Goal: Task Accomplishment & Management: Use online tool/utility

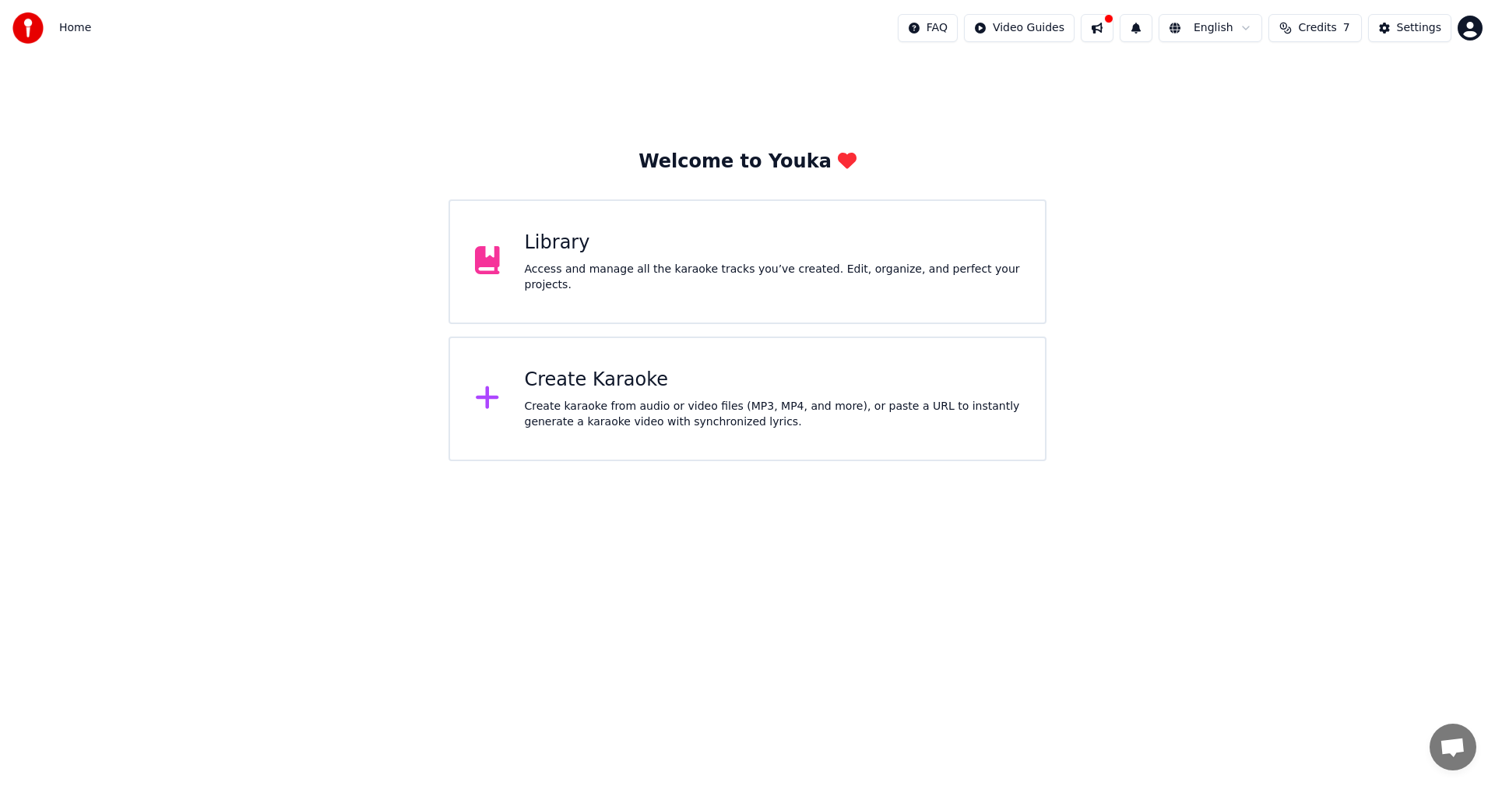
click at [801, 416] on div "Create karaoke from audio or video files (MP3, MP4, and more), or paste a URL t…" at bounding box center [773, 414] width 496 height 31
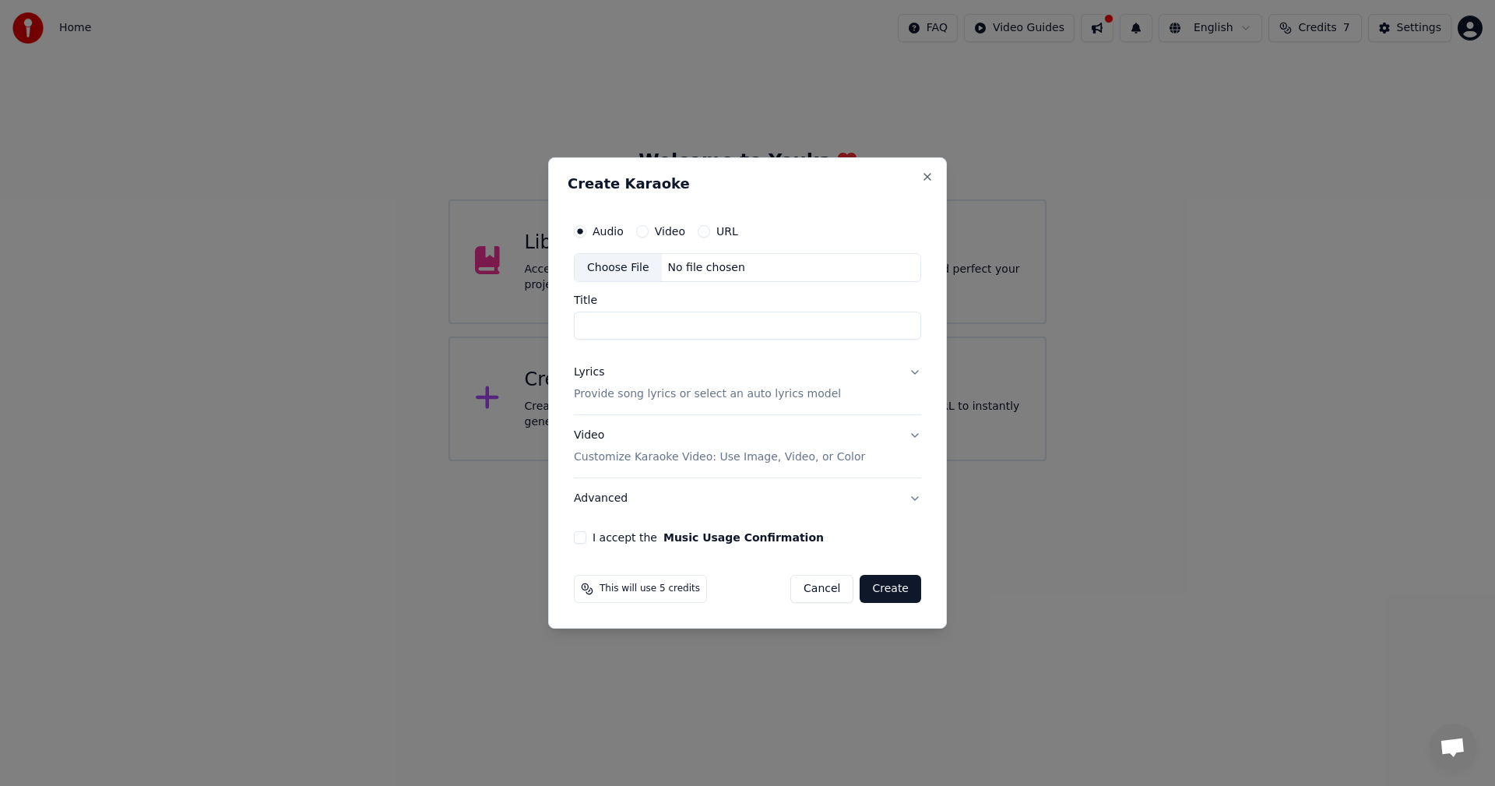
click at [617, 269] on div "Choose File" at bounding box center [618, 268] width 87 height 28
type input "**********"
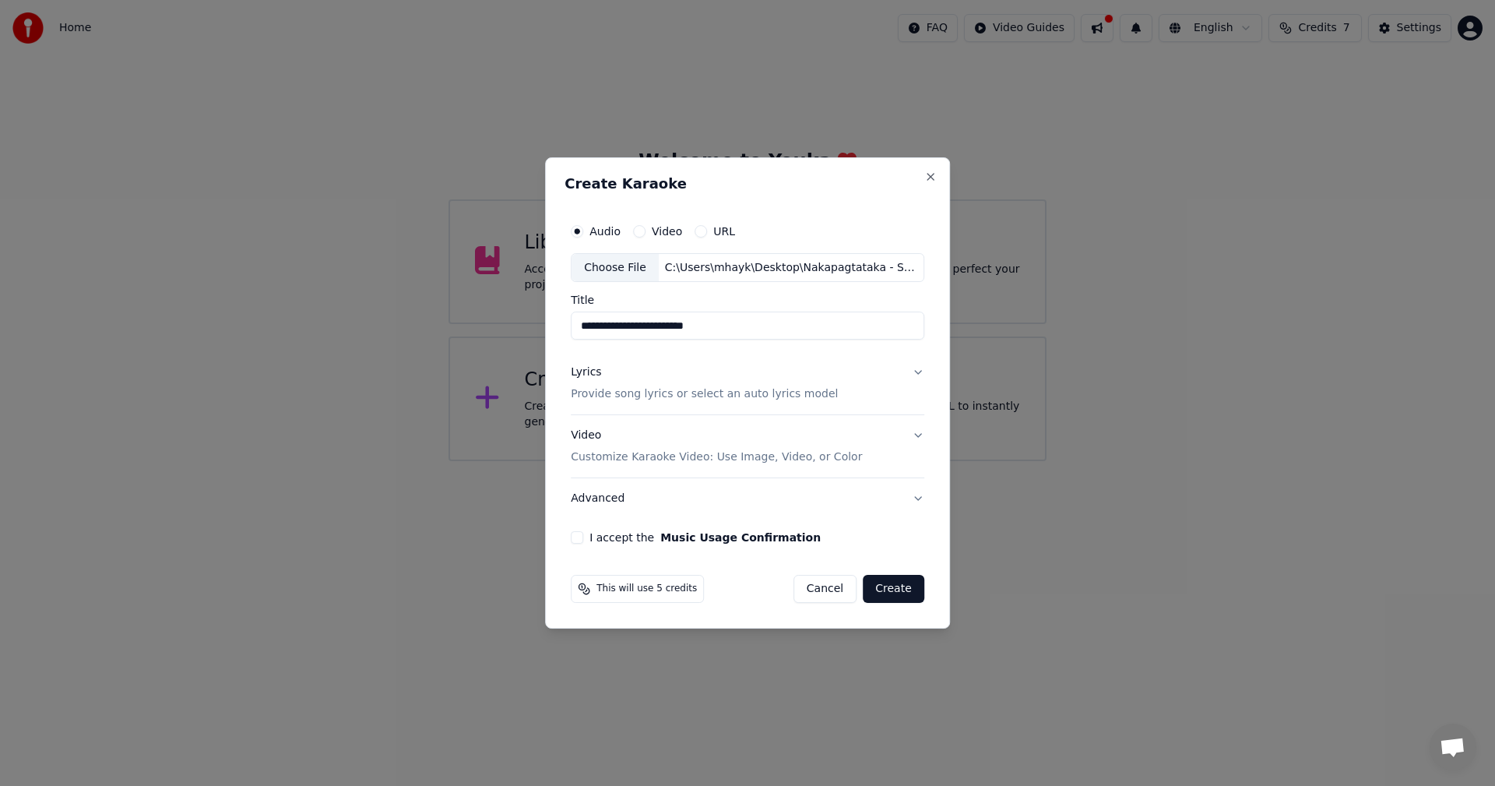
click at [752, 575] on div "This will use 5 credits Cancel Create" at bounding box center [748, 589] width 354 height 28
click at [700, 396] on p "Provide song lyrics or select an auto lyrics model" at bounding box center [704, 395] width 267 height 16
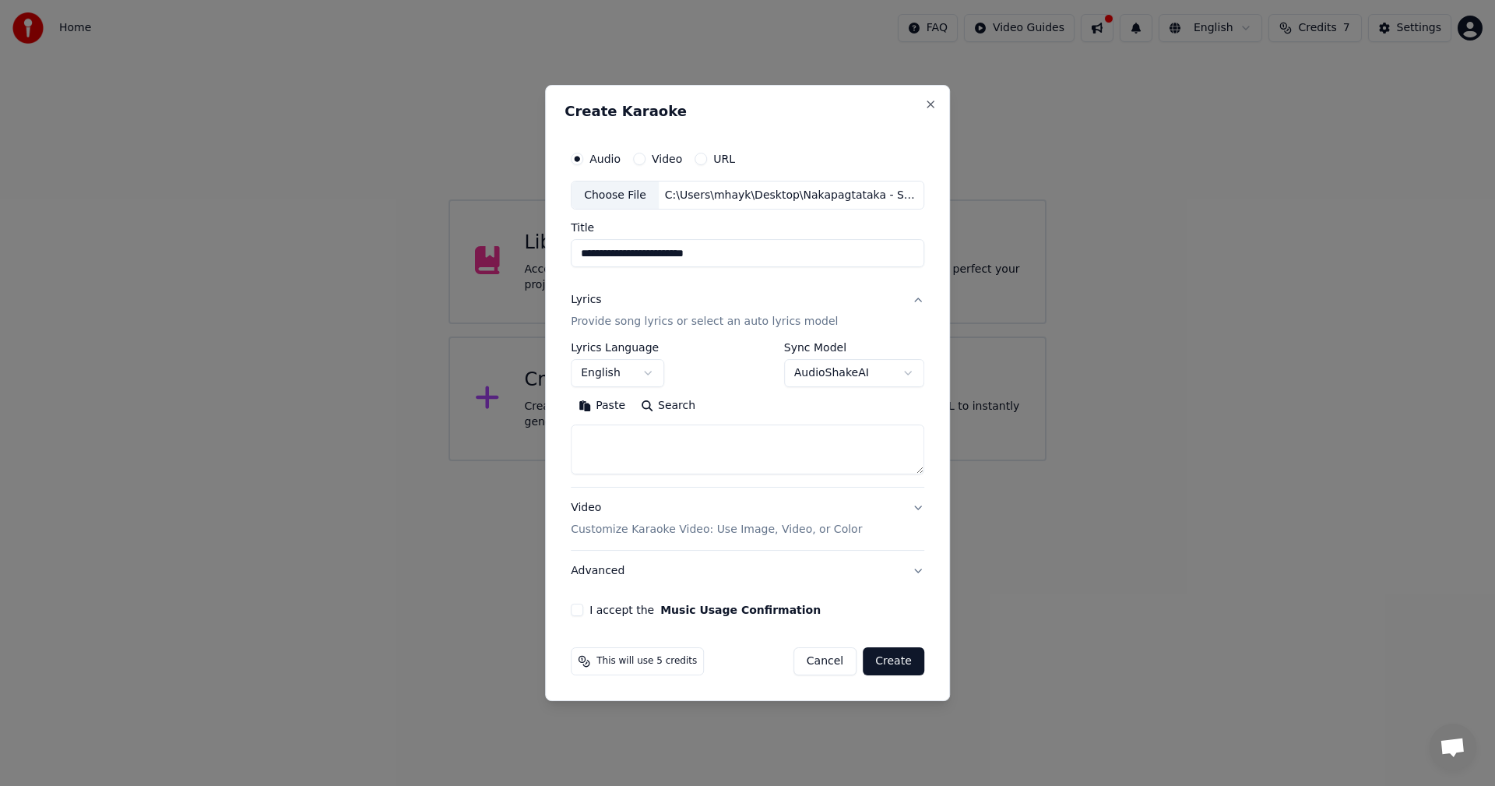
click at [671, 445] on textarea at bounding box center [748, 450] width 354 height 50
paste textarea "**********"
type textarea "**********"
click at [688, 529] on p "Customize Karaoke Video: Use Image, Video, or Color" at bounding box center [716, 530] width 291 height 16
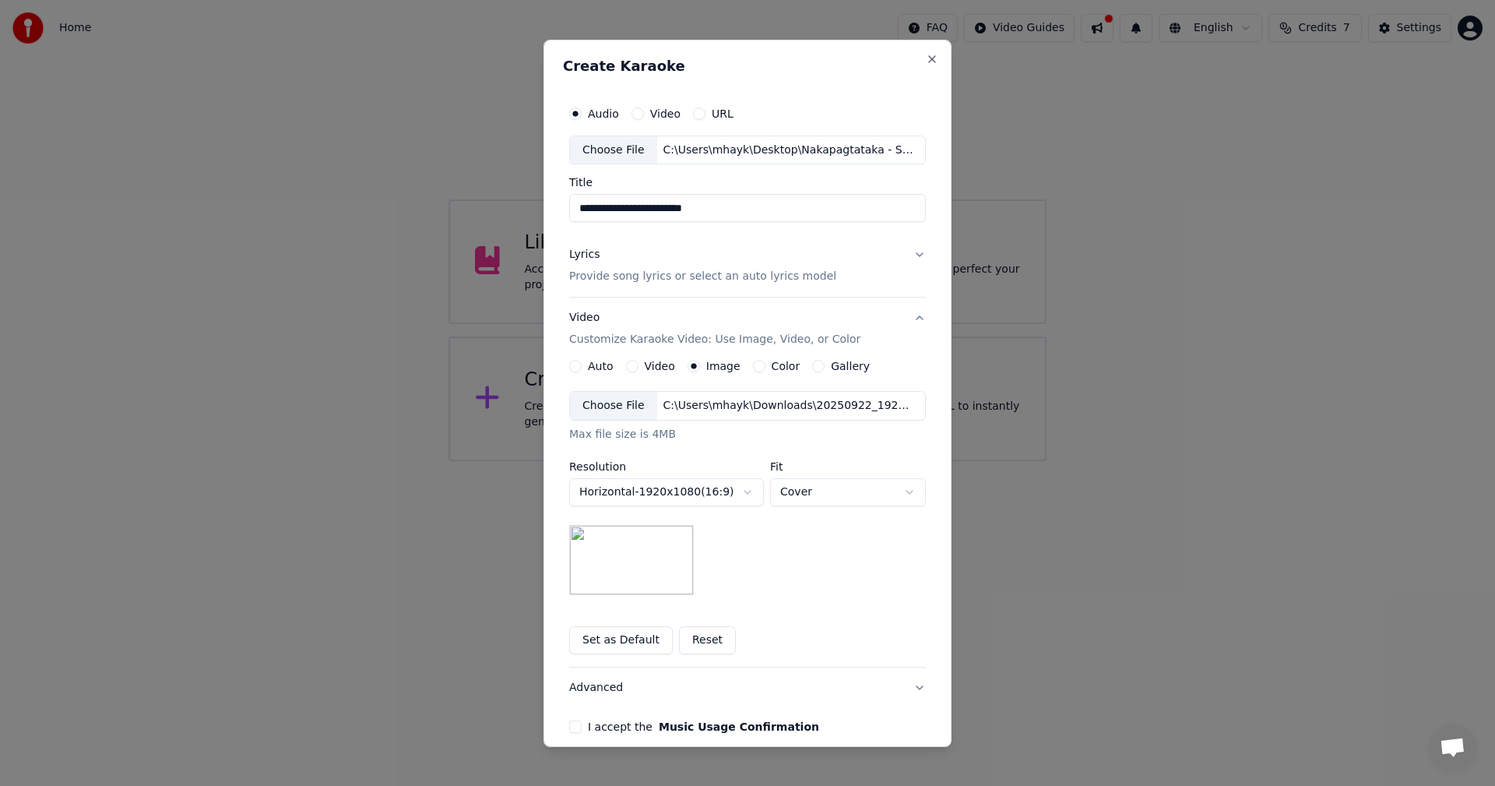
click at [593, 399] on div "Choose File" at bounding box center [613, 406] width 87 height 28
click at [787, 595] on div "**********" at bounding box center [747, 493] width 357 height 204
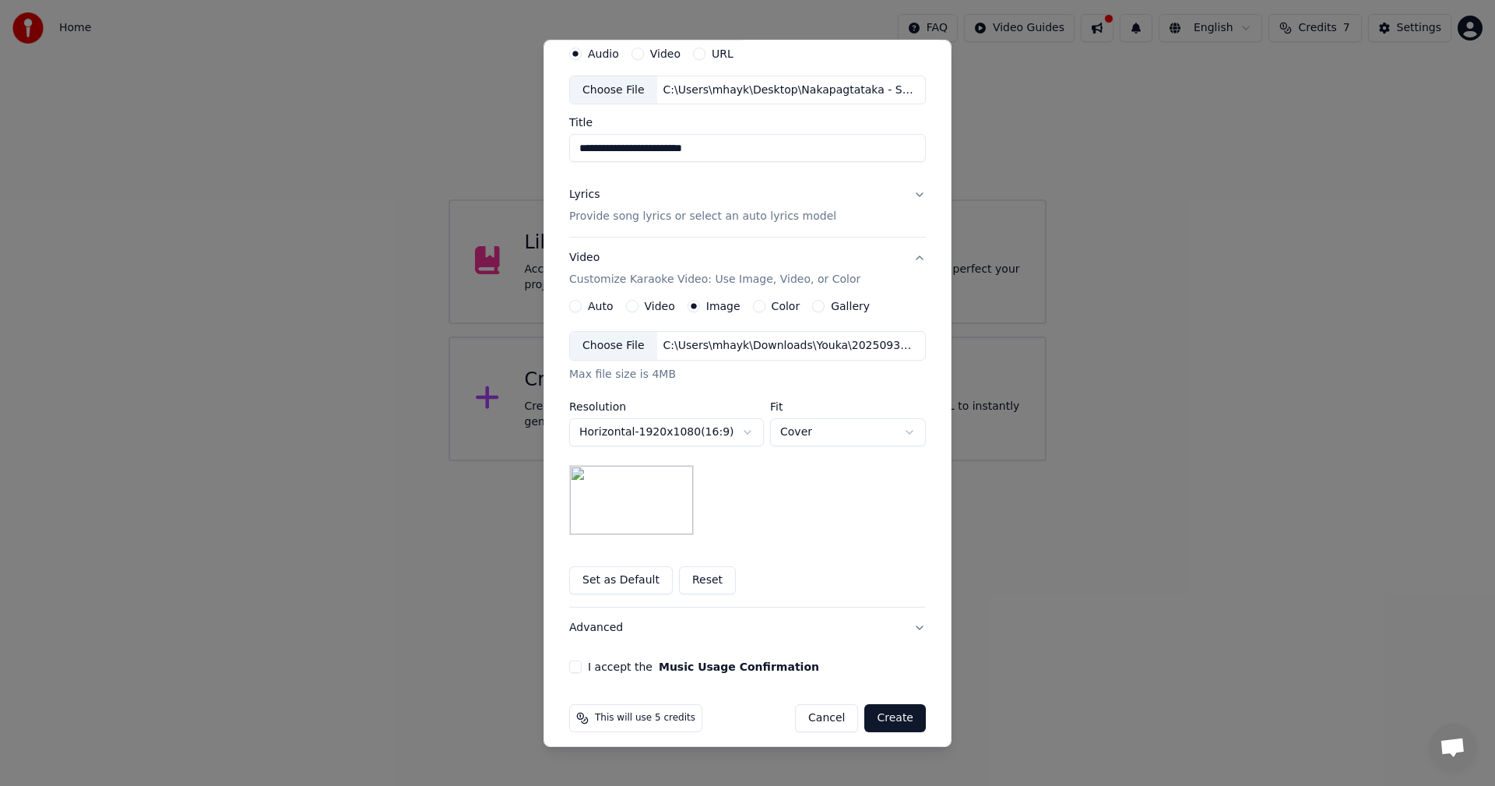
scroll to position [71, 0]
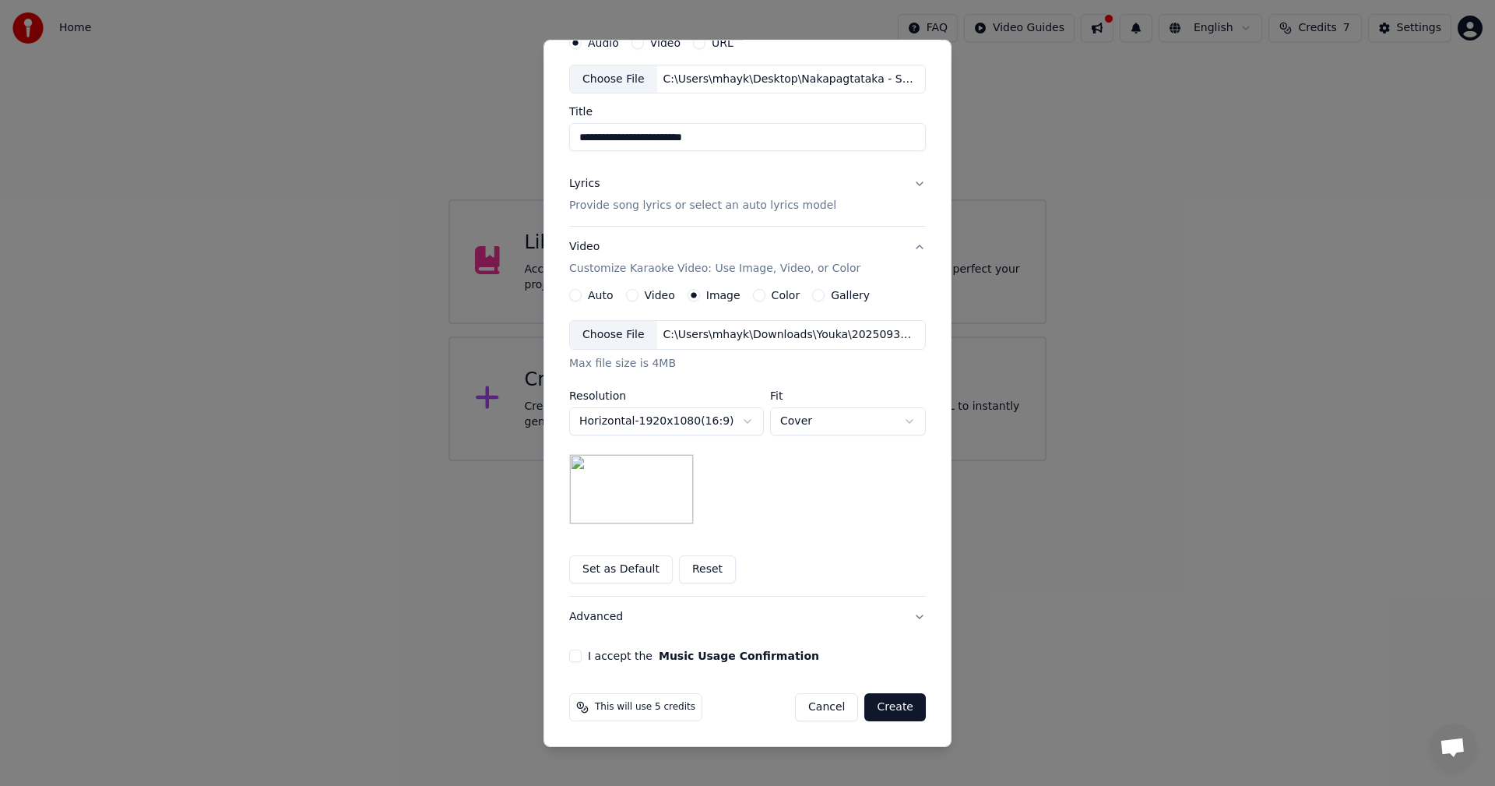
click at [588, 656] on label "I accept the Music Usage Confirmation" at bounding box center [703, 655] width 231 height 11
click at [582, 656] on button "I accept the Music Usage Confirmation" at bounding box center [575, 655] width 12 height 12
click at [895, 706] on button "Create" at bounding box center [895, 707] width 62 height 28
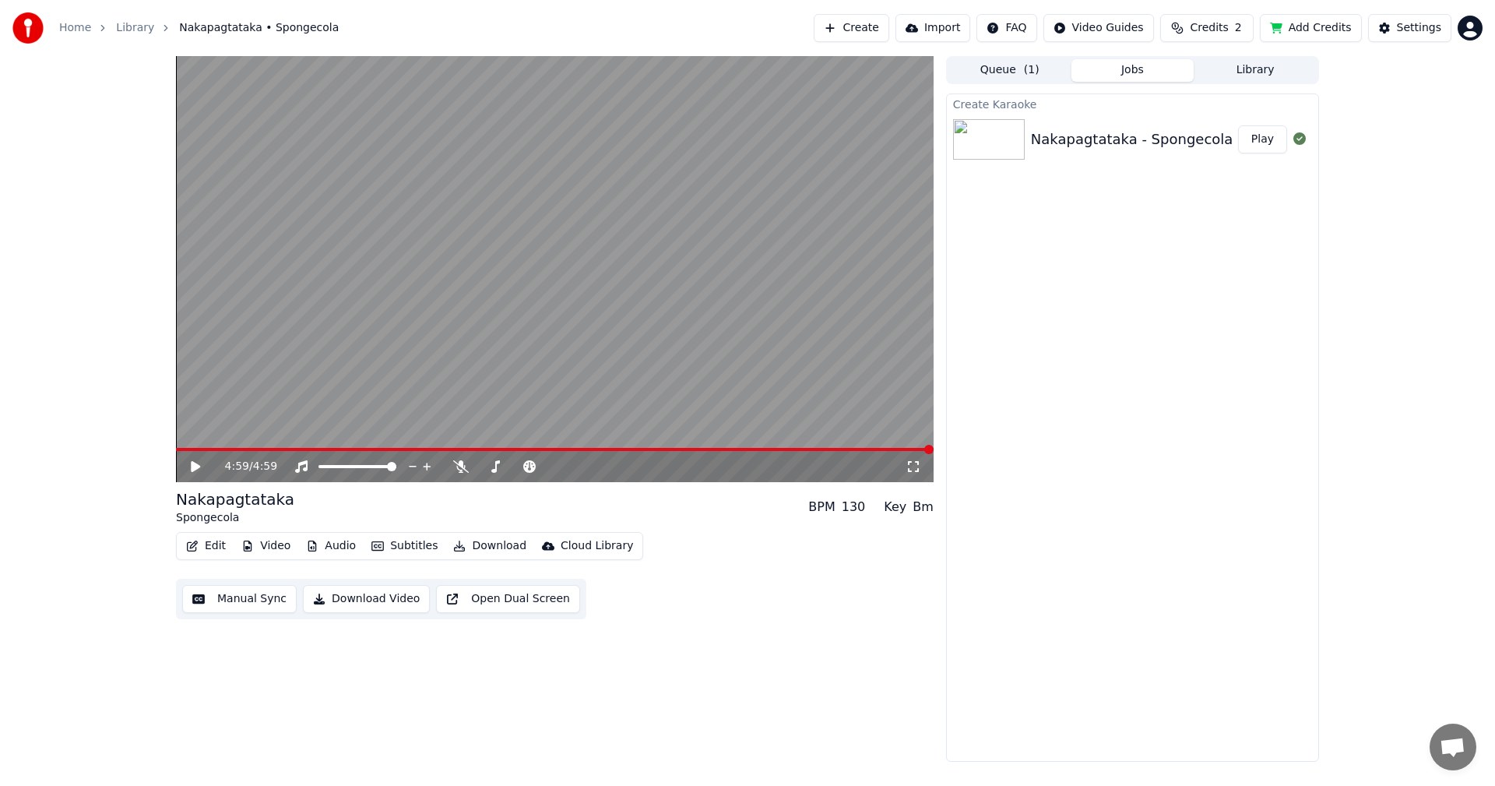
click at [195, 467] on icon at bounding box center [195, 466] width 9 height 11
click at [635, 353] on video at bounding box center [555, 269] width 758 height 426
click at [306, 448] on span at bounding box center [310, 449] width 9 height 9
click at [202, 464] on icon at bounding box center [206, 466] width 37 height 12
click at [365, 389] on video at bounding box center [555, 269] width 758 height 426
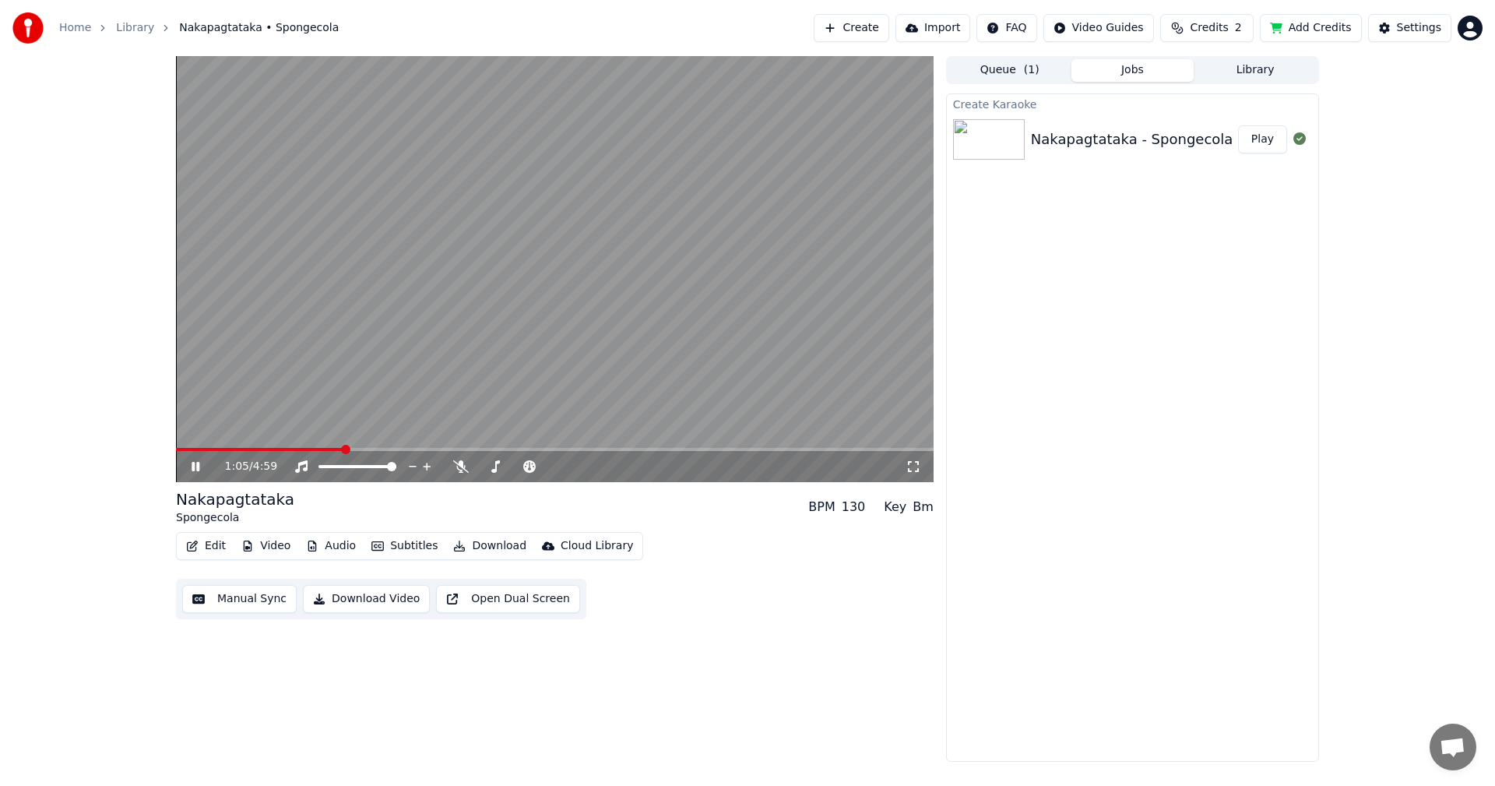
click at [383, 382] on video at bounding box center [555, 269] width 758 height 426
click at [252, 600] on button "Manual Sync" at bounding box center [239, 599] width 114 height 28
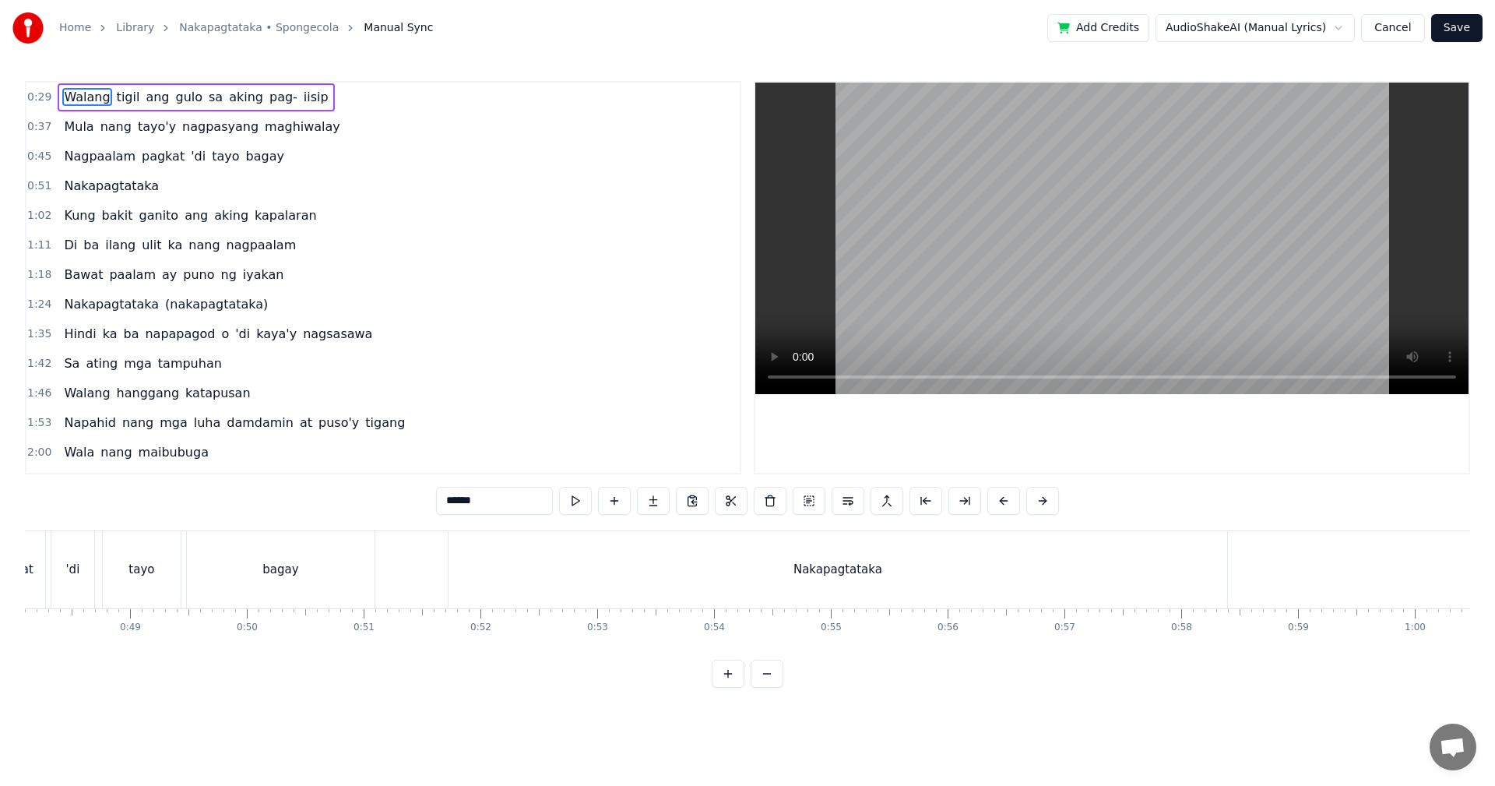
scroll to position [0, 5657]
click at [641, 569] on div "Nakapagtataka" at bounding box center [799, 569] width 779 height 77
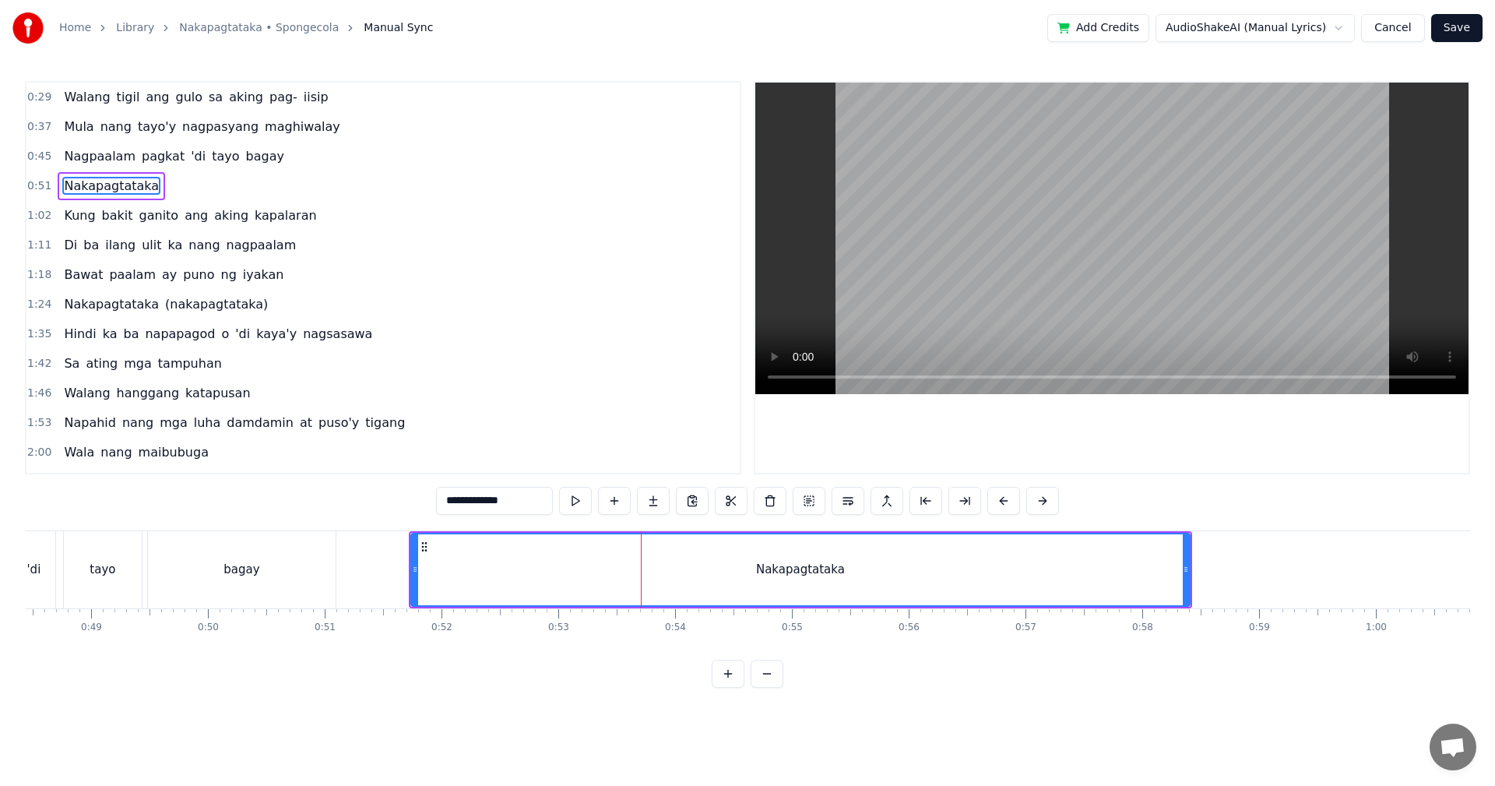
type input "**********"
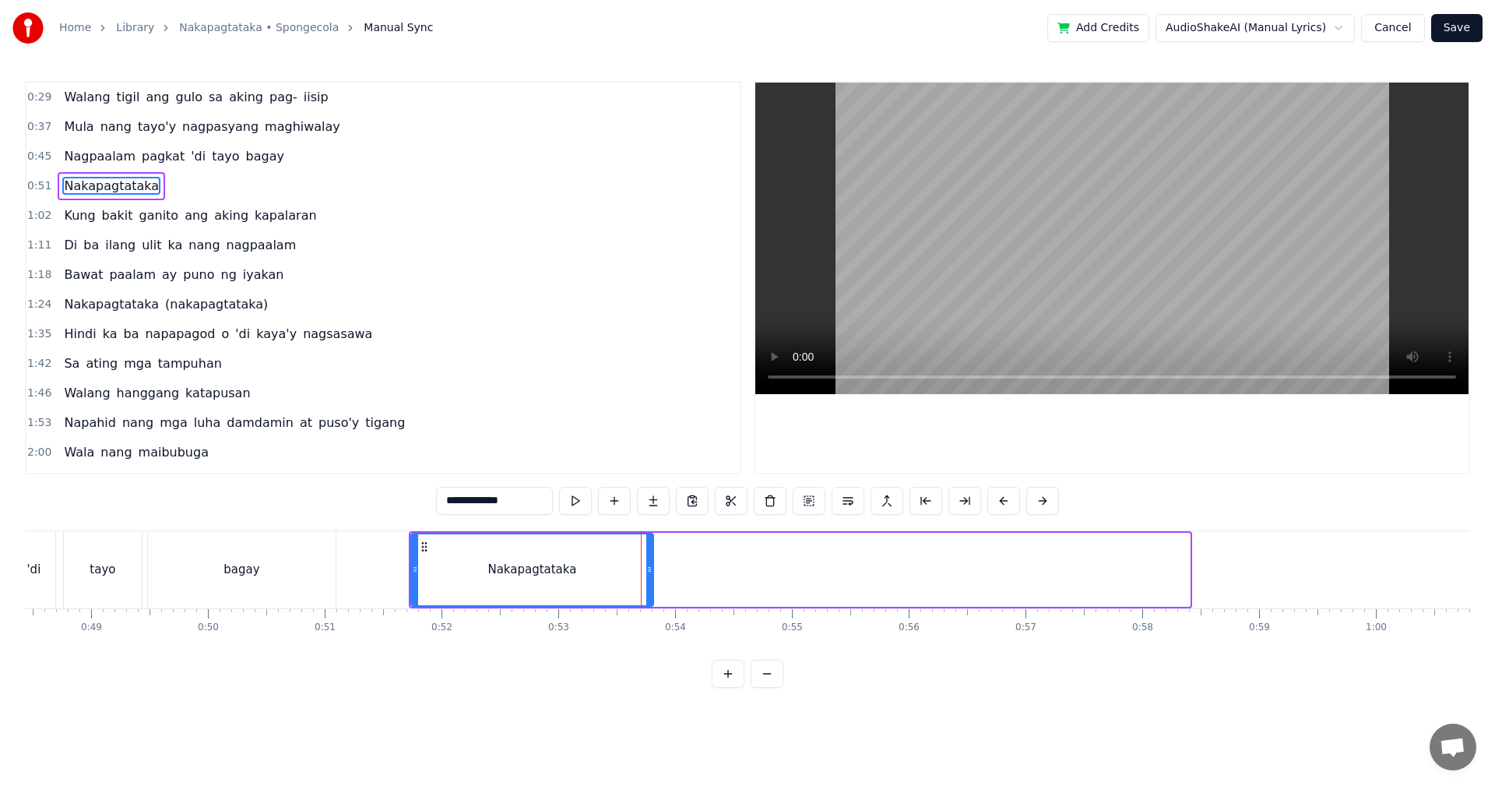
drag, startPoint x: 1188, startPoint y: 568, endPoint x: 650, endPoint y: 586, distance: 538.3
click at [650, 586] on div at bounding box center [649, 569] width 6 height 71
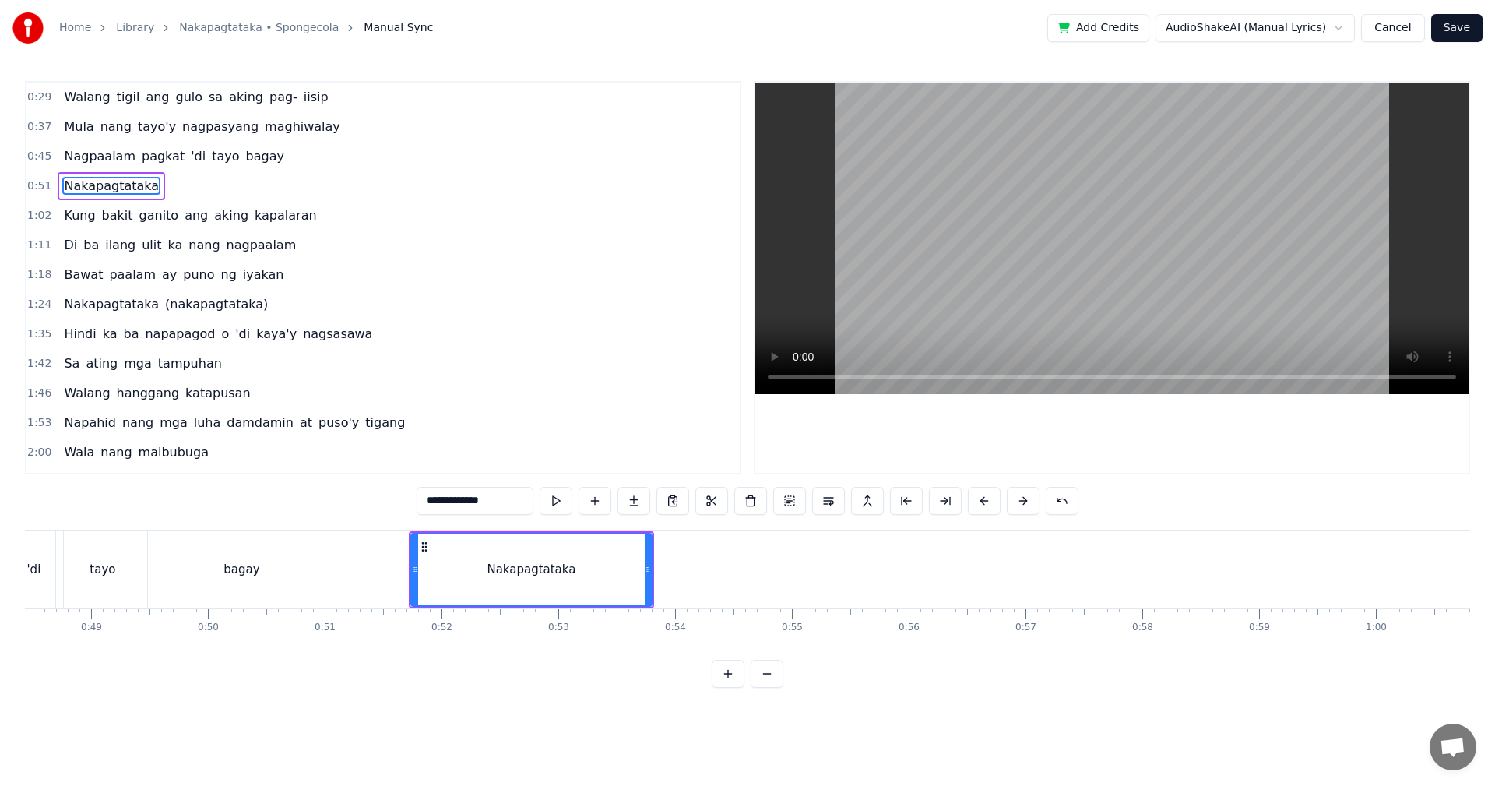
click at [145, 547] on div "Nagpaalam pagkat 'di tayo bagay" at bounding box center [17, 569] width 643 height 77
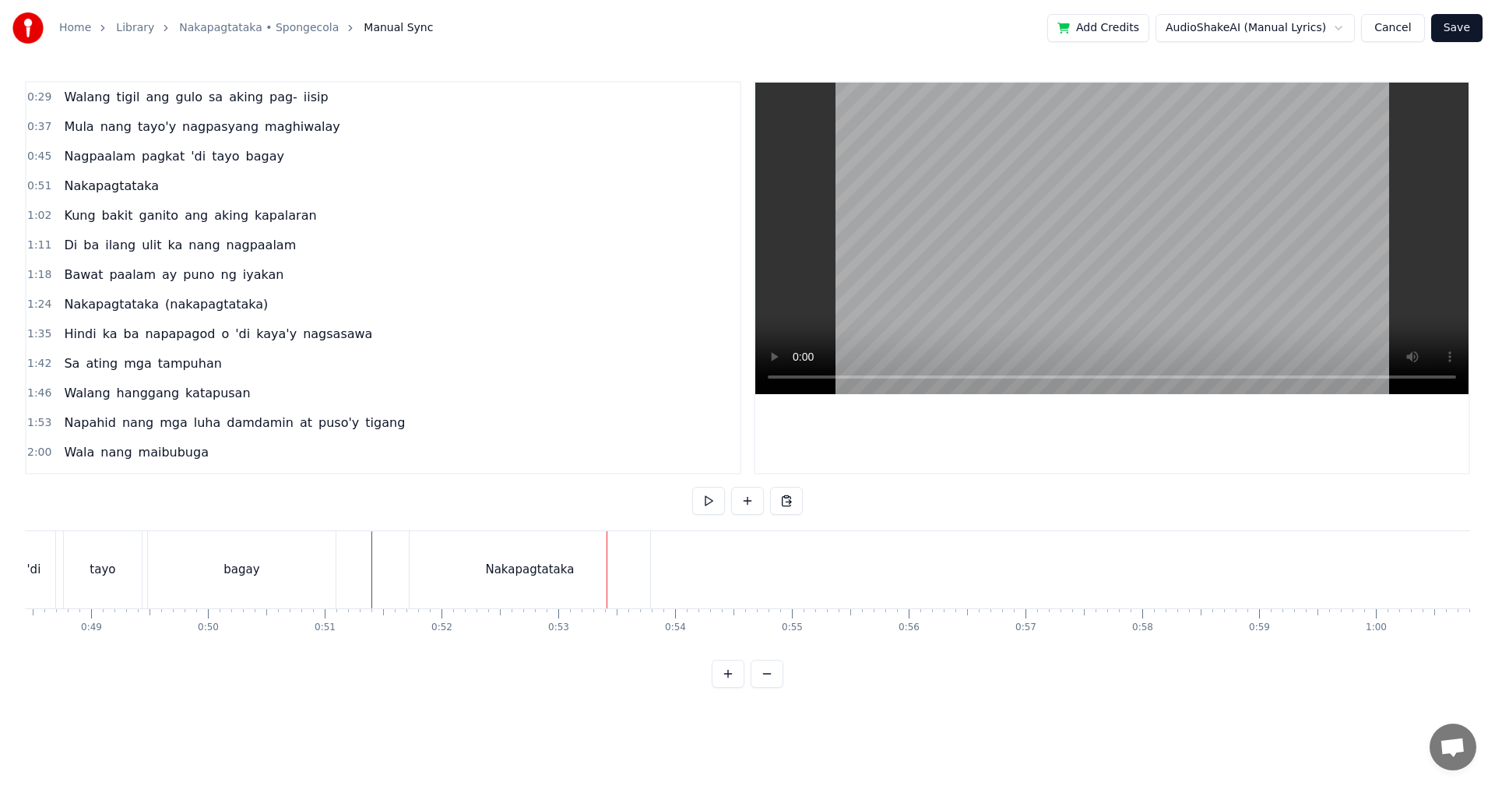
click at [623, 578] on div "Nakapagtataka" at bounding box center [530, 569] width 241 height 77
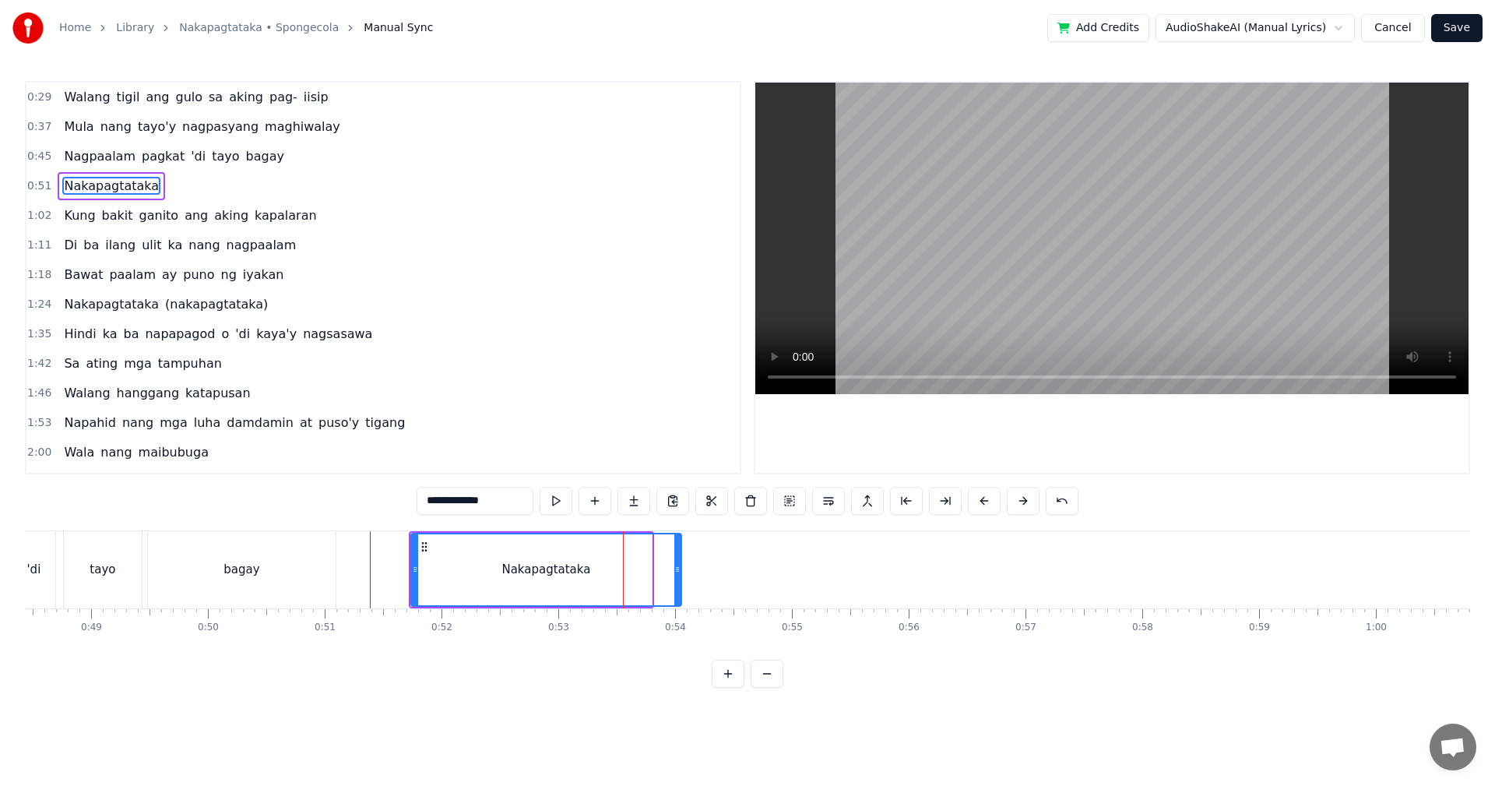
drag, startPoint x: 647, startPoint y: 575, endPoint x: 677, endPoint y: 572, distance: 29.7
click at [677, 572] on icon at bounding box center [677, 569] width 6 height 12
click at [509, 503] on input "**********" at bounding box center [475, 501] width 117 height 28
type input "**********"
click at [593, 501] on button at bounding box center [595, 501] width 33 height 28
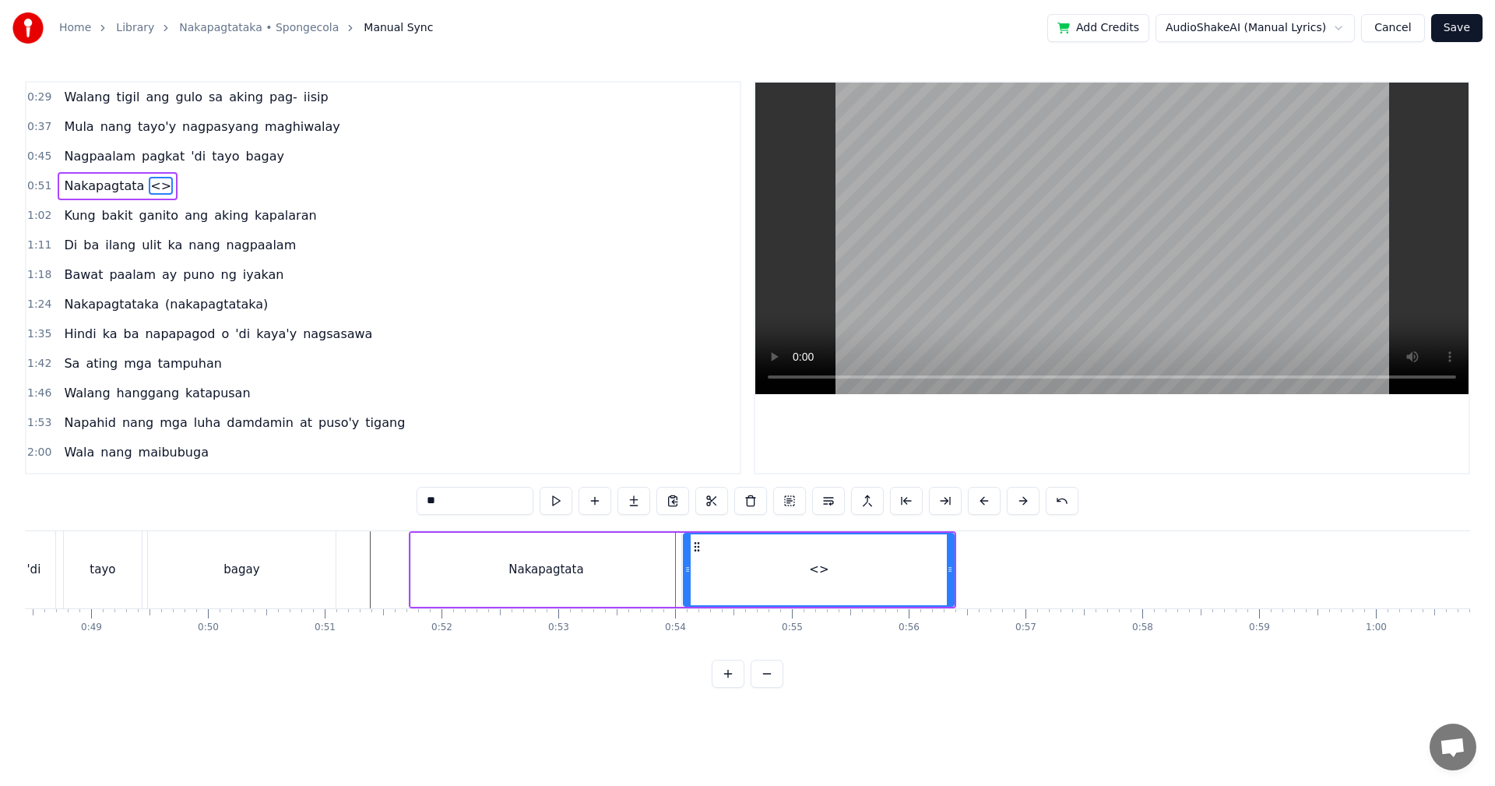
drag, startPoint x: 452, startPoint y: 501, endPoint x: 424, endPoint y: 504, distance: 28.9
click at [424, 504] on input "**" at bounding box center [475, 501] width 117 height 28
type input "**"
click at [635, 524] on div "0:29 Walang tigil ang gulo sa aking pag- iisip 0:37 Mula nang tayo'y nagpasyang…" at bounding box center [747, 384] width 1445 height 607
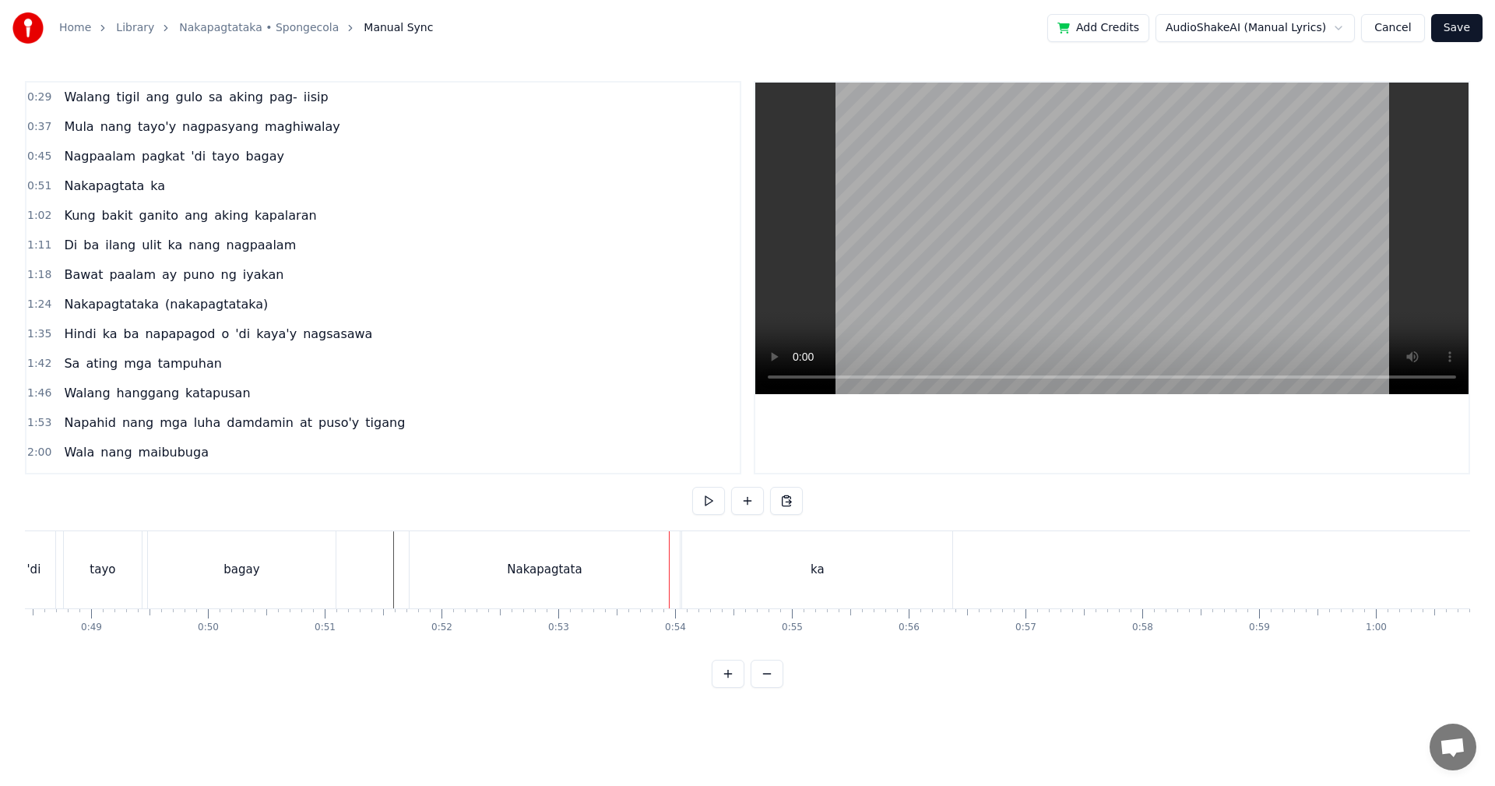
click at [590, 567] on div "Nakapagtata" at bounding box center [545, 569] width 270 height 77
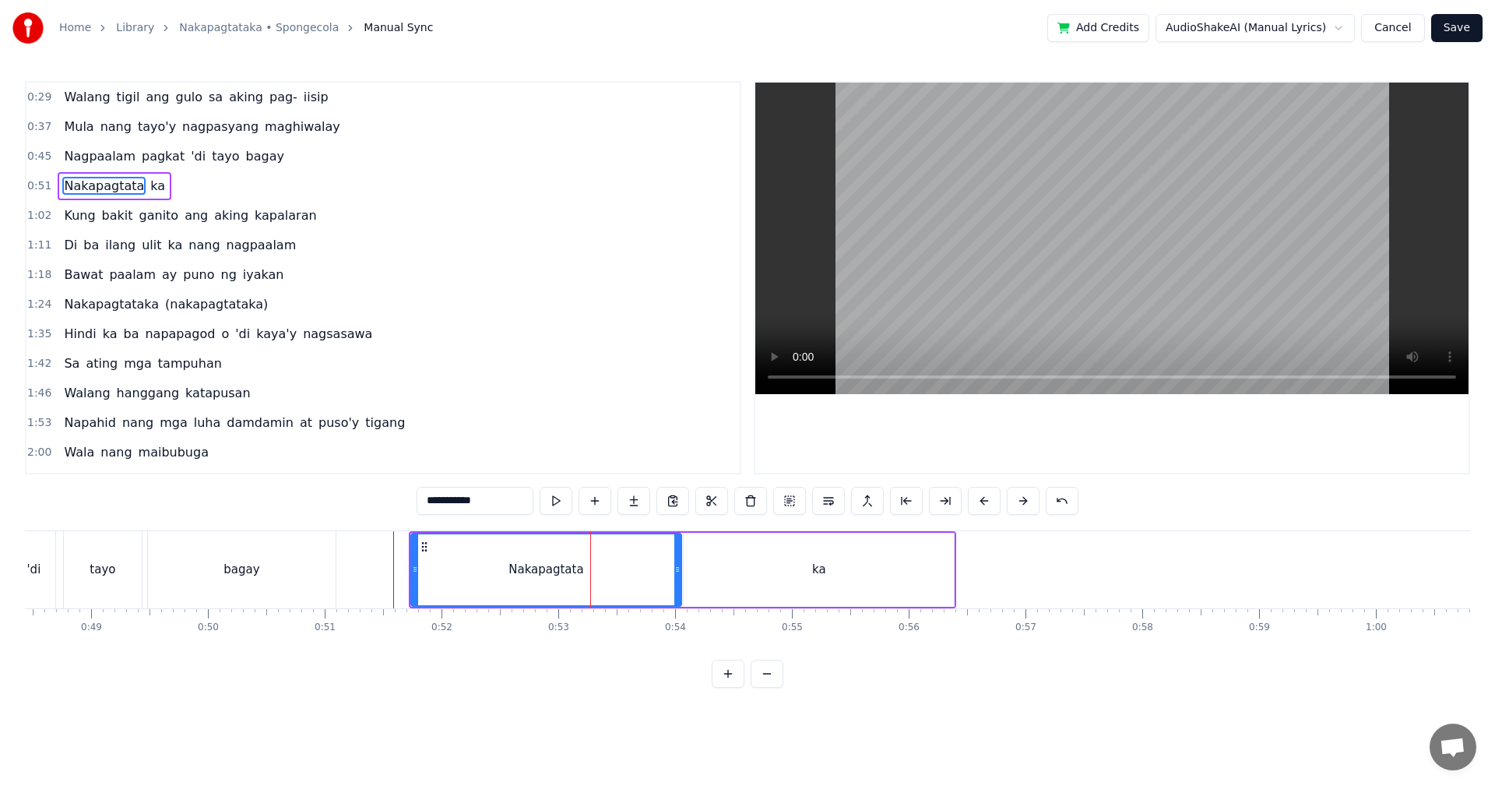
click at [488, 495] on input "**********" at bounding box center [475, 501] width 117 height 28
drag, startPoint x: 781, startPoint y: 572, endPoint x: 798, endPoint y: 573, distance: 17.1
click at [783, 572] on div "ka" at bounding box center [819, 570] width 270 height 74
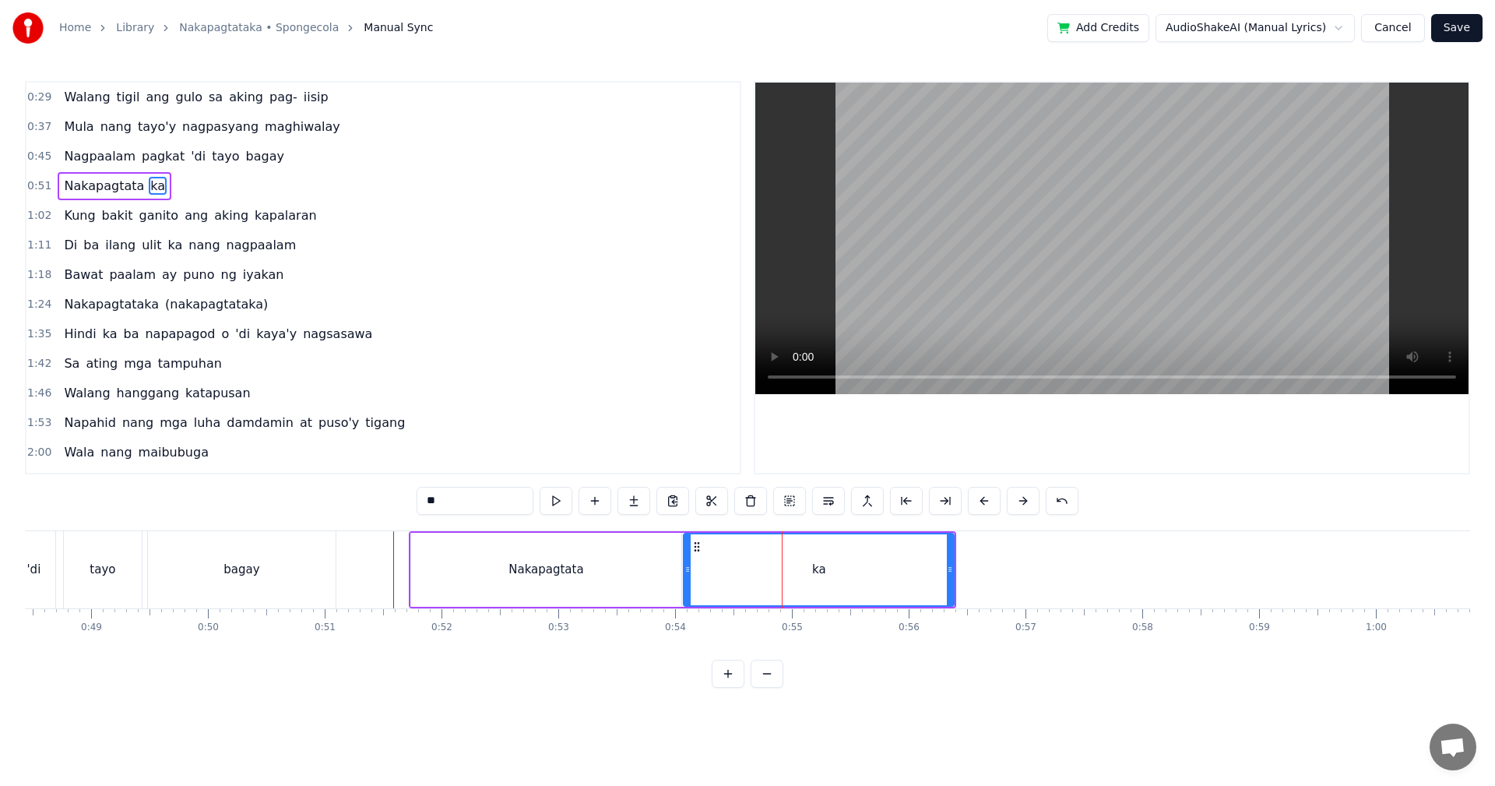
click at [427, 503] on input "**" at bounding box center [475, 501] width 117 height 28
click at [855, 587] on div "ka" at bounding box center [818, 569] width 269 height 71
type input "****"
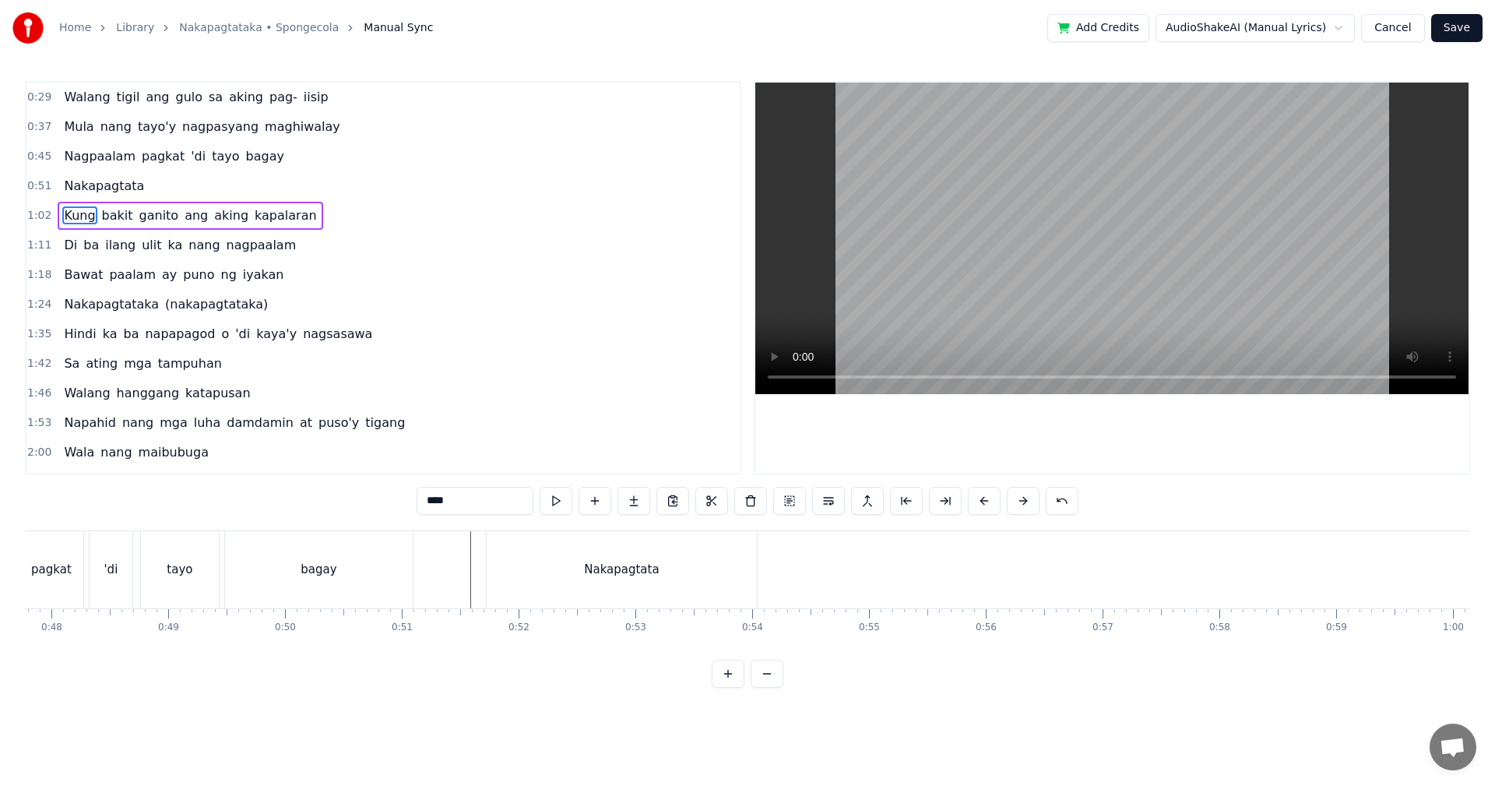
scroll to position [0, 5599]
click at [630, 503] on button at bounding box center [633, 501] width 33 height 28
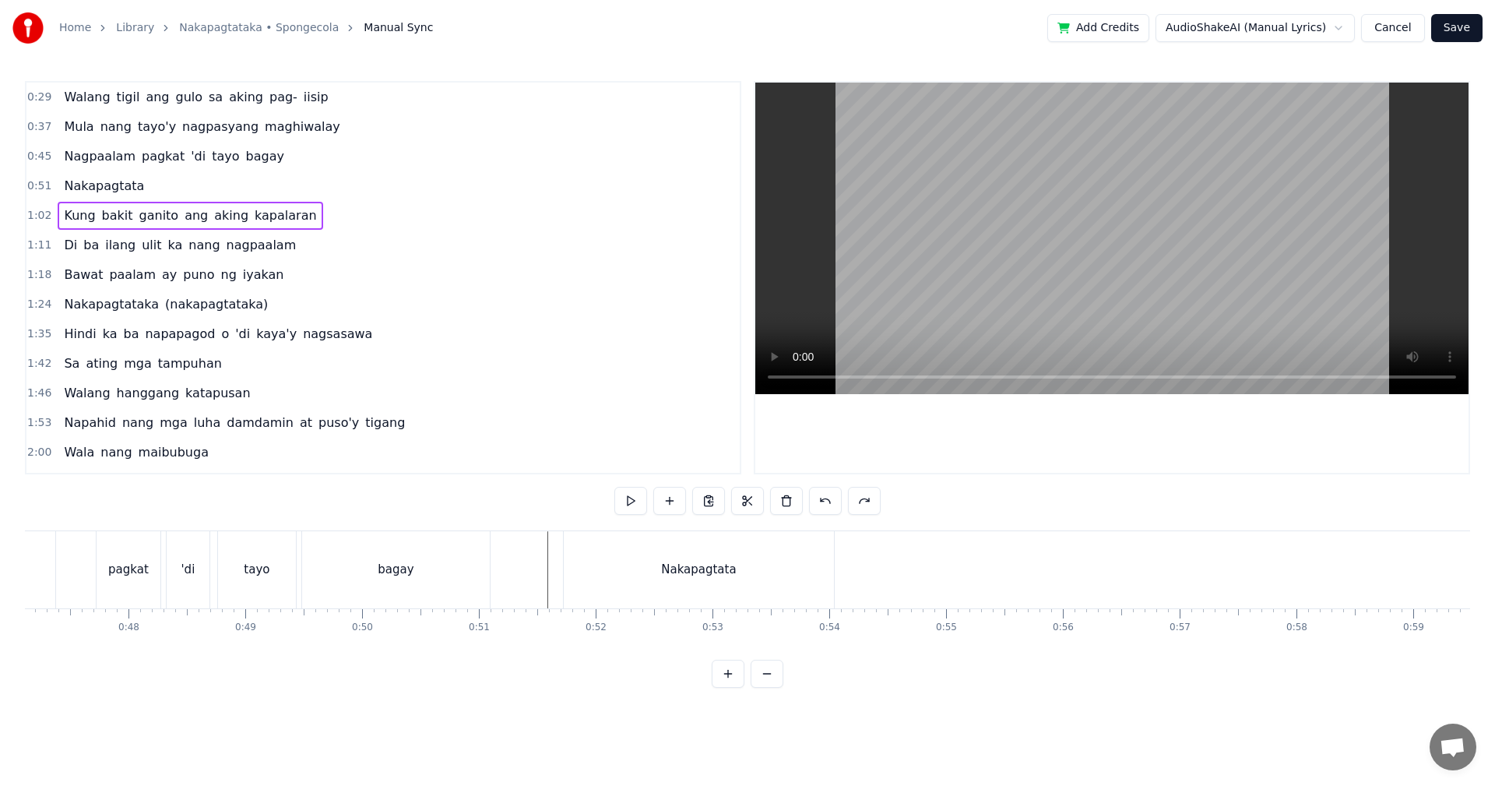
click at [665, 591] on div "Nakapagtata" at bounding box center [699, 569] width 270 height 77
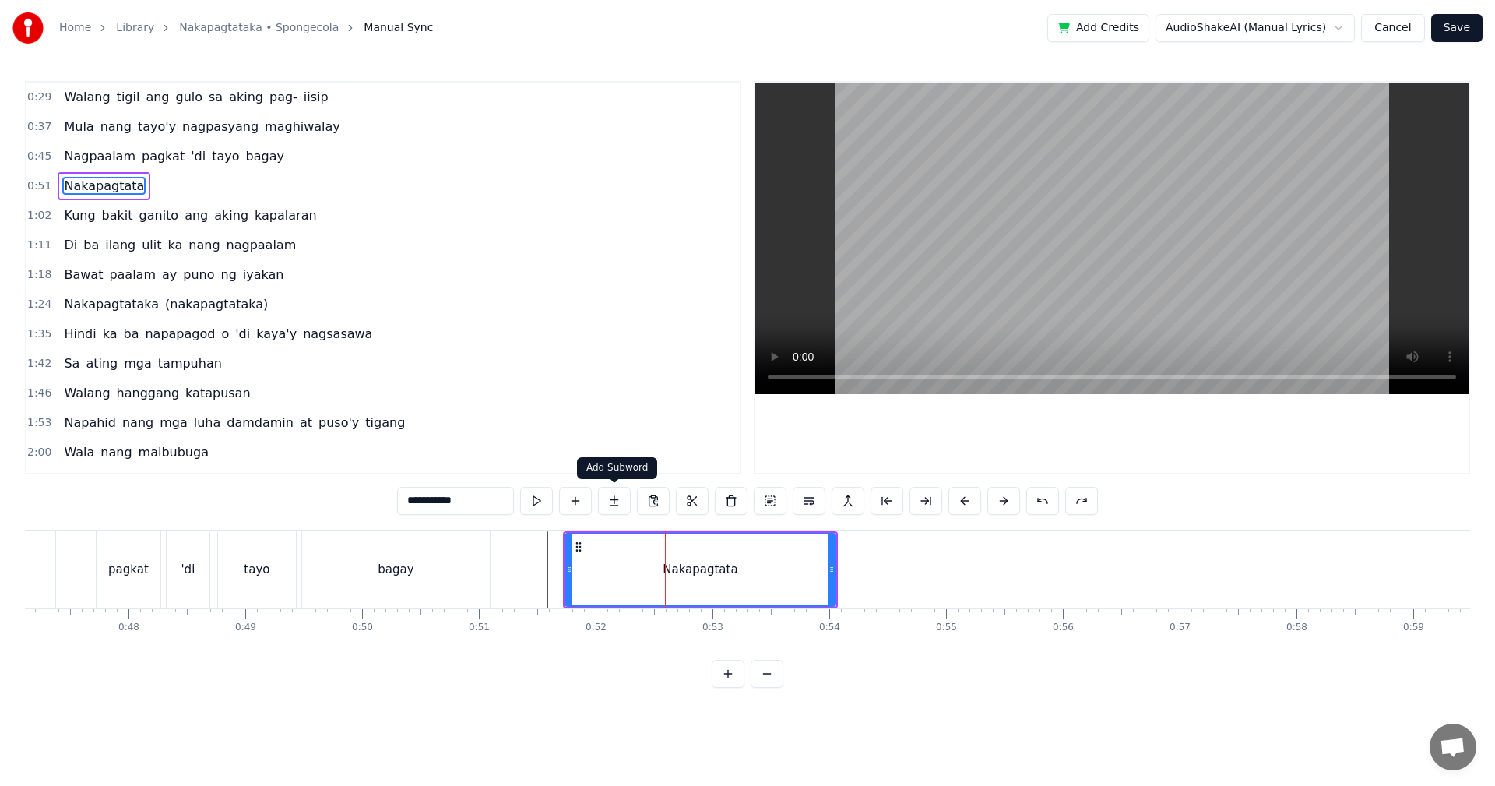
click at [618, 503] on button at bounding box center [614, 501] width 33 height 28
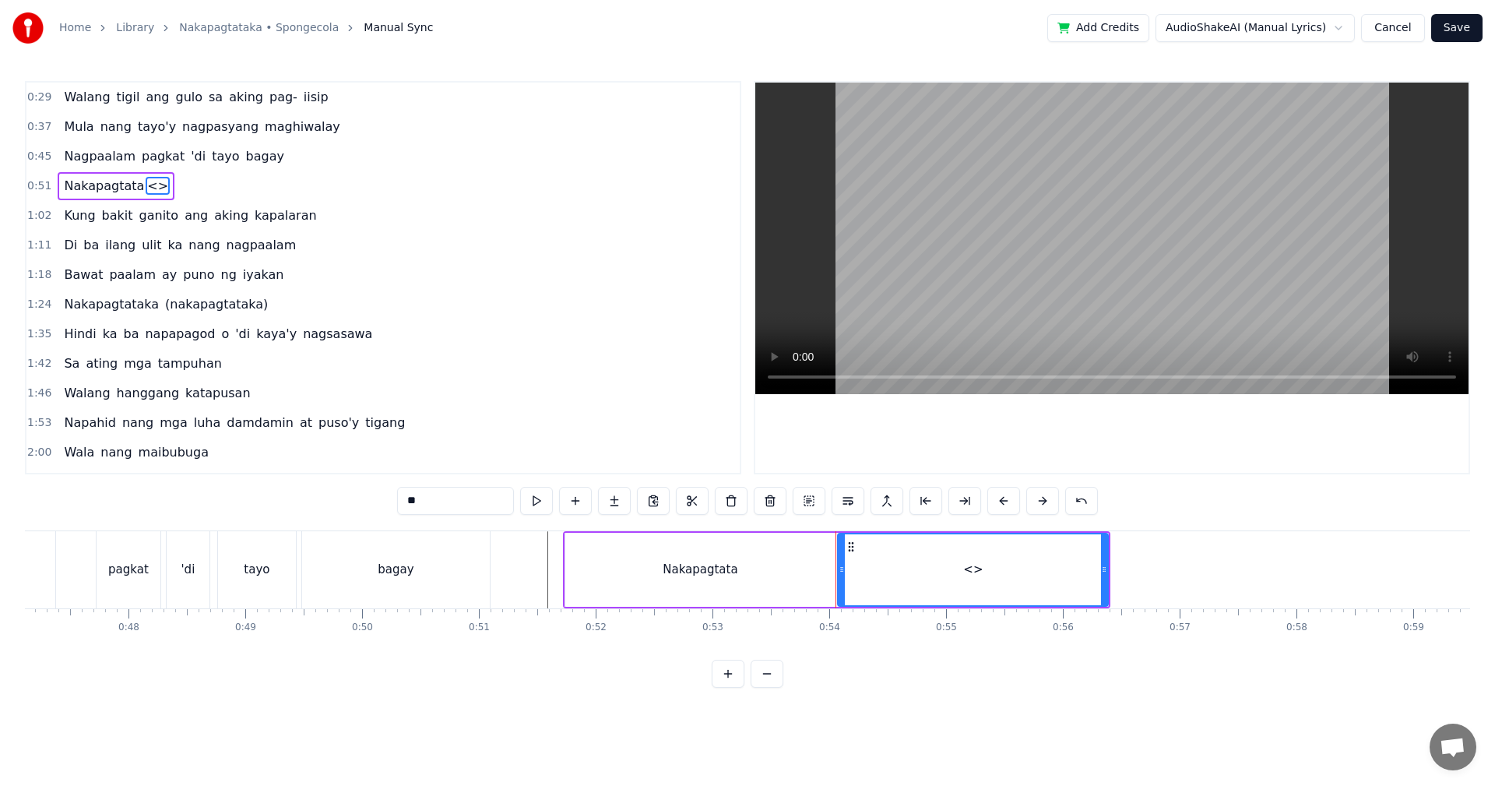
drag, startPoint x: 424, startPoint y: 501, endPoint x: 406, endPoint y: 501, distance: 17.9
click at [406, 501] on input "**" at bounding box center [455, 501] width 117 height 28
type input "**"
click at [753, 522] on div "0:29 Walang tigil ang gulo sa aking pag- iisip 0:37 Mula nang tayo'y nagpasyang…" at bounding box center [747, 384] width 1445 height 607
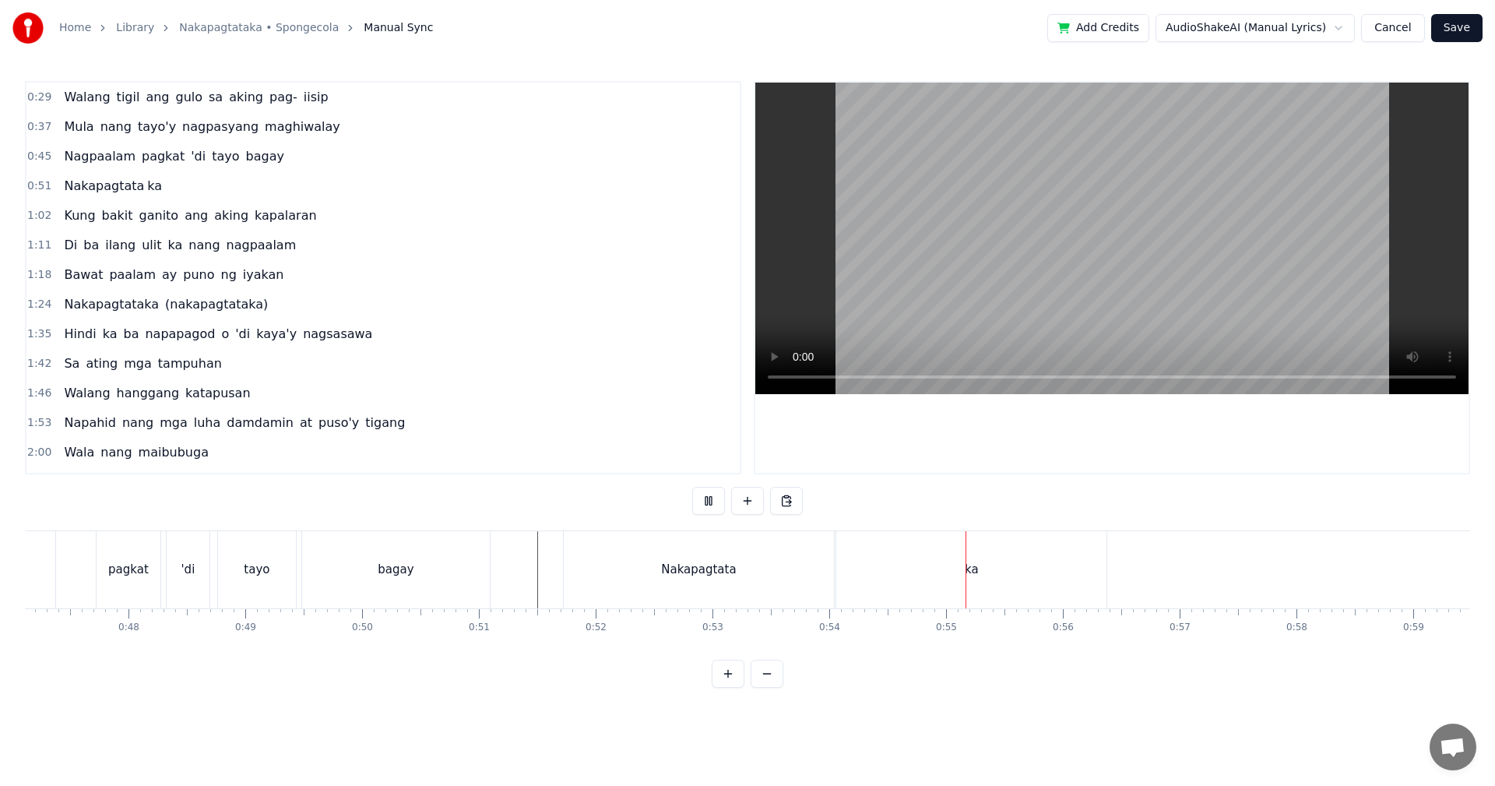
click at [656, 566] on div "Nakapagtata" at bounding box center [699, 569] width 270 height 77
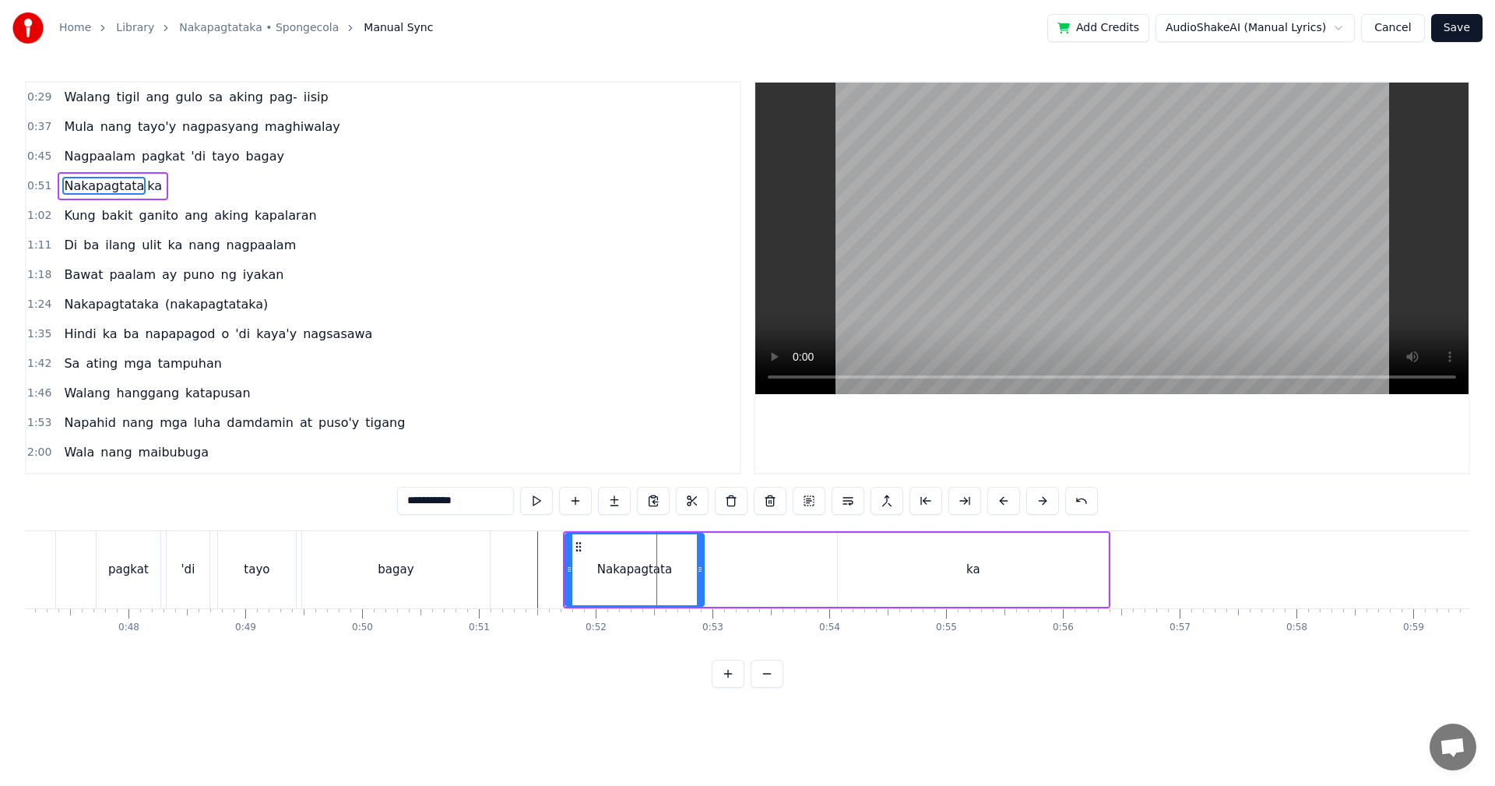
drag, startPoint x: 831, startPoint y: 565, endPoint x: 686, endPoint y: 567, distance: 144.8
click at [698, 561] on div at bounding box center [700, 569] width 6 height 71
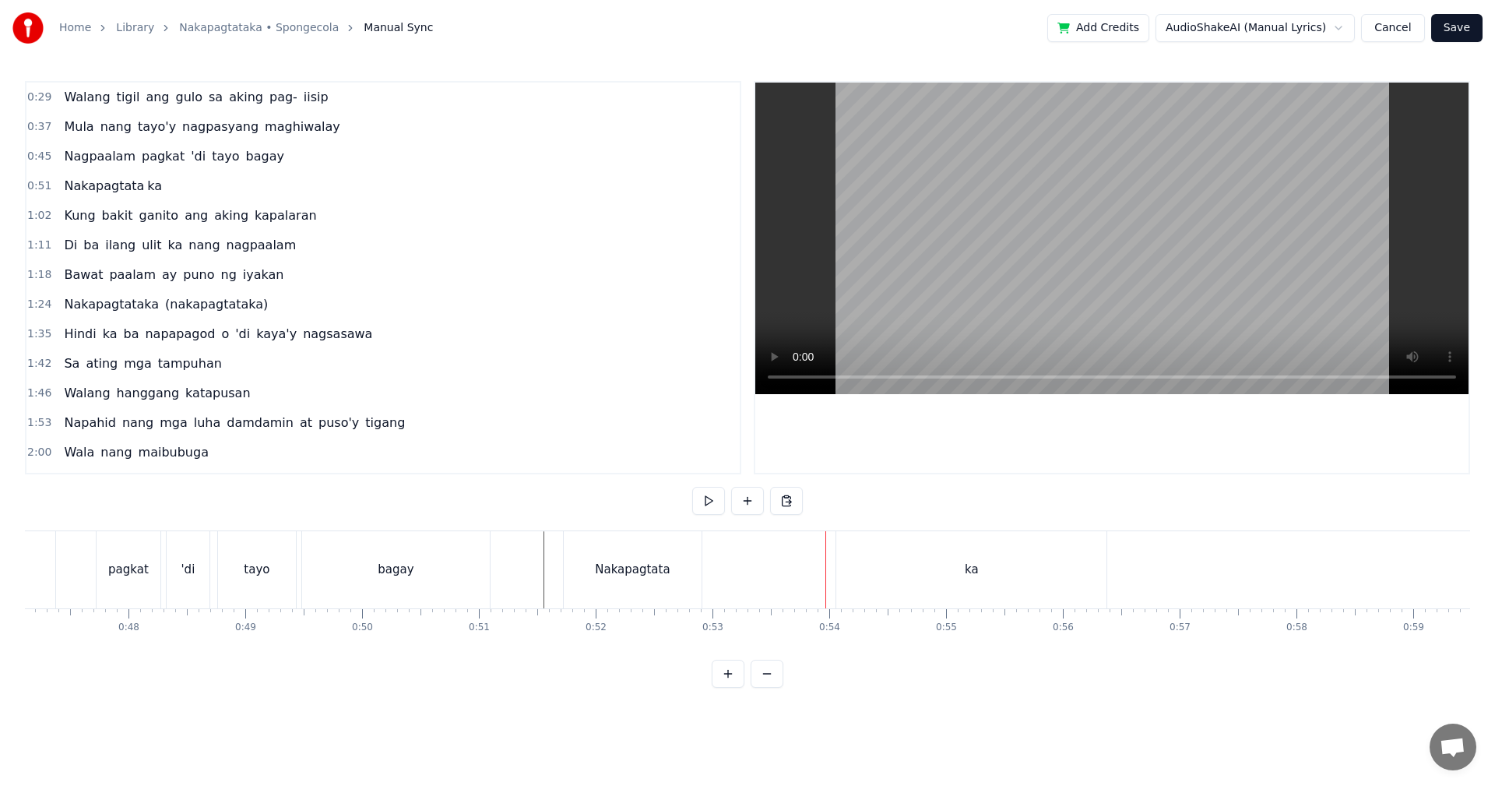
click at [665, 550] on div "Nakapagtata" at bounding box center [633, 569] width 138 height 77
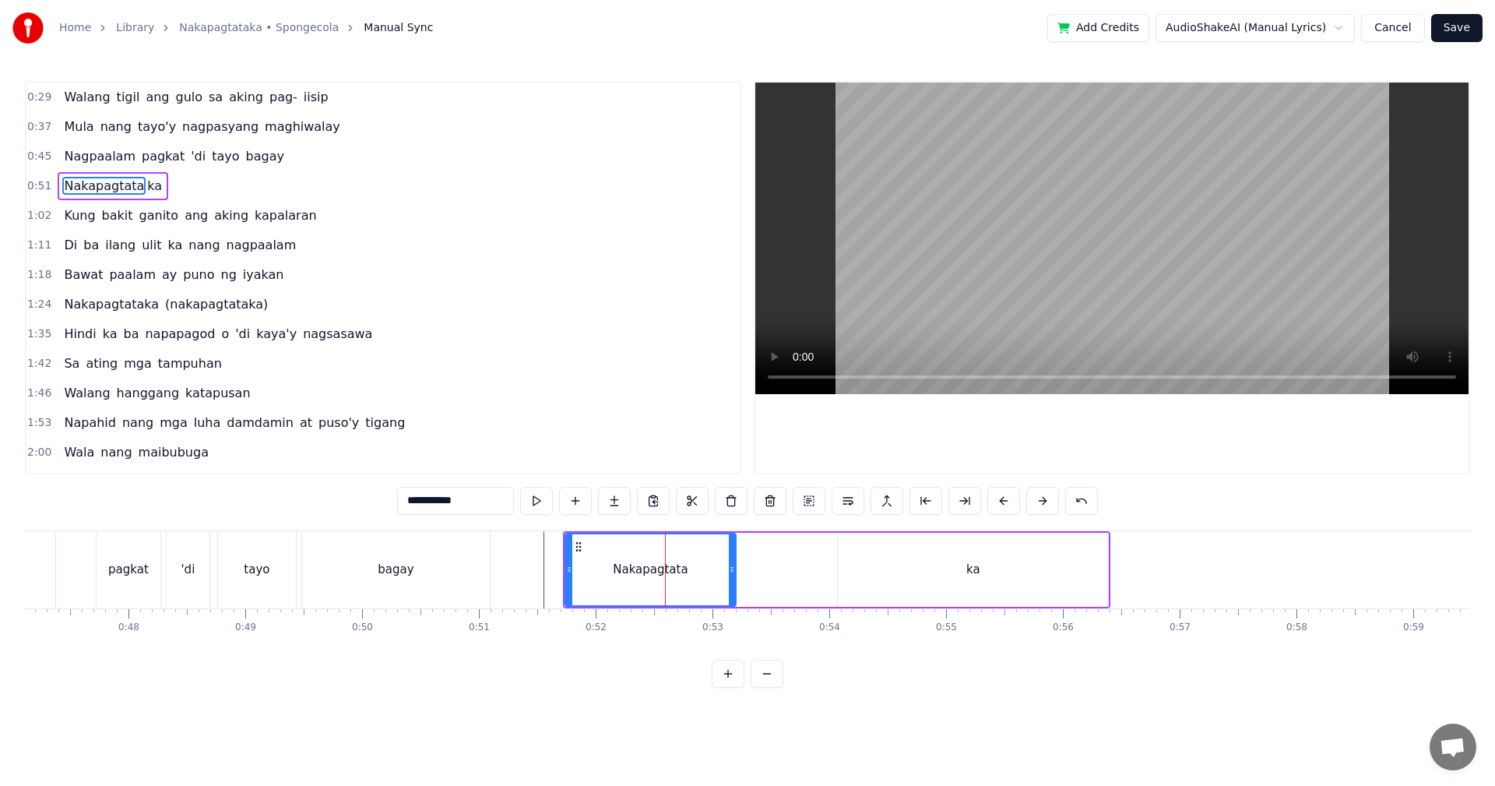
drag, startPoint x: 699, startPoint y: 554, endPoint x: 645, endPoint y: 554, distance: 54.5
click at [733, 554] on div at bounding box center [732, 569] width 6 height 71
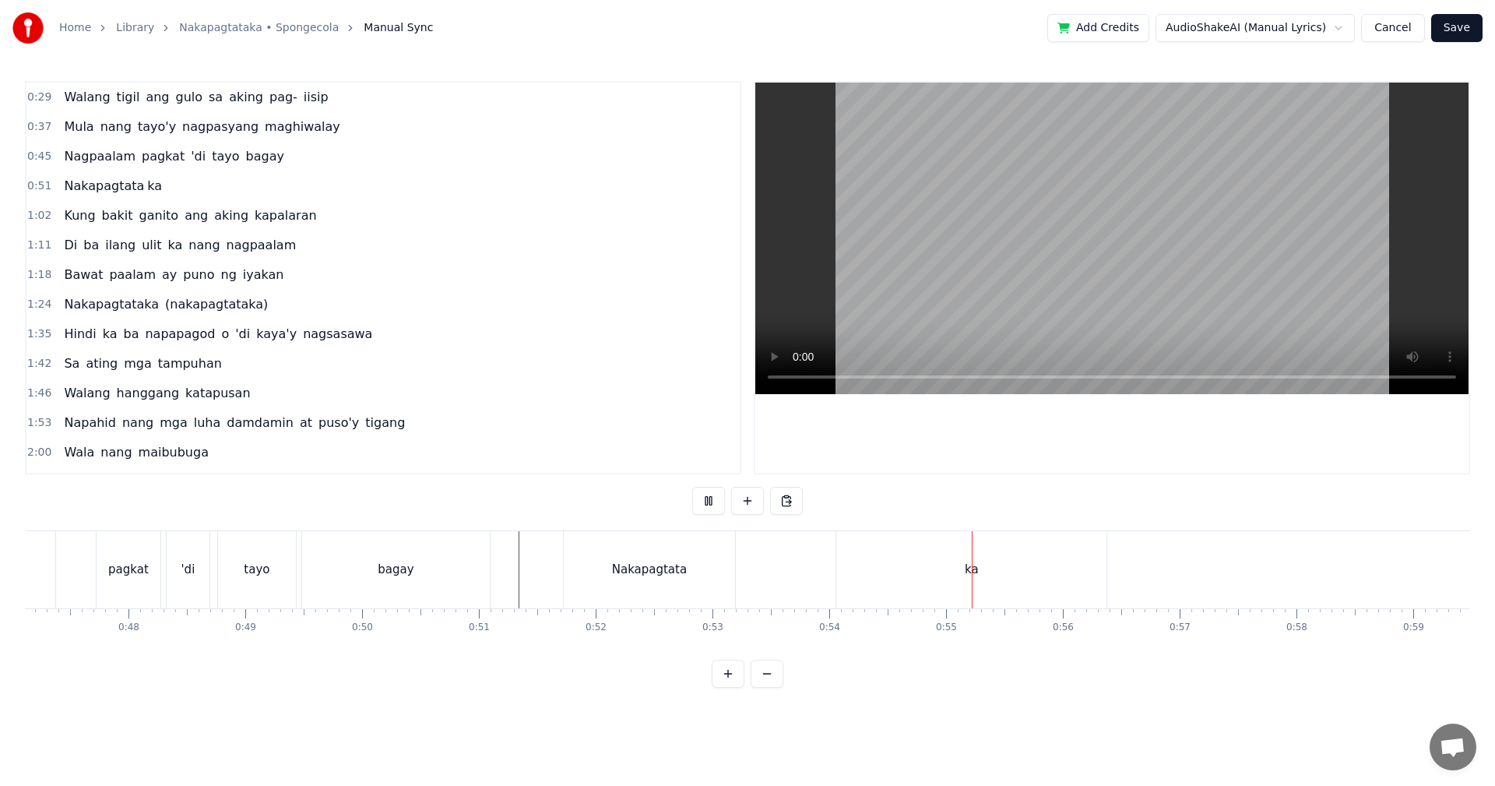
click at [896, 578] on div "ka" at bounding box center [971, 569] width 270 height 77
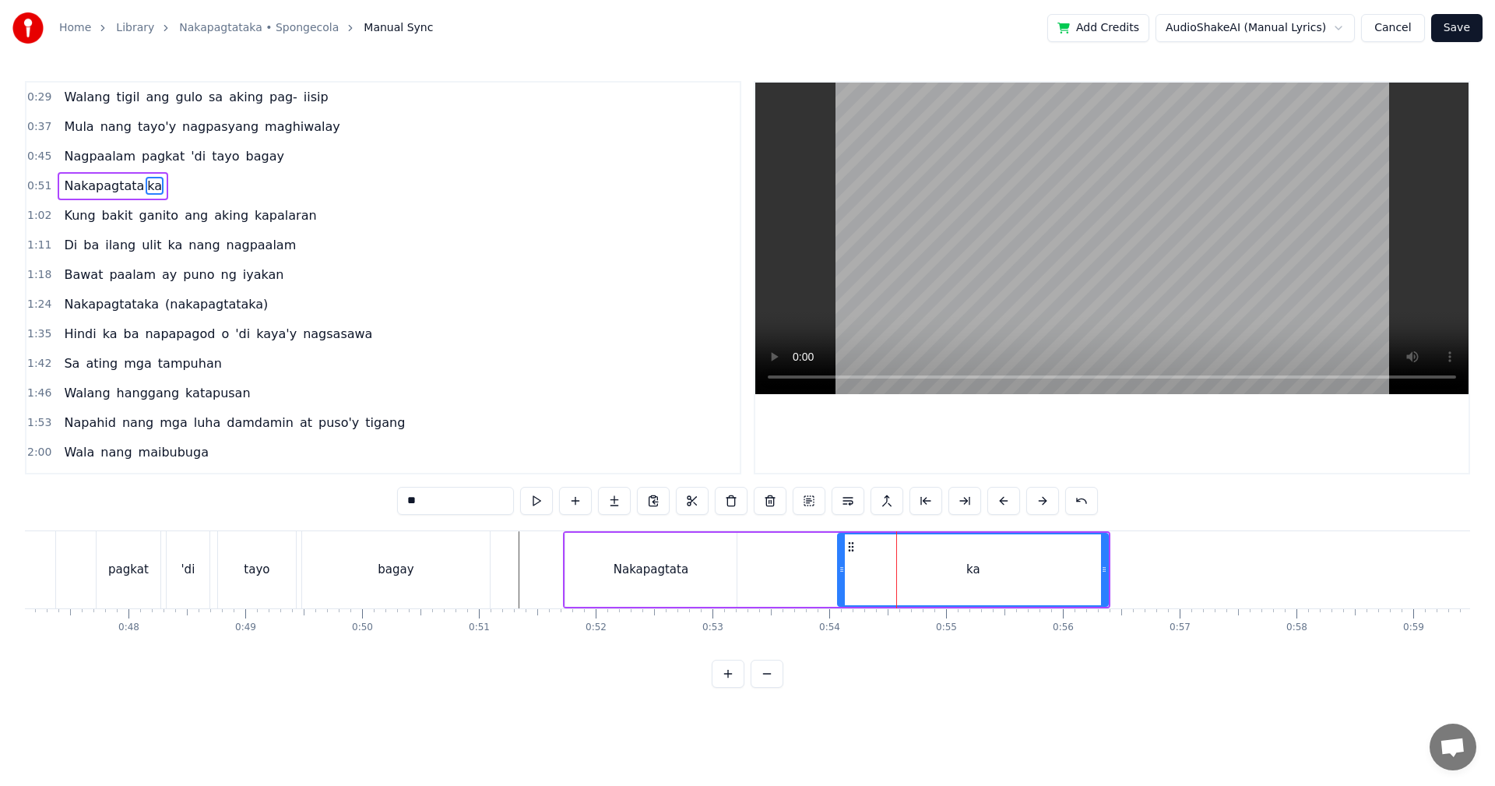
drag, startPoint x: 937, startPoint y: 580, endPoint x: 871, endPoint y: 579, distance: 66.2
click at [871, 579] on div "ka" at bounding box center [973, 569] width 269 height 71
drag, startPoint x: 840, startPoint y: 570, endPoint x: 741, endPoint y: 570, distance: 98.9
click at [741, 570] on icon at bounding box center [743, 569] width 6 height 12
drag, startPoint x: 1108, startPoint y: 575, endPoint x: 1095, endPoint y: 575, distance: 13.2
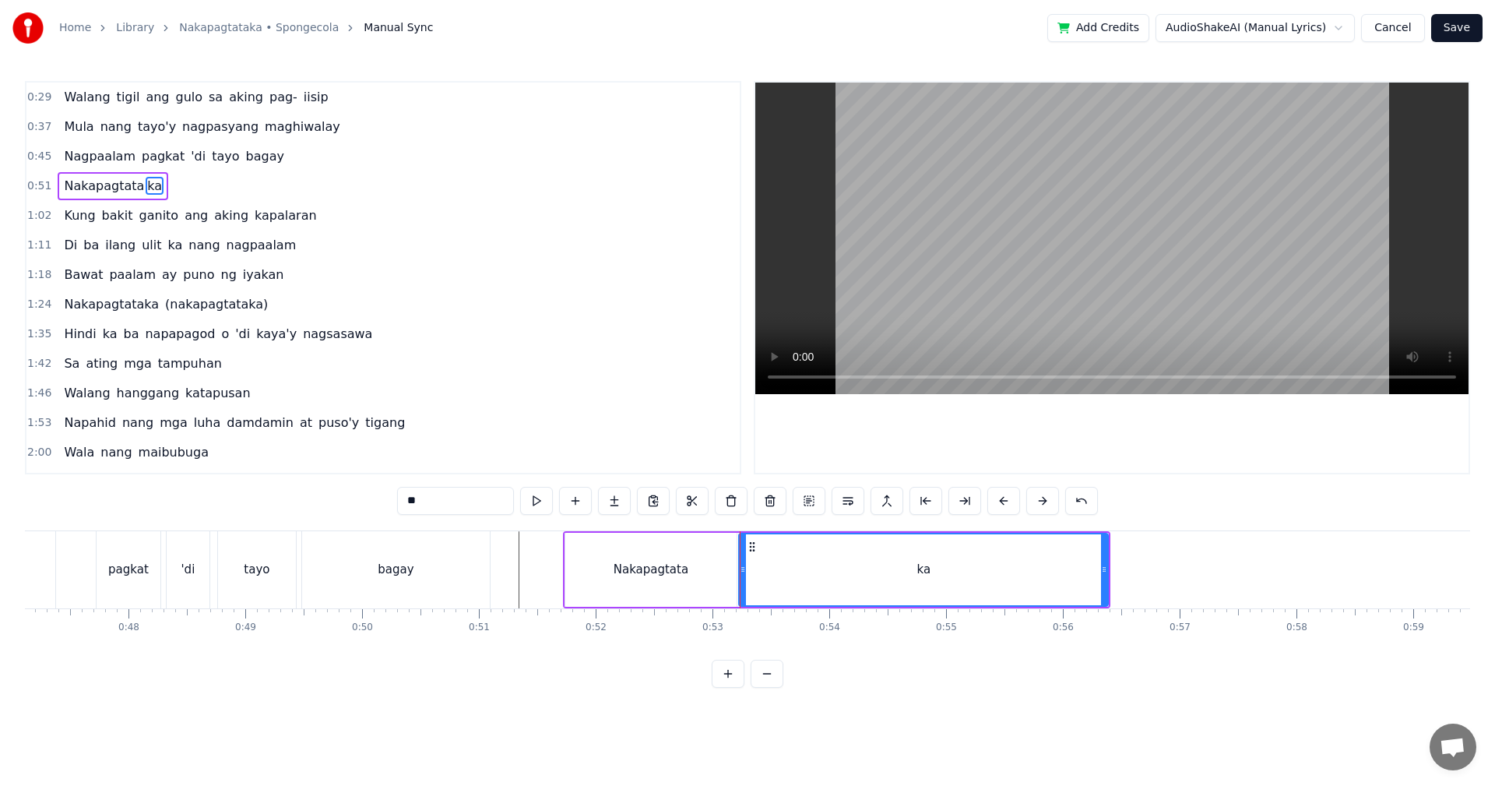
click at [1095, 575] on div "ka" at bounding box center [923, 570] width 371 height 74
drag, startPoint x: 1106, startPoint y: 574, endPoint x: 997, endPoint y: 575, distance: 109.0
click at [997, 575] on div at bounding box center [995, 569] width 6 height 71
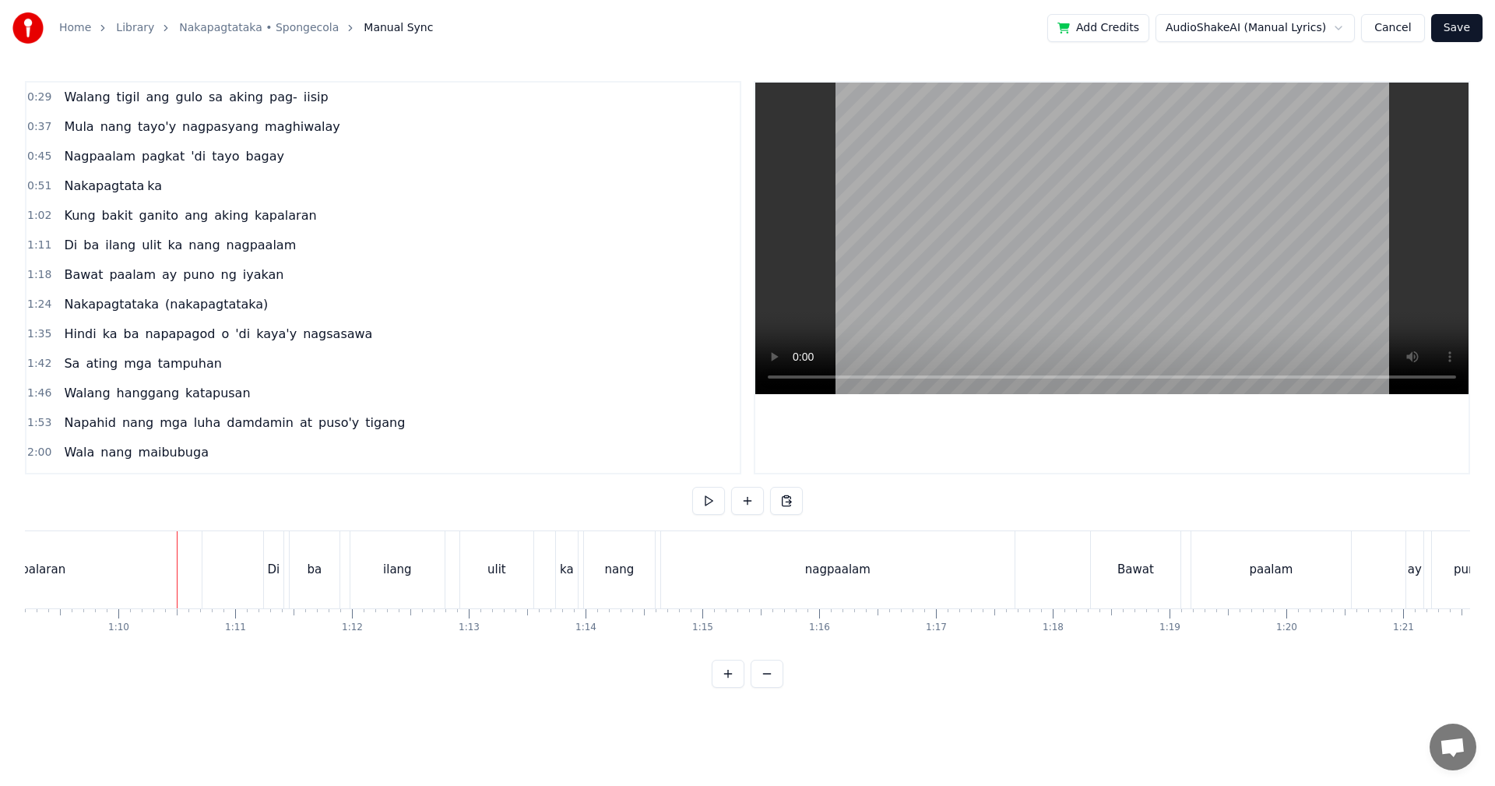
scroll to position [0, 8120]
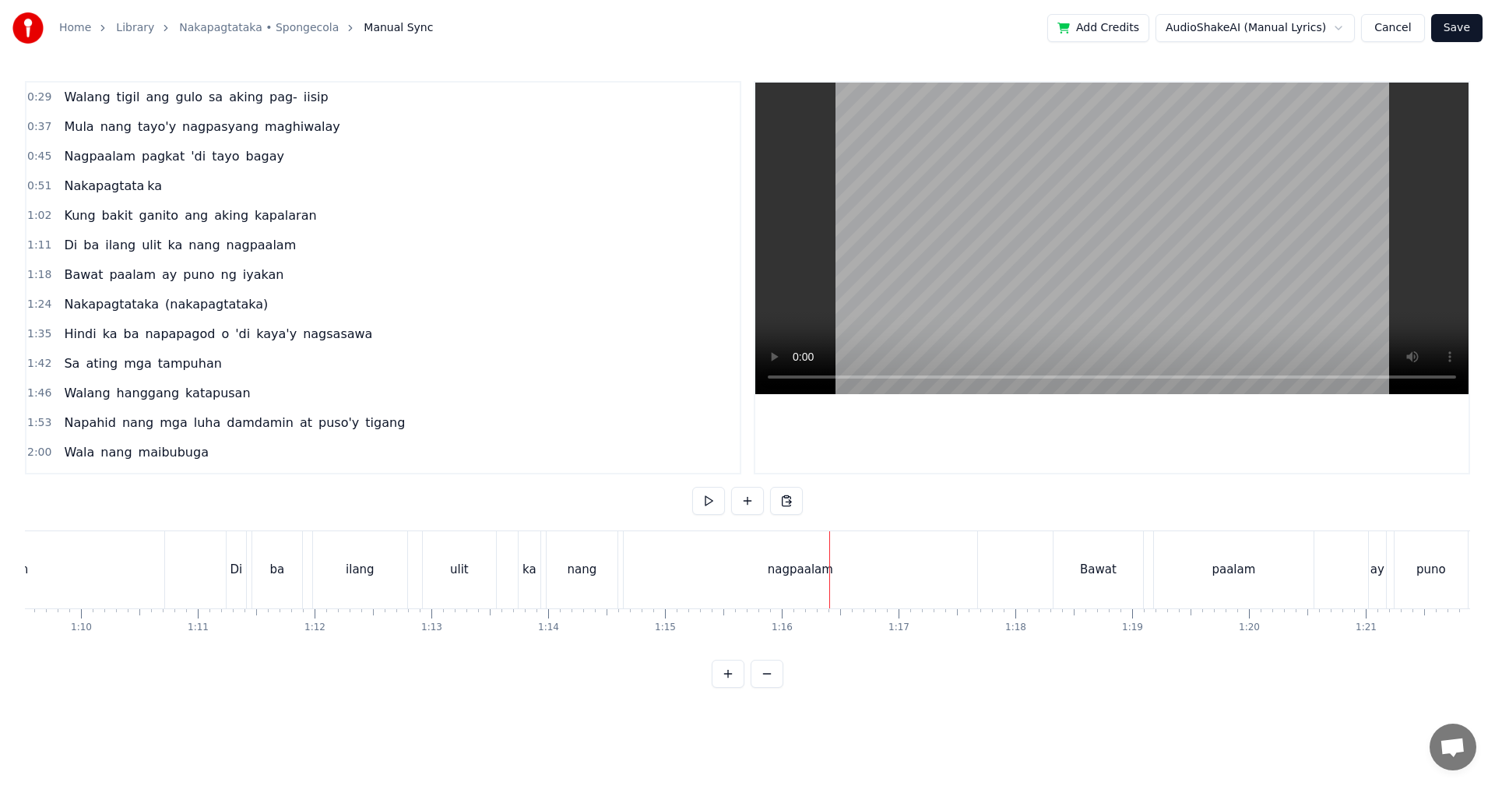
click at [738, 598] on div "nagpaalam" at bounding box center [801, 569] width 354 height 77
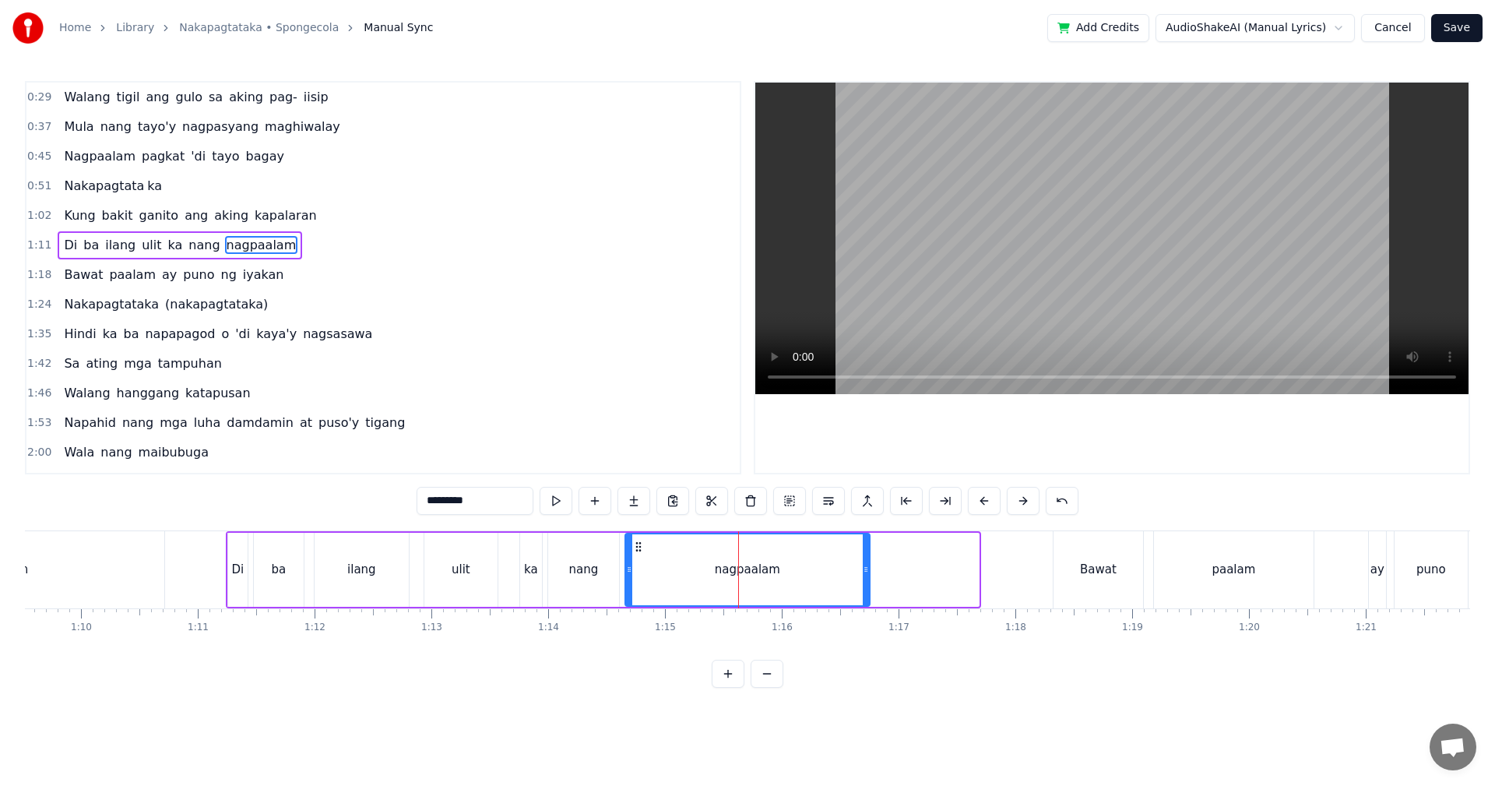
drag, startPoint x: 976, startPoint y: 583, endPoint x: 857, endPoint y: 582, distance: 119.1
click at [863, 582] on div at bounding box center [866, 569] width 6 height 71
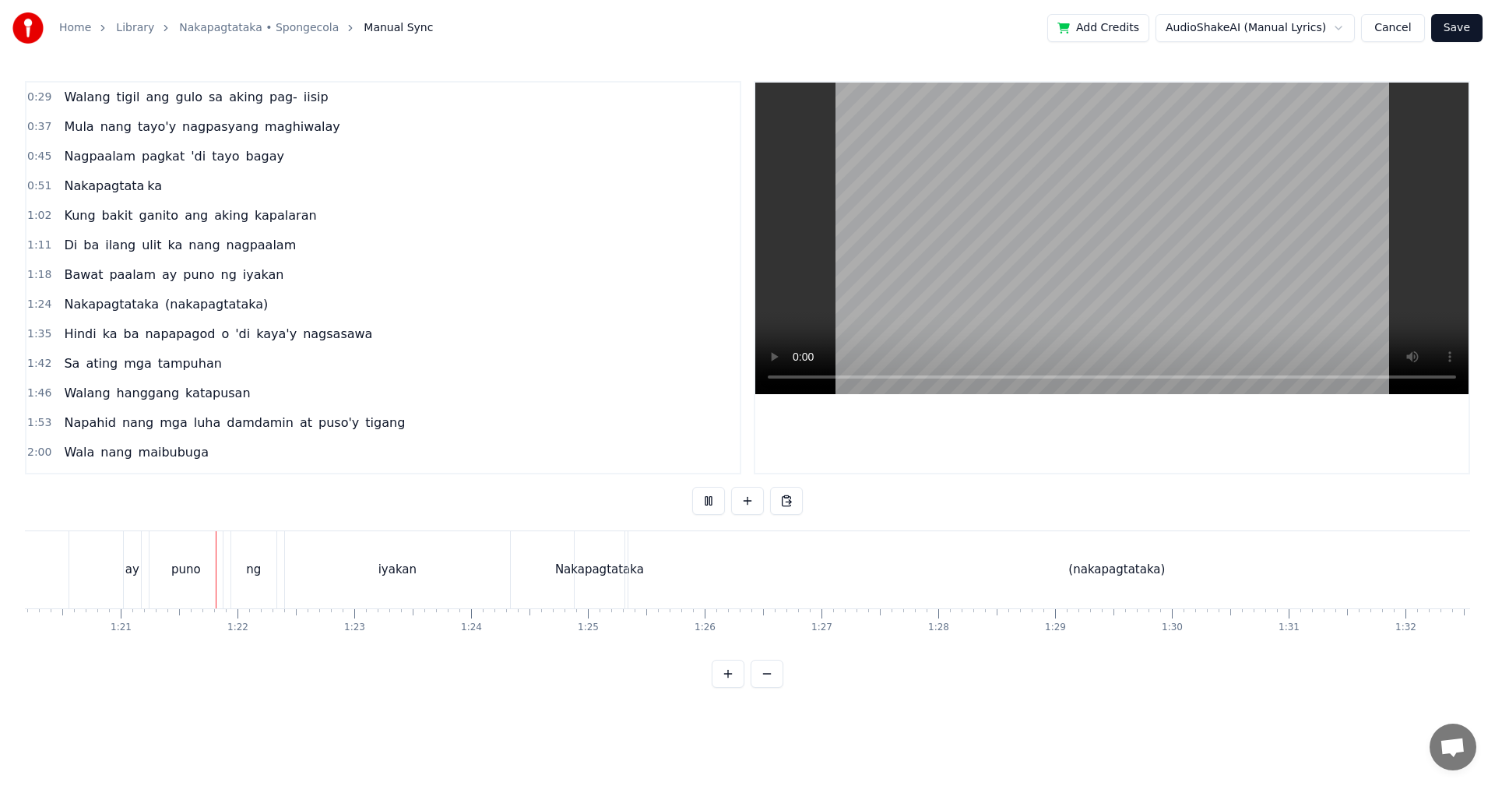
scroll to position [0, 9418]
click at [309, 481] on div "0:29 Walang tigil ang gulo sa aking pag- iisip 0:37 Mula nang tayo'y nagpasyang…" at bounding box center [747, 384] width 1445 height 607
click at [466, 507] on div "0:29 Walang tigil ang gulo sa aking pag- iisip 0:37 Mula nang tayo'y nagpasyang…" at bounding box center [747, 384] width 1445 height 607
click at [980, 573] on div "(nakapagtataka)" at bounding box center [1063, 569] width 977 height 77
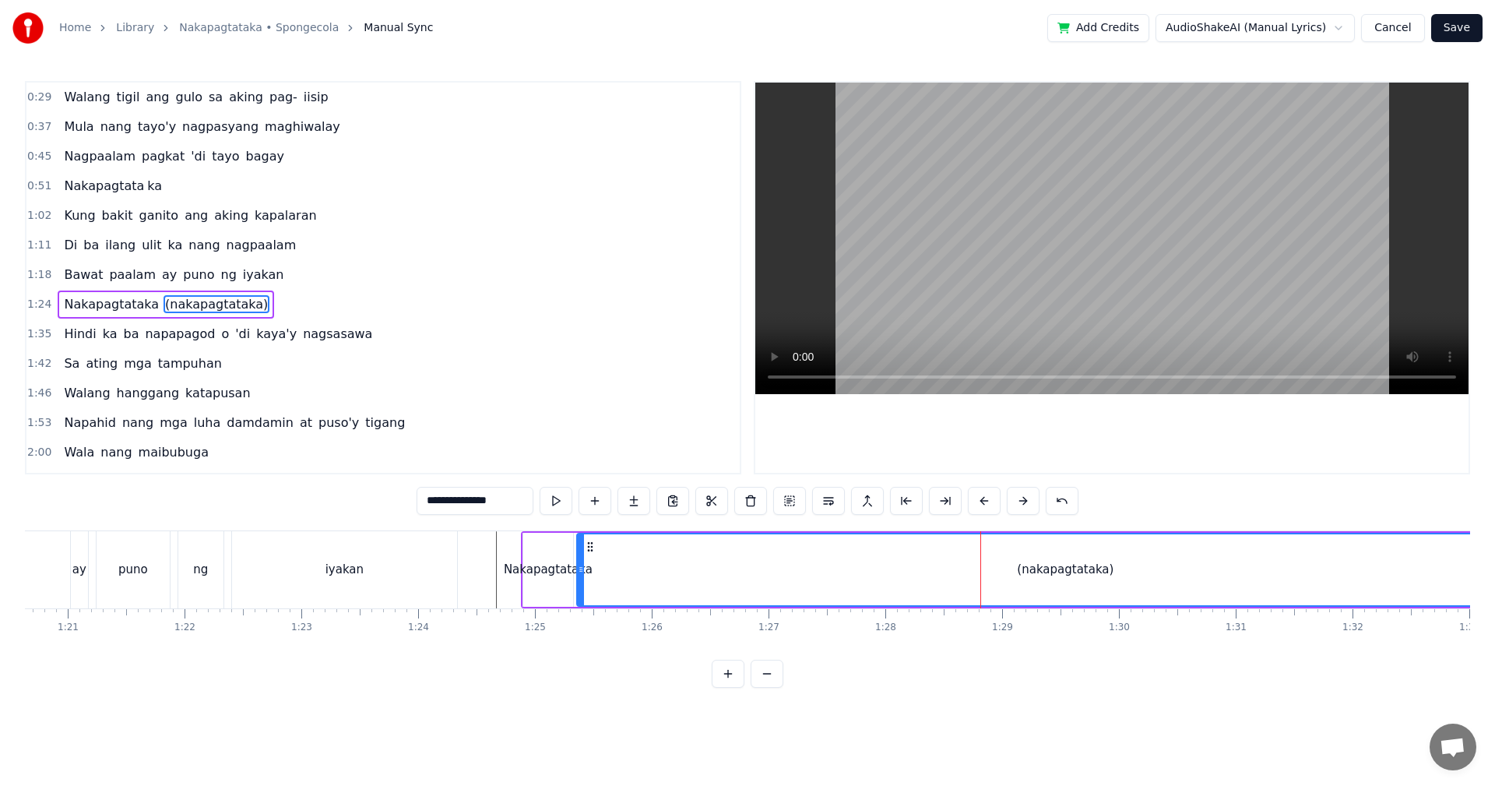
scroll to position [26, 0]
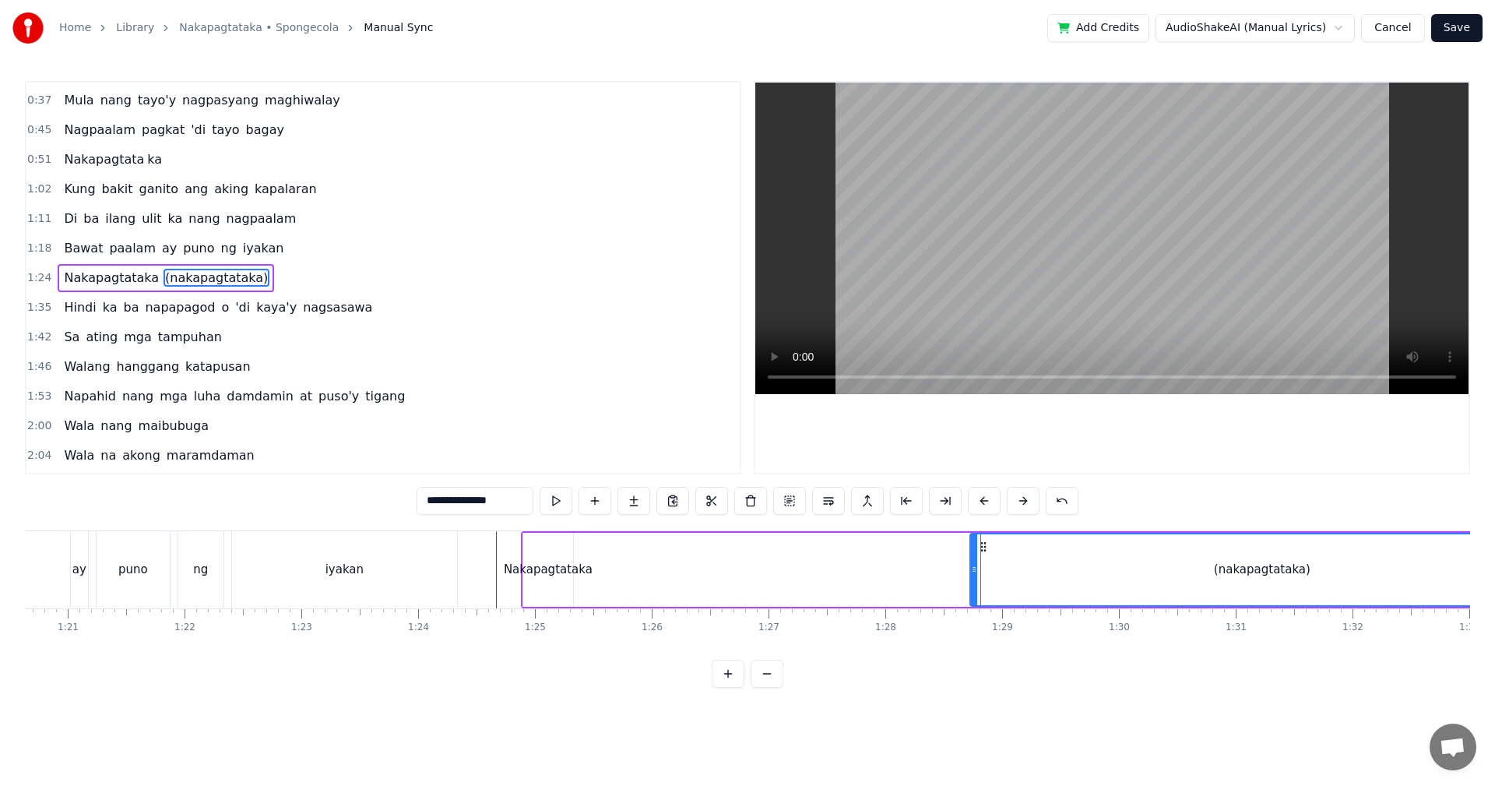
drag, startPoint x: 579, startPoint y: 584, endPoint x: 972, endPoint y: 575, distance: 393.3
click at [972, 575] on div at bounding box center [974, 569] width 6 height 71
click at [589, 569] on div "Nakapagtataka (nakapagtataka)" at bounding box center [1039, 569] width 1036 height 77
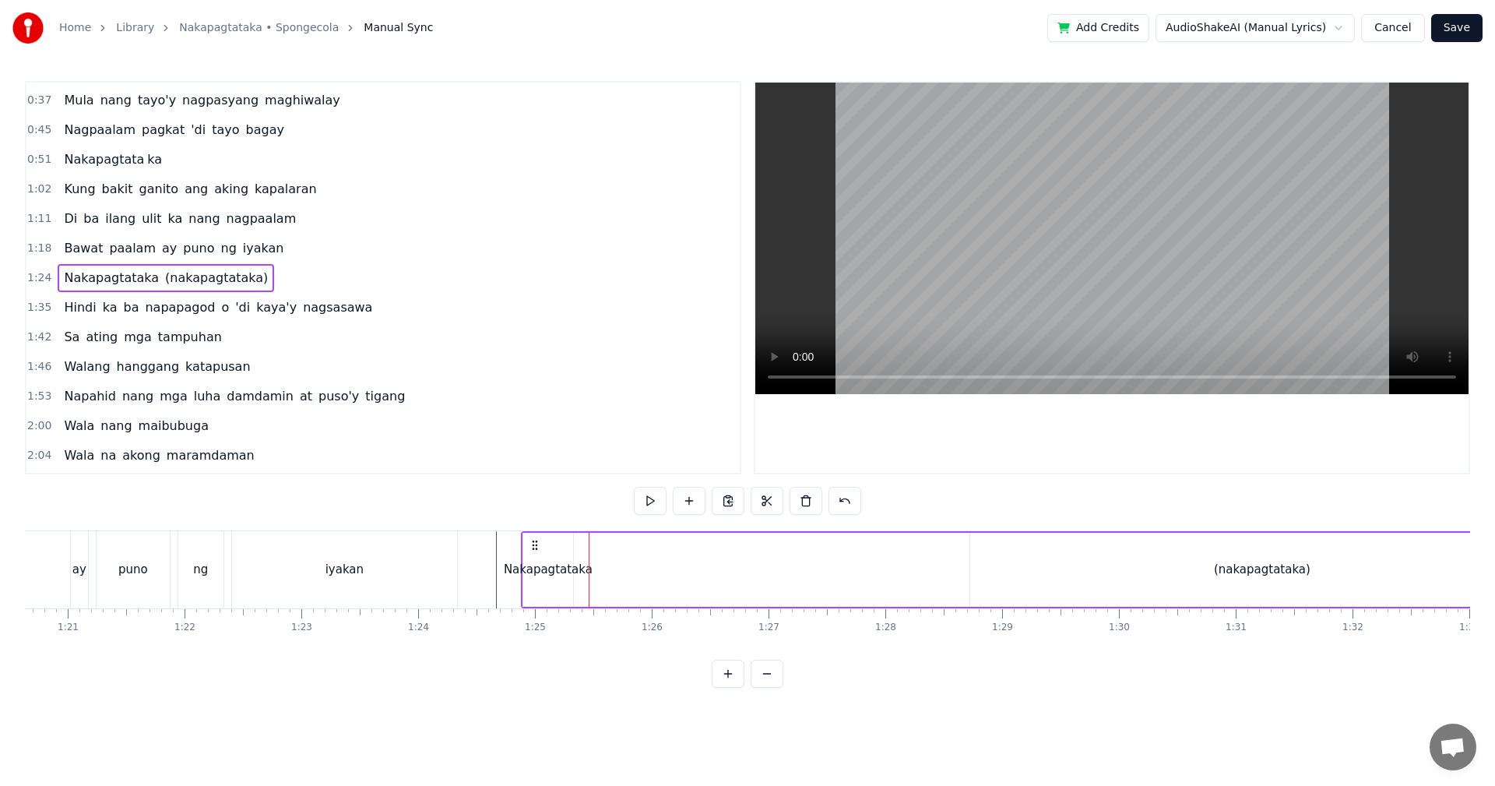
click at [531, 568] on div "Nakapagtataka" at bounding box center [548, 570] width 89 height 18
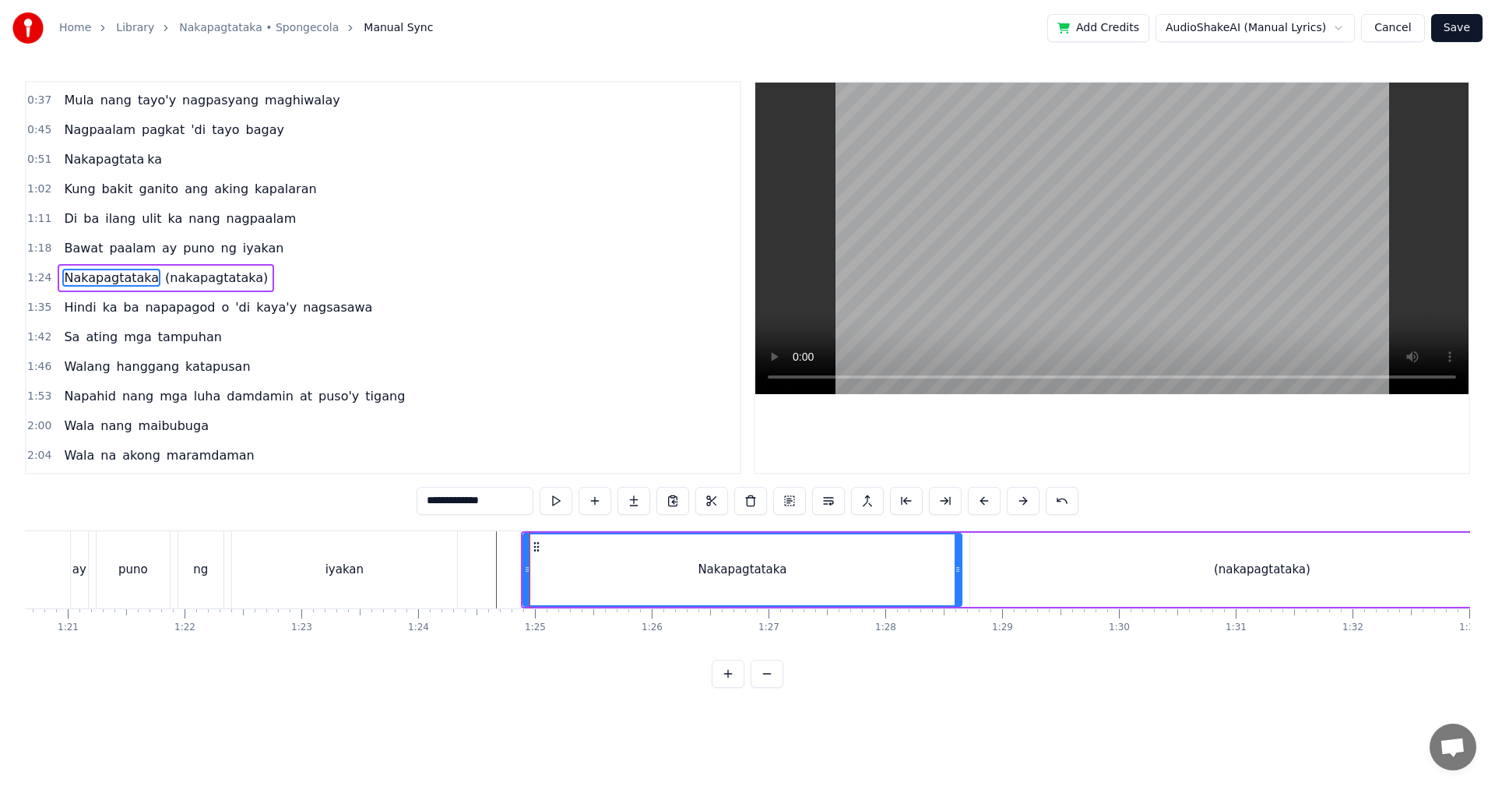
drag, startPoint x: 570, startPoint y: 568, endPoint x: 900, endPoint y: 572, distance: 330.2
click at [955, 568] on icon at bounding box center [958, 569] width 6 height 12
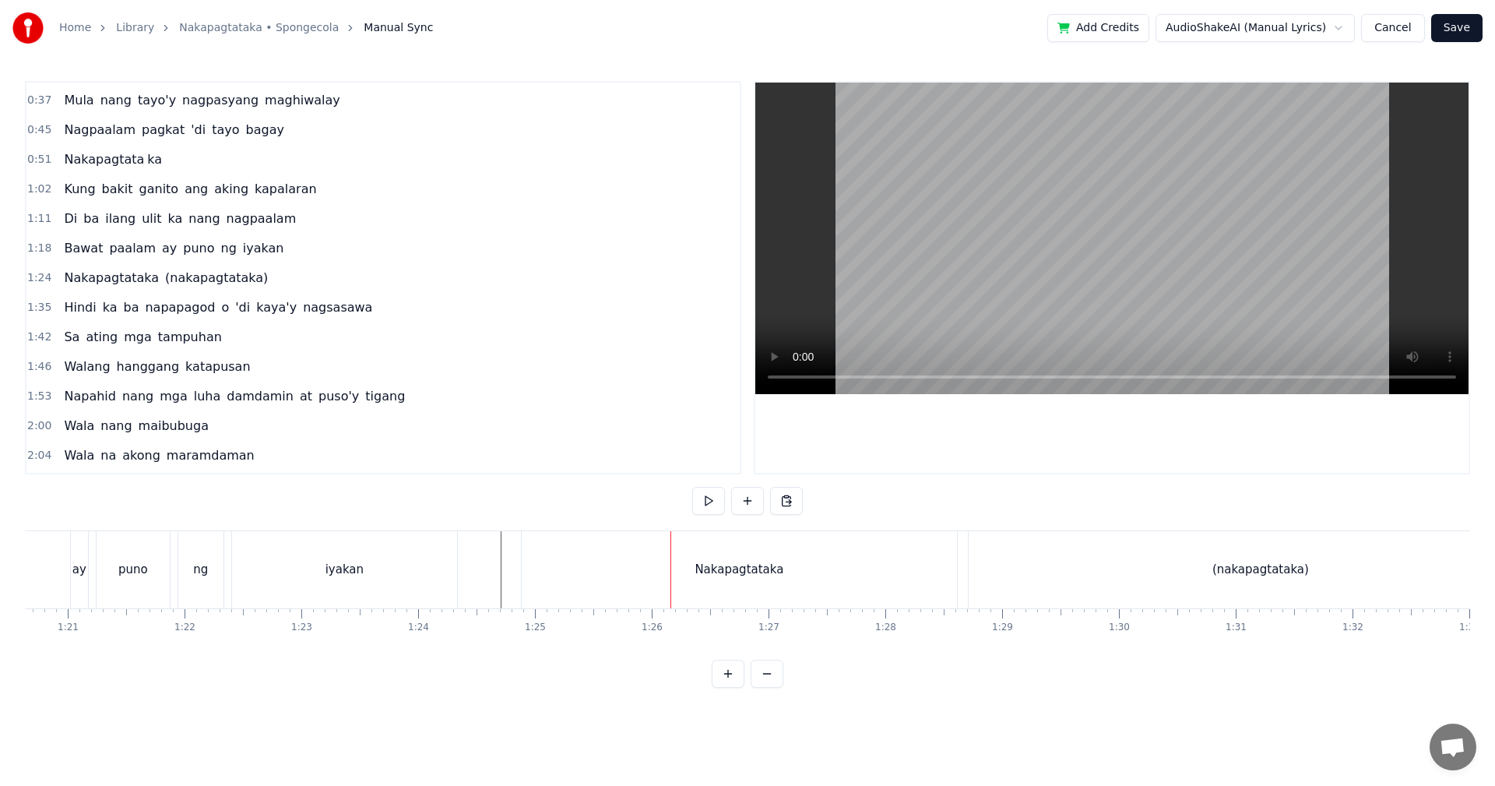
click at [735, 565] on div "Nakapagtataka" at bounding box center [739, 570] width 89 height 18
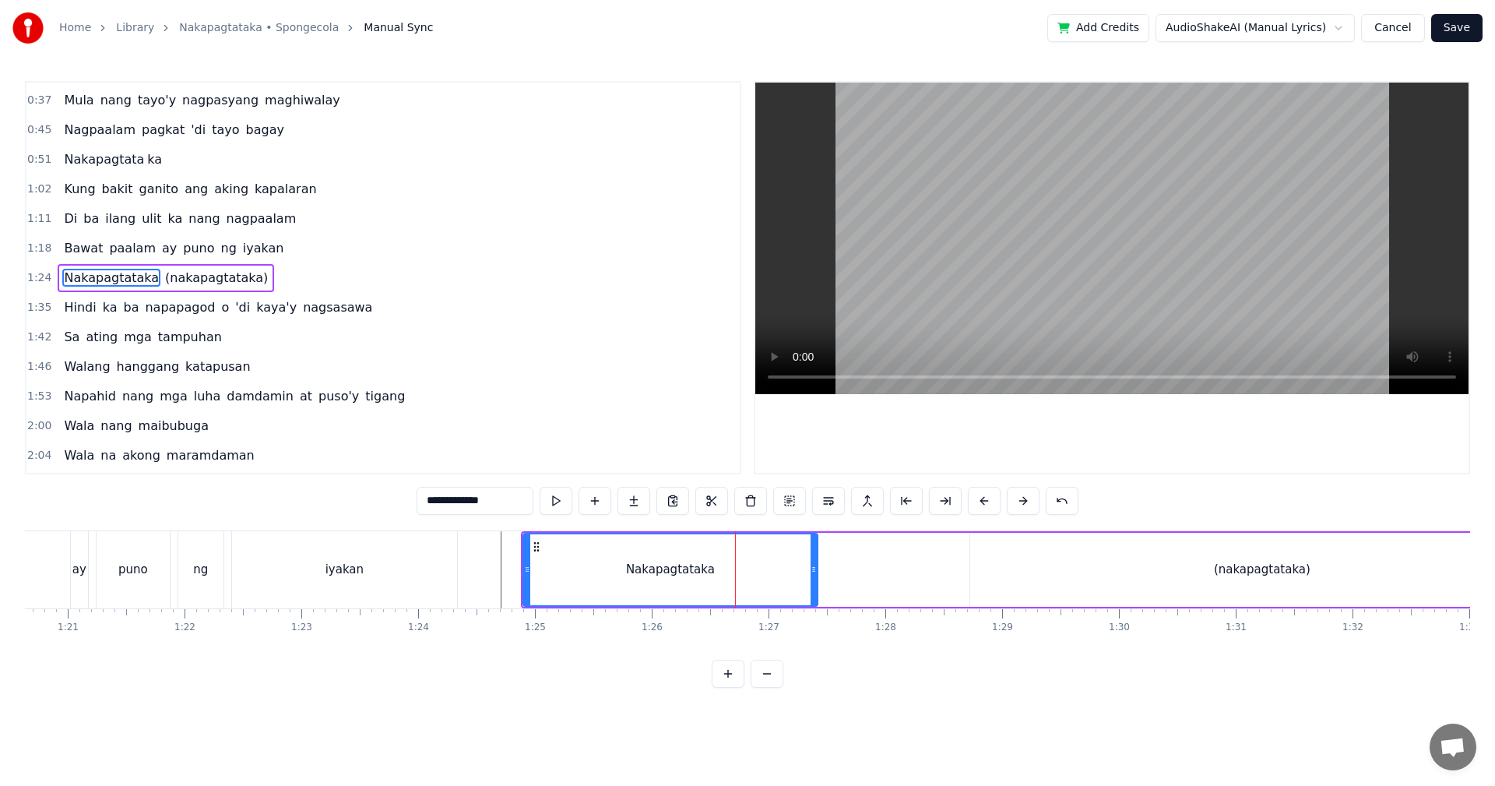
drag, startPoint x: 956, startPoint y: 557, endPoint x: 815, endPoint y: 558, distance: 140.9
click at [815, 558] on div at bounding box center [814, 569] width 6 height 71
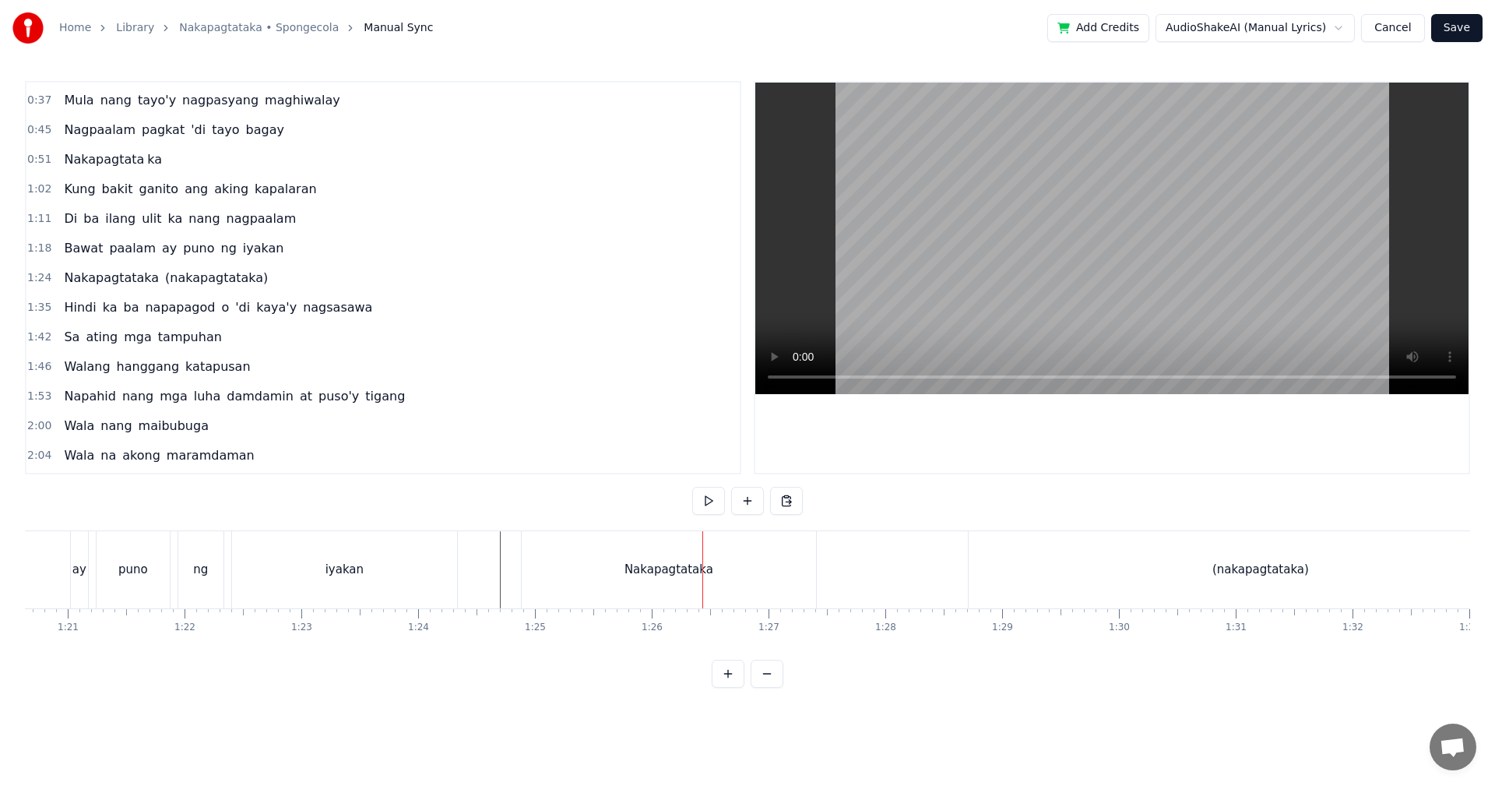
click at [794, 556] on div "Nakapagtataka" at bounding box center [669, 569] width 294 height 77
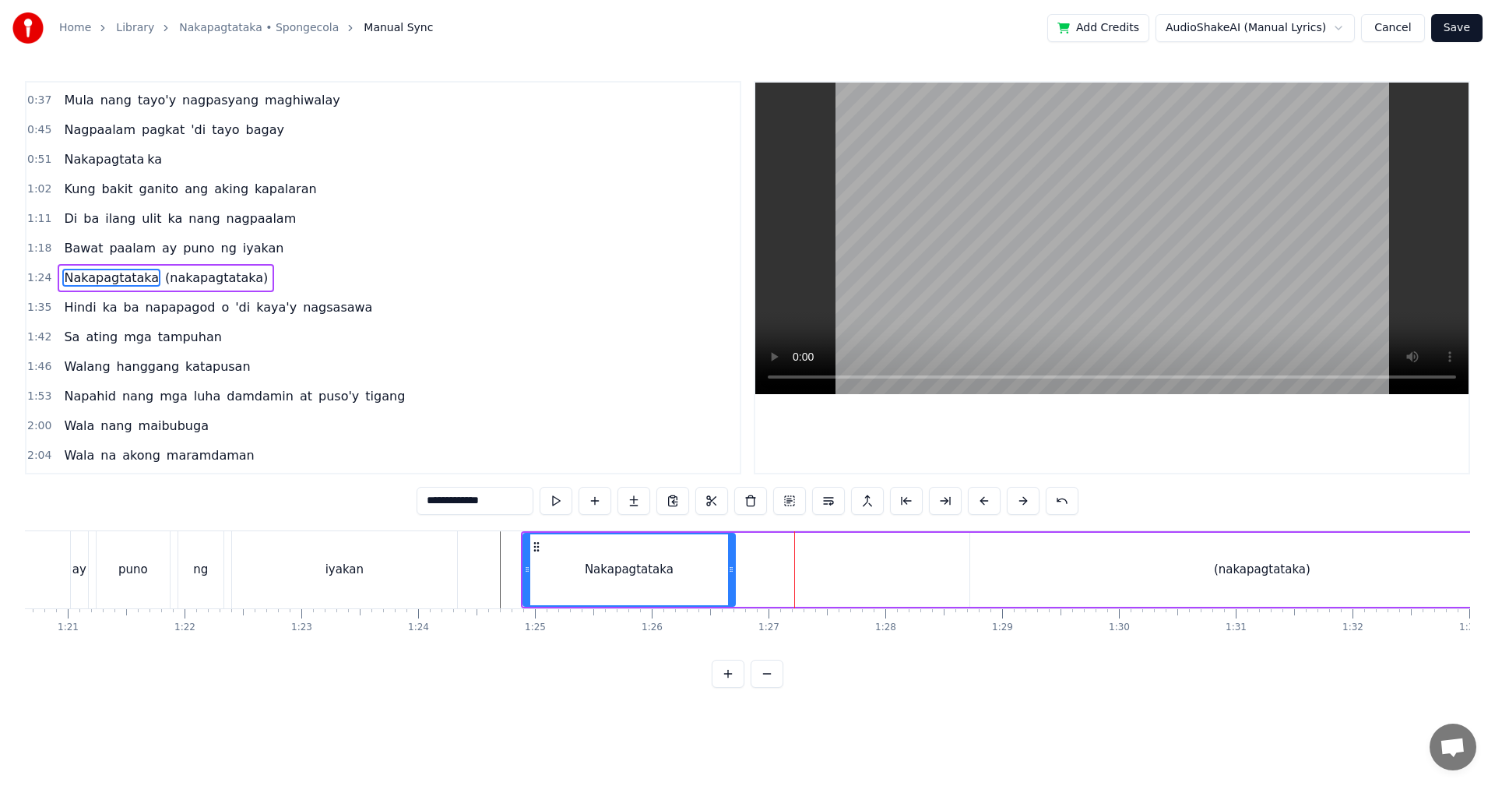
drag, startPoint x: 812, startPoint y: 554, endPoint x: 730, endPoint y: 561, distance: 82.8
click at [730, 561] on div at bounding box center [731, 569] width 6 height 71
click at [632, 501] on button at bounding box center [633, 501] width 33 height 28
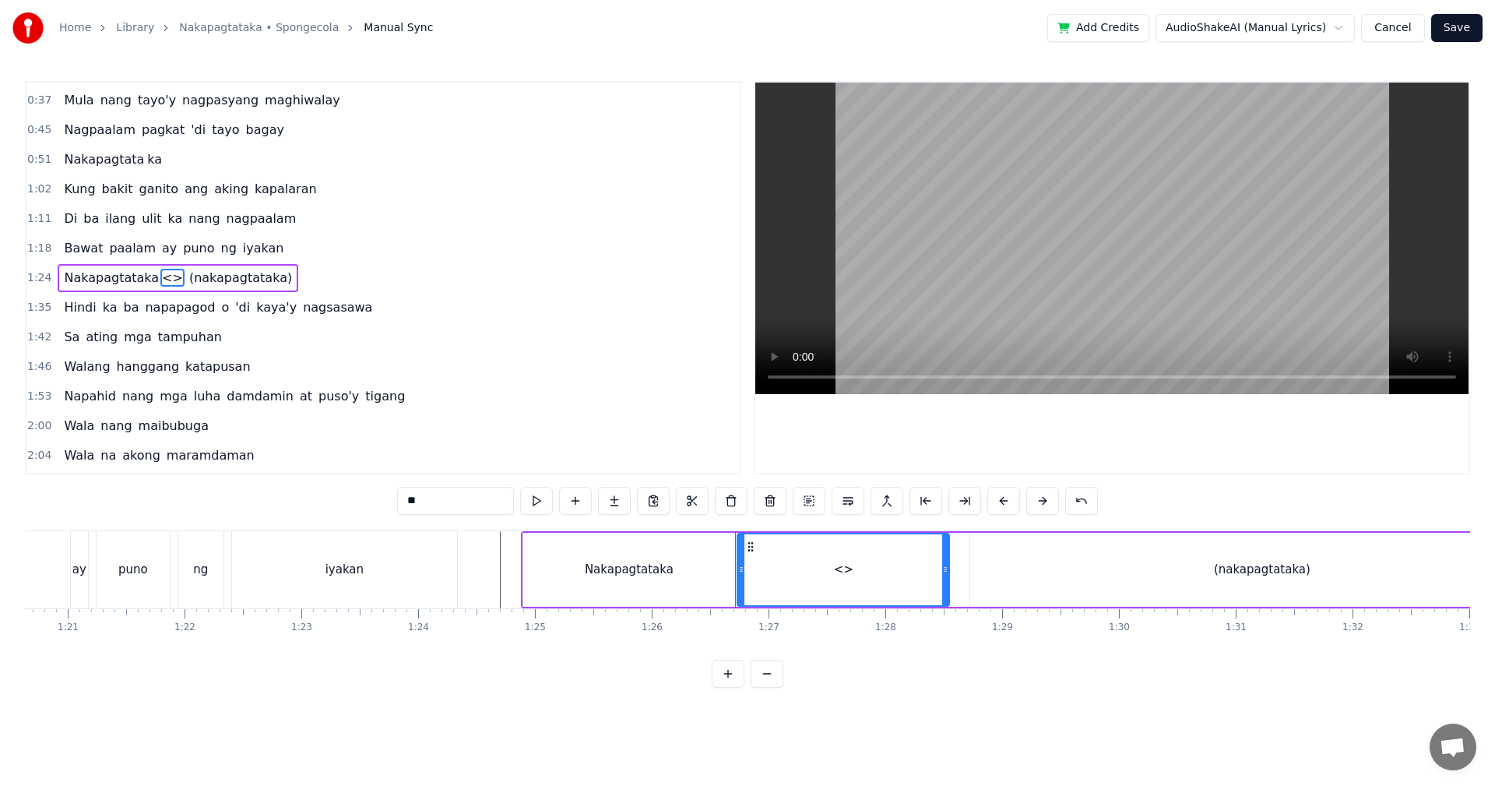
drag, startPoint x: 450, startPoint y: 505, endPoint x: 396, endPoint y: 498, distance: 55.1
click at [396, 498] on div "0:29 Walang tigil ang gulo sa aking pag- iisip 0:37 Mula nang tayo'y nagpasyang…" at bounding box center [747, 384] width 1445 height 607
click at [624, 561] on div "Nakapagtataka" at bounding box center [629, 570] width 89 height 18
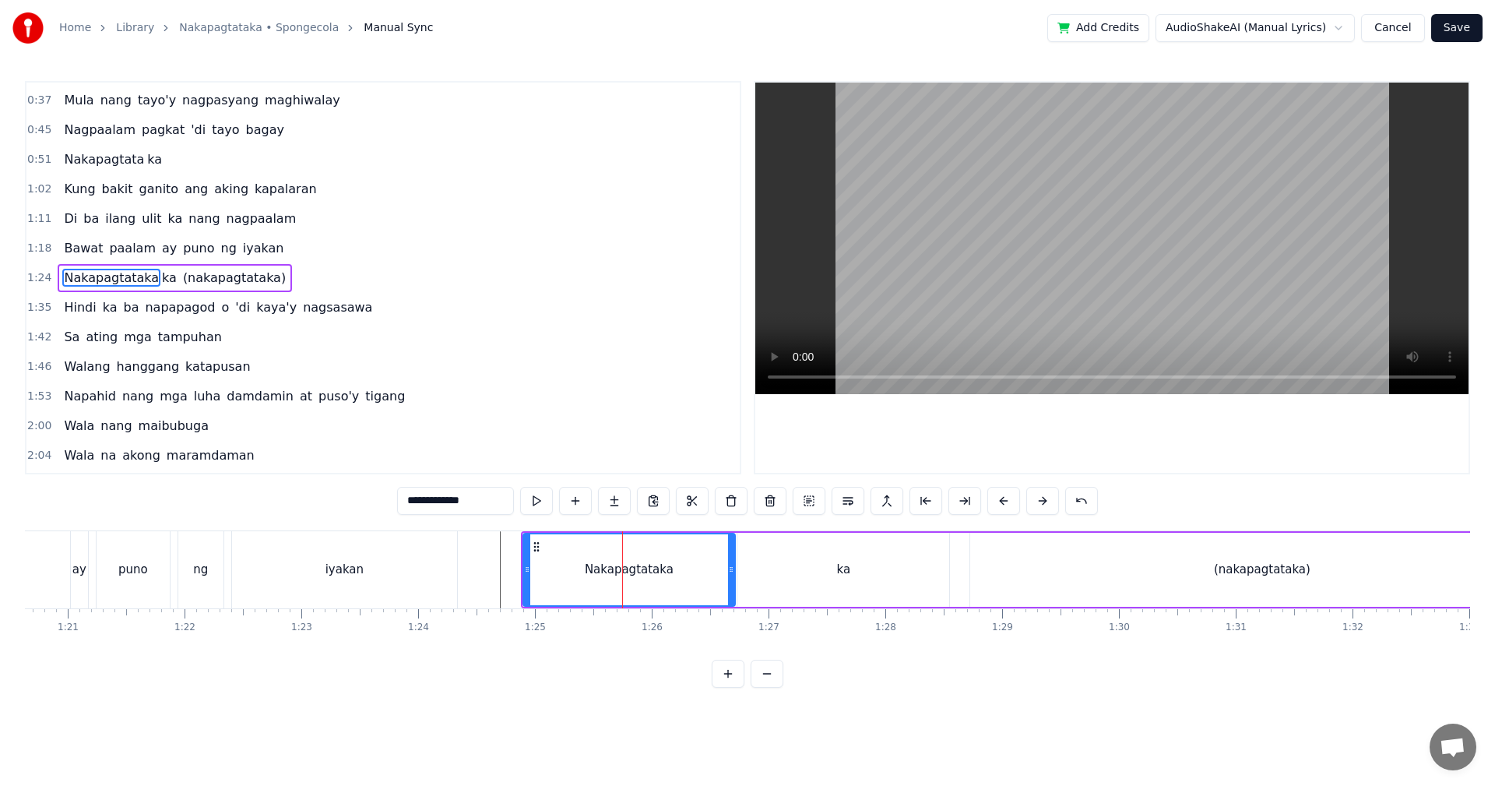
drag, startPoint x: 484, startPoint y: 503, endPoint x: 469, endPoint y: 500, distance: 15.1
click at [469, 500] on input "**********" at bounding box center [455, 501] width 117 height 28
type input "**********"
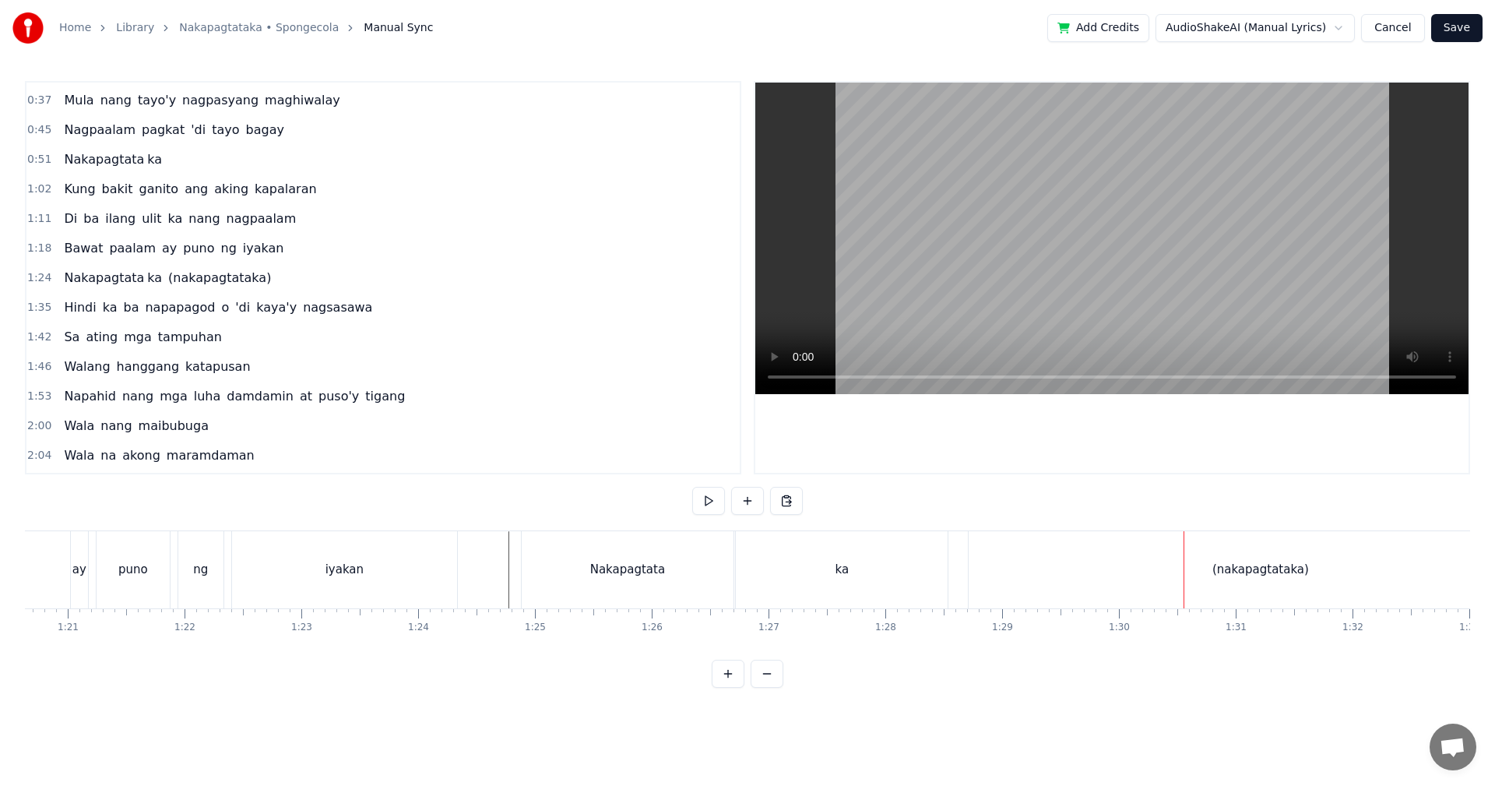
click at [1089, 582] on div "(nakapagtataka)" at bounding box center [1261, 569] width 584 height 77
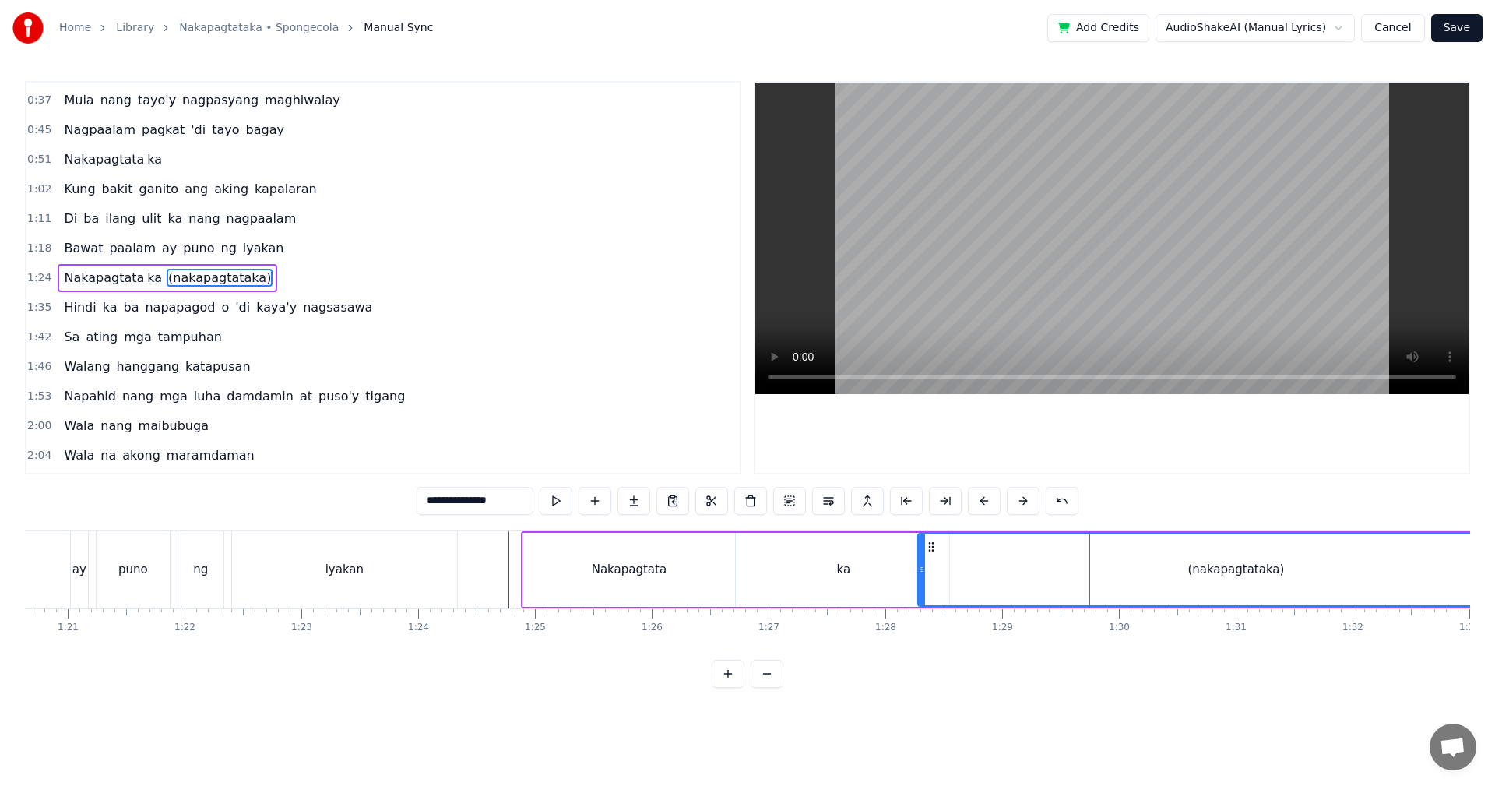
drag, startPoint x: 973, startPoint y: 562, endPoint x: 923, endPoint y: 565, distance: 50.7
click at [923, 565] on div at bounding box center [922, 569] width 6 height 71
click at [863, 567] on div "ka" at bounding box center [843, 570] width 212 height 74
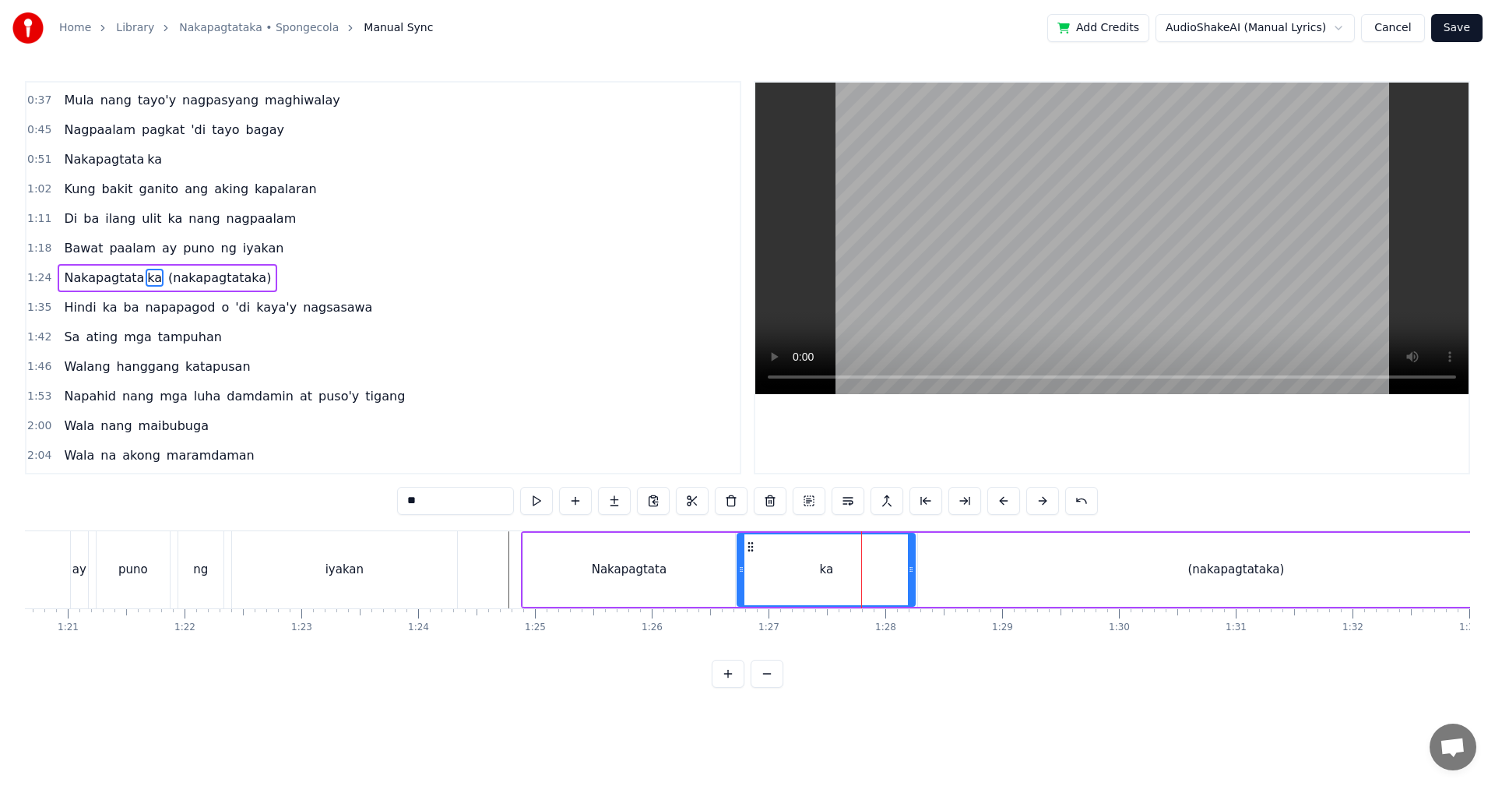
drag, startPoint x: 946, startPoint y: 565, endPoint x: 909, endPoint y: 565, distance: 36.6
click at [909, 565] on icon at bounding box center [911, 569] width 6 height 12
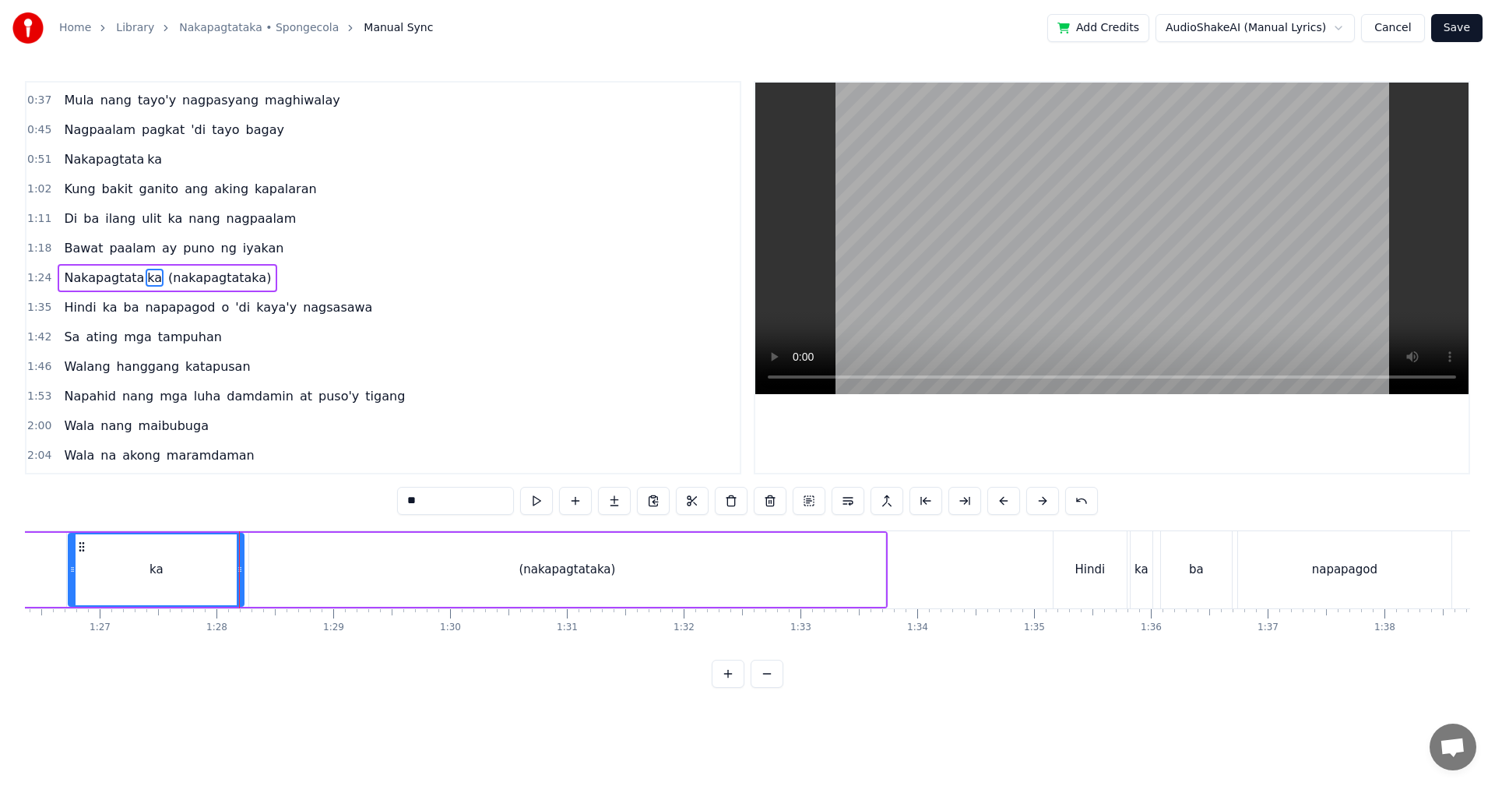
scroll to position [0, 10125]
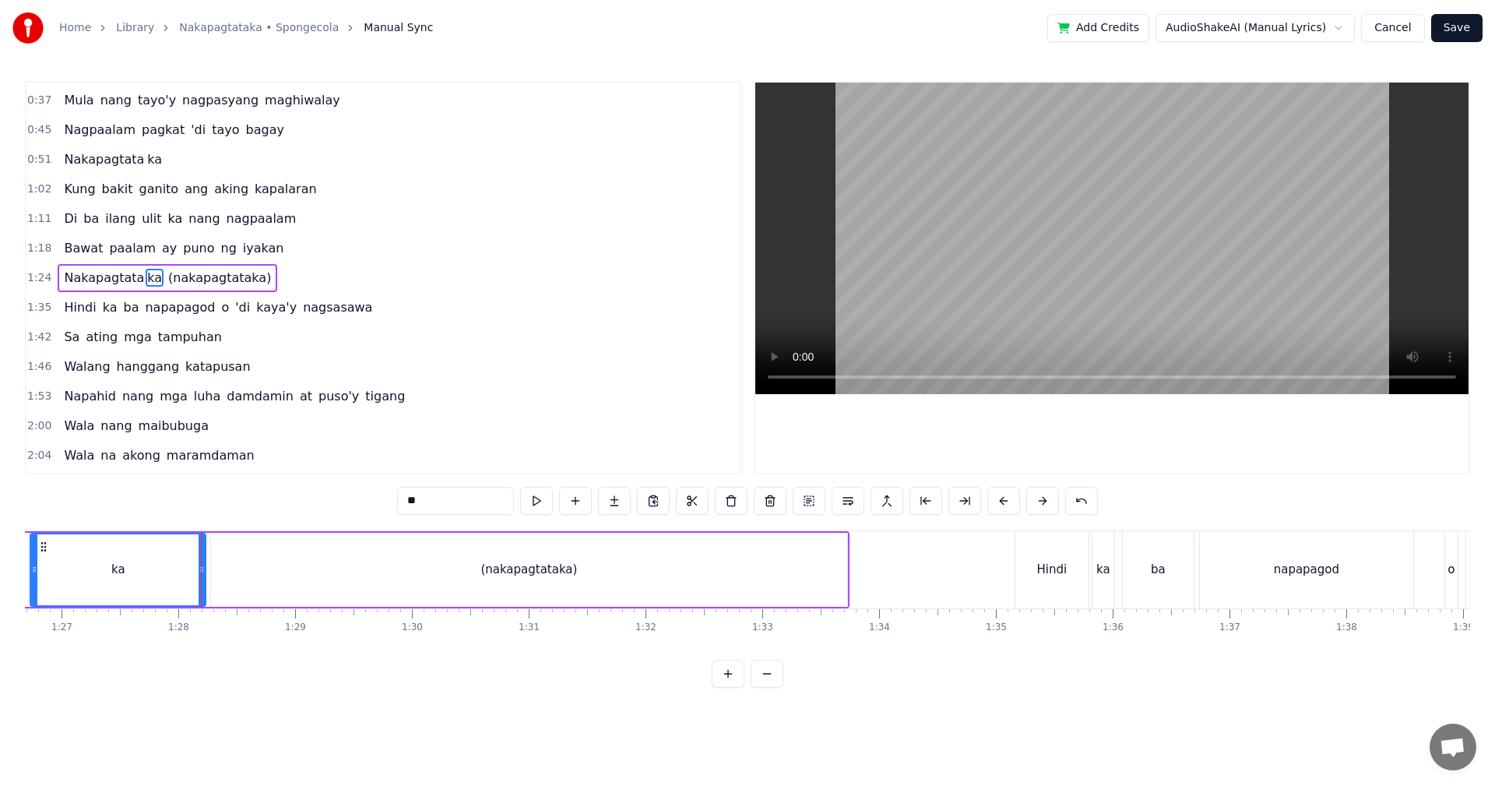
drag, startPoint x: 600, startPoint y: 583, endPoint x: 694, endPoint y: 582, distance: 94.2
click at [600, 582] on div "(nakapagtataka)" at bounding box center [529, 570] width 636 height 74
type input "**********"
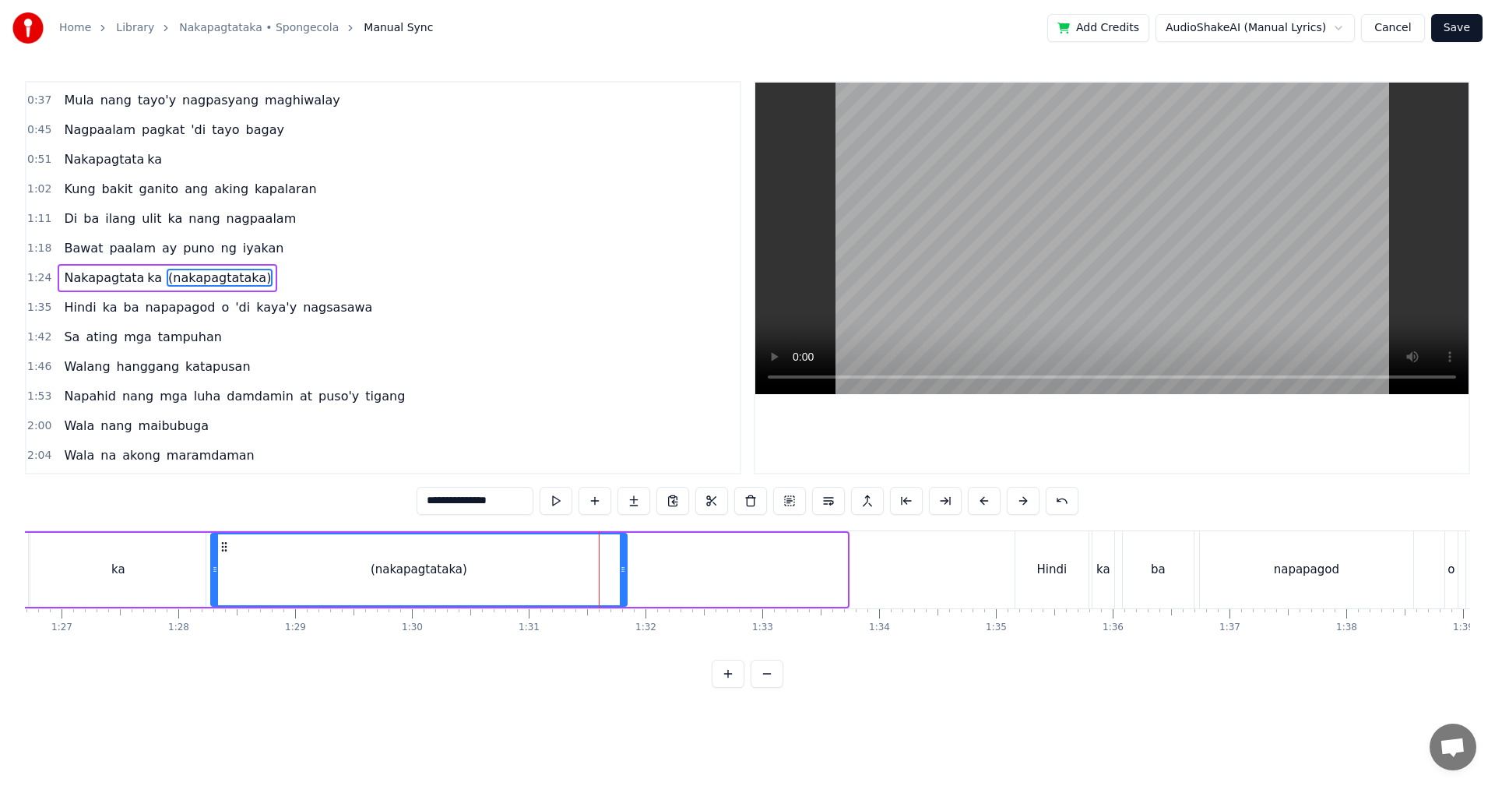
drag, startPoint x: 842, startPoint y: 571, endPoint x: 620, endPoint y: 575, distance: 222.7
click at [620, 574] on icon at bounding box center [623, 569] width 6 height 12
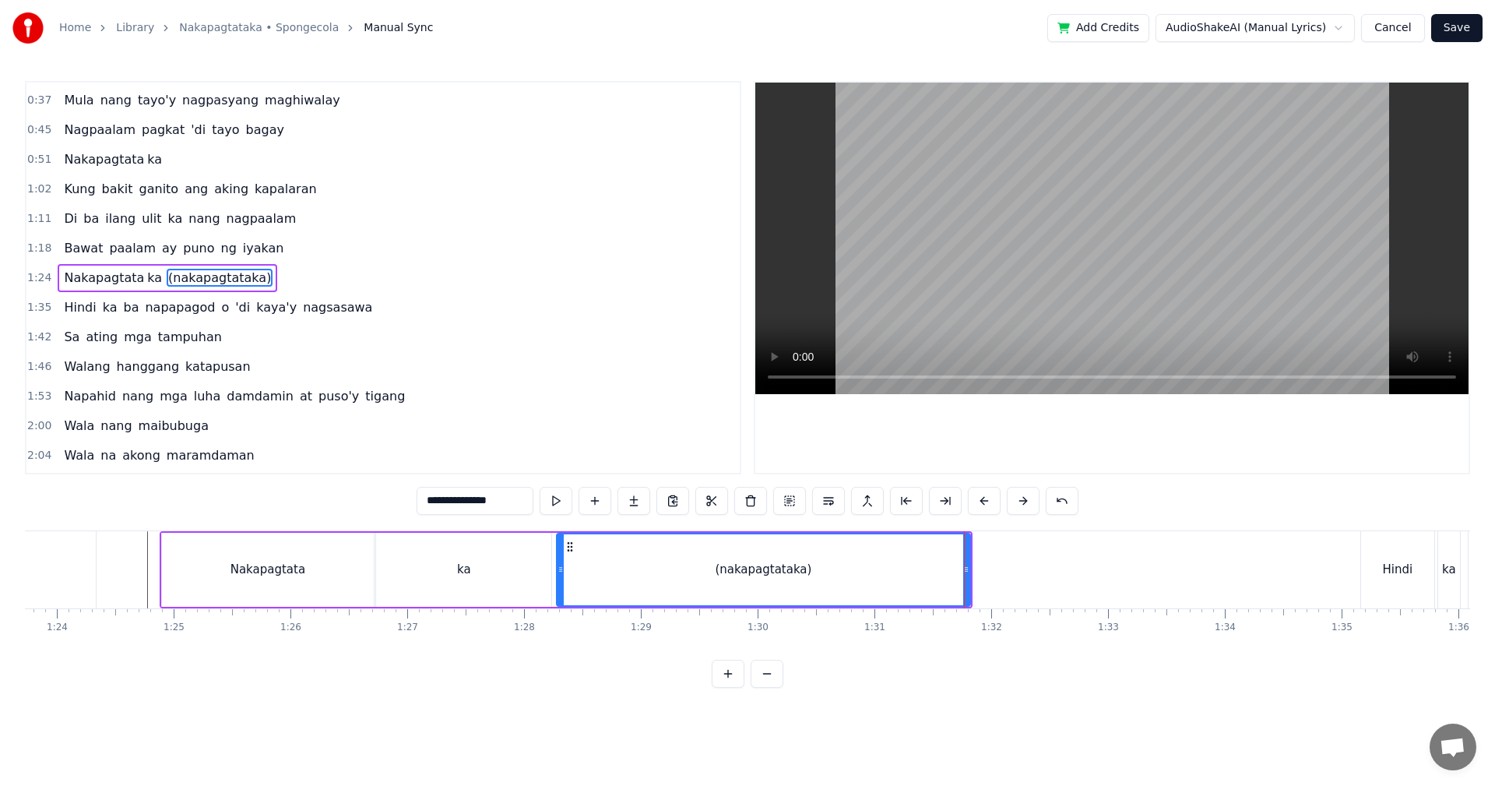
scroll to position [0, 9568]
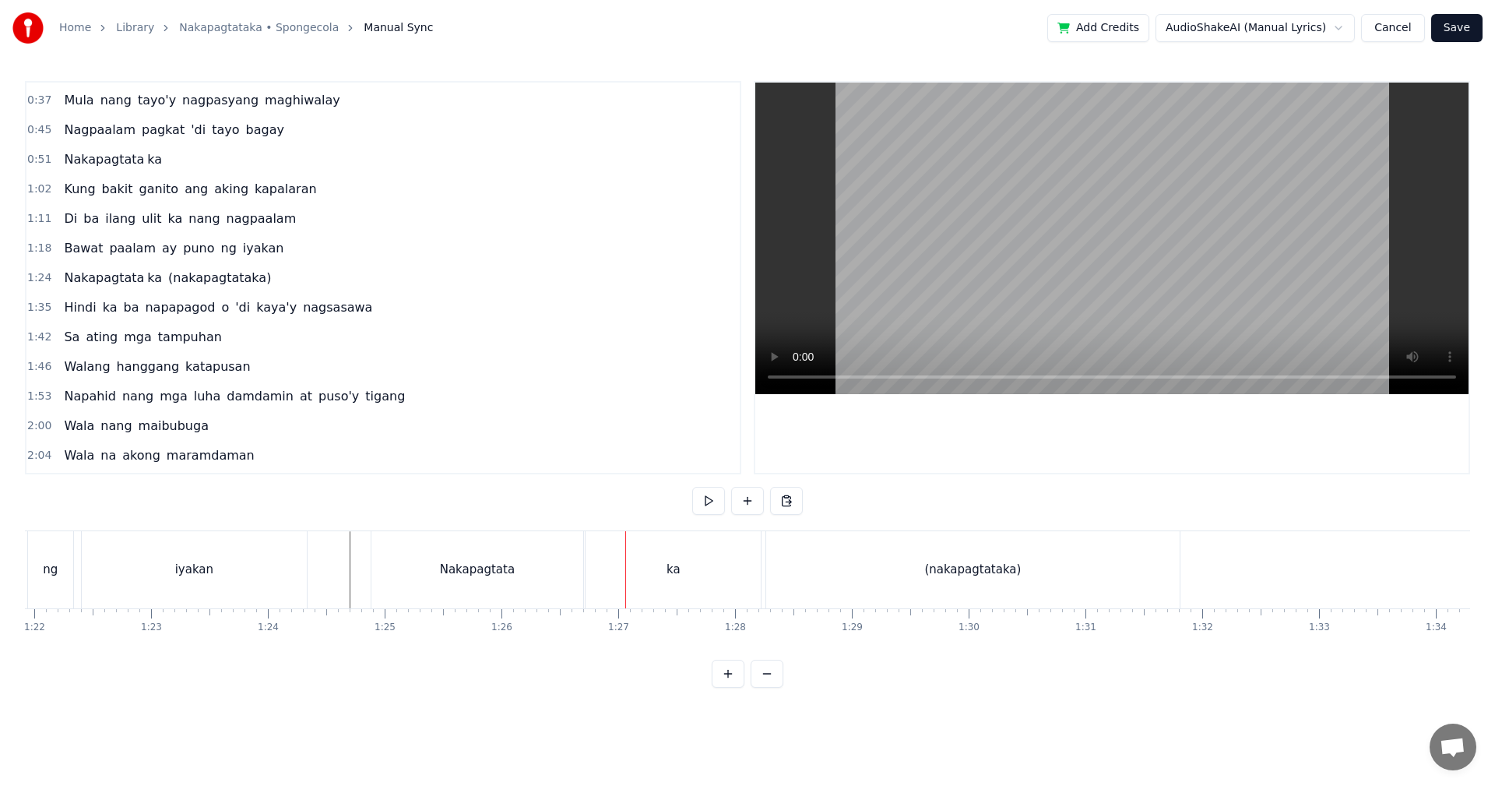
click at [422, 558] on div "Nakapagtata" at bounding box center [477, 569] width 212 height 77
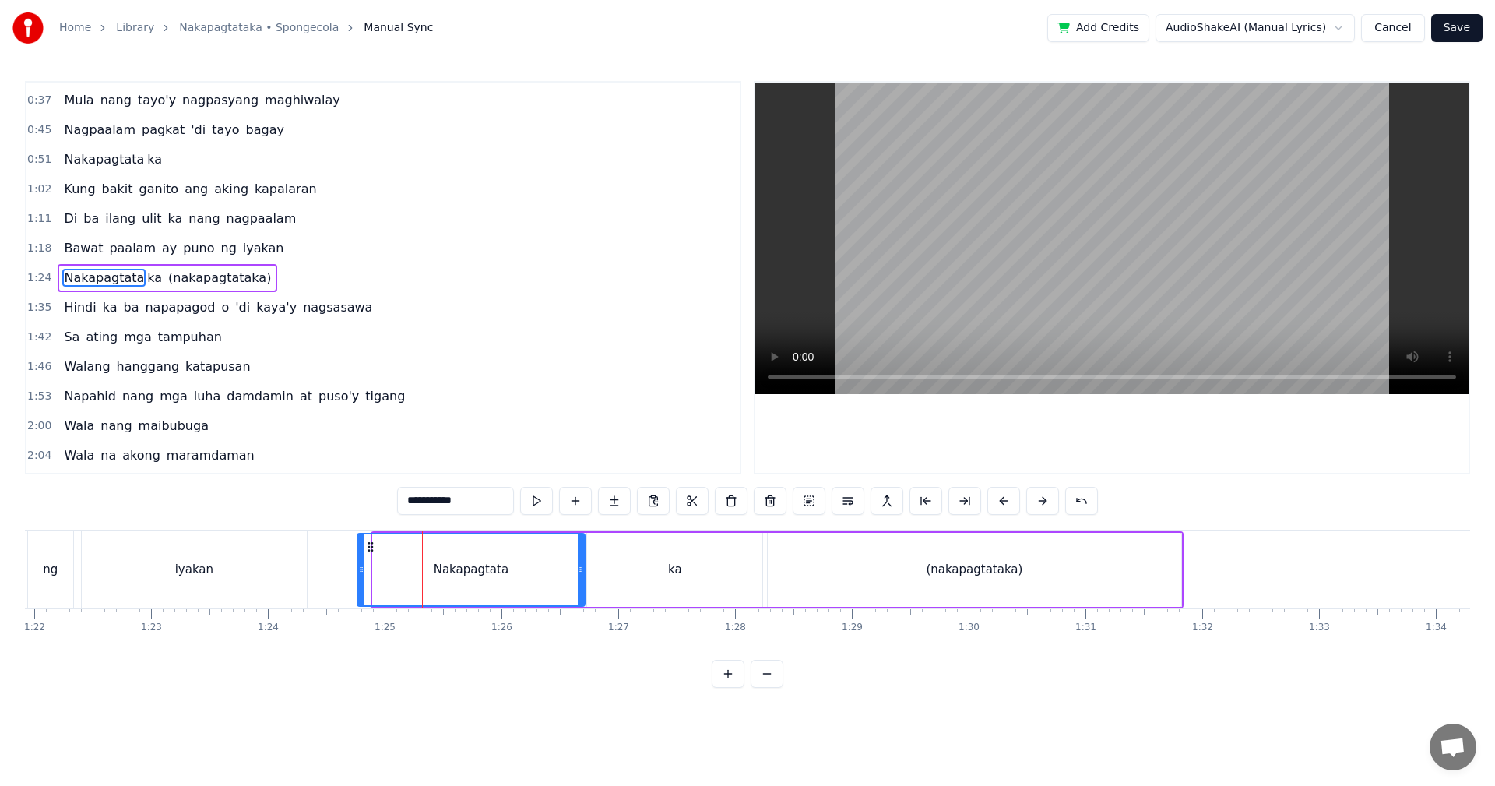
drag, startPoint x: 375, startPoint y: 568, endPoint x: 360, endPoint y: 572, distance: 16.1
click at [360, 572] on icon at bounding box center [361, 569] width 6 height 12
drag, startPoint x: 581, startPoint y: 571, endPoint x: 531, endPoint y: 572, distance: 49.9
click at [531, 572] on icon at bounding box center [532, 569] width 6 height 12
click at [642, 569] on div "ka" at bounding box center [674, 570] width 175 height 74
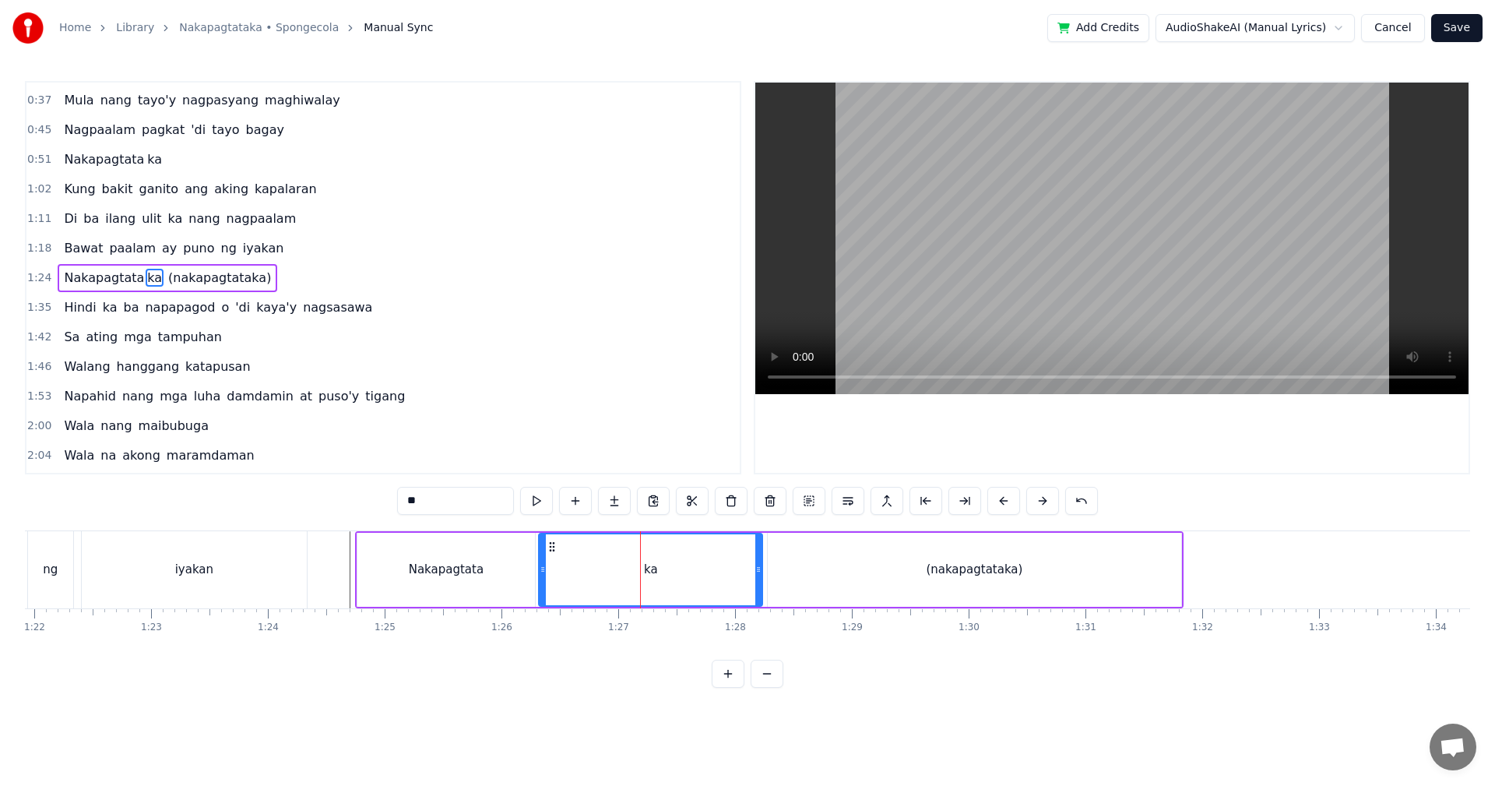
drag, startPoint x: 589, startPoint y: 569, endPoint x: 541, endPoint y: 571, distance: 47.5
click at [541, 571] on icon at bounding box center [543, 569] width 6 height 12
drag, startPoint x: 760, startPoint y: 565, endPoint x: 621, endPoint y: 570, distance: 139.5
click at [699, 568] on icon at bounding box center [698, 569] width 6 height 12
click at [849, 578] on div "(nakapagtataka)" at bounding box center [974, 570] width 413 height 74
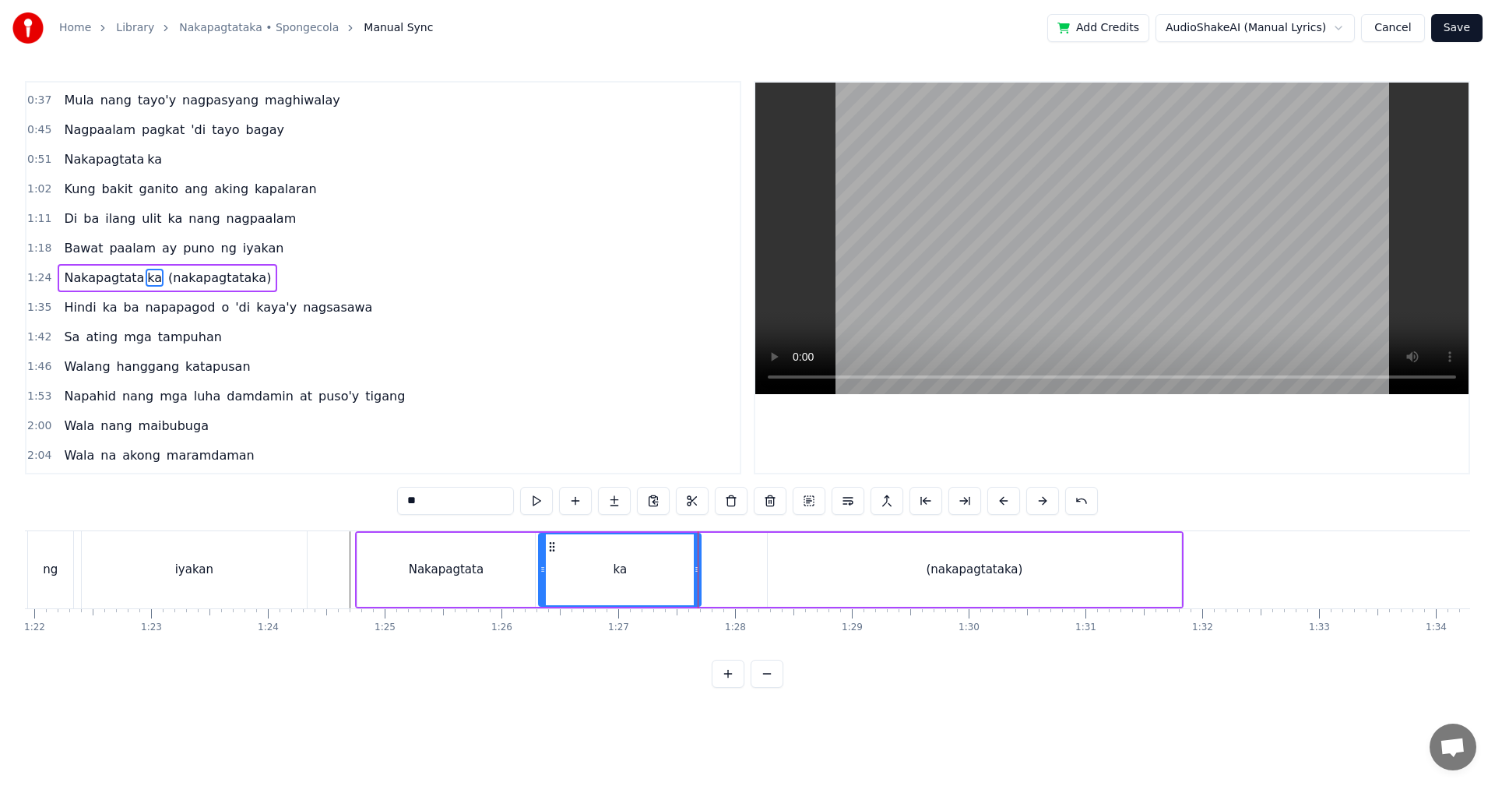
type input "**********"
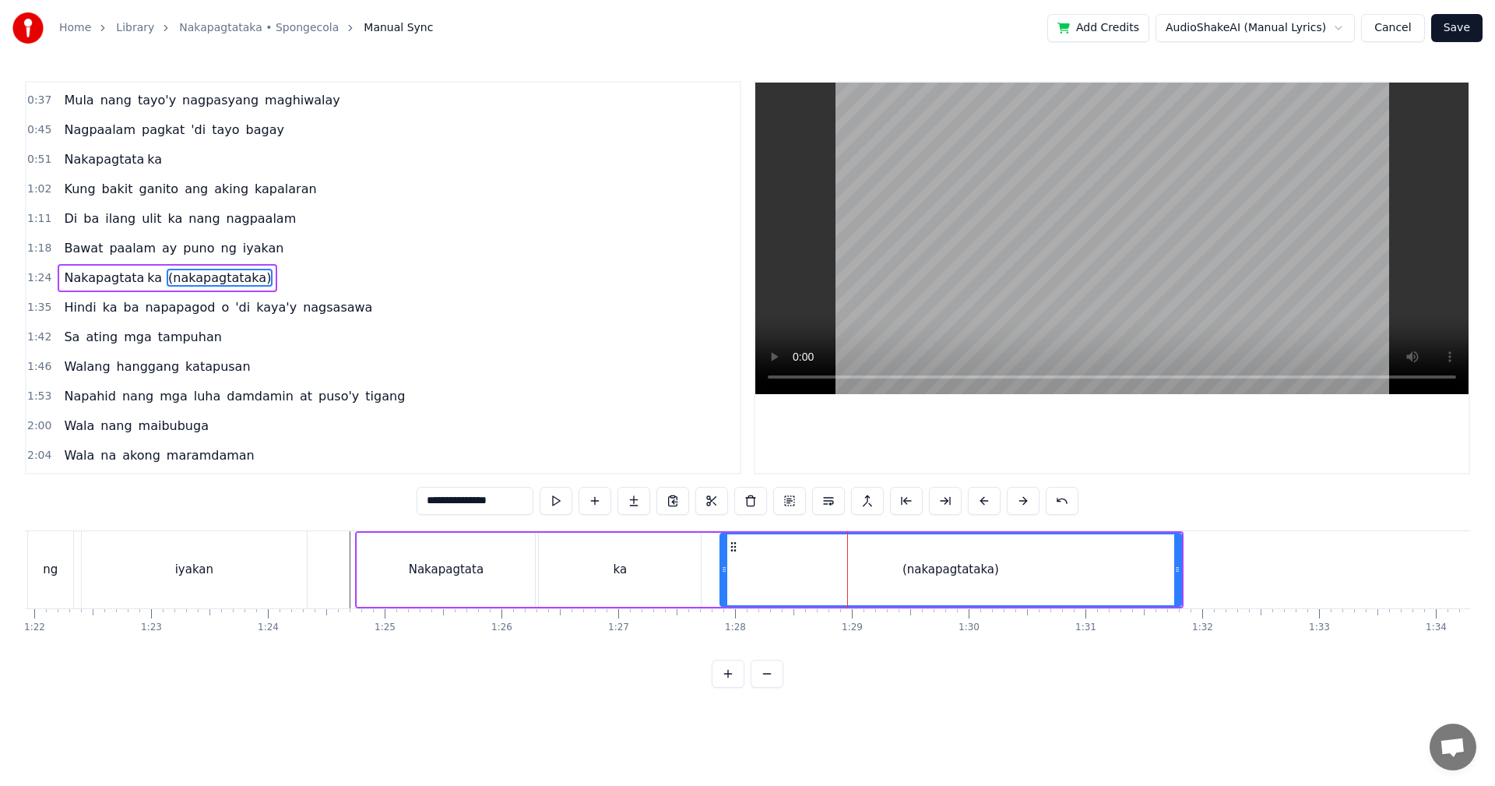
drag, startPoint x: 772, startPoint y: 577, endPoint x: 709, endPoint y: 577, distance: 63.8
click at [723, 576] on div at bounding box center [724, 569] width 6 height 71
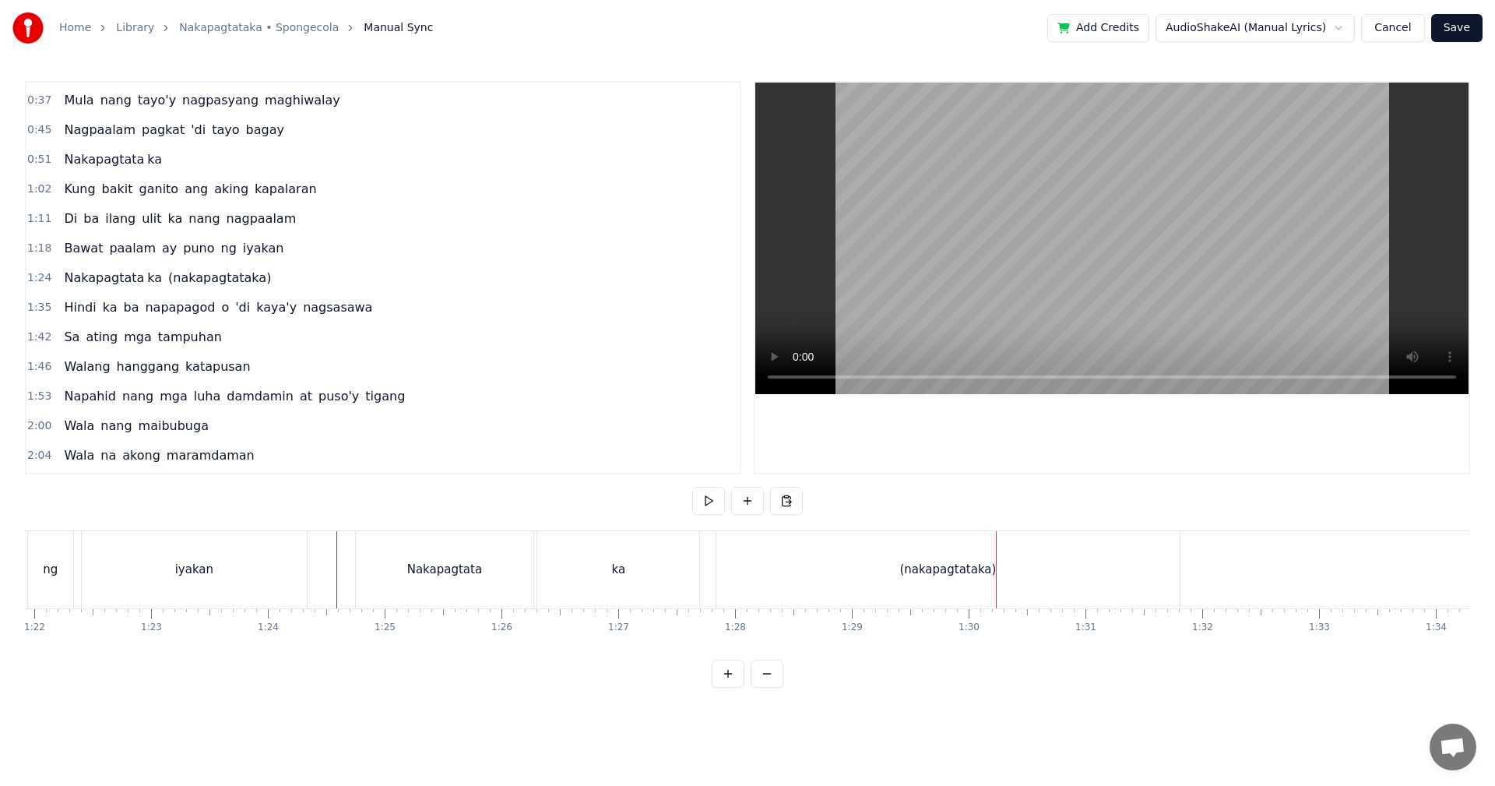
click at [779, 575] on div "(nakapagtataka)" at bounding box center [947, 569] width 463 height 77
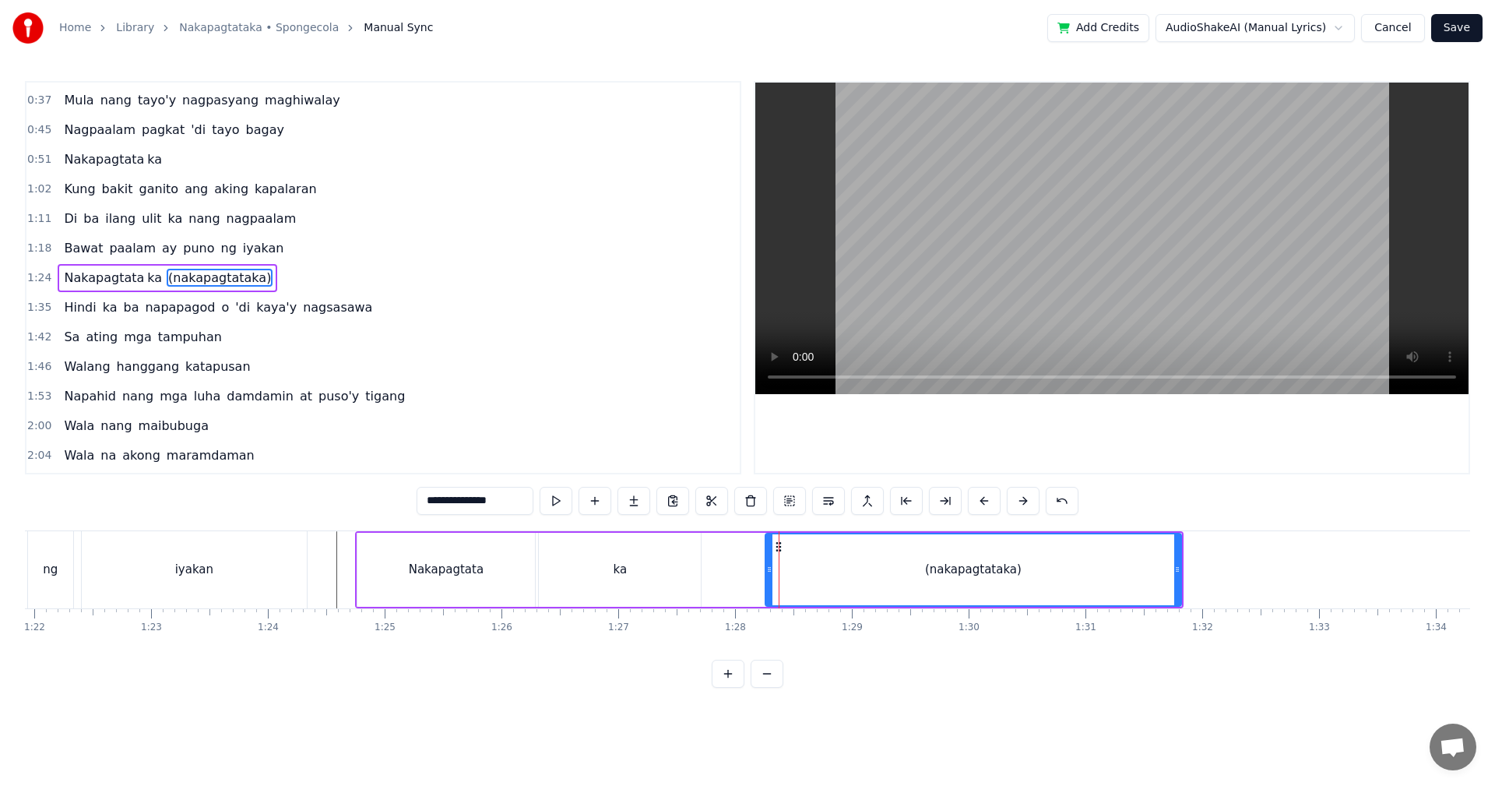
drag, startPoint x: 720, startPoint y: 571, endPoint x: 770, endPoint y: 567, distance: 50.0
click at [770, 567] on icon at bounding box center [769, 569] width 6 height 12
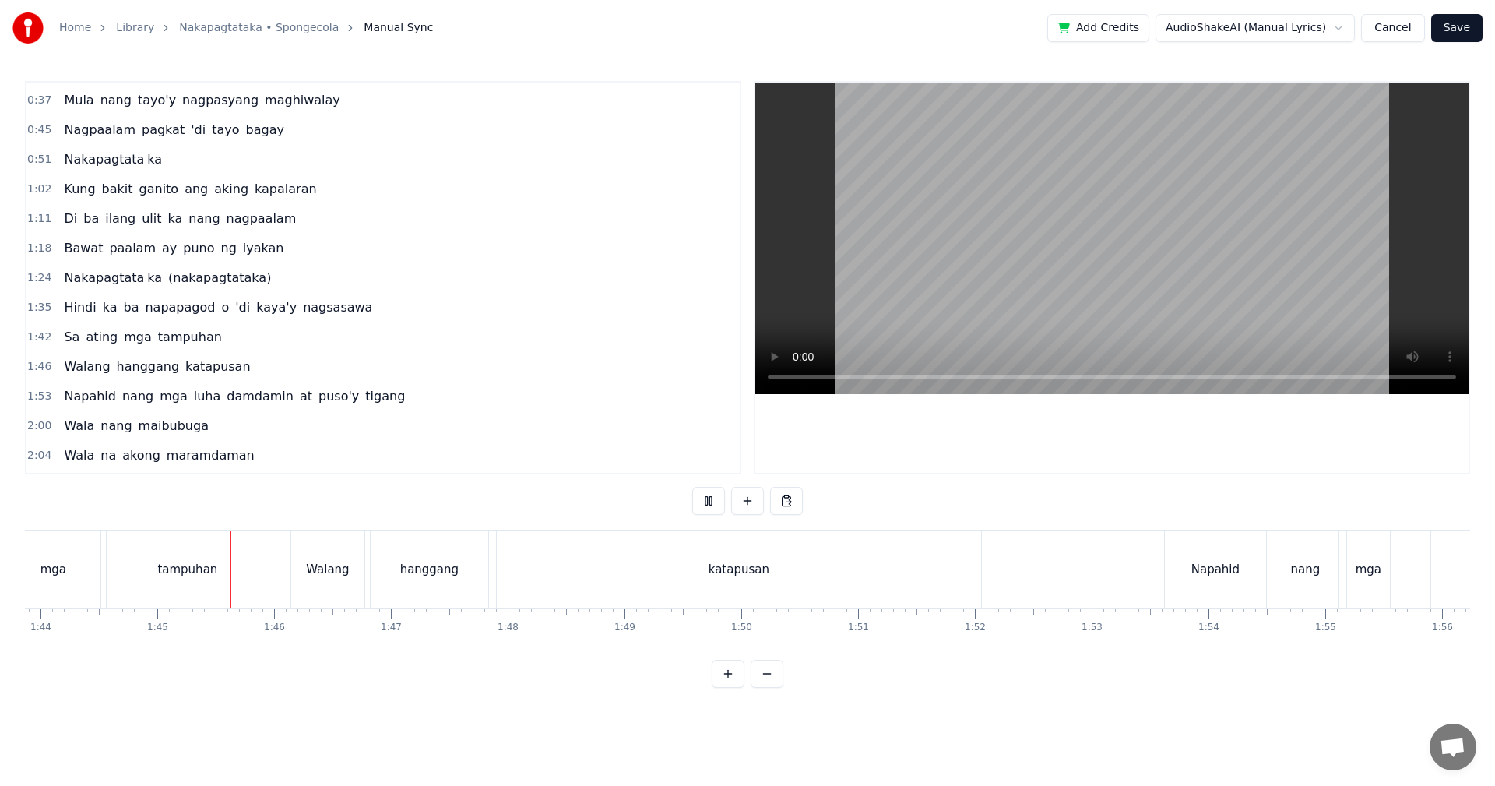
scroll to position [0, 12186]
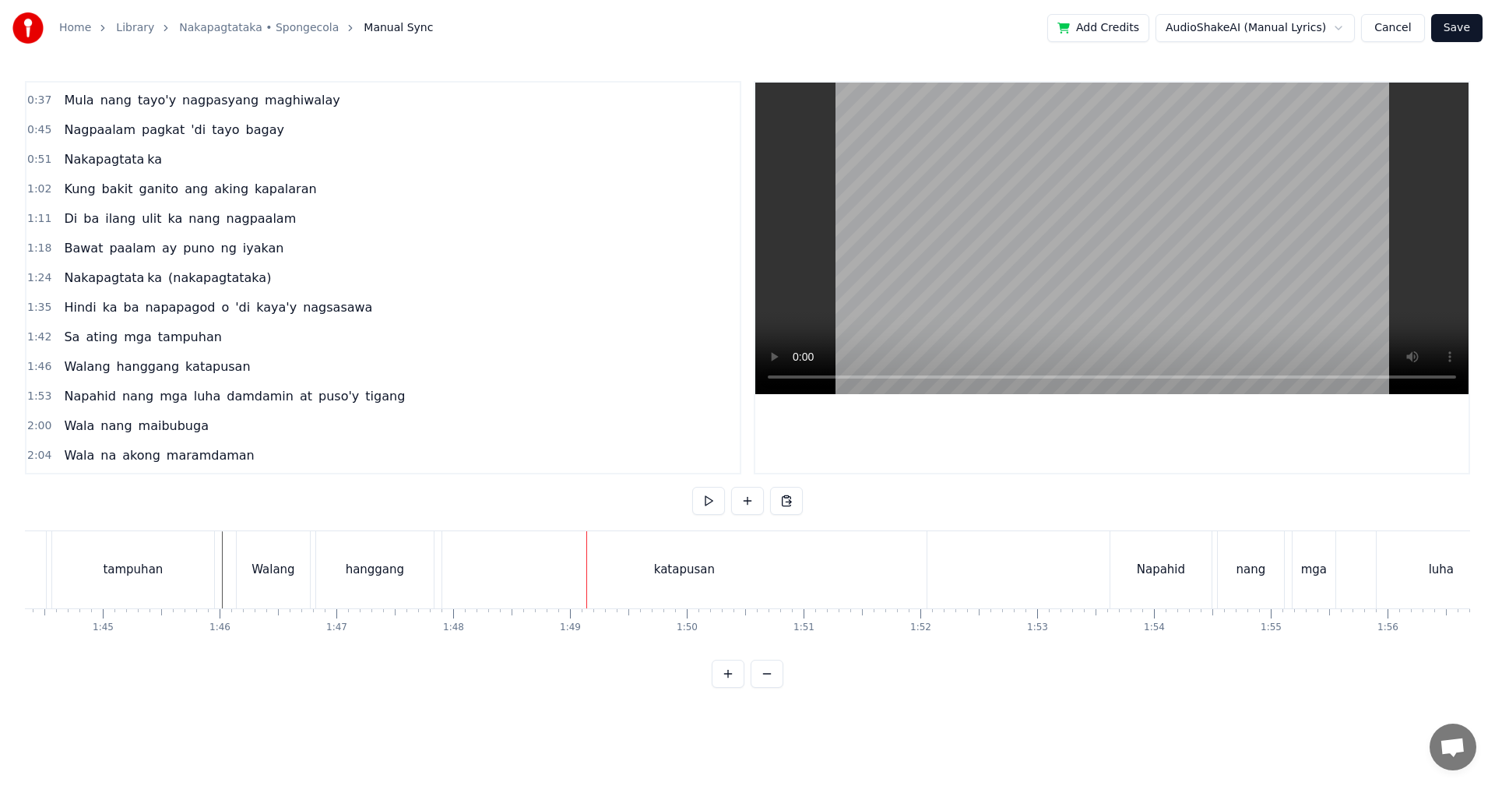
click at [673, 582] on div "katapusan" at bounding box center [684, 569] width 484 height 77
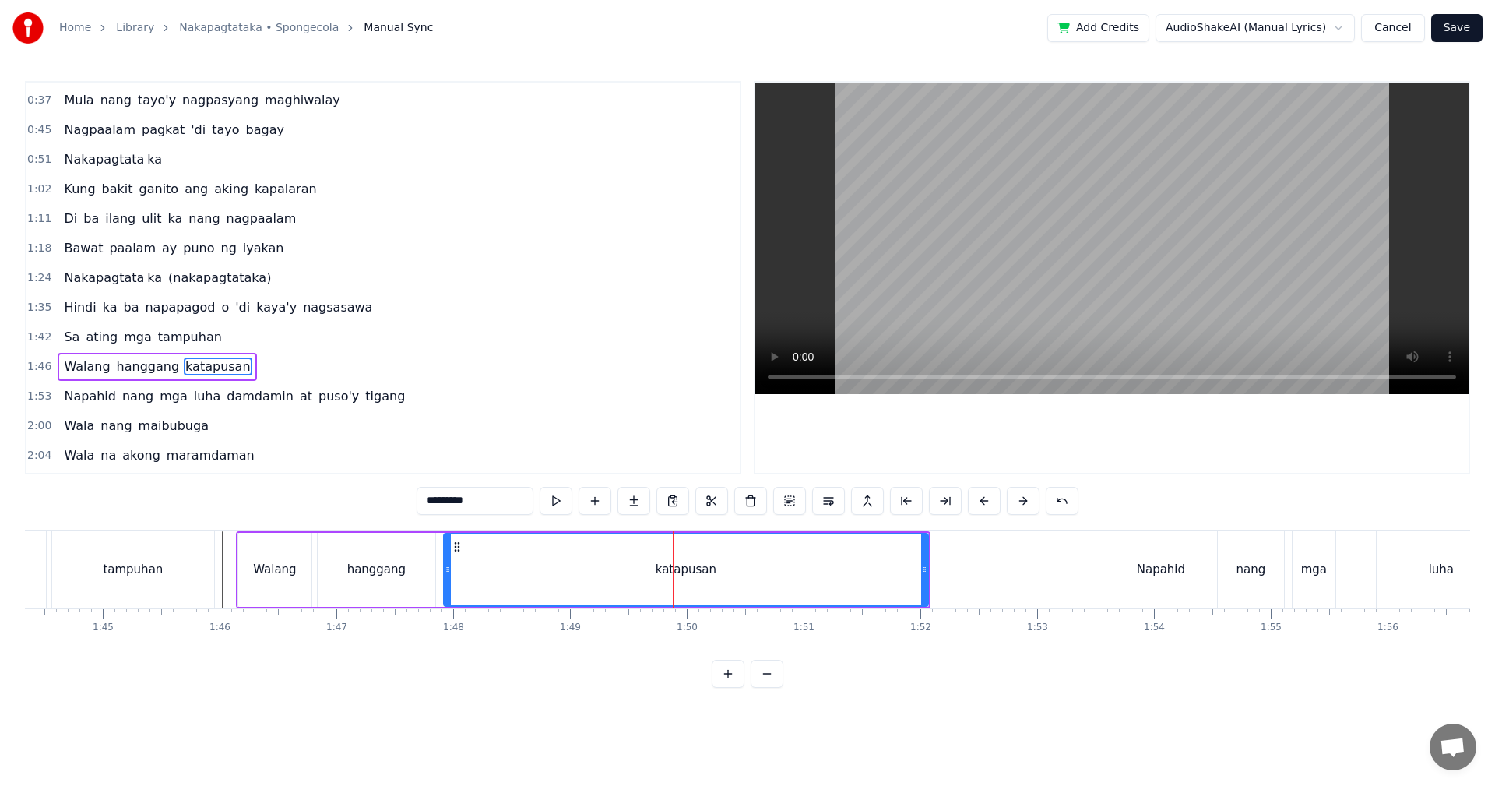
scroll to position [115, 0]
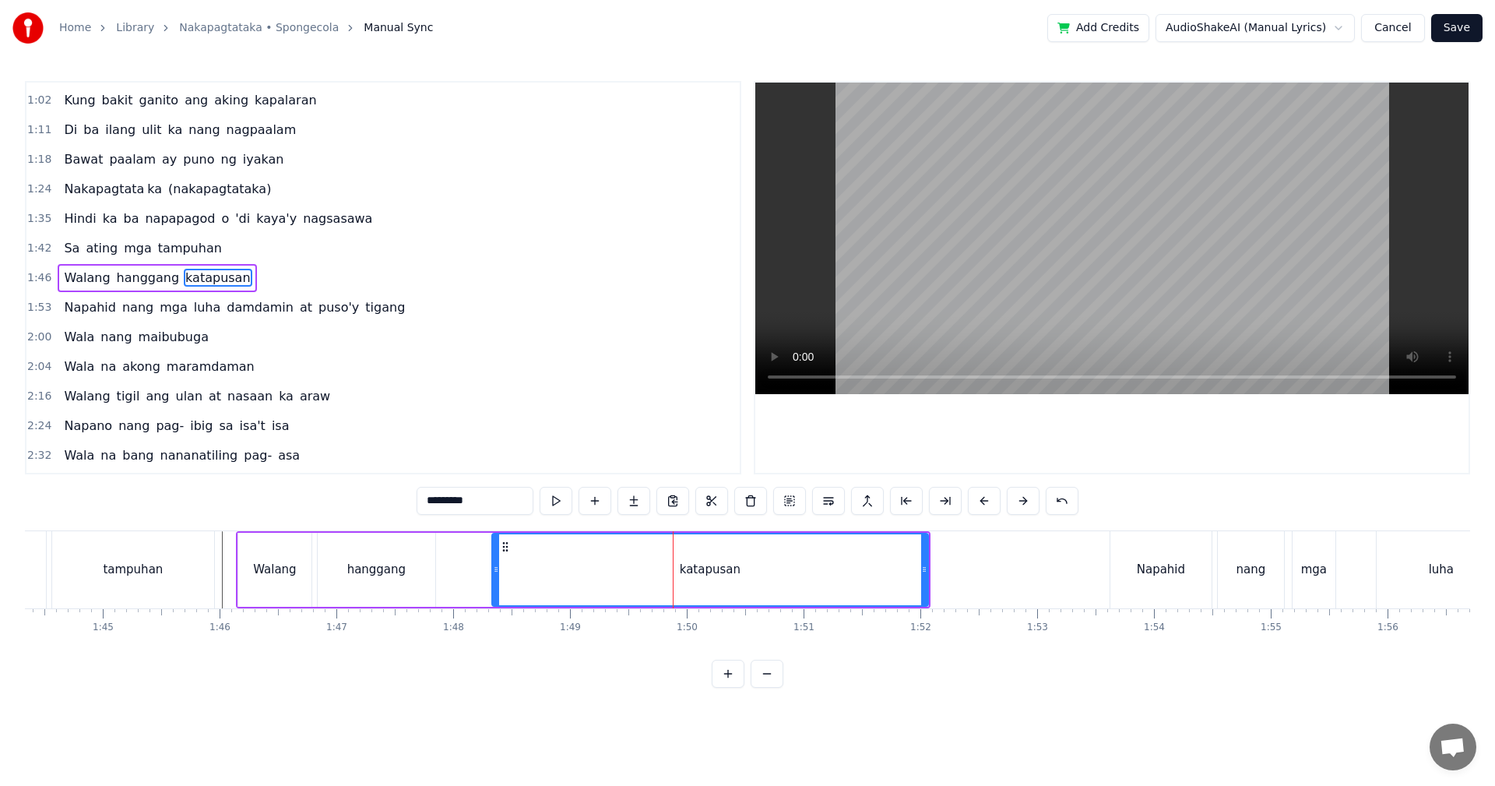
drag, startPoint x: 445, startPoint y: 565, endPoint x: 494, endPoint y: 565, distance: 48.3
click at [494, 565] on icon at bounding box center [496, 569] width 6 height 12
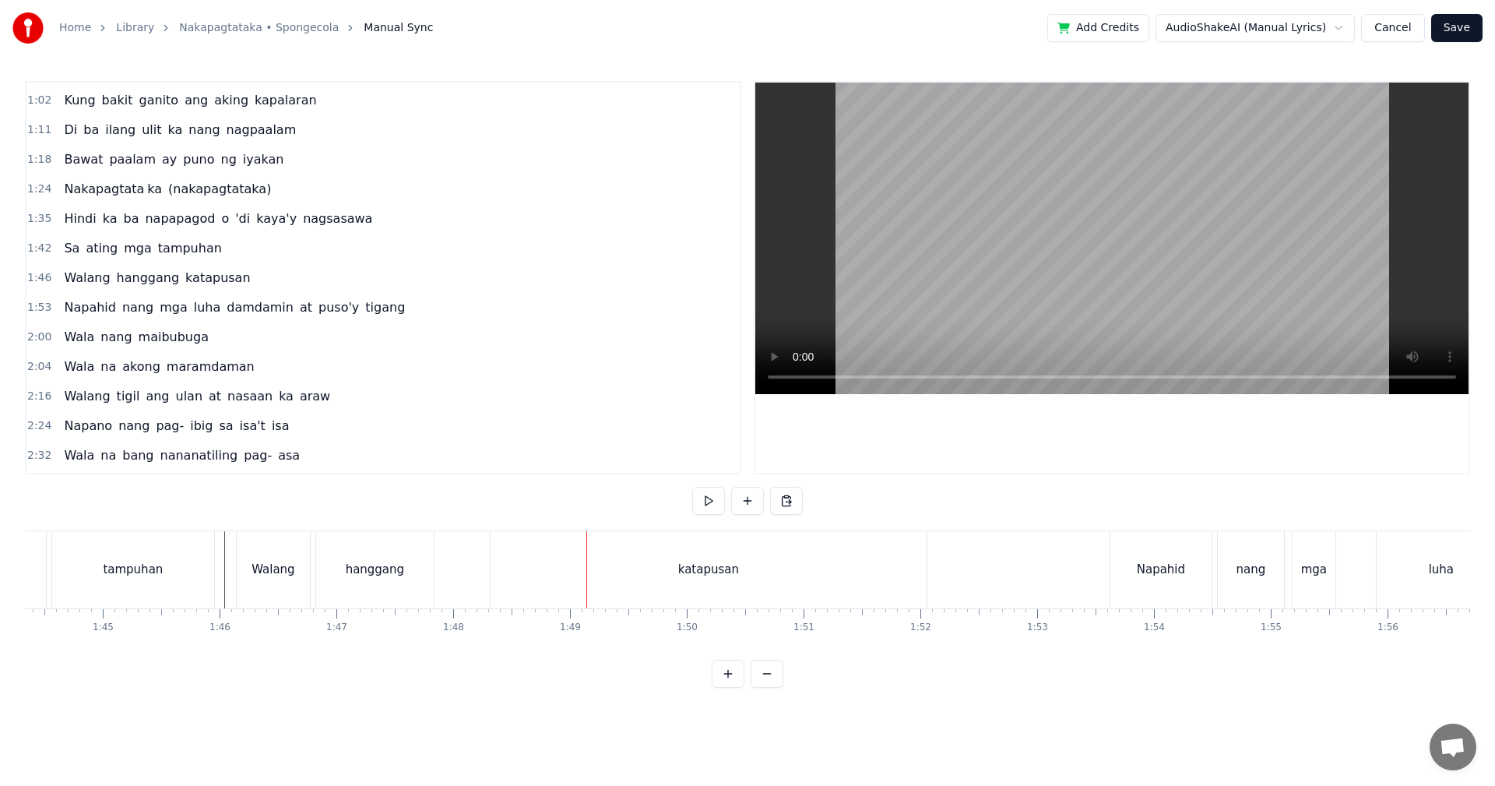
click at [586, 561] on div at bounding box center [586, 569] width 1 height 77
click at [492, 559] on div "katapusan" at bounding box center [709, 569] width 436 height 77
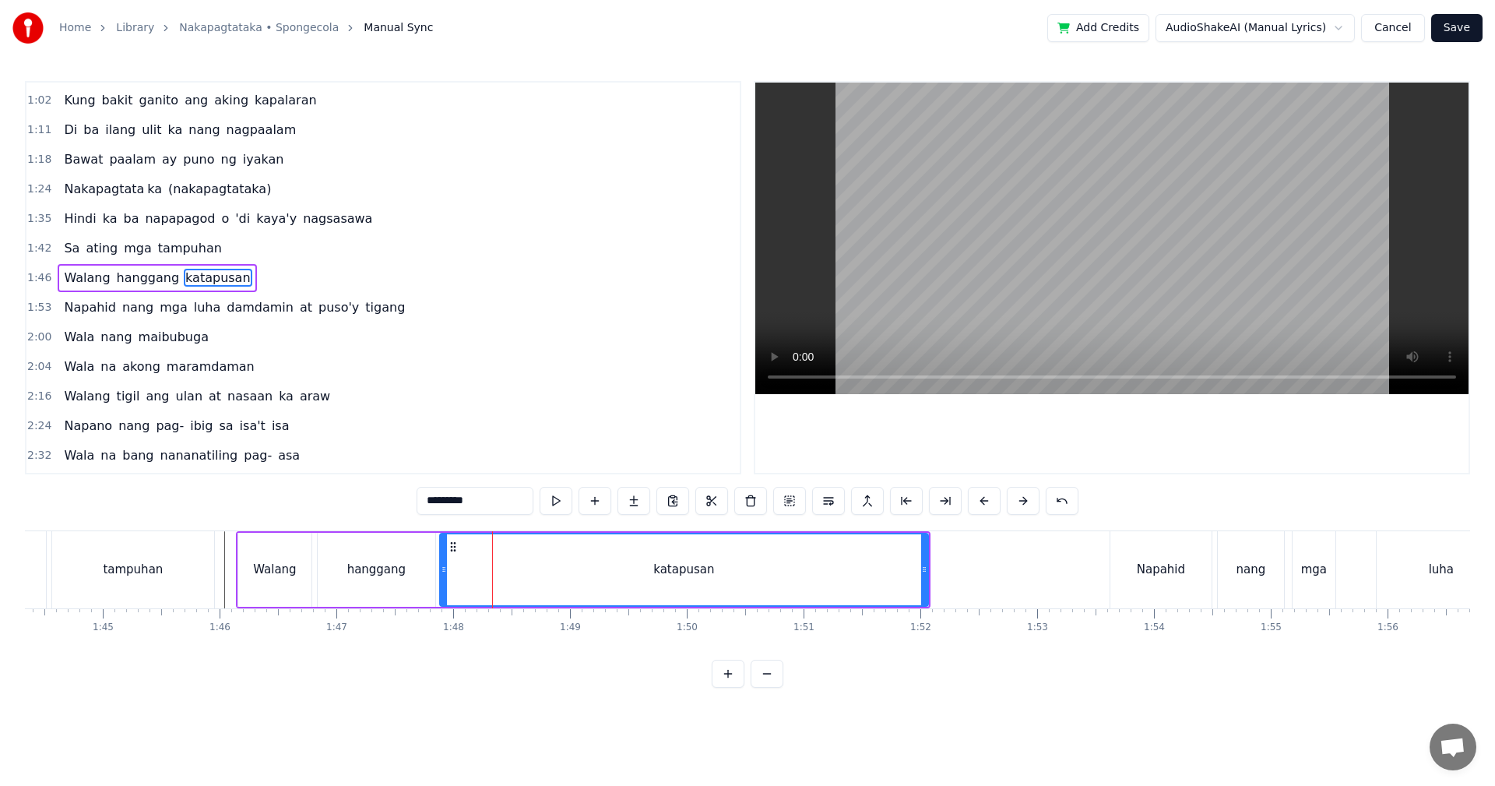
drag, startPoint x: 494, startPoint y: 561, endPoint x: 428, endPoint y: 561, distance: 65.4
click at [444, 559] on div at bounding box center [444, 569] width 6 height 71
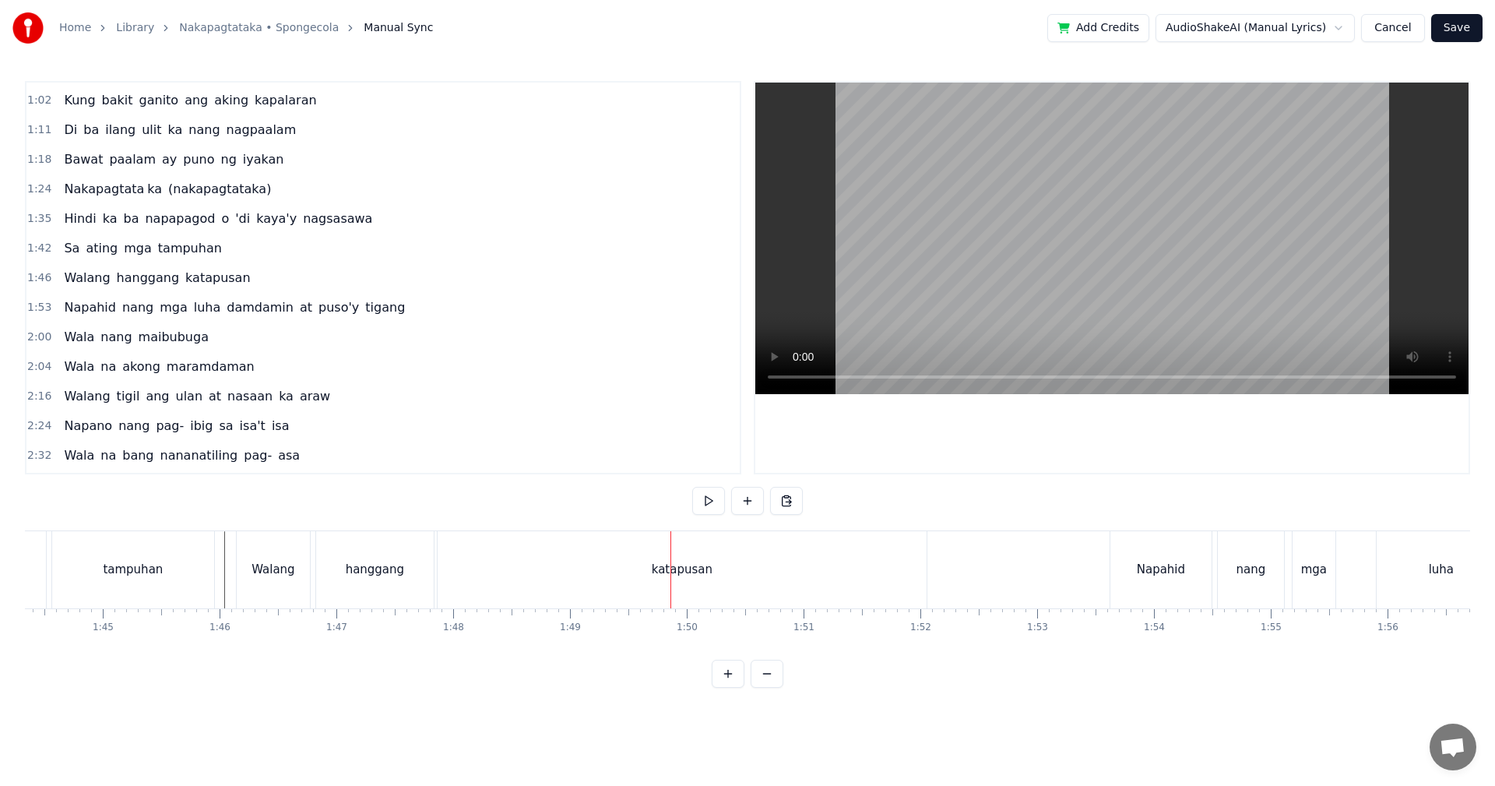
click at [582, 575] on div "katapusan" at bounding box center [682, 569] width 489 height 77
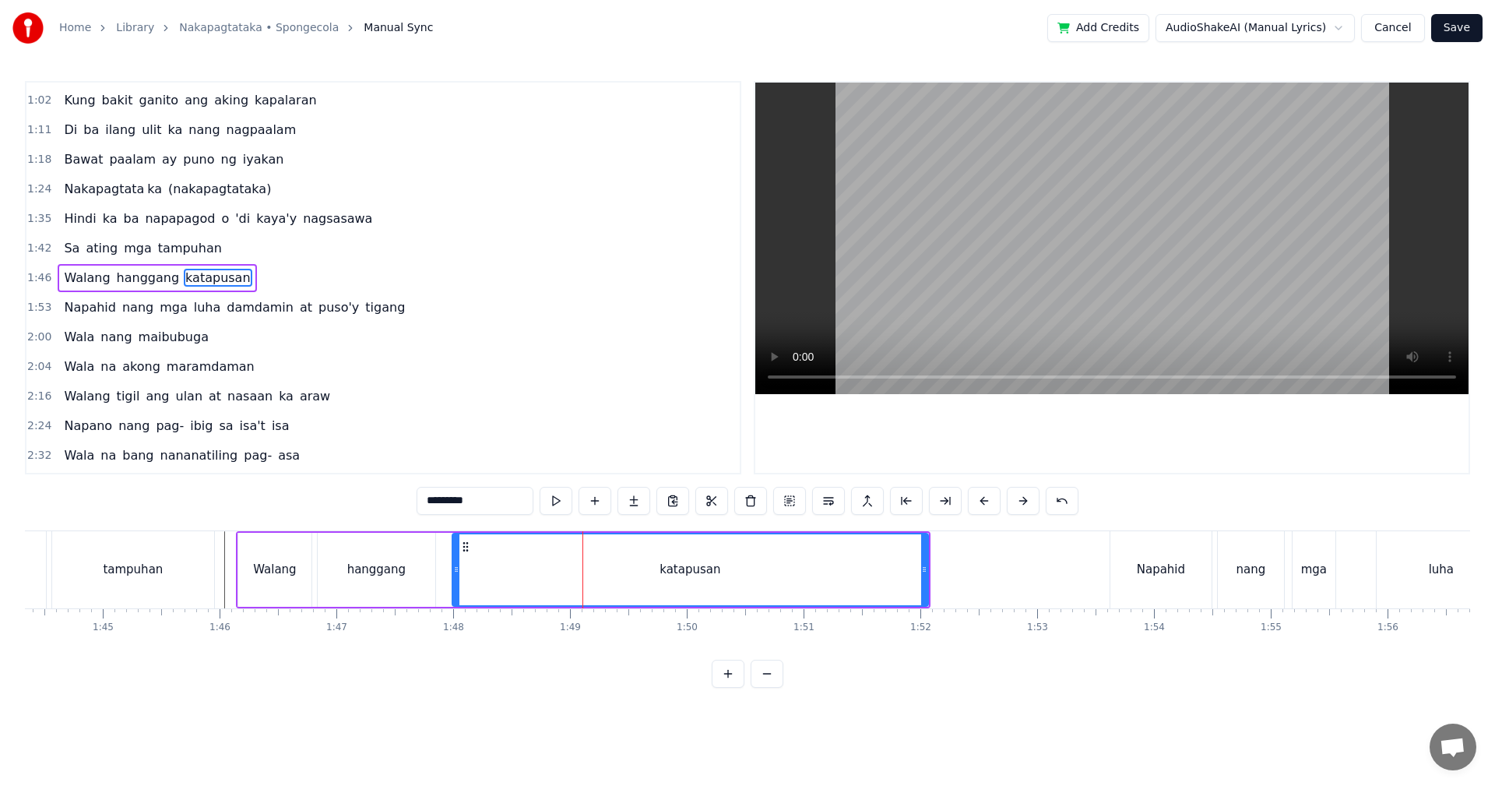
drag, startPoint x: 442, startPoint y: 566, endPoint x: 456, endPoint y: 566, distance: 14.0
click at [456, 566] on icon at bounding box center [456, 569] width 6 height 12
drag, startPoint x: 769, startPoint y: 575, endPoint x: 839, endPoint y: 579, distance: 70.2
click at [769, 575] on div "katapusan" at bounding box center [690, 569] width 473 height 71
drag, startPoint x: 926, startPoint y: 576, endPoint x: 741, endPoint y: 569, distance: 184.7
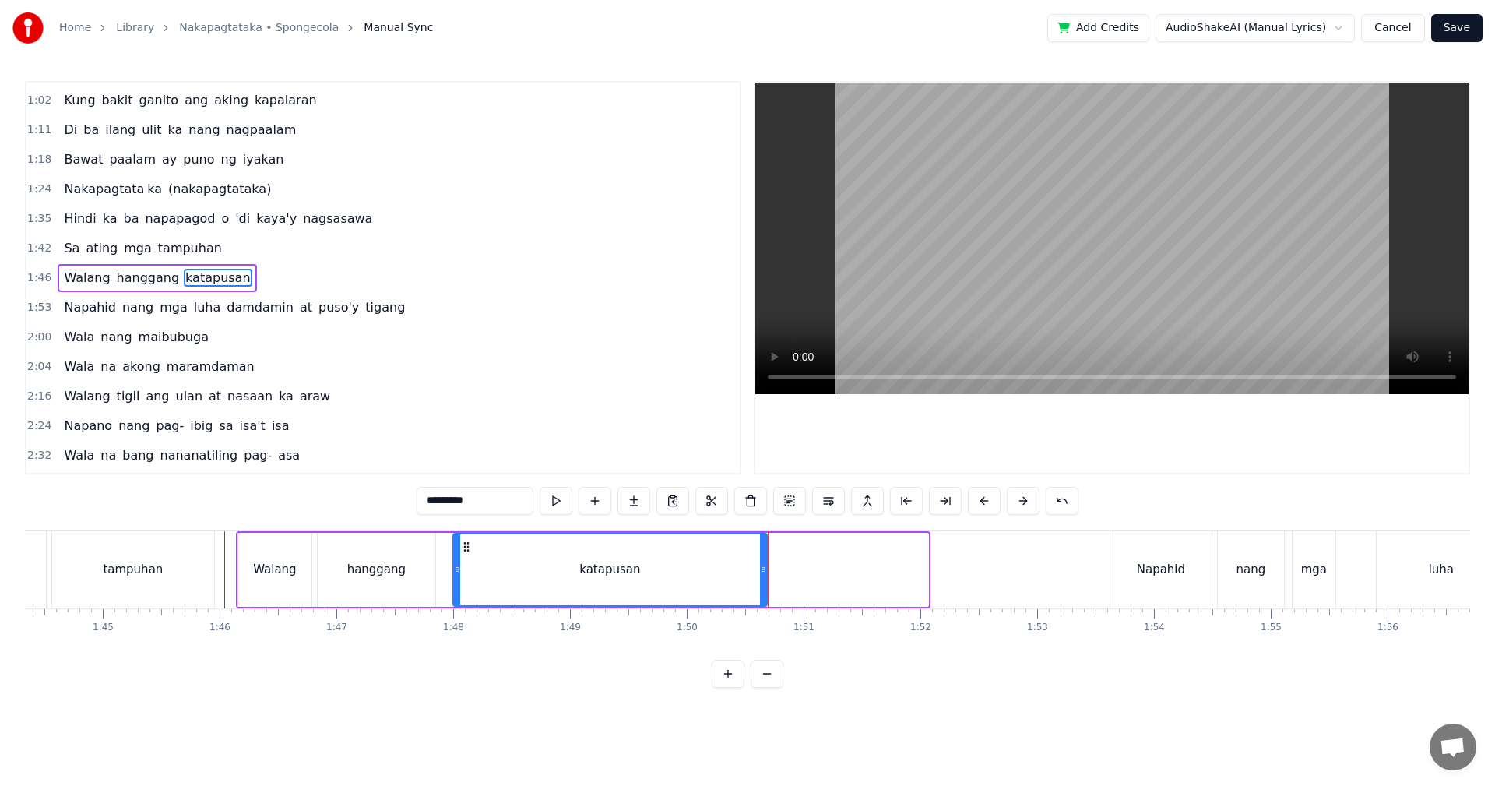
click at [761, 572] on div at bounding box center [763, 569] width 6 height 71
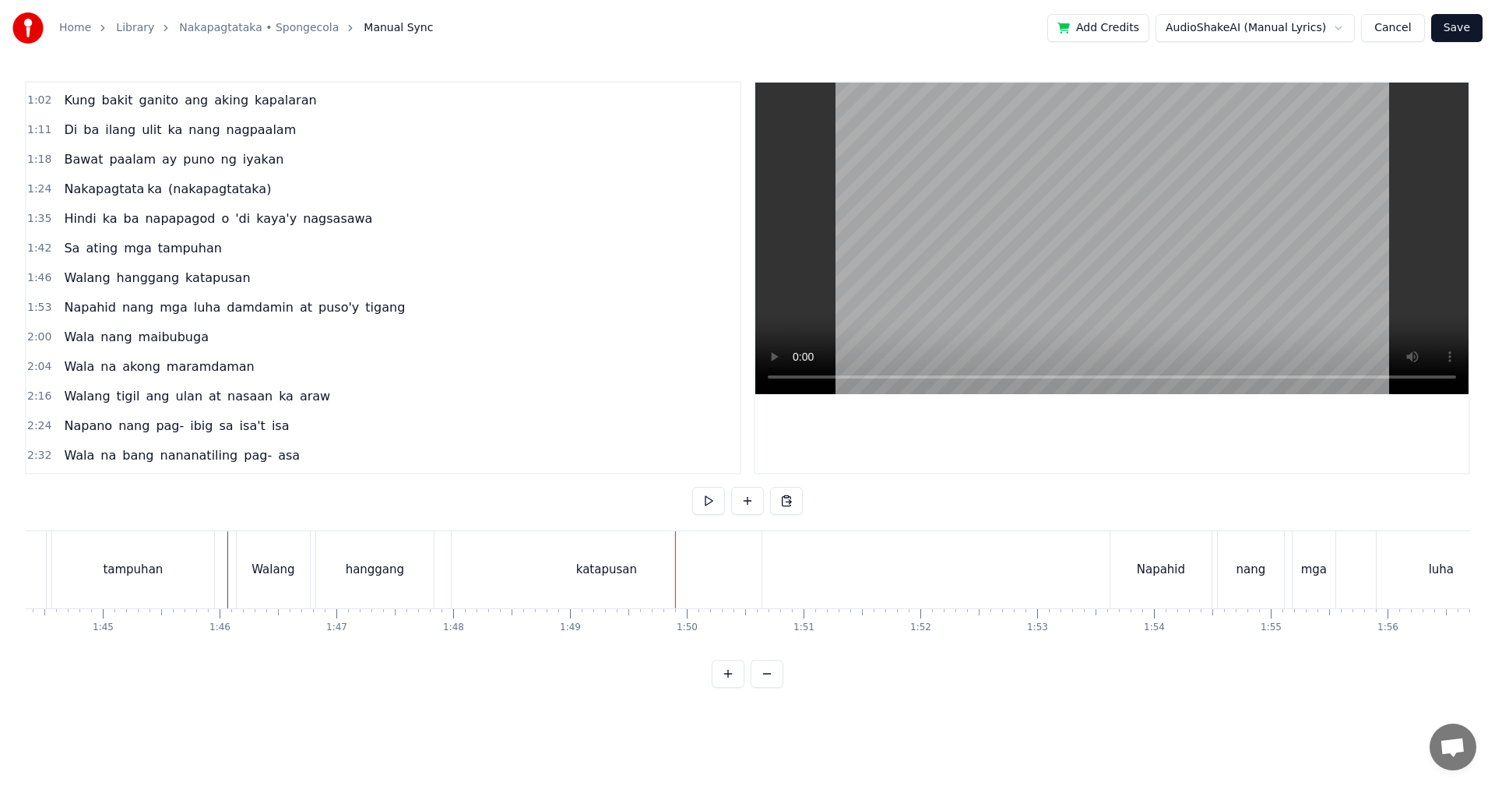
click at [533, 585] on div "katapusan" at bounding box center [607, 569] width 310 height 77
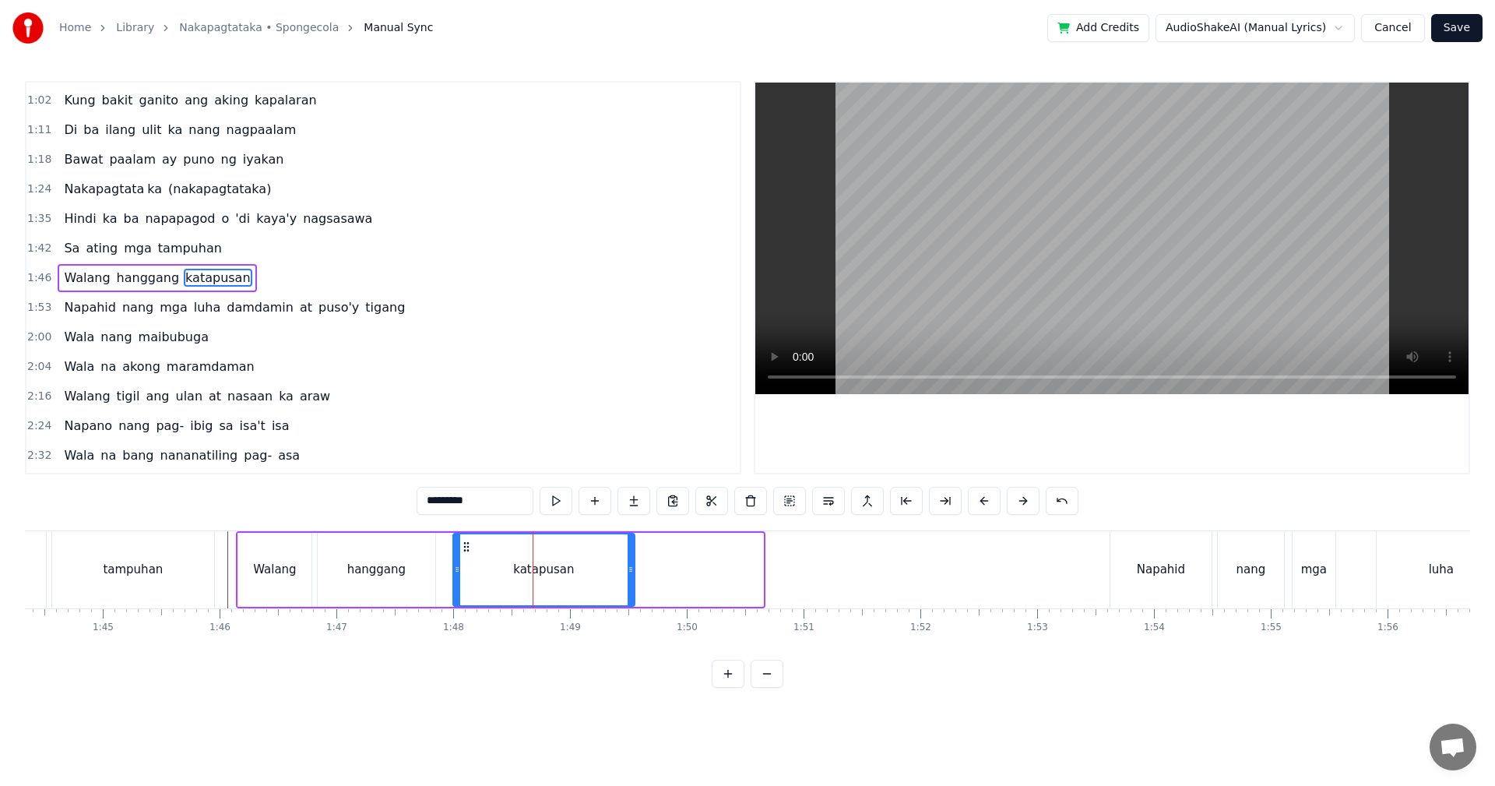
drag, startPoint x: 760, startPoint y: 565, endPoint x: 611, endPoint y: 565, distance: 148.7
click at [629, 567] on icon at bounding box center [631, 569] width 6 height 12
click at [630, 505] on button at bounding box center [633, 501] width 33 height 28
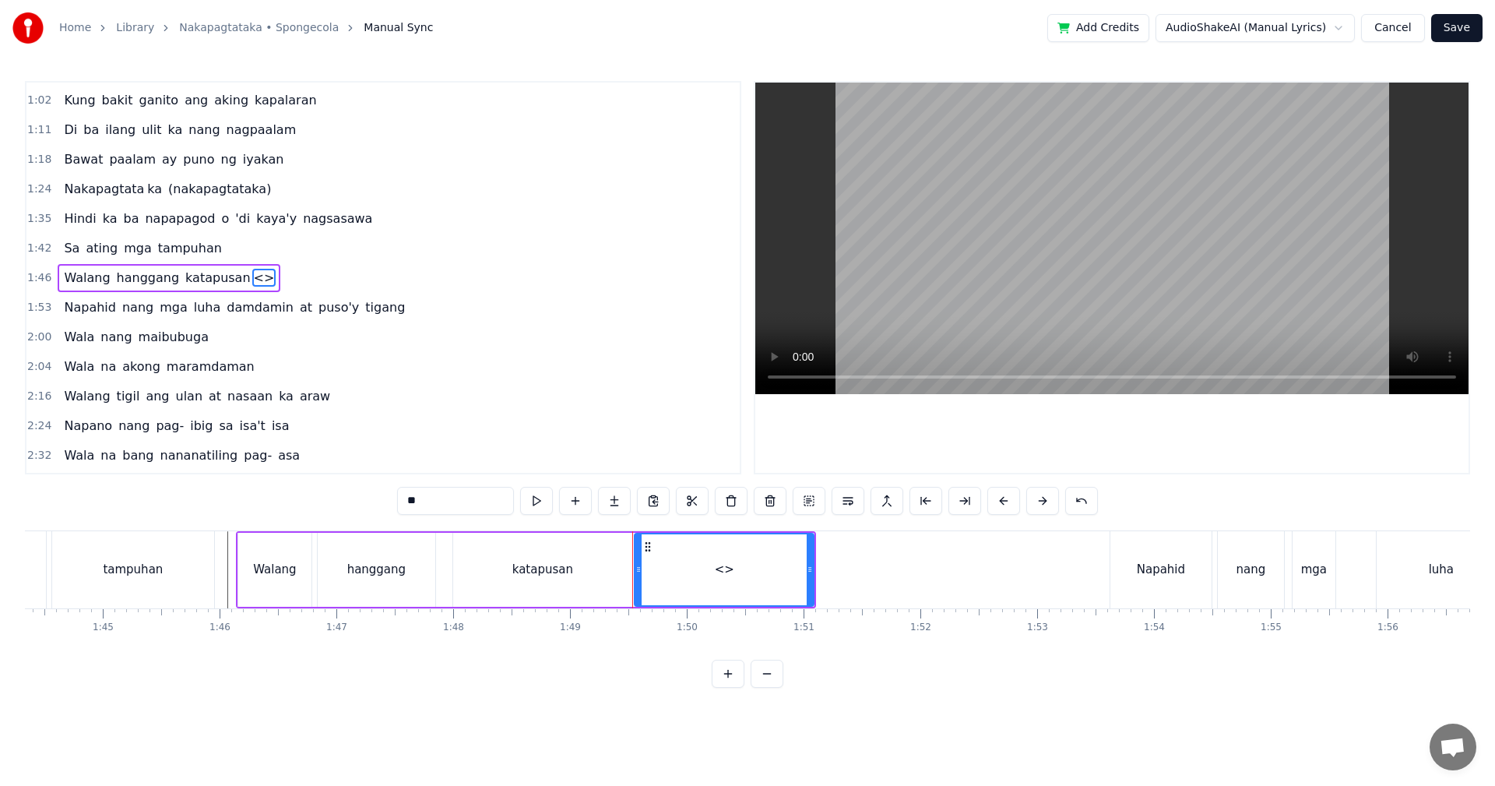
drag, startPoint x: 446, startPoint y: 498, endPoint x: 397, endPoint y: 494, distance: 49.2
click at [397, 494] on input "**" at bounding box center [455, 501] width 117 height 28
click at [610, 568] on div "katapusan" at bounding box center [542, 570] width 179 height 74
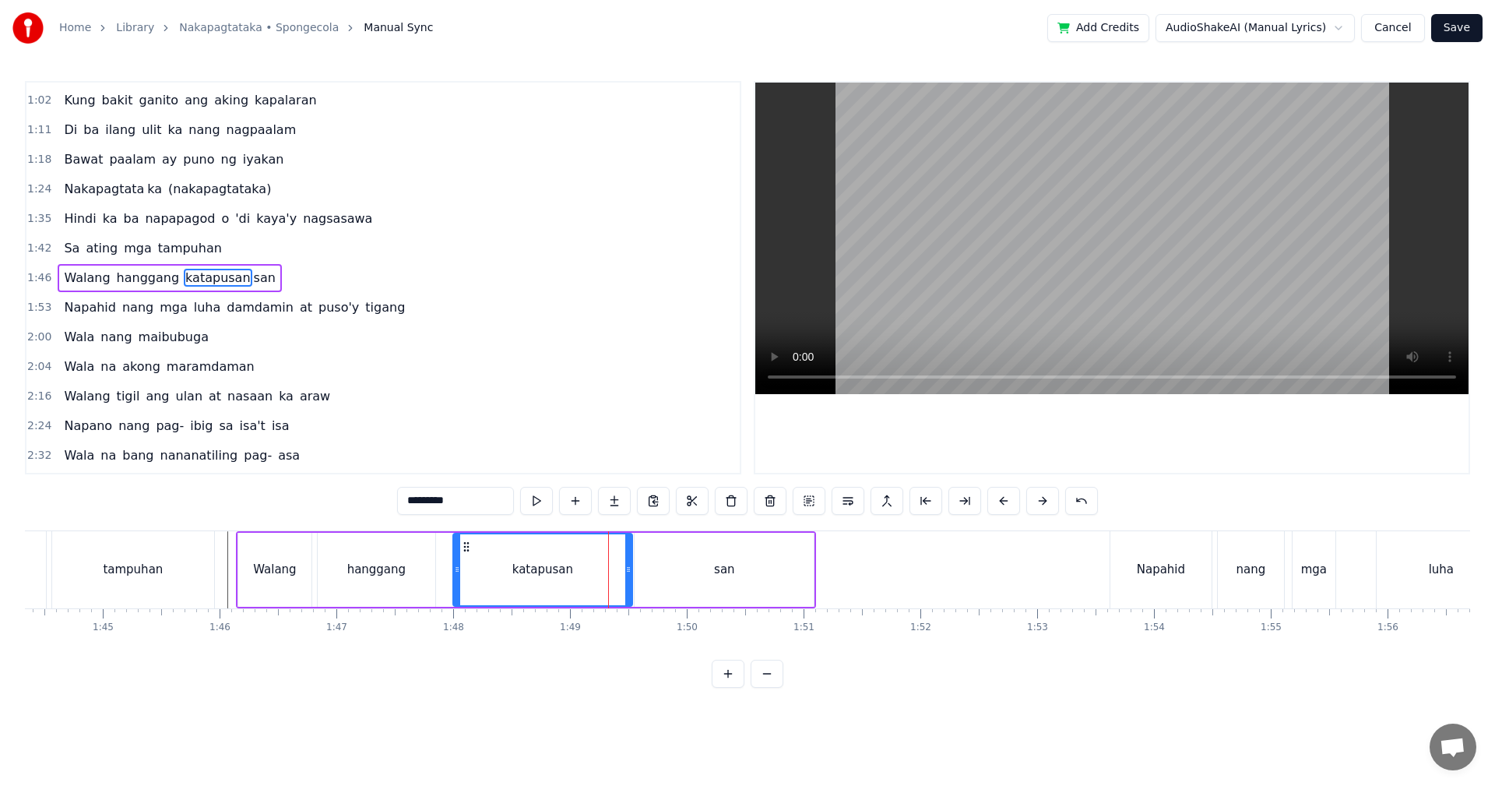
drag, startPoint x: 476, startPoint y: 501, endPoint x: 439, endPoint y: 498, distance: 36.7
click at [439, 498] on input "*********" at bounding box center [455, 501] width 117 height 28
type input "******"
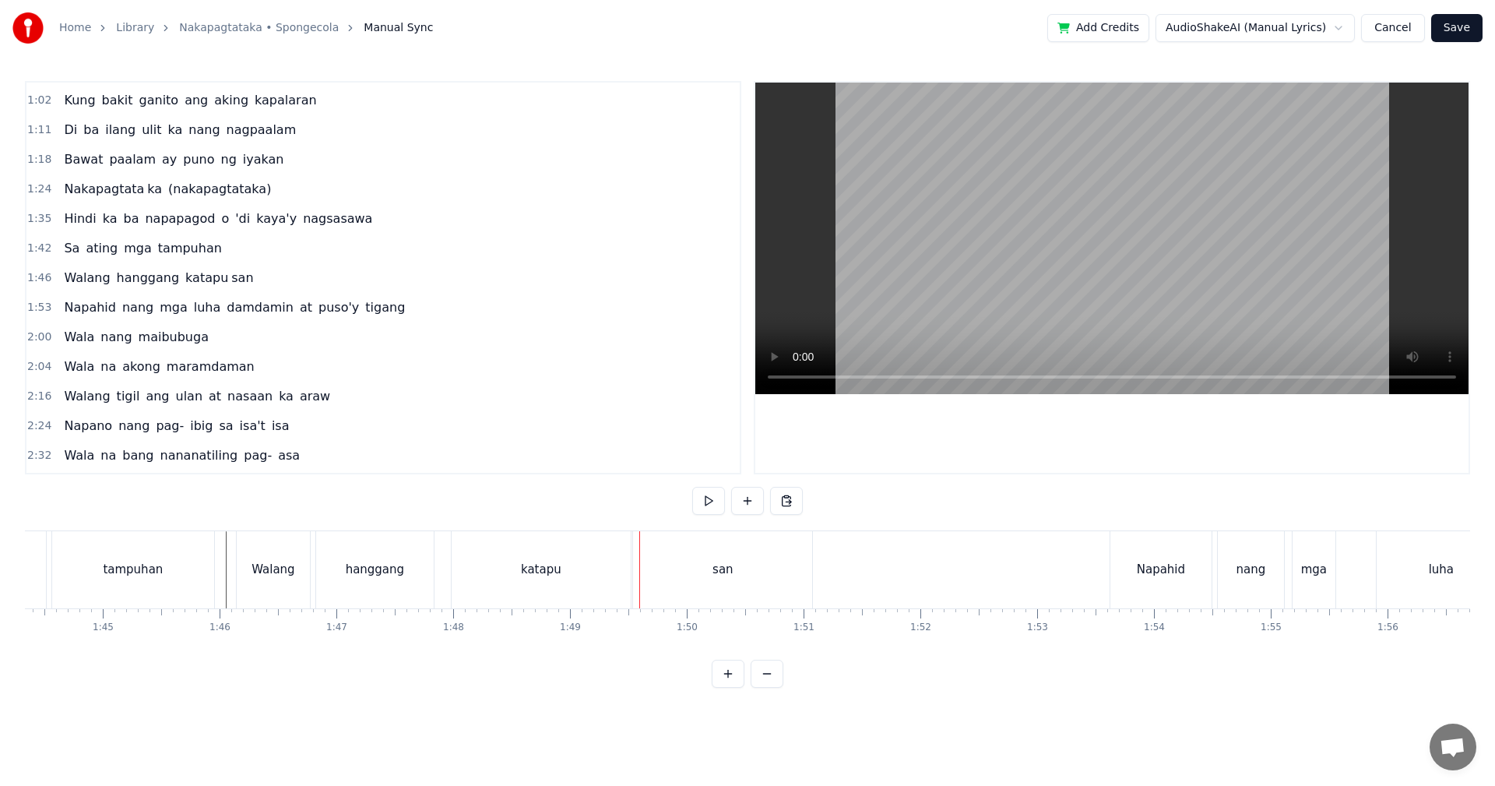
click at [524, 576] on div "katapu" at bounding box center [541, 570] width 40 height 18
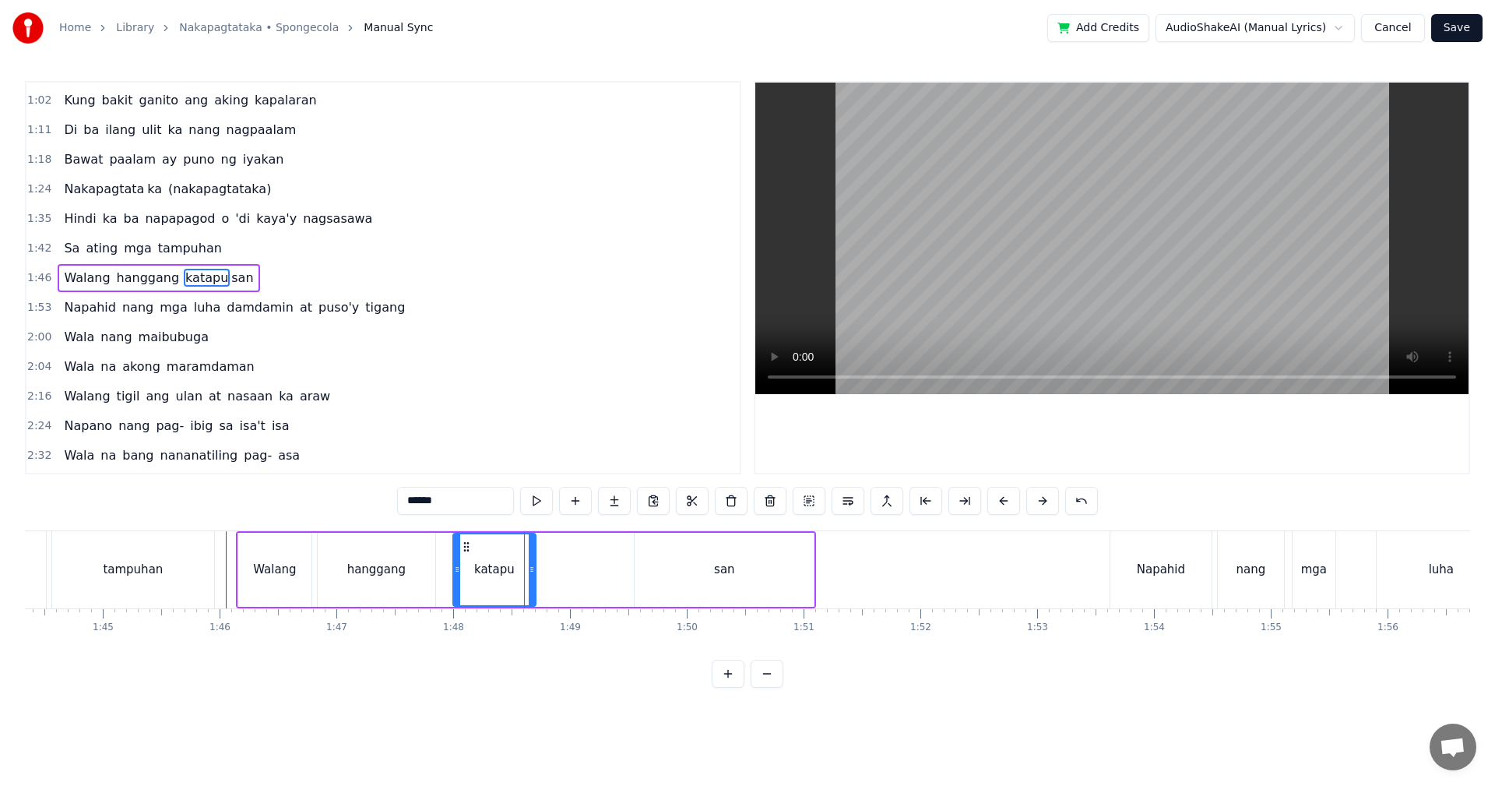
drag, startPoint x: 628, startPoint y: 573, endPoint x: 531, endPoint y: 570, distance: 96.6
click at [531, 570] on icon at bounding box center [532, 569] width 6 height 12
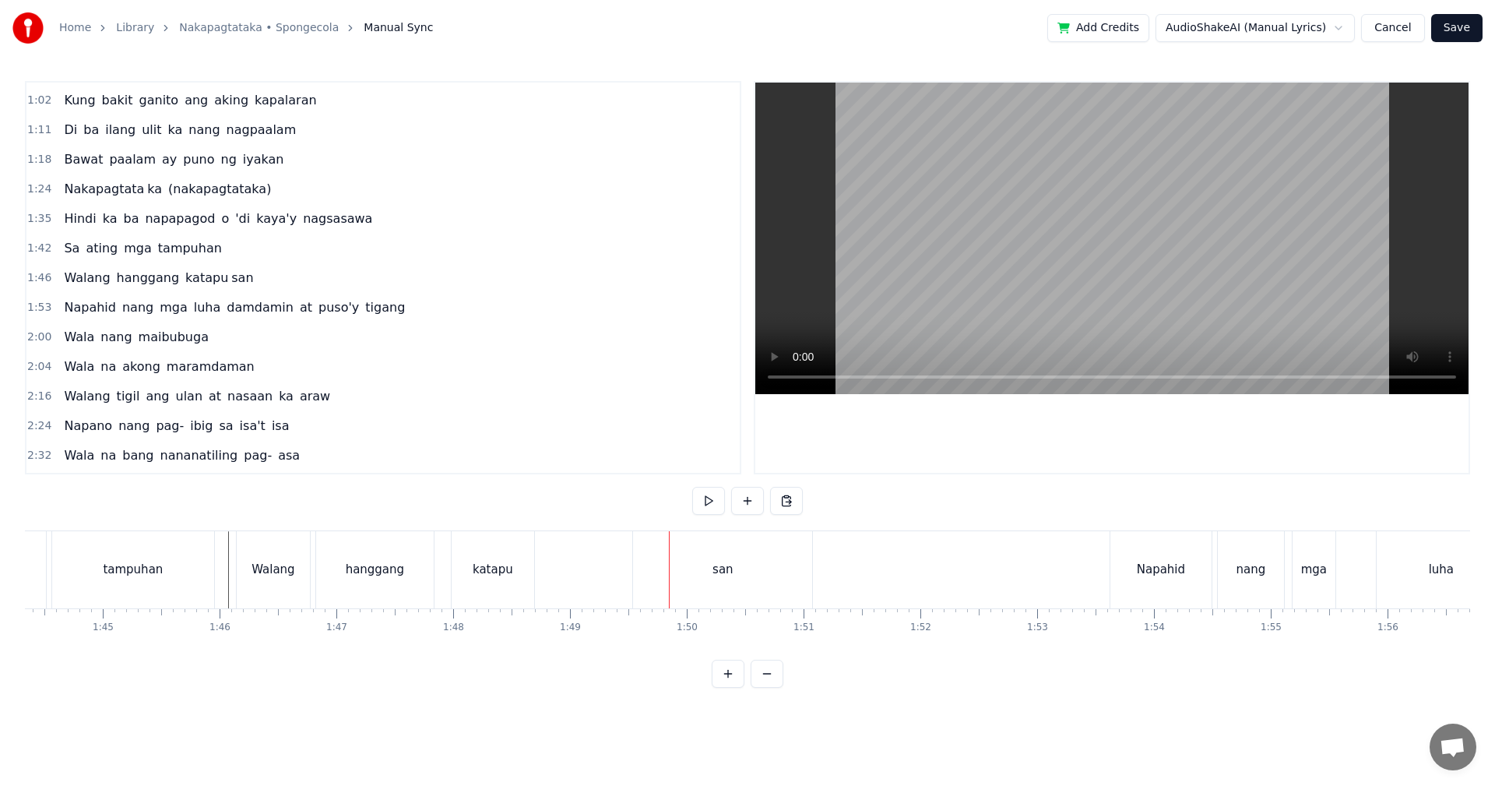
click at [723, 587] on div "san" at bounding box center [722, 569] width 179 height 77
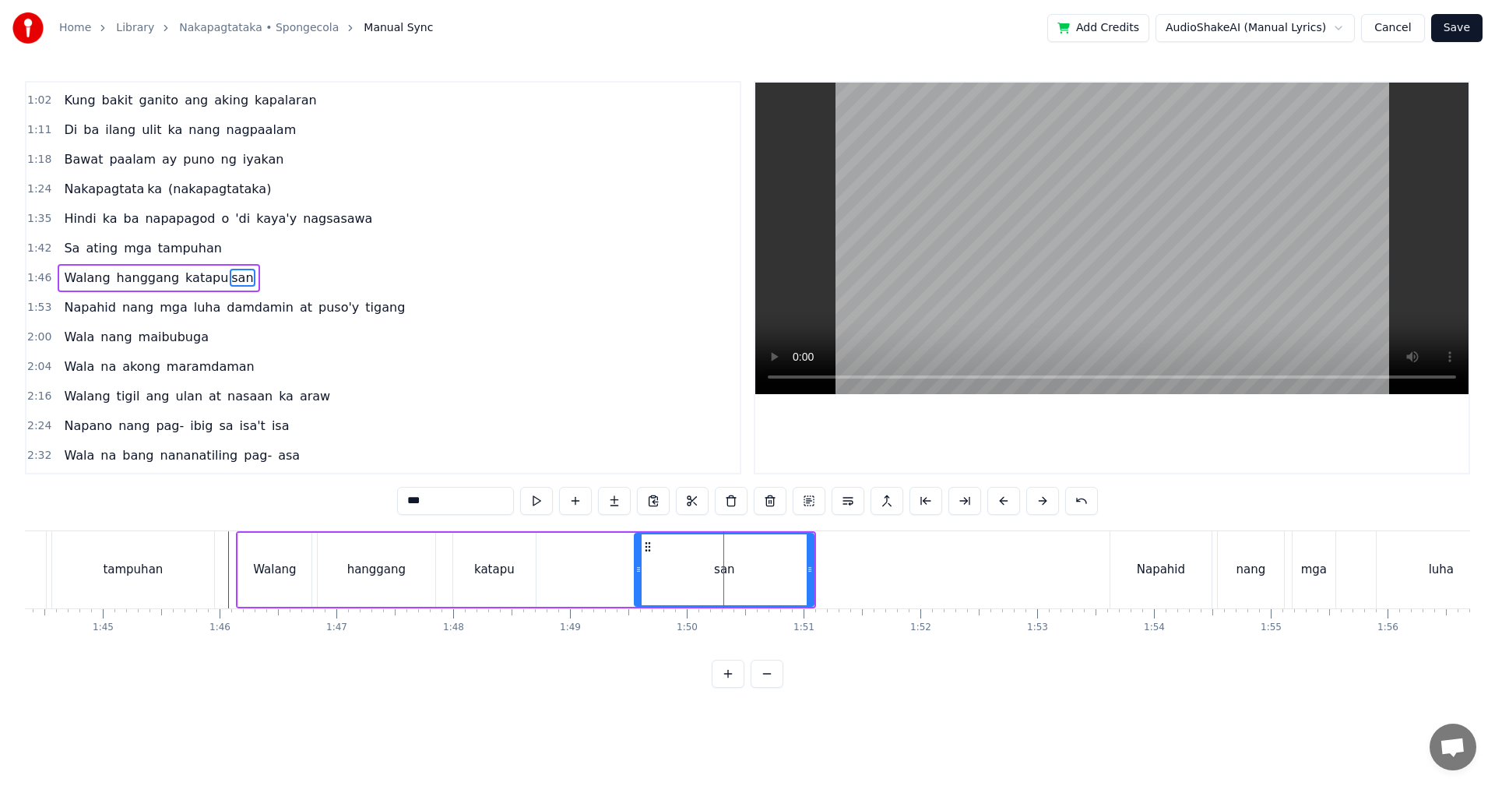
click at [529, 569] on div "katapu" at bounding box center [494, 570] width 83 height 74
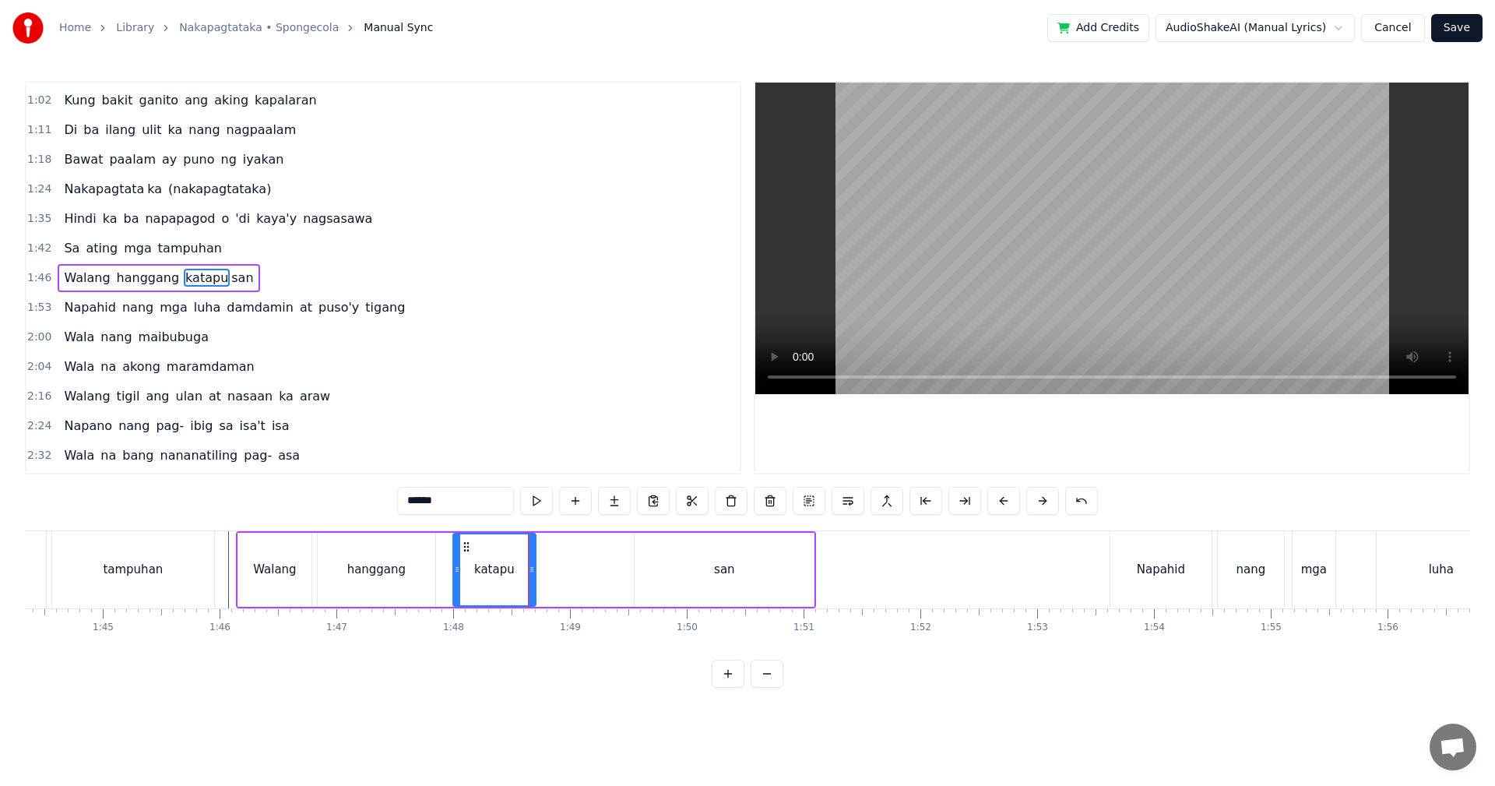
click at [646, 575] on div "san" at bounding box center [724, 570] width 179 height 74
type input "***"
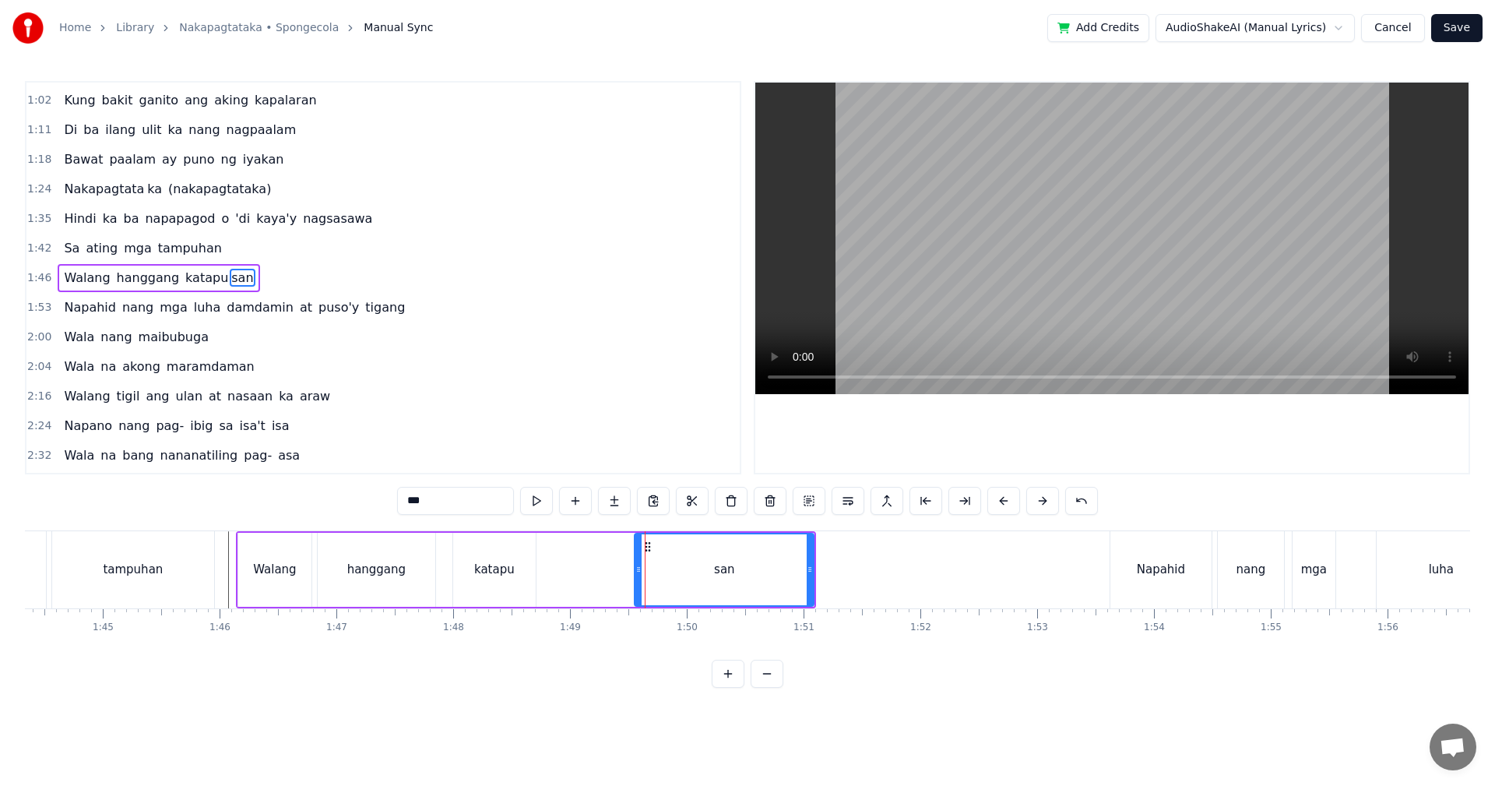
drag, startPoint x: 635, startPoint y: 575, endPoint x: 545, endPoint y: 574, distance: 89.6
click at [545, 574] on div "katapu san" at bounding box center [633, 570] width 362 height 74
click at [637, 573] on div "san" at bounding box center [724, 570] width 179 height 74
drag, startPoint x: 638, startPoint y: 573, endPoint x: 538, endPoint y: 574, distance: 100.4
click at [538, 574] on icon at bounding box center [538, 569] width 6 height 12
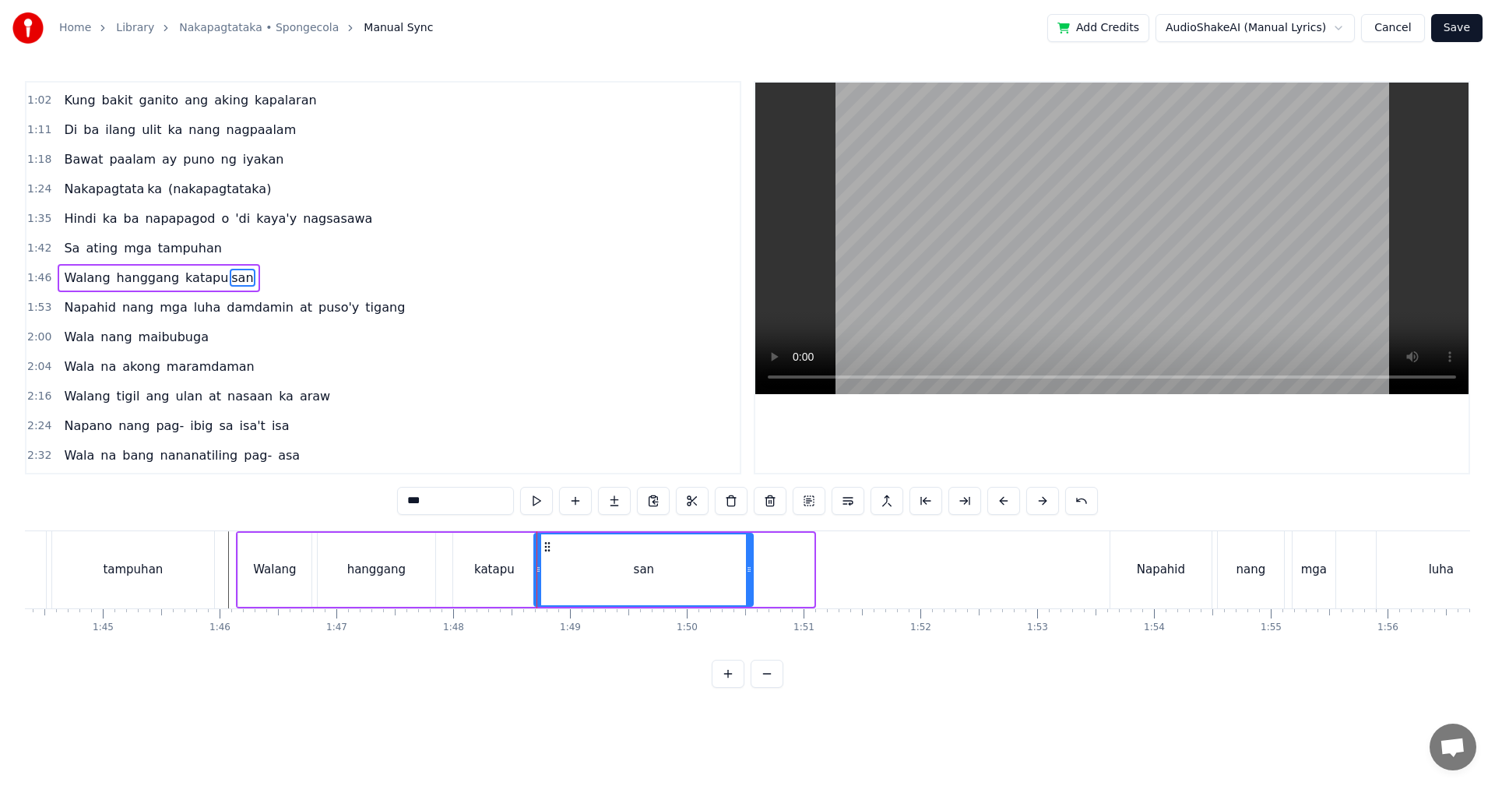
drag, startPoint x: 812, startPoint y: 570, endPoint x: 751, endPoint y: 573, distance: 60.8
click at [751, 573] on icon at bounding box center [749, 569] width 6 height 12
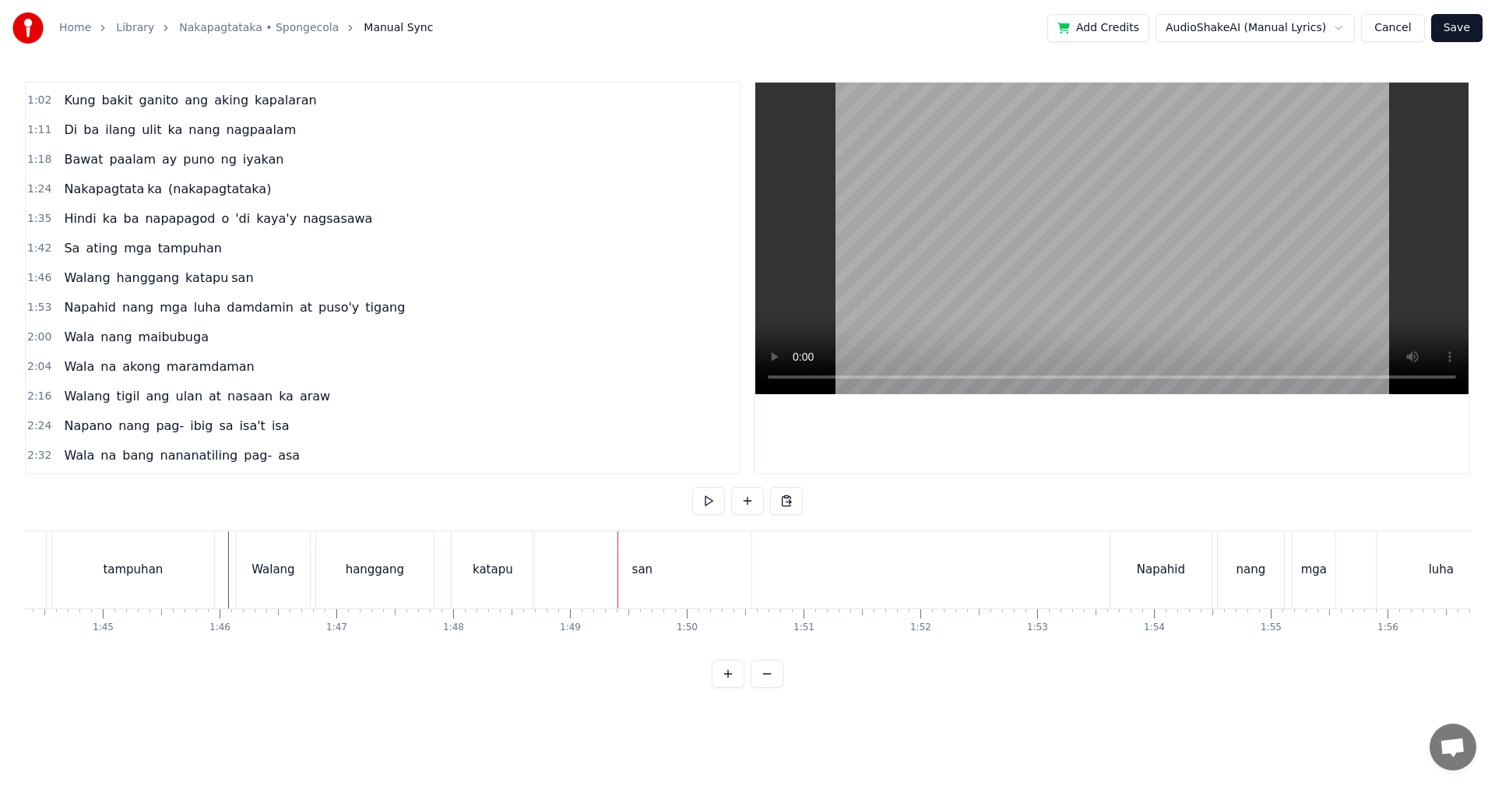
click at [487, 558] on div "katapu" at bounding box center [493, 569] width 83 height 77
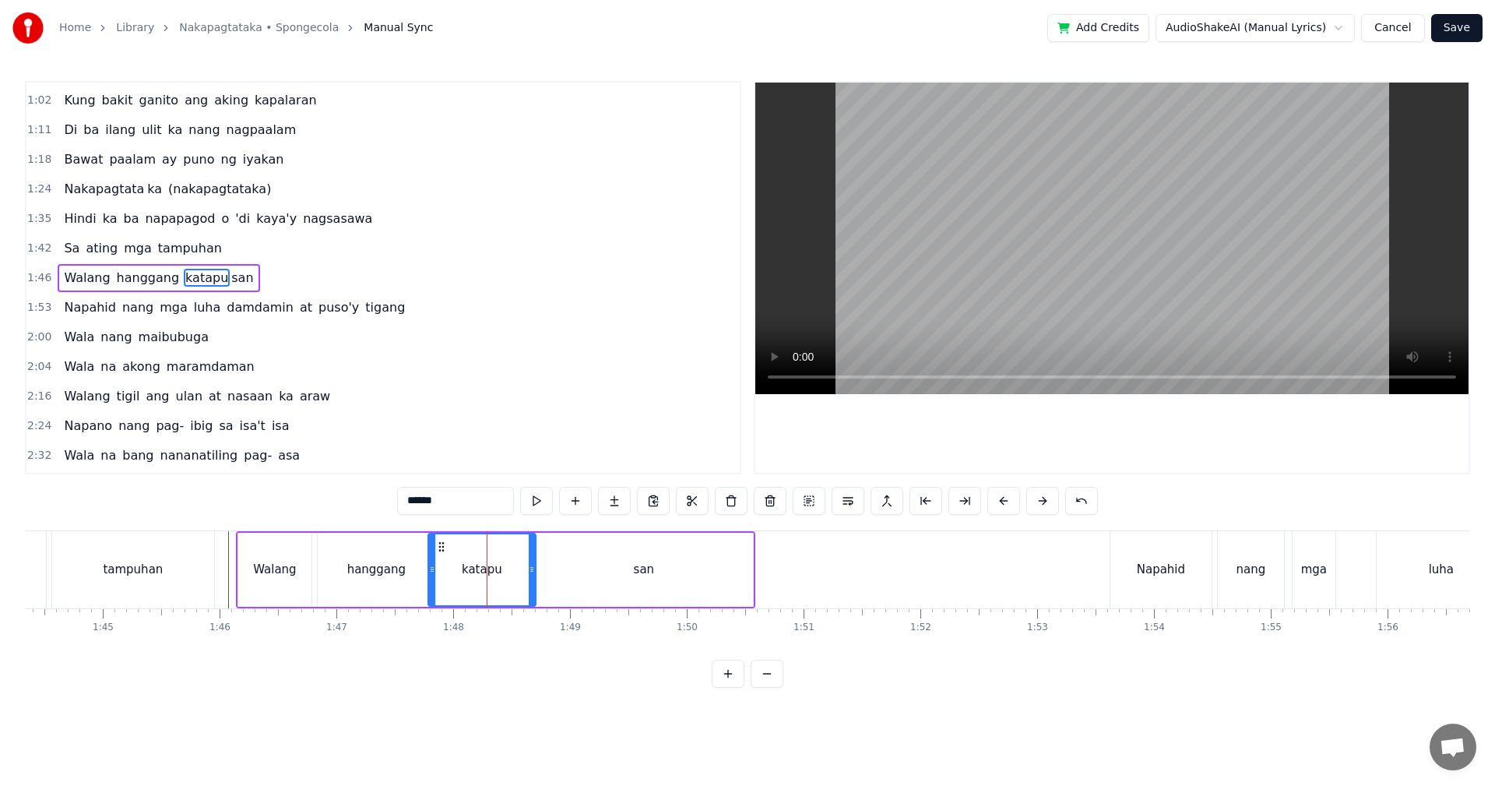
drag, startPoint x: 456, startPoint y: 568, endPoint x: 367, endPoint y: 572, distance: 88.9
click at [430, 568] on icon at bounding box center [432, 569] width 6 height 12
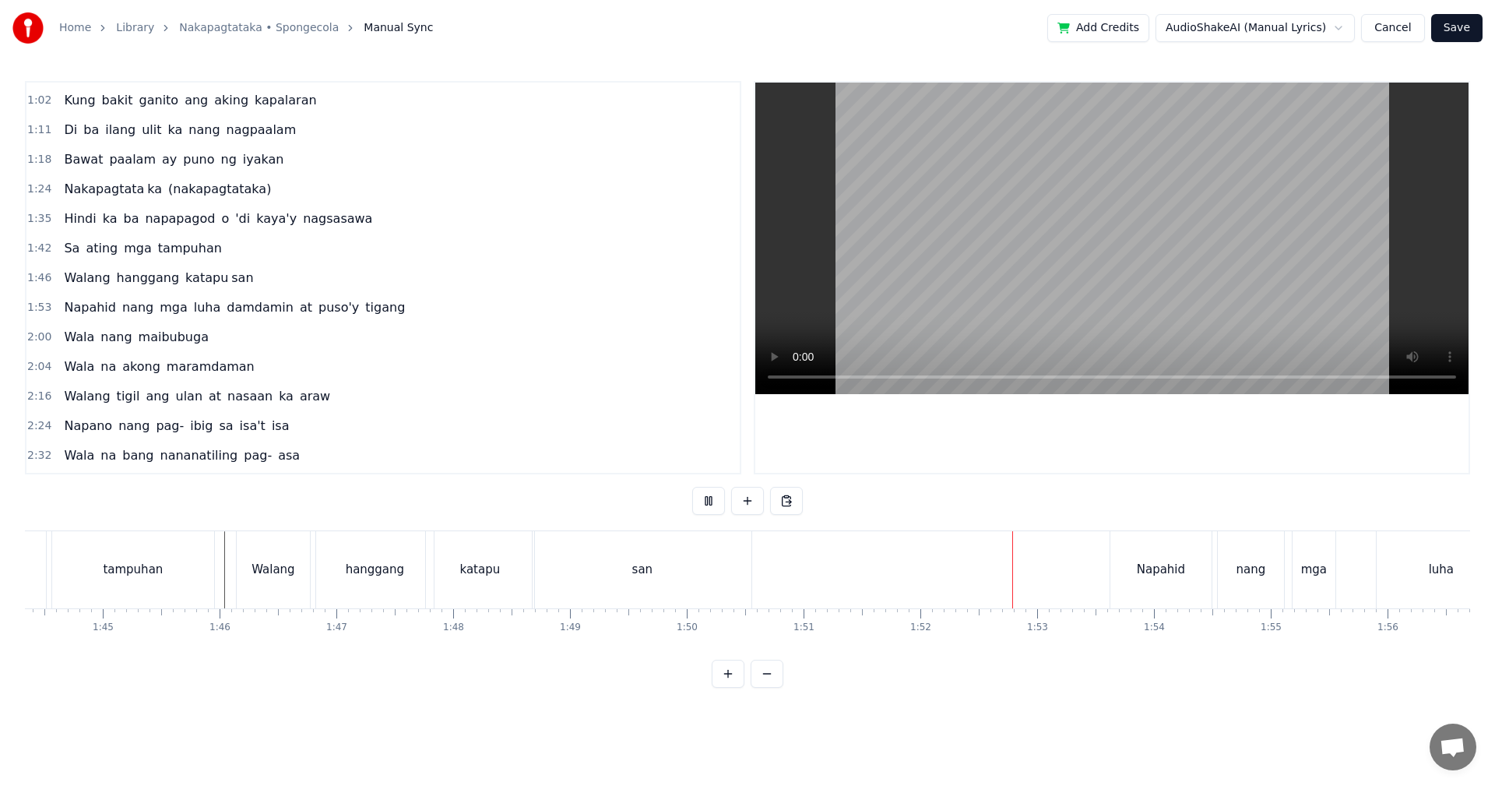
click at [708, 584] on div "san" at bounding box center [642, 569] width 219 height 77
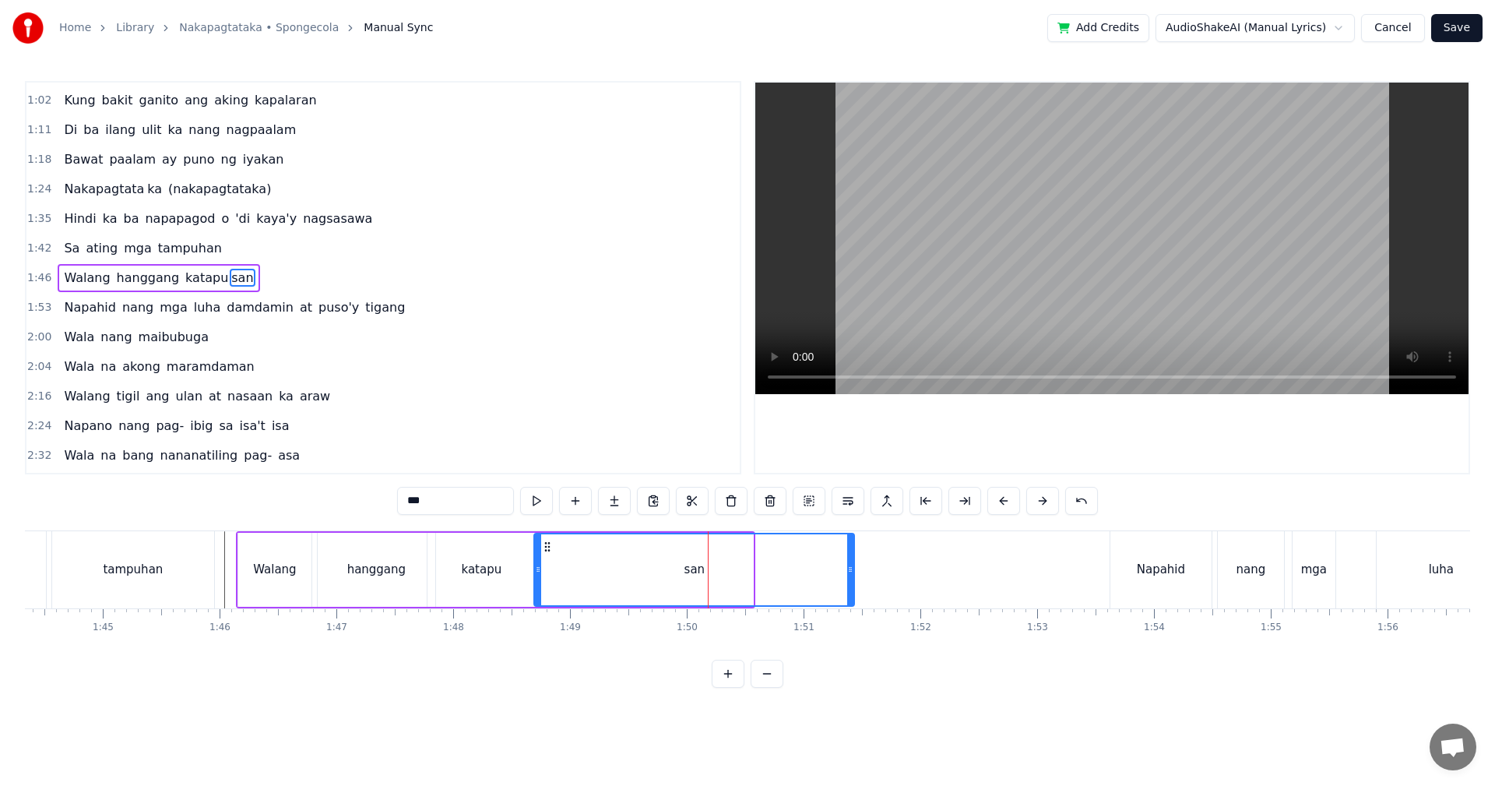
drag, startPoint x: 751, startPoint y: 572, endPoint x: 852, endPoint y: 575, distance: 101.3
click at [852, 575] on icon at bounding box center [850, 569] width 6 height 12
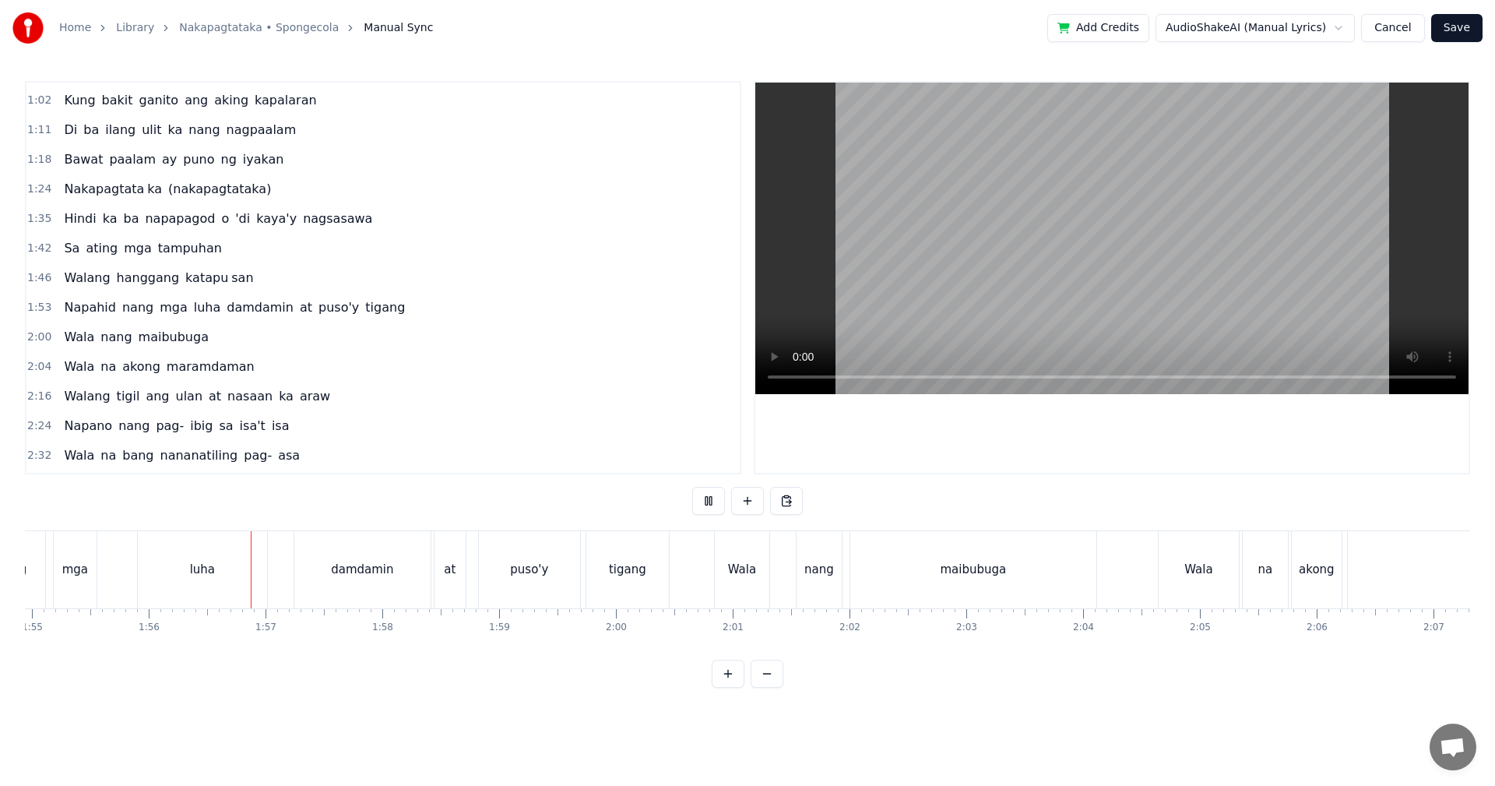
scroll to position [0, 13505]
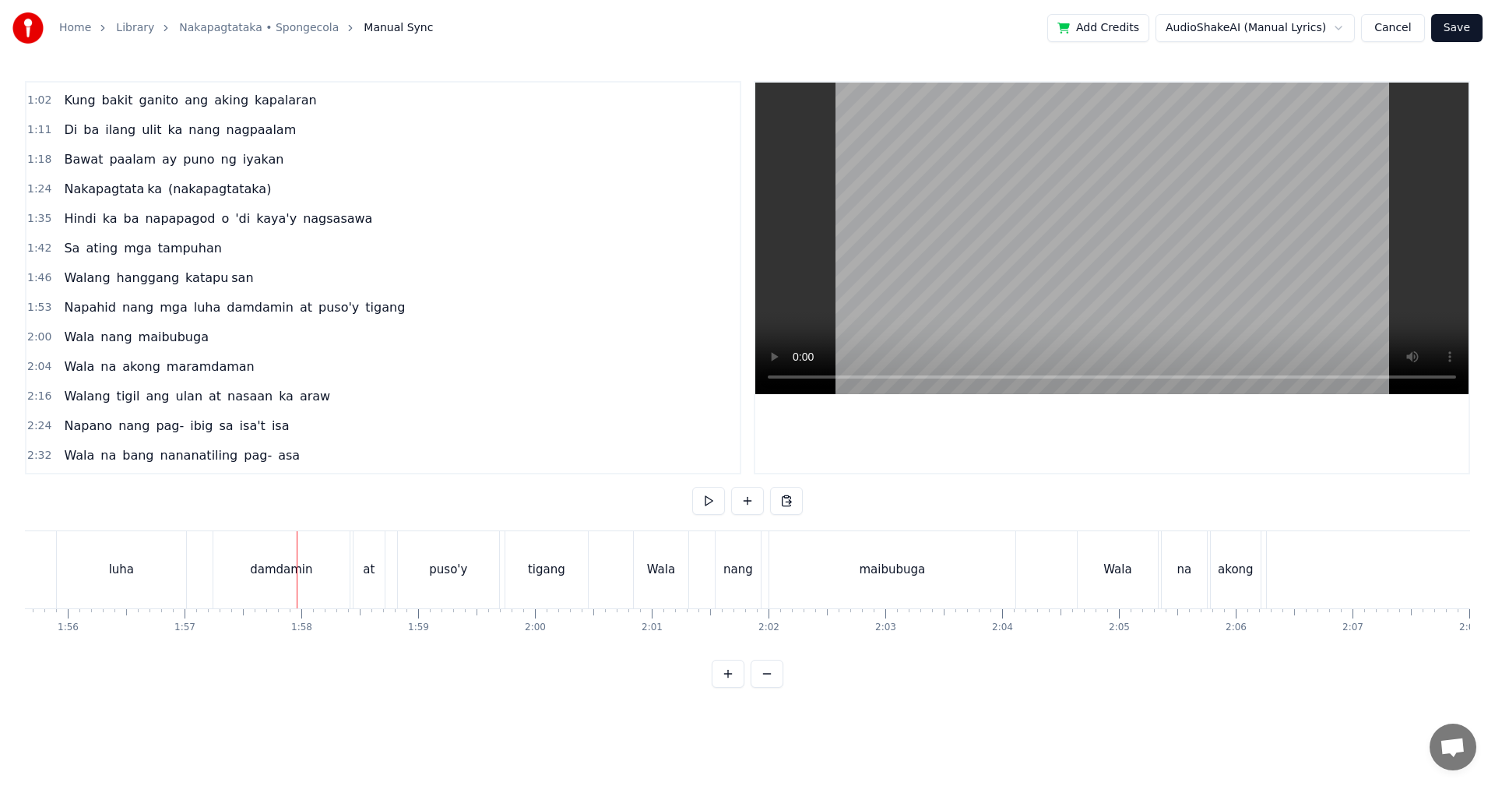
click at [201, 549] on div "Napahid nang mga luha damdamin at puso'y tigang" at bounding box center [191, 569] width 802 height 77
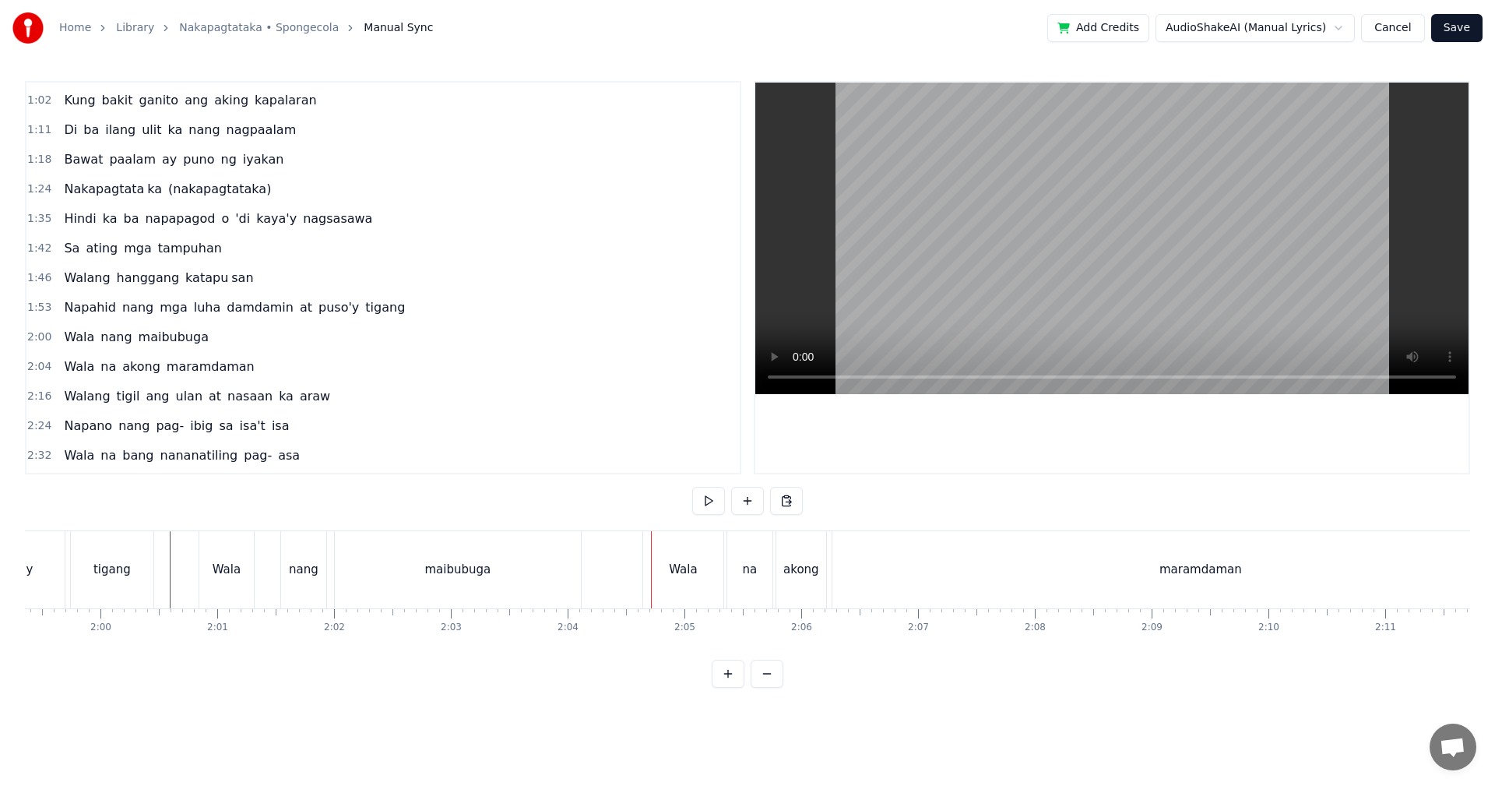
scroll to position [0, 13901]
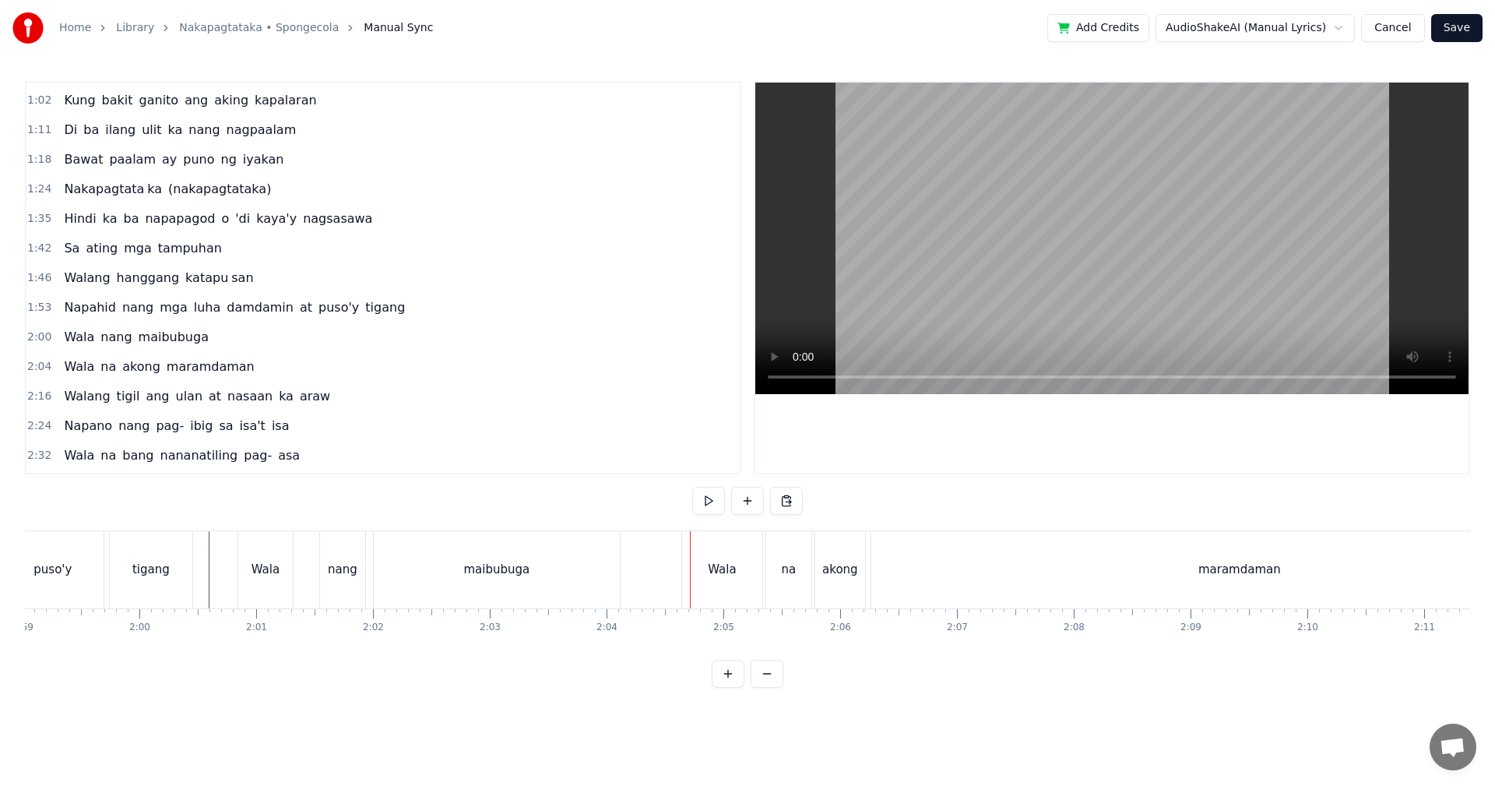
click at [535, 582] on div "maibubuga" at bounding box center [497, 569] width 246 height 77
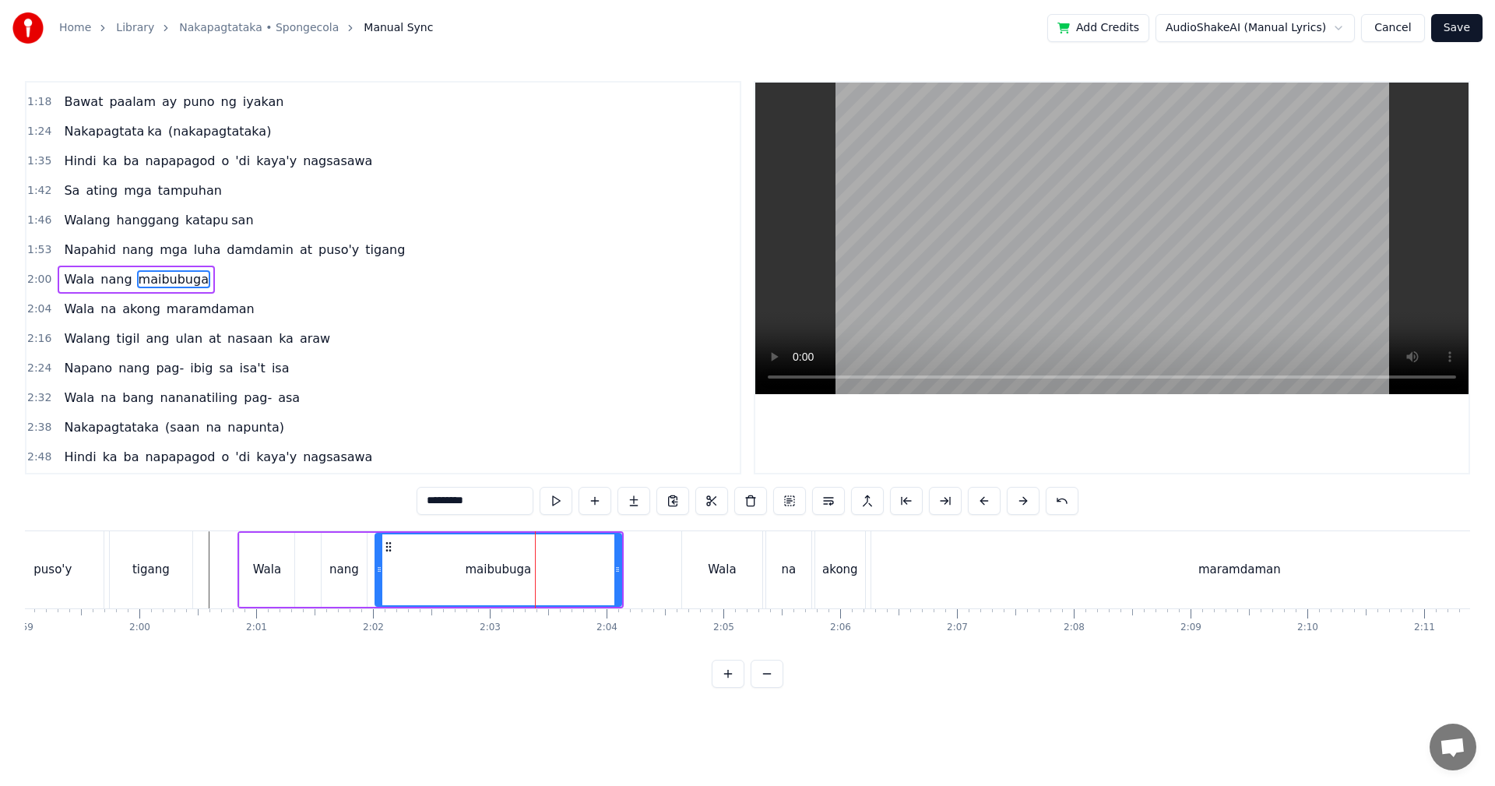
scroll to position [174, 0]
drag, startPoint x: 618, startPoint y: 579, endPoint x: 610, endPoint y: 578, distance: 7.8
click at [664, 579] on div at bounding box center [664, 569] width 6 height 71
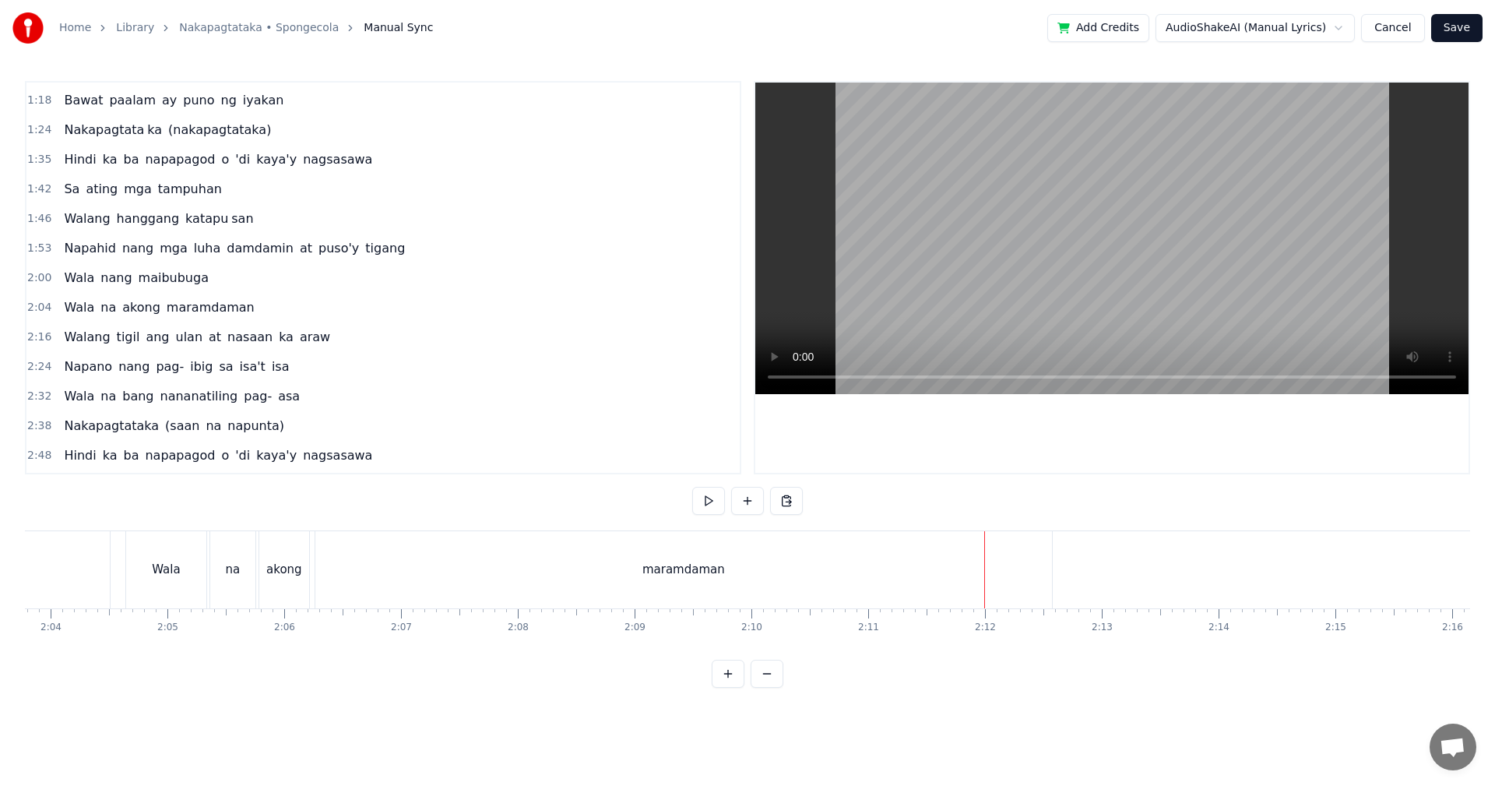
scroll to position [0, 14324]
click at [803, 595] on div "maramdaman" at bounding box center [816, 569] width 737 height 77
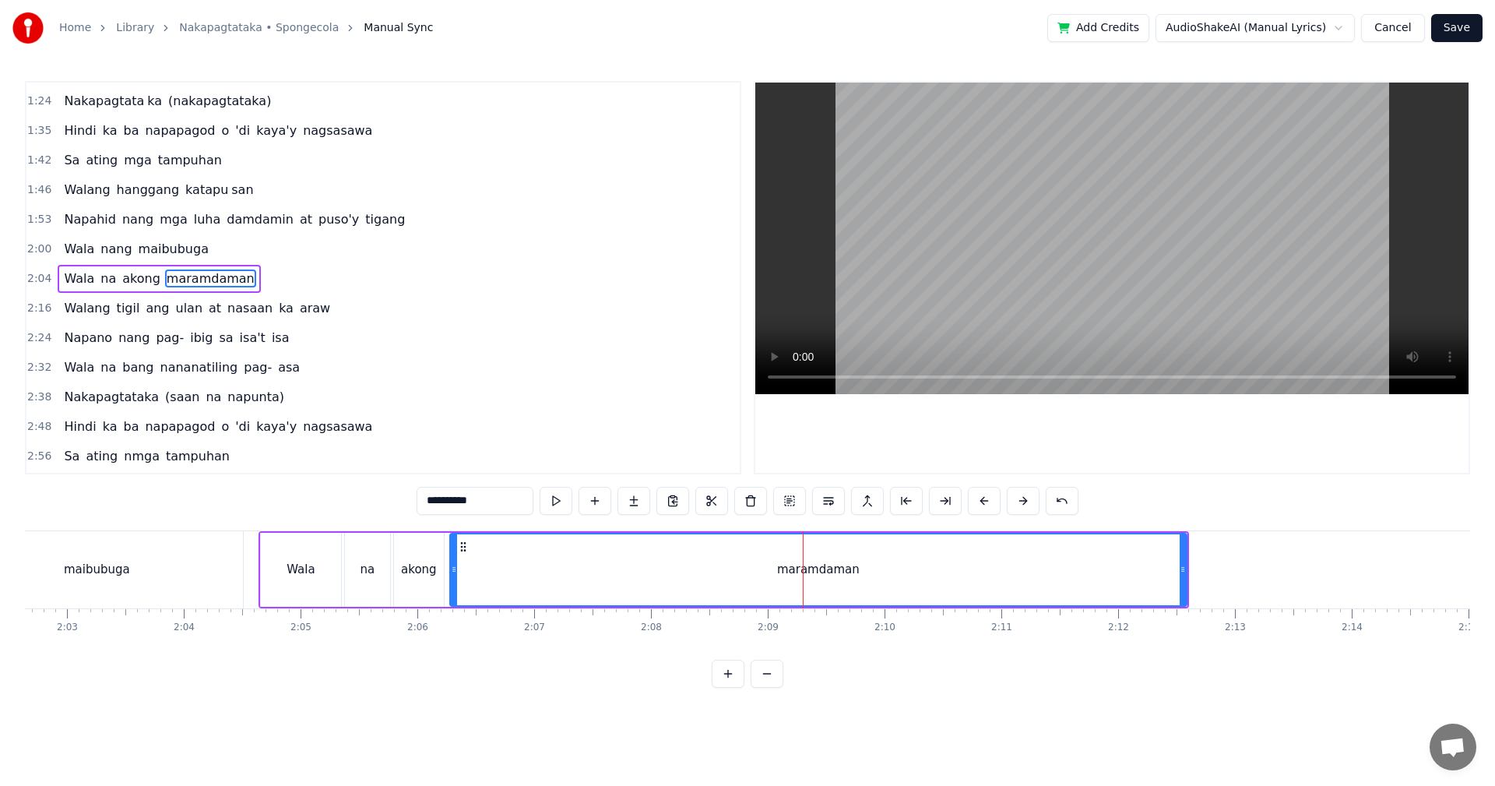
scroll to position [204, 0]
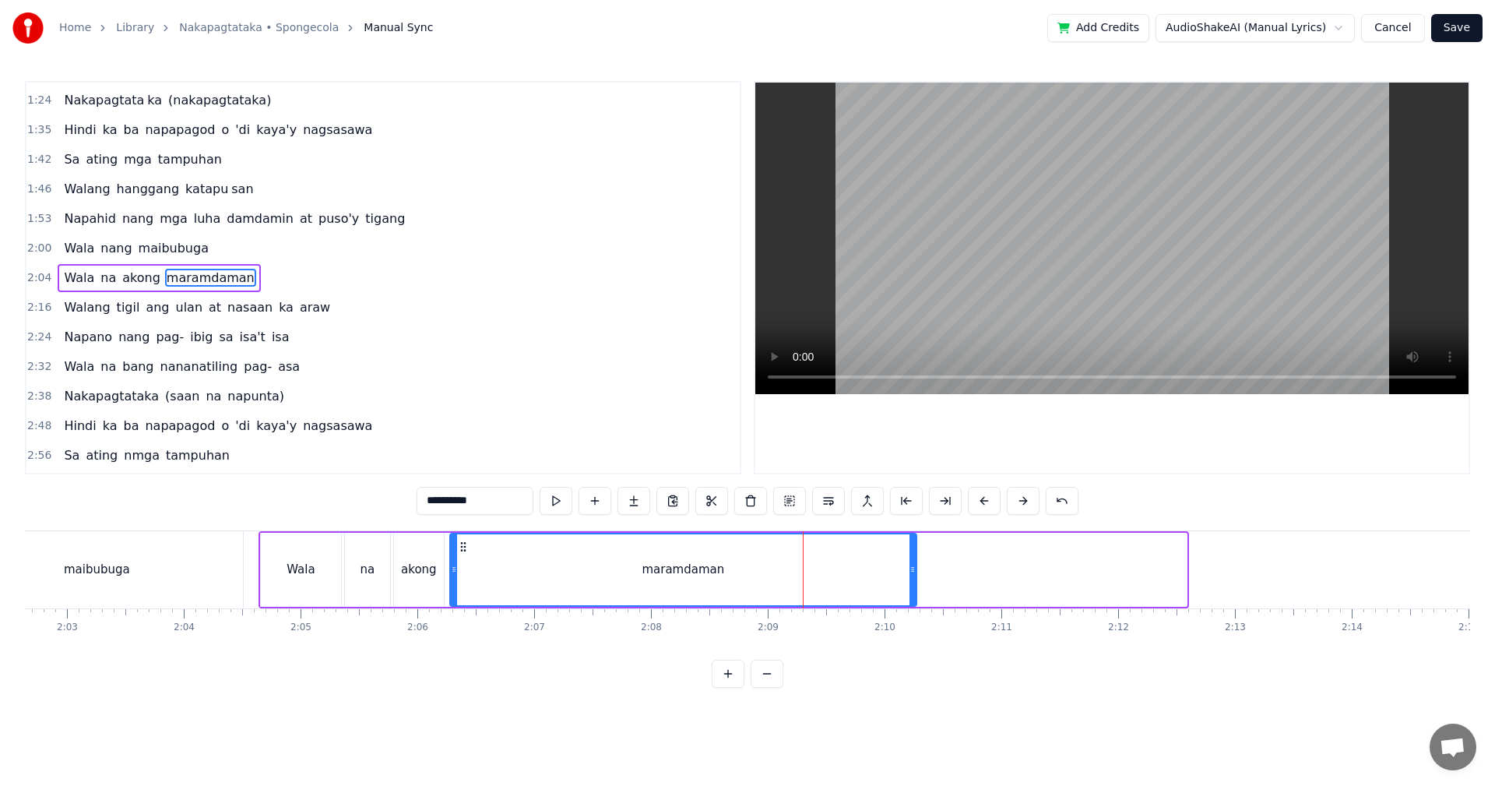
drag, startPoint x: 1184, startPoint y: 577, endPoint x: 913, endPoint y: 578, distance: 271.0
click at [913, 578] on div at bounding box center [912, 569] width 6 height 71
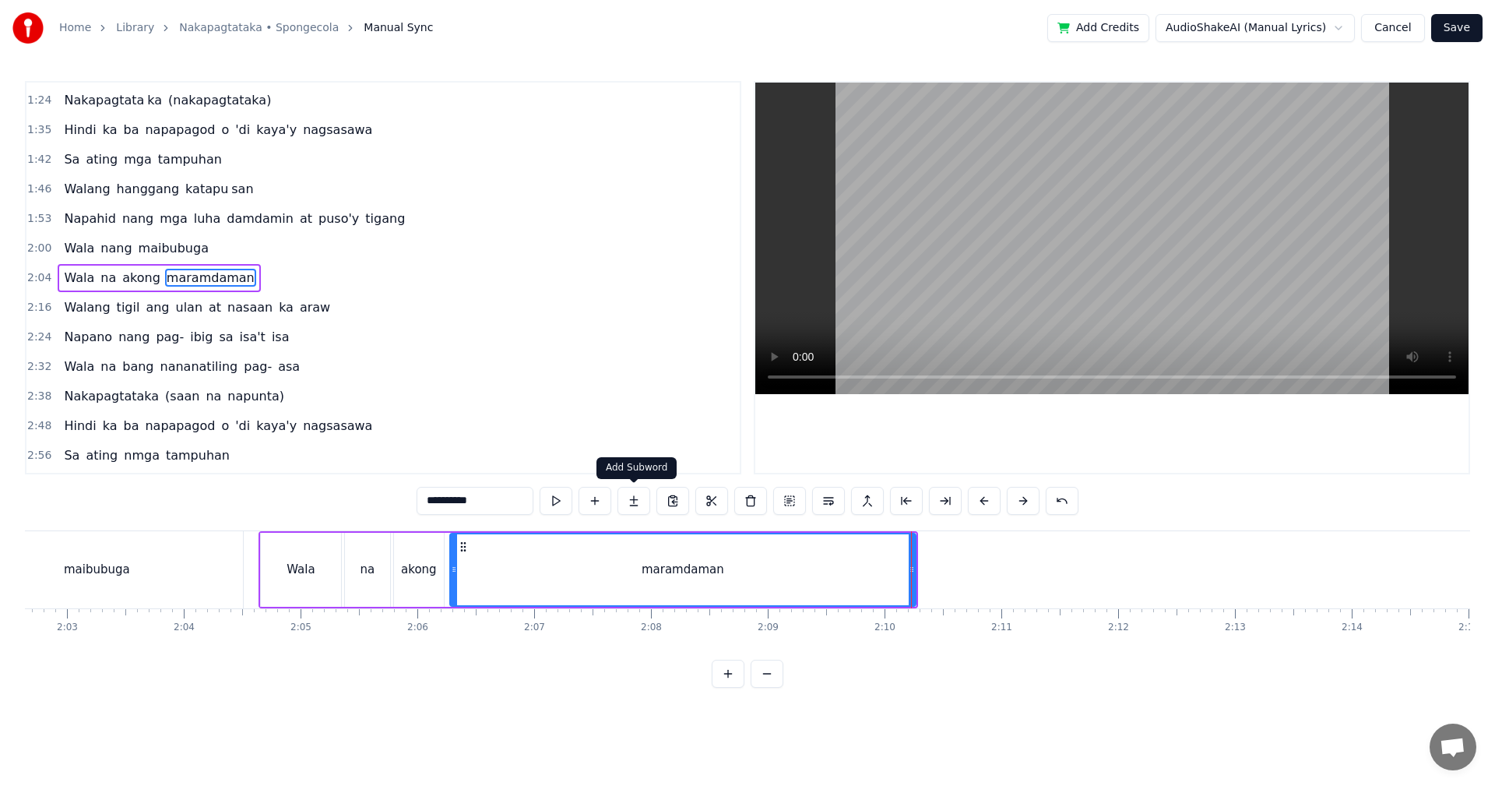
click at [629, 506] on button at bounding box center [633, 501] width 33 height 28
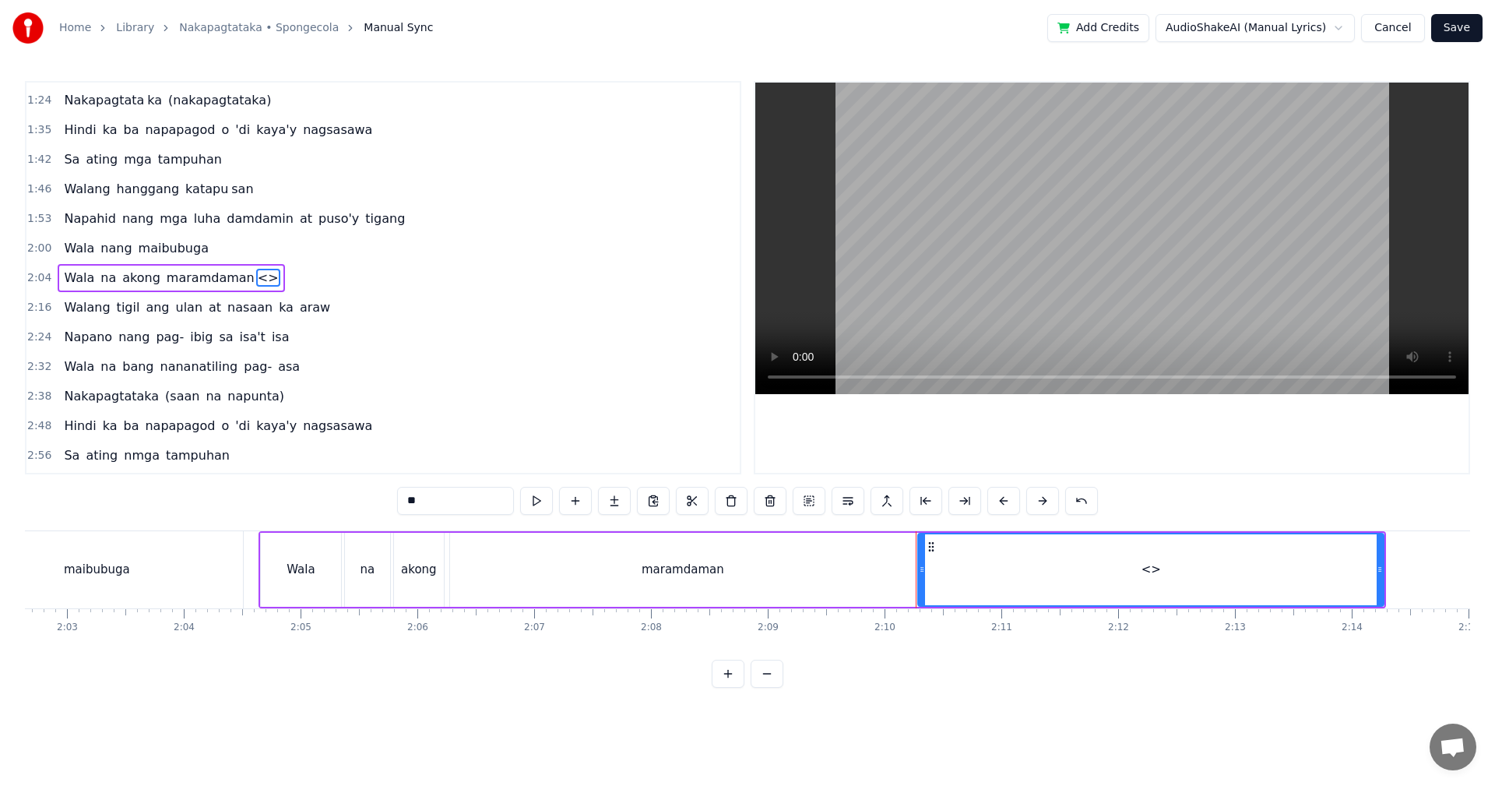
click at [670, 568] on div "maramdaman" at bounding box center [683, 570] width 83 height 18
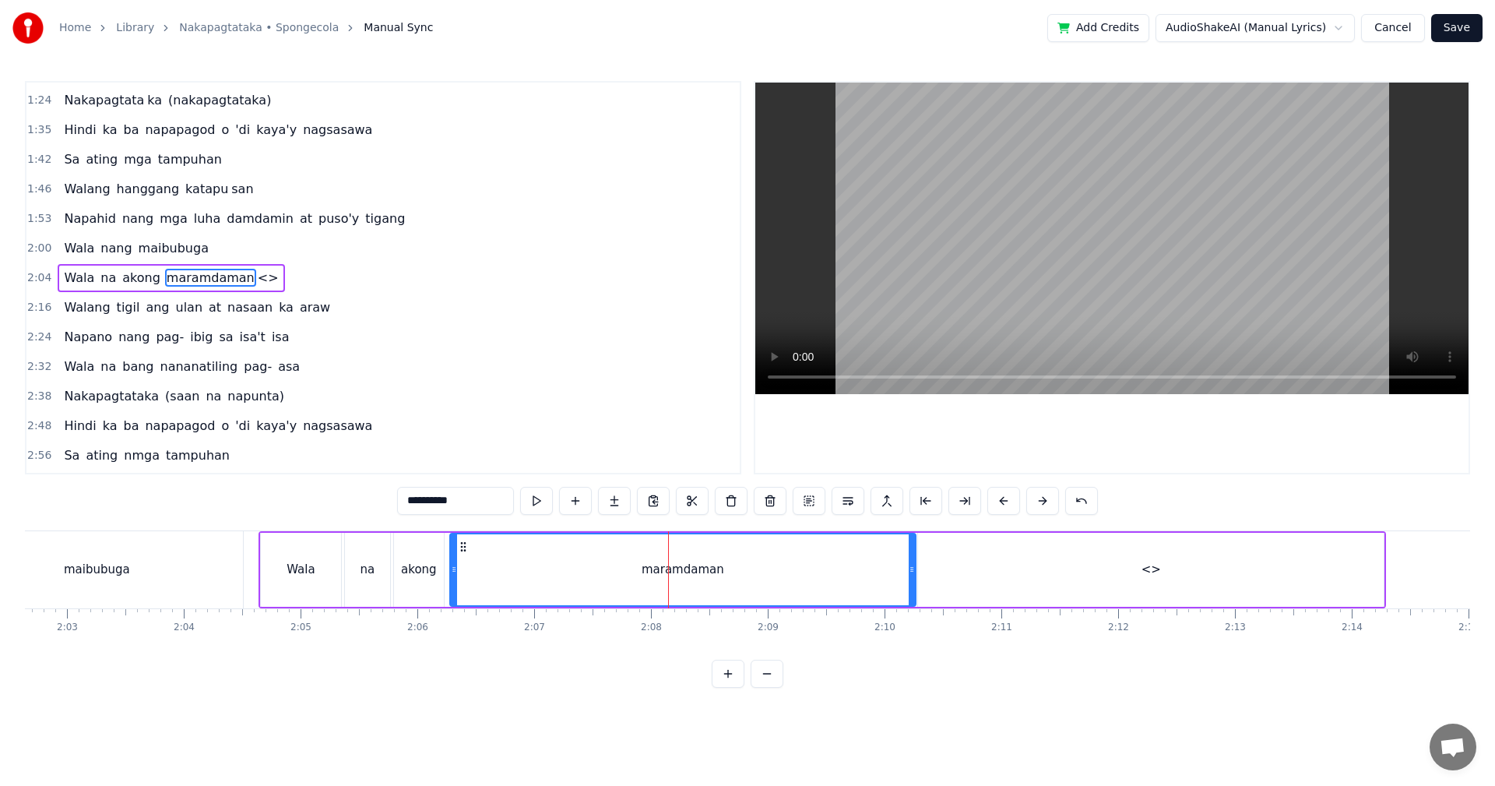
drag, startPoint x: 475, startPoint y: 503, endPoint x: 452, endPoint y: 505, distance: 22.6
click at [452, 505] on input "**********" at bounding box center [455, 501] width 117 height 28
drag, startPoint x: 983, startPoint y: 572, endPoint x: 973, endPoint y: 568, distance: 9.8
click at [983, 571] on div "<>" at bounding box center [1151, 570] width 466 height 74
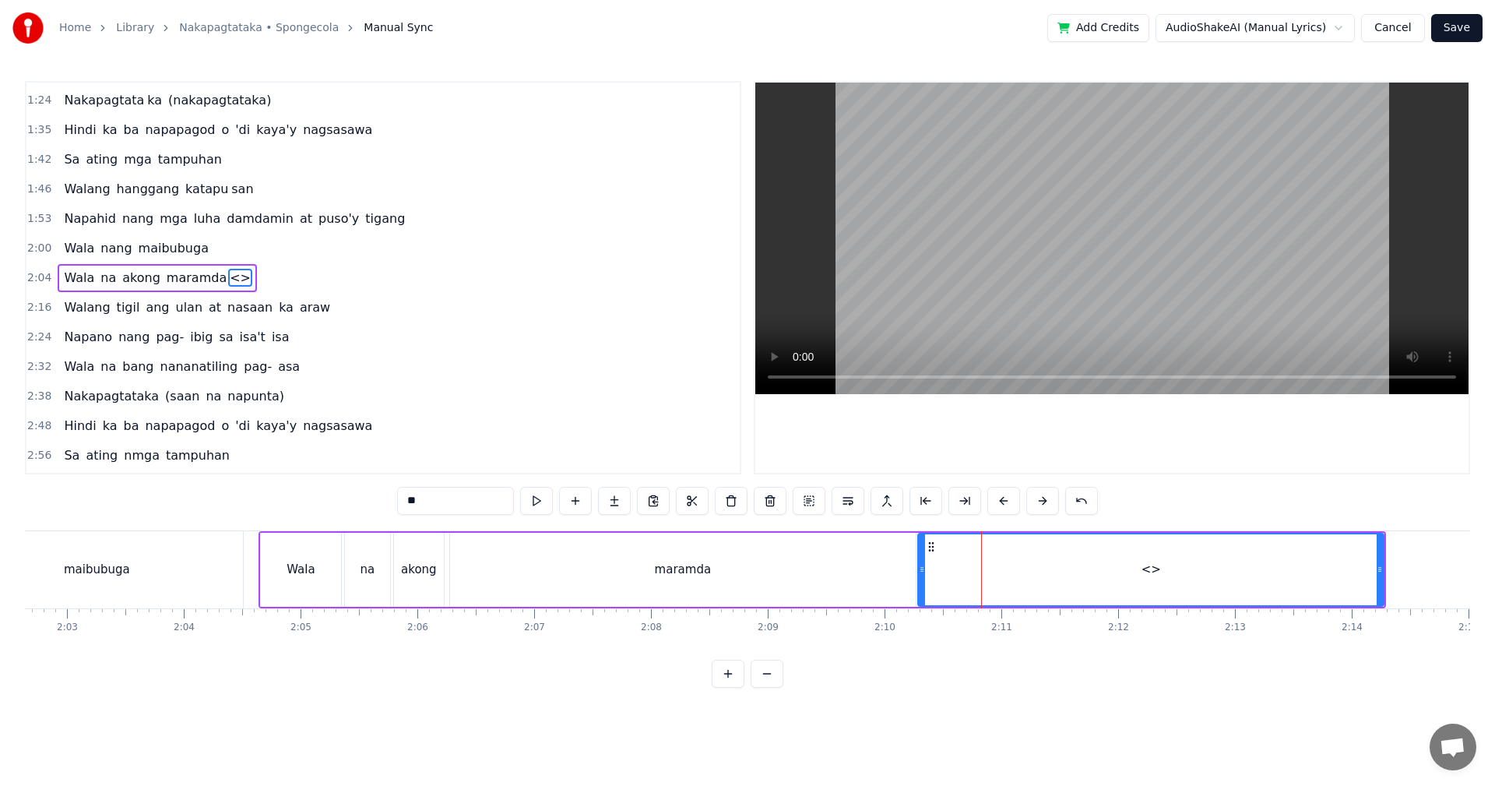
drag, startPoint x: 459, startPoint y: 502, endPoint x: 382, endPoint y: 499, distance: 77.9
click at [382, 499] on div "0:29 Walang tigil ang gulo sa aking pag- iisip 0:37 Mula nang tayo'y nagpasyang…" at bounding box center [747, 384] width 1445 height 607
paste input "*"
type input "***"
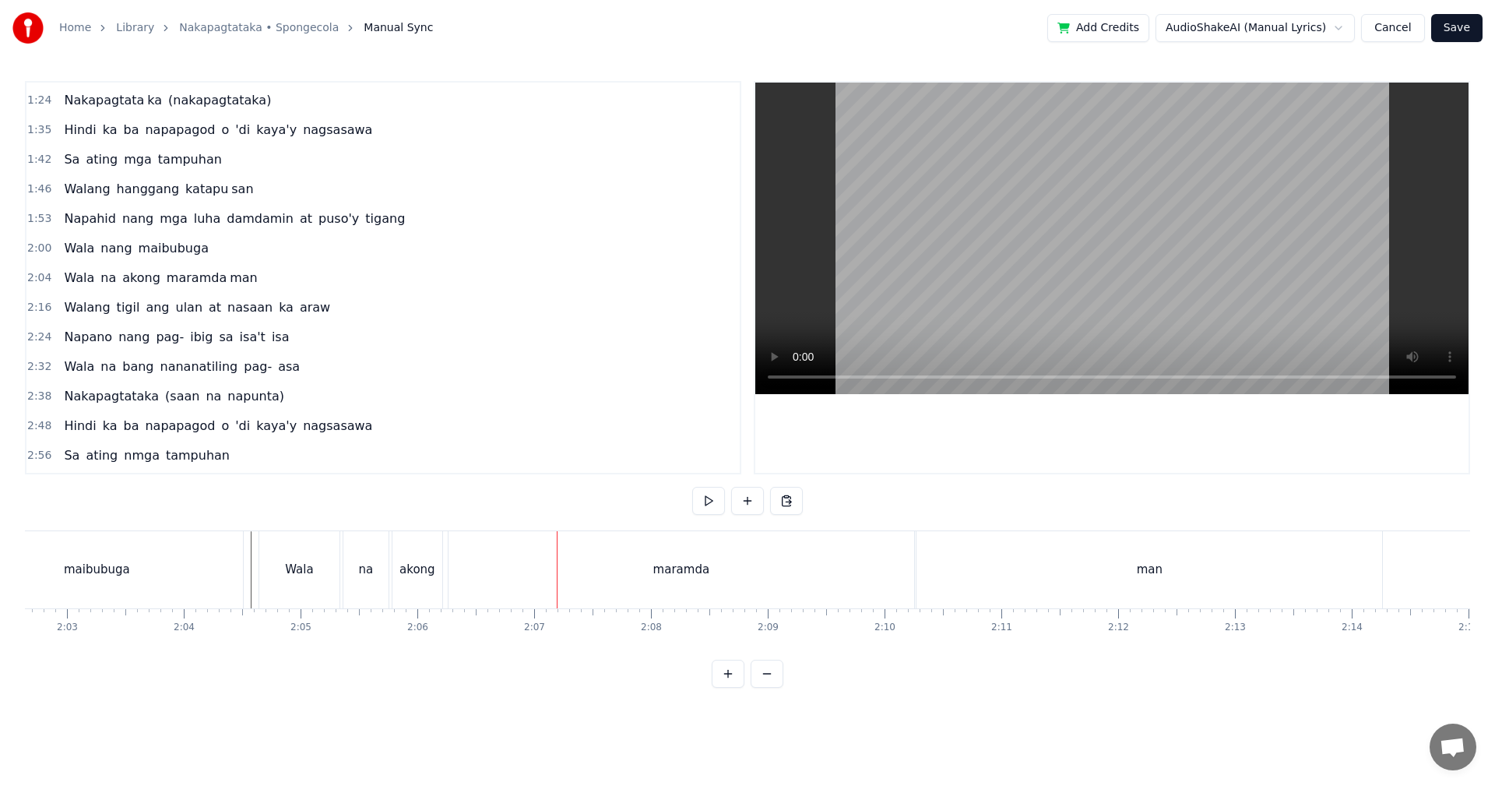
click at [636, 575] on div "maramda" at bounding box center [681, 569] width 466 height 77
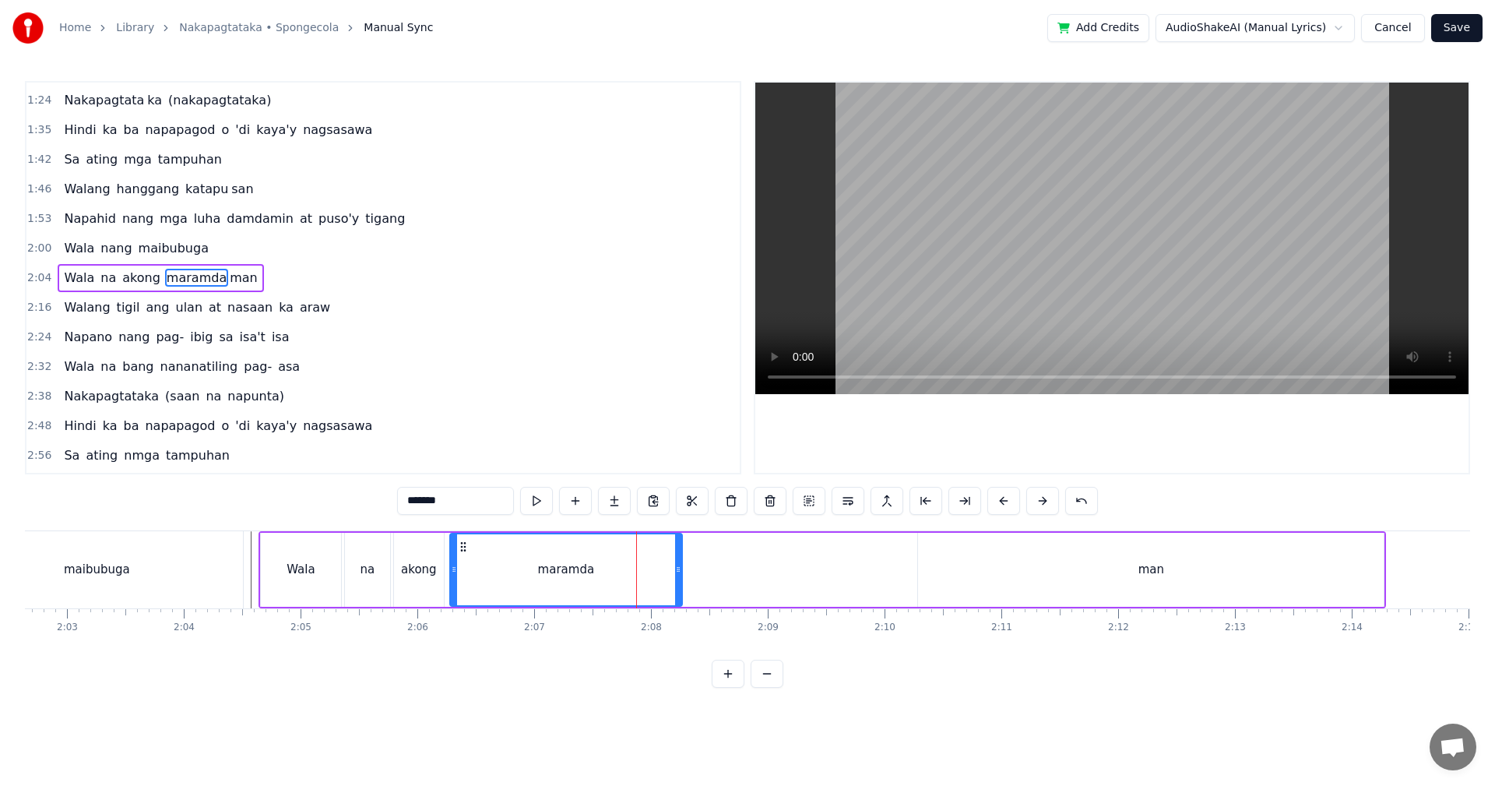
drag, startPoint x: 914, startPoint y: 569, endPoint x: 690, endPoint y: 562, distance: 224.4
click at [681, 562] on div at bounding box center [678, 569] width 6 height 71
click at [1182, 564] on div "man" at bounding box center [1151, 570] width 466 height 74
type input "***"
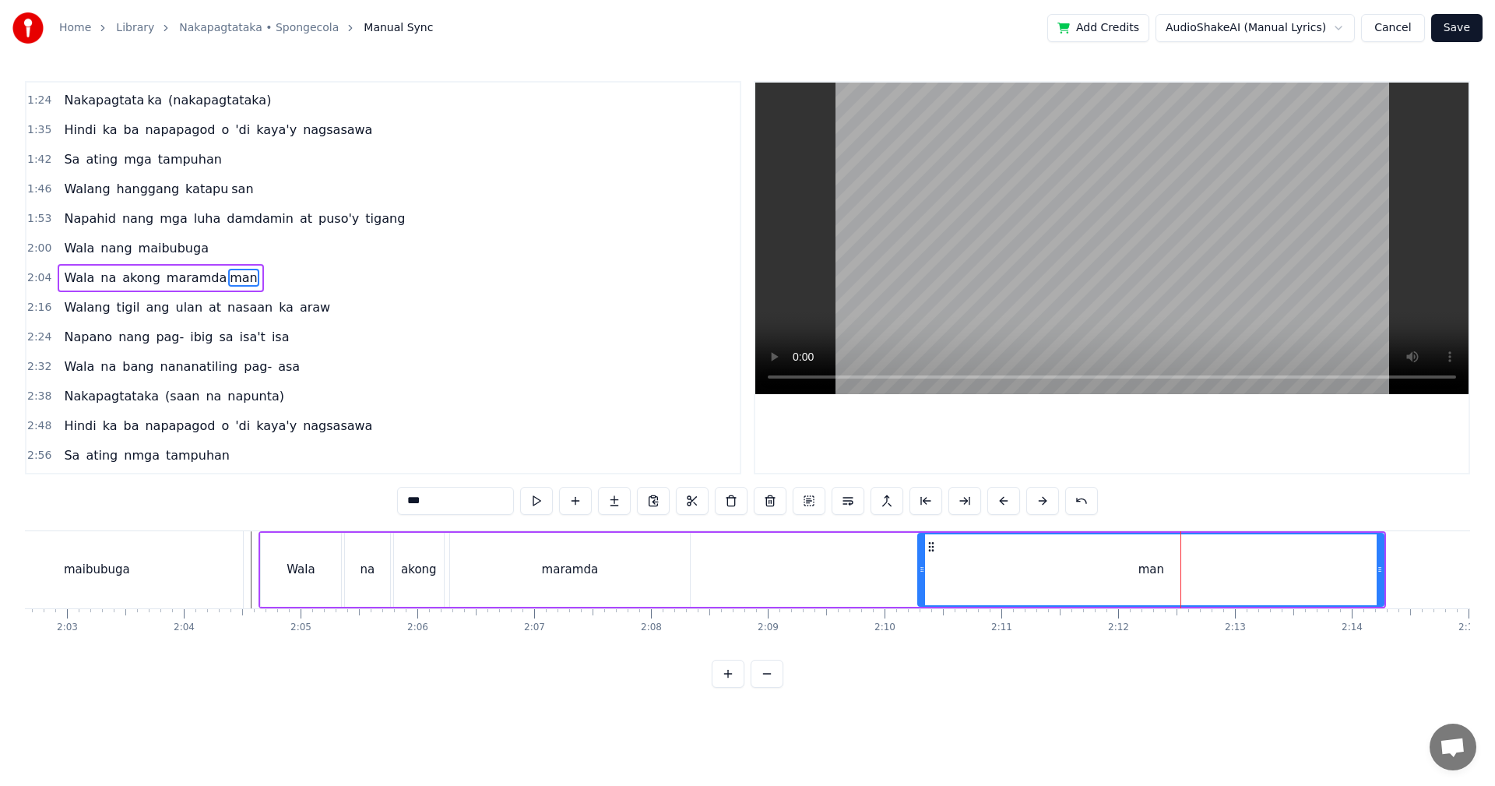
drag, startPoint x: 1275, startPoint y: 567, endPoint x: 1201, endPoint y: 567, distance: 74.0
click at [1201, 567] on div "man" at bounding box center [1151, 569] width 464 height 71
drag, startPoint x: 920, startPoint y: 568, endPoint x: 704, endPoint y: 573, distance: 216.5
click at [689, 573] on icon at bounding box center [692, 569] width 6 height 12
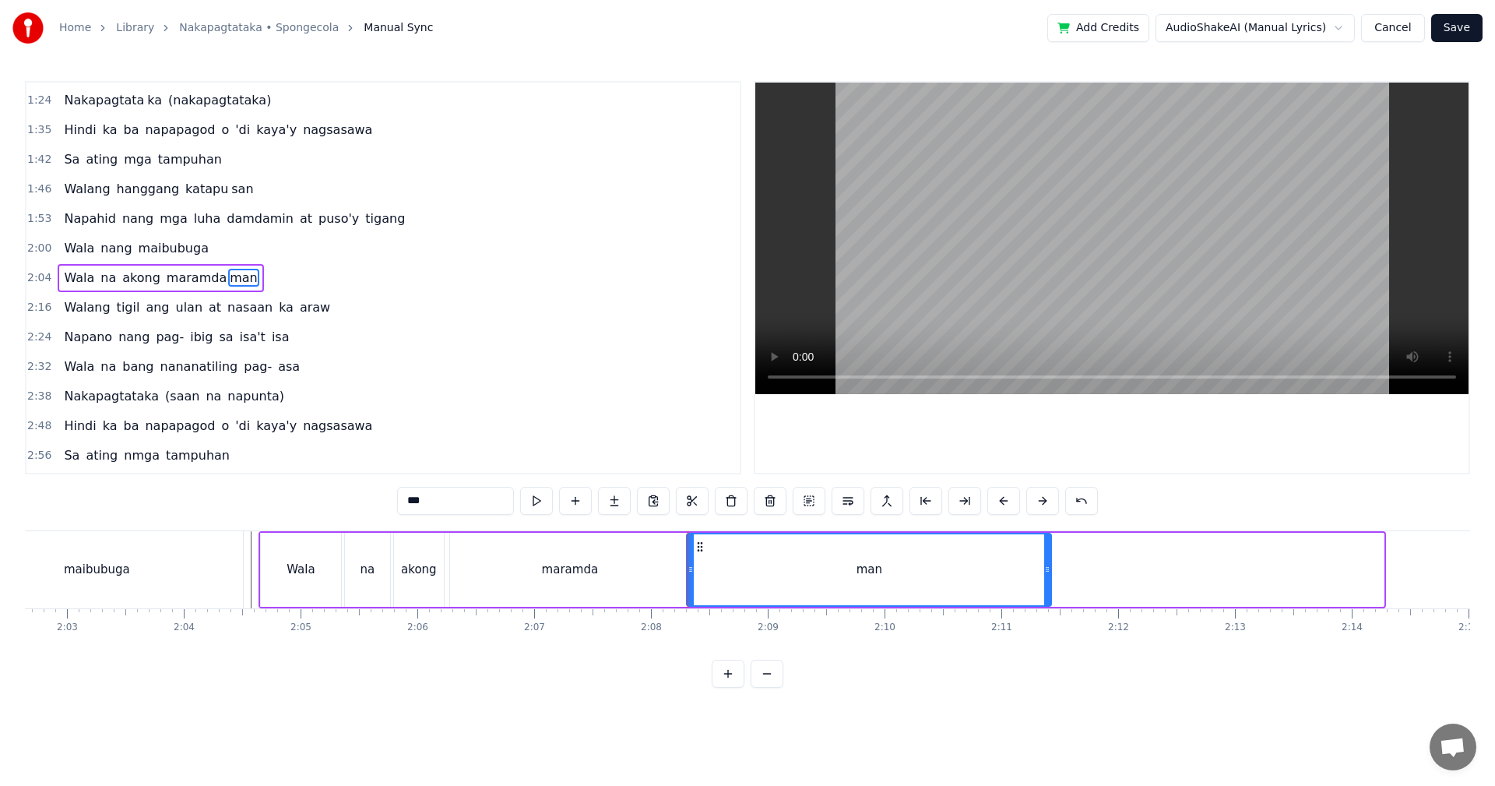
drag, startPoint x: 1381, startPoint y: 567, endPoint x: 775, endPoint y: 572, distance: 605.8
click at [1046, 578] on div at bounding box center [1047, 569] width 6 height 71
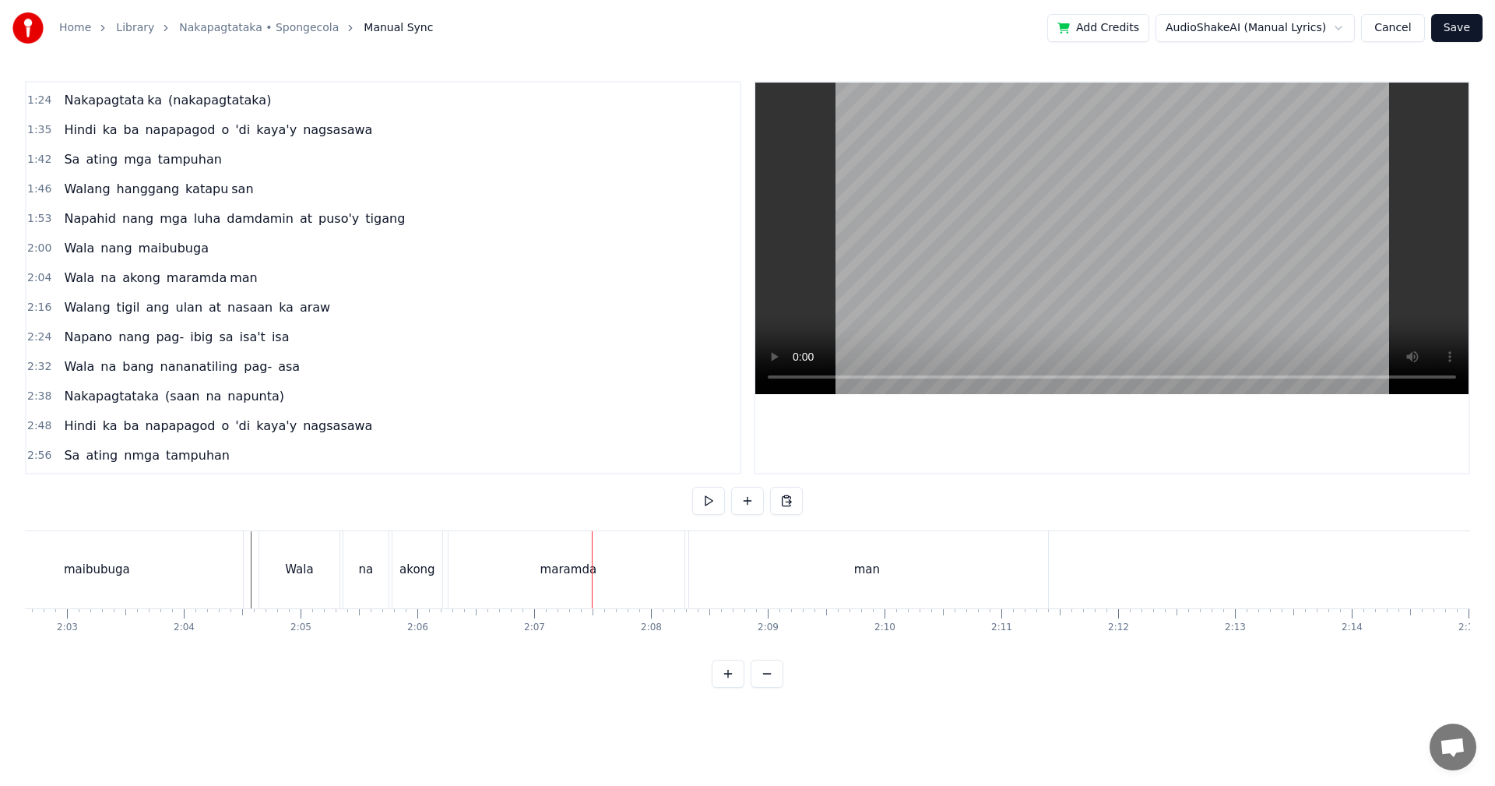
click at [550, 568] on div "maramda" at bounding box center [568, 570] width 57 height 18
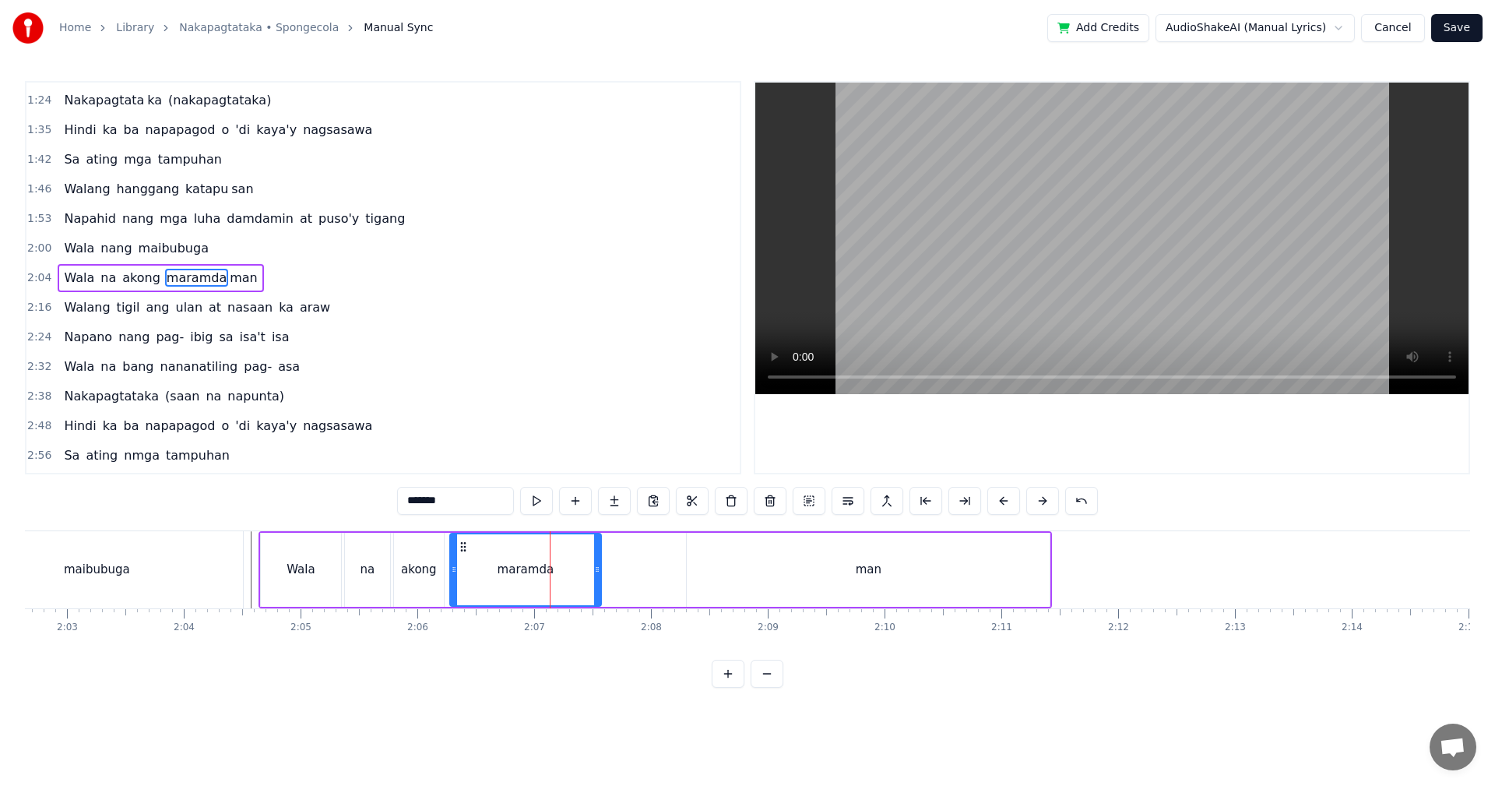
drag, startPoint x: 688, startPoint y: 568, endPoint x: 598, endPoint y: 570, distance: 89.6
click at [598, 570] on icon at bounding box center [597, 569] width 6 height 12
click at [770, 562] on div "man" at bounding box center [868, 570] width 363 height 74
type input "***"
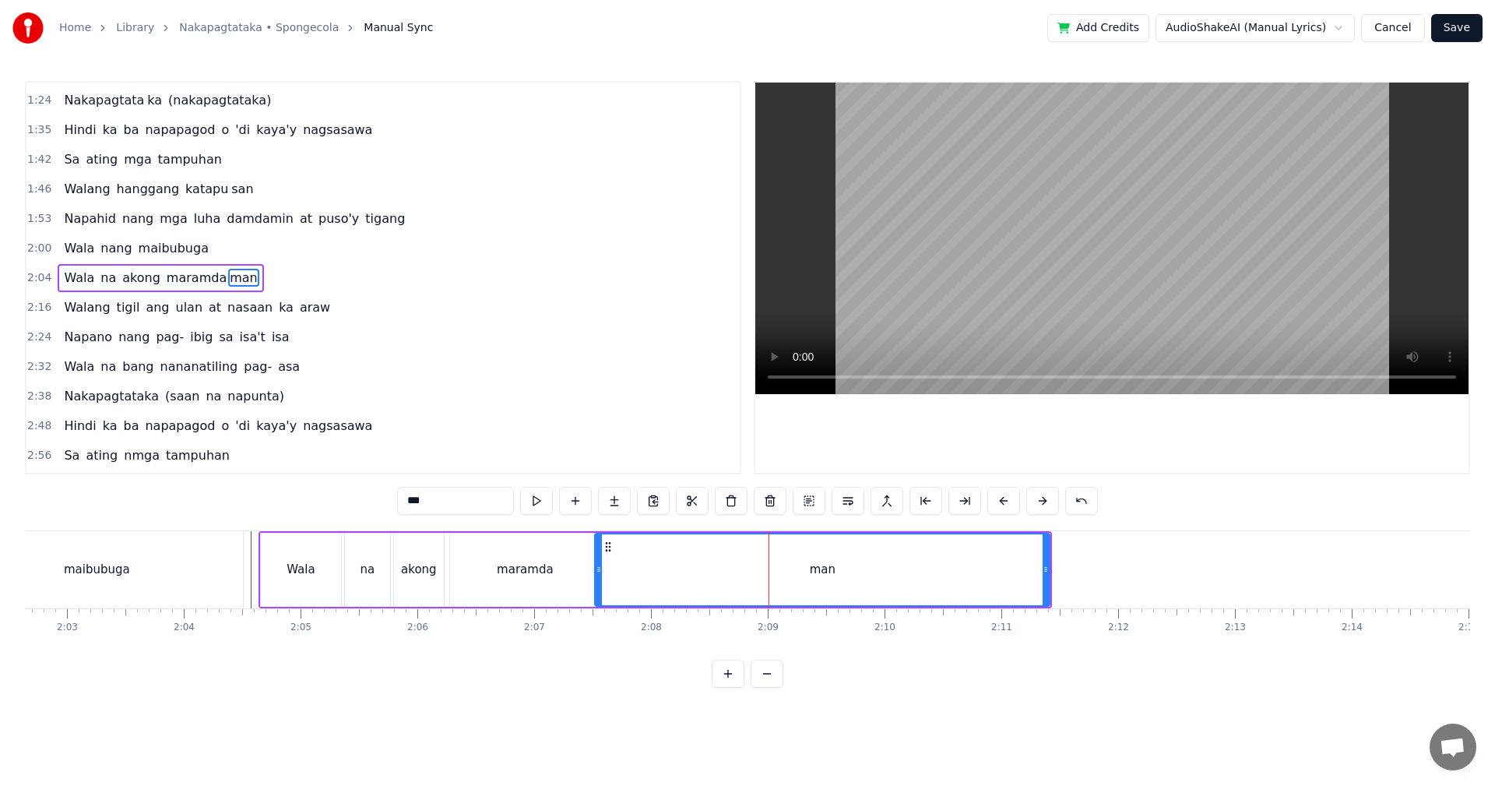
drag, startPoint x: 688, startPoint y: 567, endPoint x: 517, endPoint y: 569, distance: 170.5
click at [597, 568] on icon at bounding box center [599, 569] width 6 height 12
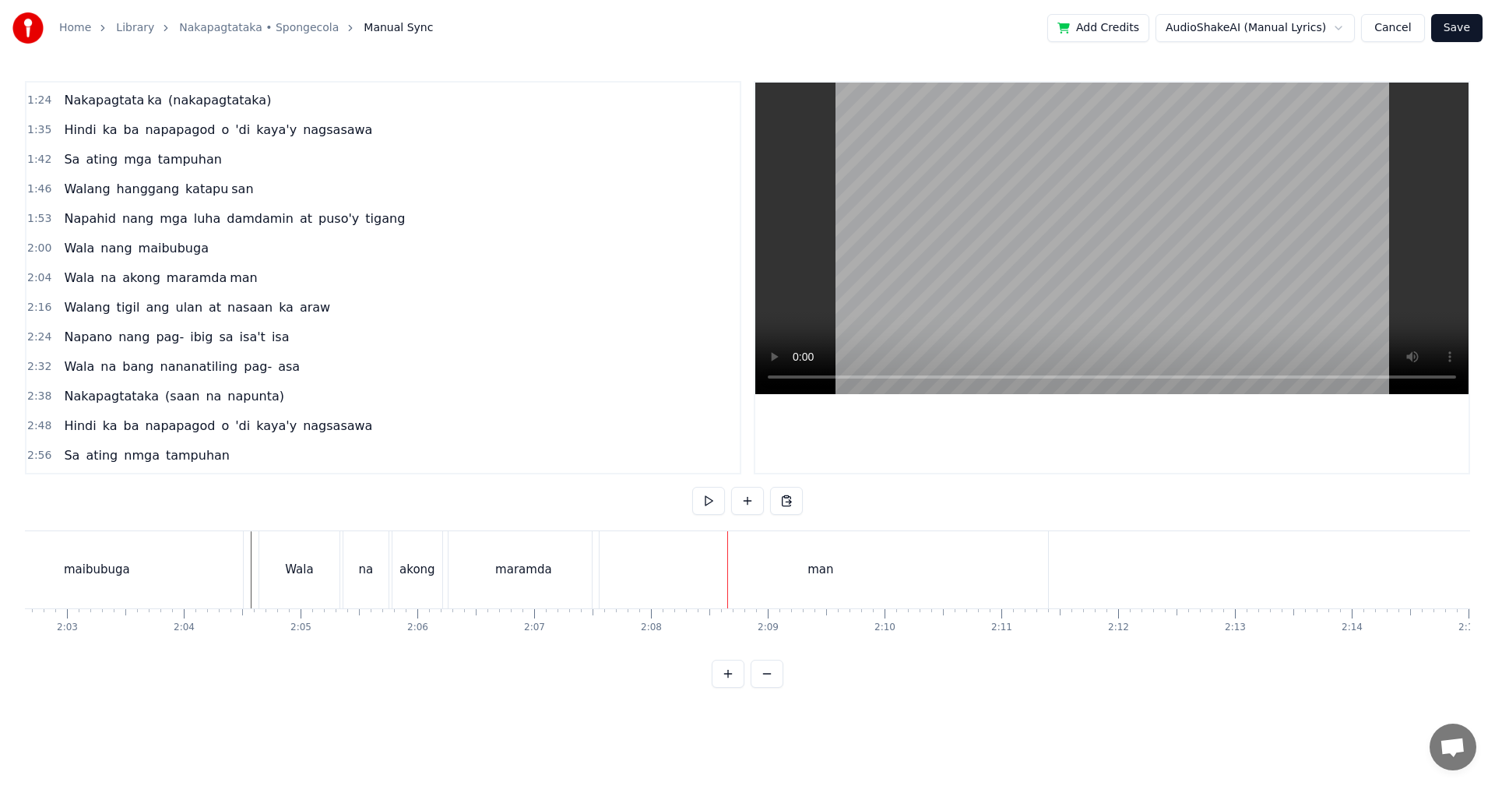
click at [540, 568] on div "maramda" at bounding box center [523, 570] width 57 height 18
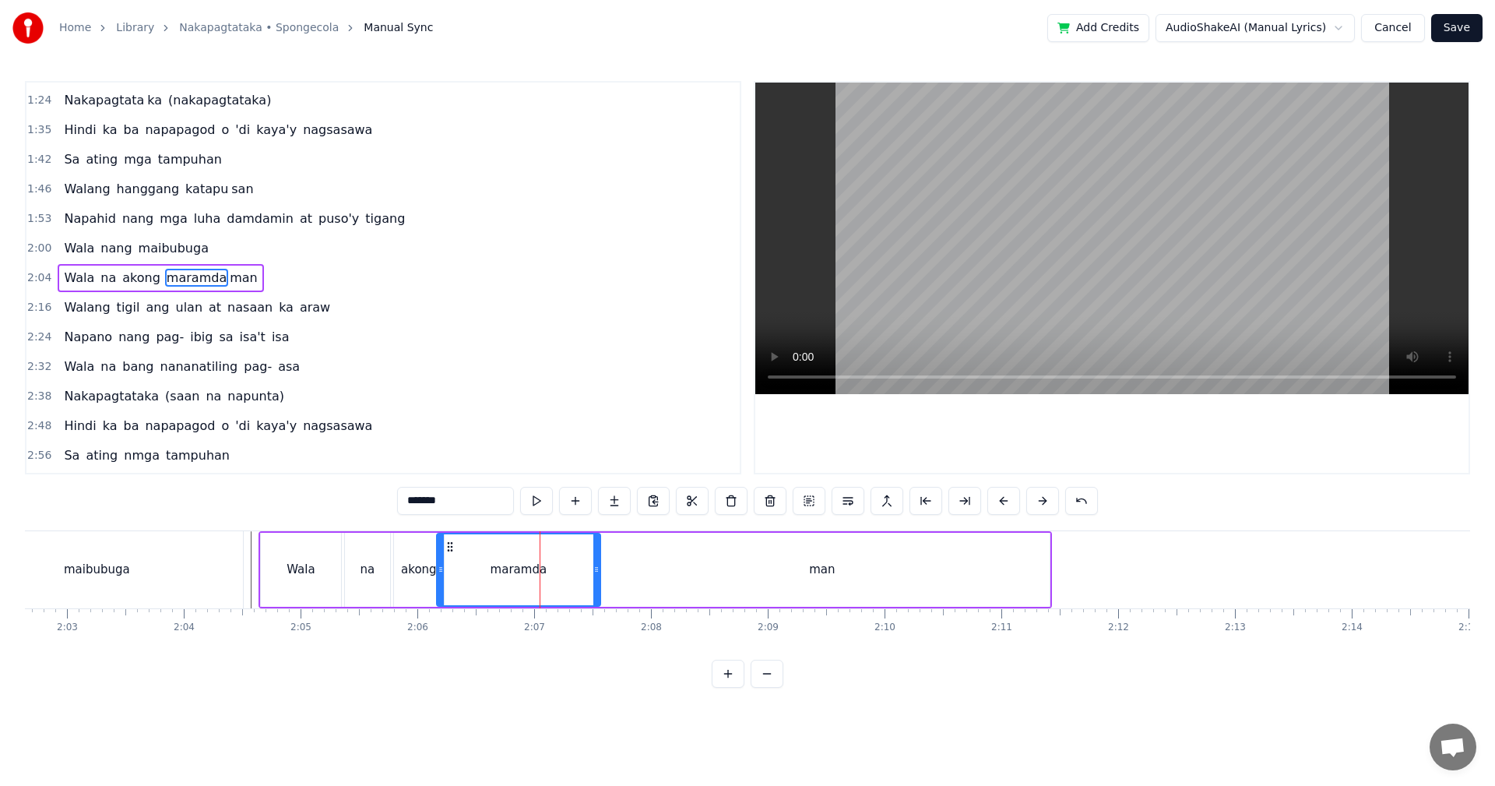
drag, startPoint x: 453, startPoint y: 571, endPoint x: 440, endPoint y: 571, distance: 13.2
click at [440, 571] on circle at bounding box center [440, 571] width 1 height 1
drag, startPoint x: 597, startPoint y: 568, endPoint x: 548, endPoint y: 571, distance: 49.1
click at [548, 571] on icon at bounding box center [547, 569] width 6 height 12
click at [670, 559] on div "man" at bounding box center [822, 570] width 456 height 74
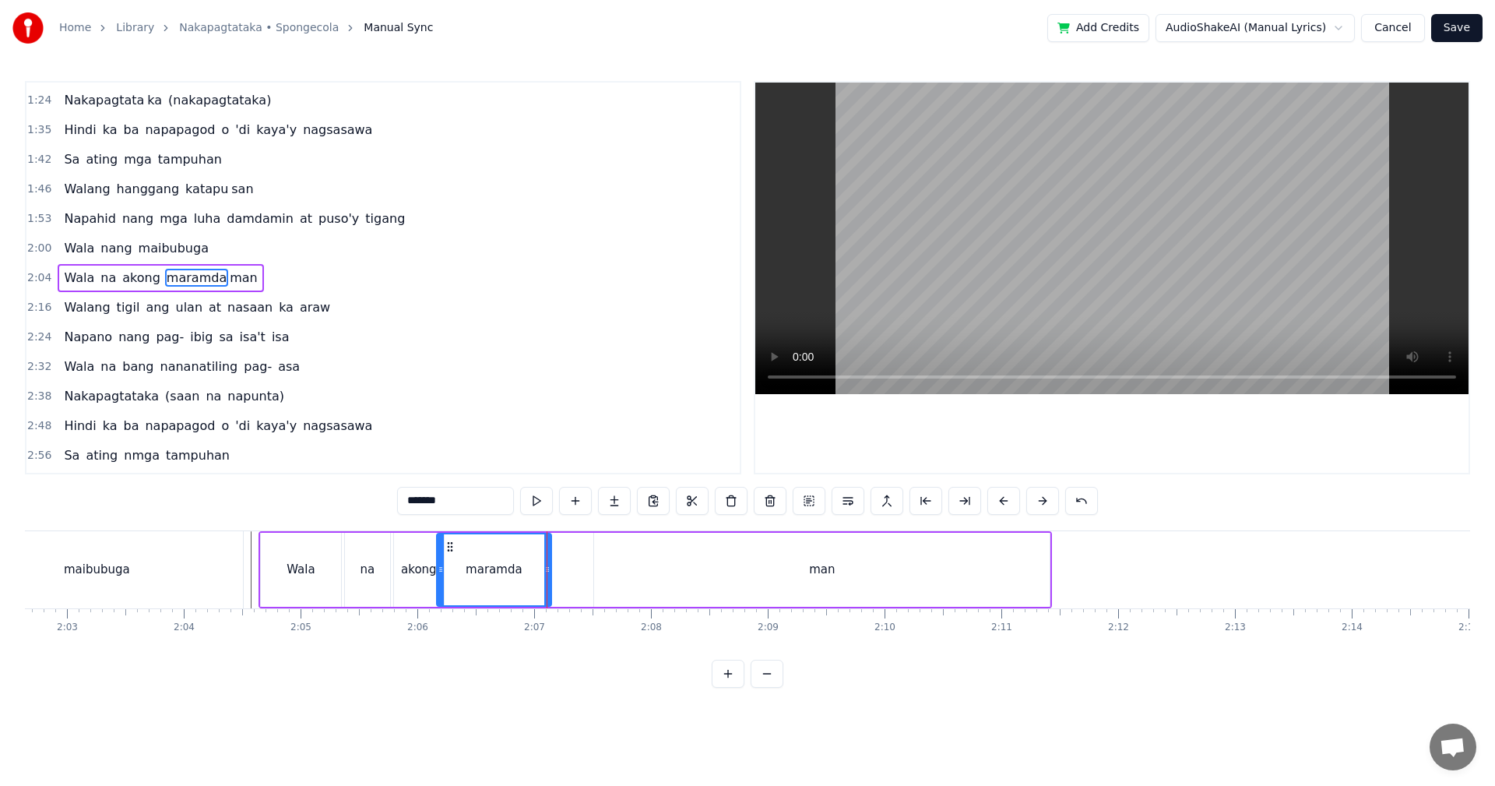
type input "***"
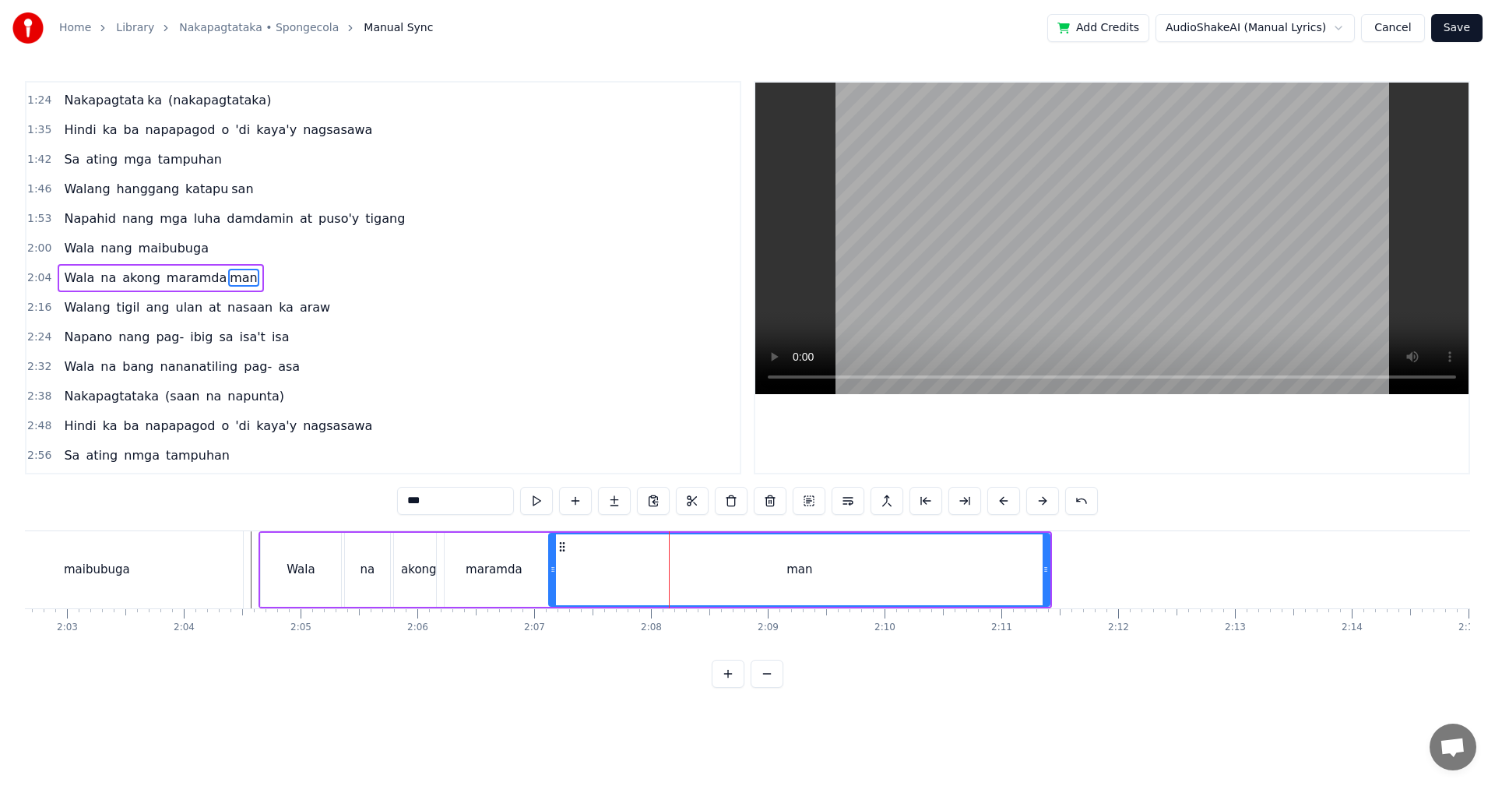
drag, startPoint x: 597, startPoint y: 565, endPoint x: 550, endPoint y: 568, distance: 47.6
click at [550, 568] on icon at bounding box center [553, 569] width 6 height 12
drag, startPoint x: 1046, startPoint y: 558, endPoint x: 887, endPoint y: 561, distance: 159.7
click at [887, 561] on div at bounding box center [886, 569] width 6 height 71
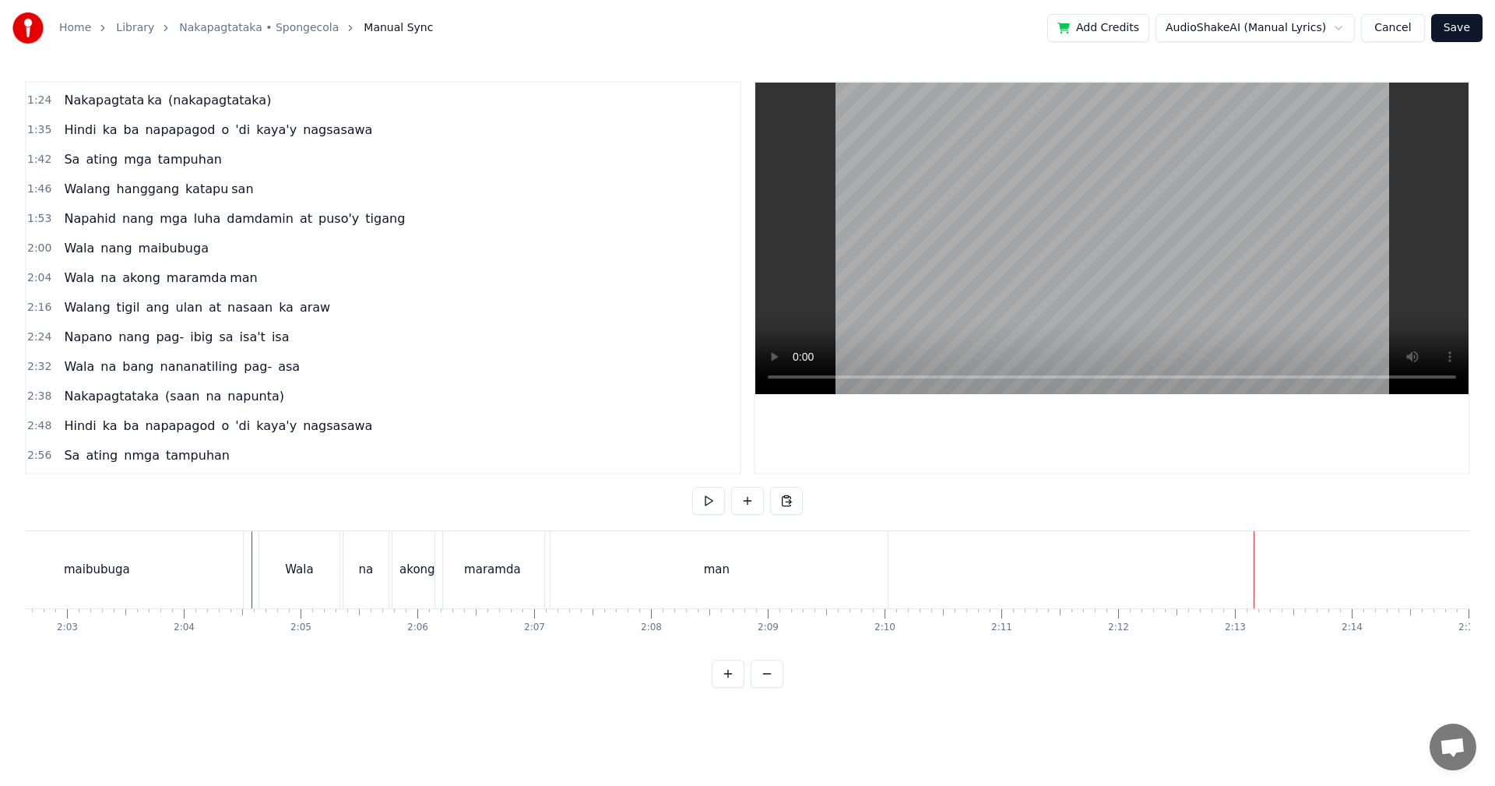
click at [800, 598] on div "man" at bounding box center [716, 569] width 343 height 77
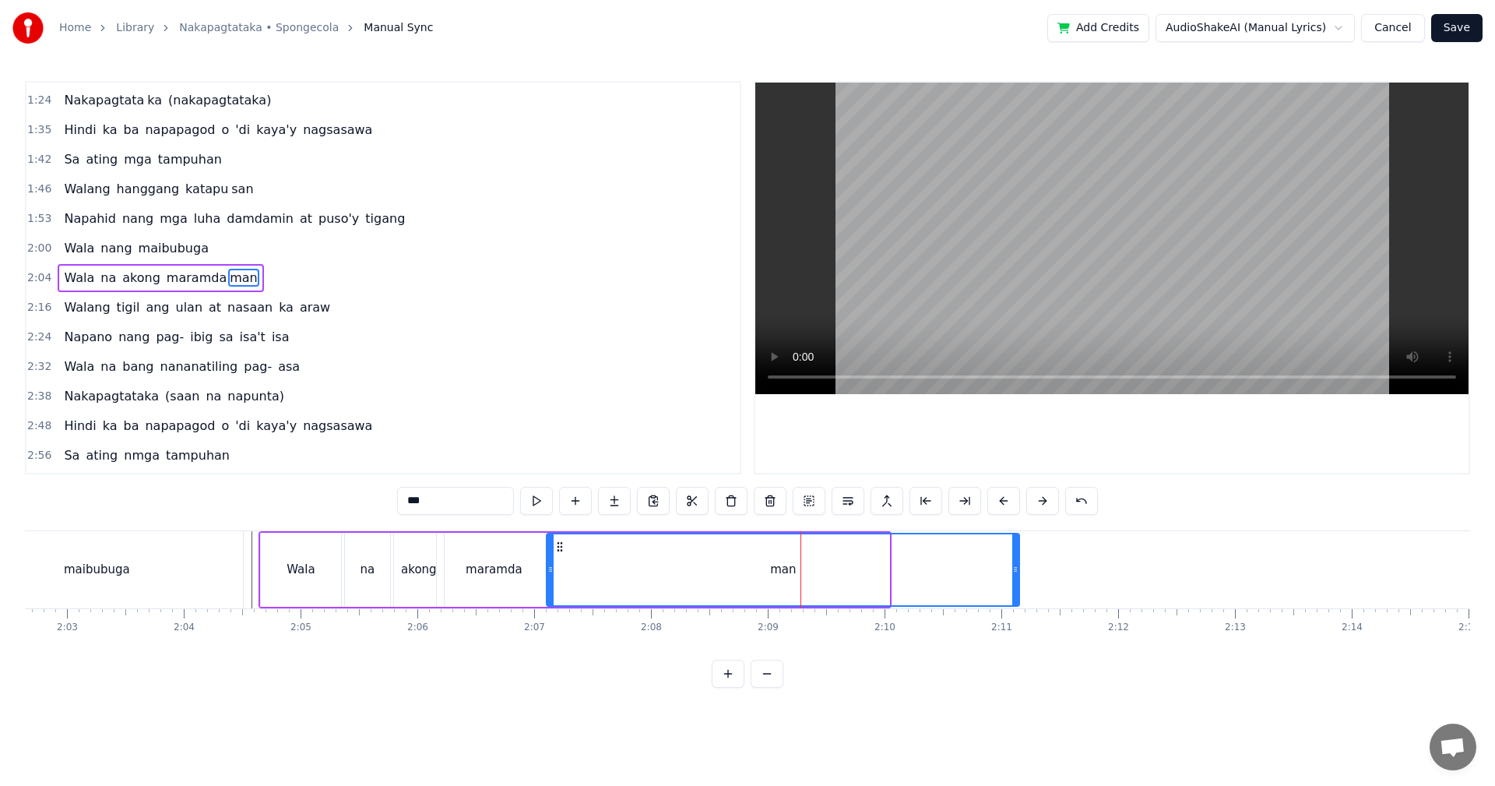
drag, startPoint x: 885, startPoint y: 575, endPoint x: 1018, endPoint y: 570, distance: 133.3
click at [1018, 570] on div at bounding box center [1015, 569] width 6 height 71
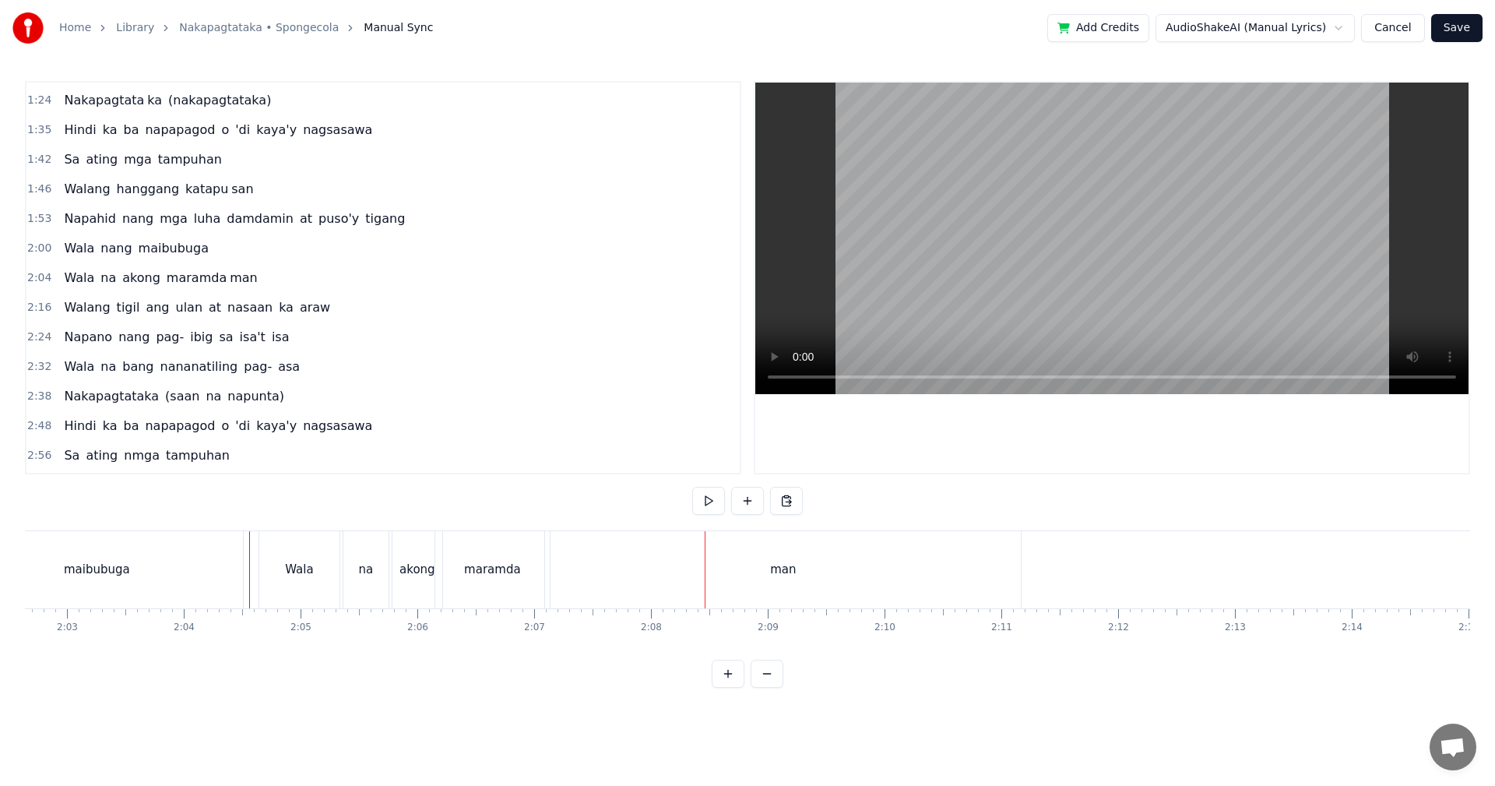
click at [305, 555] on div "Walang" at bounding box center [322, 569] width 69 height 77
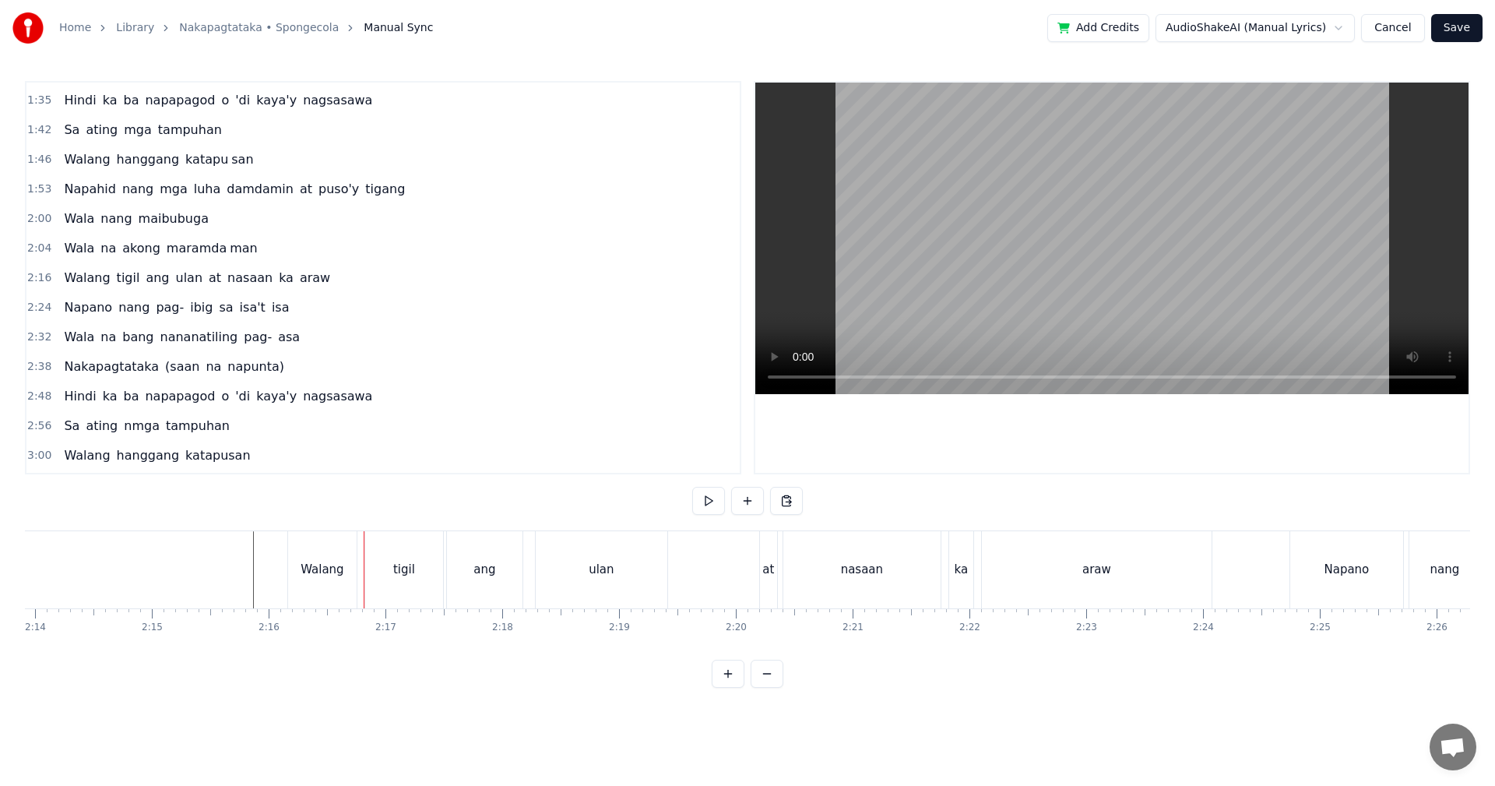
click at [340, 568] on div "Walang" at bounding box center [323, 570] width 43 height 18
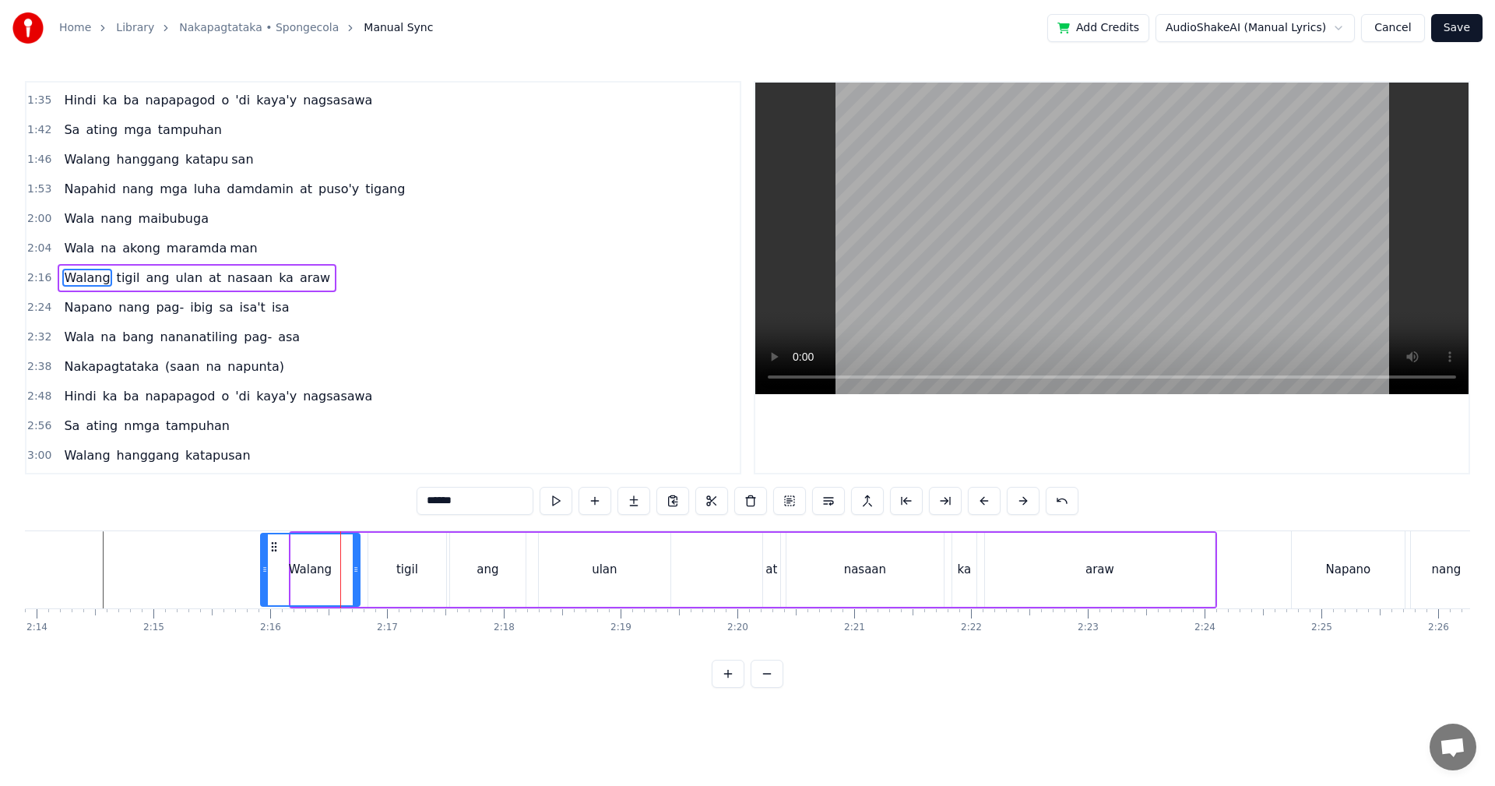
drag, startPoint x: 294, startPoint y: 563, endPoint x: 257, endPoint y: 561, distance: 36.6
click at [262, 563] on icon at bounding box center [265, 569] width 6 height 12
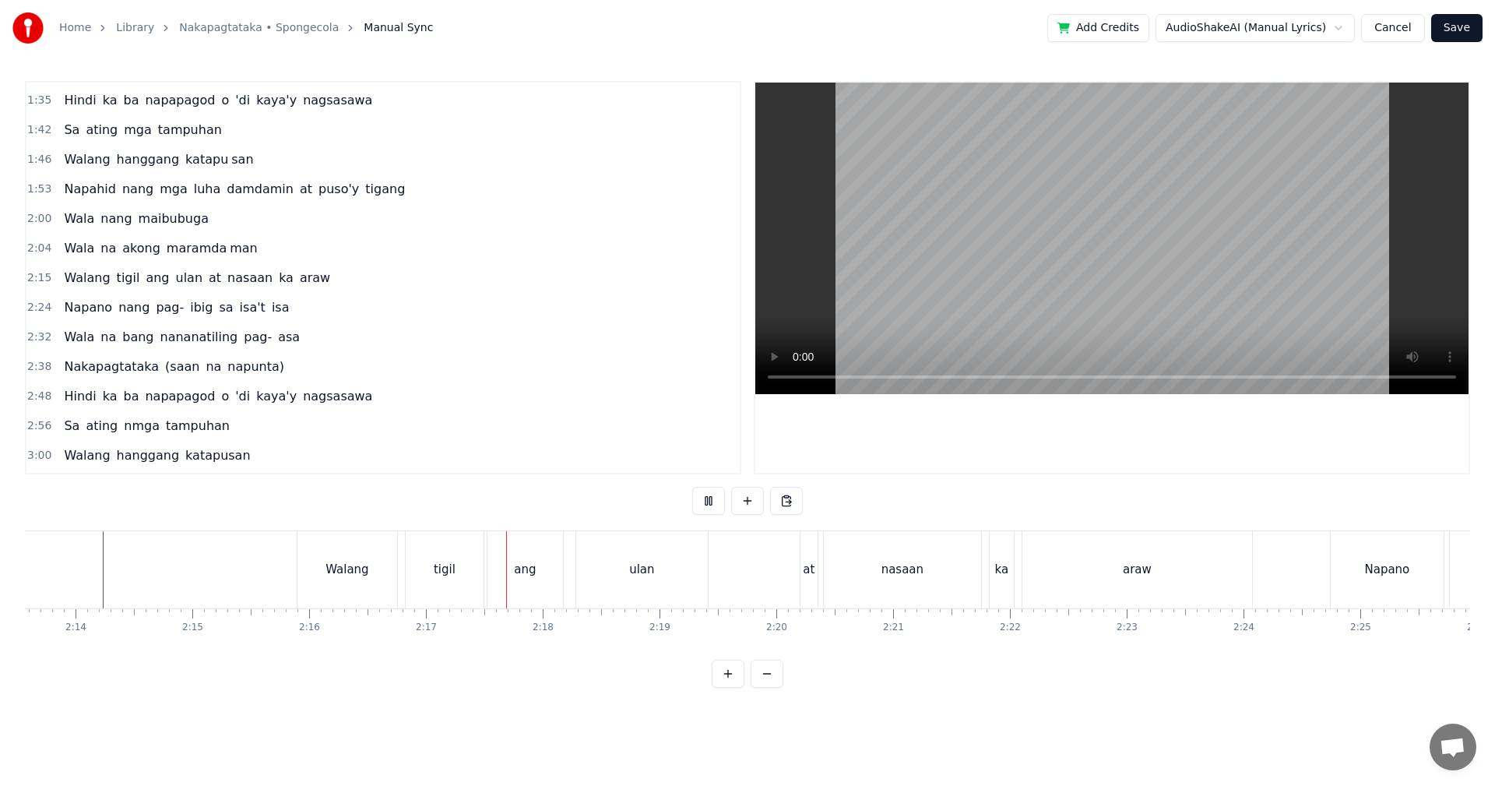
click at [349, 575] on div "Walang" at bounding box center [346, 570] width 43 height 18
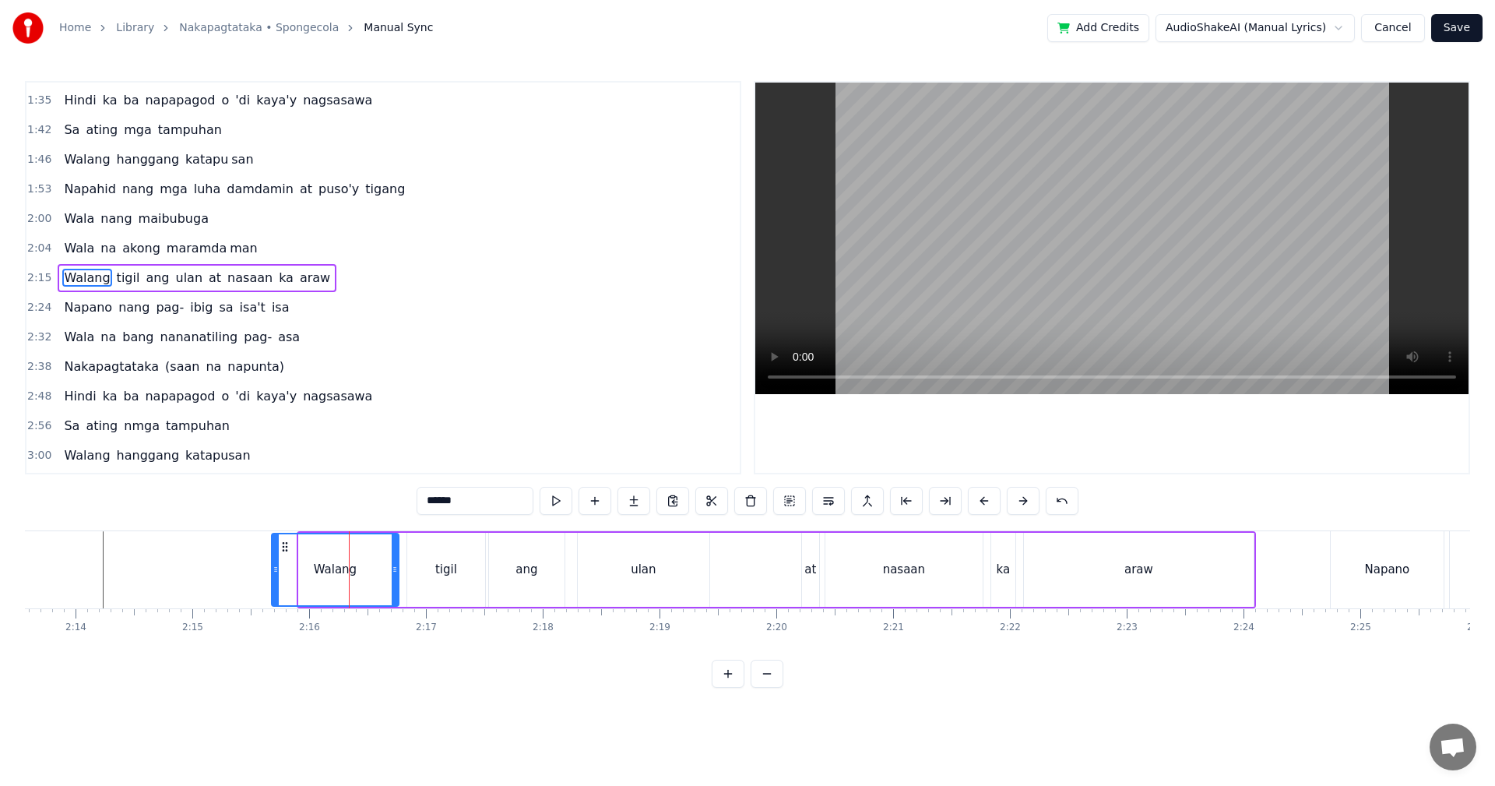
drag, startPoint x: 301, startPoint y: 566, endPoint x: 274, endPoint y: 563, distance: 27.4
click at [274, 563] on icon at bounding box center [276, 569] width 6 height 12
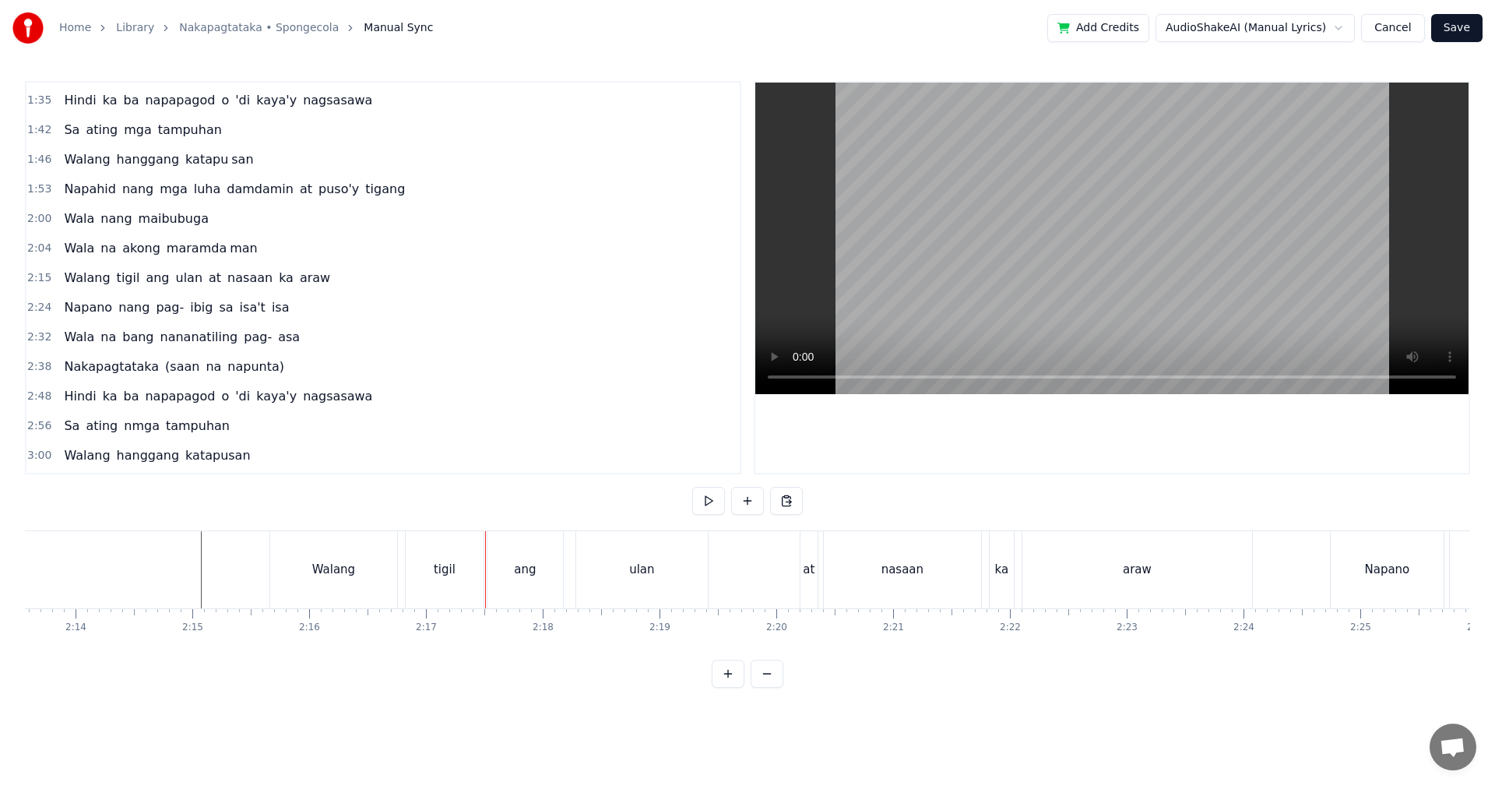
click at [344, 568] on div "Walang" at bounding box center [333, 570] width 43 height 18
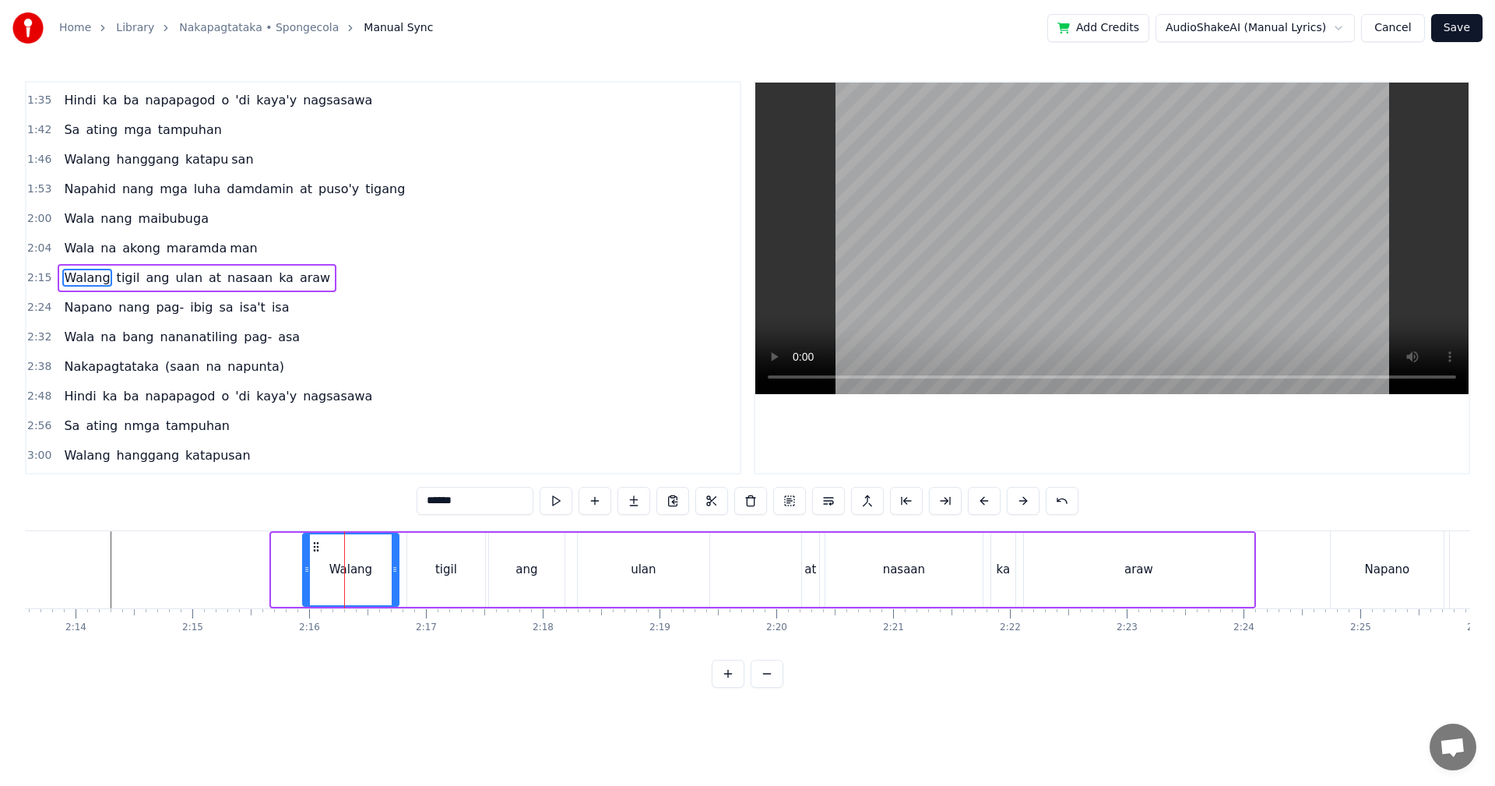
drag, startPoint x: 275, startPoint y: 568, endPoint x: 306, endPoint y: 568, distance: 31.1
click at [306, 568] on circle at bounding box center [306, 567] width 1 height 1
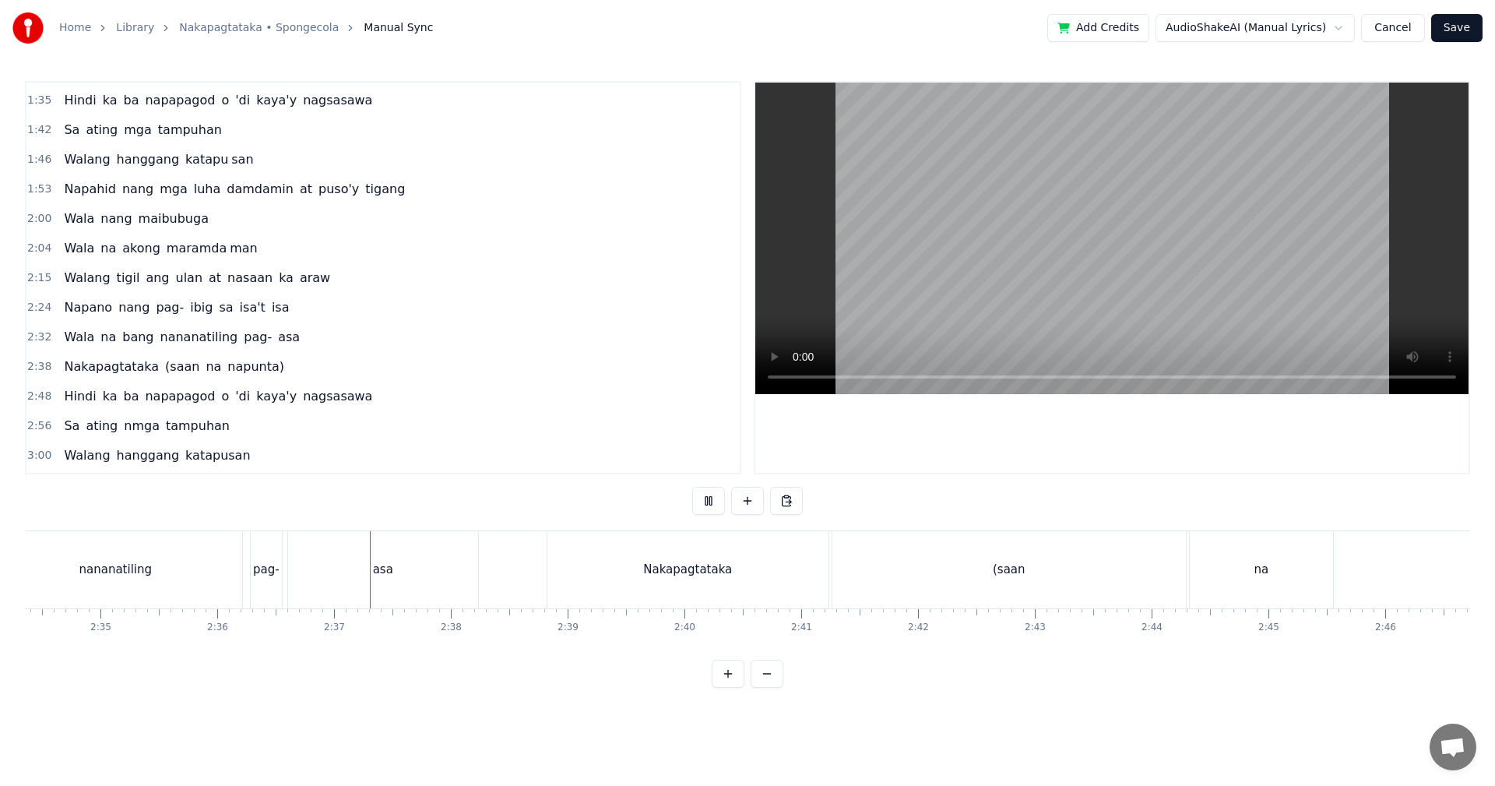
scroll to position [0, 18219]
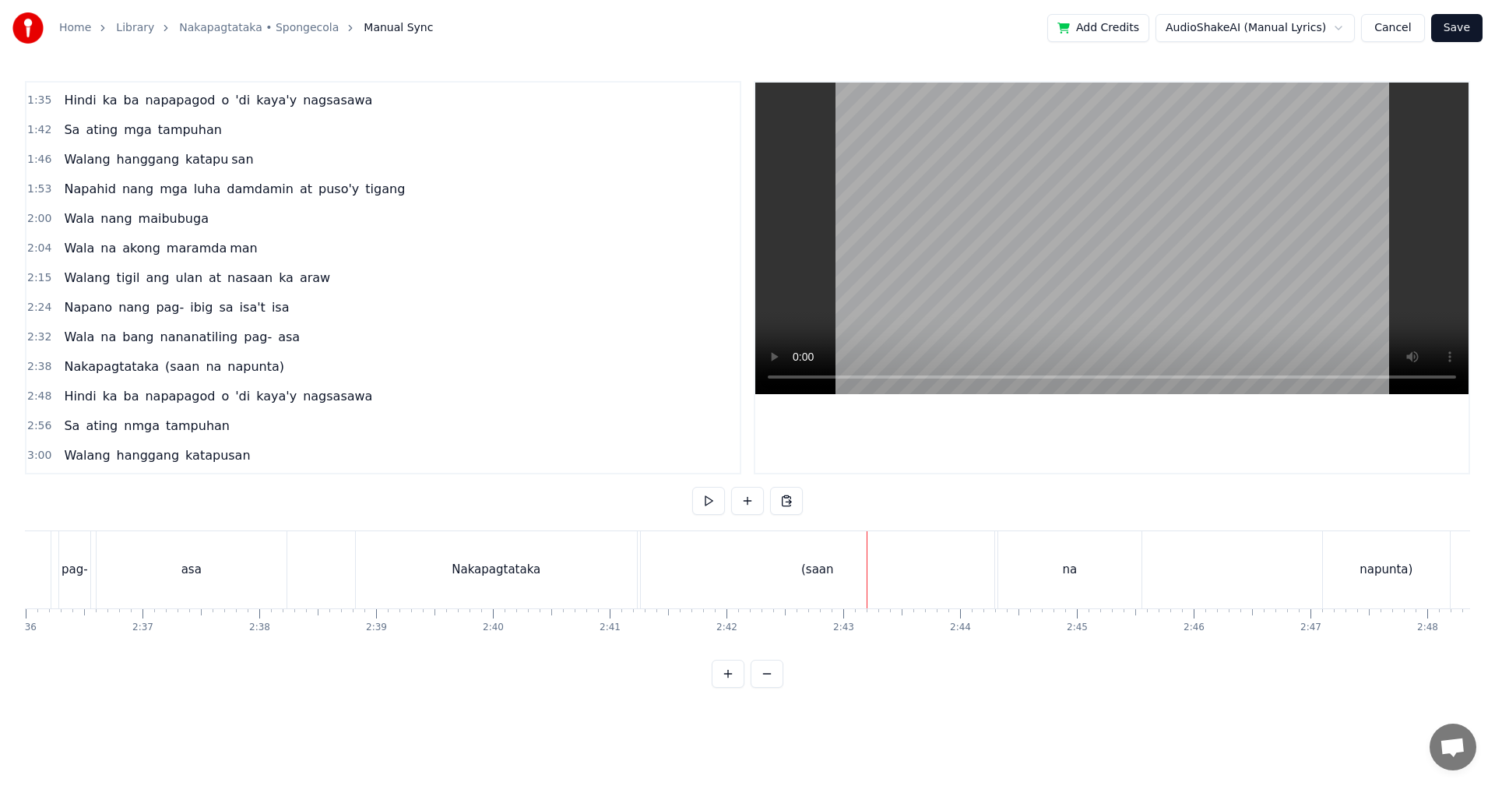
click at [756, 590] on div "(saan" at bounding box center [818, 569] width 354 height 77
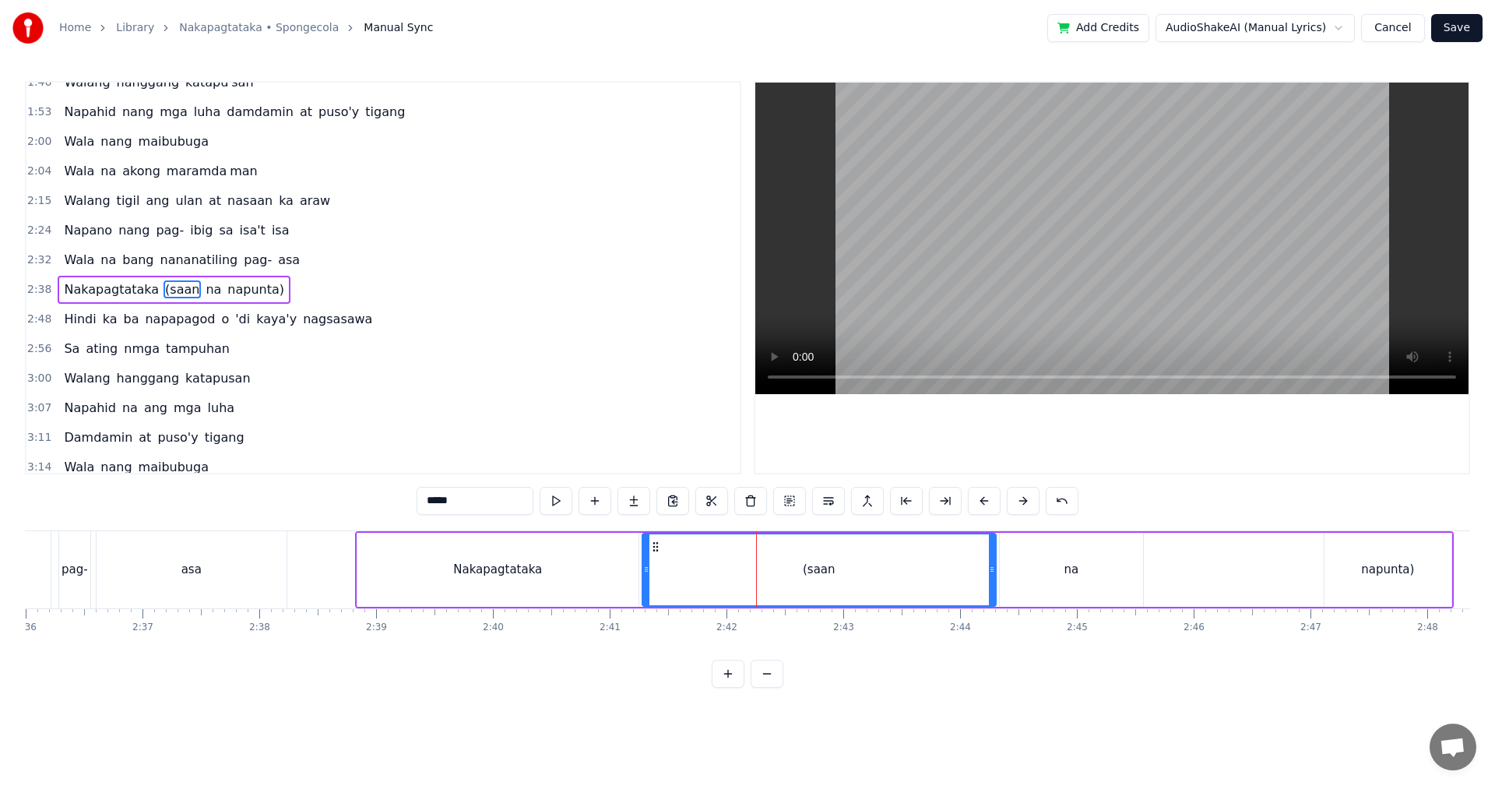
scroll to position [322, 0]
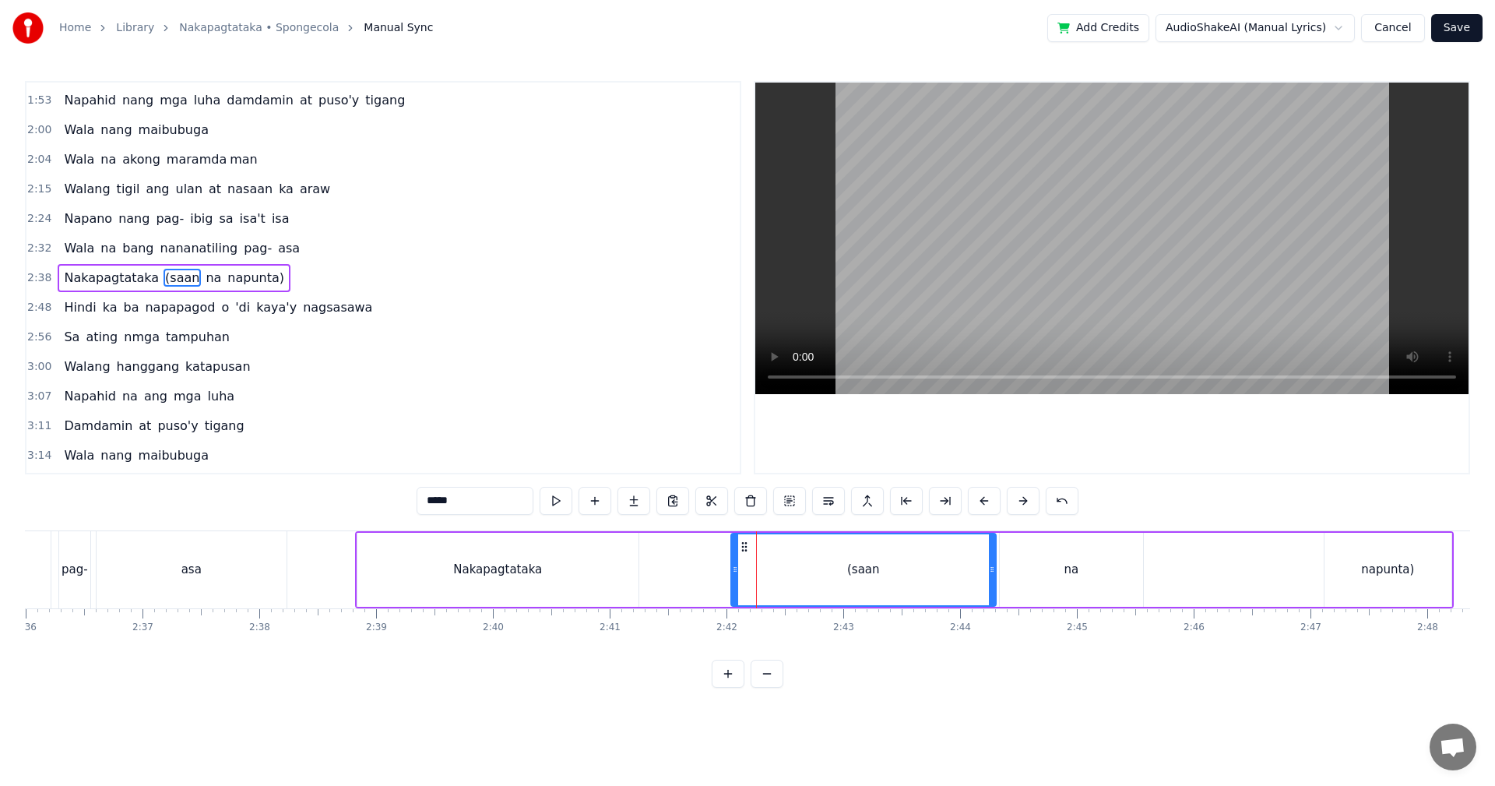
drag, startPoint x: 645, startPoint y: 574, endPoint x: 733, endPoint y: 580, distance: 89.0
click at [733, 580] on div at bounding box center [735, 569] width 6 height 71
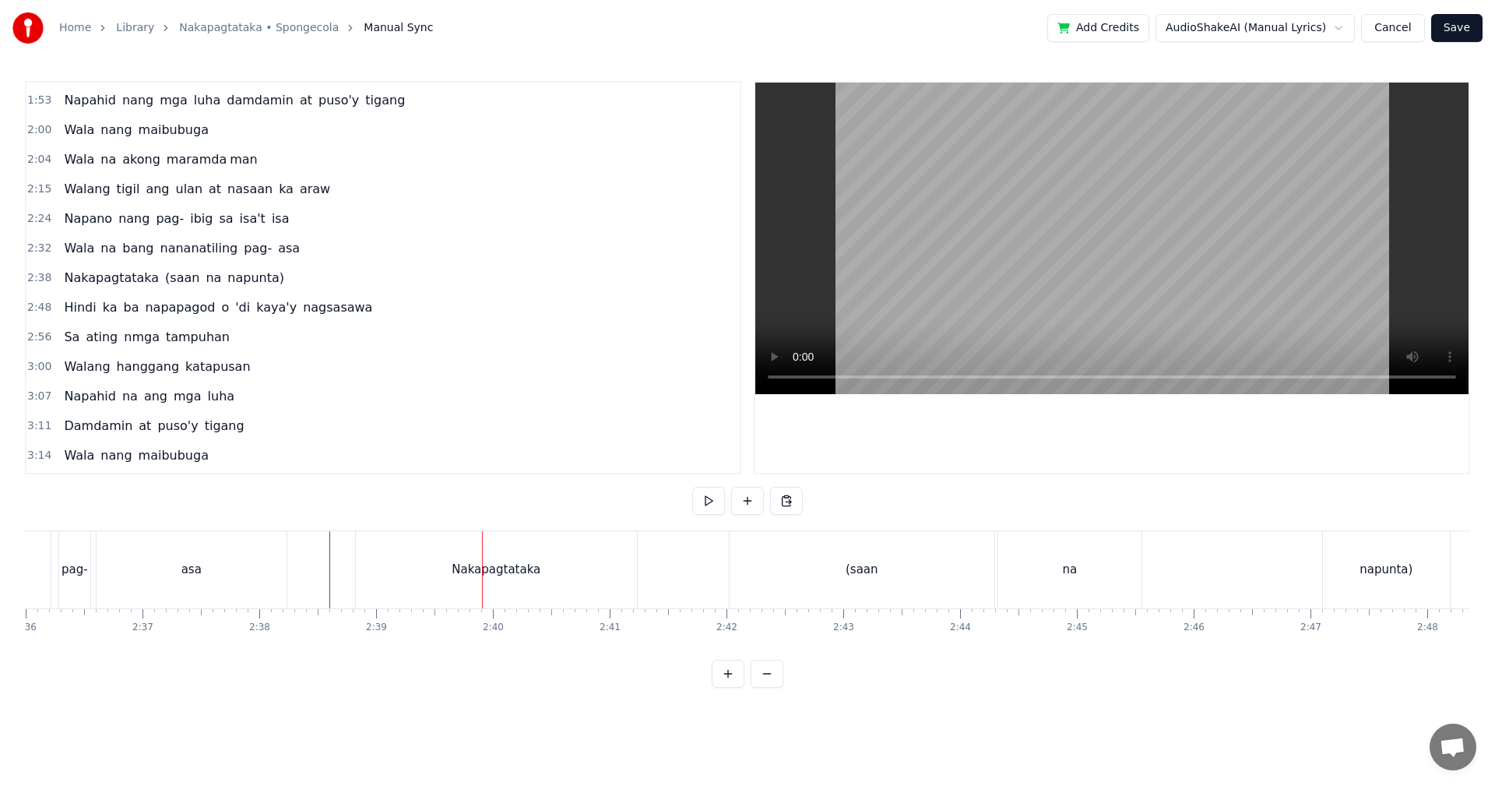
click at [519, 589] on div "Nakapagtataka" at bounding box center [496, 569] width 281 height 77
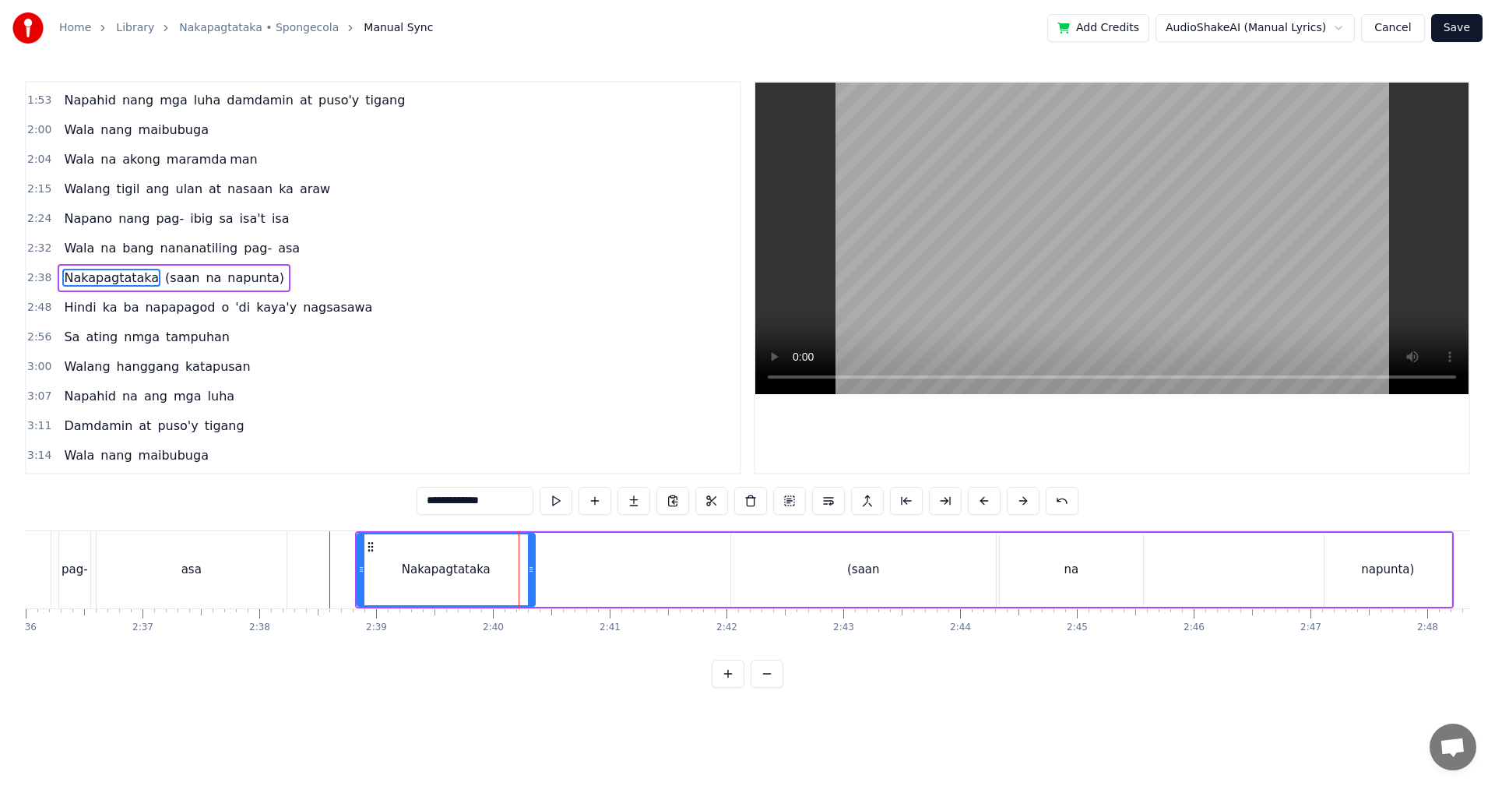
drag, startPoint x: 635, startPoint y: 577, endPoint x: 493, endPoint y: 579, distance: 141.7
click at [529, 577] on div at bounding box center [531, 569] width 6 height 71
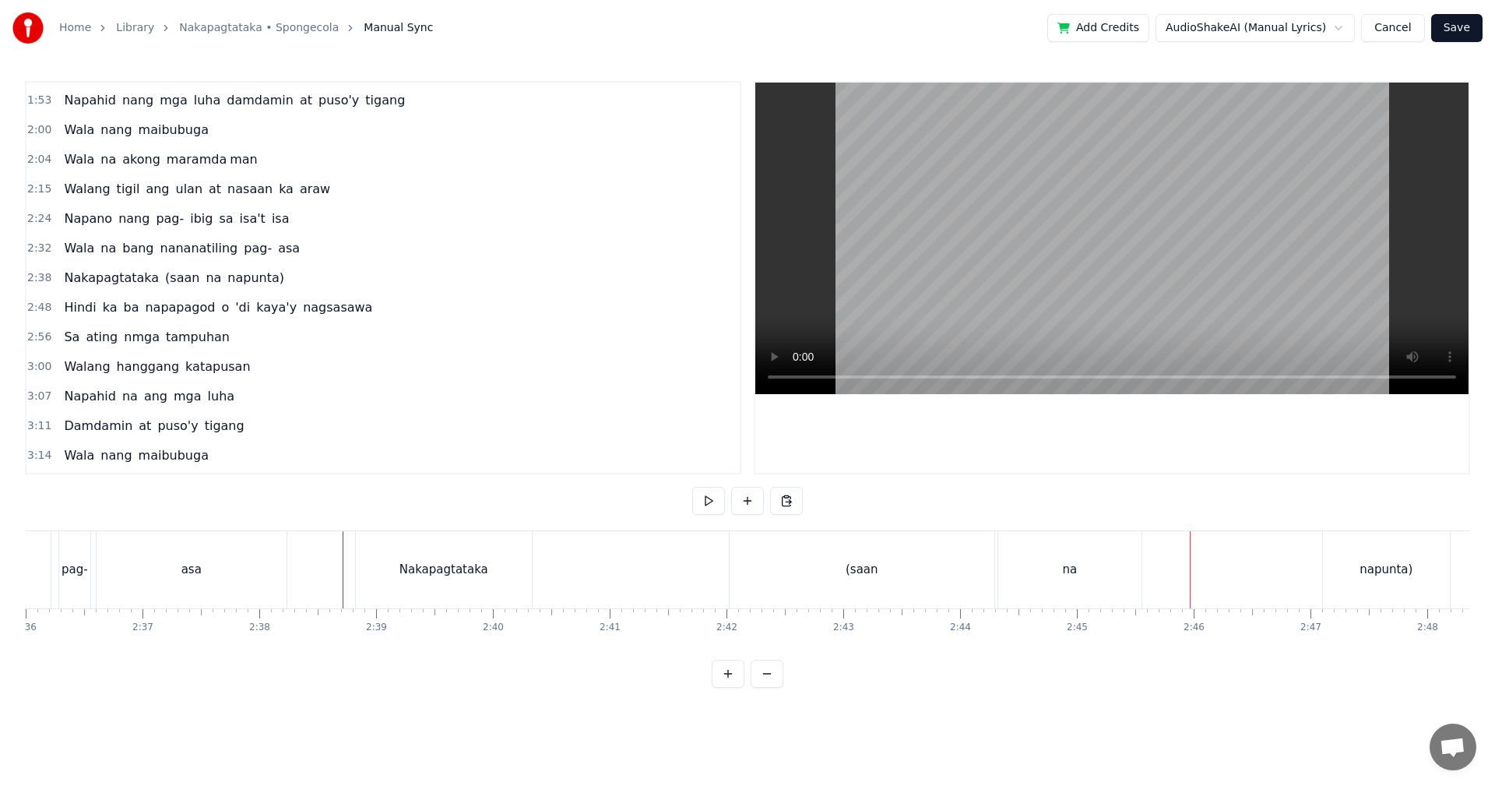
click at [947, 579] on div "(saan" at bounding box center [862, 569] width 265 height 77
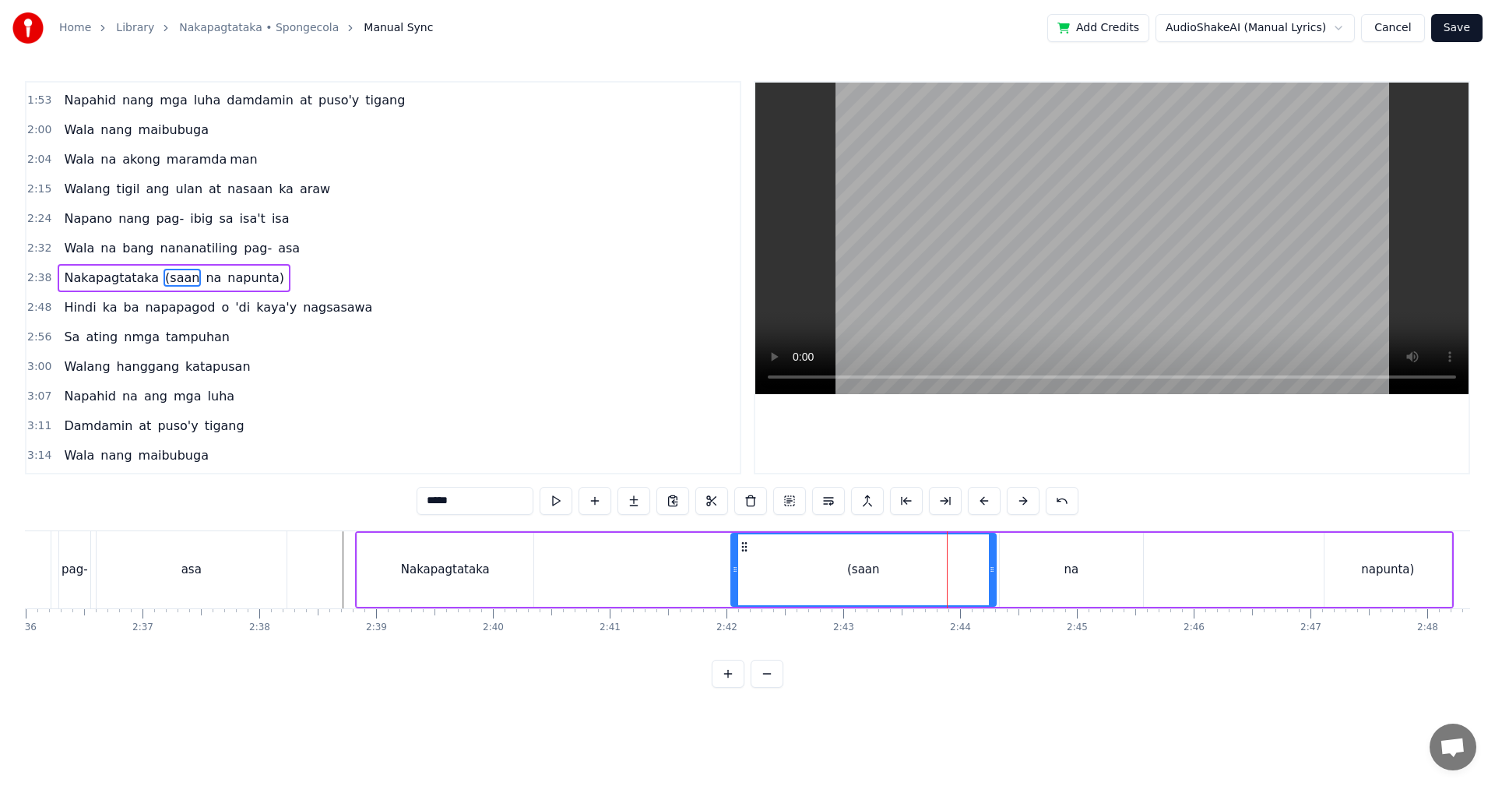
click at [1071, 578] on div "na" at bounding box center [1071, 570] width 15 height 18
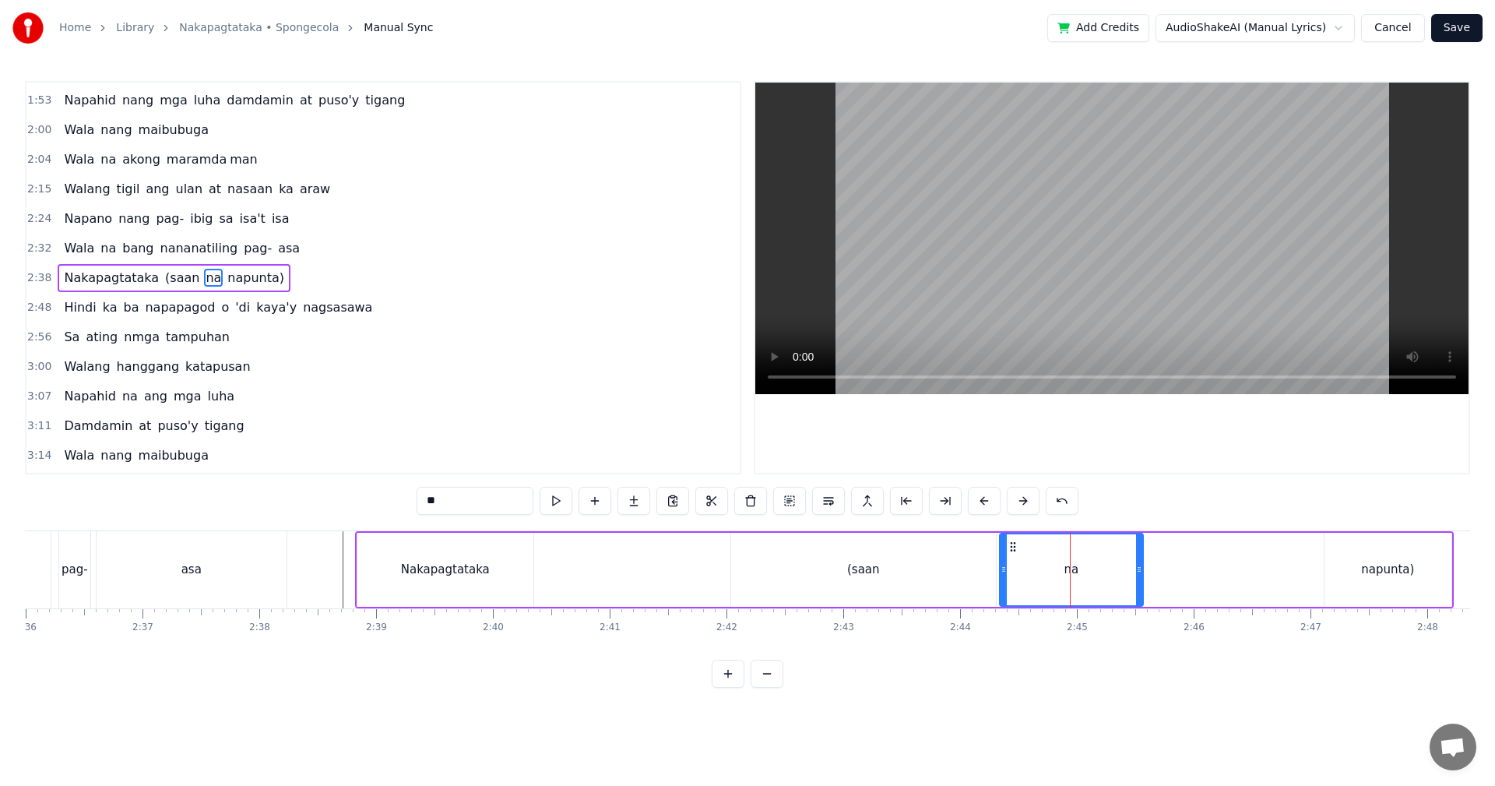
click at [934, 566] on div "(saan" at bounding box center [863, 570] width 265 height 74
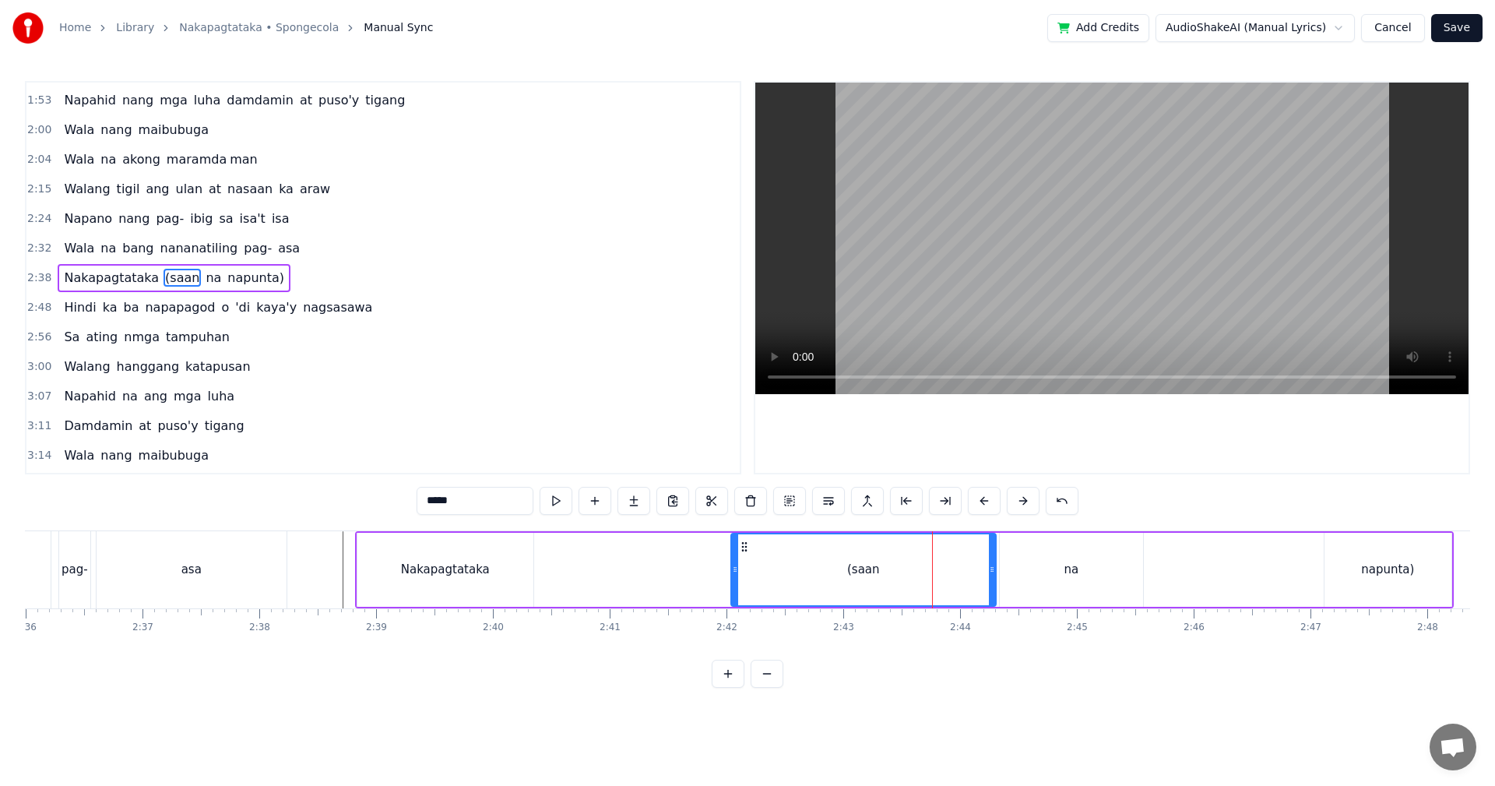
click at [512, 501] on input "*****" at bounding box center [475, 501] width 117 height 28
click at [1096, 571] on div "na" at bounding box center [1071, 570] width 143 height 74
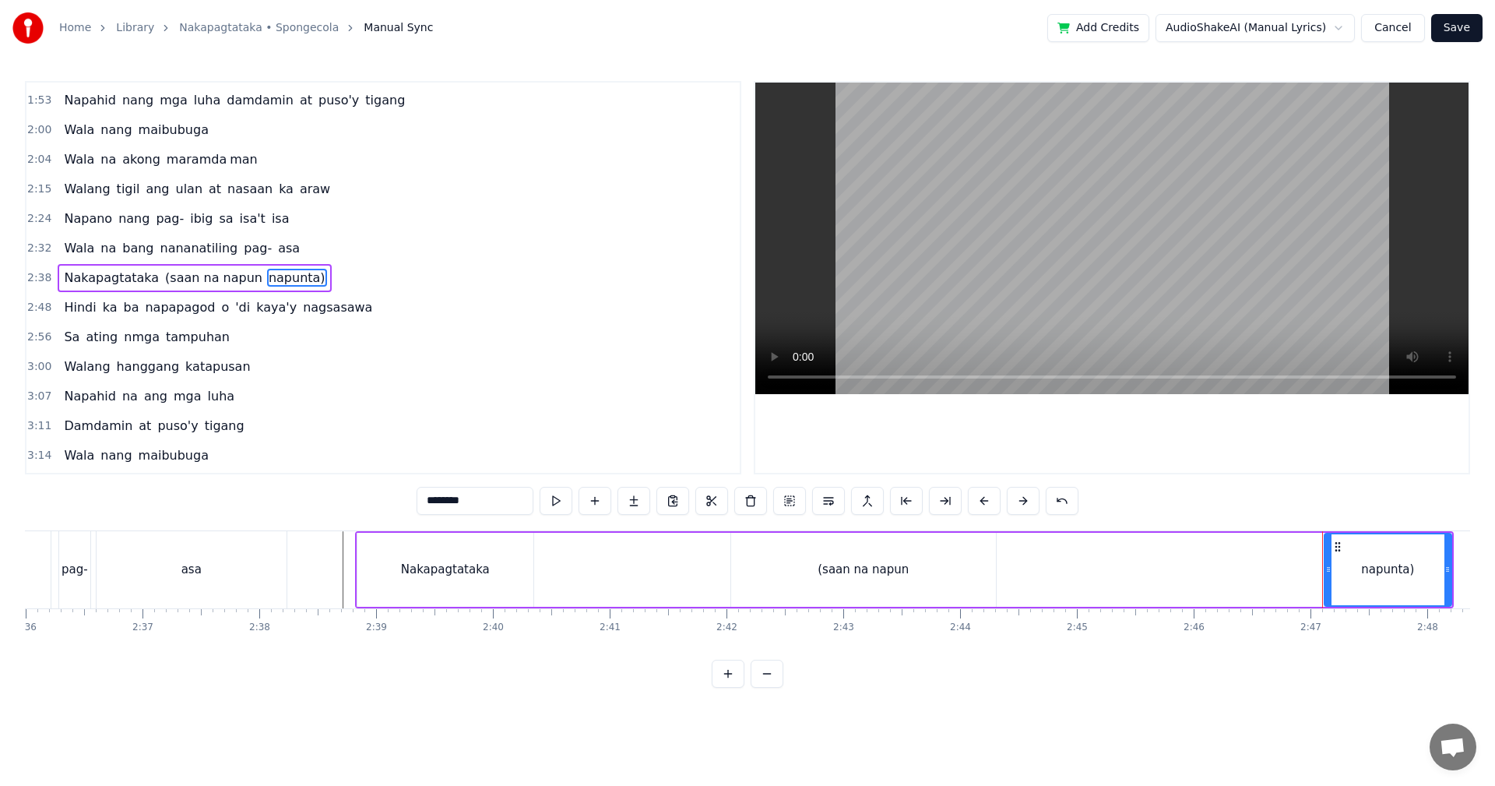
click at [1384, 579] on div "napunta)" at bounding box center [1387, 569] width 125 height 71
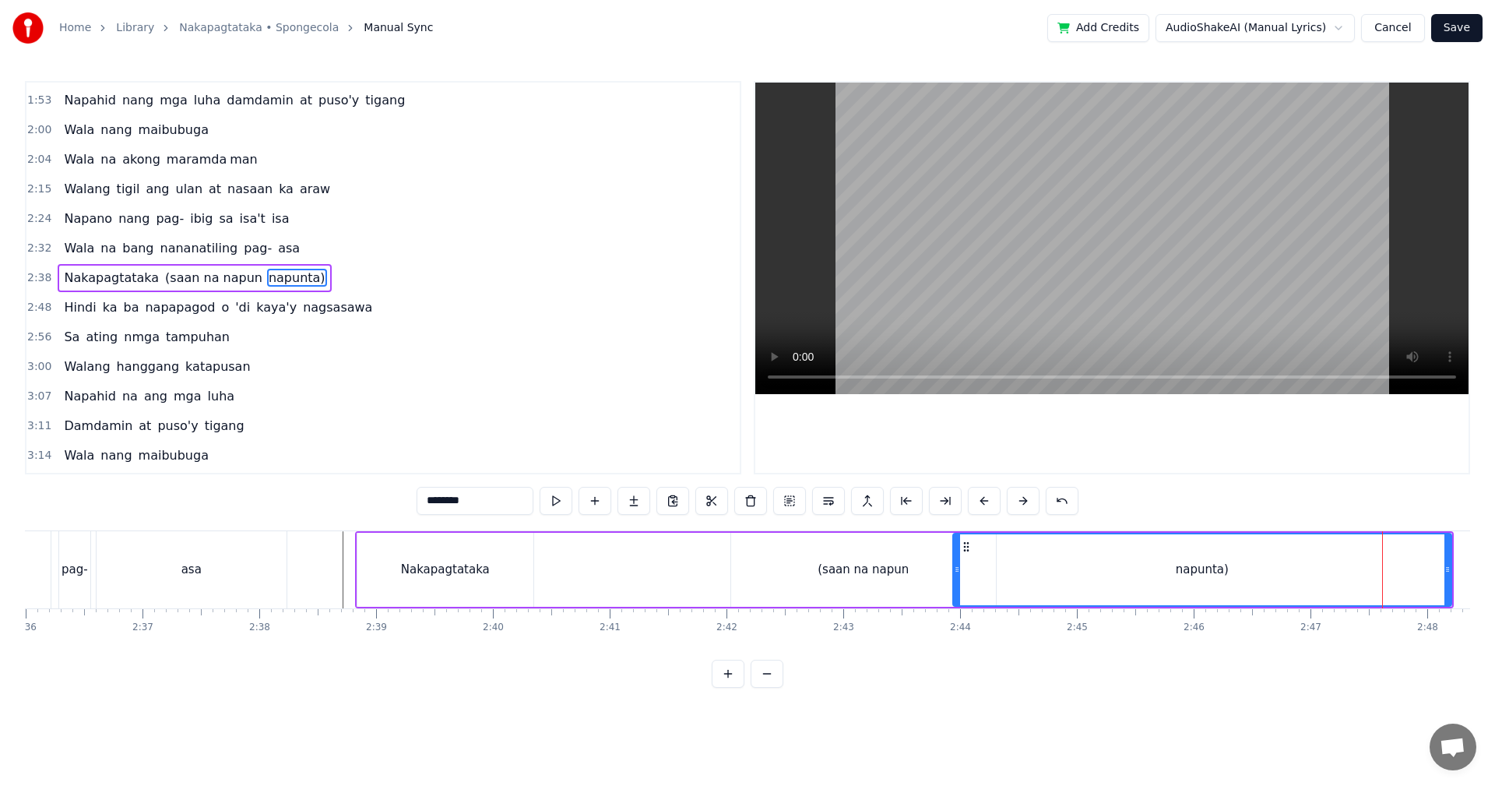
drag, startPoint x: 1326, startPoint y: 573, endPoint x: 955, endPoint y: 570, distance: 371.4
click at [955, 570] on icon at bounding box center [957, 569] width 6 height 12
click at [1174, 577] on div "napunta)" at bounding box center [1202, 569] width 497 height 71
drag, startPoint x: 457, startPoint y: 503, endPoint x: 423, endPoint y: 501, distance: 34.3
click at [423, 501] on input "********" at bounding box center [475, 501] width 117 height 28
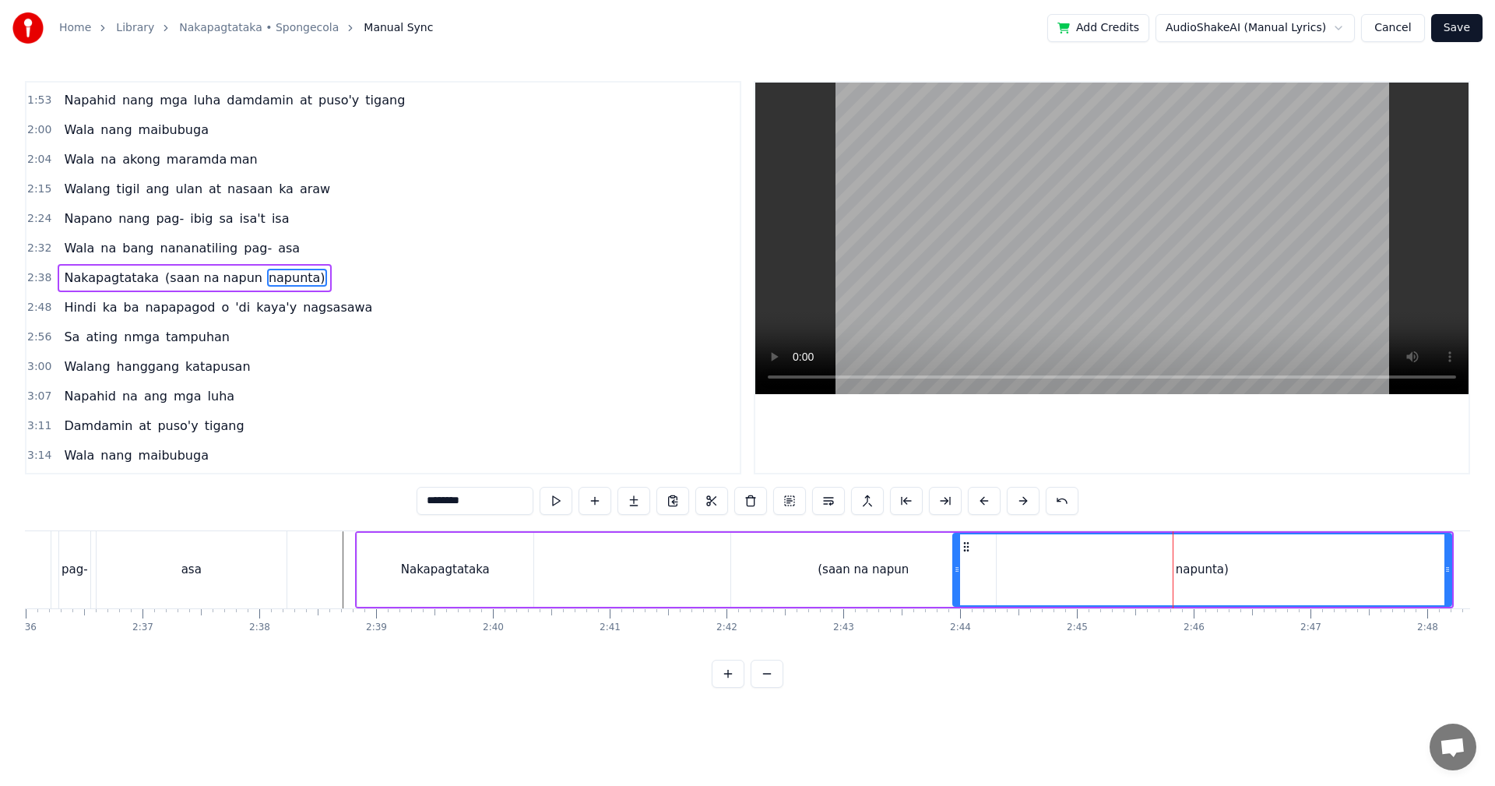
drag, startPoint x: 462, startPoint y: 501, endPoint x: 473, endPoint y: 512, distance: 16.0
click at [425, 502] on input "********" at bounding box center [475, 501] width 117 height 28
click at [1232, 568] on div "napunta)" at bounding box center [1202, 569] width 497 height 71
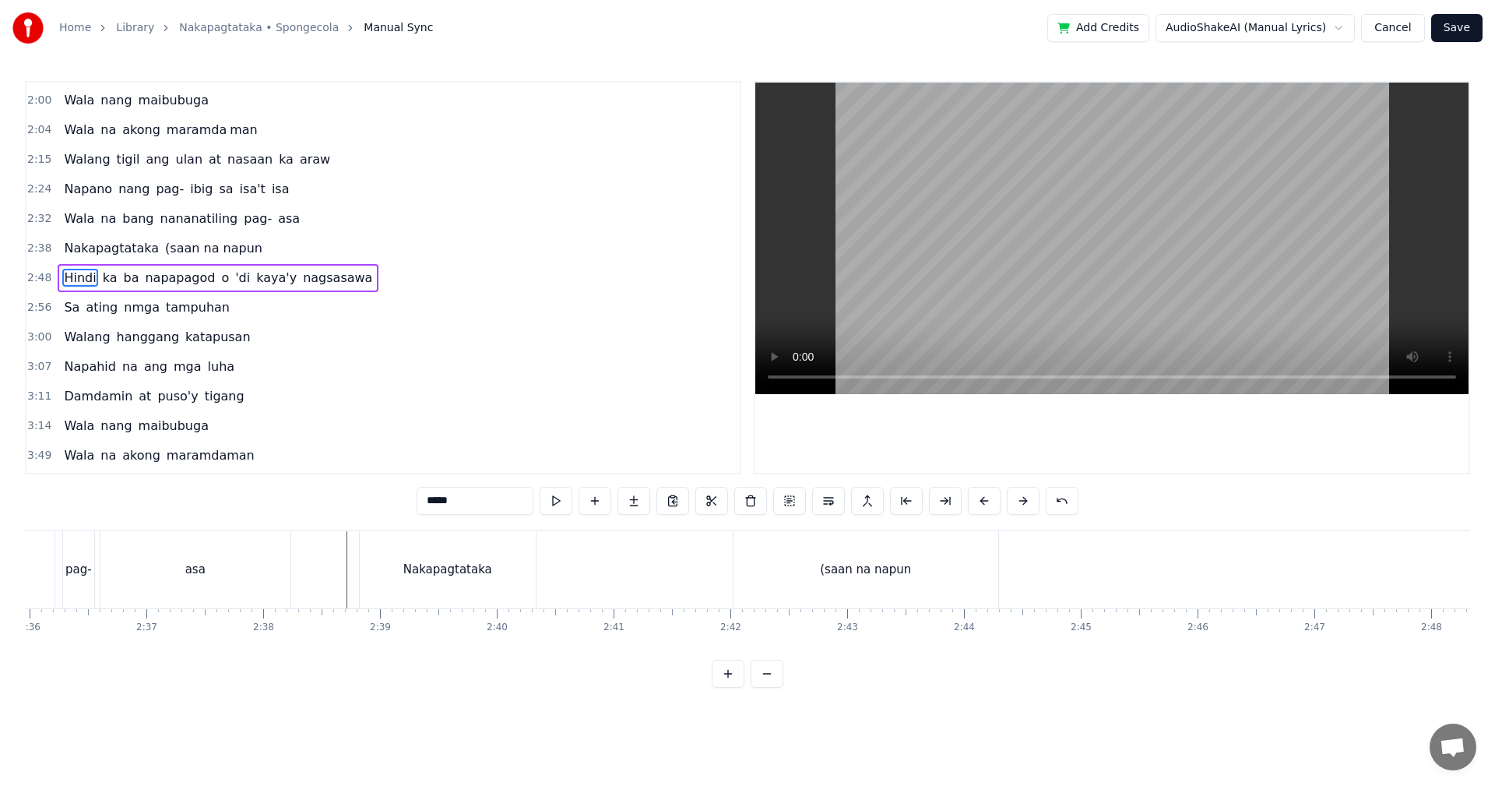
scroll to position [0, 18273]
click at [842, 586] on div "(saan na napun" at bounding box center [808, 569] width 265 height 77
type input "**********"
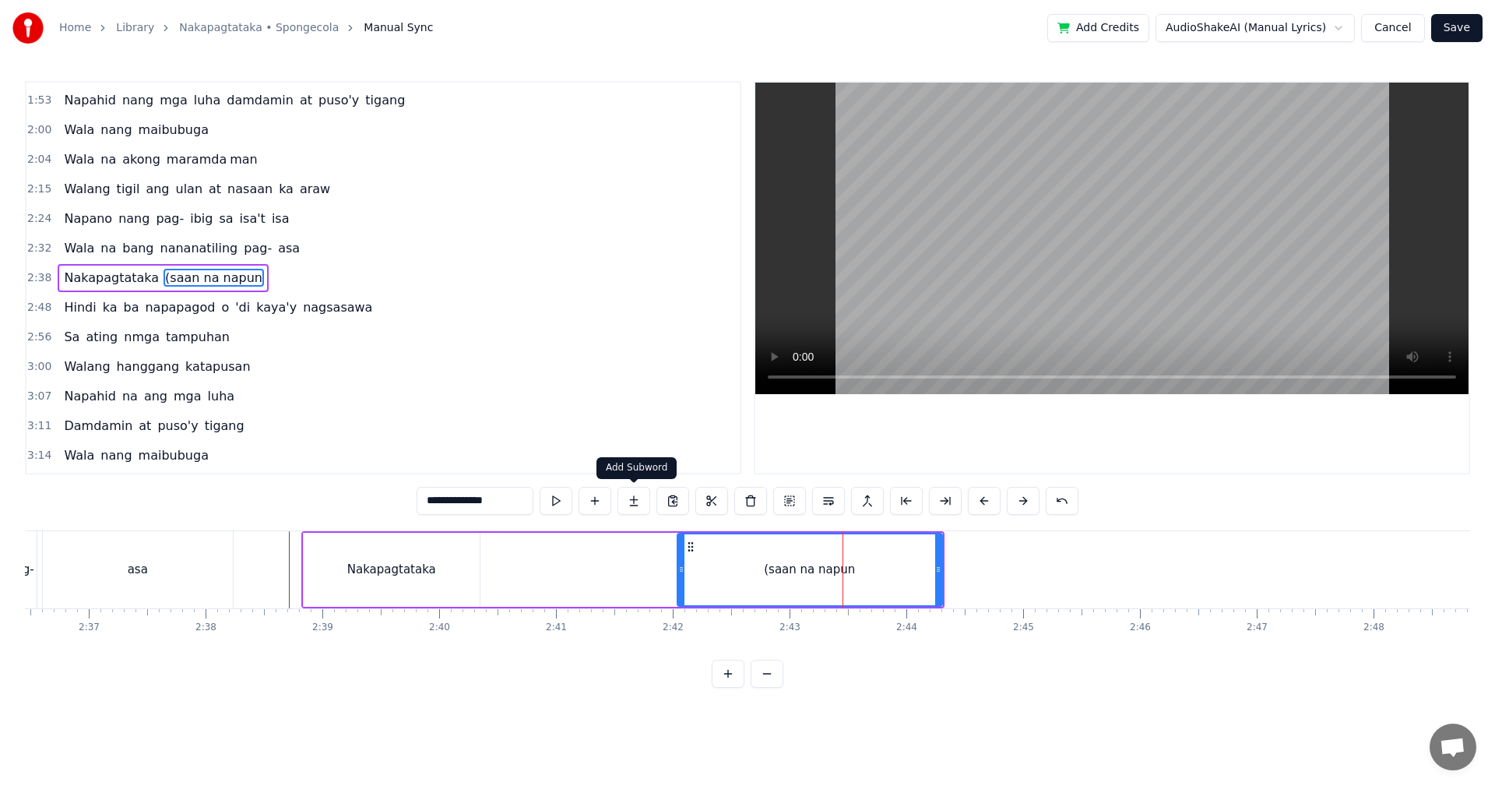
click at [635, 503] on button at bounding box center [633, 501] width 33 height 28
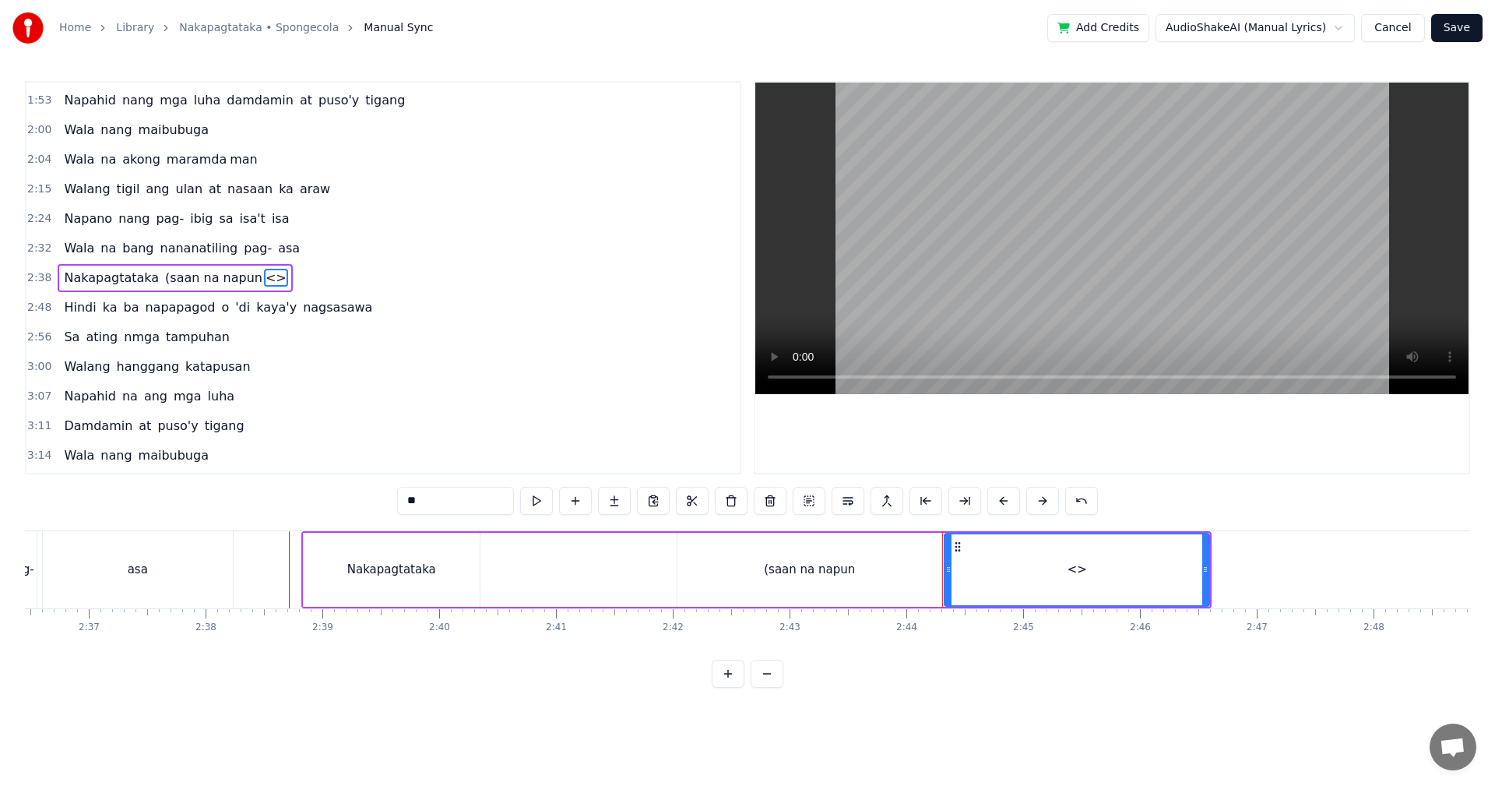
drag, startPoint x: 469, startPoint y: 501, endPoint x: 376, endPoint y: 497, distance: 92.7
click at [376, 497] on div "0:29 Walang tigil ang gulo sa aking pag- iisip 0:37 Mula nang tayo'y nagpasyang…" at bounding box center [747, 384] width 1445 height 607
type input "***"
click at [634, 523] on div "0:29 Walang tigil ang gulo sa aking pag- iisip 0:37 Mula nang tayo'y nagpasyang…" at bounding box center [747, 384] width 1445 height 607
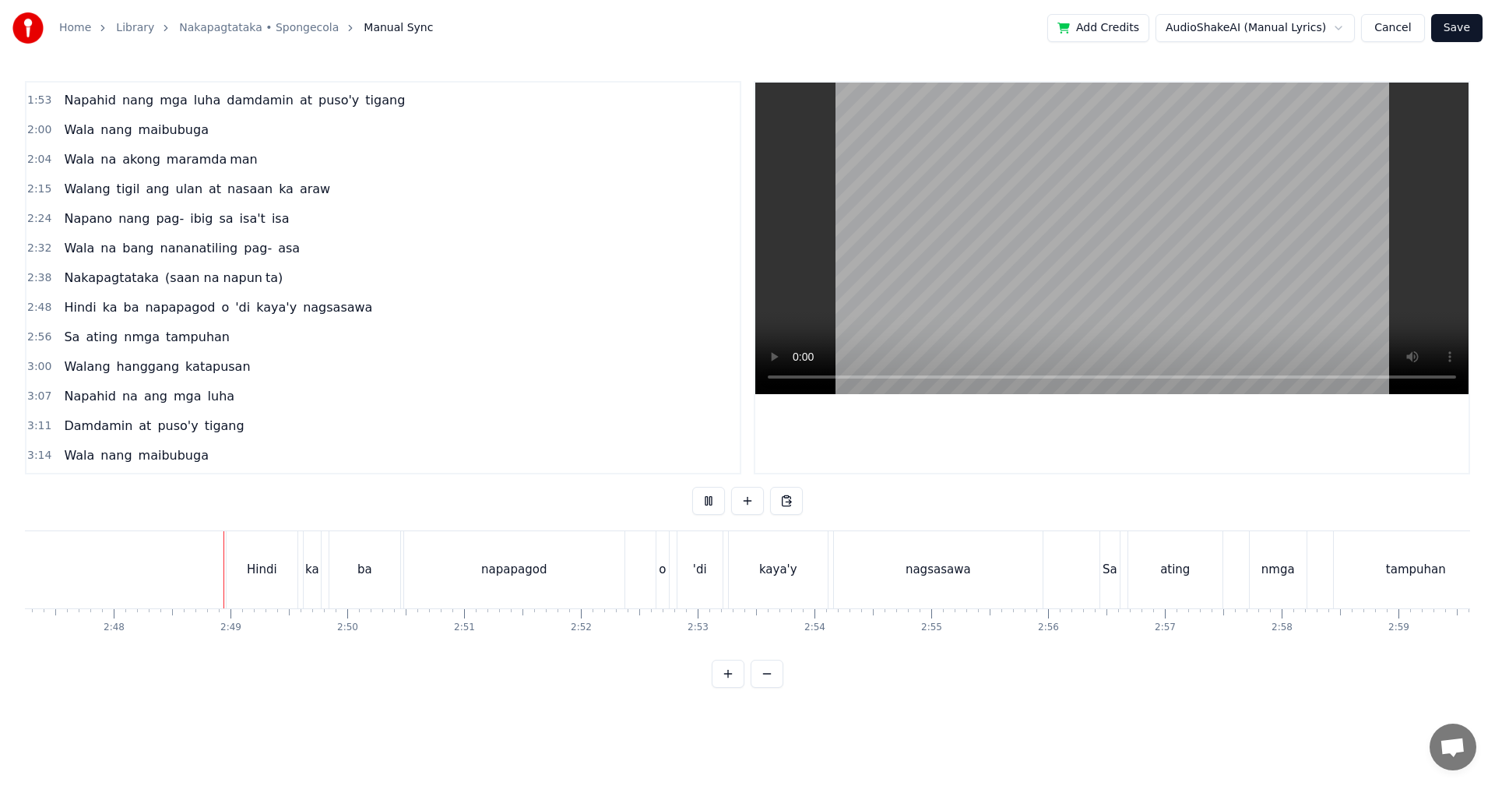
scroll to position [0, 19568]
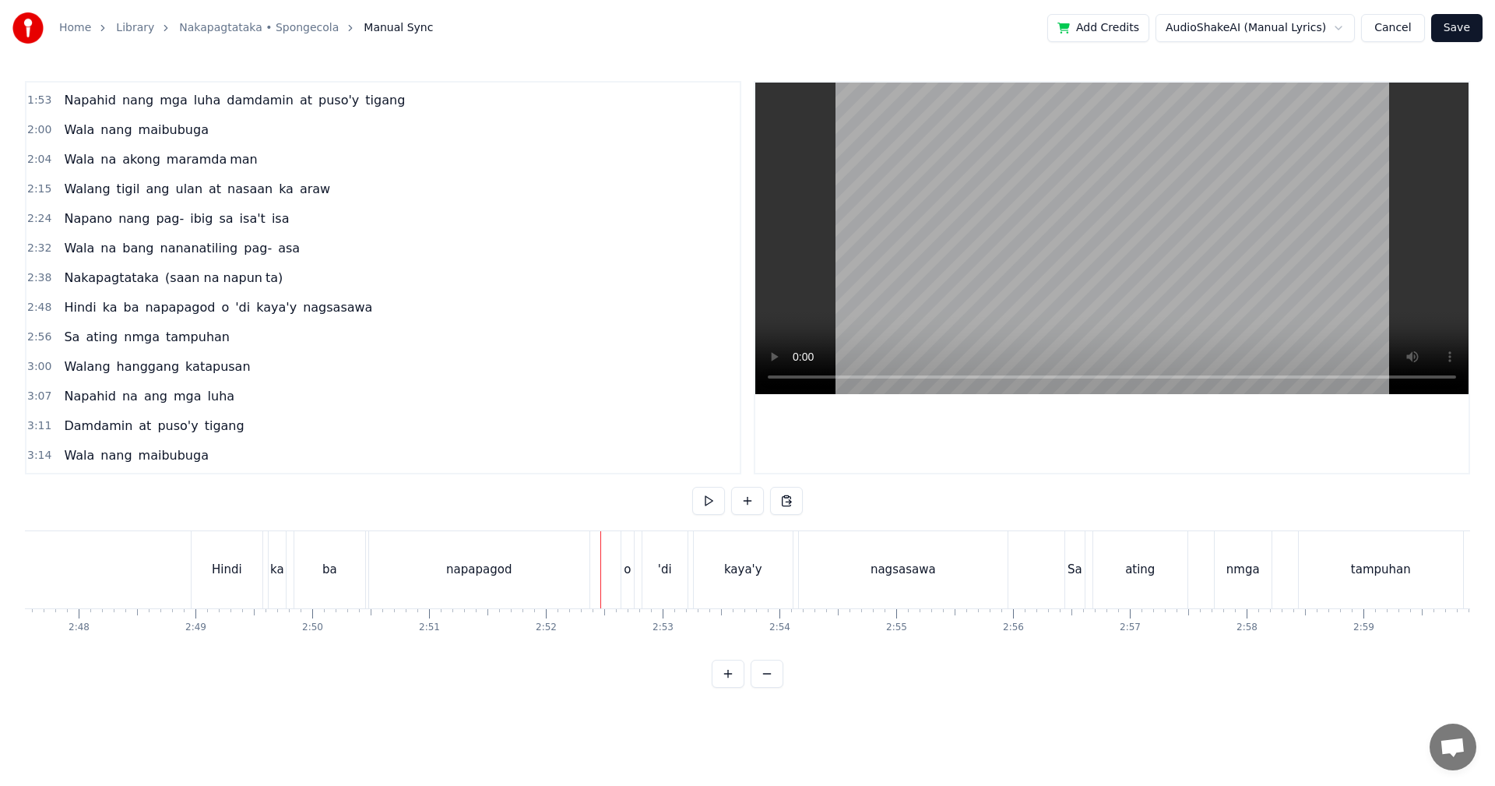
click at [559, 575] on div "napapagod" at bounding box center [479, 569] width 220 height 77
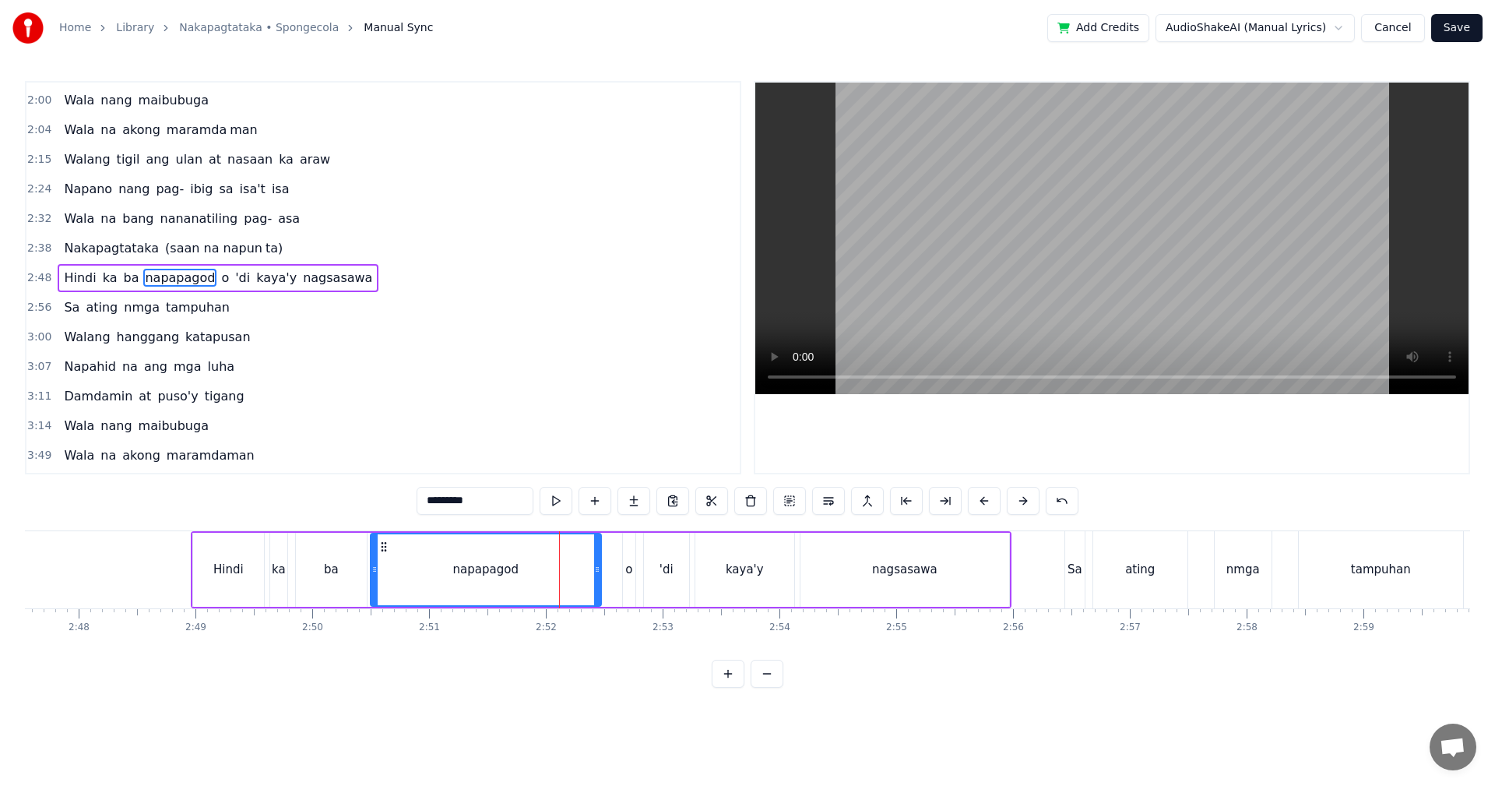
drag, startPoint x: 588, startPoint y: 575, endPoint x: 598, endPoint y: 575, distance: 10.1
click at [598, 575] on div at bounding box center [597, 569] width 6 height 71
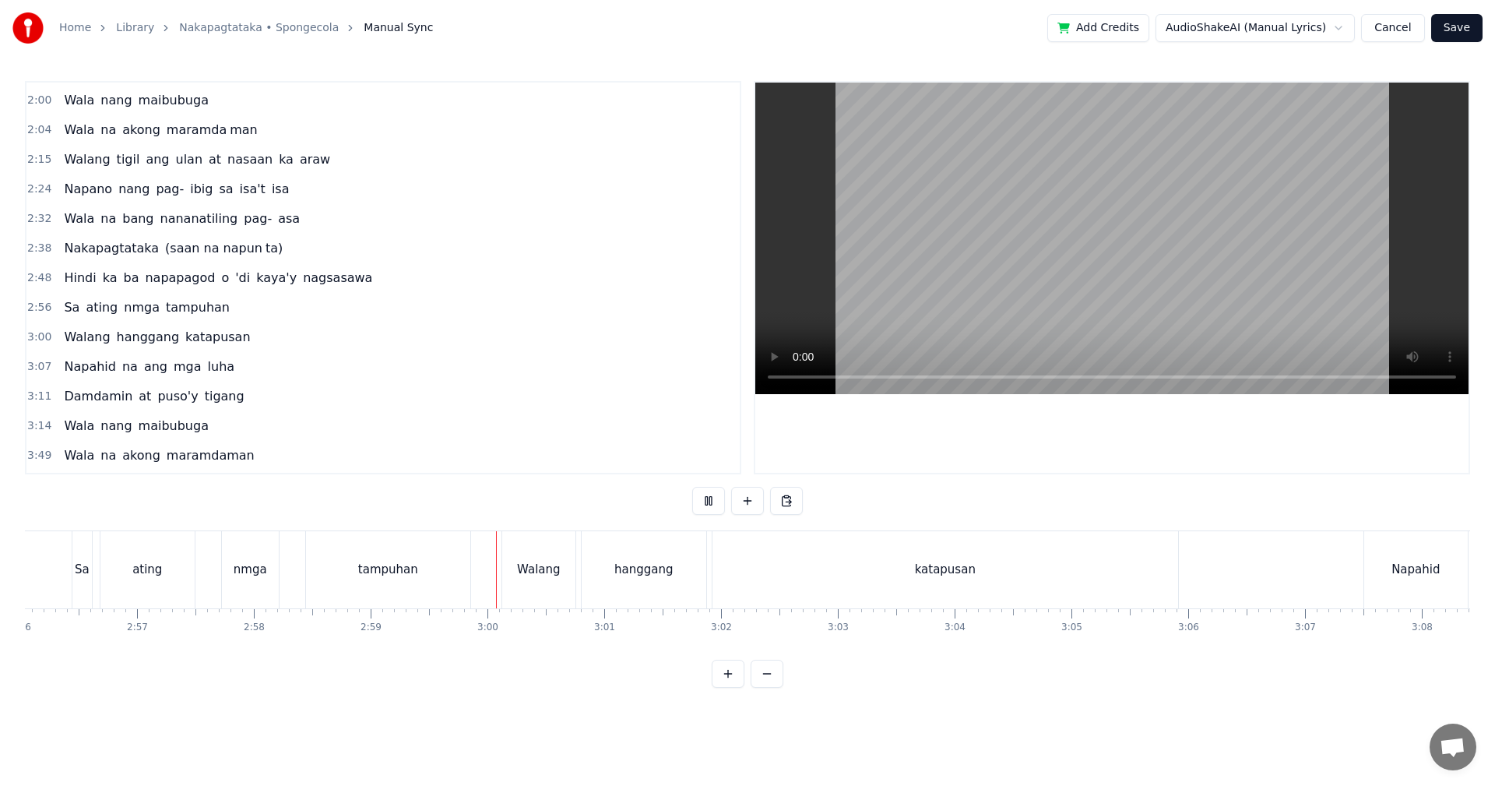
scroll to position [0, 20884]
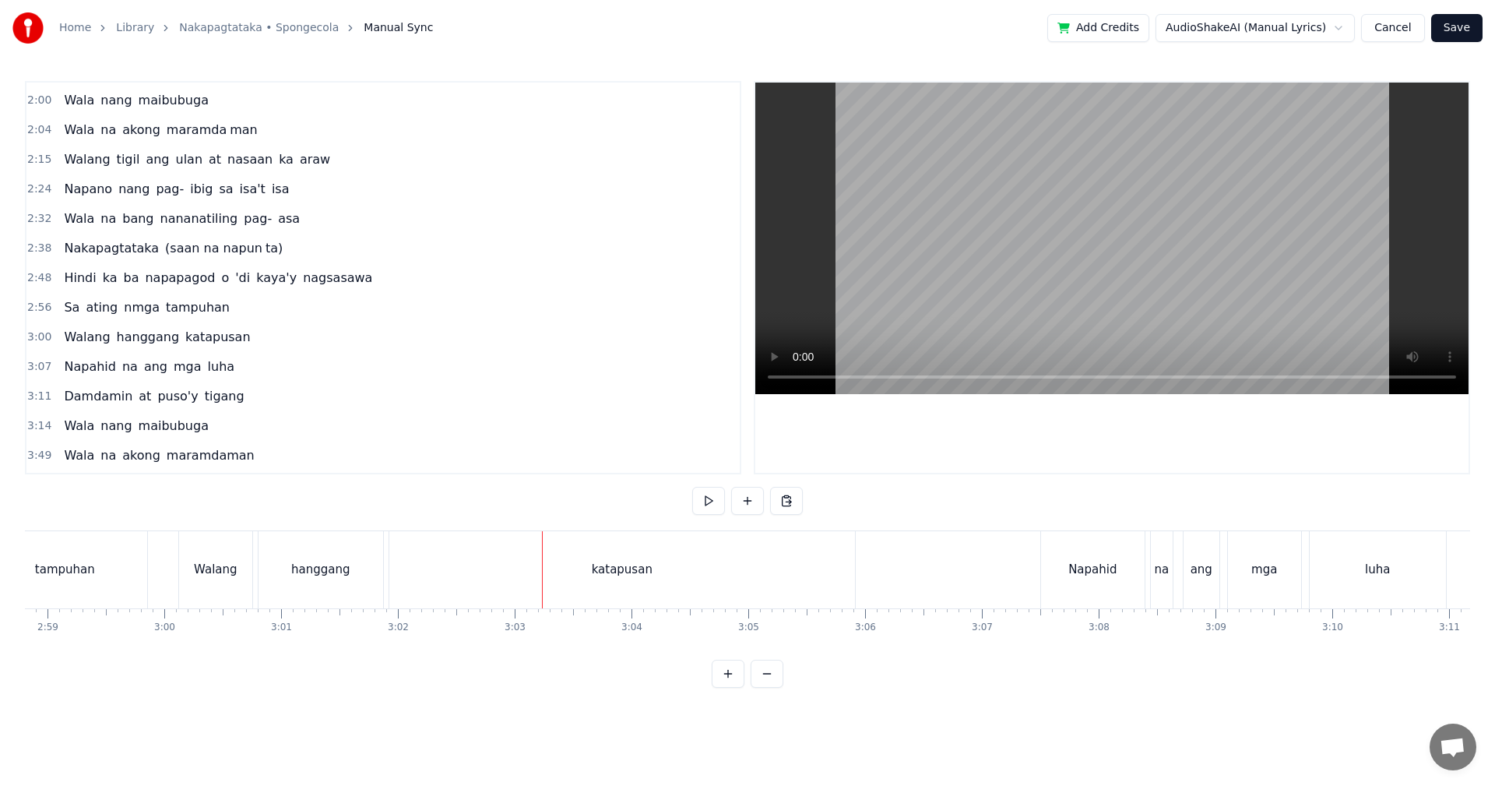
click at [637, 590] on div "katapusan" at bounding box center [622, 569] width 466 height 77
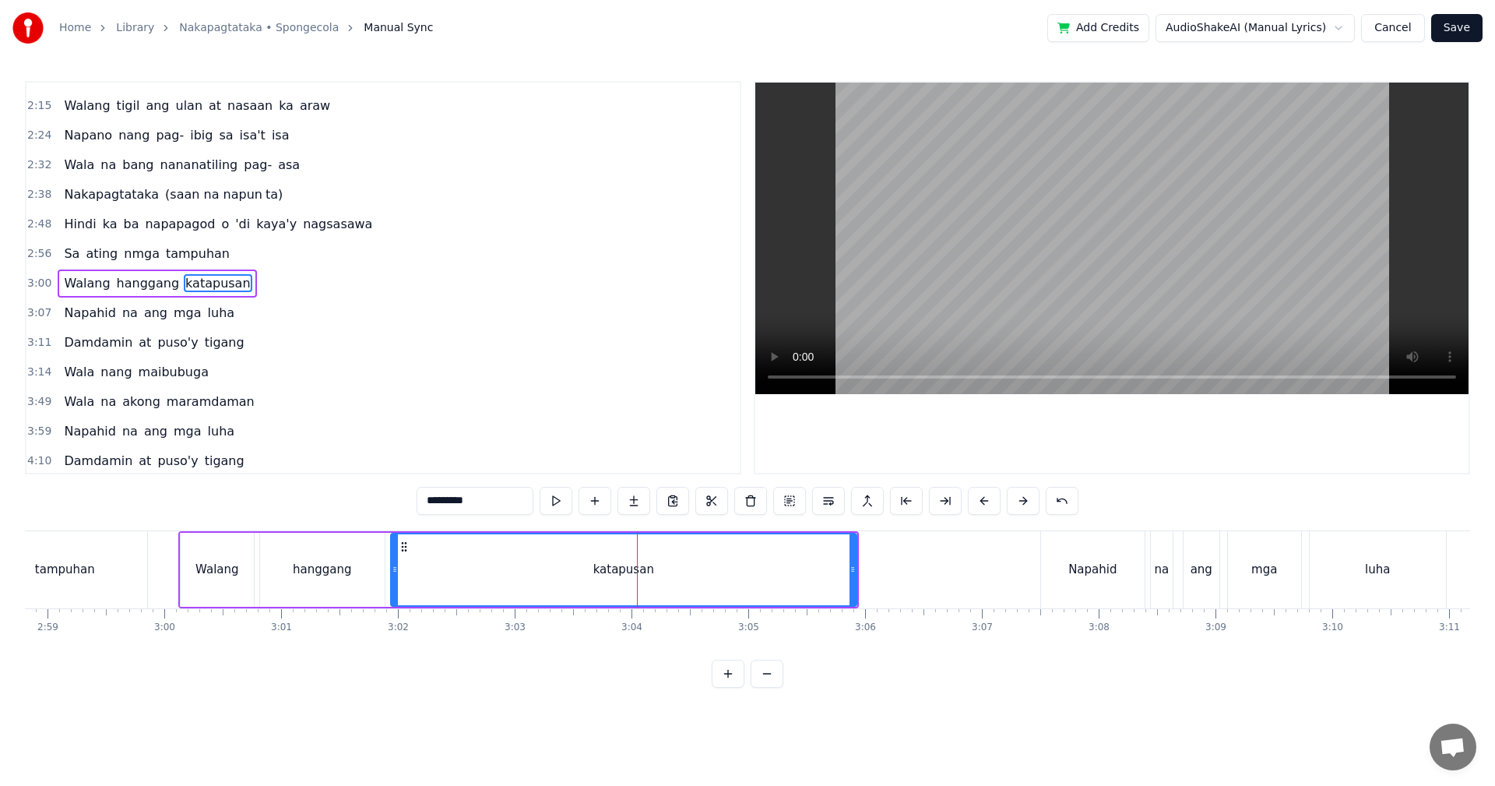
scroll to position [411, 0]
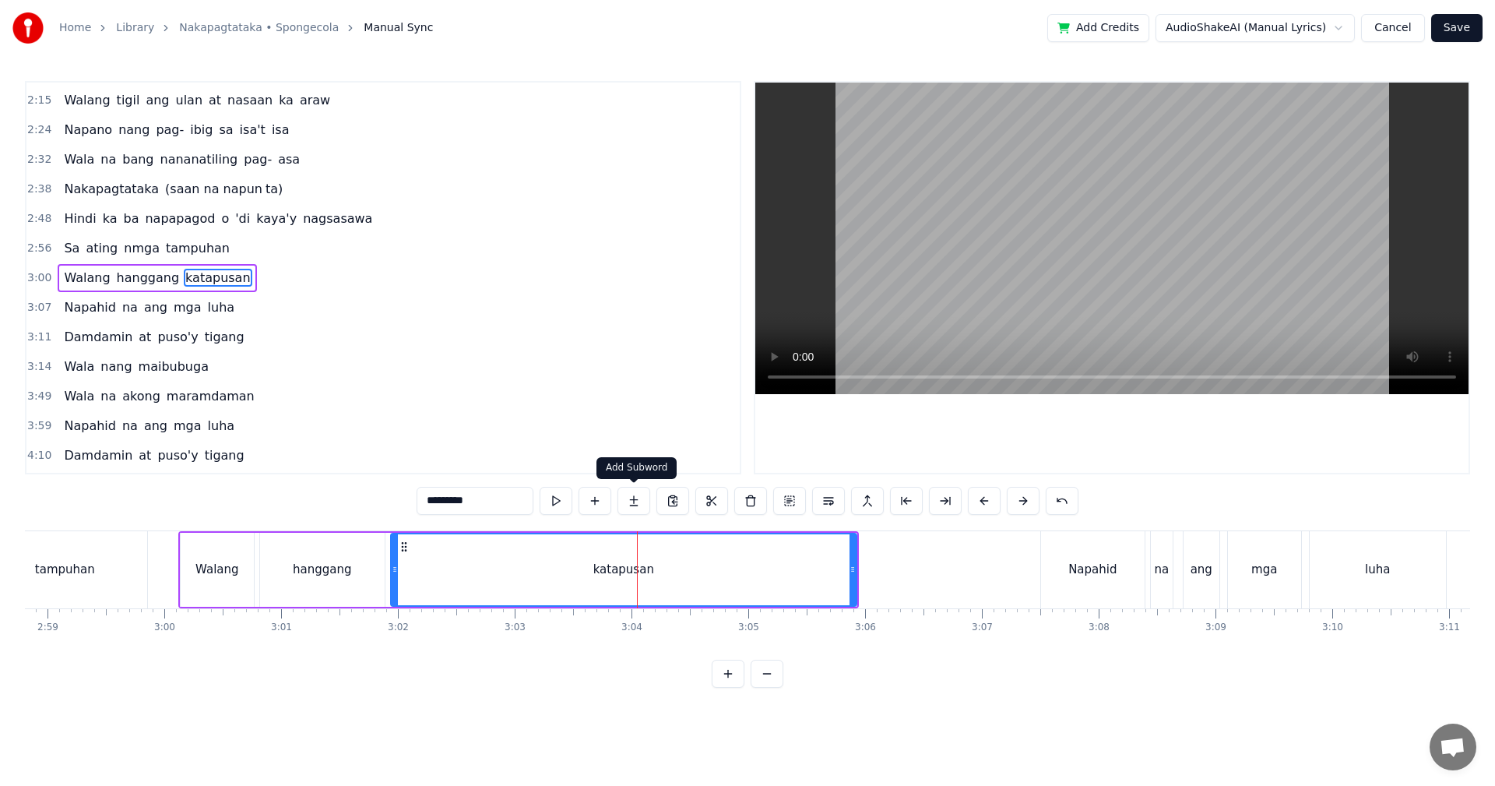
click at [633, 501] on button at bounding box center [633, 501] width 33 height 28
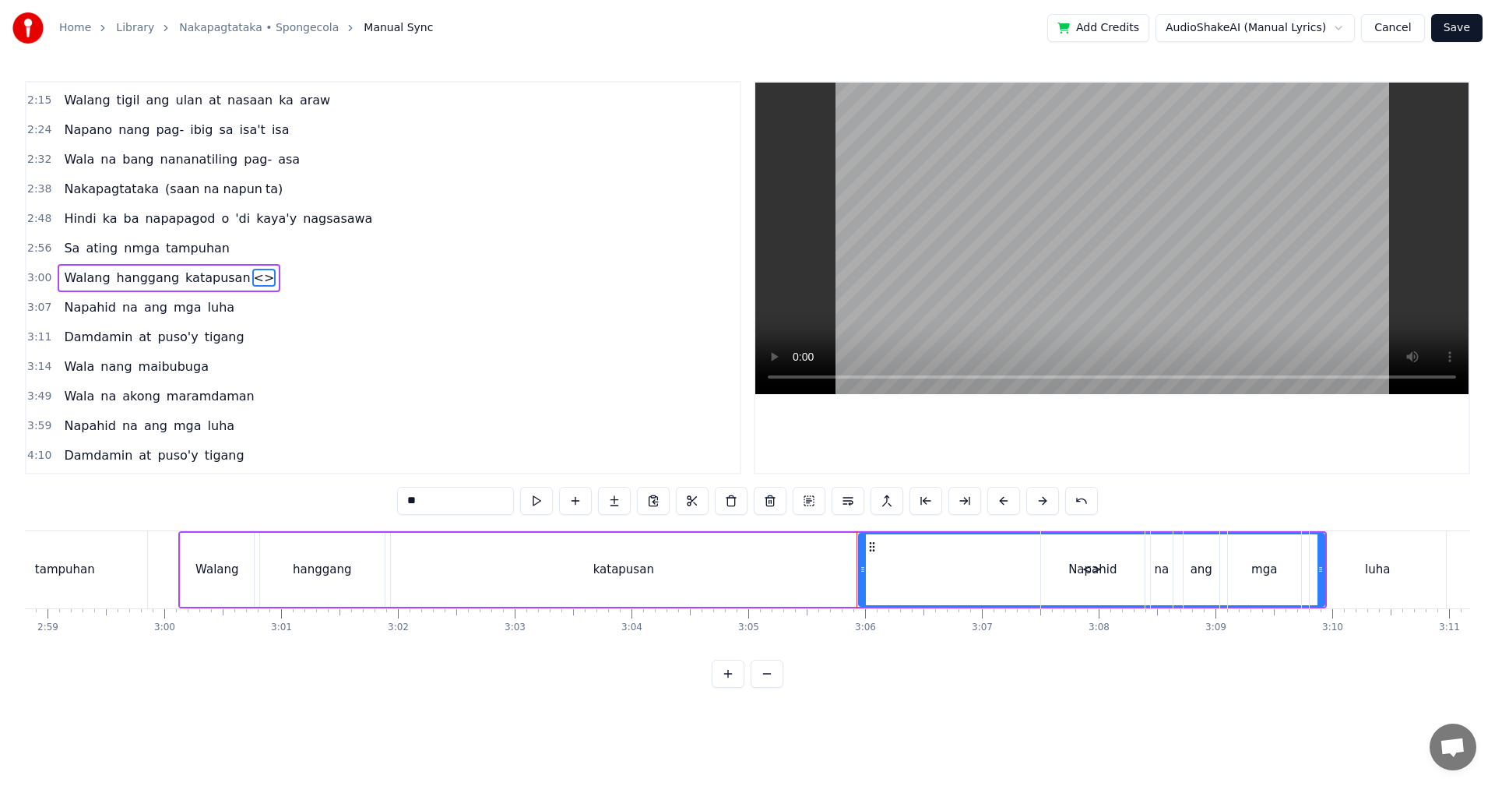
click at [1322, 574] on div "luha" at bounding box center [1378, 569] width 136 height 77
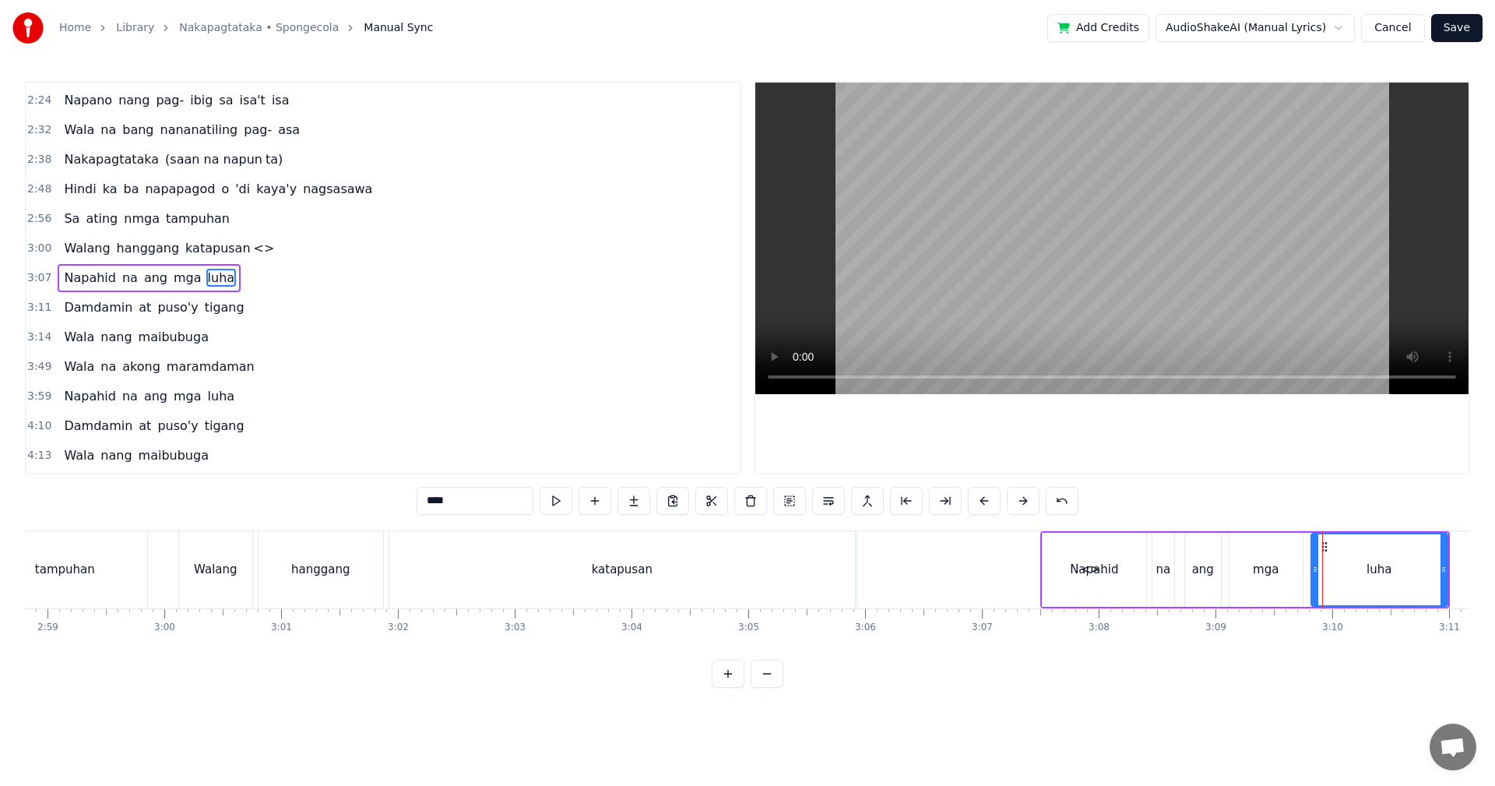
click at [906, 568] on div "<>" at bounding box center [1090, 569] width 466 height 77
type input "**"
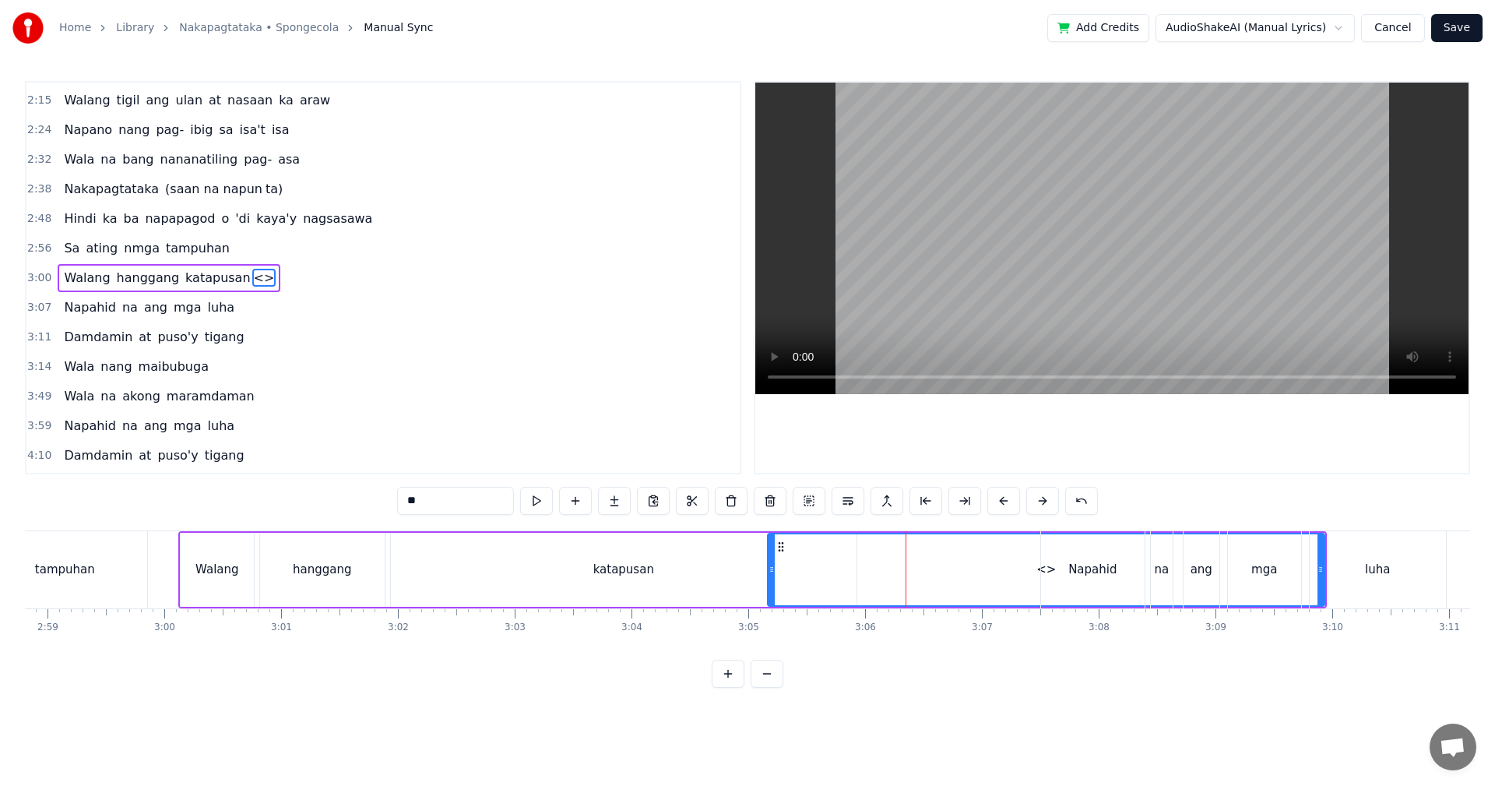
drag, startPoint x: 860, startPoint y: 565, endPoint x: 751, endPoint y: 563, distance: 109.8
click at [769, 563] on icon at bounding box center [772, 569] width 6 height 12
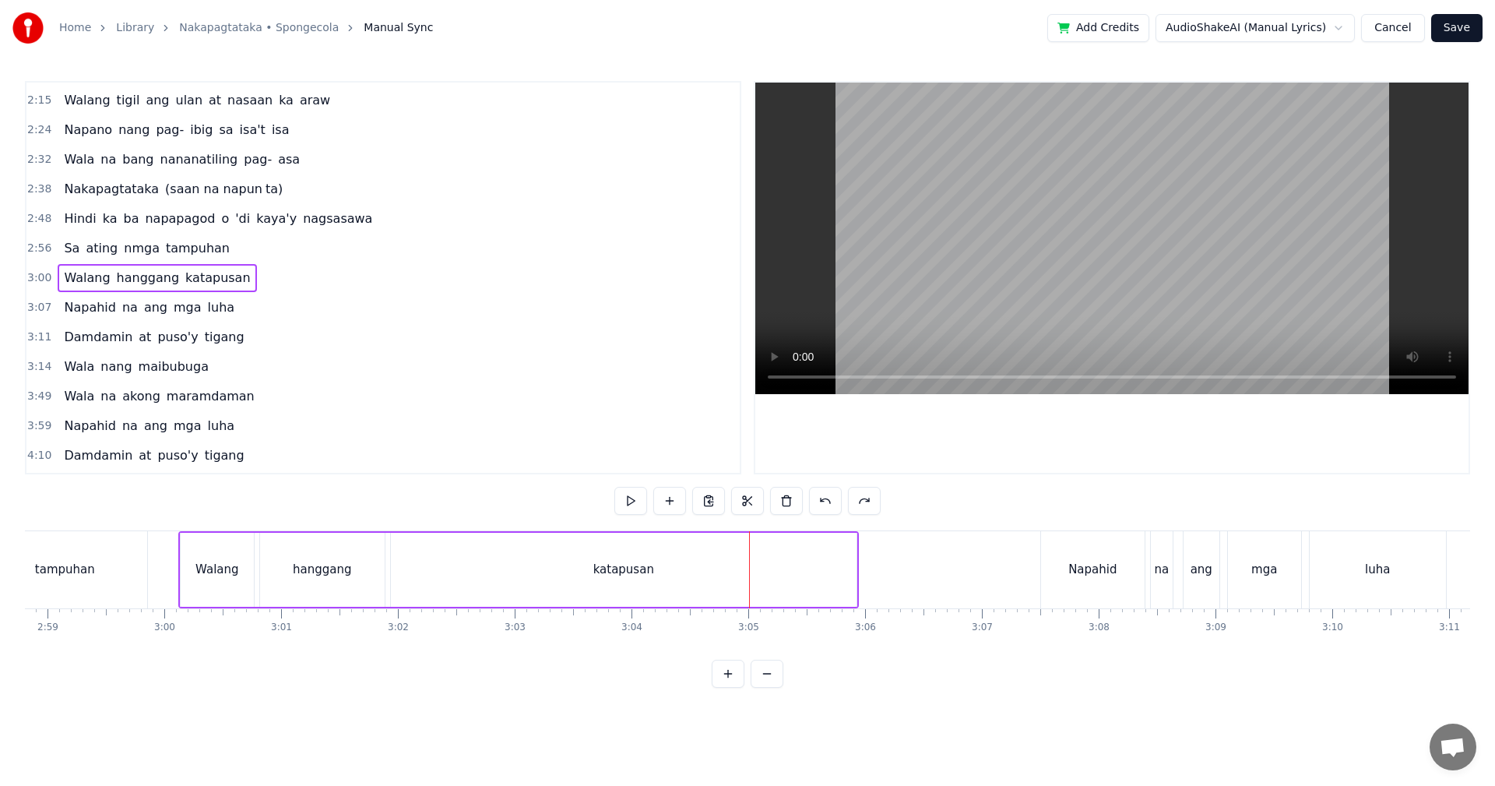
click at [838, 568] on div "katapusan" at bounding box center [624, 570] width 466 height 74
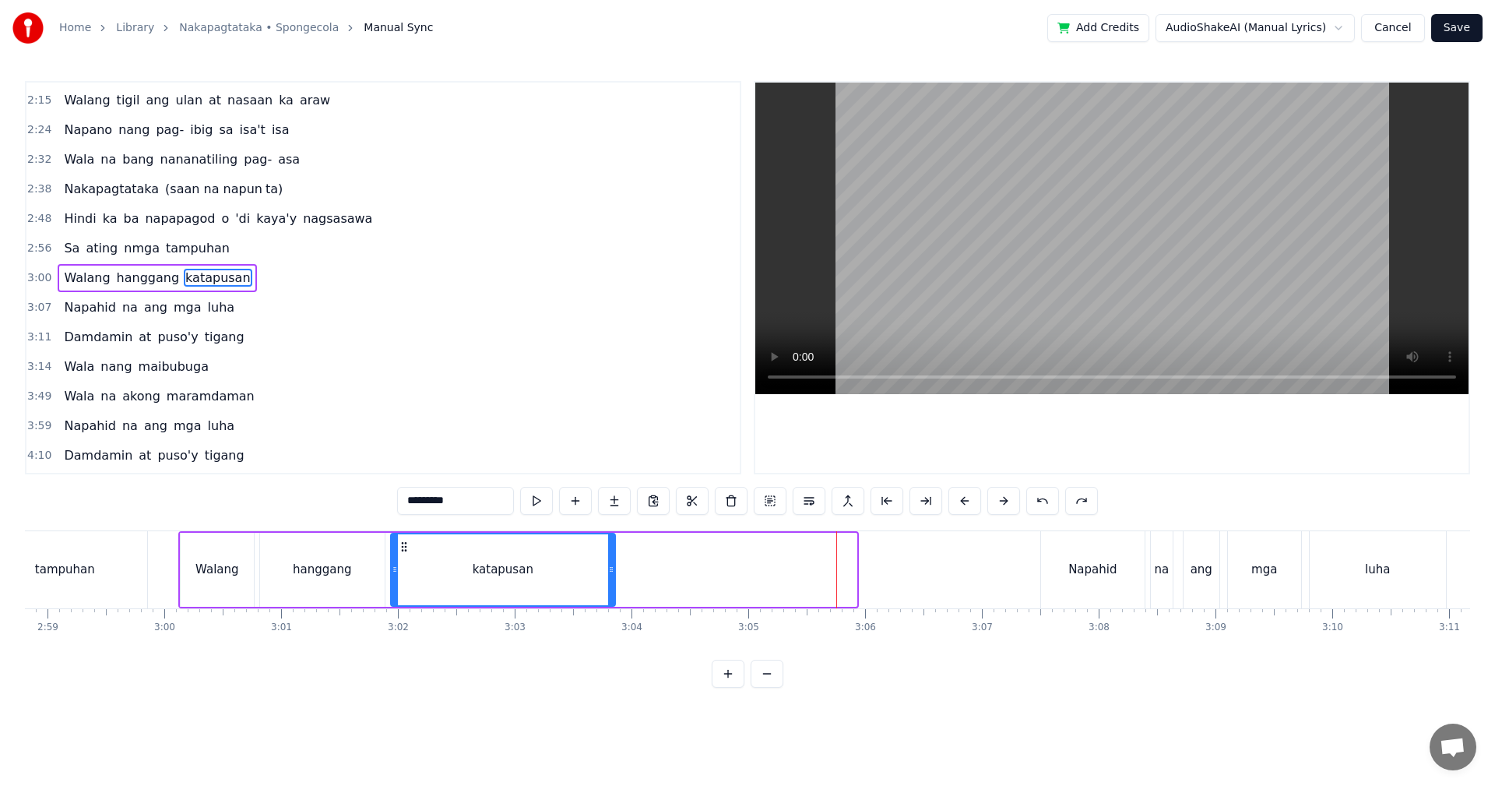
drag, startPoint x: 853, startPoint y: 564, endPoint x: 611, endPoint y: 557, distance: 241.5
click at [611, 557] on div at bounding box center [611, 569] width 6 height 71
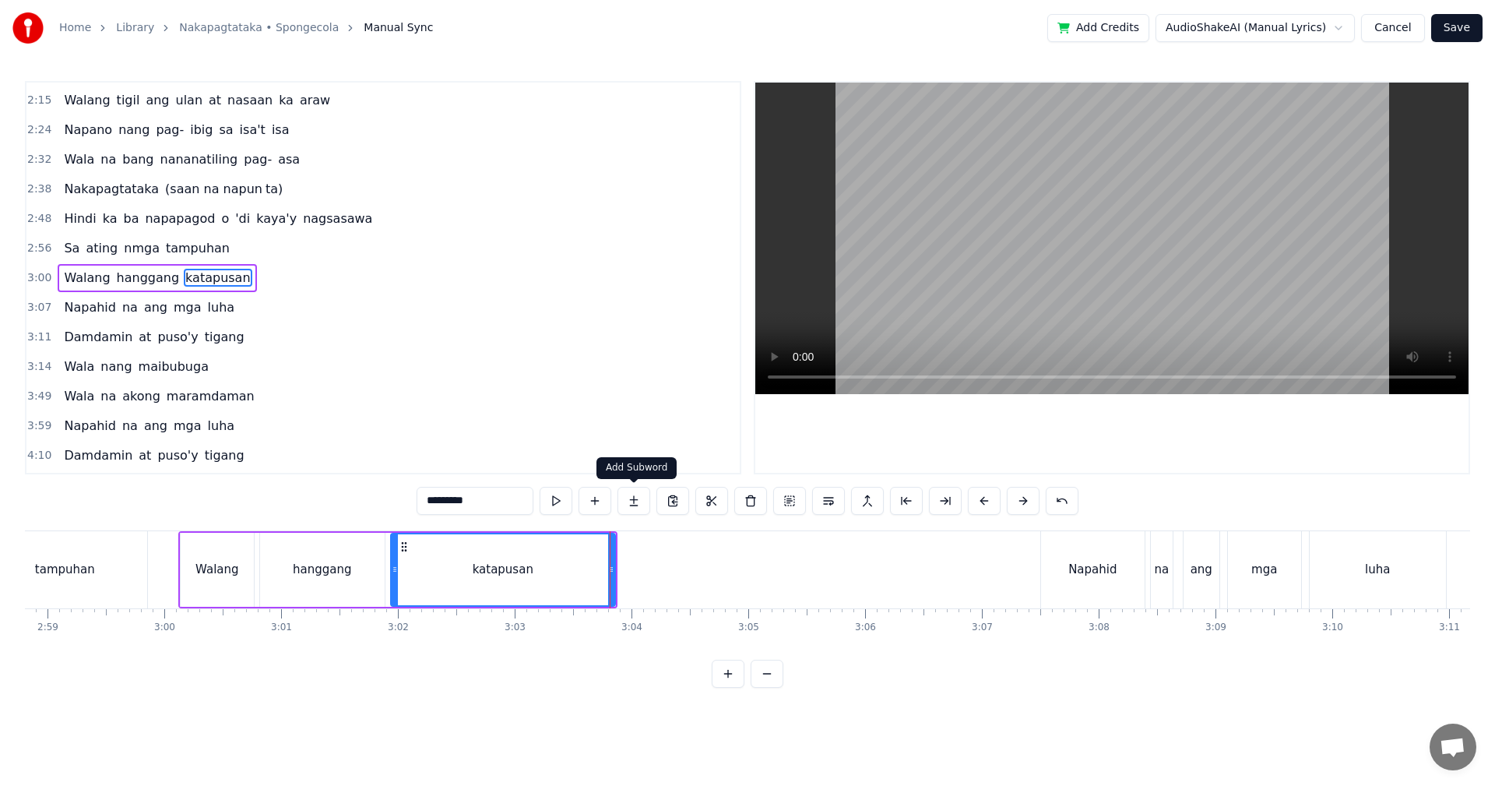
click at [636, 501] on button at bounding box center [633, 501] width 33 height 28
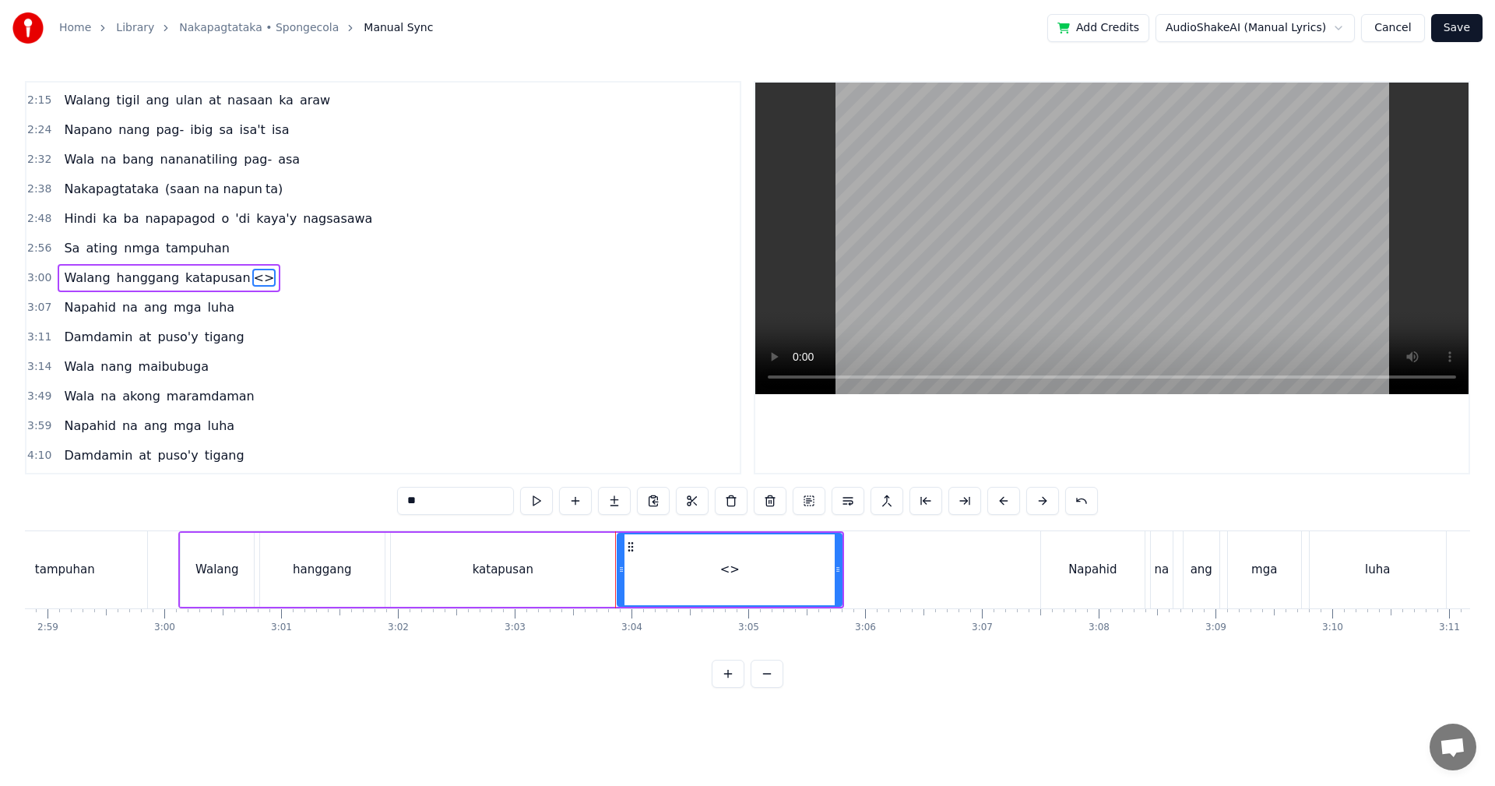
click at [548, 578] on div "katapusan" at bounding box center [503, 570] width 224 height 74
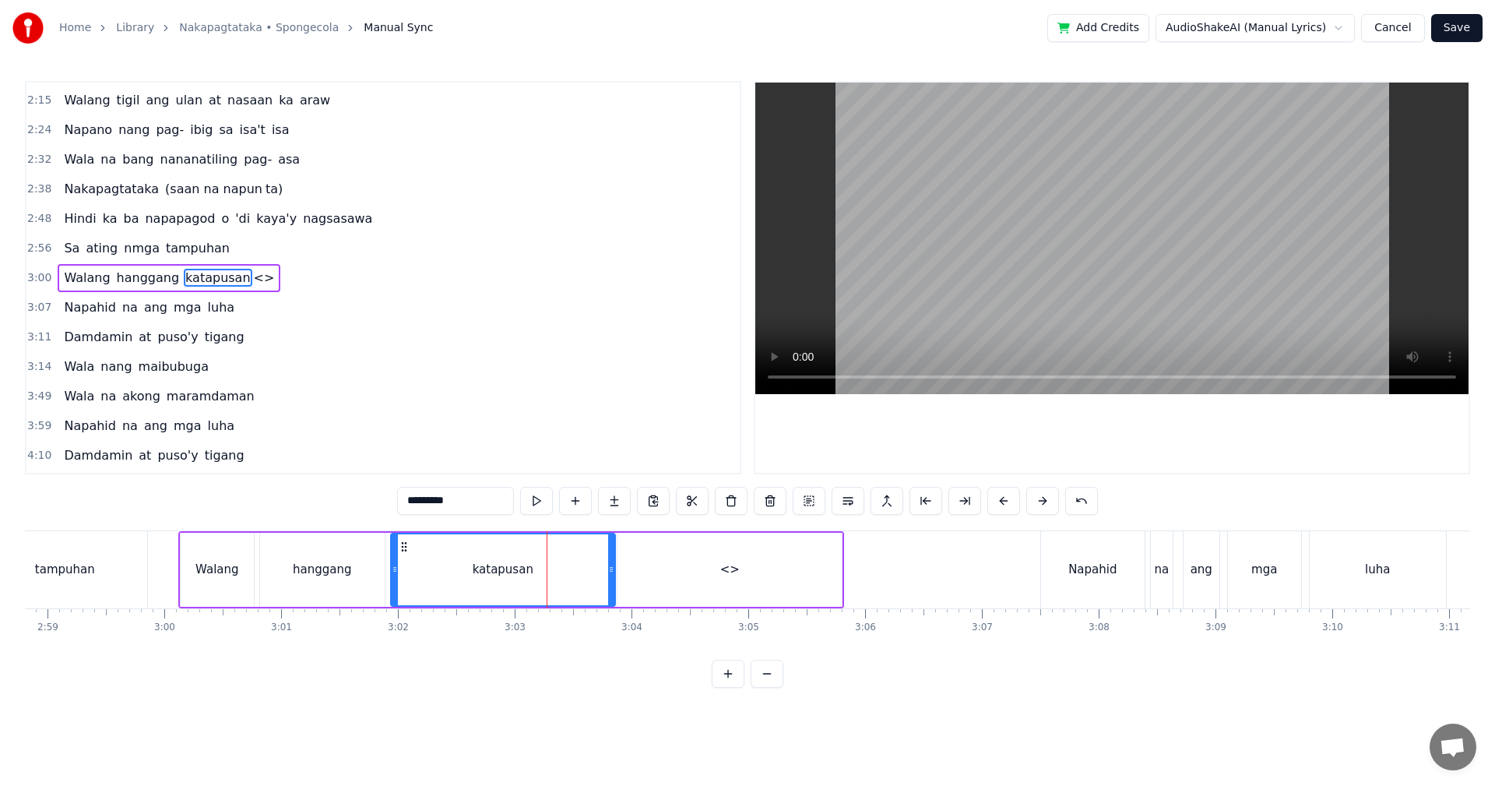
drag, startPoint x: 467, startPoint y: 505, endPoint x: 439, endPoint y: 502, distance: 28.2
click at [439, 502] on input "*********" at bounding box center [455, 501] width 117 height 28
click at [713, 585] on div "<>" at bounding box center [729, 570] width 224 height 74
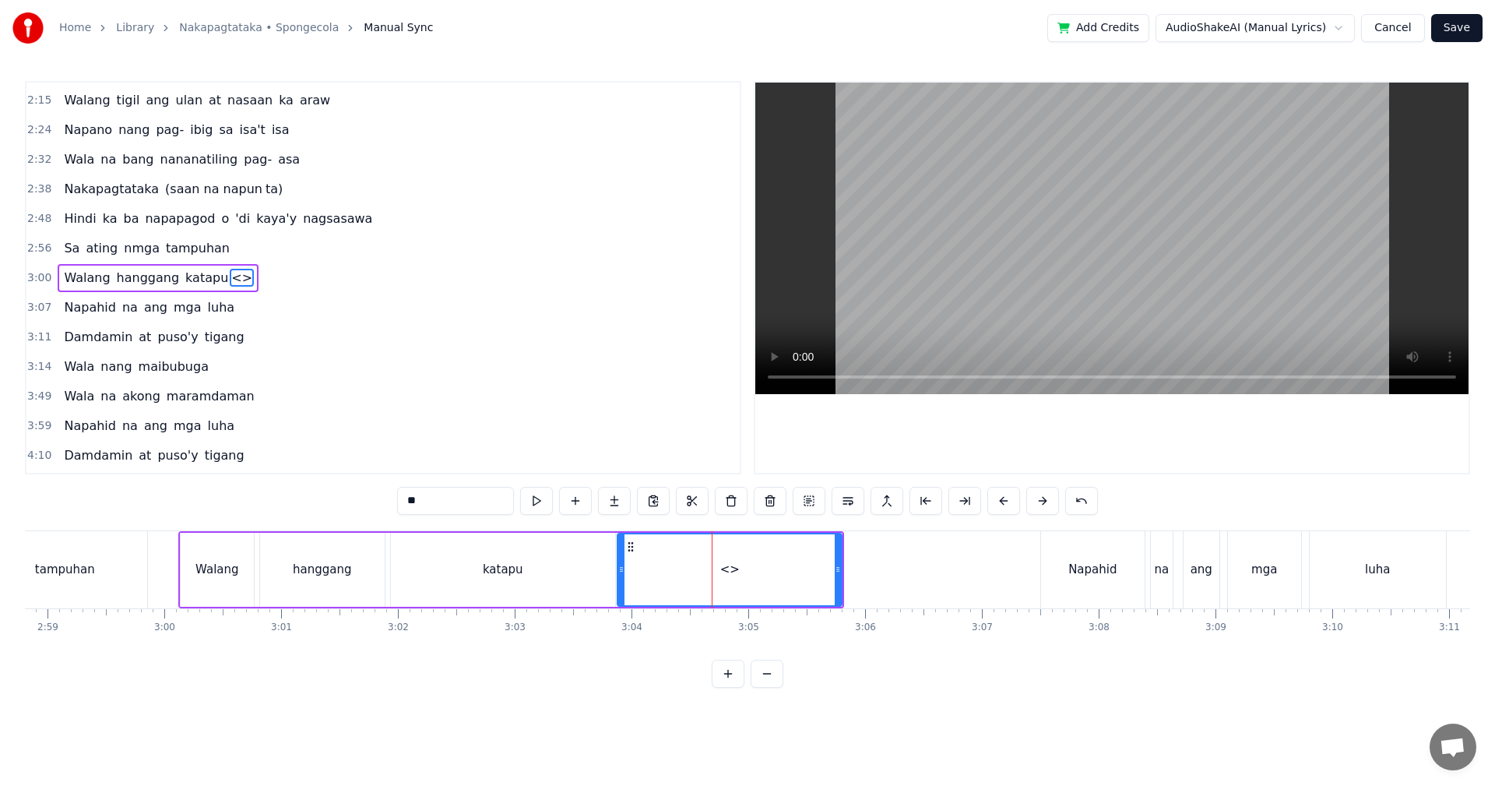
drag, startPoint x: 441, startPoint y: 498, endPoint x: 383, endPoint y: 494, distance: 58.5
click at [383, 494] on div "0:29 Walang tigil ang gulo sa aking pag- iisip 0:37 Mula nang tayo'y nagpasyang…" at bounding box center [747, 384] width 1445 height 607
paste input "*"
type input "***"
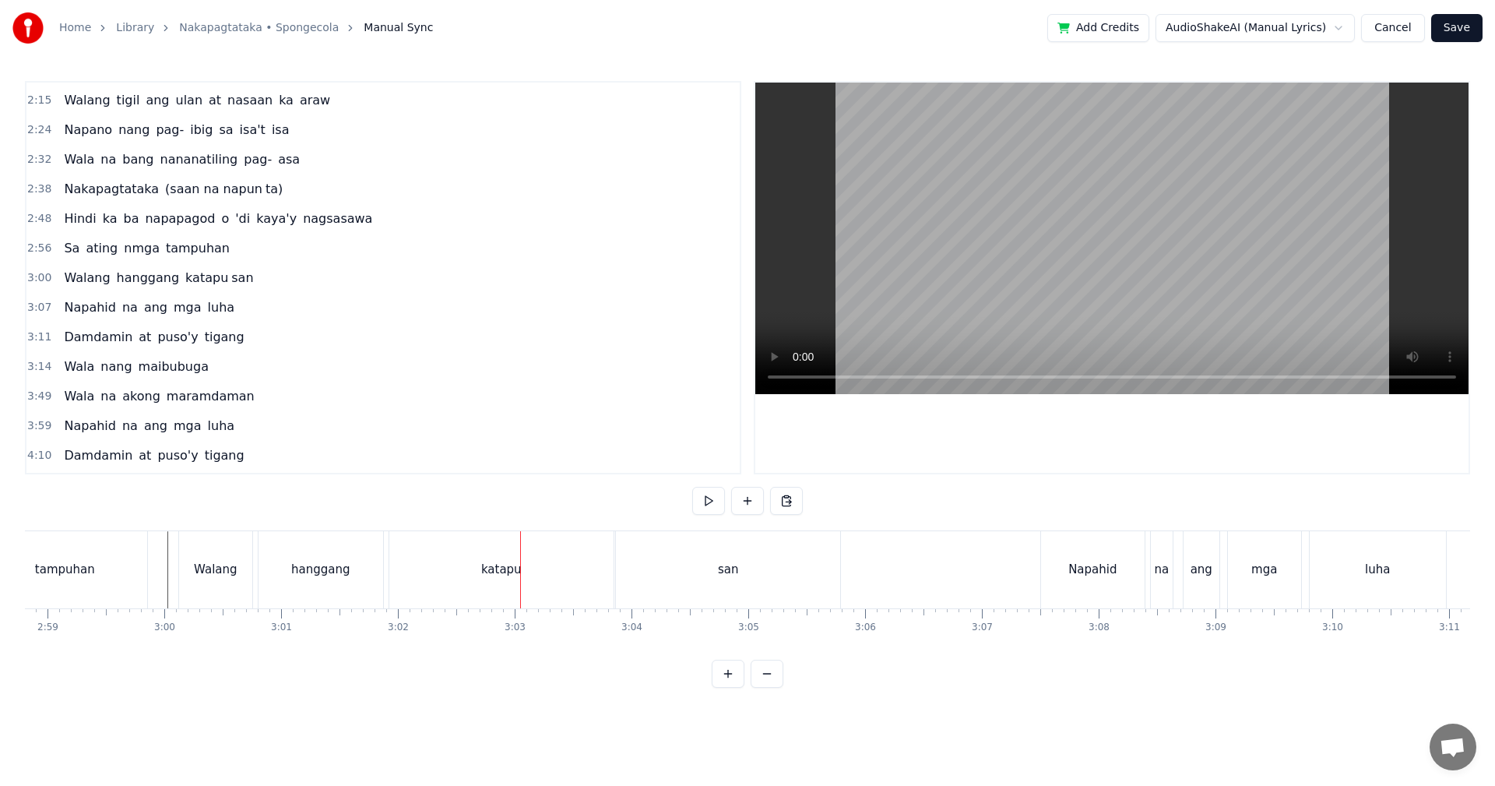
drag, startPoint x: 466, startPoint y: 573, endPoint x: 474, endPoint y: 572, distance: 8.7
click at [466, 572] on div "katapu" at bounding box center [501, 569] width 224 height 77
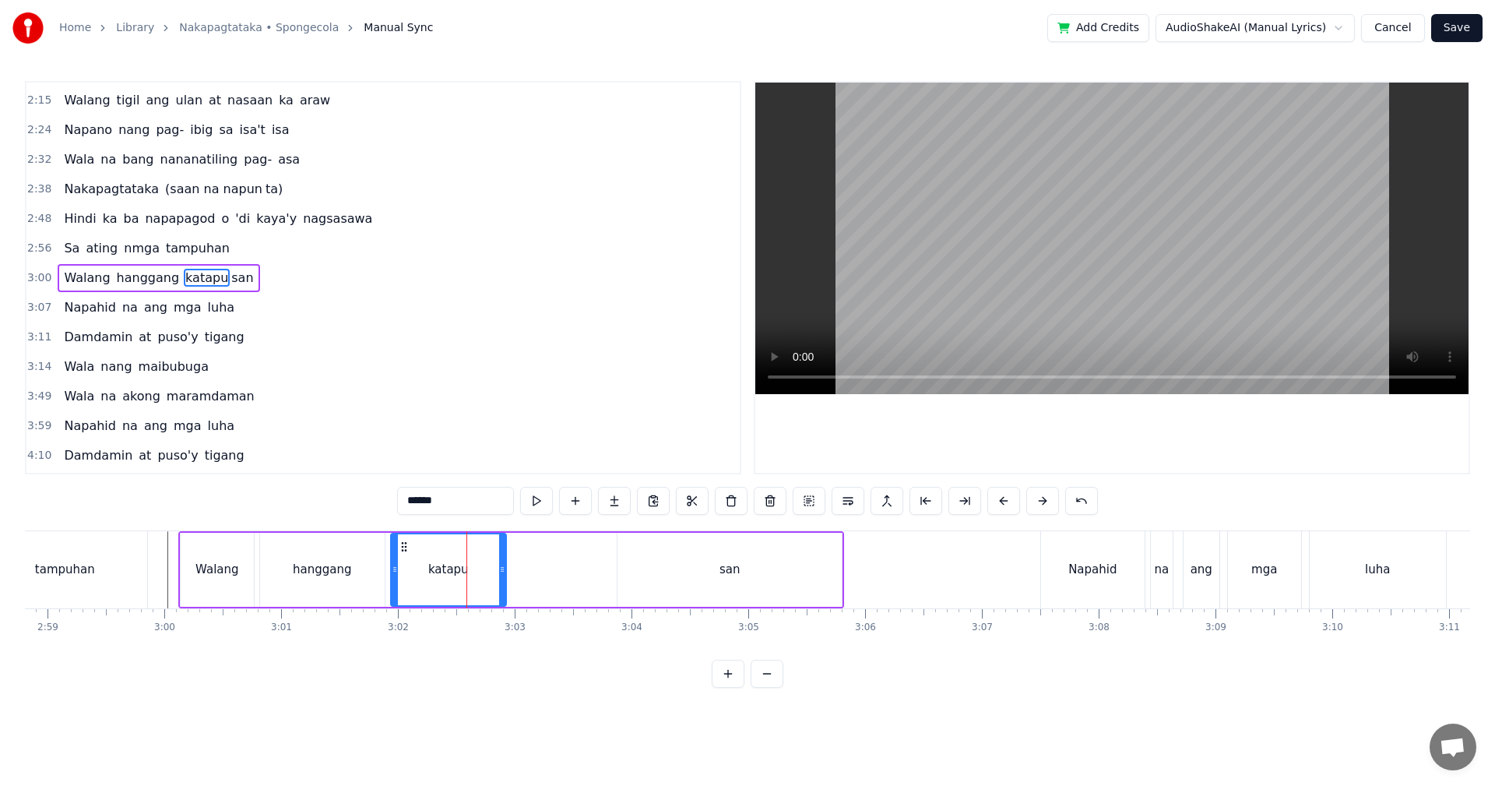
drag, startPoint x: 612, startPoint y: 567, endPoint x: 503, endPoint y: 565, distance: 109.0
click at [503, 565] on icon at bounding box center [502, 569] width 6 height 12
drag, startPoint x: 642, startPoint y: 569, endPoint x: 626, endPoint y: 569, distance: 16.4
click at [643, 569] on div "san" at bounding box center [729, 570] width 224 height 74
type input "***"
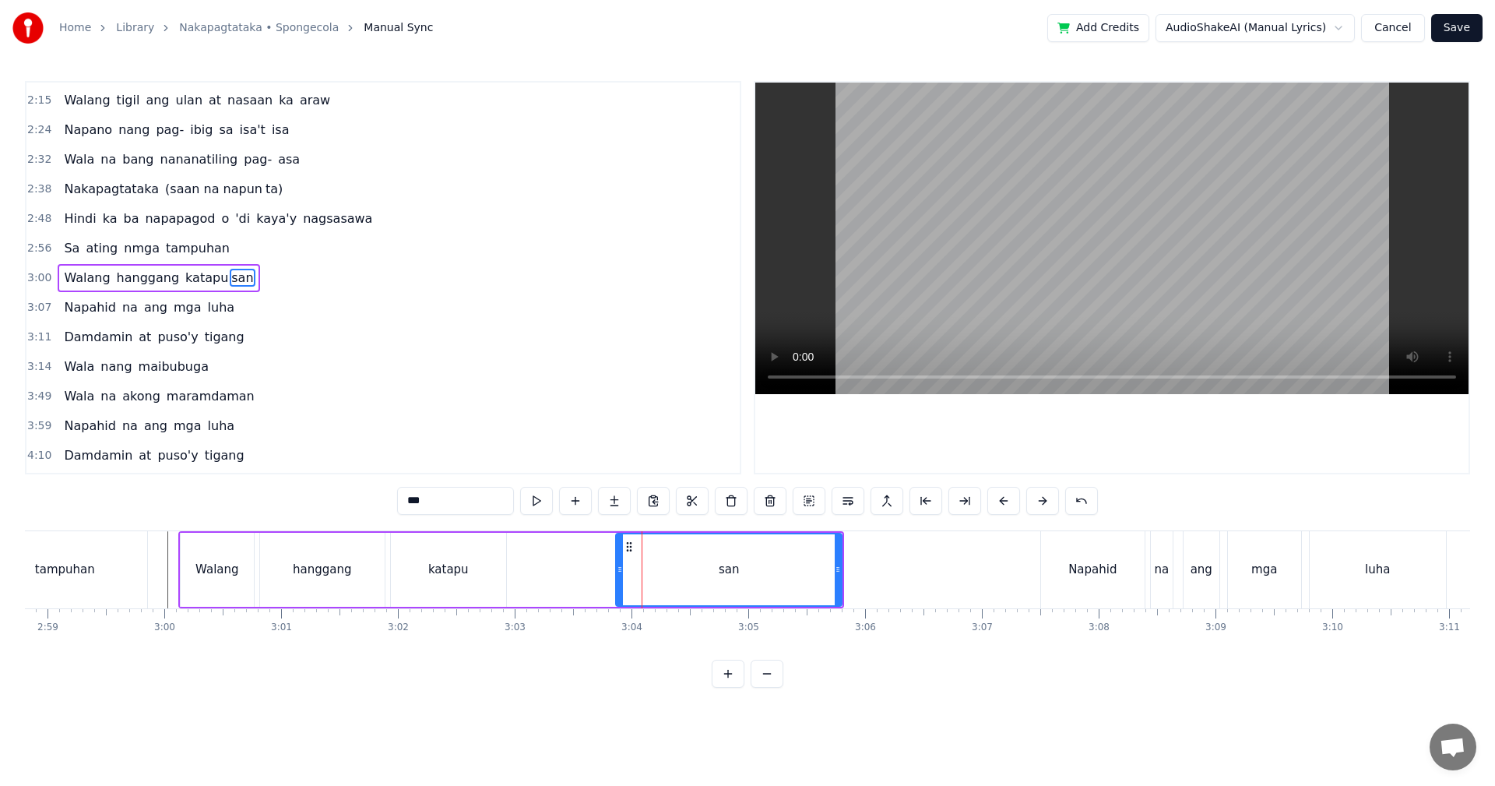
click at [621, 567] on icon at bounding box center [620, 569] width 6 height 12
drag, startPoint x: 617, startPoint y: 567, endPoint x: 495, endPoint y: 568, distance: 122.2
click at [508, 566] on icon at bounding box center [511, 569] width 6 height 12
drag, startPoint x: 841, startPoint y: 575, endPoint x: 725, endPoint y: 578, distance: 116.0
click at [740, 578] on div at bounding box center [743, 569] width 6 height 71
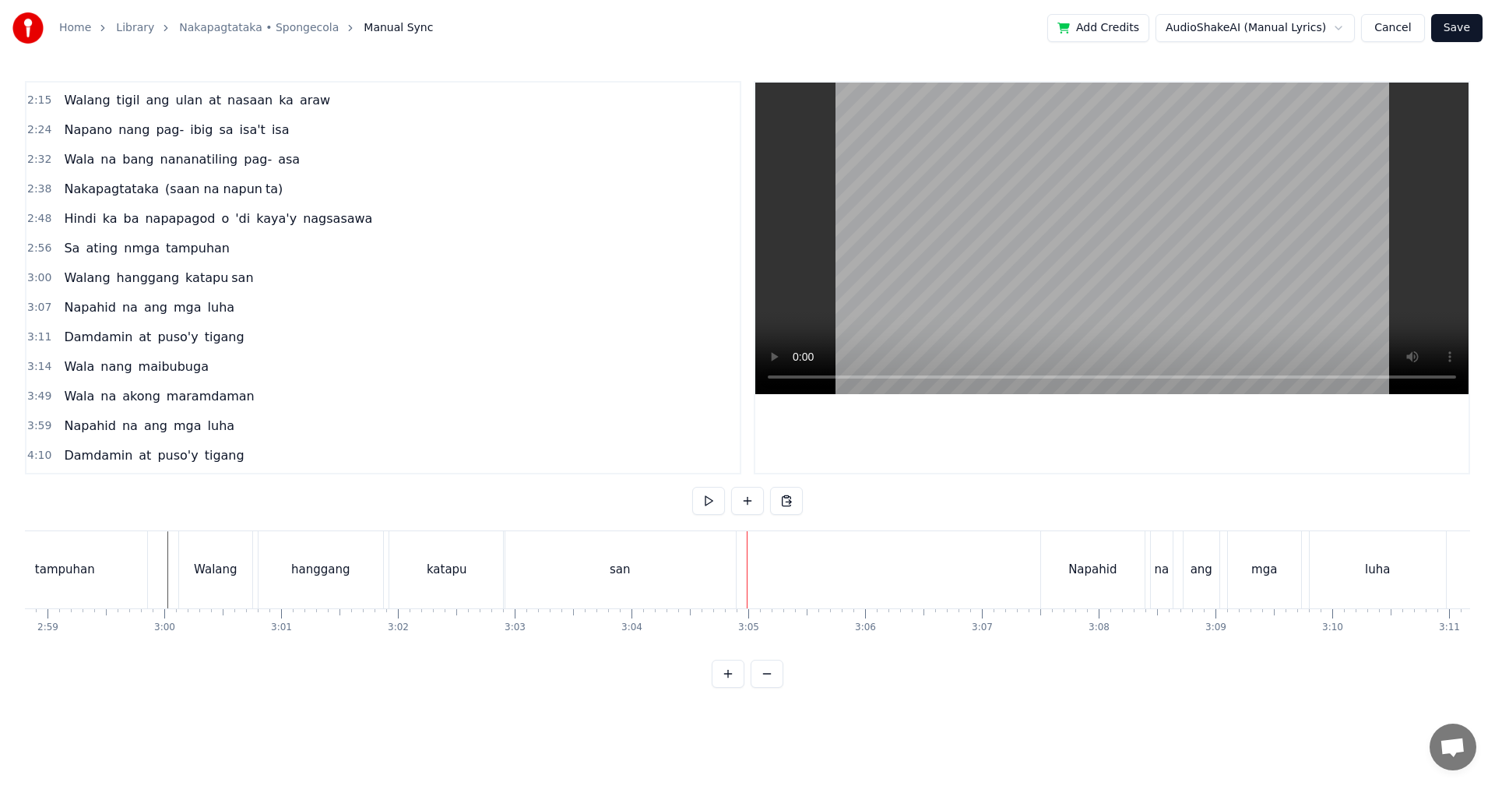
click at [427, 592] on div "katapu" at bounding box center [446, 569] width 115 height 77
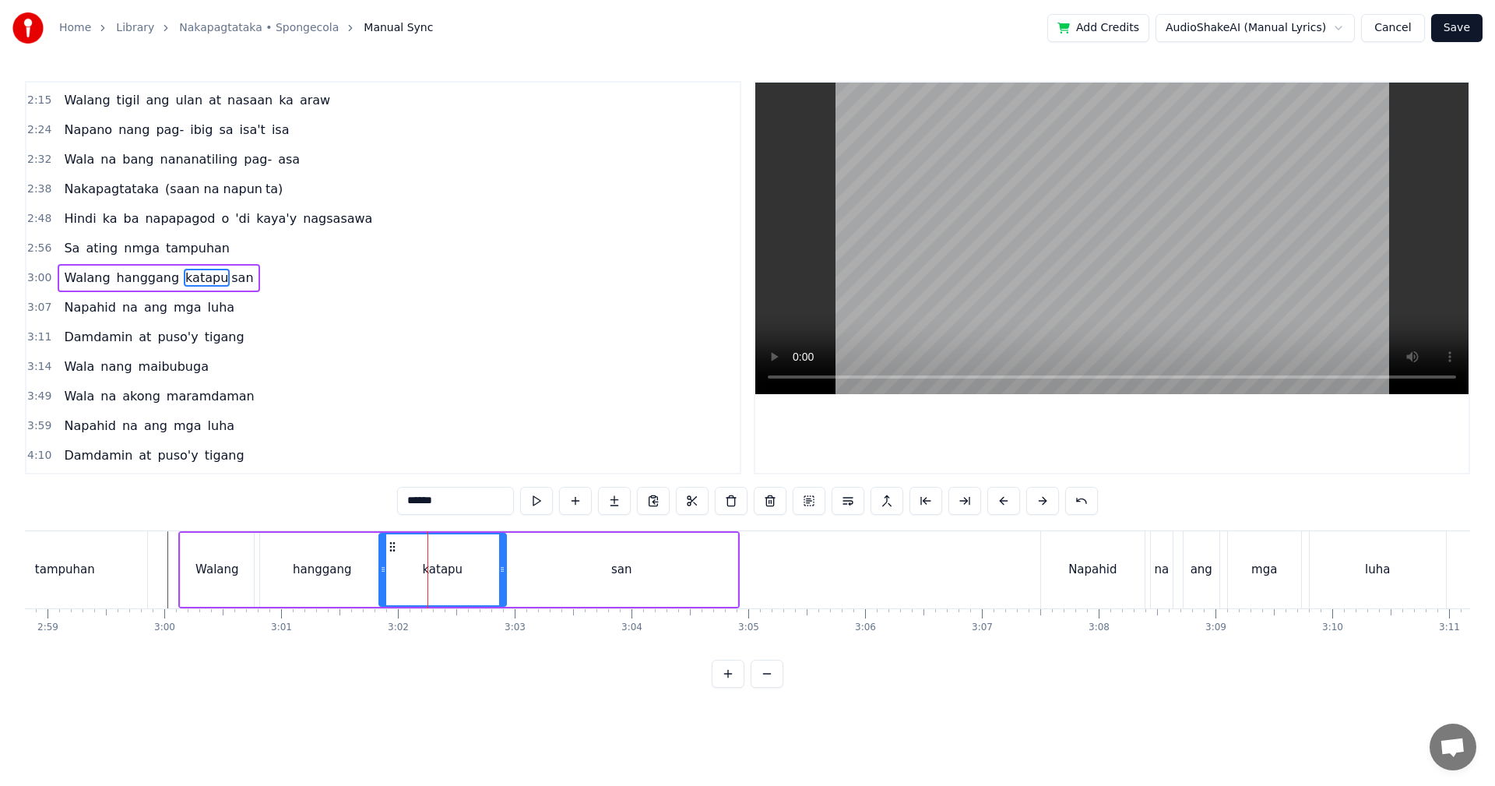
drag, startPoint x: 392, startPoint y: 574, endPoint x: 380, endPoint y: 574, distance: 11.7
click at [380, 574] on icon at bounding box center [383, 569] width 6 height 12
drag, startPoint x: 501, startPoint y: 577, endPoint x: 487, endPoint y: 575, distance: 14.9
click at [487, 575] on div at bounding box center [490, 569] width 6 height 71
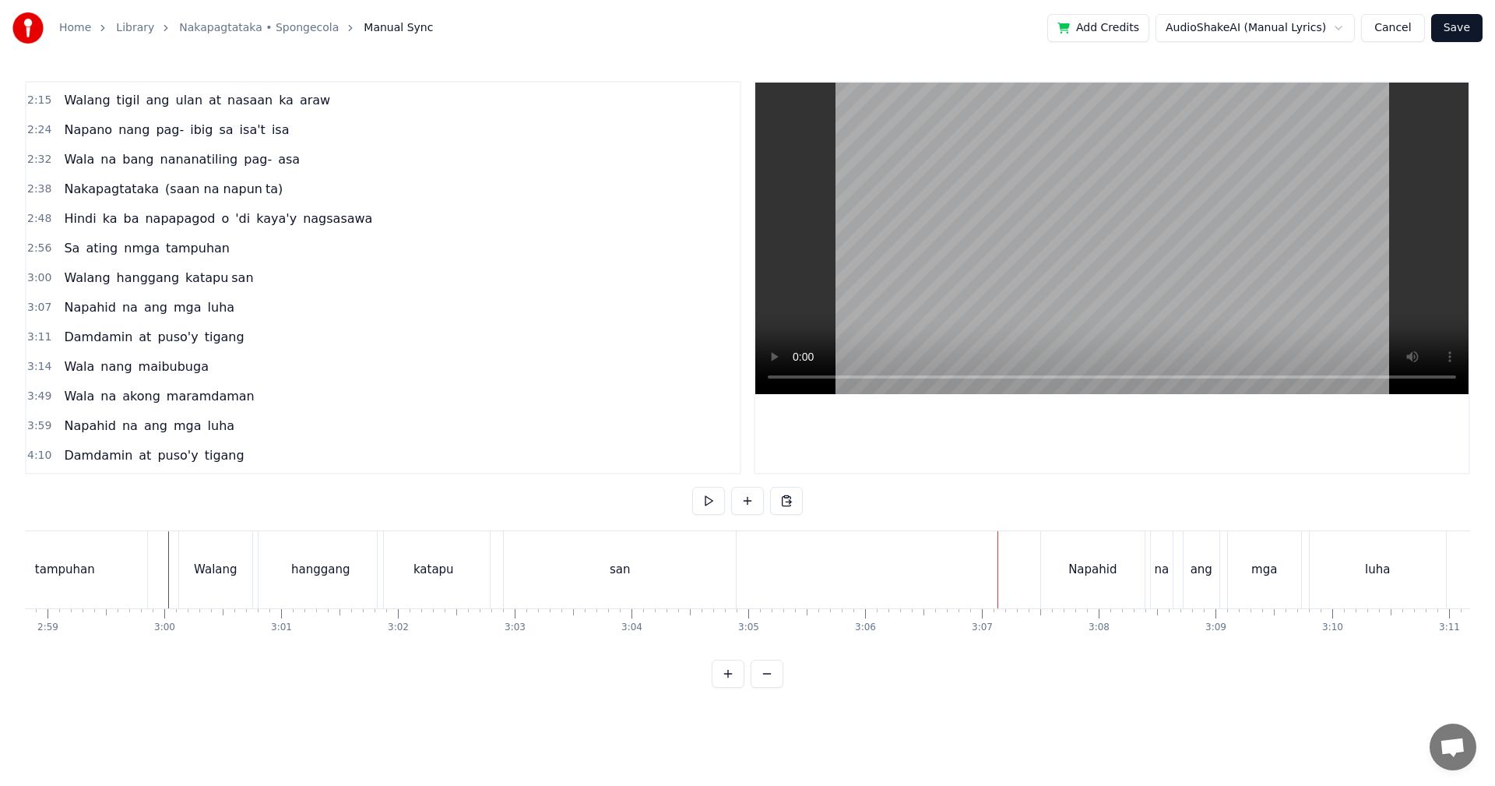
click at [711, 581] on div "san" at bounding box center [620, 569] width 232 height 77
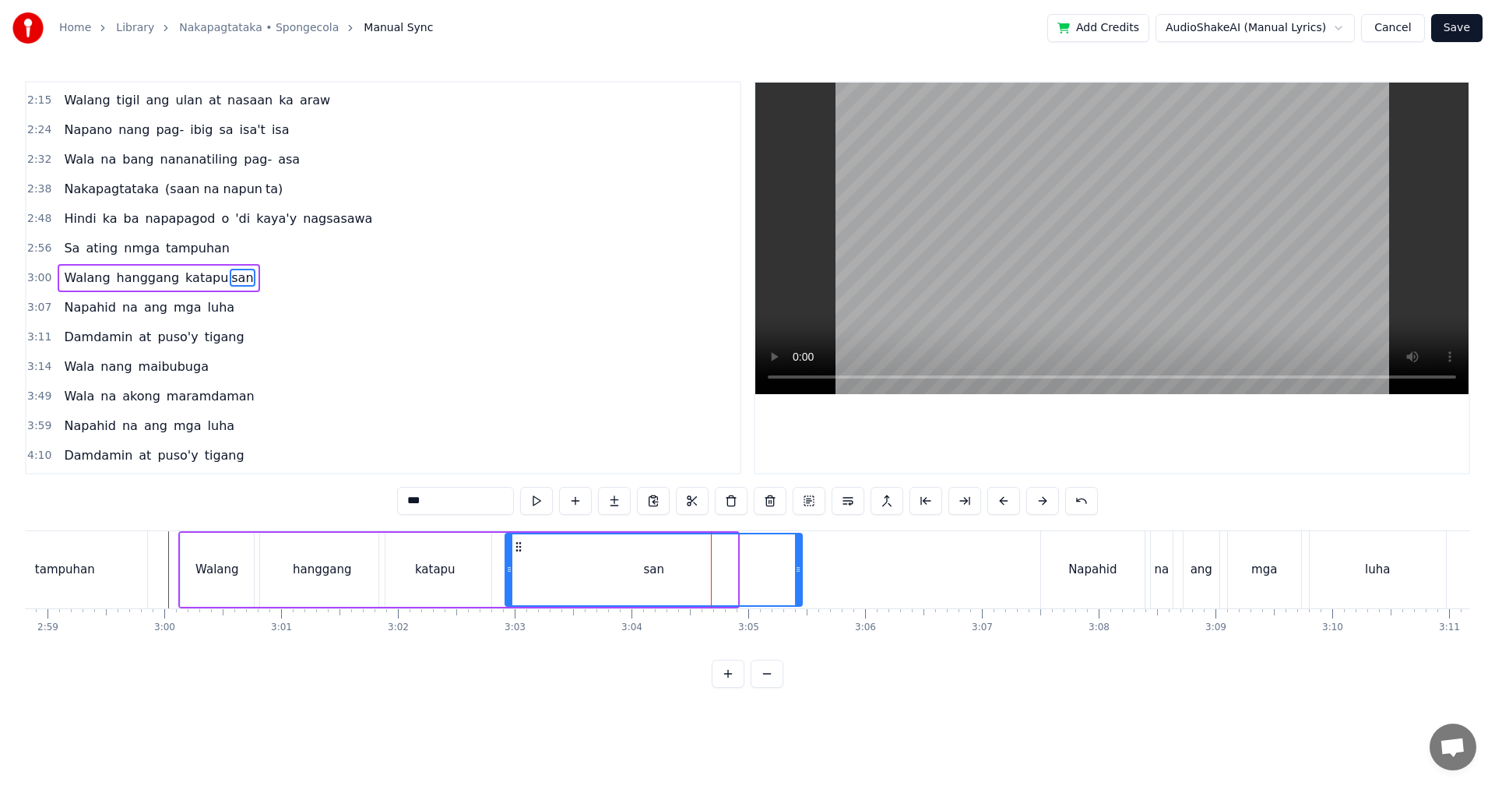
drag, startPoint x: 735, startPoint y: 582, endPoint x: 804, endPoint y: 582, distance: 69.3
click at [801, 582] on div at bounding box center [798, 569] width 6 height 71
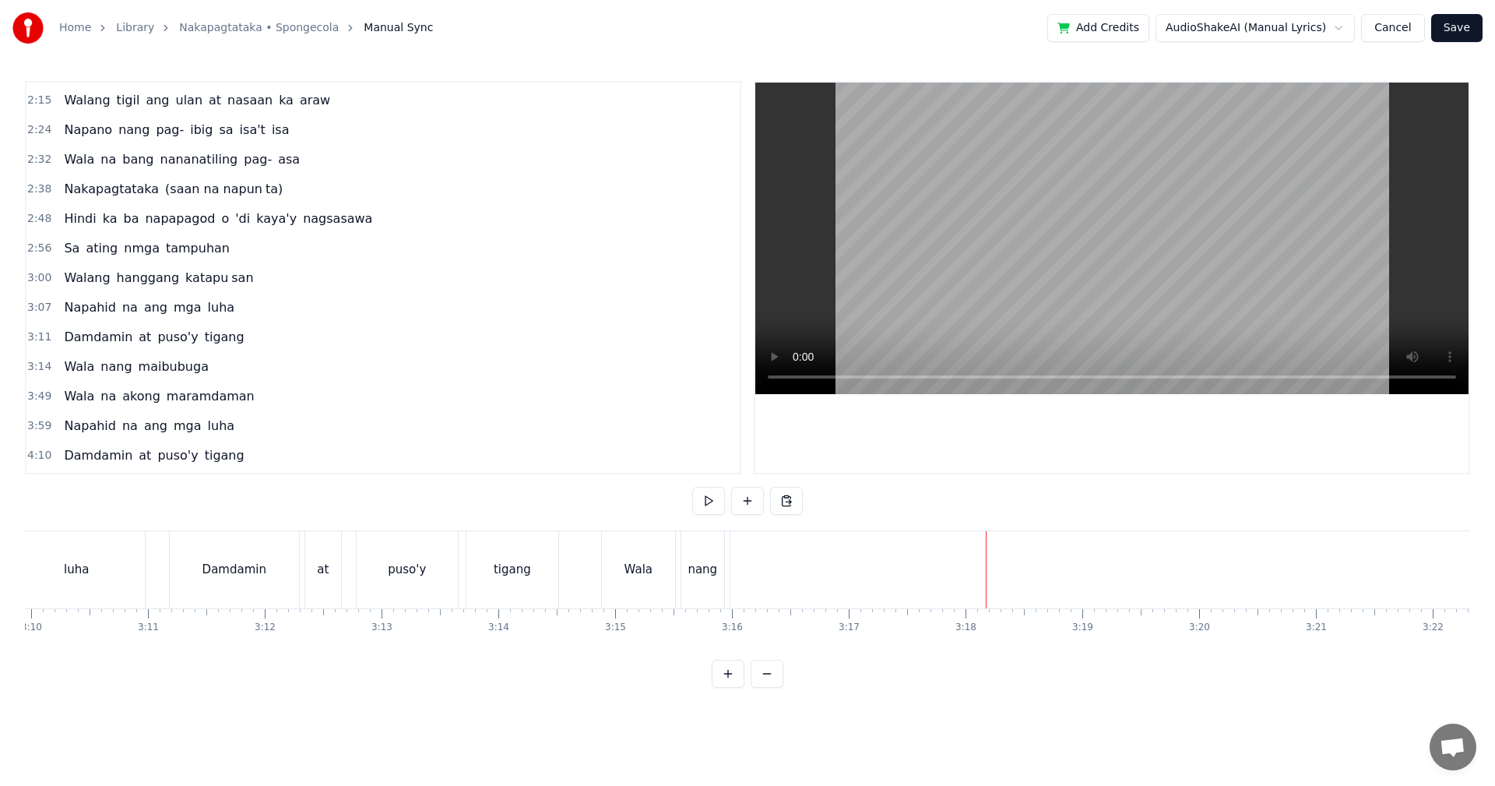
scroll to position [0, 22165]
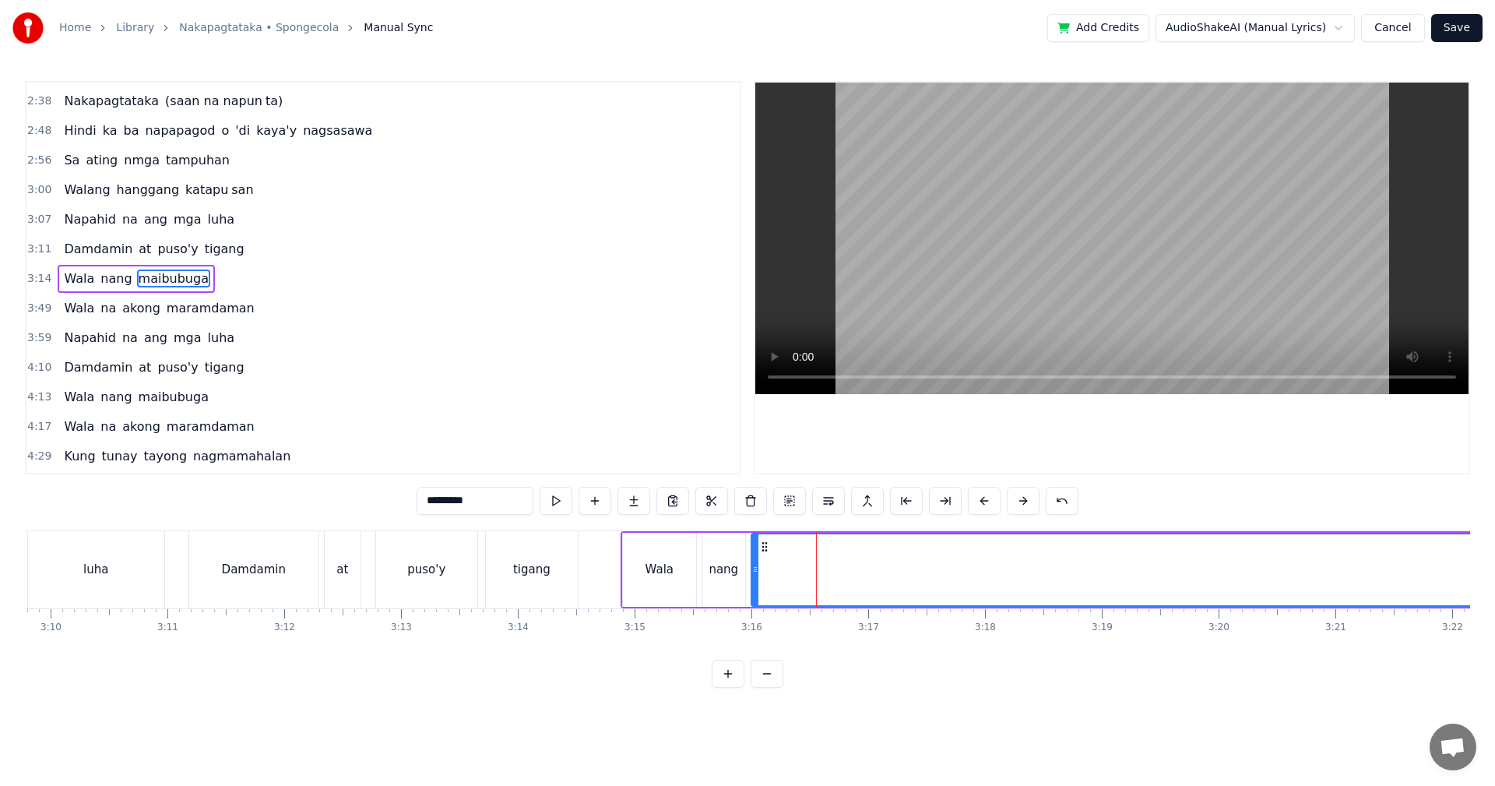
scroll to position [500, 0]
click at [717, 580] on div "nang" at bounding box center [723, 570] width 43 height 74
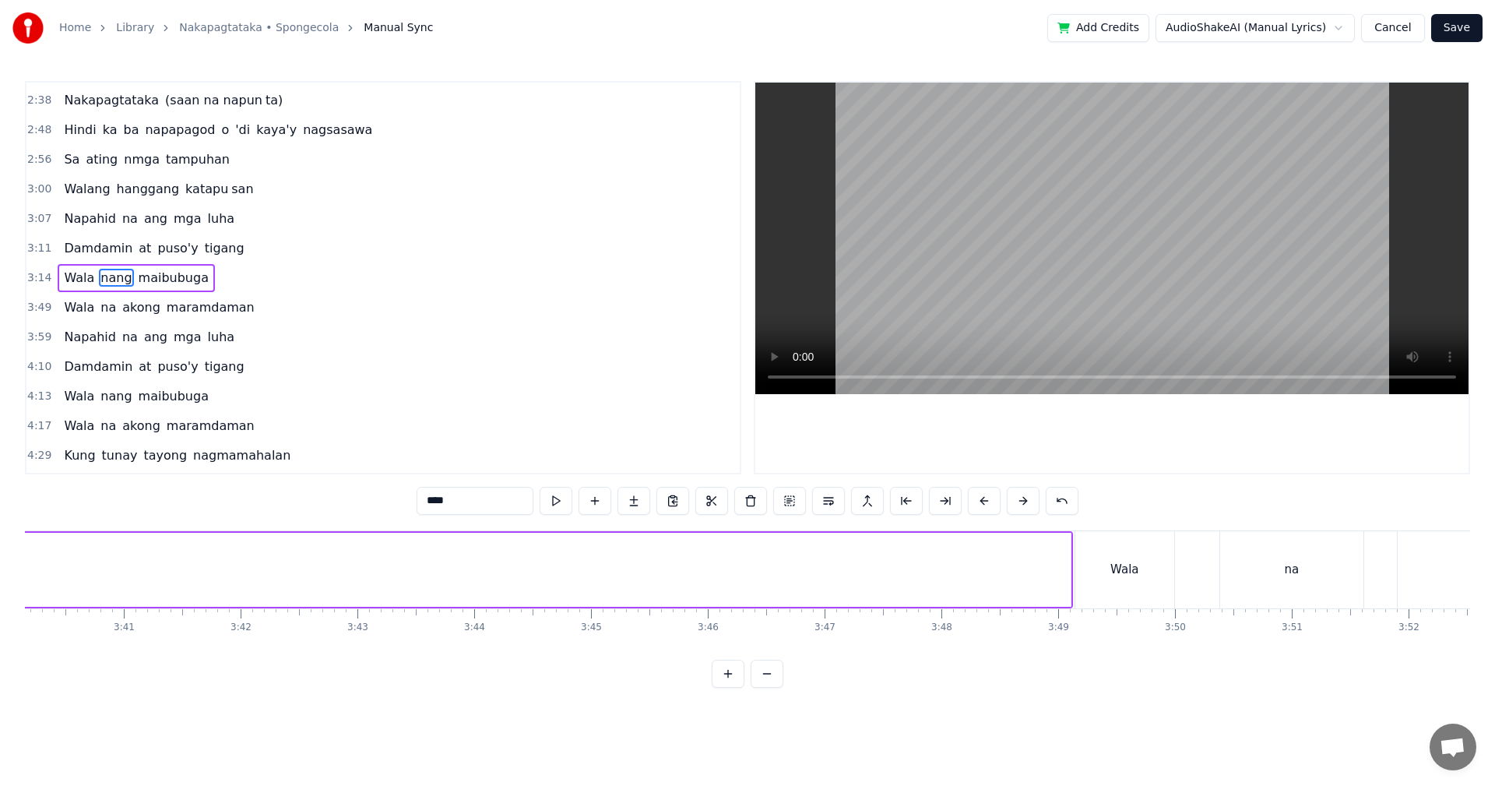
scroll to position [0, 25675]
type input "*********"
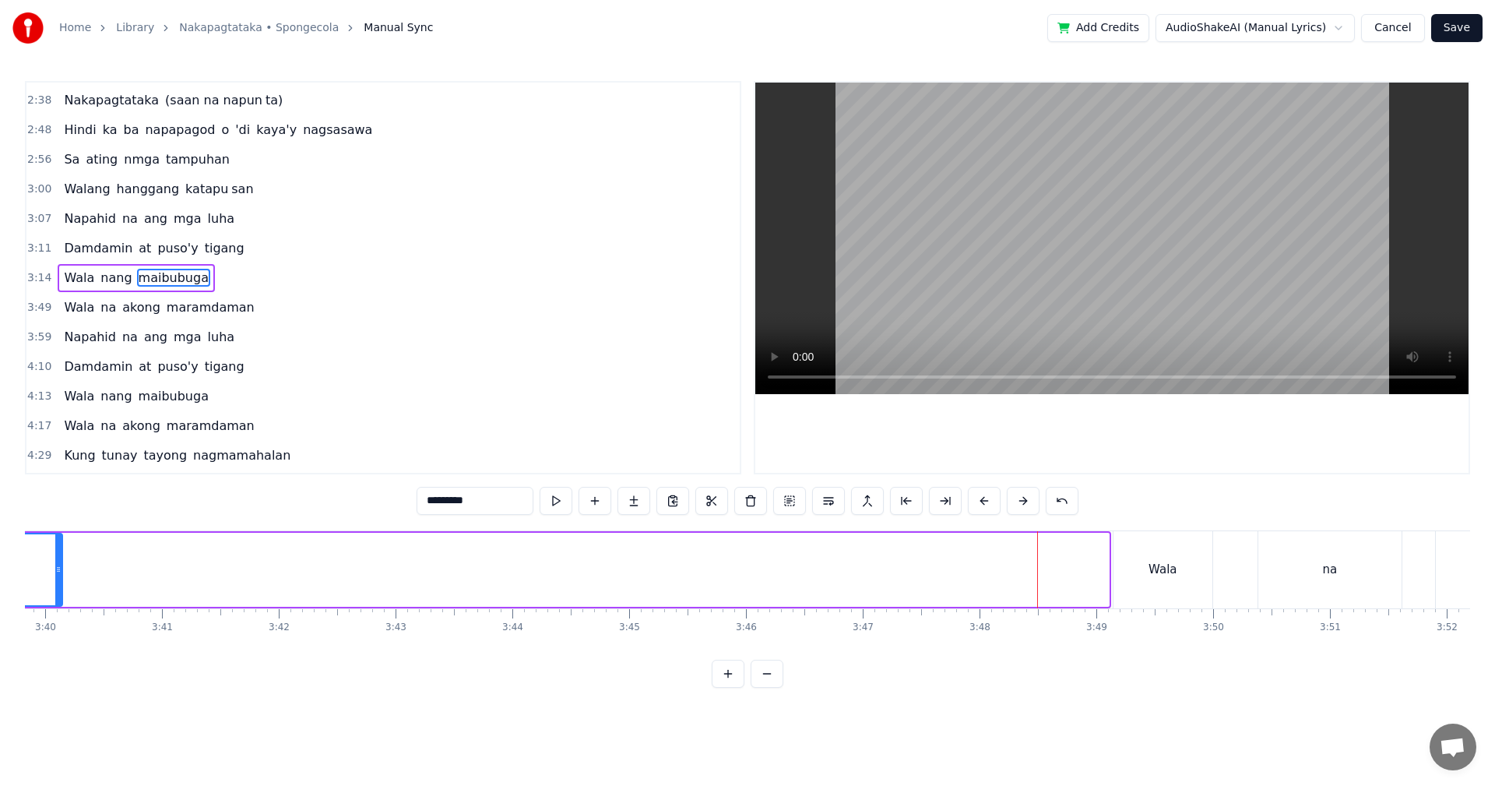
drag, startPoint x: 1107, startPoint y: 588, endPoint x: 61, endPoint y: 593, distance: 1046.5
click at [61, 593] on div at bounding box center [58, 569] width 6 height 71
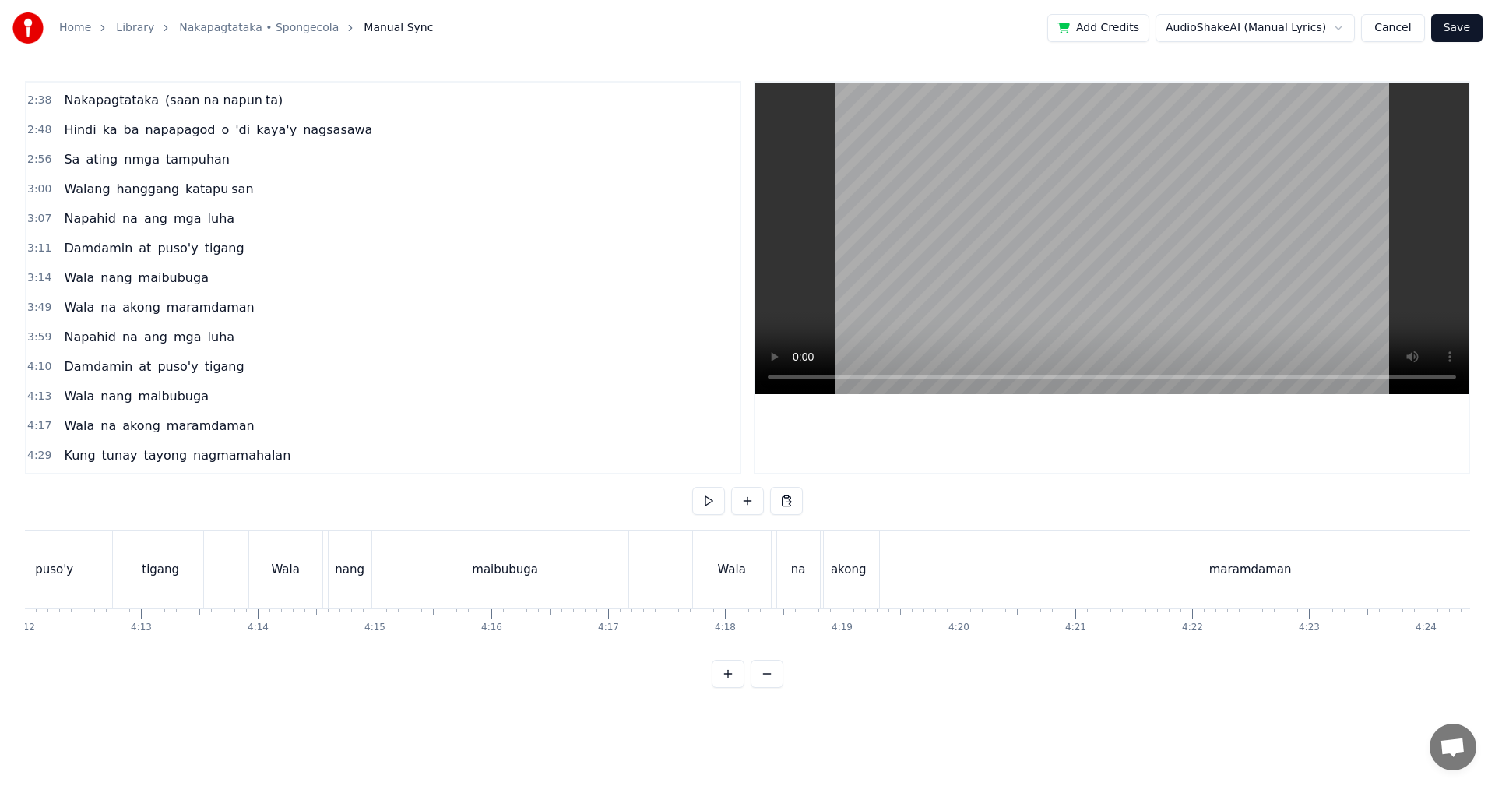
scroll to position [0, 29414]
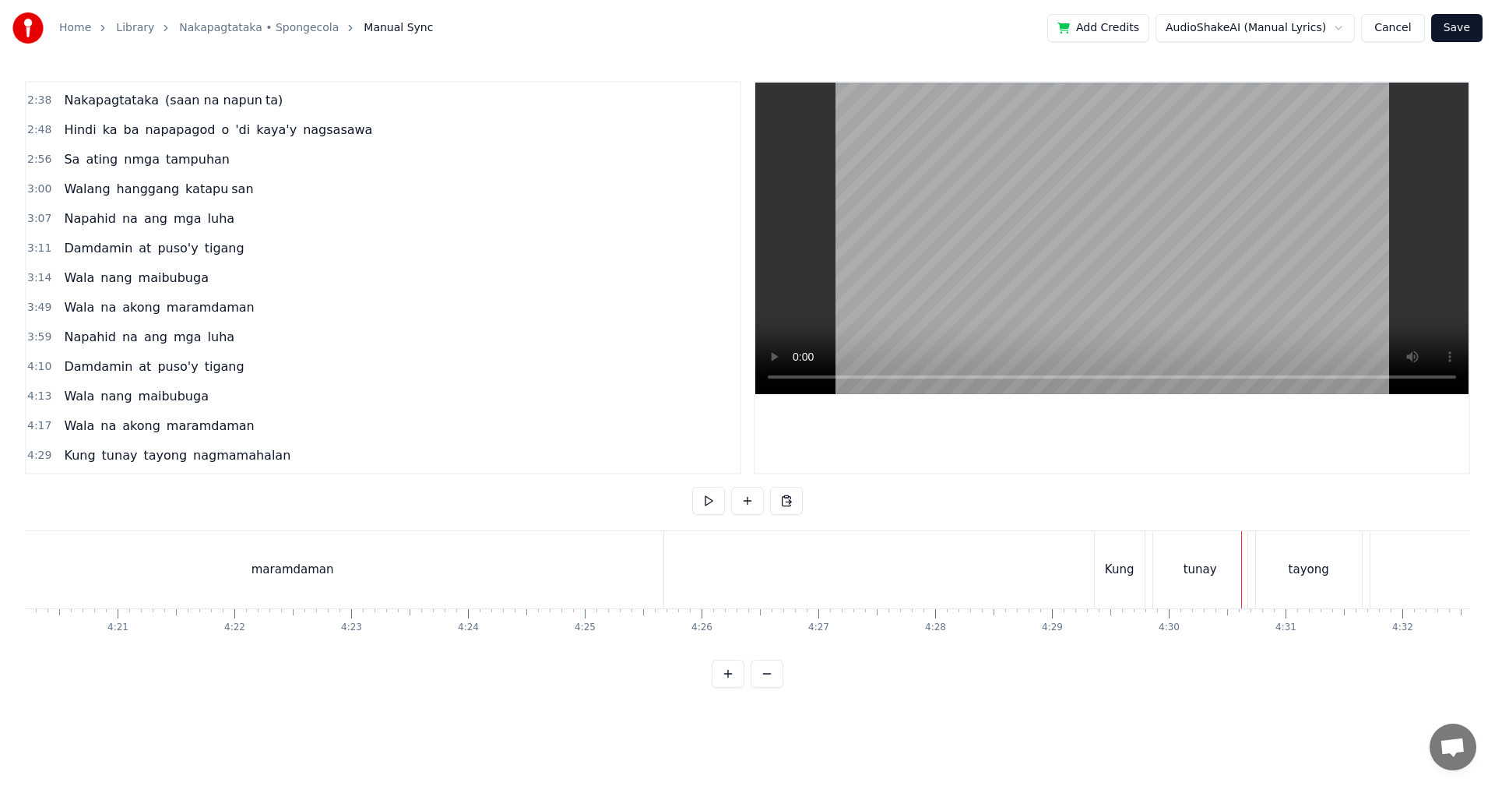
scroll to position [0, 30046]
click at [879, 568] on div "maramdaman" at bounding box center [637, 569] width 741 height 77
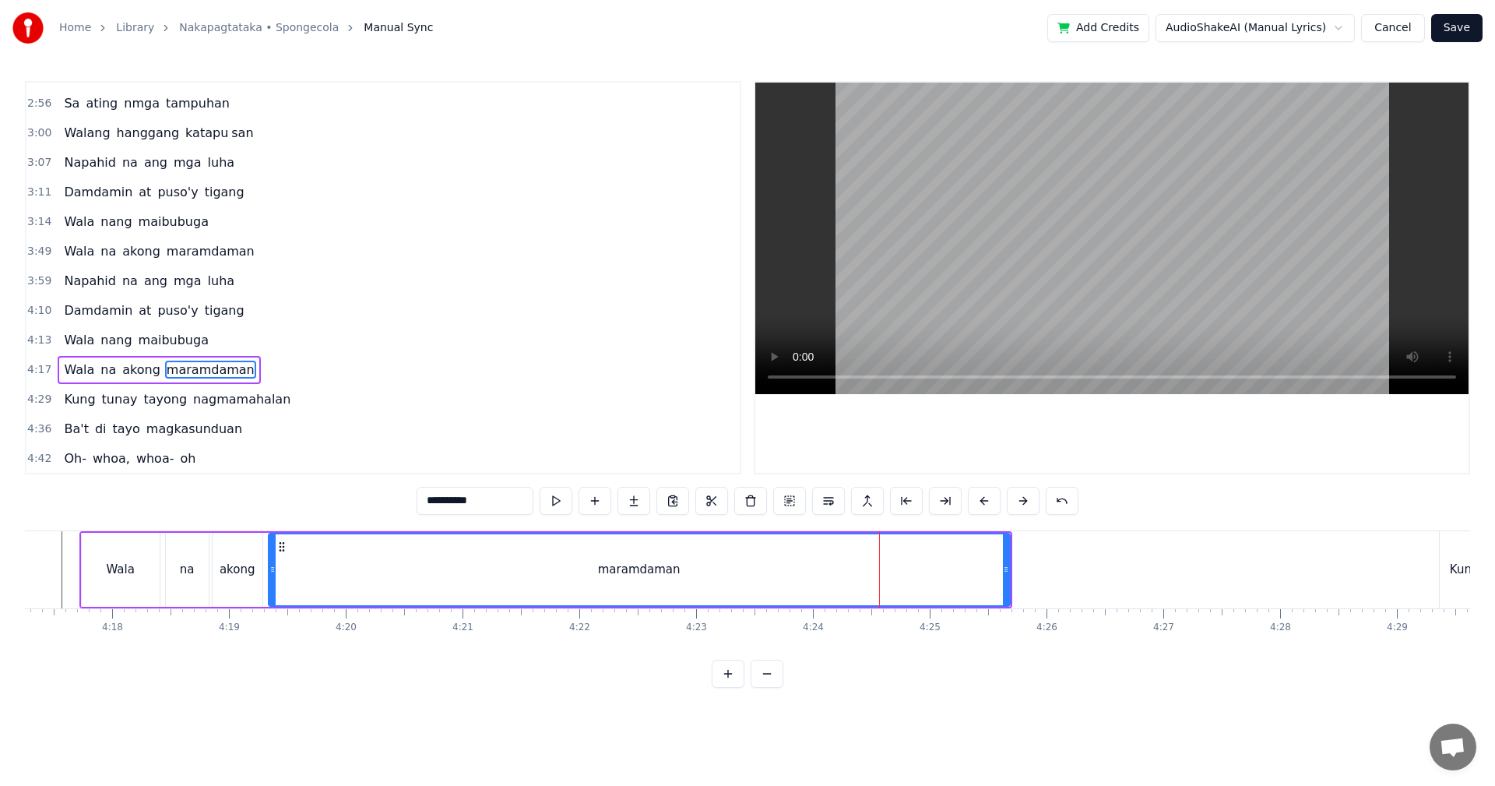
scroll to position [557, 0]
drag, startPoint x: 1009, startPoint y: 581, endPoint x: 951, endPoint y: 579, distance: 57.6
click at [951, 579] on div "maramdaman" at bounding box center [639, 570] width 743 height 74
click at [1010, 576] on div "maramdaman" at bounding box center [639, 570] width 743 height 74
drag, startPoint x: 1009, startPoint y: 578, endPoint x: 990, endPoint y: 578, distance: 19.5
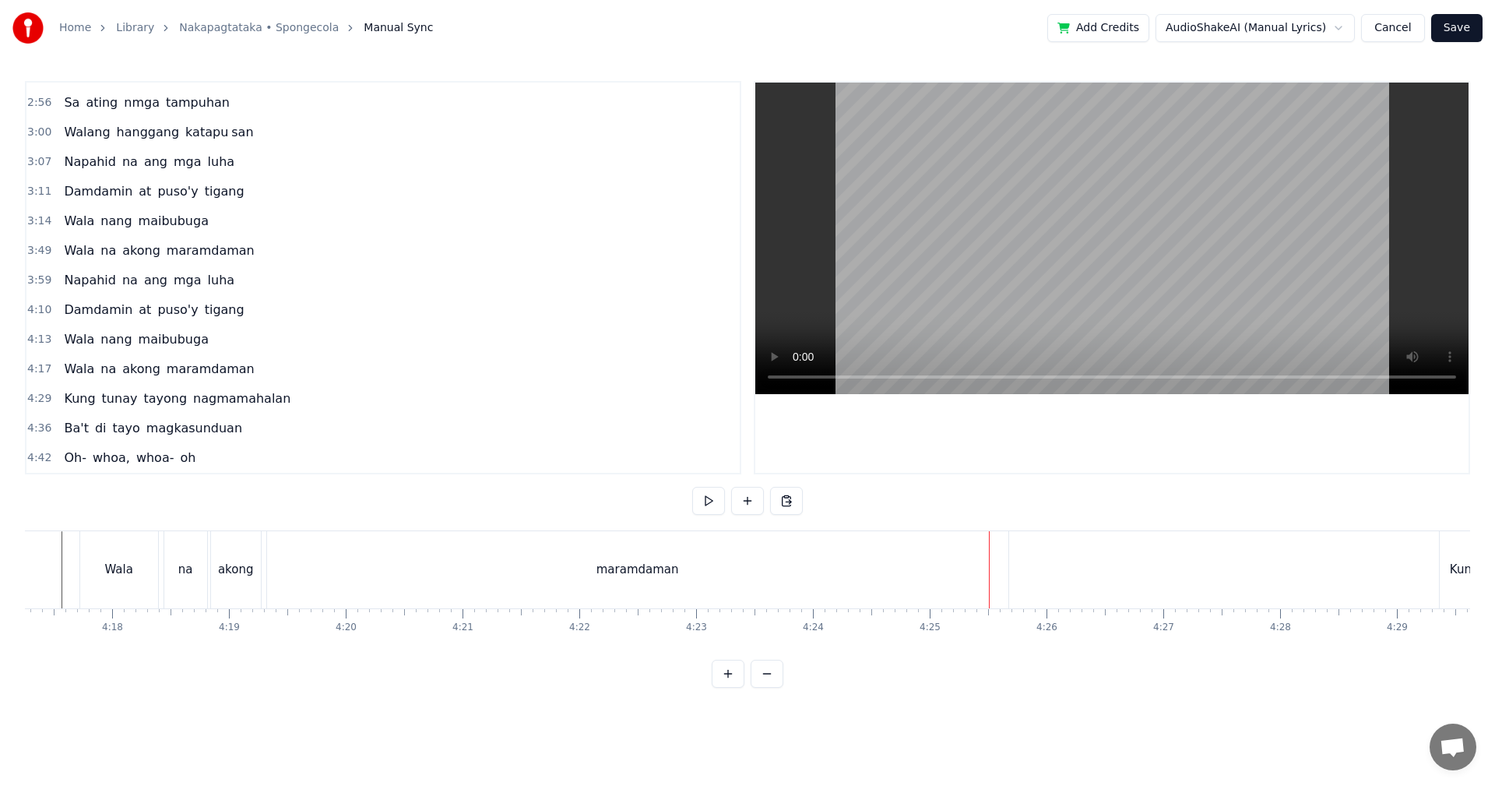
click at [885, 577] on div "maramdaman" at bounding box center [637, 569] width 741 height 77
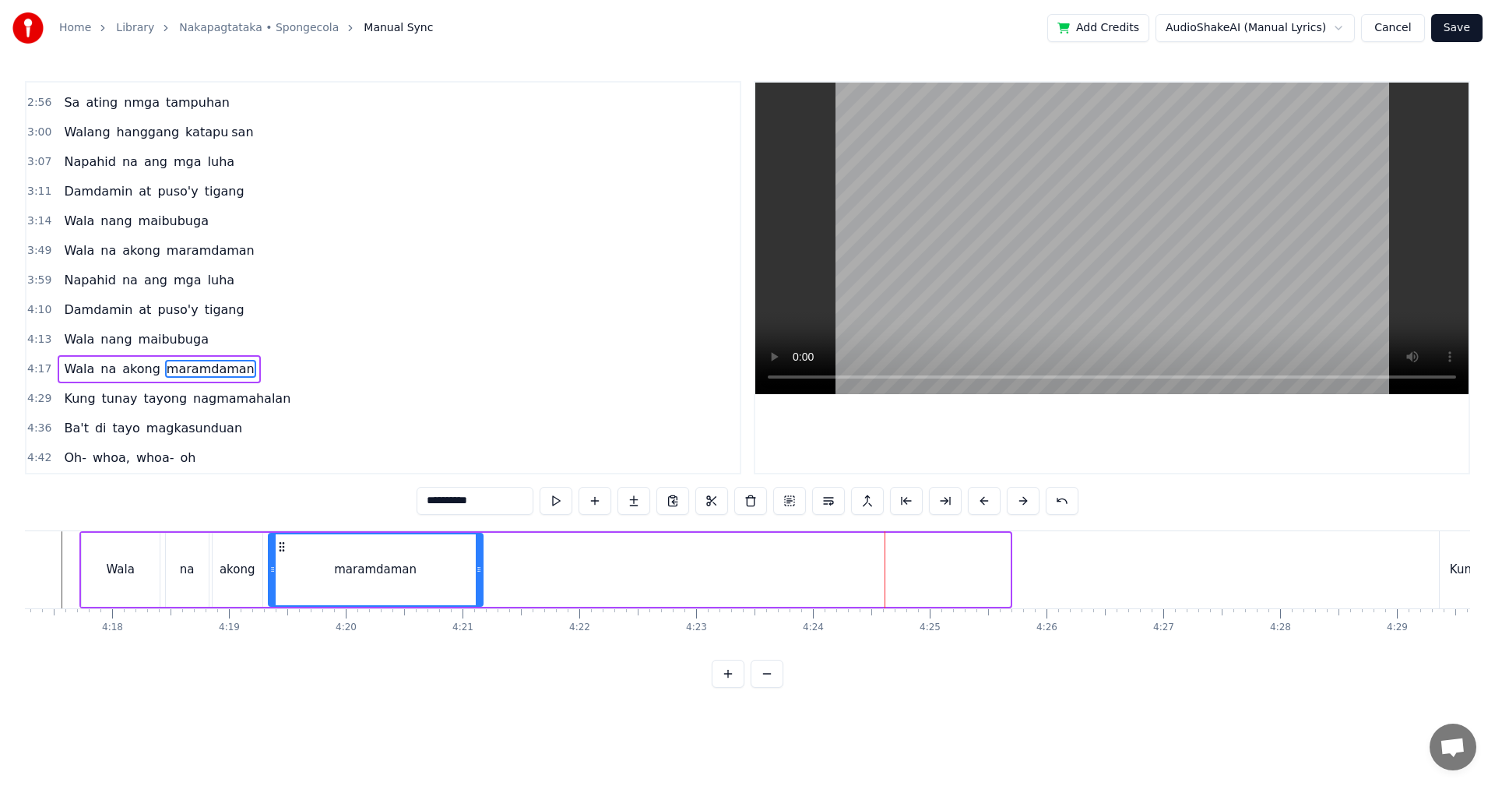
drag, startPoint x: 1006, startPoint y: 576, endPoint x: 479, endPoint y: 573, distance: 527.1
click at [479, 573] on div at bounding box center [479, 569] width 6 height 71
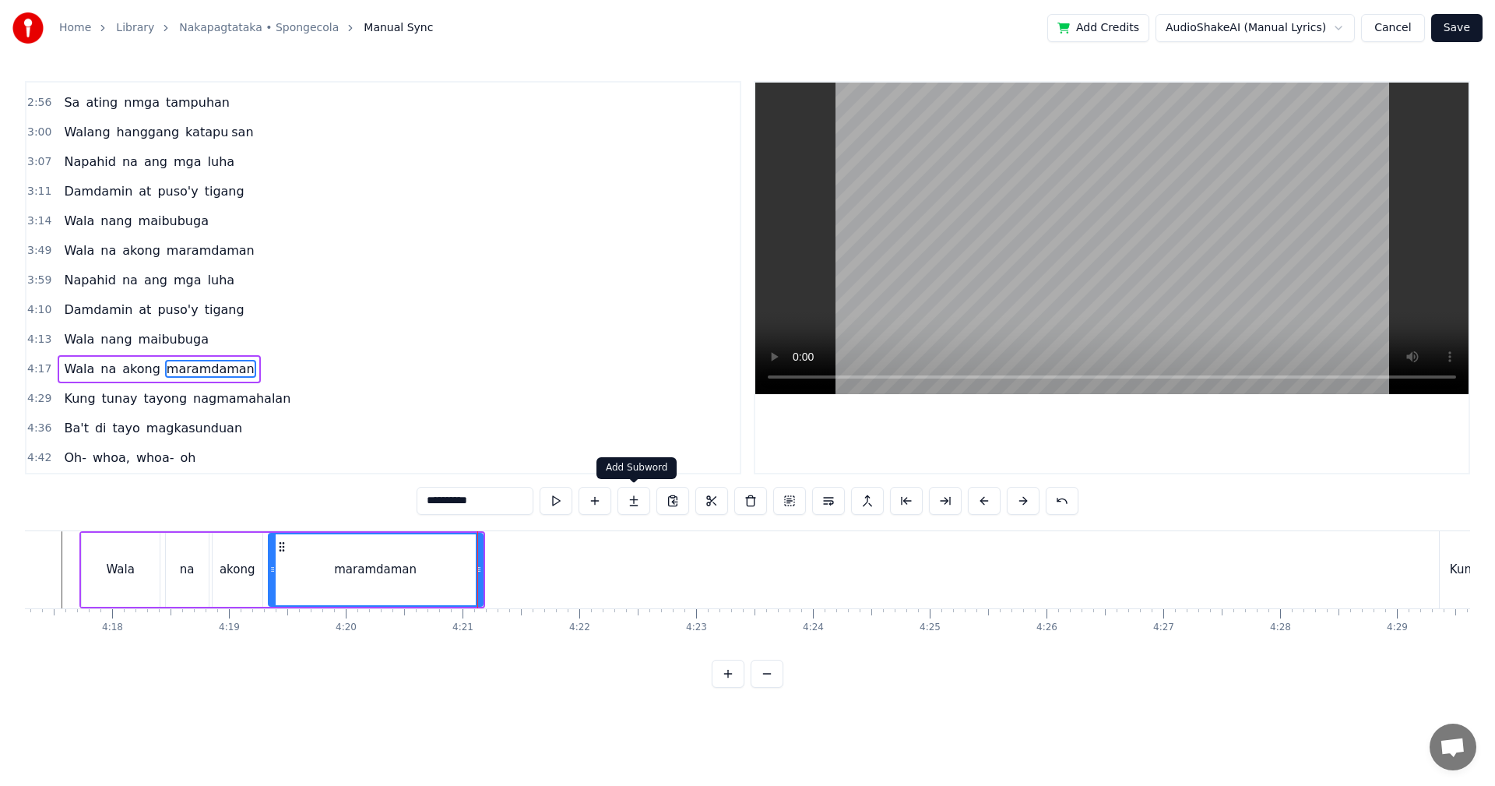
click at [635, 504] on button at bounding box center [633, 501] width 33 height 28
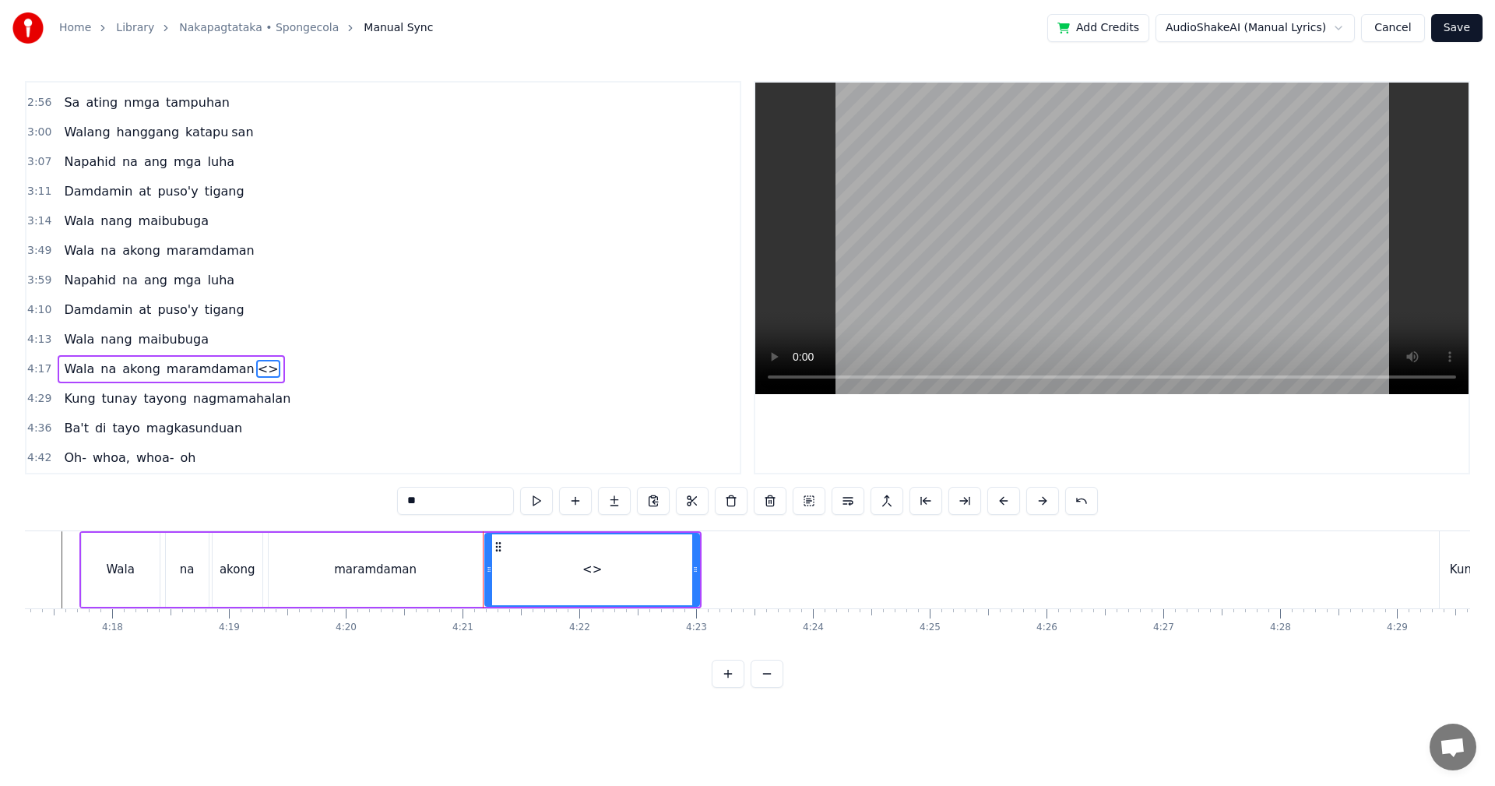
click at [418, 559] on div "maramdaman" at bounding box center [376, 570] width 214 height 74
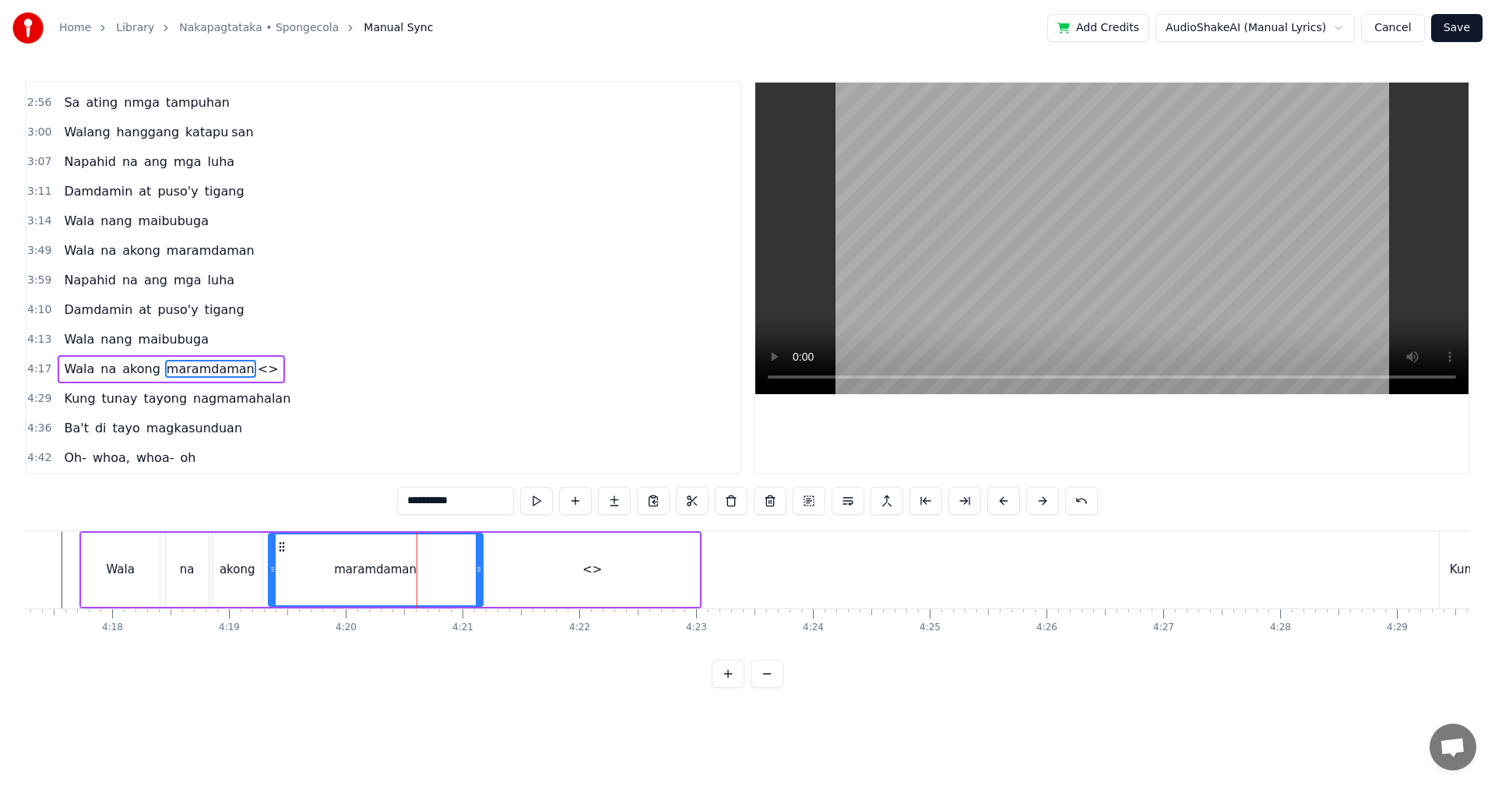
drag, startPoint x: 477, startPoint y: 504, endPoint x: 456, endPoint y: 505, distance: 20.3
click at [456, 504] on input "**********" at bounding box center [455, 501] width 117 height 28
drag, startPoint x: 583, startPoint y: 572, endPoint x: 508, endPoint y: 526, distance: 87.3
click at [584, 572] on div "<>" at bounding box center [592, 570] width 214 height 74
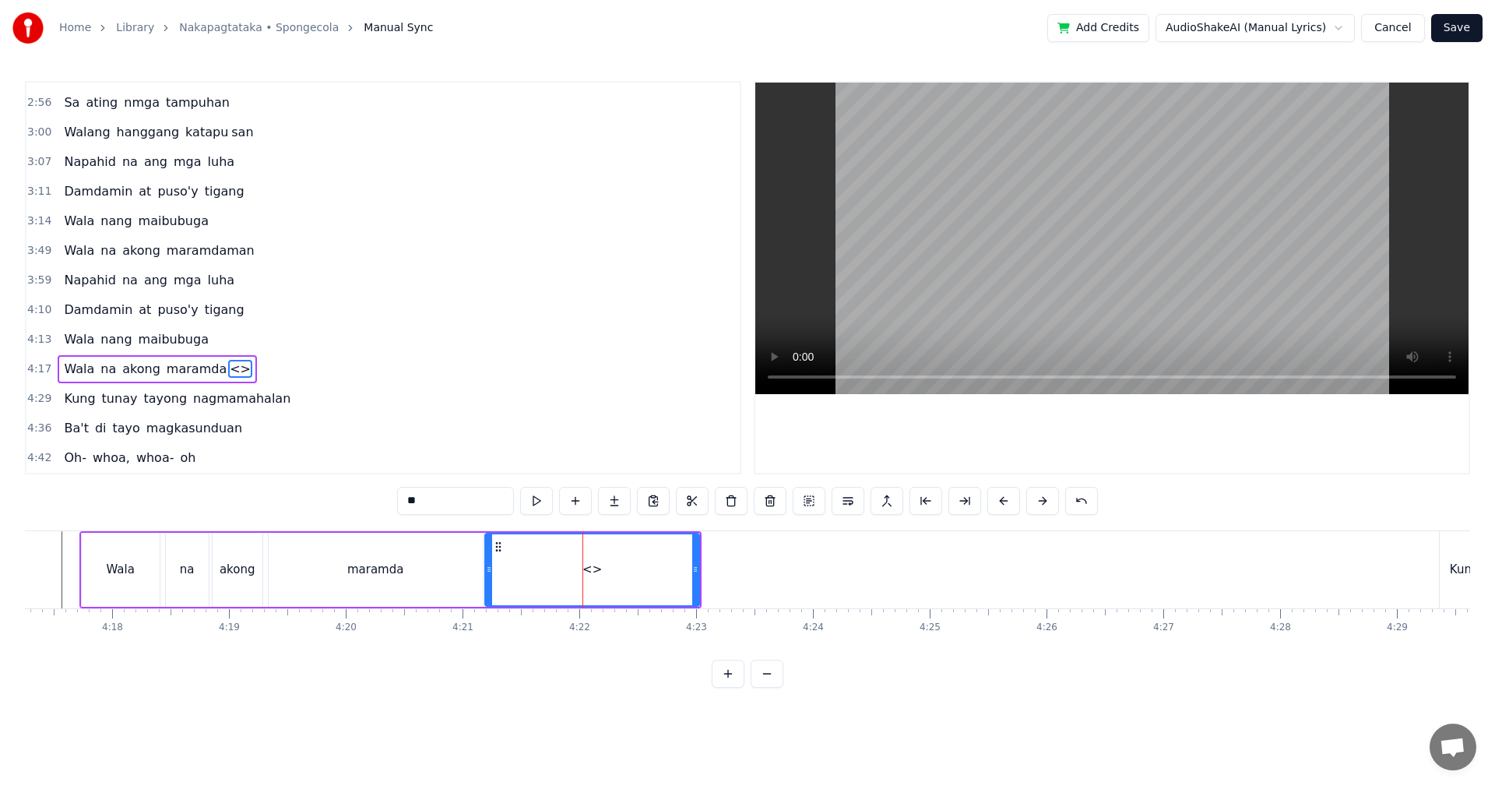
drag, startPoint x: 476, startPoint y: 501, endPoint x: 396, endPoint y: 498, distance: 79.5
click at [396, 498] on div "0:29 Walang tigil ang gulo sa aking pag- iisip 0:37 Mula nang tayo'y nagpasyang…" at bounding box center [747, 384] width 1445 height 607
paste input "*"
type input "***"
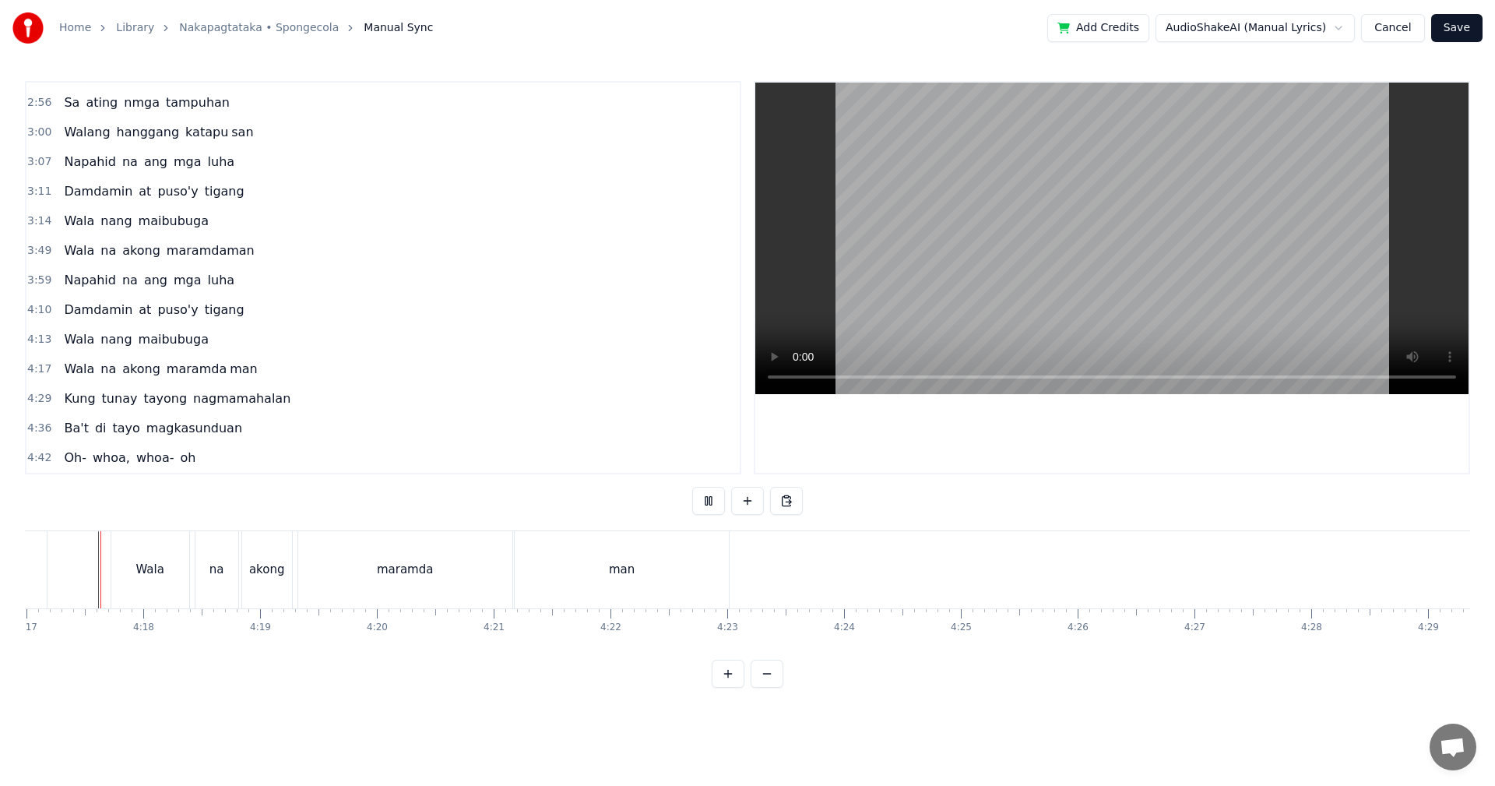
scroll to position [0, 30010]
click at [667, 579] on div "man" at bounding box center [626, 569] width 214 height 77
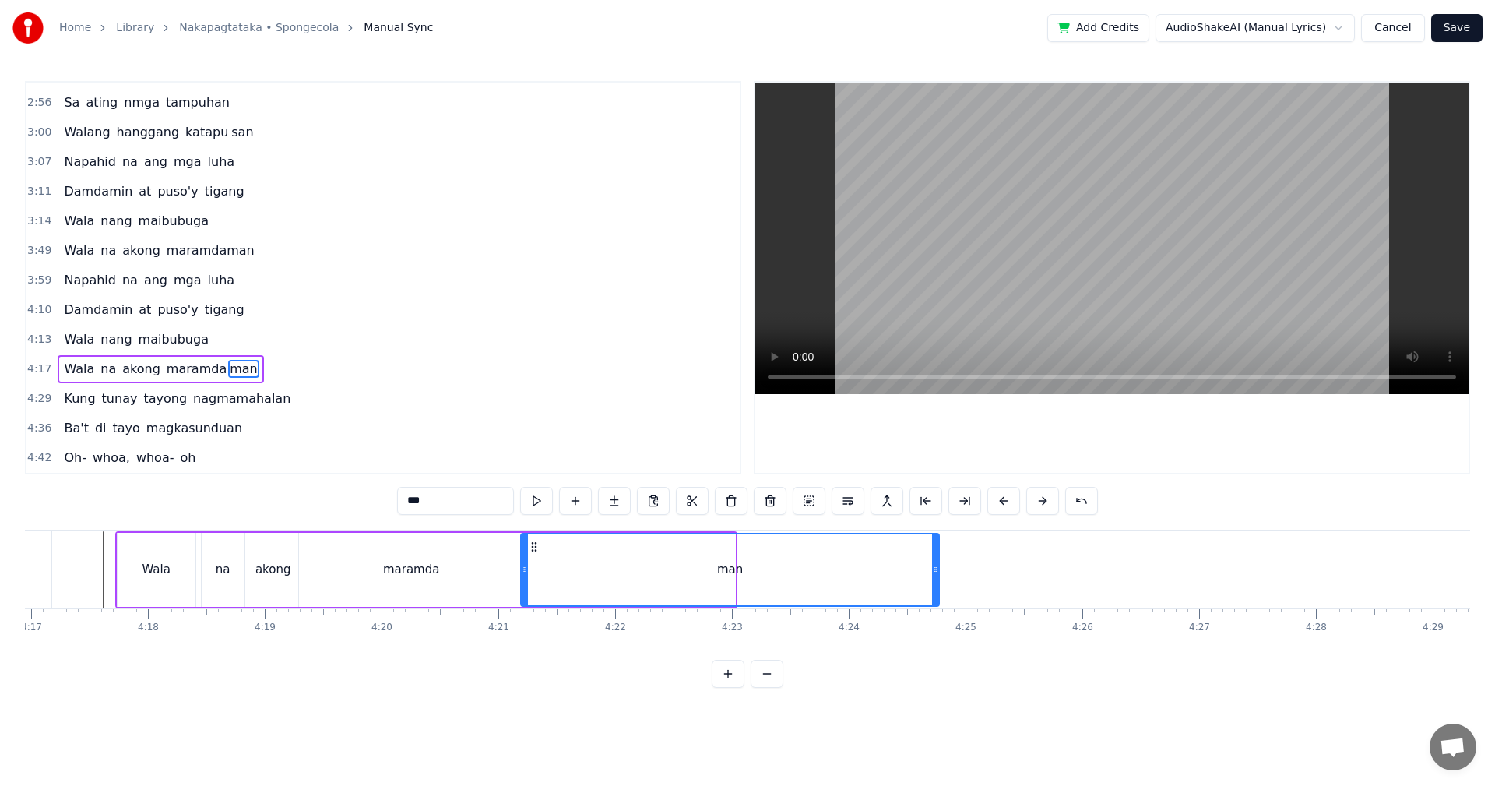
drag, startPoint x: 732, startPoint y: 572, endPoint x: 937, endPoint y: 576, distance: 204.8
click at [937, 576] on div at bounding box center [935, 569] width 6 height 71
click at [432, 561] on div "maramda" at bounding box center [411, 570] width 57 height 18
type input "*******"
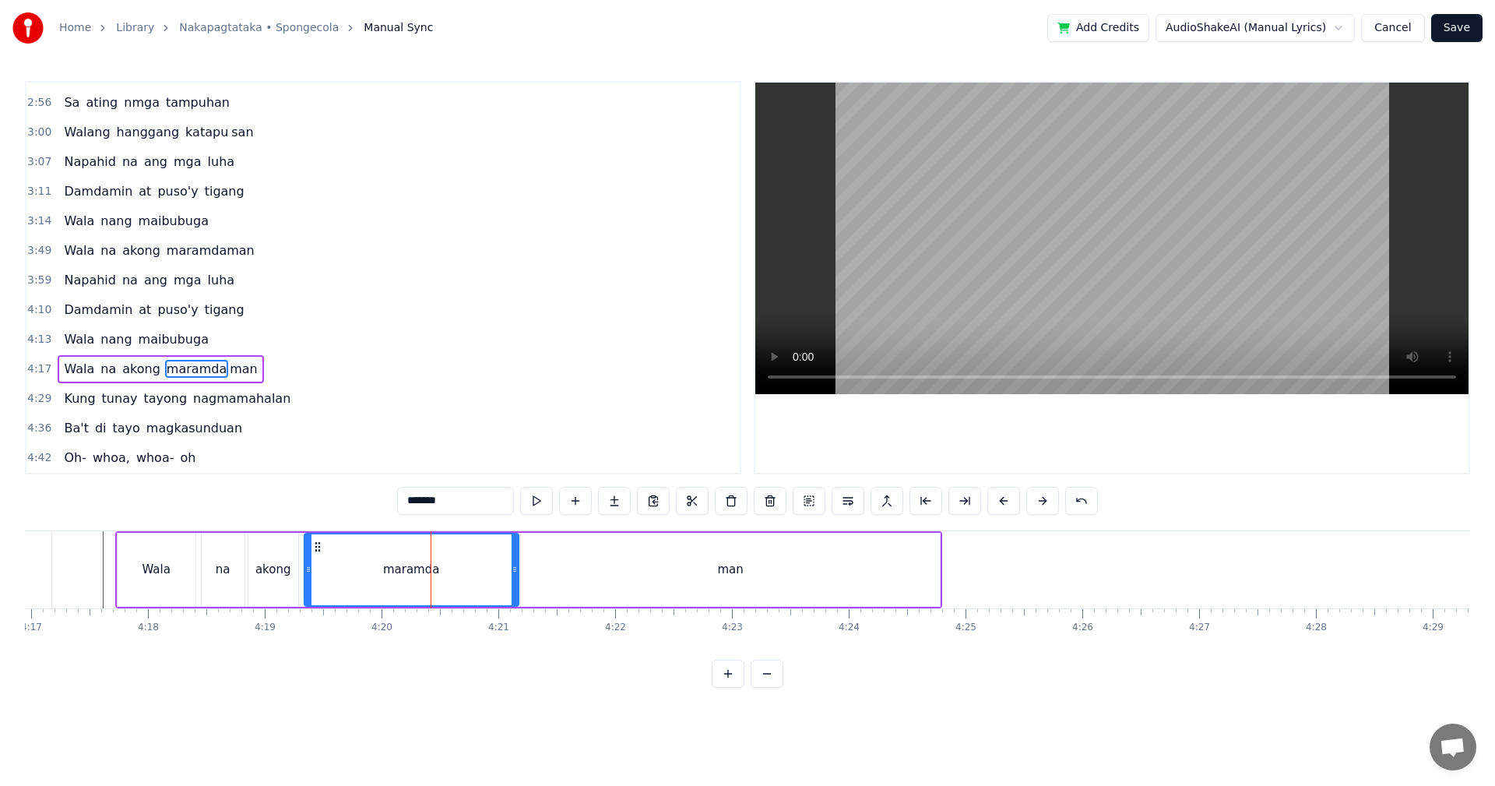
click at [513, 567] on div "maramda" at bounding box center [412, 570] width 216 height 74
drag, startPoint x: 515, startPoint y: 568, endPoint x: 456, endPoint y: 569, distance: 59.2
click at [456, 569] on icon at bounding box center [455, 569] width 6 height 12
drag, startPoint x: 307, startPoint y: 572, endPoint x: 321, endPoint y: 575, distance: 14.4
click at [293, 573] on icon at bounding box center [296, 569] width 6 height 12
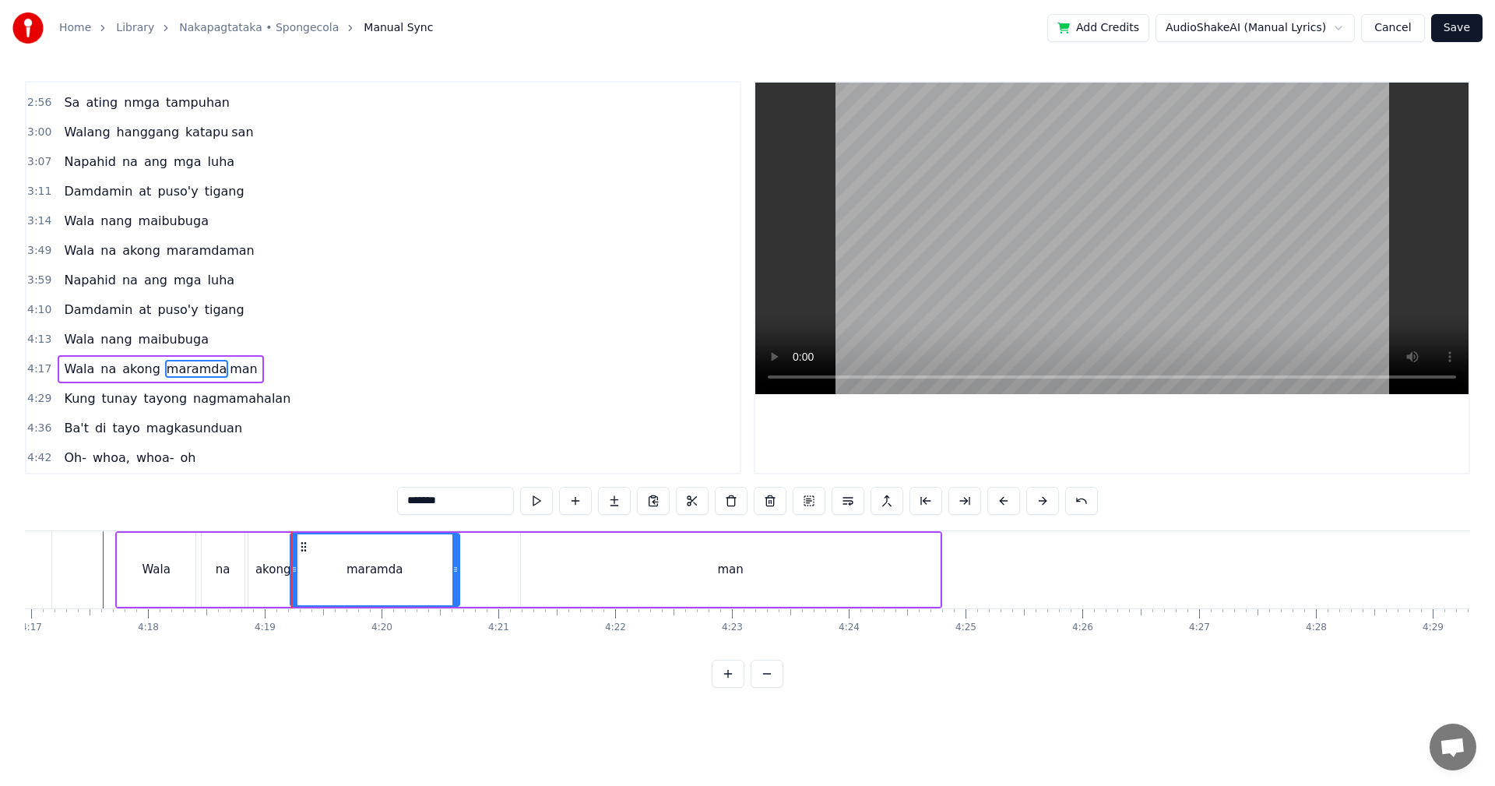
click at [500, 573] on div "maramda man" at bounding box center [615, 570] width 651 height 74
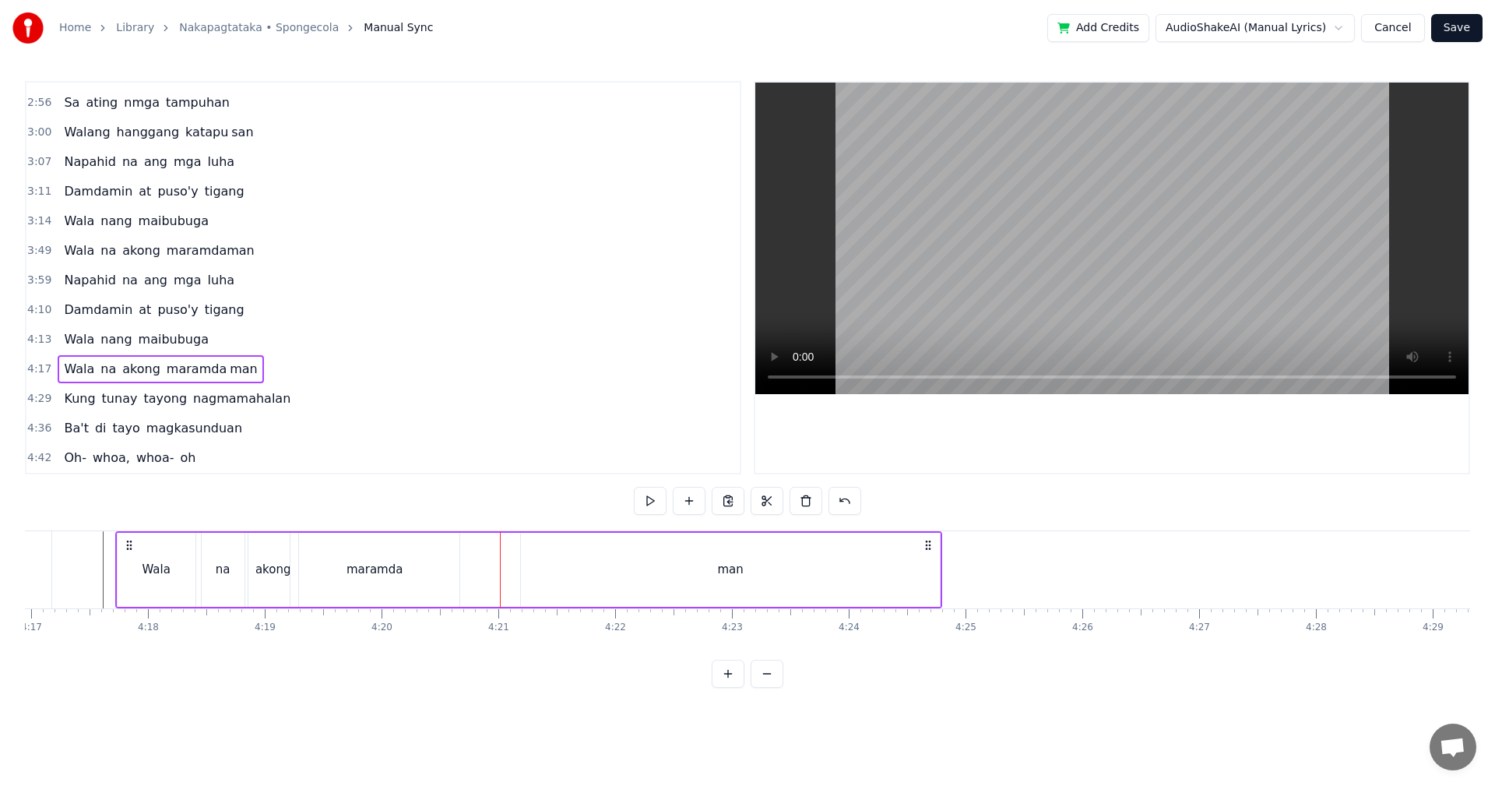
drag, startPoint x: 674, startPoint y: 574, endPoint x: 665, endPoint y: 574, distance: 8.6
click at [672, 574] on div "man" at bounding box center [730, 570] width 419 height 74
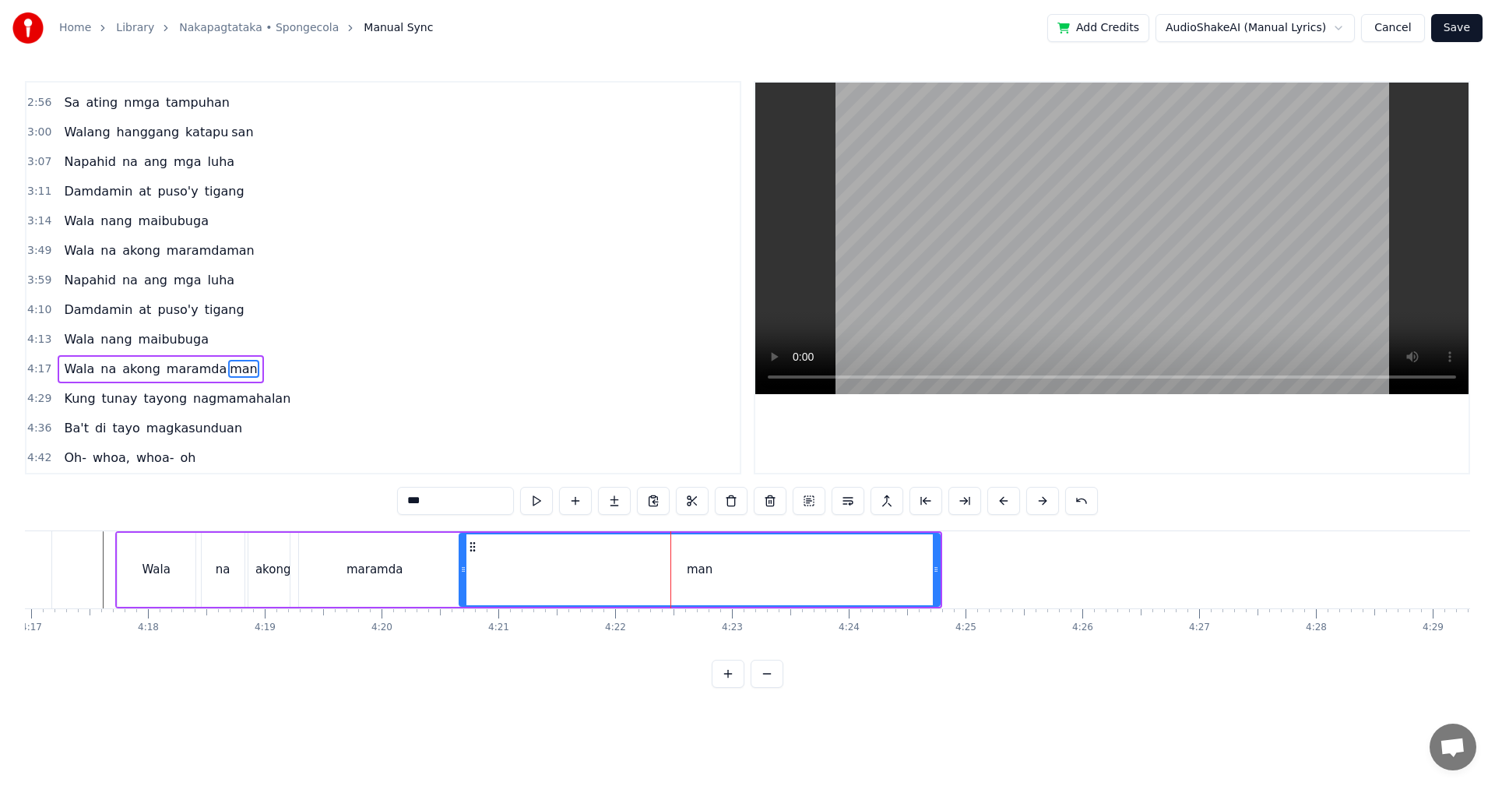
drag, startPoint x: 525, startPoint y: 573, endPoint x: 463, endPoint y: 581, distance: 62.0
click at [463, 576] on div at bounding box center [463, 569] width 6 height 71
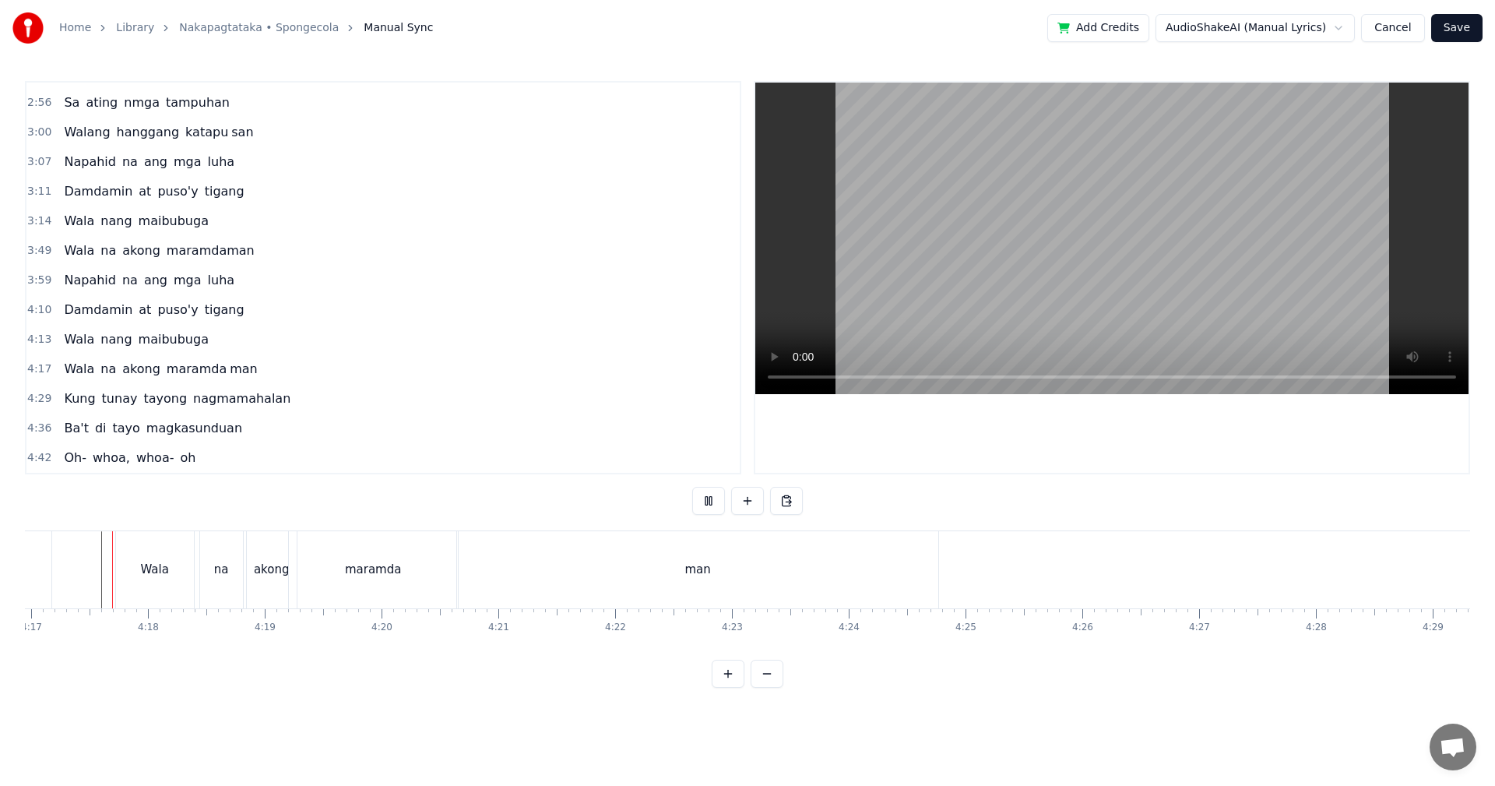
scroll to position [0, 30009]
click at [271, 579] on div "akong" at bounding box center [277, 569] width 50 height 77
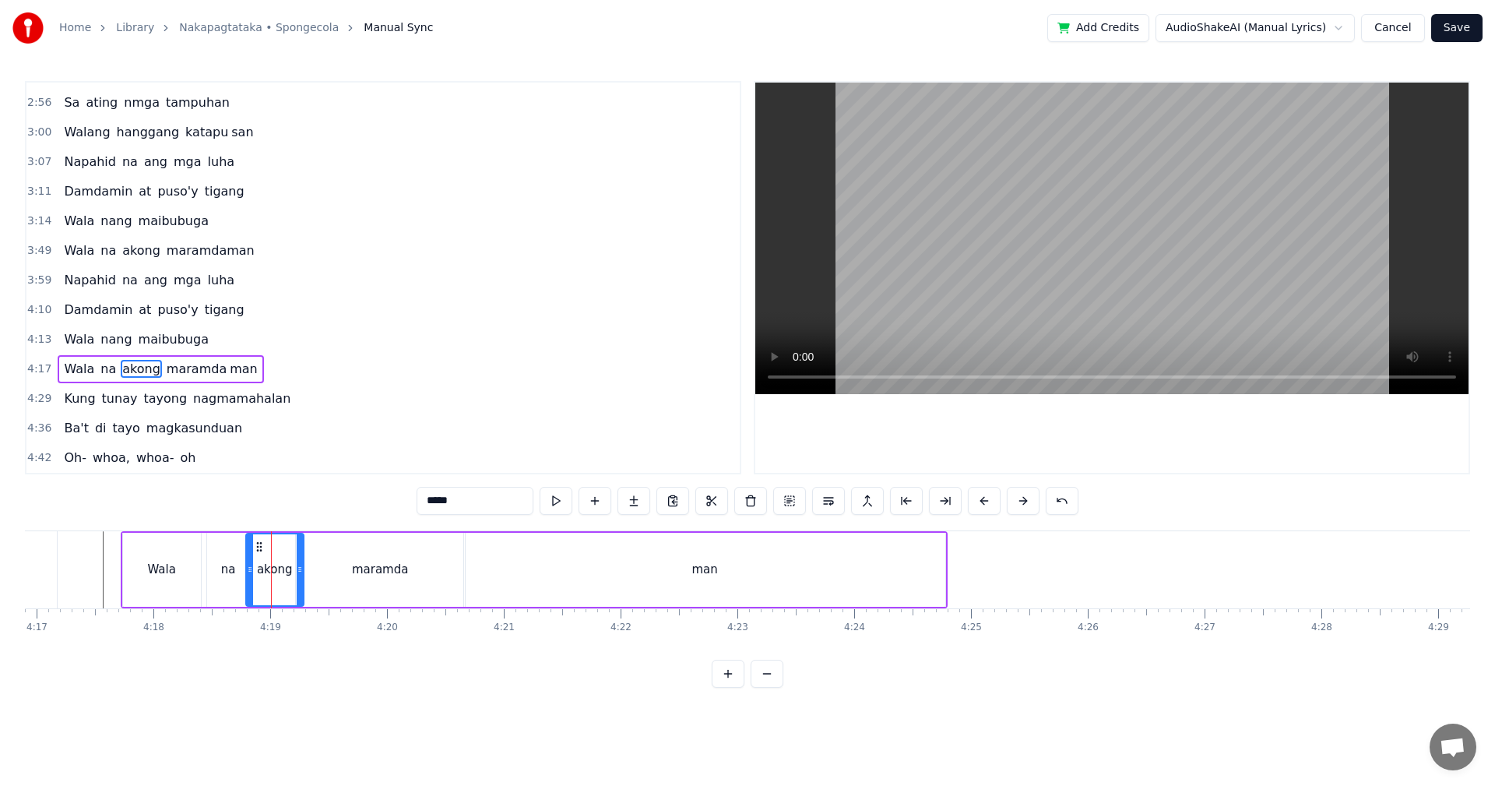
click at [248, 574] on icon at bounding box center [250, 569] width 6 height 12
click at [227, 571] on div "na" at bounding box center [228, 570] width 15 height 18
click at [204, 575] on icon at bounding box center [205, 569] width 6 height 12
click at [362, 580] on div "maramda" at bounding box center [380, 570] width 169 height 74
type input "*******"
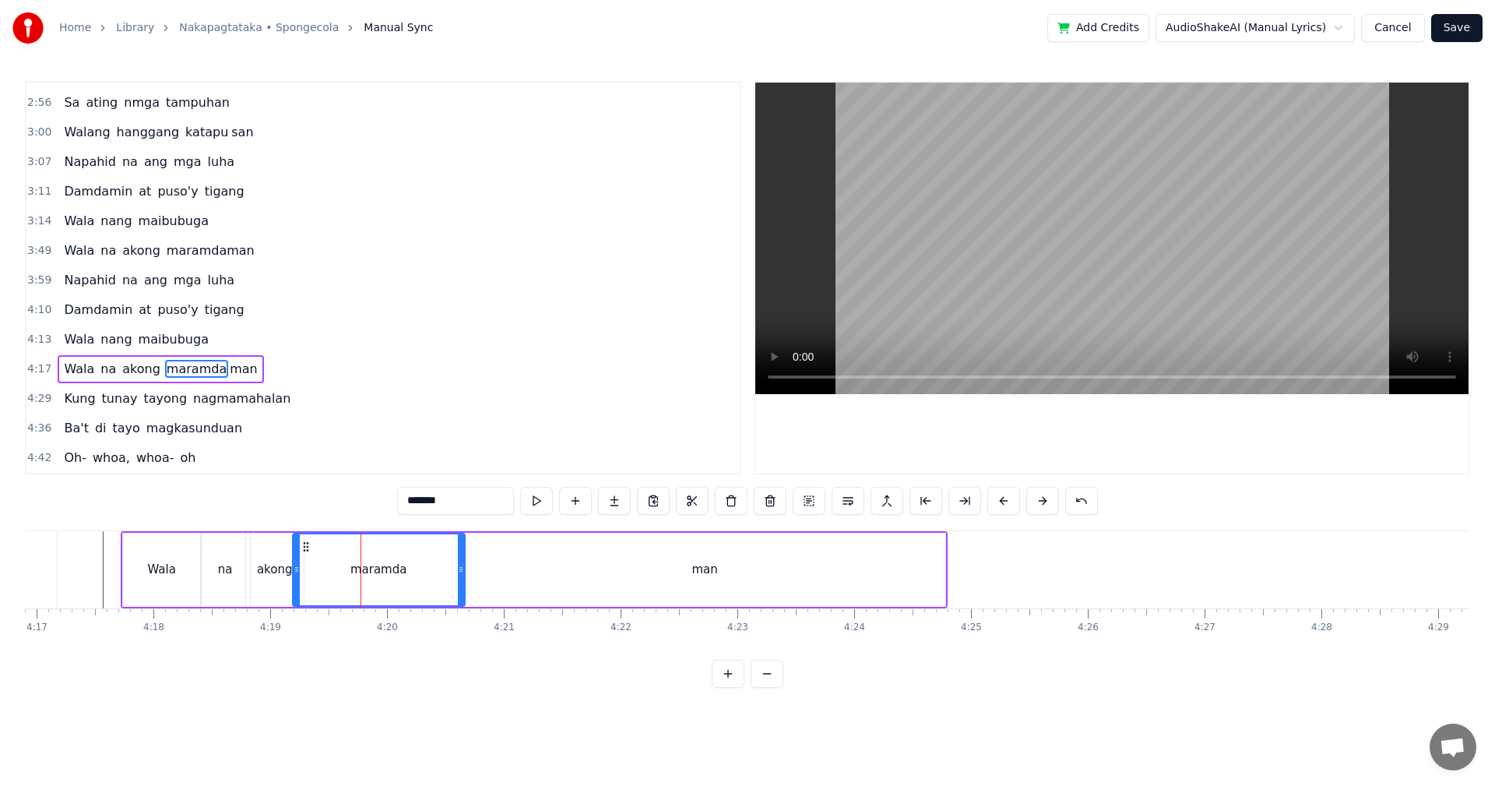
click at [294, 576] on div at bounding box center [297, 569] width 6 height 71
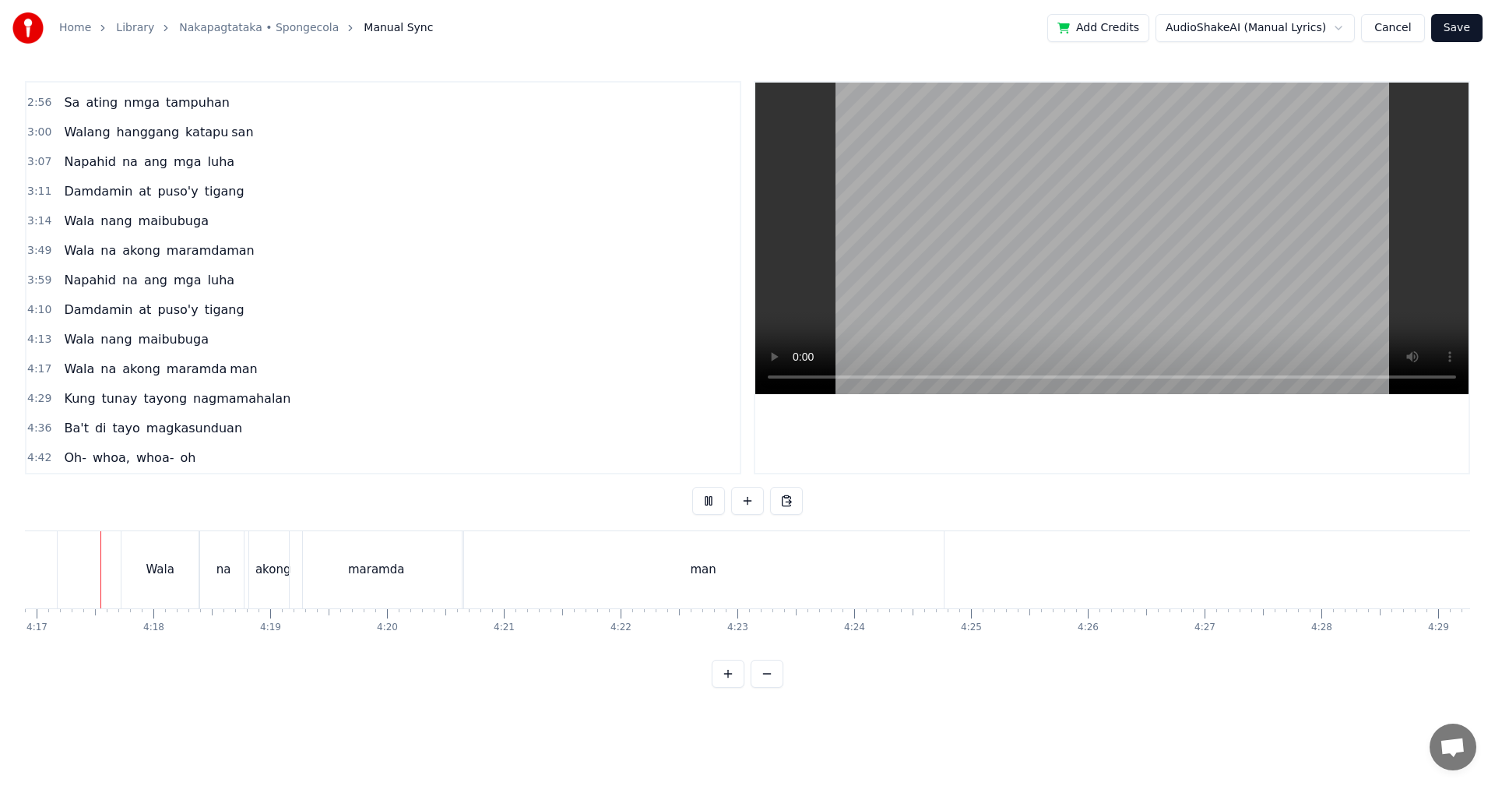
scroll to position [0, 30002]
click at [377, 566] on div "maramda" at bounding box center [378, 570] width 57 height 18
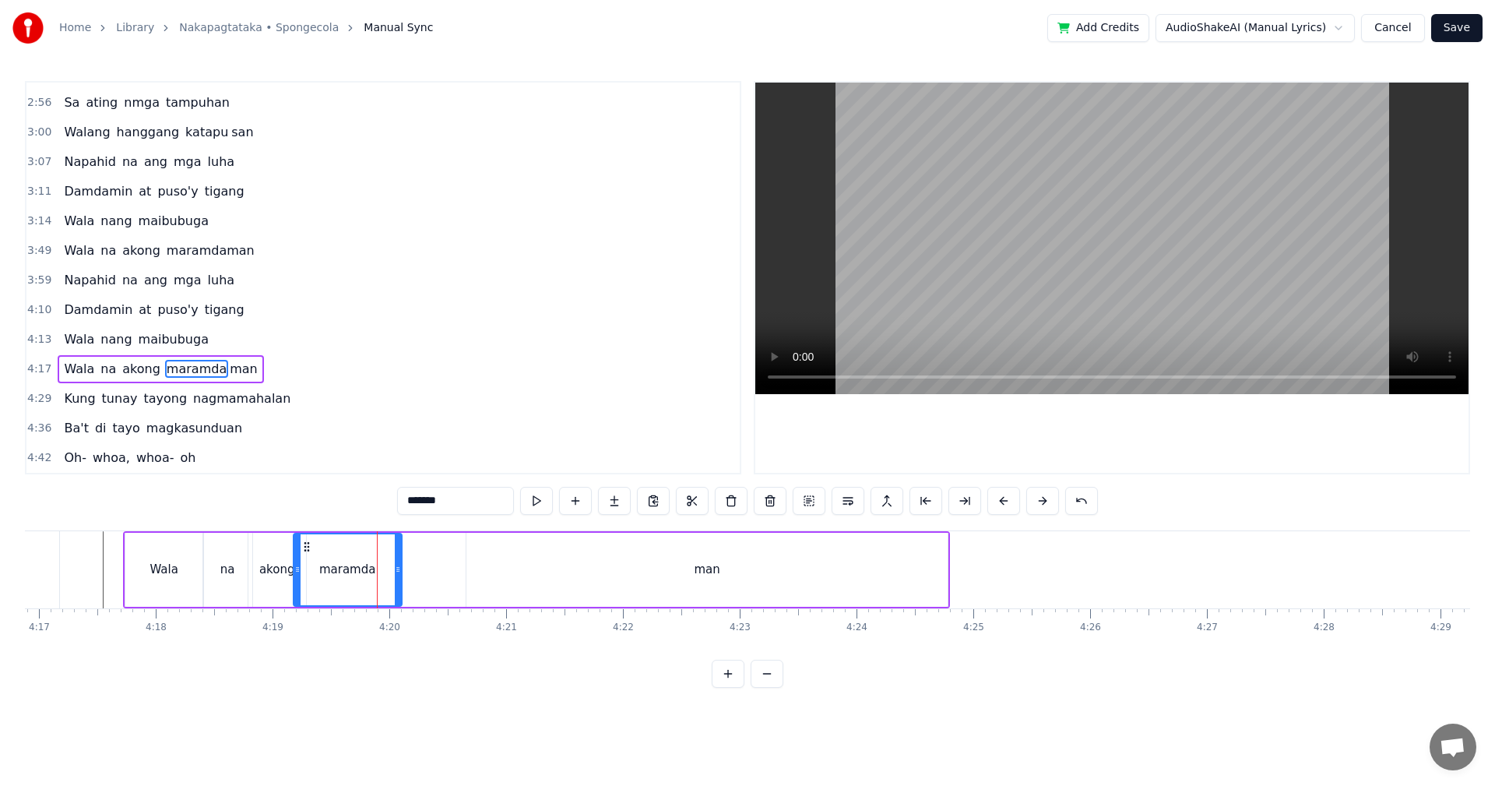
drag, startPoint x: 465, startPoint y: 574, endPoint x: 399, endPoint y: 572, distance: 65.4
click at [399, 572] on icon at bounding box center [398, 569] width 6 height 12
click at [538, 575] on div "man" at bounding box center [706, 570] width 481 height 74
type input "***"
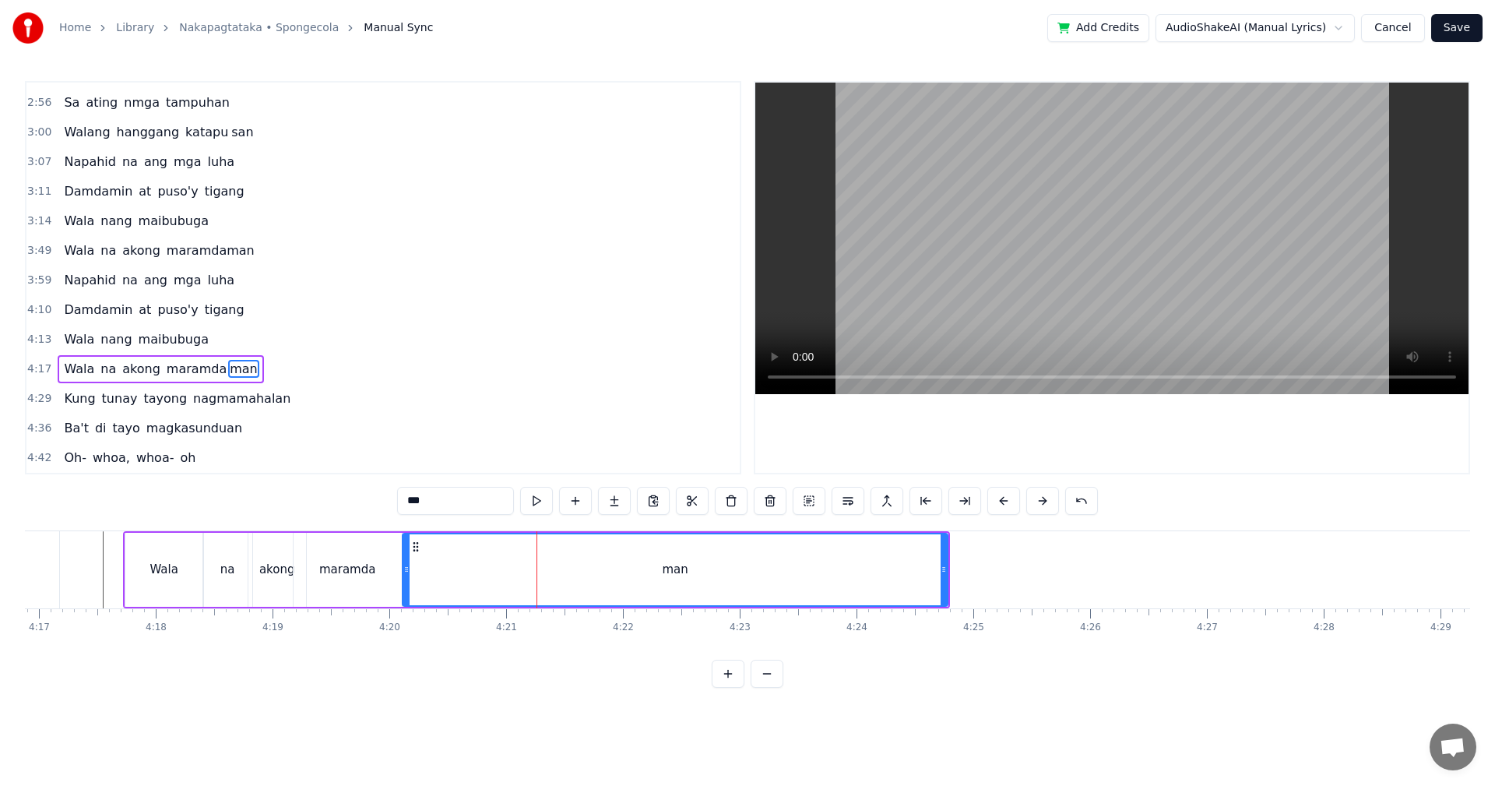
drag, startPoint x: 469, startPoint y: 574, endPoint x: 309, endPoint y: 573, distance: 159.6
click at [404, 574] on icon at bounding box center [406, 569] width 6 height 12
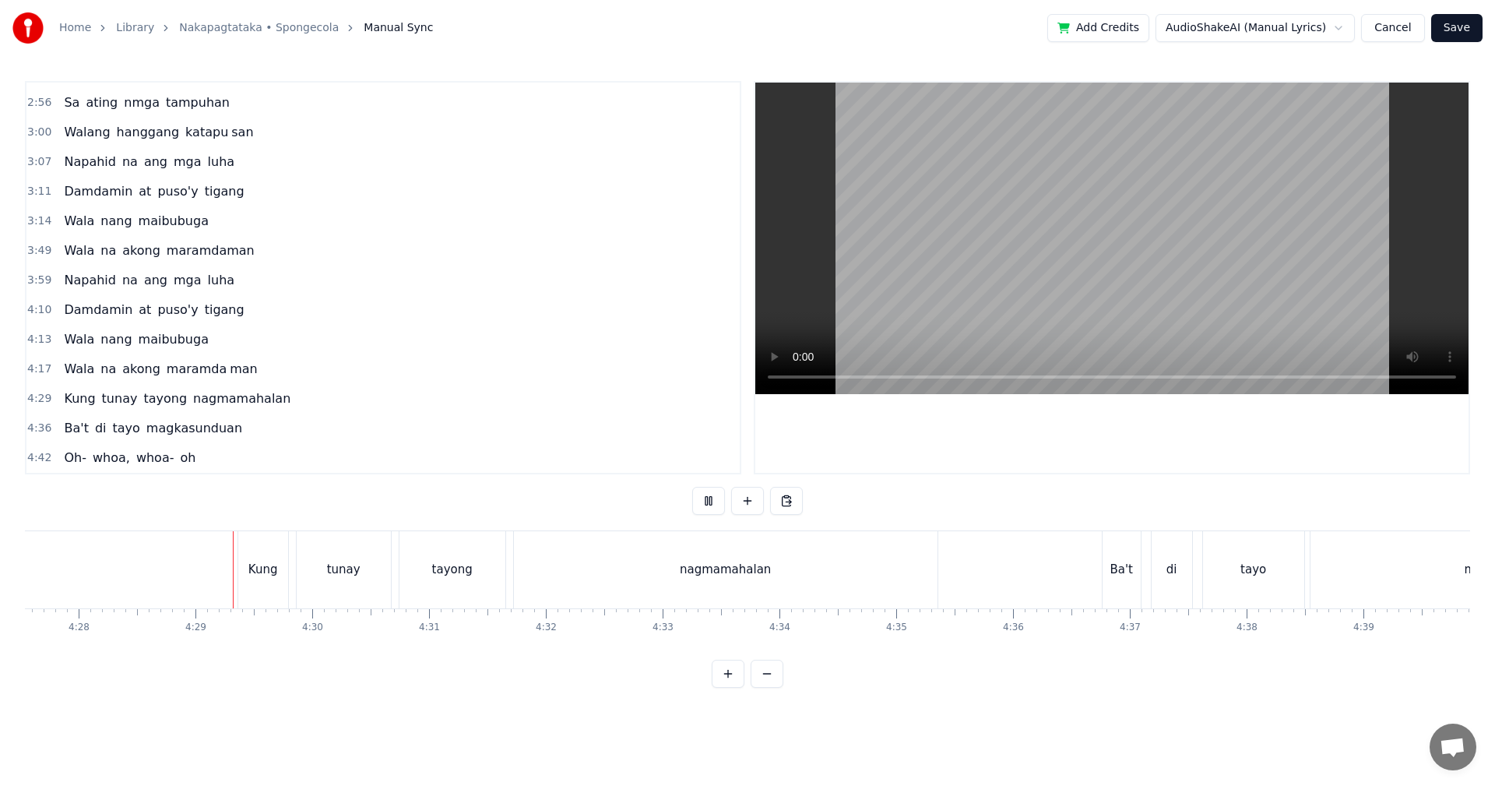
scroll to position [0, 31300]
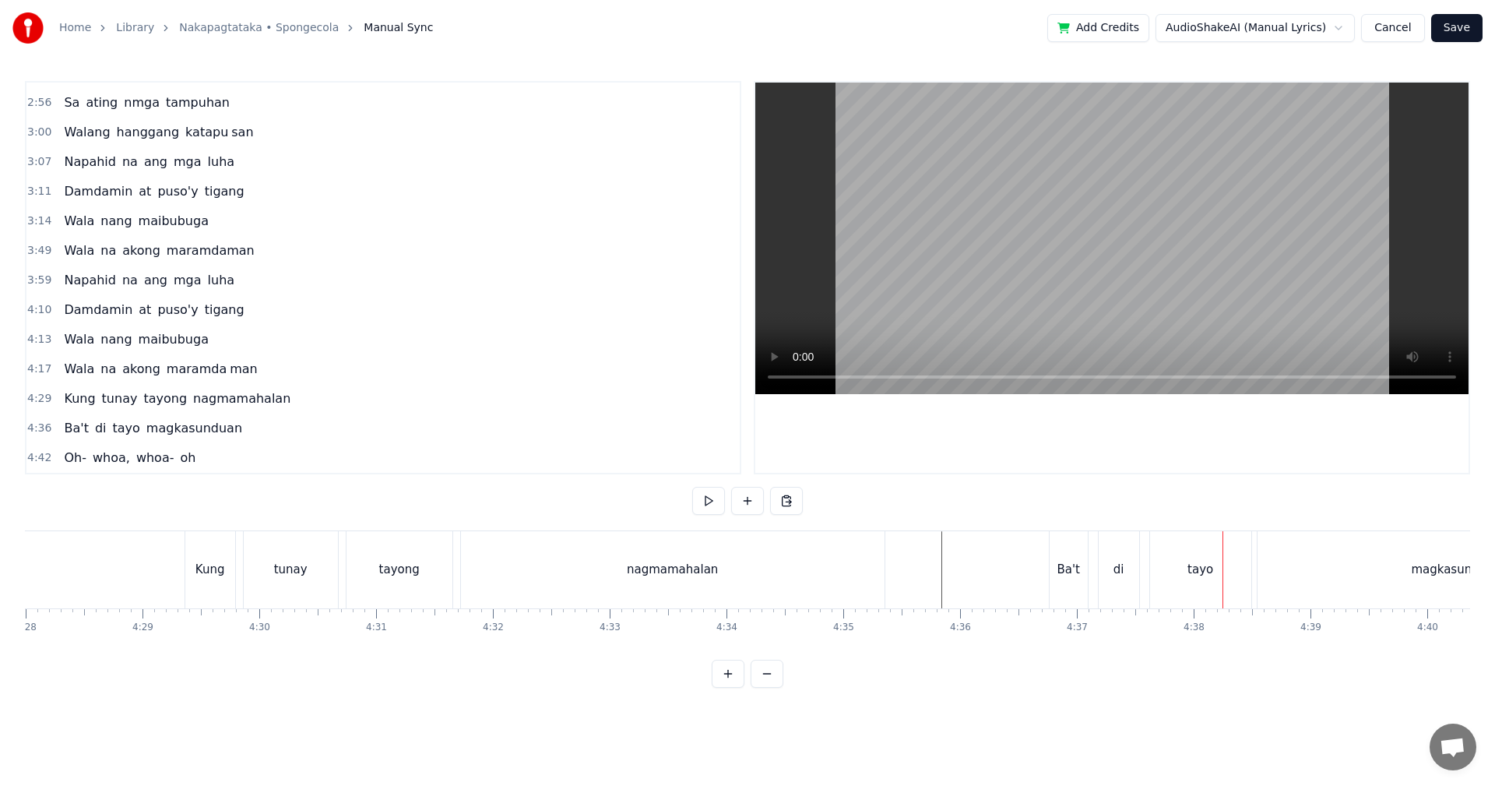
click at [673, 554] on div "whoa-" at bounding box center [650, 569] width 281 height 77
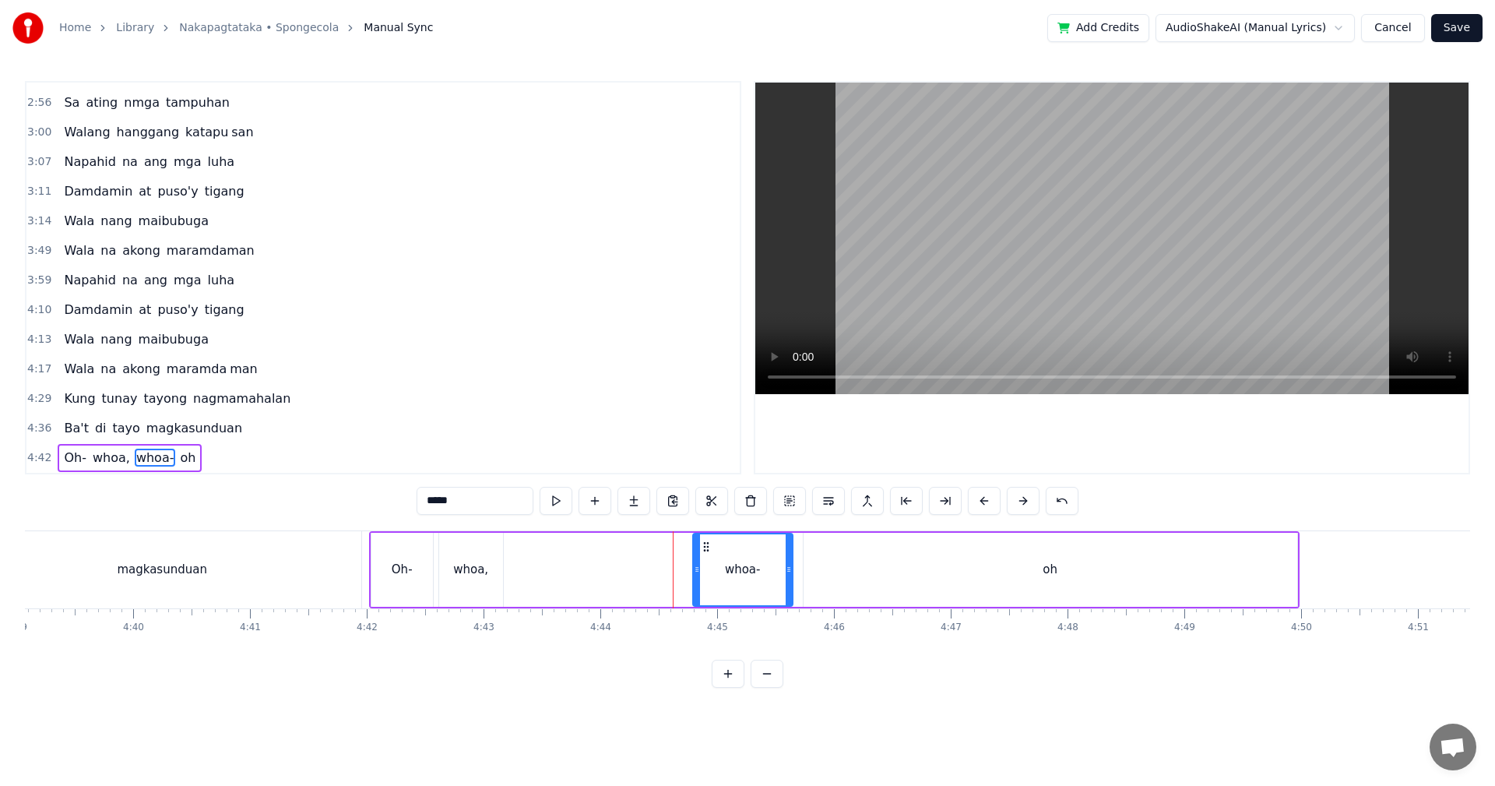
drag, startPoint x: 514, startPoint y: 572, endPoint x: 698, endPoint y: 572, distance: 183.8
click at [698, 572] on icon at bounding box center [697, 569] width 6 height 12
drag, startPoint x: 874, startPoint y: 559, endPoint x: 860, endPoint y: 558, distance: 13.3
click at [873, 558] on div "oh" at bounding box center [1051, 570] width 494 height 74
type input "**"
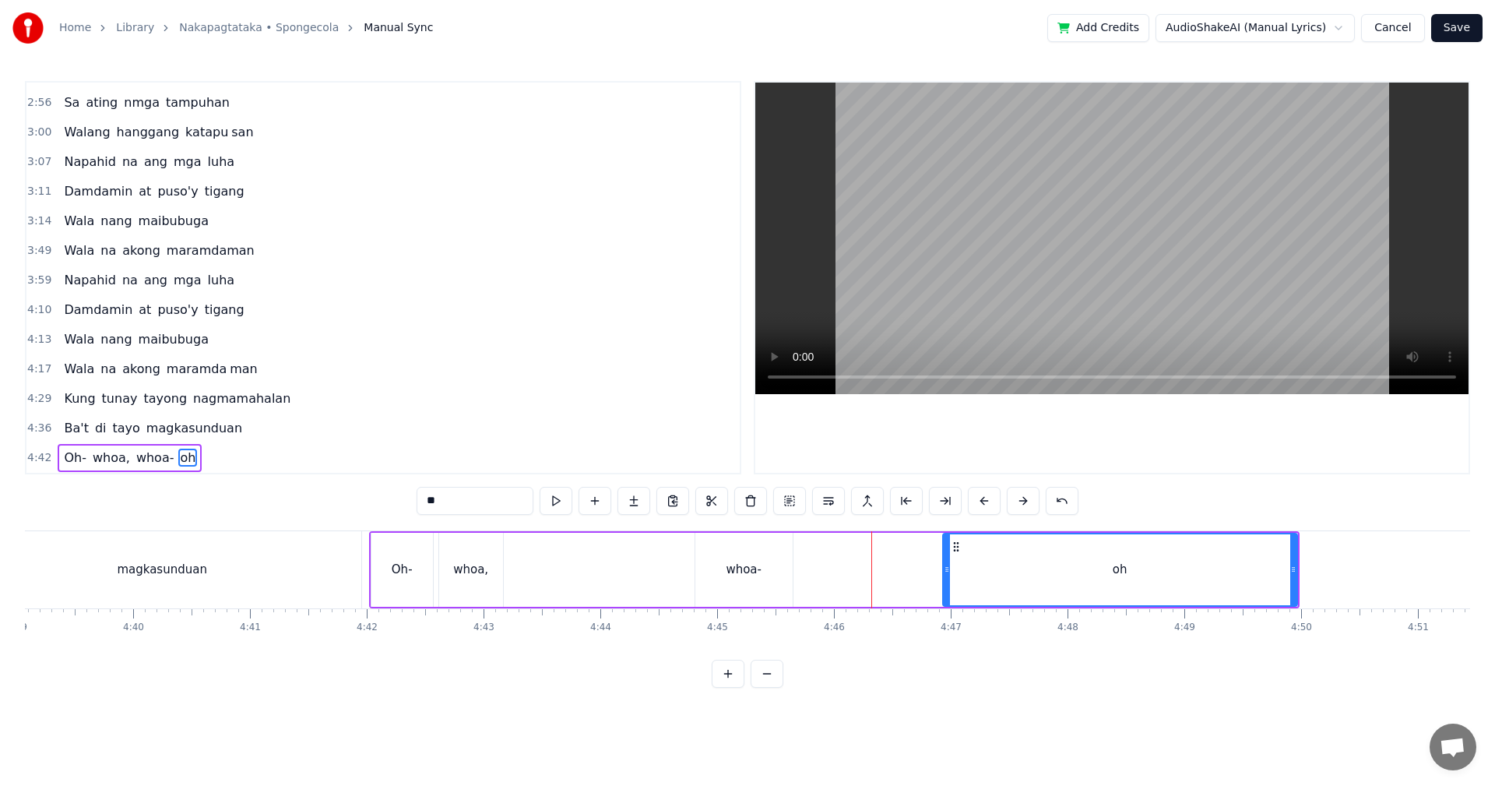
drag, startPoint x: 807, startPoint y: 565, endPoint x: 923, endPoint y: 564, distance: 116.0
click at [948, 562] on div at bounding box center [947, 569] width 6 height 71
click at [802, 565] on div "Oh- whoa, whoa- oh" at bounding box center [834, 569] width 930 height 77
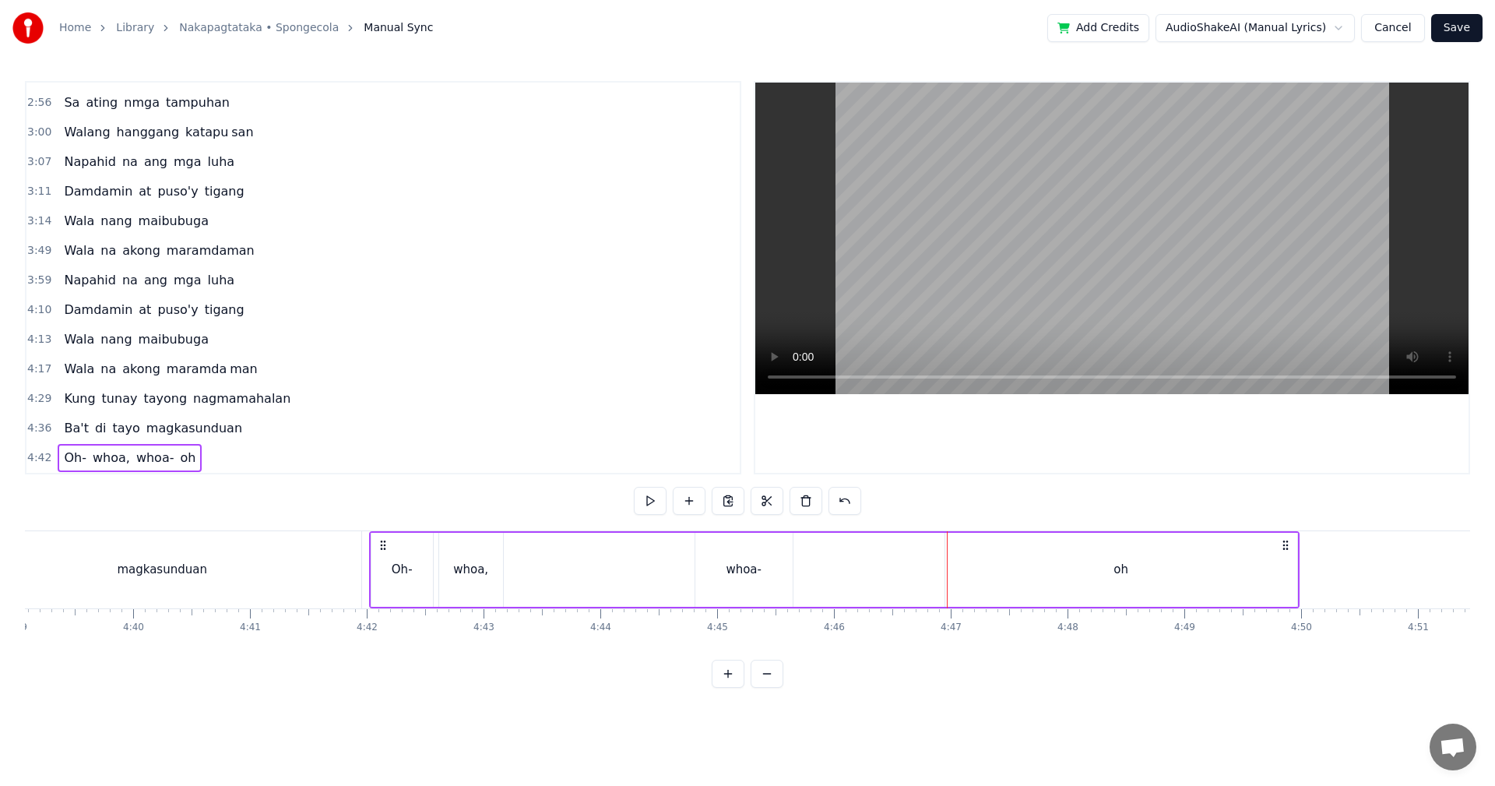
click at [752, 565] on div "whoa-" at bounding box center [744, 570] width 36 height 18
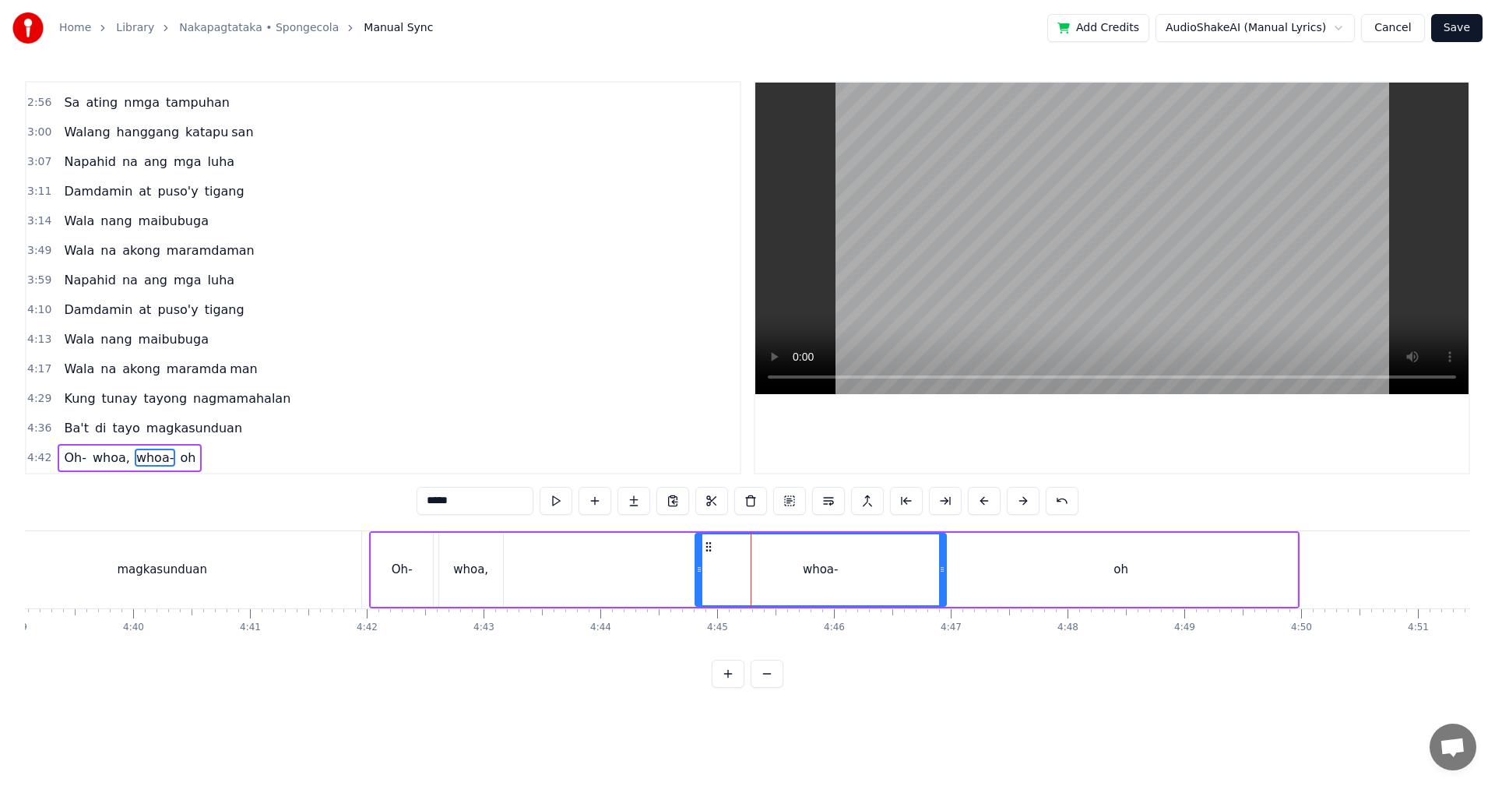
drag, startPoint x: 788, startPoint y: 567, endPoint x: 941, endPoint y: 567, distance: 153.4
click at [941, 567] on icon at bounding box center [942, 569] width 6 height 12
click at [667, 557] on div "Oh- whoa, whoa- oh" at bounding box center [834, 569] width 930 height 77
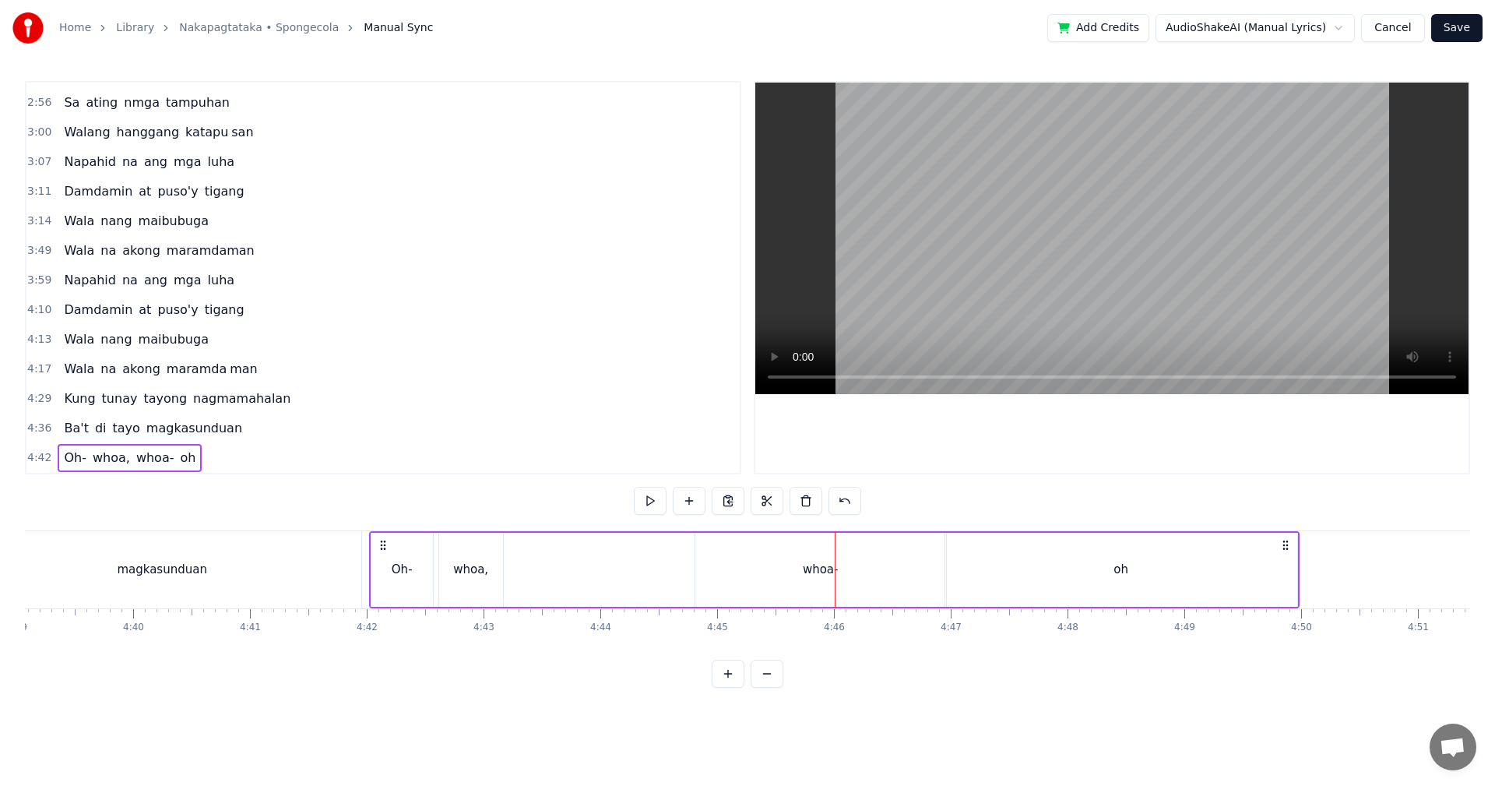
click at [778, 559] on div "whoa-" at bounding box center [820, 570] width 251 height 74
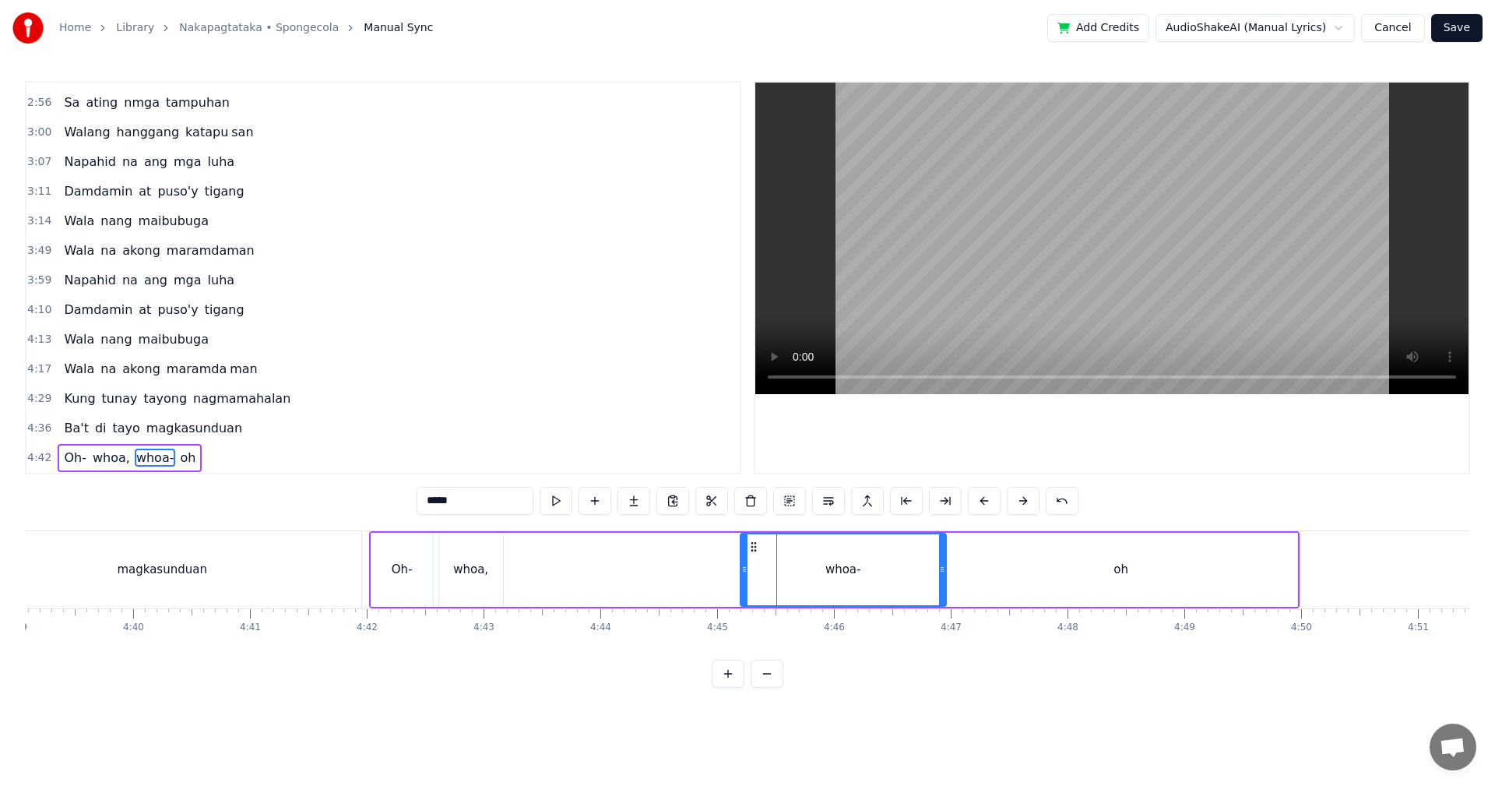
drag, startPoint x: 700, startPoint y: 563, endPoint x: 745, endPoint y: 565, distance: 45.2
click at [745, 565] on icon at bounding box center [744, 569] width 6 height 12
click at [635, 565] on div "Oh- whoa, whoa- oh" at bounding box center [834, 569] width 930 height 77
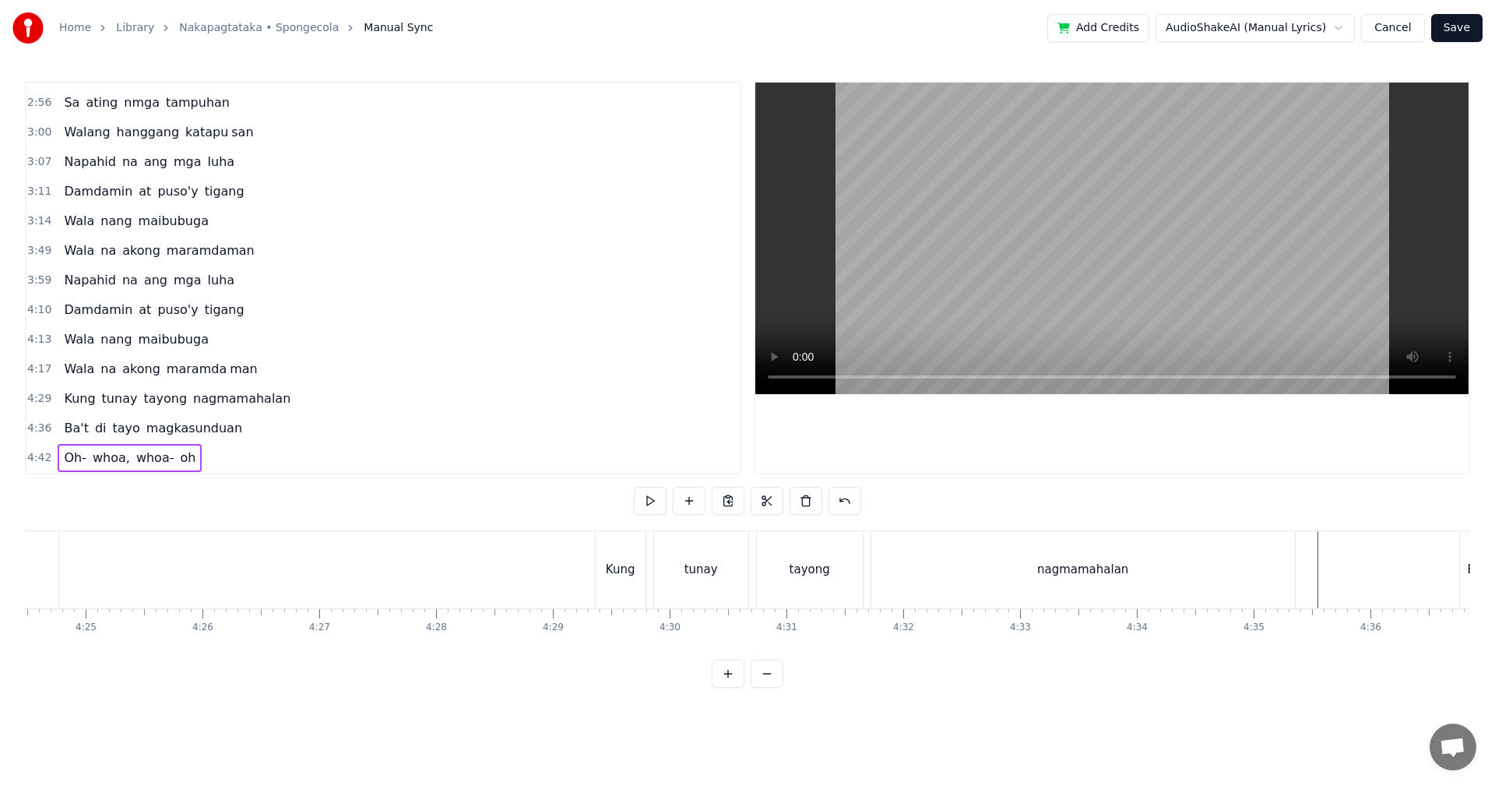
scroll to position [0, 30871]
click at [1091, 586] on div "nagmamahalan" at bounding box center [1103, 569] width 424 height 77
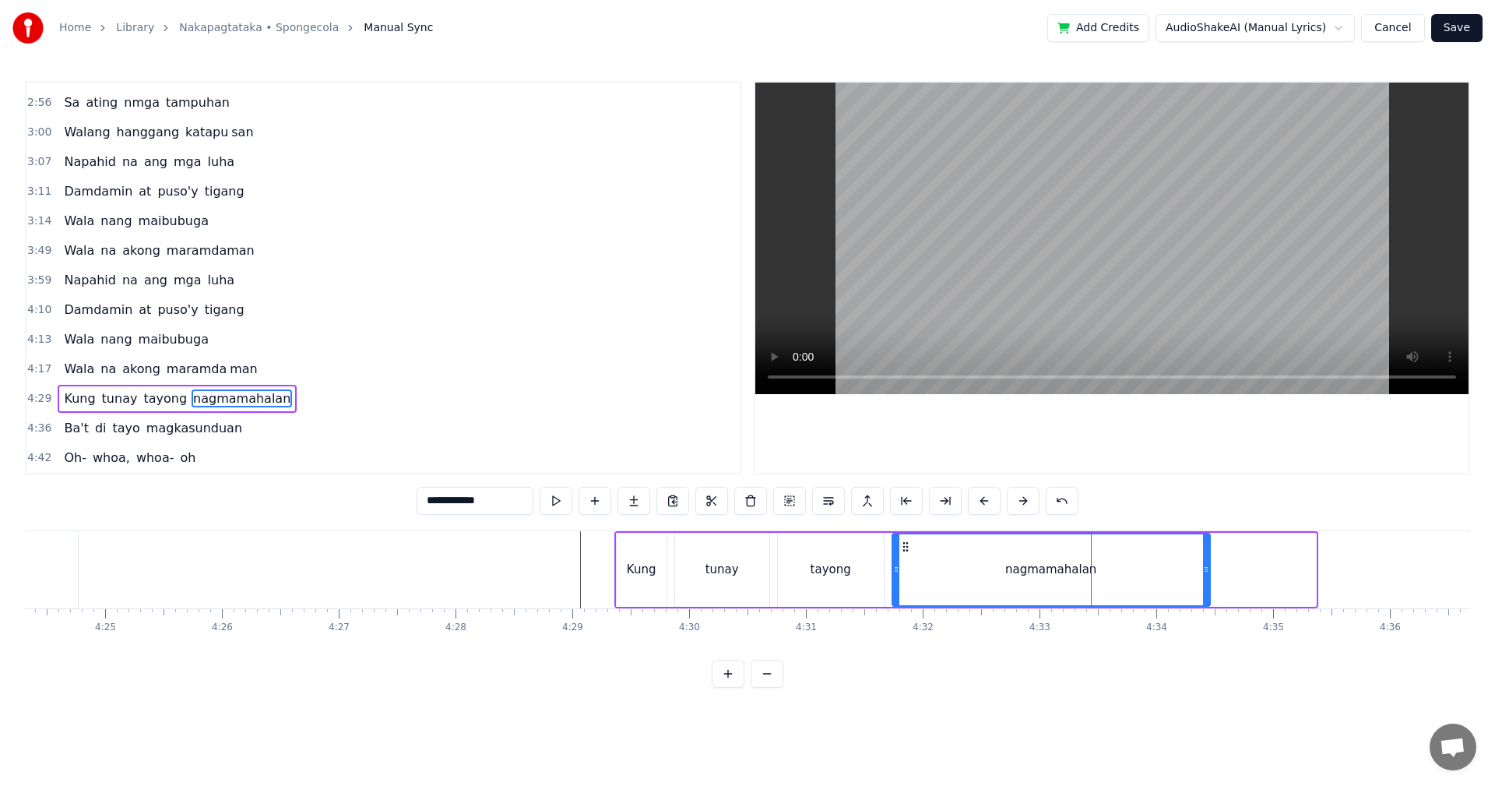
drag, startPoint x: 1310, startPoint y: 570, endPoint x: 1198, endPoint y: 573, distance: 112.9
click at [1204, 572] on icon at bounding box center [1206, 569] width 6 height 12
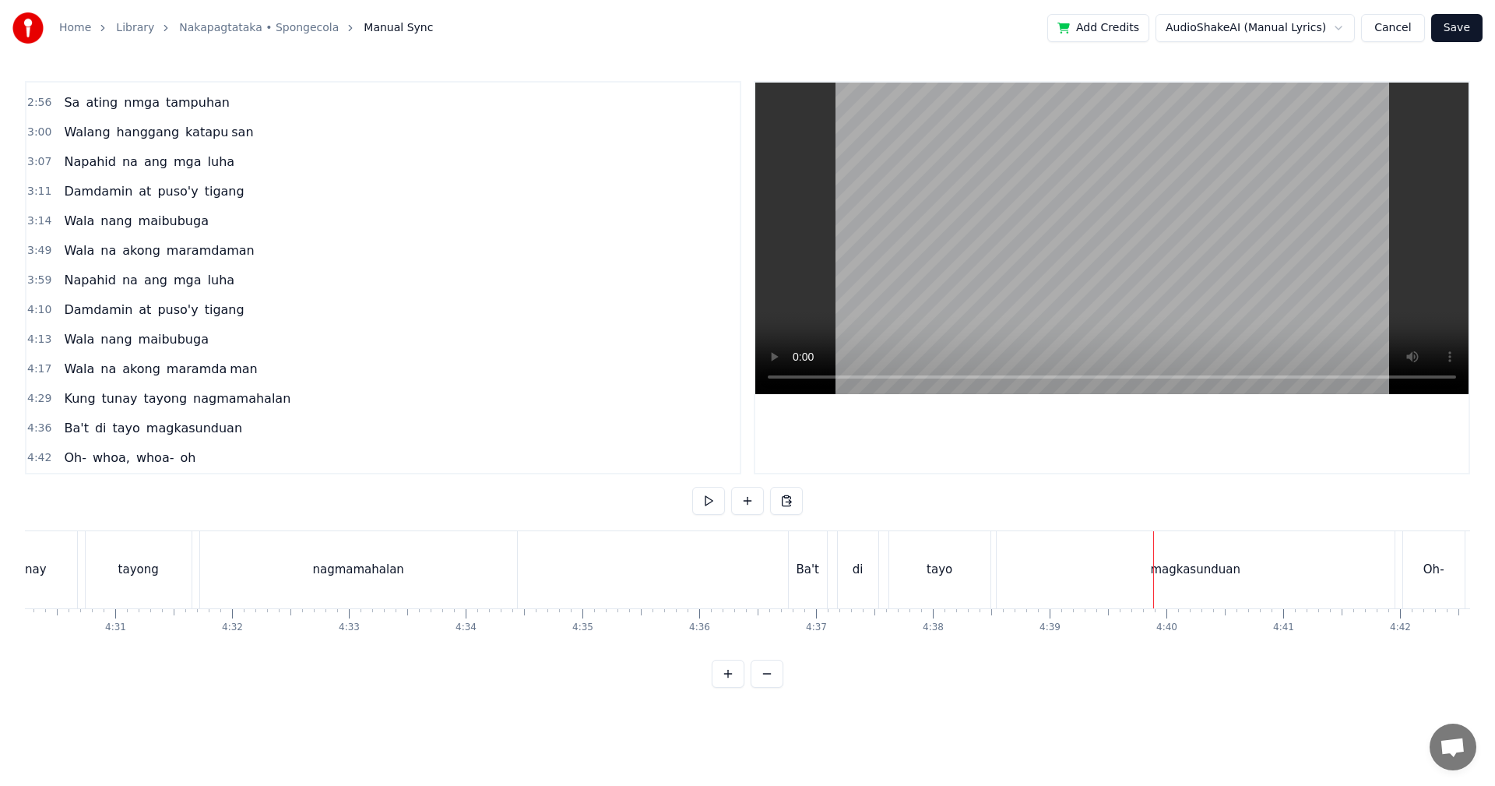
scroll to position [0, 31484]
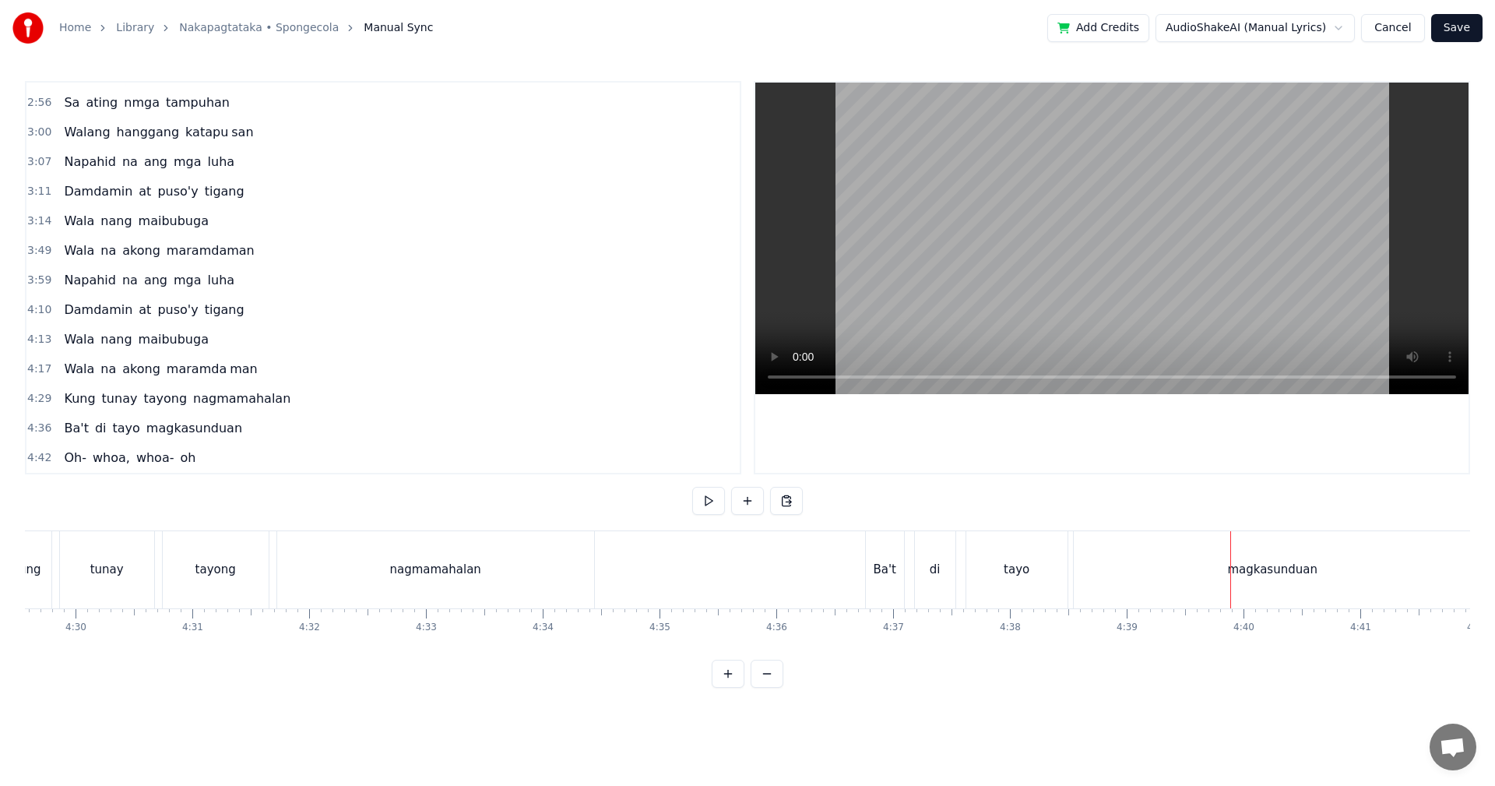
click at [892, 575] on div "Ba't" at bounding box center [884, 570] width 23 height 18
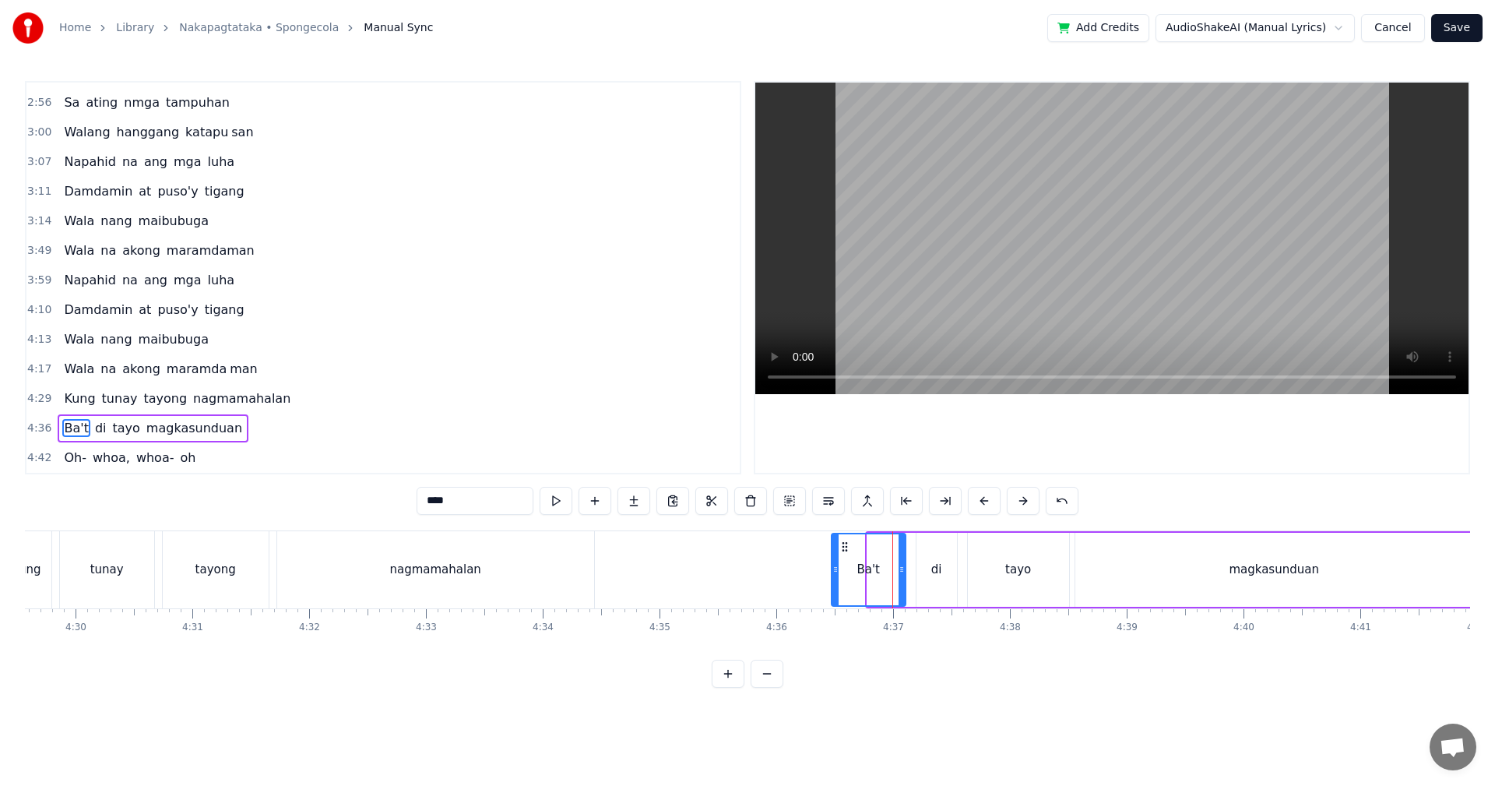
drag, startPoint x: 867, startPoint y: 576, endPoint x: 829, endPoint y: 576, distance: 38.2
click at [832, 576] on div at bounding box center [835, 569] width 6 height 71
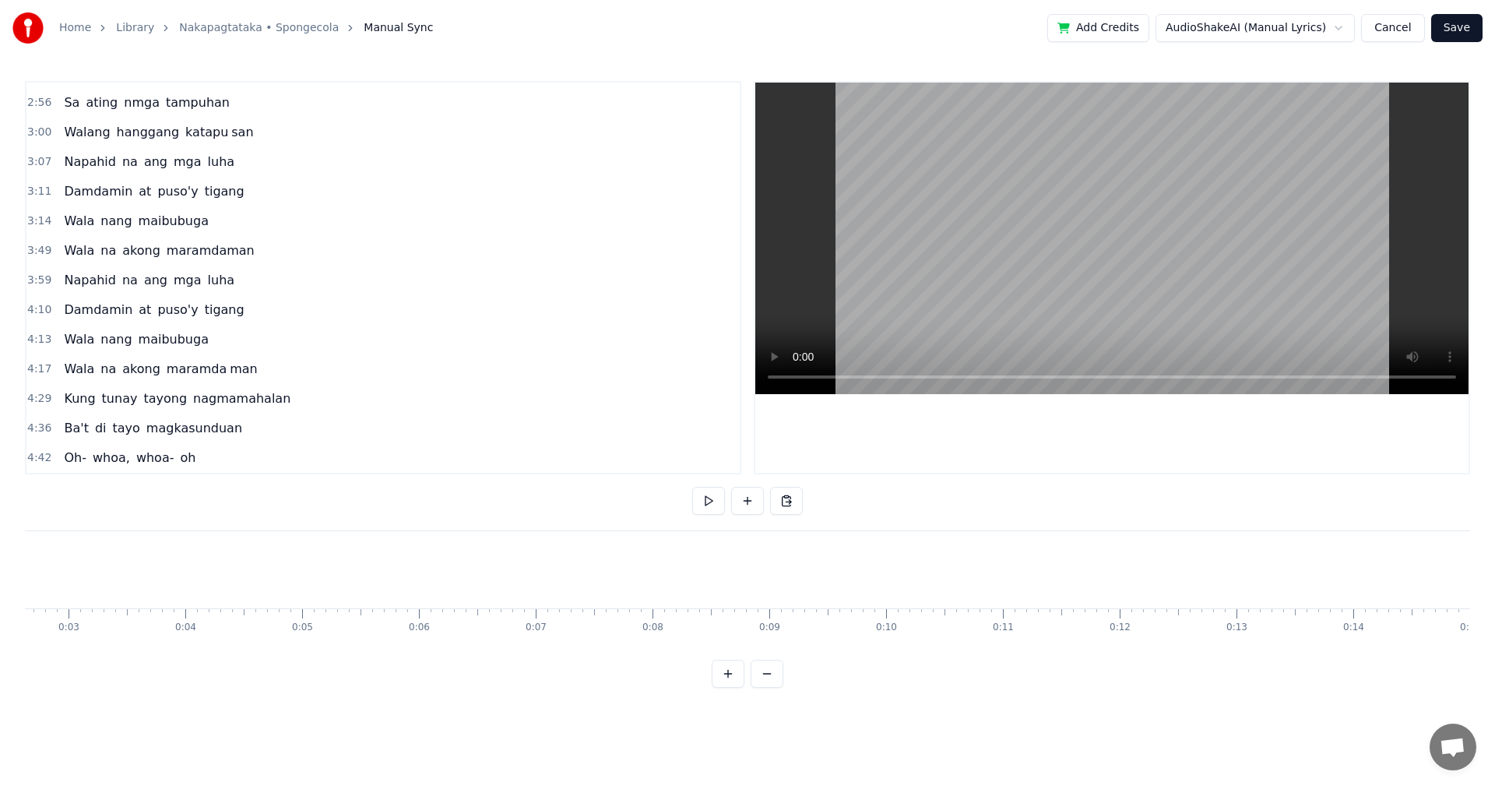
scroll to position [0, 0]
click at [1458, 30] on button "Save" at bounding box center [1456, 28] width 51 height 28
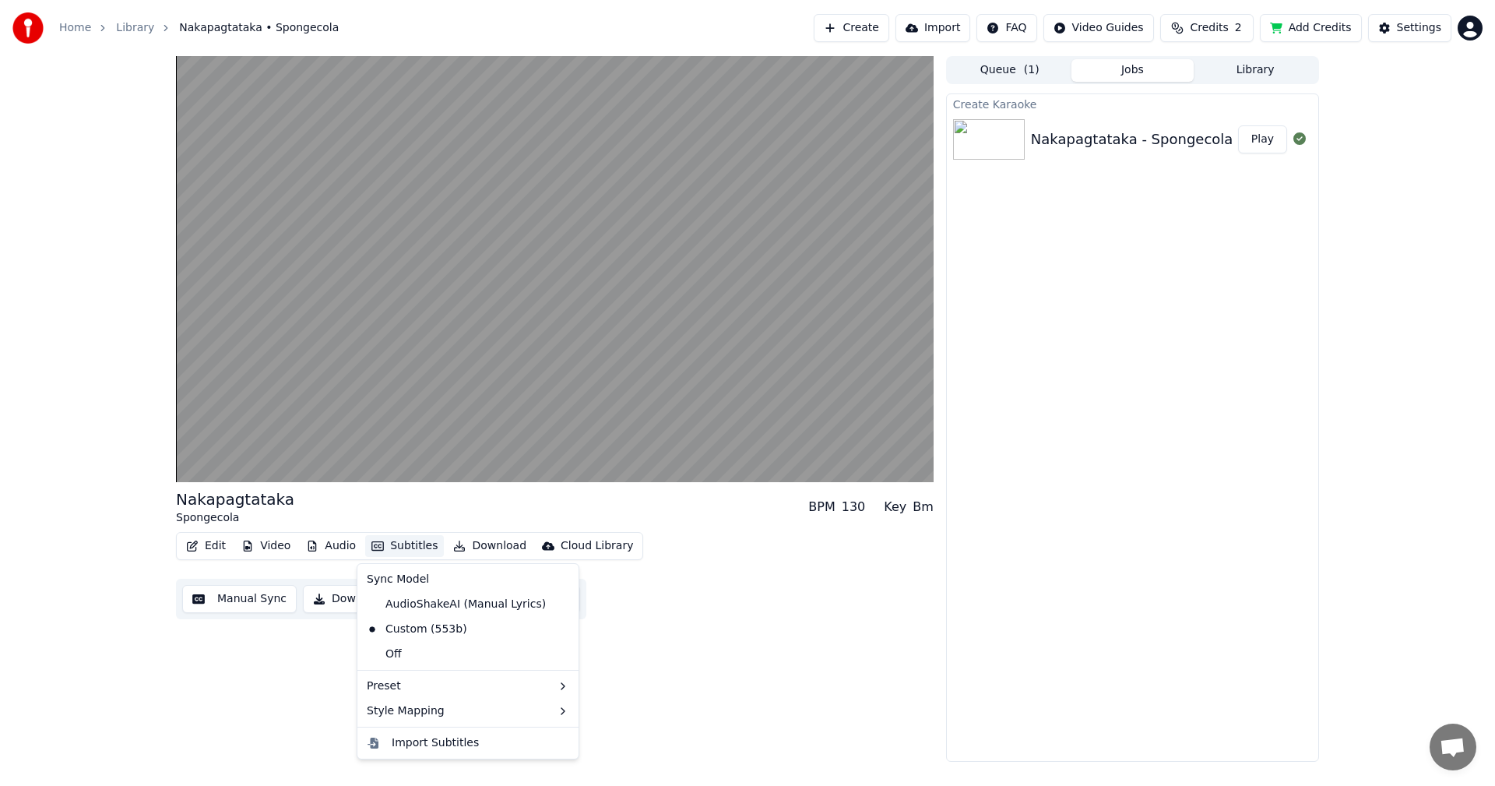
click at [403, 544] on button "Subtitles" at bounding box center [404, 546] width 79 height 22
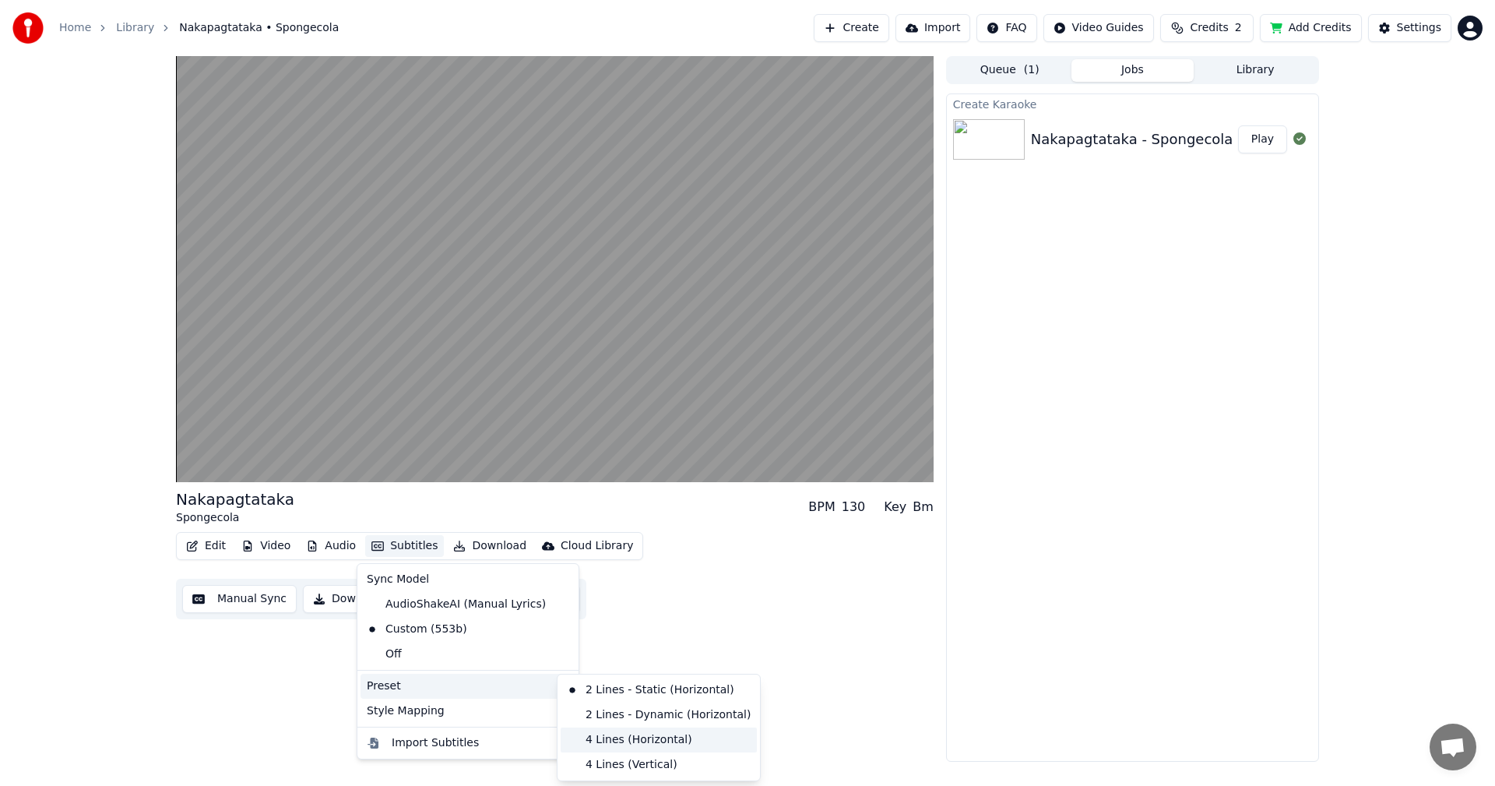
click at [614, 735] on div "4 Lines (Horizontal)" at bounding box center [659, 739] width 196 height 25
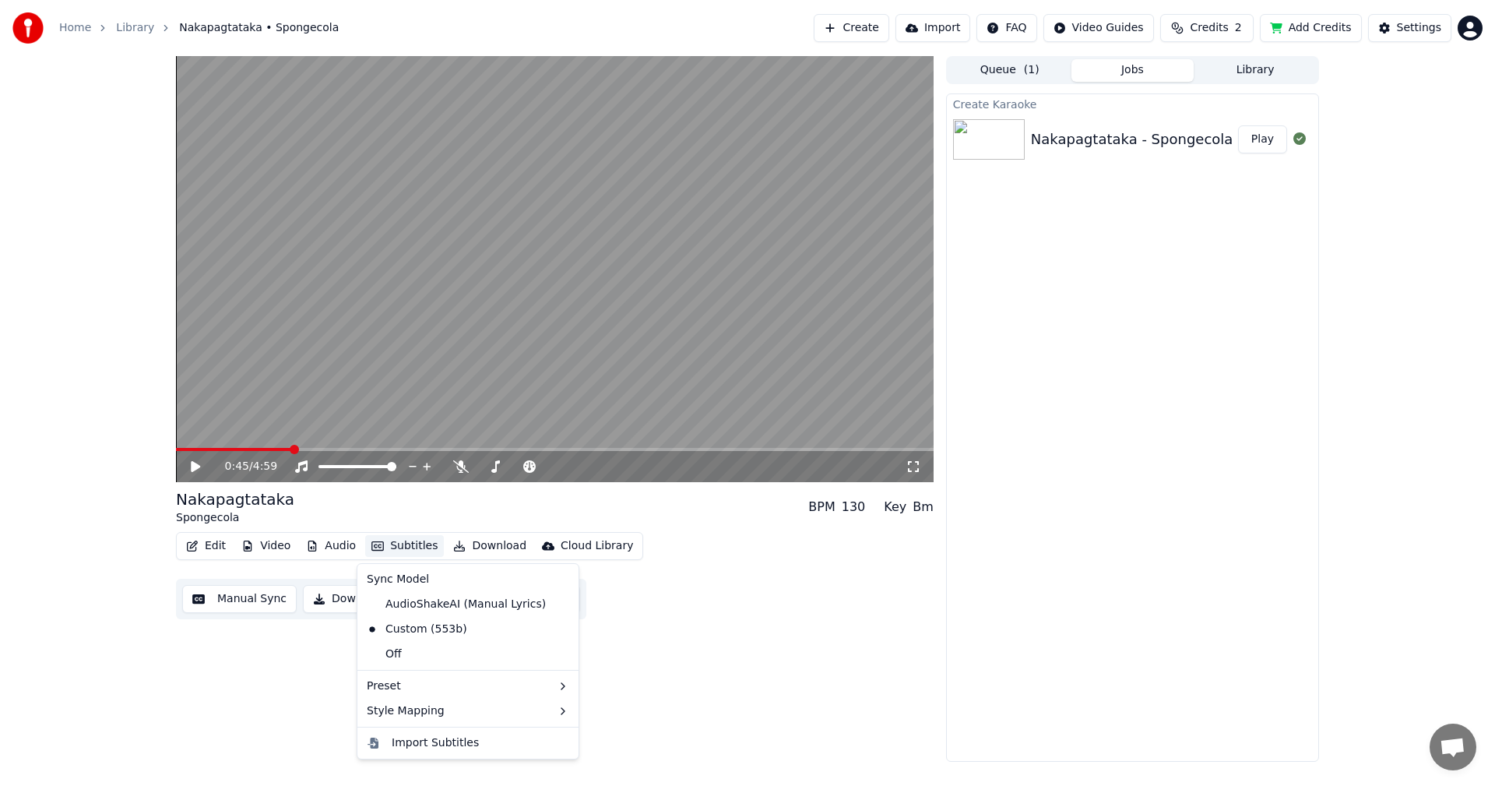
click at [223, 599] on button "Manual Sync" at bounding box center [239, 599] width 114 height 28
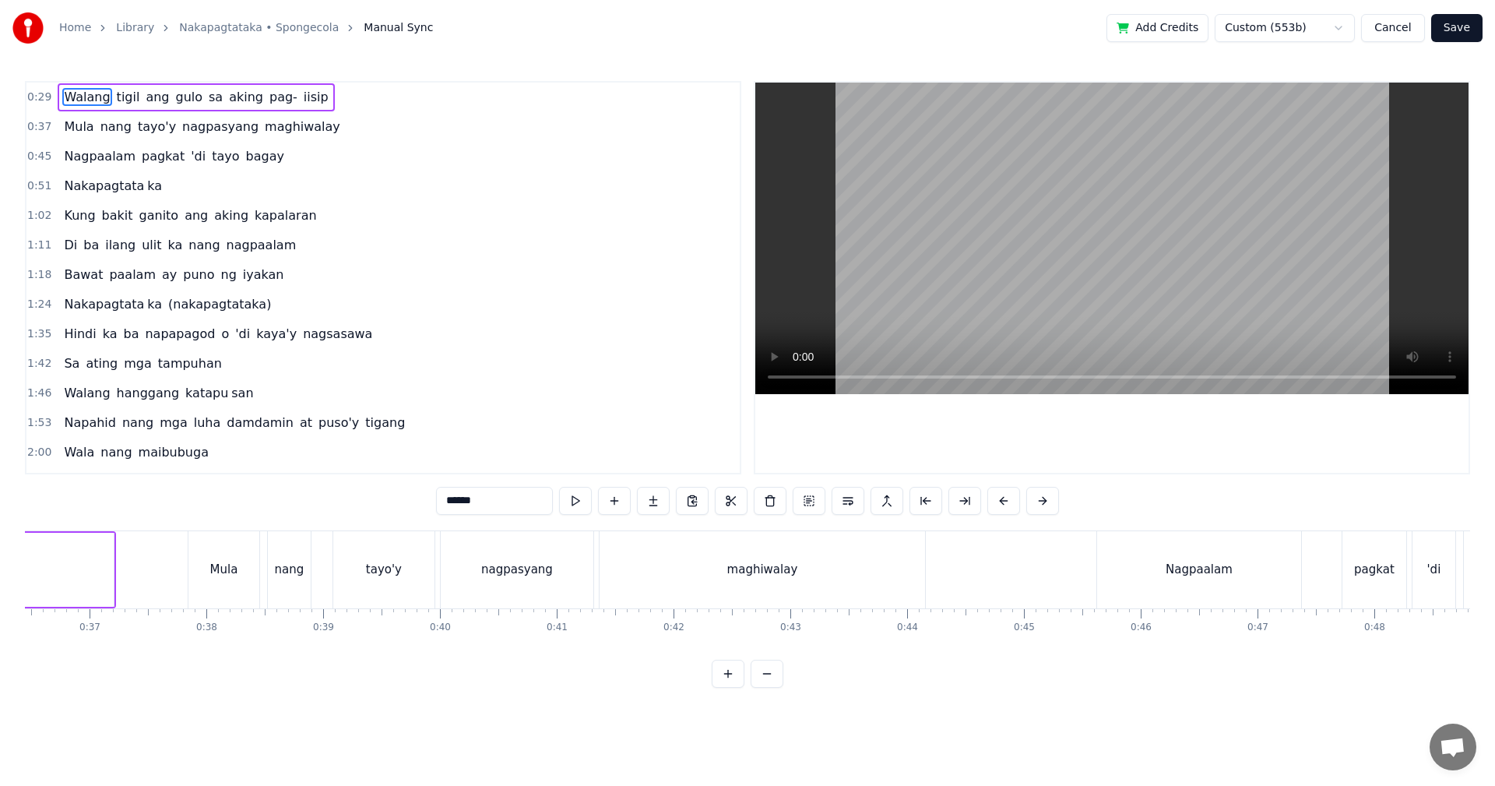
scroll to position [0, 4237]
click at [565, 582] on div "nagpasyang" at bounding box center [536, 569] width 153 height 77
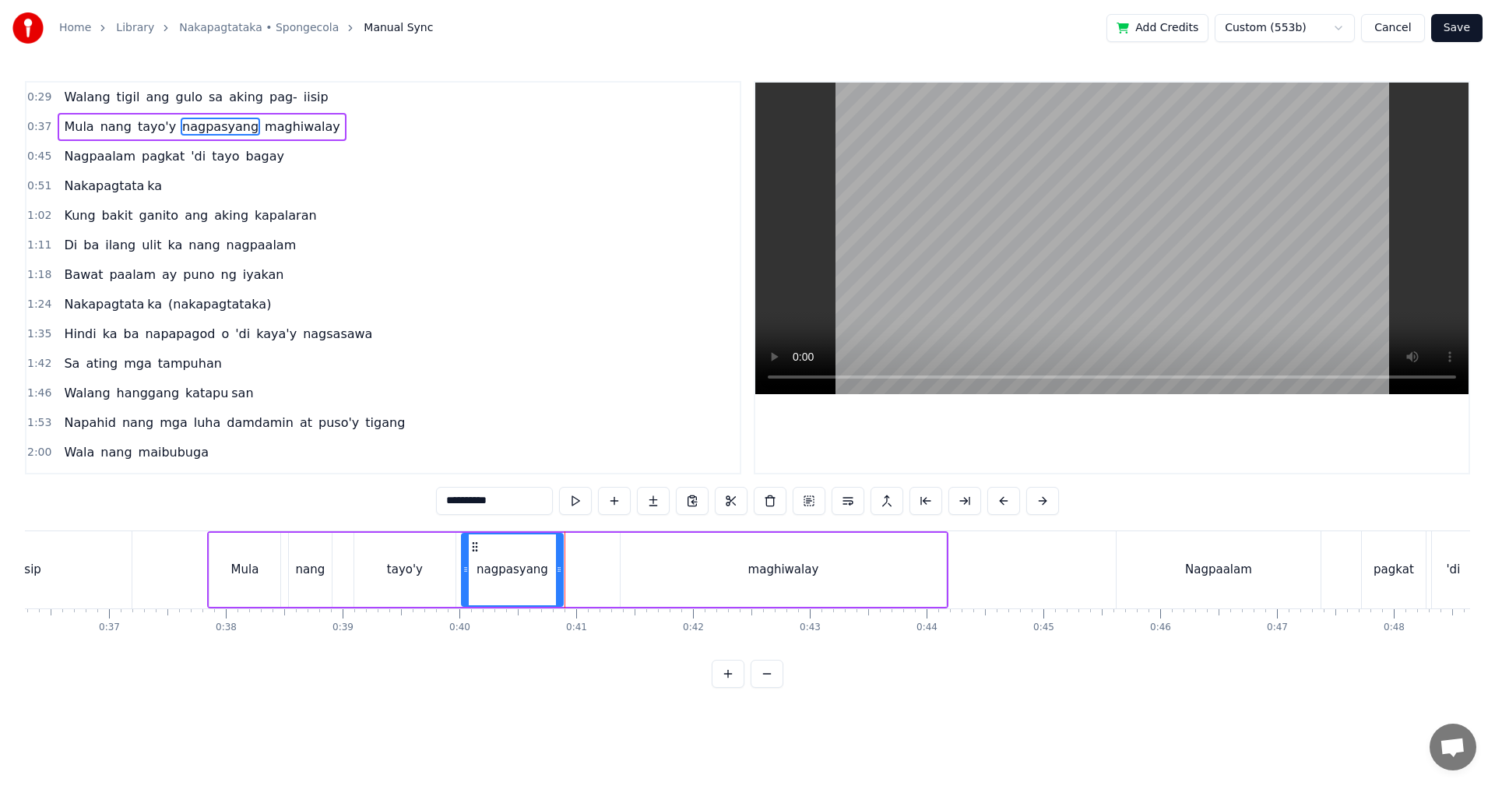
drag, startPoint x: 611, startPoint y: 579, endPoint x: 558, endPoint y: 582, distance: 53.0
click at [558, 582] on div at bounding box center [559, 569] width 6 height 71
click at [700, 572] on div "maghiwalay" at bounding box center [783, 570] width 325 height 74
type input "**********"
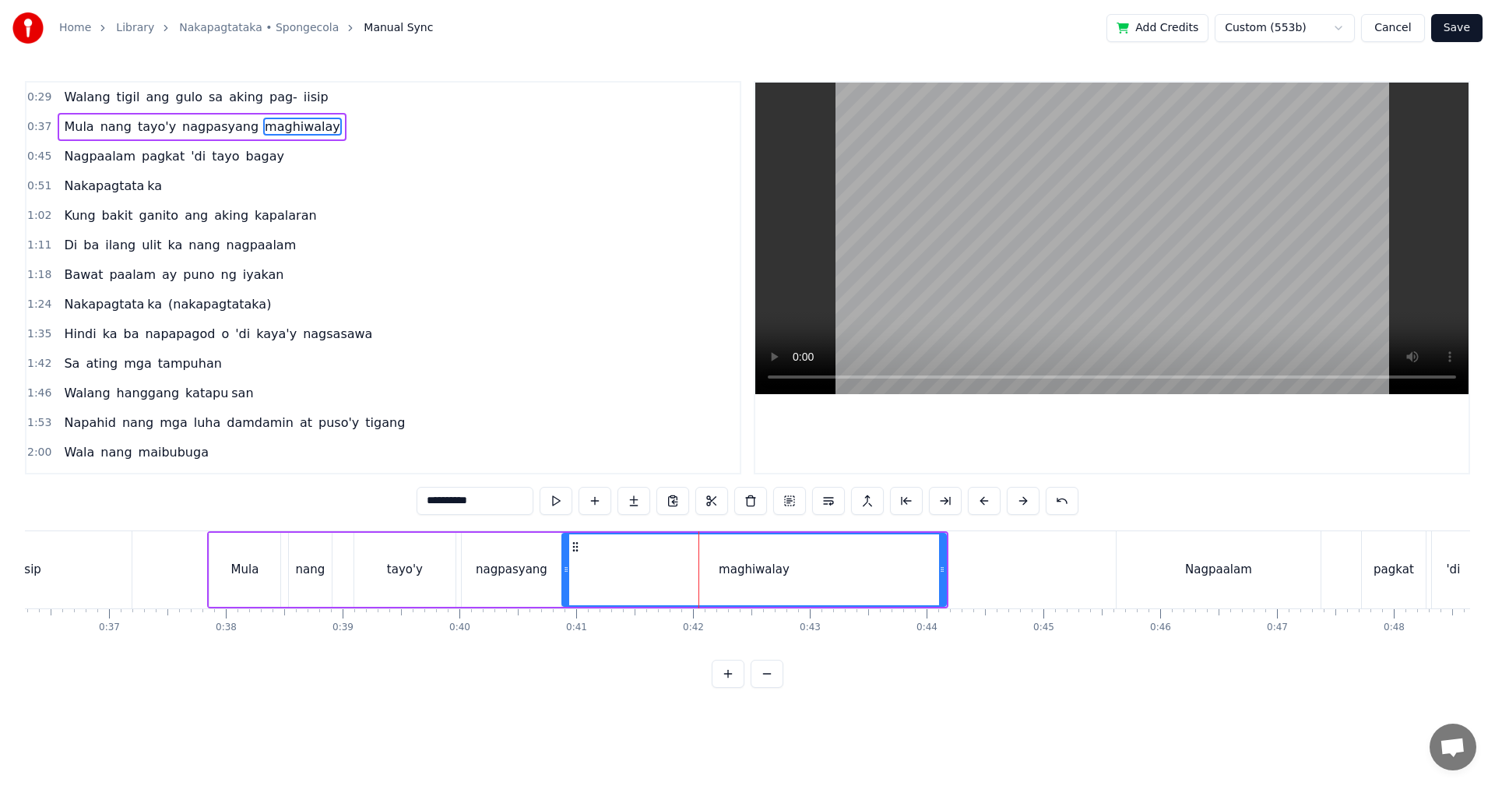
drag, startPoint x: 621, startPoint y: 578, endPoint x: 649, endPoint y: 584, distance: 28.7
click at [563, 582] on div at bounding box center [566, 569] width 6 height 71
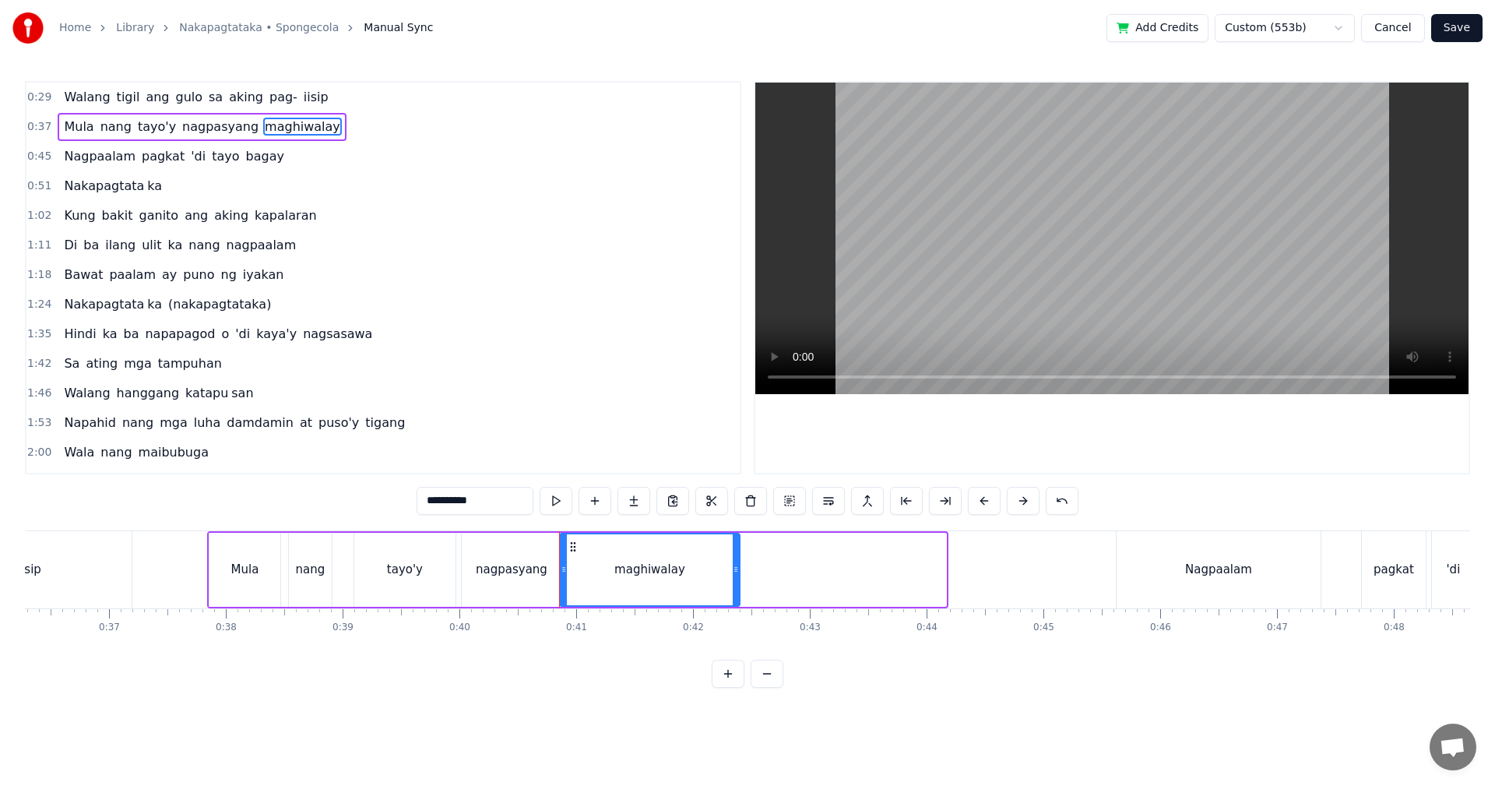
drag, startPoint x: 943, startPoint y: 575, endPoint x: 718, endPoint y: 577, distance: 225.0
click at [733, 584] on div at bounding box center [736, 569] width 6 height 71
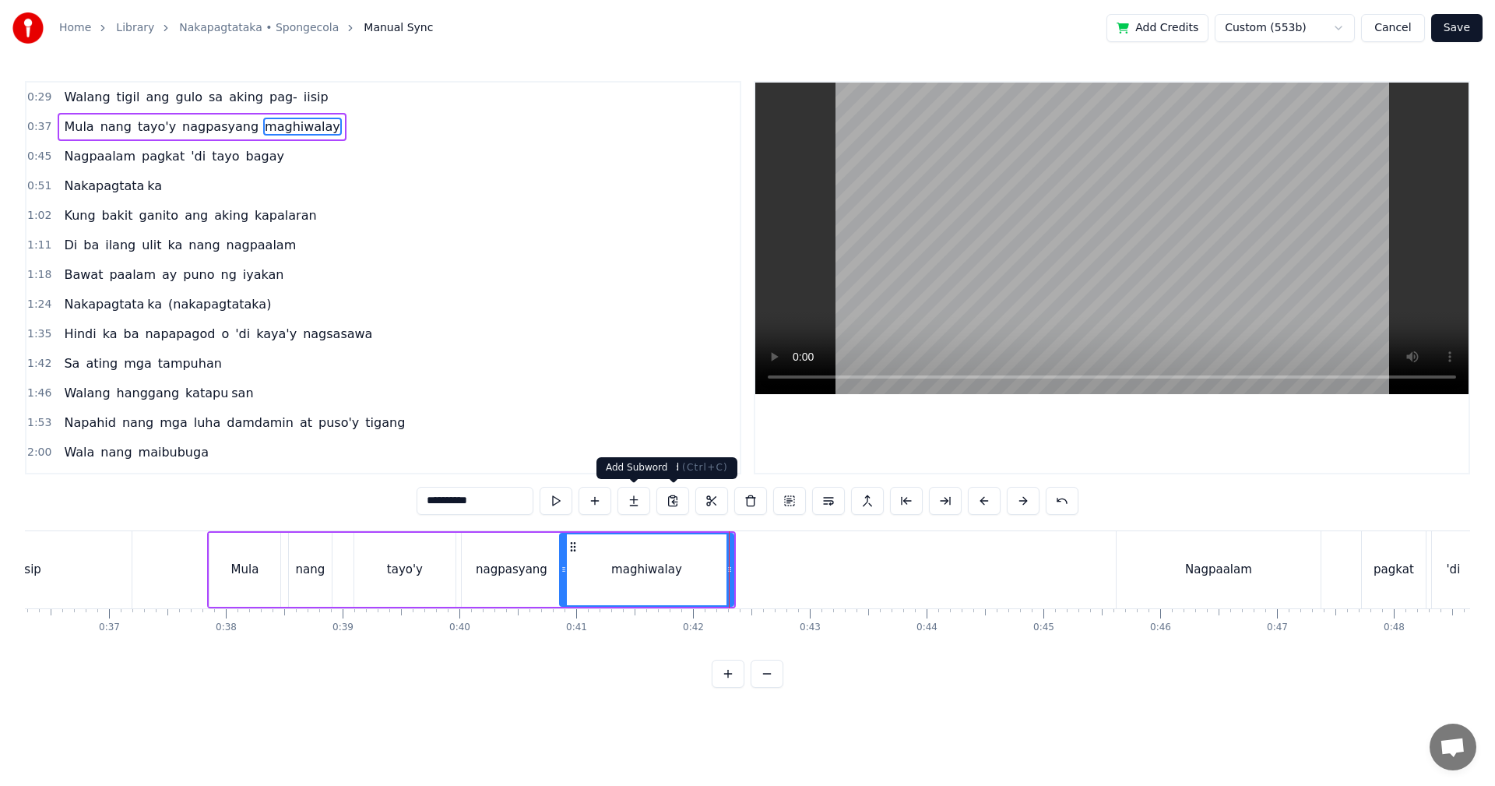
click at [641, 505] on button at bounding box center [633, 501] width 33 height 28
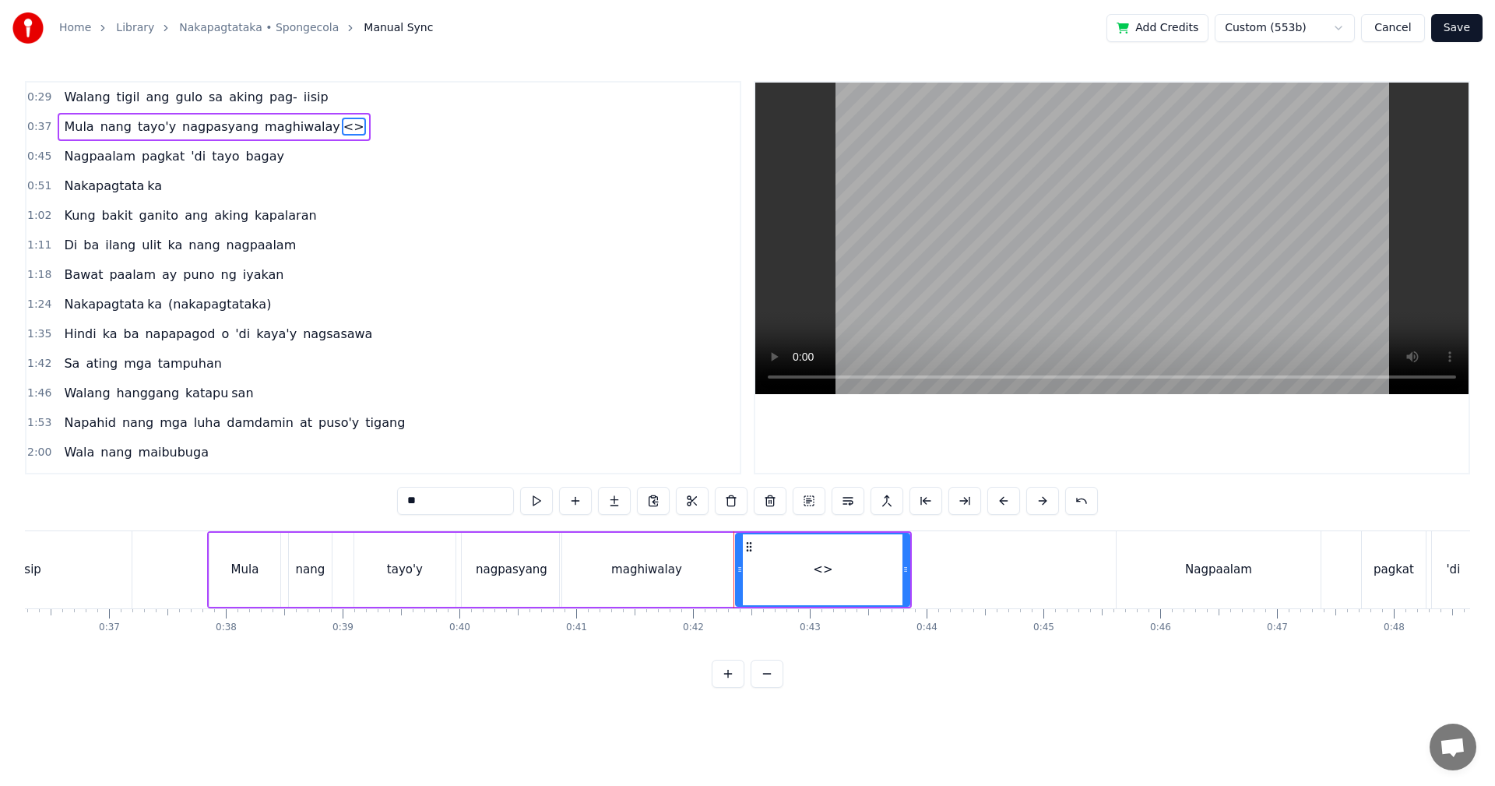
drag, startPoint x: 679, startPoint y: 567, endPoint x: 667, endPoint y: 570, distance: 12.1
click at [667, 570] on div "maghiwalay" at bounding box center [647, 570] width 174 height 74
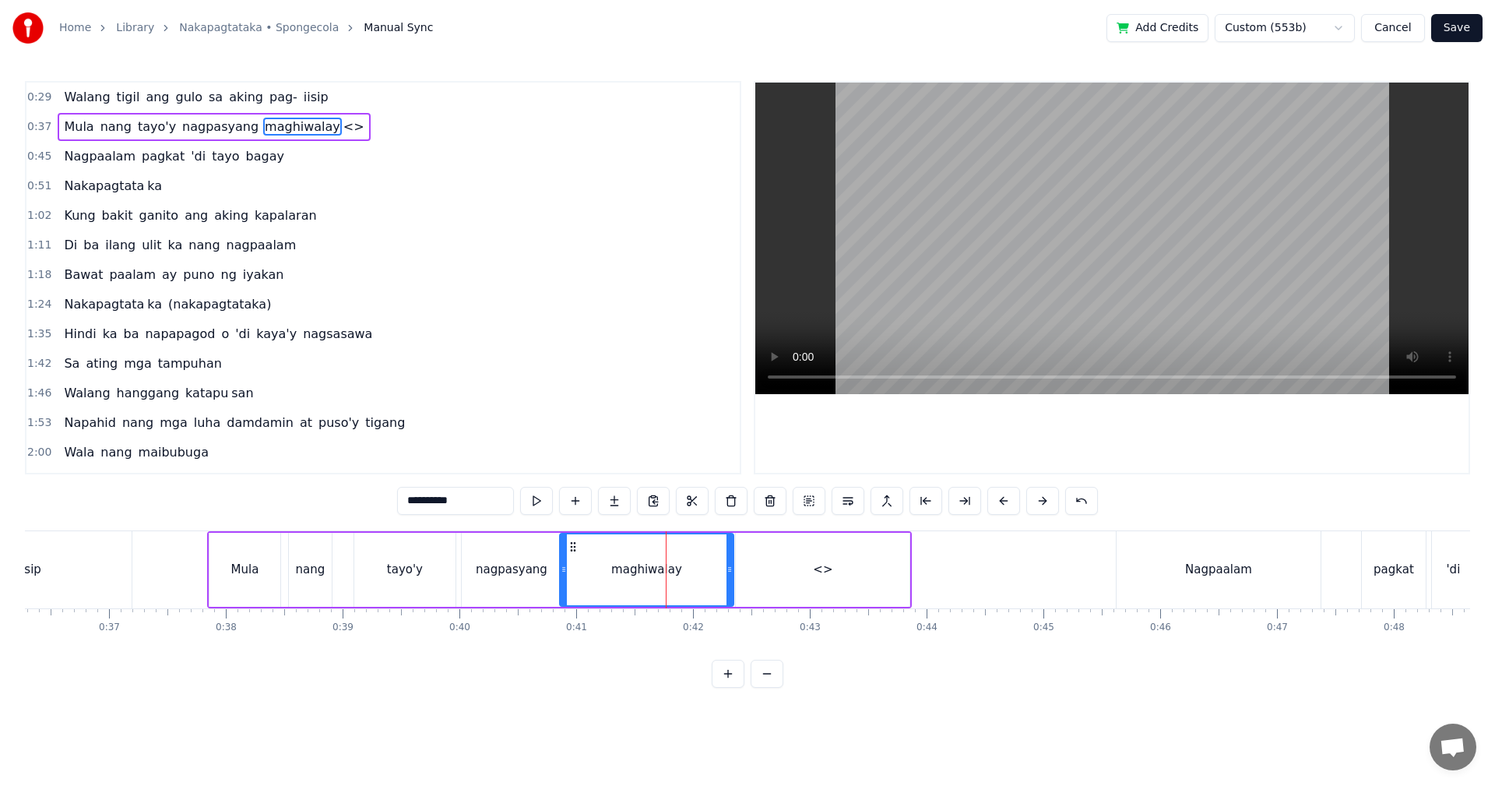
drag, startPoint x: 470, startPoint y: 502, endPoint x: 450, endPoint y: 501, distance: 20.3
click at [450, 501] on input "**********" at bounding box center [455, 501] width 117 height 28
click at [837, 561] on div "<>" at bounding box center [823, 570] width 174 height 74
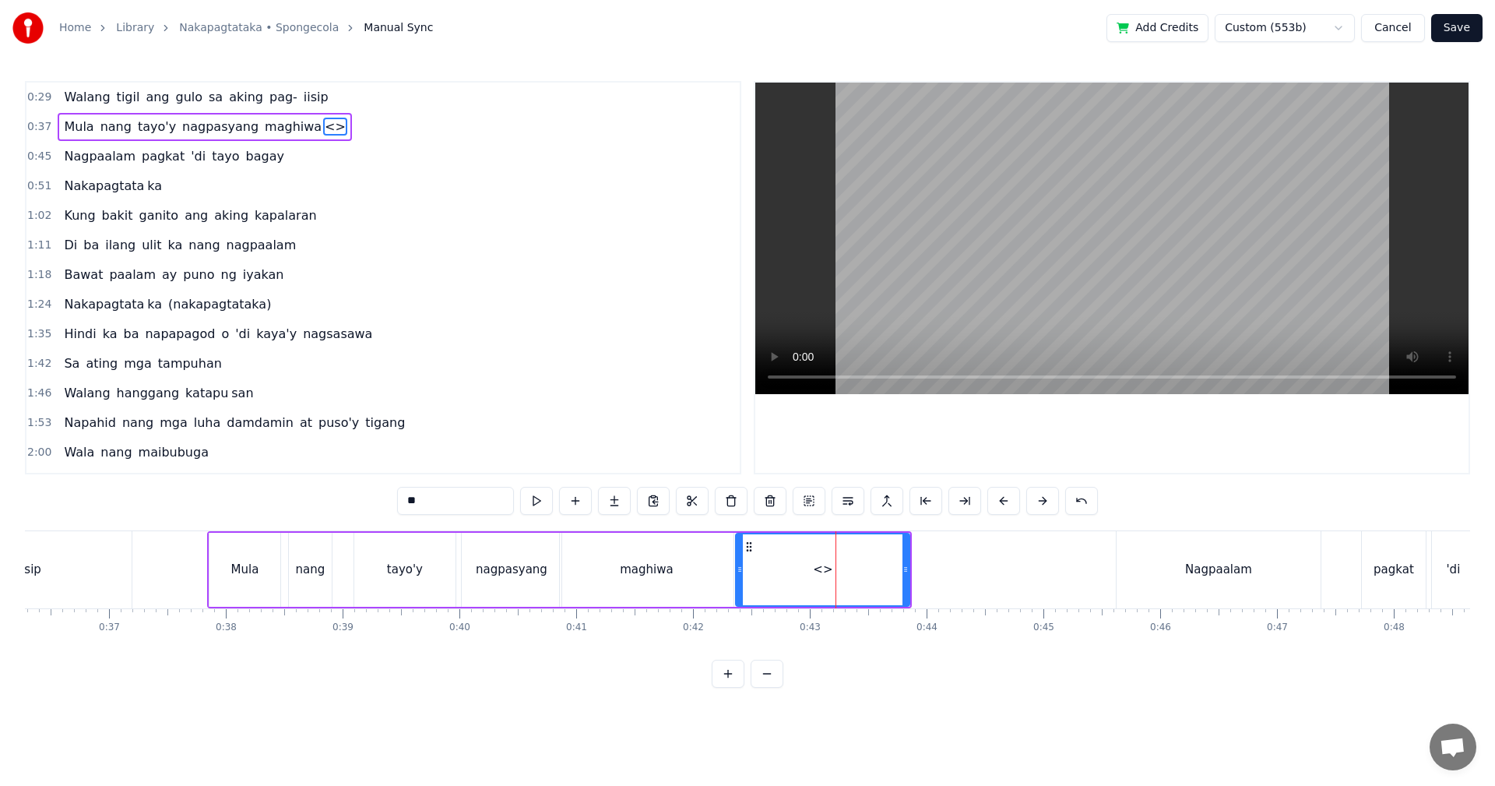
drag, startPoint x: 470, startPoint y: 505, endPoint x: 392, endPoint y: 502, distance: 78.7
click at [392, 502] on div "0:29 Walang tigil ang gulo sa aking pag- iisip 0:37 Mula nang tayo'y nagpasyang…" at bounding box center [747, 384] width 1445 height 607
paste input "*"
type input "***"
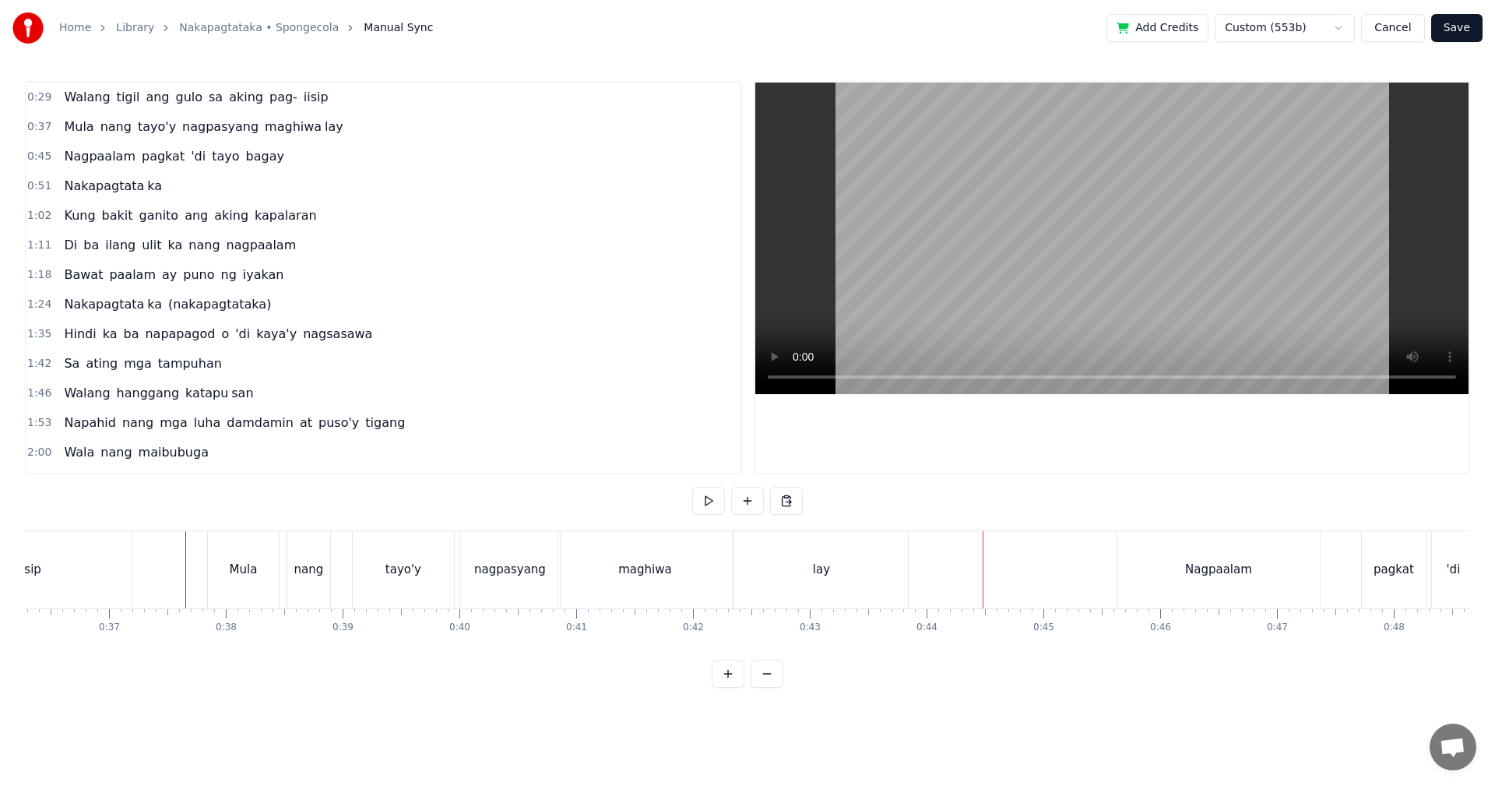
click at [1462, 30] on button "Save" at bounding box center [1456, 28] width 51 height 28
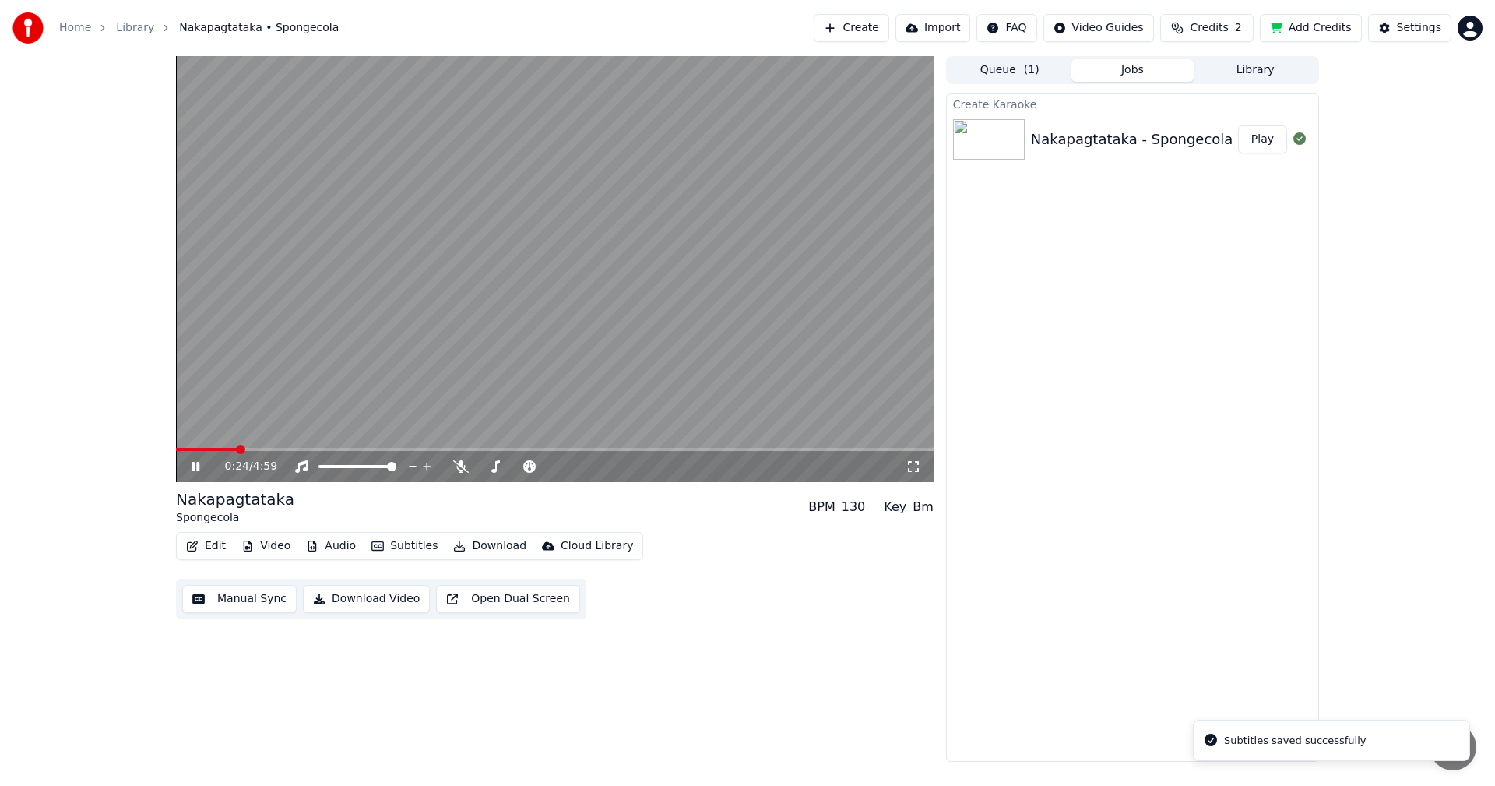
click at [237, 450] on span at bounding box center [555, 449] width 758 height 3
click at [271, 448] on span at bounding box center [555, 449] width 758 height 3
click at [266, 450] on span at bounding box center [270, 449] width 9 height 9
click at [198, 463] on icon at bounding box center [206, 466] width 37 height 12
click at [239, 597] on button "Manual Sync" at bounding box center [239, 599] width 114 height 28
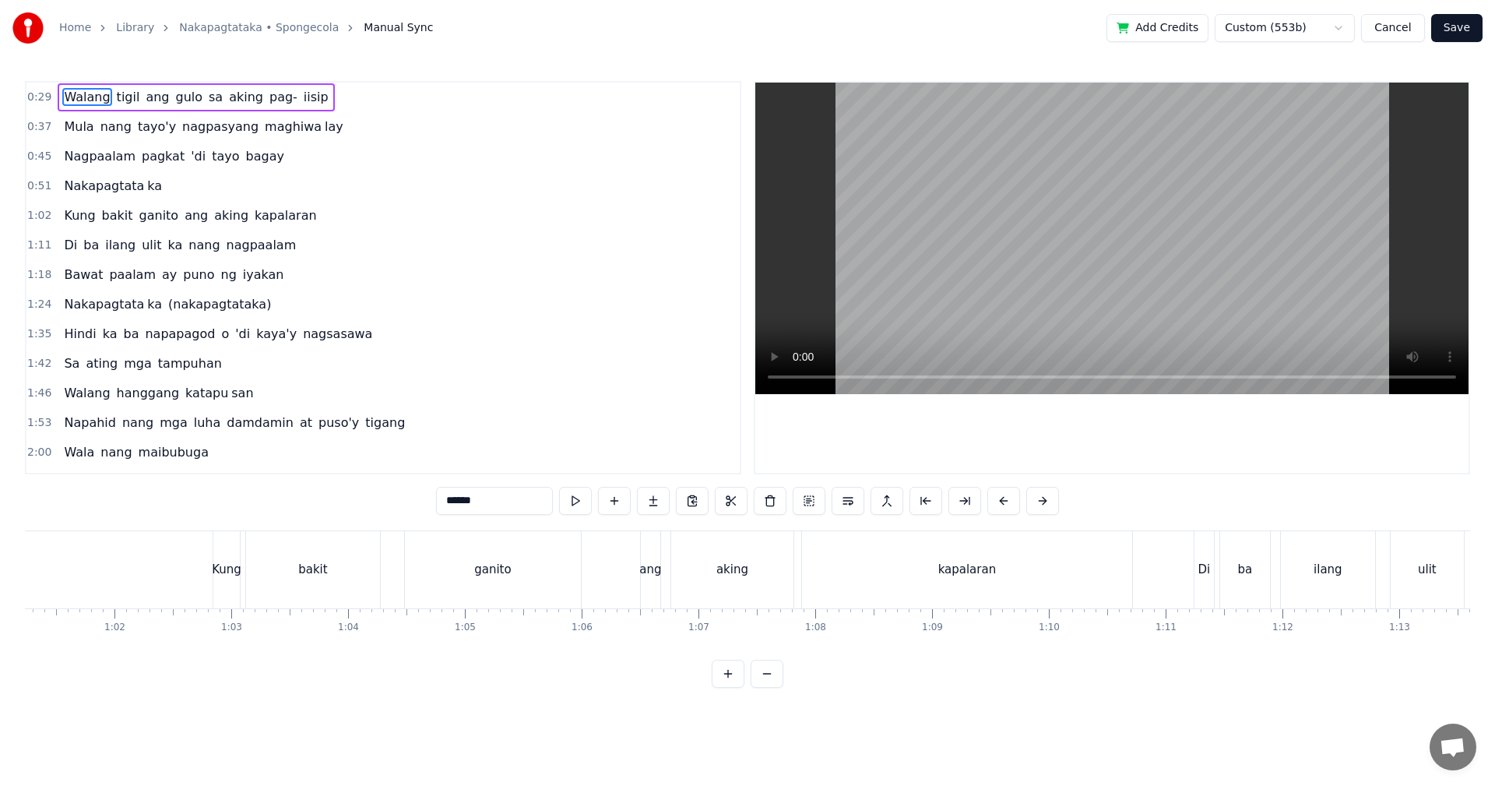
scroll to position [0, 7075]
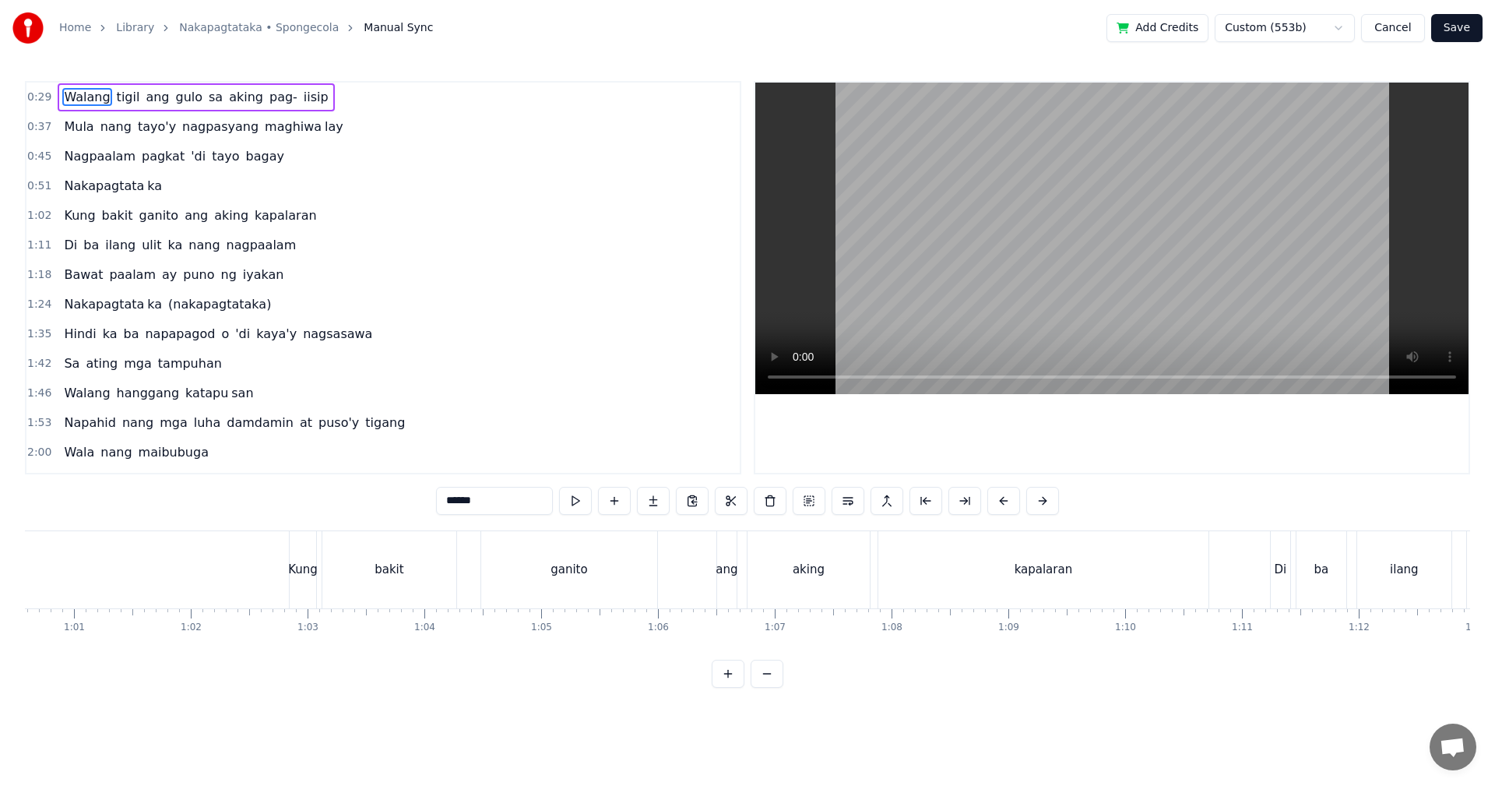
click at [303, 585] on div "Kung" at bounding box center [303, 569] width 26 height 77
type input "****"
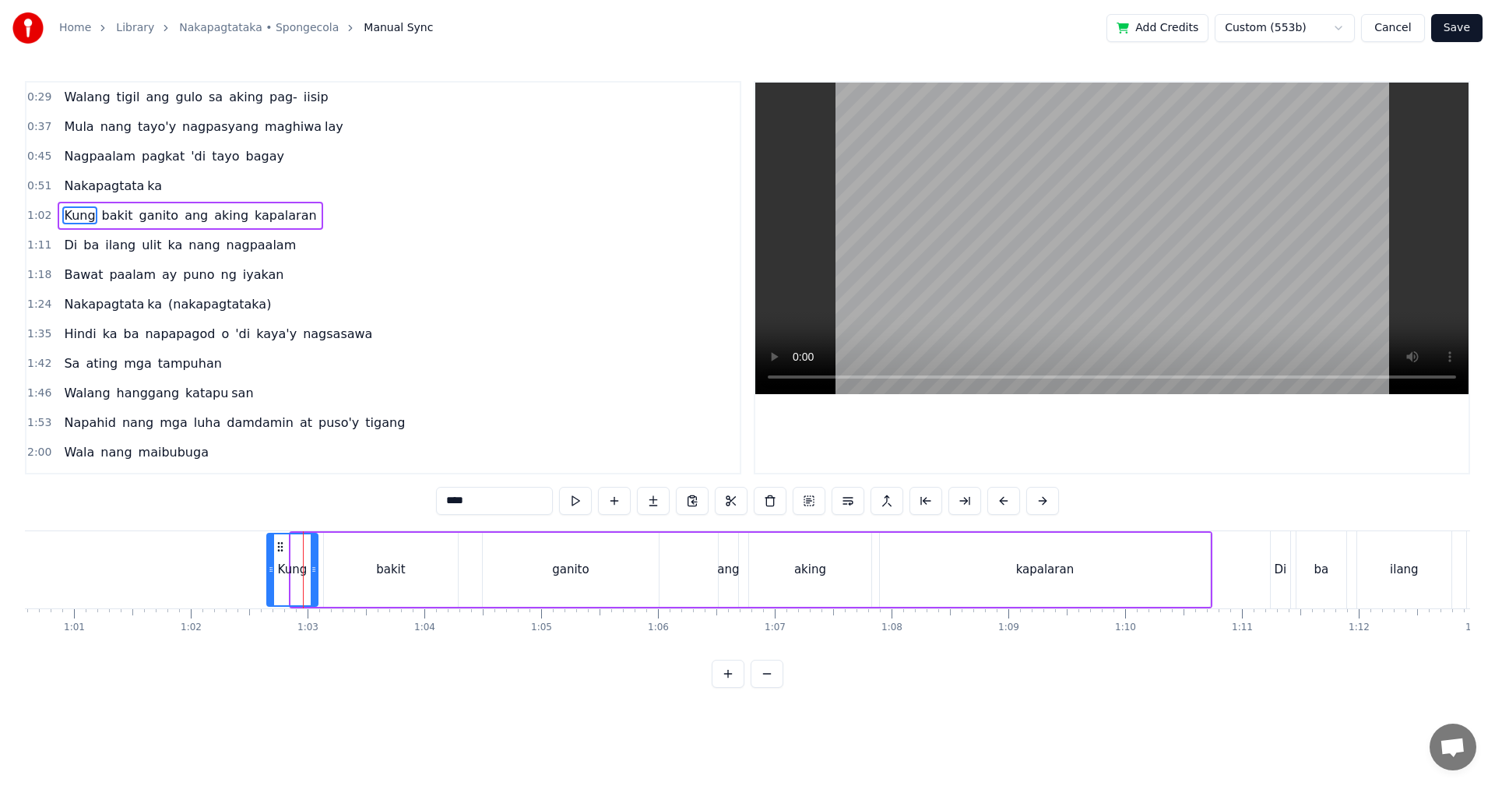
drag, startPoint x: 293, startPoint y: 581, endPoint x: 269, endPoint y: 579, distance: 24.3
click at [269, 579] on div at bounding box center [271, 569] width 6 height 71
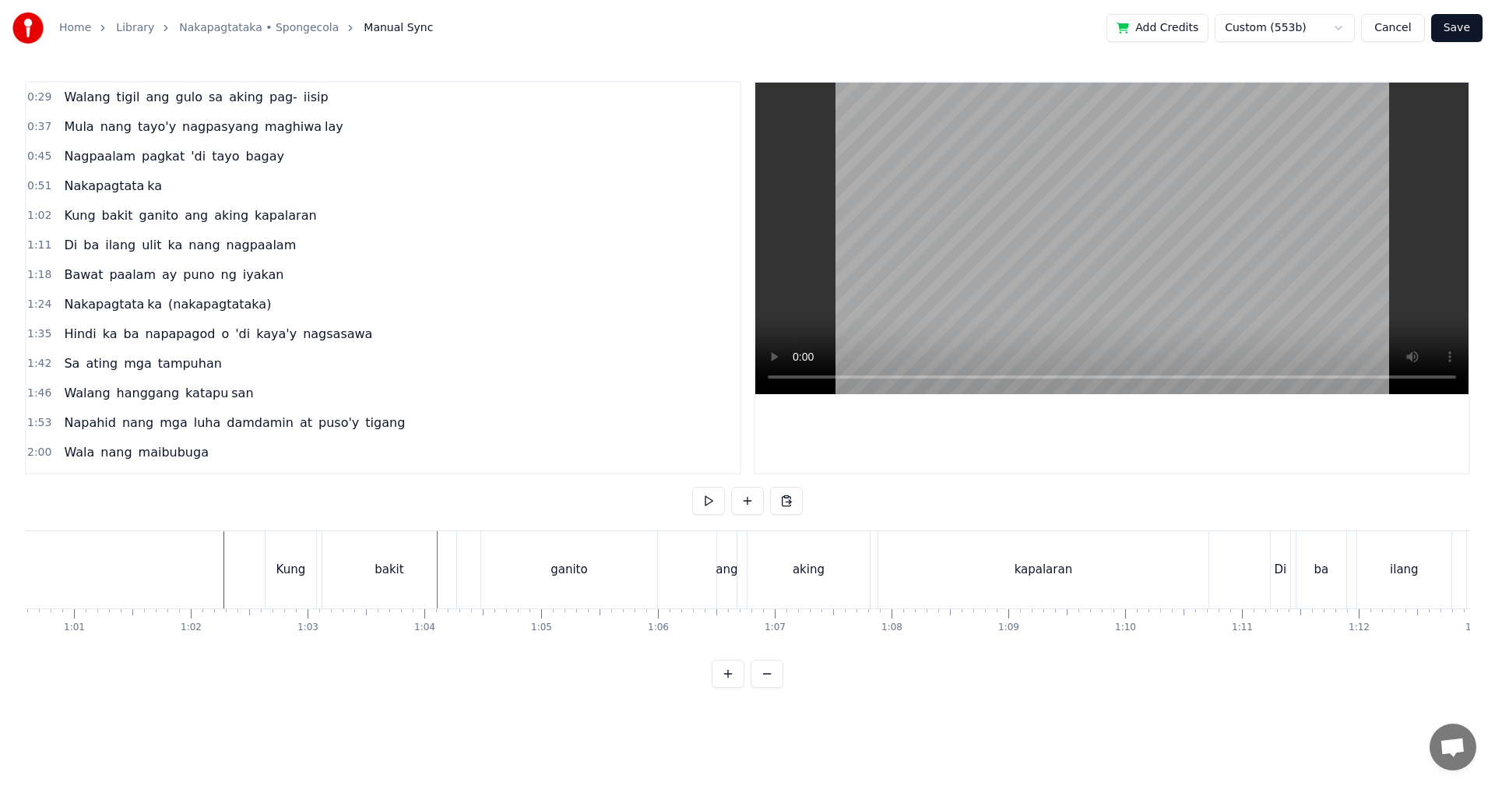
click at [1458, 32] on button "Save" at bounding box center [1456, 28] width 51 height 28
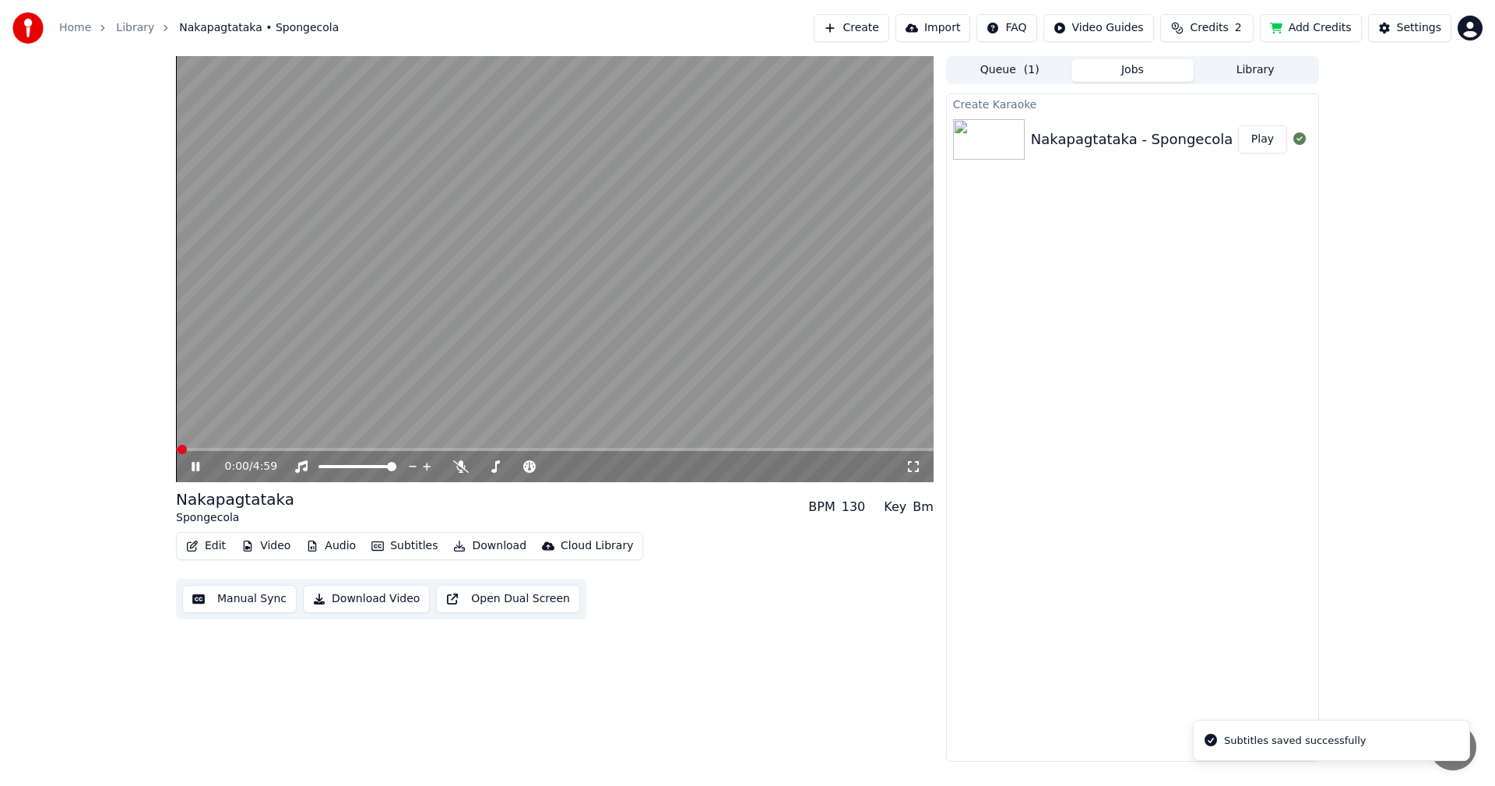
click at [278, 450] on span at bounding box center [555, 449] width 758 height 3
click at [232, 596] on button "Manual Sync" at bounding box center [239, 599] width 114 height 28
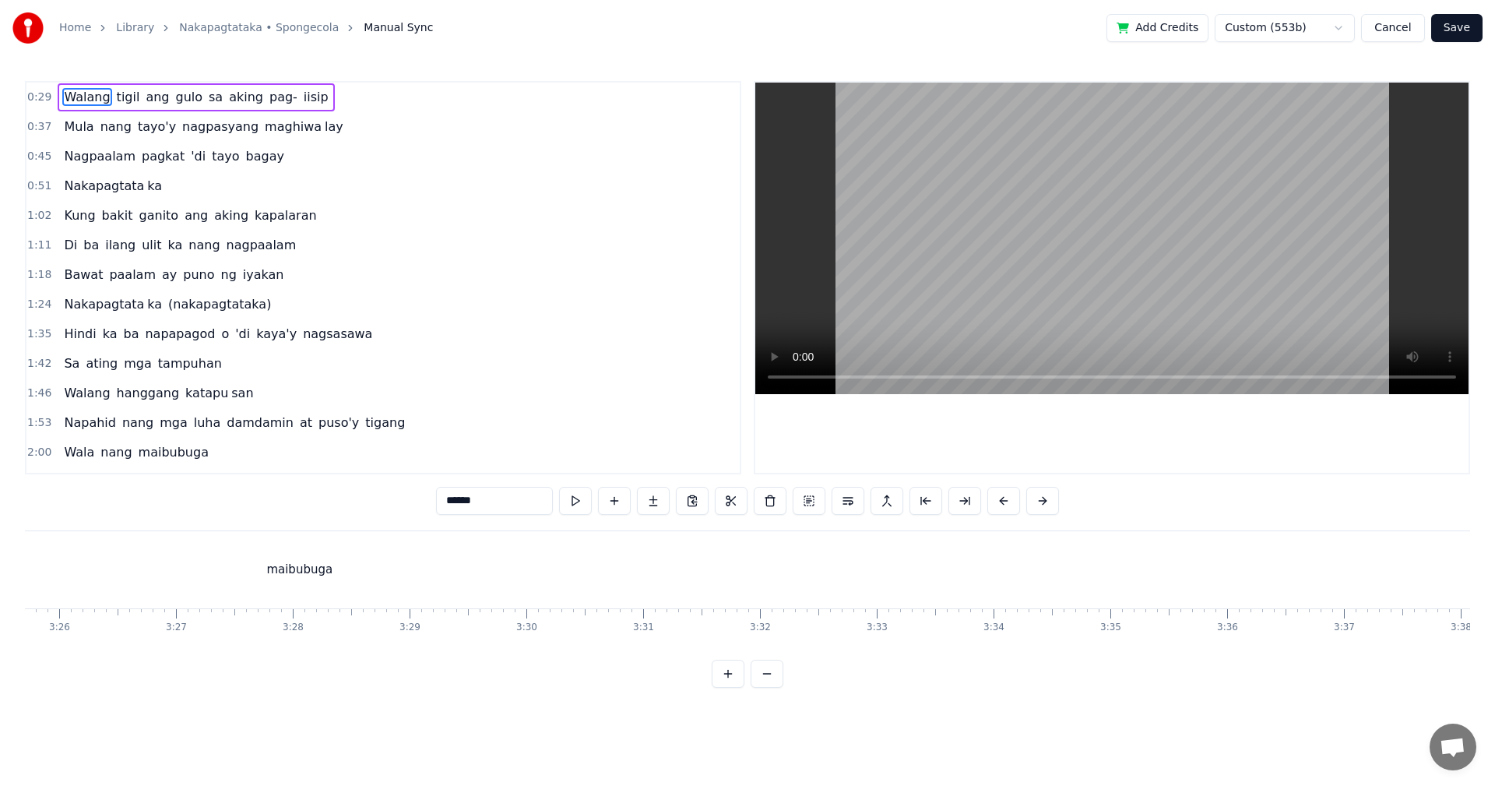
scroll to position [0, 24006]
click at [468, 579] on div "maibubuga" at bounding box center [319, 569] width 2820 height 77
type input "*********"
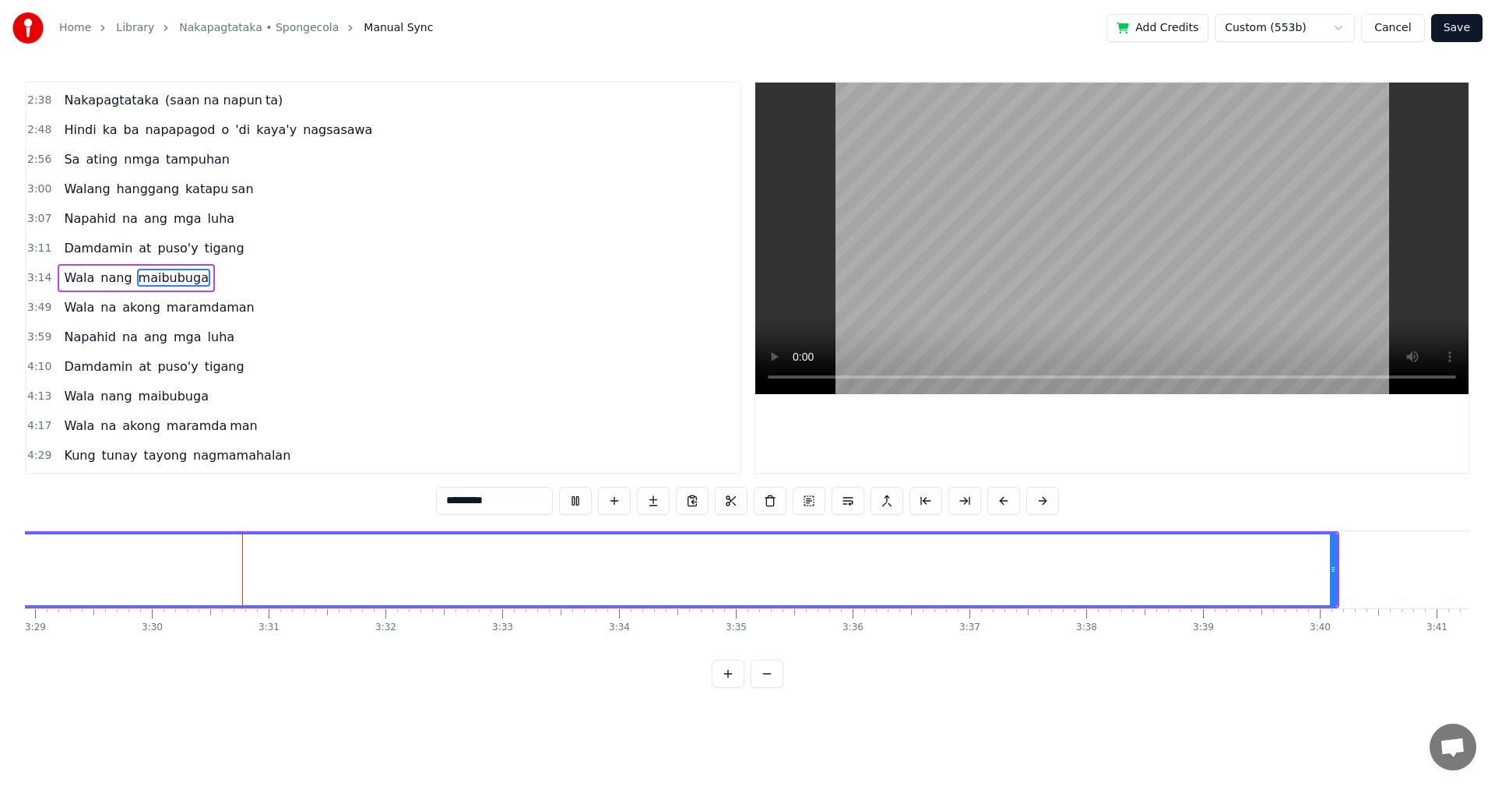
scroll to position [0, 24456]
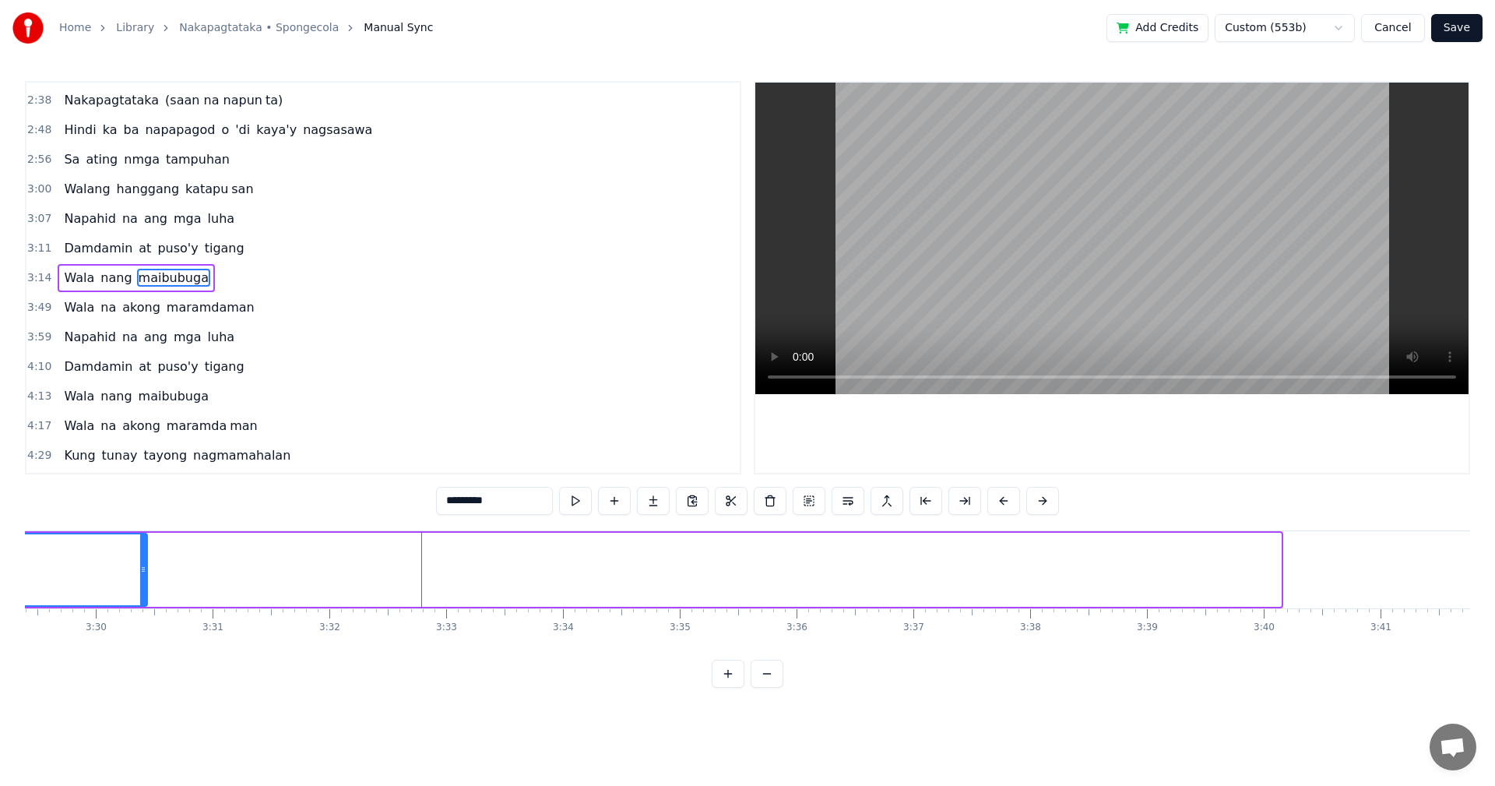
drag, startPoint x: 1277, startPoint y: 561, endPoint x: 142, endPoint y: 558, distance: 1135.3
click at [142, 558] on div at bounding box center [143, 569] width 6 height 71
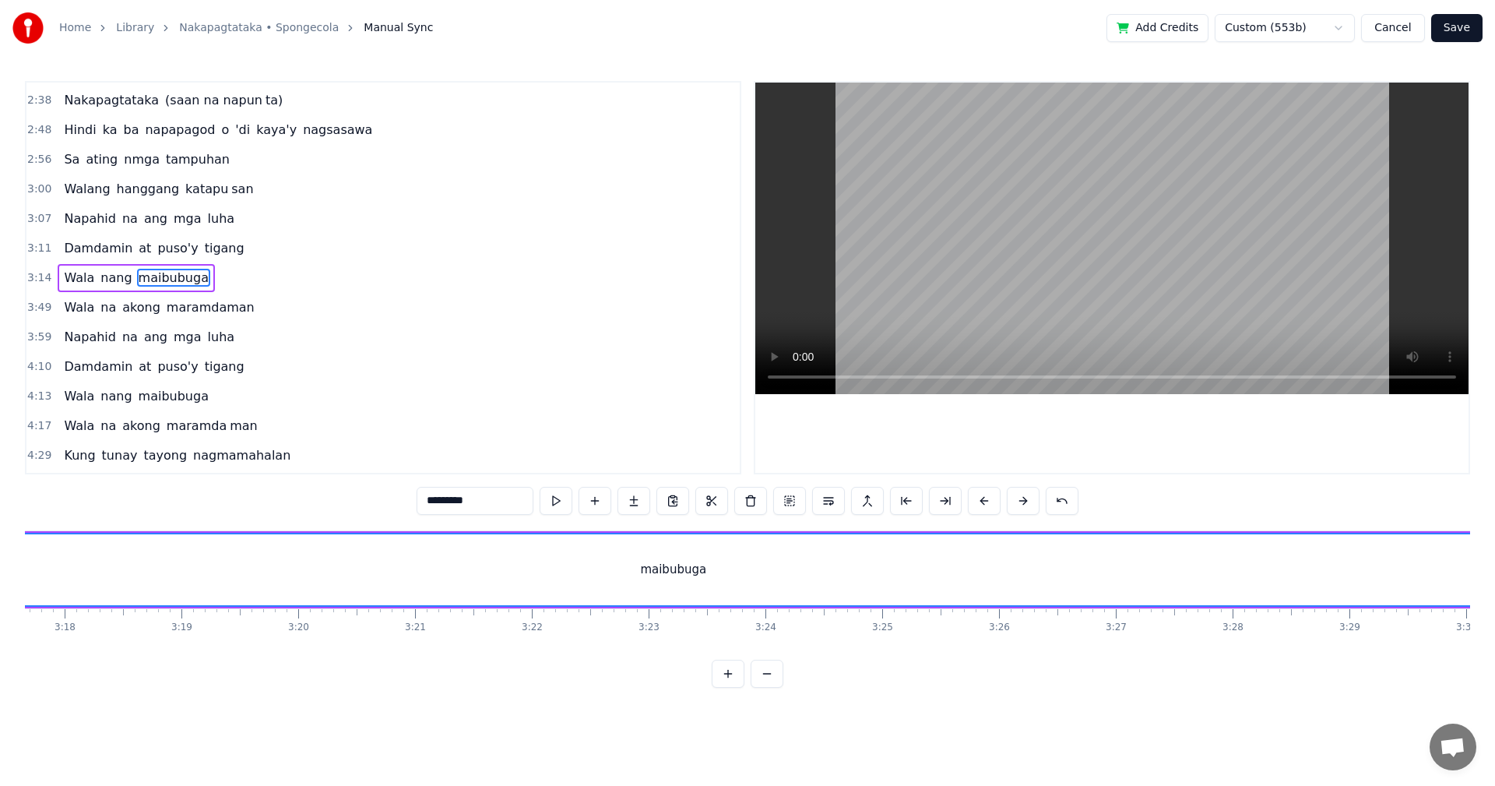
scroll to position [0, 23143]
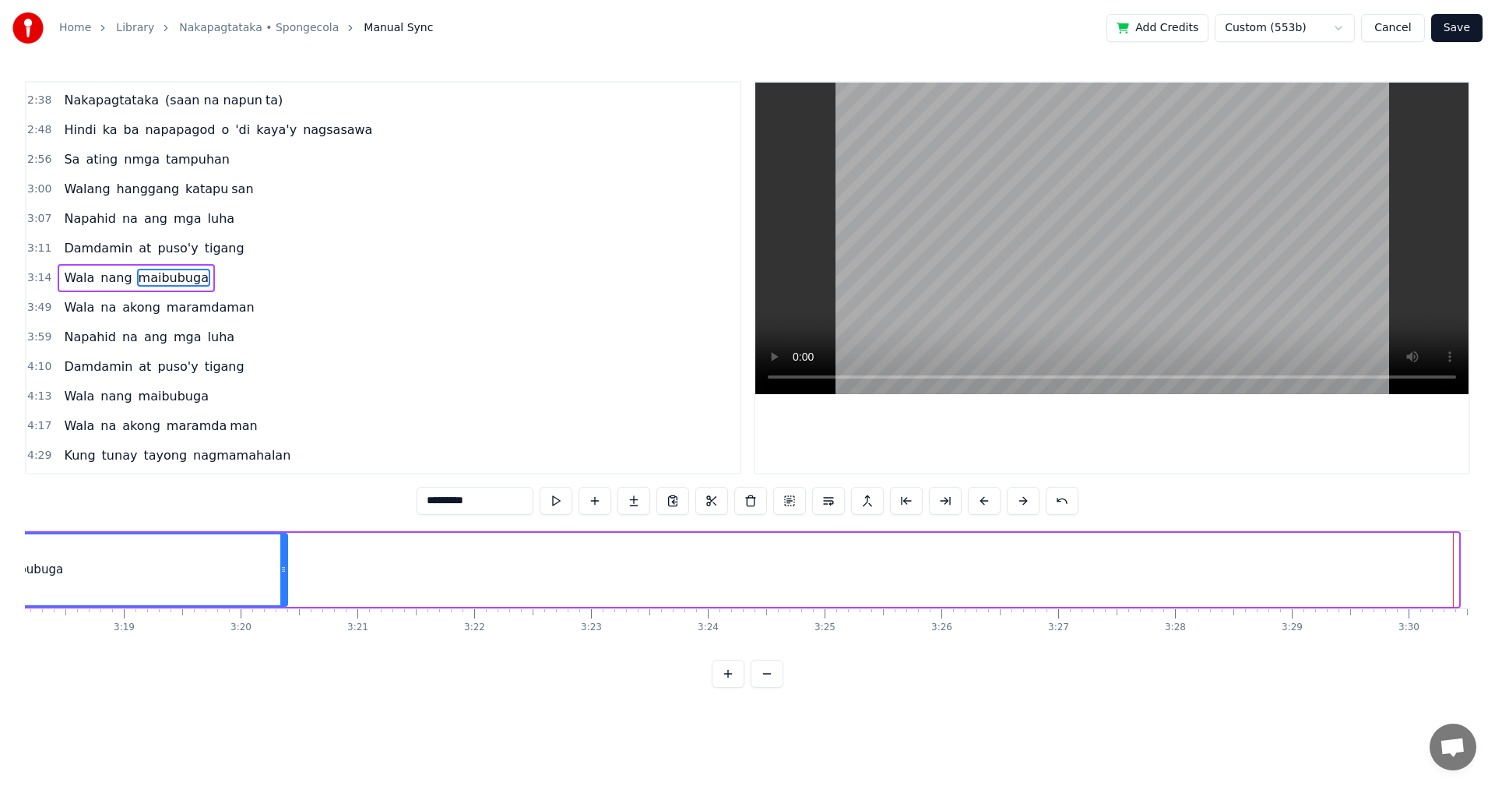
drag, startPoint x: 1455, startPoint y: 564, endPoint x: 280, endPoint y: 543, distance: 1175.2
click at [280, 543] on div at bounding box center [283, 569] width 6 height 71
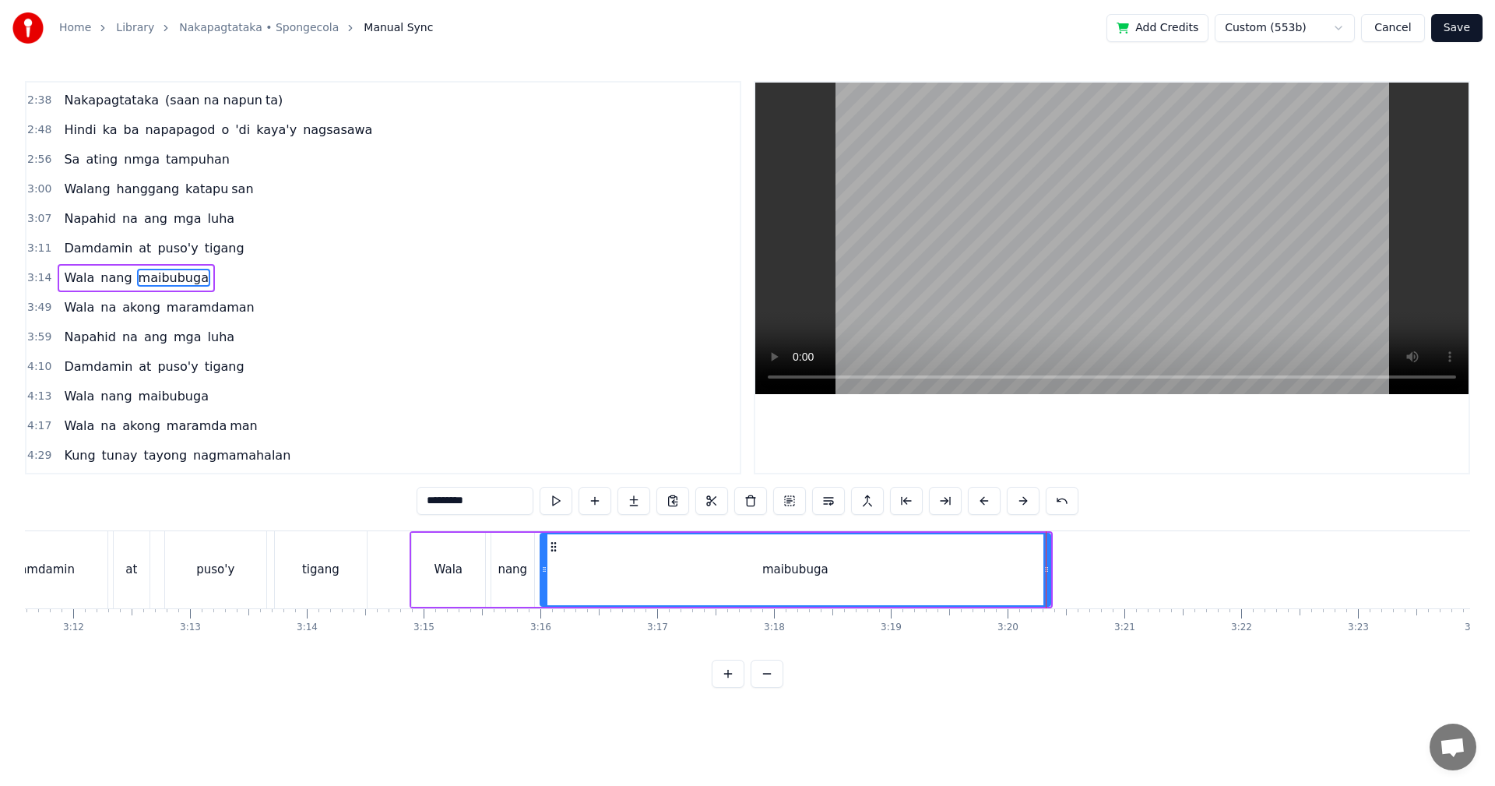
scroll to position [0, 22338]
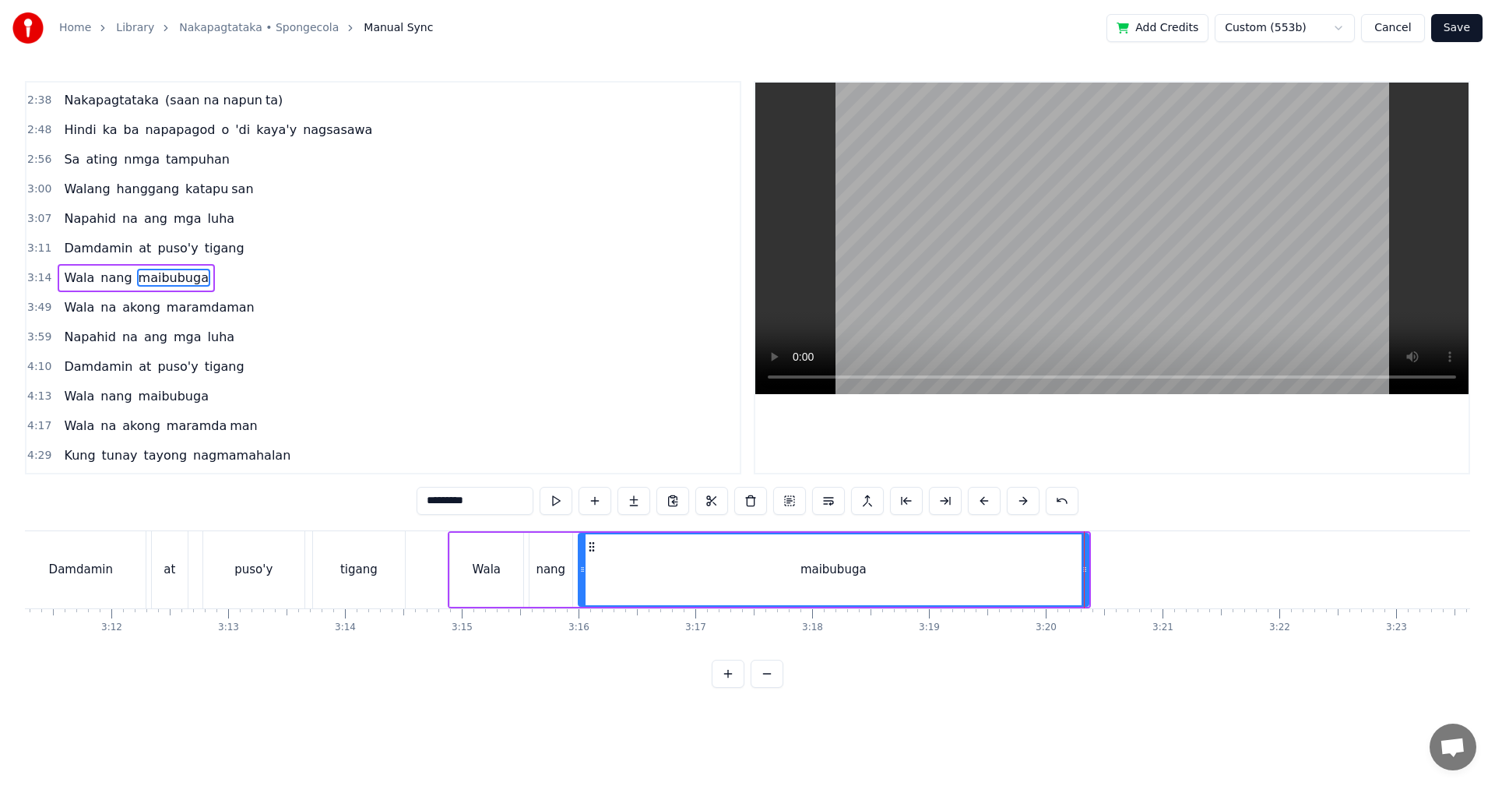
drag, startPoint x: 1085, startPoint y: 579, endPoint x: 1067, endPoint y: 581, distance: 18.0
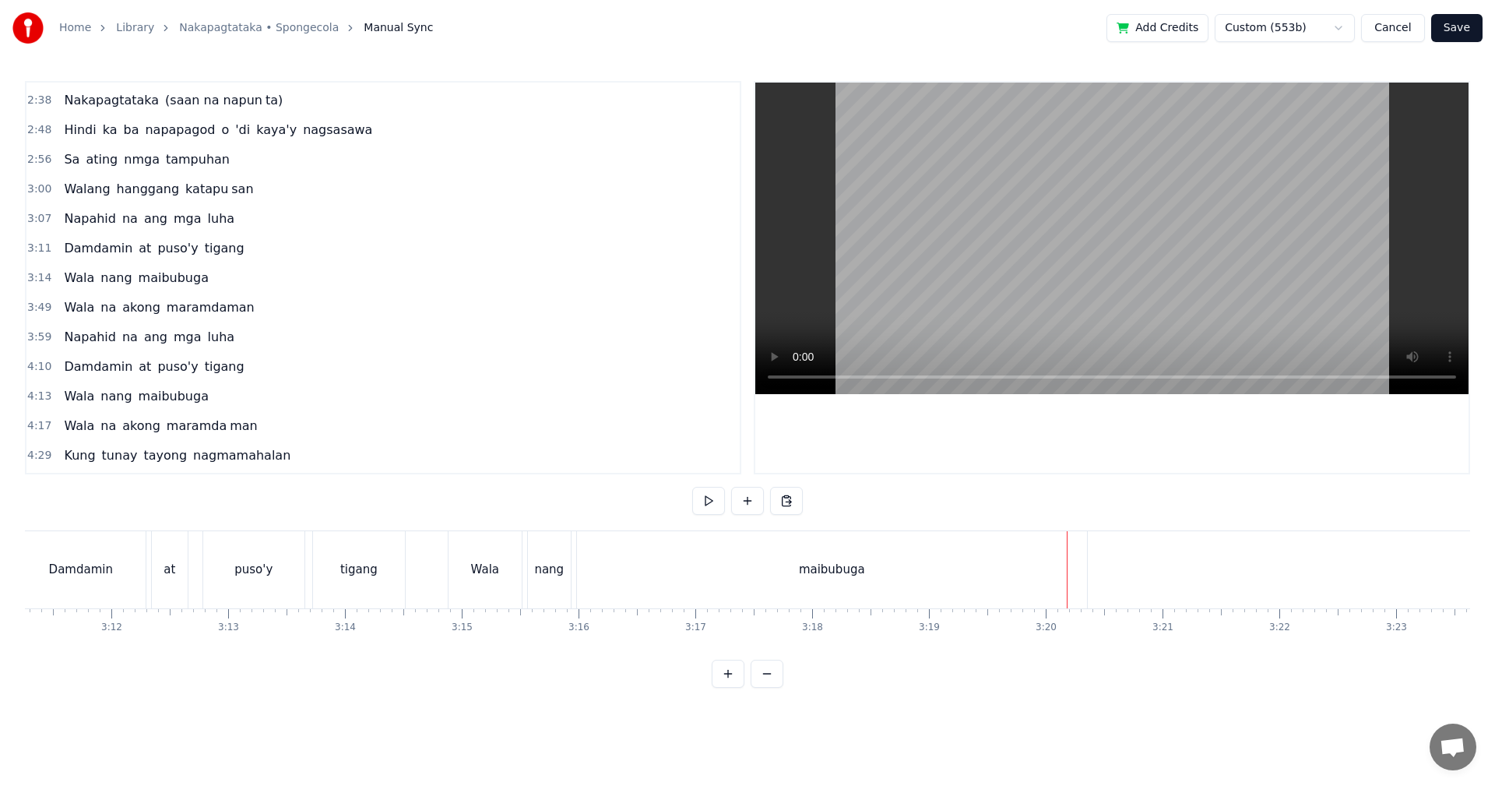
click at [1037, 575] on div "maibubuga" at bounding box center [832, 569] width 510 height 77
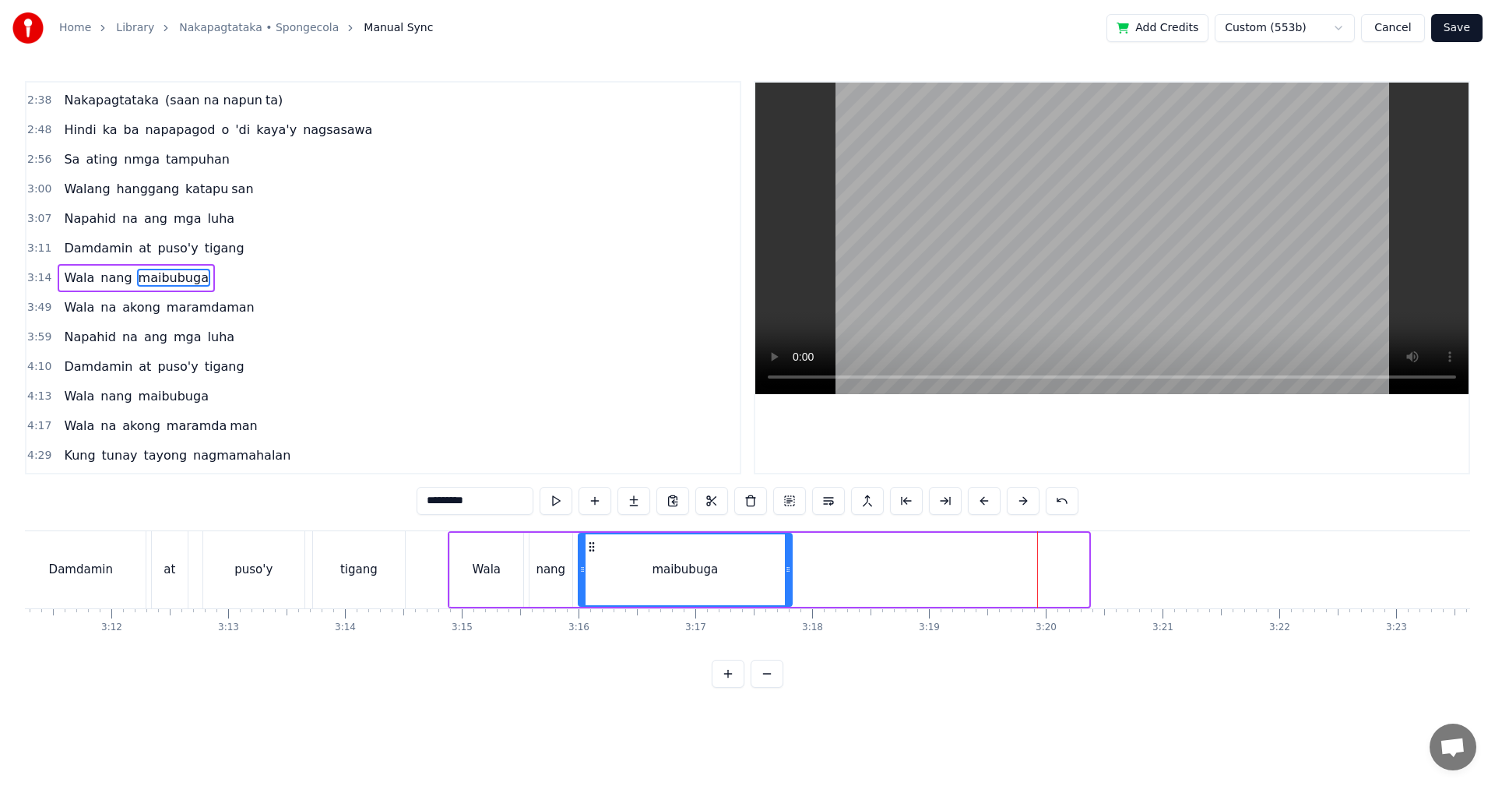
drag, startPoint x: 1086, startPoint y: 574, endPoint x: 790, endPoint y: 567, distance: 296.7
click at [790, 567] on icon at bounding box center [788, 569] width 6 height 12
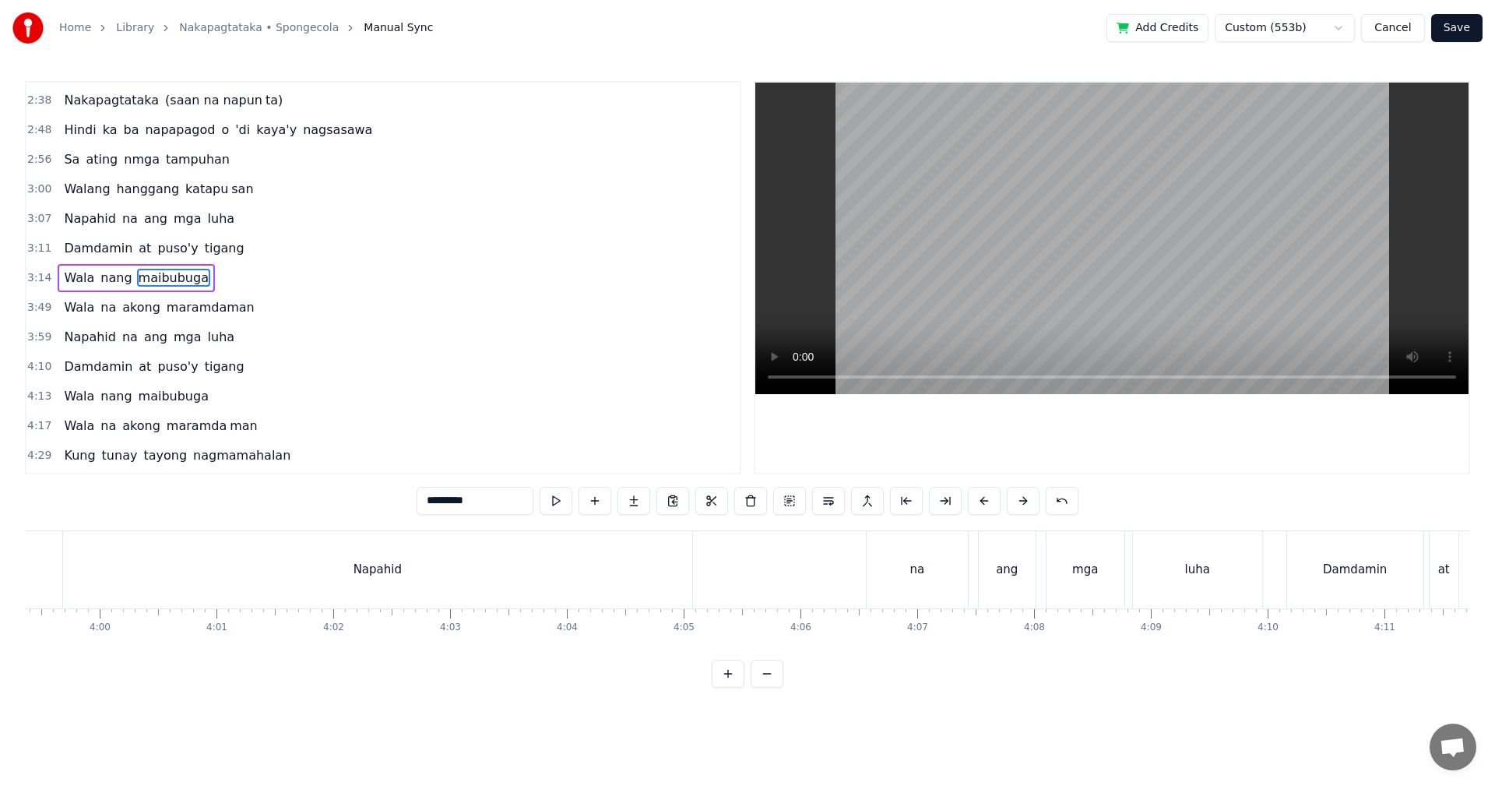
scroll to position [0, 27994]
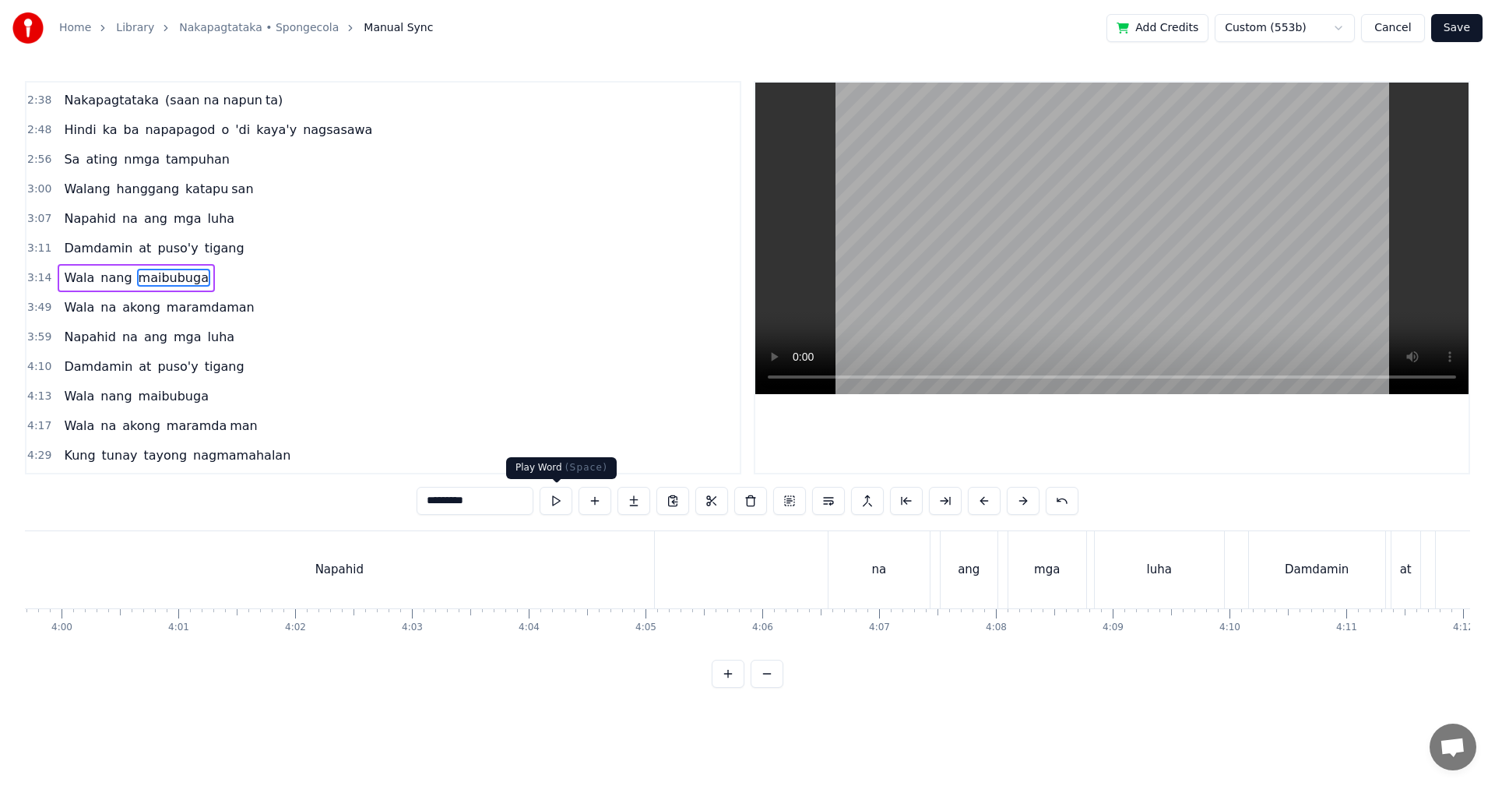
click at [756, 550] on div "Napahid na ang mga luha" at bounding box center [626, 569] width 1204 height 77
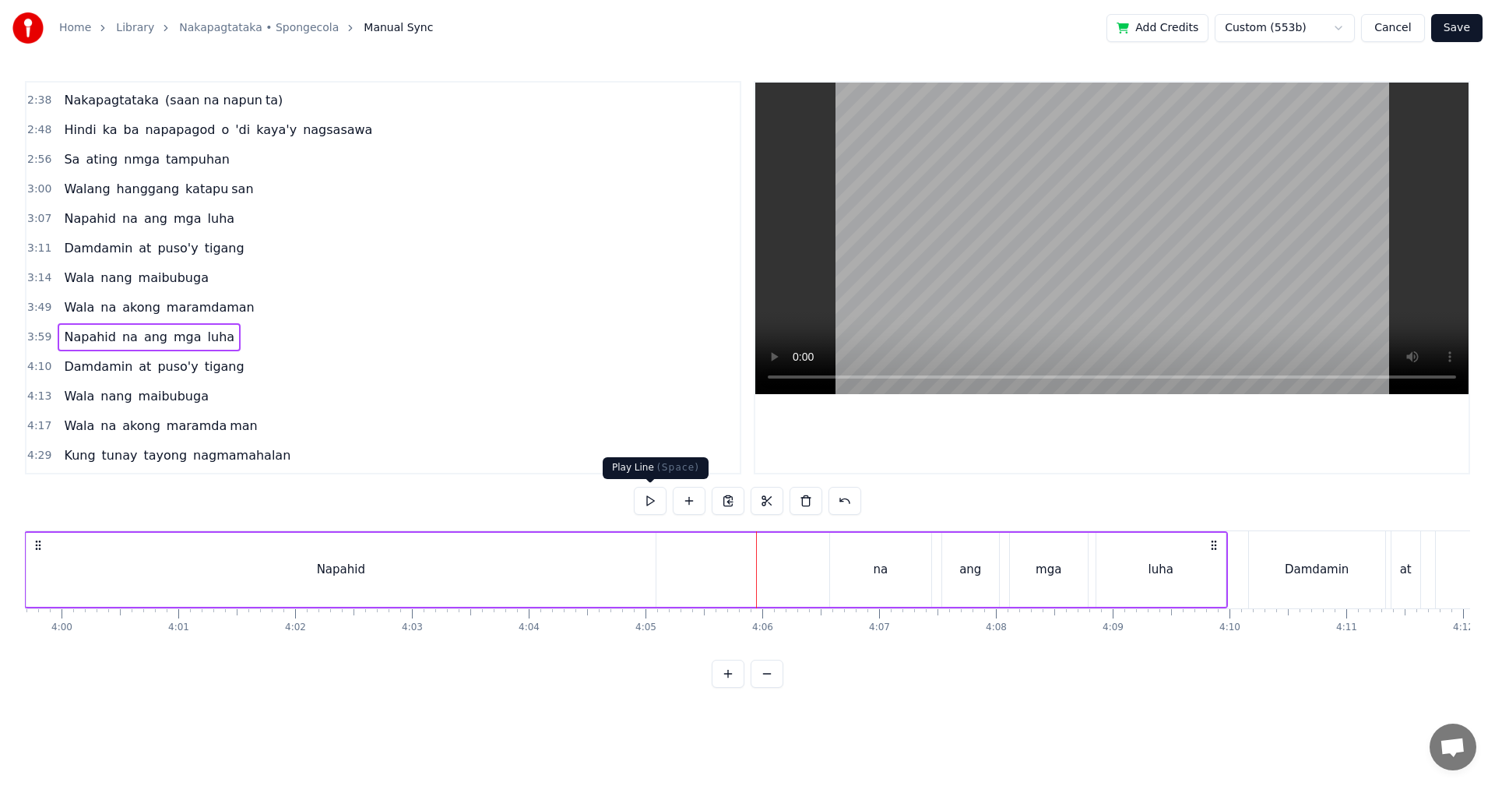
click at [652, 509] on button at bounding box center [650, 501] width 33 height 28
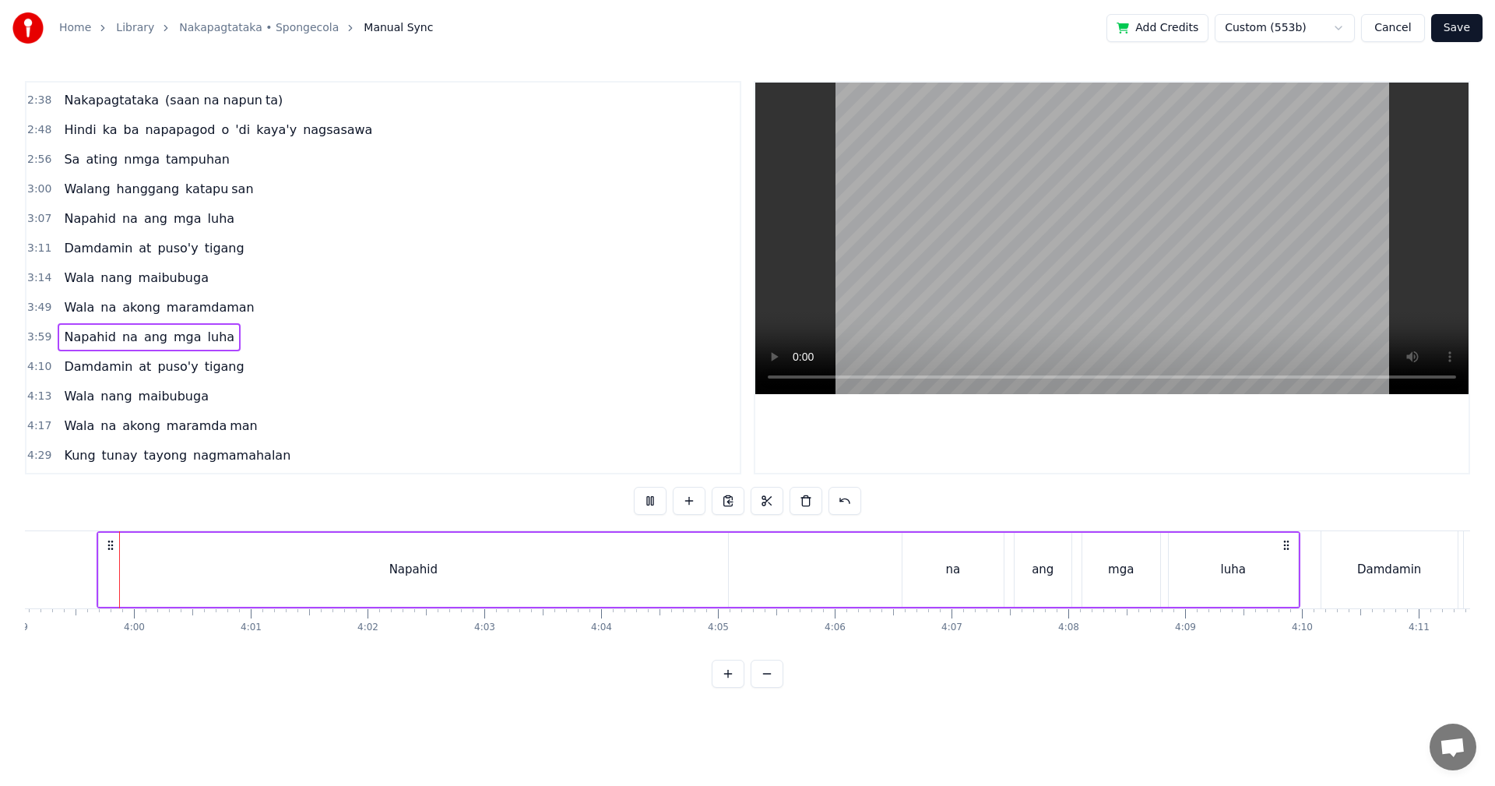
scroll to position [0, 27915]
click at [652, 498] on button at bounding box center [650, 501] width 33 height 28
click at [471, 566] on div "Napahid" at bounding box center [420, 570] width 629 height 74
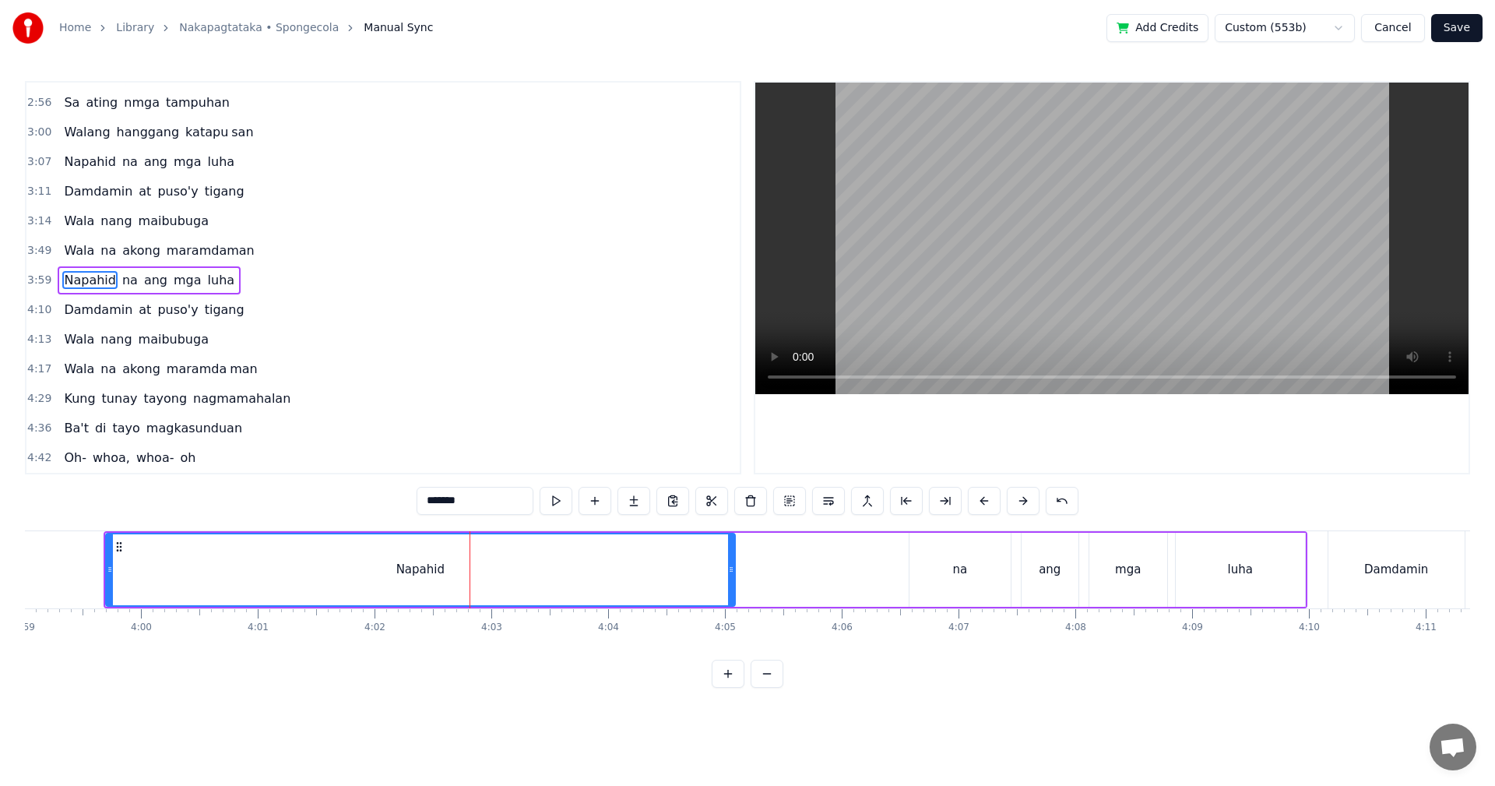
click at [973, 584] on div "na" at bounding box center [959, 570] width 101 height 74
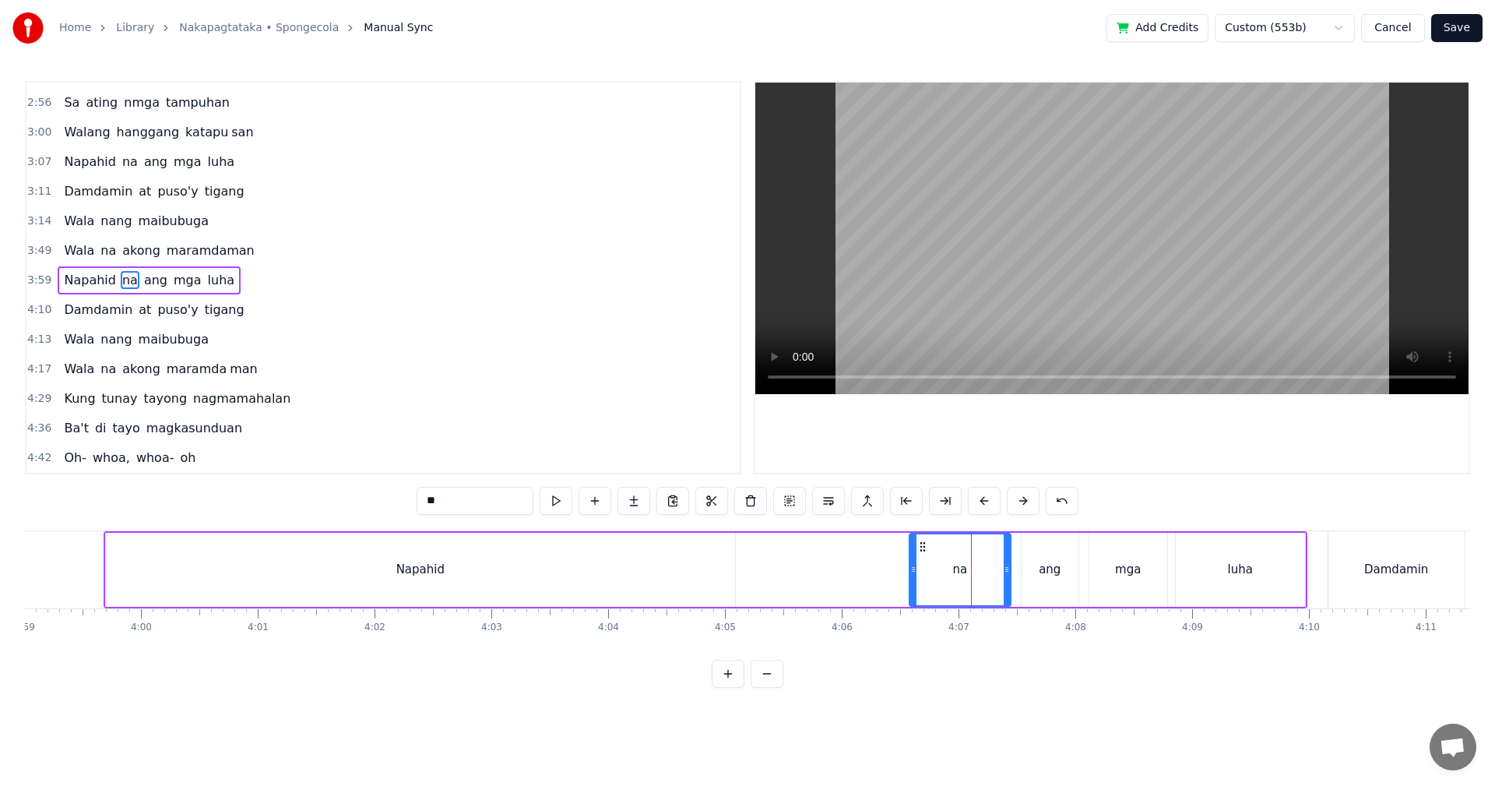
click at [1053, 574] on div "ang" at bounding box center [1050, 570] width 22 height 18
type input "***"
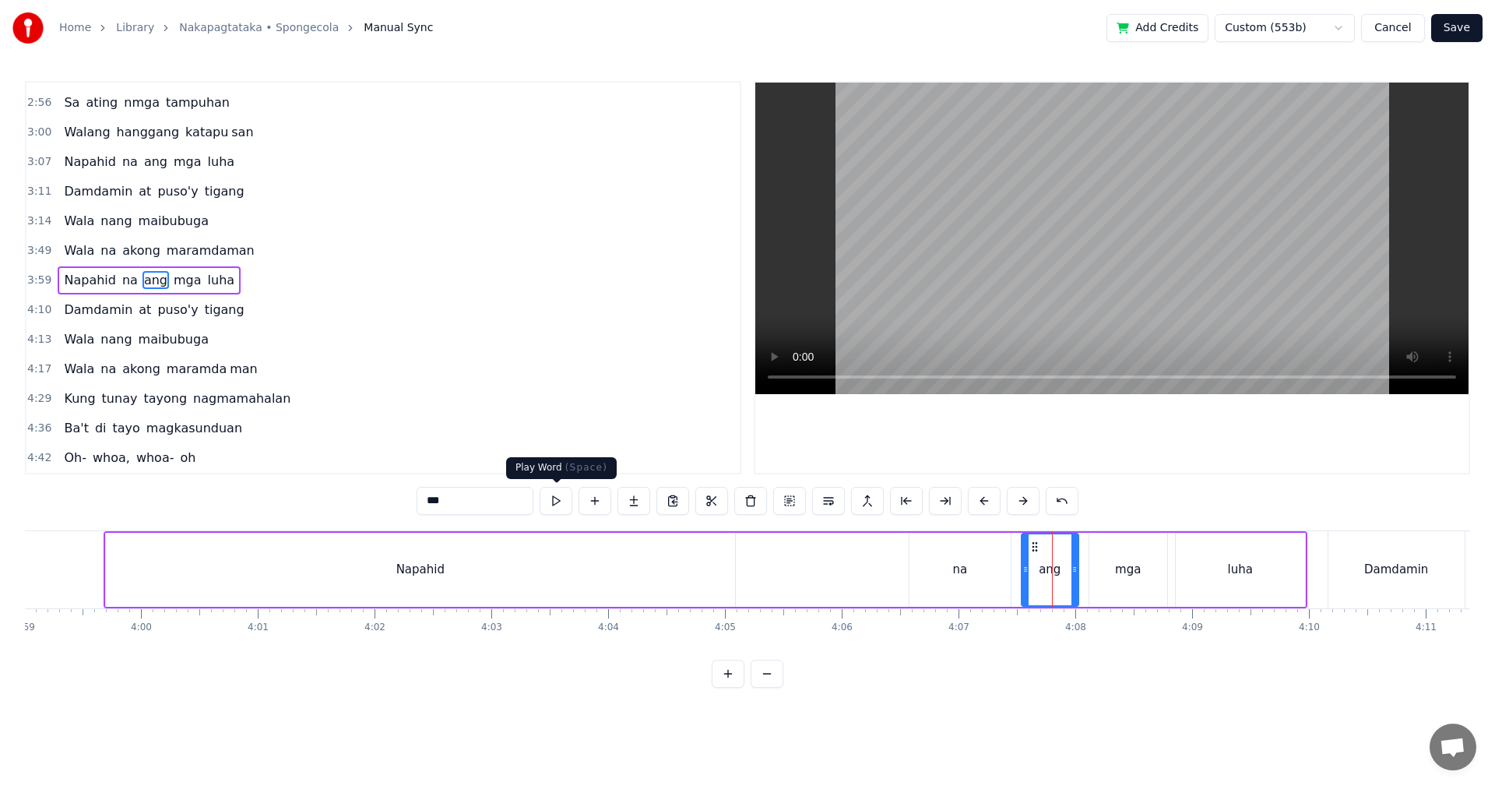
click at [554, 505] on button at bounding box center [556, 501] width 33 height 28
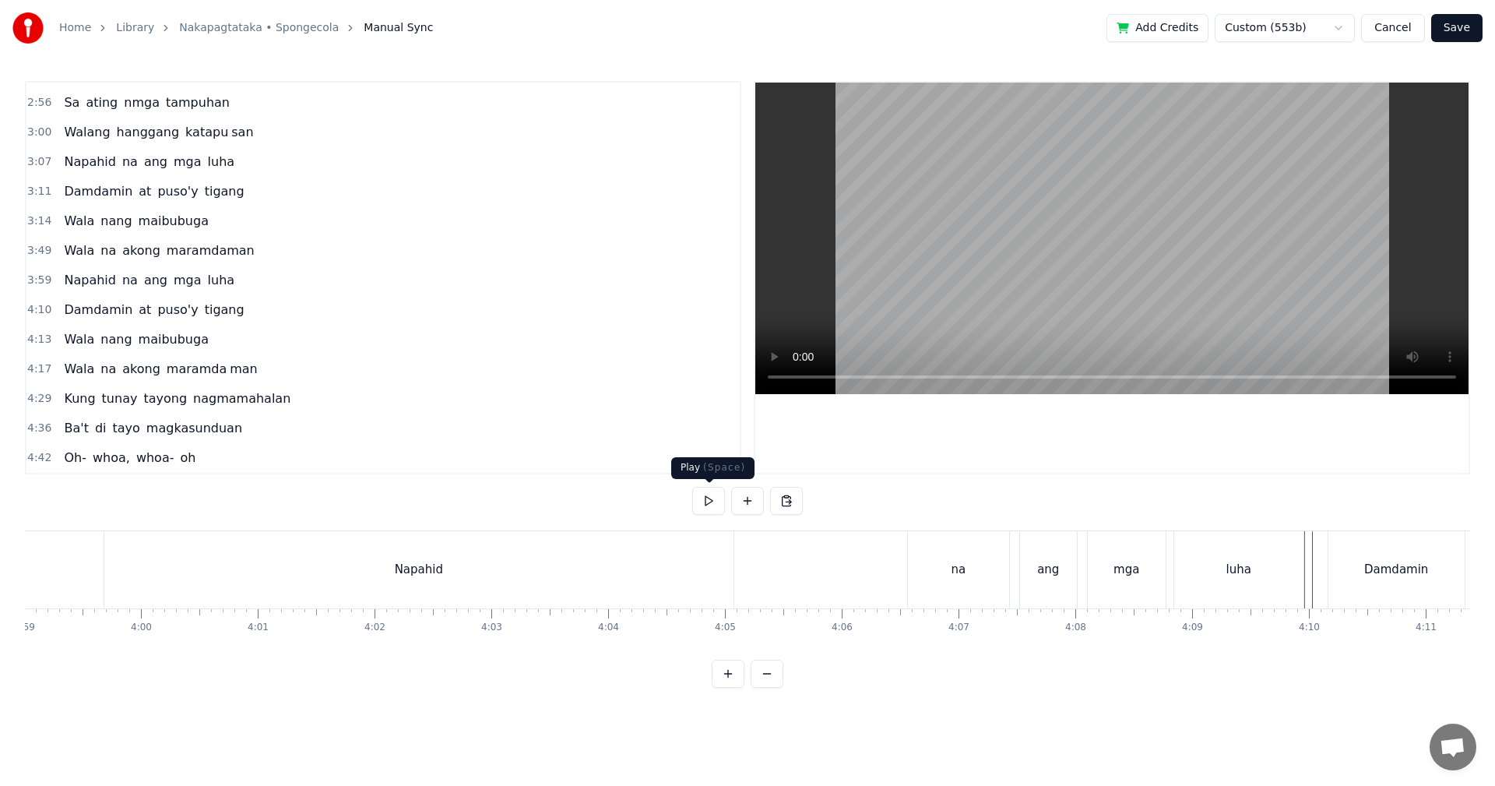
click at [702, 503] on button at bounding box center [708, 501] width 33 height 28
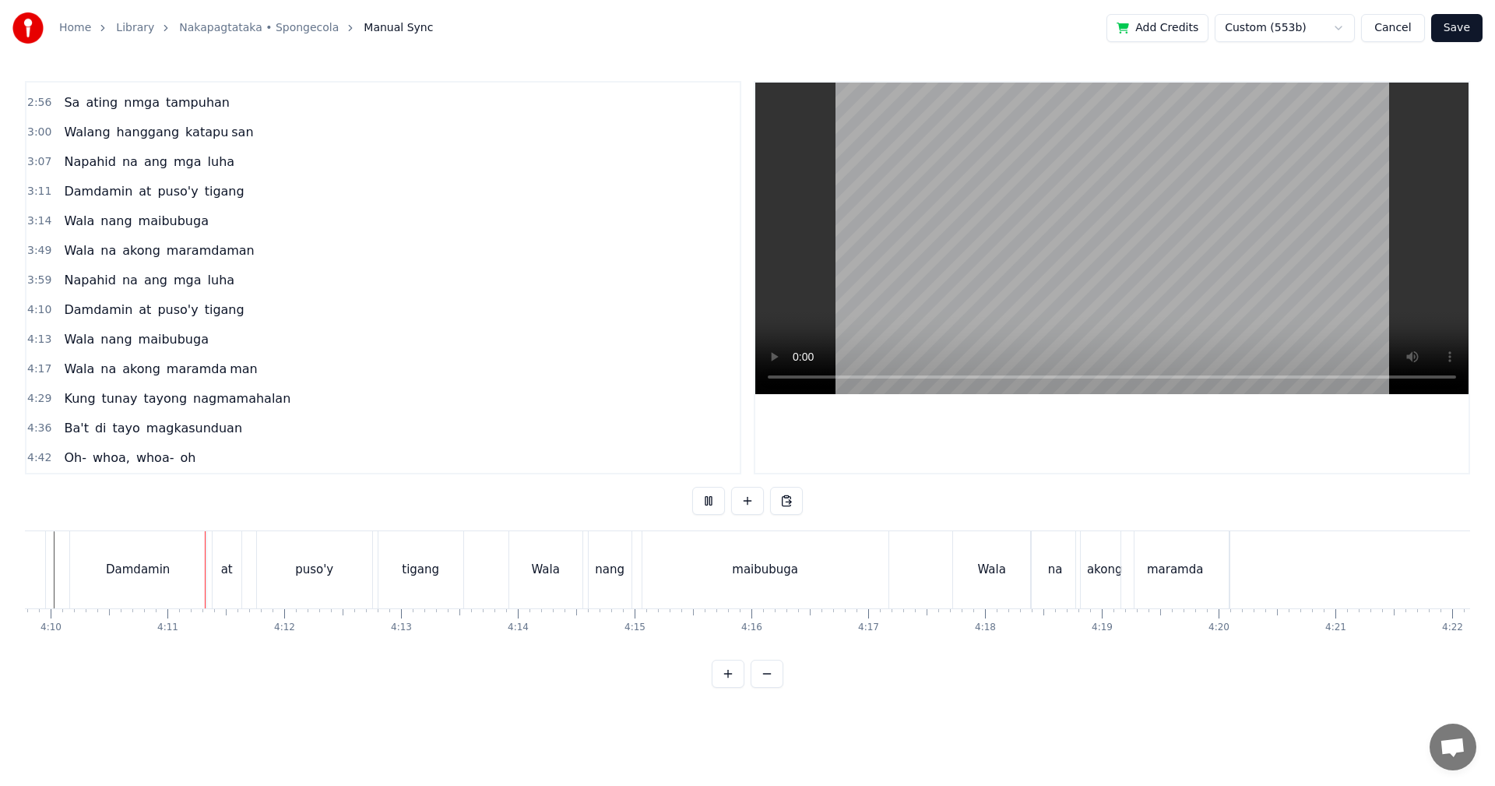
scroll to position [0, 29208]
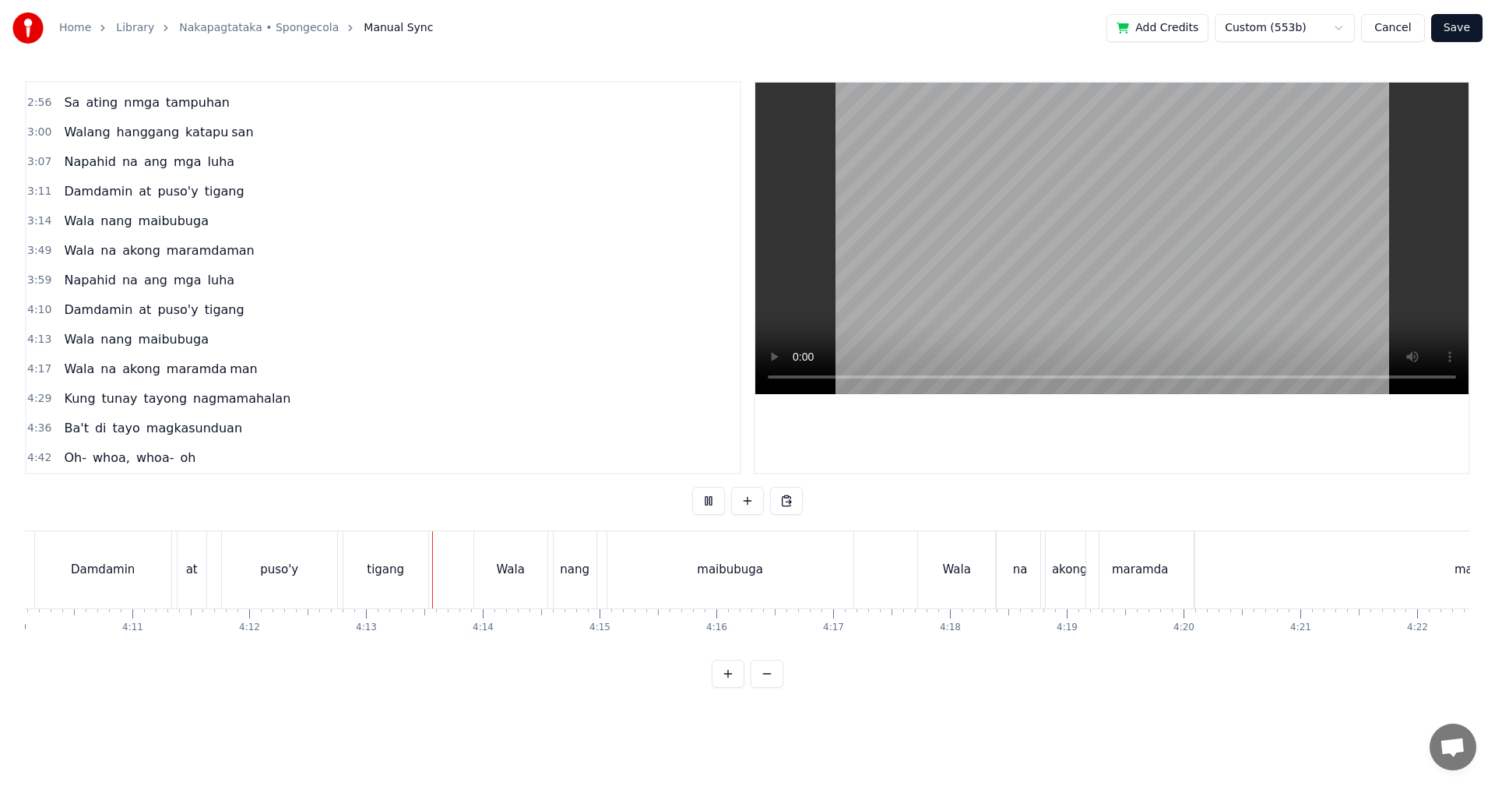
click at [707, 500] on button at bounding box center [708, 501] width 33 height 28
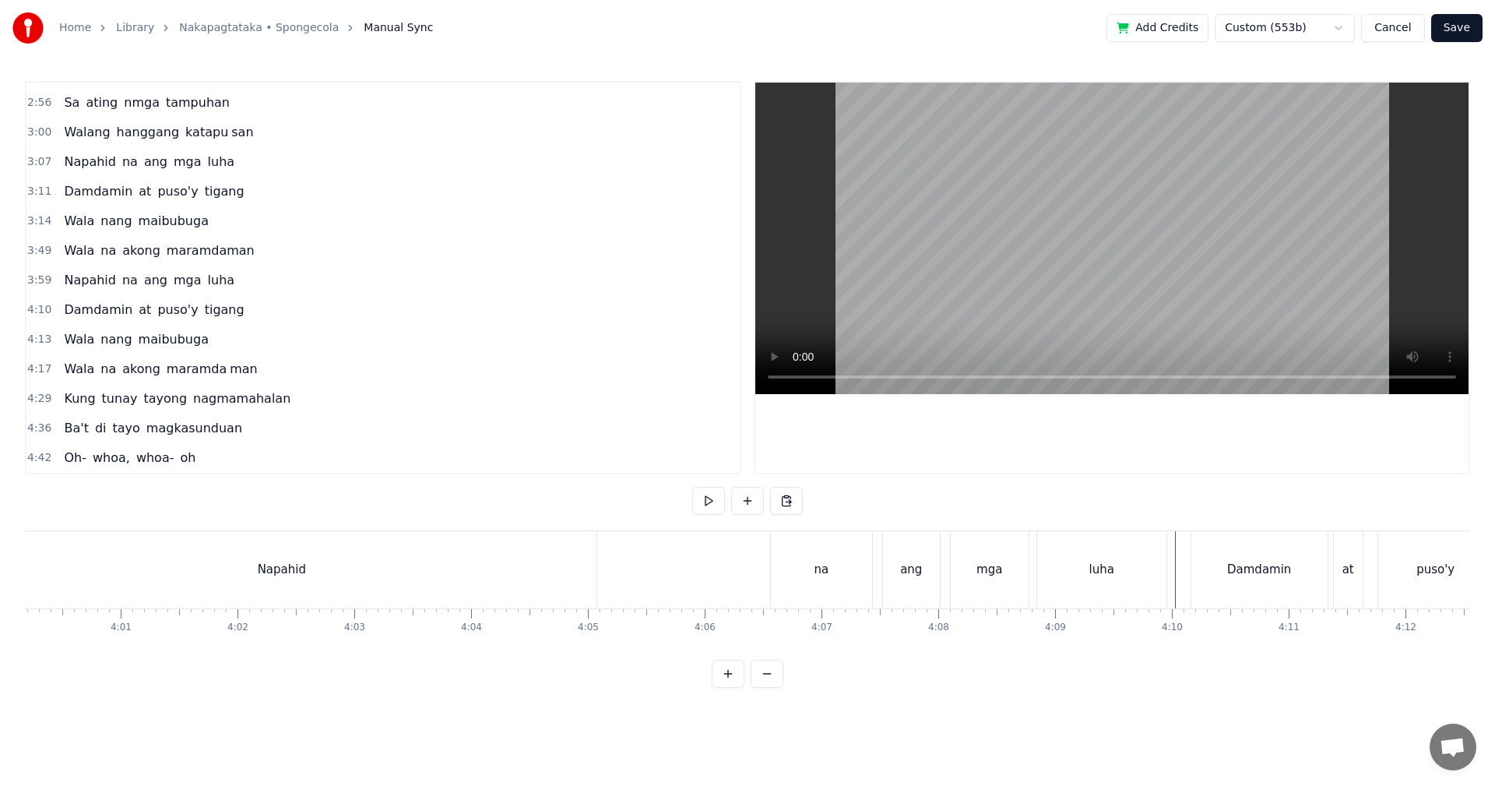
scroll to position [0, 27994]
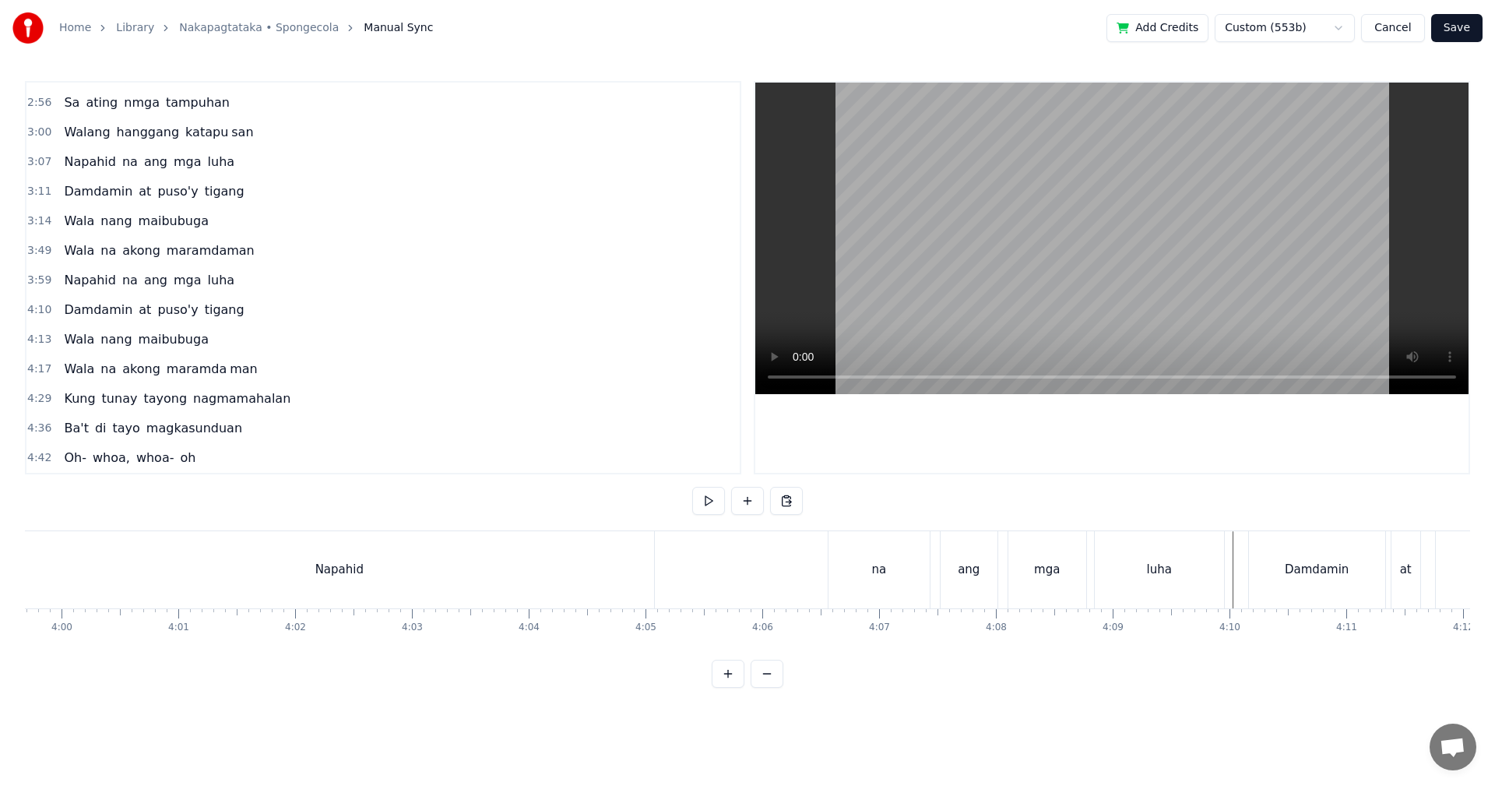
click at [1159, 578] on div "luha" at bounding box center [1159, 570] width 25 height 18
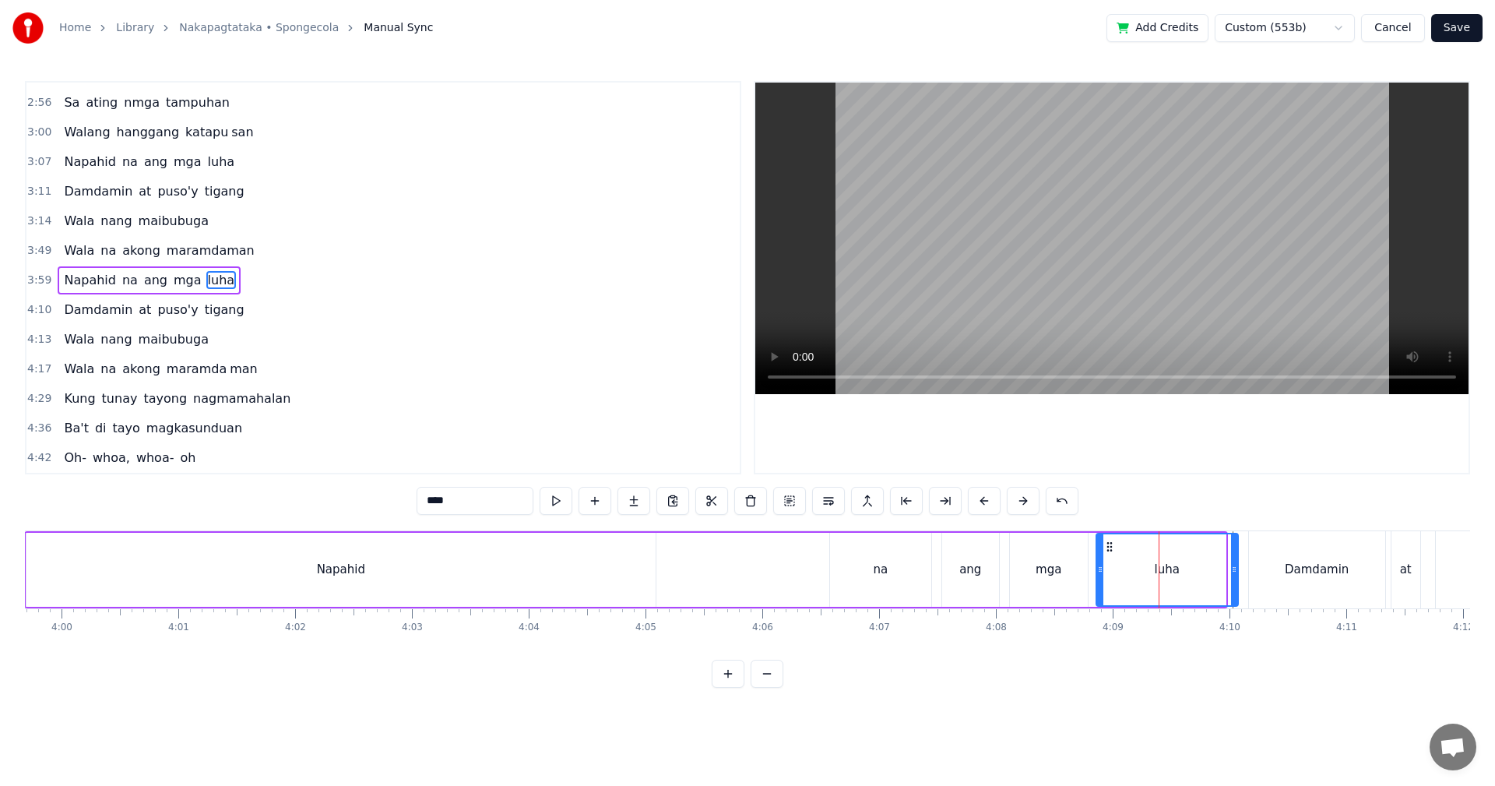
drag, startPoint x: 1222, startPoint y: 568, endPoint x: 1234, endPoint y: 568, distance: 12.5
click at [1234, 568] on icon at bounding box center [1234, 569] width 6 height 12
drag, startPoint x: 1099, startPoint y: 568, endPoint x: 1134, endPoint y: 568, distance: 35.0
click at [1134, 568] on circle at bounding box center [1134, 567] width 1 height 1
click at [1053, 577] on div "mga" at bounding box center [1049, 570] width 26 height 18
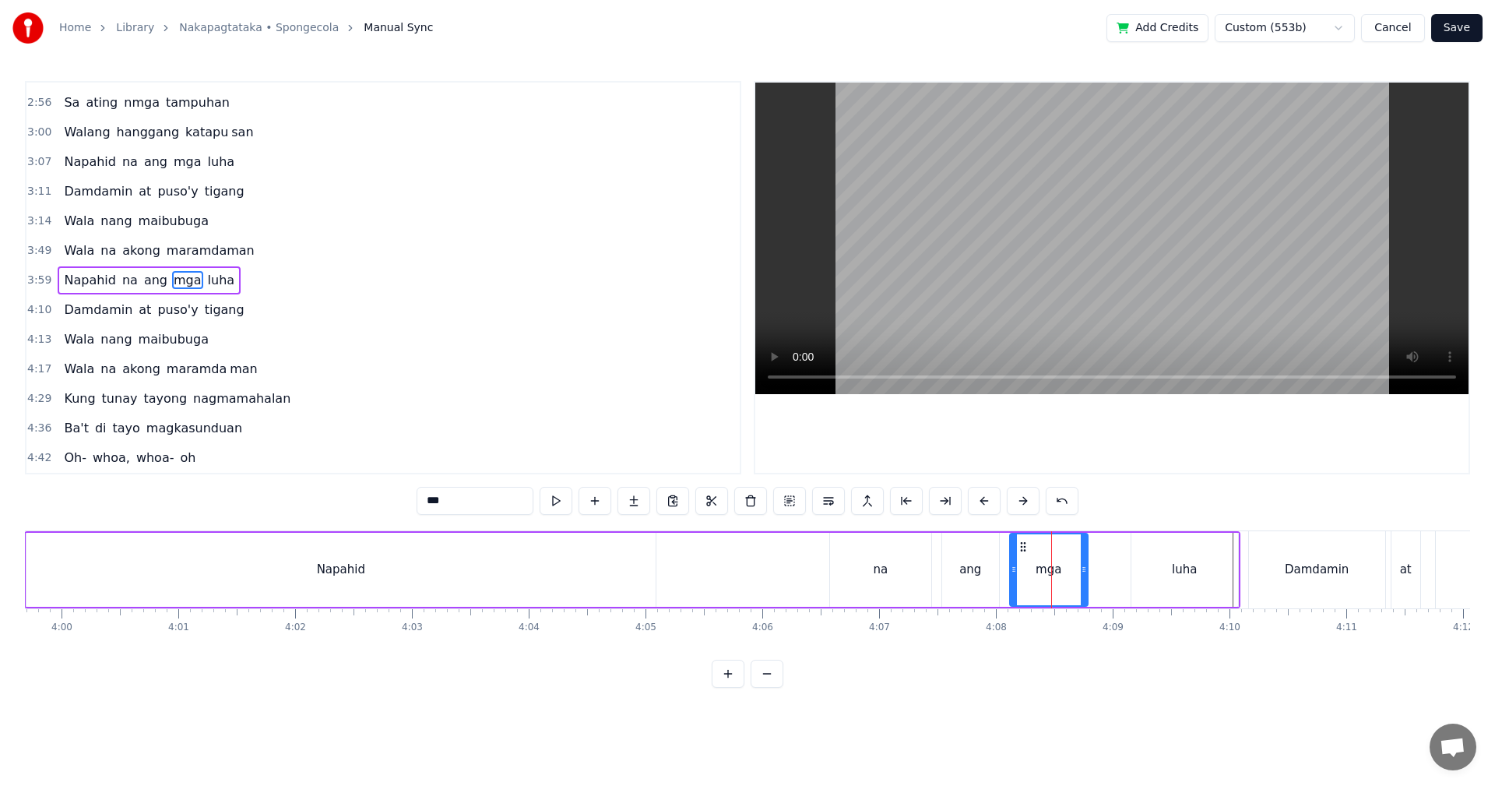
click at [587, 527] on div "0:29 Walang tigil ang gulo sa aking pag- iisip 0:37 Mula nang tayo'y nagpasyang…" at bounding box center [747, 384] width 1445 height 607
click at [573, 544] on div "Napahid" at bounding box center [340, 570] width 629 height 74
type input "*******"
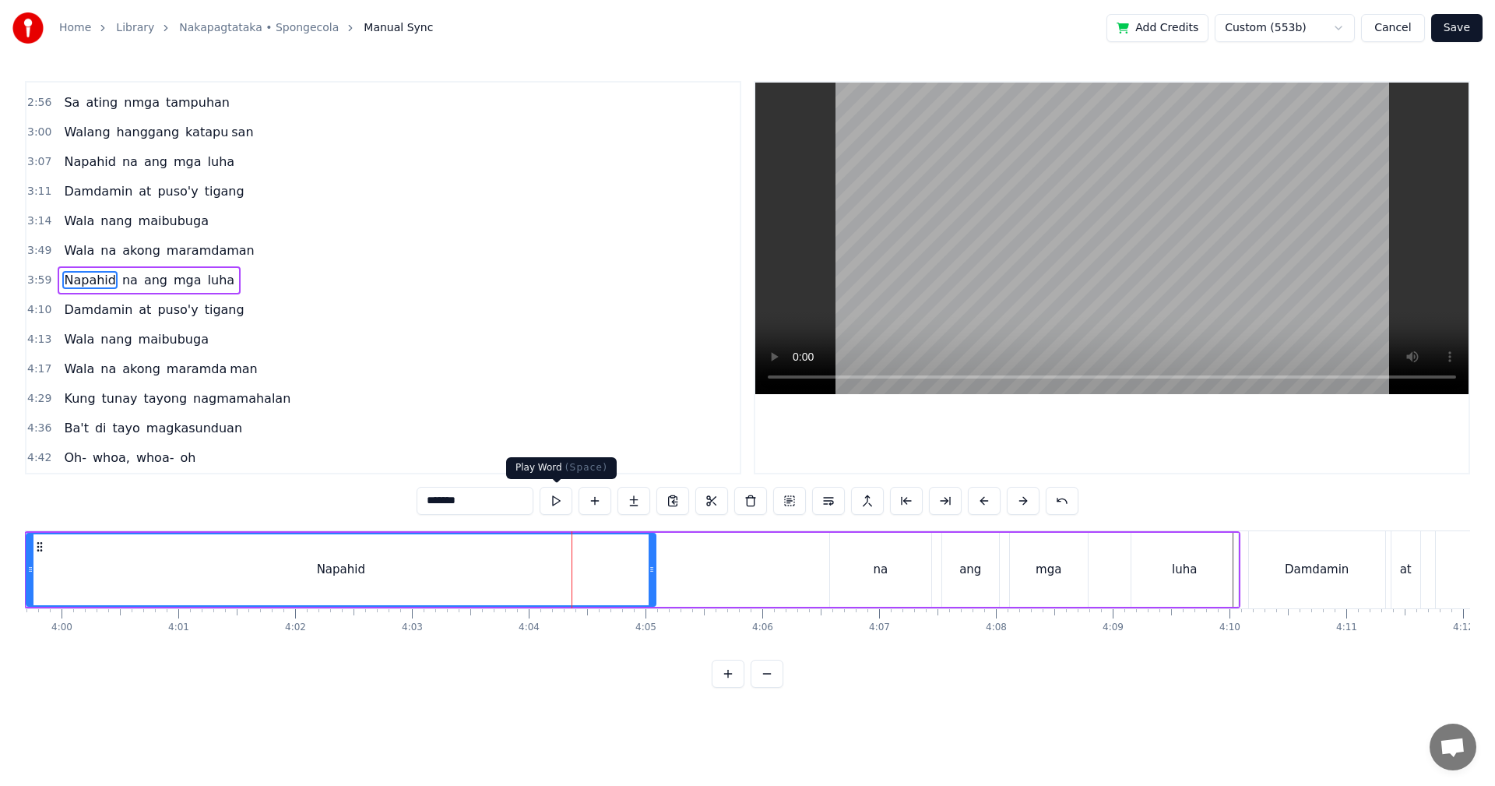
click at [559, 501] on button at bounding box center [556, 501] width 33 height 28
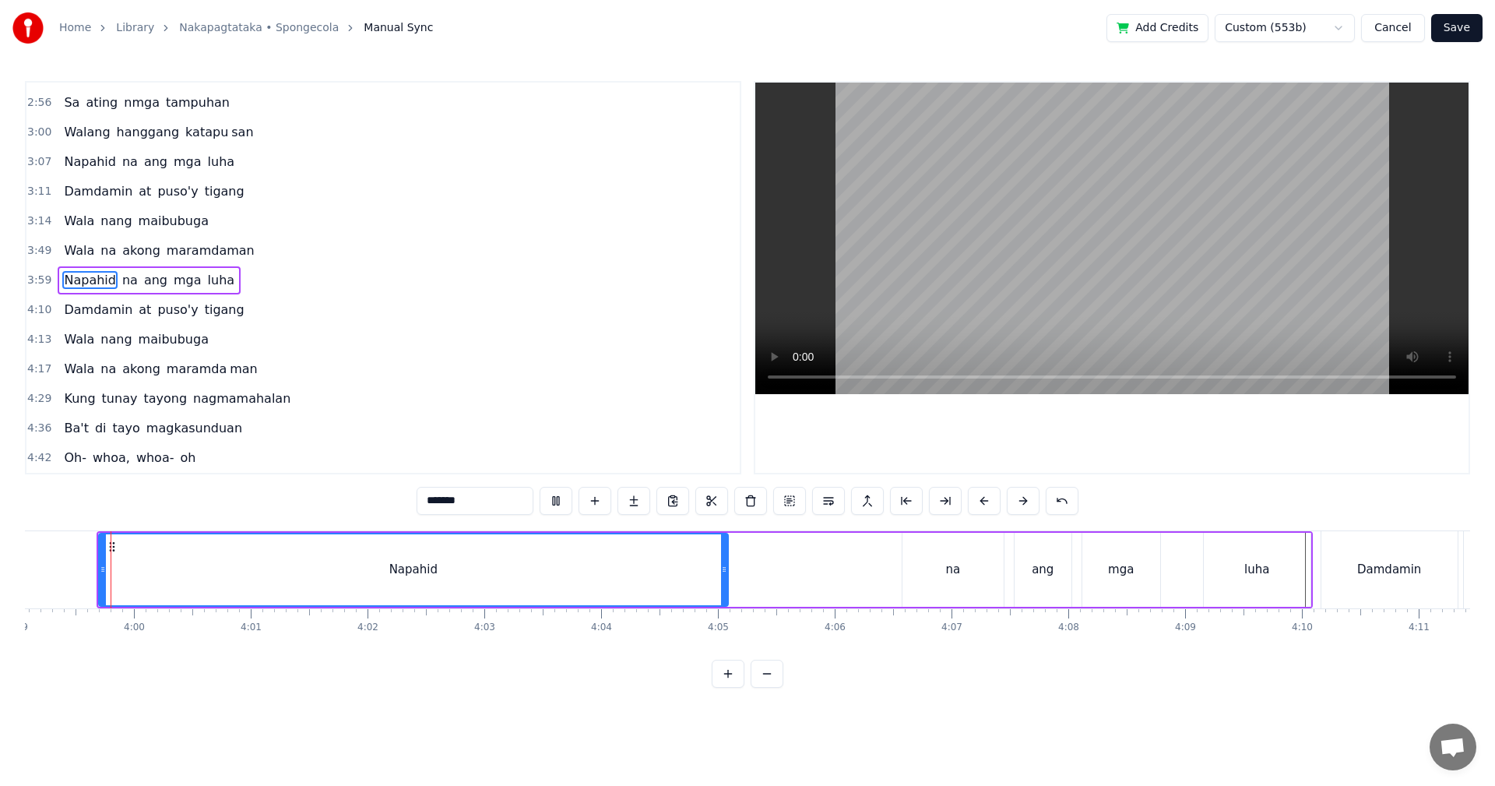
scroll to position [0, 27915]
click at [755, 547] on div "Napahid na ang mga luha" at bounding box center [712, 569] width 1216 height 77
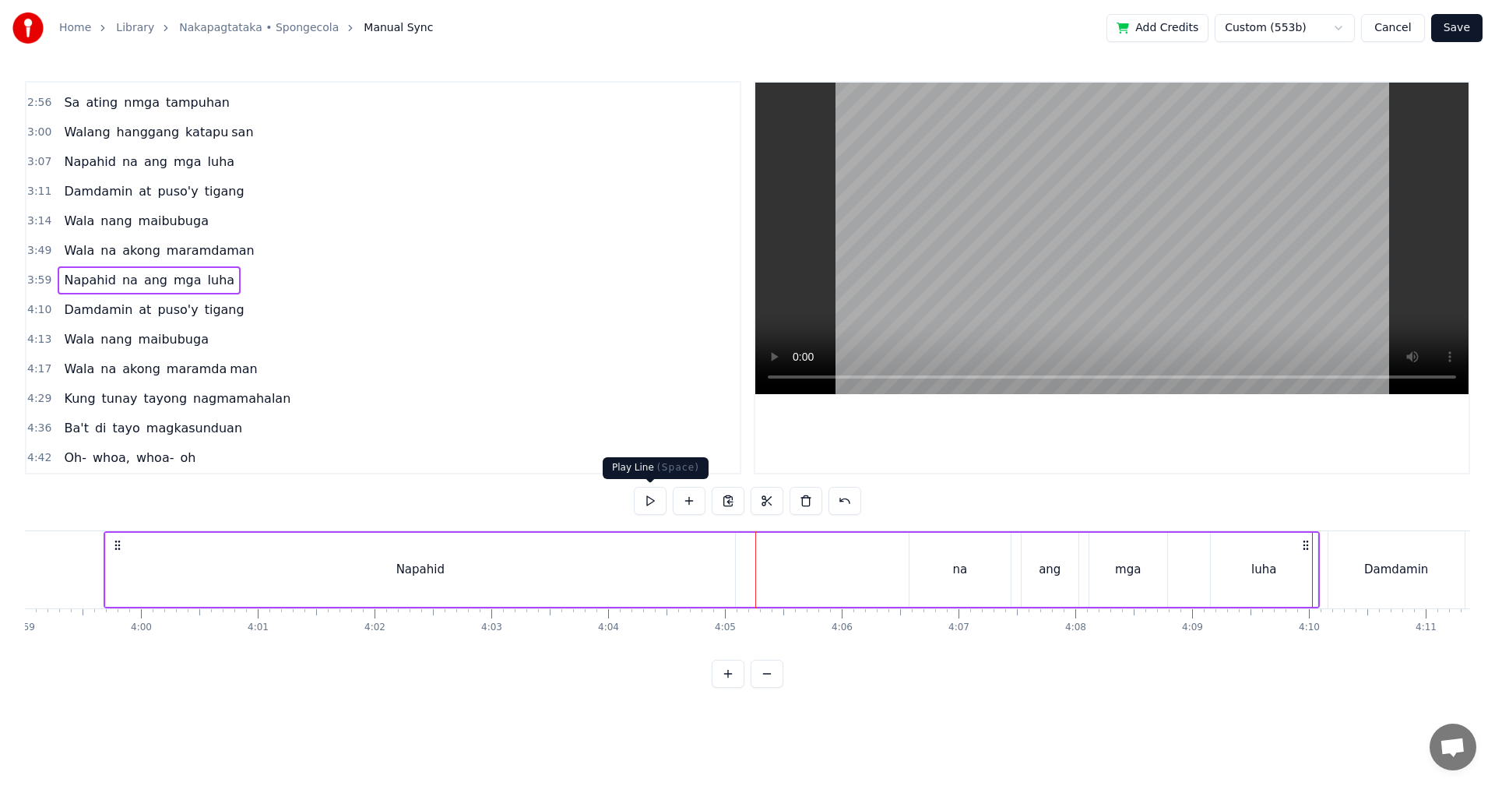
click at [656, 501] on button at bounding box center [650, 501] width 33 height 28
click at [652, 498] on button at bounding box center [650, 501] width 33 height 28
click at [907, 561] on div "Napahid na ang mga luha" at bounding box center [712, 569] width 1216 height 77
click at [534, 575] on div "Napahid" at bounding box center [420, 570] width 629 height 74
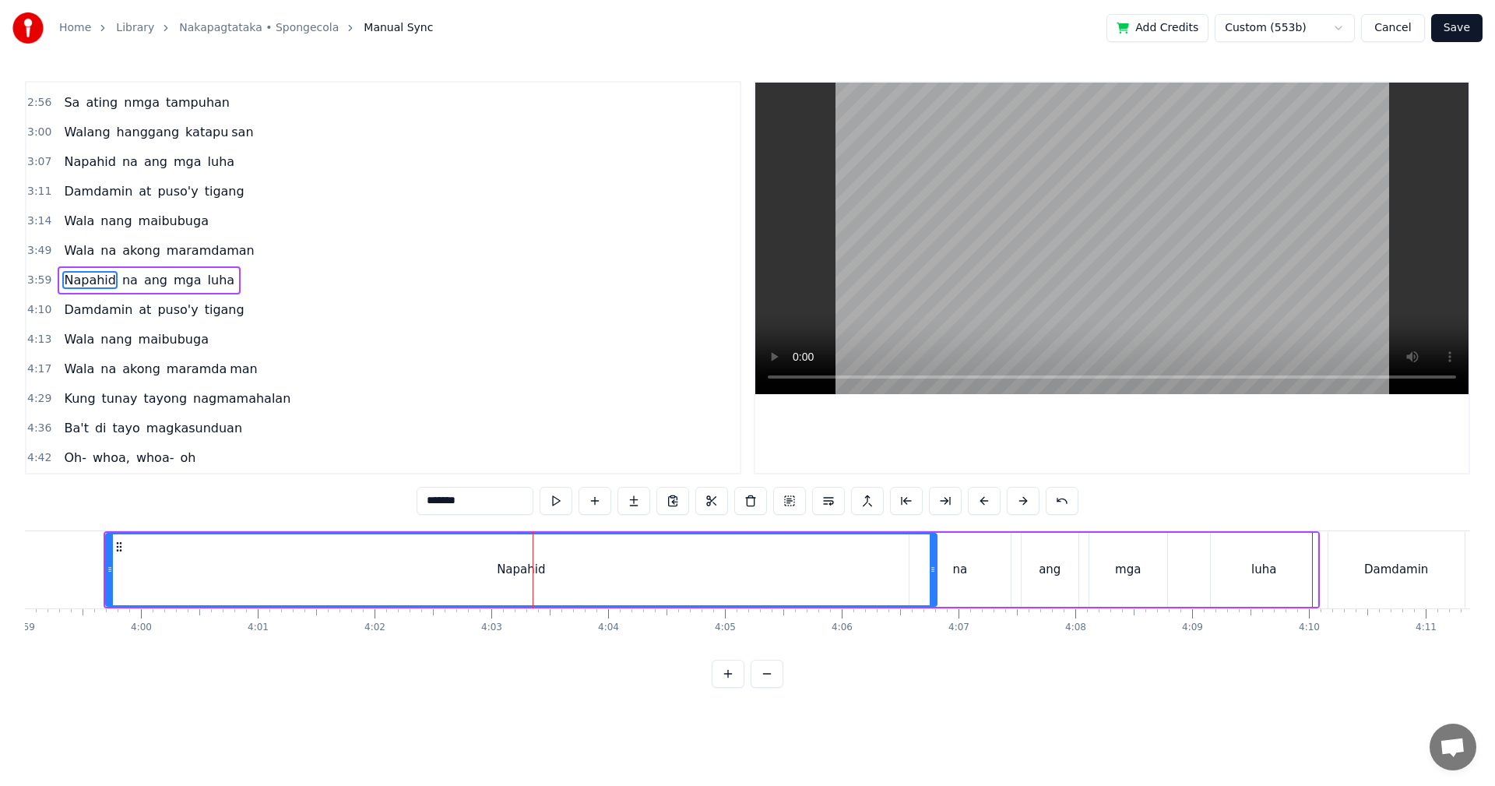
drag, startPoint x: 732, startPoint y: 574, endPoint x: 934, endPoint y: 572, distance: 201.7
click at [934, 572] on icon at bounding box center [933, 569] width 6 height 12
click at [981, 578] on div "na" at bounding box center [959, 570] width 101 height 74
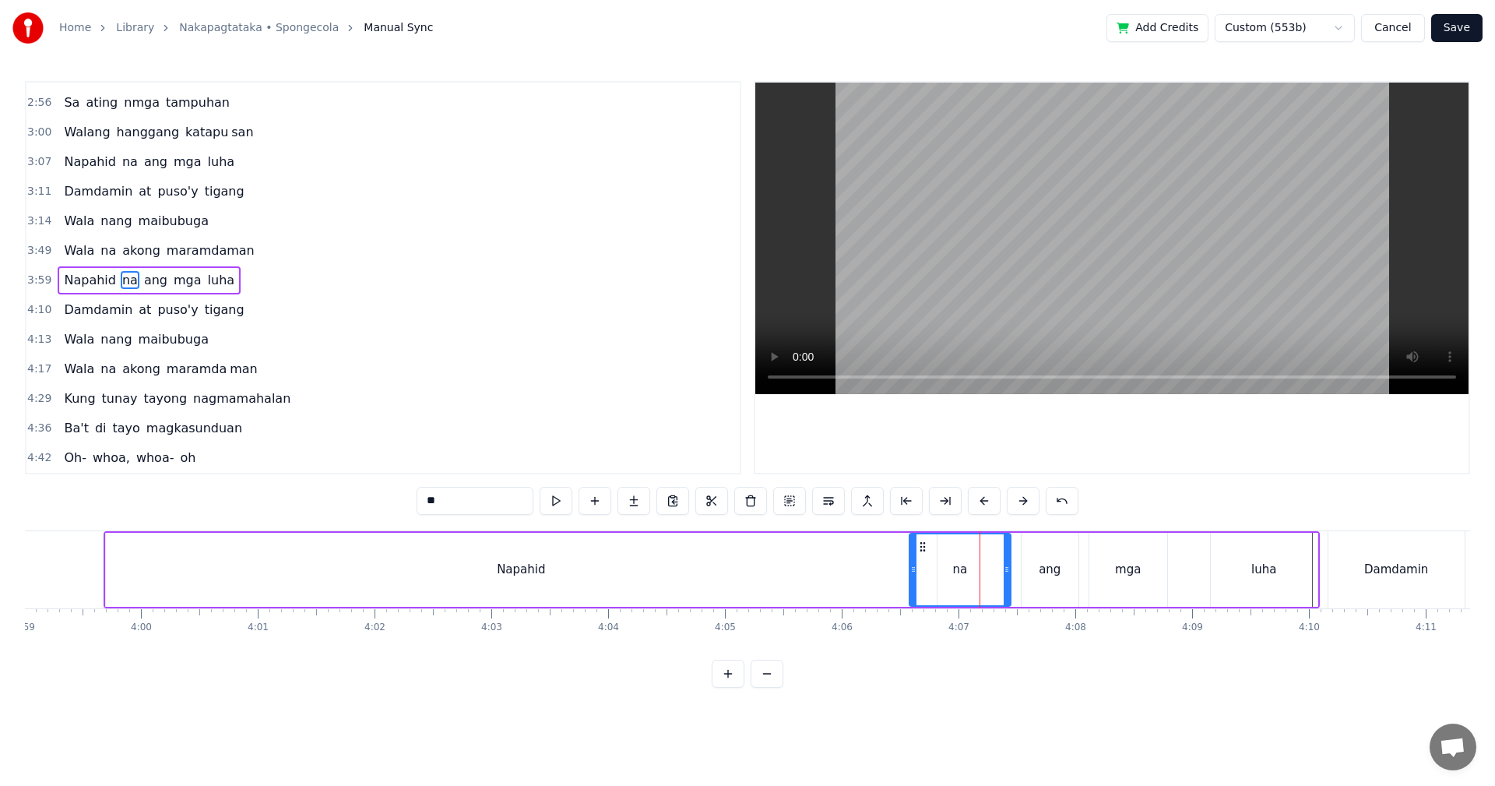
click at [1039, 575] on div "ang" at bounding box center [1050, 570] width 22 height 18
click at [1116, 575] on div "mga" at bounding box center [1128, 570] width 78 height 74
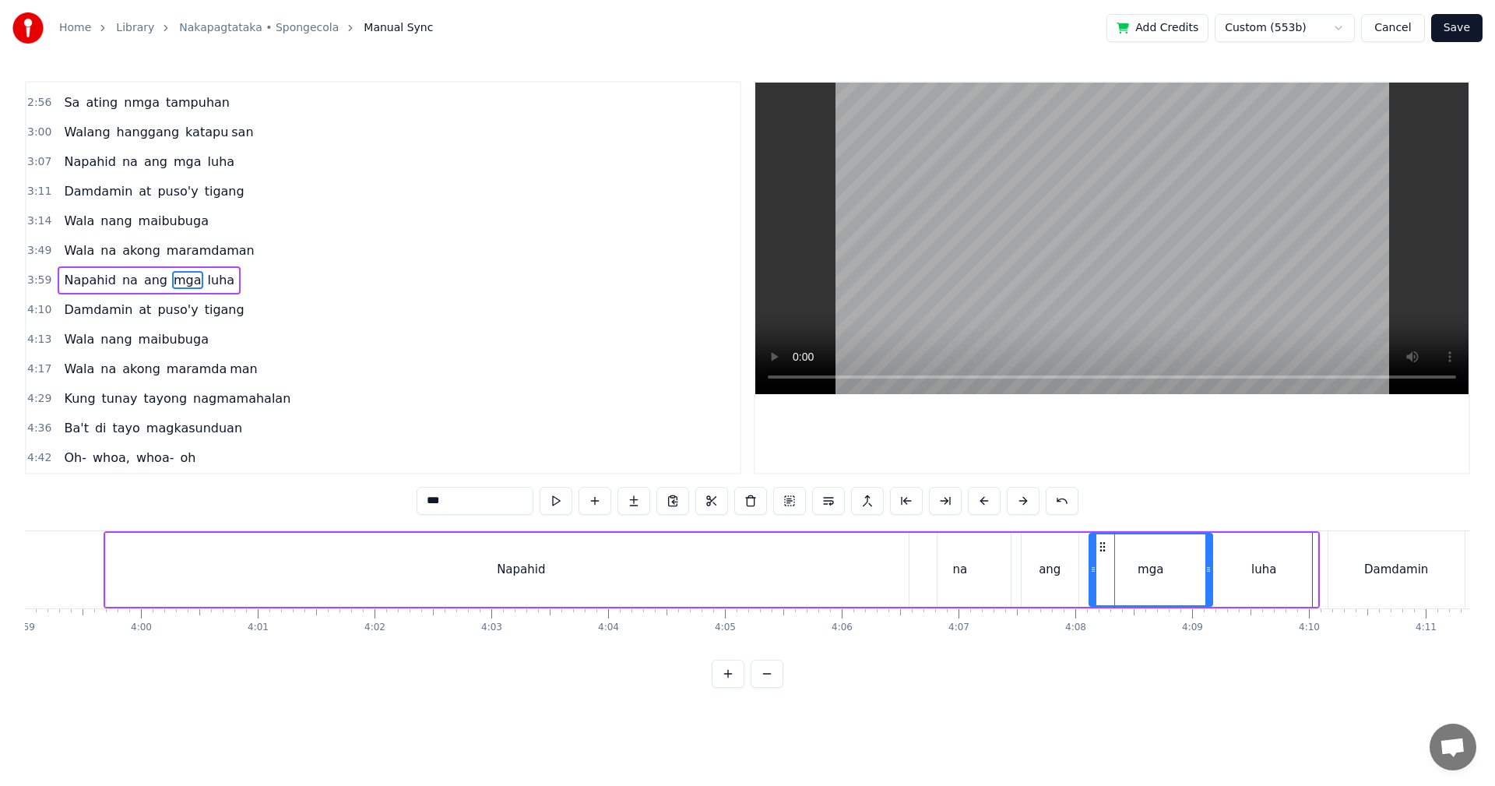
drag, startPoint x: 1162, startPoint y: 575, endPoint x: 1206, endPoint y: 573, distance: 44.4
click at [1206, 573] on icon at bounding box center [1208, 569] width 6 height 12
drag, startPoint x: 1092, startPoint y: 575, endPoint x: 1141, endPoint y: 574, distance: 49.1
click at [1141, 574] on icon at bounding box center [1139, 569] width 6 height 12
click at [1069, 573] on div "ang" at bounding box center [1050, 570] width 57 height 74
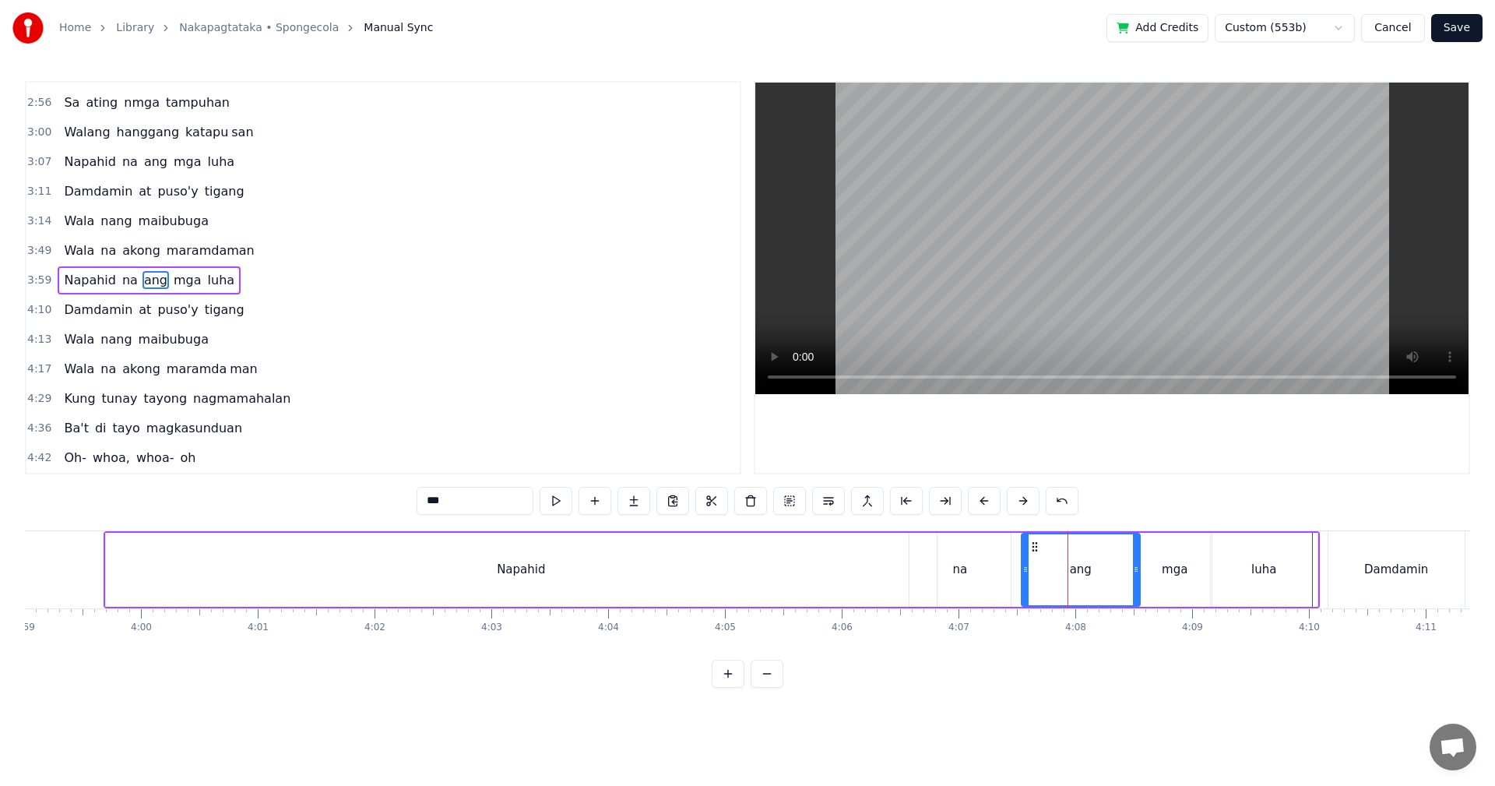
drag, startPoint x: 1075, startPoint y: 572, endPoint x: 1136, endPoint y: 572, distance: 61.5
click at [1136, 572] on icon at bounding box center [1136, 569] width 6 height 12
drag, startPoint x: 1025, startPoint y: 572, endPoint x: 1069, endPoint y: 574, distance: 44.4
click at [1069, 574] on icon at bounding box center [1070, 569] width 6 height 12
click at [987, 572] on div "na" at bounding box center [959, 570] width 101 height 74
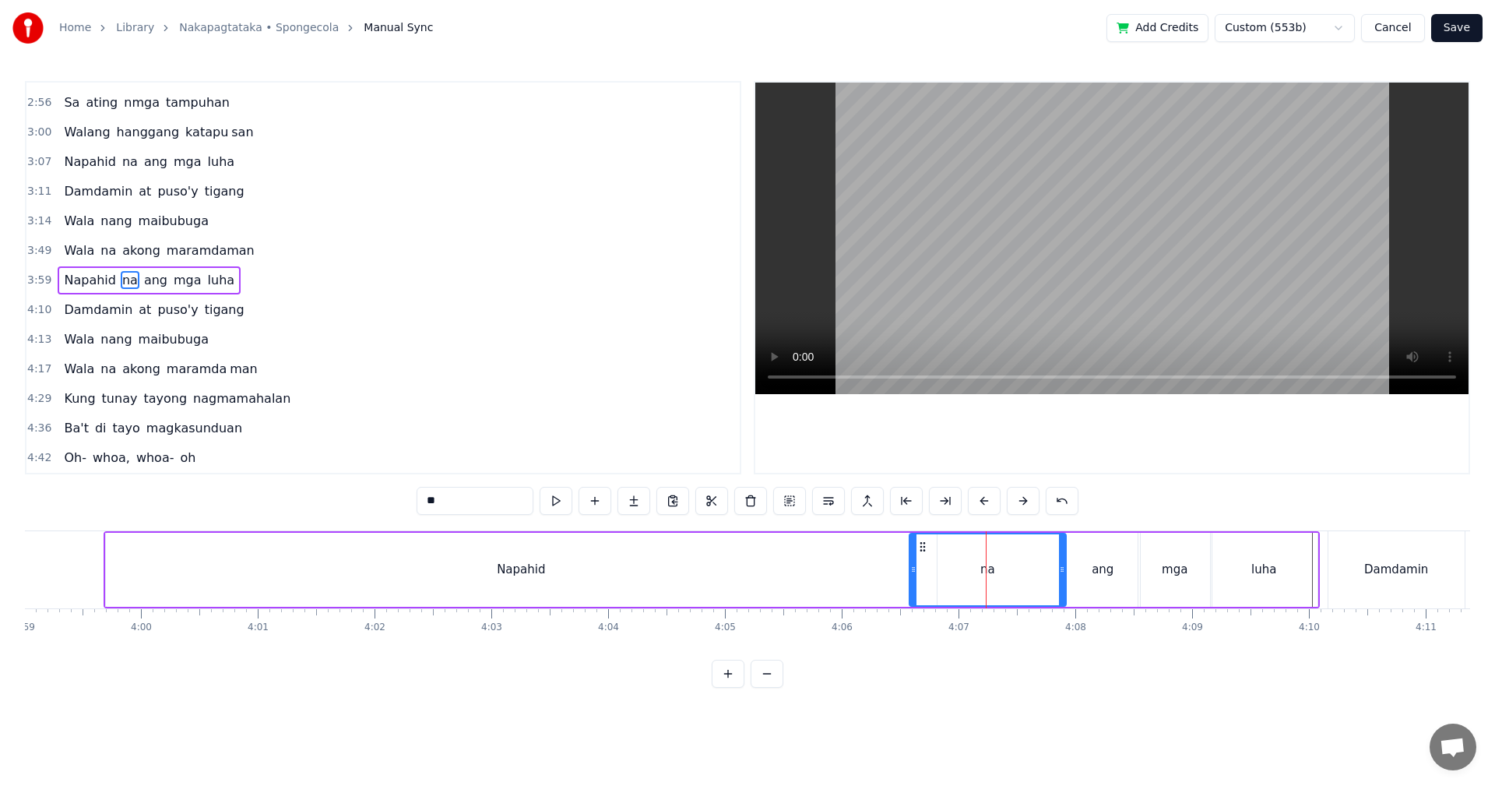
click at [1063, 572] on icon at bounding box center [1062, 569] width 6 height 12
drag, startPoint x: 911, startPoint y: 569, endPoint x: 1002, endPoint y: 572, distance: 91.1
click at [1002, 572] on icon at bounding box center [1004, 569] width 6 height 12
click at [693, 564] on div "Napahid" at bounding box center [521, 570] width 831 height 74
type input "*******"
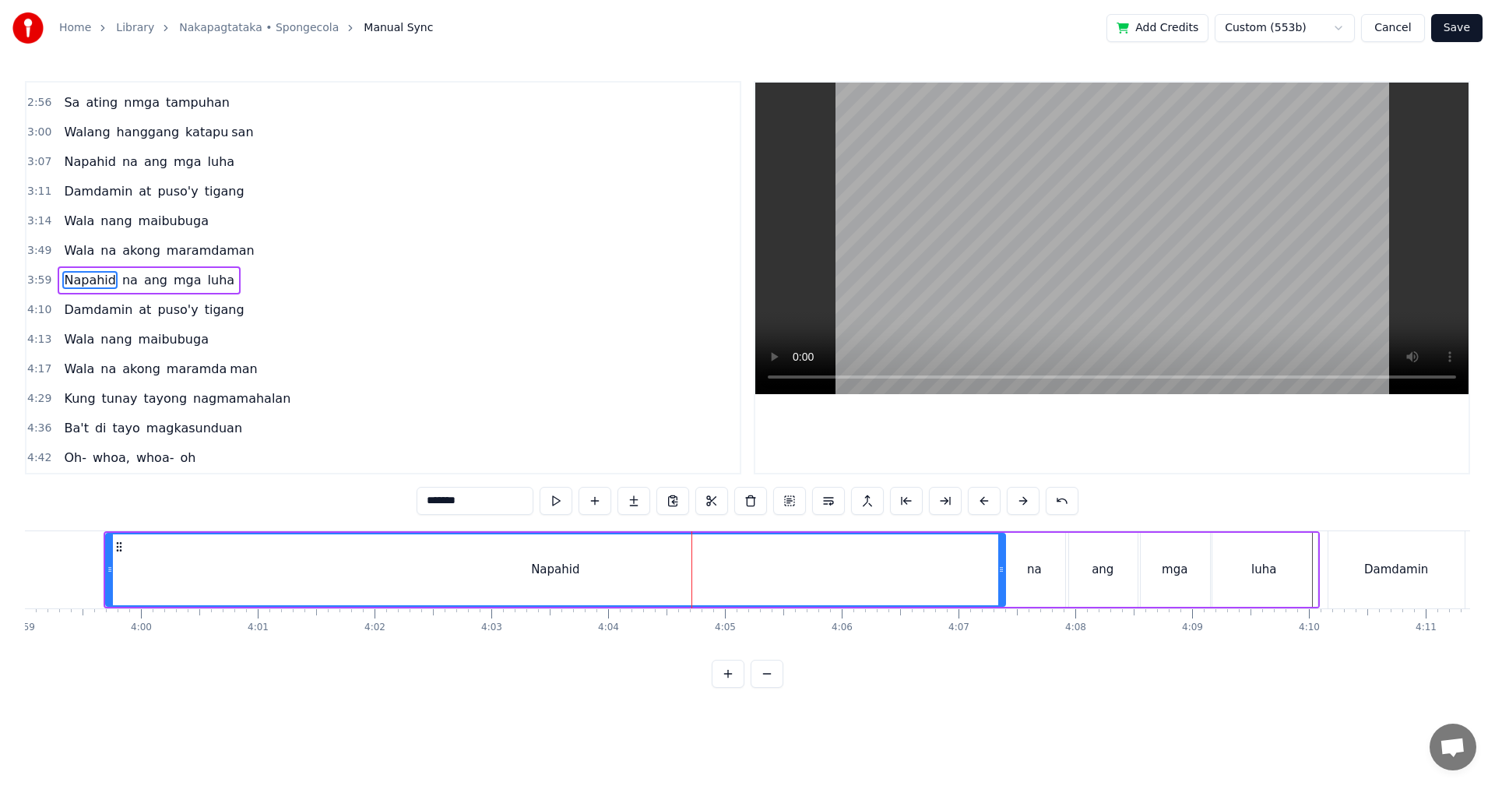
drag, startPoint x: 931, startPoint y: 570, endPoint x: 1000, endPoint y: 574, distance: 68.6
click at [1000, 574] on icon at bounding box center [1001, 569] width 6 height 12
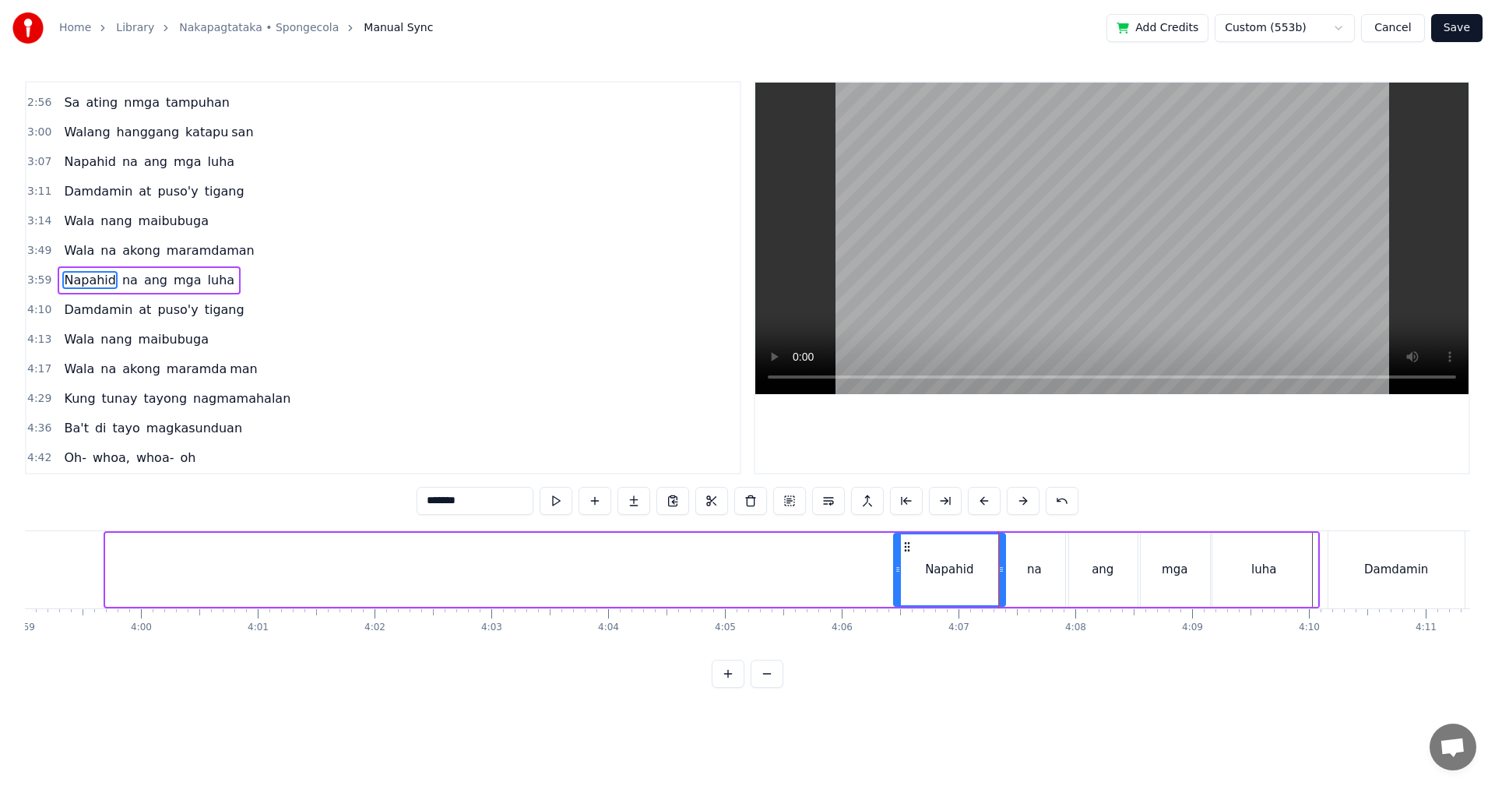
drag, startPoint x: 107, startPoint y: 576, endPoint x: 895, endPoint y: 608, distance: 788.6
click at [895, 608] on div "Walang tigil ang gulo sa aking pag- iisip Mula nang tayo'y nagpasyang maghiwa l…" at bounding box center [747, 588] width 1445 height 117
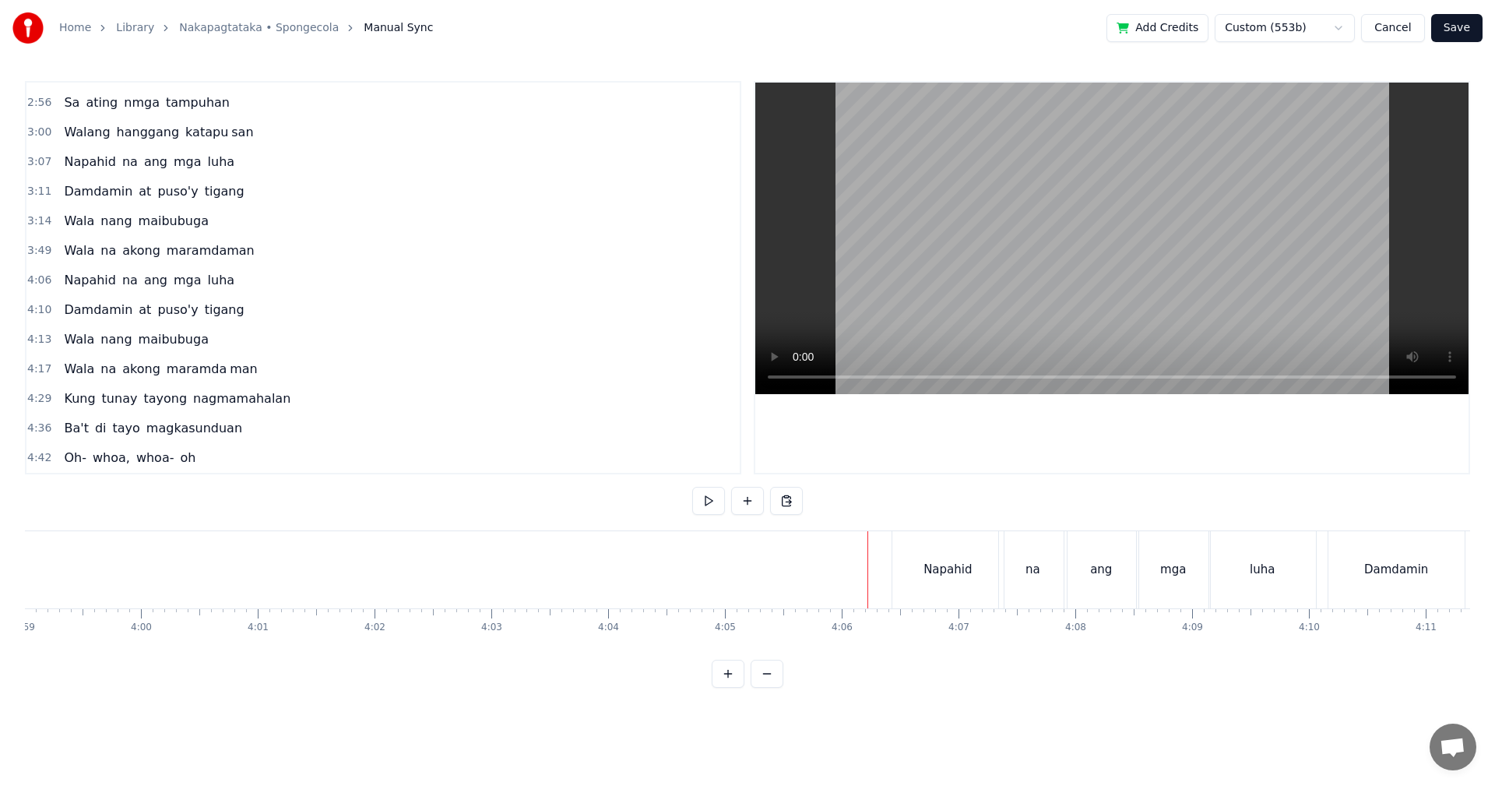
click at [1049, 567] on div "na" at bounding box center [1033, 569] width 68 height 77
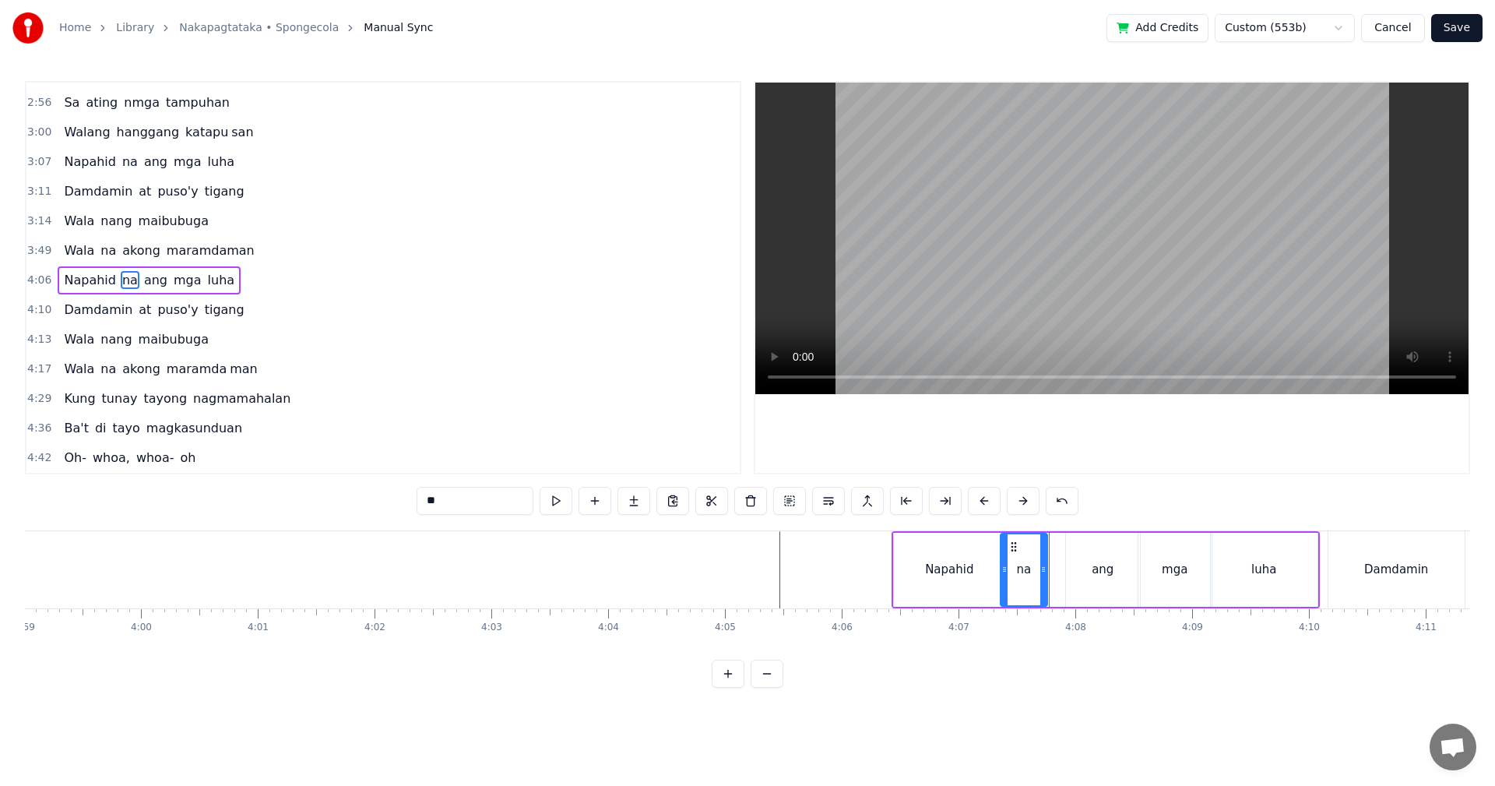
drag, startPoint x: 1066, startPoint y: 569, endPoint x: 1090, endPoint y: 571, distance: 24.2
click at [1046, 568] on icon at bounding box center [1043, 569] width 6 height 12
click at [1103, 571] on div "ang" at bounding box center [1103, 570] width 22 height 18
drag, startPoint x: 1069, startPoint y: 572, endPoint x: 1049, endPoint y: 572, distance: 20.2
click at [1049, 572] on icon at bounding box center [1049, 569] width 6 height 12
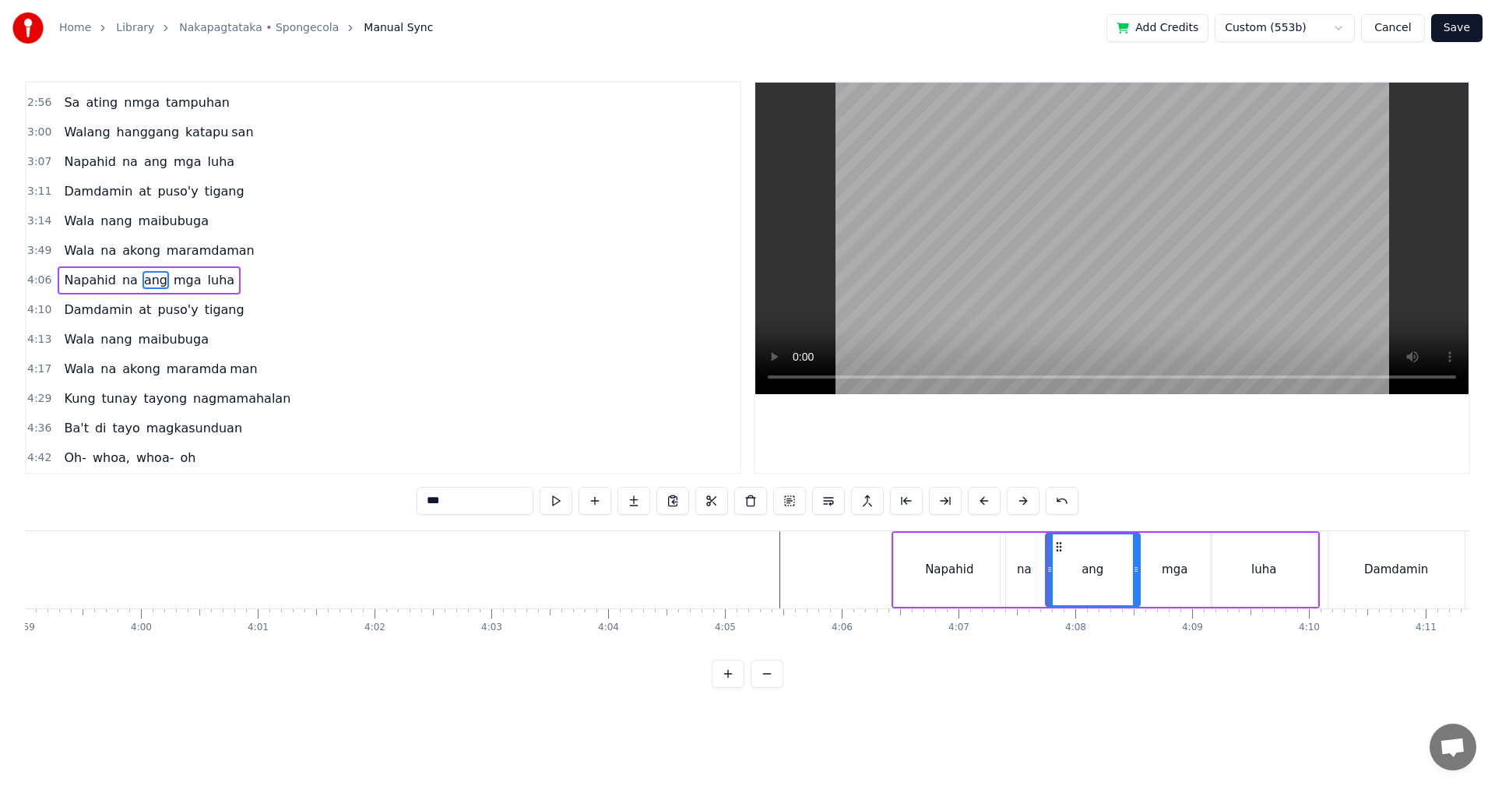
click at [1122, 565] on div "ang" at bounding box center [1092, 569] width 93 height 71
drag, startPoint x: 1139, startPoint y: 568, endPoint x: 1112, endPoint y: 568, distance: 27.3
click at [1112, 568] on div "ang" at bounding box center [1093, 570] width 96 height 74
drag, startPoint x: 1136, startPoint y: 566, endPoint x: 1095, endPoint y: 566, distance: 41.3
click at [1095, 566] on icon at bounding box center [1095, 569] width 6 height 12
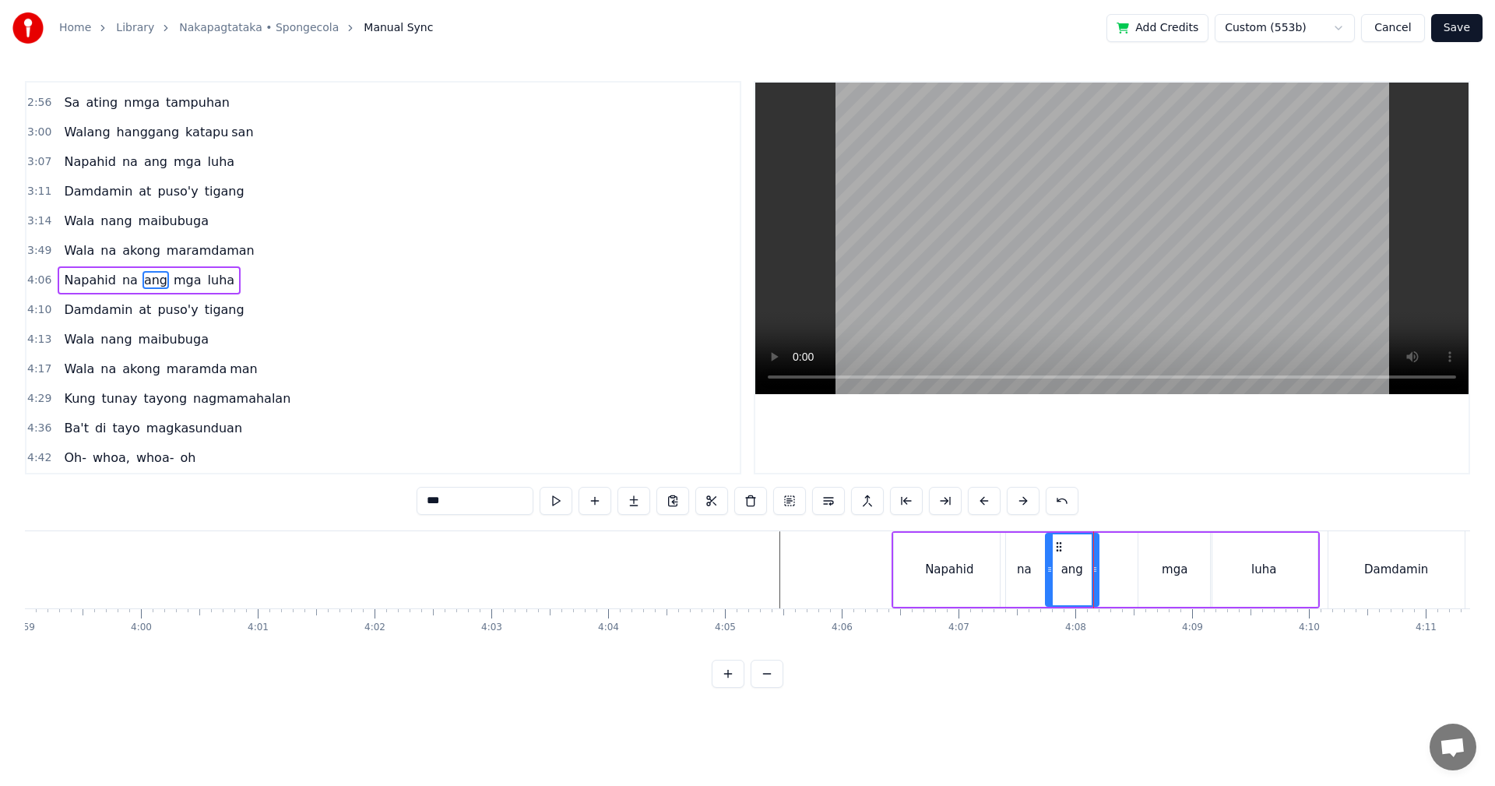
drag, startPoint x: 1165, startPoint y: 563, endPoint x: 1129, endPoint y: 568, distance: 36.1
click at [1165, 562] on div "mga" at bounding box center [1175, 570] width 26 height 18
type input "***"
drag, startPoint x: 1141, startPoint y: 568, endPoint x: 1101, endPoint y: 570, distance: 39.7
click at [1101, 570] on icon at bounding box center [1102, 569] width 6 height 12
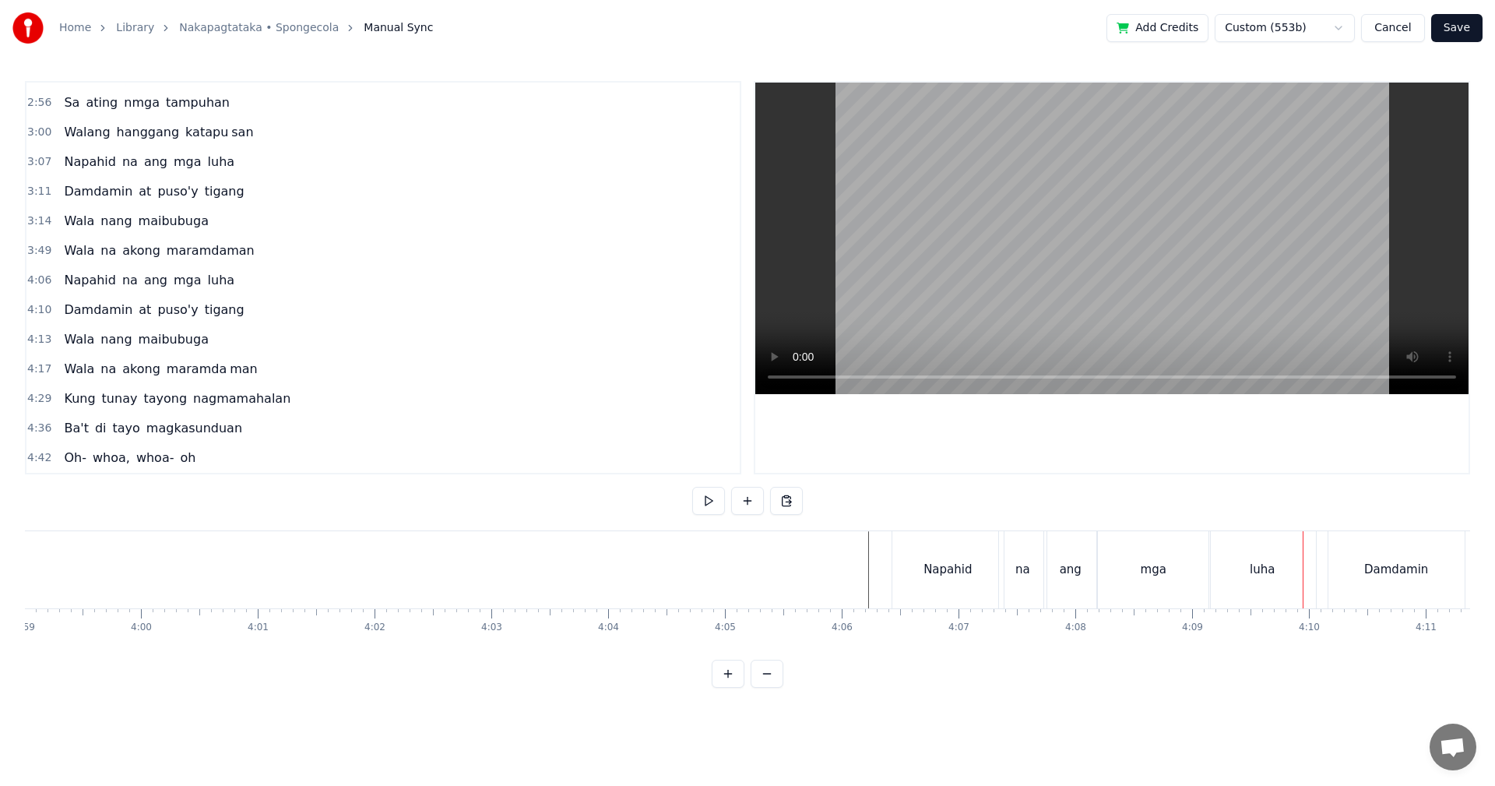
click at [1268, 573] on div "luha" at bounding box center [1262, 570] width 25 height 18
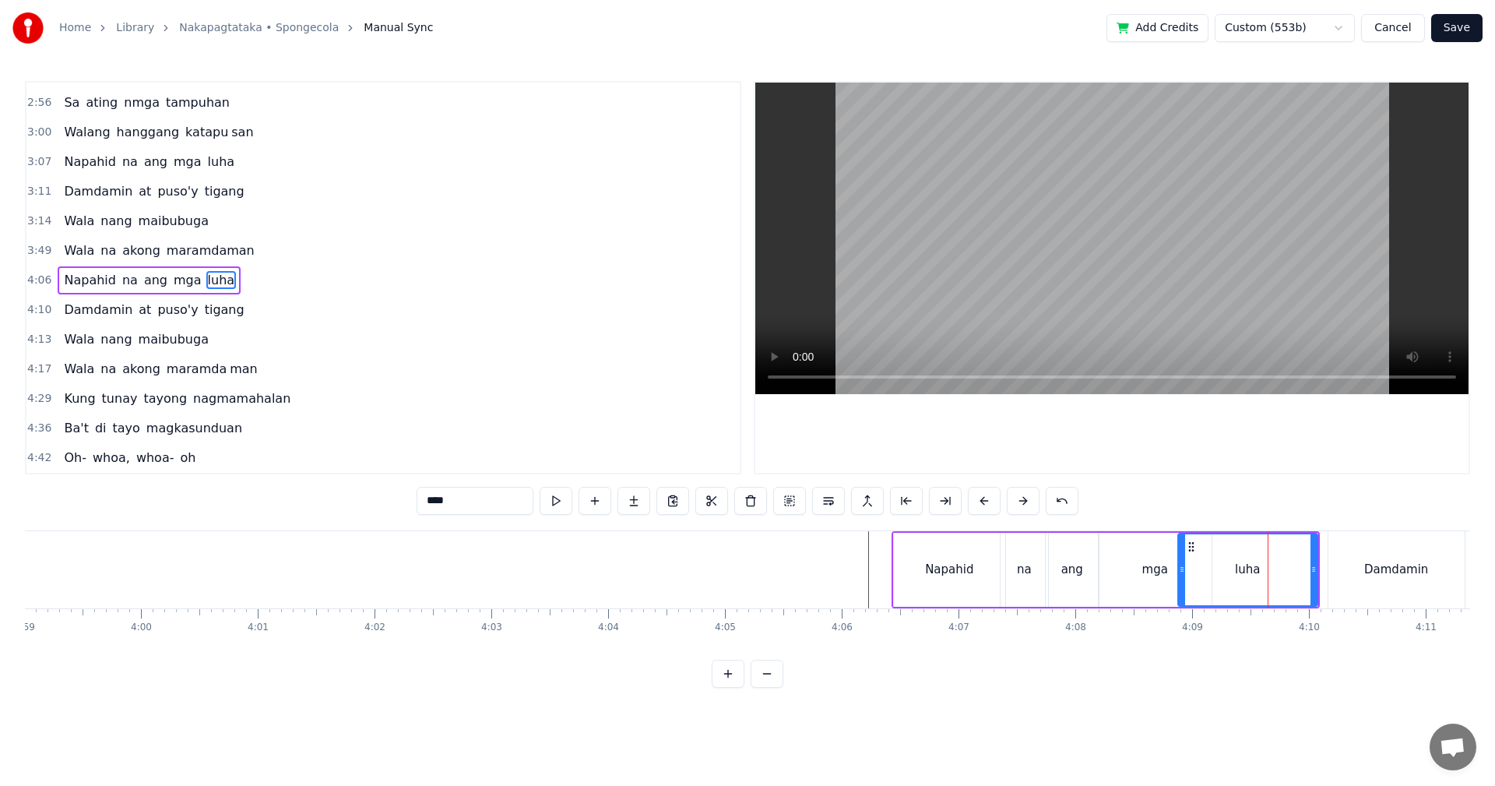
drag, startPoint x: 1212, startPoint y: 572, endPoint x: 1178, endPoint y: 572, distance: 33.5
click at [1179, 572] on icon at bounding box center [1182, 569] width 6 height 12
click at [1112, 566] on div "mga" at bounding box center [1155, 570] width 113 height 74
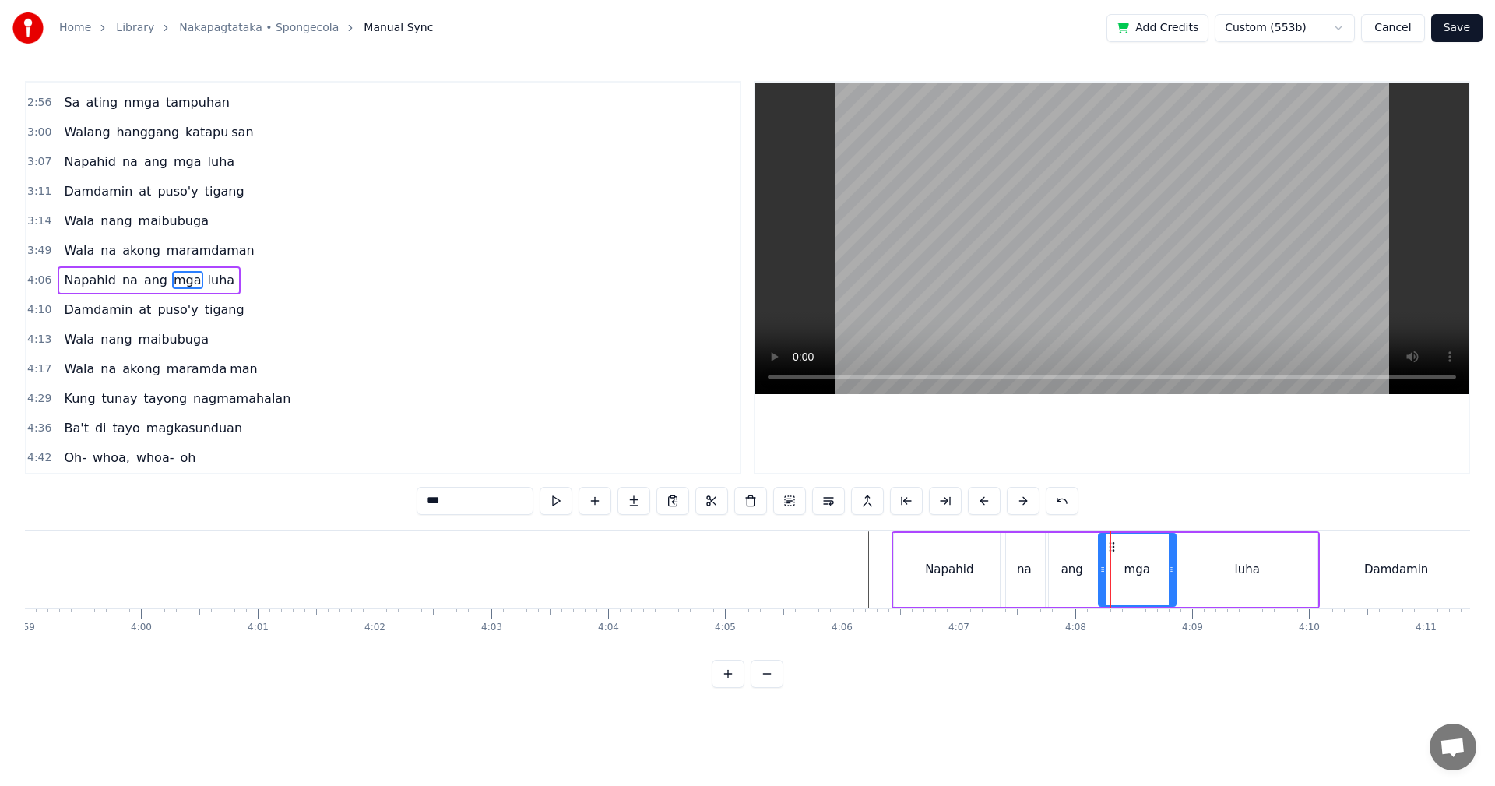
drag, startPoint x: 1210, startPoint y: 565, endPoint x: 1174, endPoint y: 566, distance: 35.9
click at [1174, 566] on icon at bounding box center [1172, 569] width 6 height 12
click at [1082, 559] on div "ang" at bounding box center [1072, 570] width 53 height 74
drag, startPoint x: 1096, startPoint y: 560, endPoint x: 1084, endPoint y: 561, distance: 12.6
click at [1084, 561] on div at bounding box center [1082, 569] width 6 height 71
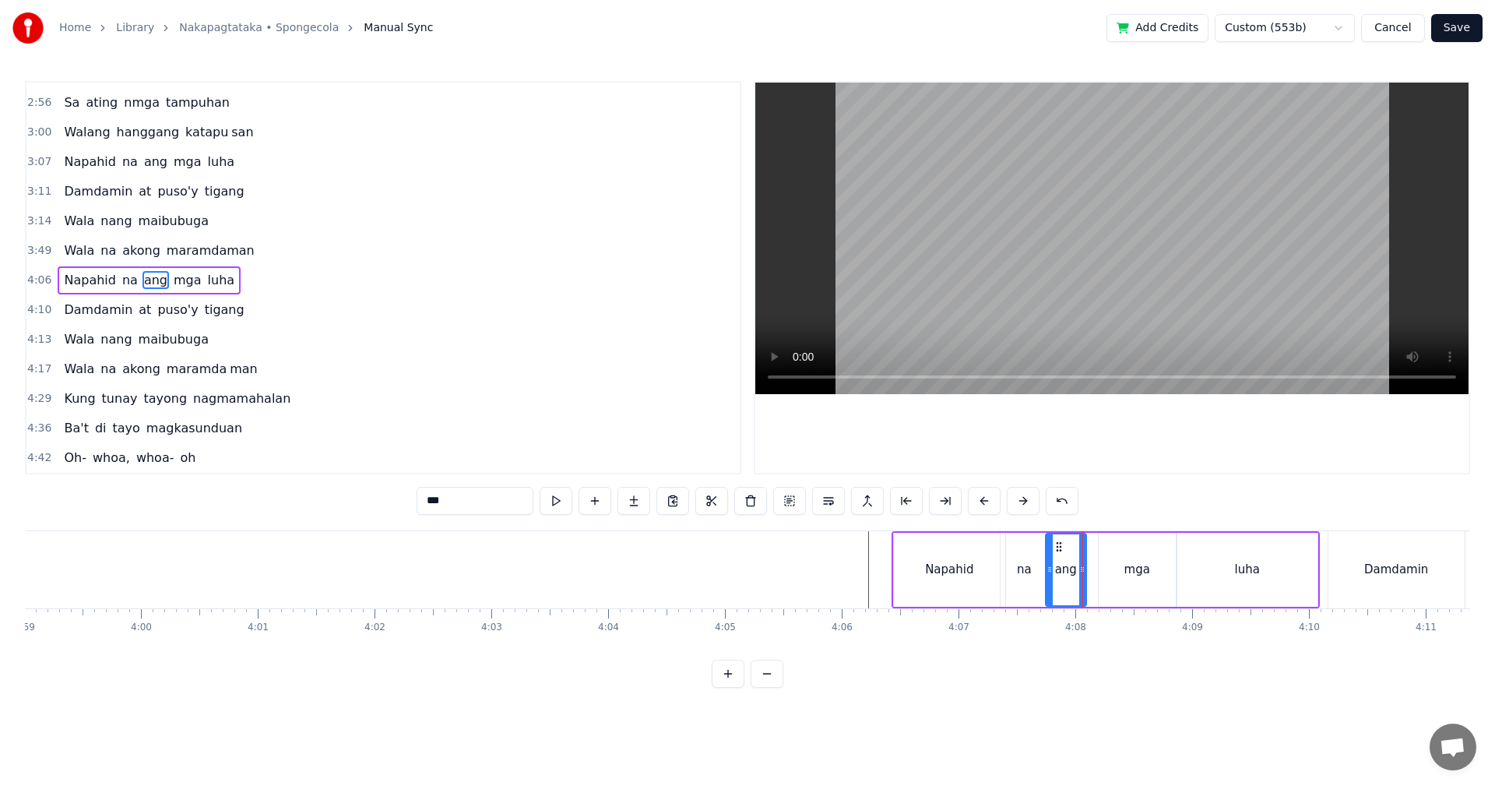
click at [1108, 565] on div "mga" at bounding box center [1137, 570] width 77 height 74
type input "***"
drag, startPoint x: 1102, startPoint y: 566, endPoint x: 1092, endPoint y: 566, distance: 9.3
click at [1092, 566] on icon at bounding box center [1093, 569] width 6 height 12
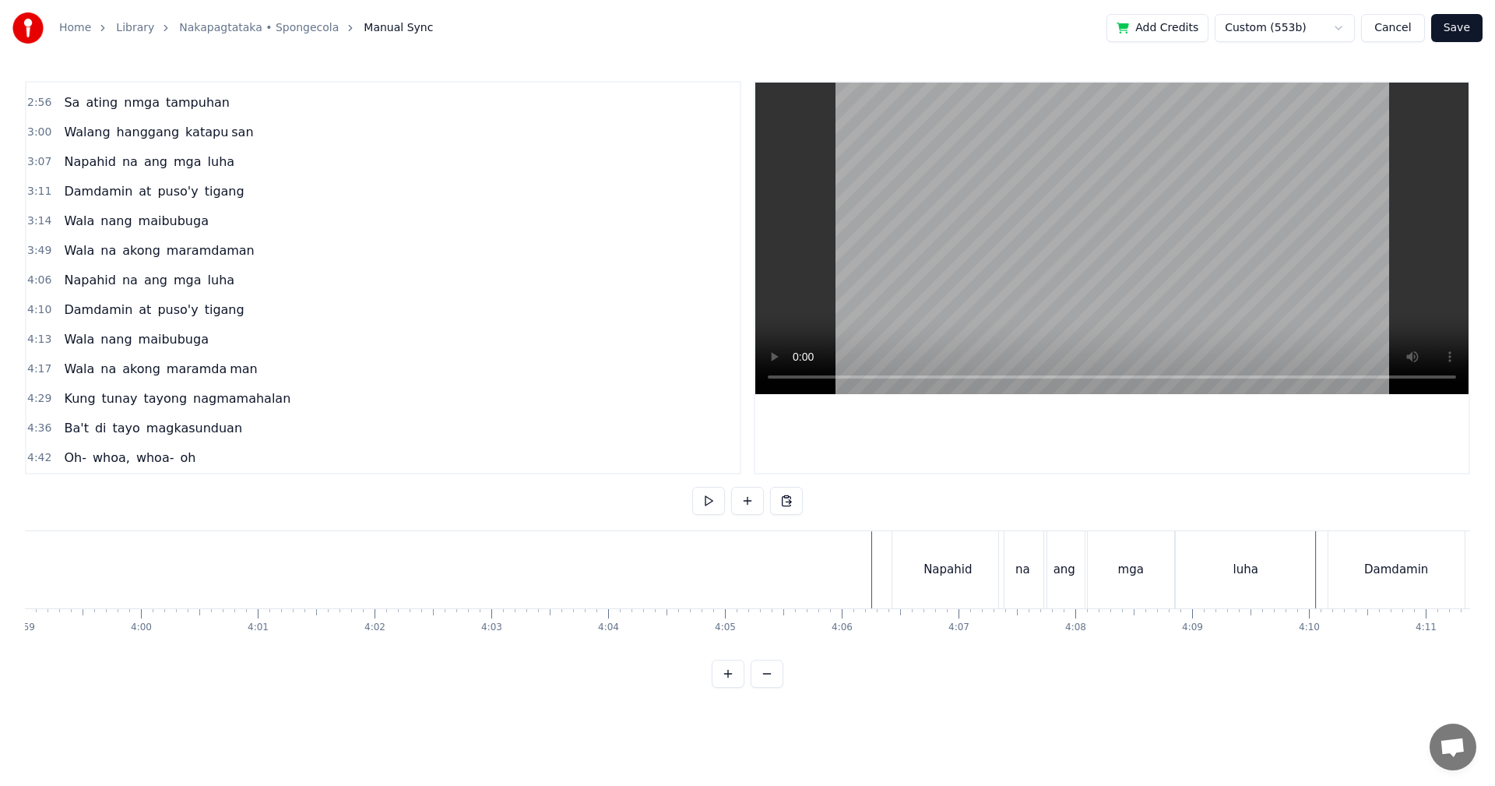
click at [1059, 568] on div "ang" at bounding box center [1064, 570] width 22 height 18
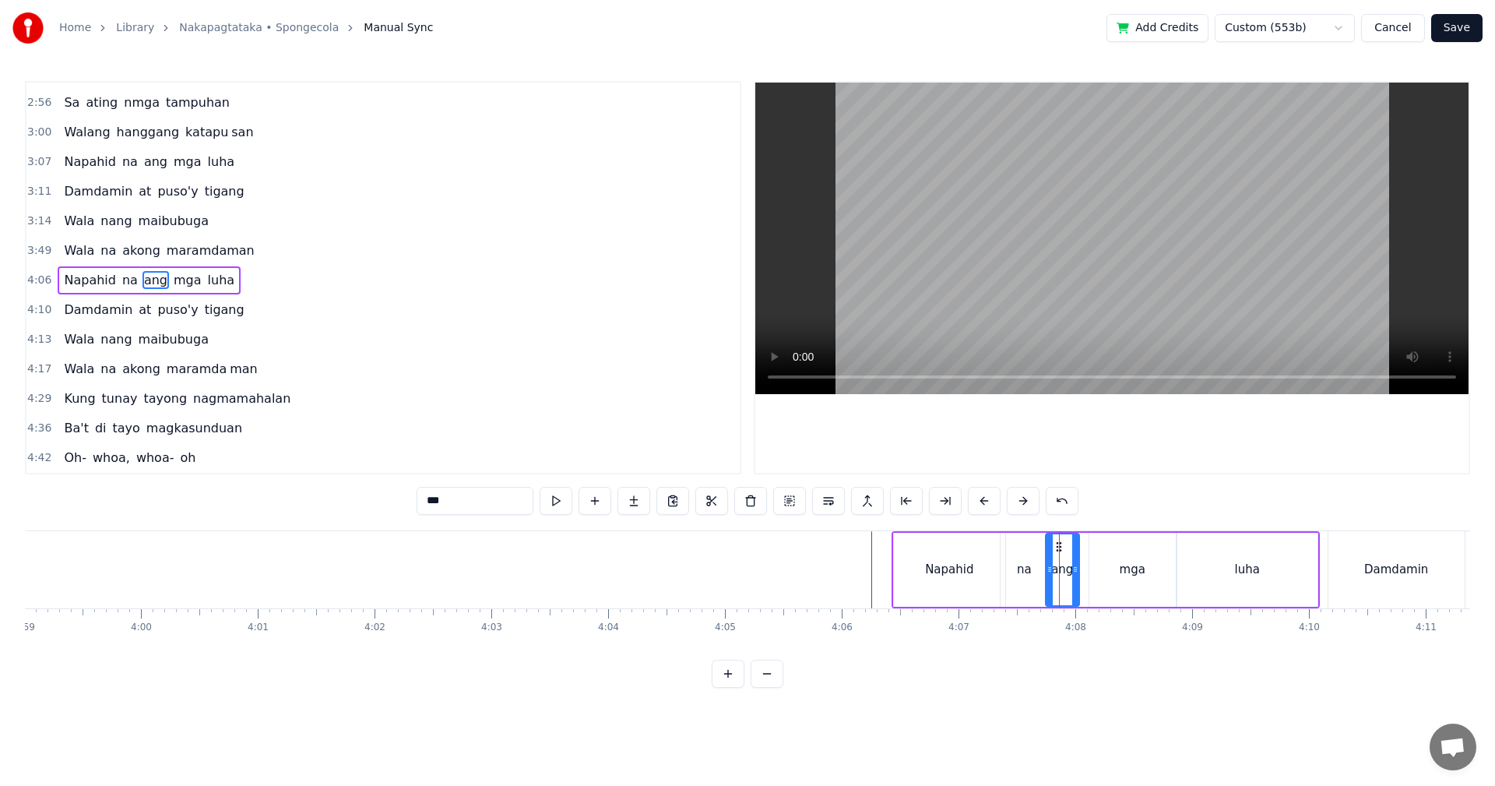
drag, startPoint x: 1083, startPoint y: 571, endPoint x: 1071, endPoint y: 573, distance: 11.9
click at [1074, 573] on icon at bounding box center [1075, 569] width 6 height 12
click at [1025, 570] on div "na" at bounding box center [1024, 570] width 15 height 18
type input "**"
drag, startPoint x: 1044, startPoint y: 566, endPoint x: 1032, endPoint y: 566, distance: 12.5
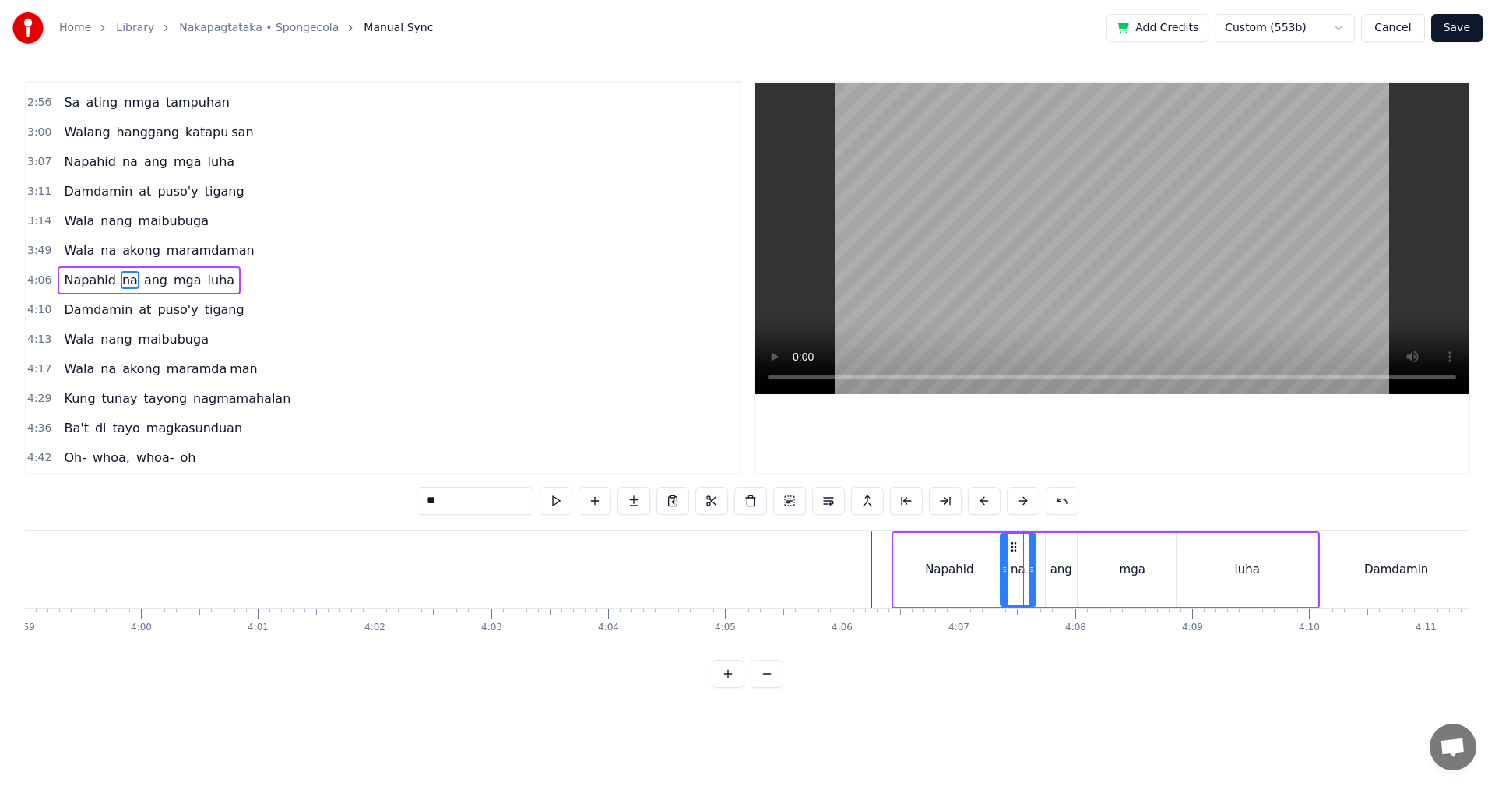
click at [1032, 566] on icon at bounding box center [1032, 569] width 6 height 12
drag, startPoint x: 1004, startPoint y: 567, endPoint x: 995, endPoint y: 567, distance: 8.6
click at [995, 567] on icon at bounding box center [997, 569] width 6 height 12
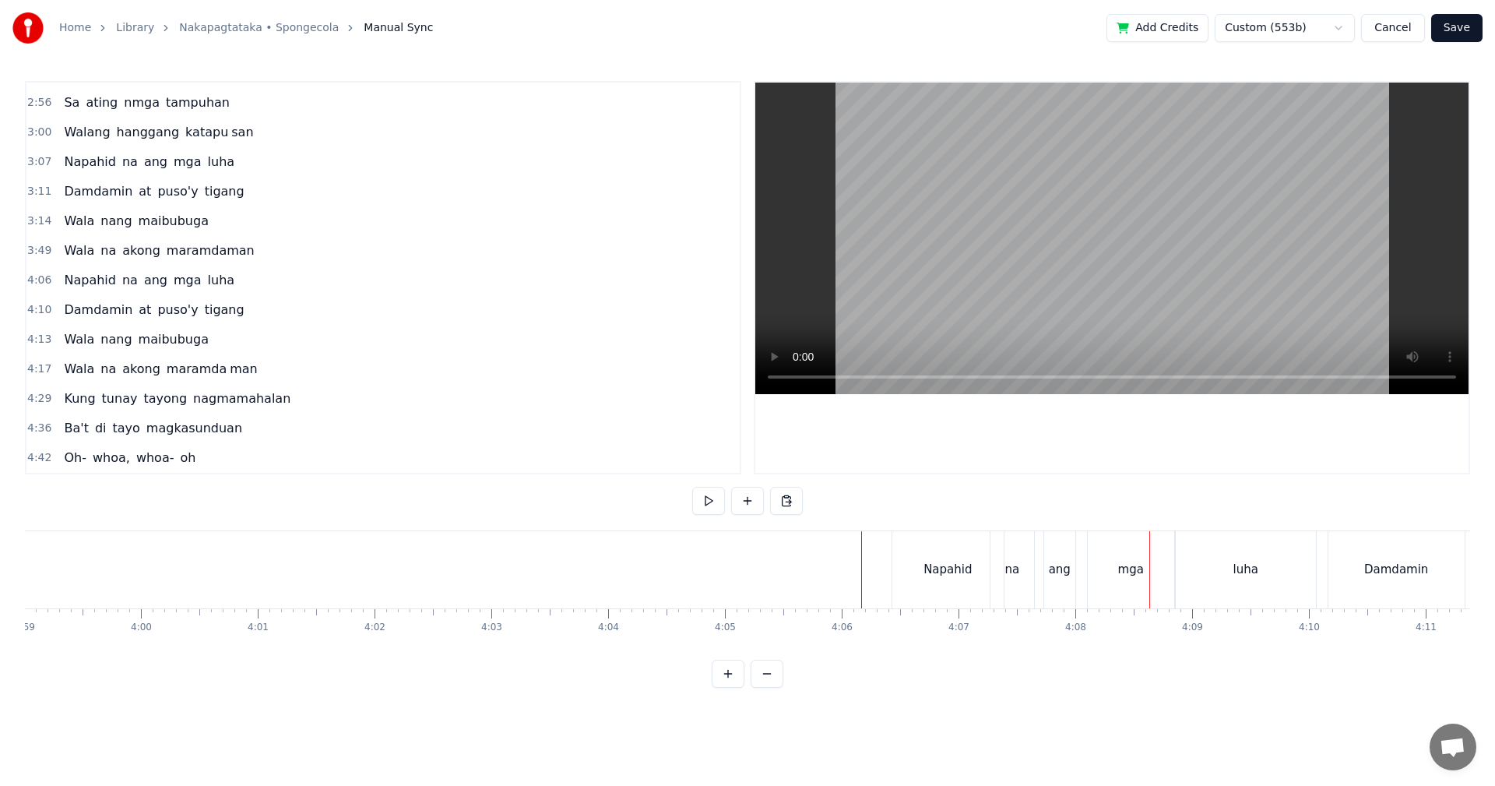
click at [1022, 565] on div "na" at bounding box center [1012, 569] width 44 height 77
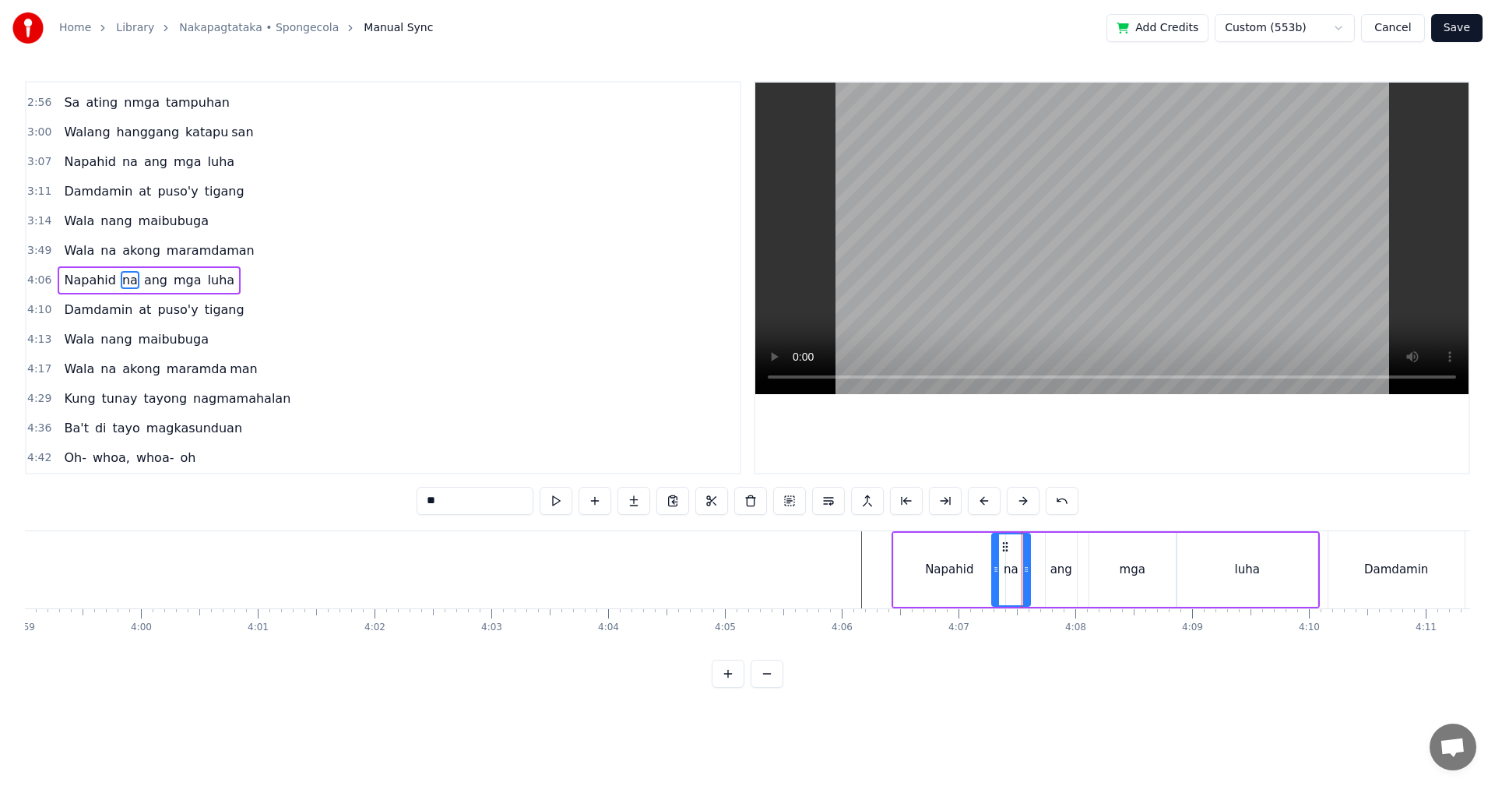
drag, startPoint x: 1032, startPoint y: 565, endPoint x: 1022, endPoint y: 565, distance: 9.4
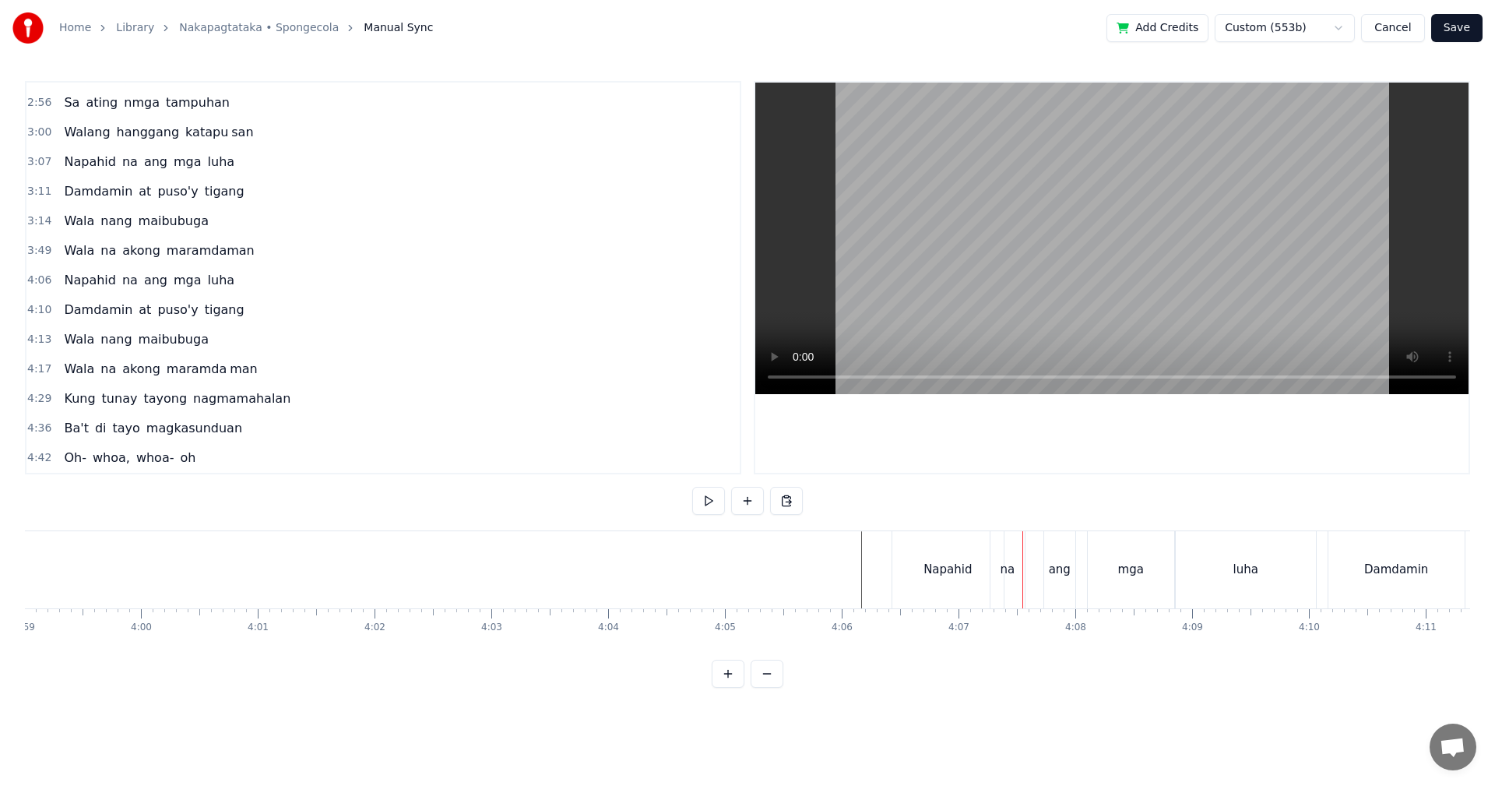
click at [1043, 566] on div "ang" at bounding box center [1059, 569] width 33 height 77
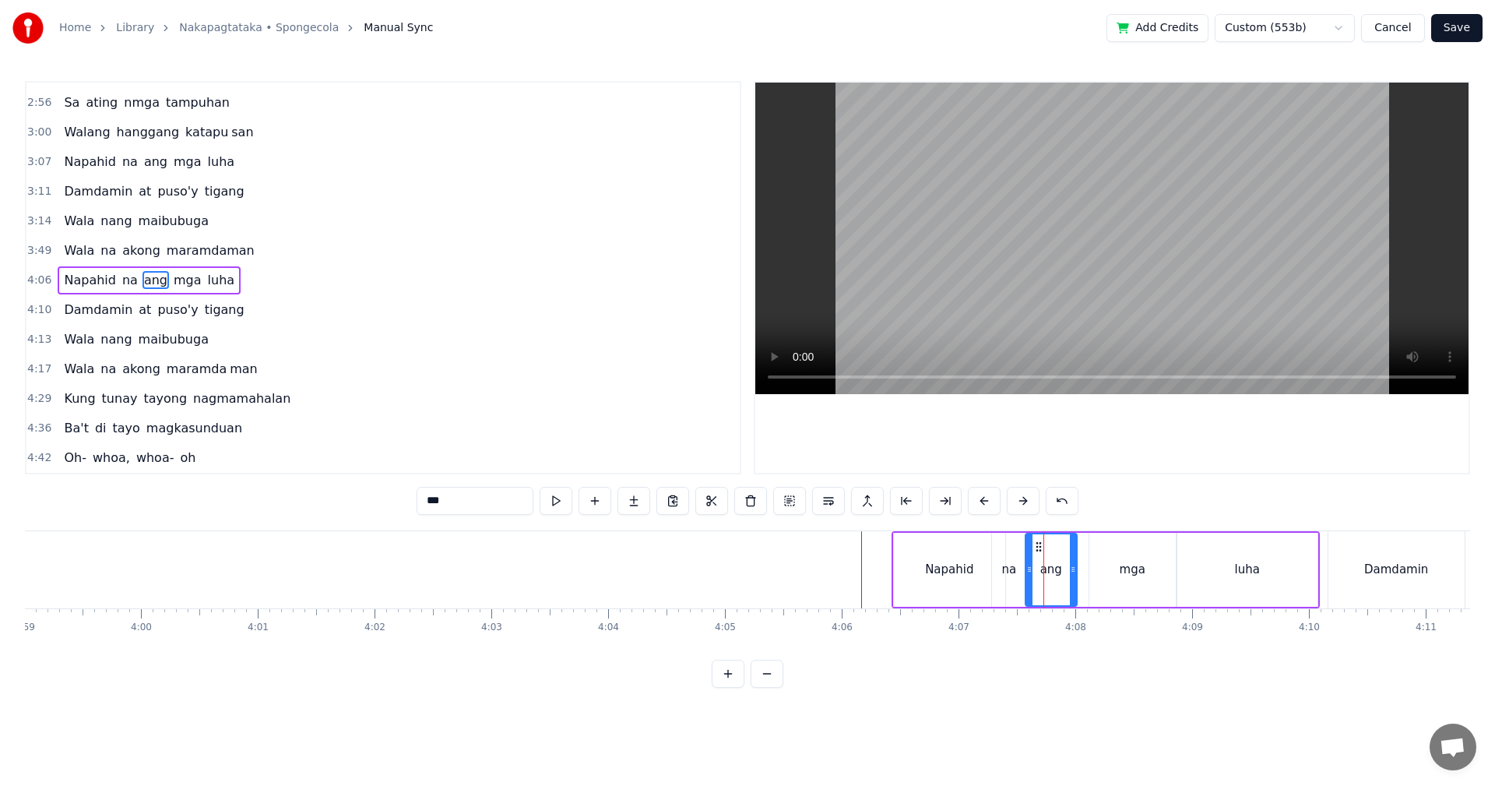
drag, startPoint x: 1047, startPoint y: 566, endPoint x: 1027, endPoint y: 566, distance: 20.2
click at [1027, 566] on icon at bounding box center [1029, 569] width 6 height 12
click at [1021, 566] on icon at bounding box center [1021, 569] width 6 height 12
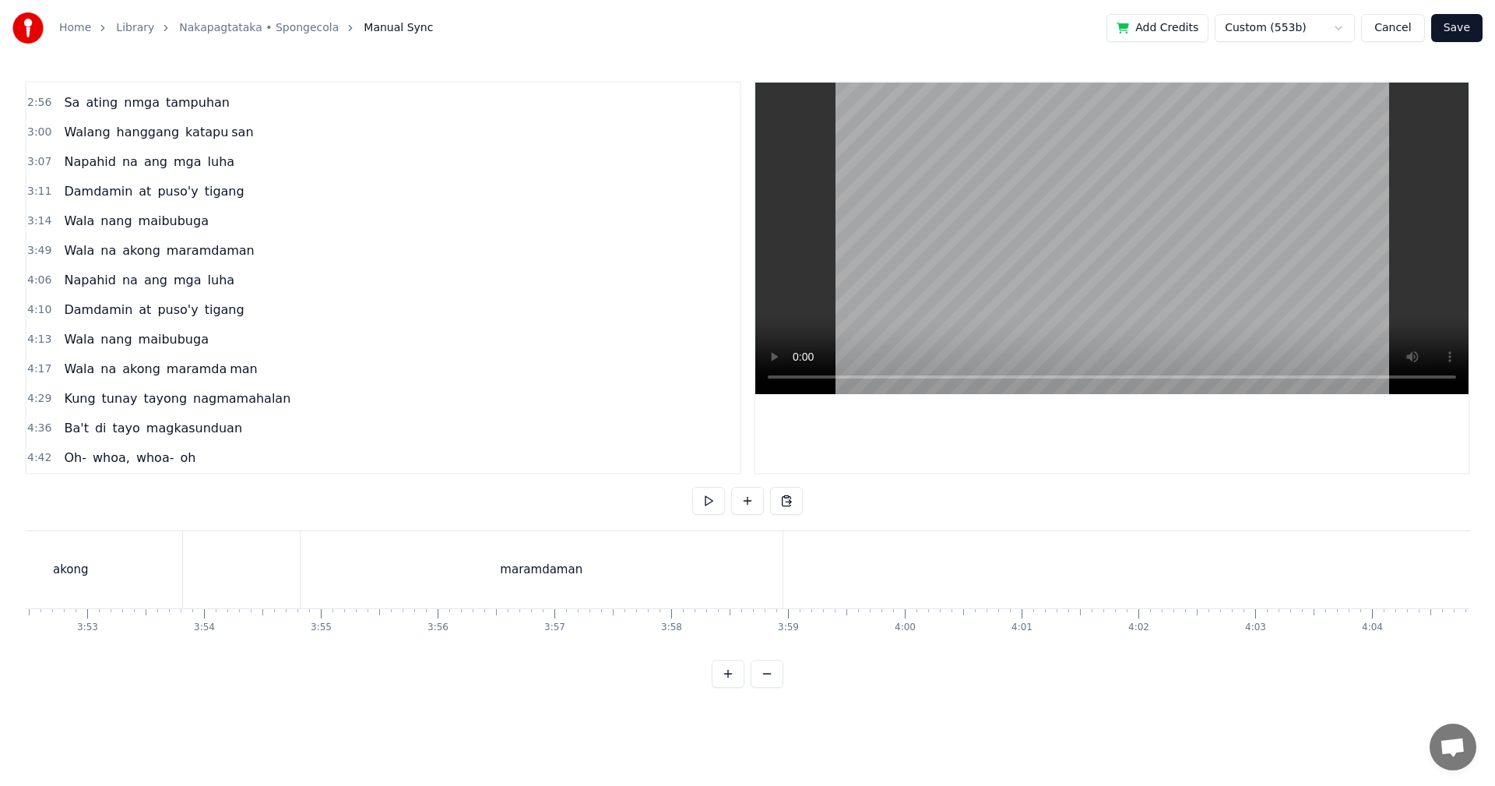
scroll to position [0, 26729]
click at [996, 583] on div "maramdaman" at bounding box center [964, 569] width 482 height 77
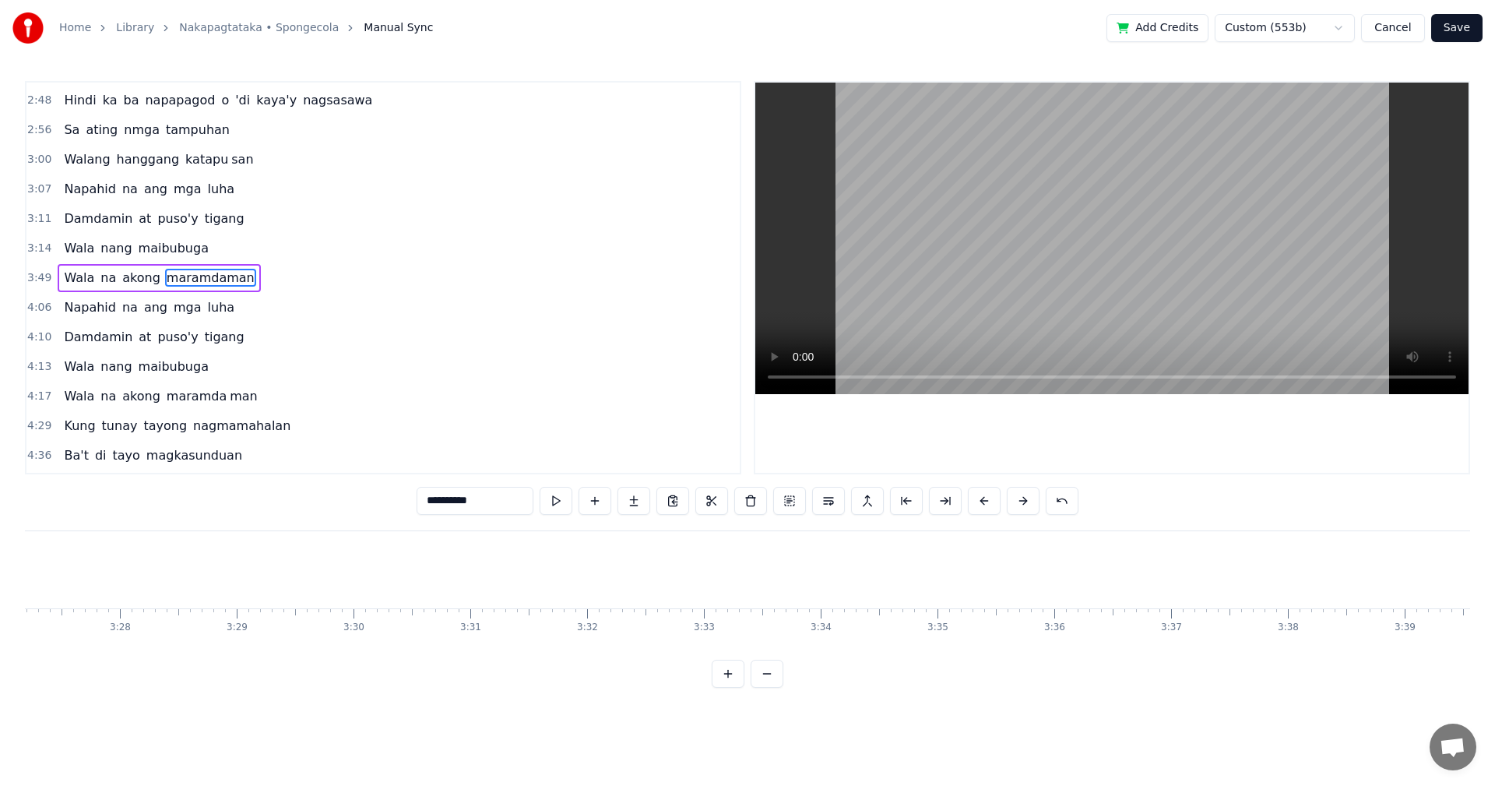
scroll to position [0, 24160]
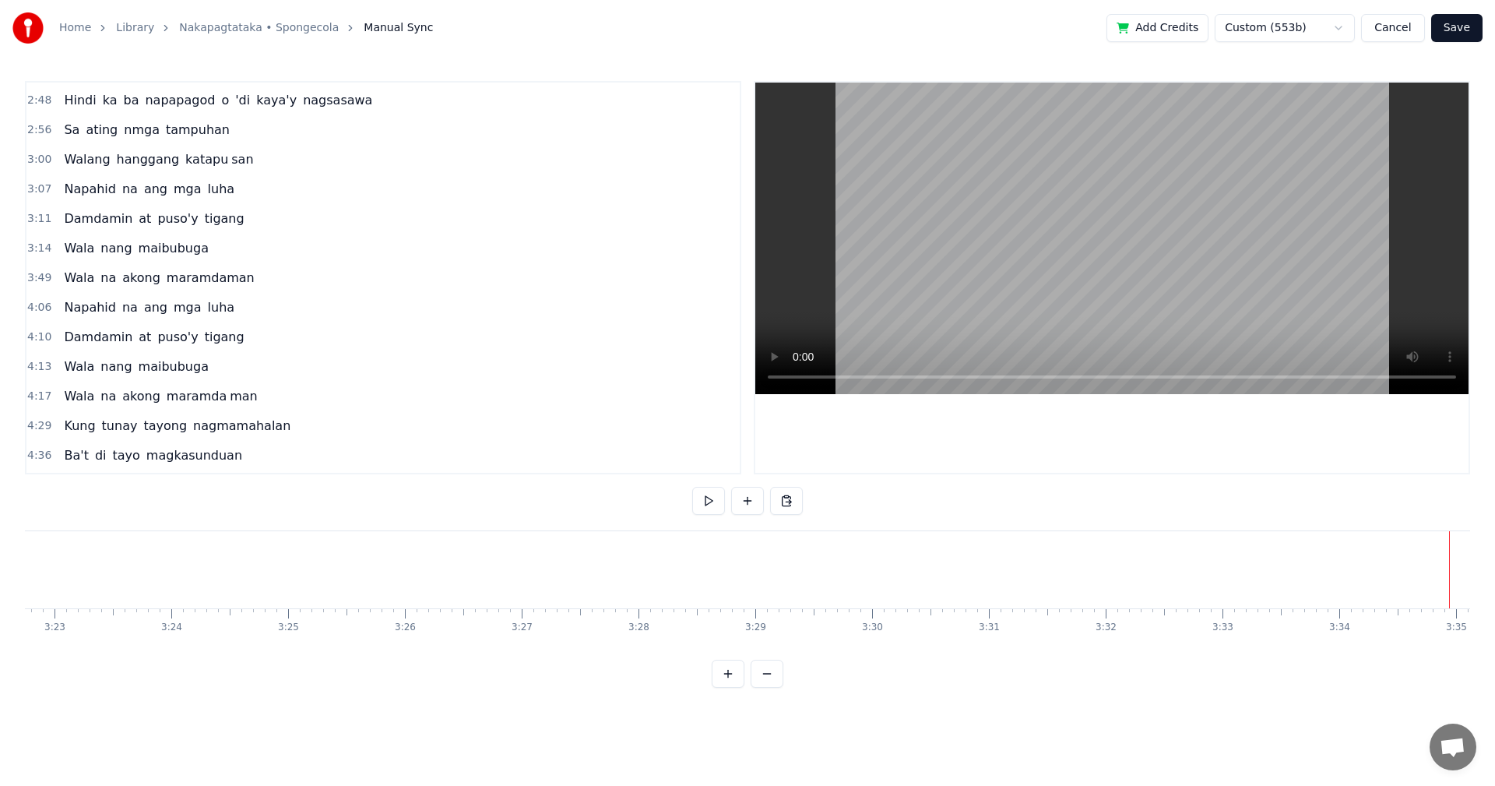
scroll to position [0, 23604]
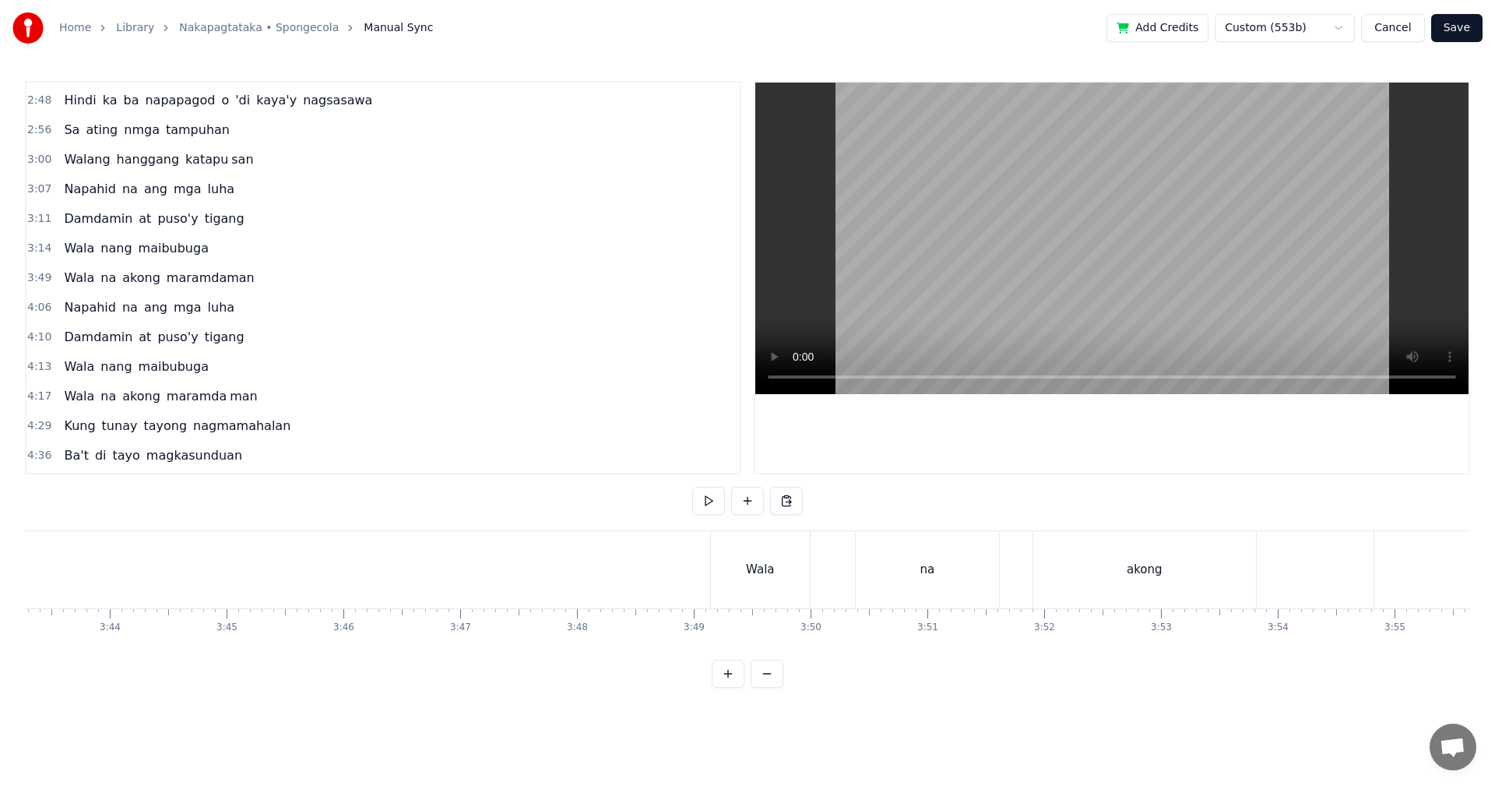
click at [775, 575] on div "Wala" at bounding box center [760, 569] width 99 height 77
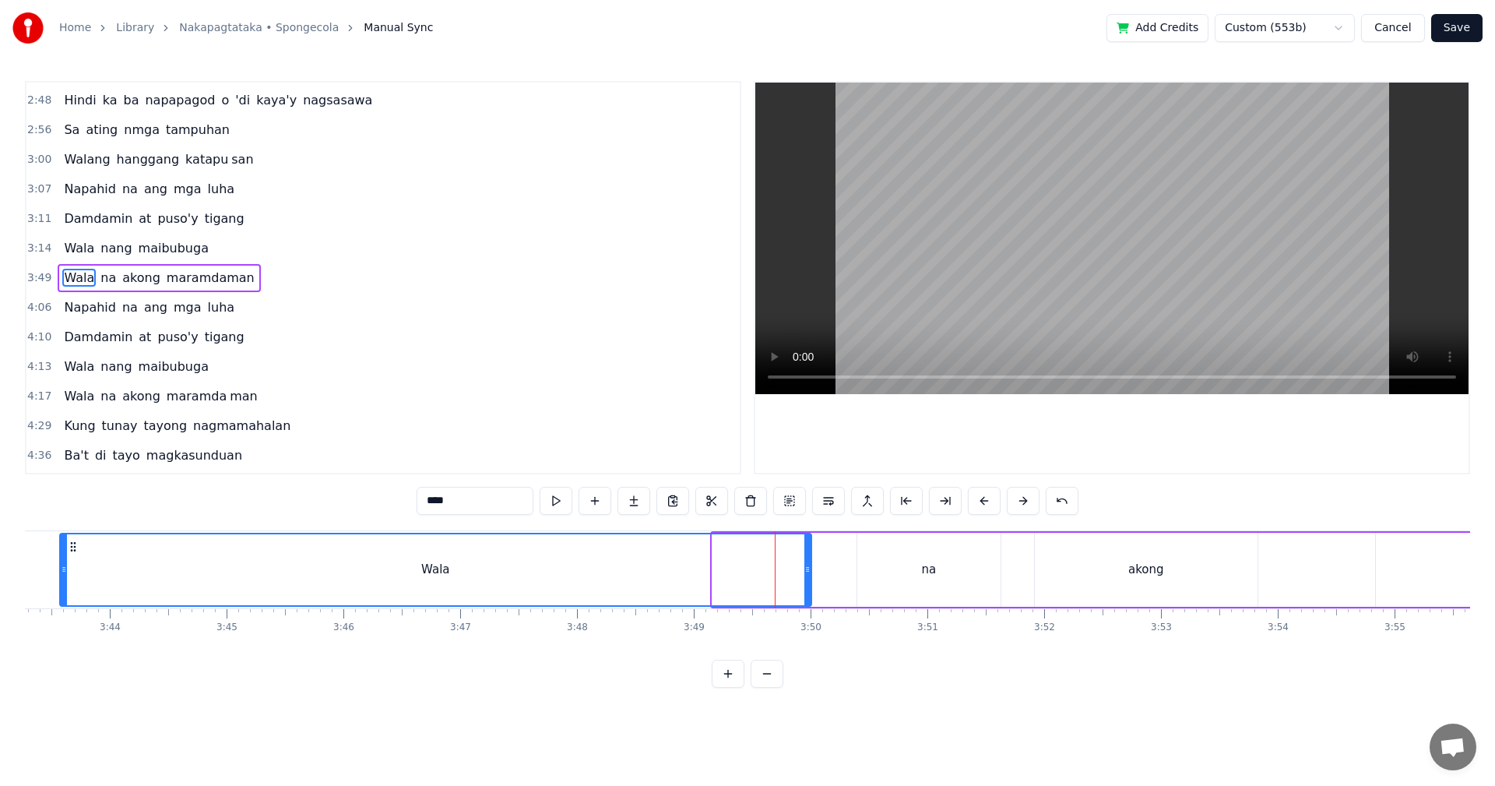
drag, startPoint x: 719, startPoint y: 578, endPoint x: 94, endPoint y: 570, distance: 624.5
click at [61, 566] on div at bounding box center [64, 569] width 6 height 71
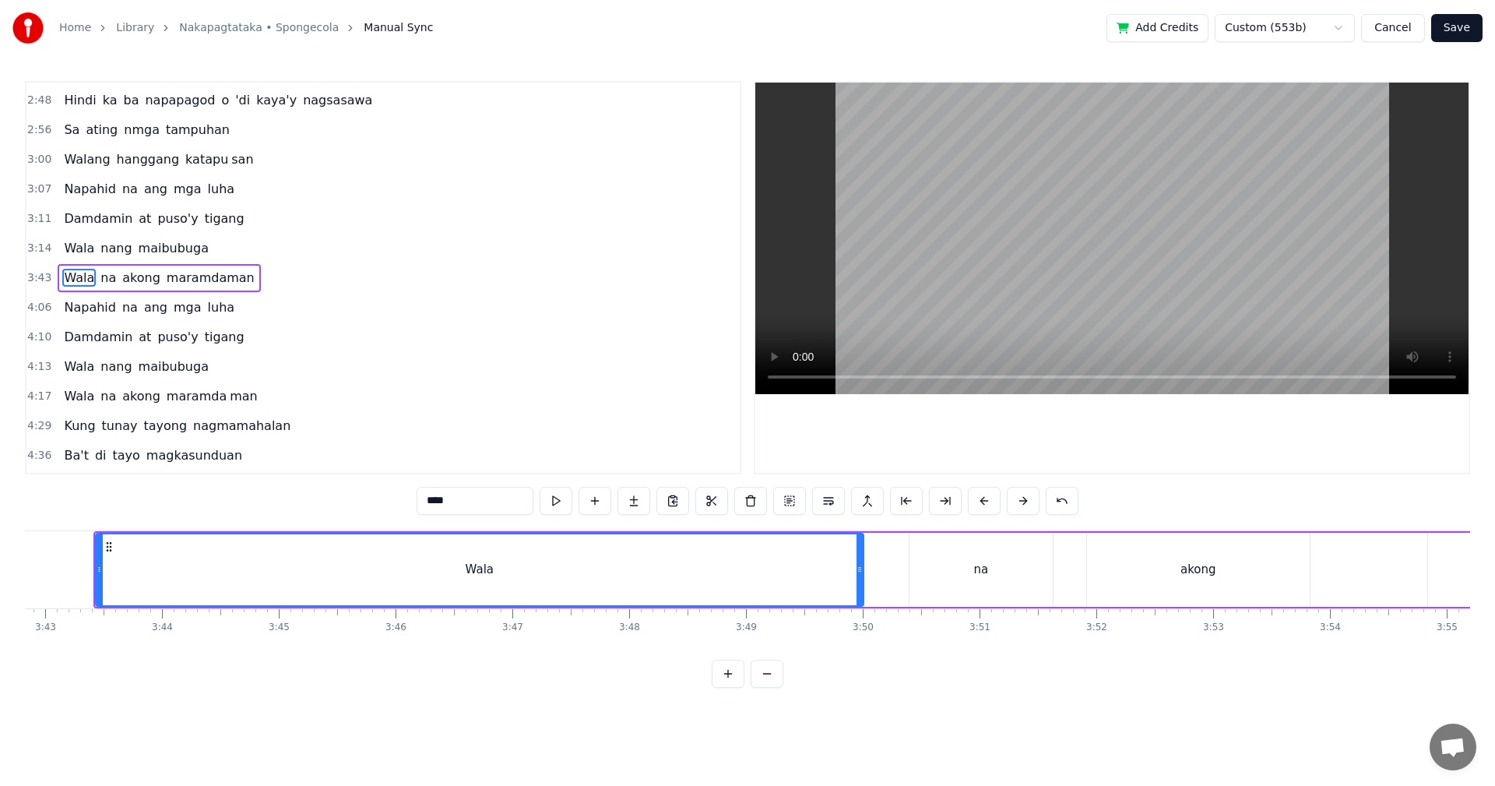
scroll to position [0, 26023]
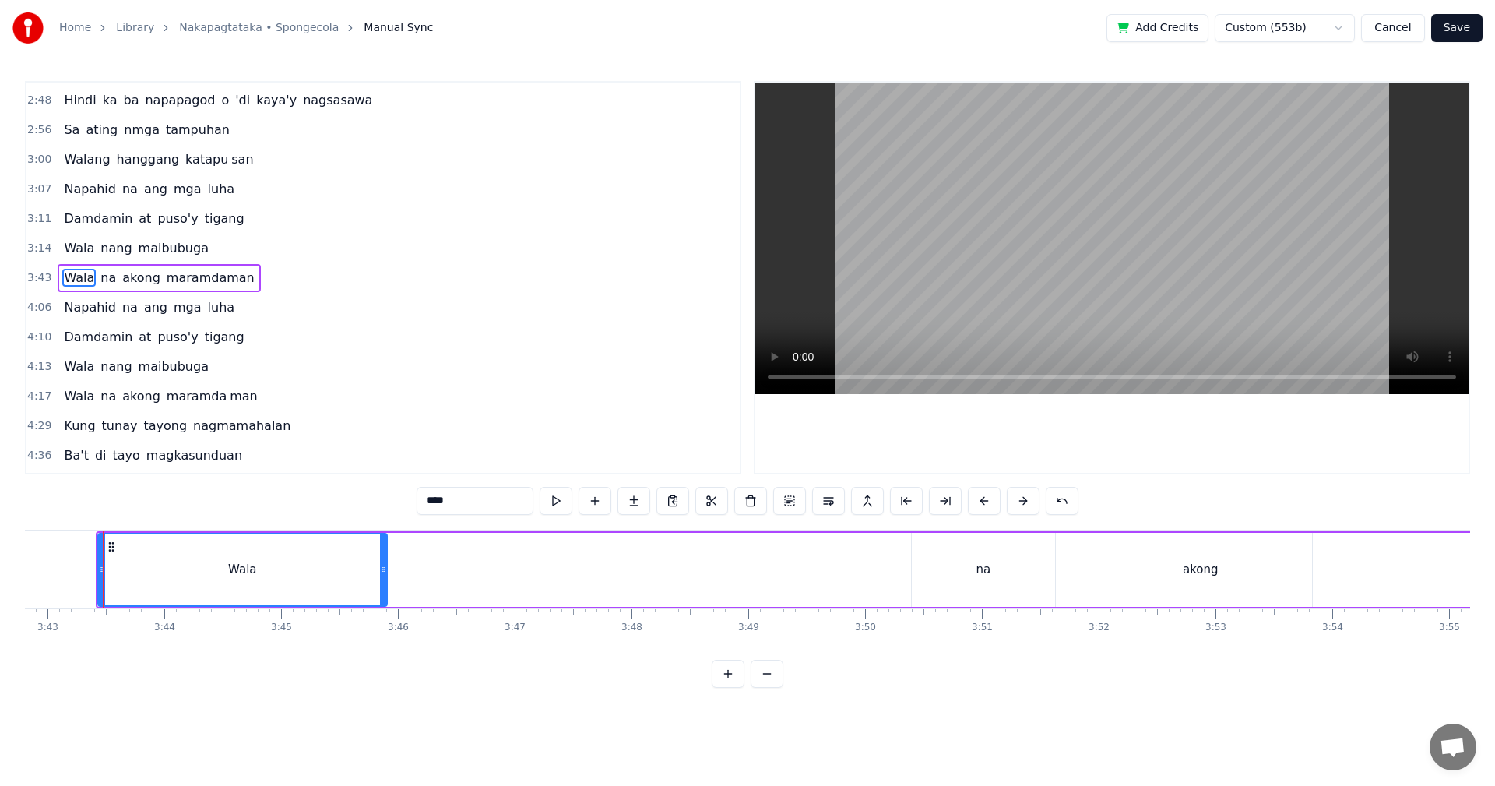
drag, startPoint x: 864, startPoint y: 568, endPoint x: 382, endPoint y: 561, distance: 481.2
click at [382, 561] on div at bounding box center [383, 569] width 6 height 71
click at [1014, 571] on div "na" at bounding box center [983, 570] width 143 height 74
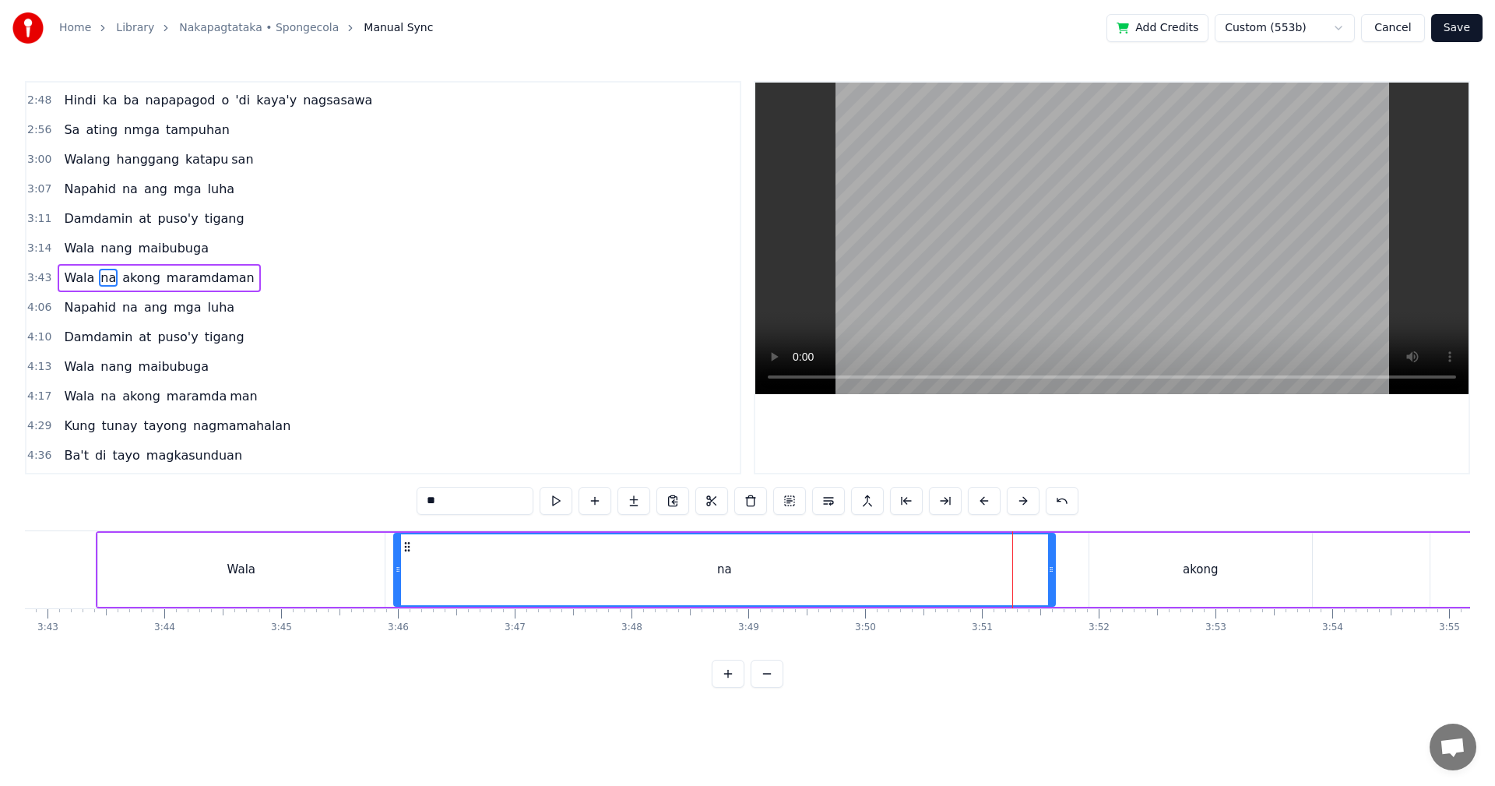
drag, startPoint x: 917, startPoint y: 570, endPoint x: 434, endPoint y: 565, distance: 483.6
click at [395, 561] on div at bounding box center [398, 569] width 6 height 71
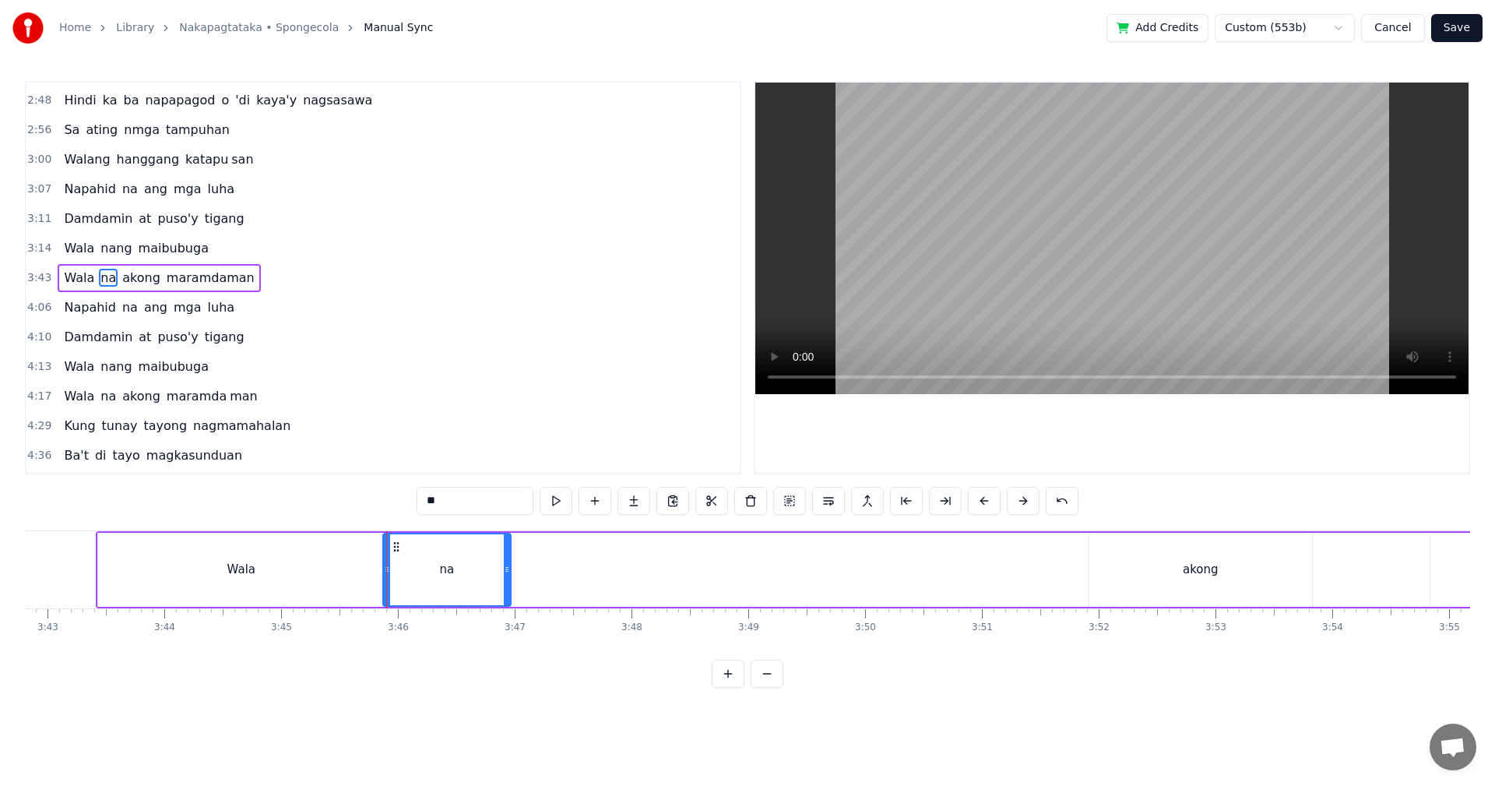
drag, startPoint x: 1053, startPoint y: 572, endPoint x: 509, endPoint y: 566, distance: 544.3
click at [509, 566] on icon at bounding box center [507, 569] width 6 height 12
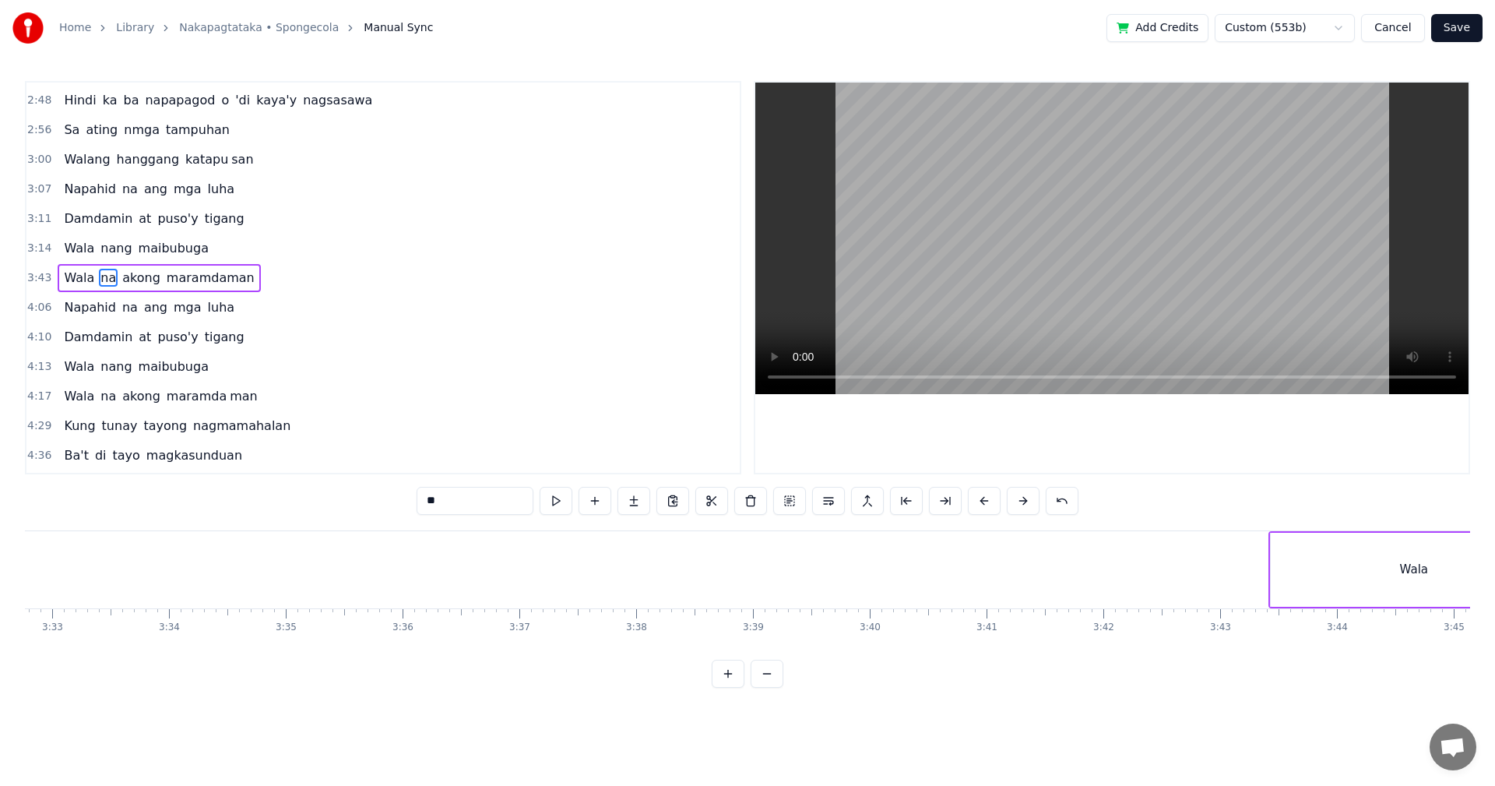
scroll to position [0, 24888]
click at [1356, 560] on div "Wala" at bounding box center [1376, 570] width 287 height 74
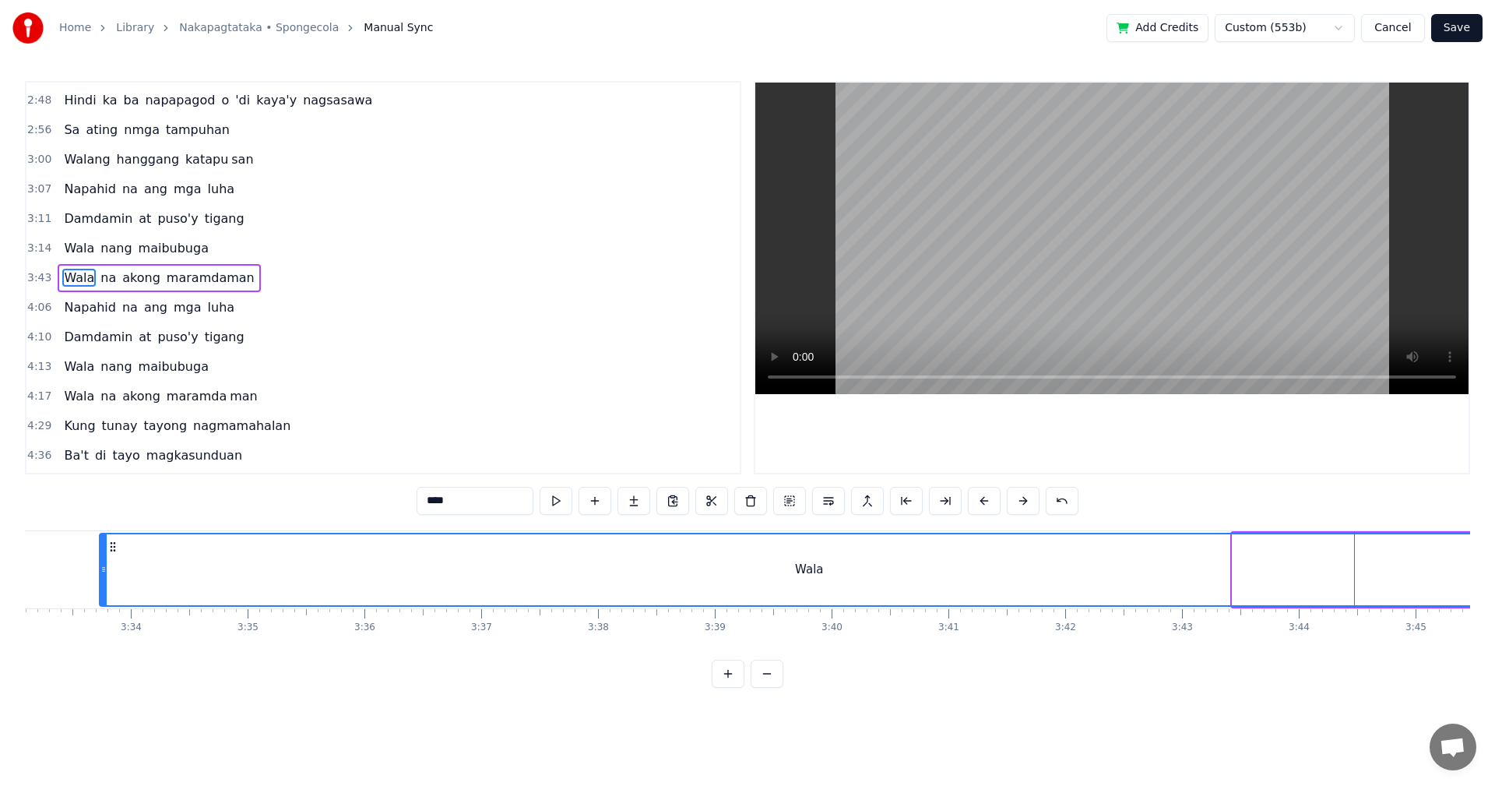
drag, startPoint x: 1237, startPoint y: 573, endPoint x: 132, endPoint y: 582, distance: 1105.7
click at [107, 582] on div at bounding box center [103, 569] width 6 height 71
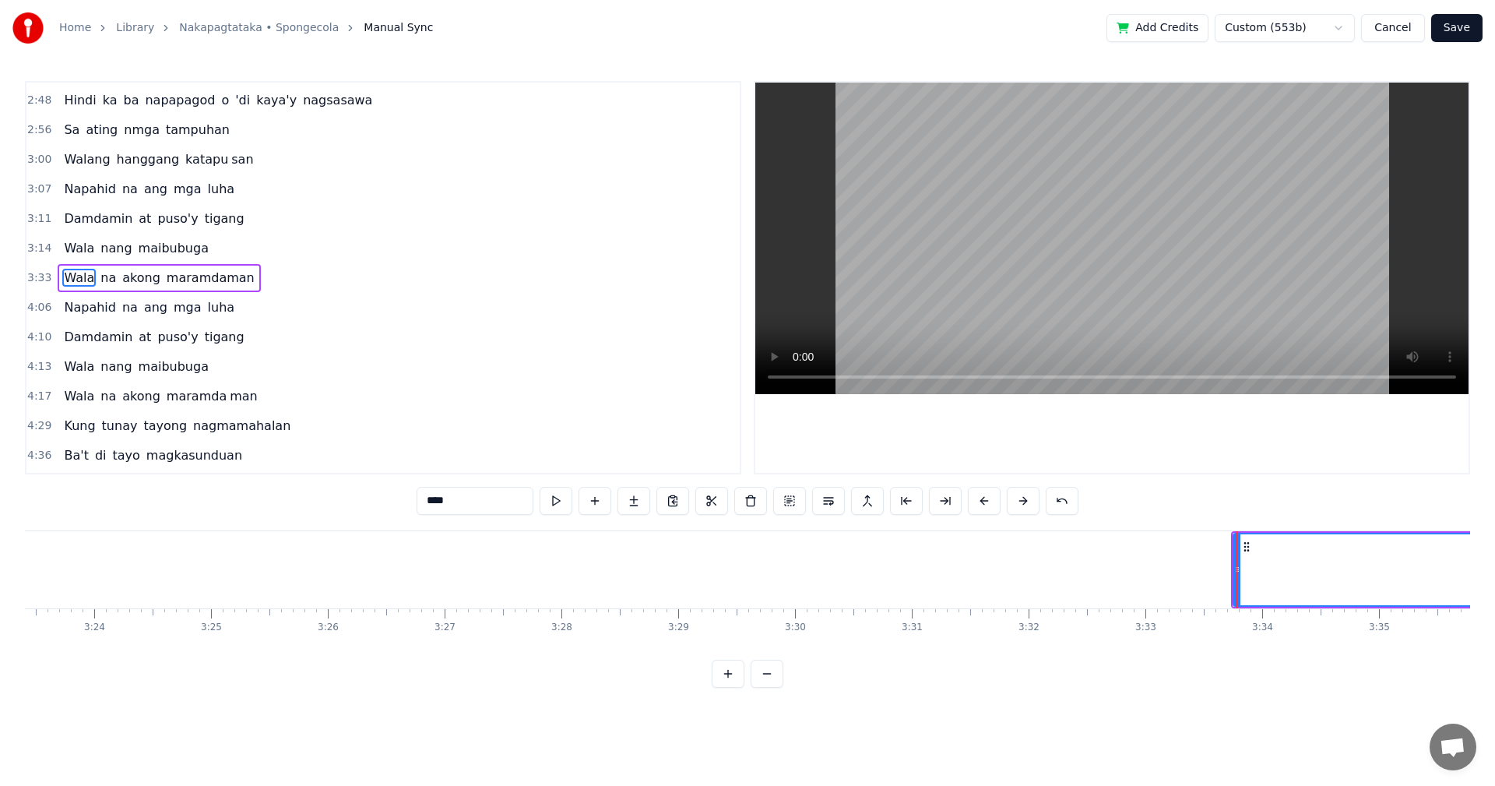
scroll to position [0, 23584]
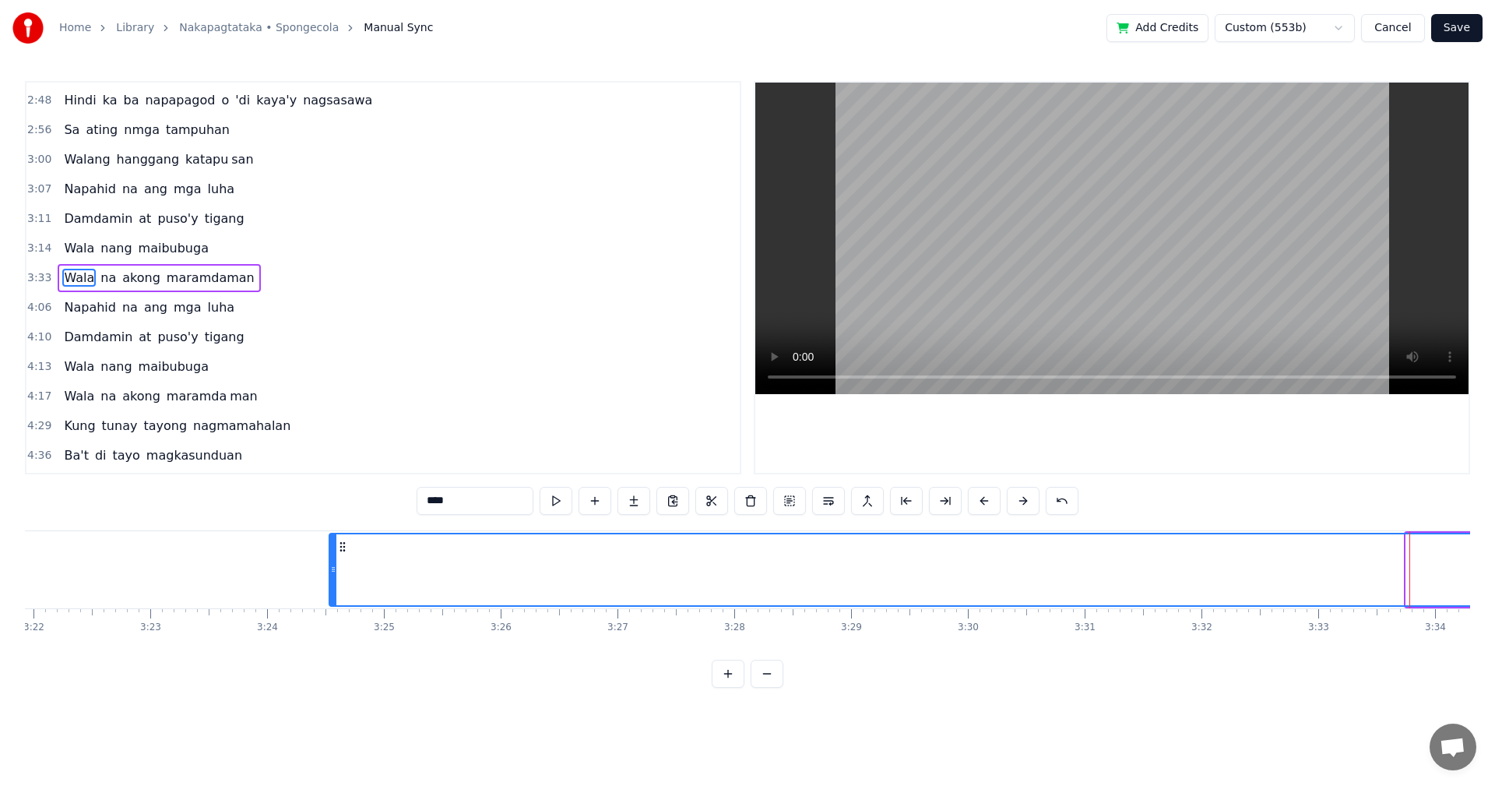
drag, startPoint x: 1407, startPoint y: 578, endPoint x: 730, endPoint y: 635, distance: 679.0
click at [330, 594] on div at bounding box center [333, 569] width 6 height 71
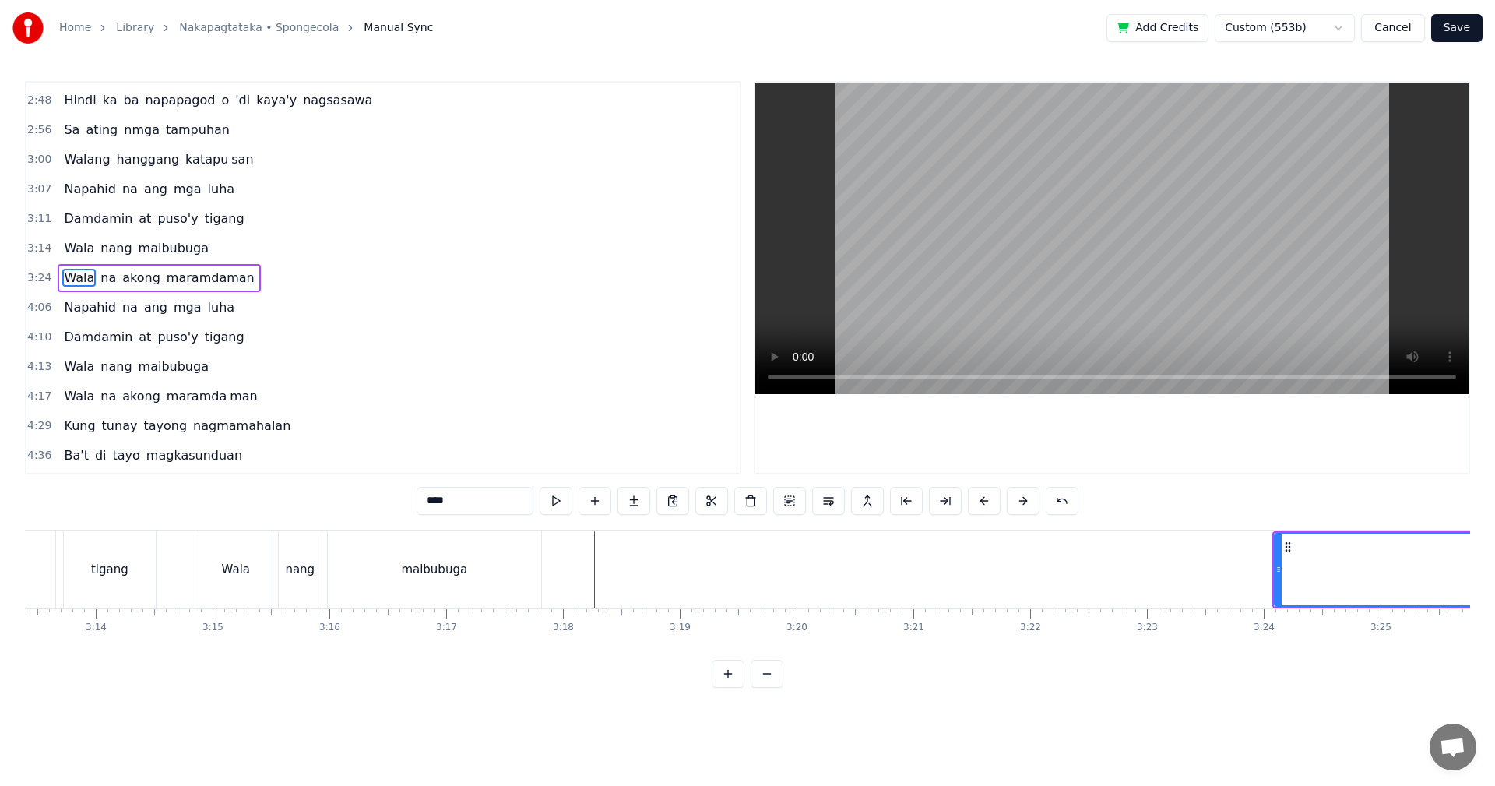
scroll to position [0, 22664]
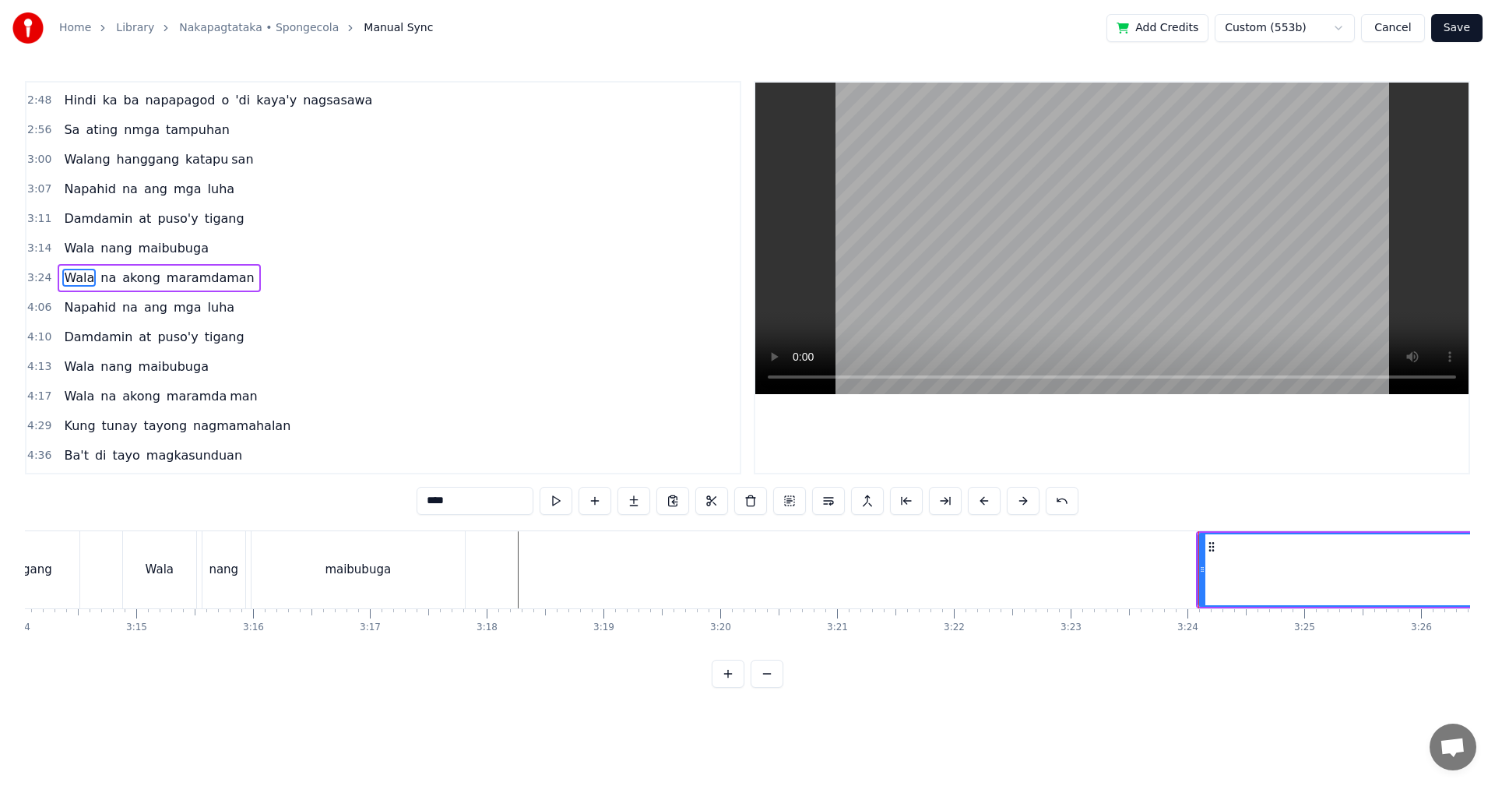
click at [774, 682] on button at bounding box center [767, 674] width 33 height 28
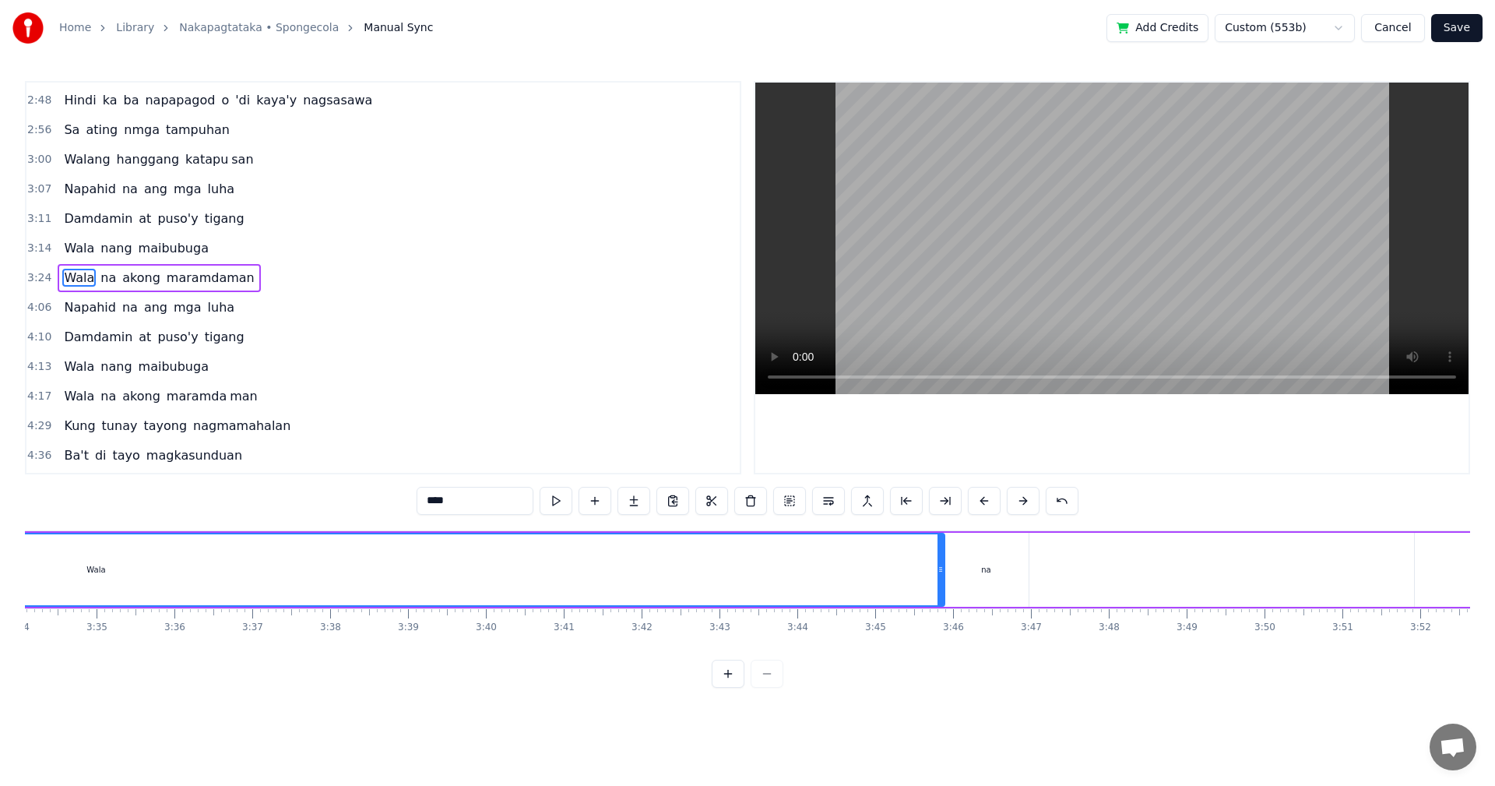
scroll to position [0, 15813]
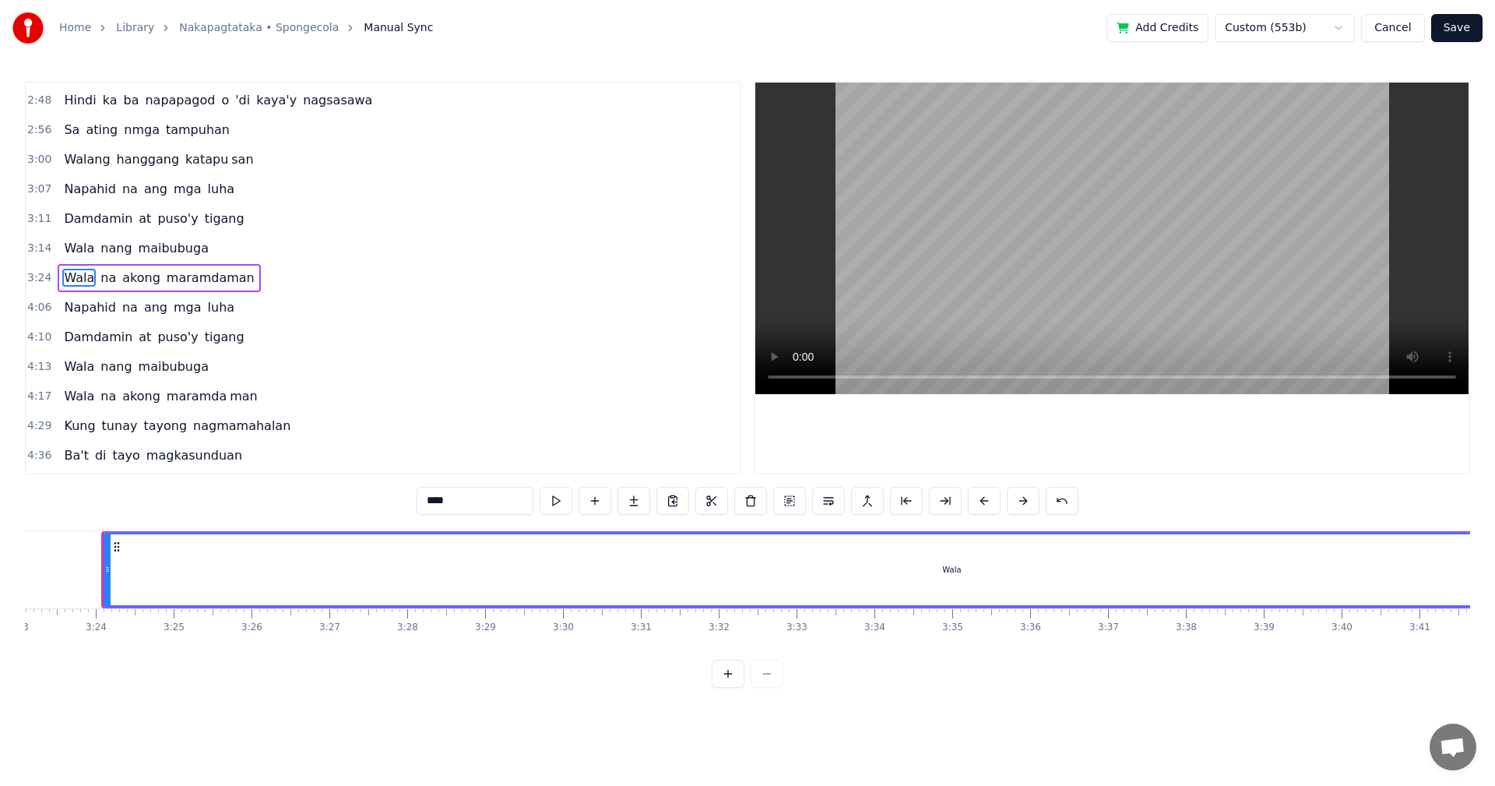
click at [772, 685] on div at bounding box center [748, 674] width 72 height 28
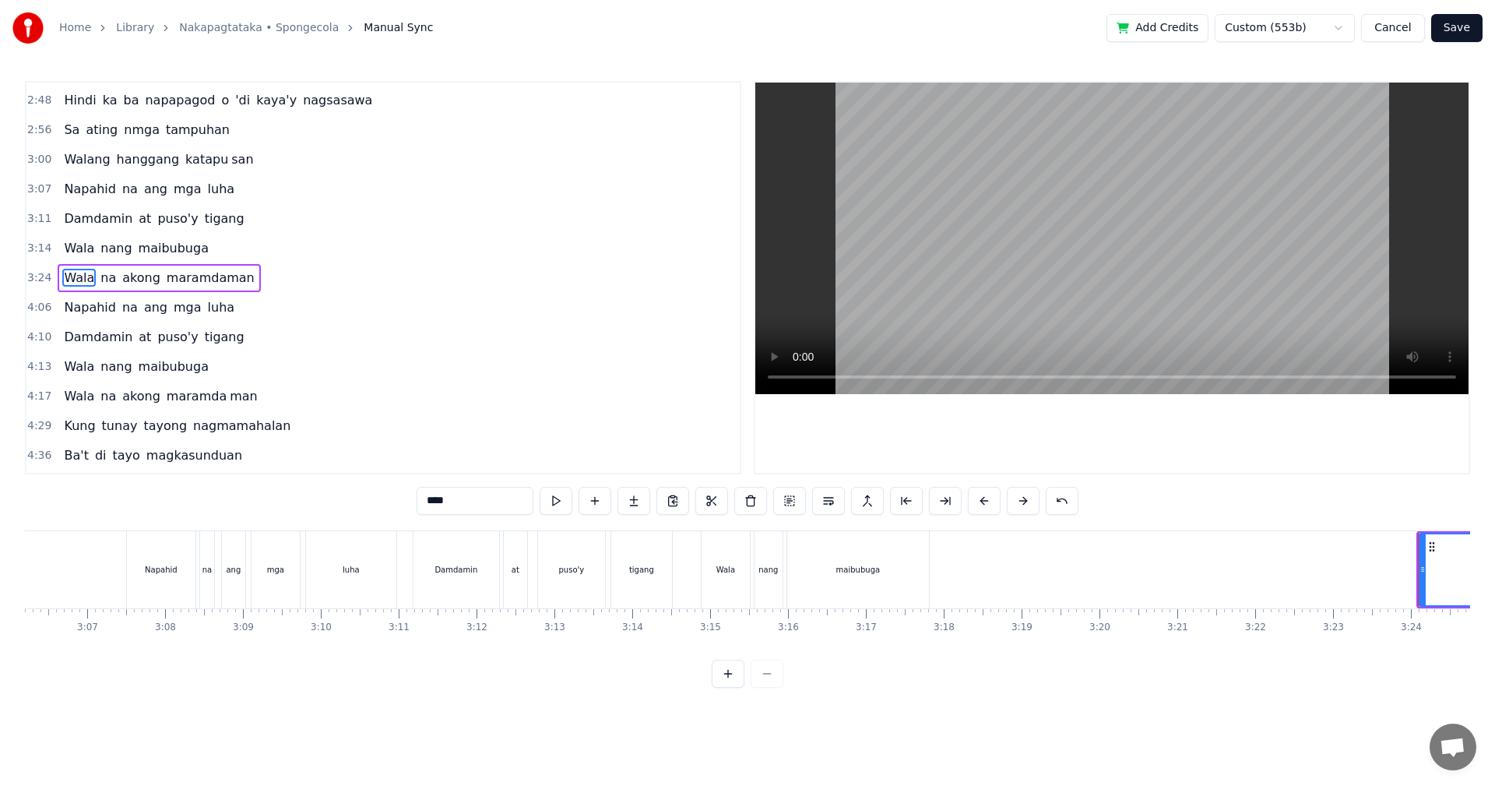
scroll to position [0, 14959]
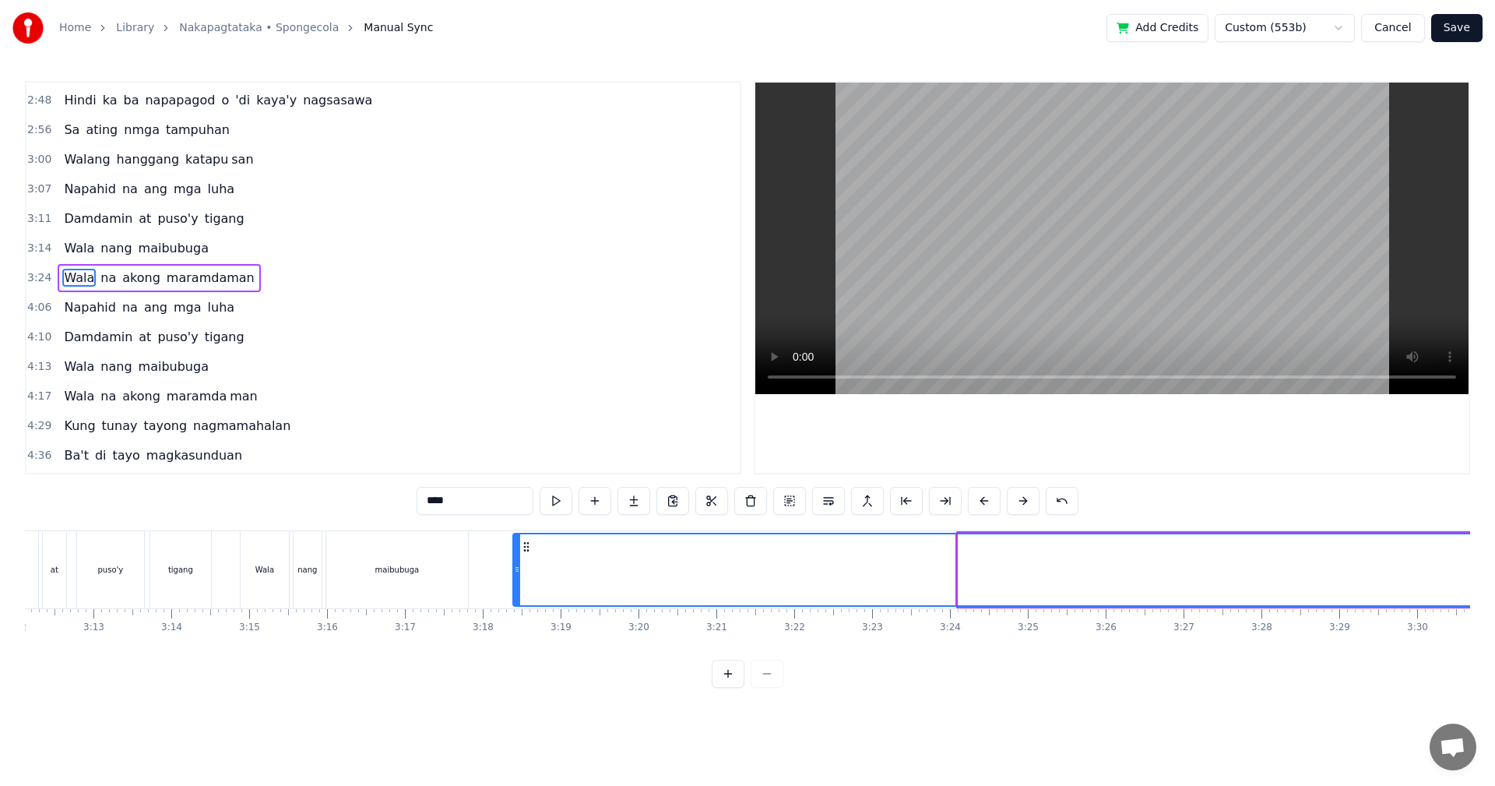
drag, startPoint x: 962, startPoint y: 586, endPoint x: 518, endPoint y: 582, distance: 444.6
click at [518, 582] on div at bounding box center [517, 569] width 6 height 71
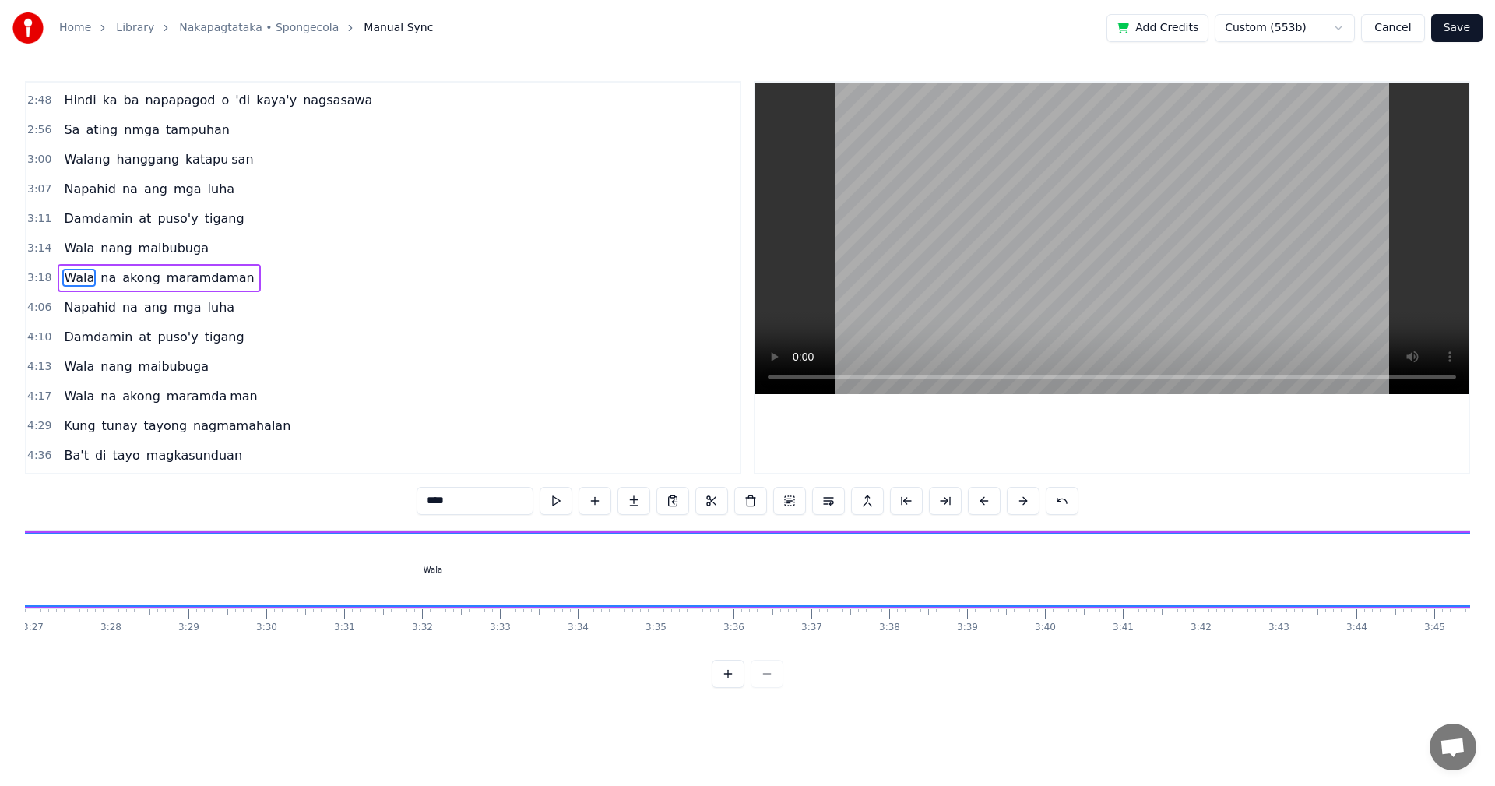
scroll to position [0, 16480]
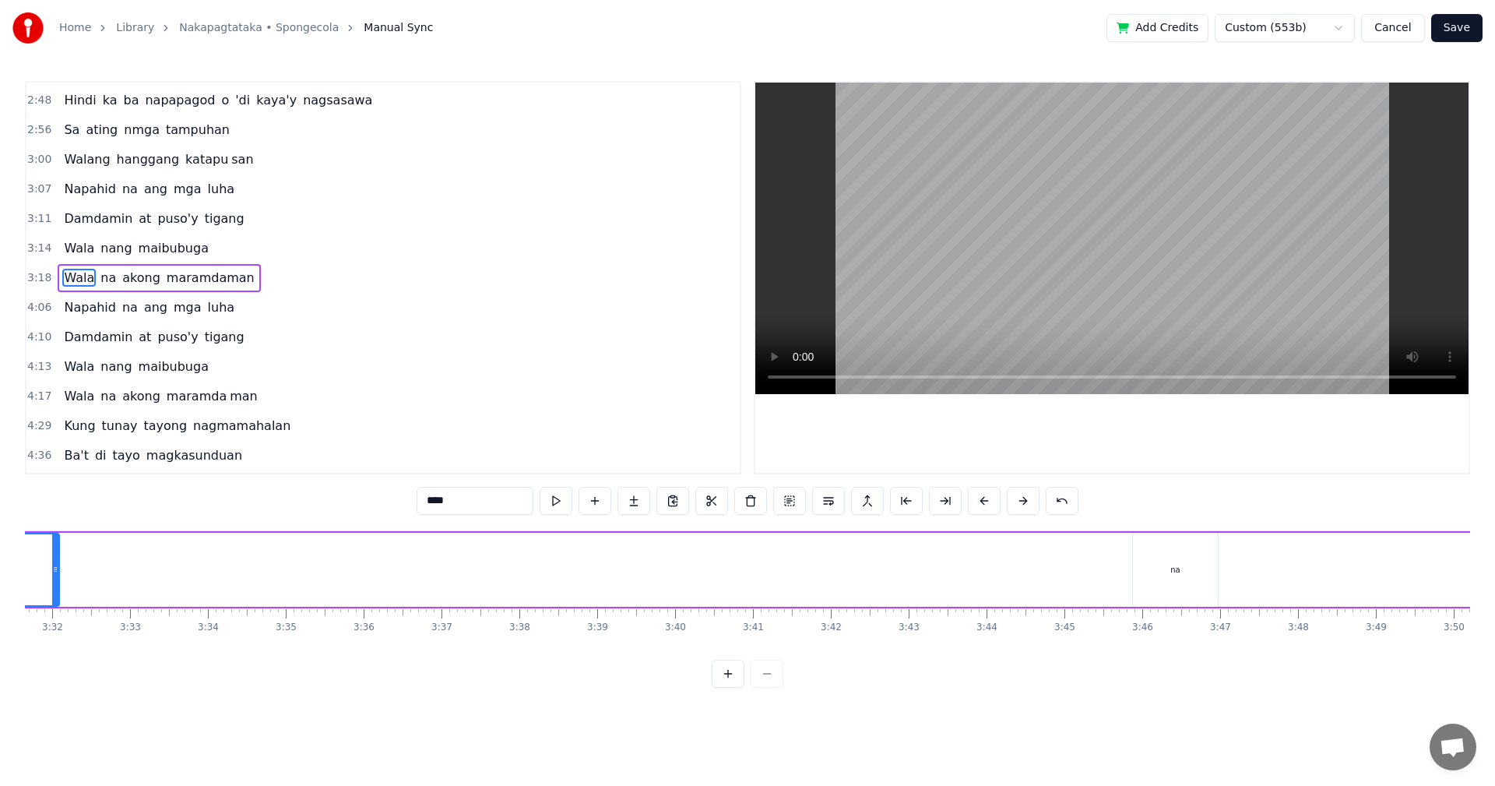
drag, startPoint x: 1130, startPoint y: 579, endPoint x: 154, endPoint y: 591, distance: 975.7
click at [54, 575] on div at bounding box center [55, 569] width 6 height 71
click at [1239, 578] on div "na" at bounding box center [1226, 570] width 85 height 74
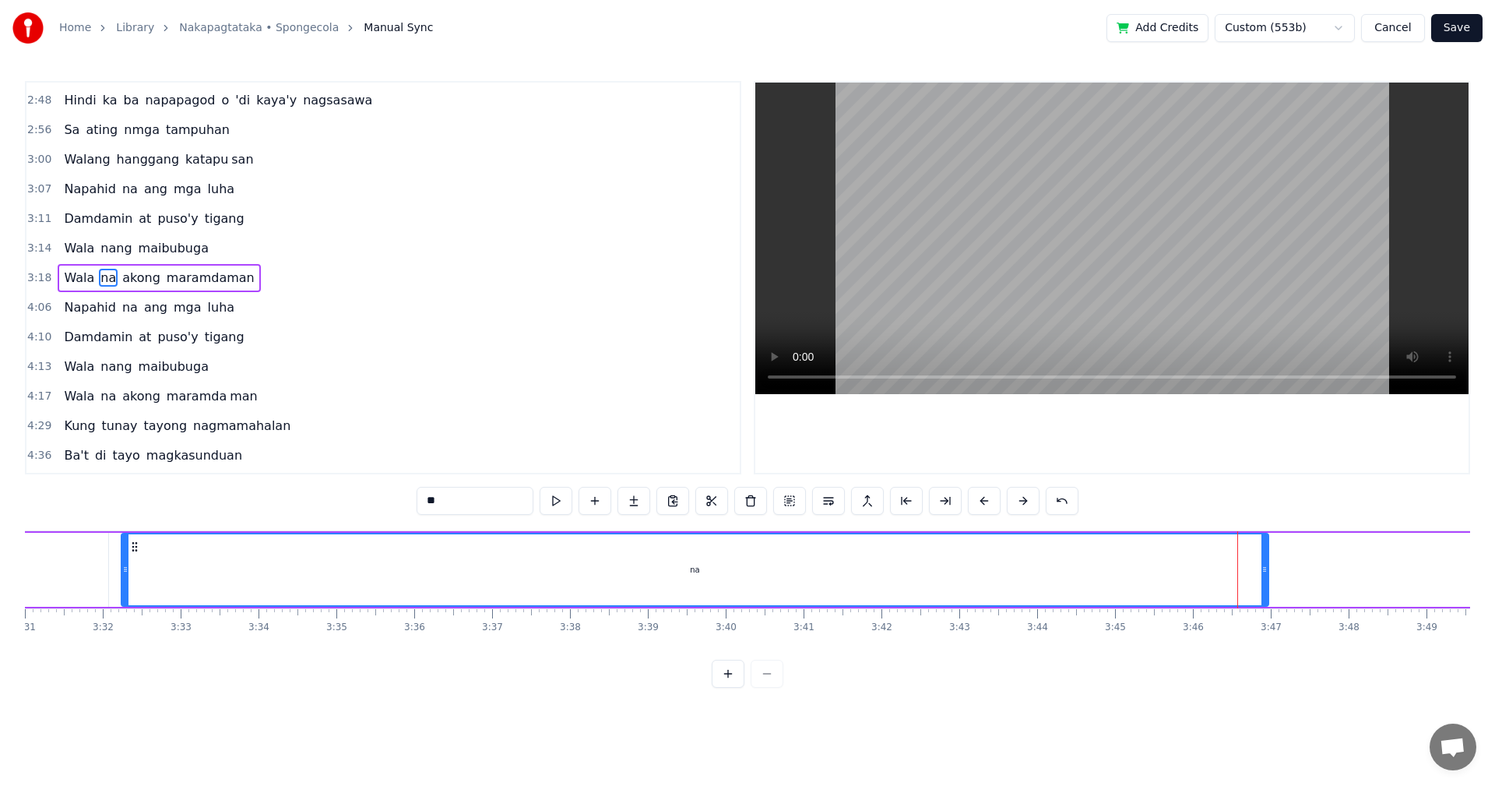
drag, startPoint x: 1187, startPoint y: 576, endPoint x: 498, endPoint y: 606, distance: 690.5
click at [128, 604] on div at bounding box center [125, 569] width 6 height 71
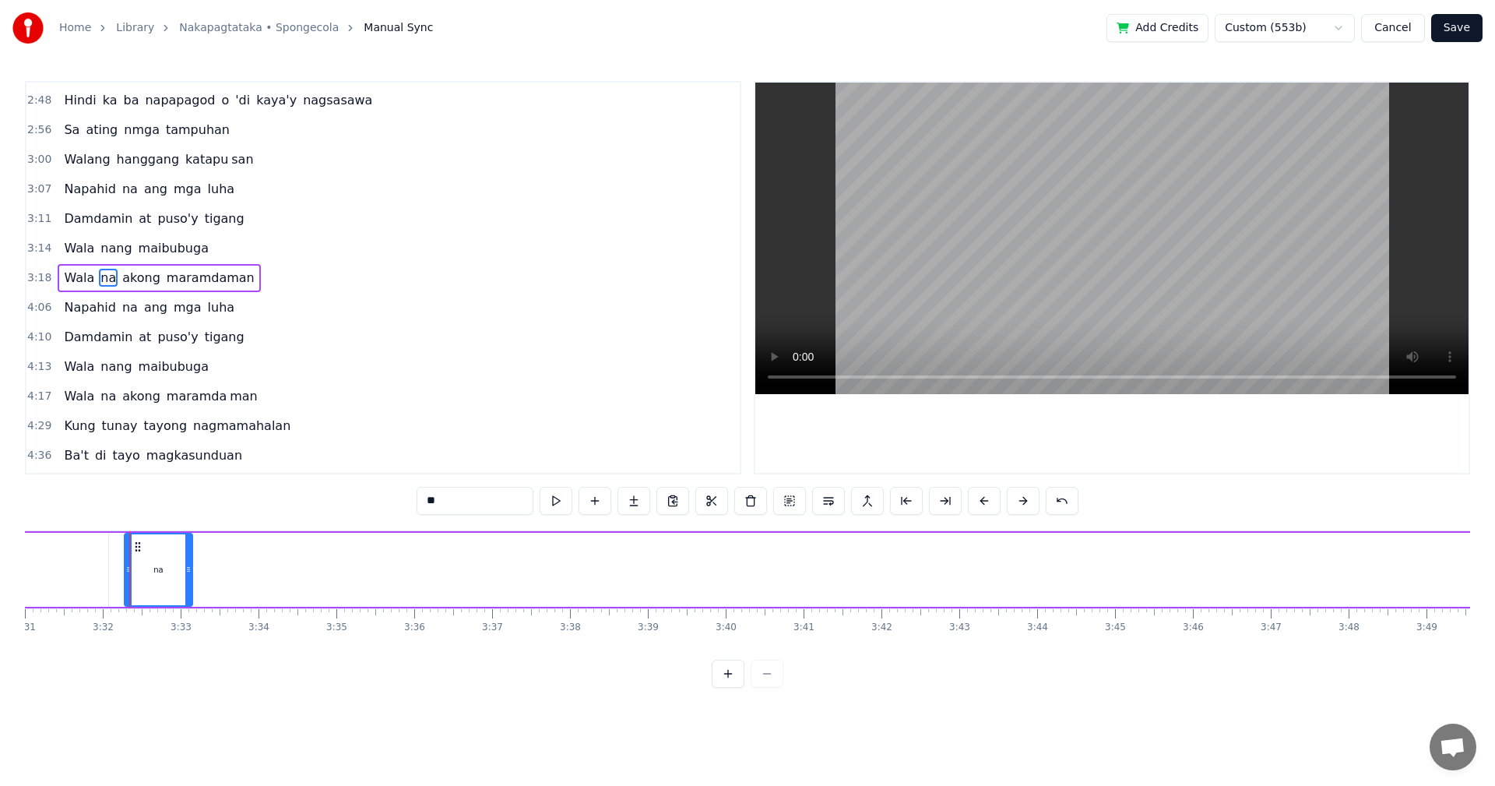
drag, startPoint x: 1265, startPoint y: 565, endPoint x: 211, endPoint y: 583, distance: 1054.4
click at [186, 577] on div at bounding box center [188, 569] width 6 height 71
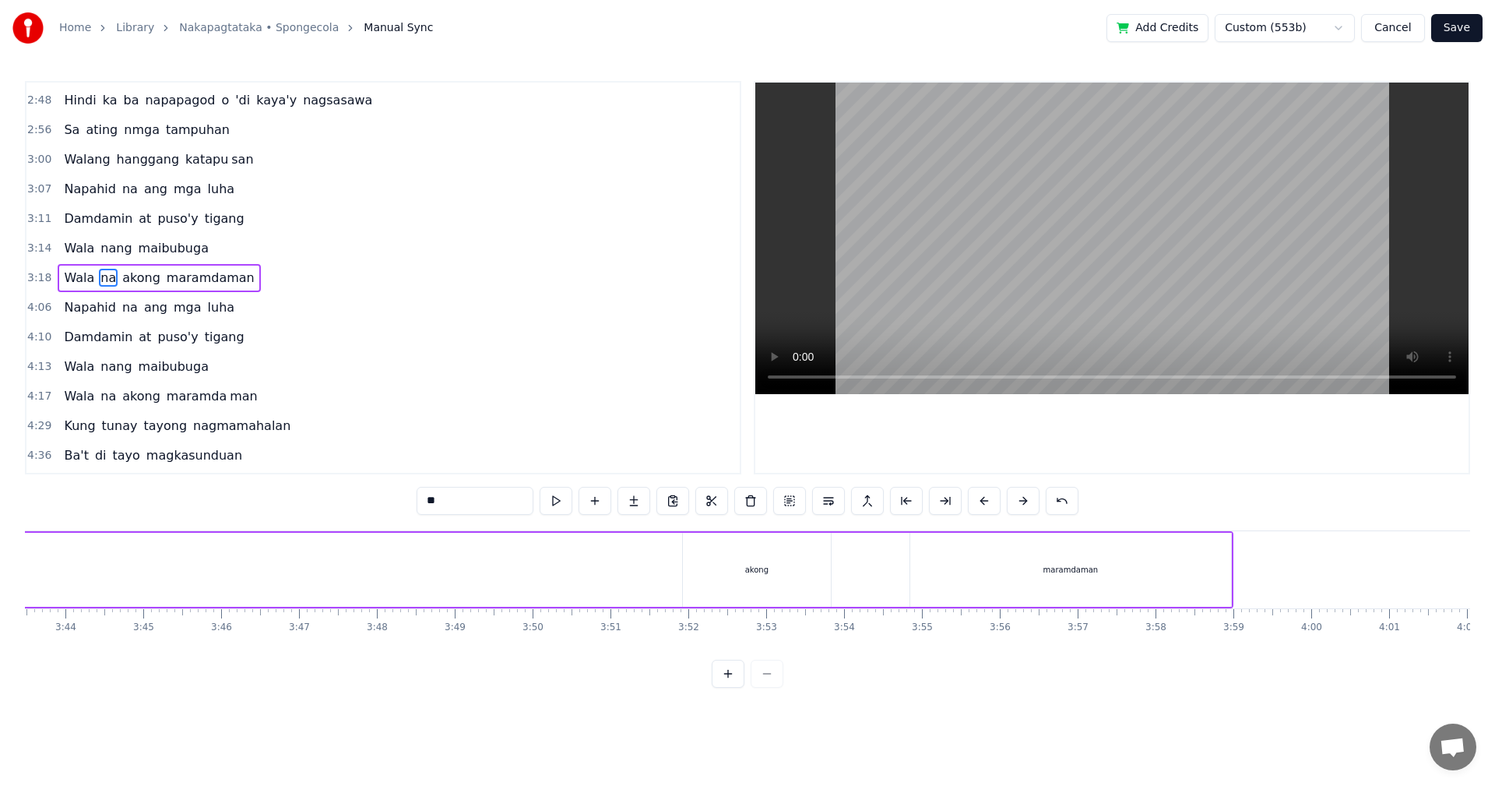
scroll to position [0, 17094]
click at [1079, 593] on div "akong" at bounding box center [1064, 570] width 148 height 74
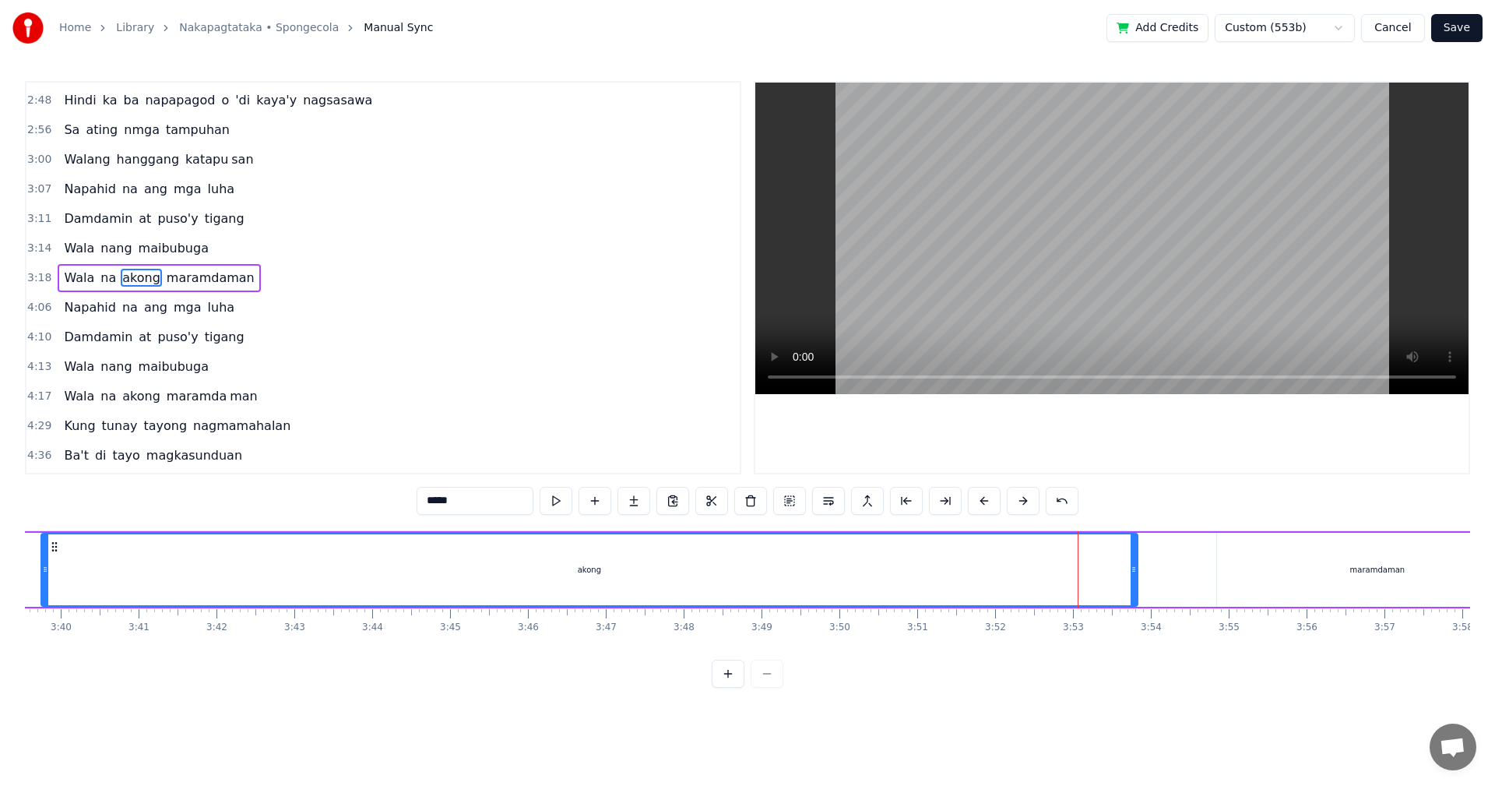
drag, startPoint x: 994, startPoint y: 583, endPoint x: 41, endPoint y: 586, distance: 953.1
click at [42, 586] on div at bounding box center [45, 569] width 6 height 71
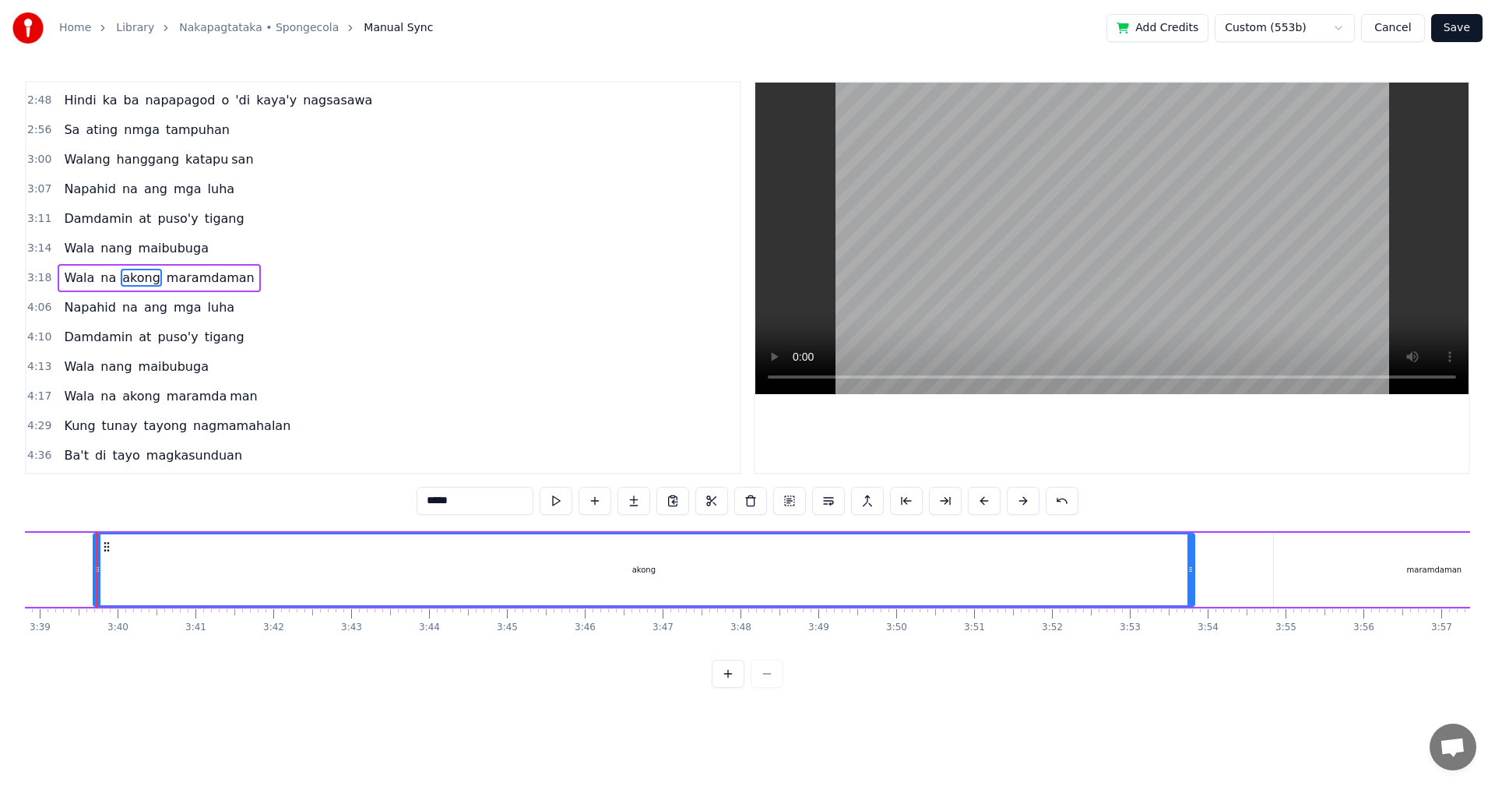
scroll to position [0, 17031]
click at [1201, 573] on div "akong" at bounding box center [650, 570] width 1103 height 74
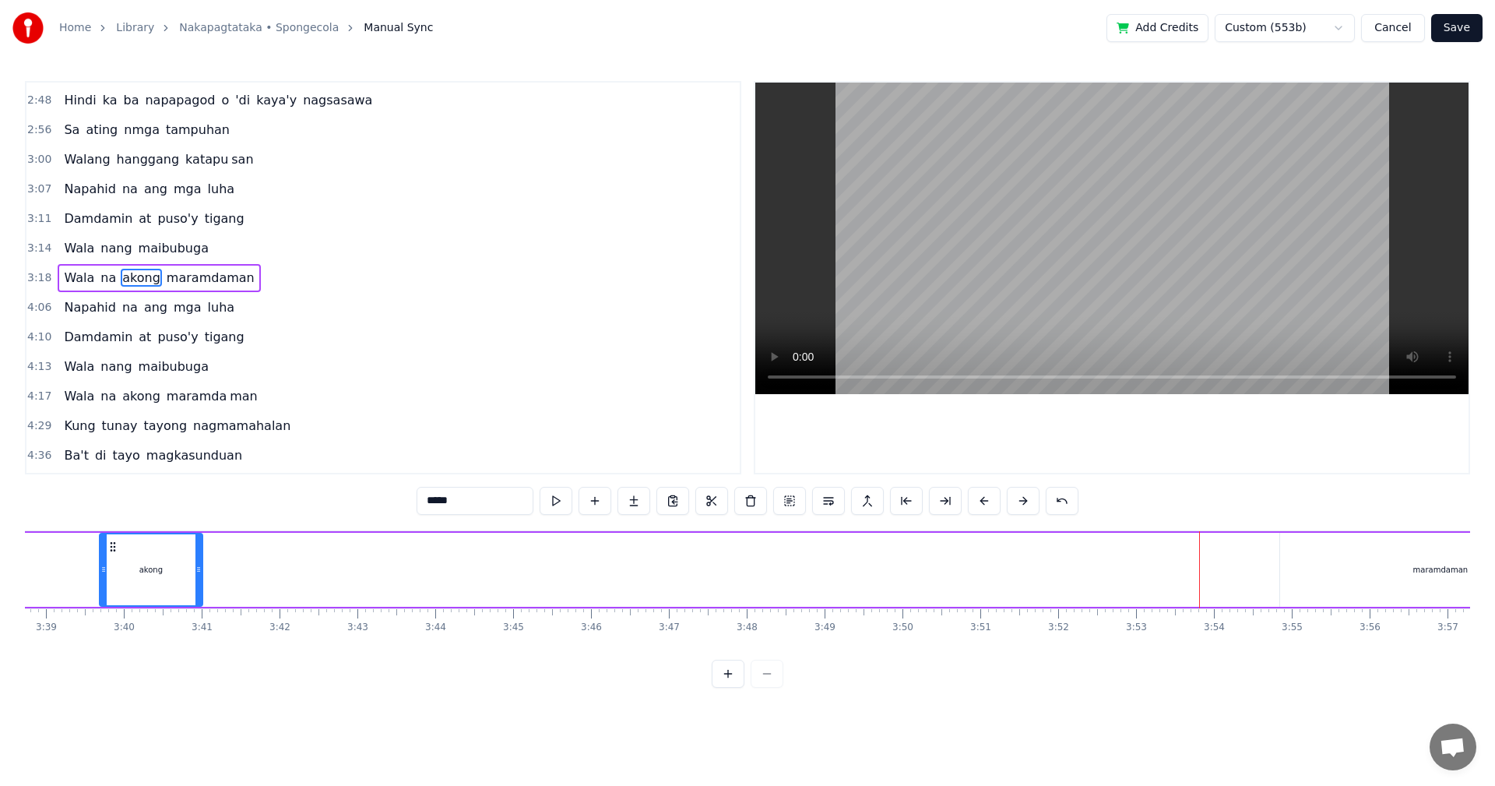
drag, startPoint x: 1198, startPoint y: 573, endPoint x: 200, endPoint y: 581, distance: 998.2
click at [200, 581] on div at bounding box center [198, 569] width 6 height 71
click at [1425, 577] on div "maramdaman" at bounding box center [1440, 570] width 321 height 74
type input "**********"
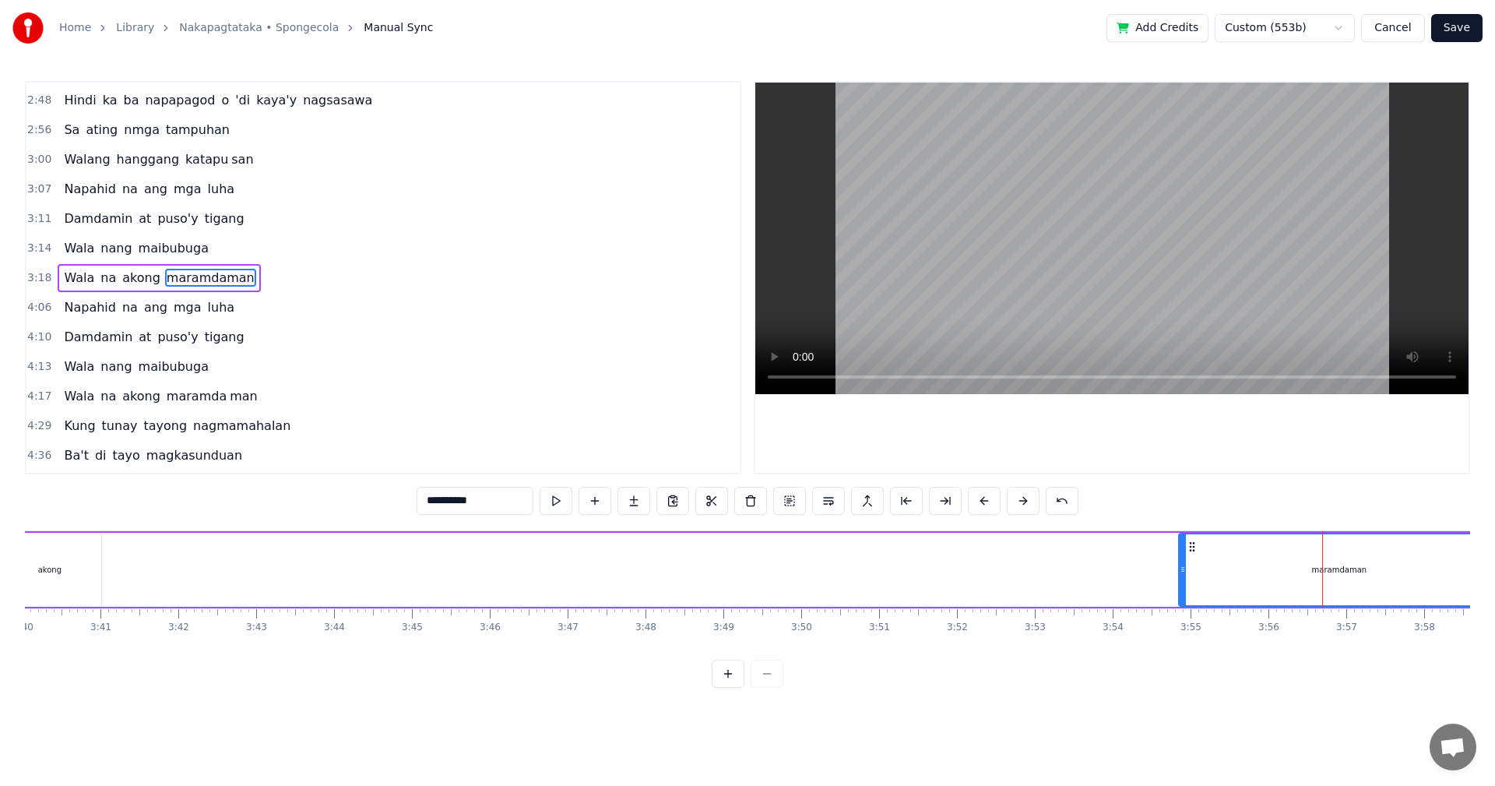
scroll to position [0, 17146]
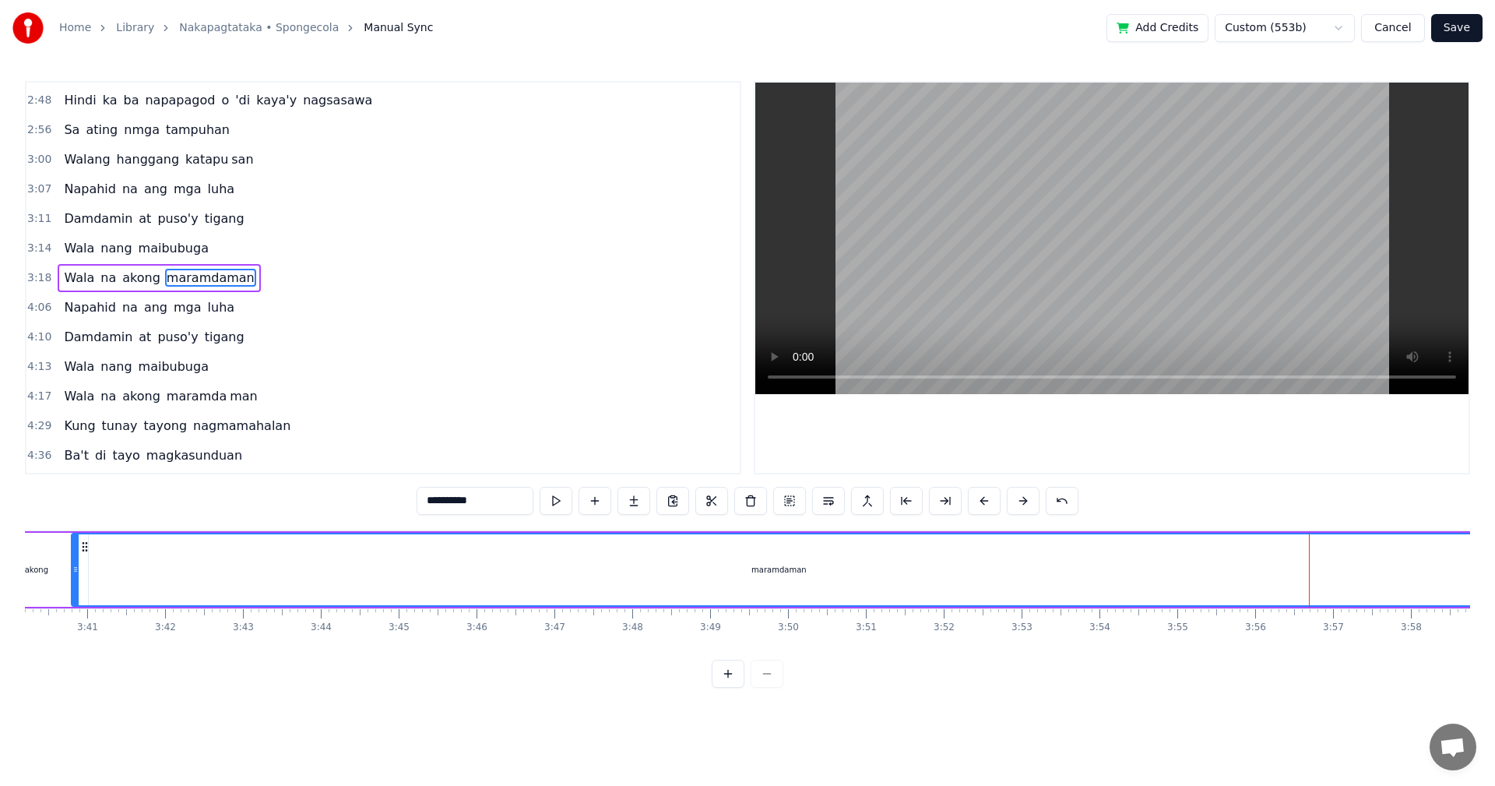
drag, startPoint x: 1170, startPoint y: 586, endPoint x: 723, endPoint y: 653, distance: 451.2
click at [79, 591] on div "maramdaman" at bounding box center [778, 569] width 1413 height 71
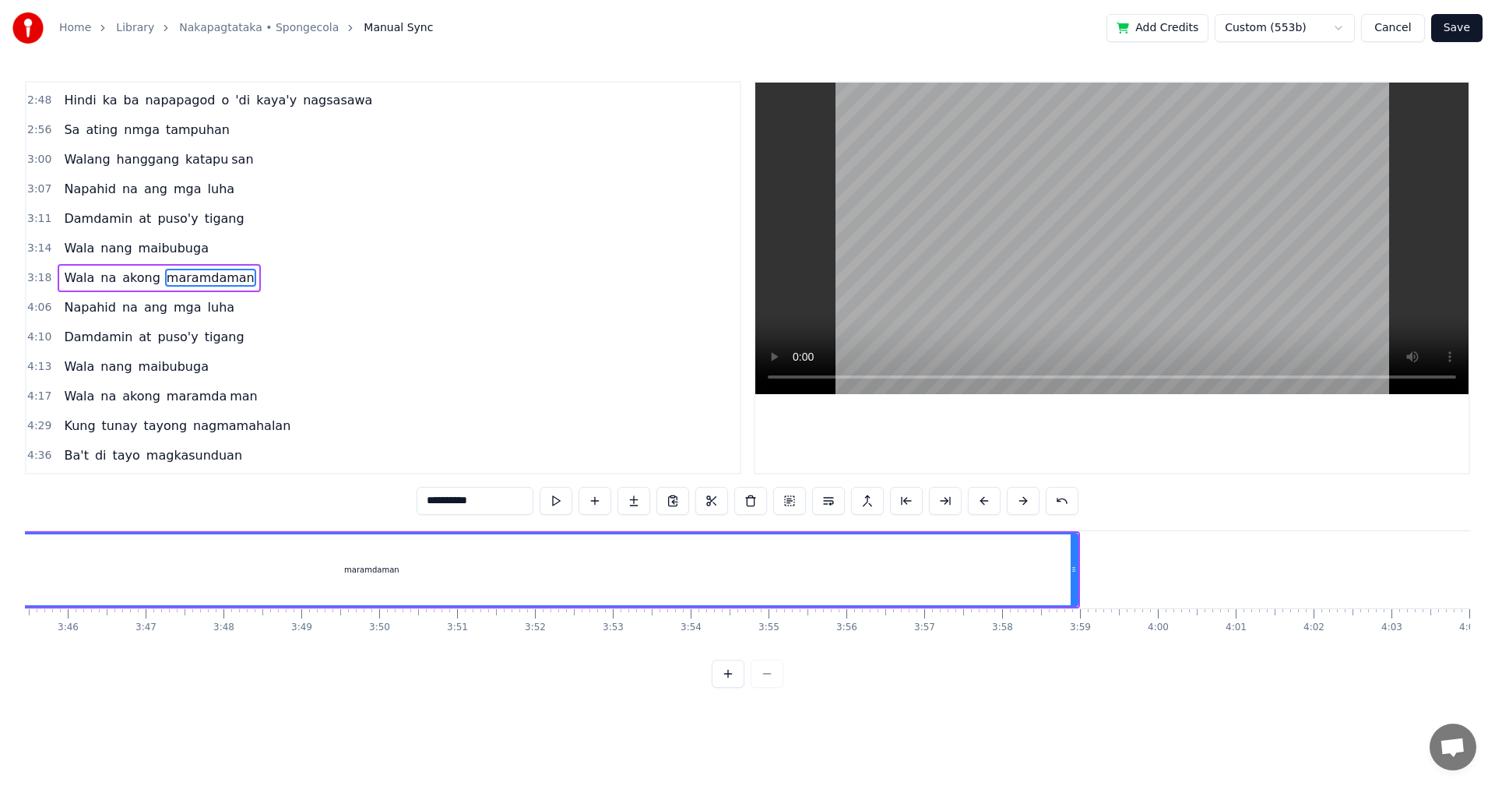
scroll to position [0, 17567]
drag, startPoint x: 1065, startPoint y: 594, endPoint x: 901, endPoint y: 595, distance: 164.3
click at [899, 594] on div "maramdaman" at bounding box center [359, 570] width 1413 height 74
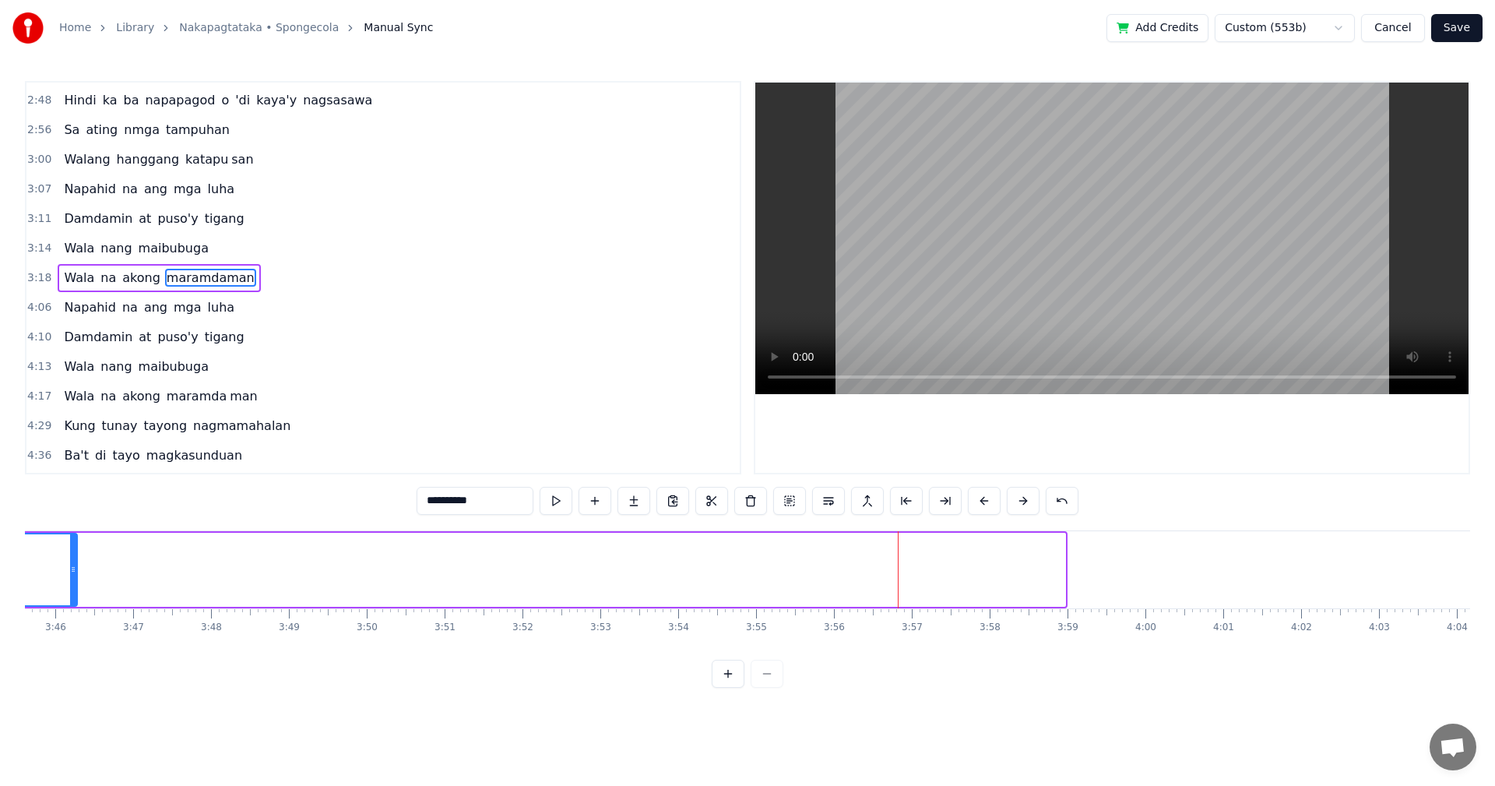
drag, startPoint x: 1061, startPoint y: 592, endPoint x: 72, endPoint y: 576, distance: 988.2
click at [72, 576] on div at bounding box center [73, 569] width 6 height 71
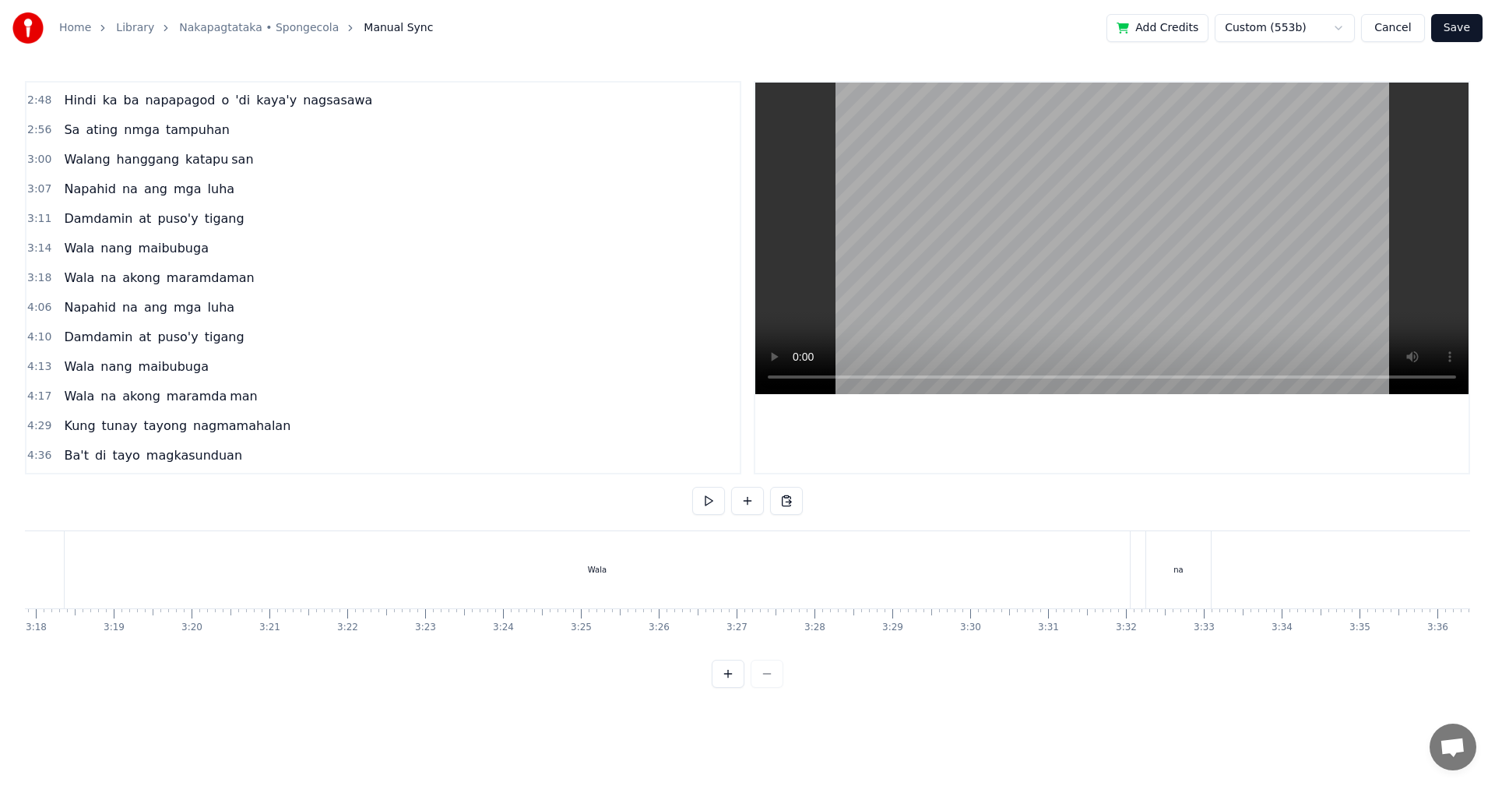
scroll to position [0, 15380]
click at [982, 566] on div "Wala" at bounding box center [622, 569] width 1065 height 77
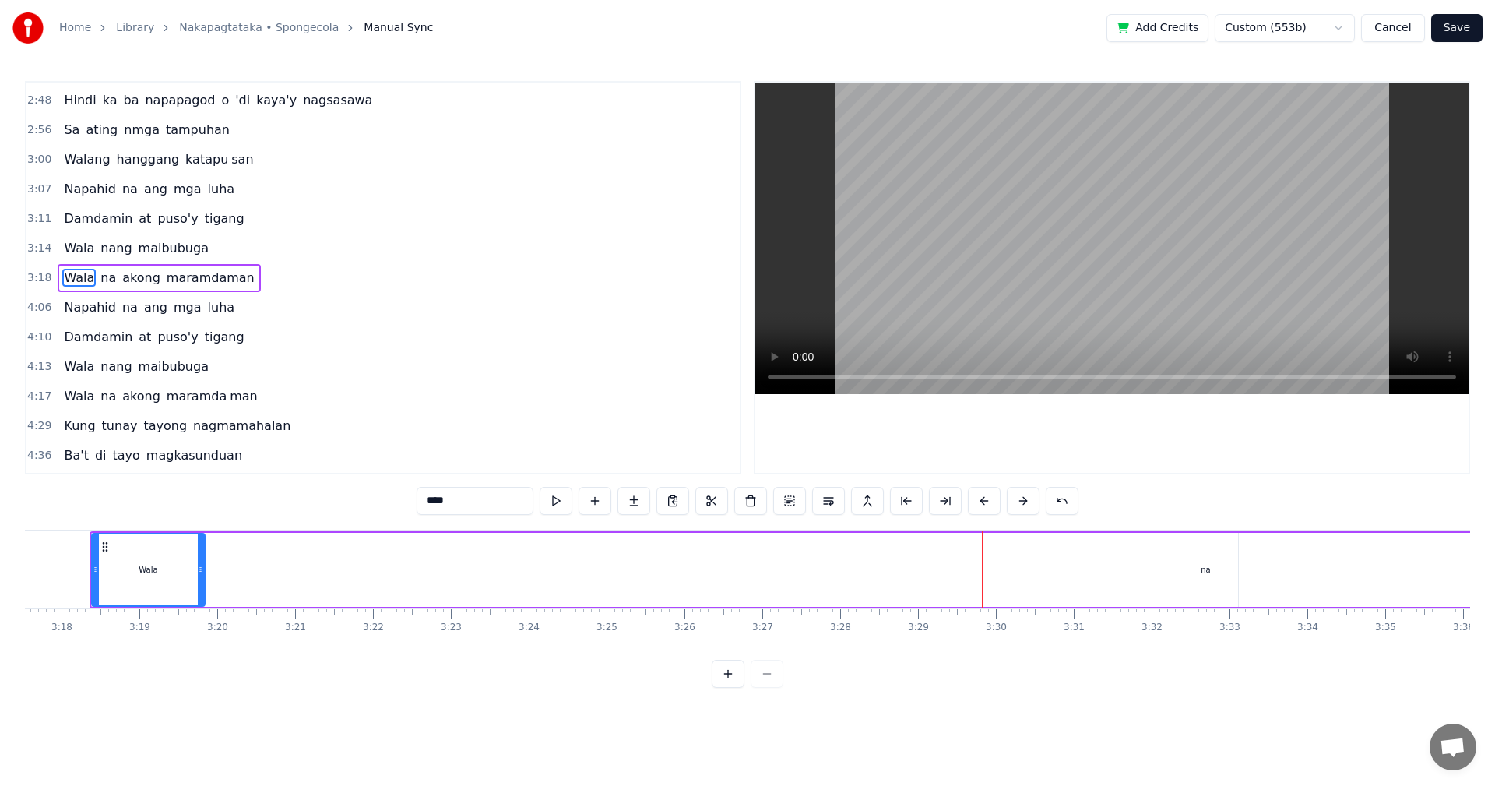
drag, startPoint x: 1152, startPoint y: 568, endPoint x: 199, endPoint y: 569, distance: 952.3
click at [199, 569] on icon at bounding box center [201, 569] width 6 height 12
click at [1216, 565] on div "na" at bounding box center [1205, 570] width 65 height 74
type input "**"
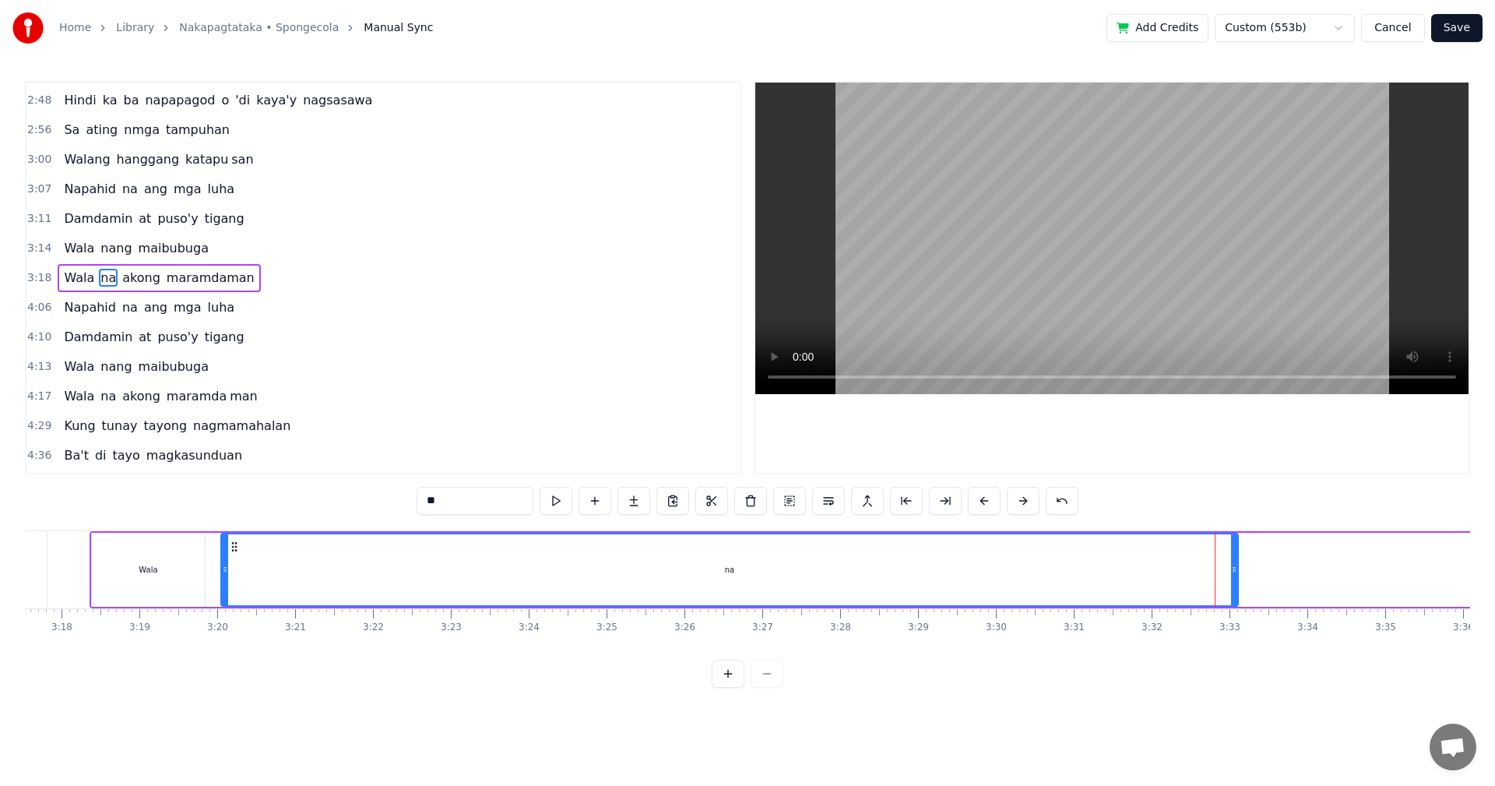
drag, startPoint x: 1179, startPoint y: 573, endPoint x: 234, endPoint y: 577, distance: 945.3
click at [226, 577] on div at bounding box center [225, 569] width 6 height 71
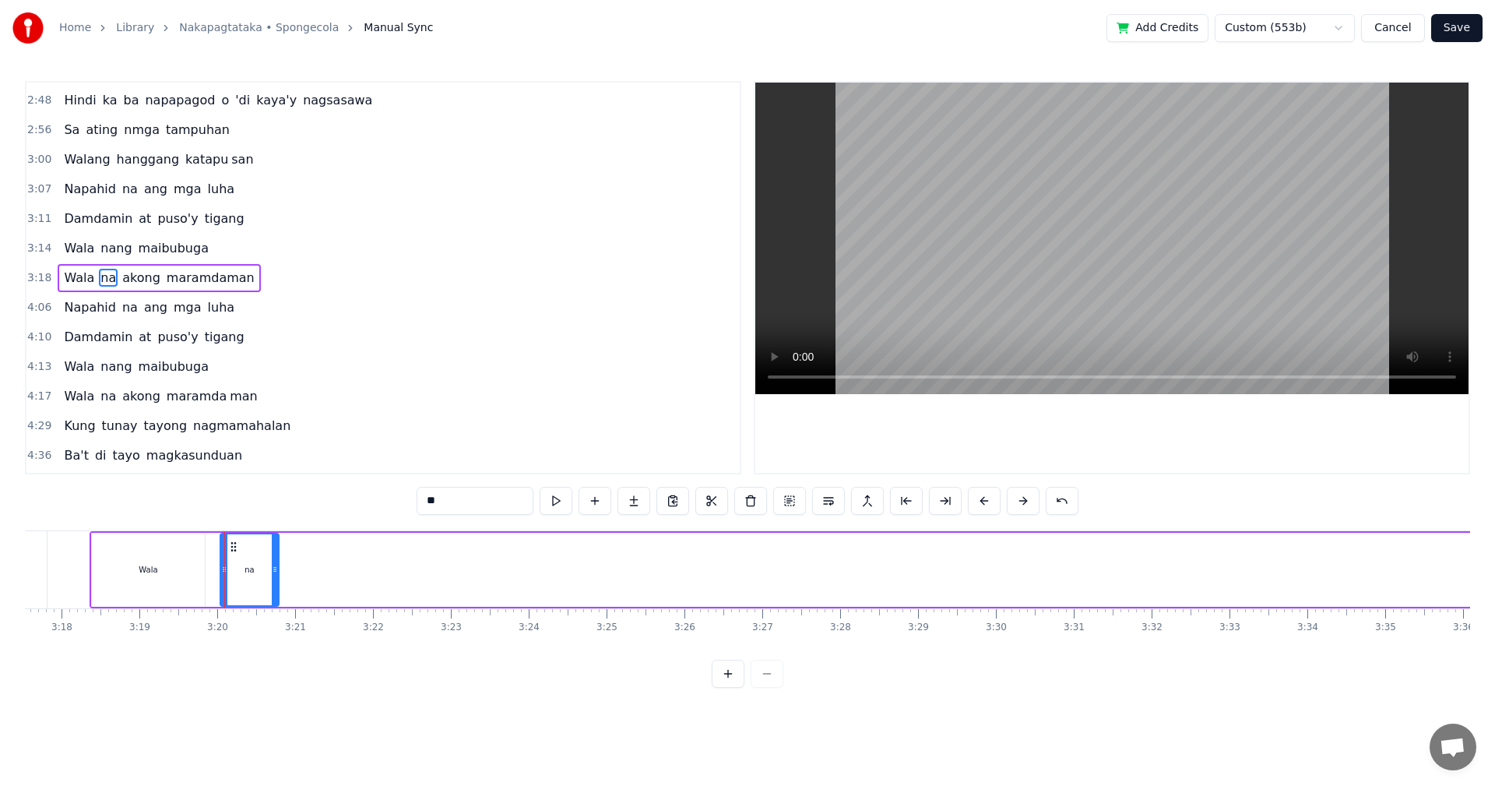
drag, startPoint x: 1236, startPoint y: 572, endPoint x: 276, endPoint y: 565, distance: 959.3
click at [276, 565] on icon at bounding box center [275, 569] width 6 height 12
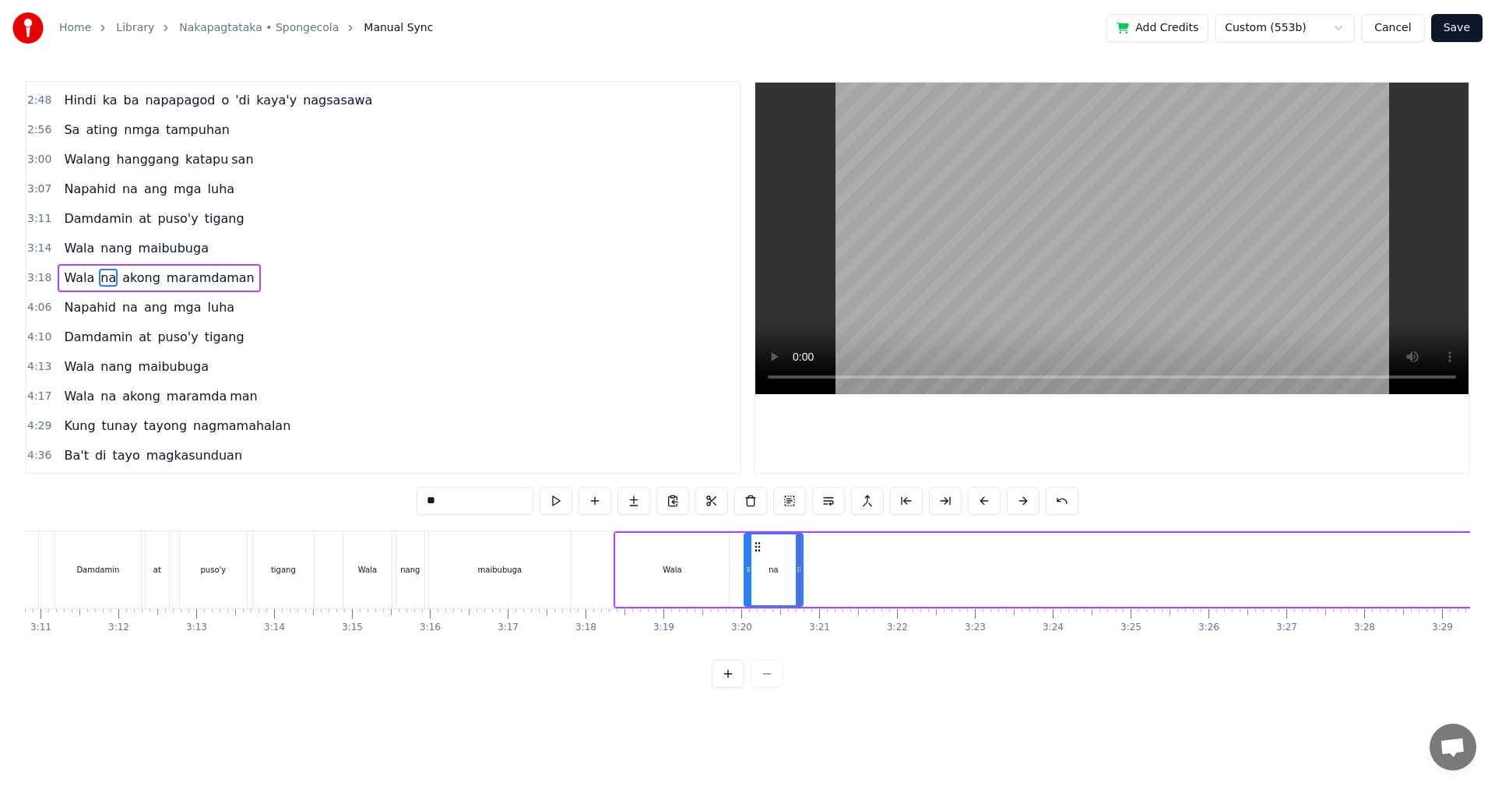
scroll to position [0, 14831]
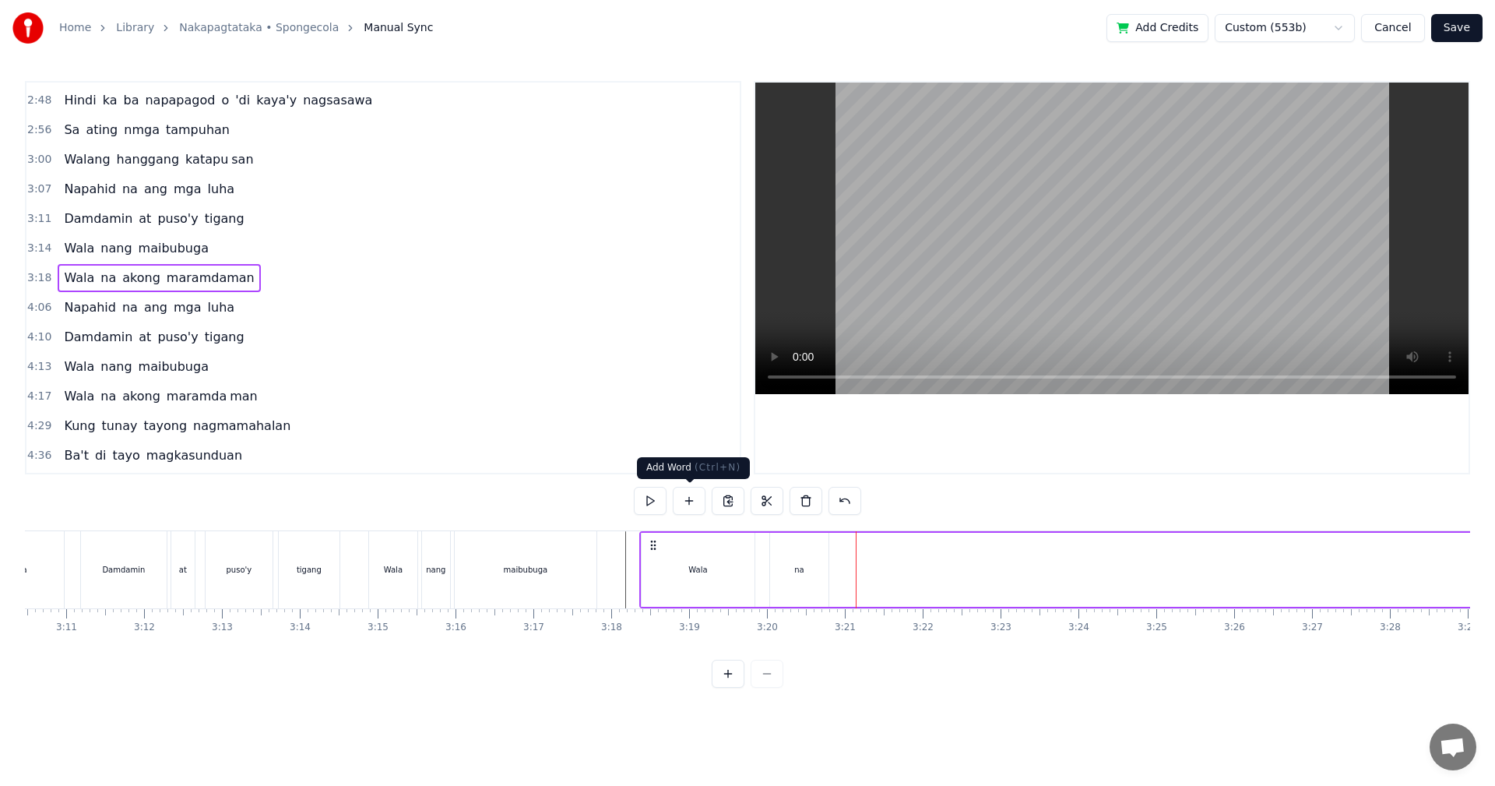
click at [691, 498] on button at bounding box center [689, 501] width 33 height 28
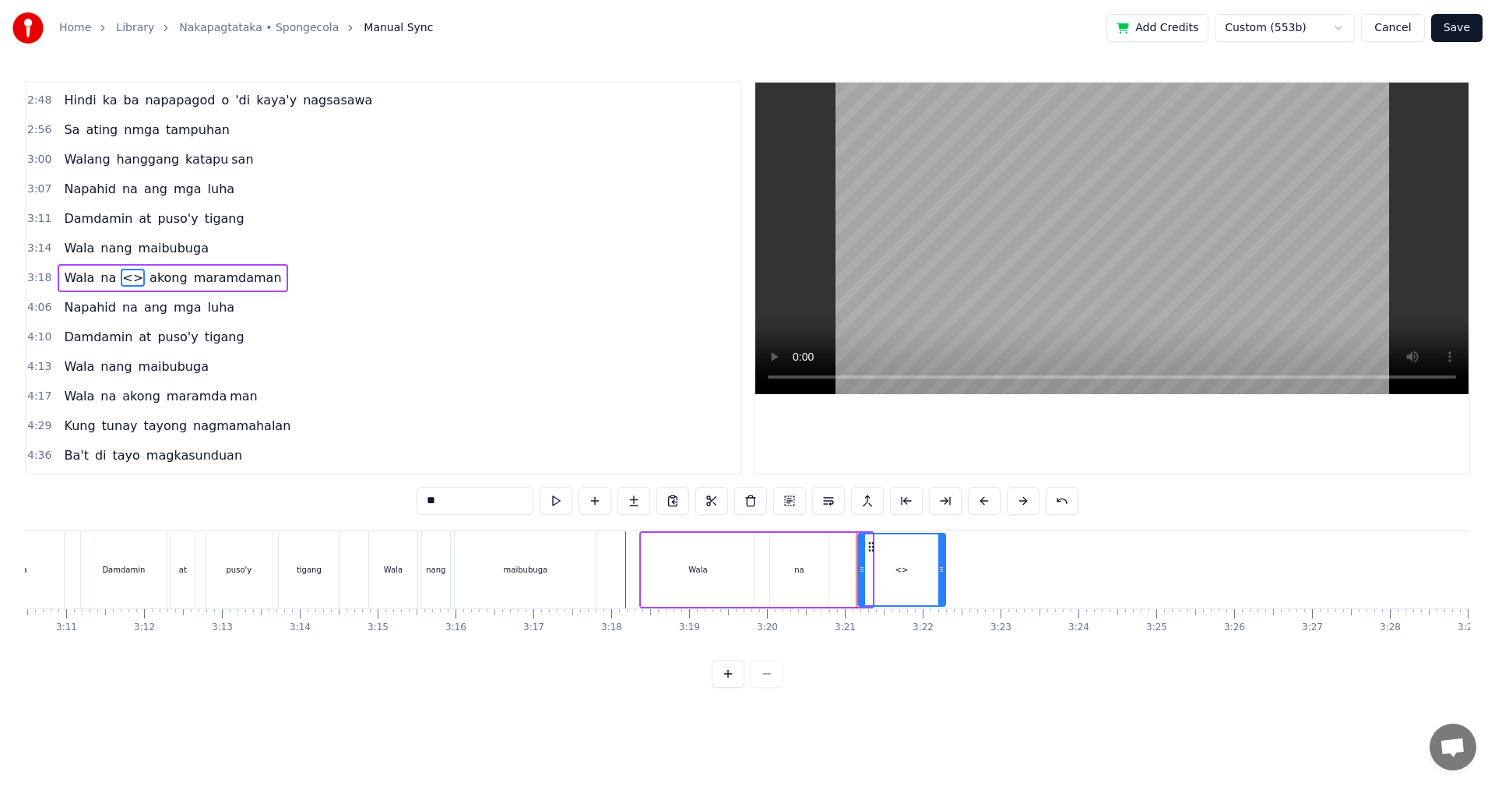
drag, startPoint x: 867, startPoint y: 572, endPoint x: 941, endPoint y: 575, distance: 73.2
click at [941, 575] on icon at bounding box center [941, 569] width 6 height 12
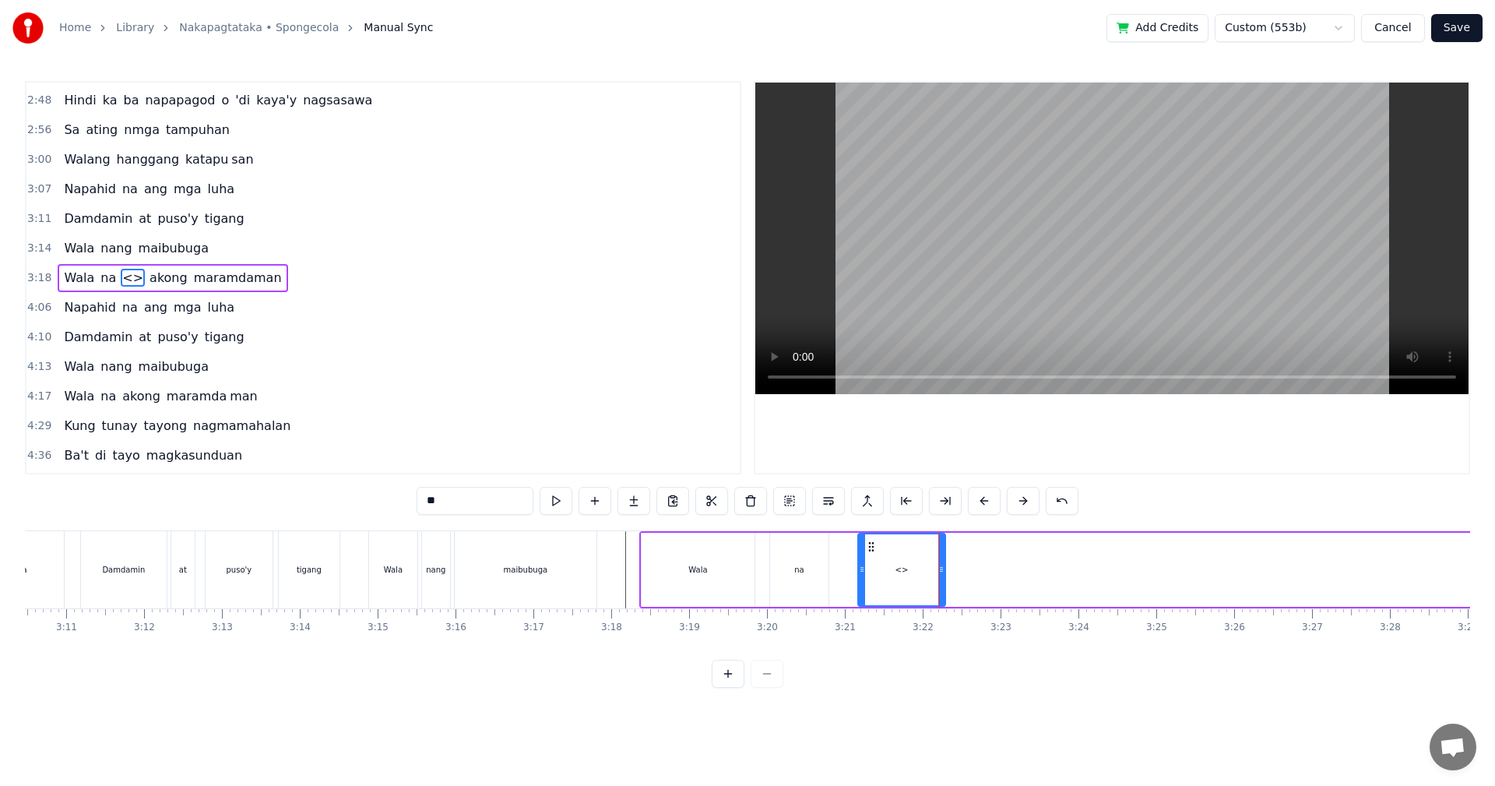
click at [902, 579] on div "<>" at bounding box center [902, 569] width 86 height 71
drag, startPoint x: 464, startPoint y: 496, endPoint x: 373, endPoint y: 490, distance: 91.3
click at [373, 490] on div "0:29 Walang tigil ang gulo sa aking pag- iisip 0:37 Mula nang tayo'y nagpasyang…" at bounding box center [747, 384] width 1445 height 607
type input "*****"
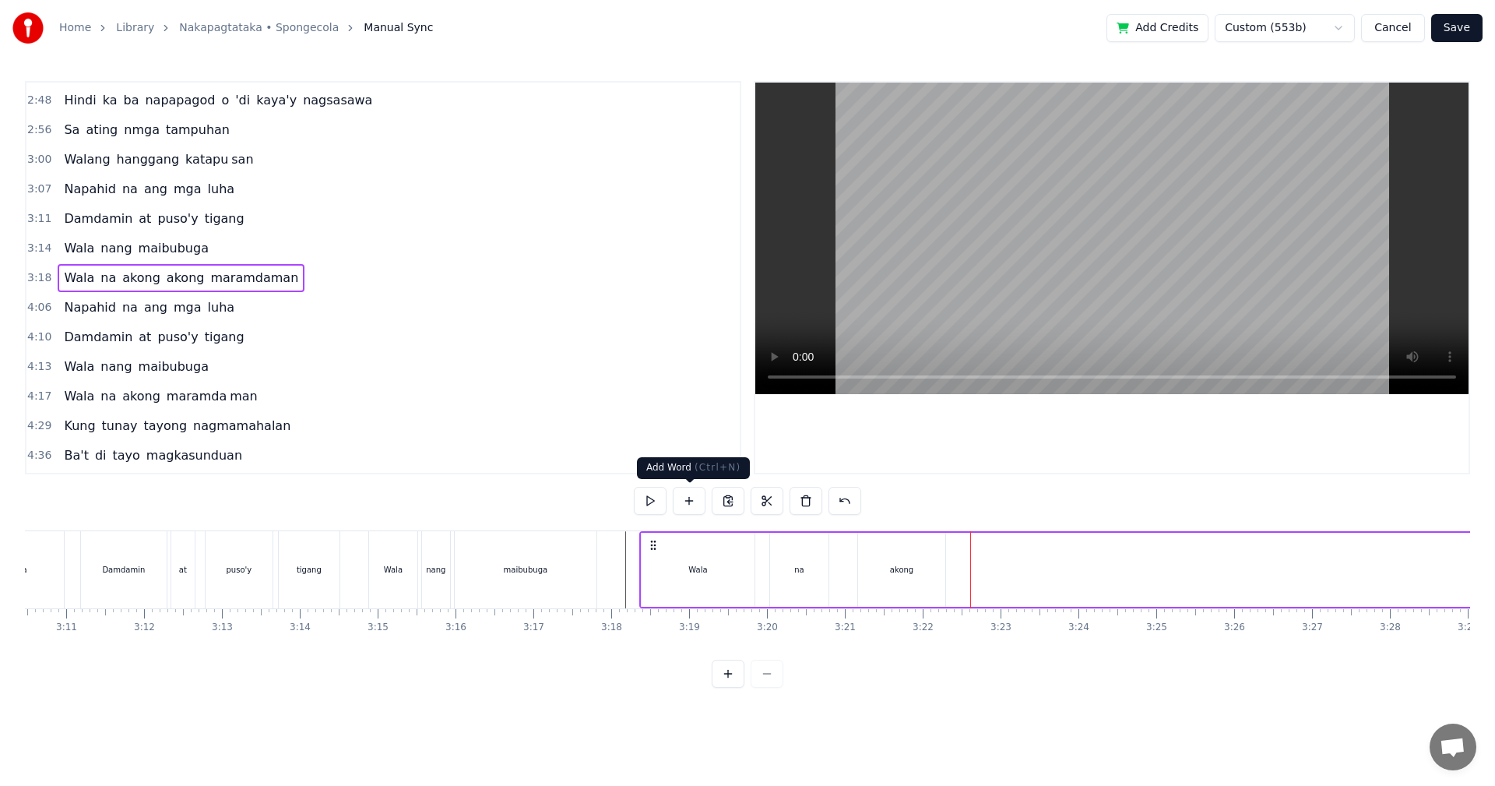
click at [693, 506] on button at bounding box center [689, 501] width 33 height 28
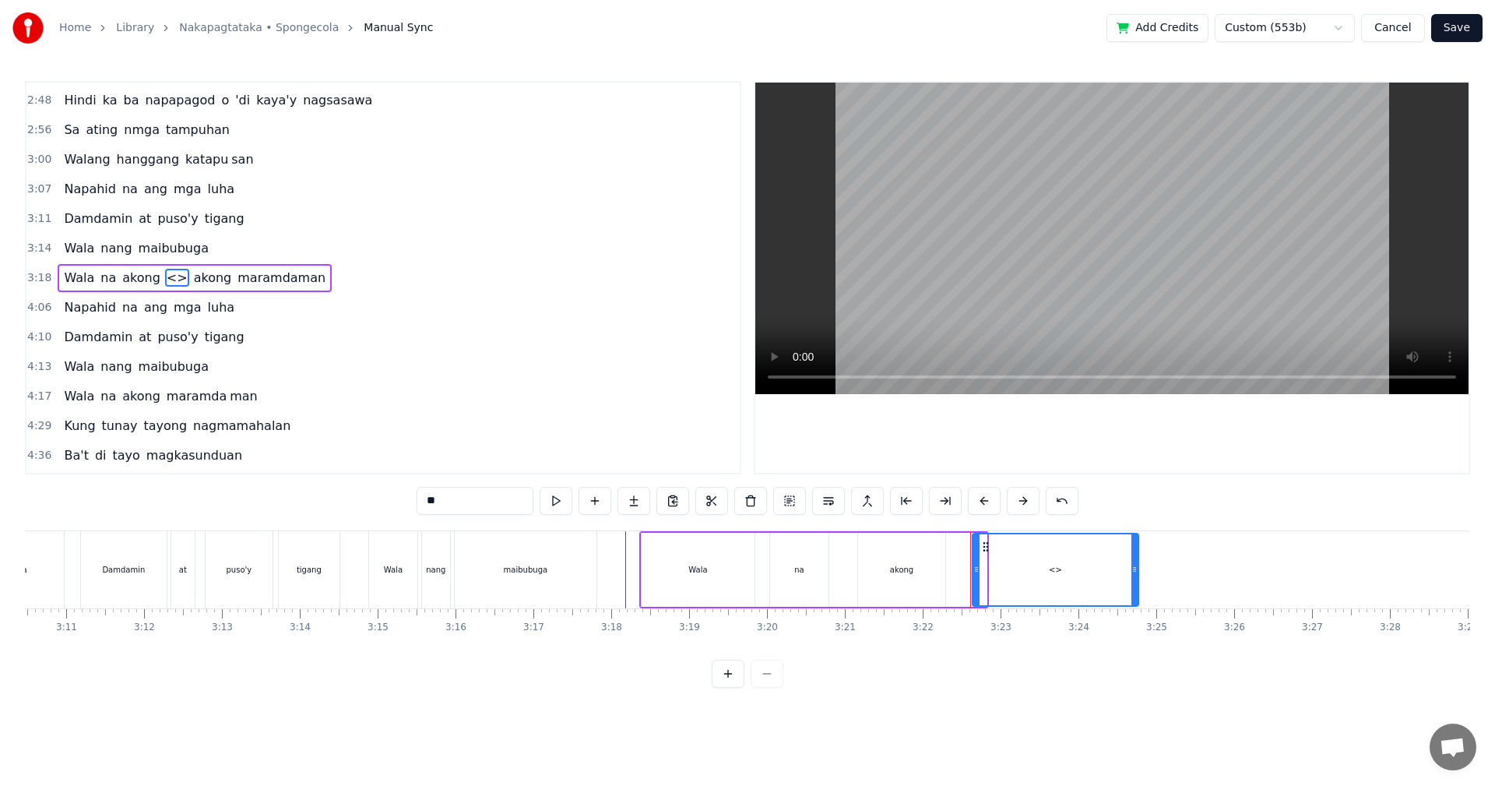
drag, startPoint x: 983, startPoint y: 574, endPoint x: 1137, endPoint y: 582, distance: 153.6
click at [1137, 582] on div at bounding box center [1134, 569] width 6 height 71
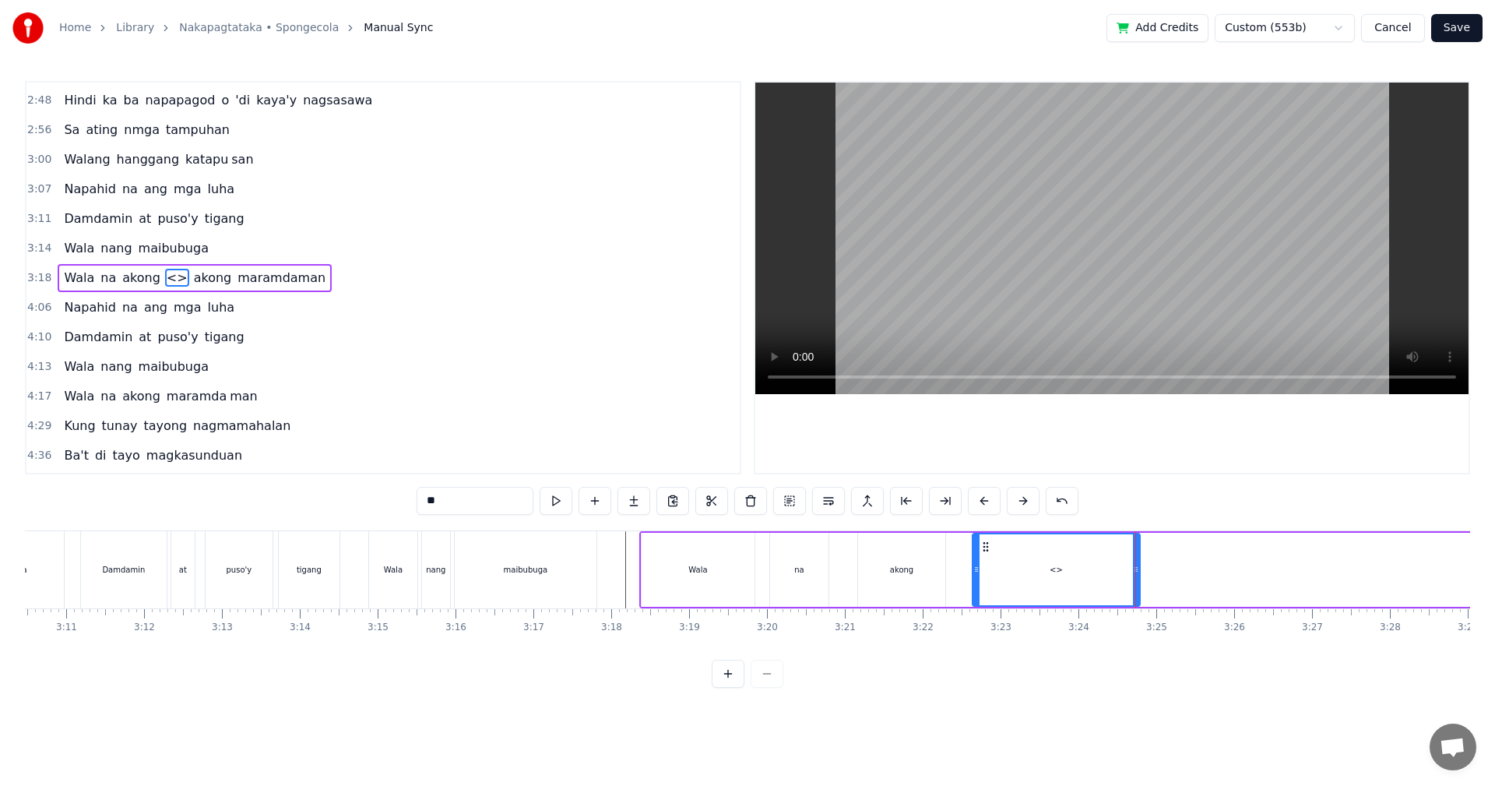
drag, startPoint x: 498, startPoint y: 495, endPoint x: 386, endPoint y: 494, distance: 111.3
click at [386, 494] on div "0:29 Walang tigil ang gulo sa aking pag- iisip 0:37 Mula nang tayo'y nagpasyang…" at bounding box center [747, 384] width 1445 height 607
type input "**********"
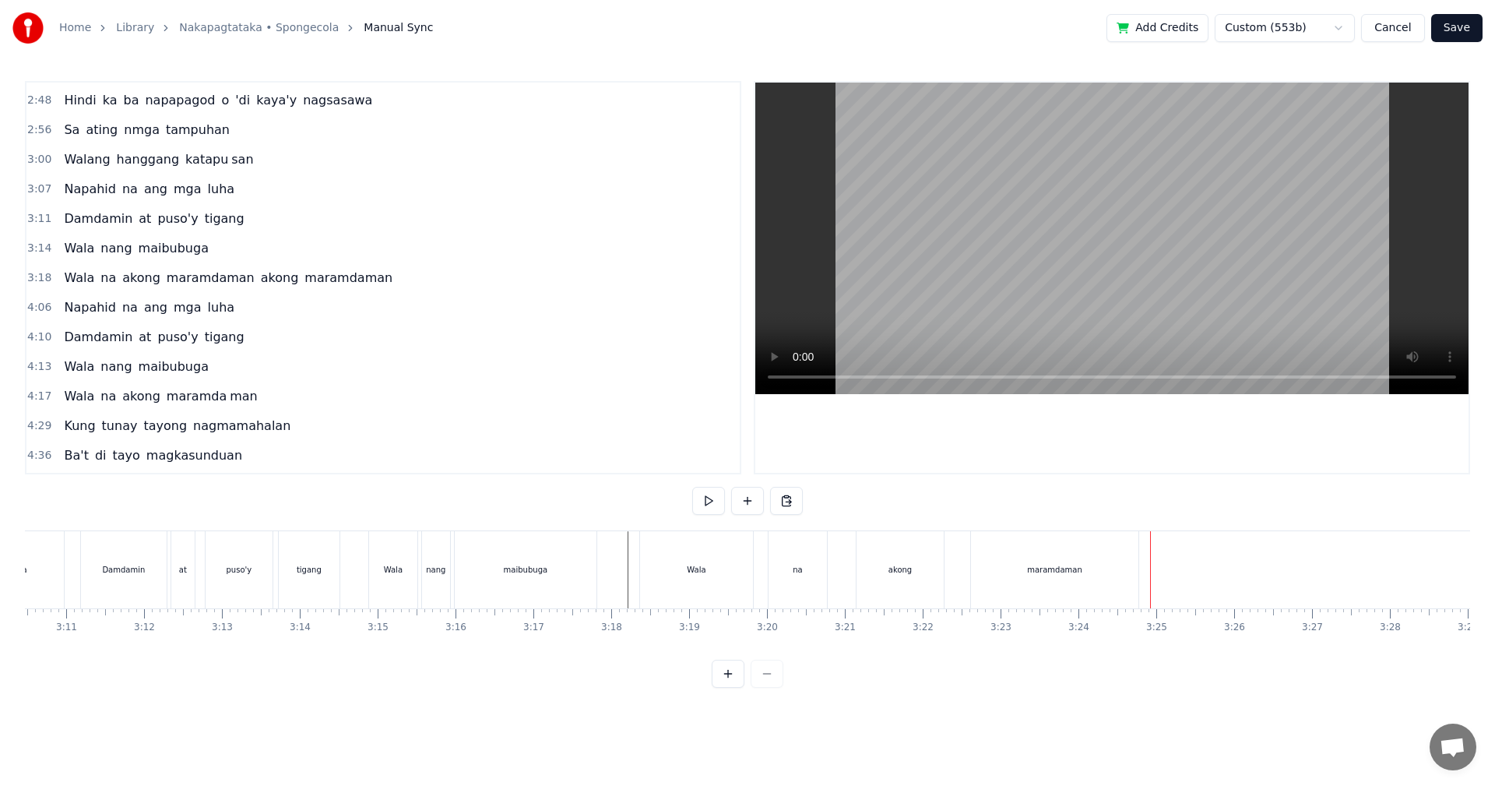
click at [1078, 591] on div "maramdaman" at bounding box center [1054, 569] width 167 height 77
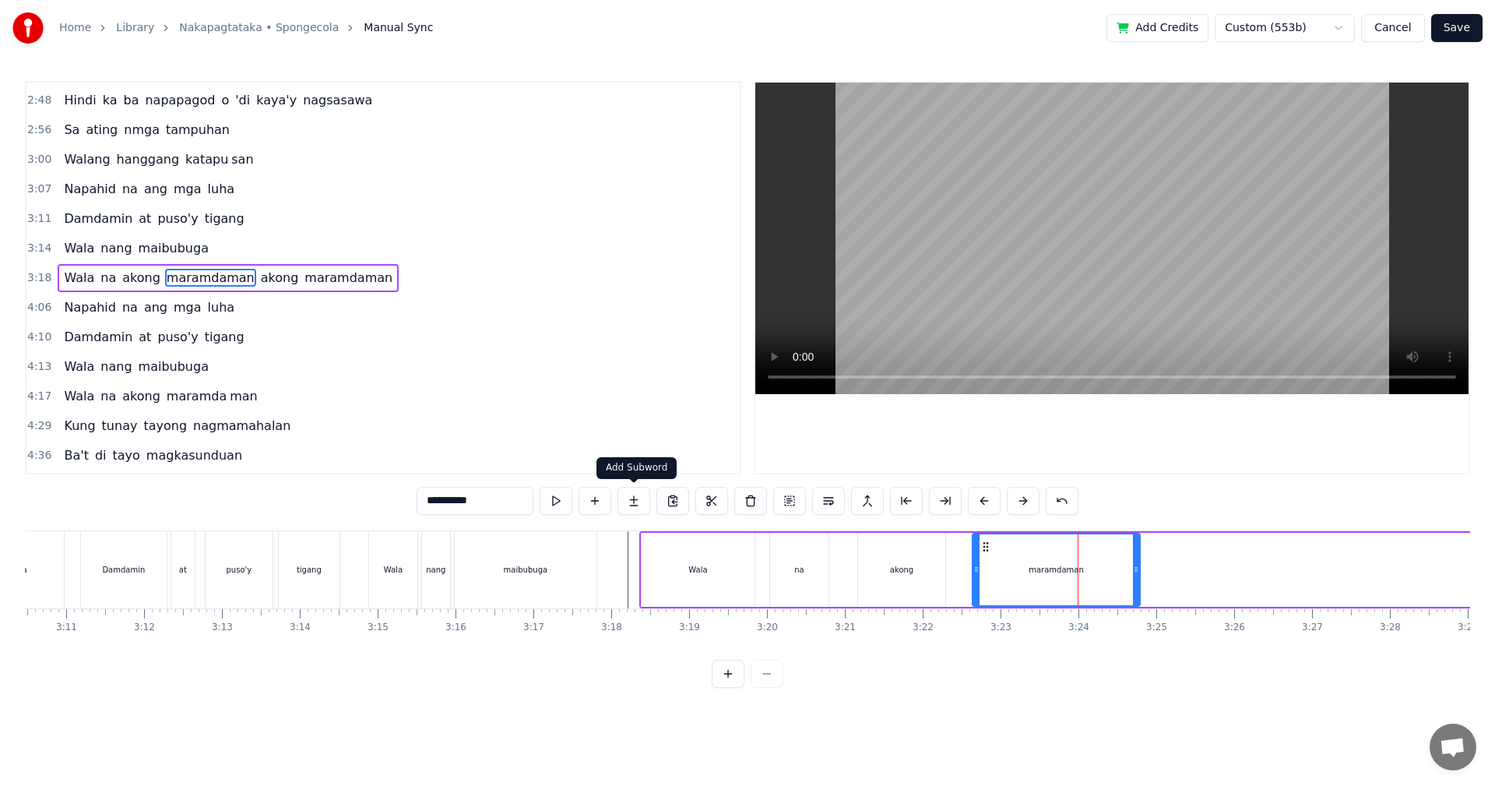
click at [633, 505] on button at bounding box center [633, 501] width 33 height 28
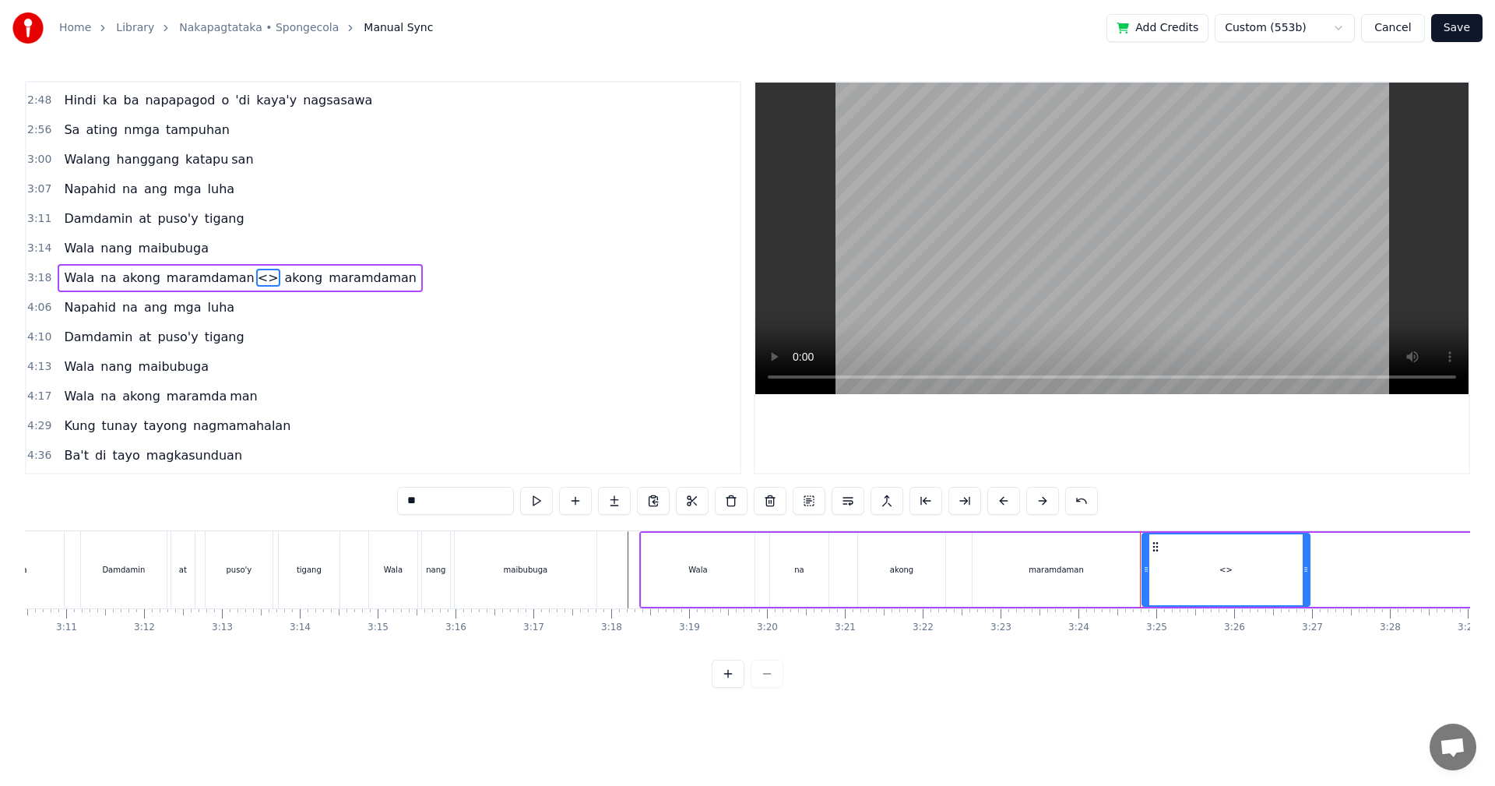
drag, startPoint x: 445, startPoint y: 498, endPoint x: 374, endPoint y: 498, distance: 70.9
click at [374, 498] on div "0:29 Walang tigil ang gulo sa aking pag- iisip 0:37 Mula nang tayo'y nagpasyang…" at bounding box center [747, 384] width 1445 height 607
click at [1076, 579] on div "maramdaman" at bounding box center [1056, 570] width 167 height 74
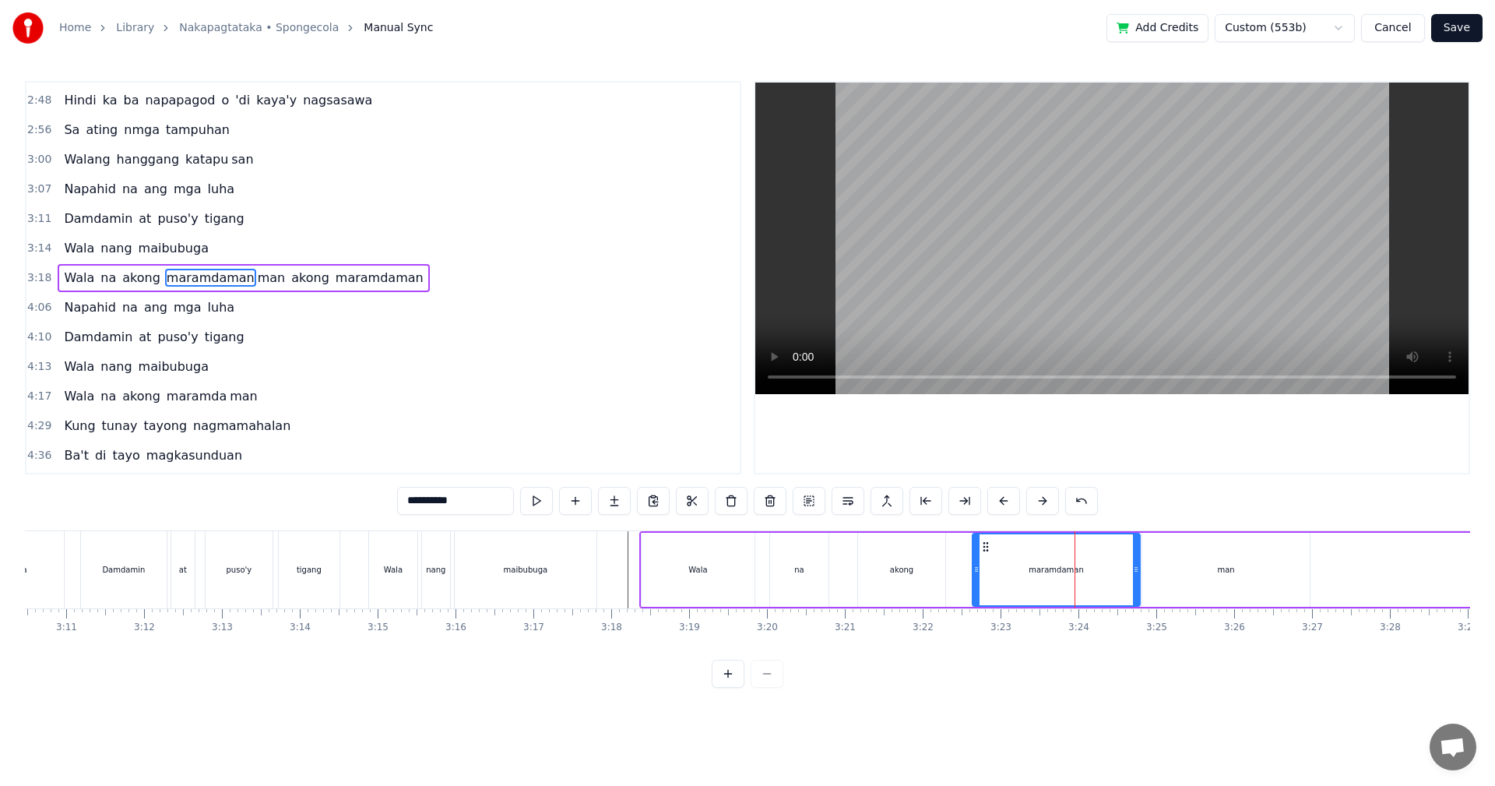
drag, startPoint x: 475, startPoint y: 501, endPoint x: 455, endPoint y: 504, distance: 20.4
click at [455, 504] on input "**********" at bounding box center [455, 501] width 117 height 28
type input "*******"
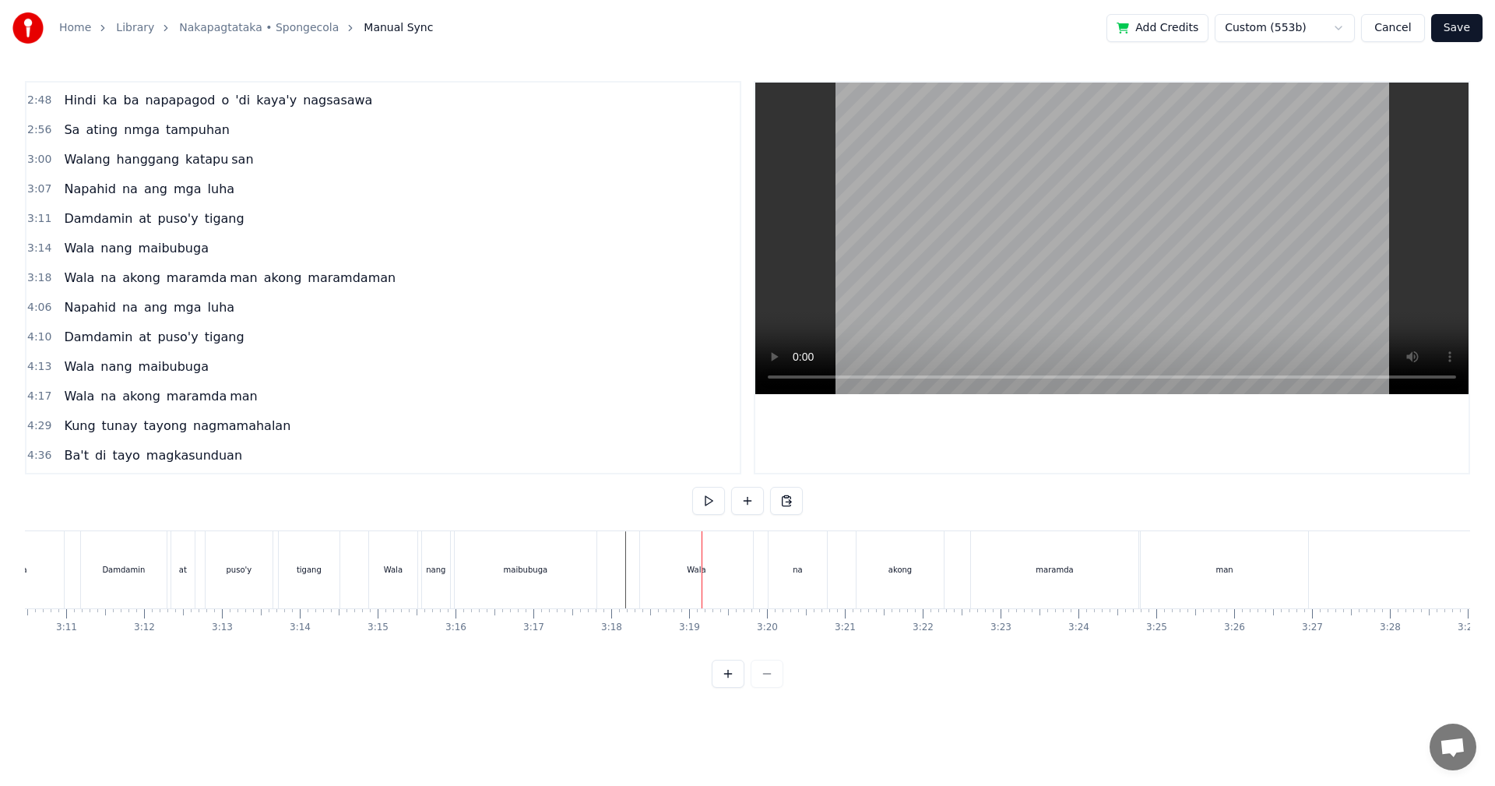
click at [692, 577] on div "Wala" at bounding box center [696, 569] width 113 height 77
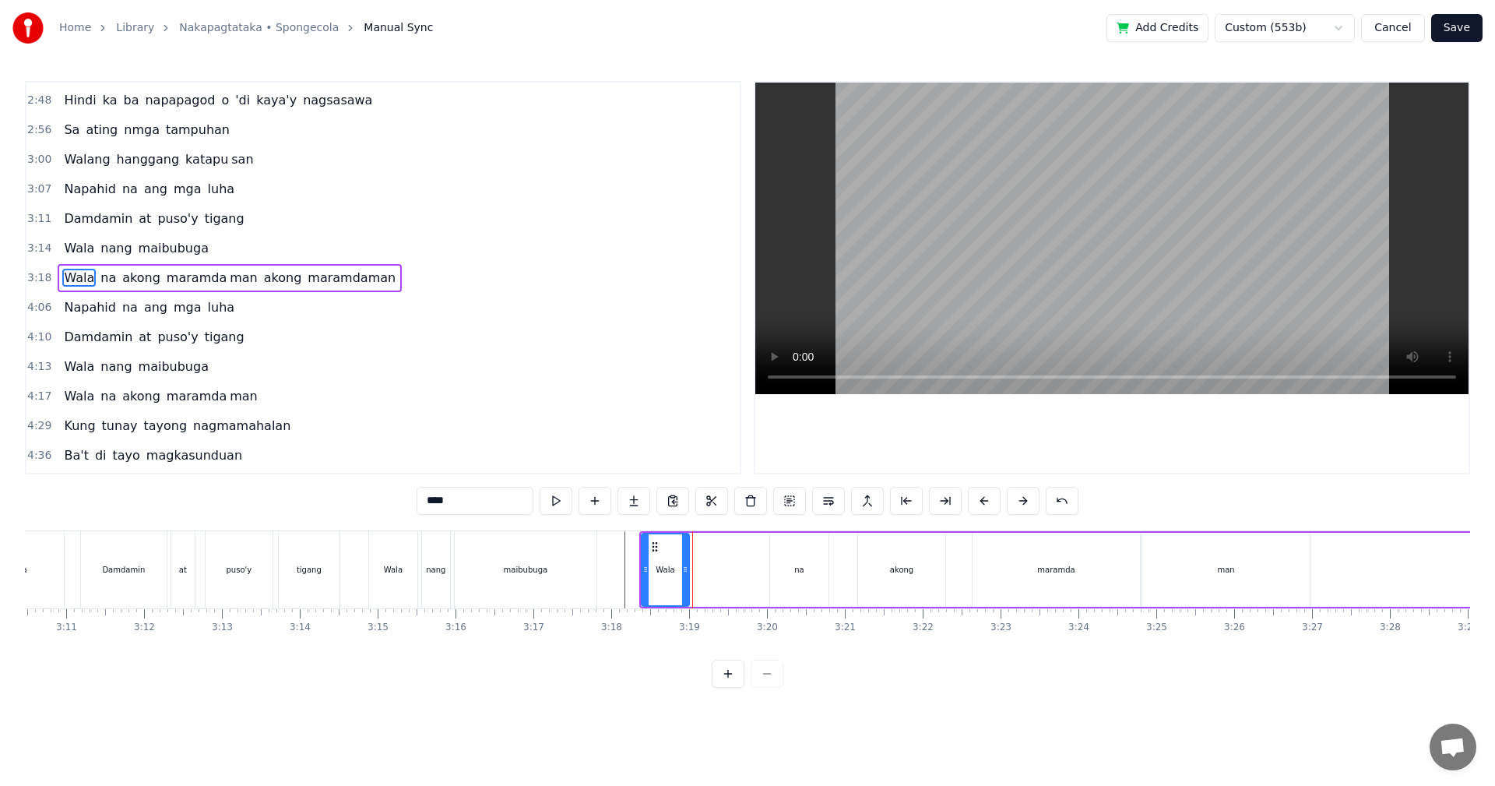
drag, startPoint x: 750, startPoint y: 577, endPoint x: 684, endPoint y: 579, distance: 65.4
click at [684, 579] on div at bounding box center [685, 569] width 6 height 71
click at [786, 572] on div "na" at bounding box center [799, 570] width 58 height 74
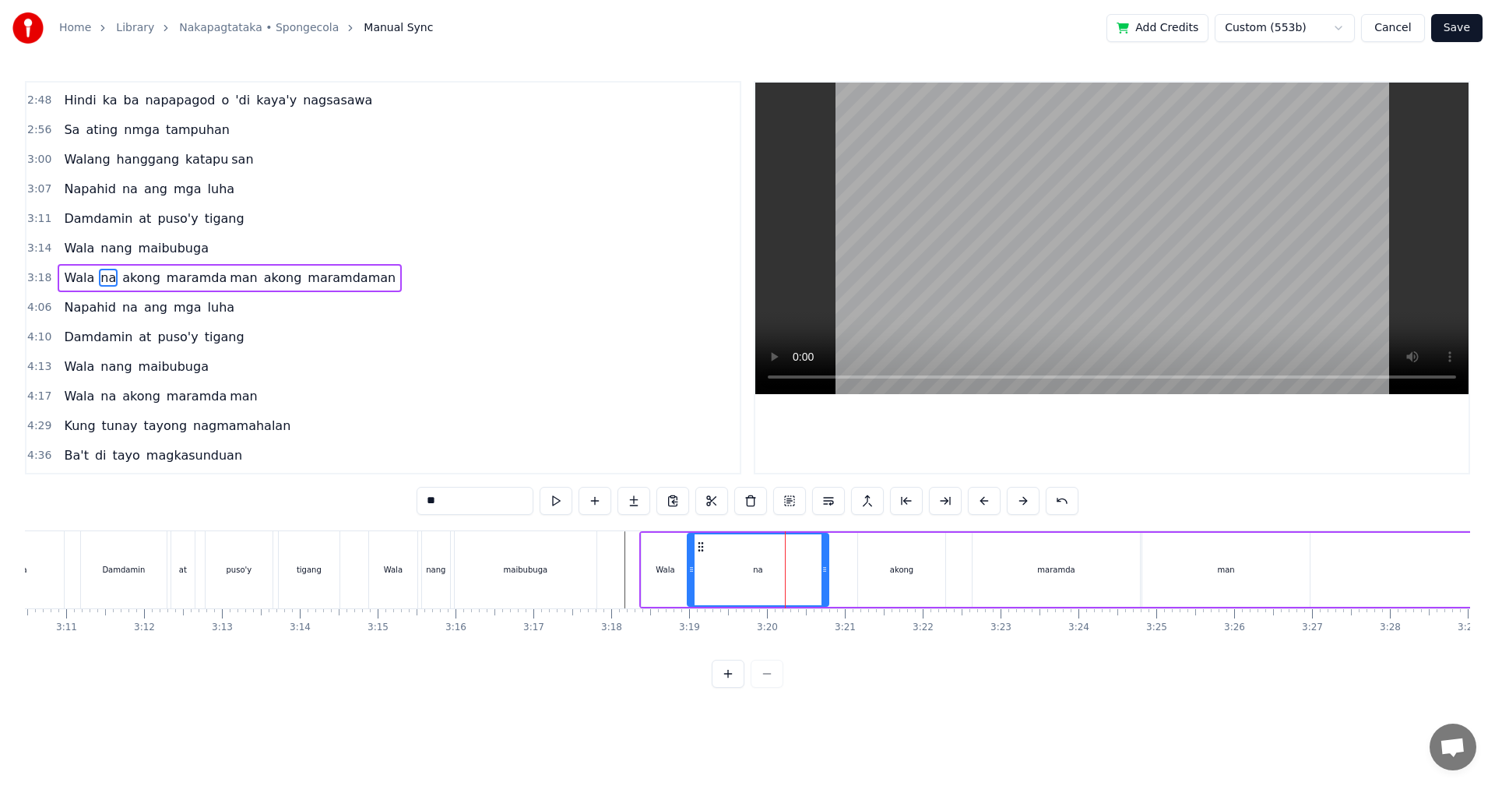
drag, startPoint x: 772, startPoint y: 576, endPoint x: 737, endPoint y: 581, distance: 35.3
click at [689, 579] on div at bounding box center [691, 569] width 6 height 71
drag, startPoint x: 822, startPoint y: 575, endPoint x: 728, endPoint y: 575, distance: 94.2
click at [728, 575] on div at bounding box center [730, 569] width 6 height 71
click at [885, 575] on div "akong" at bounding box center [901, 570] width 87 height 74
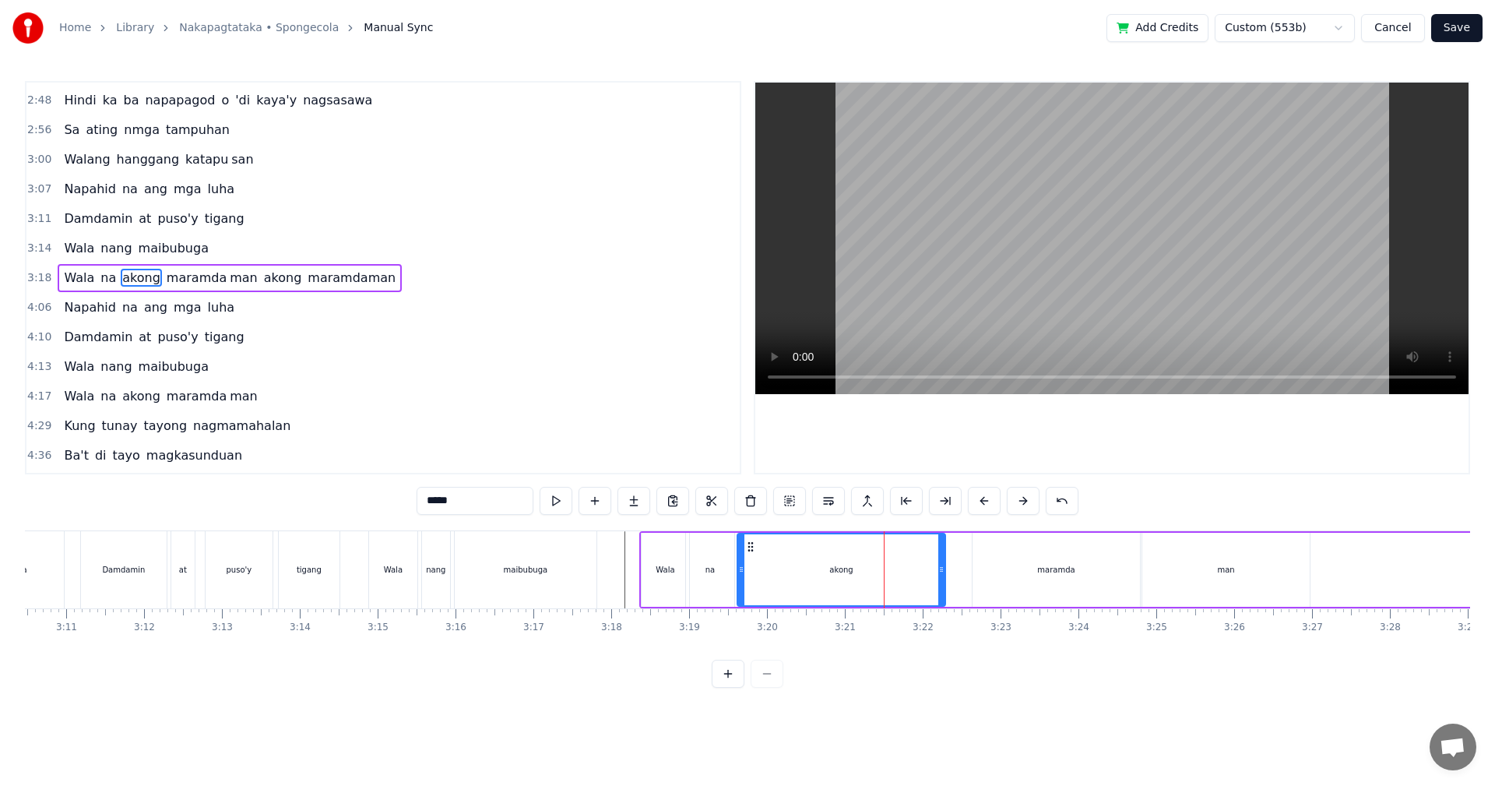
drag, startPoint x: 858, startPoint y: 573, endPoint x: 736, endPoint y: 573, distance: 122.2
click at [738, 573] on icon at bounding box center [741, 569] width 6 height 12
drag, startPoint x: 941, startPoint y: 572, endPoint x: 866, endPoint y: 577, distance: 74.9
click at [839, 577] on div at bounding box center [840, 569] width 6 height 71
click at [1013, 567] on div "maramda" at bounding box center [1056, 570] width 167 height 74
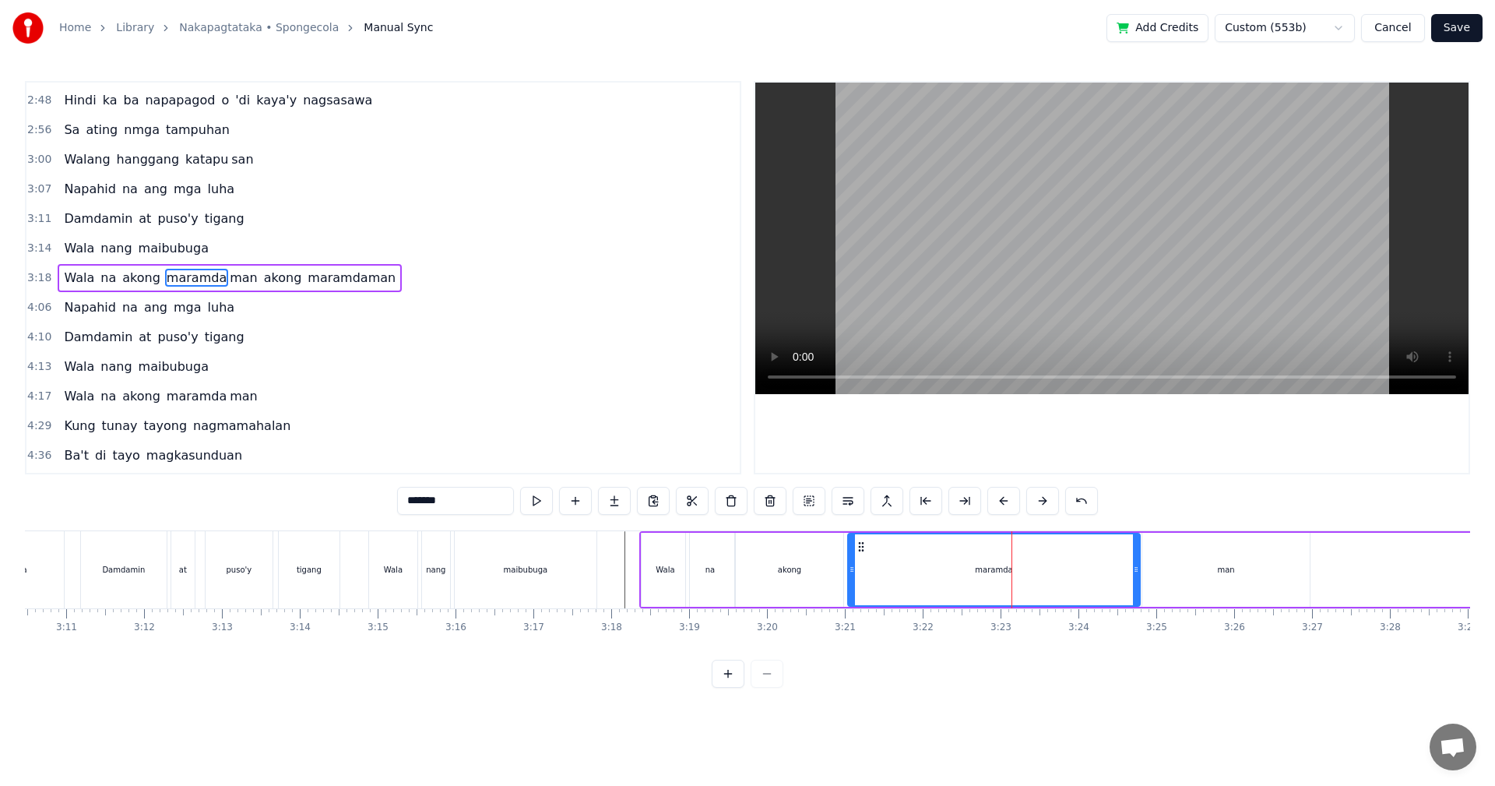
drag, startPoint x: 975, startPoint y: 573, endPoint x: 850, endPoint y: 578, distance: 124.7
click at [850, 578] on div at bounding box center [852, 569] width 6 height 71
drag, startPoint x: 1134, startPoint y: 579, endPoint x: 985, endPoint y: 585, distance: 149.6
click at [987, 585] on div at bounding box center [990, 569] width 6 height 71
click at [1205, 572] on div "man" at bounding box center [1225, 570] width 167 height 74
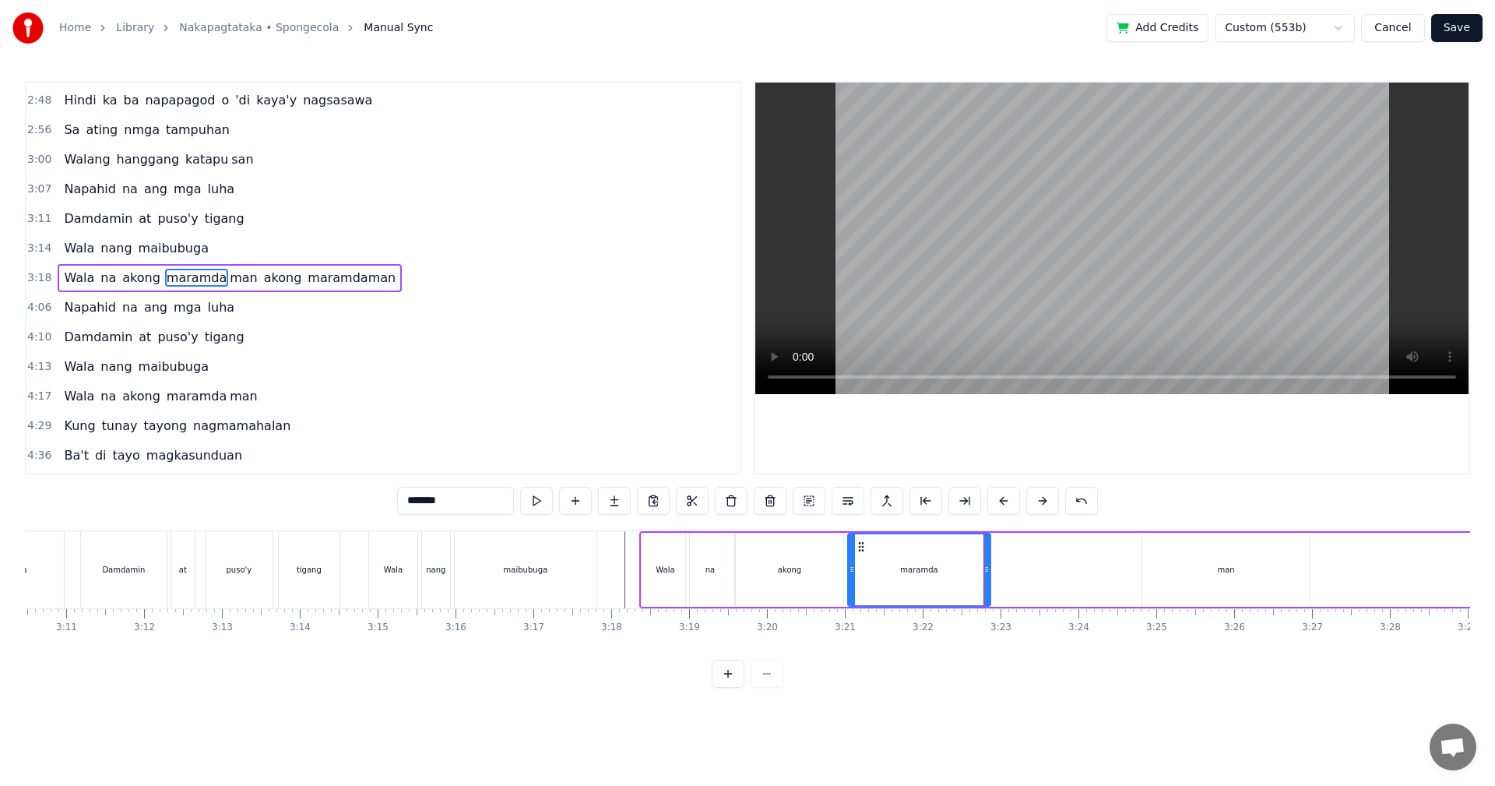
type input "***"
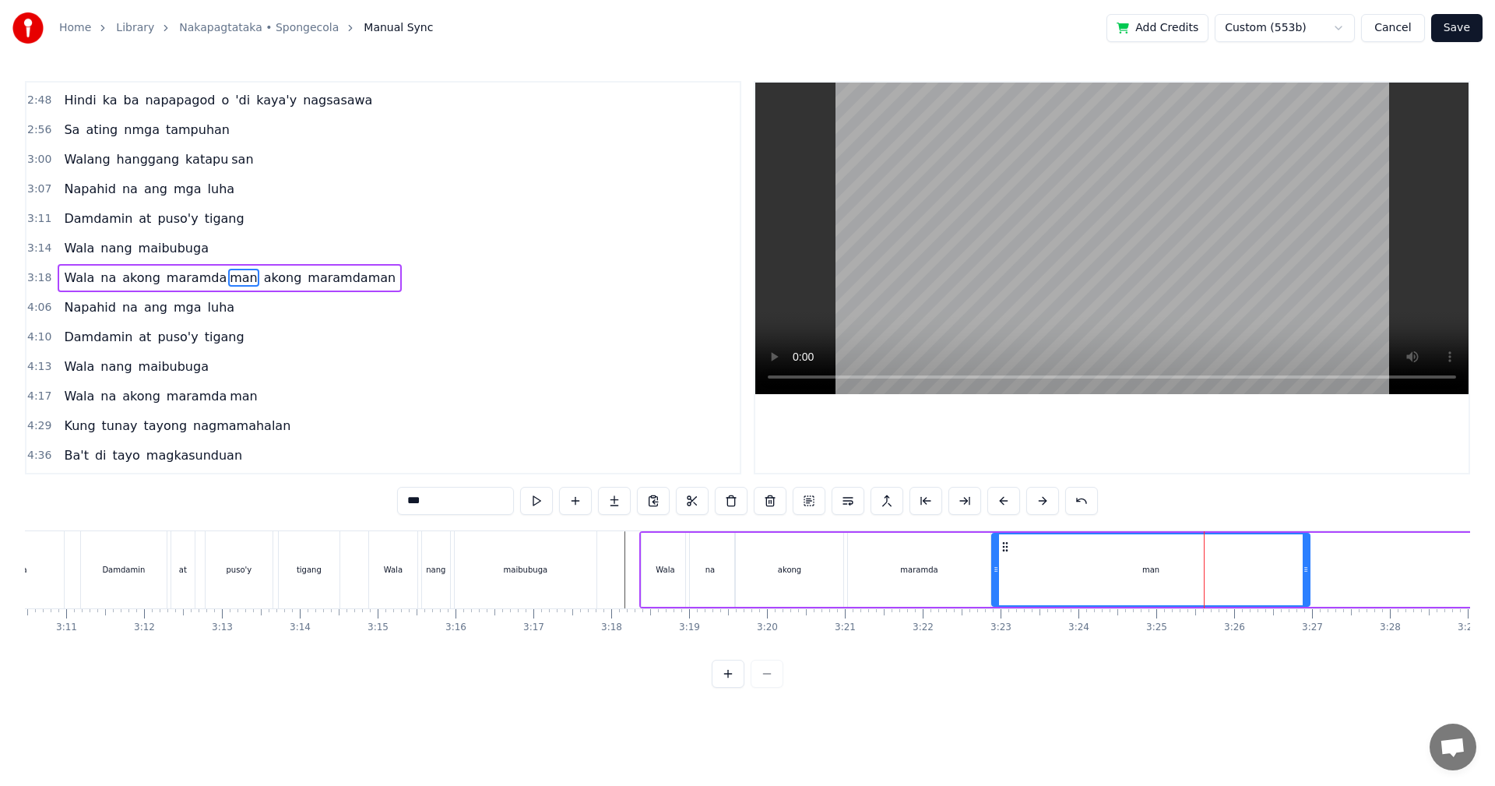
drag, startPoint x: 1144, startPoint y: 575, endPoint x: 992, endPoint y: 581, distance: 151.9
click at [993, 581] on div at bounding box center [996, 569] width 6 height 71
drag, startPoint x: 1307, startPoint y: 572, endPoint x: 1165, endPoint y: 580, distance: 142.7
click at [1165, 580] on div at bounding box center [1163, 569] width 6 height 71
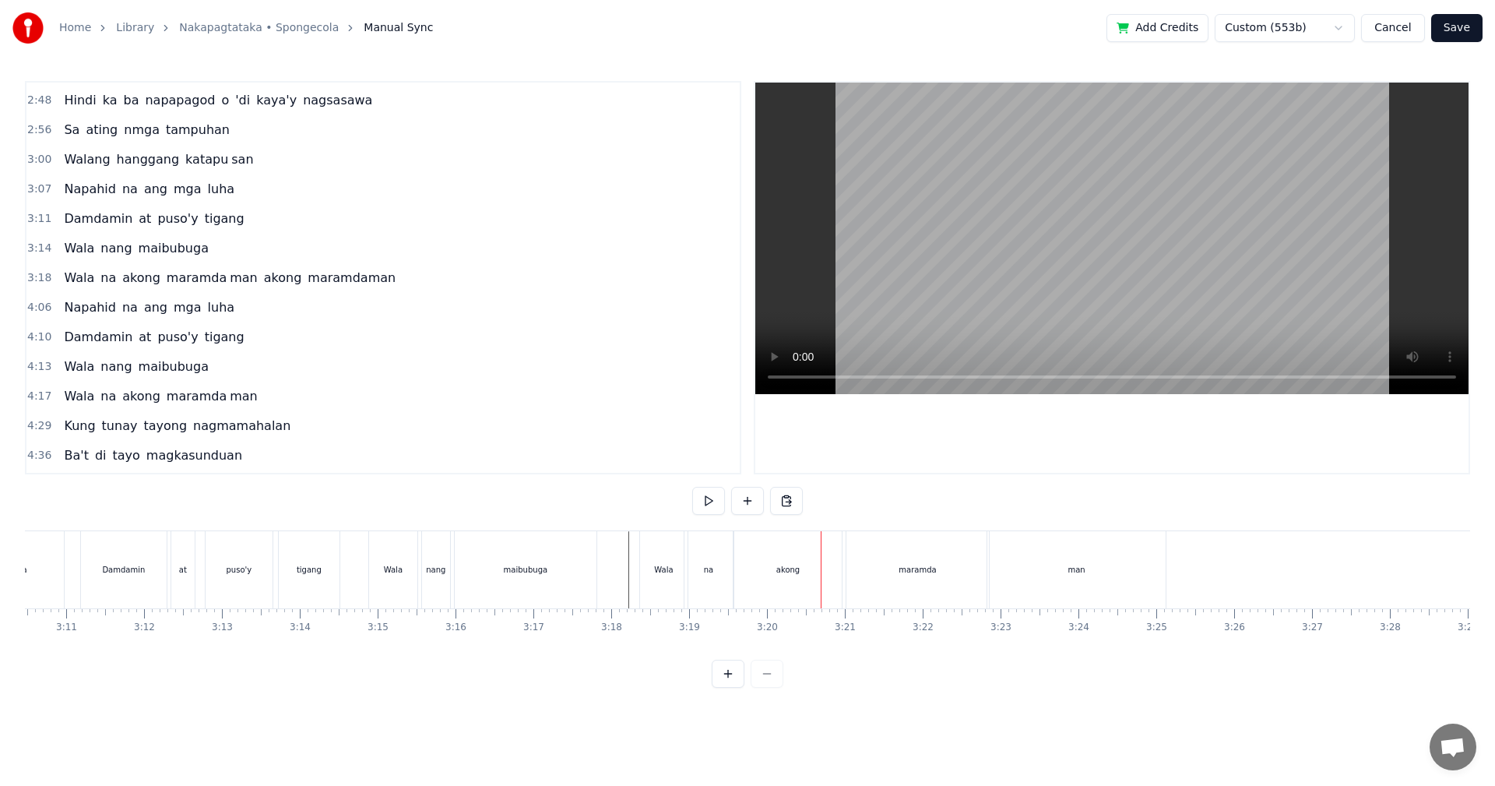
click at [784, 566] on div "akong" at bounding box center [787, 570] width 23 height 12
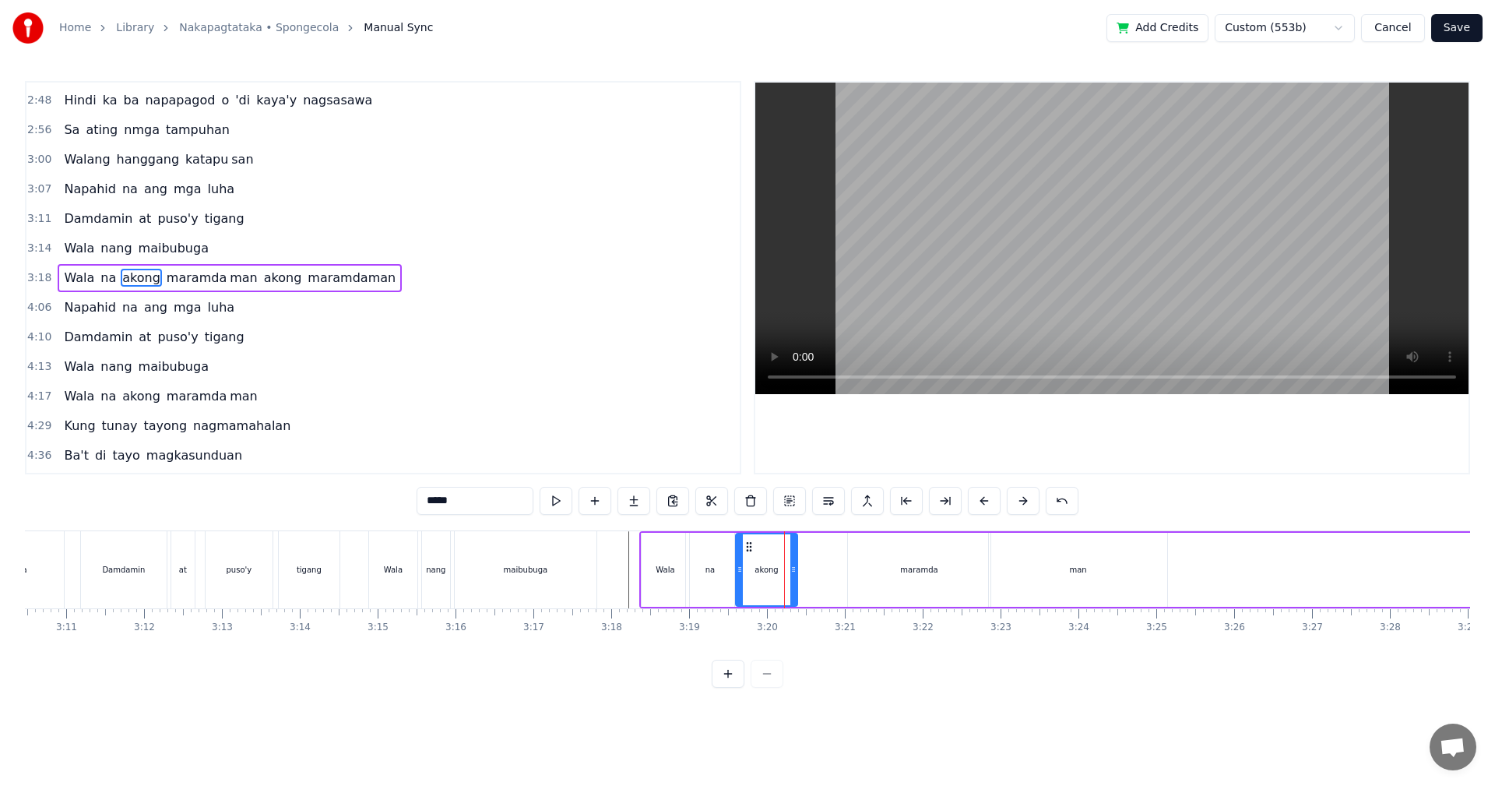
drag, startPoint x: 839, startPoint y: 569, endPoint x: 794, endPoint y: 572, distance: 45.2
click at [794, 572] on icon at bounding box center [793, 569] width 6 height 12
click at [908, 568] on div "maramda" at bounding box center [918, 570] width 37 height 12
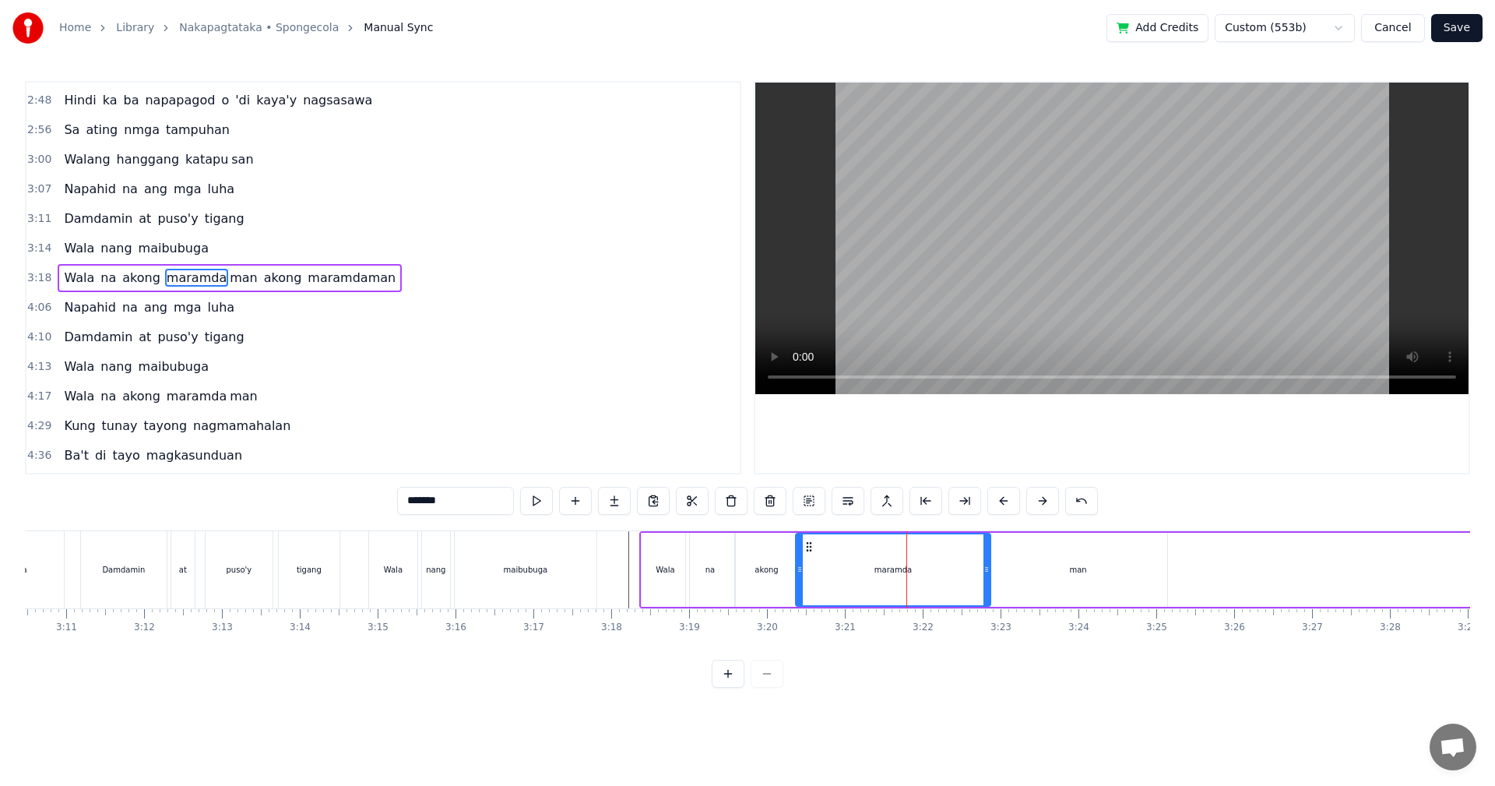
drag, startPoint x: 852, startPoint y: 574, endPoint x: 800, endPoint y: 574, distance: 51.4
click at [800, 574] on icon at bounding box center [800, 569] width 6 height 12
drag, startPoint x: 987, startPoint y: 570, endPoint x: 913, endPoint y: 574, distance: 73.3
click at [913, 574] on icon at bounding box center [913, 569] width 6 height 12
click at [1044, 580] on div "man" at bounding box center [1078, 570] width 178 height 74
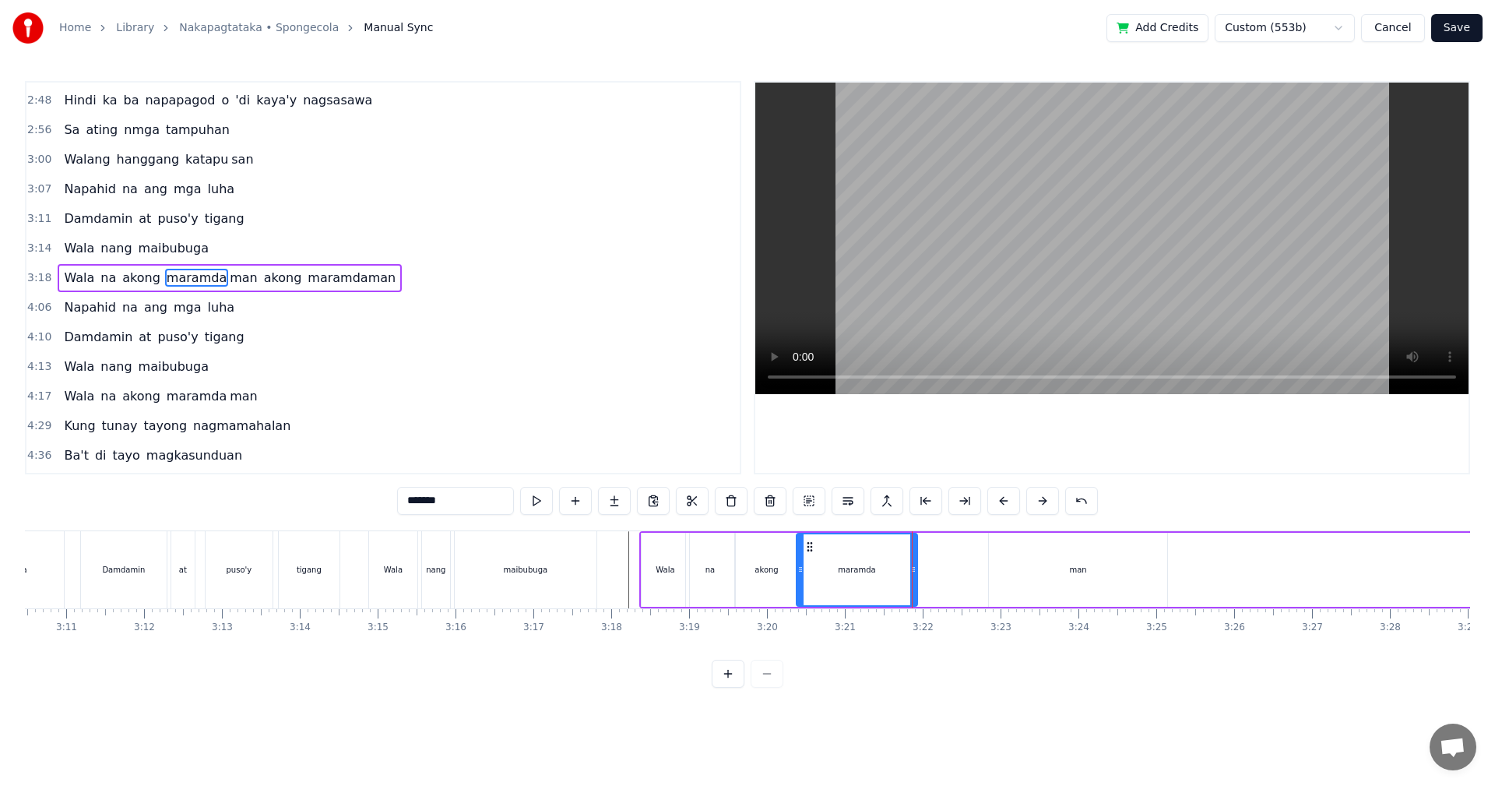
type input "***"
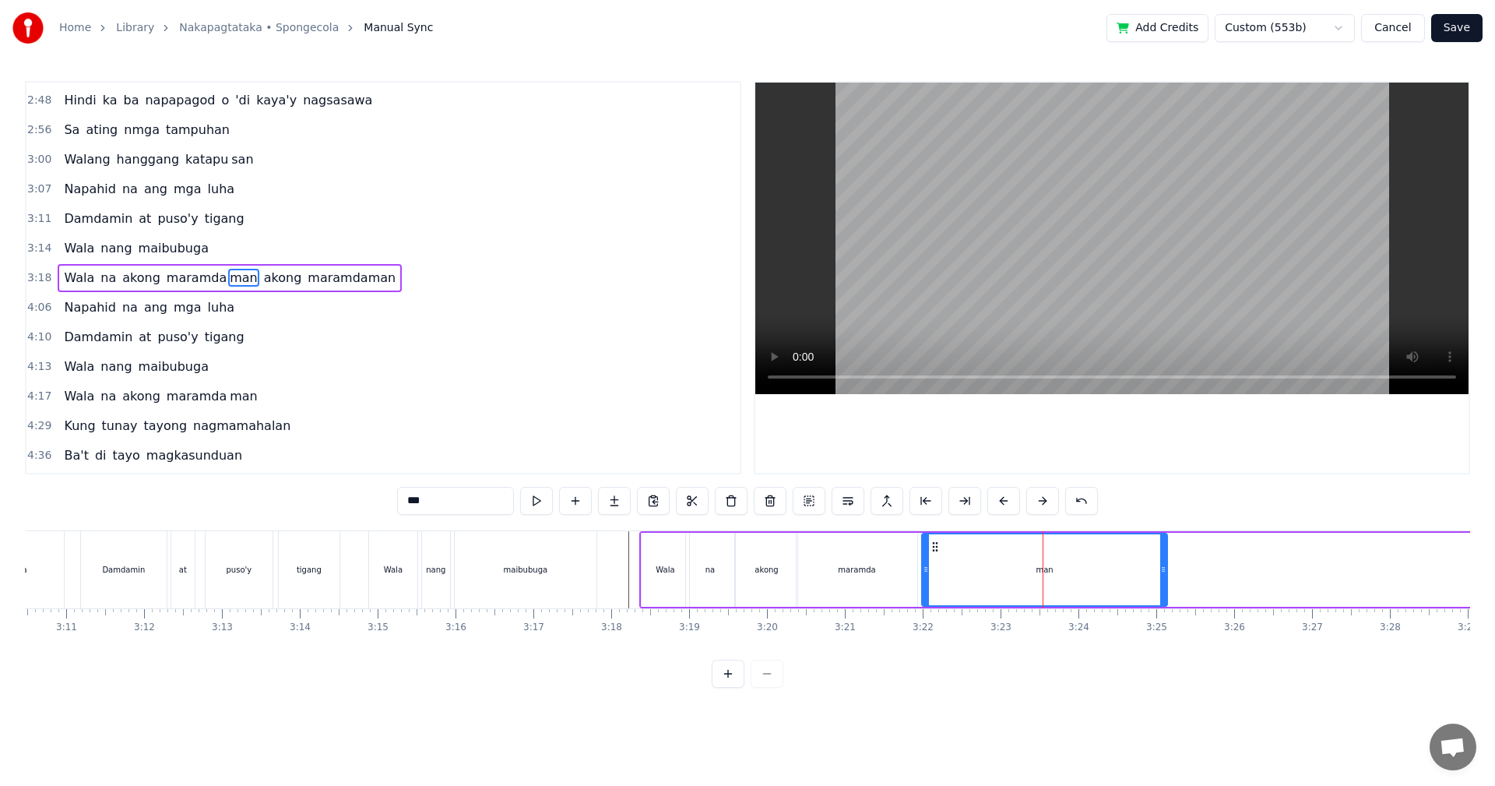
drag, startPoint x: 993, startPoint y: 580, endPoint x: 920, endPoint y: 583, distance: 72.5
click at [923, 583] on div at bounding box center [926, 569] width 6 height 71
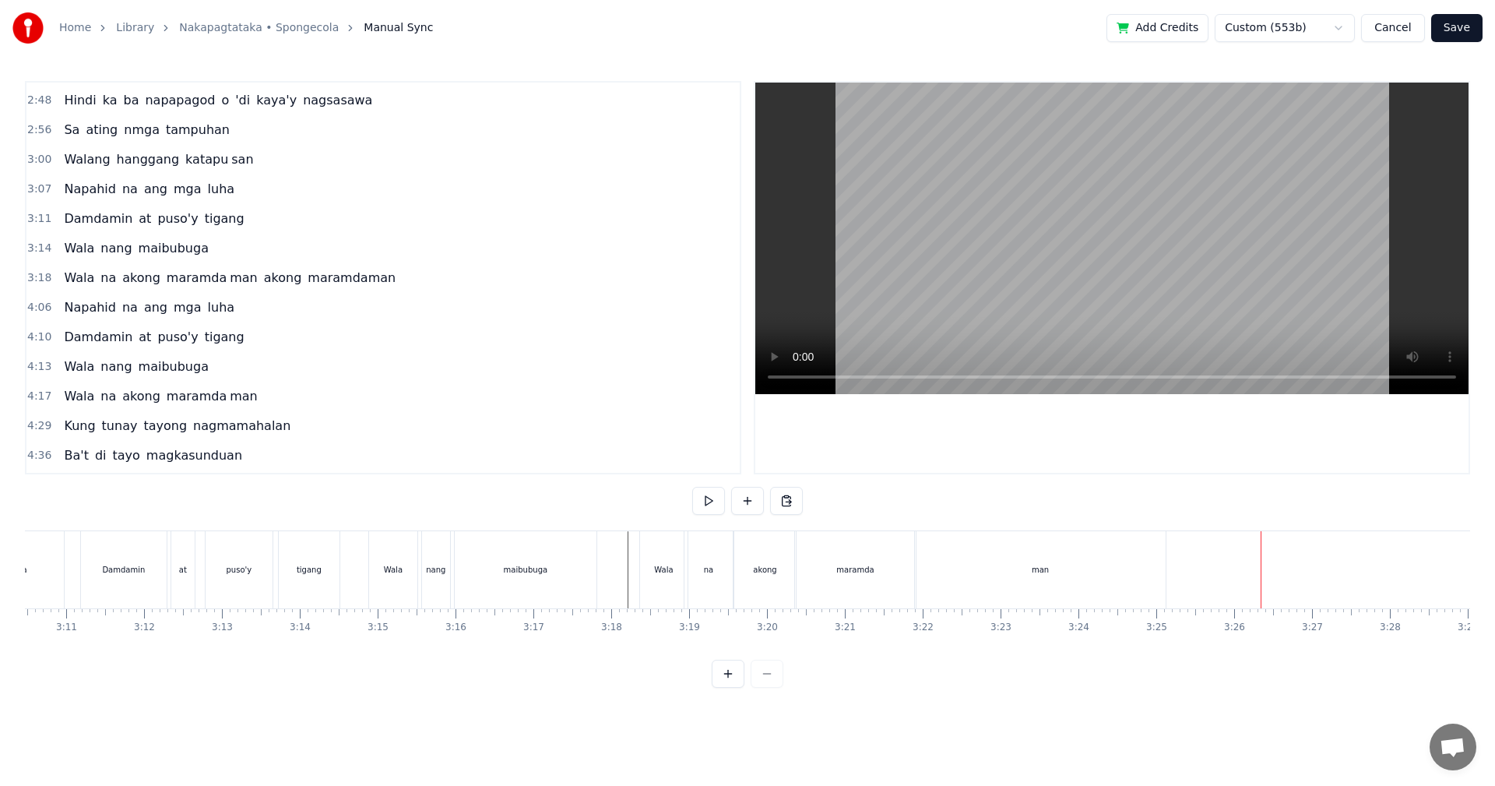
scroll to position [0, 14767]
click at [741, 575] on div "Wala" at bounding box center [727, 569] width 47 height 77
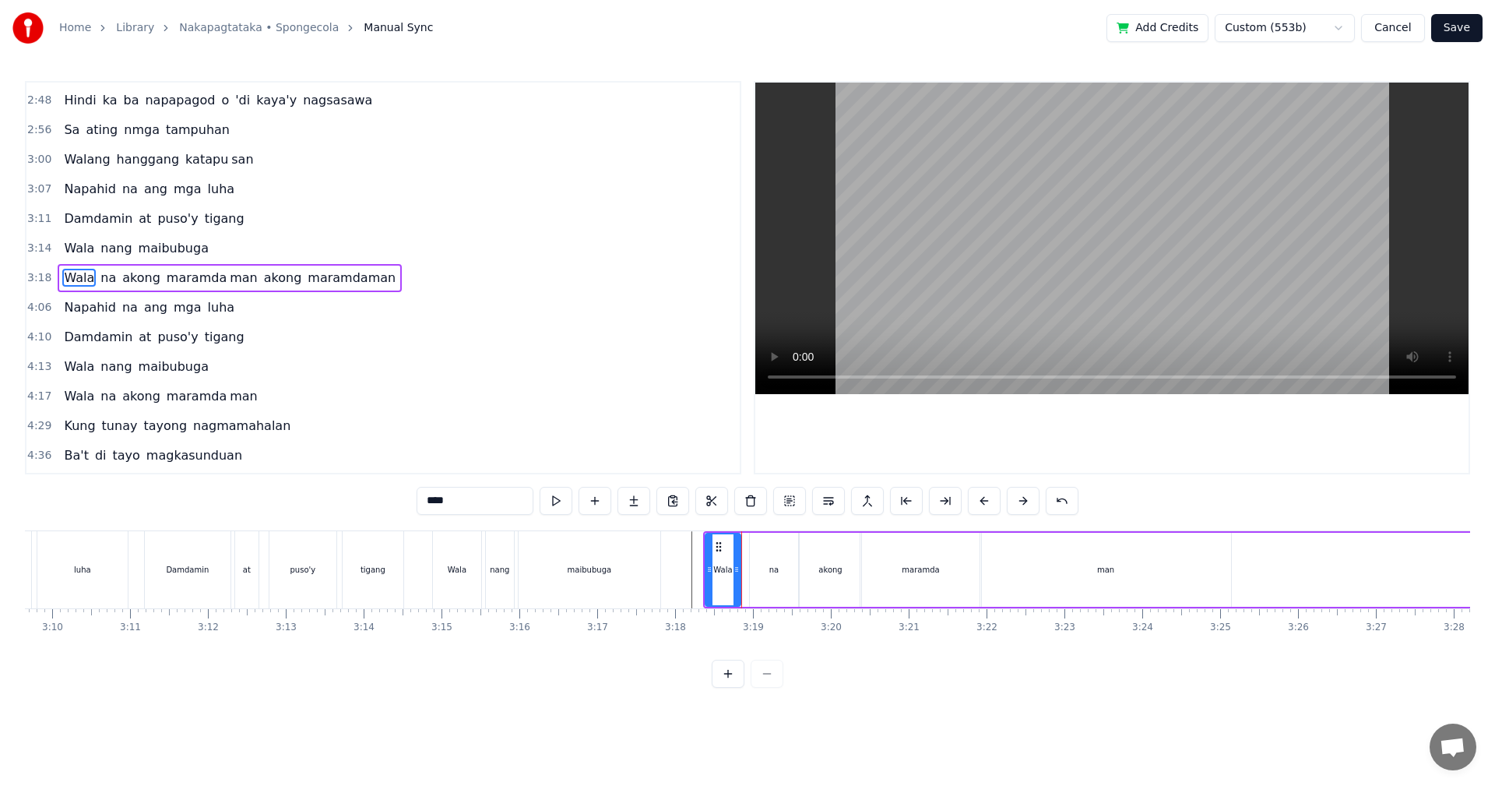
drag, startPoint x: 750, startPoint y: 572, endPoint x: 737, endPoint y: 572, distance: 12.5
click at [737, 572] on icon at bounding box center [736, 569] width 6 height 12
click at [783, 572] on div "na" at bounding box center [774, 570] width 48 height 74
drag, startPoint x: 753, startPoint y: 572, endPoint x: 741, endPoint y: 572, distance: 11.7
click at [741, 572] on icon at bounding box center [742, 569] width 6 height 12
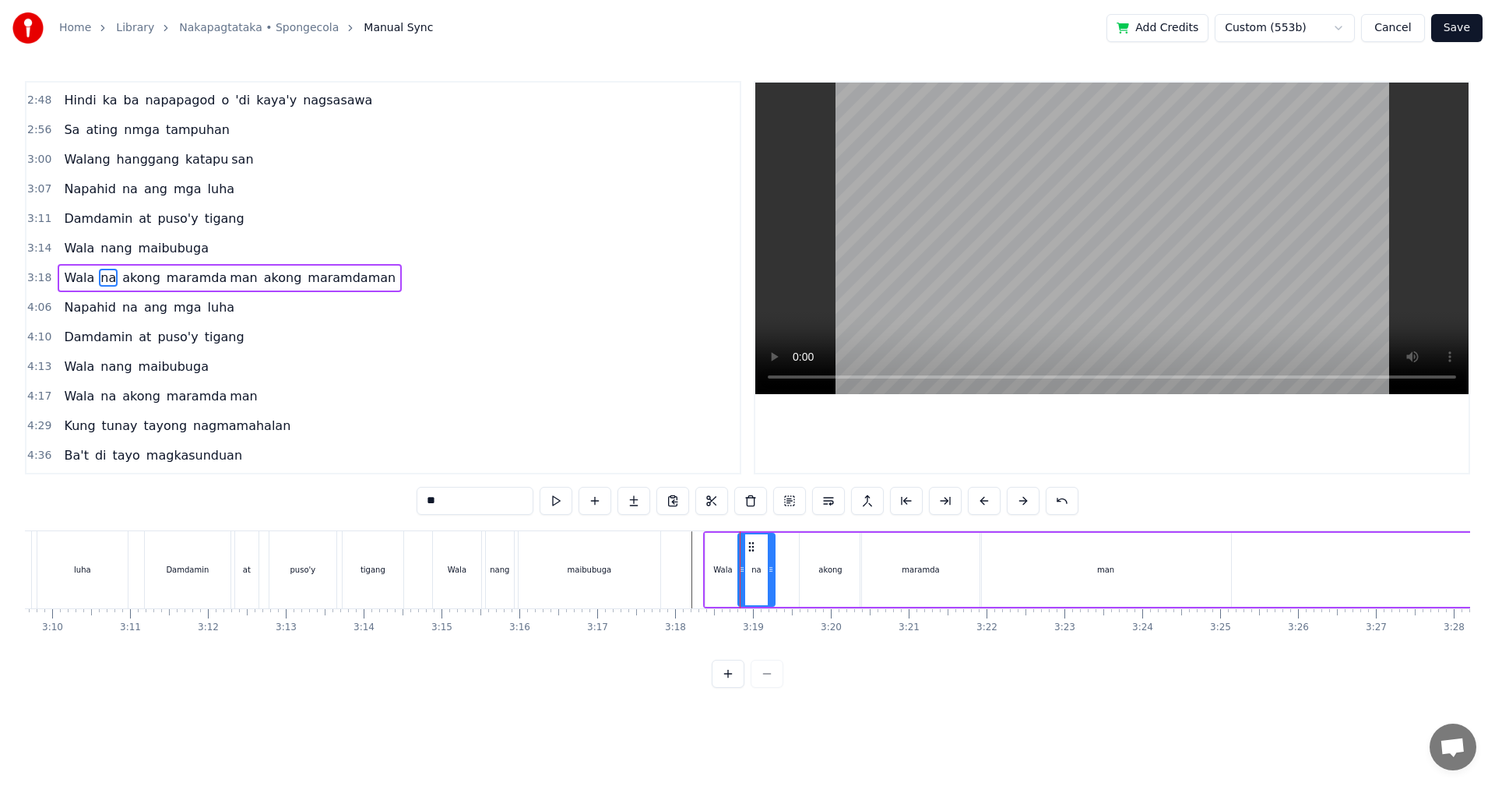
drag, startPoint x: 783, startPoint y: 572, endPoint x: 772, endPoint y: 572, distance: 11.7
click at [772, 572] on icon at bounding box center [771, 569] width 6 height 12
click at [824, 572] on div "akong" at bounding box center [829, 570] width 23 height 12
drag, startPoint x: 804, startPoint y: 573, endPoint x: 778, endPoint y: 575, distance: 26.6
click at [778, 575] on div at bounding box center [777, 569] width 6 height 71
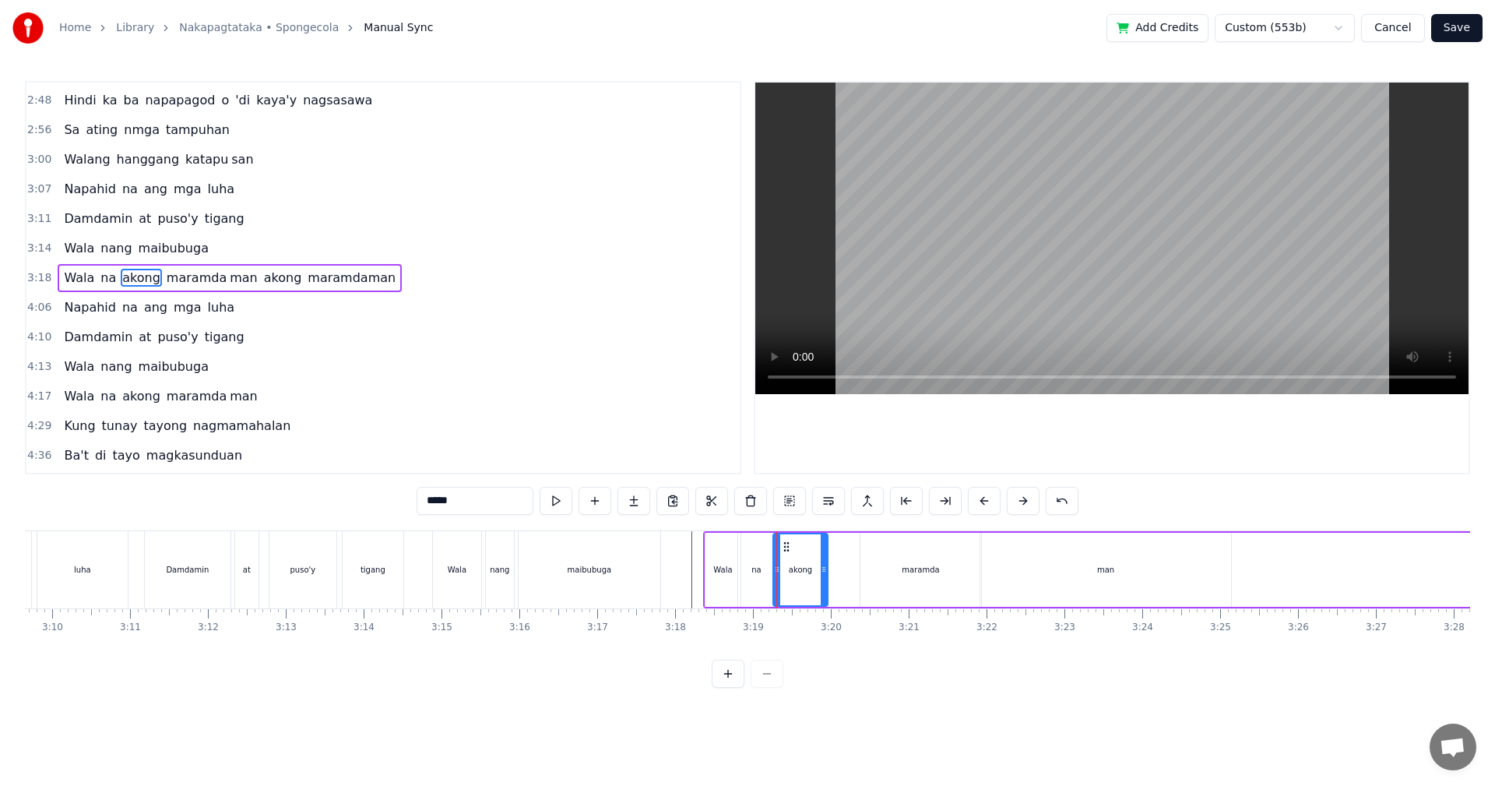
drag, startPoint x: 858, startPoint y: 570, endPoint x: 870, endPoint y: 573, distance: 12.1
click at [822, 572] on icon at bounding box center [824, 569] width 6 height 12
click at [899, 572] on div "maramda" at bounding box center [920, 570] width 121 height 74
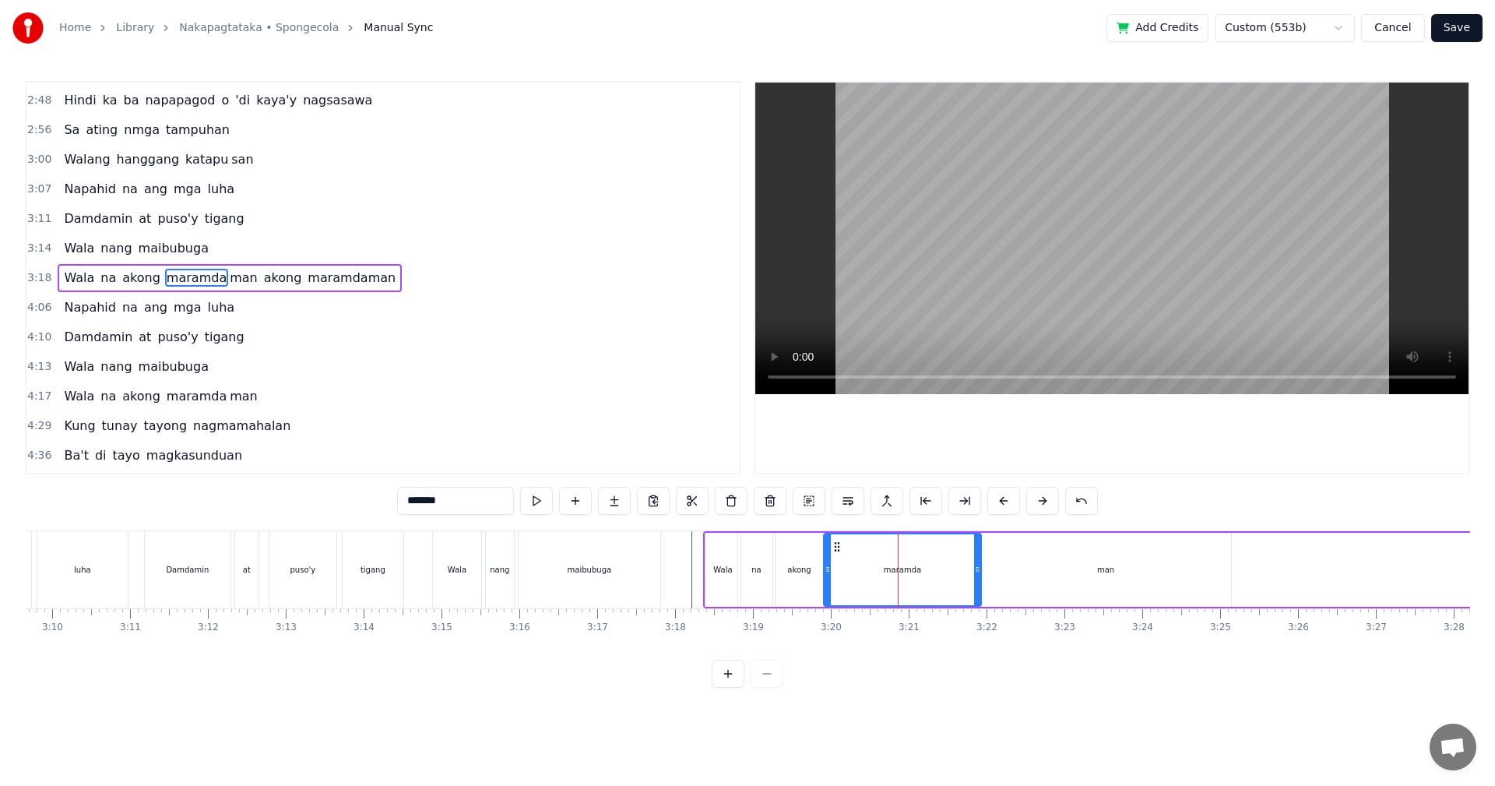
drag, startPoint x: 865, startPoint y: 574, endPoint x: 832, endPoint y: 578, distance: 33.7
click at [825, 578] on div at bounding box center [828, 569] width 6 height 71
drag, startPoint x: 978, startPoint y: 573, endPoint x: 904, endPoint y: 581, distance: 74.4
click at [904, 581] on div at bounding box center [903, 569] width 6 height 71
click at [1032, 573] on div "man" at bounding box center [1105, 570] width 251 height 74
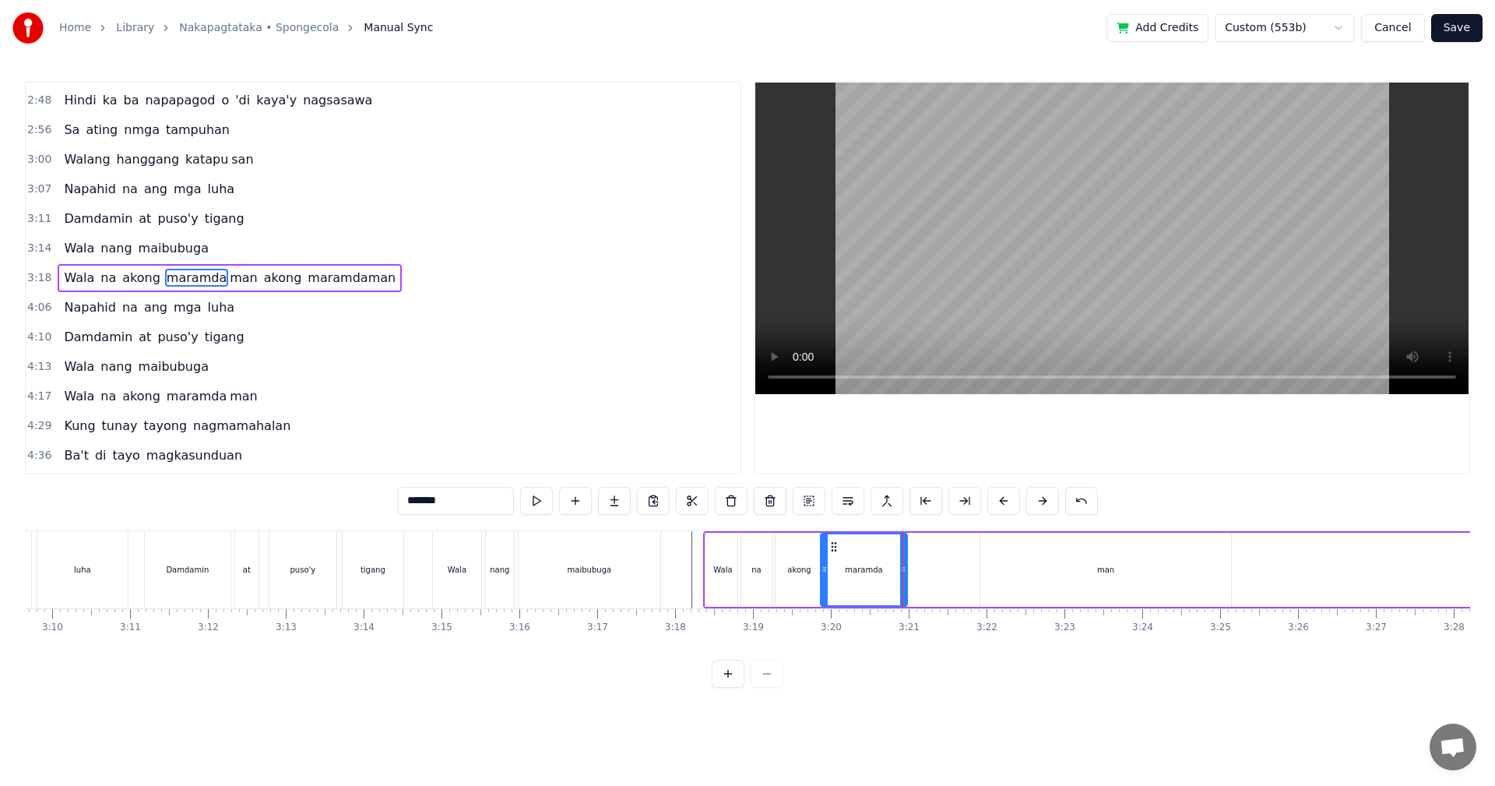
type input "***"
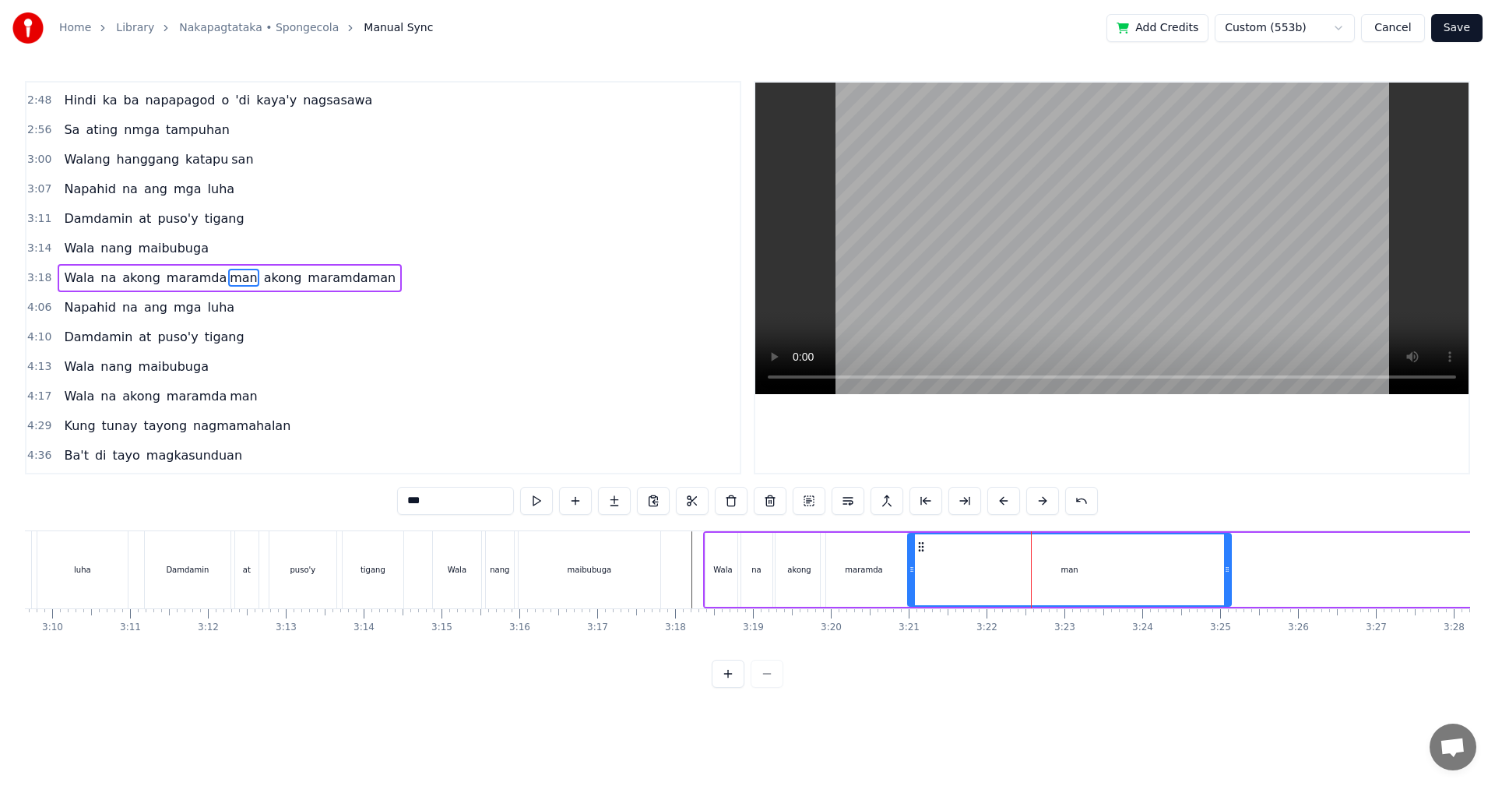
drag, startPoint x: 984, startPoint y: 575, endPoint x: 910, endPoint y: 579, distance: 74.0
click at [910, 579] on div at bounding box center [912, 569] width 6 height 71
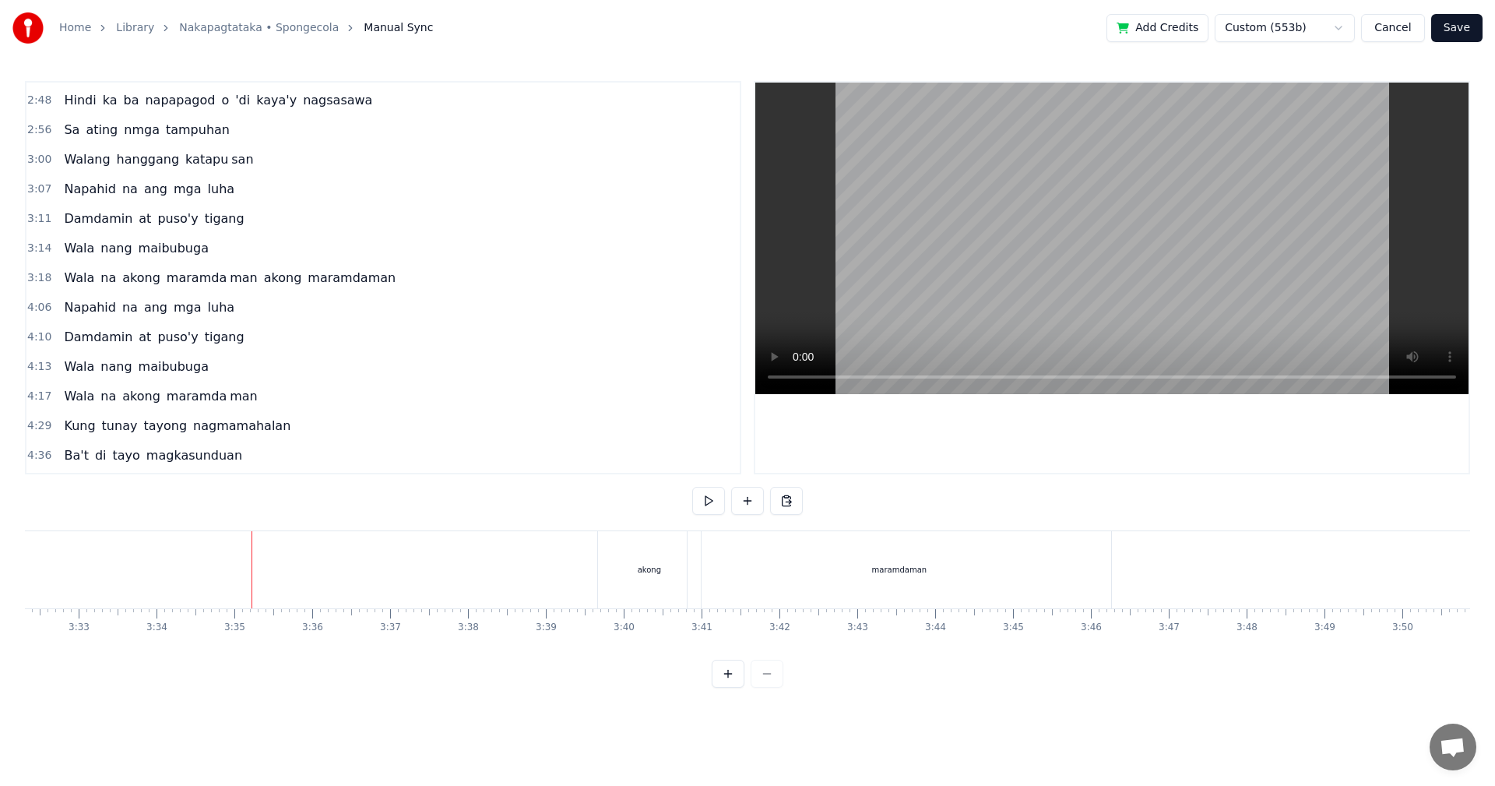
scroll to position [0, 16596]
click at [935, 584] on div "maramdaman" at bounding box center [835, 569] width 424 height 77
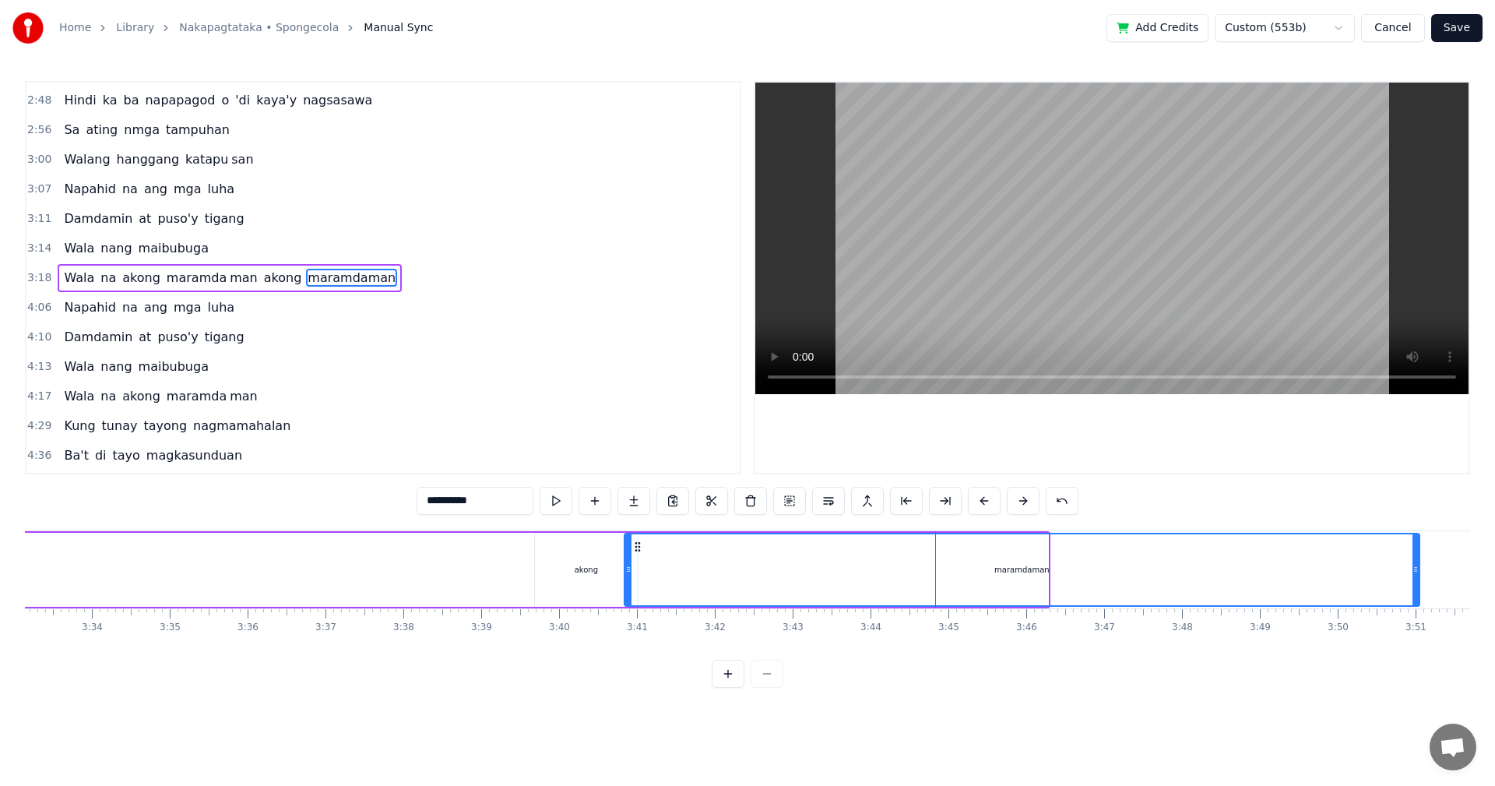
drag, startPoint x: 1045, startPoint y: 583, endPoint x: 1416, endPoint y: 589, distance: 371.5
click at [1416, 589] on div at bounding box center [1415, 569] width 6 height 71
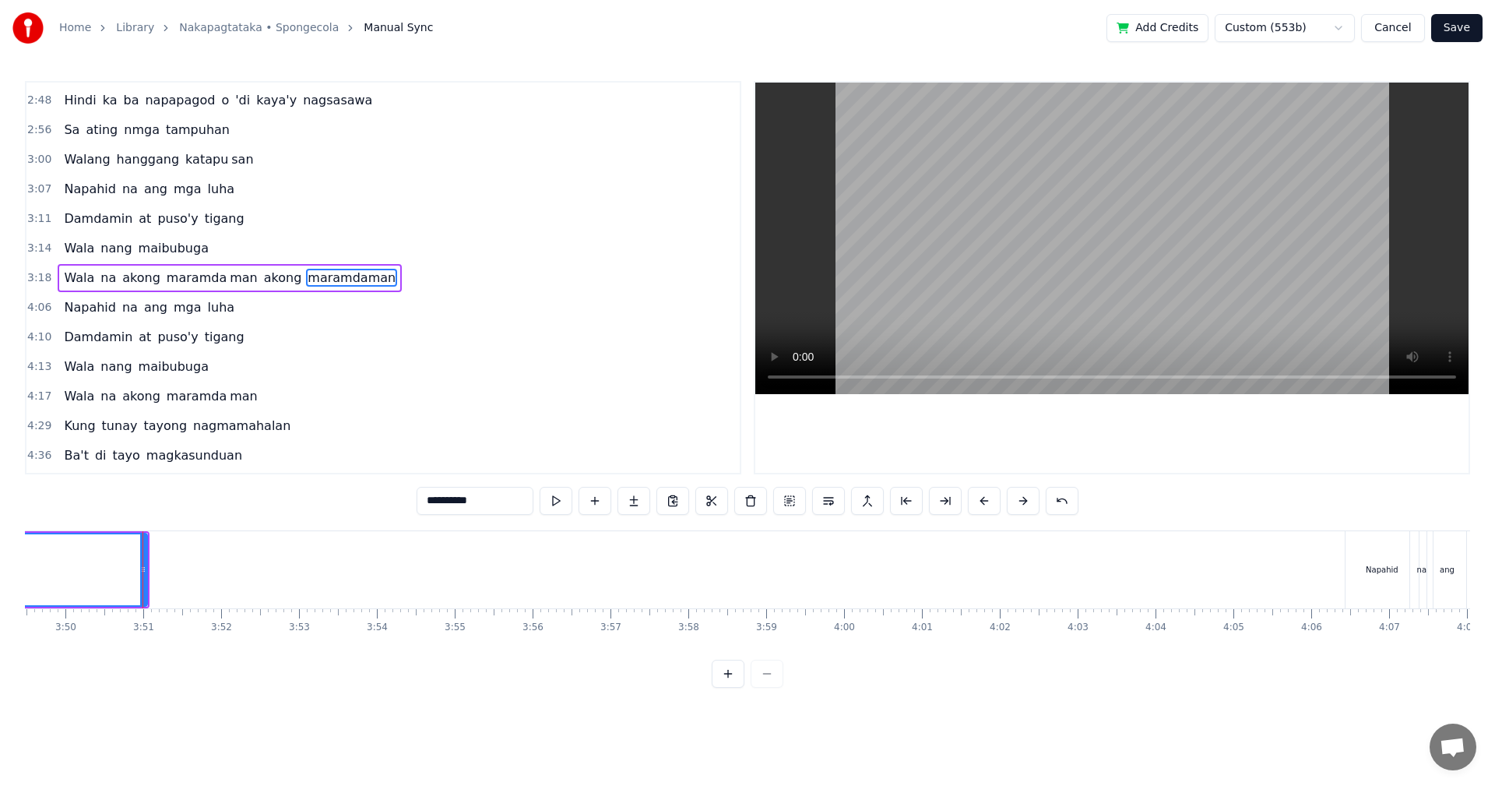
scroll to position [0, 17908]
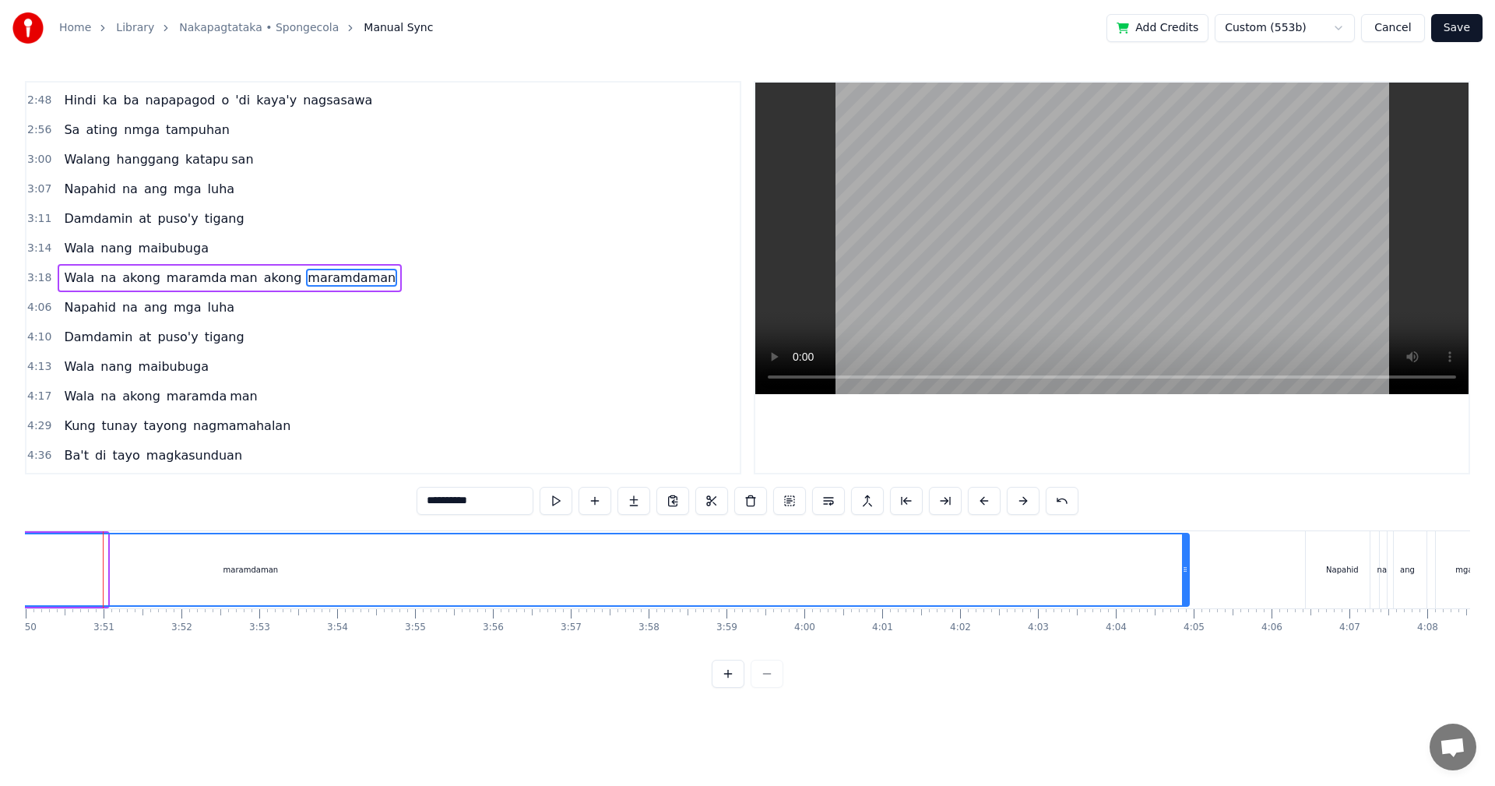
drag, startPoint x: 102, startPoint y: 578, endPoint x: 1184, endPoint y: 625, distance: 1082.6
click at [1184, 606] on div "maramdaman" at bounding box center [251, 570] width 1878 height 74
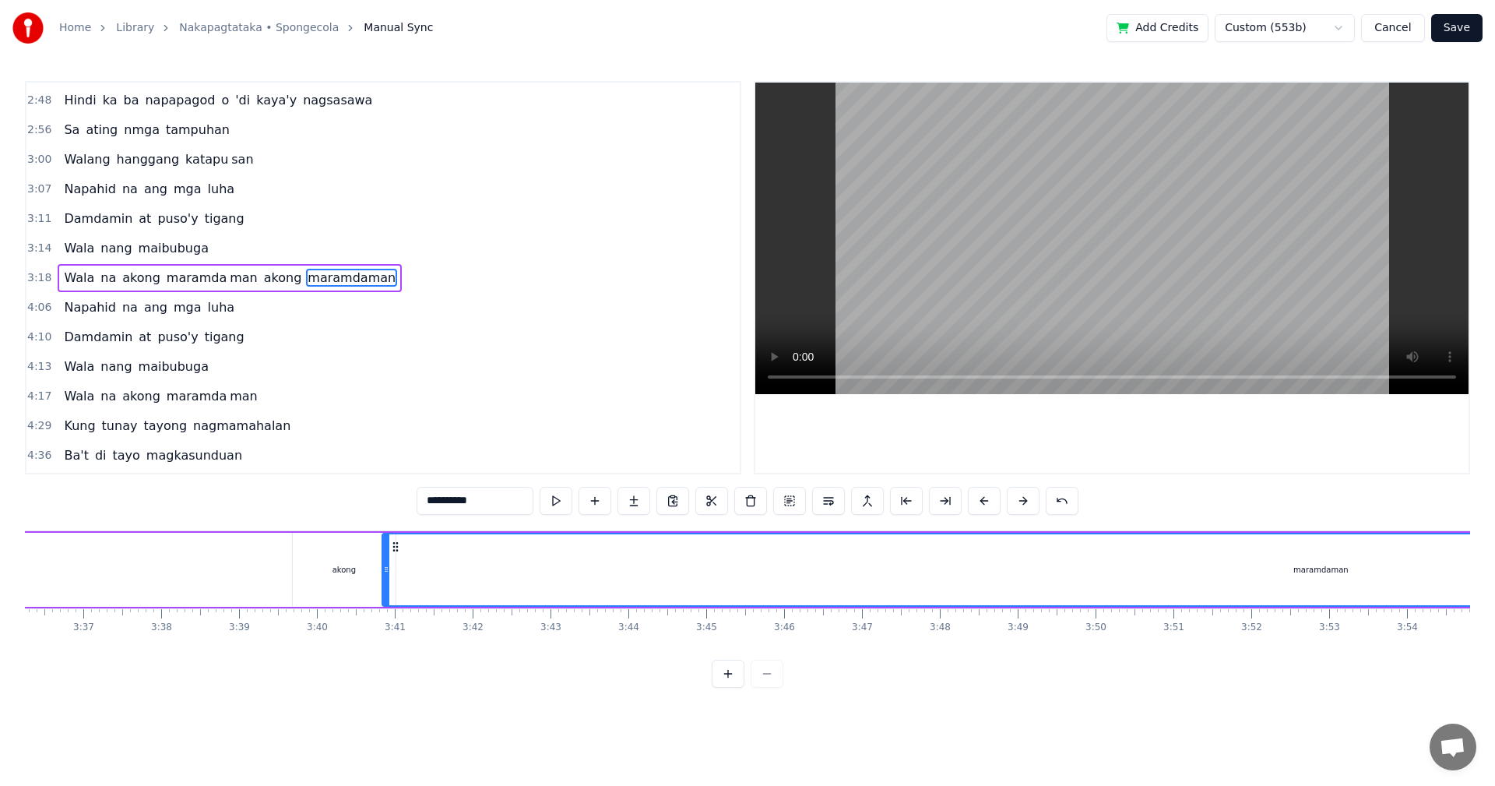
scroll to position [0, 16621]
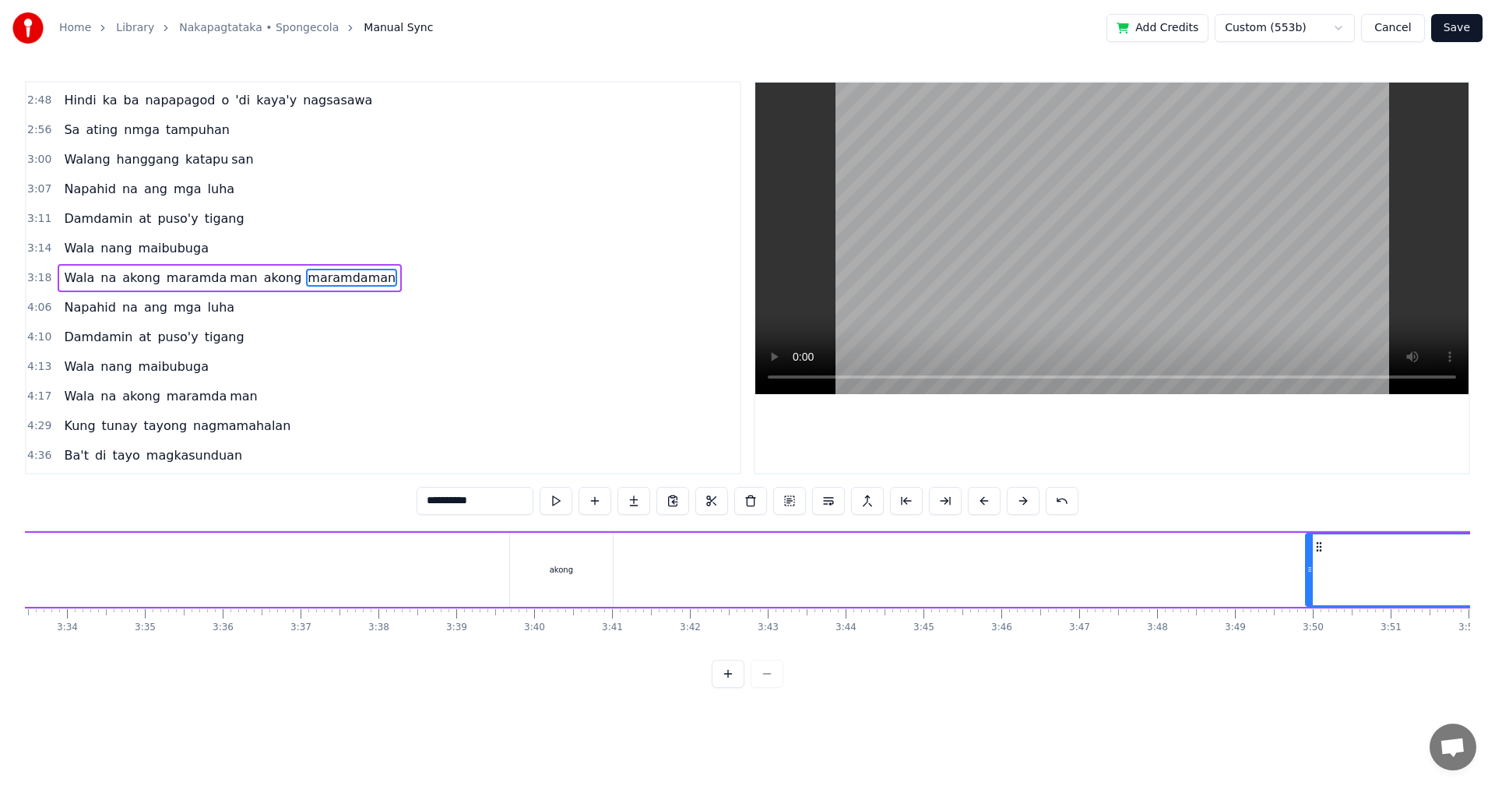
drag, startPoint x: 602, startPoint y: 571, endPoint x: 1308, endPoint y: 589, distance: 706.5
click at [1308, 589] on div at bounding box center [1310, 569] width 6 height 71
click at [565, 568] on div "akong" at bounding box center [561, 570] width 23 height 12
type input "*****"
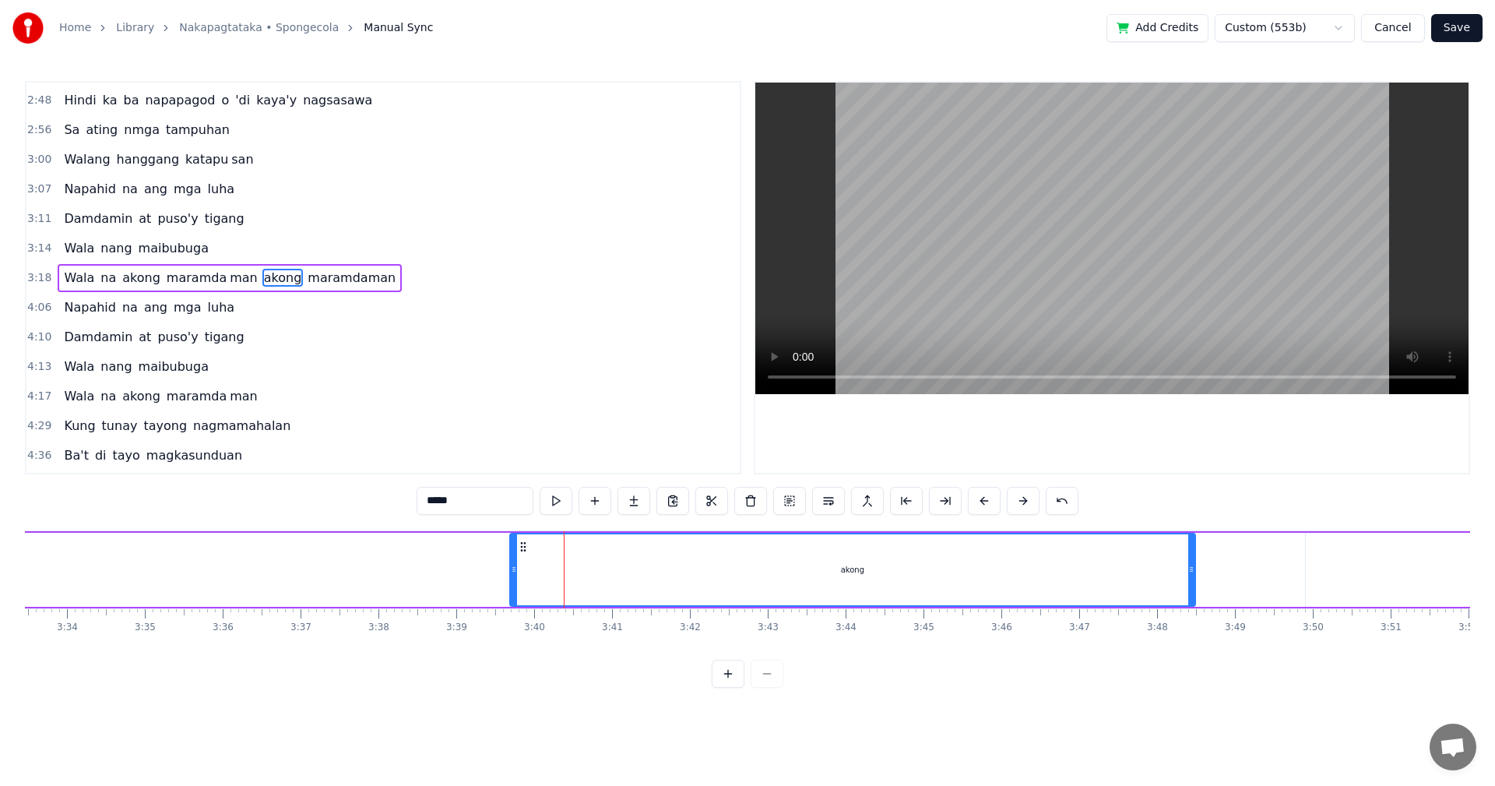
drag, startPoint x: 605, startPoint y: 570, endPoint x: 1187, endPoint y: 589, distance: 582.7
click at [1188, 589] on div at bounding box center [1191, 569] width 6 height 71
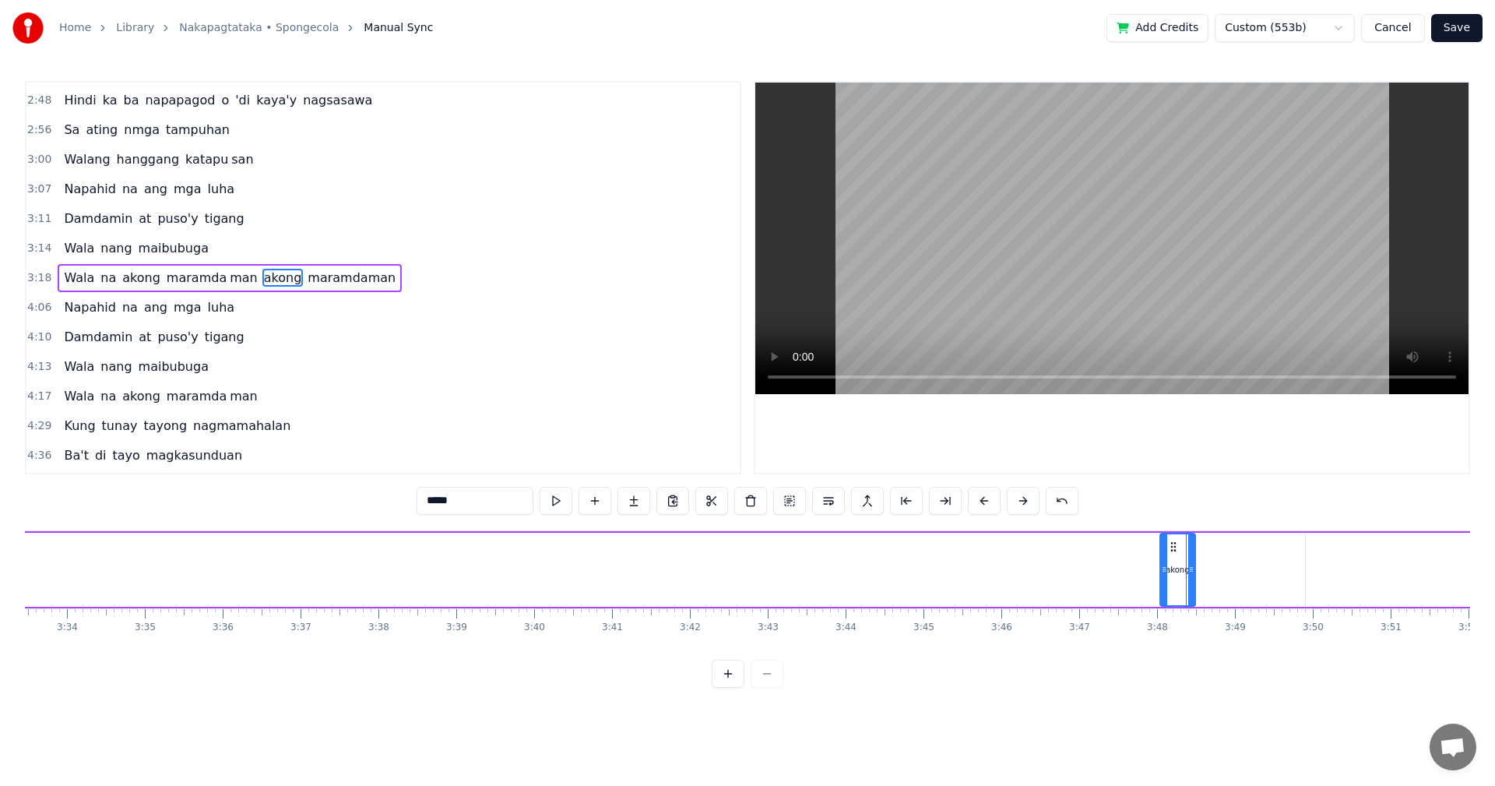
drag, startPoint x: 512, startPoint y: 575, endPoint x: 1162, endPoint y: 589, distance: 650.3
click at [1162, 589] on div at bounding box center [1164, 569] width 6 height 71
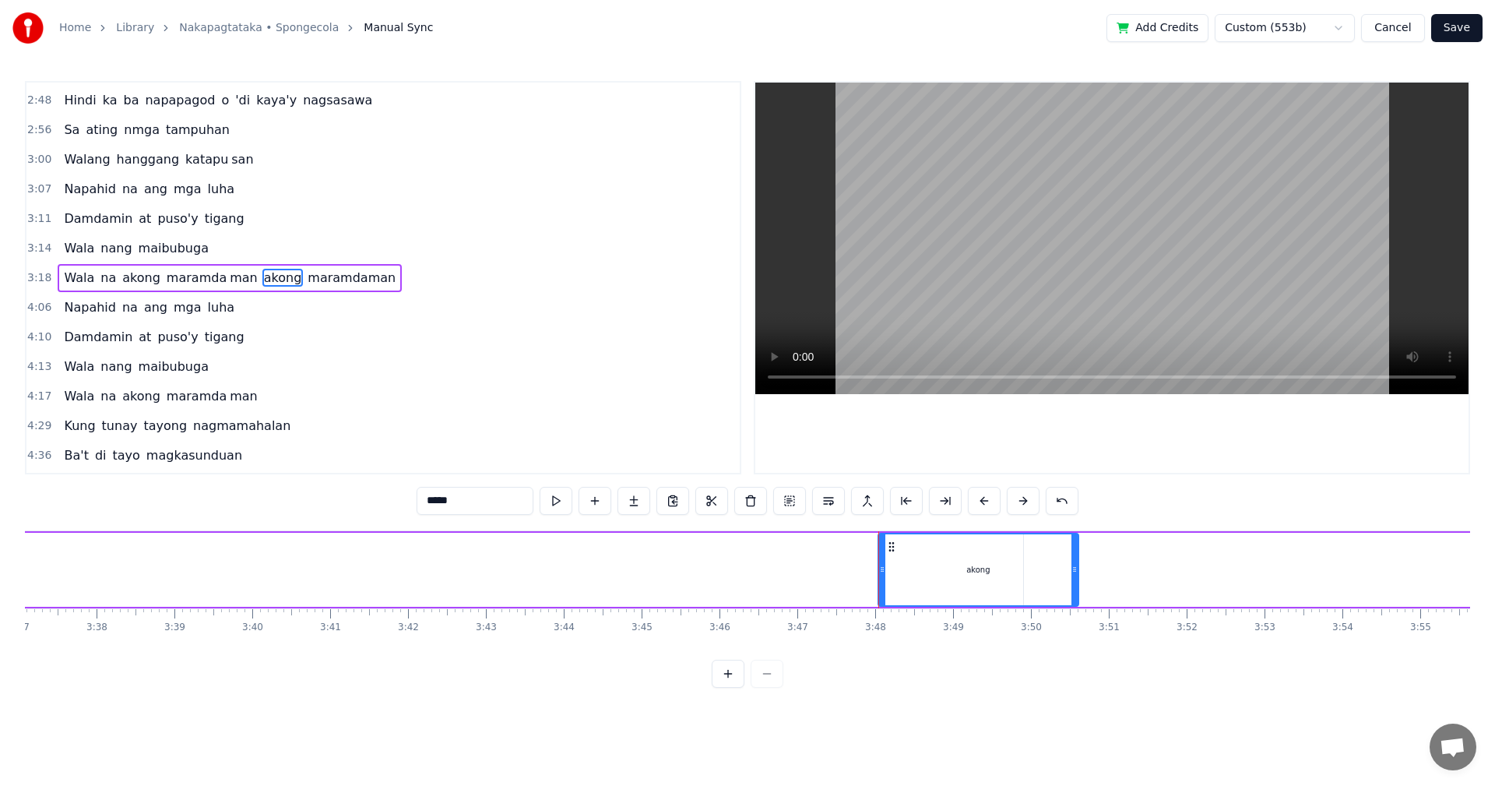
drag, startPoint x: 910, startPoint y: 584, endPoint x: 969, endPoint y: 579, distance: 58.7
click at [1078, 586] on div at bounding box center [1074, 569] width 6 height 71
drag, startPoint x: 881, startPoint y: 575, endPoint x: 949, endPoint y: 575, distance: 67.7
click at [949, 575] on div at bounding box center [949, 569] width 6 height 71
click at [718, 555] on div "Wala na akong maramda man akong maramdaman" at bounding box center [382, 569] width 3630 height 77
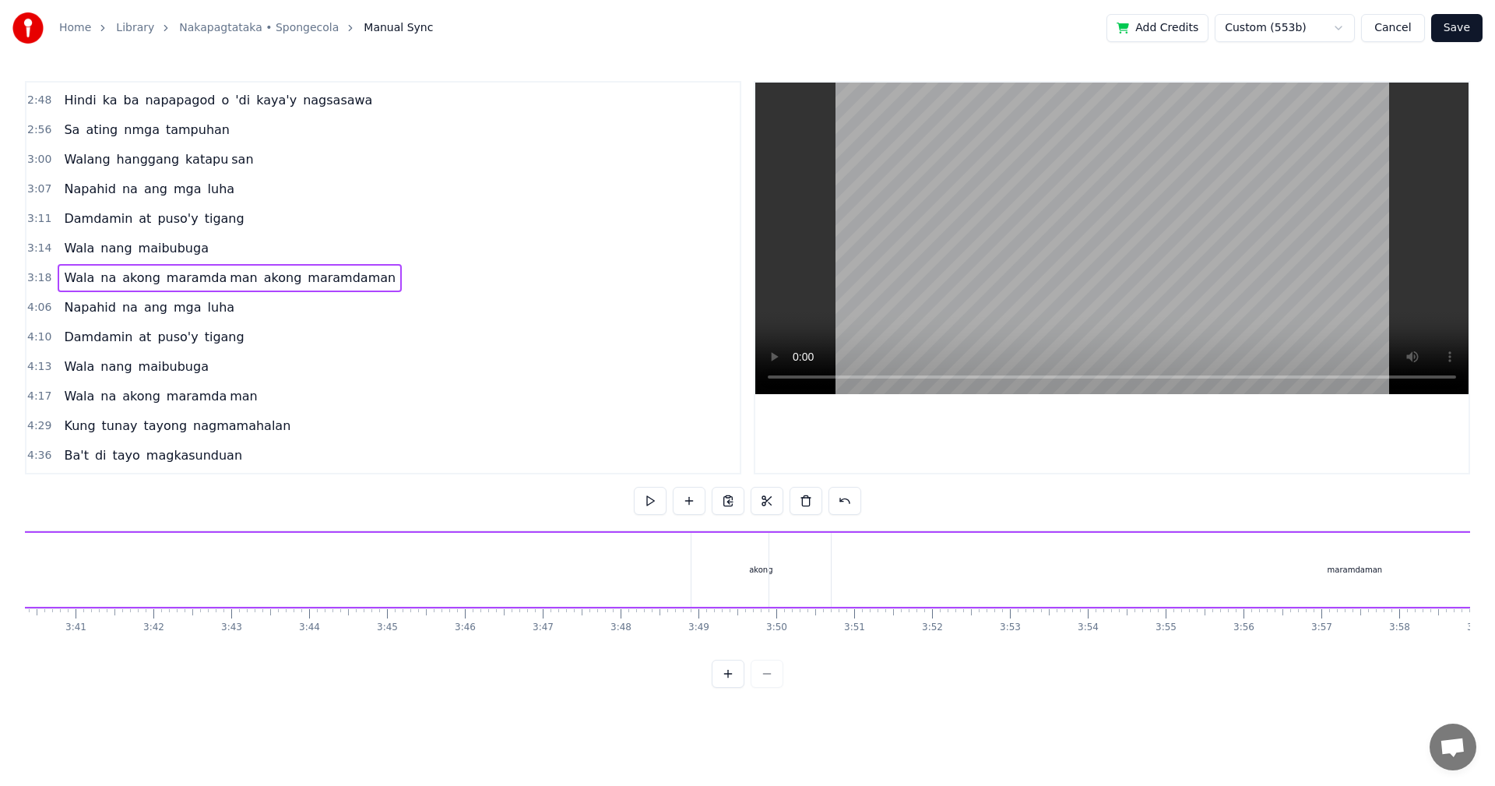
scroll to position [0, 17234]
click at [522, 557] on div "Wala na akong maramda man akong maramdaman" at bounding box center [51, 569] width 3630 height 77
click at [1047, 524] on div "0:29 Walang tigil ang gulo sa aking pag- iisip 0:37 Mula nang tayo'y nagpasyang…" at bounding box center [747, 384] width 1445 height 607
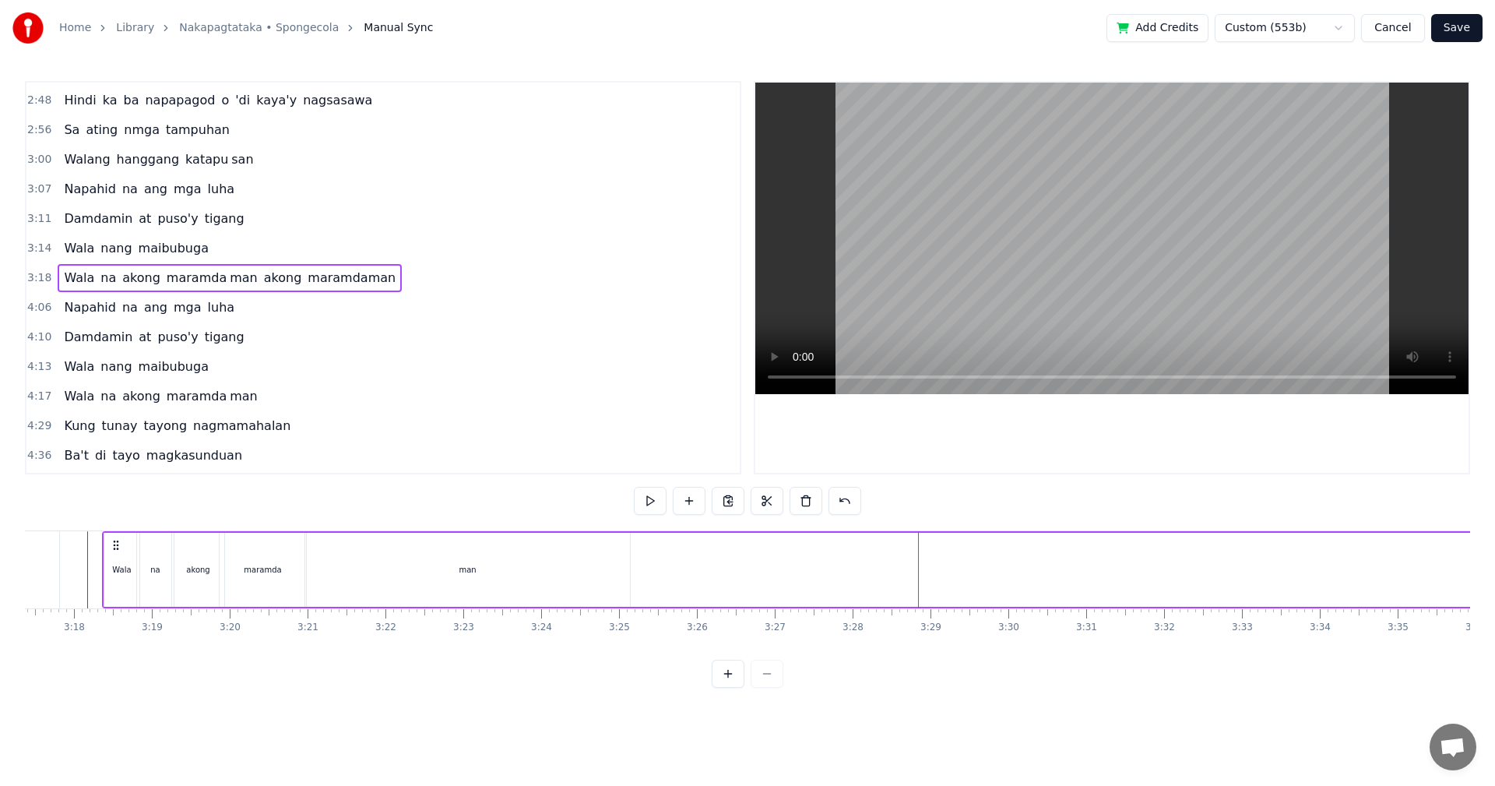
scroll to position [0, 15291]
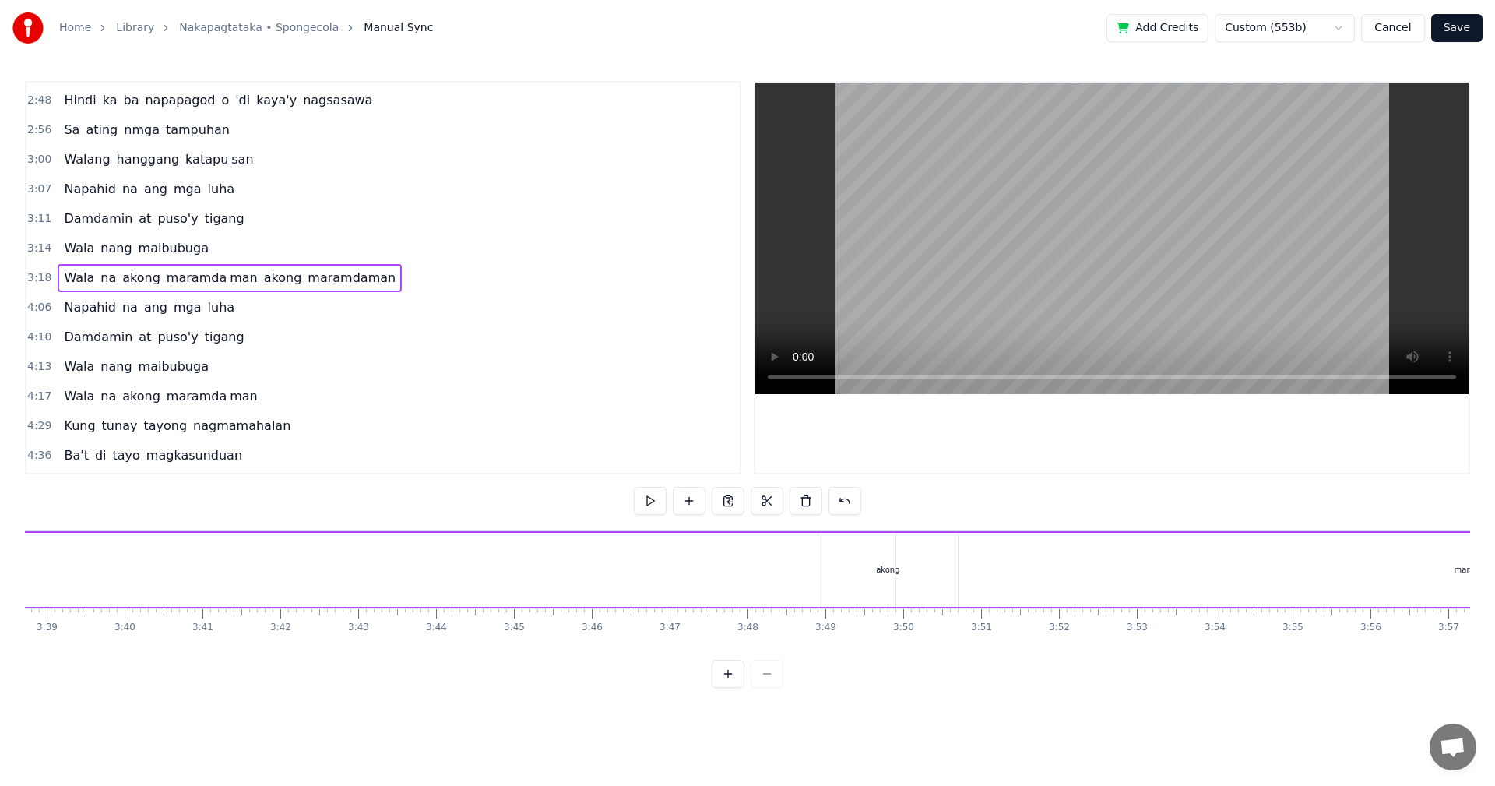
scroll to position [0, 17043]
click at [719, 523] on div "0:29 Walang tigil ang gulo sa aking pag- iisip 0:37 Mula nang tayo'y nagpasyang…" at bounding box center [747, 384] width 1445 height 607
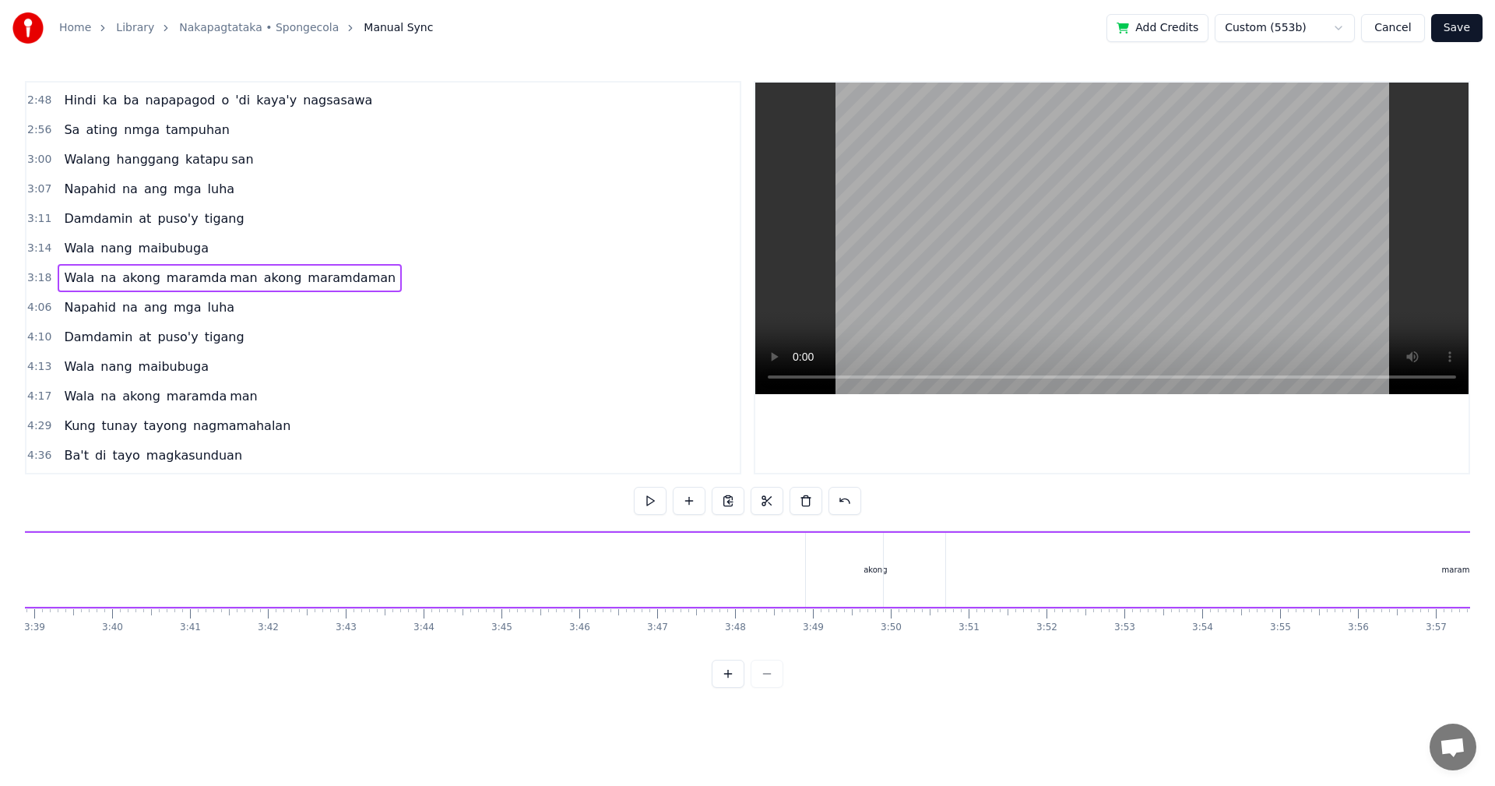
click at [733, 525] on div "0:29 Walang tigil ang gulo sa aking pag- iisip 0:37 Mula nang tayo'y nagpasyang…" at bounding box center [747, 384] width 1445 height 607
click at [675, 551] on div "Wala na akong maramda man akong maramdaman" at bounding box center [242, 569] width 3630 height 77
click at [767, 508] on button at bounding box center [767, 501] width 33 height 28
click at [691, 563] on div "Wala na akong maramda man akong maramdaman" at bounding box center [242, 569] width 3630 height 77
click at [675, 561] on div "Wala na akong maramda man akong maramdaman" at bounding box center [242, 569] width 3630 height 77
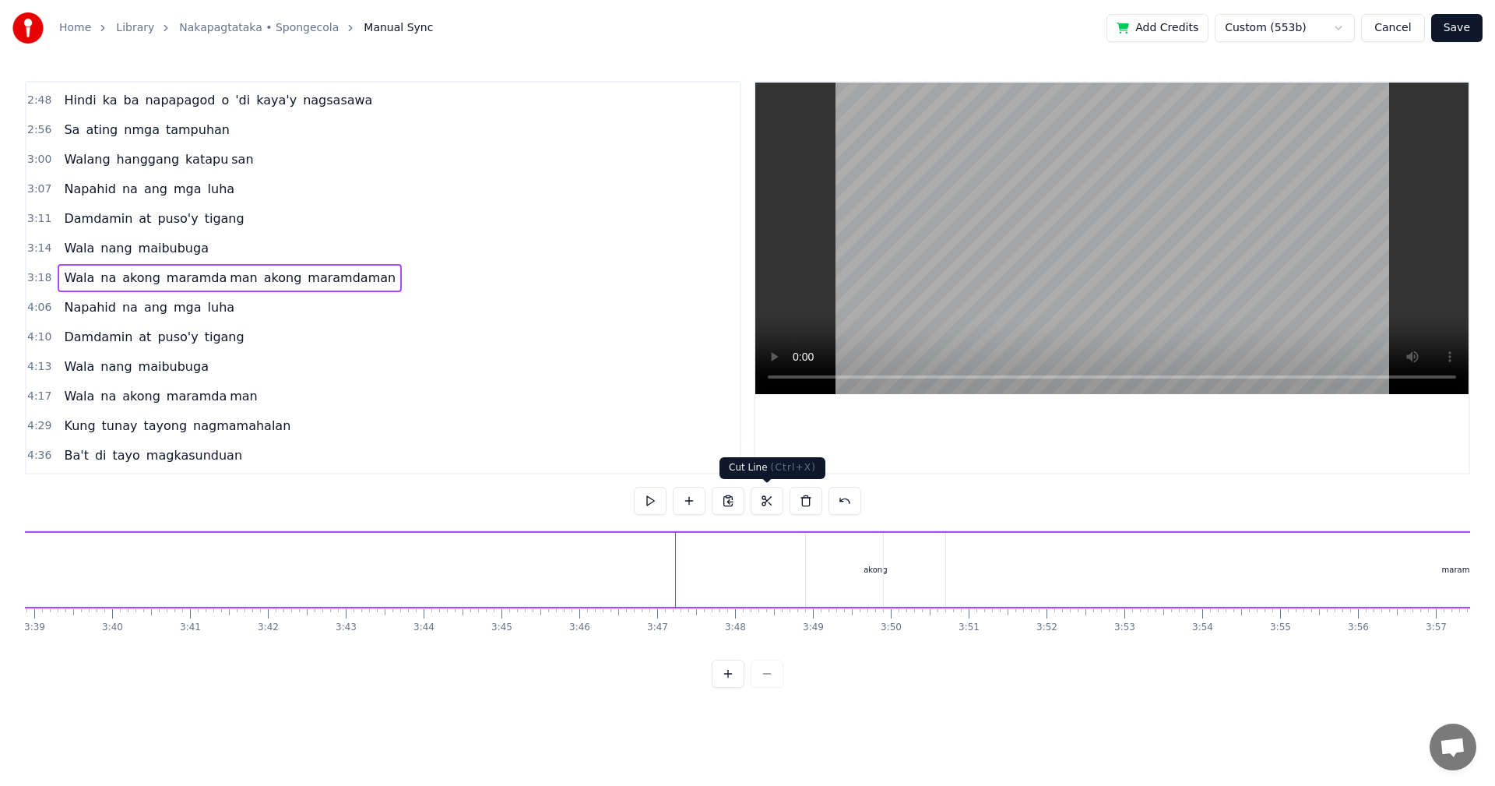
click at [768, 506] on button at bounding box center [767, 501] width 33 height 28
drag, startPoint x: 675, startPoint y: 551, endPoint x: 706, endPoint y: 551, distance: 31.1
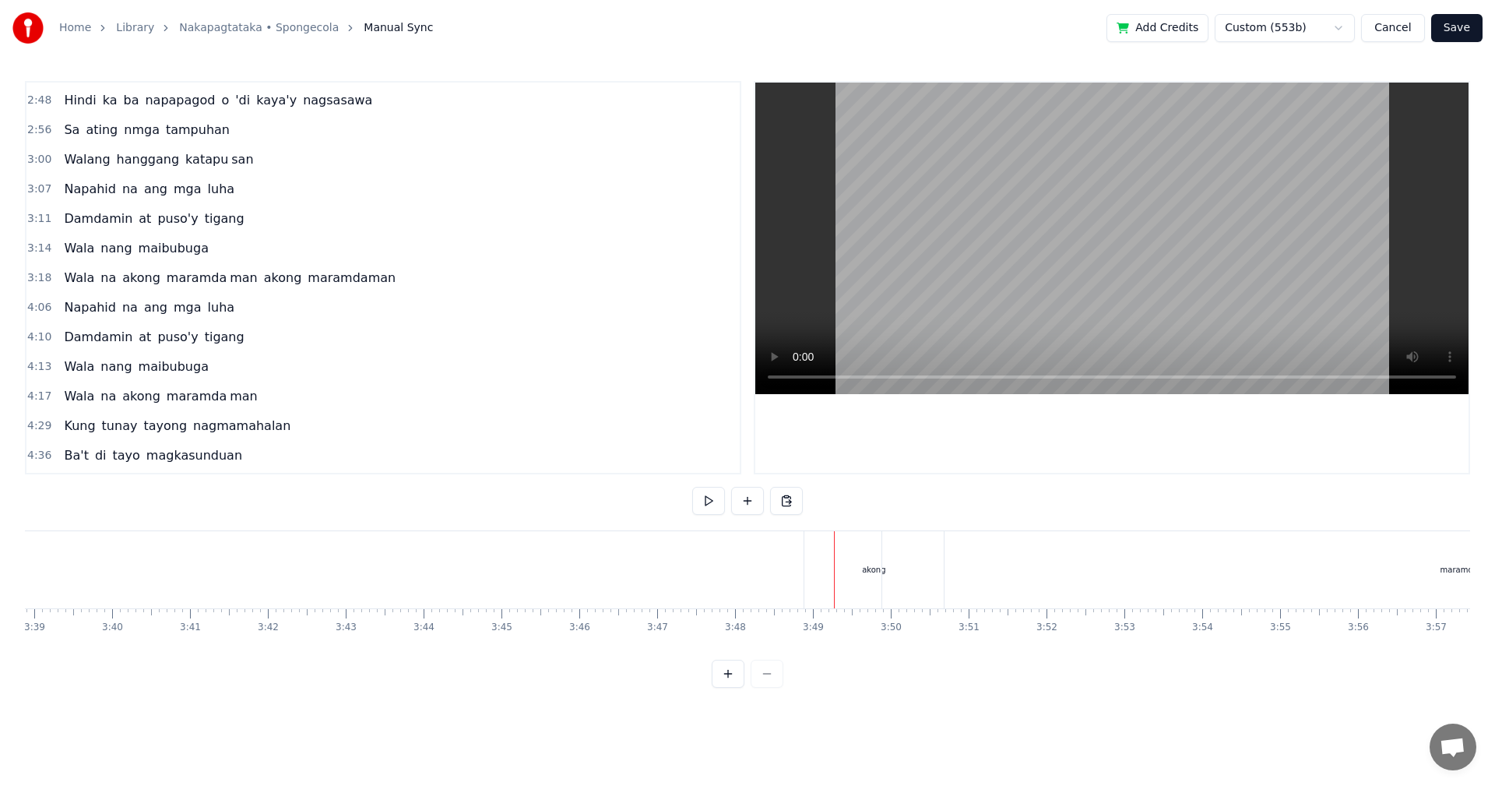
click at [747, 559] on div "Wala na akong maramda man akong maramdaman" at bounding box center [242, 569] width 3630 height 77
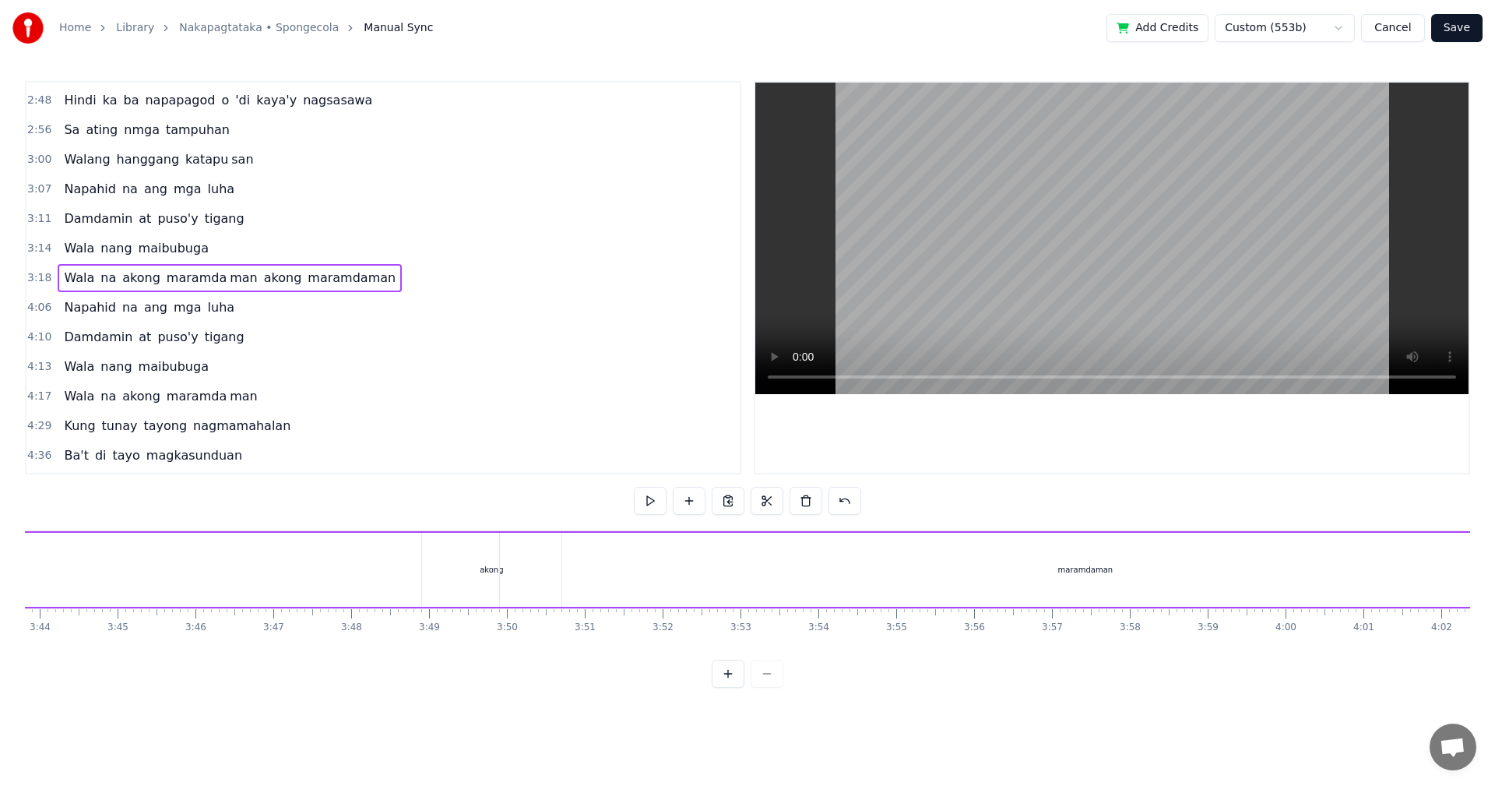
scroll to position [0, 17081]
click at [695, 559] on div "Wala na akong maramda man akong maramdaman" at bounding box center [204, 569] width 3630 height 77
click at [763, 507] on button at bounding box center [767, 501] width 33 height 28
click at [751, 487] on button at bounding box center [767, 501] width 33 height 28
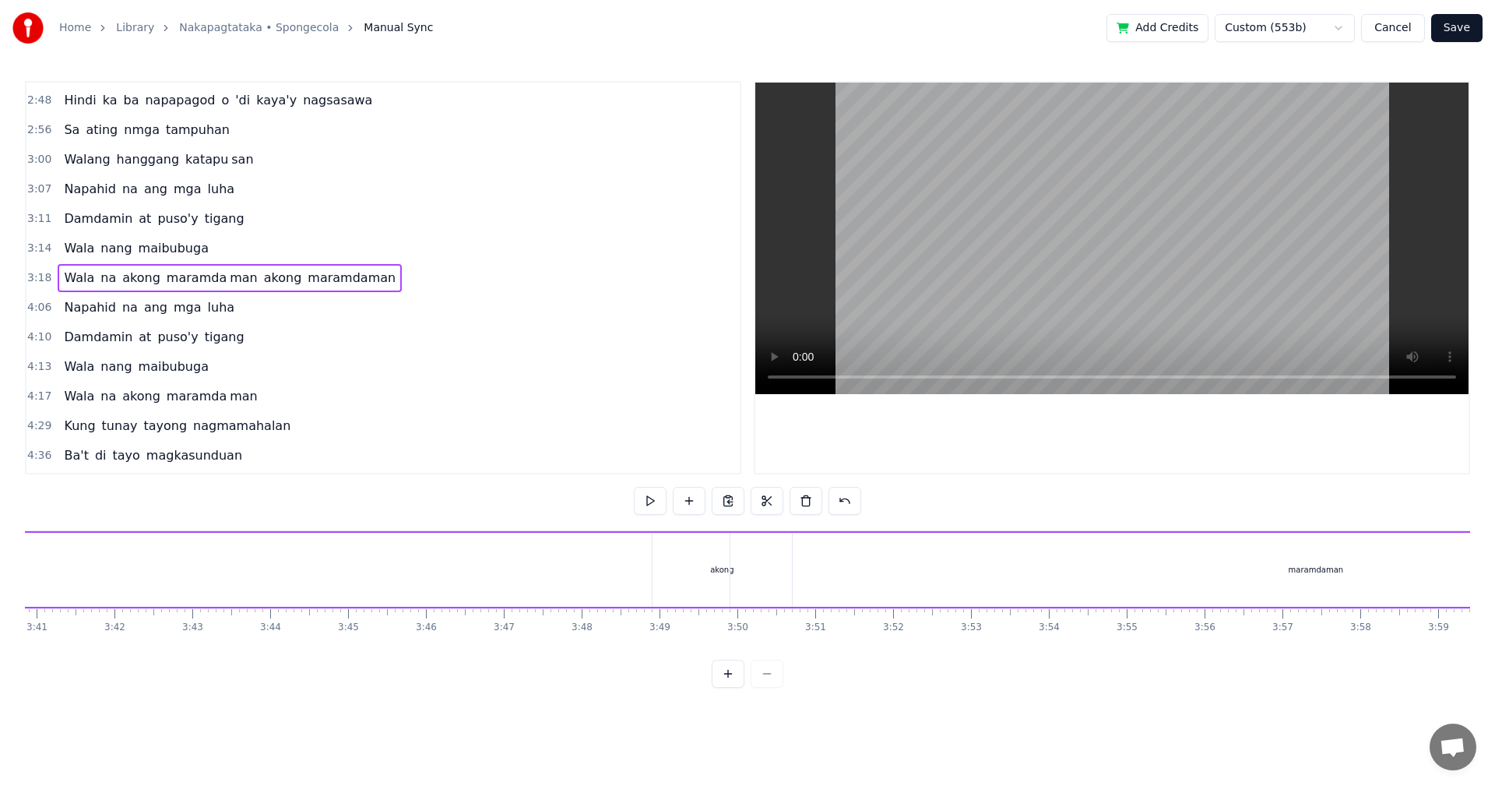
scroll to position [0, 17119]
click at [665, 561] on div "Wala na akong maramda man akong maramdaman" at bounding box center [166, 569] width 3630 height 77
click at [661, 521] on div "0:29 Walang tigil ang gulo sa aking pag- iisip 0:37 Mula nang tayo'y nagpasyang…" at bounding box center [747, 384] width 1445 height 607
click at [563, 515] on div "0:29 Walang tigil ang gulo sa aking pag- iisip 0:37 Mula nang tayo'y nagpasyang…" at bounding box center [747, 384] width 1445 height 607
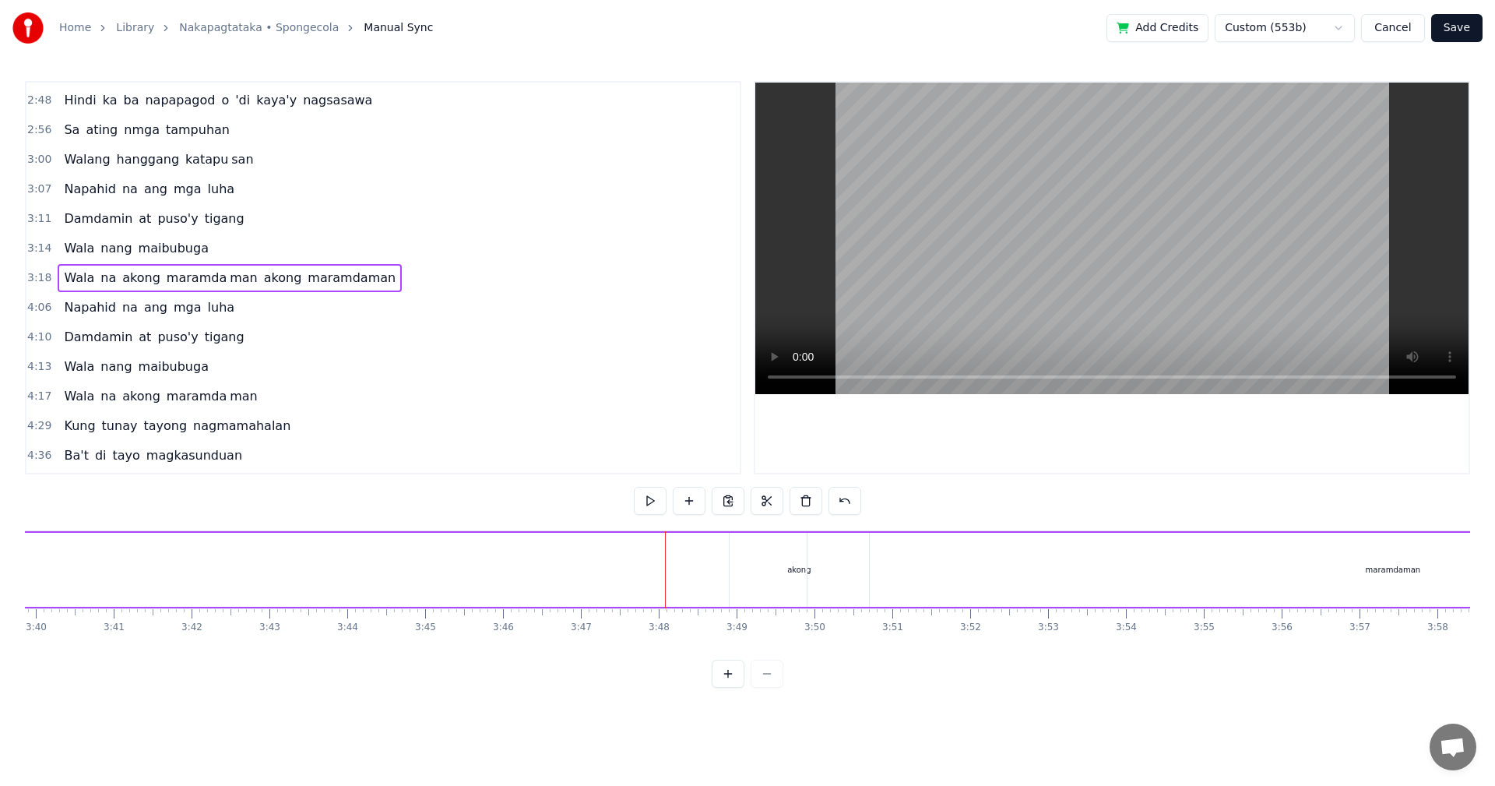
click at [645, 565] on div "Wala na akong maramda man akong maramdaman" at bounding box center [166, 569] width 3630 height 77
click at [768, 502] on button at bounding box center [767, 501] width 33 height 28
click at [764, 507] on button at bounding box center [767, 501] width 33 height 28
click at [767, 505] on button at bounding box center [767, 501] width 33 height 28
click at [647, 522] on div "0:29 Walang tigil ang gulo sa aking pag- iisip 0:37 Mula nang tayo'y nagpasyang…" at bounding box center [747, 384] width 1445 height 607
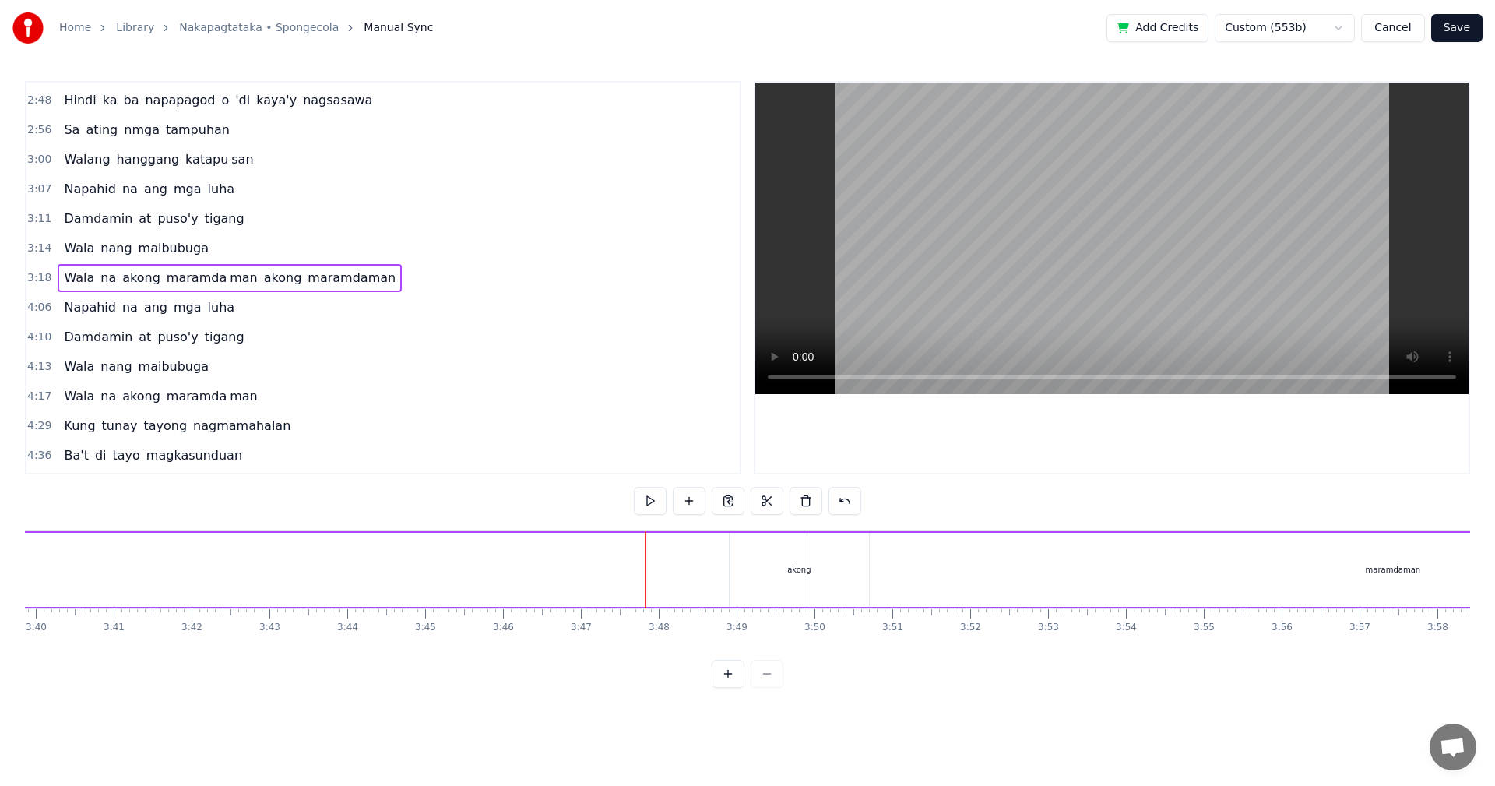
click at [647, 523] on div "0:29 Walang tigil ang gulo sa aking pag- iisip 0:37 Mula nang tayo'y nagpasyang…" at bounding box center [747, 384] width 1445 height 607
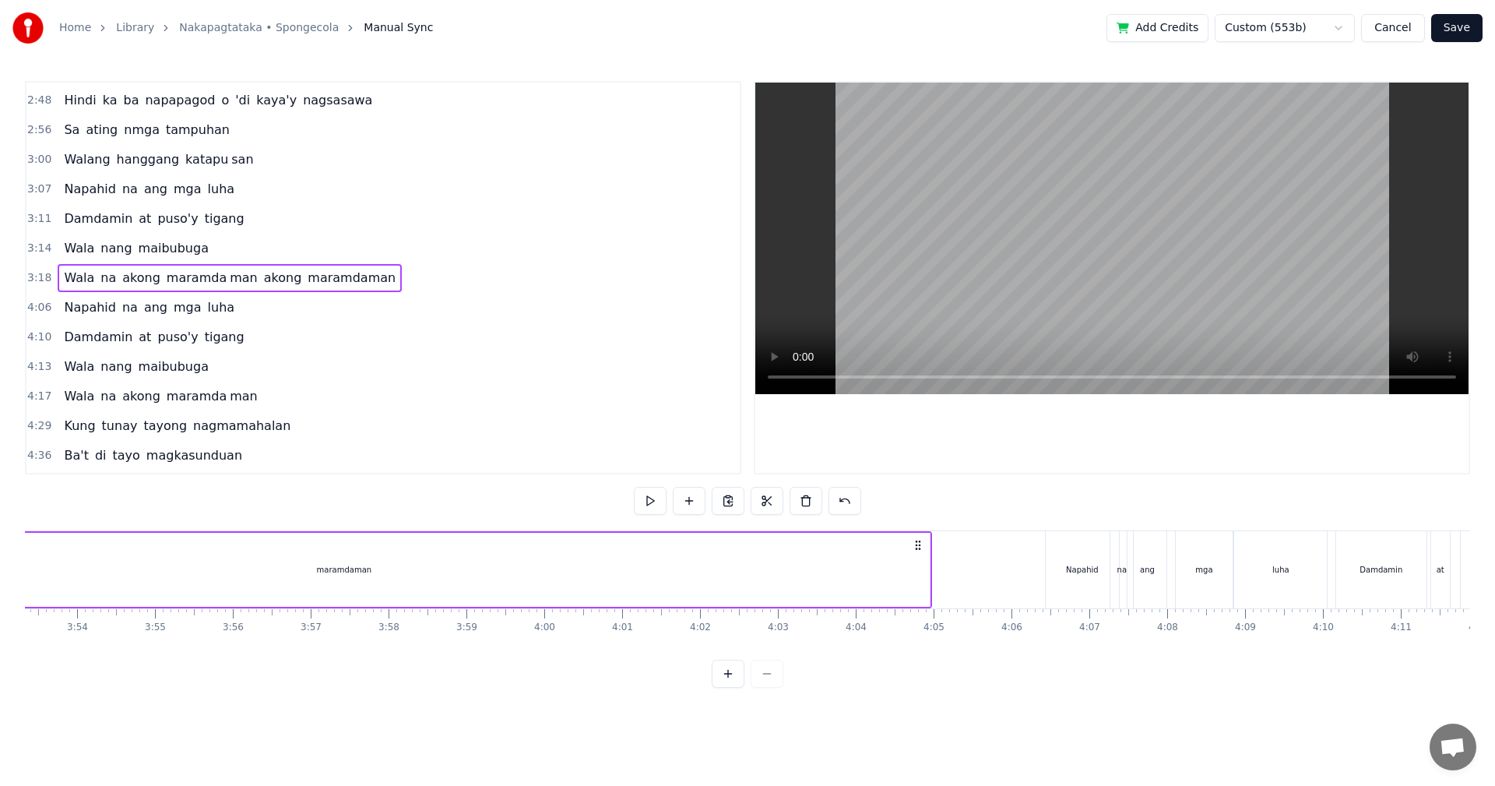
scroll to position [0, 18117]
click at [968, 545] on circle at bounding box center [967, 544] width 1 height 1
drag, startPoint x: 981, startPoint y: 568, endPoint x: 956, endPoint y: 571, distance: 25.1
click at [956, 571] on div "maramdaman" at bounding box center [395, 570] width 1173 height 74
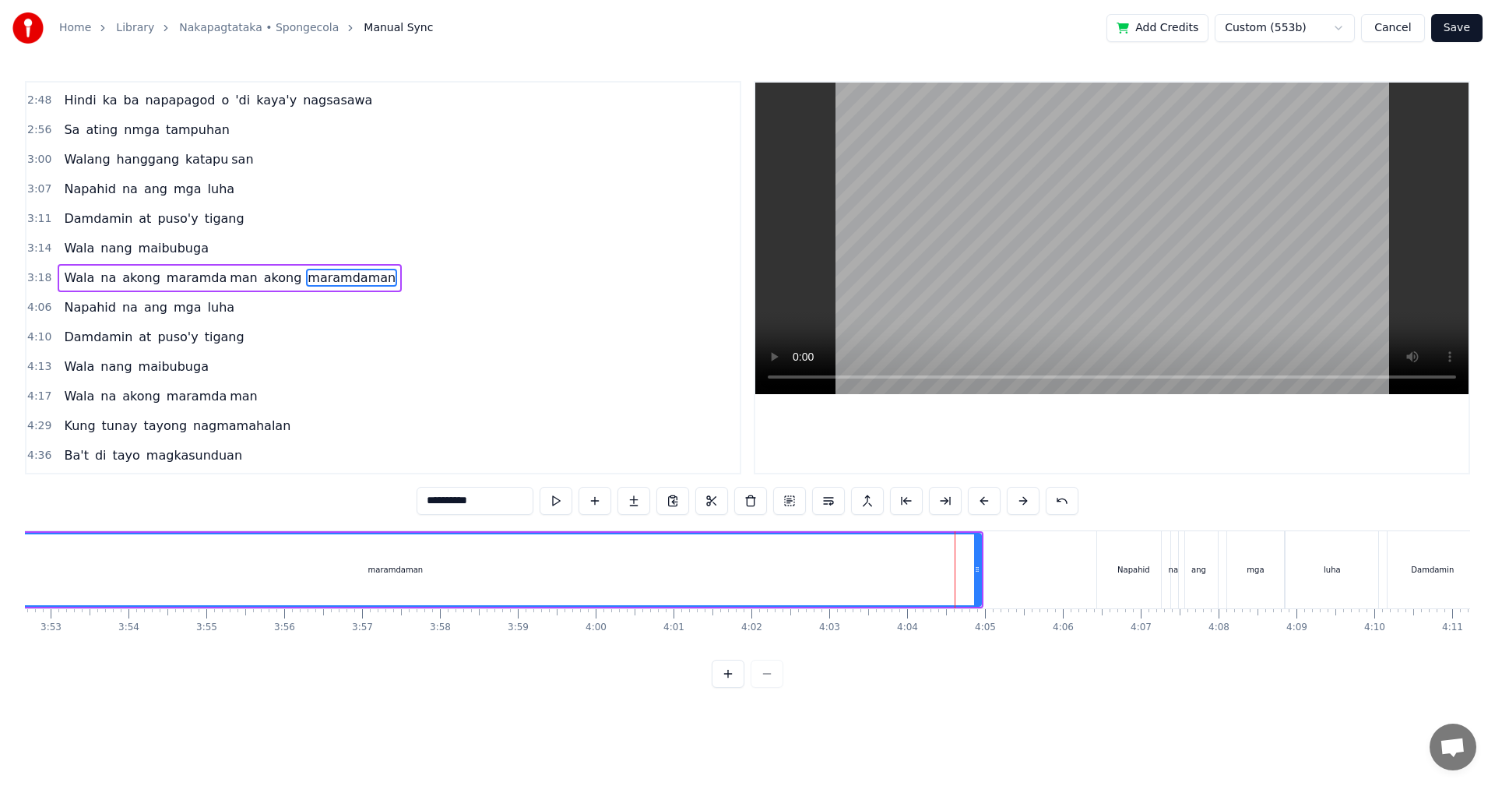
click at [966, 578] on div "maramdaman" at bounding box center [395, 570] width 1173 height 74
click at [978, 579] on div at bounding box center [976, 569] width 6 height 71
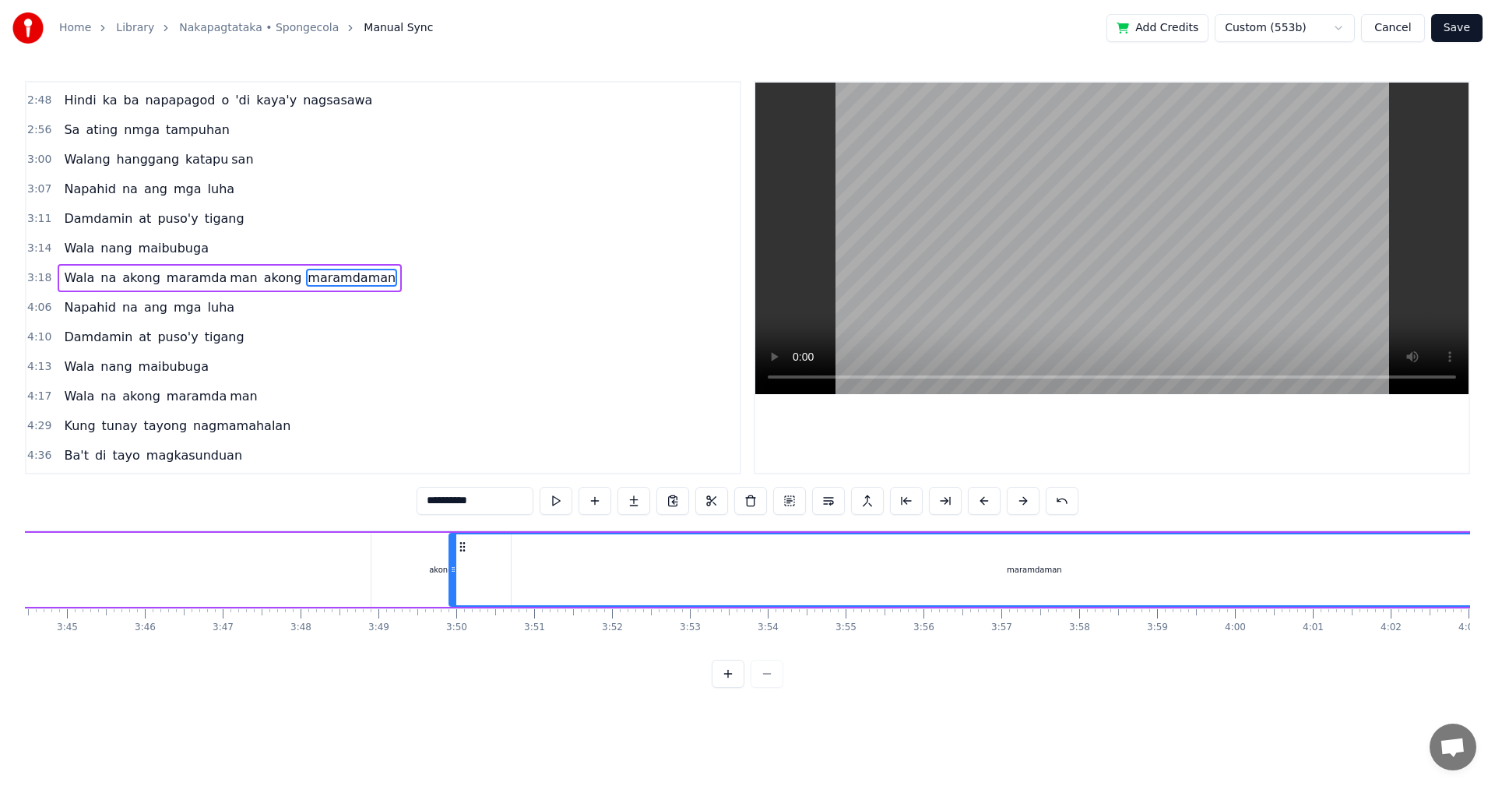
scroll to position [0, 17567]
drag, startPoint x: 364, startPoint y: 571, endPoint x: 508, endPoint y: 579, distance: 144.3
click at [508, 579] on div at bounding box center [508, 569] width 6 height 71
click at [716, 503] on button at bounding box center [711, 501] width 33 height 28
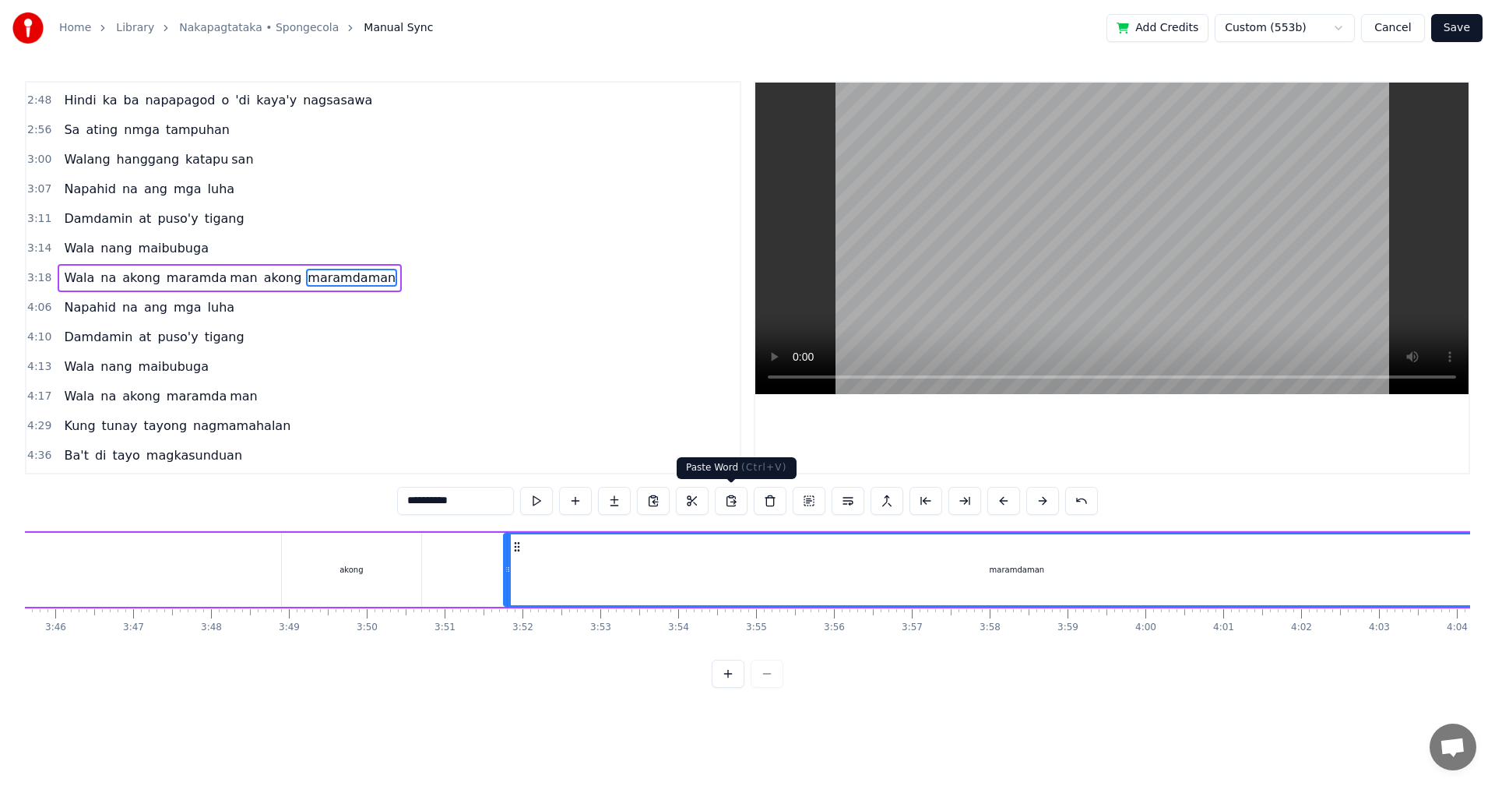
click at [733, 502] on button at bounding box center [731, 501] width 33 height 28
click at [771, 505] on button at bounding box center [770, 501] width 33 height 28
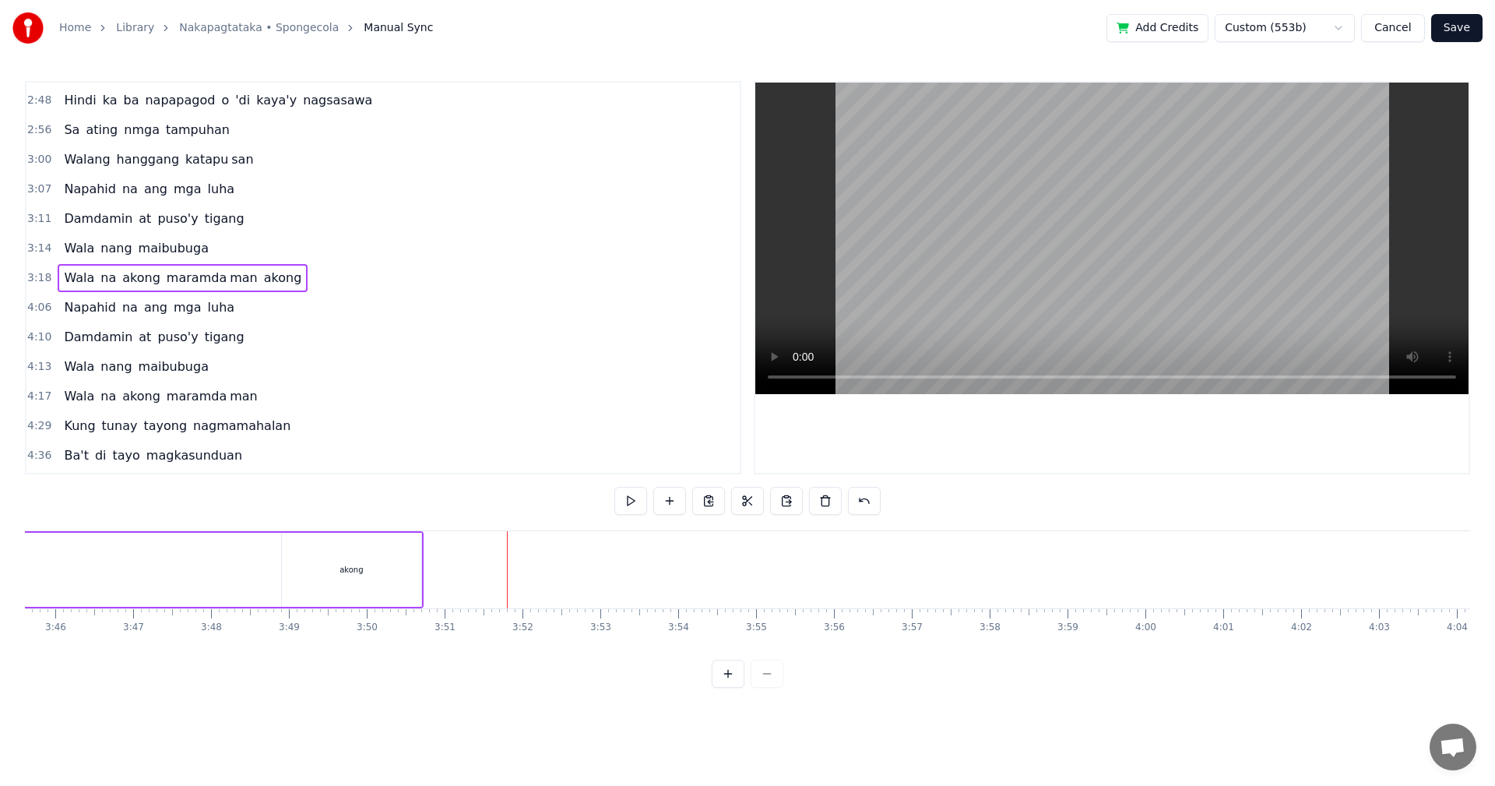
click at [382, 575] on div "akong" at bounding box center [351, 570] width 139 height 74
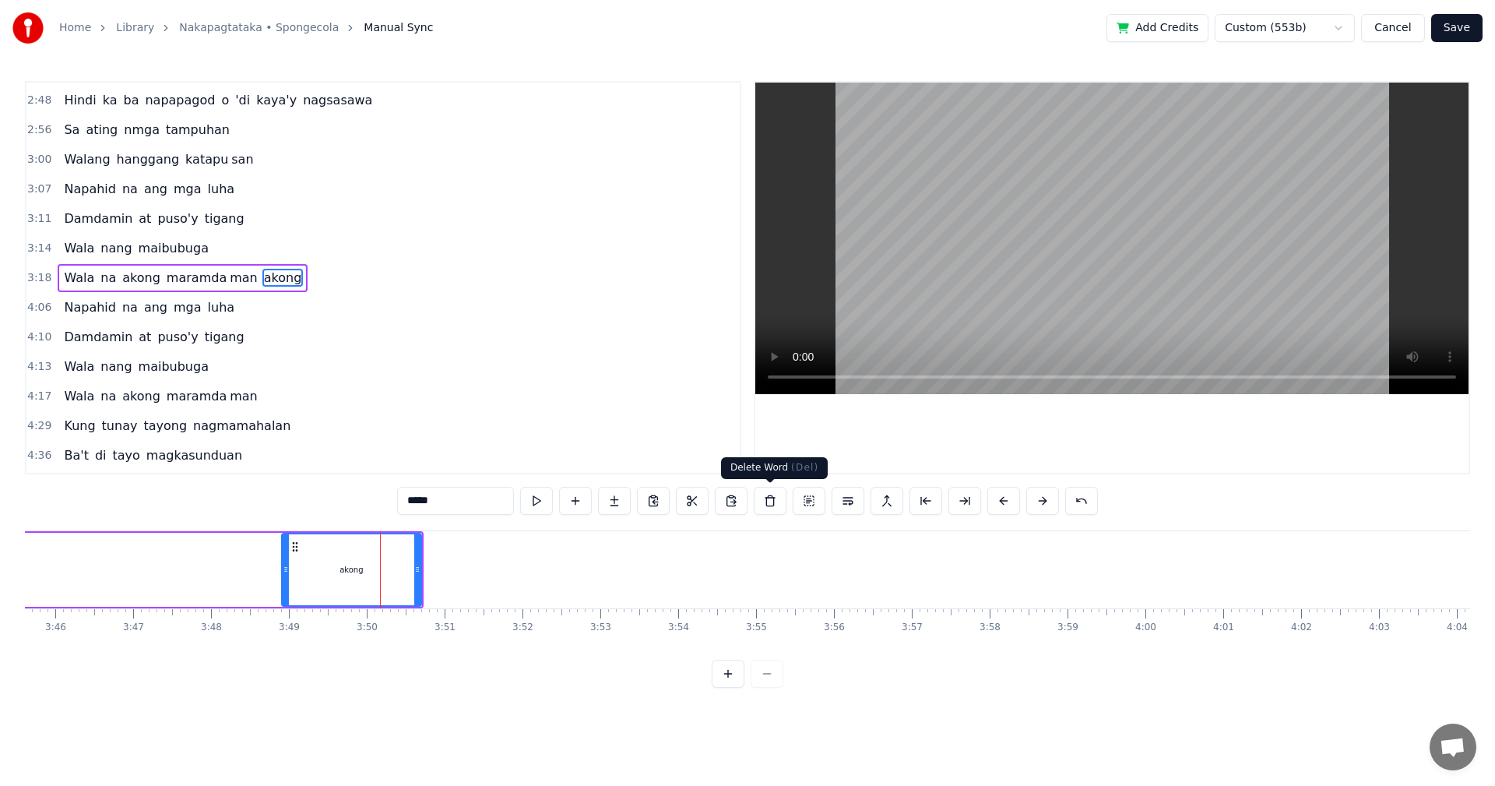
click at [774, 502] on button at bounding box center [770, 501] width 33 height 28
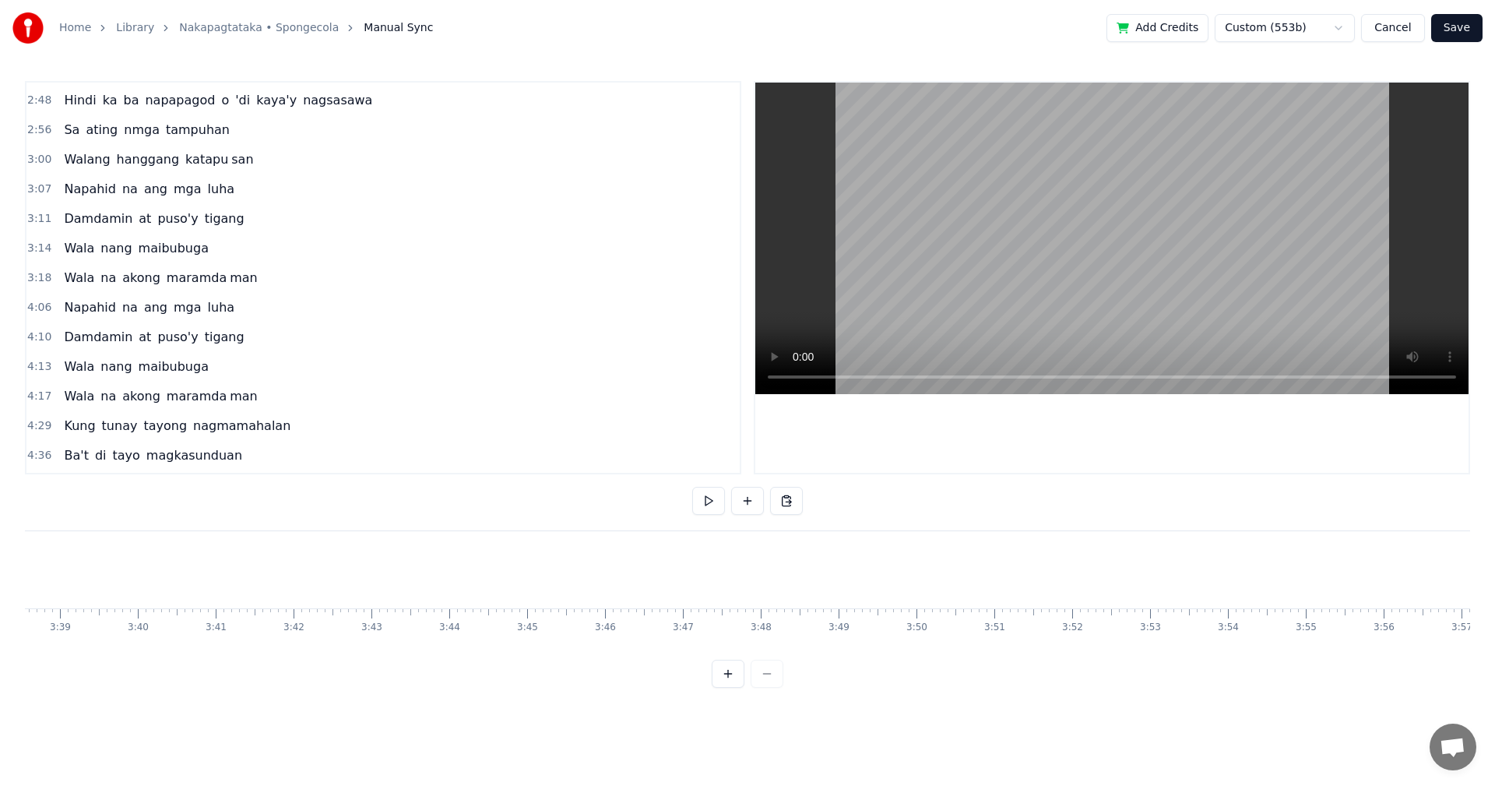
scroll to position [0, 17120]
click at [751, 499] on button at bounding box center [747, 501] width 33 height 28
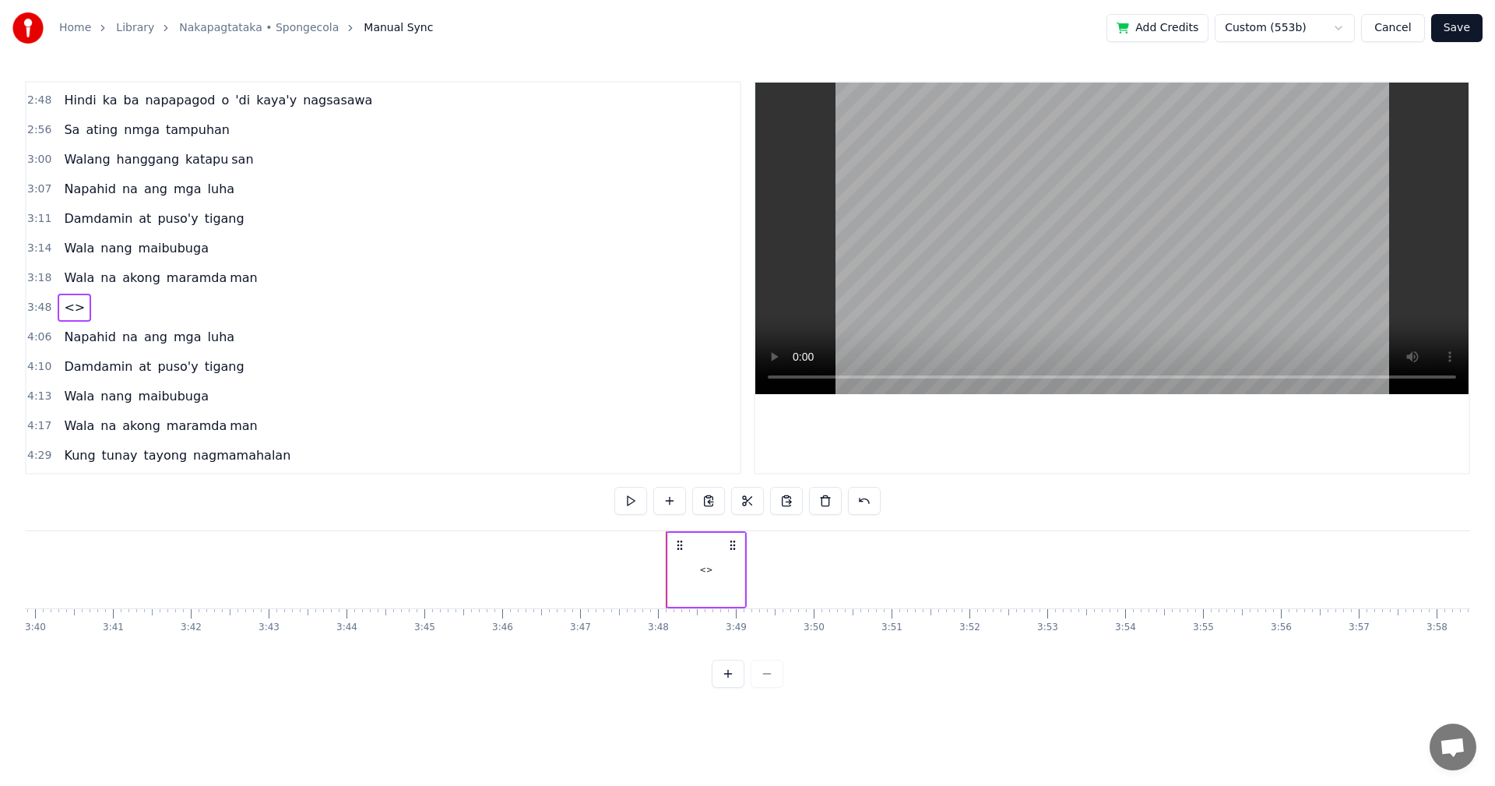
click at [713, 566] on div "<>" at bounding box center [705, 569] width 76 height 77
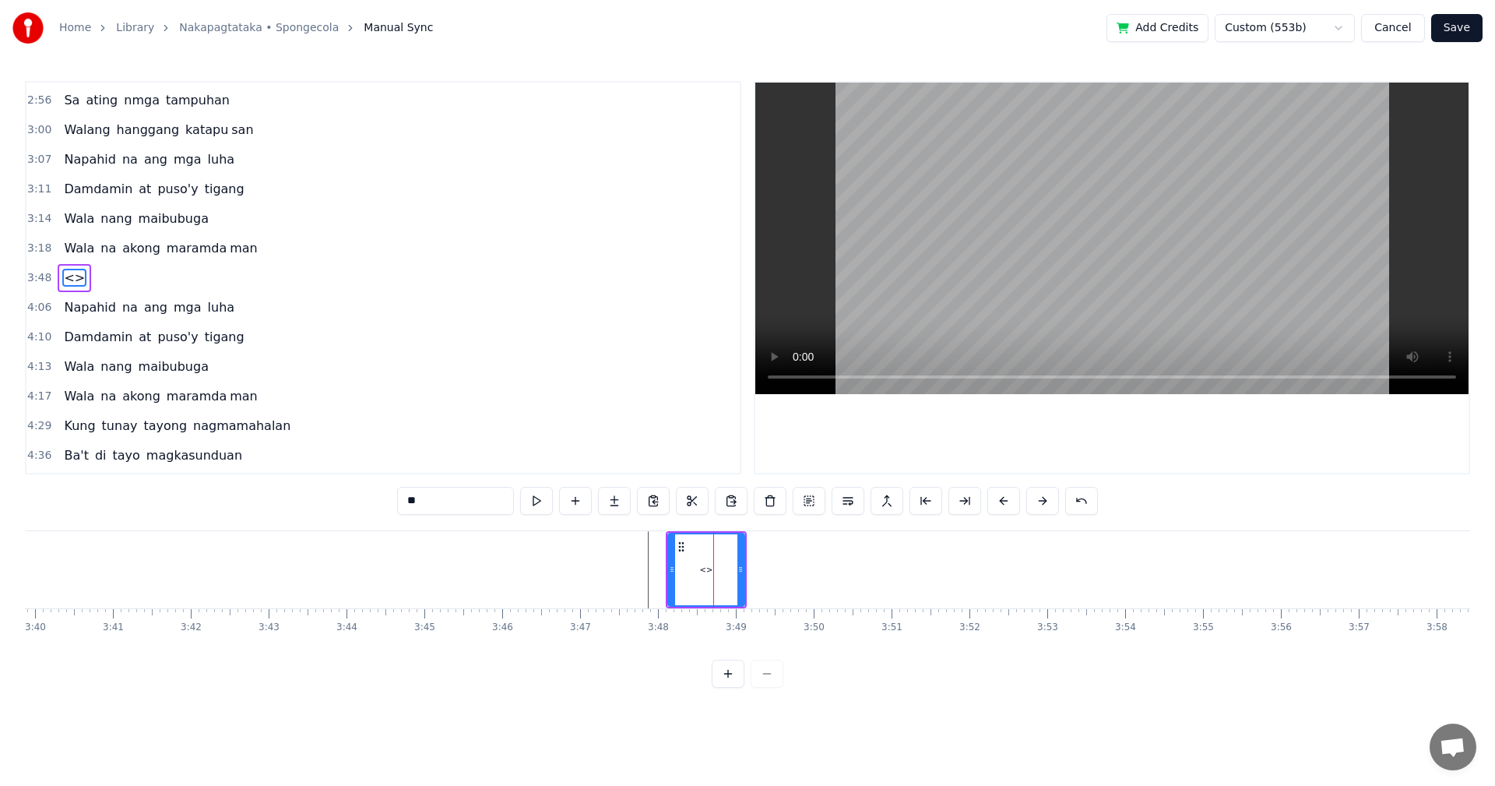
drag, startPoint x: 452, startPoint y: 505, endPoint x: 379, endPoint y: 501, distance: 72.5
click at [380, 501] on div "0:29 Walang tigil ang gulo sa aking pag- iisip 0:37 Mula nang tayo'y nagpasyang…" at bounding box center [747, 384] width 1445 height 607
type input "*****"
click at [574, 504] on button at bounding box center [575, 501] width 33 height 28
drag, startPoint x: 452, startPoint y: 507, endPoint x: 371, endPoint y: 501, distance: 81.2
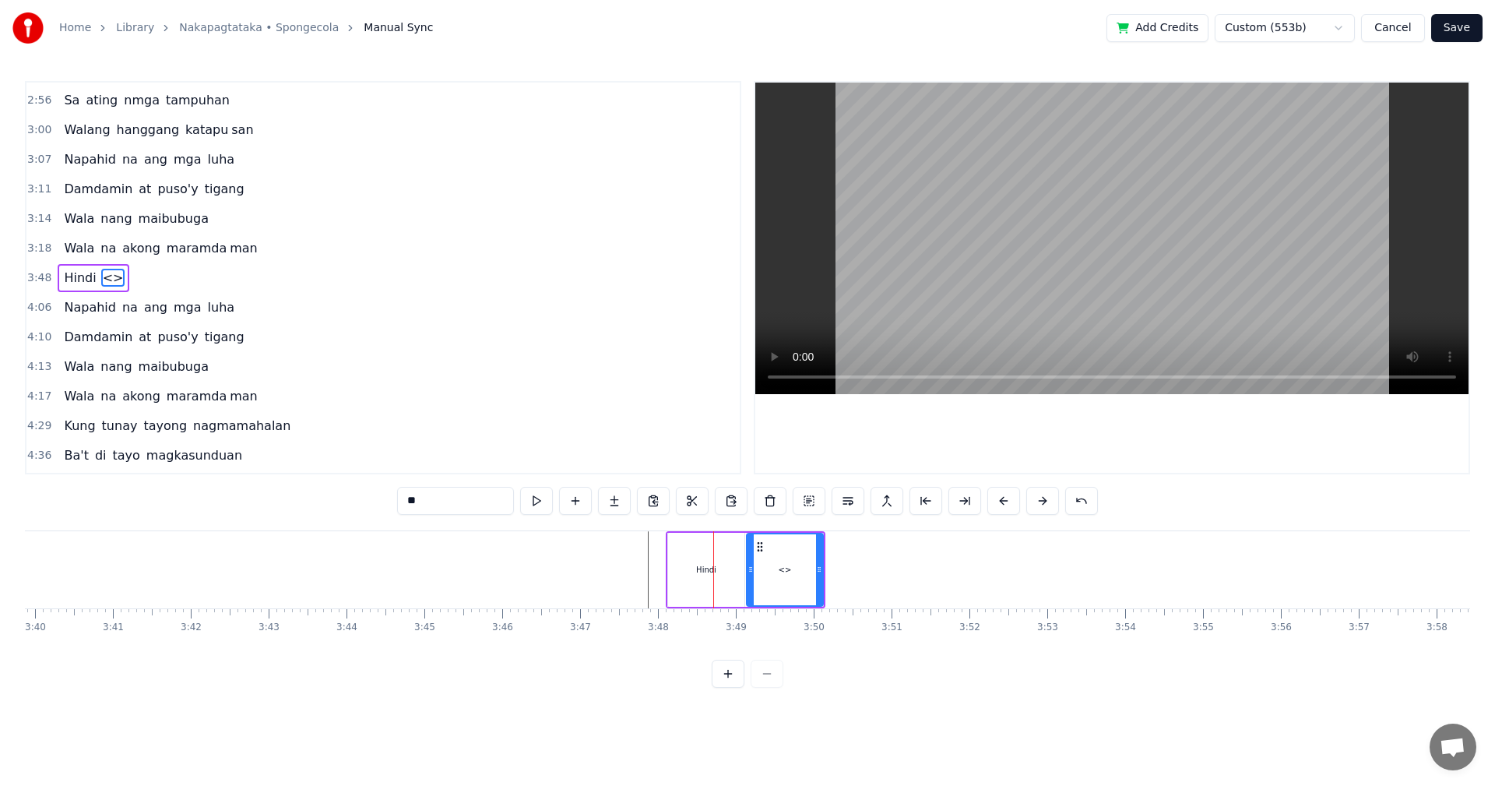
click at [371, 501] on div "0:29 Walang tigil ang gulo sa aking pag- iisip 0:37 Mula nang tayo'y nagpasyang…" at bounding box center [747, 384] width 1445 height 607
type input "****"
click at [584, 499] on button at bounding box center [575, 501] width 33 height 28
drag, startPoint x: 413, startPoint y: 499, endPoint x: 376, endPoint y: 498, distance: 37.4
click at [376, 498] on div "0:29 Walang tigil ang gulo sa aking pag- iisip 0:37 Mula nang tayo'y nagpasyang…" at bounding box center [747, 384] width 1445 height 607
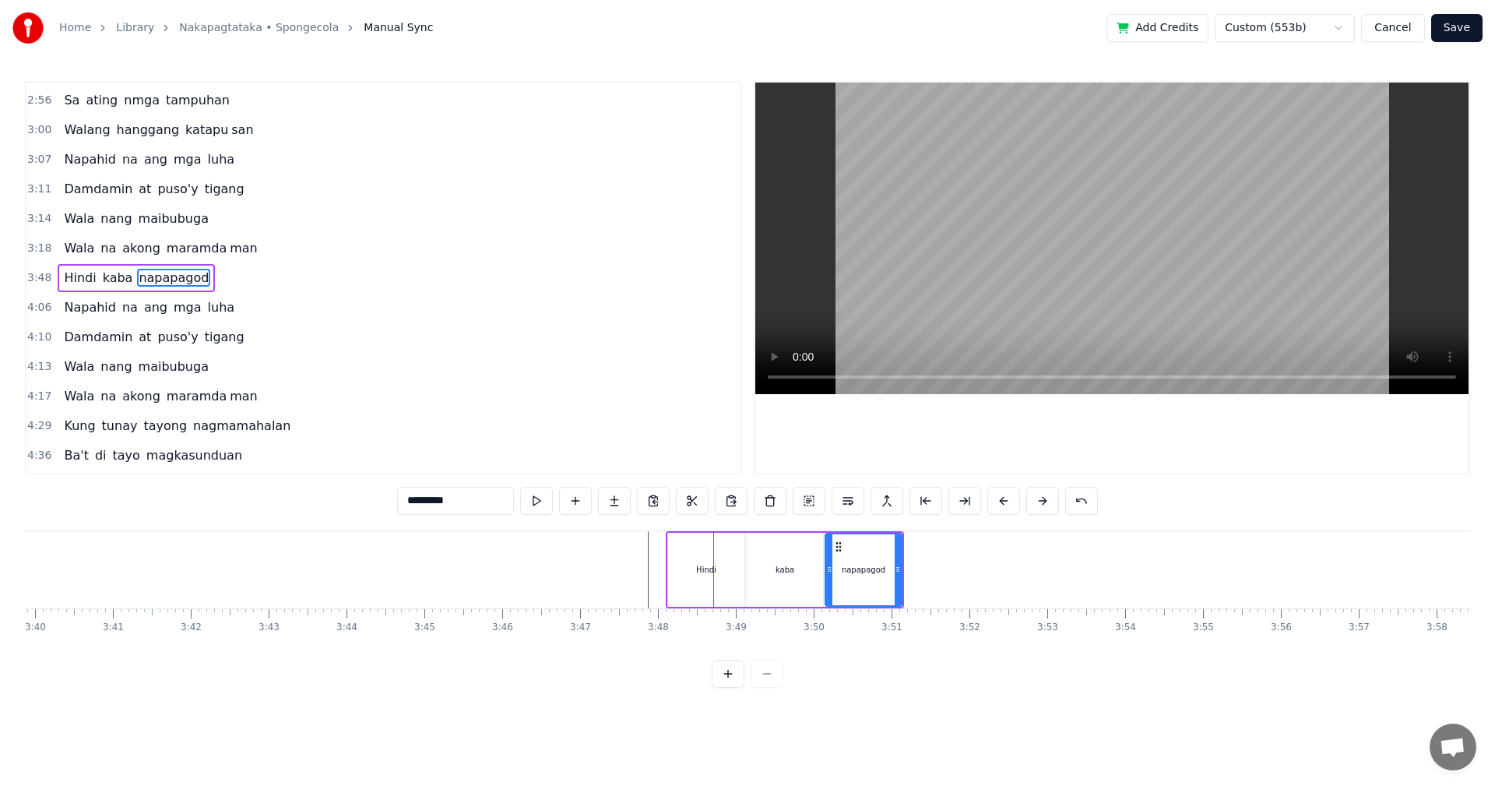
type input "*********"
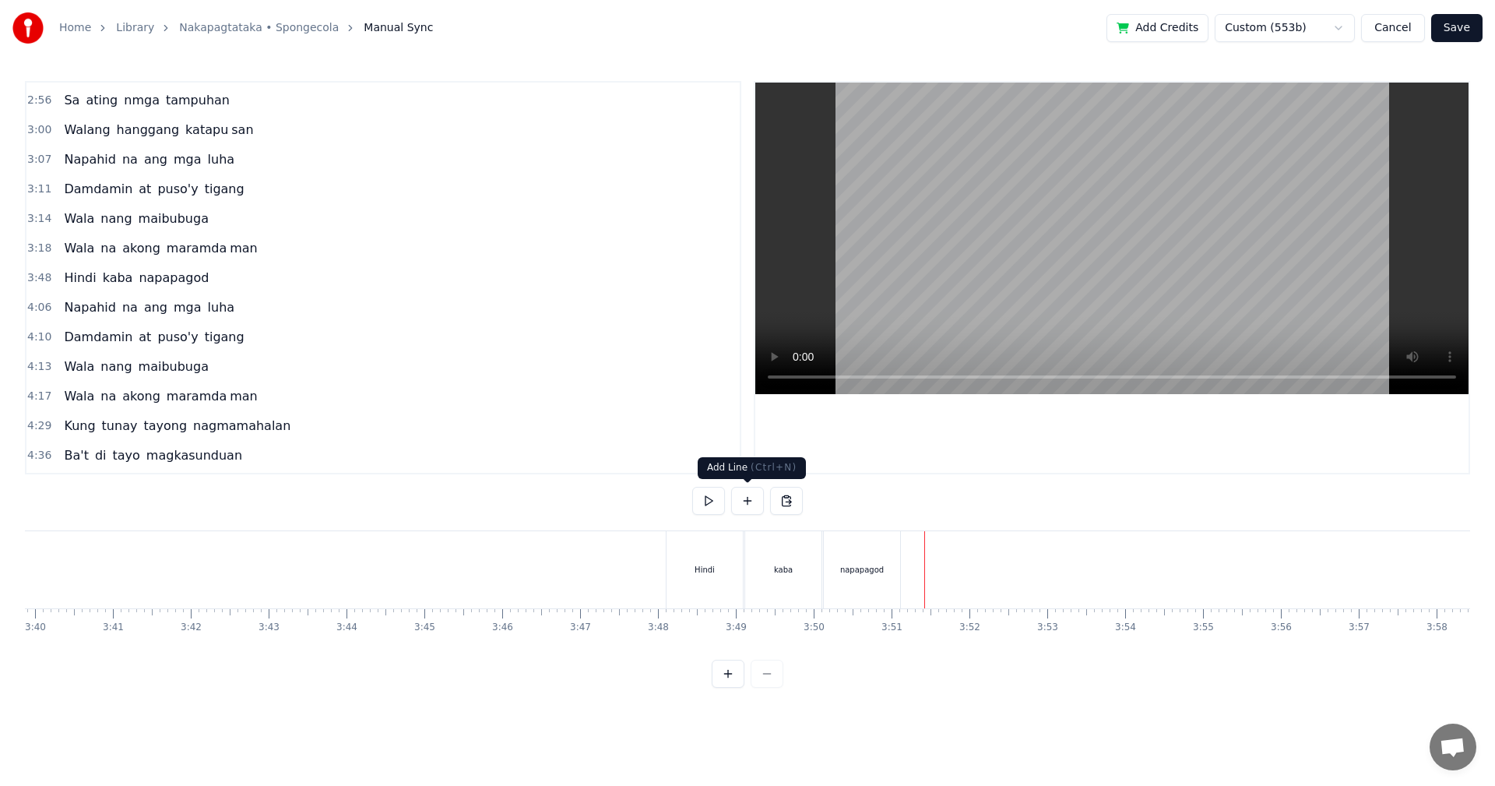
drag, startPoint x: 752, startPoint y: 501, endPoint x: 836, endPoint y: 528, distance: 88.2
click at [752, 501] on button at bounding box center [747, 501] width 33 height 28
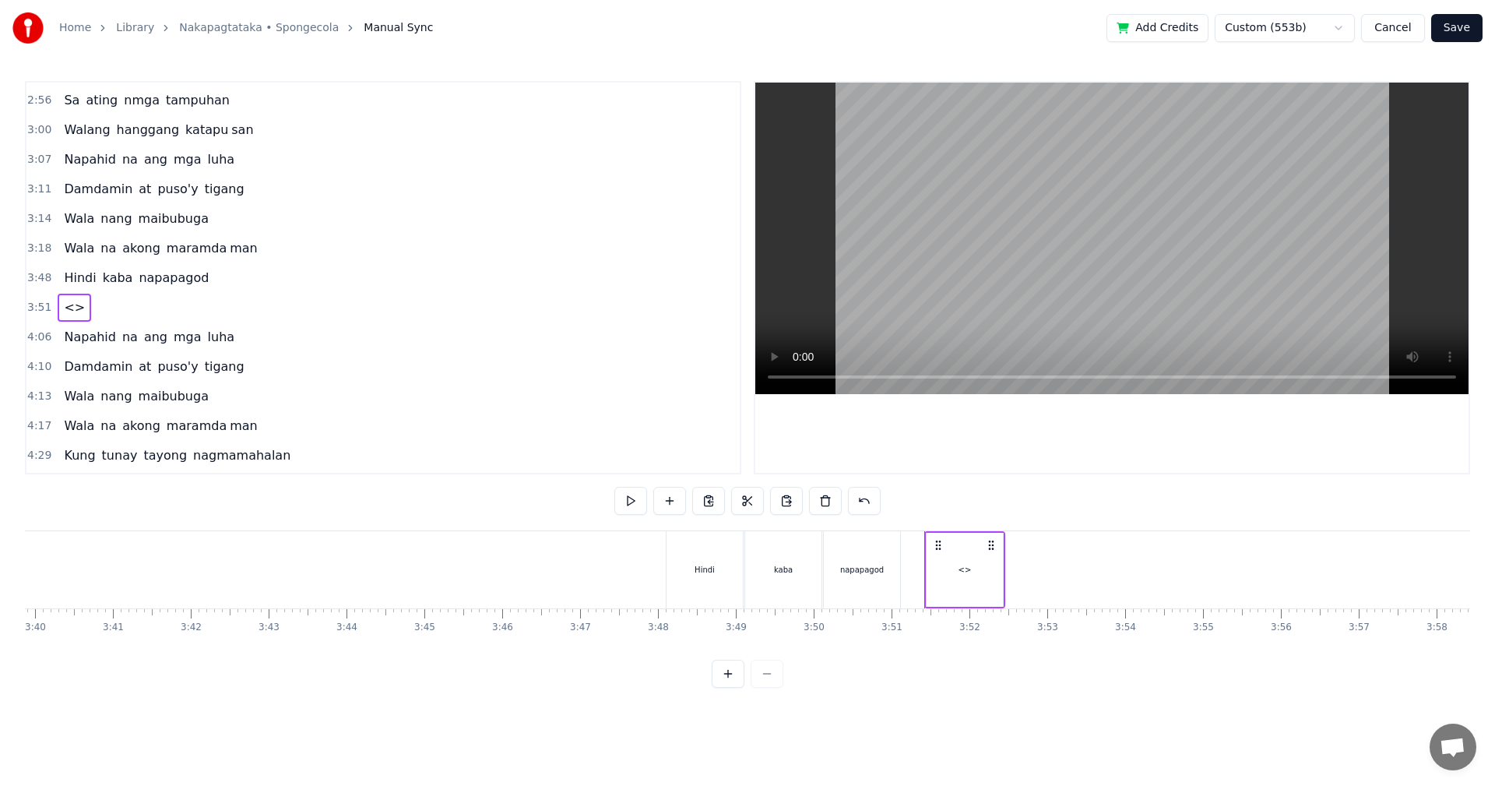
click at [950, 558] on div "<>" at bounding box center [965, 570] width 76 height 74
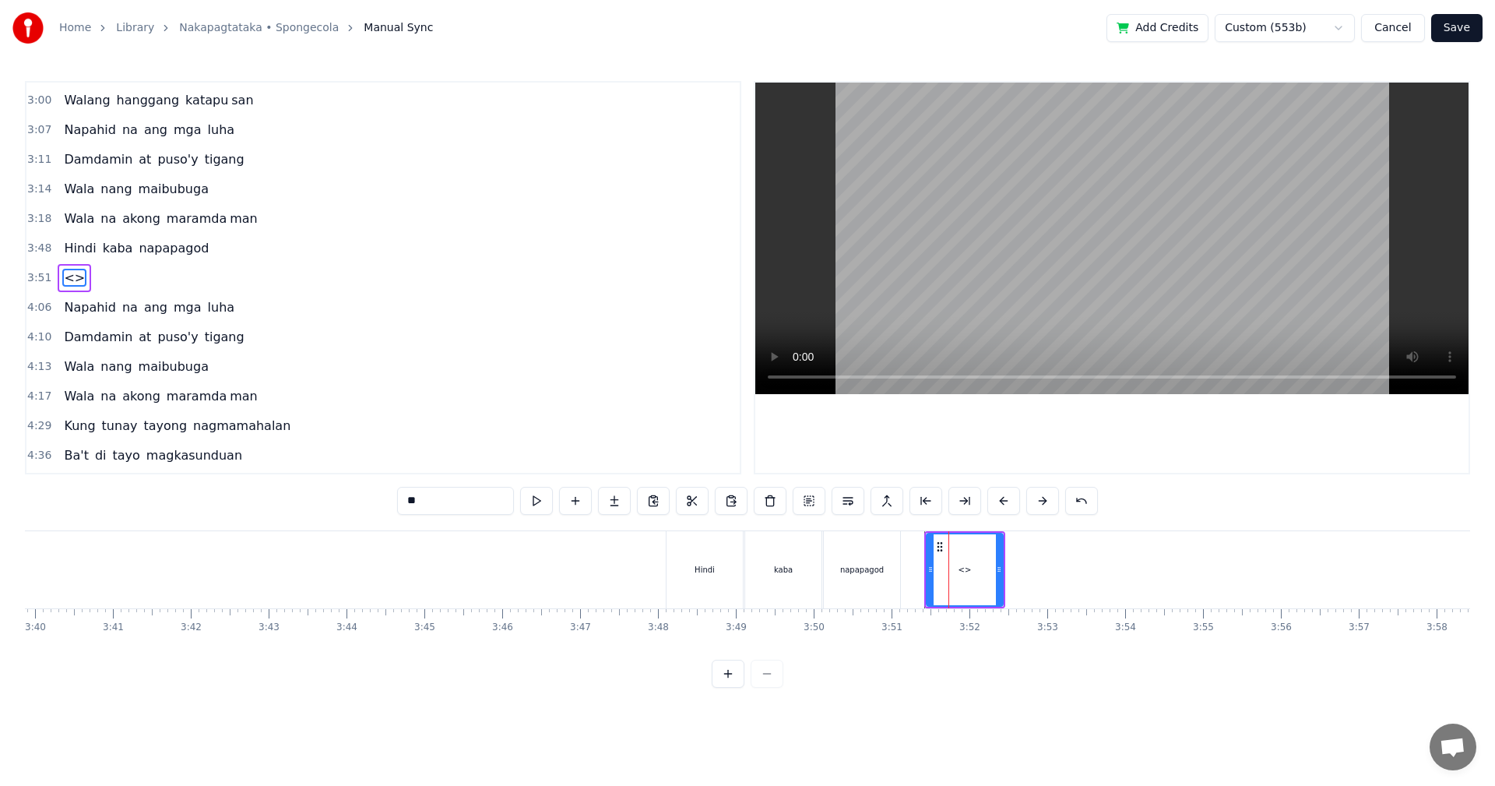
drag, startPoint x: 412, startPoint y: 500, endPoint x: 336, endPoint y: 499, distance: 76.3
click at [336, 498] on div "0:29 Walang tigil ang gulo sa aking pag- iisip 0:37 Mula nang tayo'y nagpasyang…" at bounding box center [747, 384] width 1445 height 607
paste input "***"
type input "*****"
click at [572, 502] on button at bounding box center [575, 501] width 33 height 28
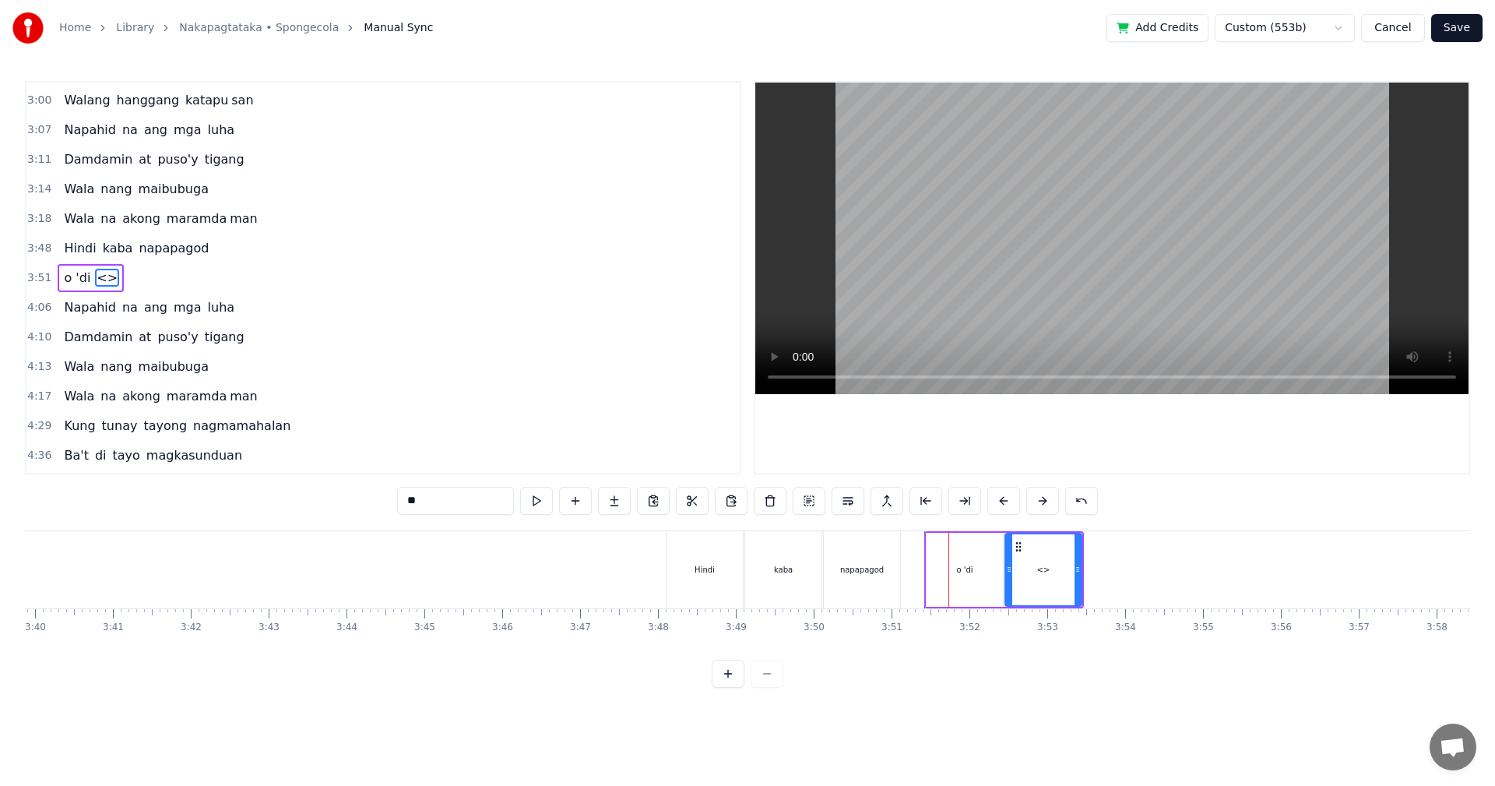
click at [1036, 576] on div "<>" at bounding box center [1043, 569] width 75 height 71
drag, startPoint x: 434, startPoint y: 502, endPoint x: 367, endPoint y: 500, distance: 67.8
click at [367, 500] on div "0:29 Walang tigil ang gulo sa aking pag- iisip 0:37 Mula nang tayo'y nagpasyang…" at bounding box center [747, 384] width 1445 height 607
paste input "****"
type input "******"
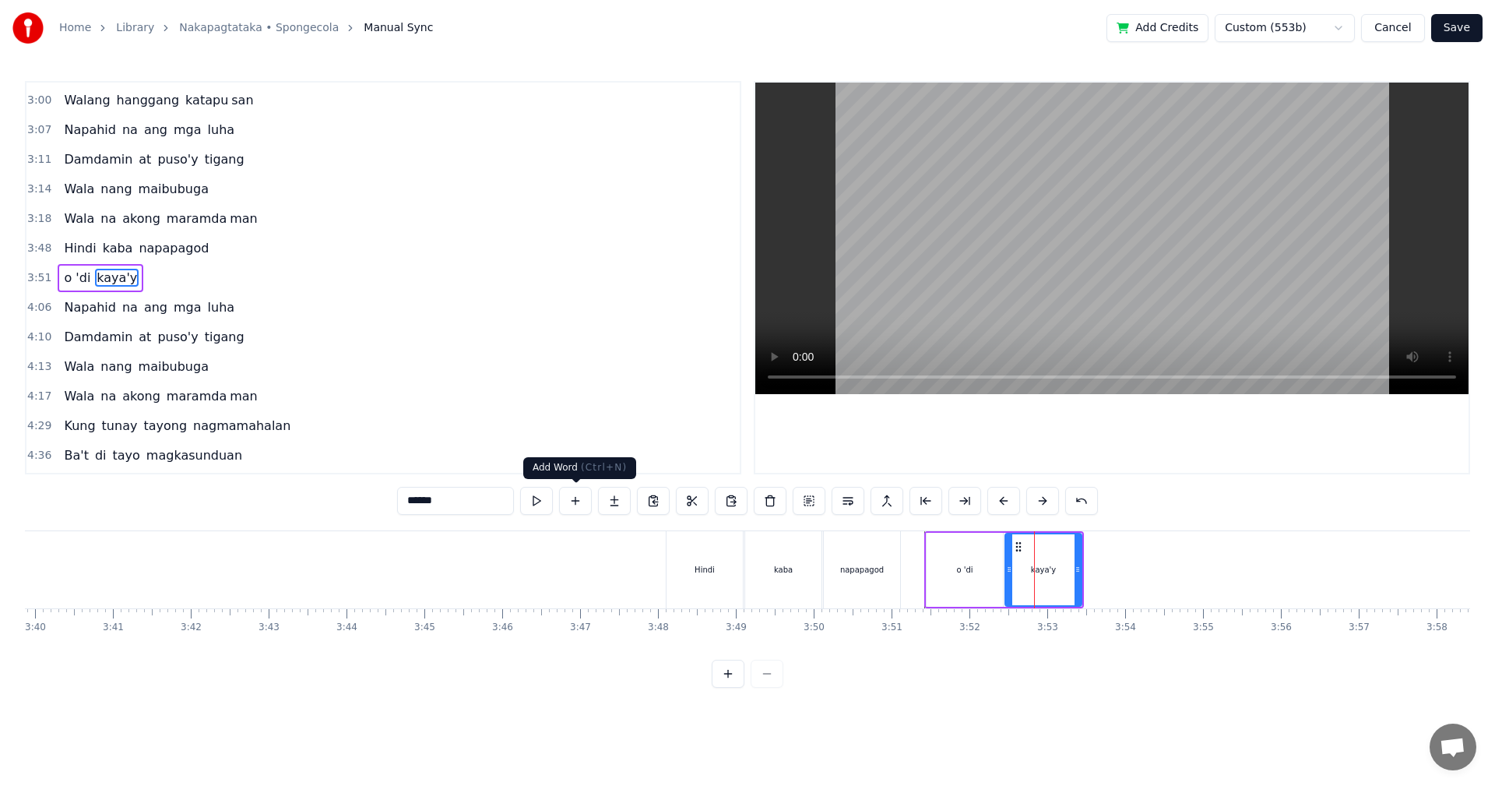
click at [581, 501] on button at bounding box center [575, 501] width 33 height 28
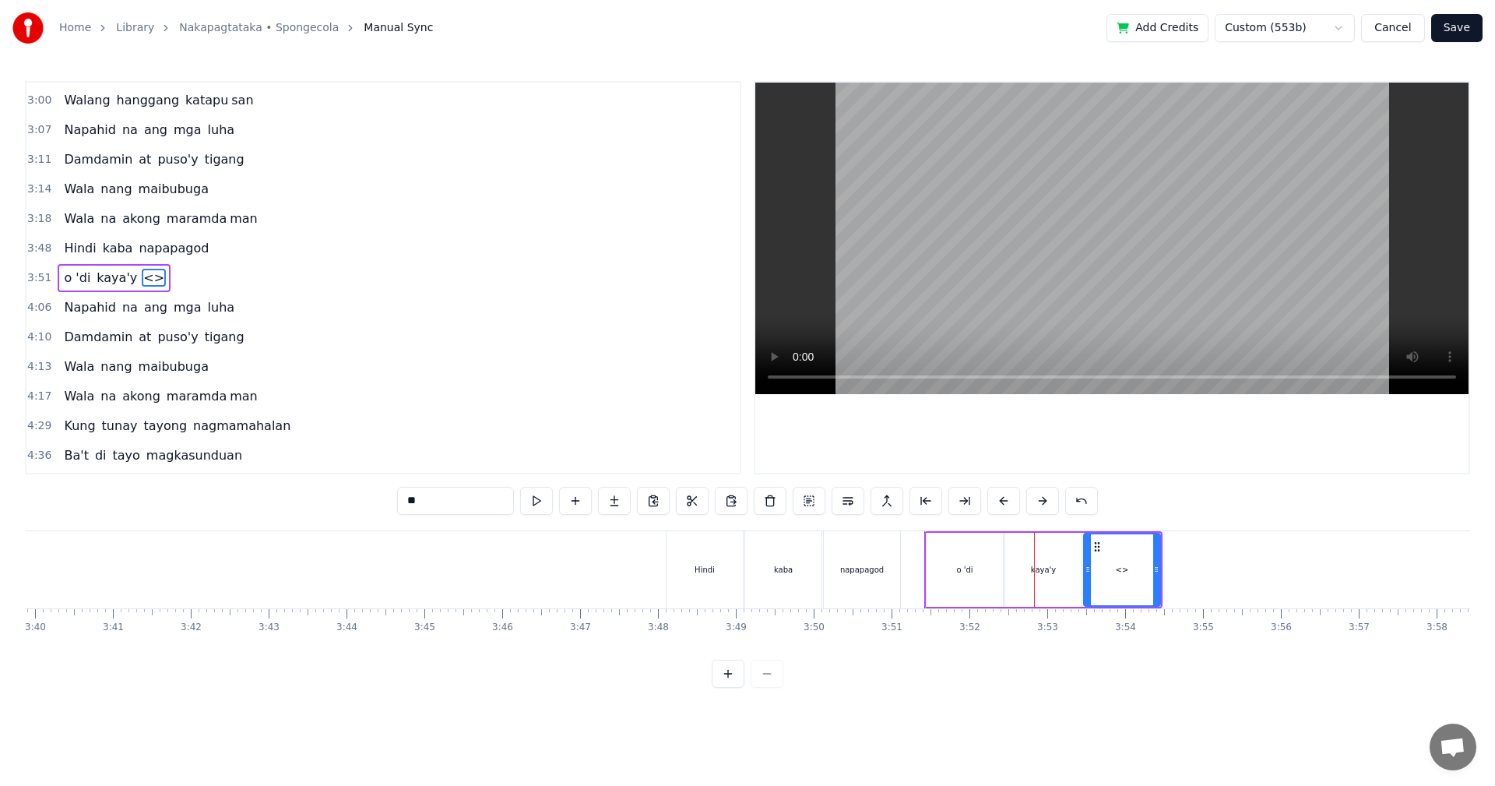
click at [455, 501] on input "**" at bounding box center [455, 501] width 117 height 28
drag, startPoint x: 463, startPoint y: 503, endPoint x: 391, endPoint y: 503, distance: 72.4
click at [386, 503] on div "0:29 Walang tigil ang gulo sa aking pag- iisip 0:37 Mula nang tayo'y nagpasyang…" at bounding box center [747, 384] width 1445 height 607
paste input "*******"
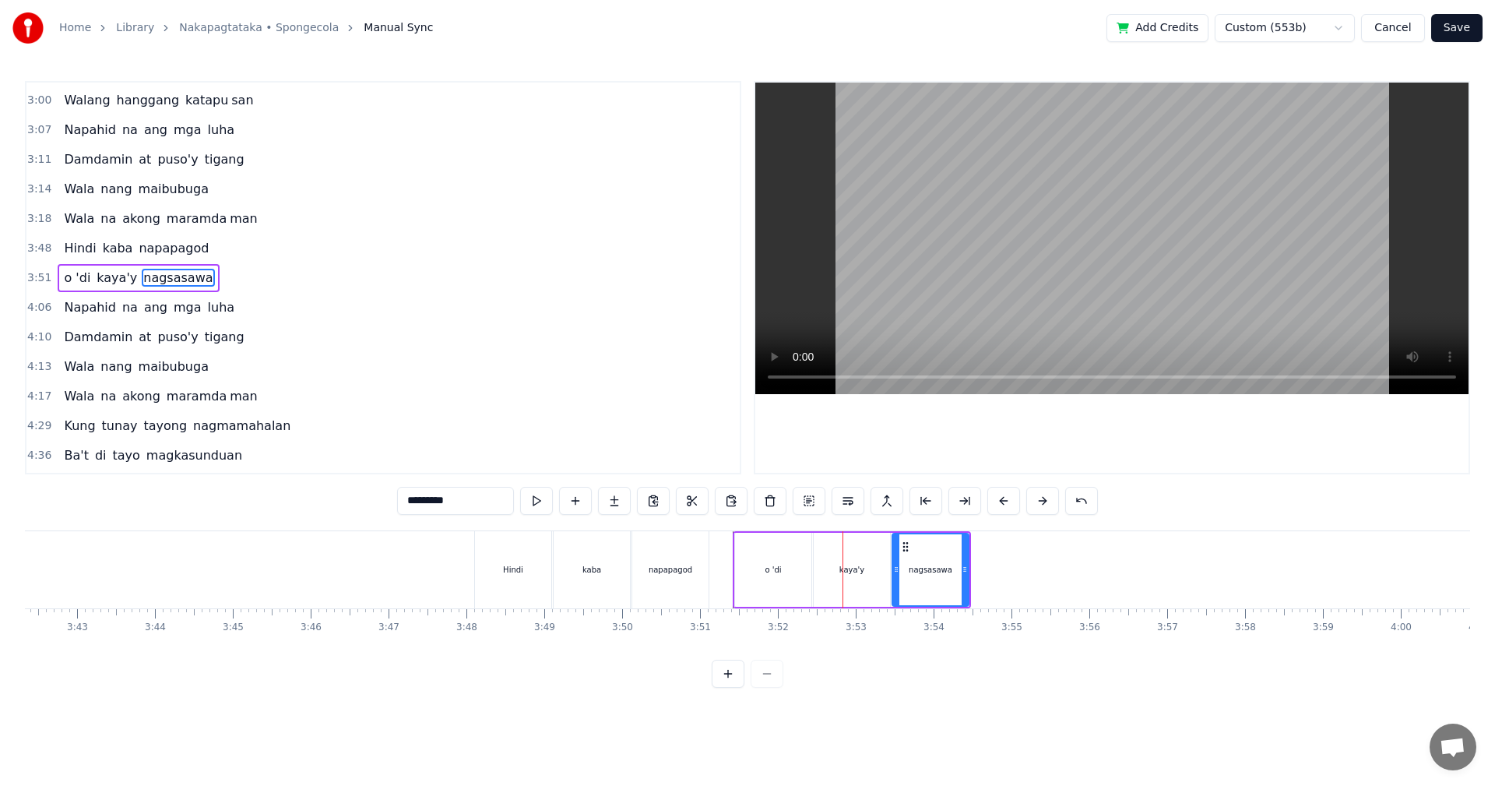
scroll to position [0, 17273]
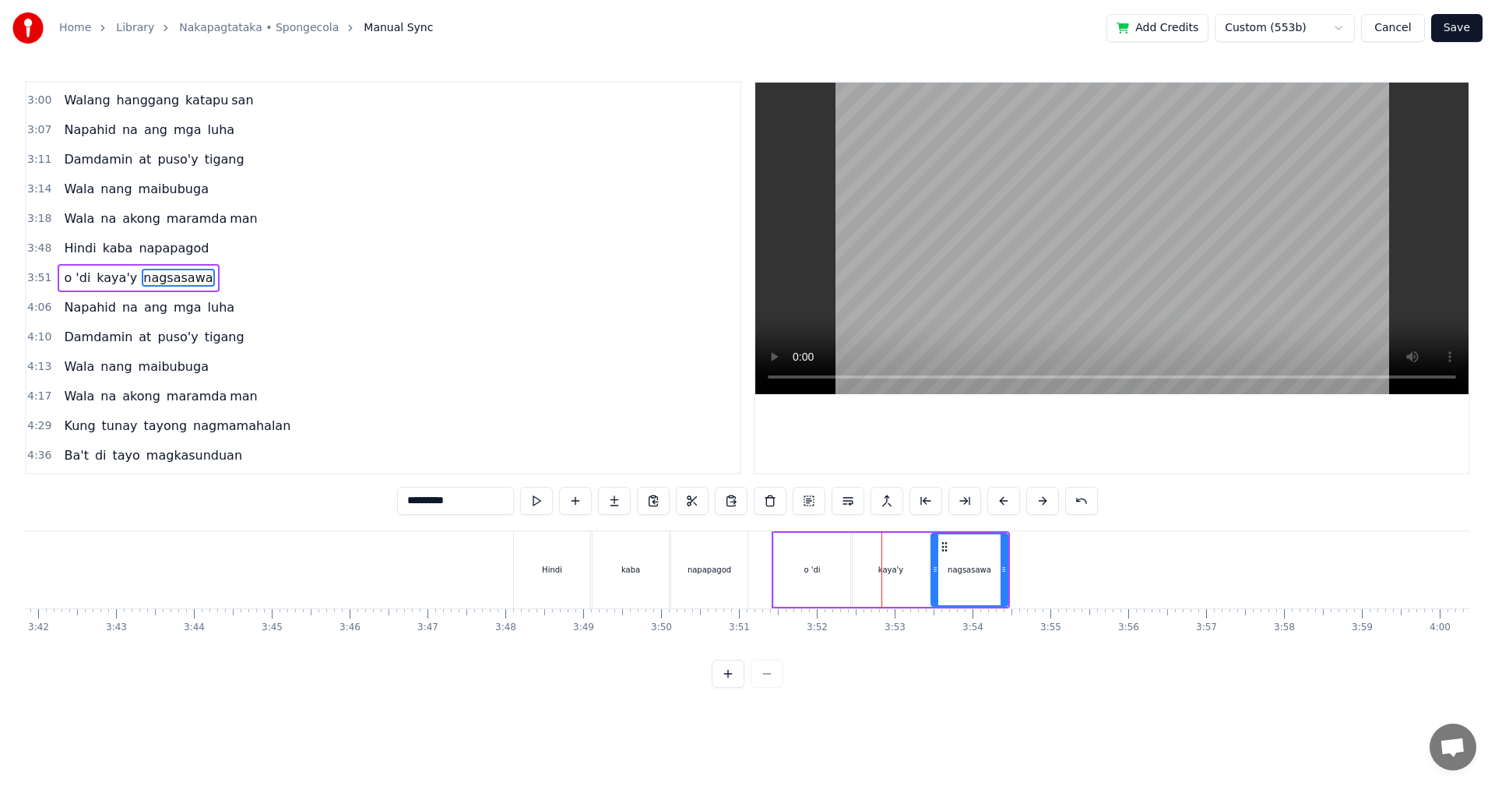
type input "*********"
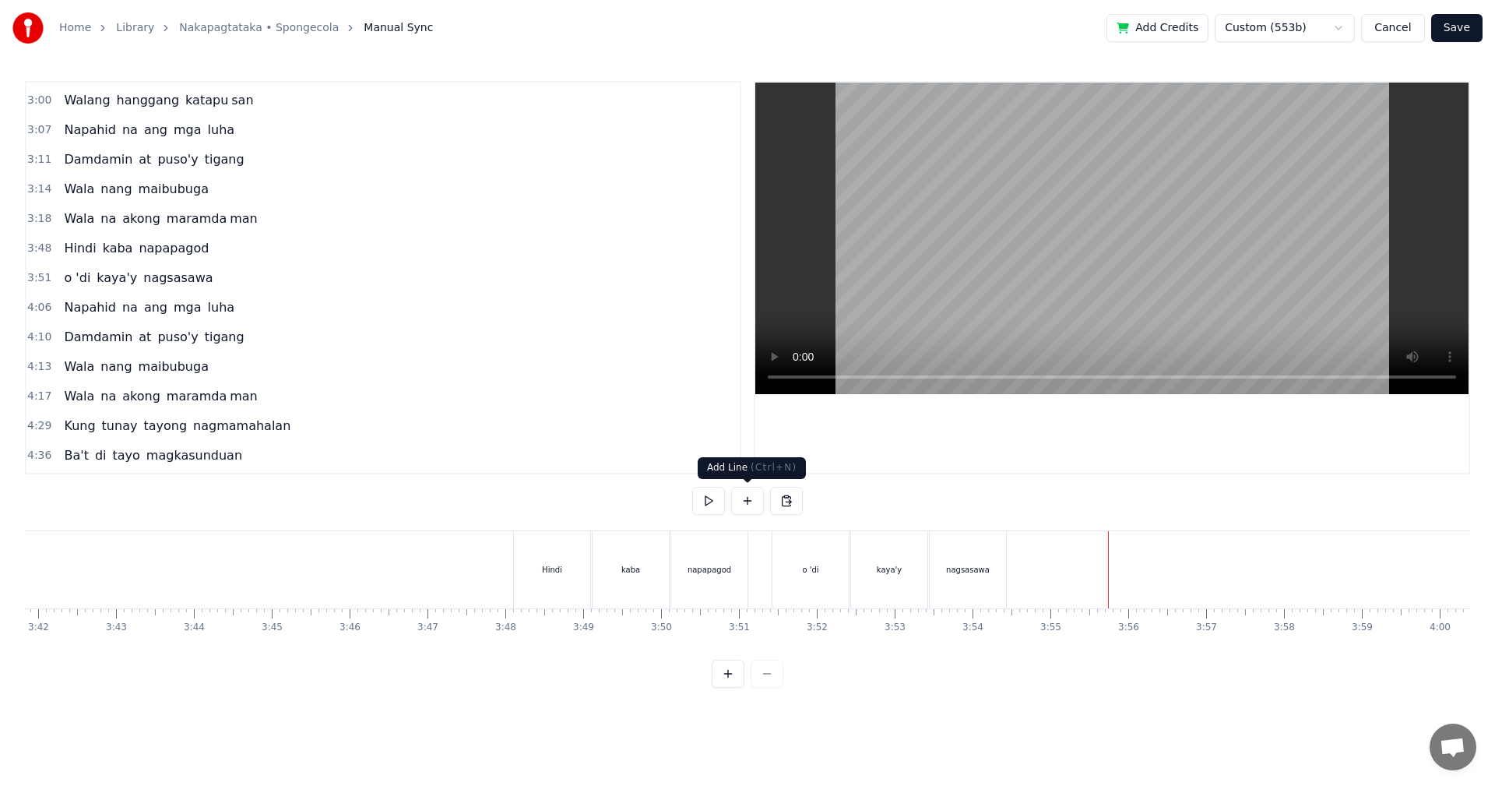
click at [753, 505] on button at bounding box center [747, 501] width 33 height 28
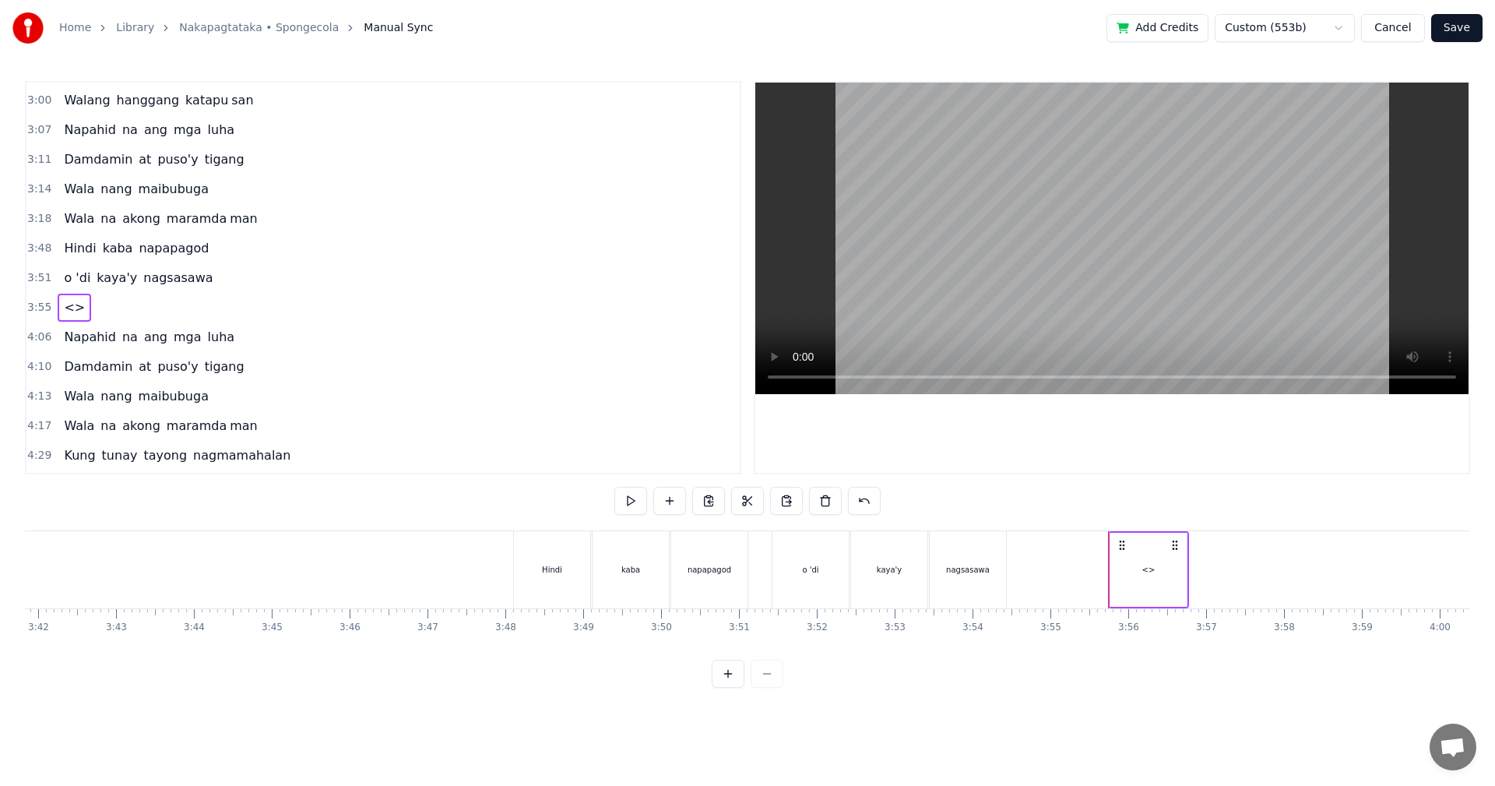
click at [1134, 578] on div "<>" at bounding box center [1147, 569] width 76 height 77
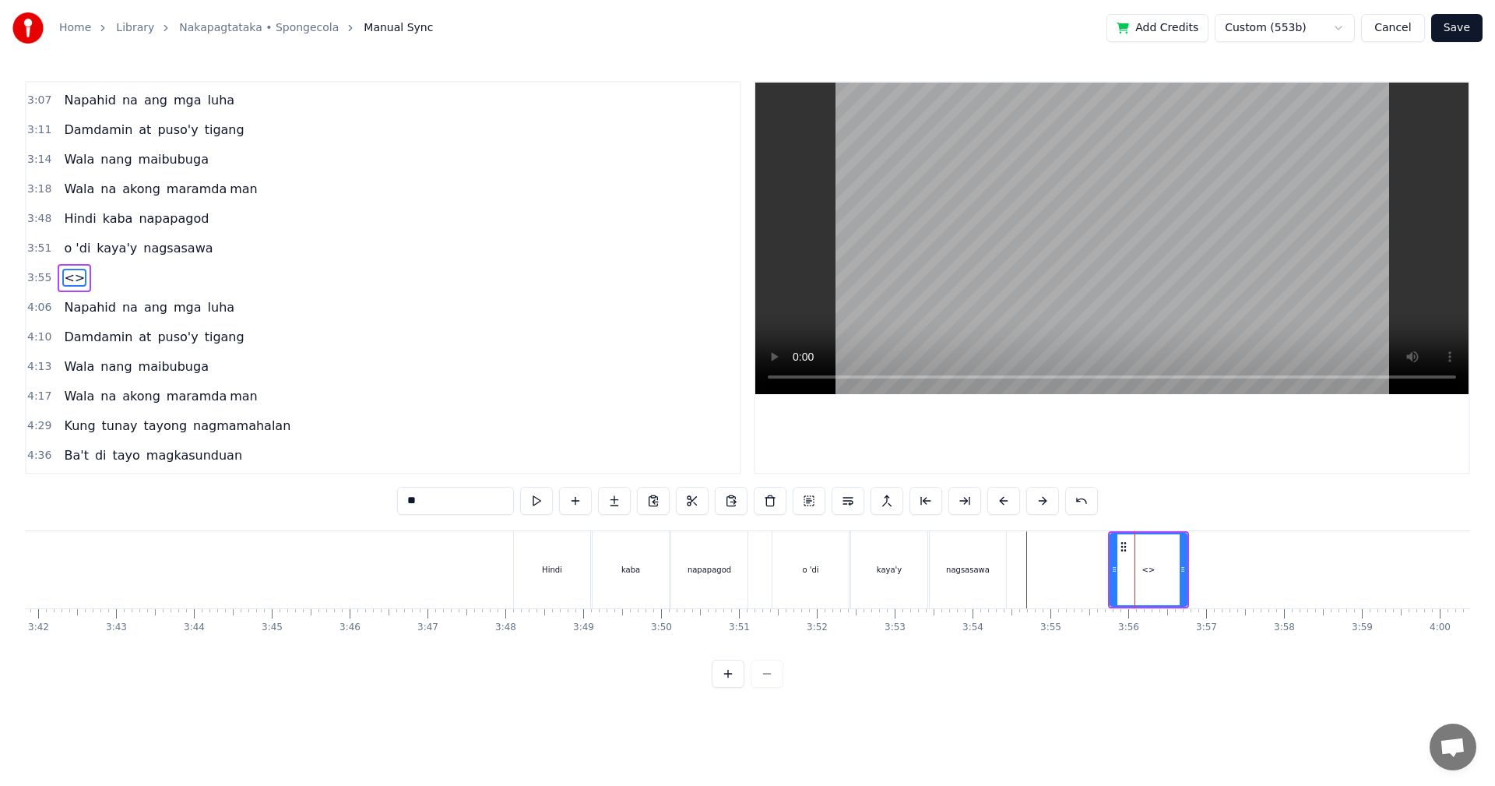
drag, startPoint x: 448, startPoint y: 498, endPoint x: 394, endPoint y: 500, distance: 54.5
click at [396, 498] on div "0:29 Walang tigil ang gulo sa aking pag- iisip 0:37 Mula nang tayo'y nagpasyang…" at bounding box center [747, 384] width 1445 height 607
paste input "text"
type input "**"
click at [579, 501] on button at bounding box center [575, 501] width 33 height 28
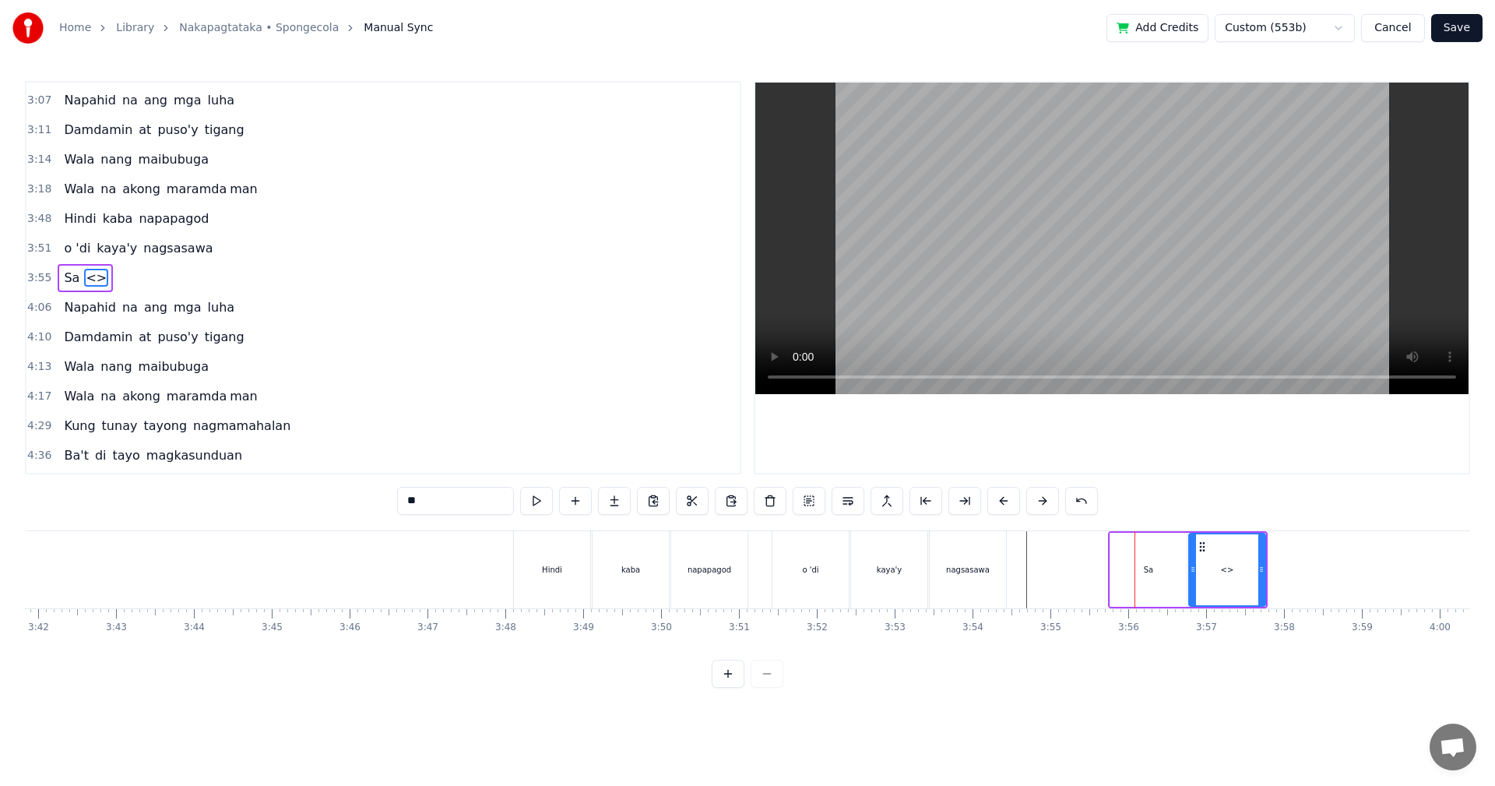
drag, startPoint x: 444, startPoint y: 498, endPoint x: 374, endPoint y: 498, distance: 70.1
click at [374, 498] on div "0:29 Walang tigil ang gulo sa aking pag- iisip 0:37 Mula nang tayo'y nagpasyang…" at bounding box center [747, 384] width 1445 height 607
paste input "***"
type input "*****"
click at [575, 503] on button at bounding box center [575, 501] width 33 height 28
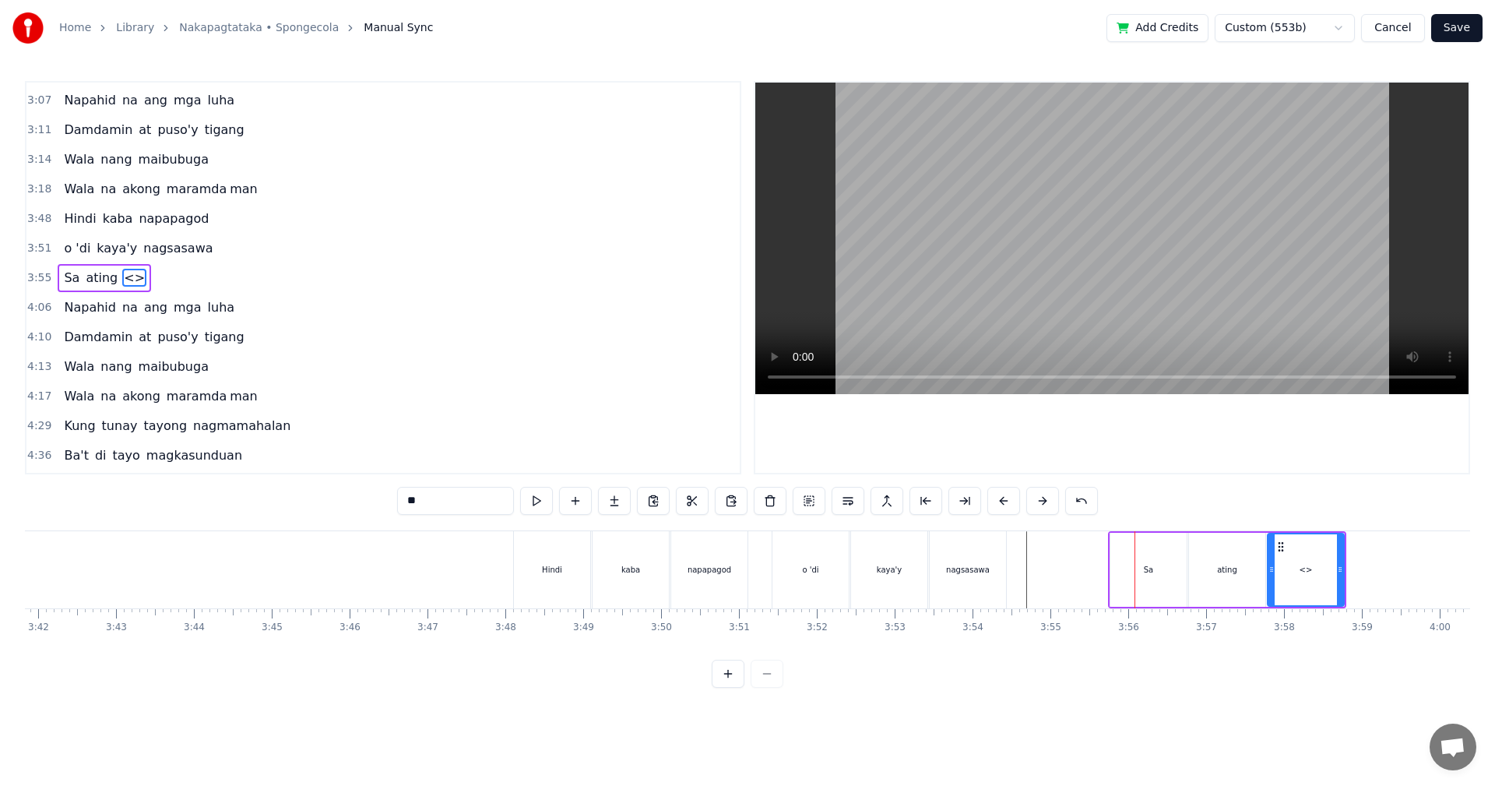
drag, startPoint x: 438, startPoint y: 501, endPoint x: 393, endPoint y: 500, distance: 45.2
click at [393, 500] on div "0:29 Walang tigil ang gulo sa aking pag- iisip 0:37 Mula nang tayo'y nagpasyang…" at bounding box center [747, 384] width 1445 height 607
paste input "*"
type input "***"
drag, startPoint x: 577, startPoint y: 504, endPoint x: 580, endPoint y: 517, distance: 13.6
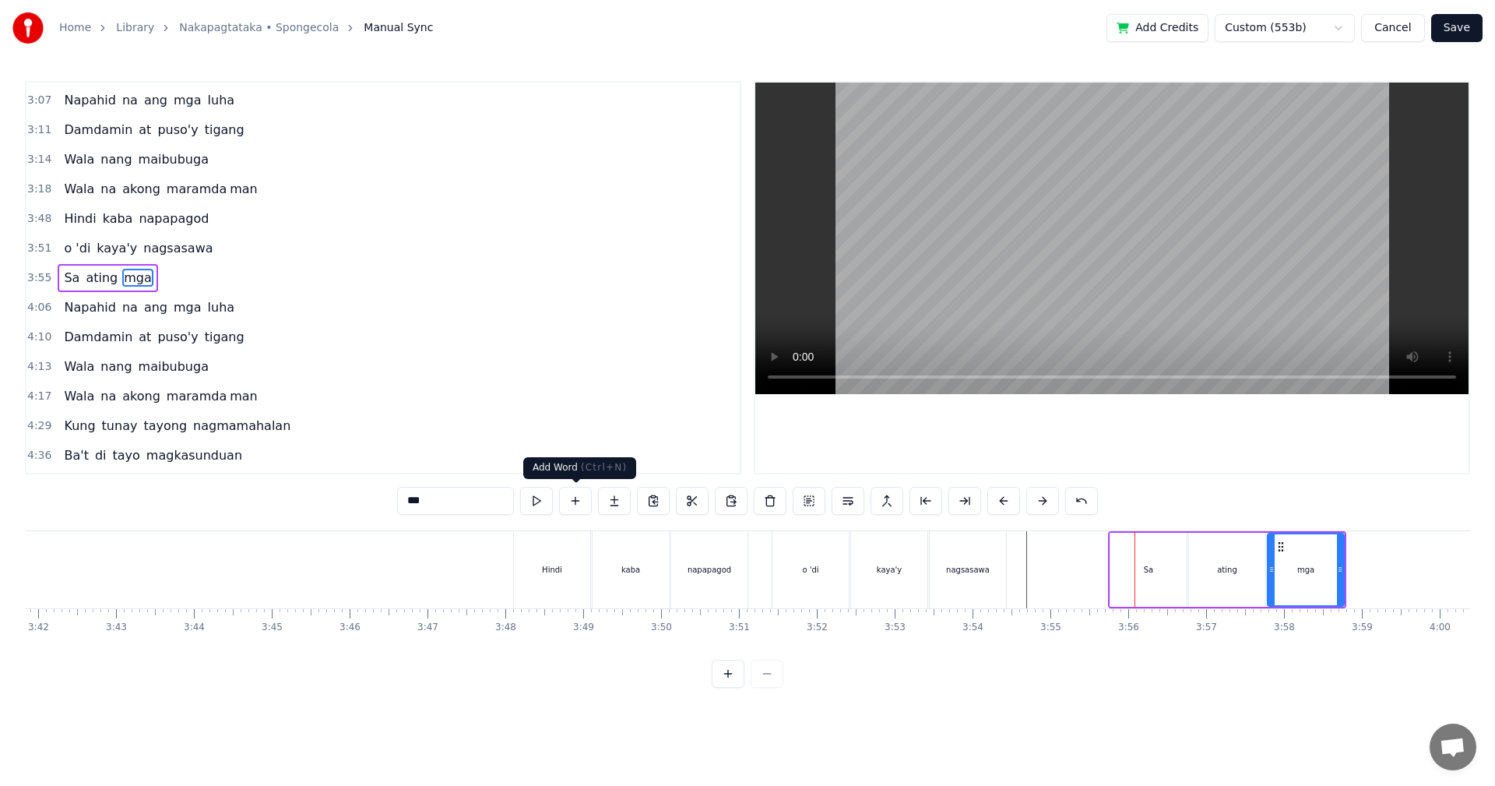
click at [576, 504] on button at bounding box center [575, 501] width 33 height 28
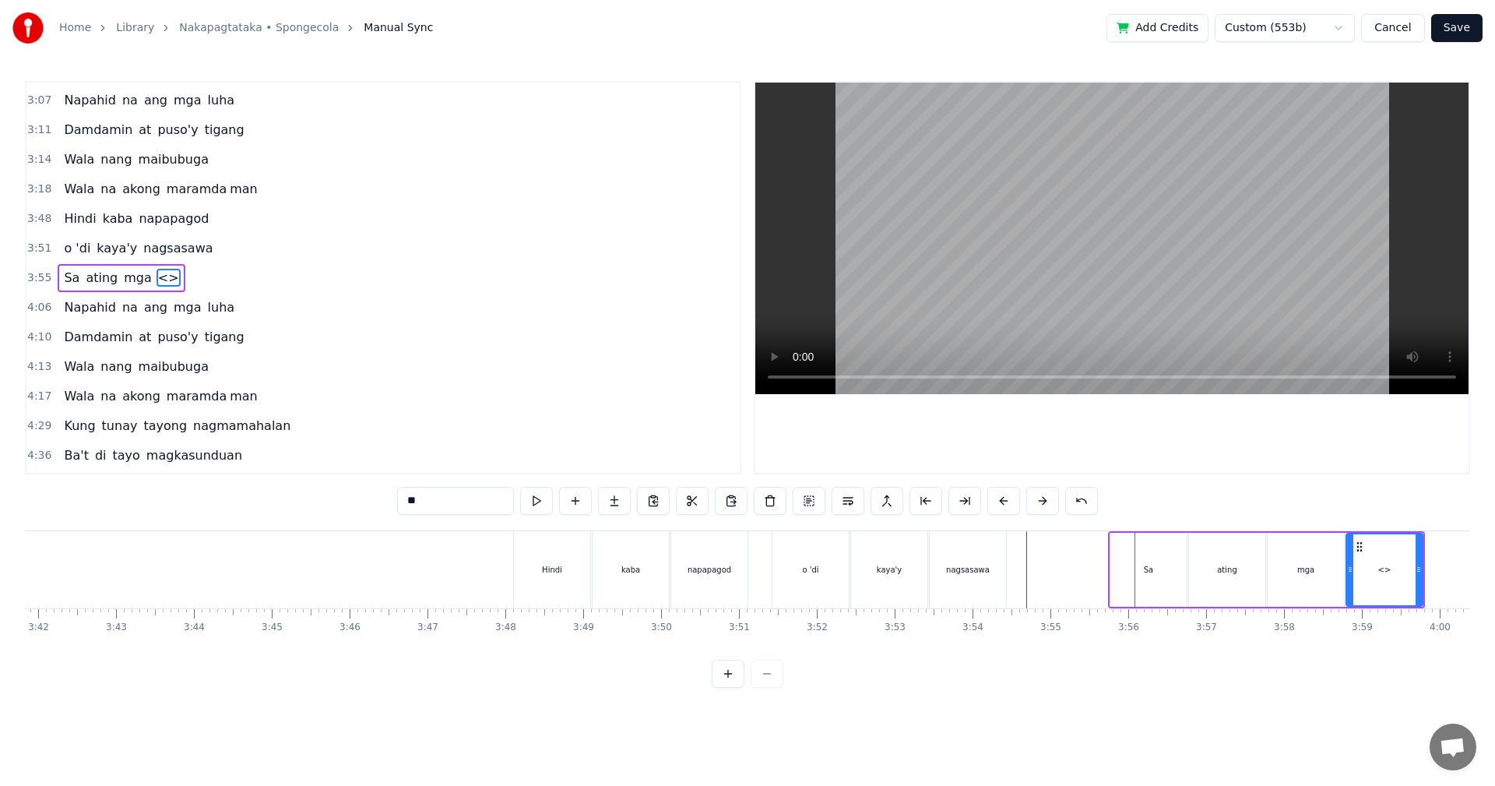
drag, startPoint x: 401, startPoint y: 504, endPoint x: 382, endPoint y: 504, distance: 19.5
click at [382, 504] on div "0:29 Walang tigil ang gulo sa aking pag- iisip 0:37 Mula nang tayo'y nagpasyang…" at bounding box center [747, 384] width 1445 height 607
paste input "******"
type input "********"
click at [564, 501] on button at bounding box center [575, 501] width 33 height 28
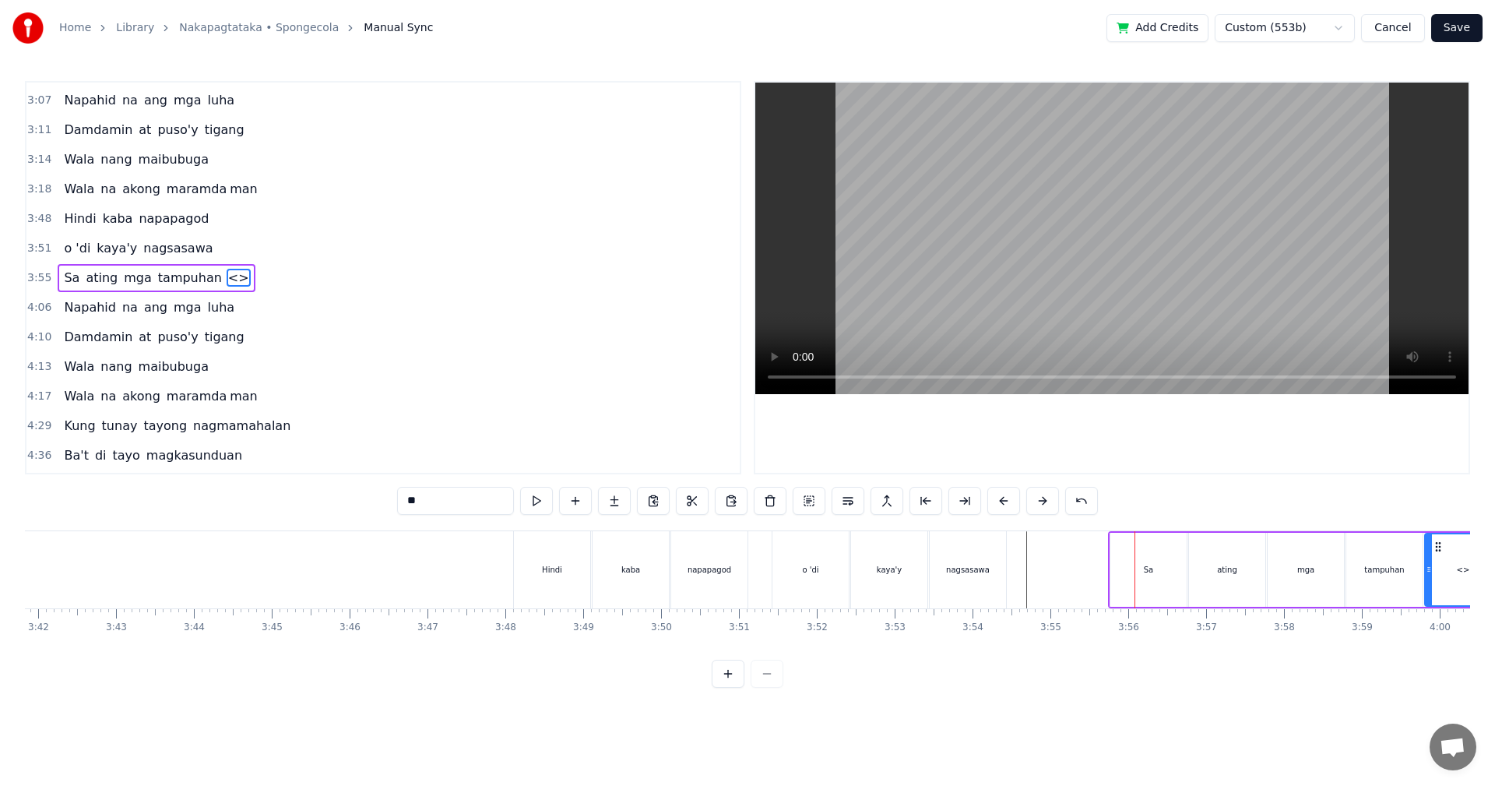
click at [385, 496] on div "0:29 Walang tigil ang gulo sa aking pag- iisip 0:37 Mula nang tayo'y nagpasyang…" at bounding box center [747, 384] width 1445 height 607
paste input "****"
type input "******"
click at [576, 503] on button at bounding box center [575, 501] width 33 height 28
drag, startPoint x: 459, startPoint y: 500, endPoint x: 358, endPoint y: 498, distance: 100.5
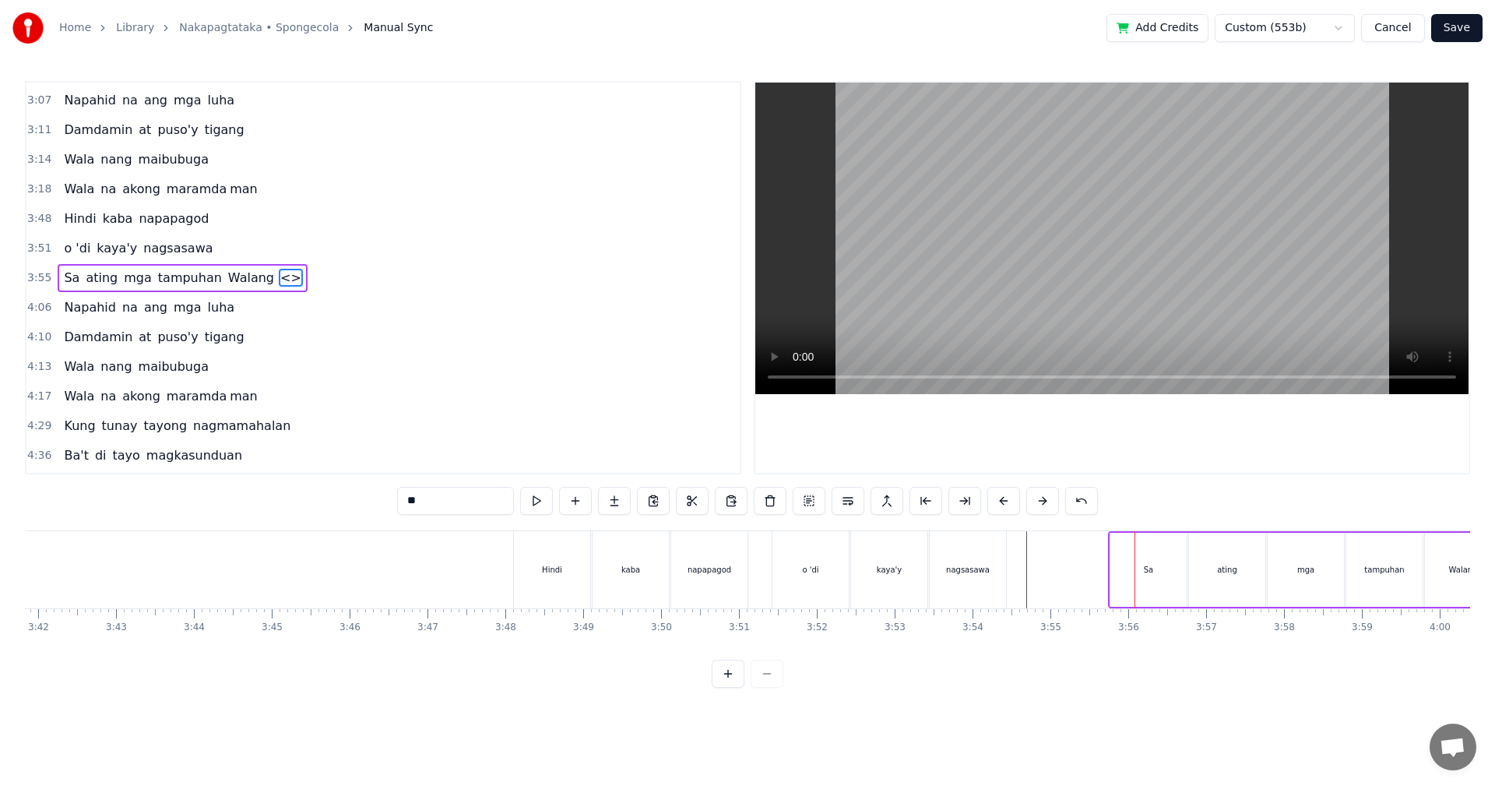
click at [358, 498] on div "0:29 Walang tigil ang gulo sa aking pag- iisip 0:37 Mula nang tayo'y nagpasyang…" at bounding box center [747, 384] width 1445 height 607
paste input "******"
type input "********"
click at [575, 503] on button at bounding box center [575, 501] width 33 height 28
click at [422, 504] on input "**" at bounding box center [455, 501] width 117 height 28
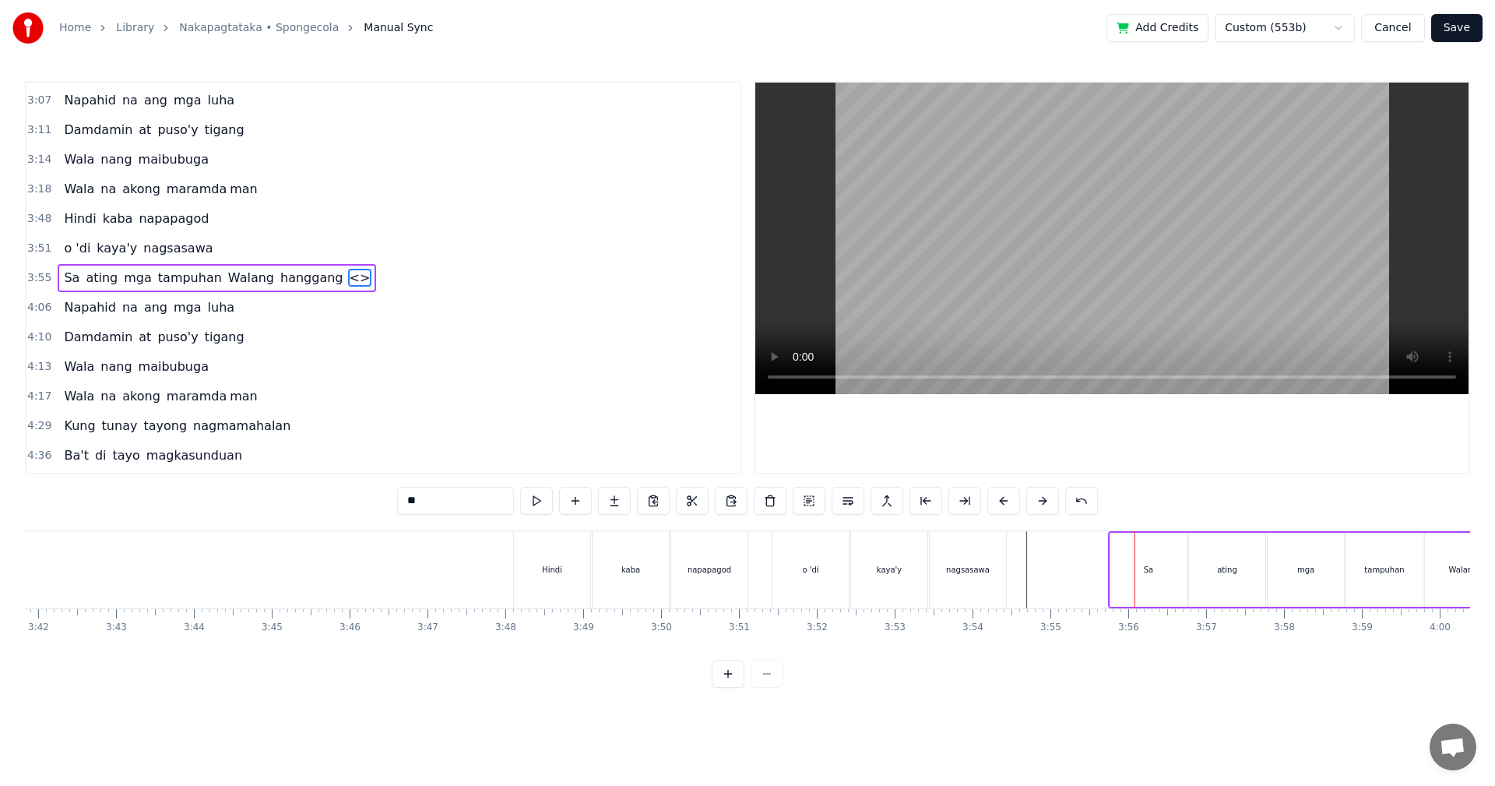
drag, startPoint x: 446, startPoint y: 501, endPoint x: 377, endPoint y: 501, distance: 69.3
click at [377, 501] on div "0:29 Walang tigil ang gulo sa aking pag- iisip 0:37 Mula nang tayo'y nagpasyang…" at bounding box center [747, 384] width 1445 height 607
paste input "*******"
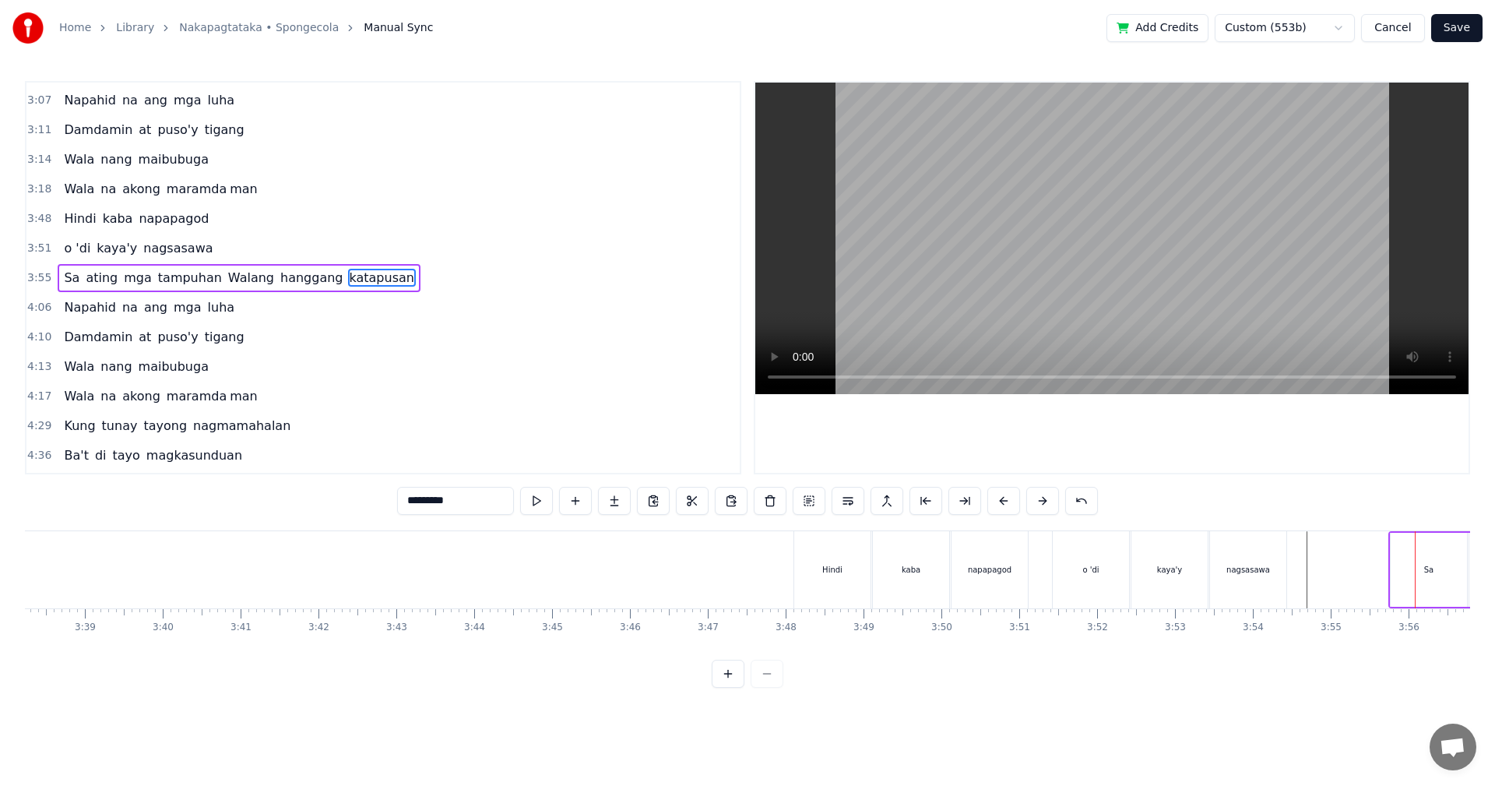
scroll to position [0, 16902]
type input "*********"
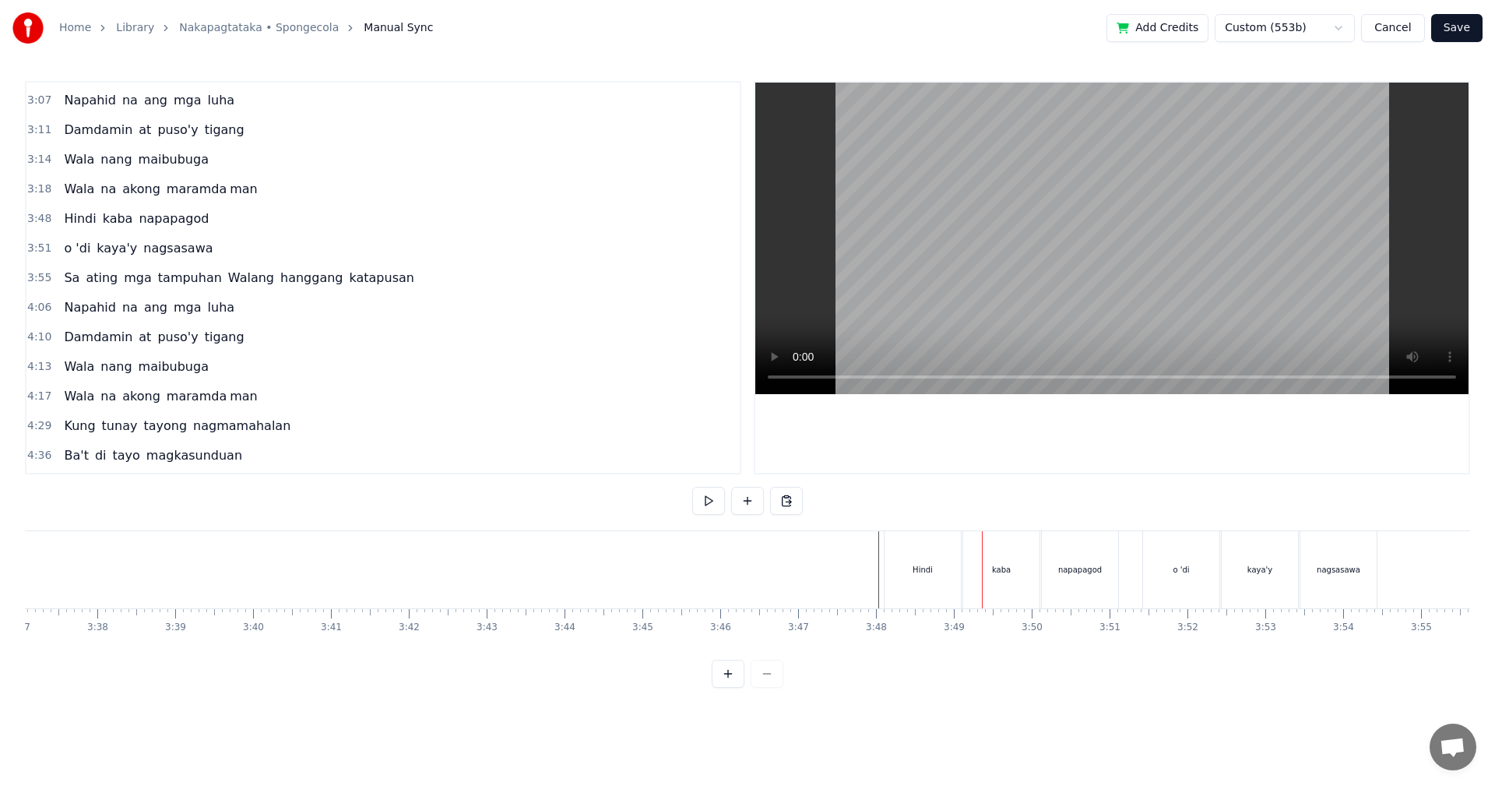
click at [927, 553] on div "Hindi" at bounding box center [923, 569] width 76 height 77
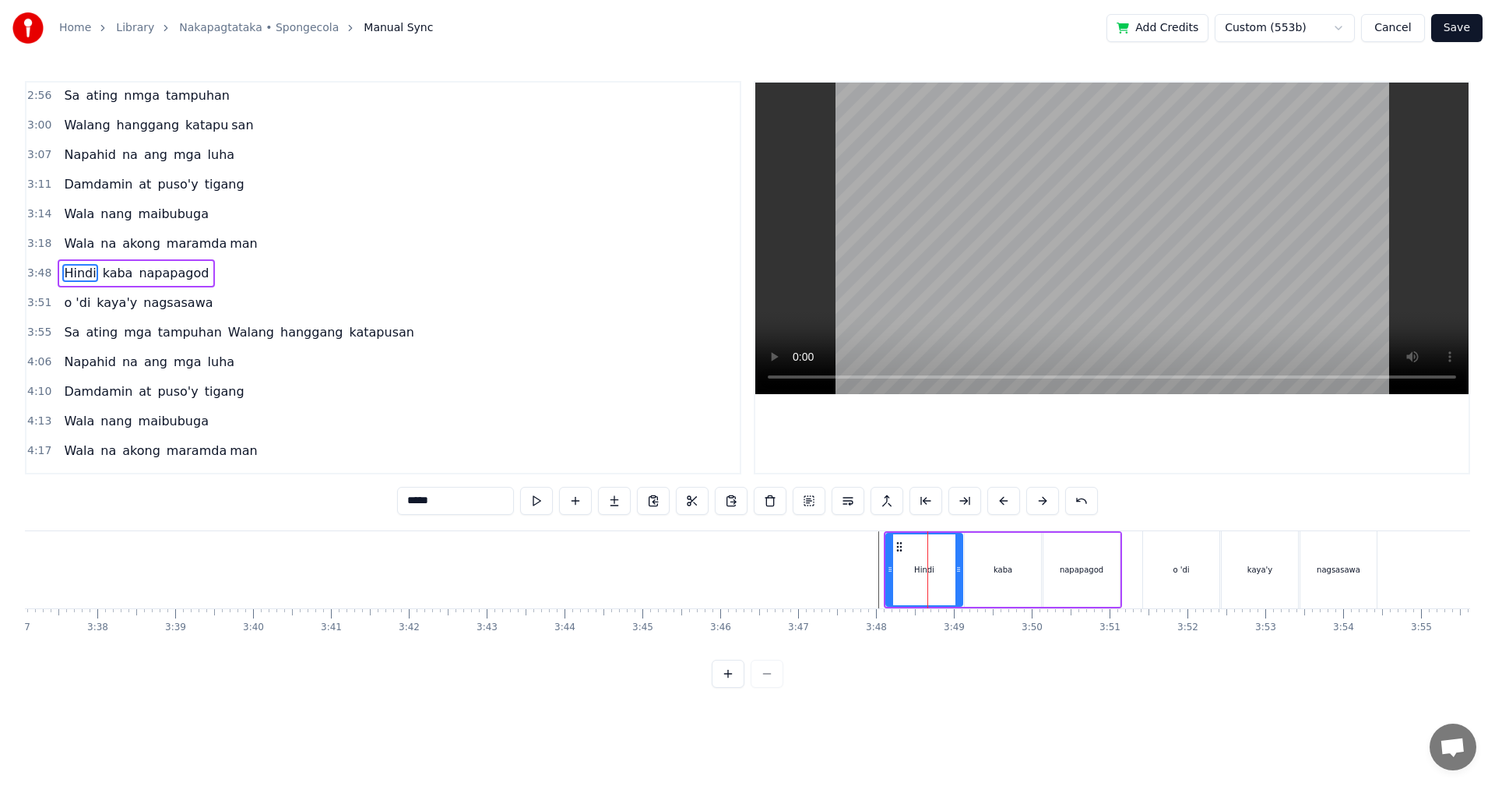
scroll to position [559, 0]
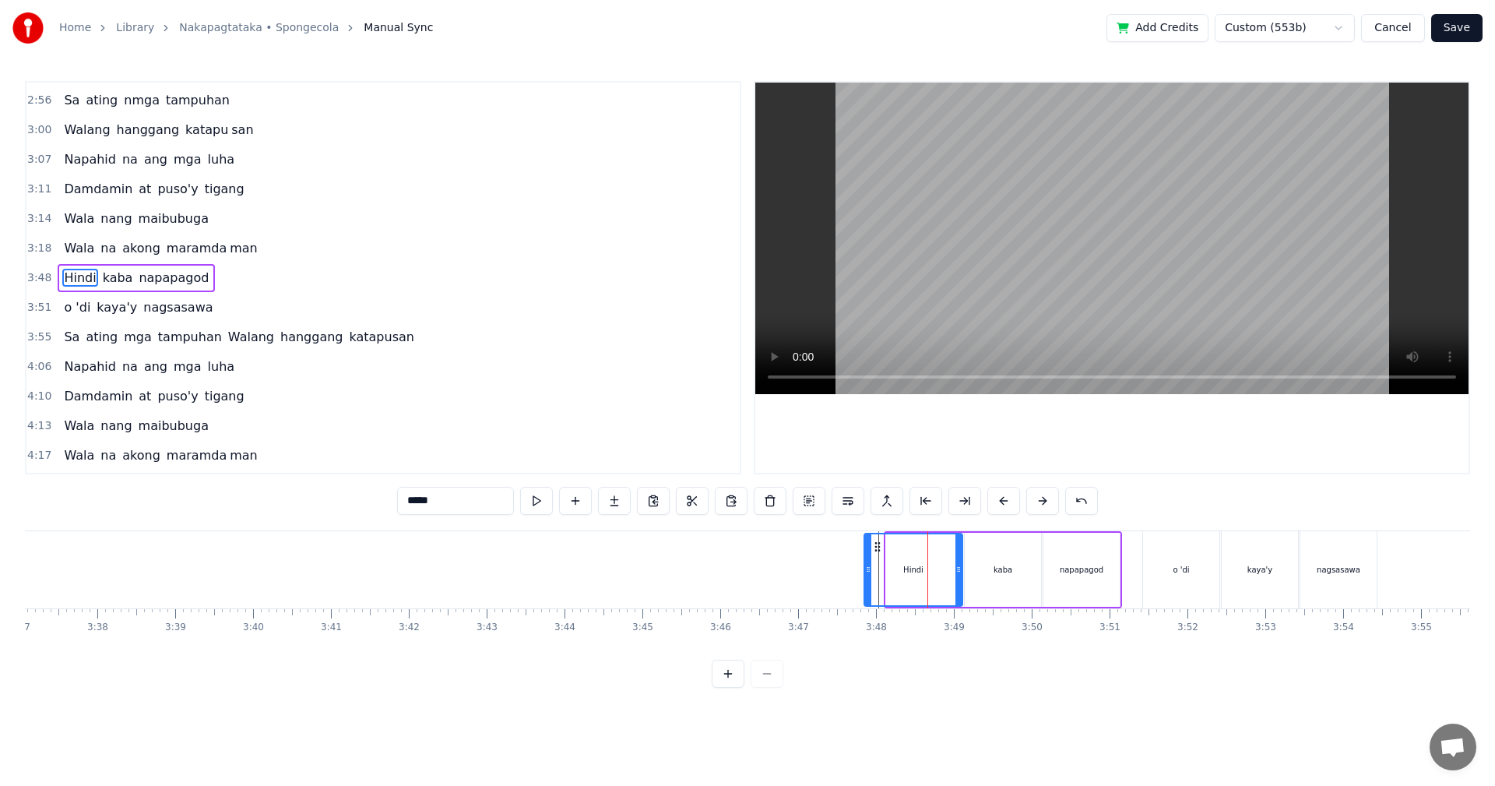
drag, startPoint x: 887, startPoint y: 572, endPoint x: 863, endPoint y: 572, distance: 24.2
click at [865, 572] on icon at bounding box center [868, 569] width 6 height 12
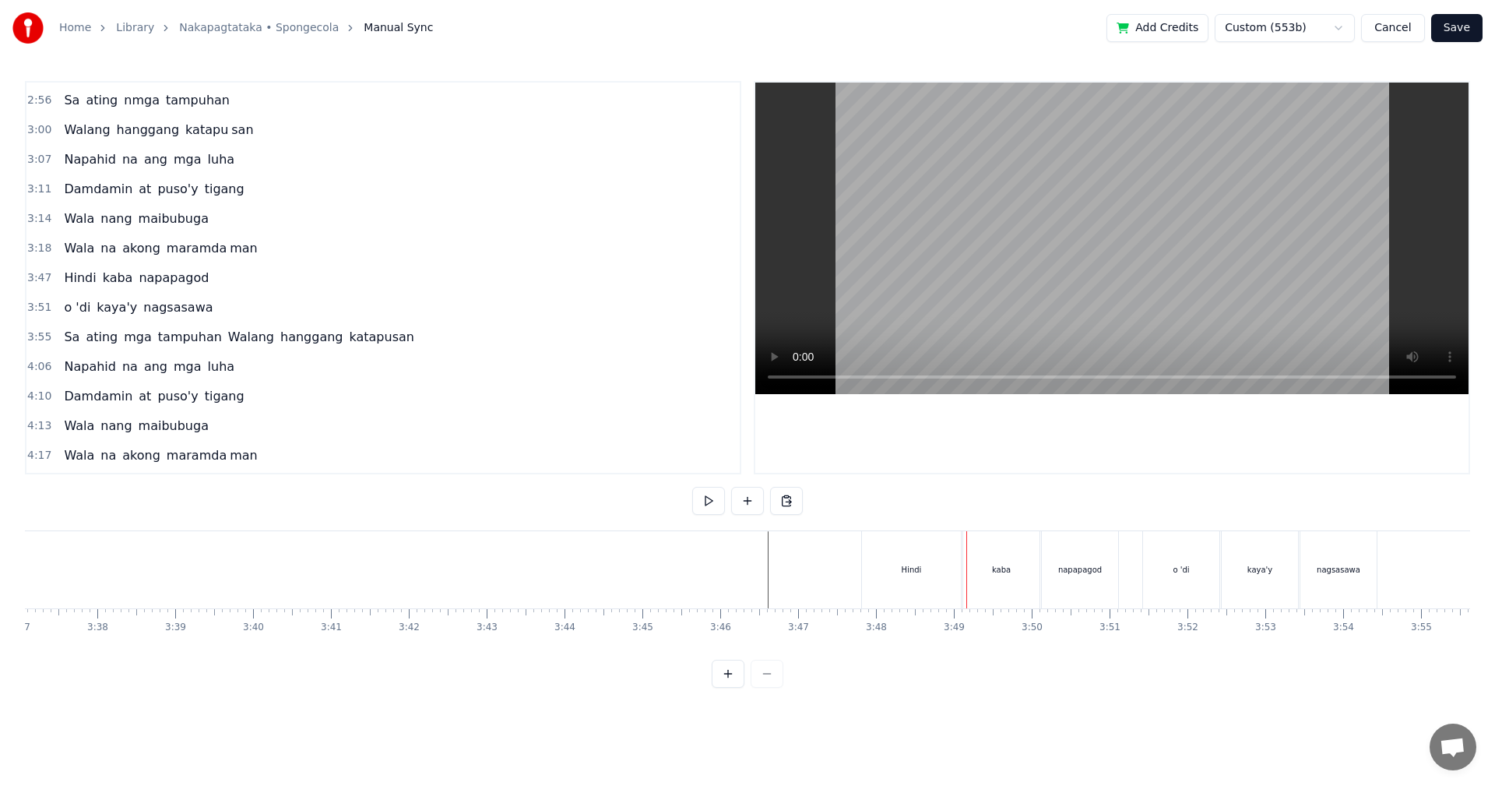
click at [937, 574] on div "Hindi" at bounding box center [911, 569] width 99 height 77
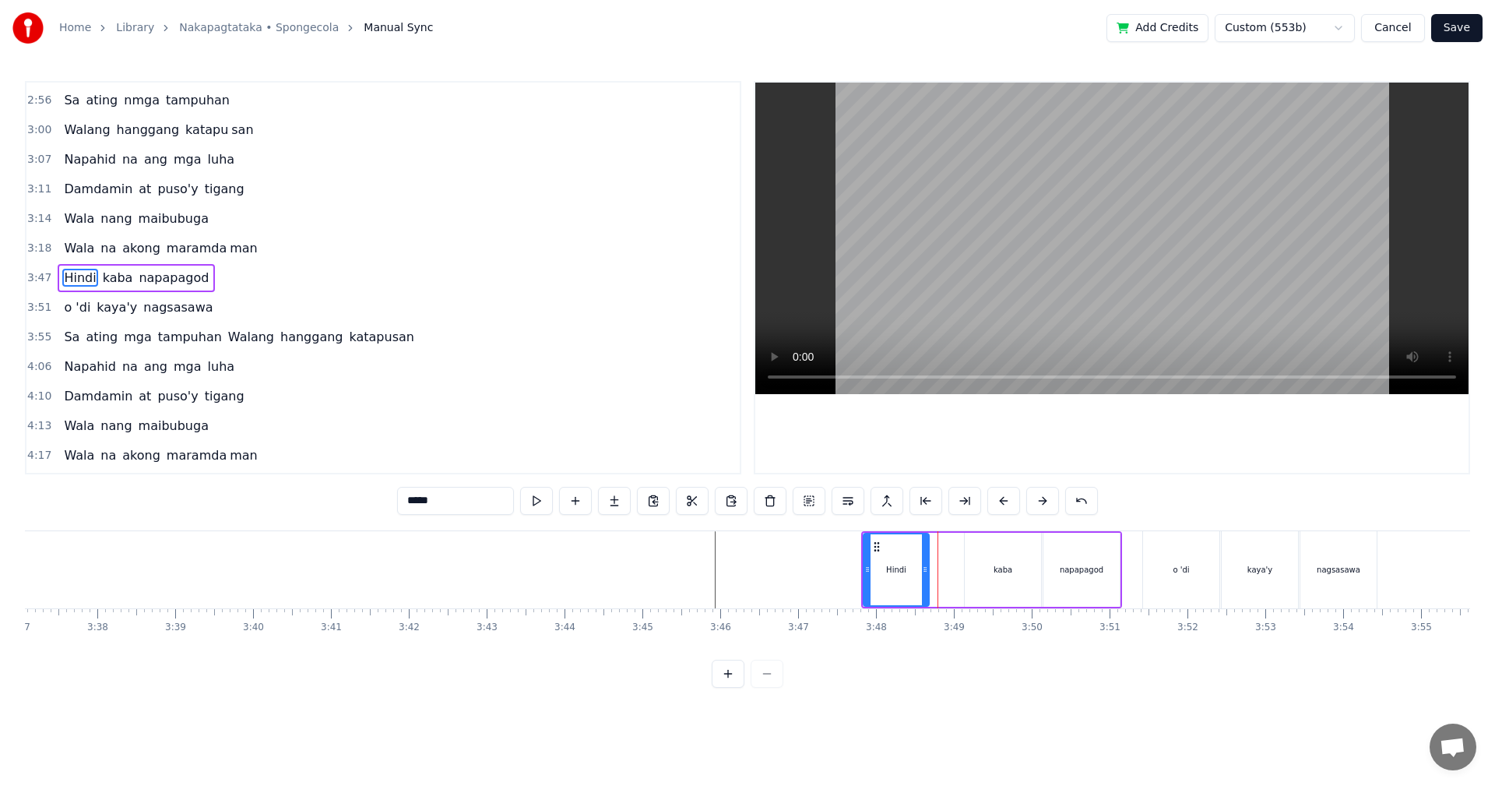
drag, startPoint x: 961, startPoint y: 574, endPoint x: 1006, endPoint y: 580, distance: 45.6
click at [927, 577] on div at bounding box center [925, 569] width 6 height 71
click at [1008, 580] on div "kaba" at bounding box center [1003, 570] width 76 height 74
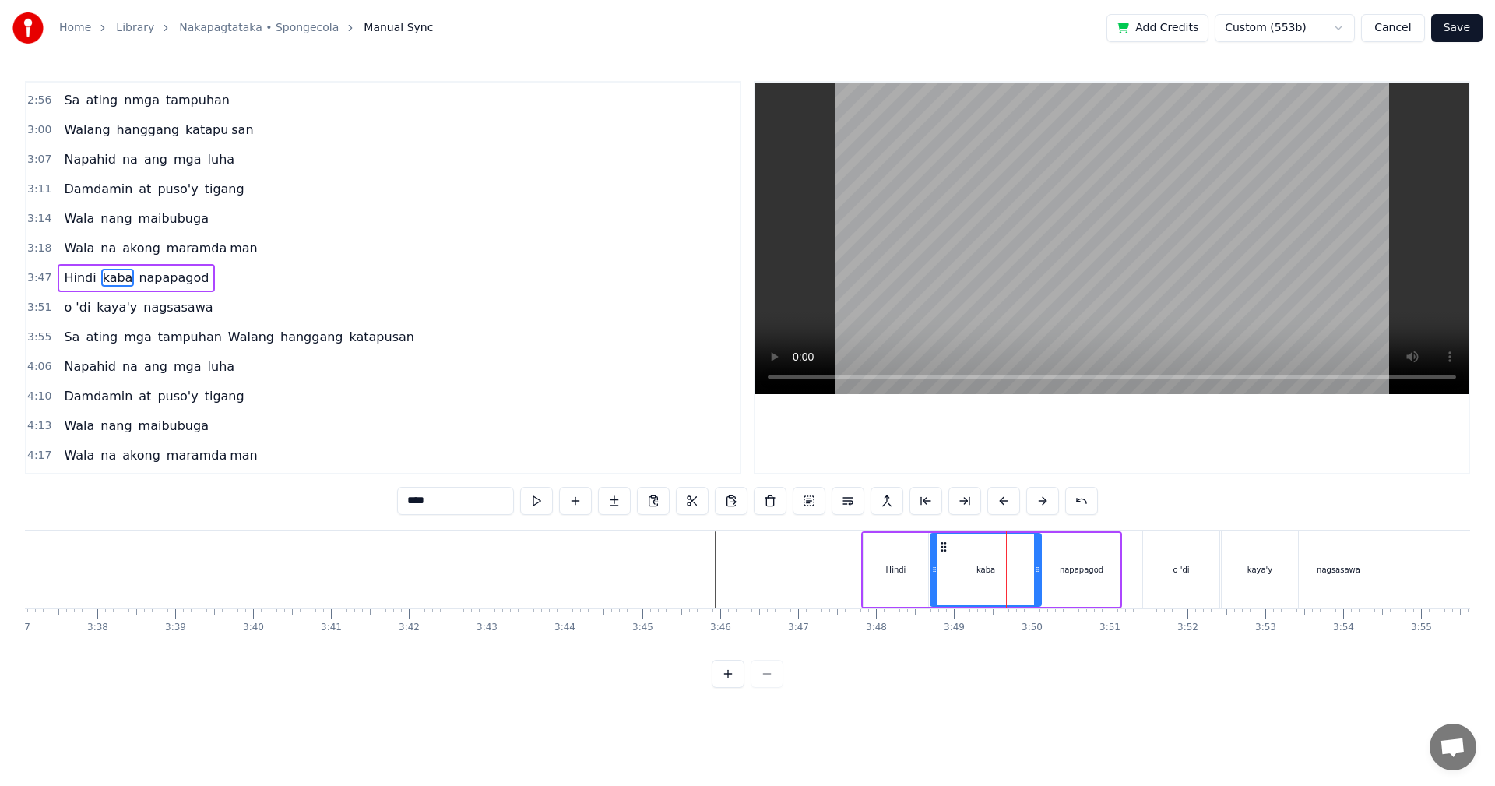
drag, startPoint x: 967, startPoint y: 579, endPoint x: 935, endPoint y: 578, distance: 32.0
click at [934, 578] on div at bounding box center [934, 569] width 6 height 71
drag, startPoint x: 1037, startPoint y: 573, endPoint x: 1023, endPoint y: 577, distance: 14.5
click at [989, 579] on div at bounding box center [988, 569] width 6 height 71
click at [1051, 573] on div "napapagod" at bounding box center [1081, 570] width 76 height 74
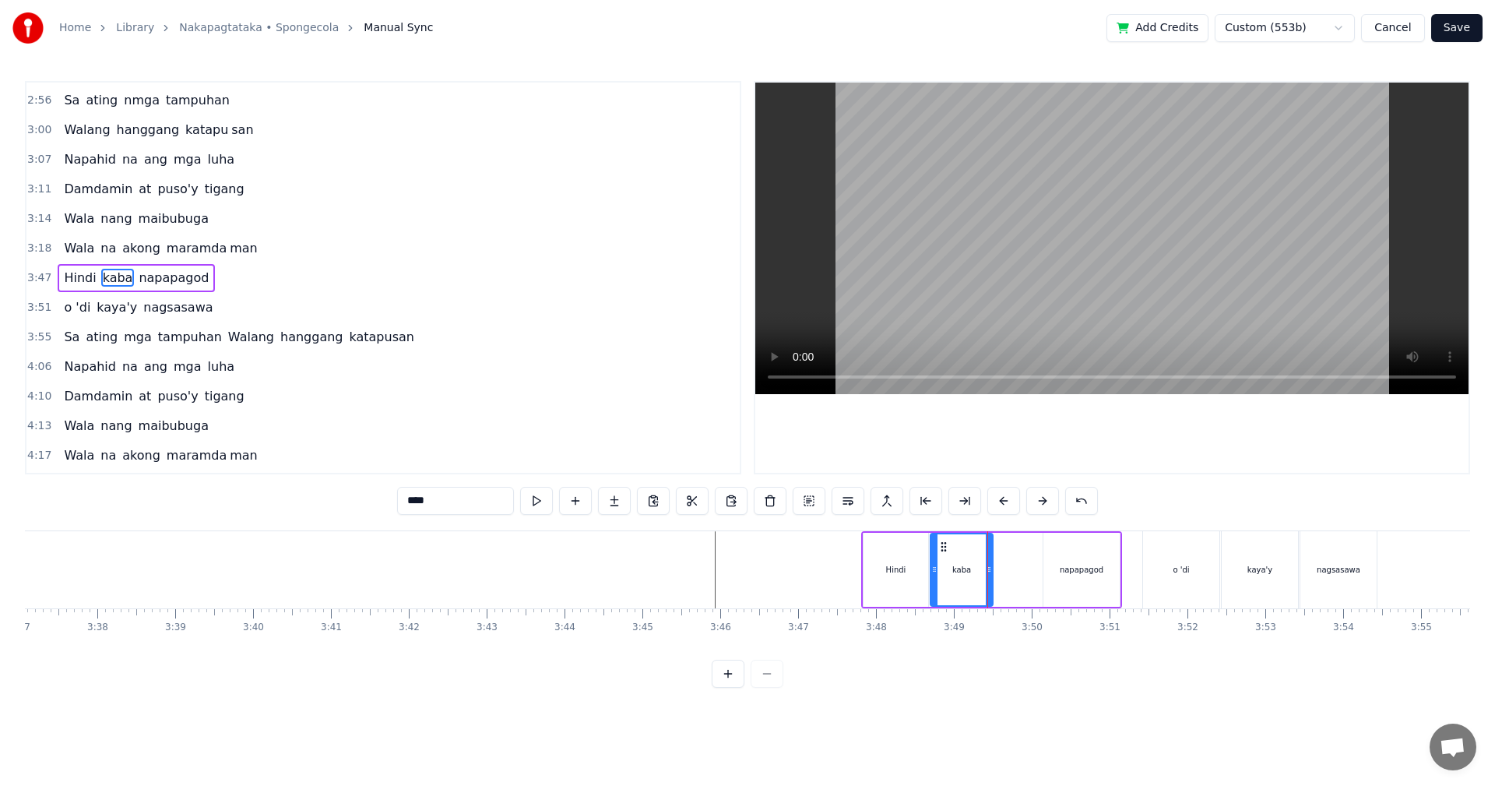
type input "*********"
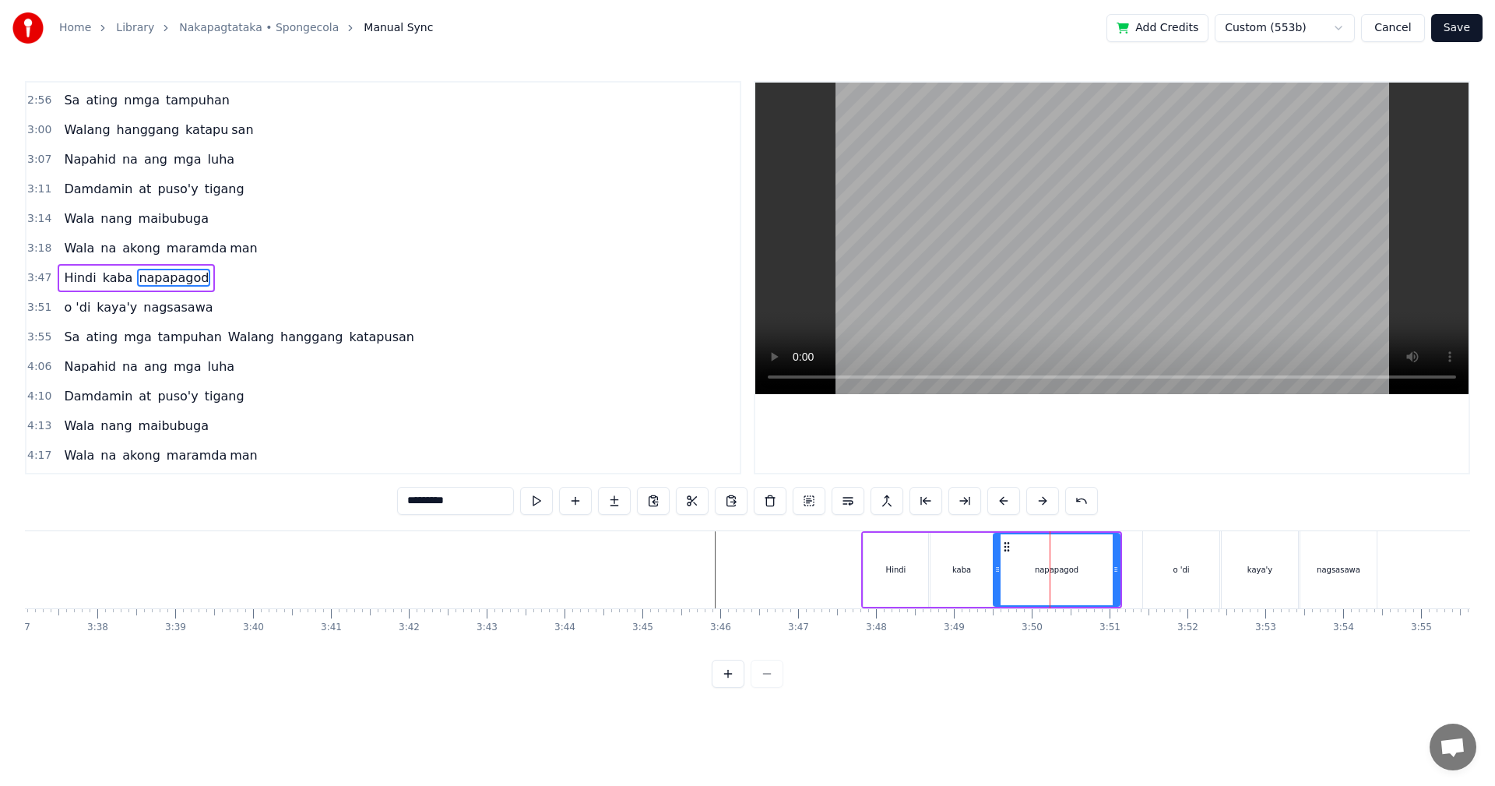
drag, startPoint x: 1046, startPoint y: 573, endPoint x: 1050, endPoint y: 580, distance: 8.0
click at [995, 578] on div at bounding box center [997, 569] width 6 height 71
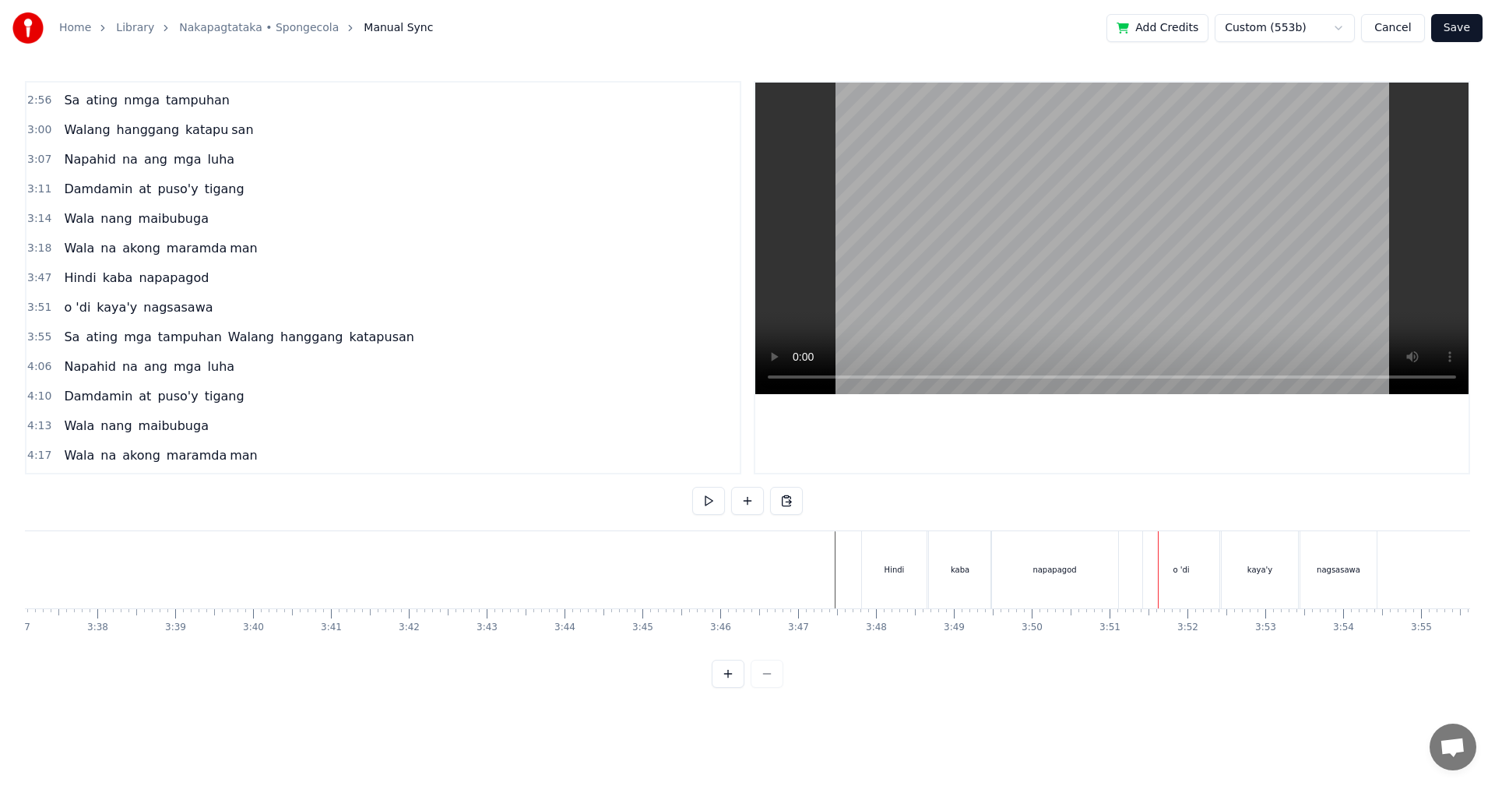
click at [1094, 566] on div "napapagod" at bounding box center [1054, 569] width 127 height 77
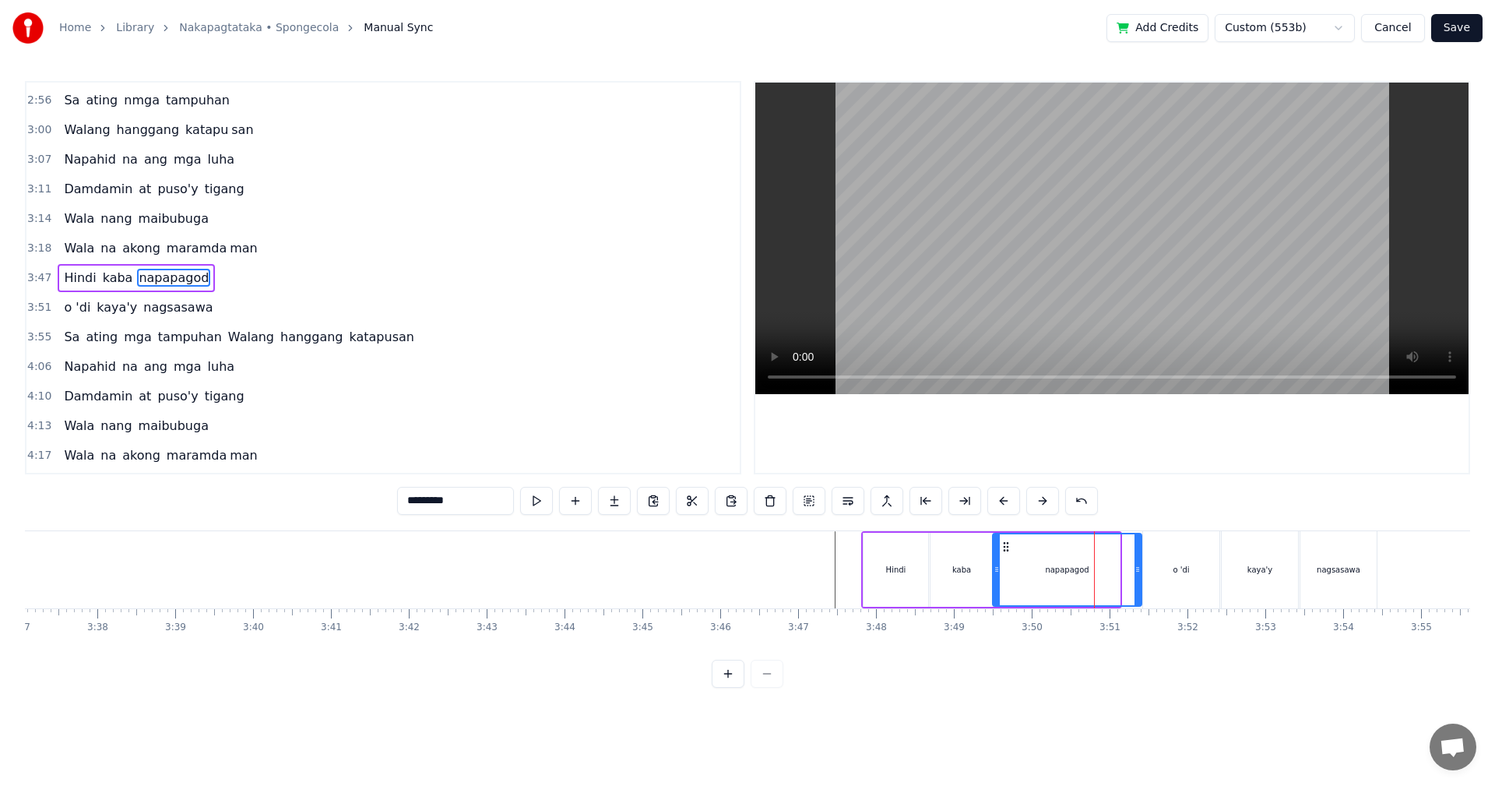
drag, startPoint x: 1117, startPoint y: 568, endPoint x: 1138, endPoint y: 568, distance: 21.8
click at [1138, 568] on icon at bounding box center [1137, 569] width 6 height 12
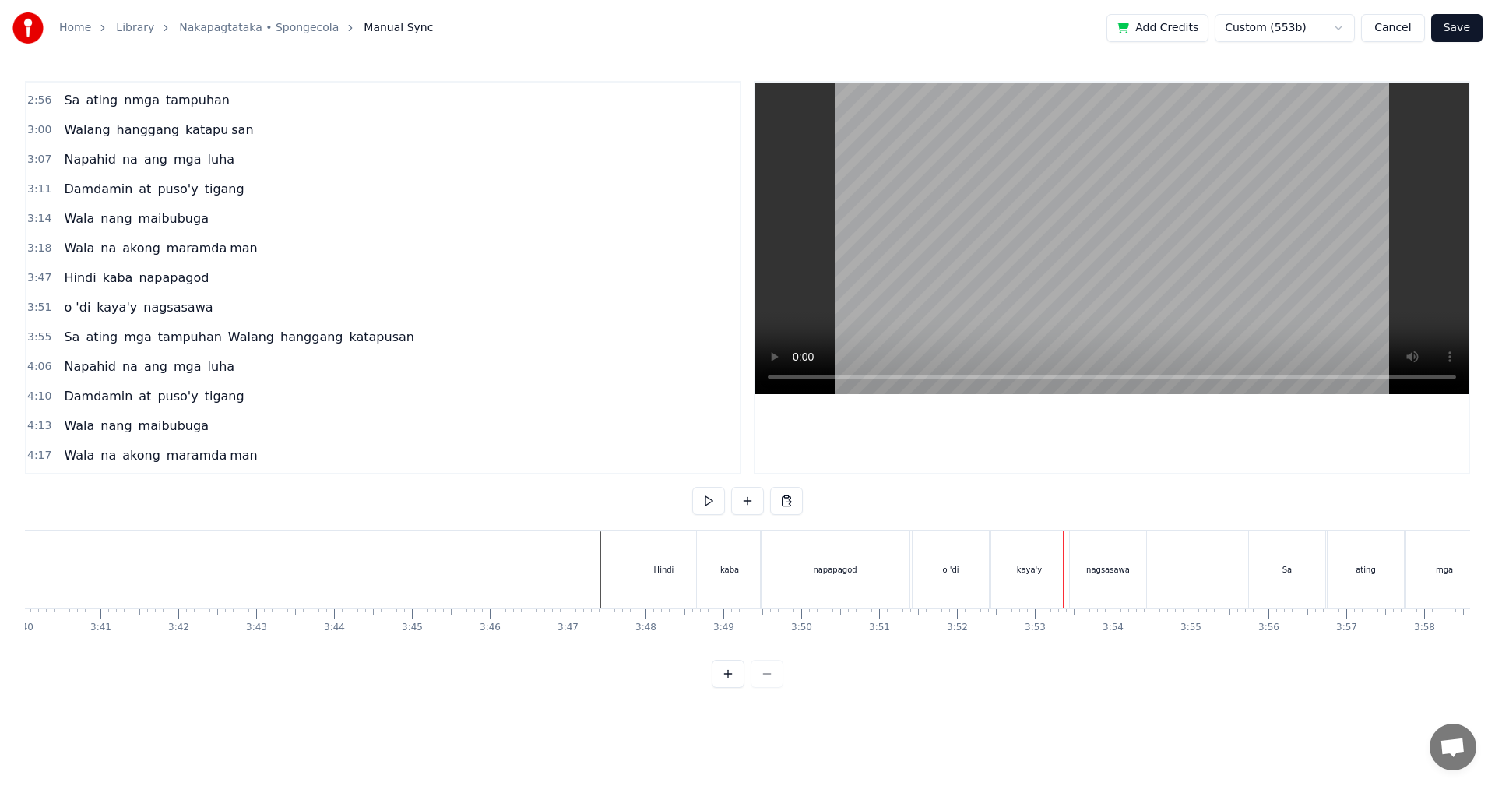
scroll to position [0, 17171]
click at [1015, 582] on div "kaya'y" at bounding box center [991, 569] width 76 height 77
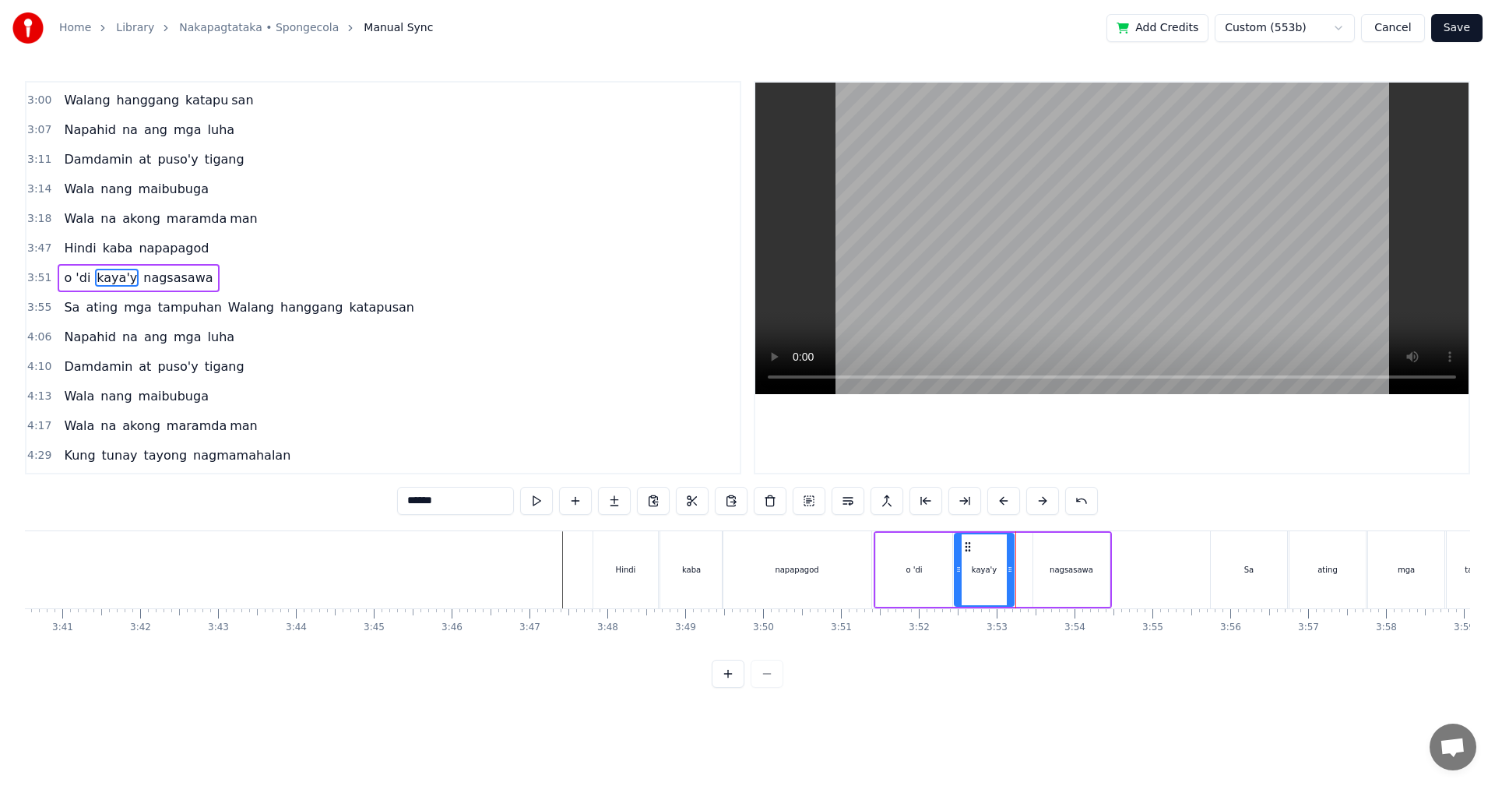
drag, startPoint x: 1029, startPoint y: 579, endPoint x: 1011, endPoint y: 579, distance: 17.1
click at [1011, 579] on div at bounding box center [1010, 569] width 6 height 71
click at [1057, 577] on div "nagsasawa" at bounding box center [1071, 570] width 76 height 74
type input "*********"
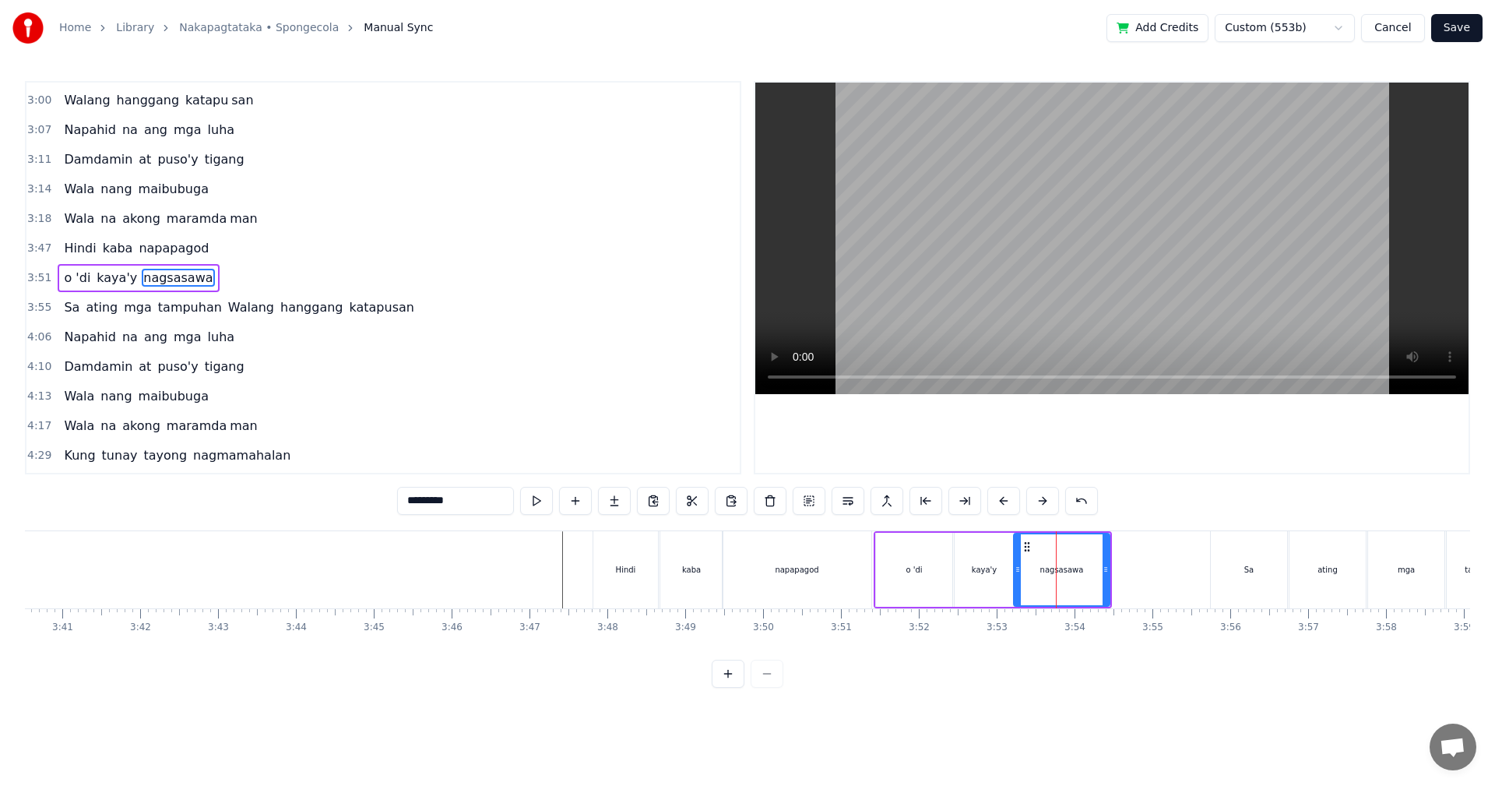
drag, startPoint x: 1036, startPoint y: 577, endPoint x: 1017, endPoint y: 579, distance: 19.6
click at [1017, 579] on div at bounding box center [1018, 569] width 6 height 71
click at [873, 537] on div "Hindi kaba napapagod" at bounding box center [734, 569] width 283 height 77
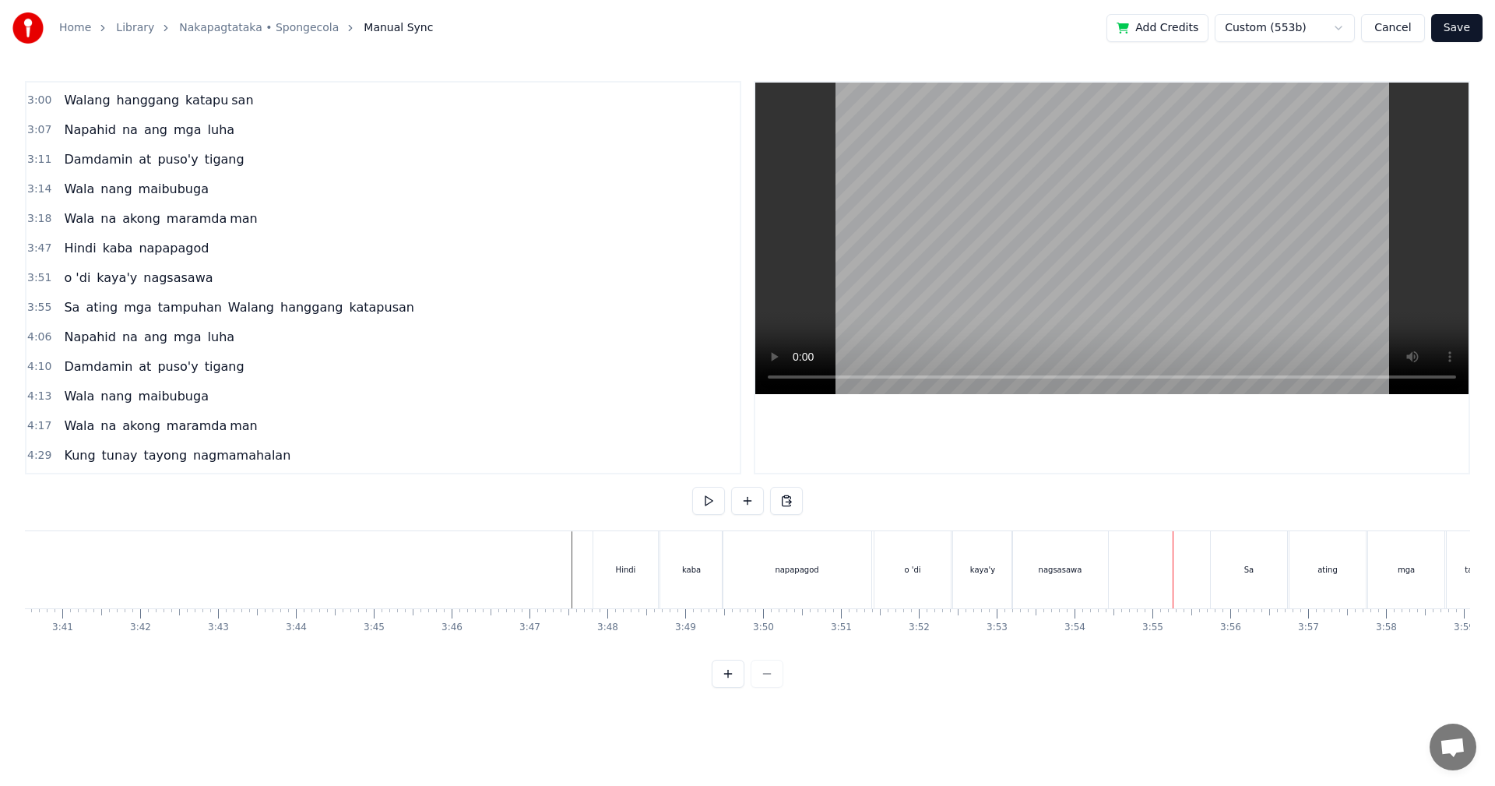
click at [1097, 583] on div "nagsasawa" at bounding box center [1060, 569] width 96 height 77
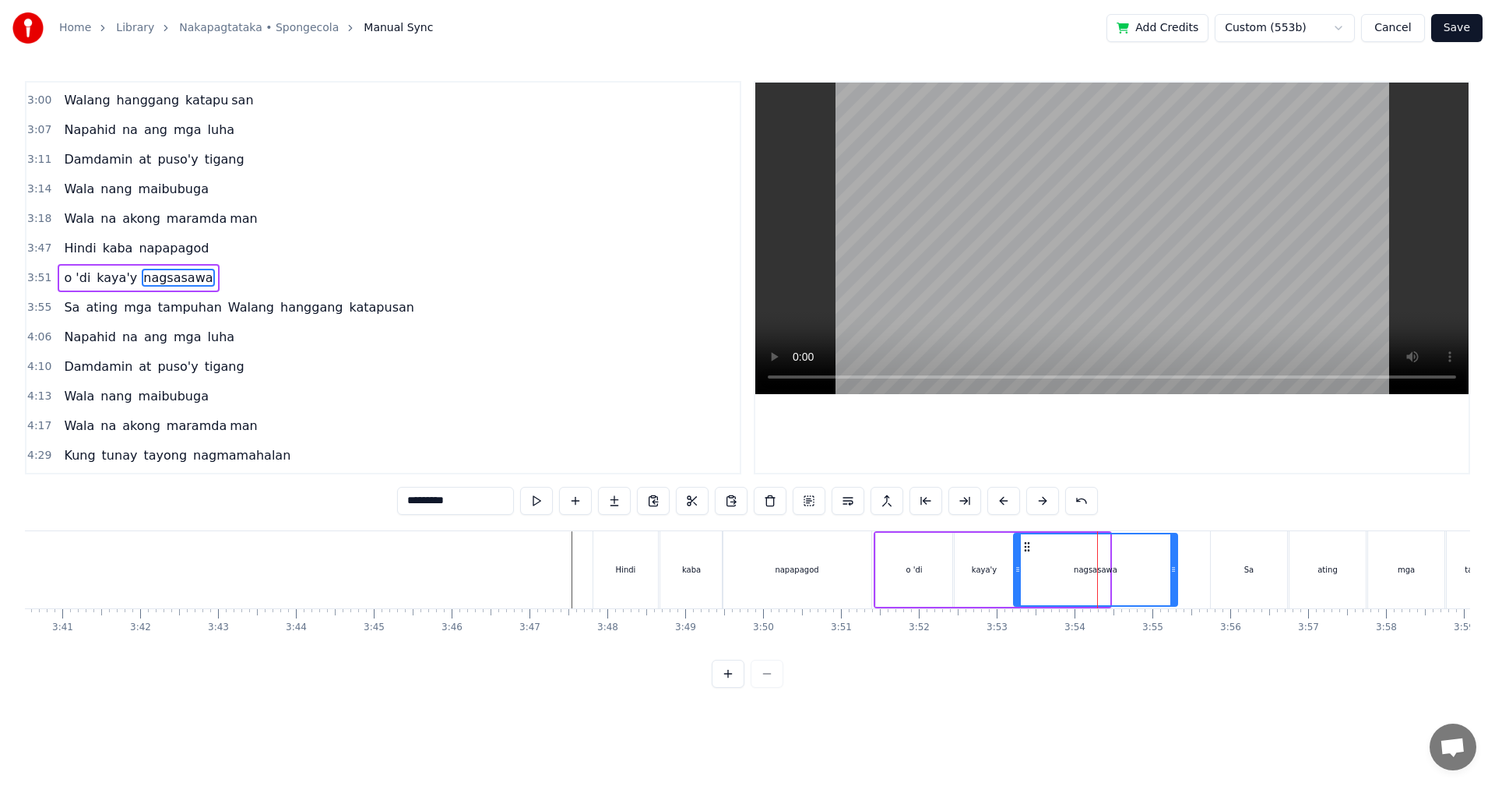
drag, startPoint x: 1106, startPoint y: 576, endPoint x: 1174, endPoint y: 576, distance: 67.7
click at [1174, 576] on div at bounding box center [1173, 569] width 6 height 71
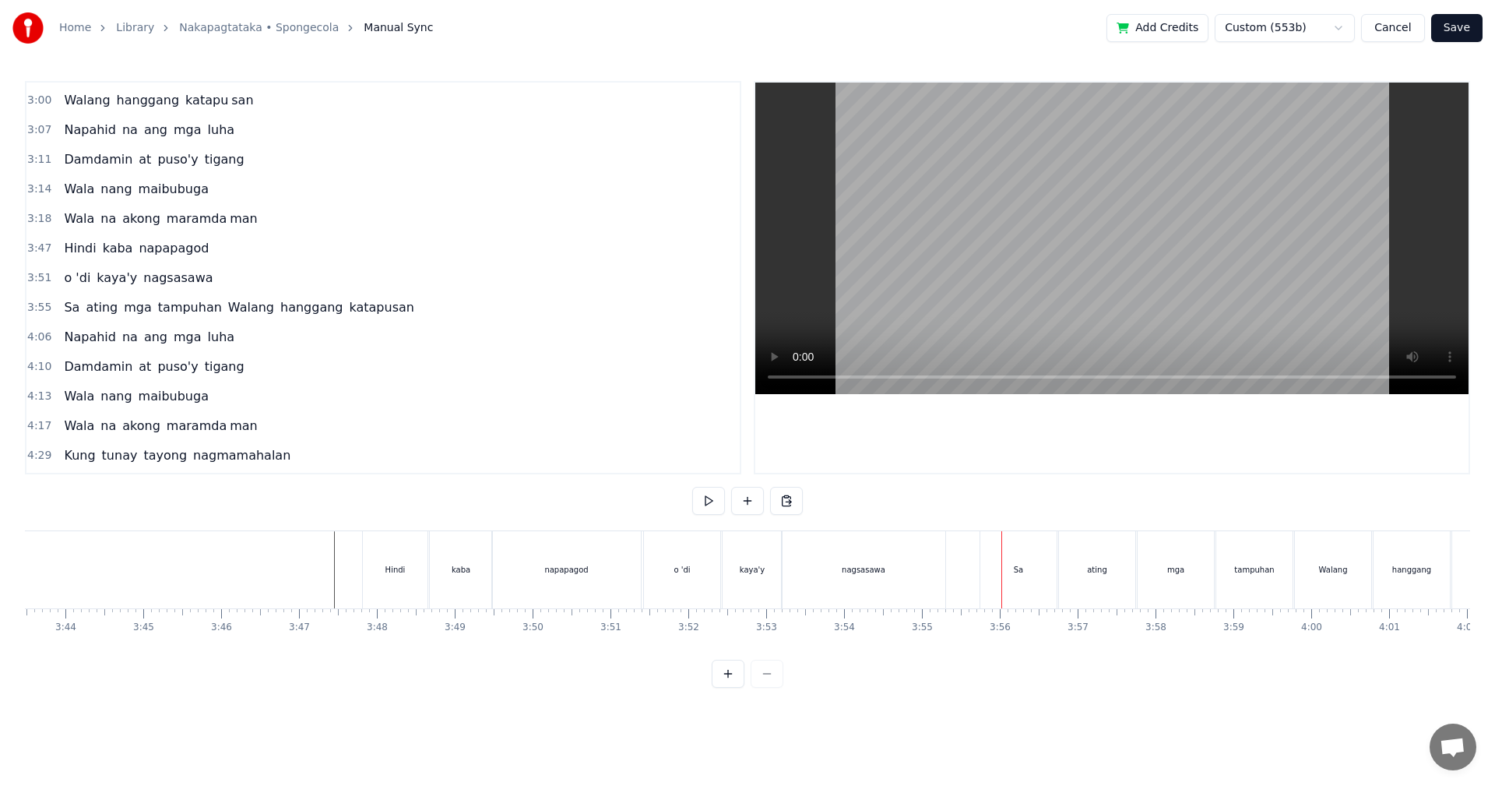
scroll to position [0, 17439]
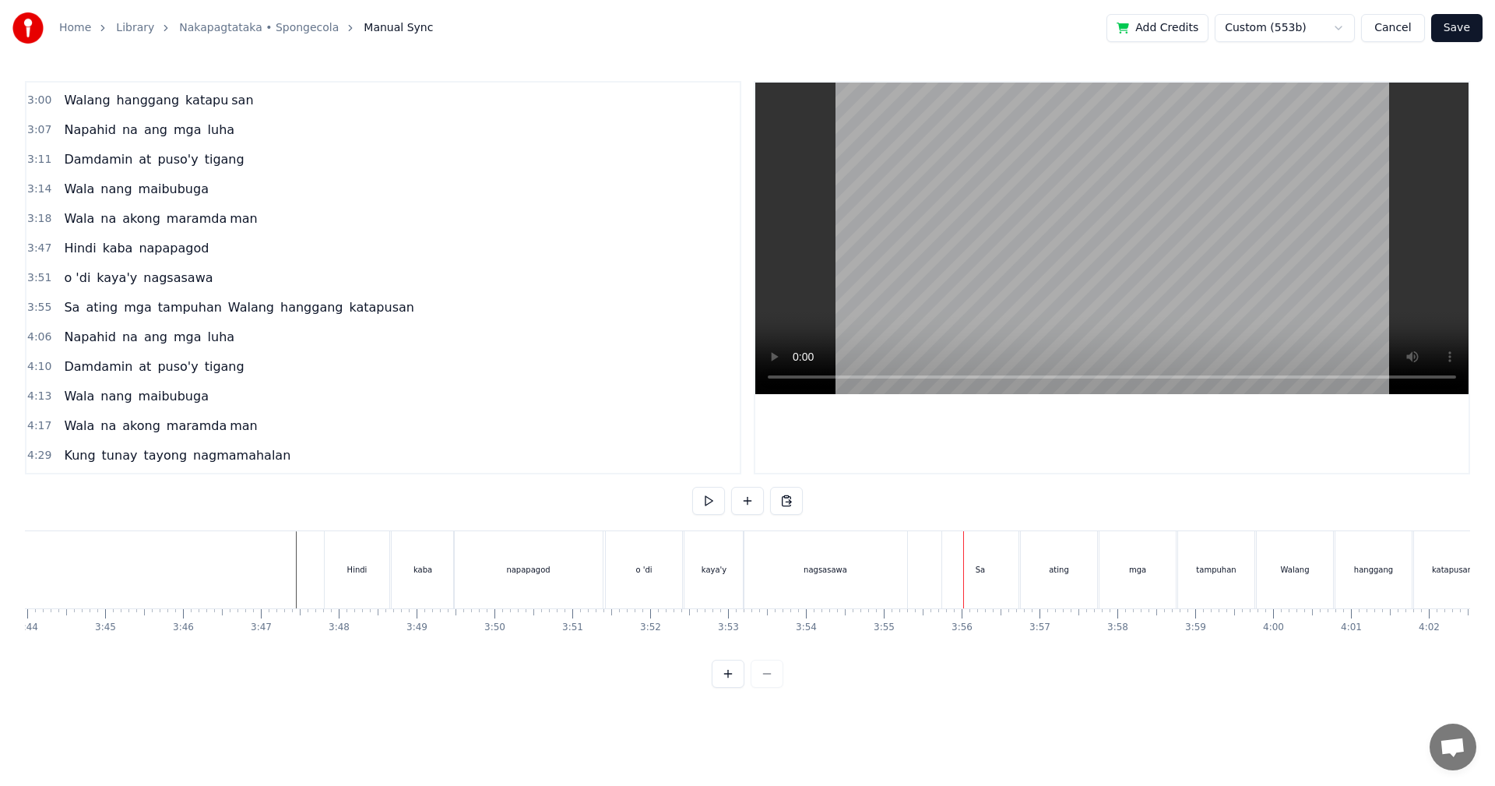
click at [990, 586] on div "Sa" at bounding box center [980, 569] width 76 height 77
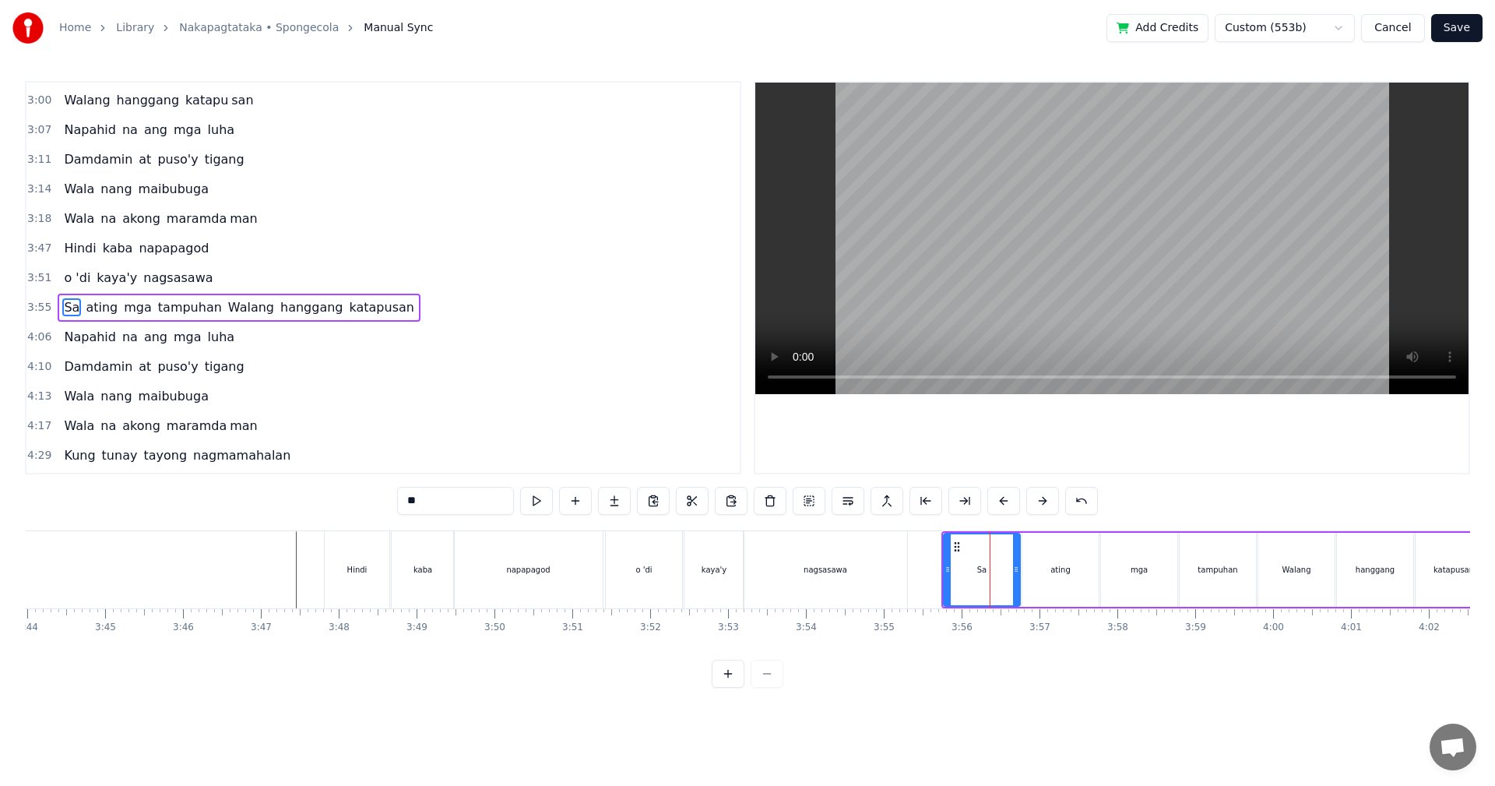
scroll to position [618, 0]
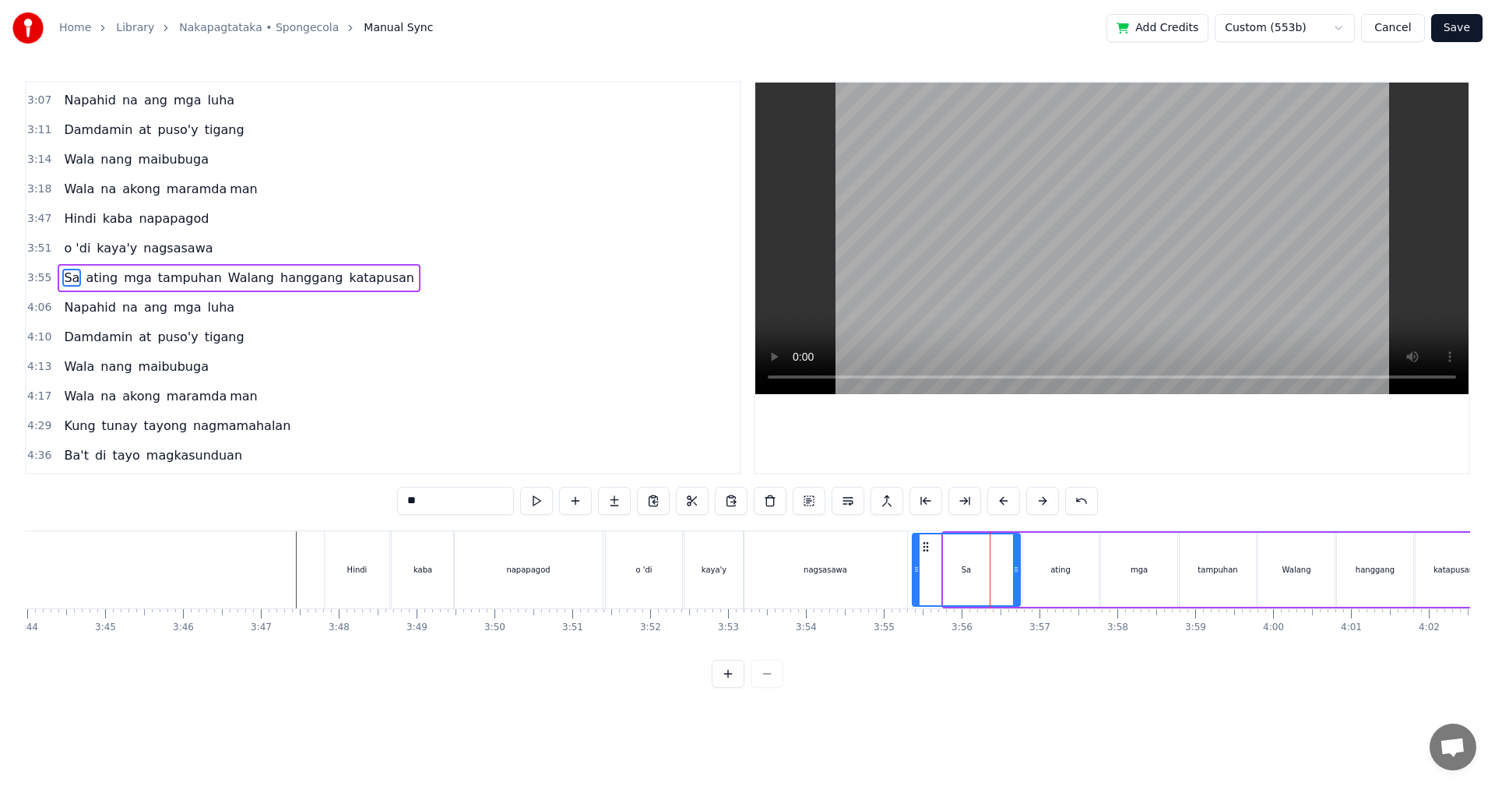
drag, startPoint x: 948, startPoint y: 586, endPoint x: 916, endPoint y: 591, distance: 31.6
click at [916, 591] on div at bounding box center [916, 569] width 6 height 71
click at [846, 586] on div "nagsasawa" at bounding box center [826, 569] width 164 height 77
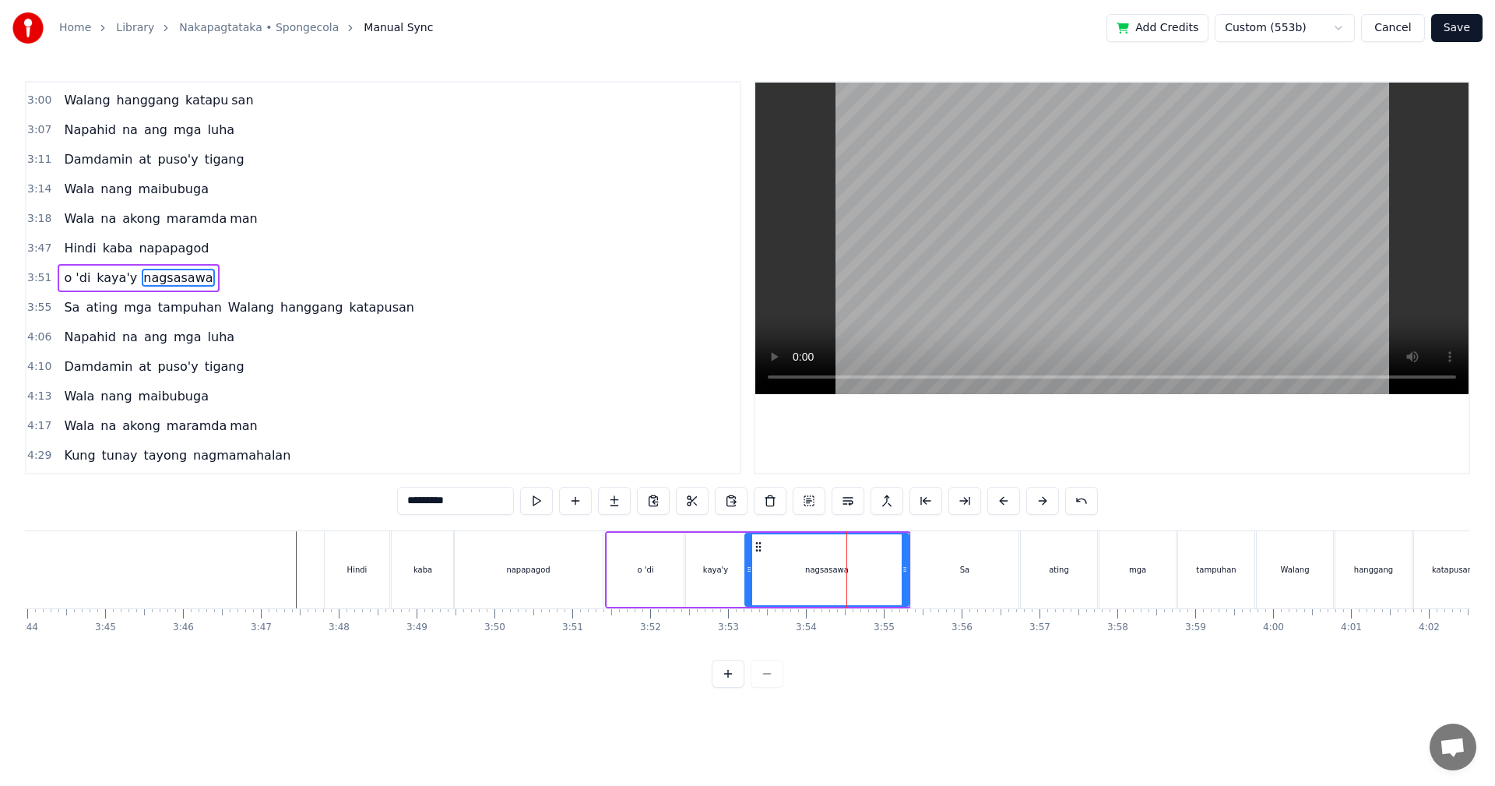
click at [920, 578] on div "Sa" at bounding box center [964, 569] width 107 height 77
type input "**"
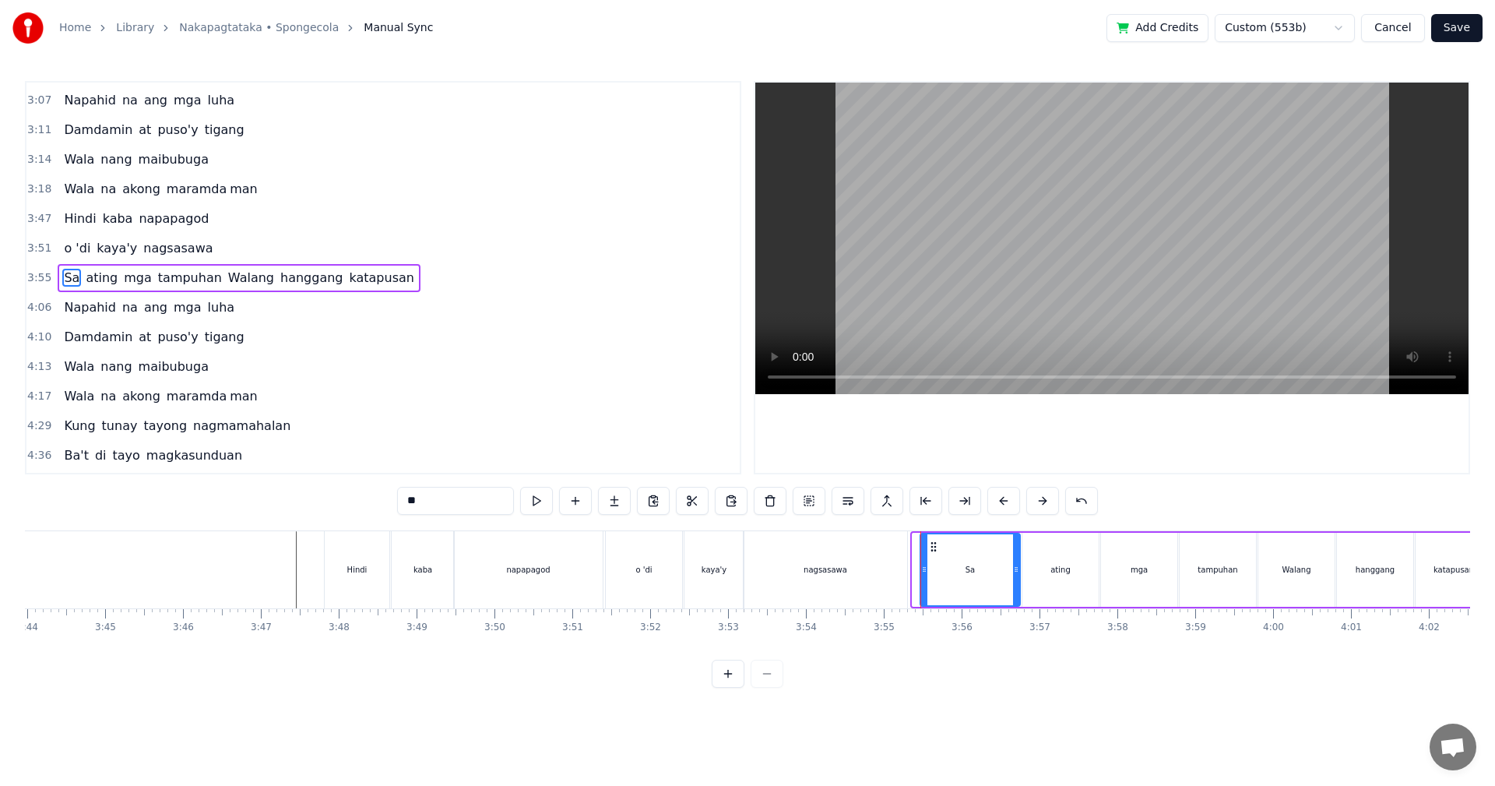
drag, startPoint x: 916, startPoint y: 544, endPoint x: 924, endPoint y: 547, distance: 8.1
click at [924, 547] on div at bounding box center [924, 569] width 6 height 71
click at [909, 542] on div "o 'di kaya'y nagsasawa" at bounding box center [758, 569] width 306 height 77
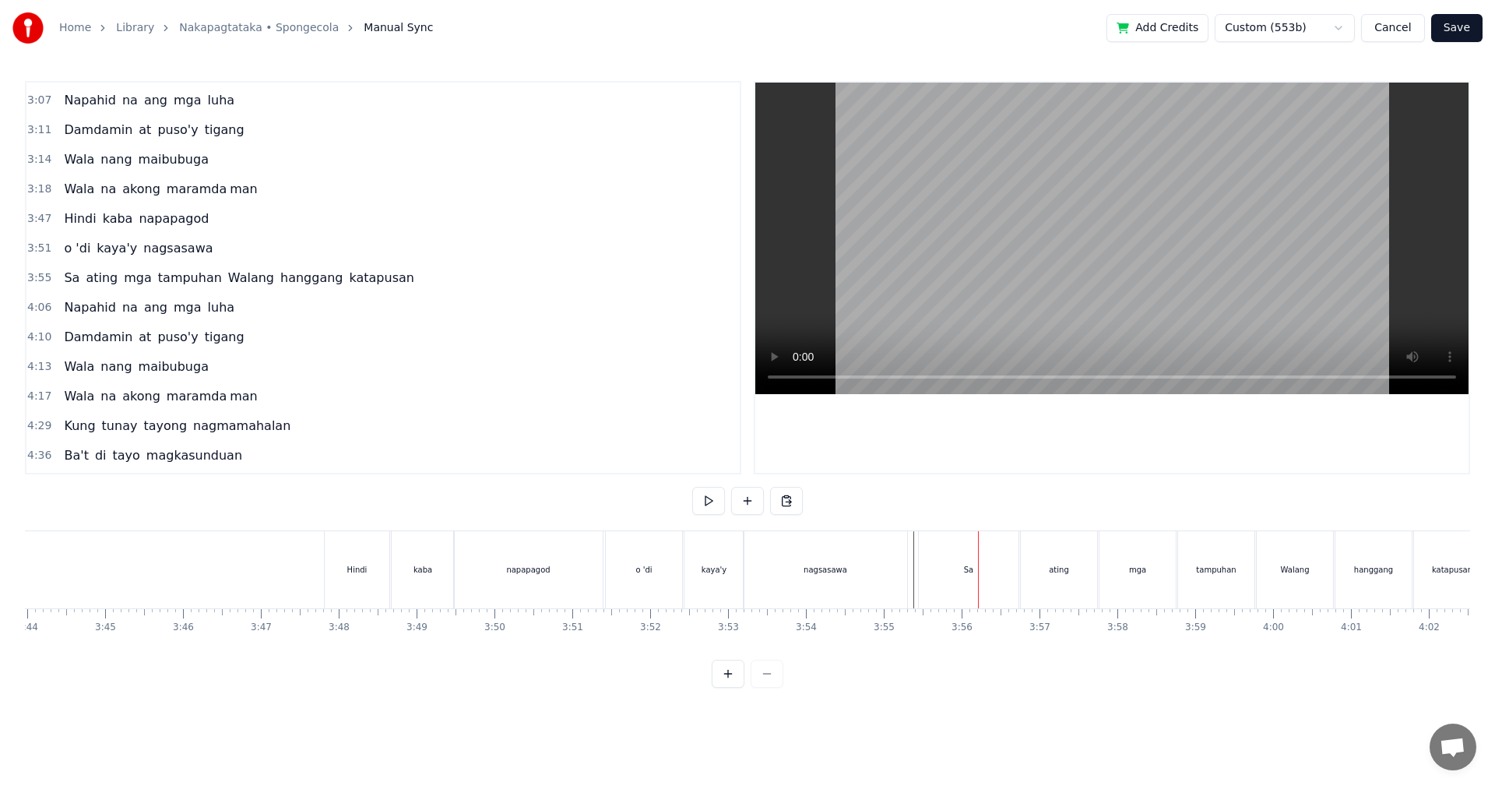
click at [962, 557] on div "Sa" at bounding box center [969, 569] width 100 height 77
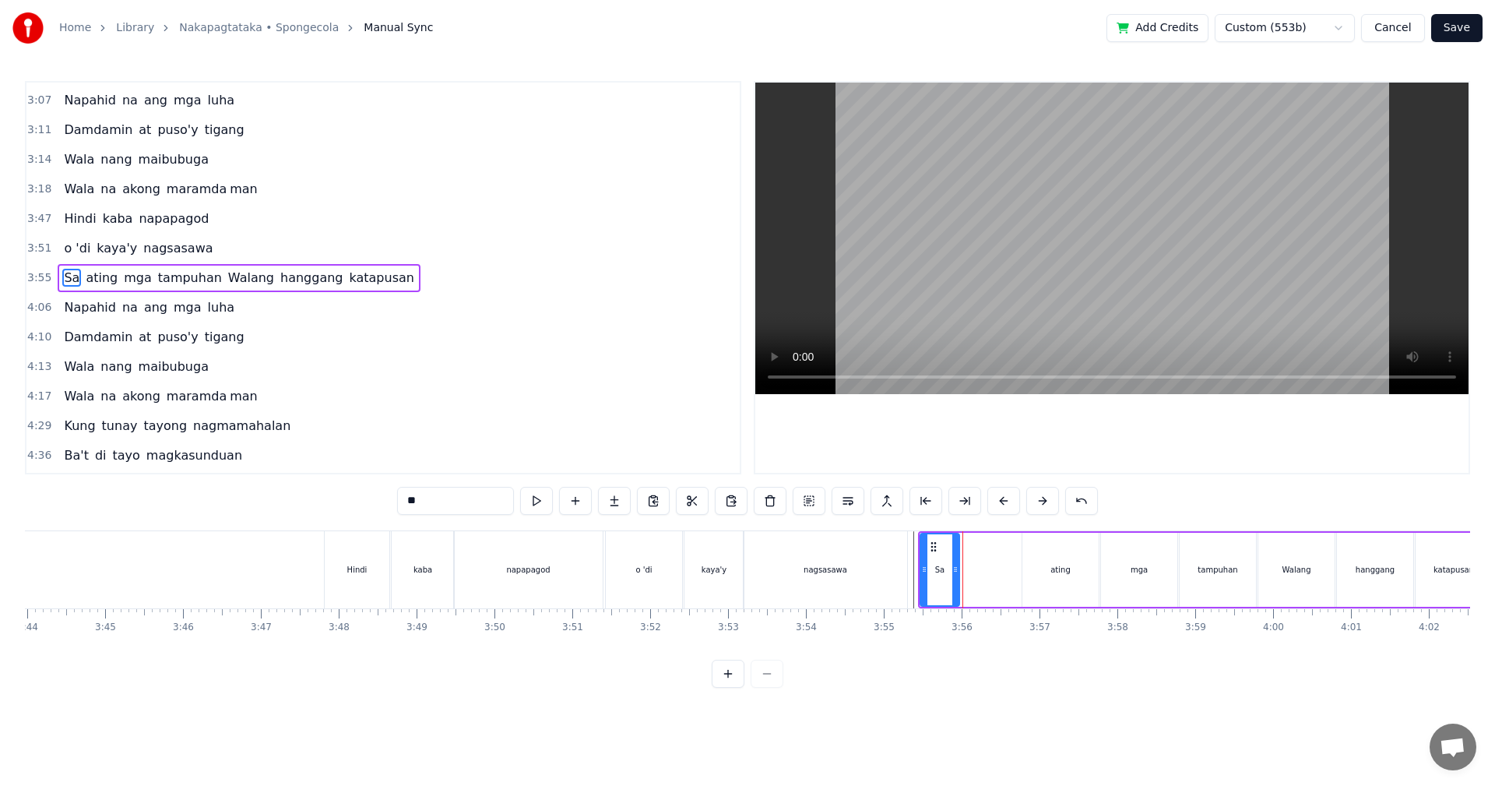
drag, startPoint x: 1015, startPoint y: 563, endPoint x: 955, endPoint y: 567, distance: 60.9
click at [955, 567] on icon at bounding box center [955, 569] width 6 height 12
click at [1027, 567] on div "ating" at bounding box center [1060, 570] width 76 height 74
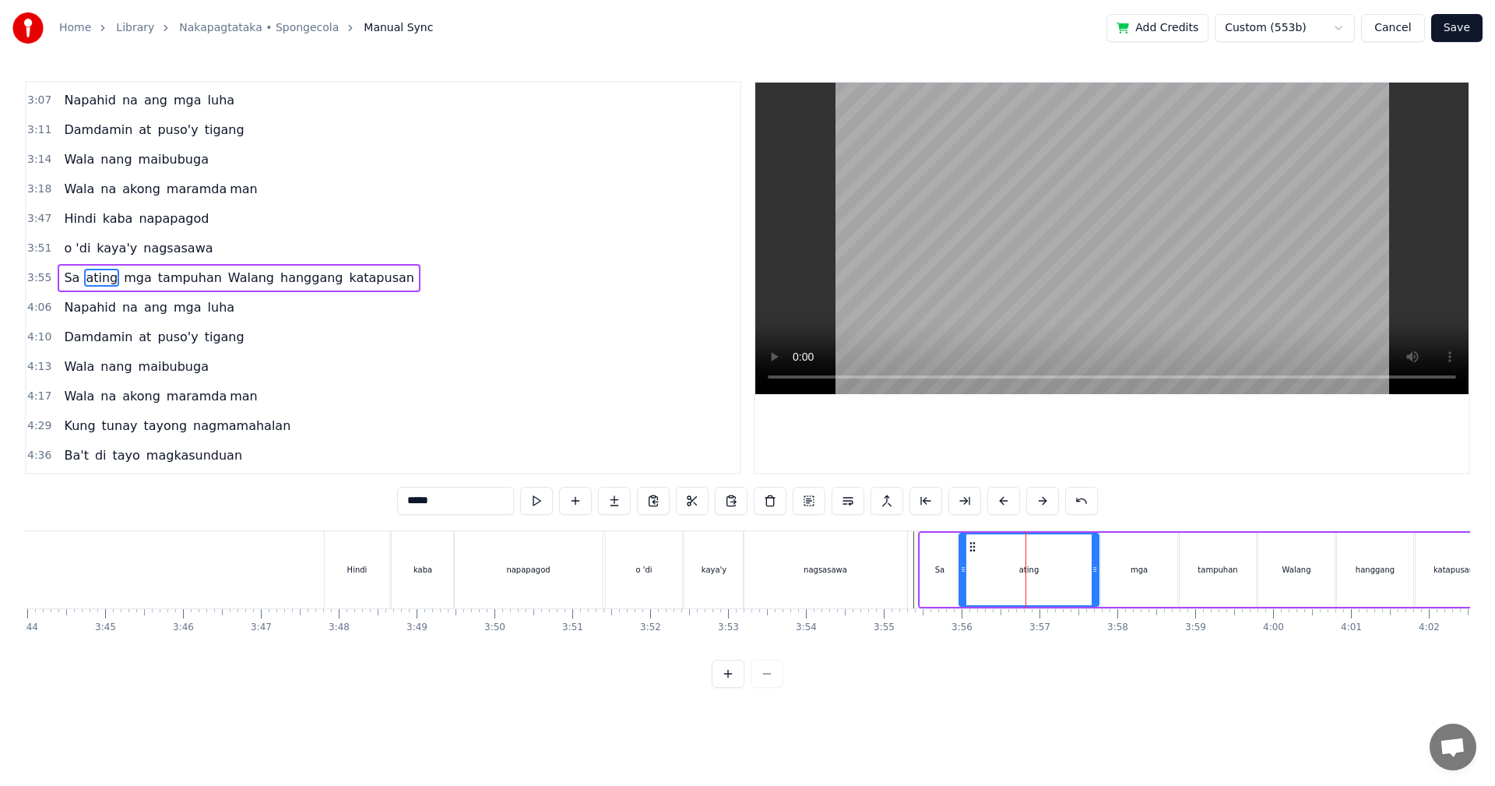
drag, startPoint x: 1025, startPoint y: 570, endPoint x: 1046, endPoint y: 575, distance: 21.7
click at [961, 574] on icon at bounding box center [963, 569] width 6 height 12
drag, startPoint x: 1095, startPoint y: 568, endPoint x: 1045, endPoint y: 573, distance: 50.1
click at [1009, 573] on icon at bounding box center [1009, 569] width 6 height 12
click at [1127, 570] on div "mga" at bounding box center [1139, 570] width 76 height 74
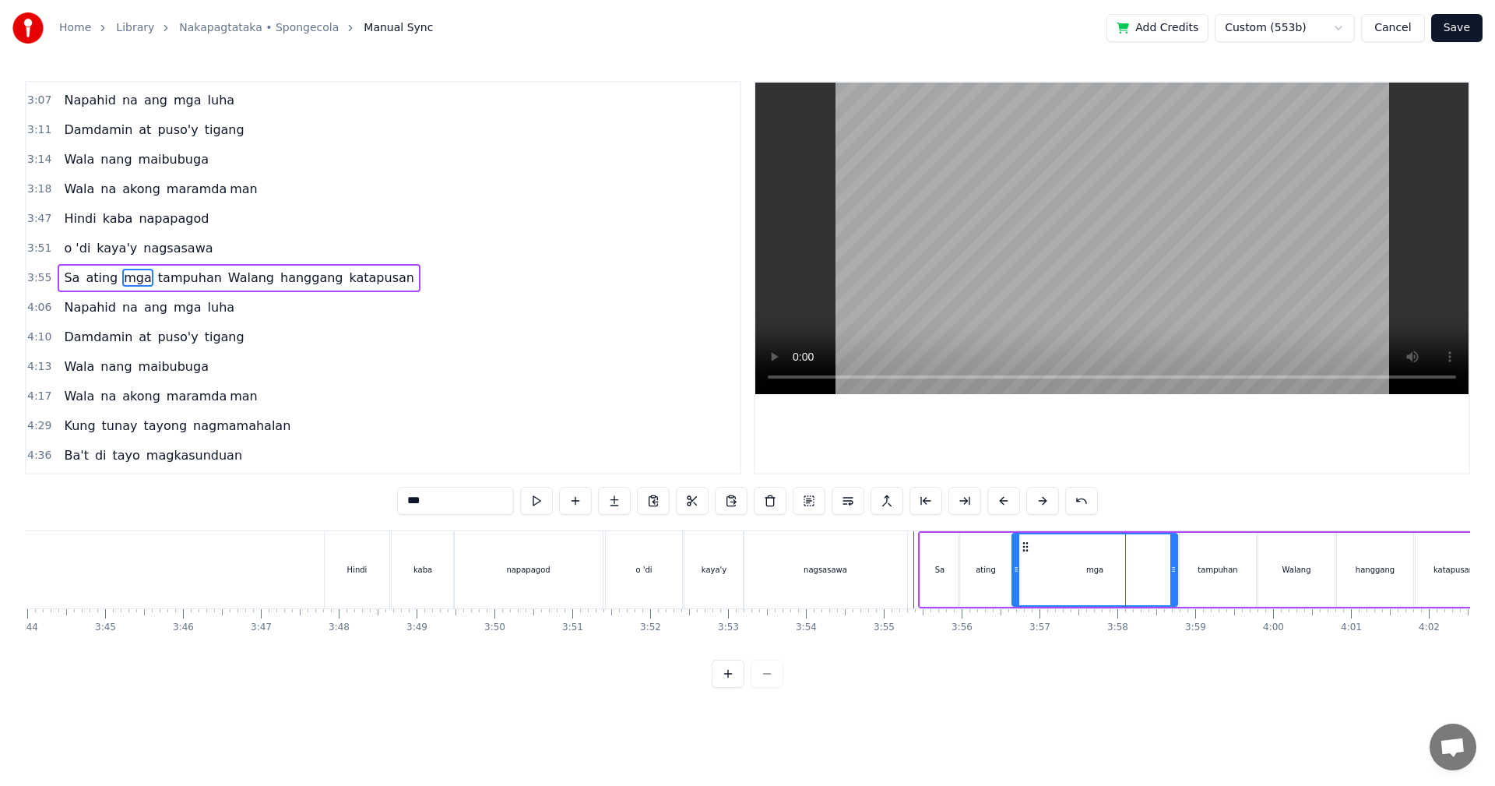
drag, startPoint x: 1104, startPoint y: 572, endPoint x: 1069, endPoint y: 581, distance: 36.3
click at [1014, 578] on div at bounding box center [1016, 569] width 6 height 71
drag, startPoint x: 1174, startPoint y: 574, endPoint x: 1067, endPoint y: 580, distance: 107.6
click at [1067, 580] on div at bounding box center [1067, 569] width 6 height 71
click at [1208, 572] on div "tampuhan" at bounding box center [1218, 570] width 40 height 12
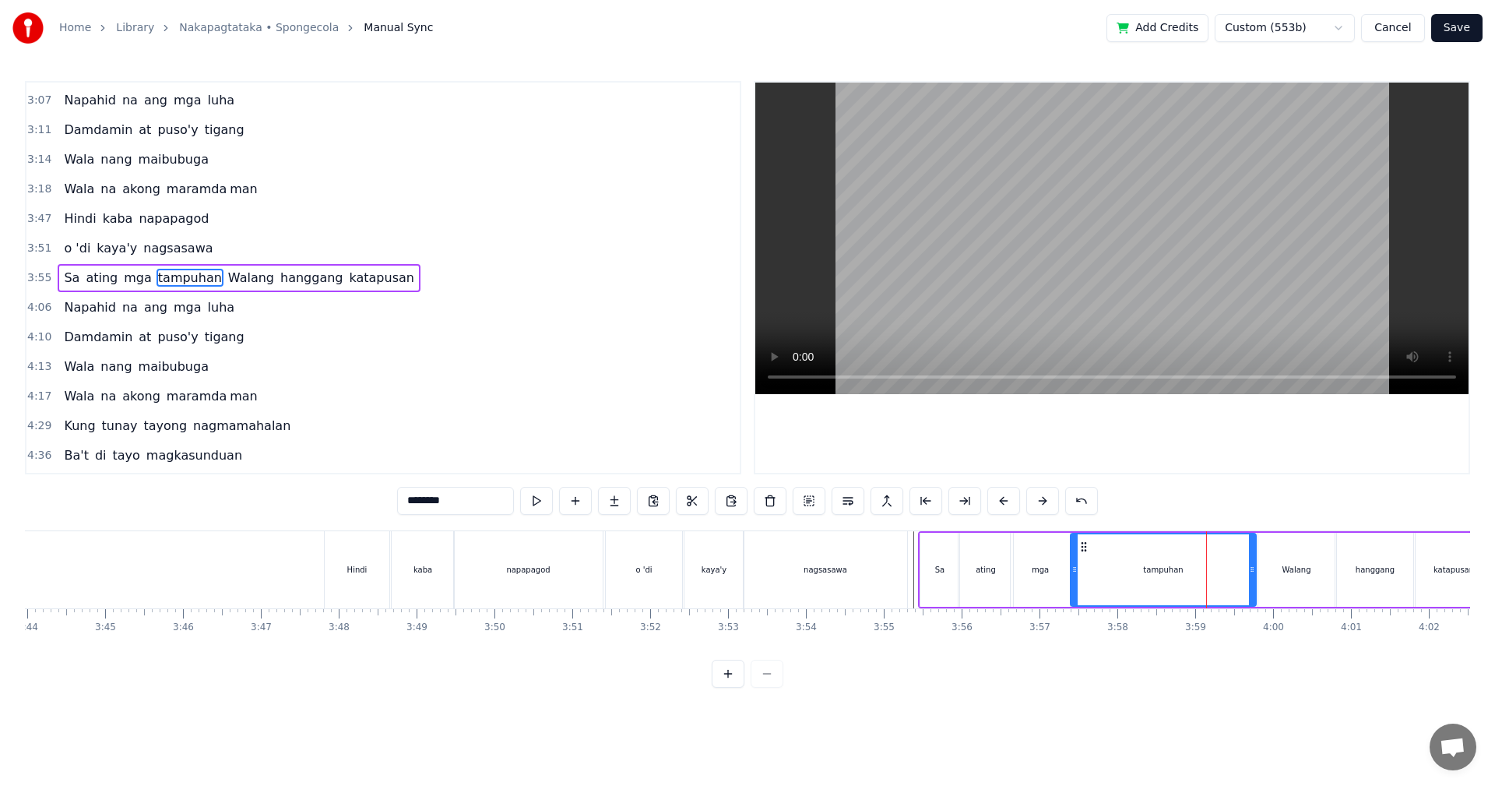
drag, startPoint x: 1183, startPoint y: 576, endPoint x: 1088, endPoint y: 580, distance: 95.1
click at [1073, 580] on div at bounding box center [1074, 569] width 6 height 71
drag, startPoint x: 1254, startPoint y: 568, endPoint x: 1173, endPoint y: 575, distance: 80.5
click at [1173, 575] on icon at bounding box center [1172, 569] width 6 height 12
drag, startPoint x: 1317, startPoint y: 572, endPoint x: 1268, endPoint y: 574, distance: 49.9
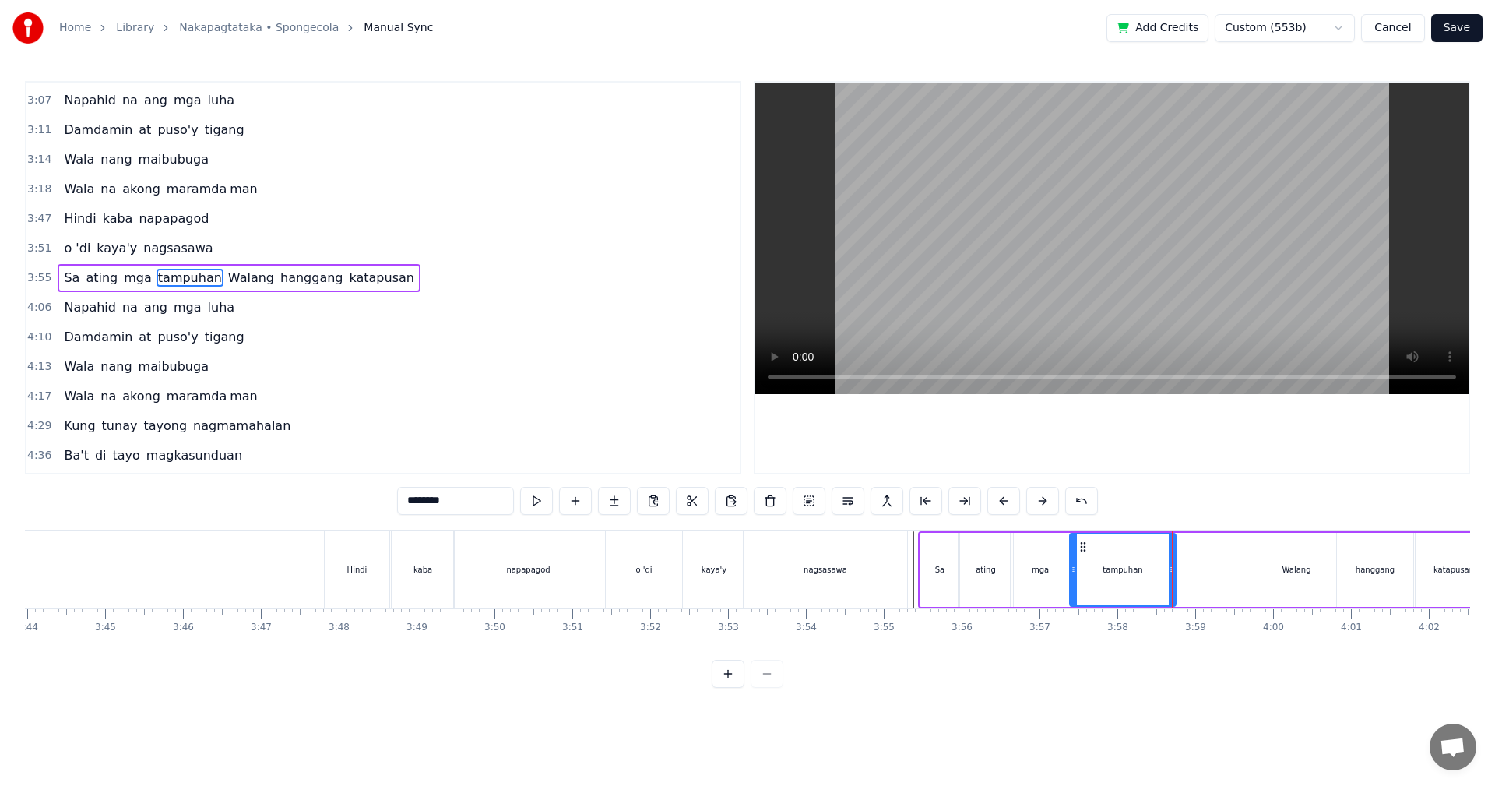
click at [1315, 572] on div "Walang" at bounding box center [1296, 570] width 76 height 74
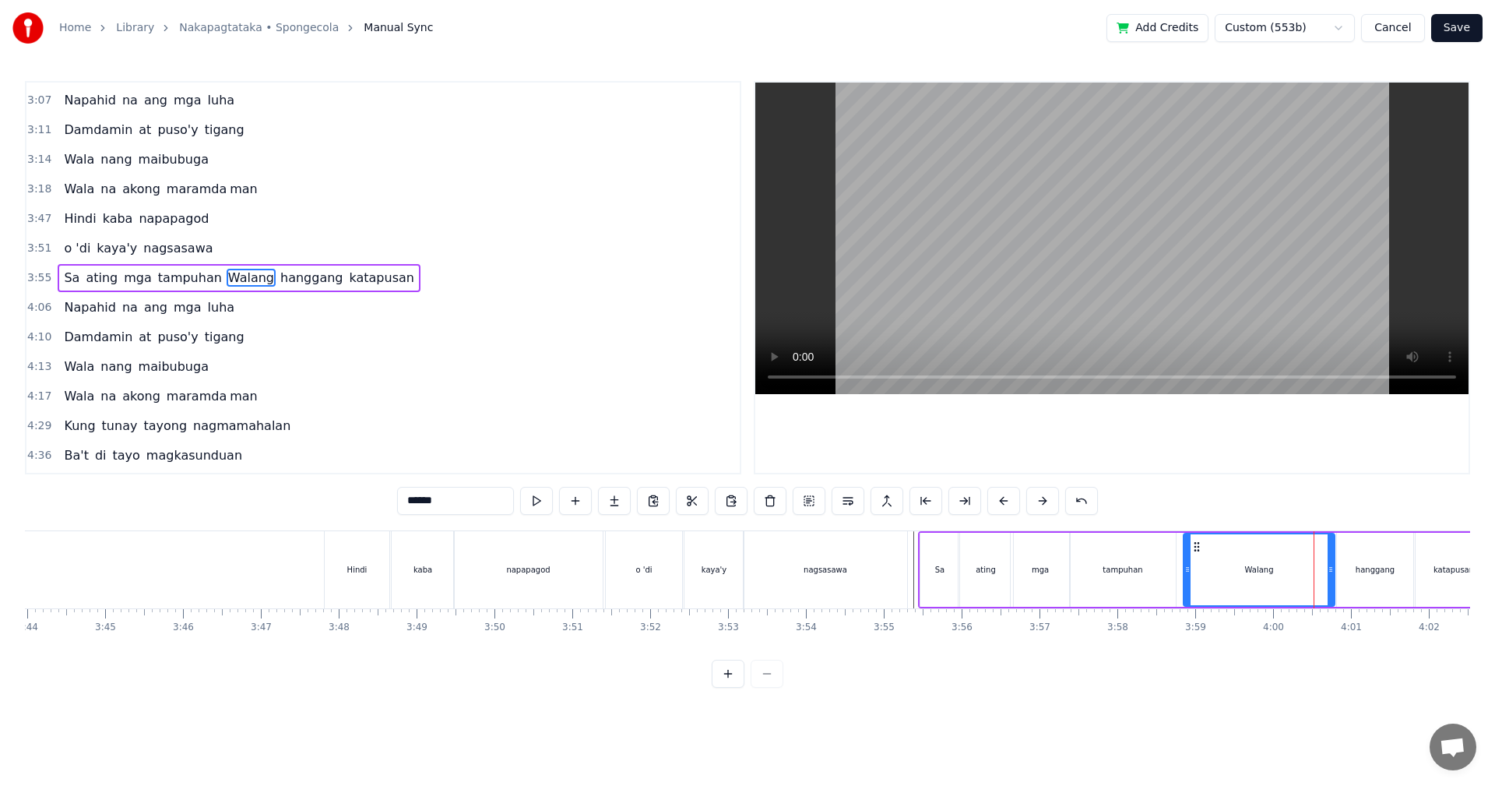
drag, startPoint x: 1262, startPoint y: 573, endPoint x: 1187, endPoint y: 579, distance: 75.0
click at [1184, 579] on div at bounding box center [1187, 569] width 6 height 71
drag, startPoint x: 1330, startPoint y: 568, endPoint x: 1241, endPoint y: 578, distance: 89.3
click at [1233, 578] on div at bounding box center [1235, 569] width 6 height 71
click at [1355, 570] on div "hanggang" at bounding box center [1375, 570] width 76 height 74
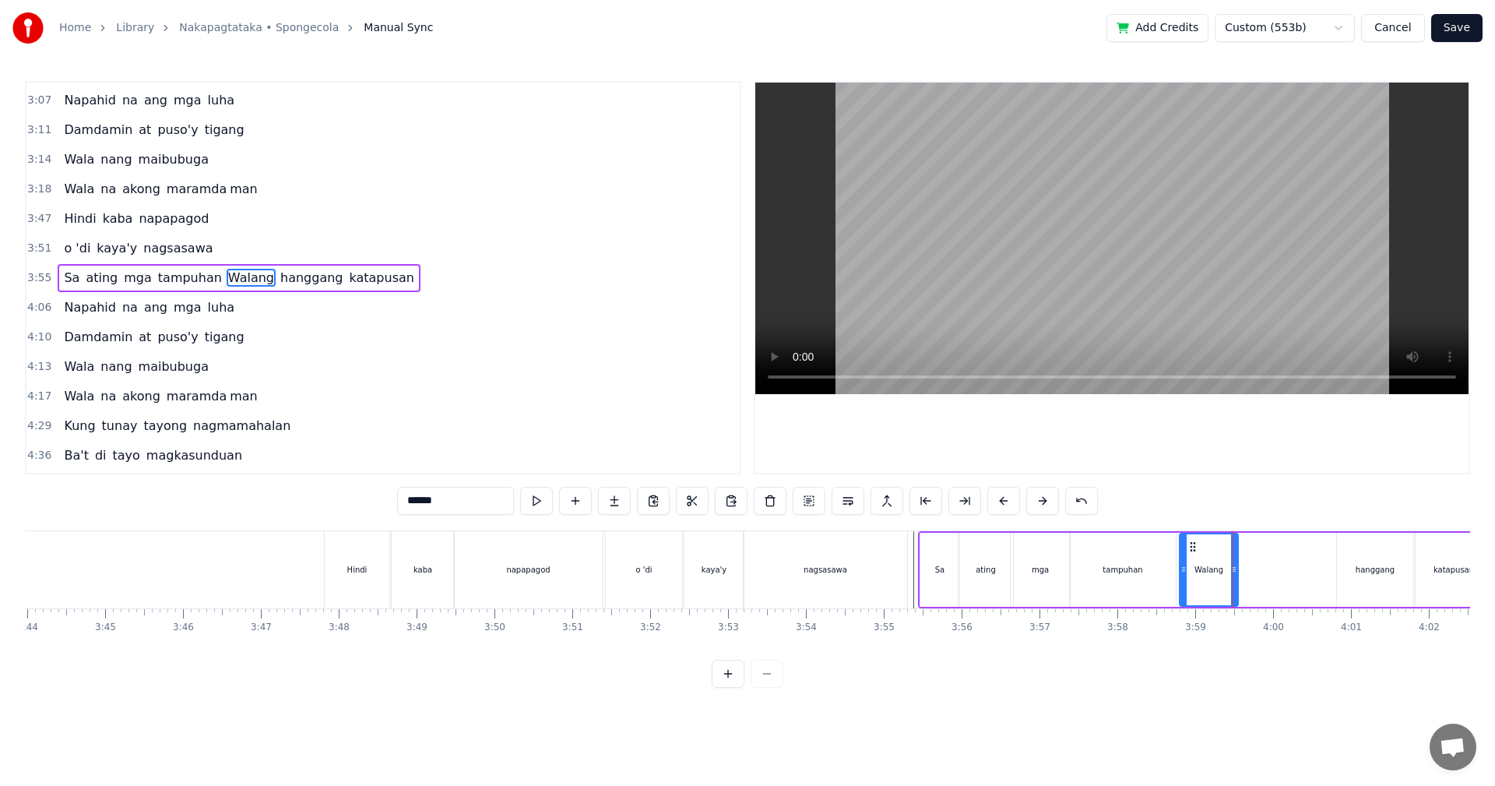
type input "********"
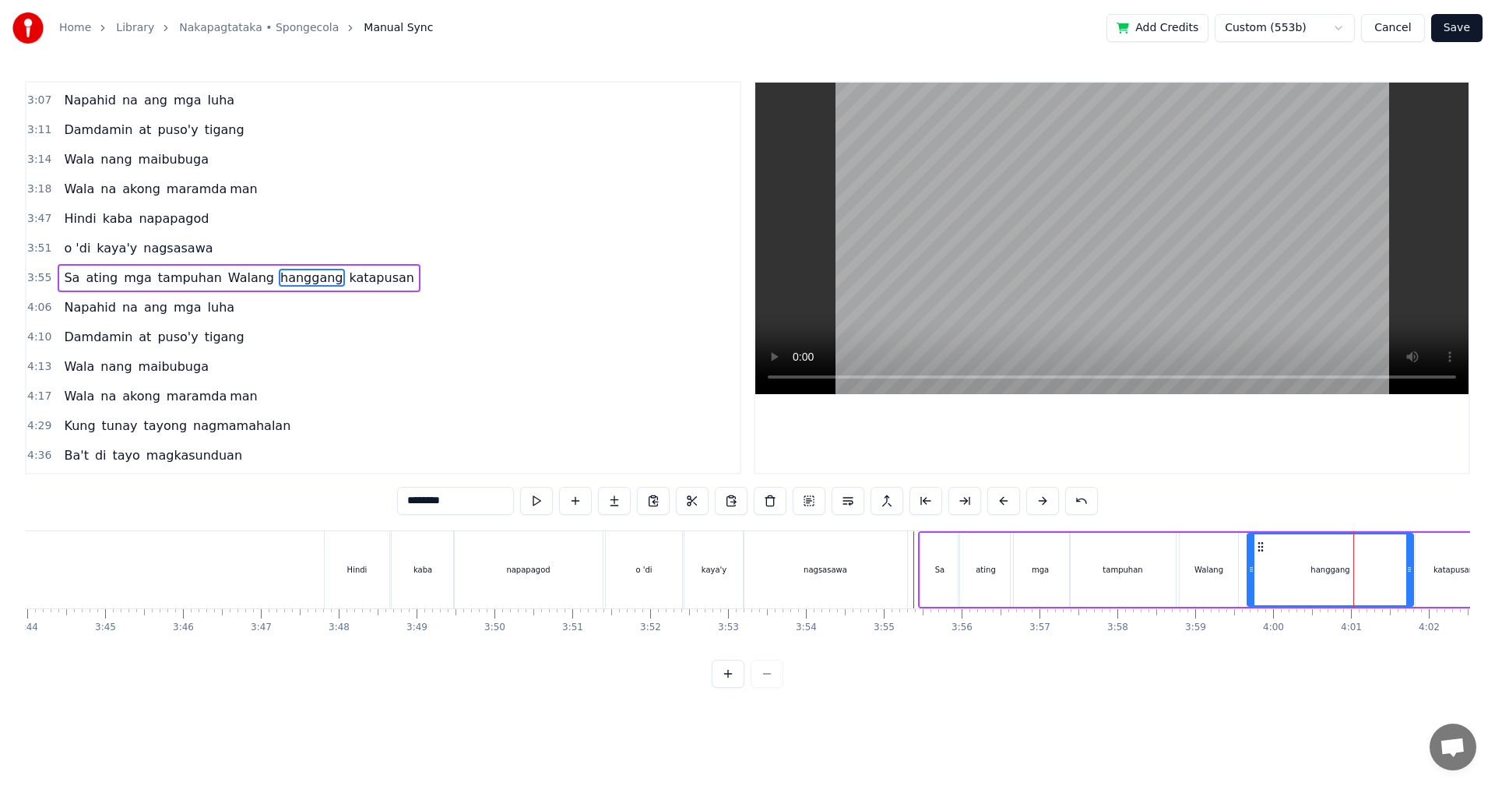
drag, startPoint x: 1341, startPoint y: 572, endPoint x: 1138, endPoint y: 579, distance: 203.3
click at [1250, 581] on div at bounding box center [1251, 569] width 6 height 71
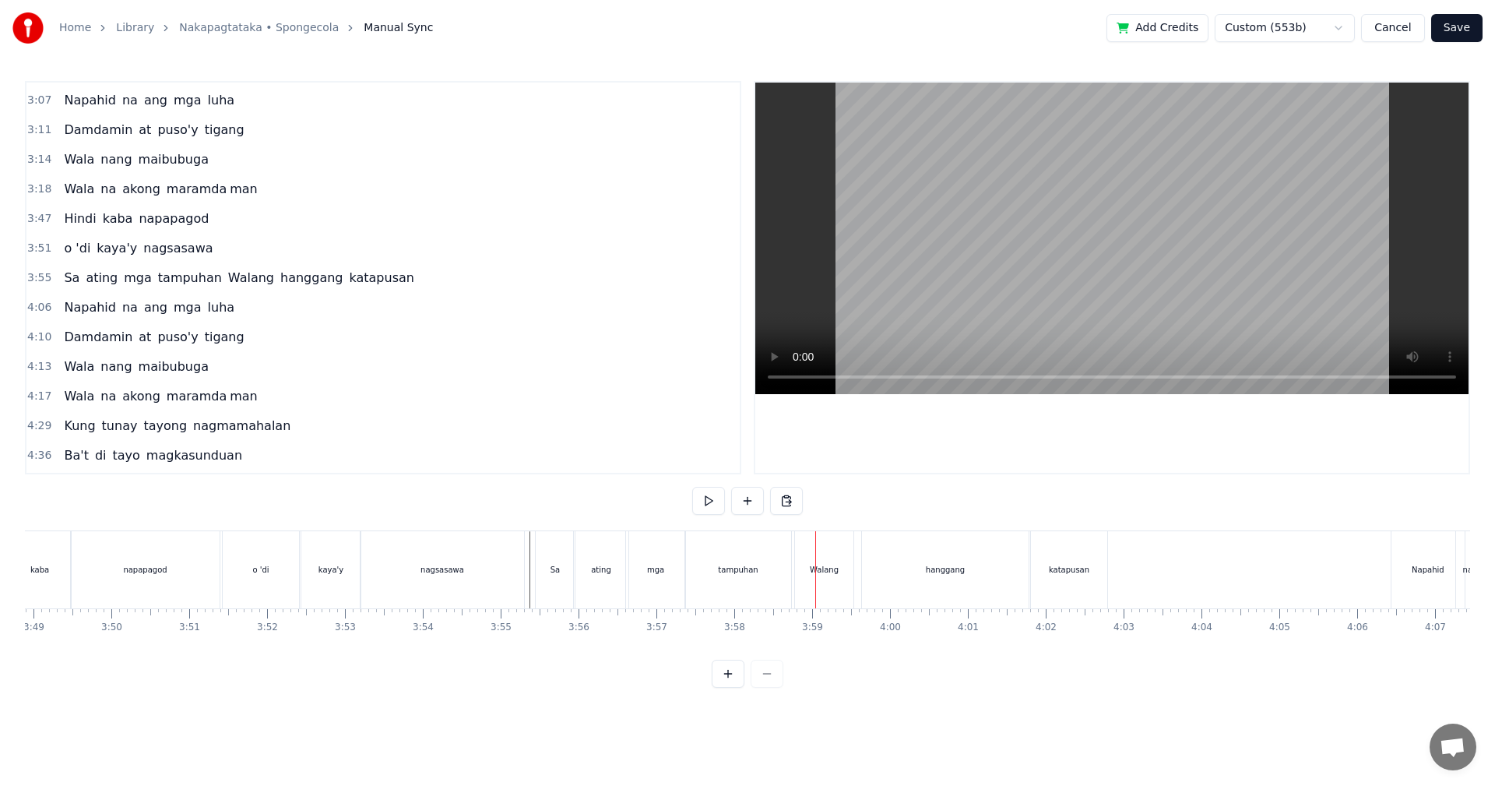
scroll to position [0, 17784]
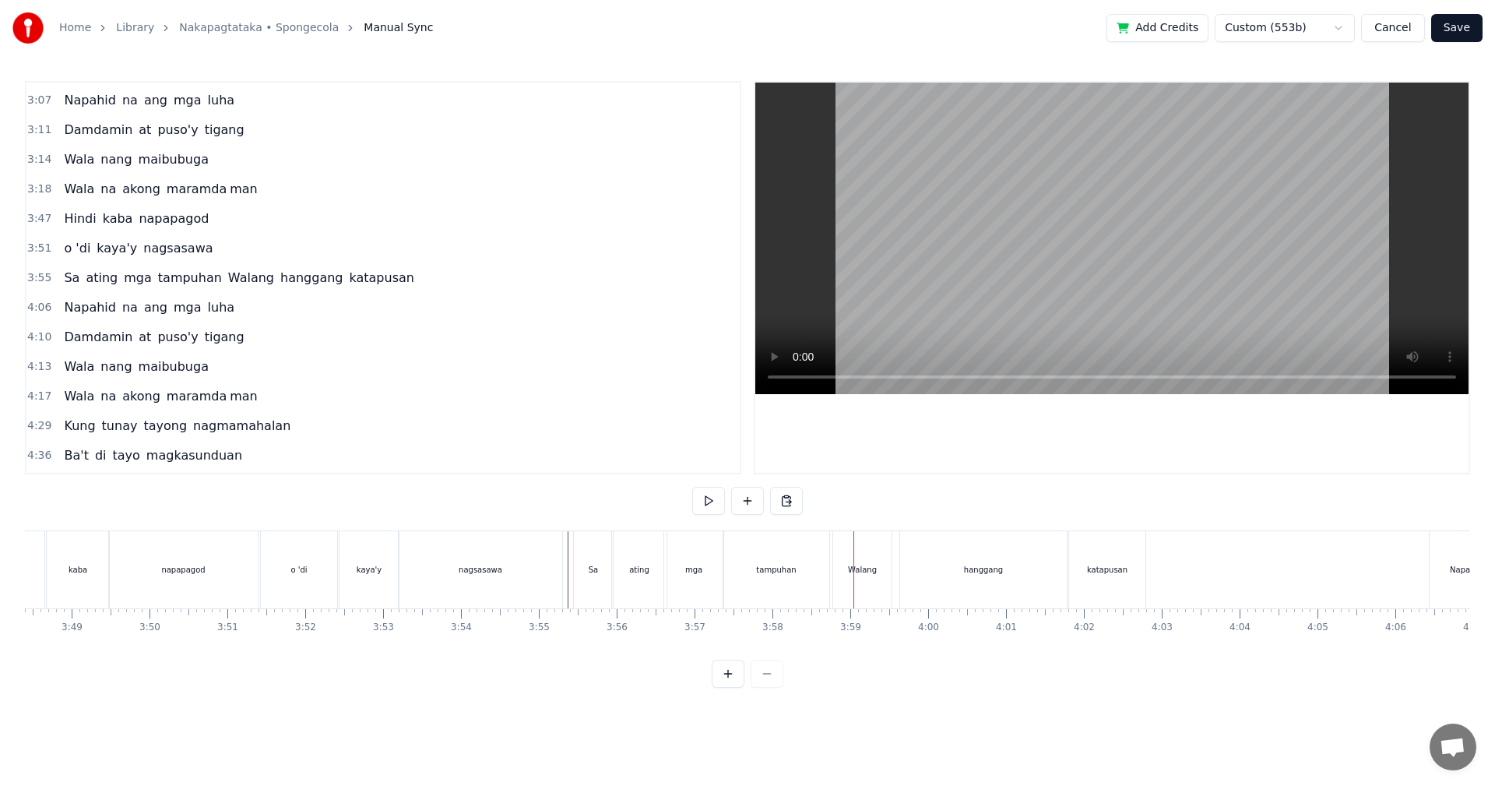
click at [800, 599] on div "tampuhan" at bounding box center [776, 569] width 106 height 77
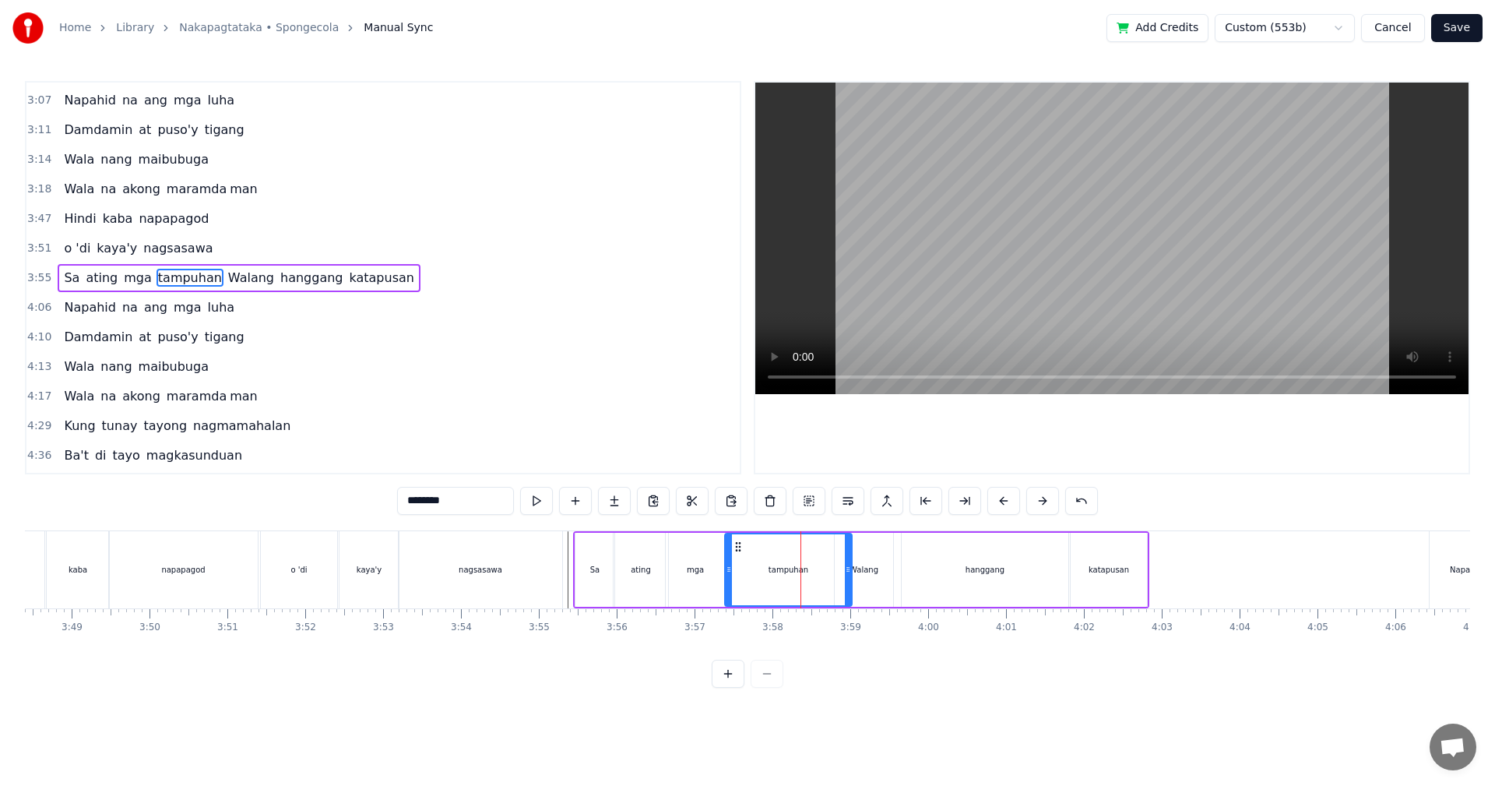
drag, startPoint x: 827, startPoint y: 587, endPoint x: 848, endPoint y: 587, distance: 21.0
click at [848, 587] on div at bounding box center [848, 569] width 6 height 71
click at [705, 579] on div "mga" at bounding box center [695, 570] width 59 height 74
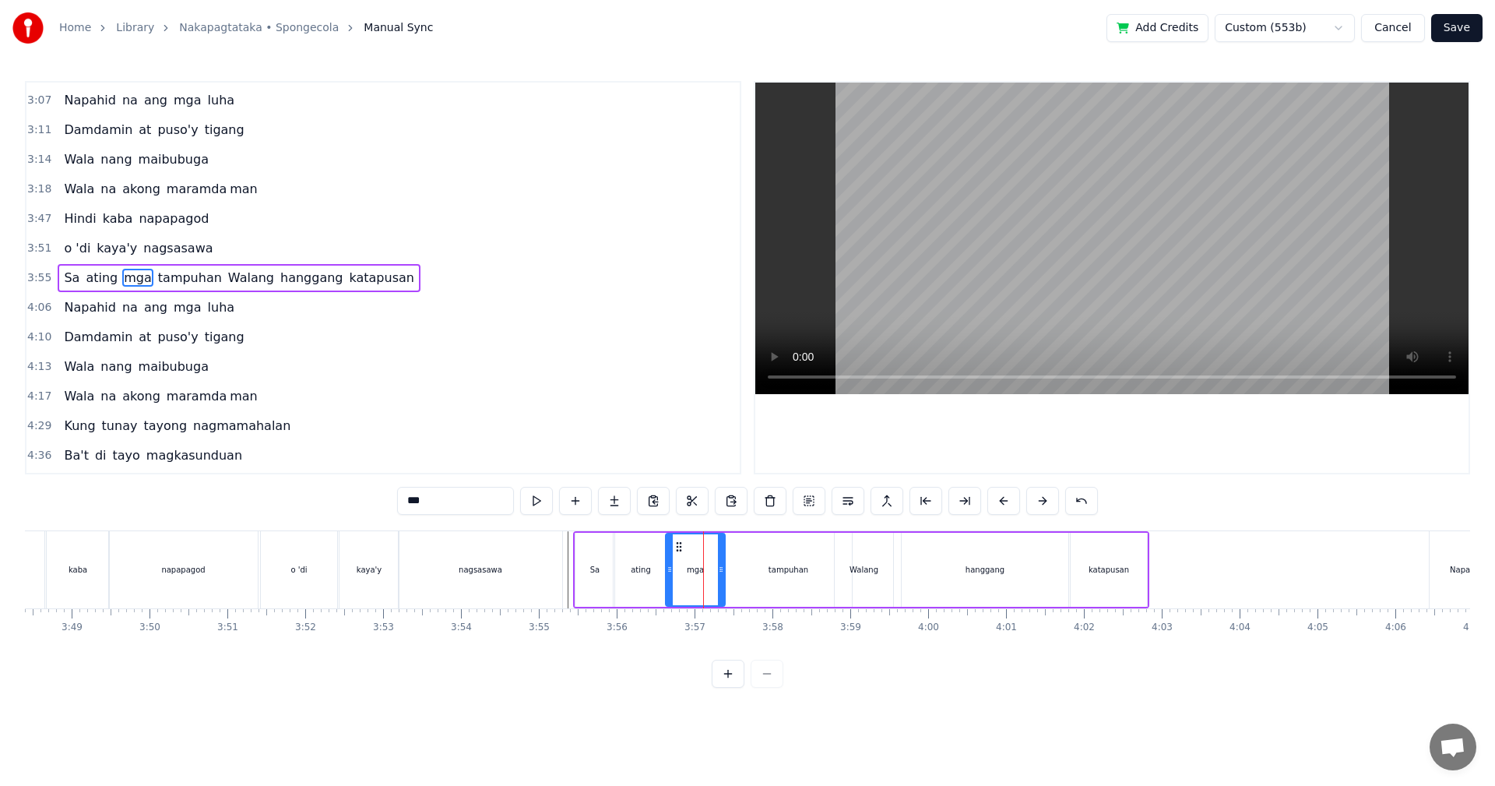
click at [738, 578] on div "tampuhan" at bounding box center [788, 570] width 127 height 74
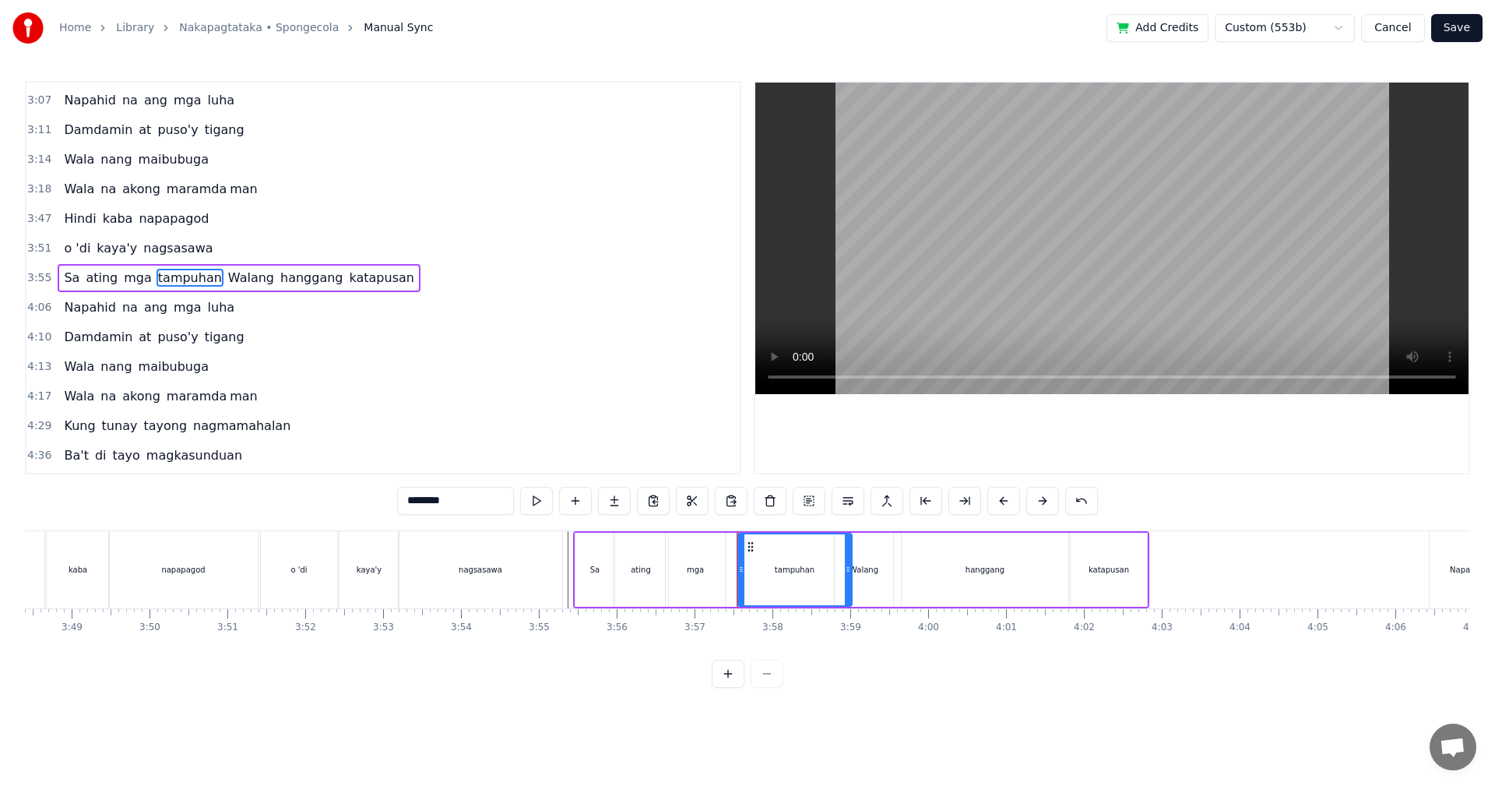
drag, startPoint x: 728, startPoint y: 578, endPoint x: 740, endPoint y: 579, distance: 12.6
click at [740, 579] on div at bounding box center [741, 569] width 6 height 71
click at [711, 578] on div "mga" at bounding box center [695, 570] width 59 height 74
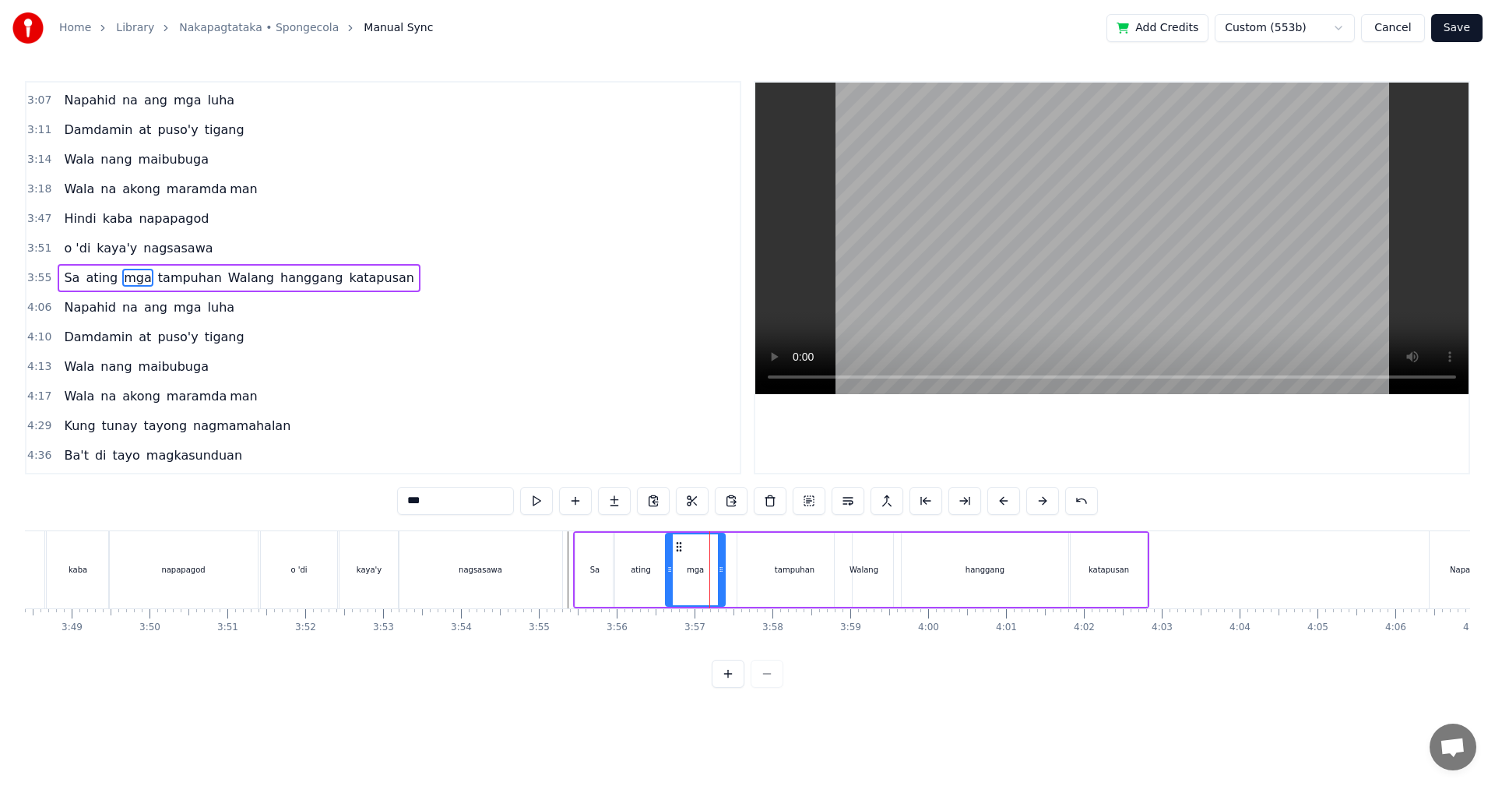
click at [758, 574] on div "tampuhan" at bounding box center [794, 570] width 114 height 74
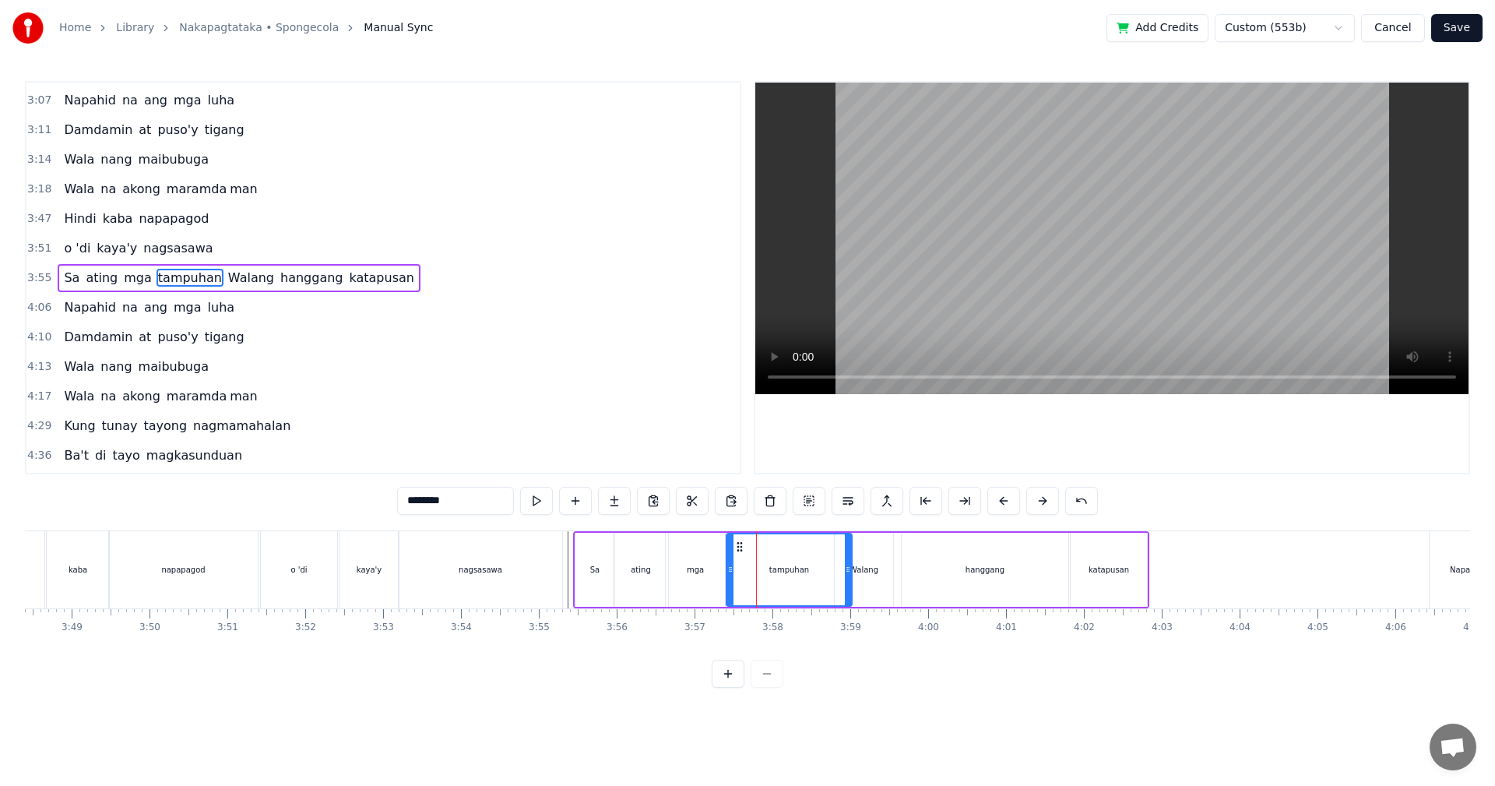
drag, startPoint x: 740, startPoint y: 575, endPoint x: 729, endPoint y: 577, distance: 11.0
click at [729, 577] on div at bounding box center [730, 569] width 6 height 71
click at [709, 576] on div "mga" at bounding box center [695, 570] width 59 height 74
type input "***"
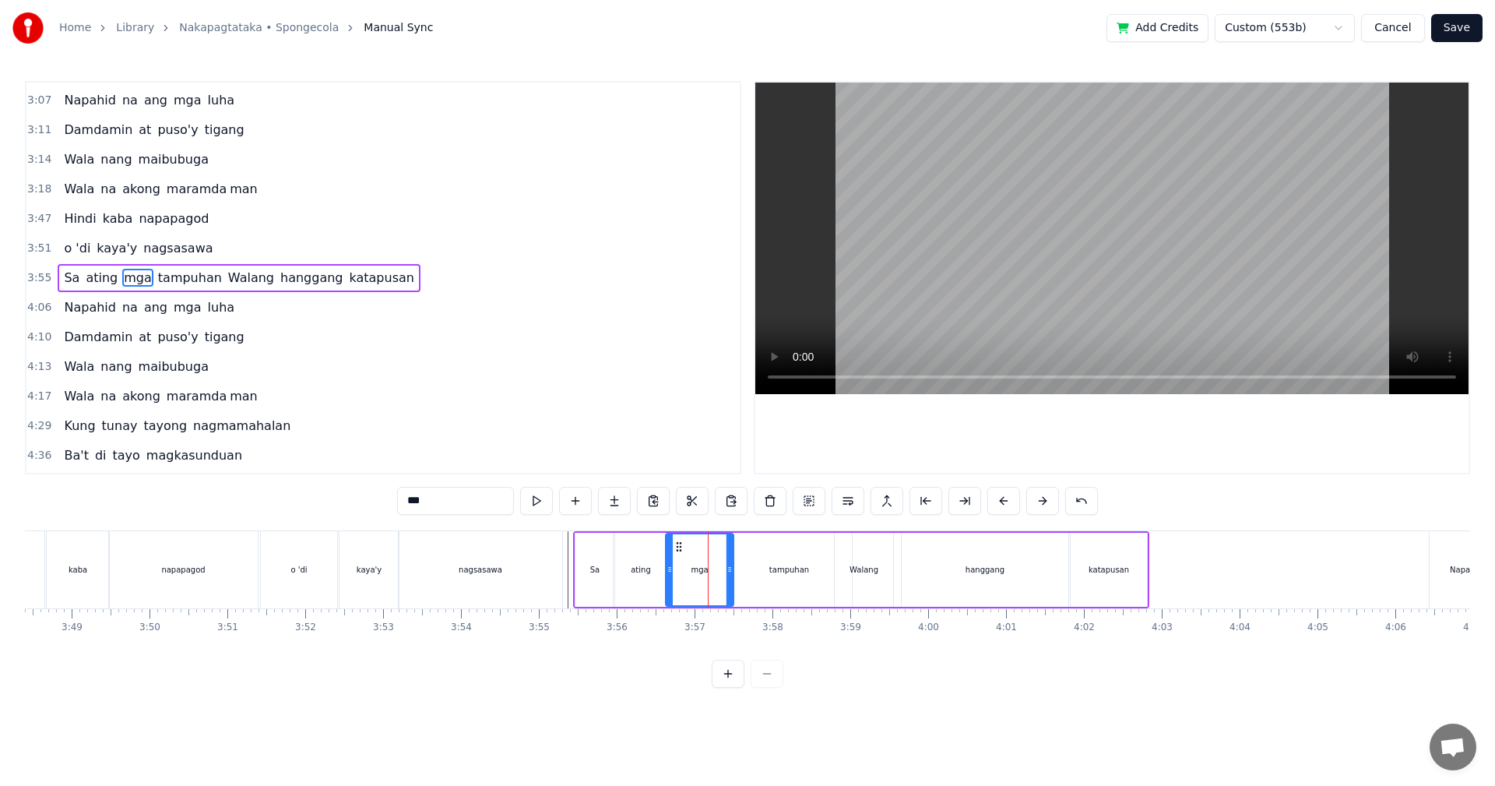
drag, startPoint x: 722, startPoint y: 576, endPoint x: 730, endPoint y: 576, distance: 8.6
click at [730, 576] on div at bounding box center [729, 569] width 6 height 71
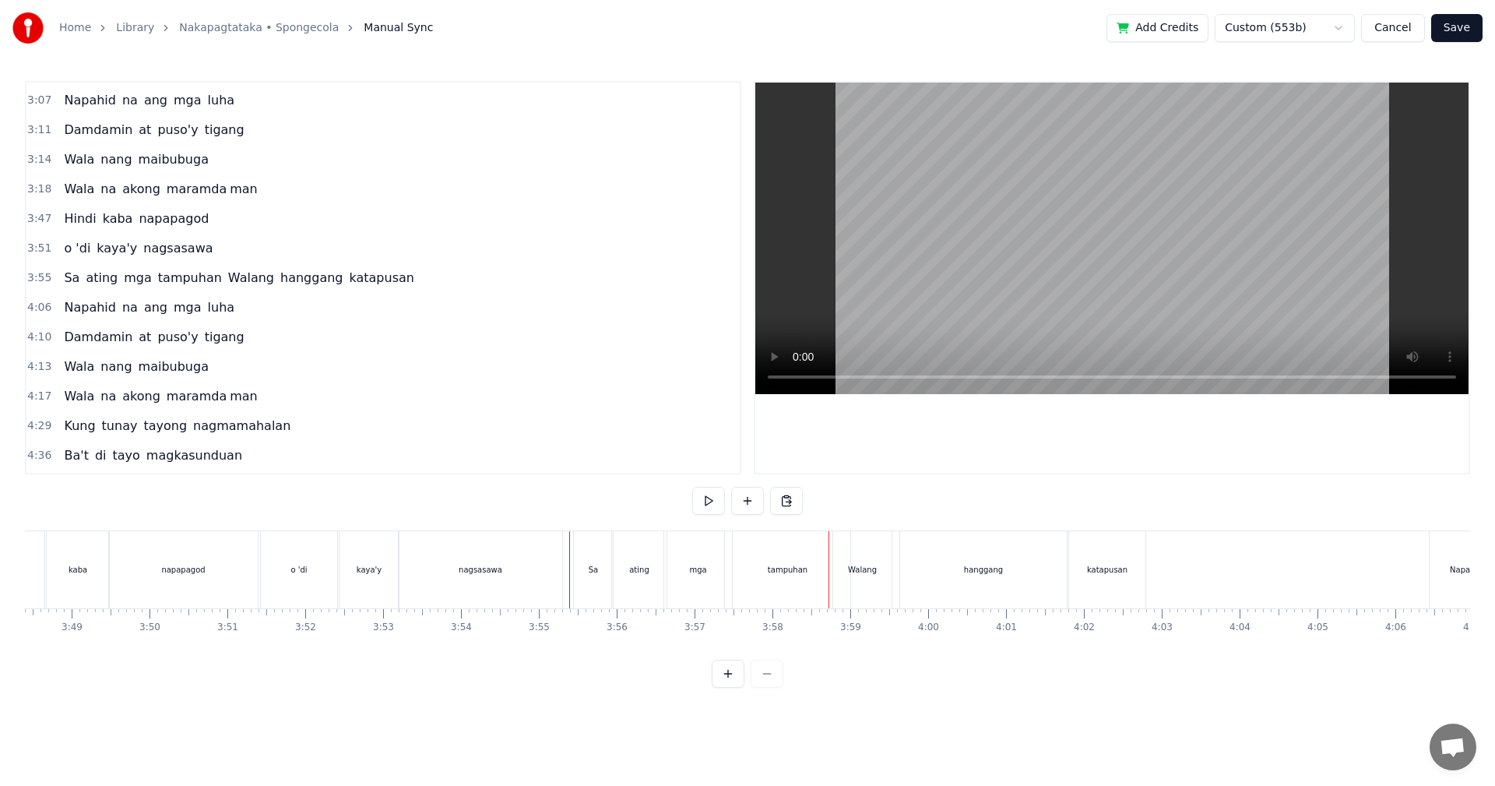
click at [696, 572] on div "mga" at bounding box center [697, 570] width 17 height 12
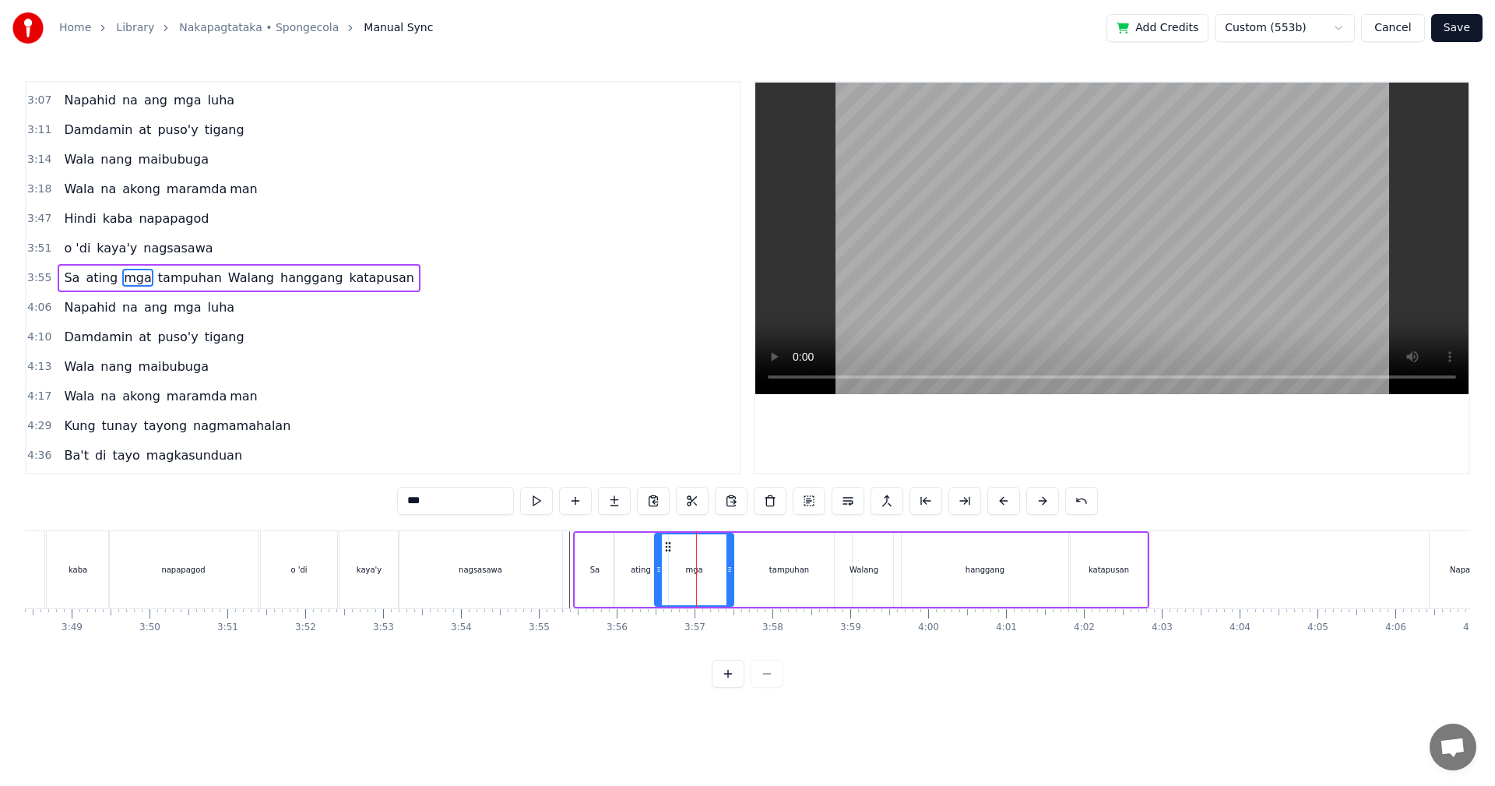
drag, startPoint x: 665, startPoint y: 575, endPoint x: 639, endPoint y: 580, distance: 26.3
click at [657, 577] on div at bounding box center [659, 569] width 6 height 71
click at [631, 581] on div "ating" at bounding box center [641, 570] width 55 height 74
drag, startPoint x: 663, startPoint y: 573, endPoint x: 650, endPoint y: 573, distance: 13.2
click at [650, 573] on icon at bounding box center [651, 569] width 6 height 12
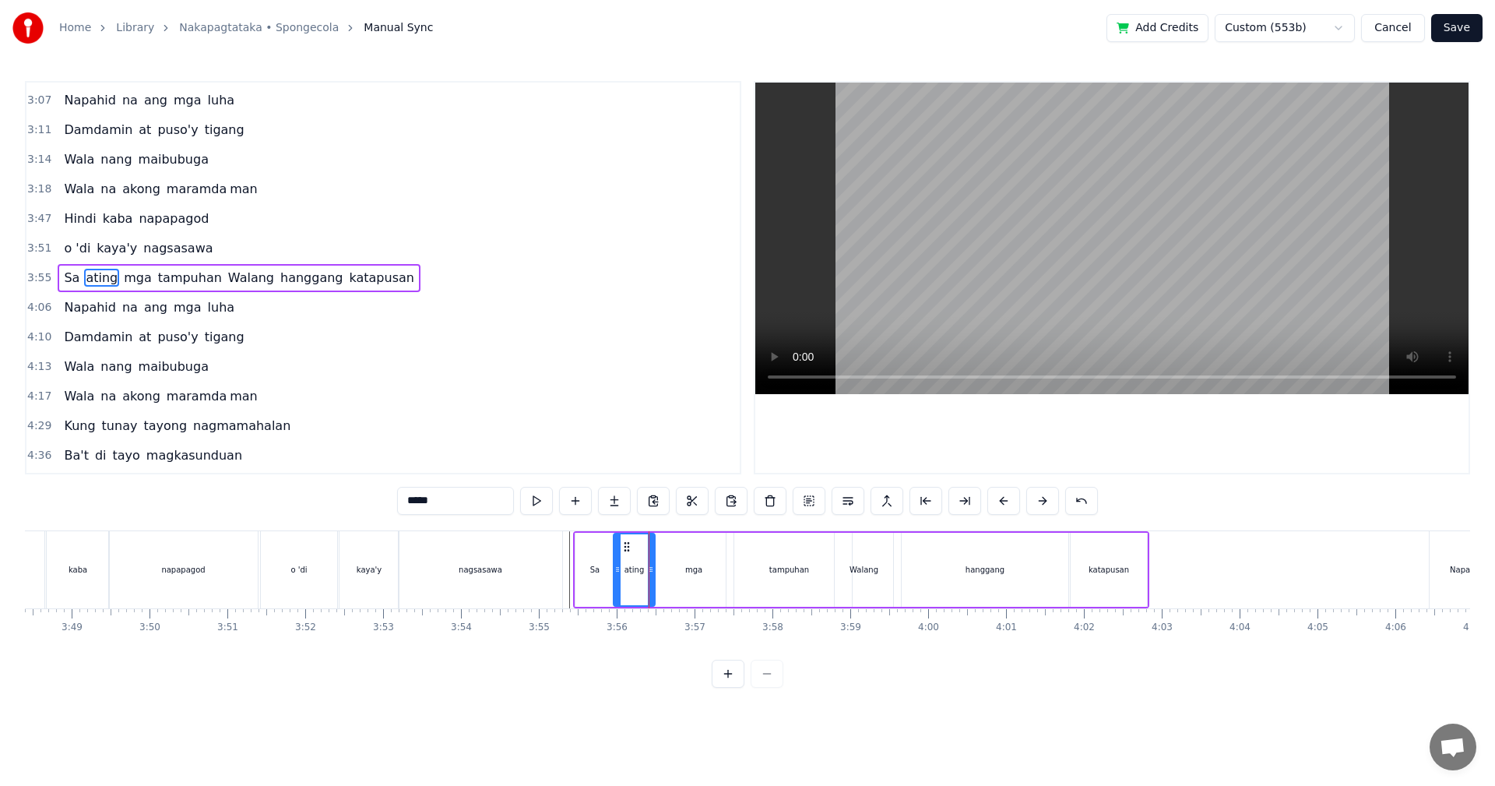
click at [593, 580] on div "Sa" at bounding box center [594, 570] width 39 height 74
click at [634, 577] on div "ating" at bounding box center [634, 570] width 41 height 74
click at [613, 577] on div at bounding box center [612, 569] width 6 height 71
click at [587, 585] on div "Sa" at bounding box center [594, 570] width 39 height 74
type input "**"
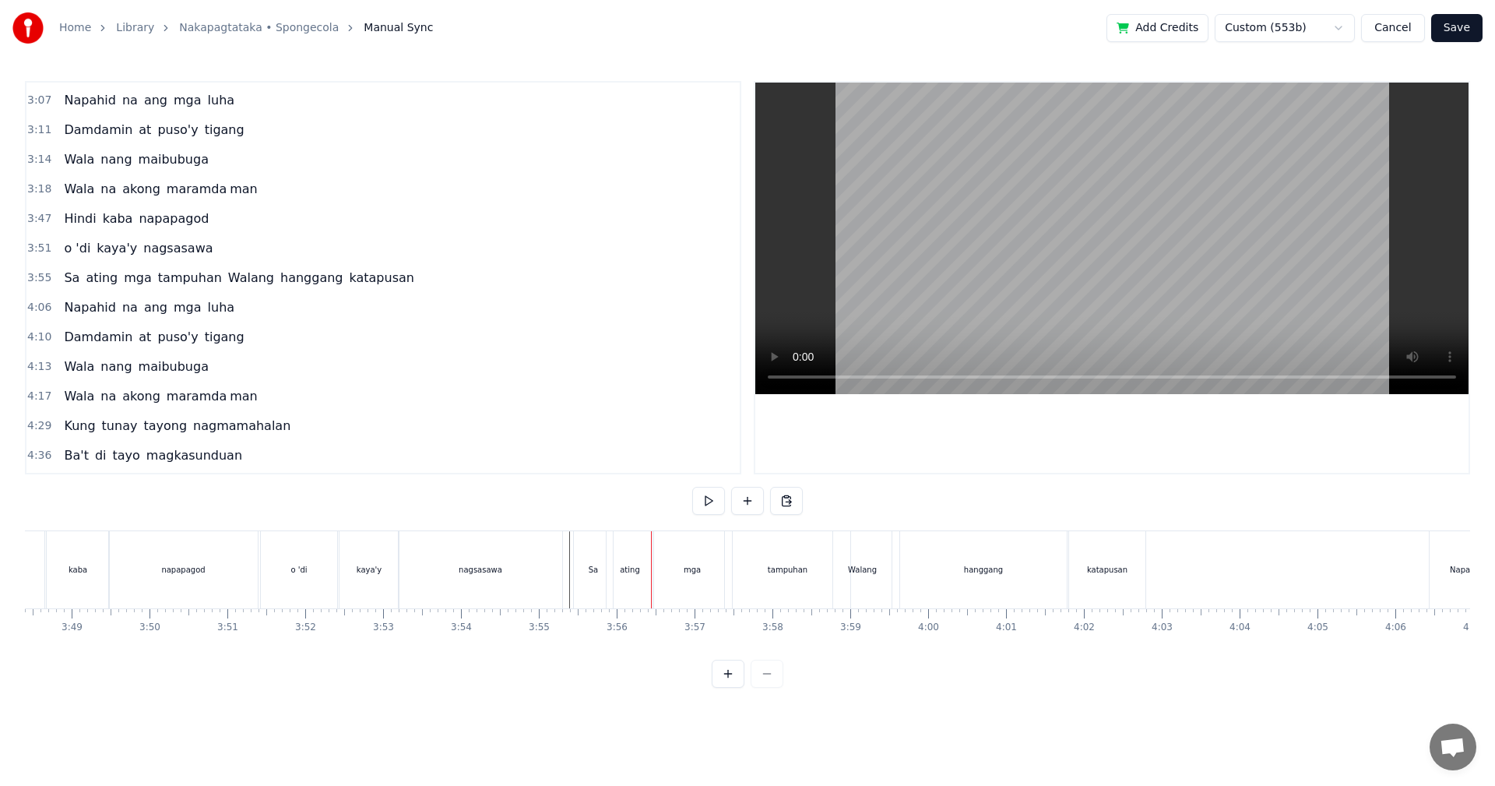
click at [631, 575] on div "ating" at bounding box center [630, 570] width 20 height 12
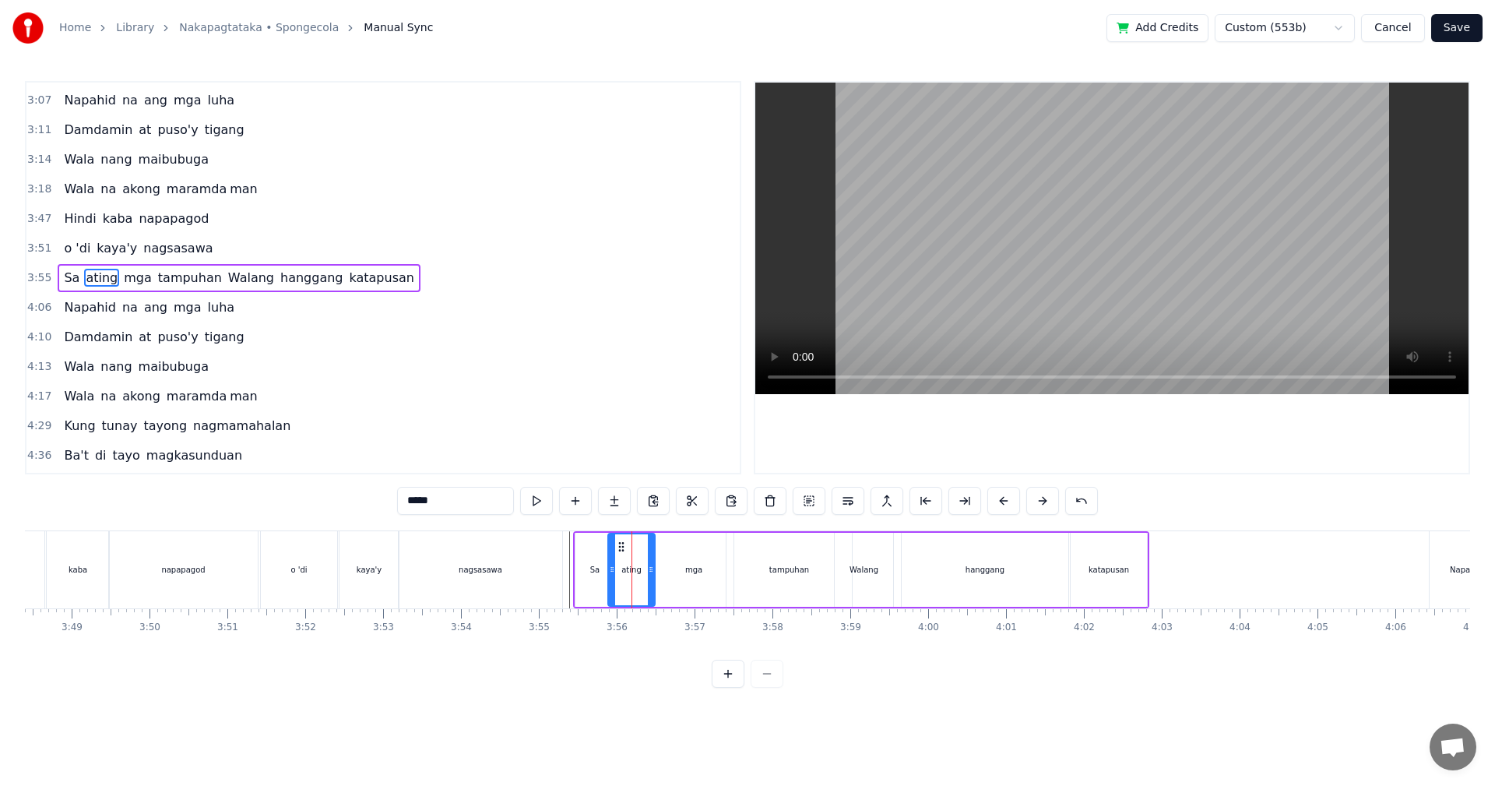
click at [595, 575] on div "Sa" at bounding box center [594, 570] width 39 height 74
type input "**"
drag, startPoint x: 610, startPoint y: 575, endPoint x: 593, endPoint y: 576, distance: 16.4
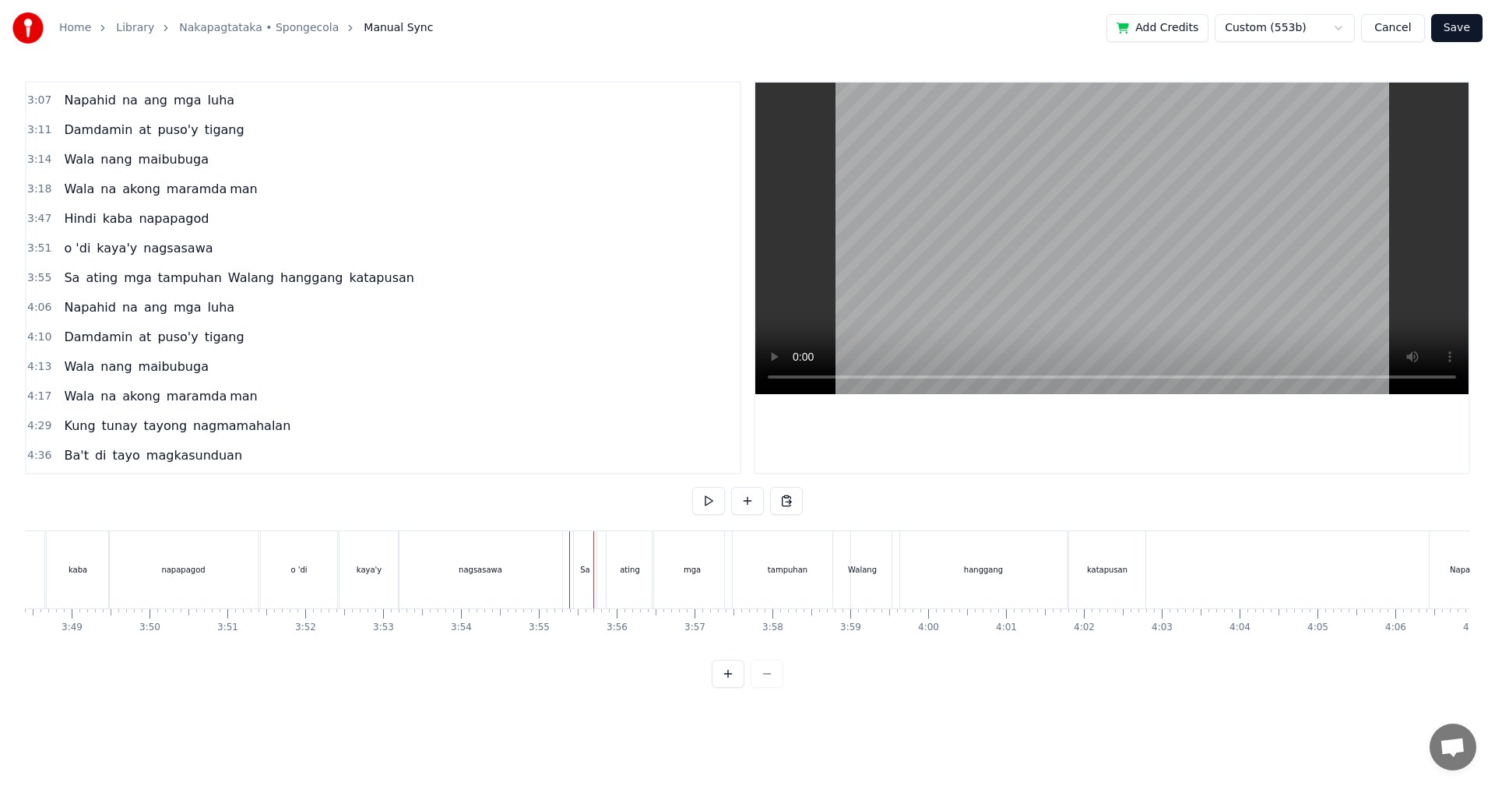
click at [628, 575] on div "ating" at bounding box center [630, 569] width 47 height 77
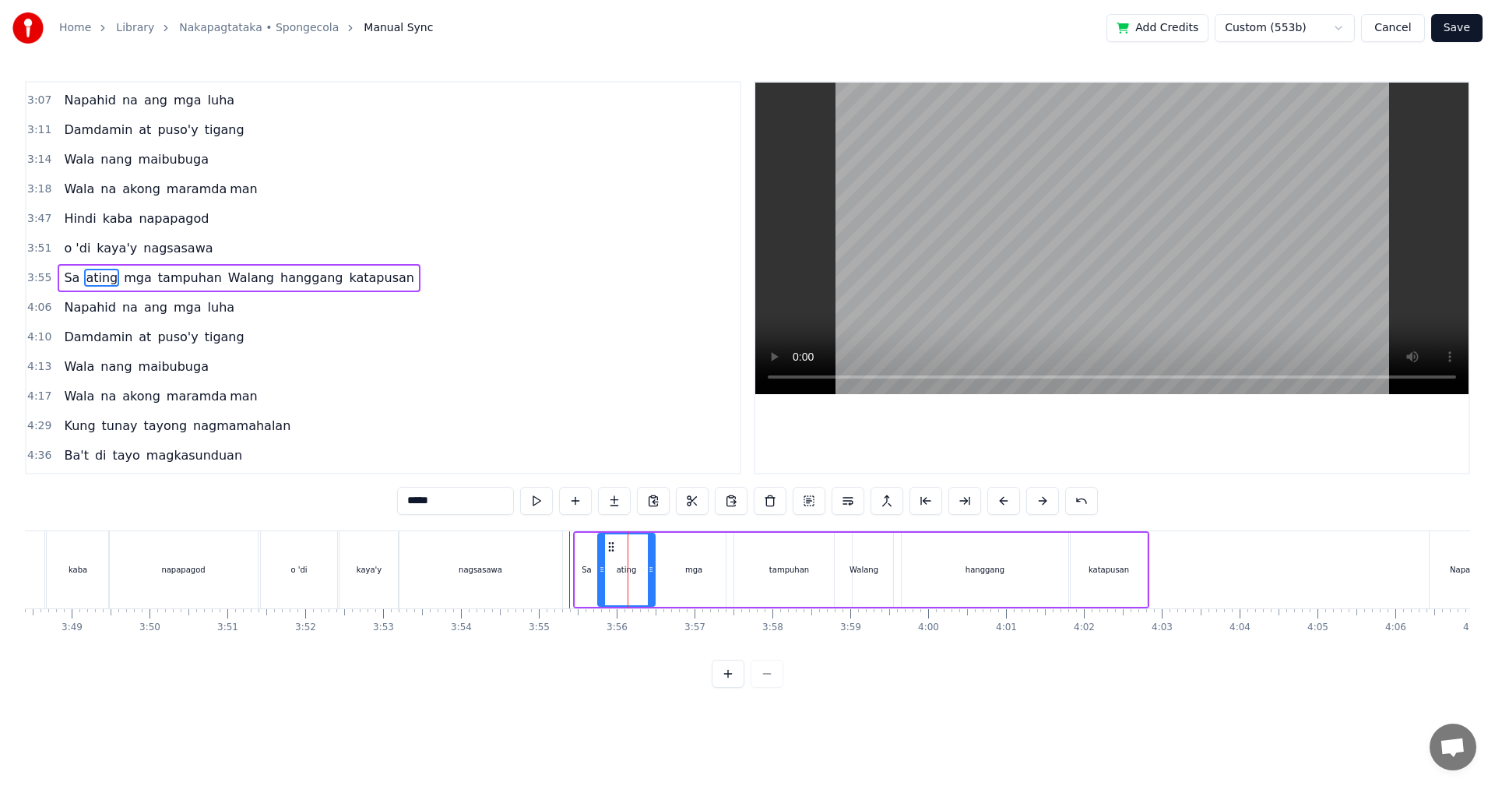
drag, startPoint x: 610, startPoint y: 576, endPoint x: 600, endPoint y: 577, distance: 10.2
click at [600, 577] on div at bounding box center [602, 569] width 6 height 71
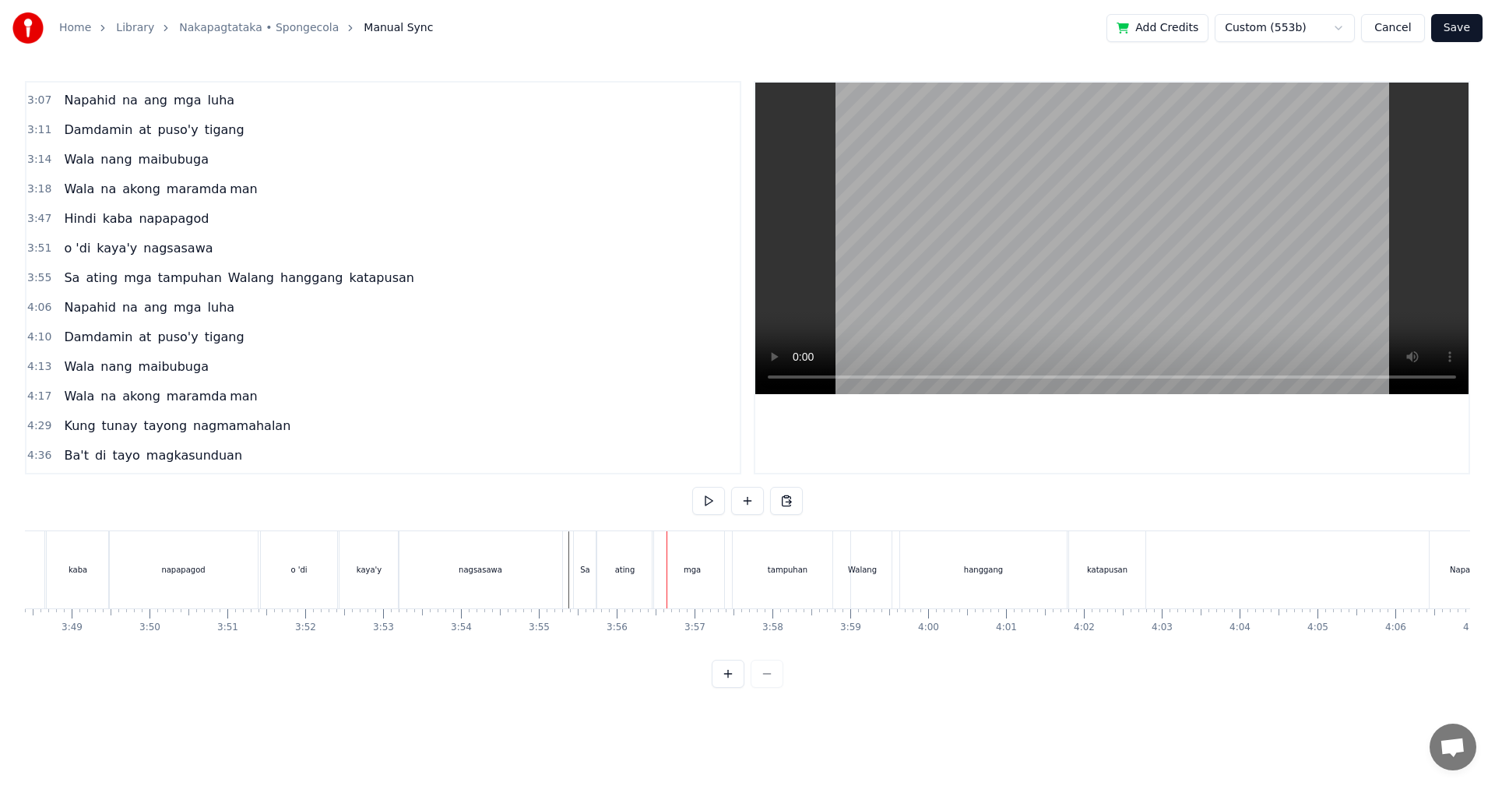
click at [588, 571] on div "Sa" at bounding box center [584, 570] width 9 height 12
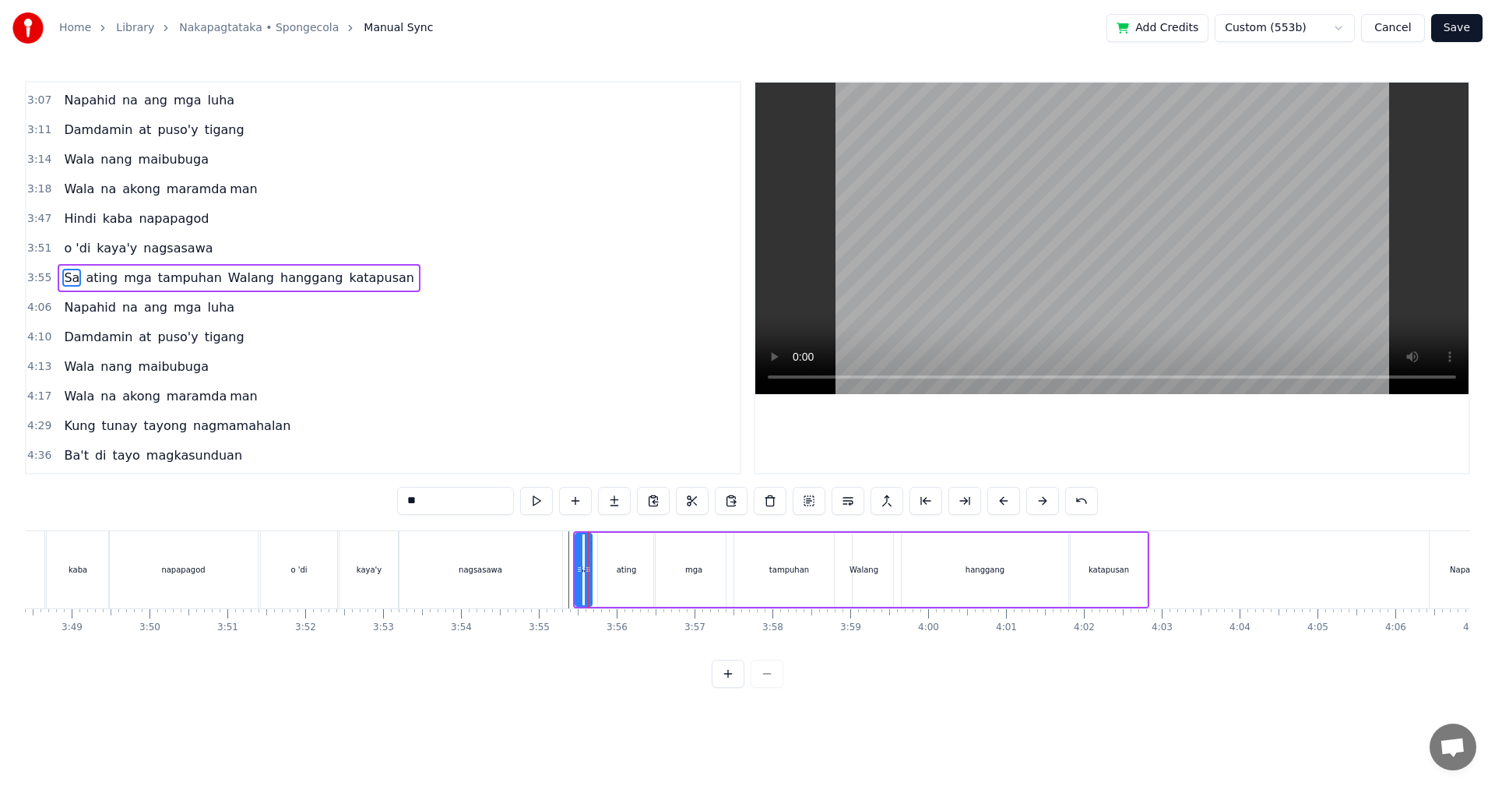
click at [589, 572] on icon at bounding box center [588, 569] width 6 height 12
click at [618, 572] on div "ating" at bounding box center [627, 570] width 20 height 12
click at [594, 573] on icon at bounding box center [595, 569] width 6 height 12
drag, startPoint x: 652, startPoint y: 566, endPoint x: 635, endPoint y: 568, distance: 18.0
click at [635, 568] on icon at bounding box center [633, 569] width 6 height 12
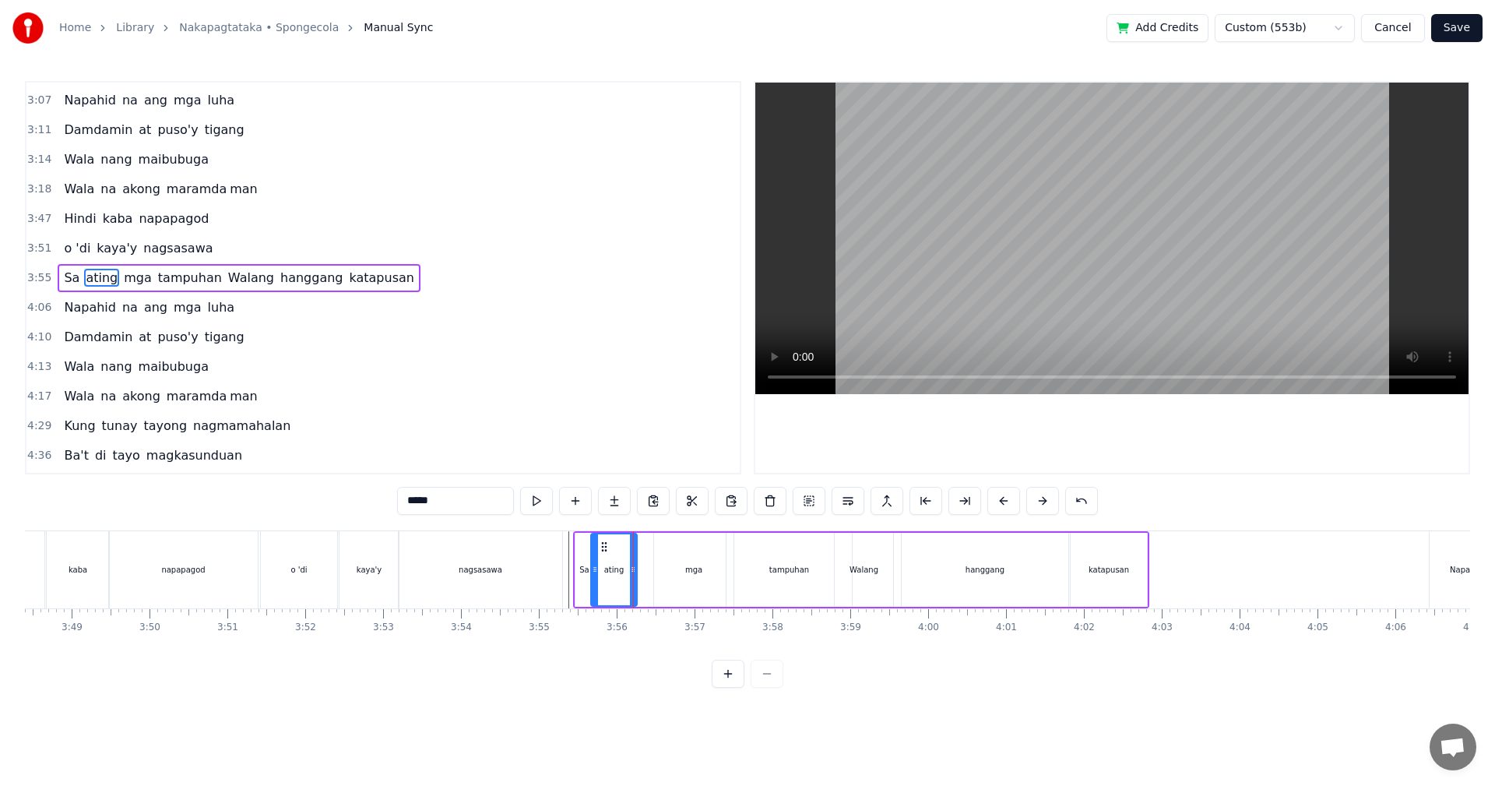
click at [672, 569] on div "mga" at bounding box center [693, 570] width 79 height 74
type input "***"
drag, startPoint x: 656, startPoint y: 571, endPoint x: 646, endPoint y: 579, distance: 12.7
click at [642, 575] on icon at bounding box center [645, 569] width 6 height 12
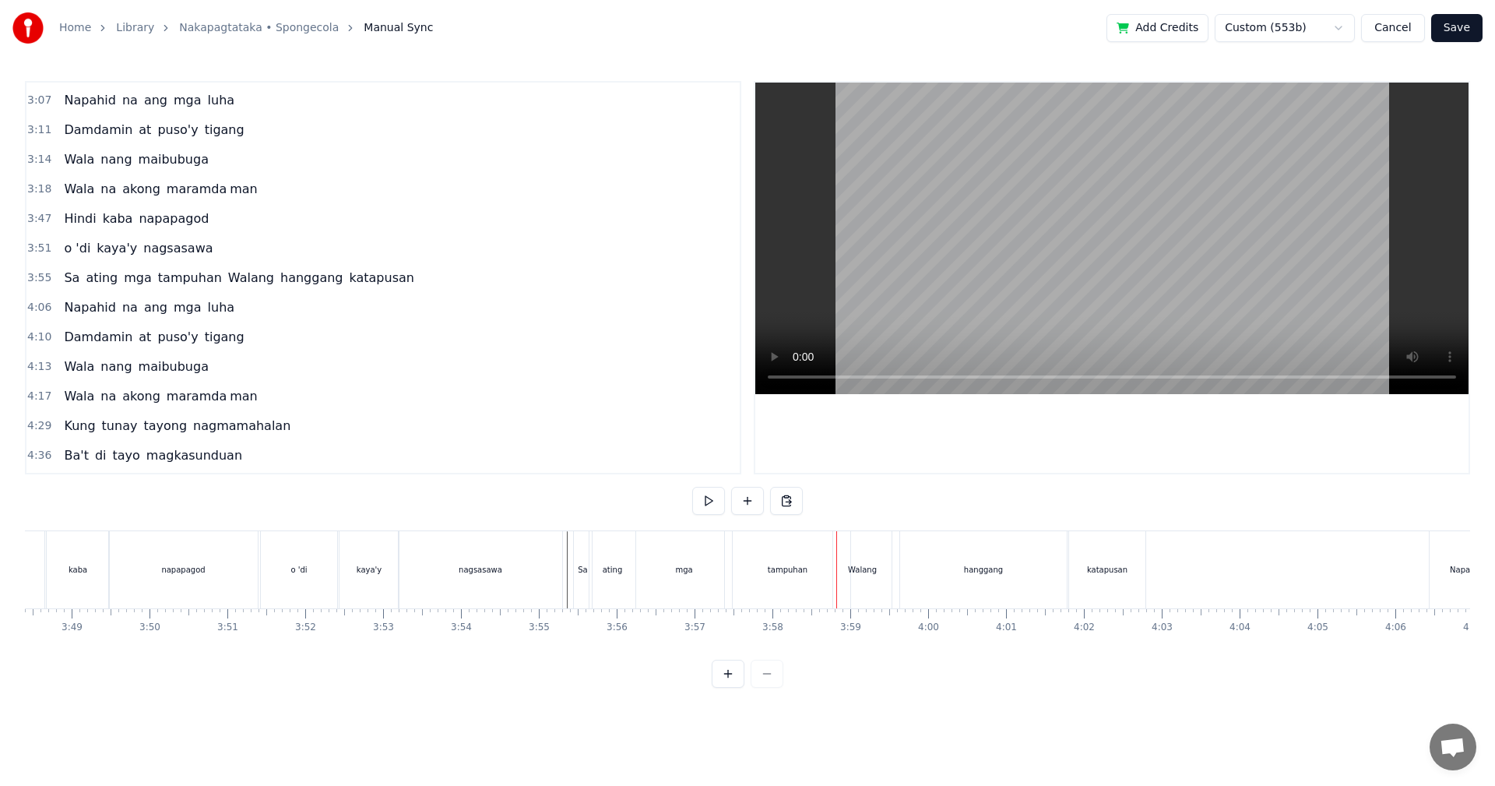
drag, startPoint x: 552, startPoint y: 553, endPoint x: 565, endPoint y: 556, distance: 12.8
click at [551, 553] on div "nagsasawa" at bounding box center [481, 569] width 164 height 77
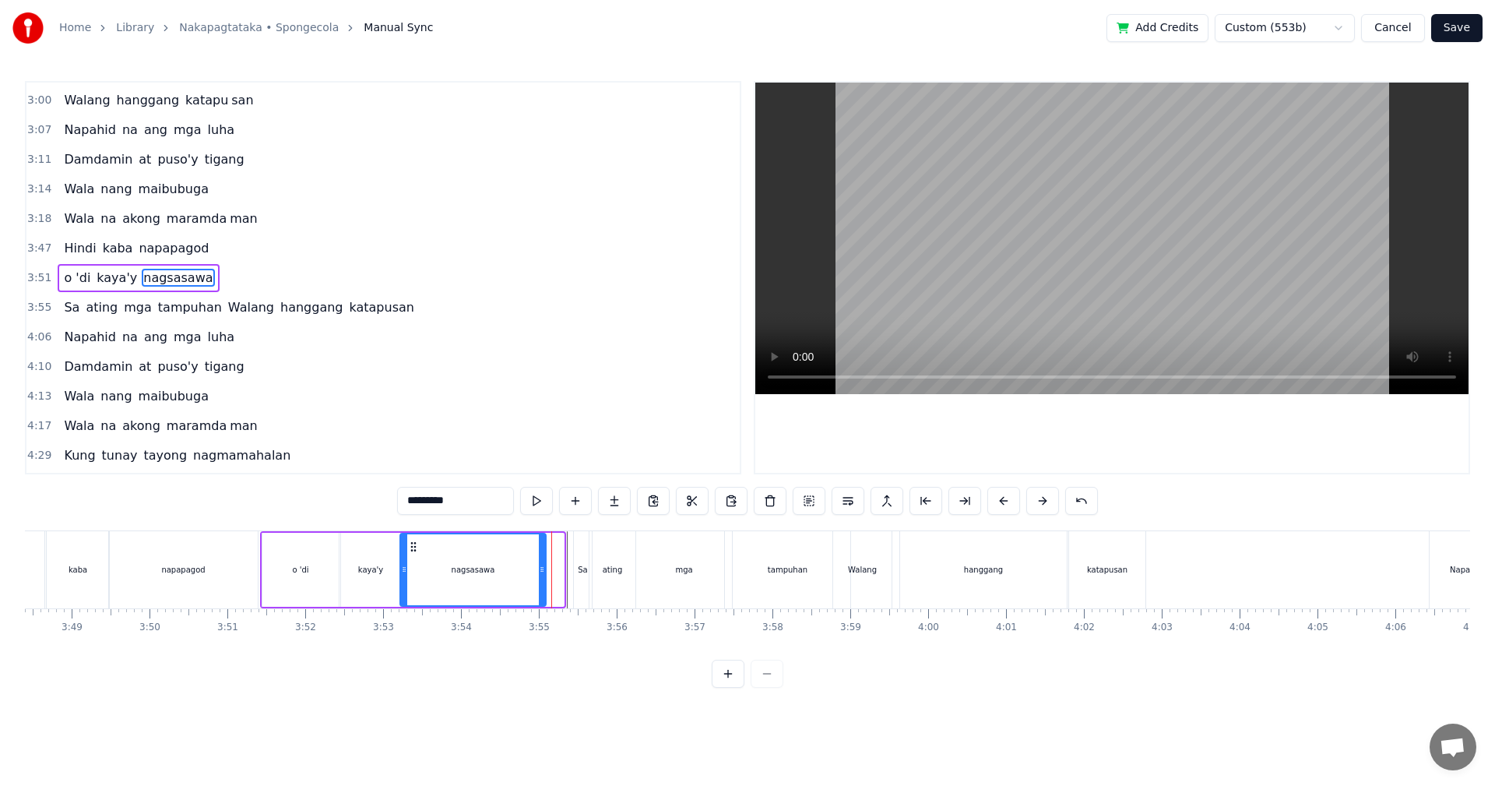
drag, startPoint x: 559, startPoint y: 557, endPoint x: 543, endPoint y: 560, distance: 16.6
click at [543, 560] on div at bounding box center [542, 569] width 6 height 71
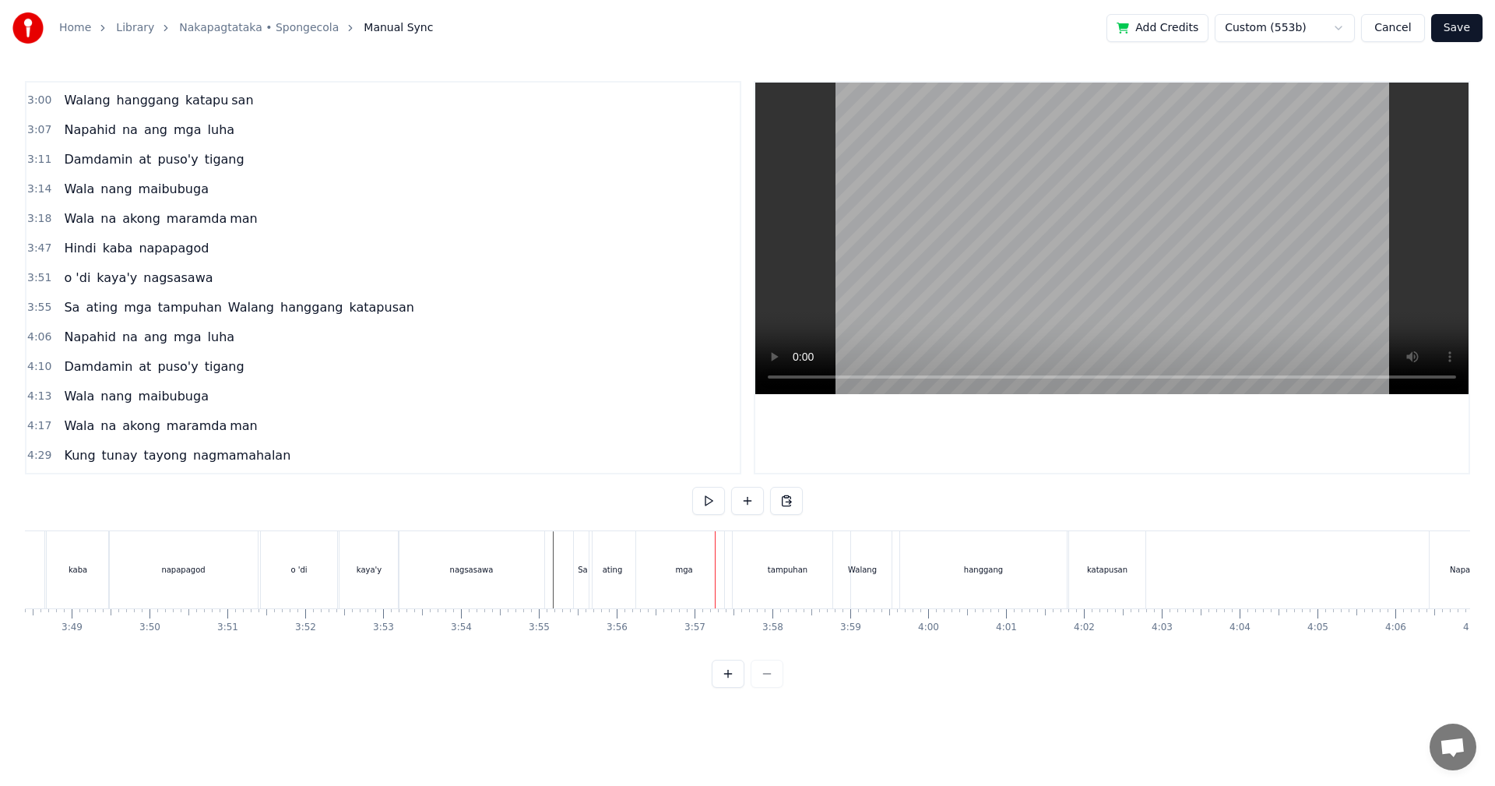
click at [583, 558] on div "Sa" at bounding box center [583, 569] width 18 height 77
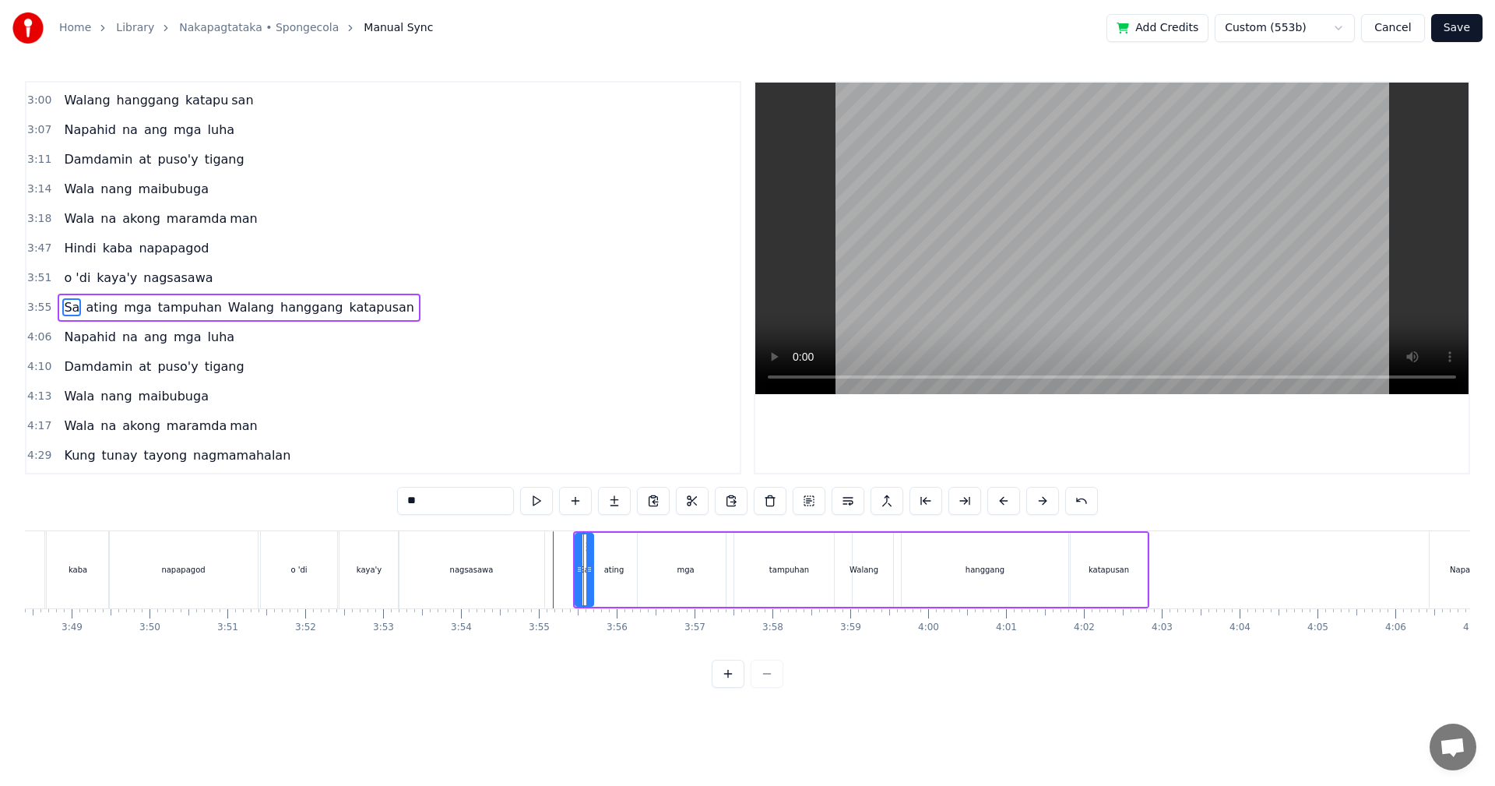
scroll to position [618, 0]
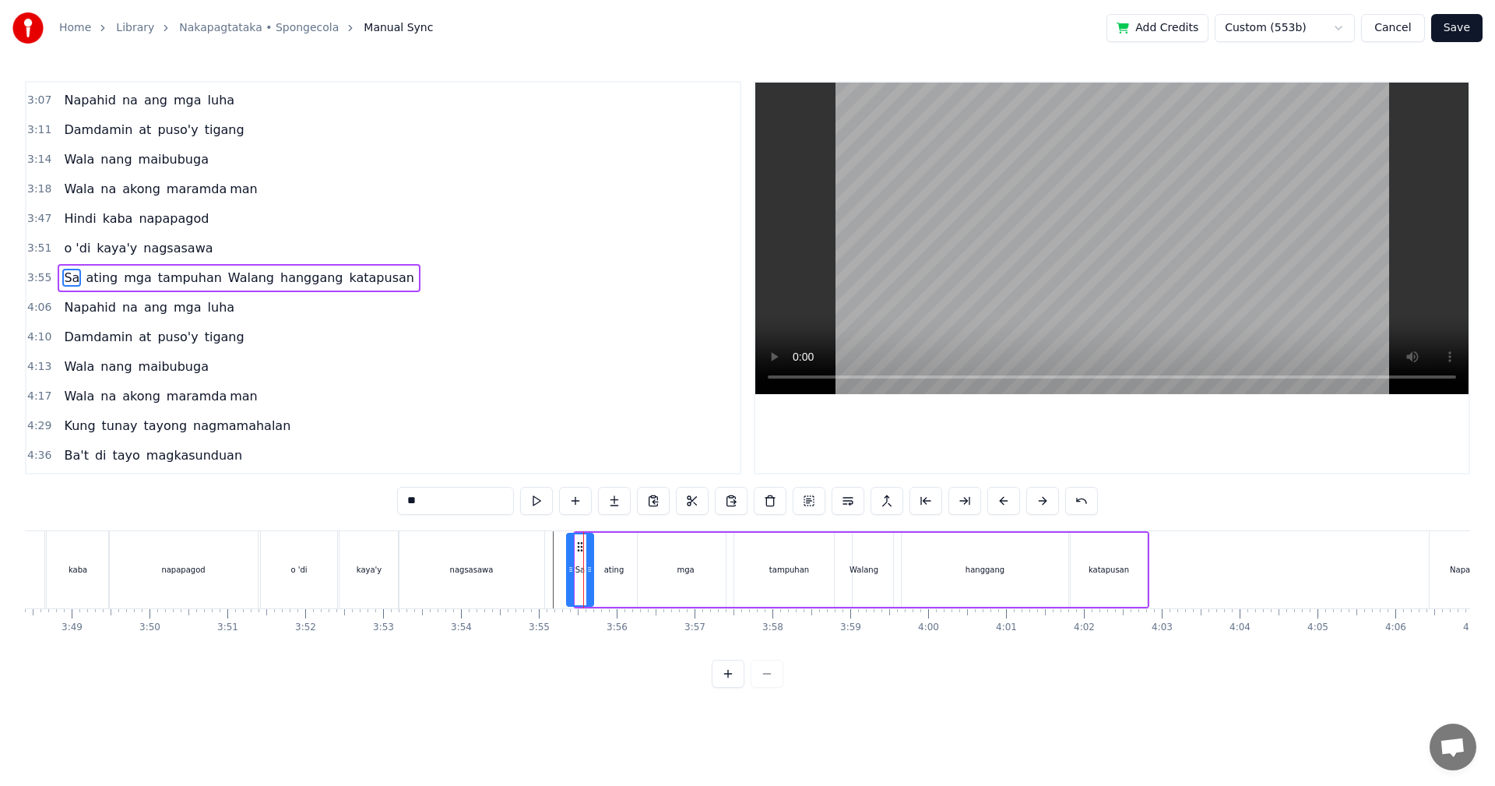
drag, startPoint x: 578, startPoint y: 567, endPoint x: 568, endPoint y: 569, distance: 9.6
click at [568, 569] on icon at bounding box center [571, 569] width 6 height 12
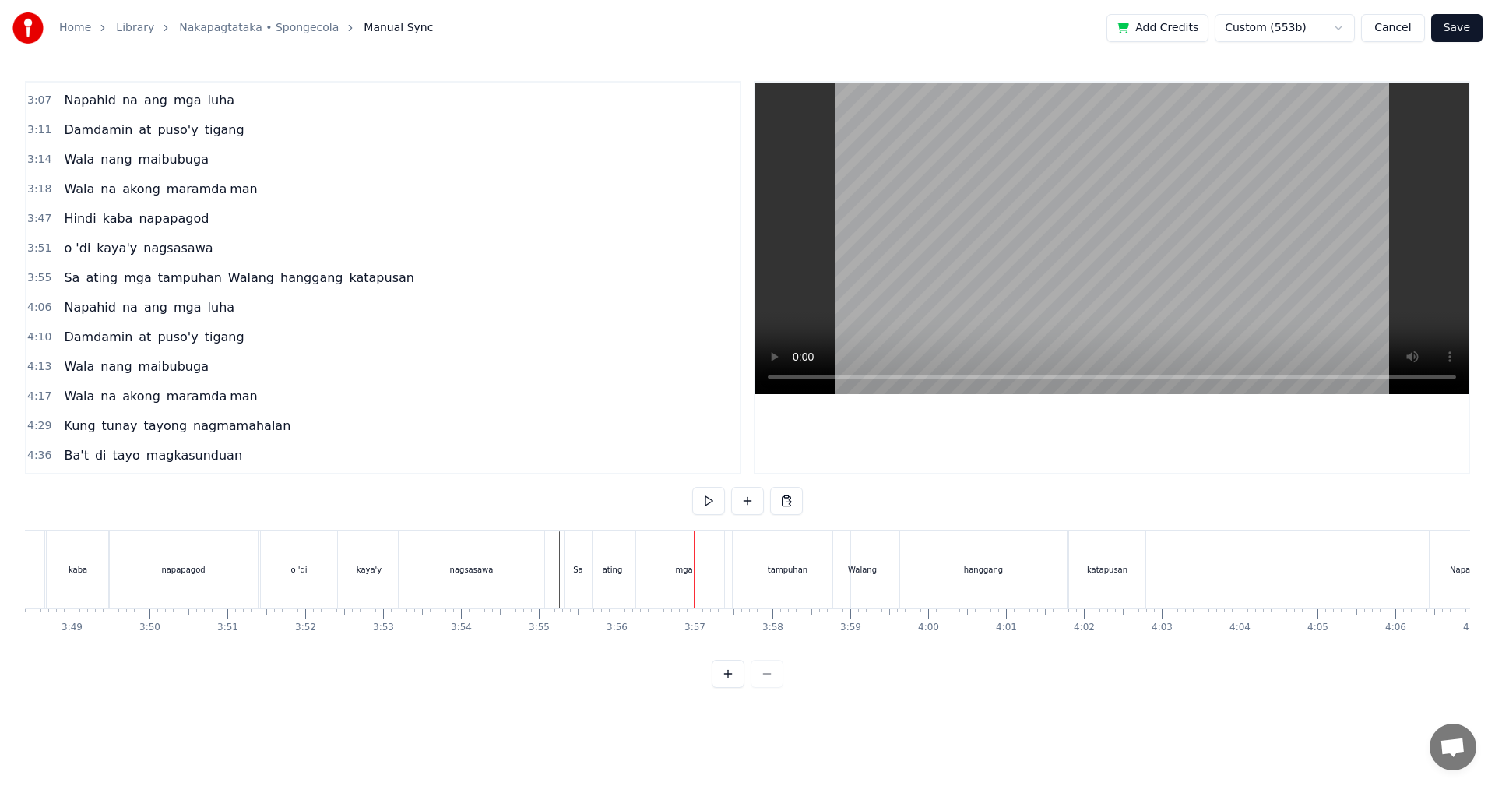
click at [340, 527] on div "0:29 Walang tigil ang gulo sa aking pag- iisip 0:37 Mula nang tayo'y nagpasyang…" at bounding box center [747, 384] width 1445 height 607
click at [737, 582] on div "tampuhan" at bounding box center [787, 569] width 125 height 77
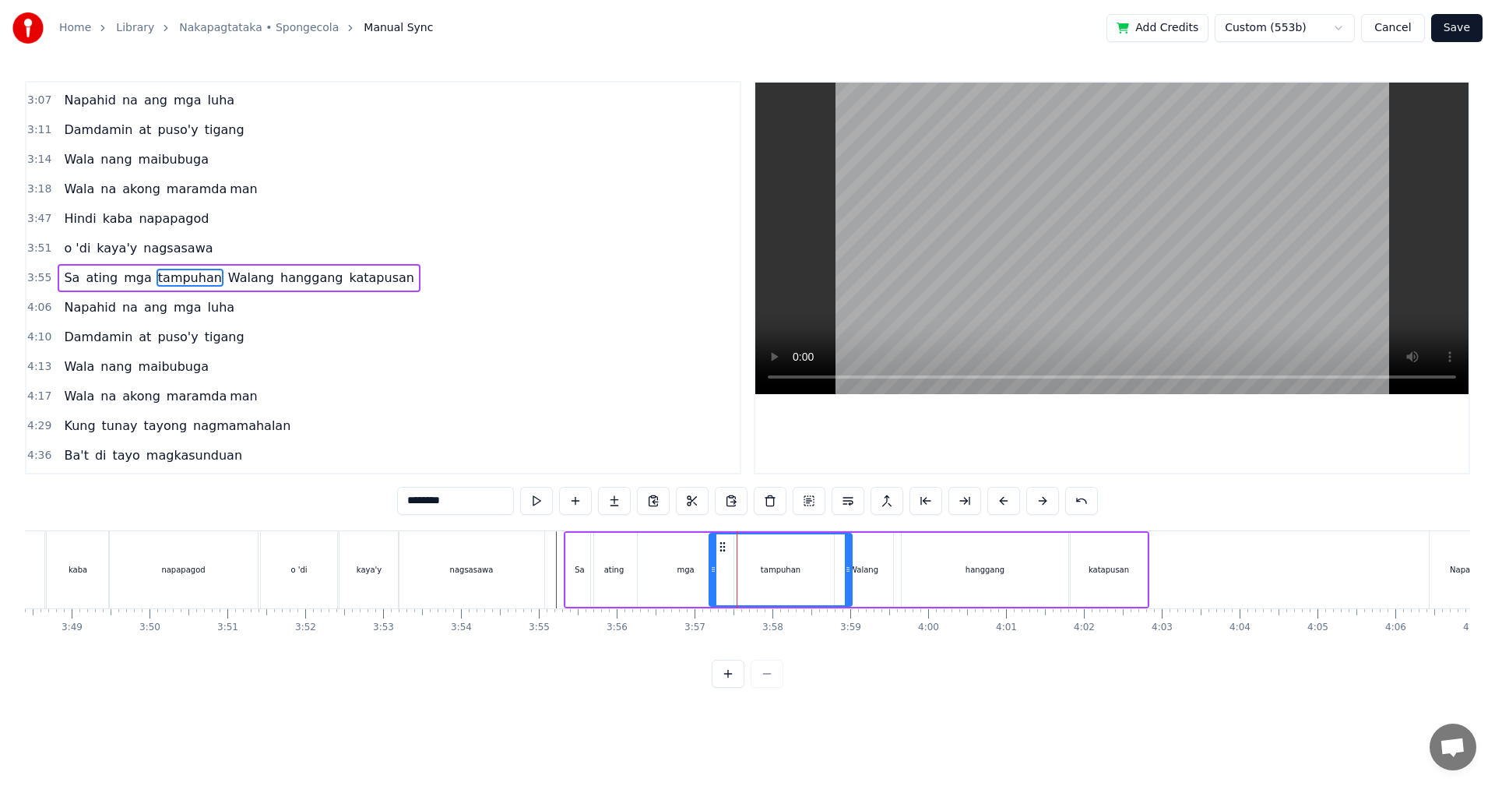
drag, startPoint x: 729, startPoint y: 581, endPoint x: 712, endPoint y: 582, distance: 17.1
click at [712, 582] on div at bounding box center [713, 569] width 6 height 71
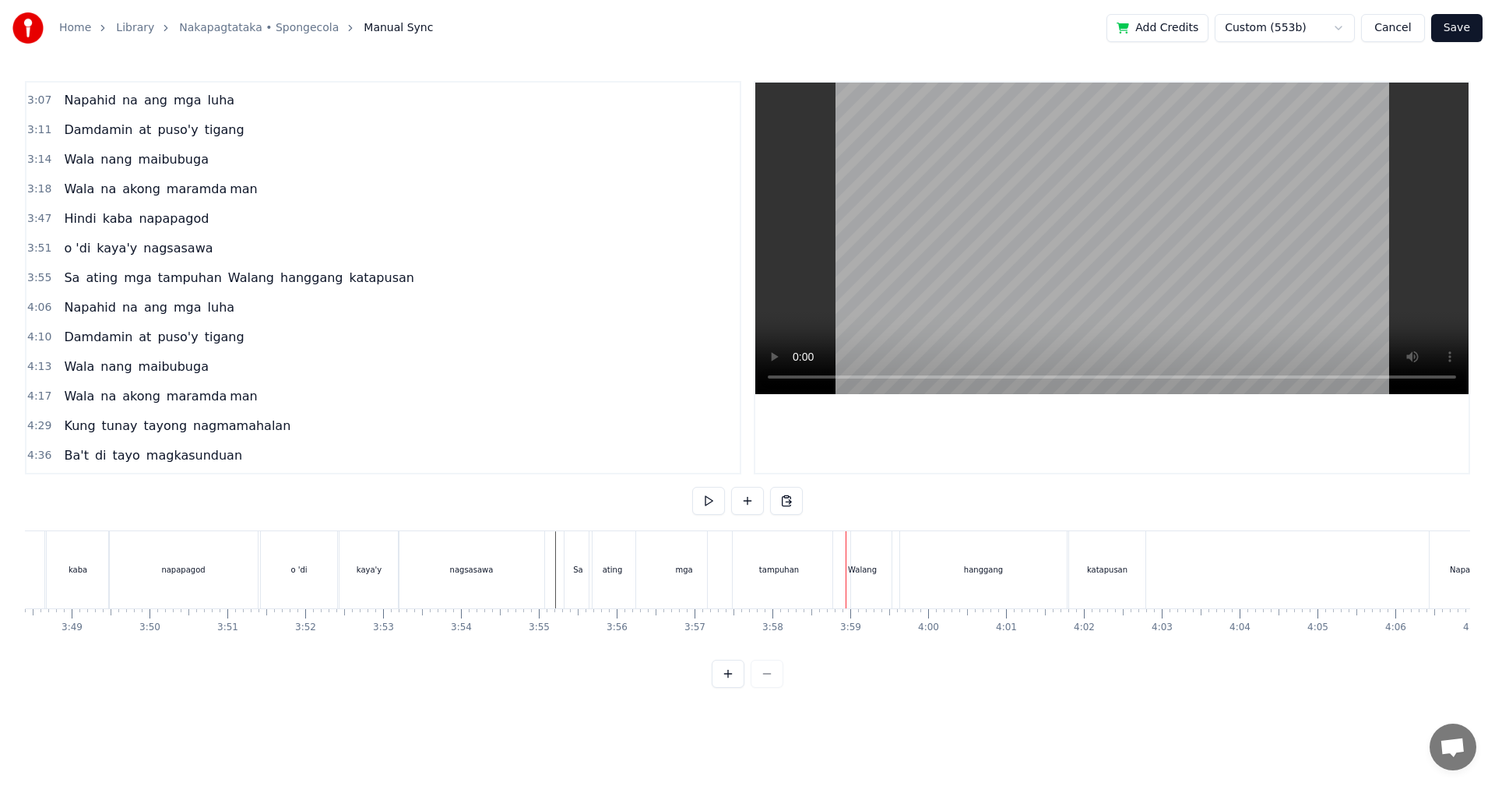
click at [776, 579] on div "tampuhan" at bounding box center [779, 569] width 142 height 77
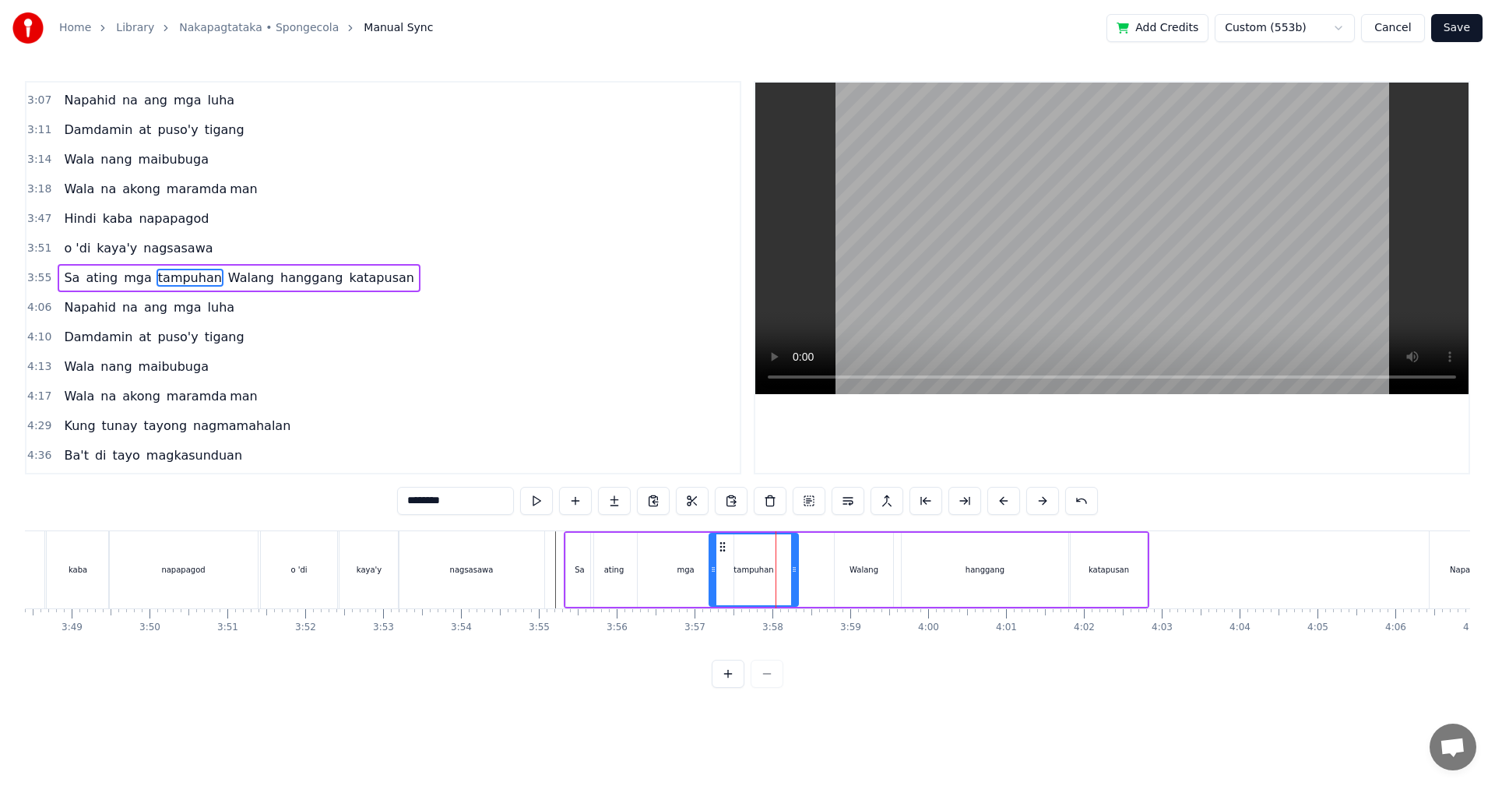
drag, startPoint x: 847, startPoint y: 578, endPoint x: 793, endPoint y: 581, distance: 53.8
click at [793, 581] on div at bounding box center [794, 569] width 6 height 71
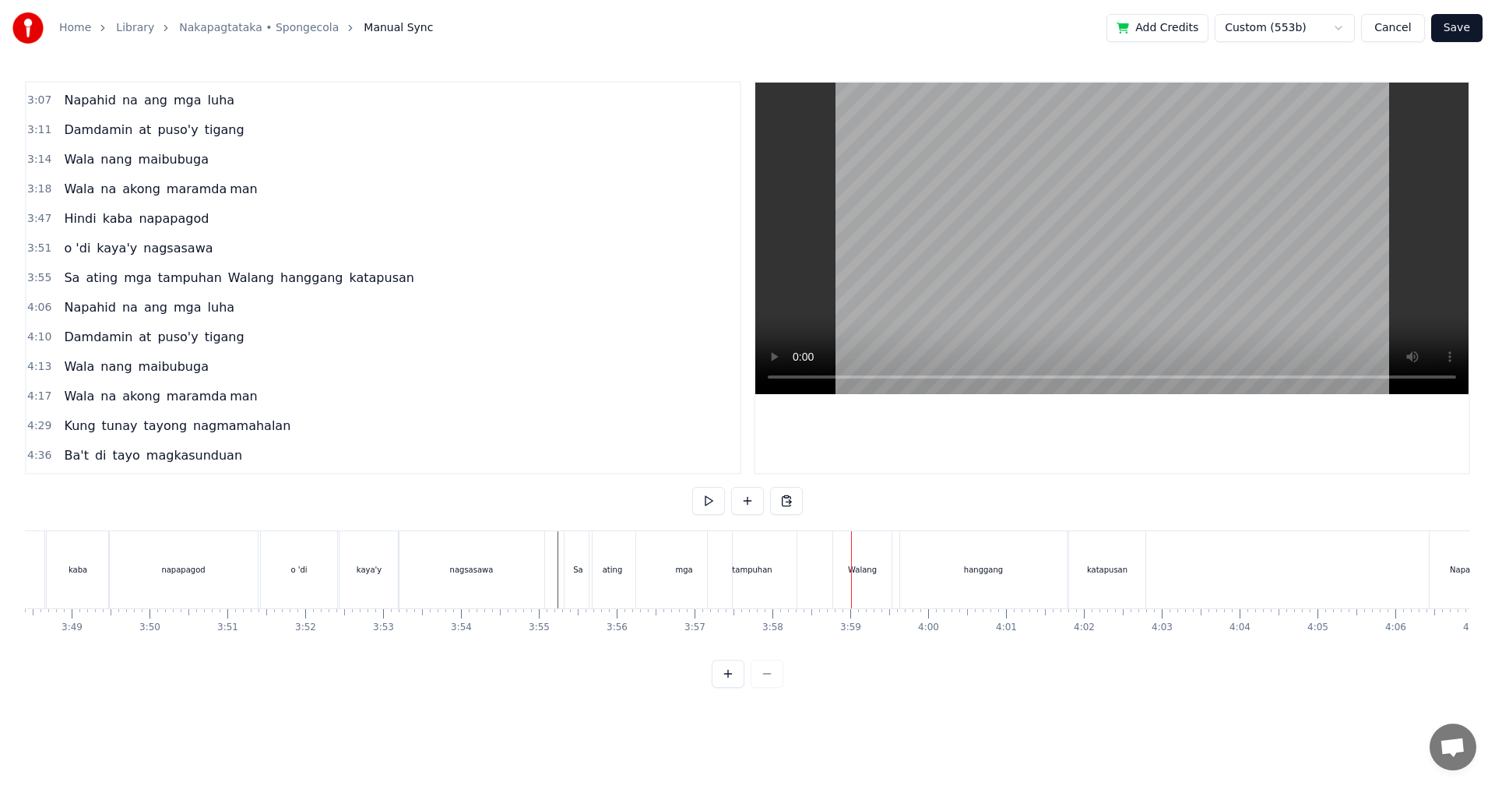
click at [761, 576] on div "tampuhan" at bounding box center [752, 569] width 89 height 77
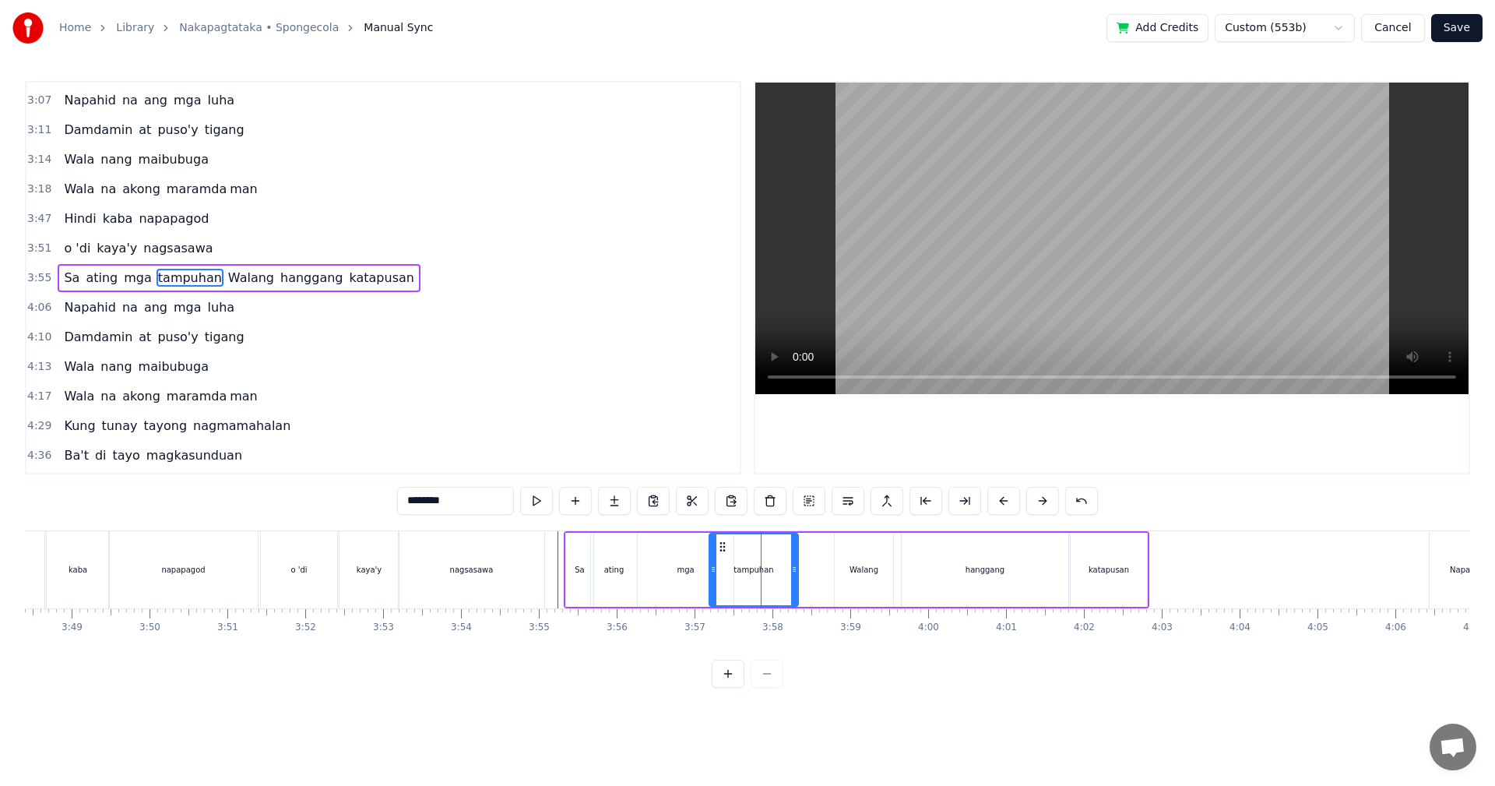
click at [682, 582] on div "mga" at bounding box center [686, 570] width 96 height 74
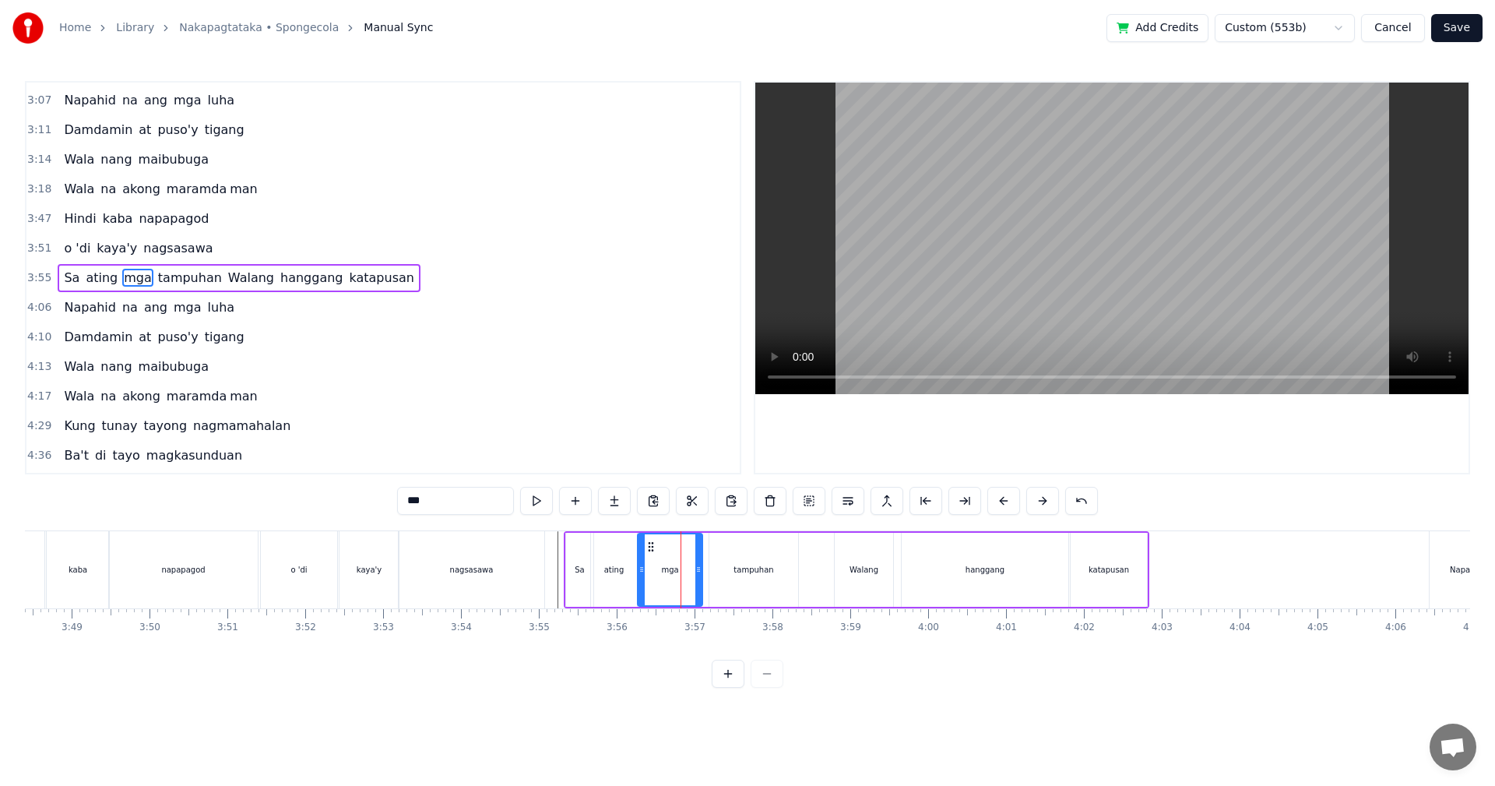
drag, startPoint x: 730, startPoint y: 579, endPoint x: 720, endPoint y: 584, distance: 10.8
click at [698, 581] on div at bounding box center [698, 569] width 6 height 71
click at [734, 584] on div "tampuhan" at bounding box center [753, 570] width 89 height 74
type input "********"
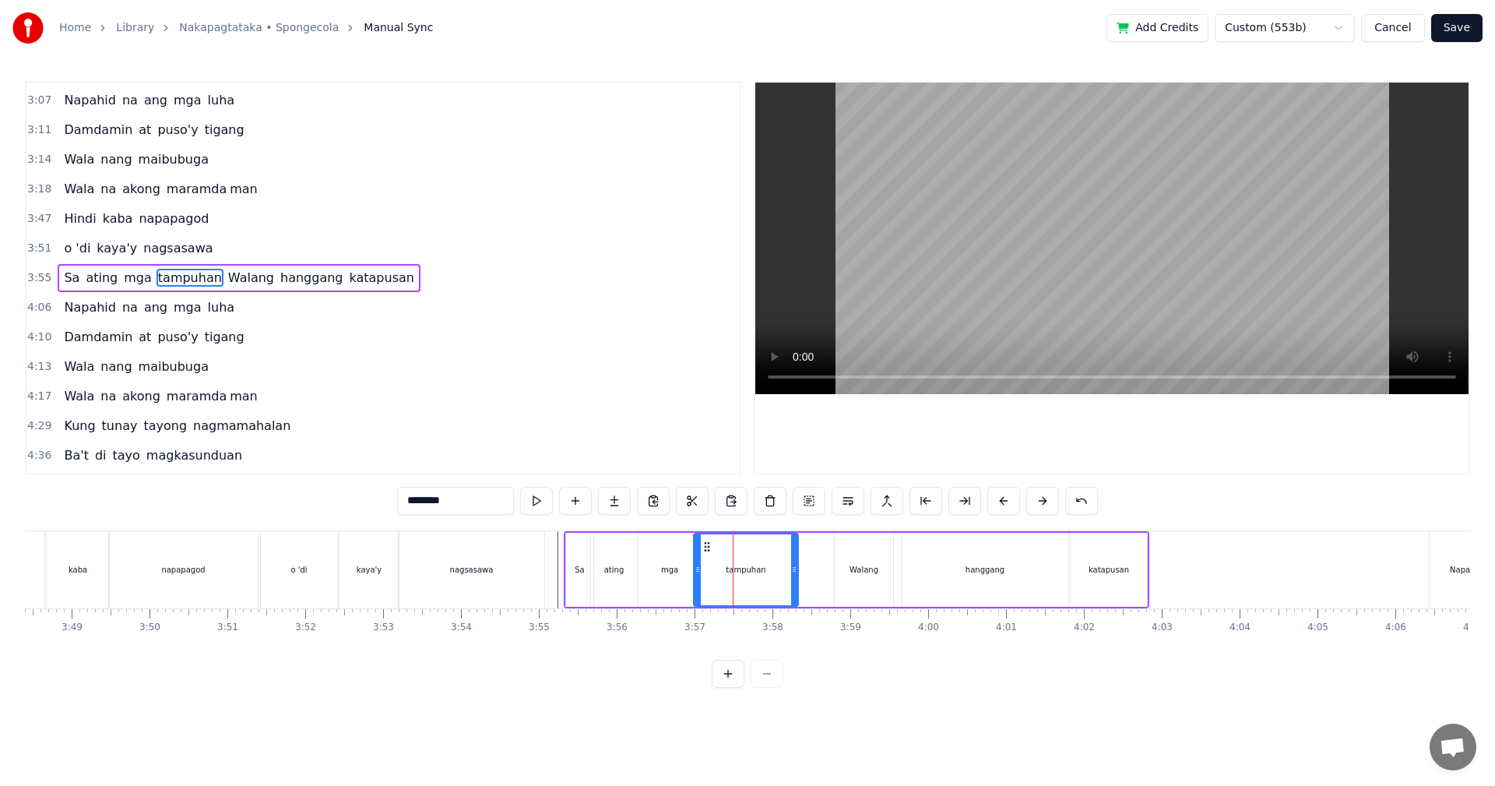
drag, startPoint x: 712, startPoint y: 584, endPoint x: 697, endPoint y: 586, distance: 15.7
click at [697, 586] on div at bounding box center [698, 569] width 6 height 71
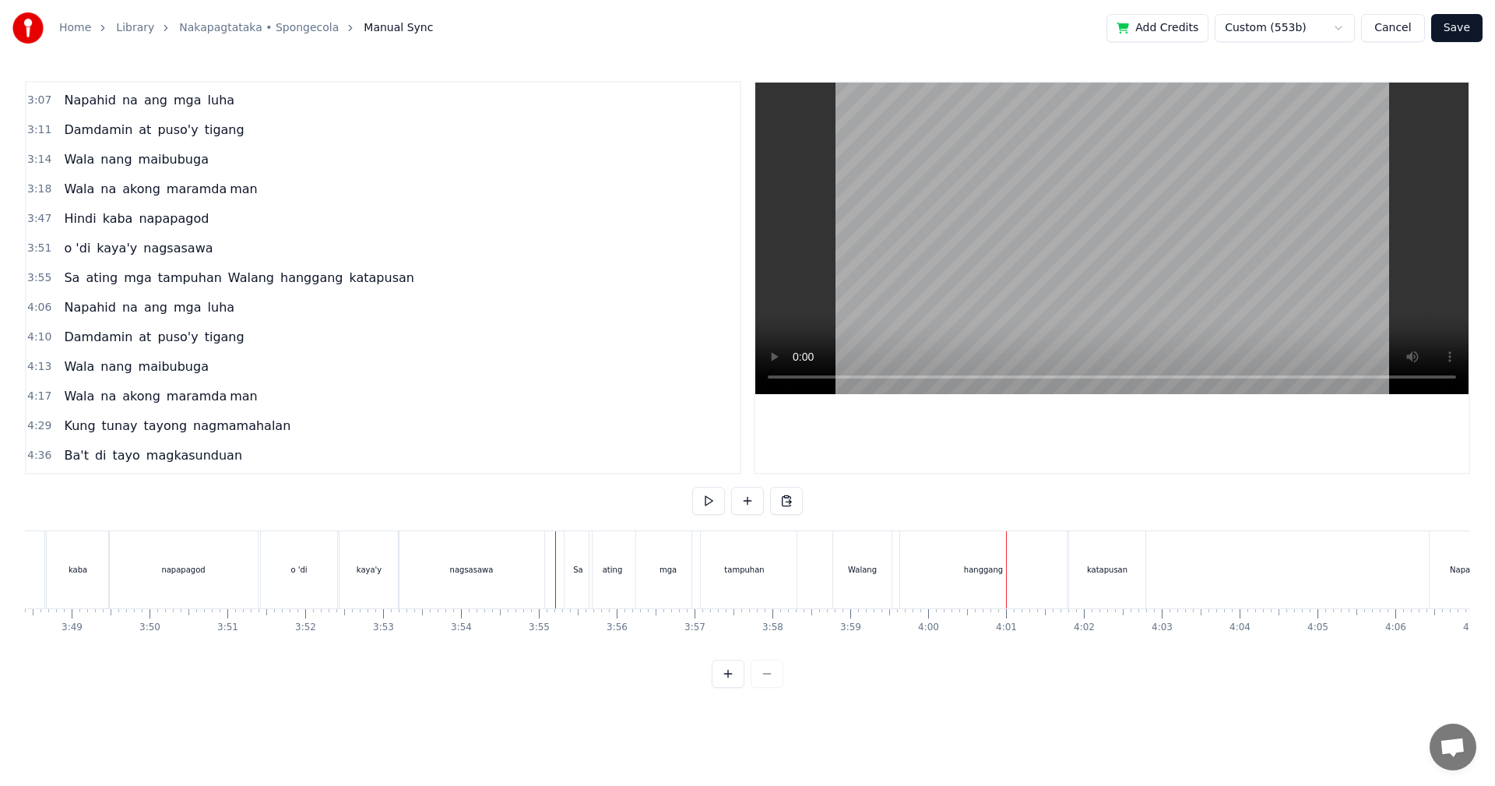
click at [938, 586] on div "hanggang" at bounding box center [983, 569] width 167 height 77
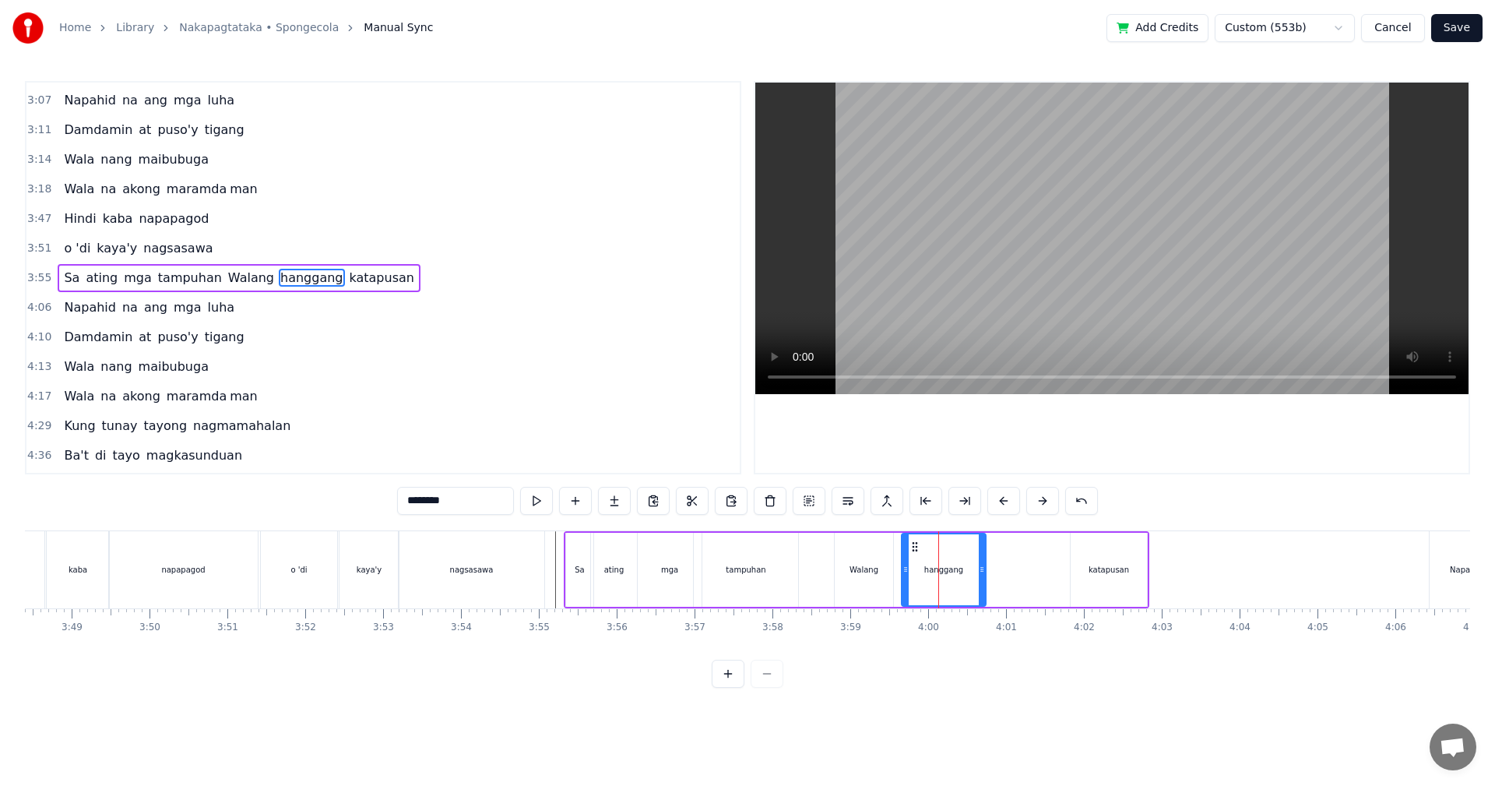
drag, startPoint x: 1064, startPoint y: 583, endPoint x: 982, endPoint y: 586, distance: 82.6
click at [982, 586] on div at bounding box center [982, 569] width 6 height 71
click at [1071, 580] on div "katapusan" at bounding box center [1109, 570] width 78 height 74
type input "*********"
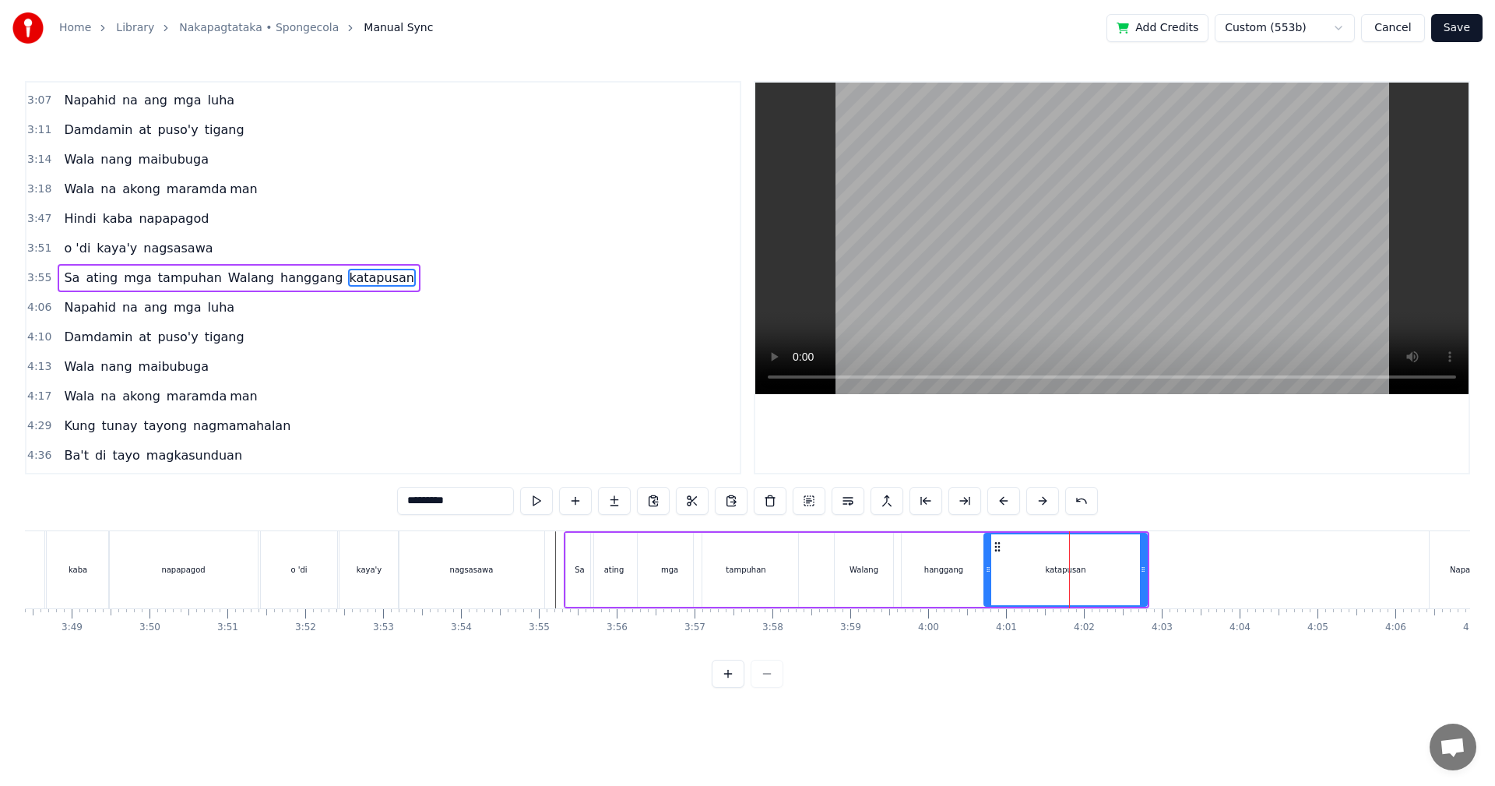
drag, startPoint x: 1074, startPoint y: 581, endPoint x: 987, endPoint y: 588, distance: 86.7
click at [987, 588] on div at bounding box center [988, 569] width 6 height 71
click at [613, 504] on button at bounding box center [614, 501] width 33 height 28
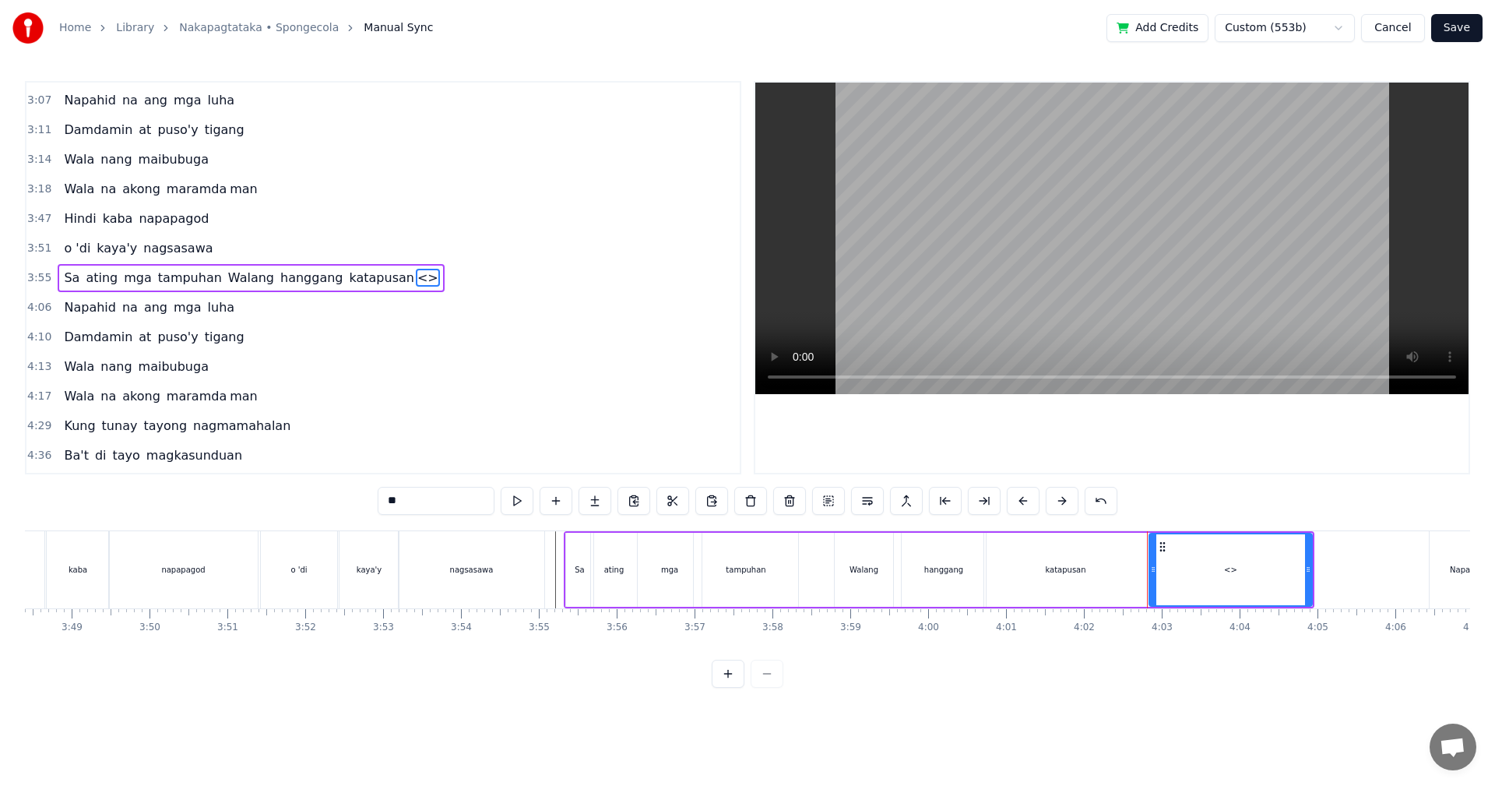
click at [1053, 590] on div "katapusan" at bounding box center [1065, 570] width 163 height 74
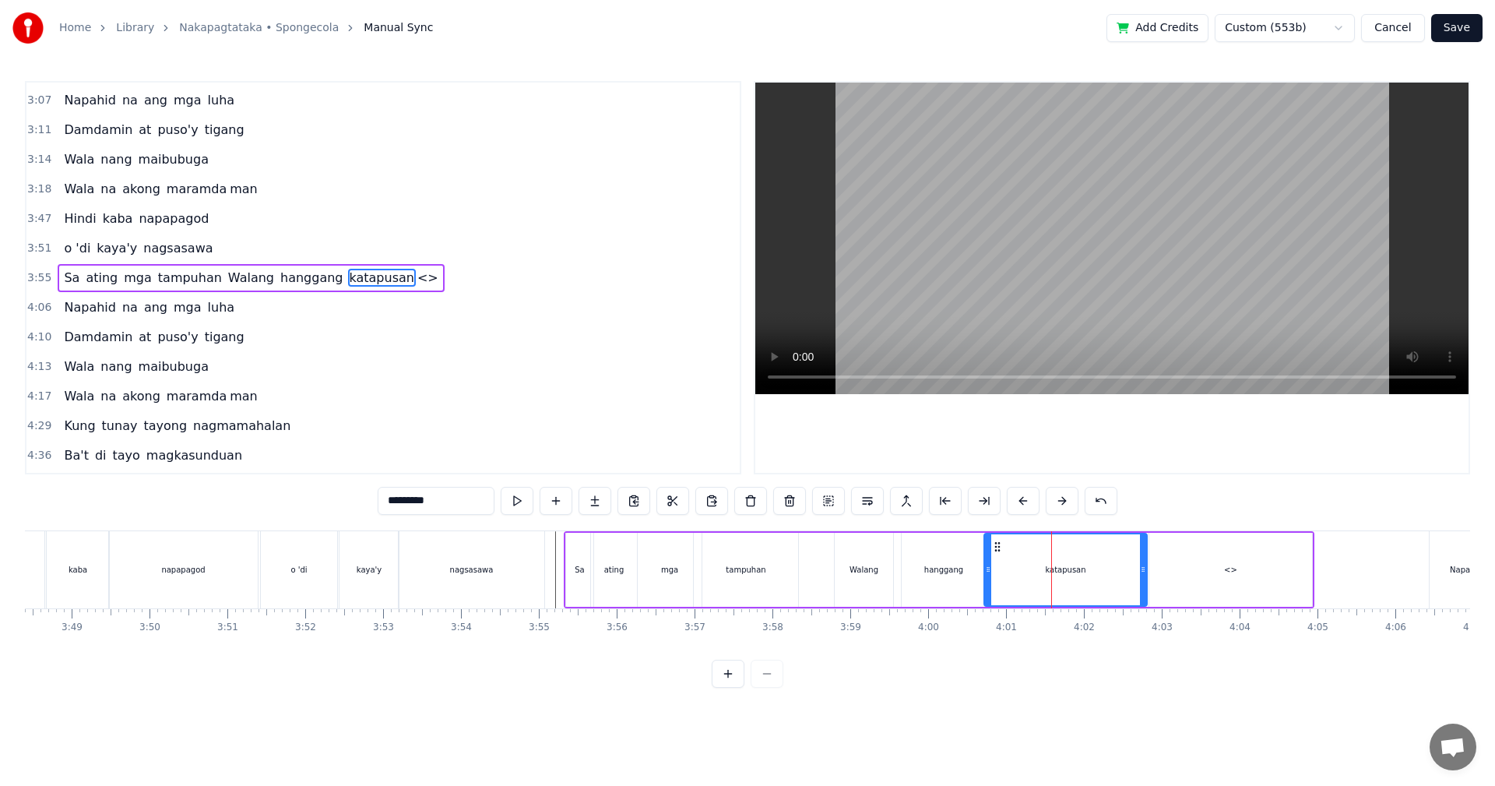
drag, startPoint x: 446, startPoint y: 506, endPoint x: 421, endPoint y: 506, distance: 24.9
click at [421, 506] on input "*********" at bounding box center [436, 501] width 117 height 28
click at [1254, 561] on div "<>" at bounding box center [1230, 570] width 163 height 74
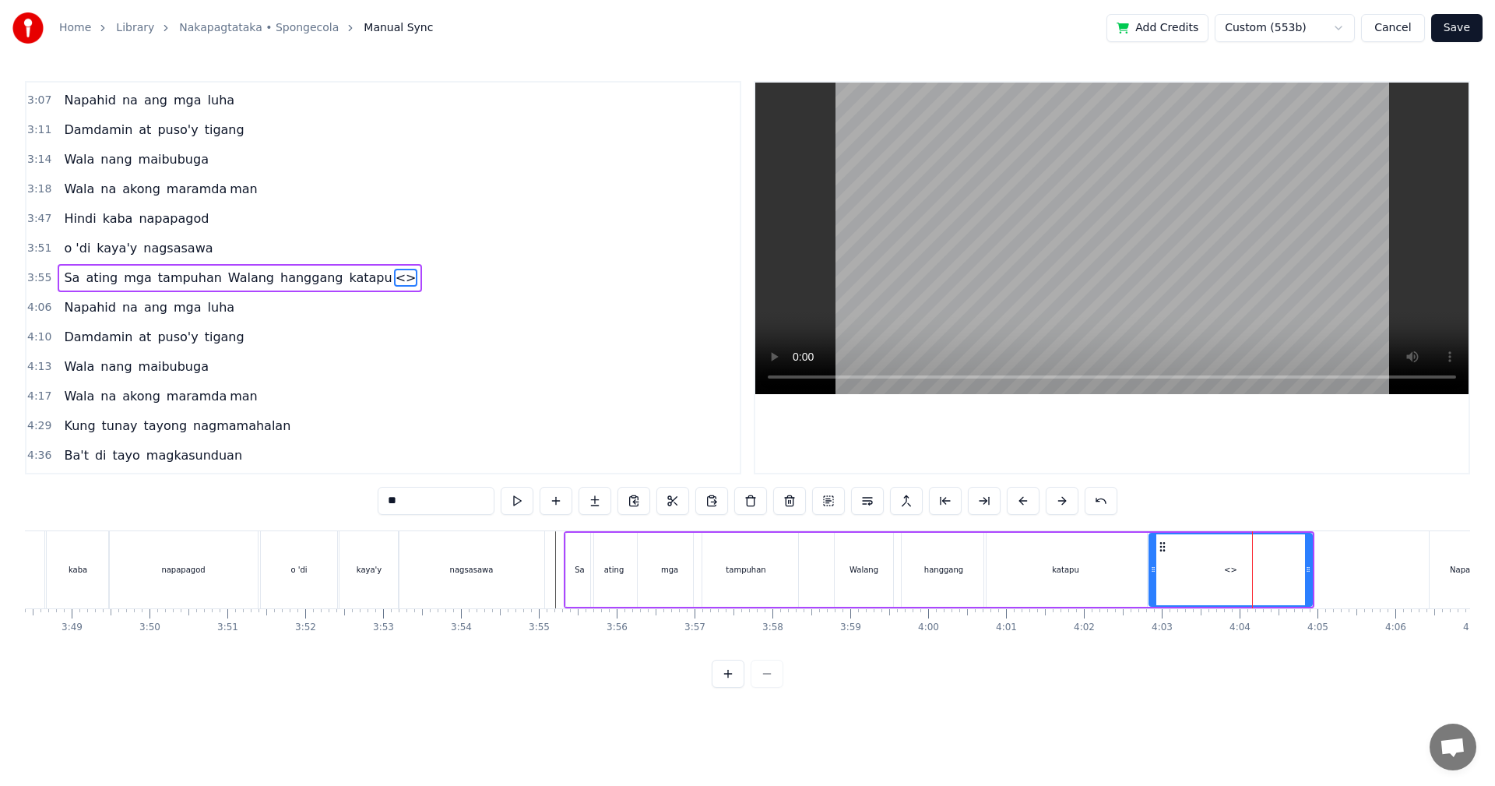
drag, startPoint x: 434, startPoint y: 505, endPoint x: 362, endPoint y: 500, distance: 72.6
click at [363, 500] on div "0:29 Walang tigil ang gulo sa aking pag- iisip 0:37 Mula nang tayo'y nagpasyang…" at bounding box center [747, 384] width 1445 height 607
paste input "*"
type input "***"
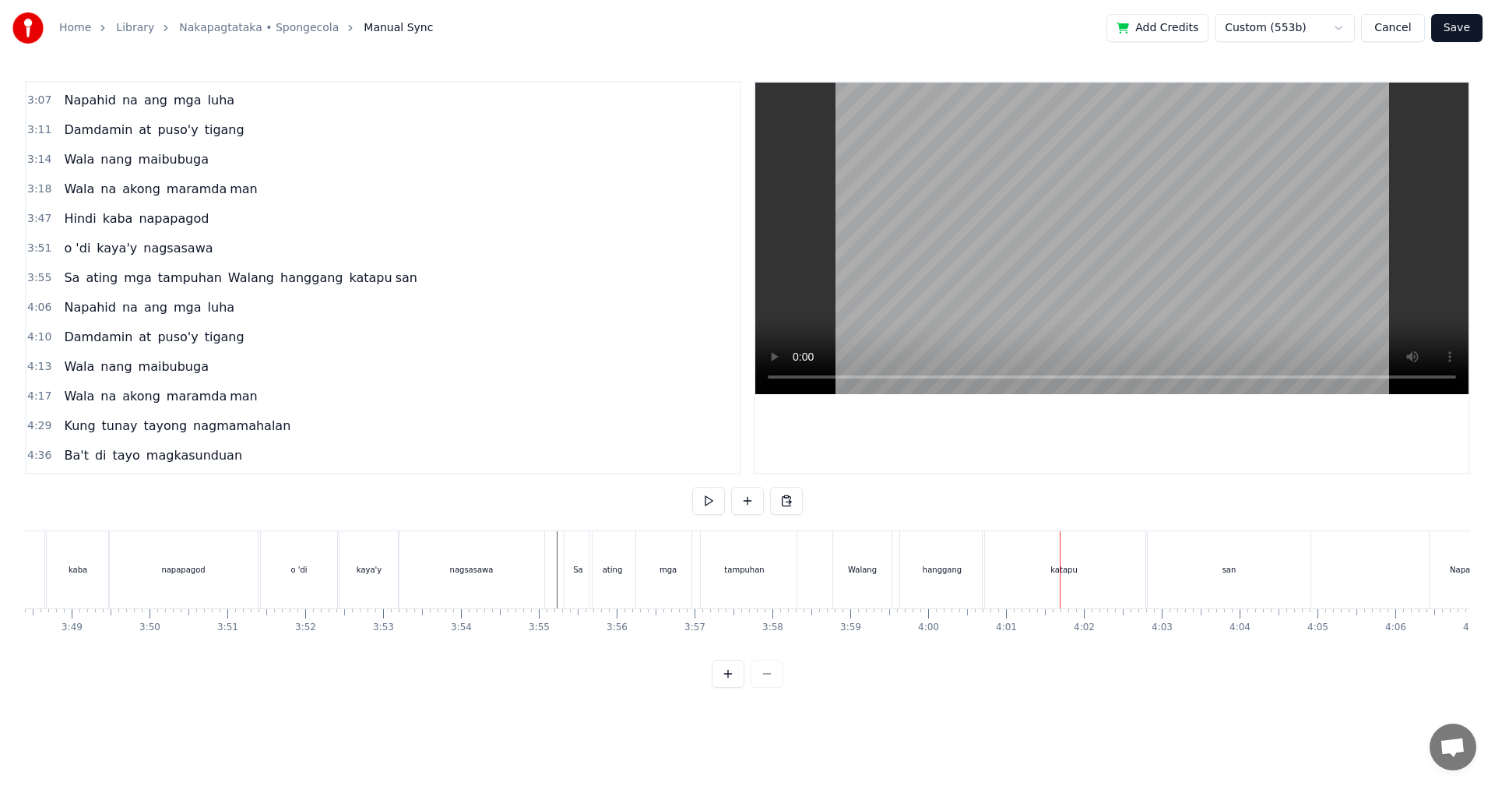
click at [1043, 584] on div "katapu" at bounding box center [1064, 569] width 163 height 77
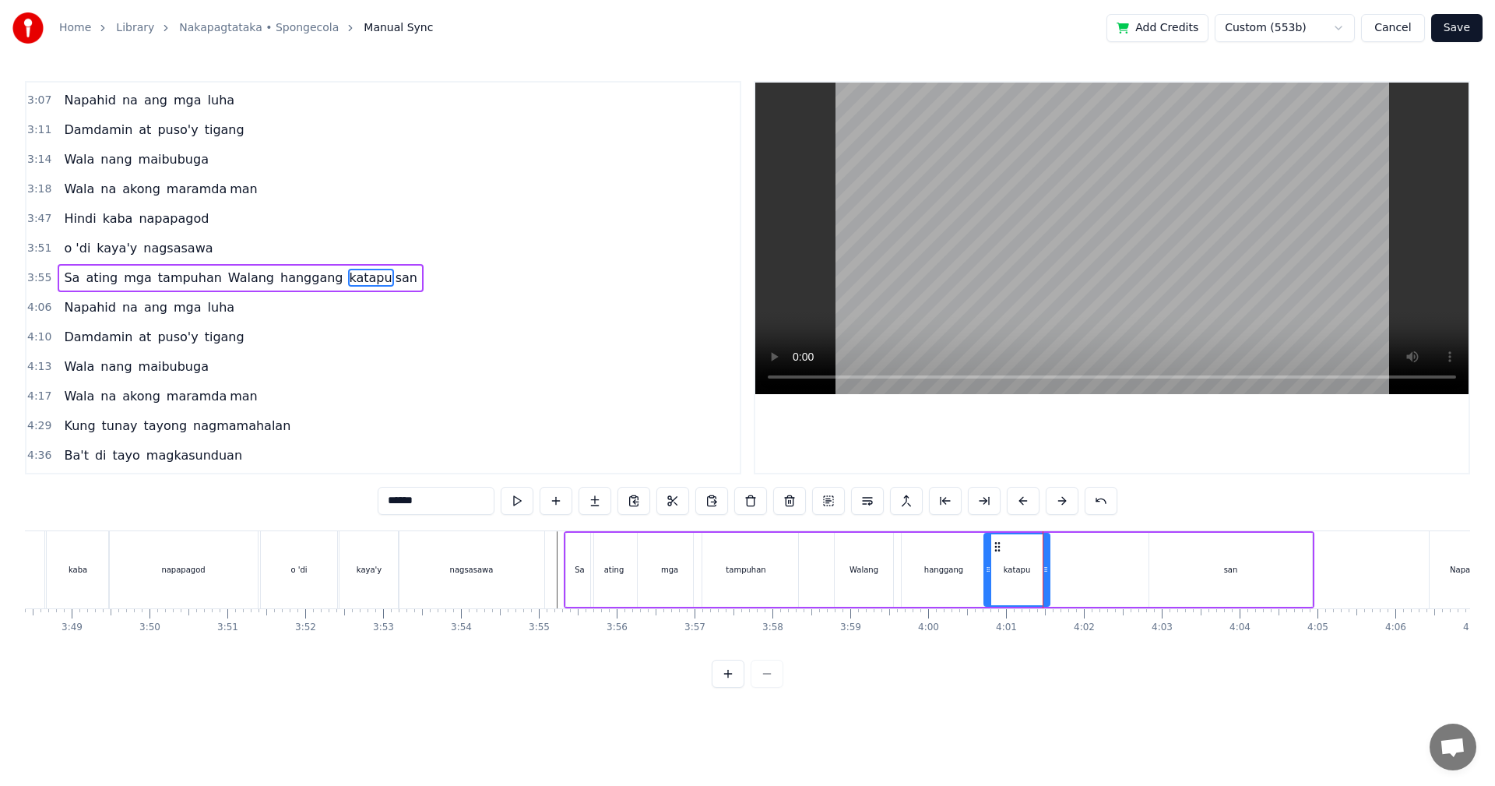
drag, startPoint x: 1142, startPoint y: 576, endPoint x: 1045, endPoint y: 578, distance: 97.3
click at [1045, 578] on div at bounding box center [1046, 569] width 6 height 71
click at [1141, 576] on div "katapu san" at bounding box center [1147, 570] width 329 height 74
click at [1178, 577] on div "san" at bounding box center [1230, 570] width 163 height 74
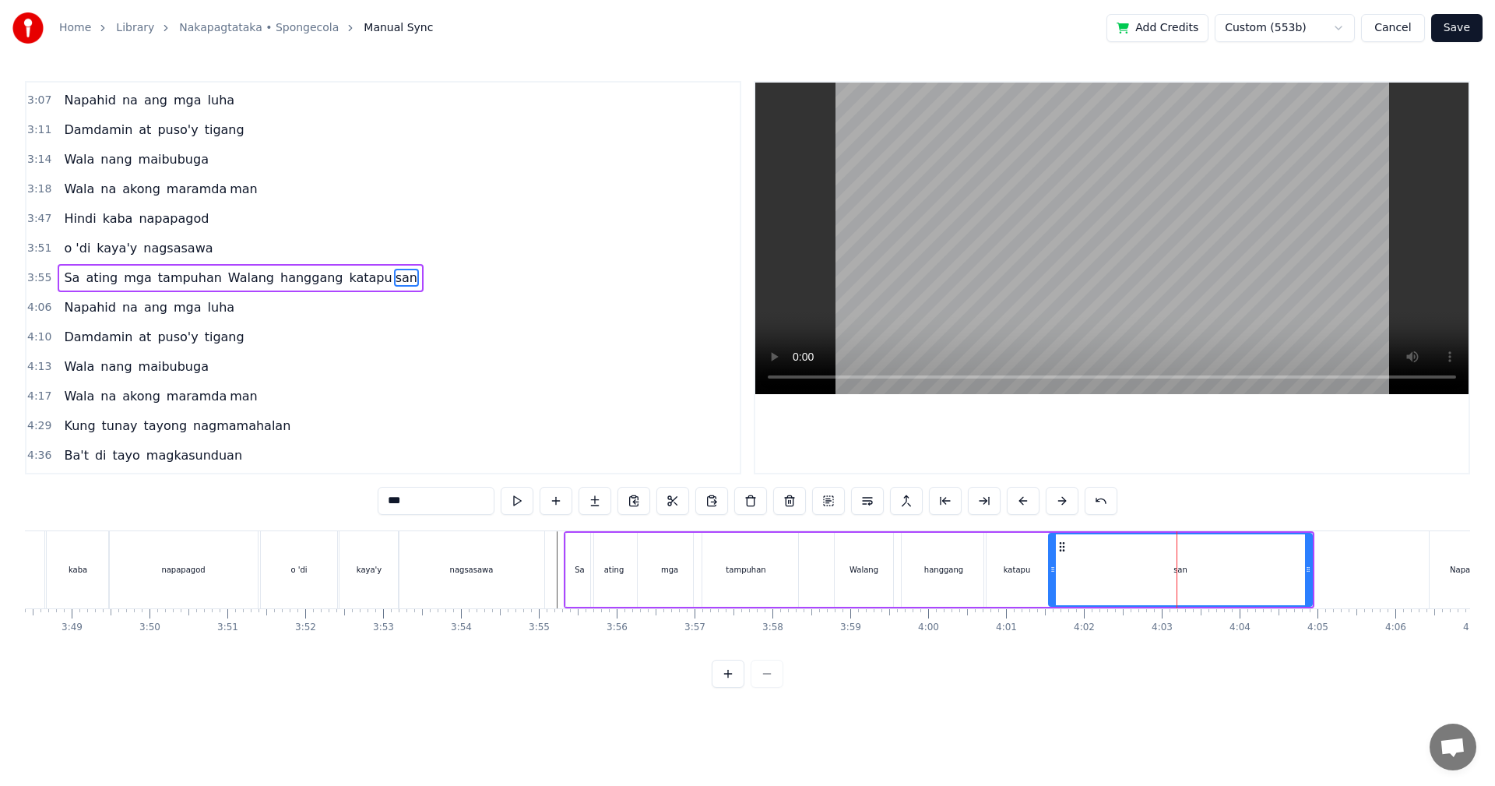
drag, startPoint x: 1152, startPoint y: 579, endPoint x: 1057, endPoint y: 586, distance: 95.2
click at [1053, 584] on div at bounding box center [1053, 569] width 6 height 71
drag, startPoint x: 1307, startPoint y: 578, endPoint x: 1209, endPoint y: 590, distance: 98.9
click at [1209, 590] on div at bounding box center [1210, 569] width 6 height 71
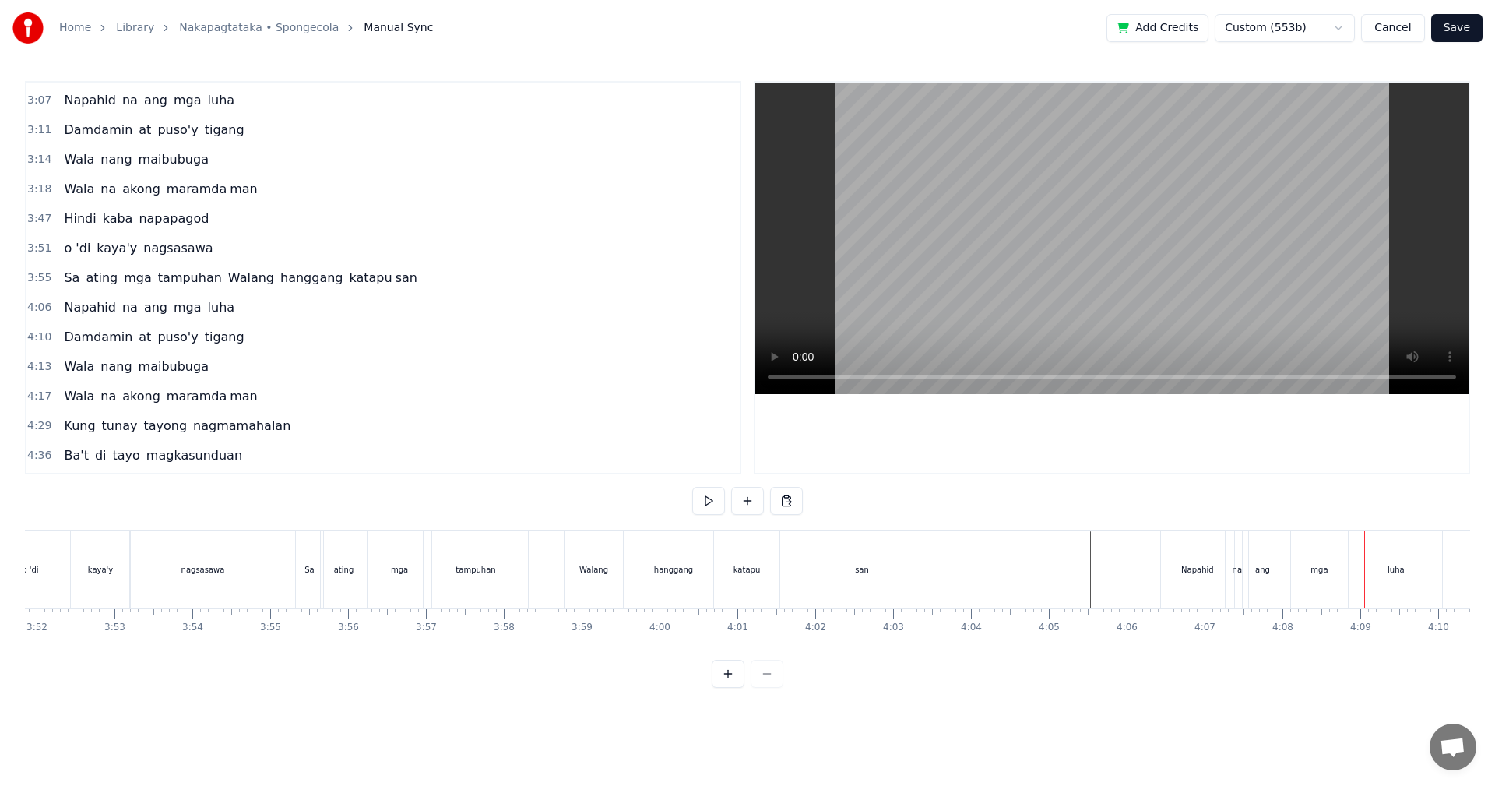
scroll to position [0, 18641]
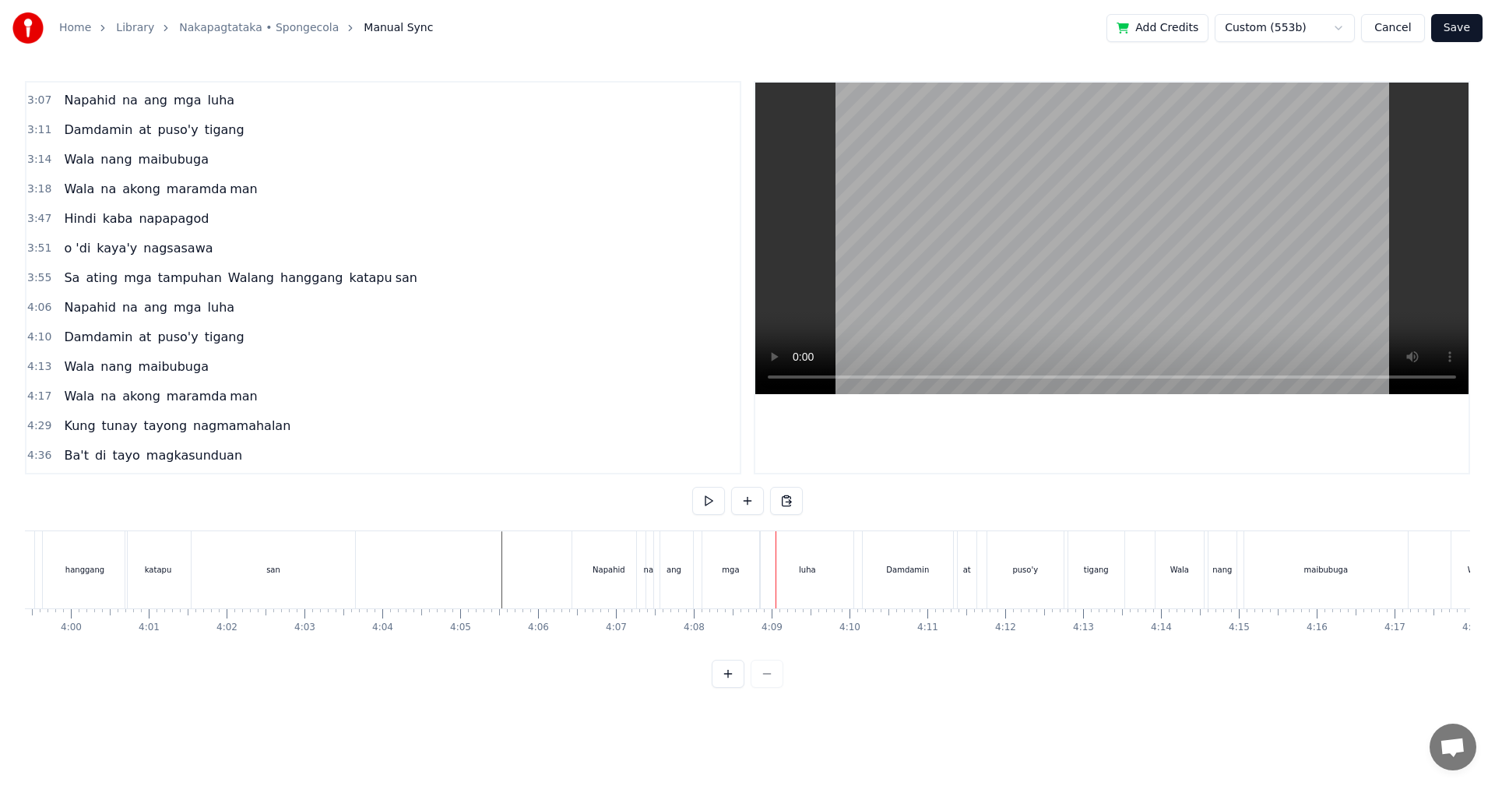
click at [728, 594] on div "mga" at bounding box center [730, 569] width 57 height 77
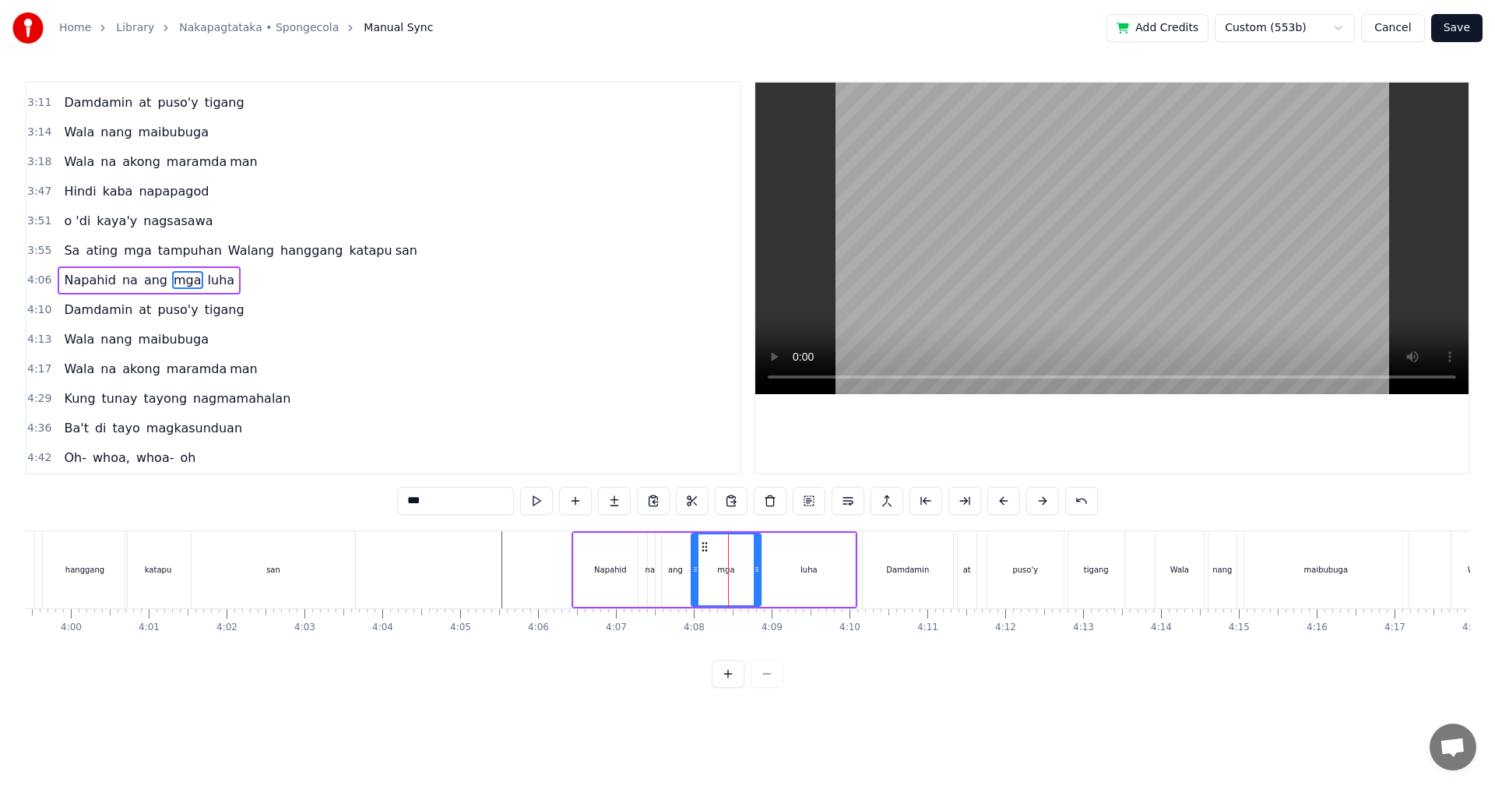
drag, startPoint x: 708, startPoint y: 582, endPoint x: 695, endPoint y: 585, distance: 13.6
click at [695, 585] on div at bounding box center [695, 569] width 6 height 71
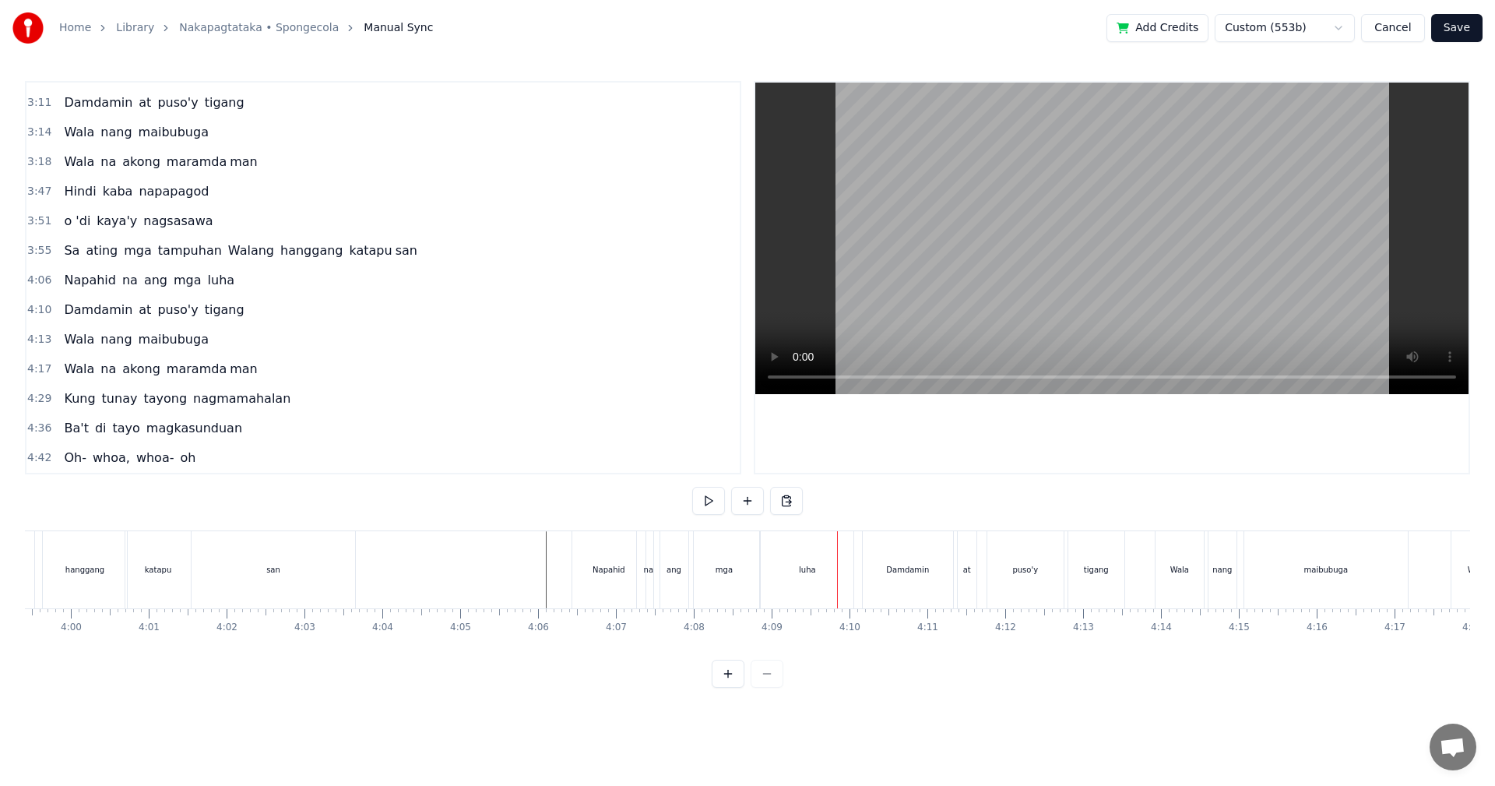
click at [797, 573] on div "luha" at bounding box center [807, 569] width 93 height 77
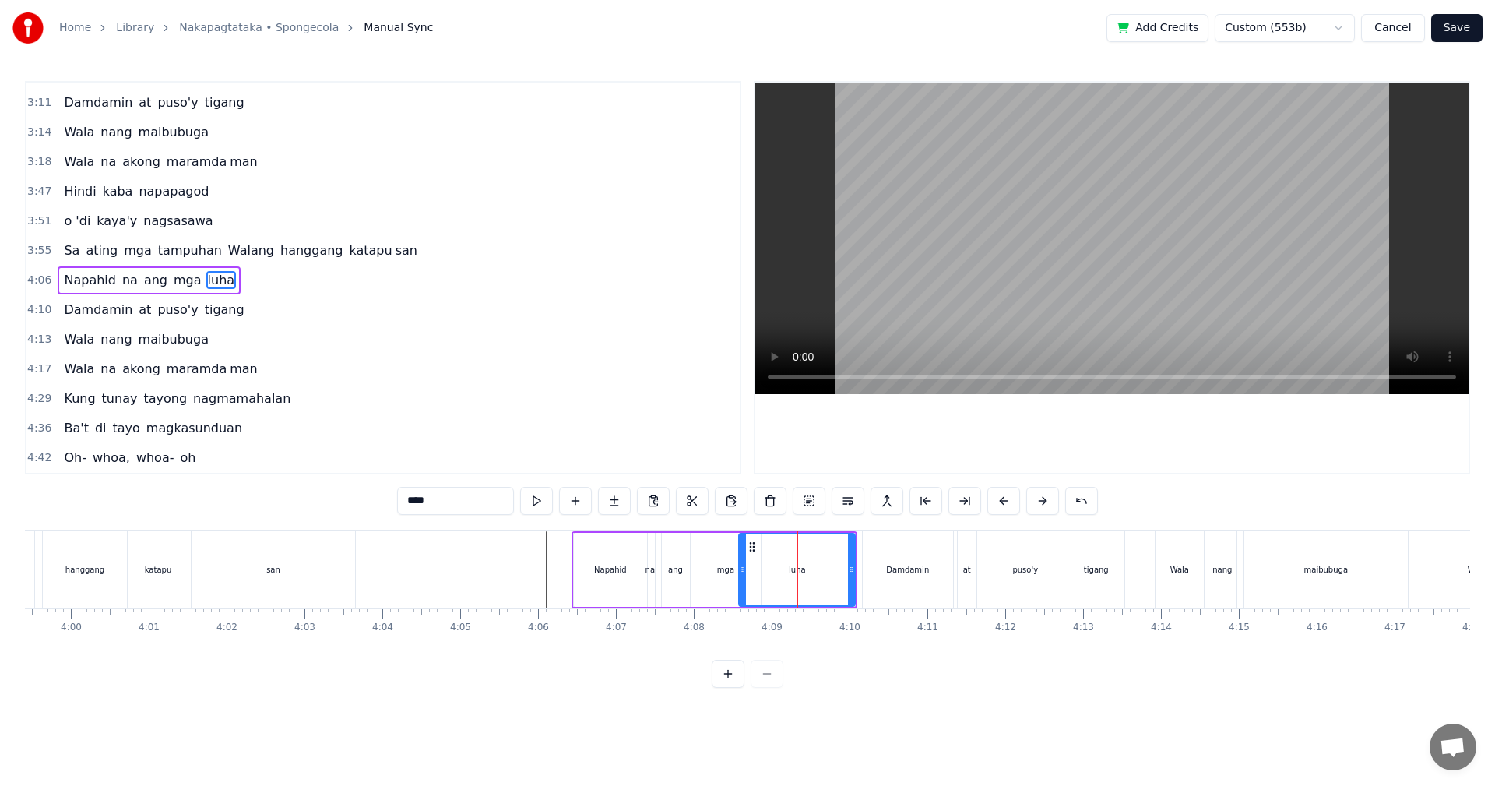
drag, startPoint x: 766, startPoint y: 573, endPoint x: 742, endPoint y: 574, distance: 24.2
click at [742, 574] on icon at bounding box center [743, 569] width 6 height 12
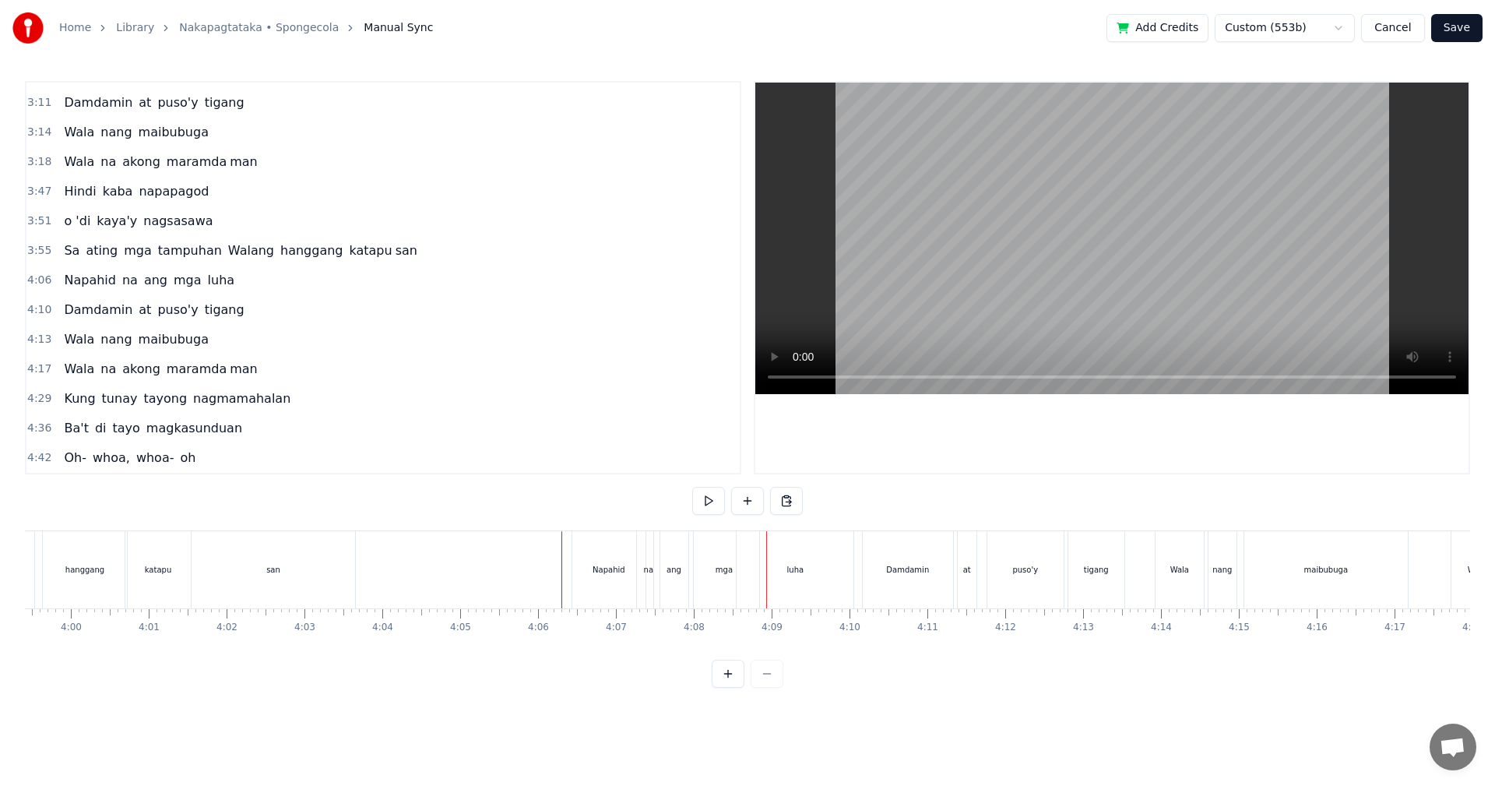
click at [732, 576] on div "mga" at bounding box center [724, 569] width 70 height 77
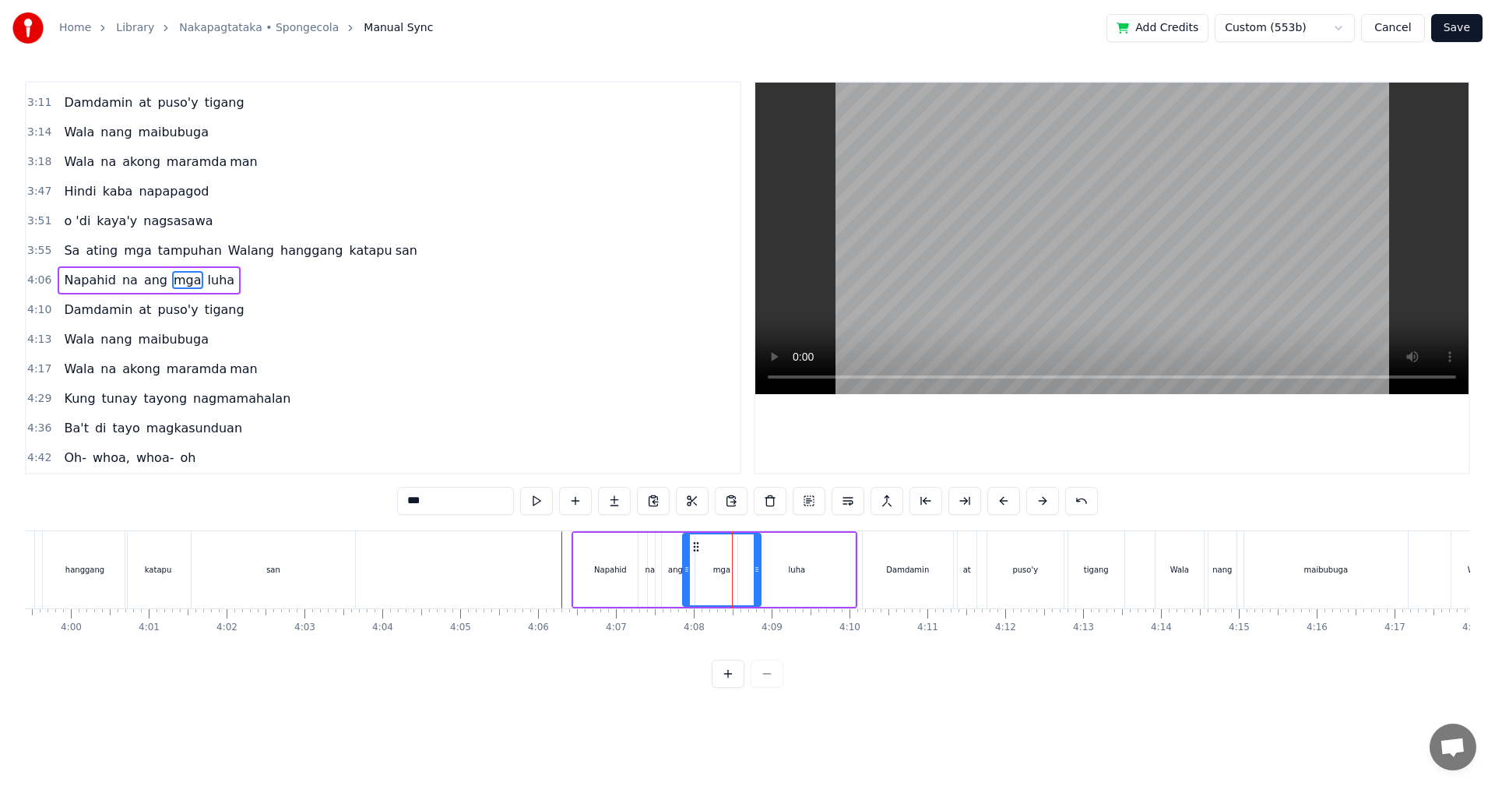
click at [684, 571] on icon at bounding box center [687, 569] width 6 height 12
click at [664, 577] on div "ang" at bounding box center [675, 570] width 39 height 74
type input "***"
drag, startPoint x: 691, startPoint y: 575, endPoint x: 681, endPoint y: 575, distance: 10.9
click at [681, 575] on icon at bounding box center [680, 569] width 6 height 12
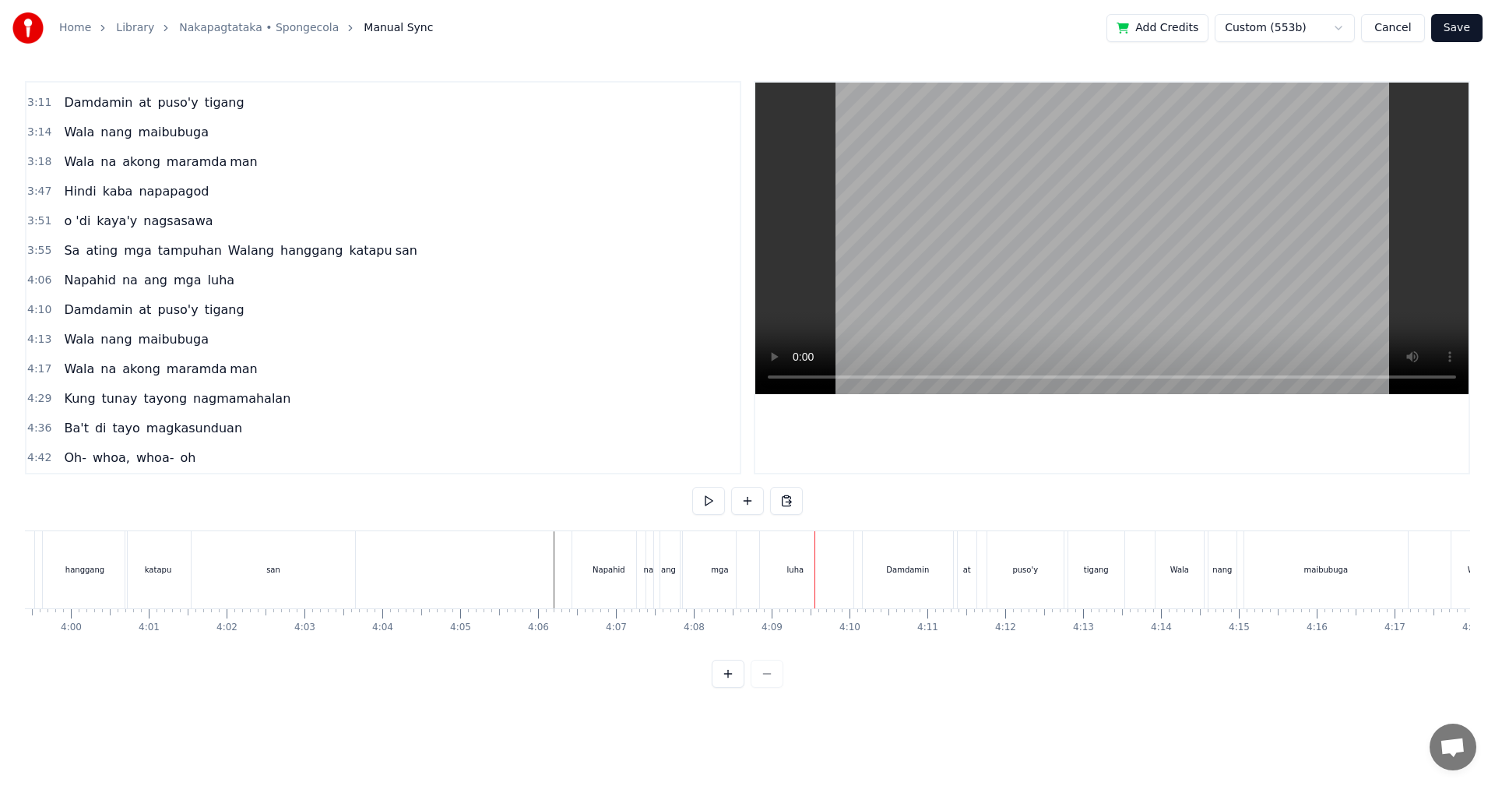
click at [821, 575] on div "luha" at bounding box center [795, 569] width 117 height 77
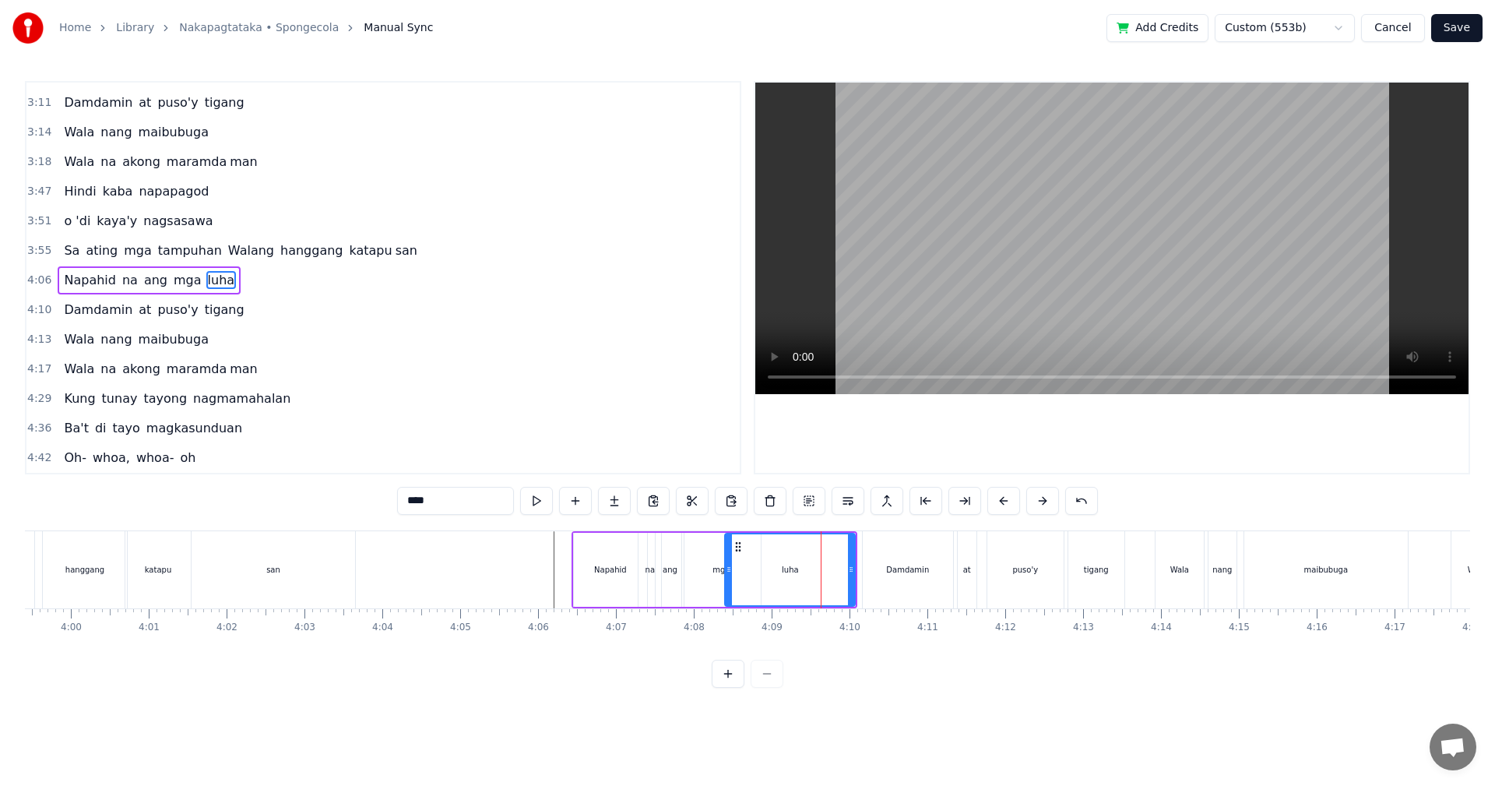
drag, startPoint x: 740, startPoint y: 572, endPoint x: 726, endPoint y: 573, distance: 13.3
click at [726, 573] on icon at bounding box center [729, 569] width 6 height 12
click at [703, 570] on div "mga" at bounding box center [721, 570] width 79 height 74
type input "***"
drag, startPoint x: 757, startPoint y: 568, endPoint x: 730, endPoint y: 568, distance: 26.5
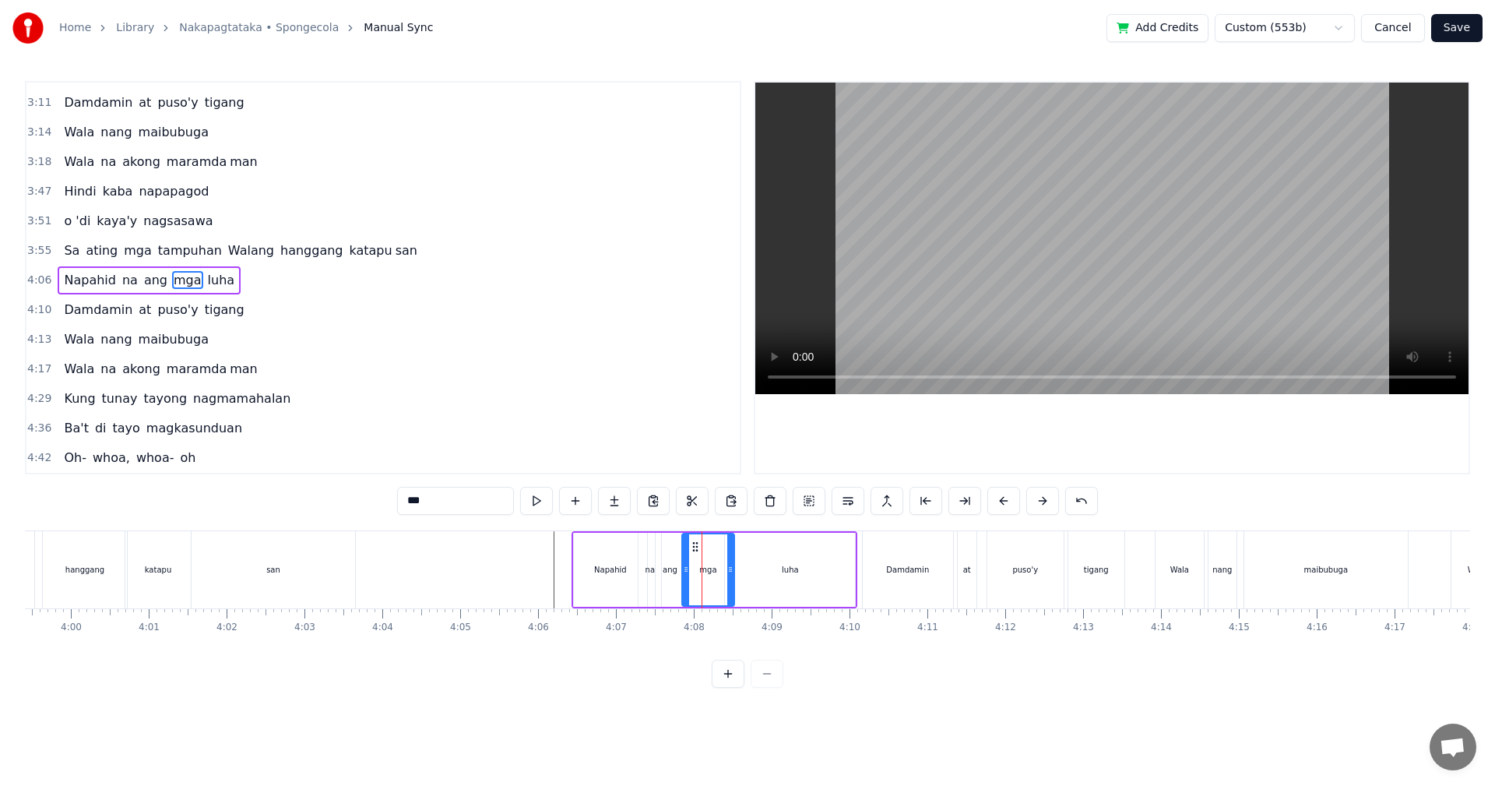
click at [730, 568] on icon at bounding box center [730, 569] width 6 height 12
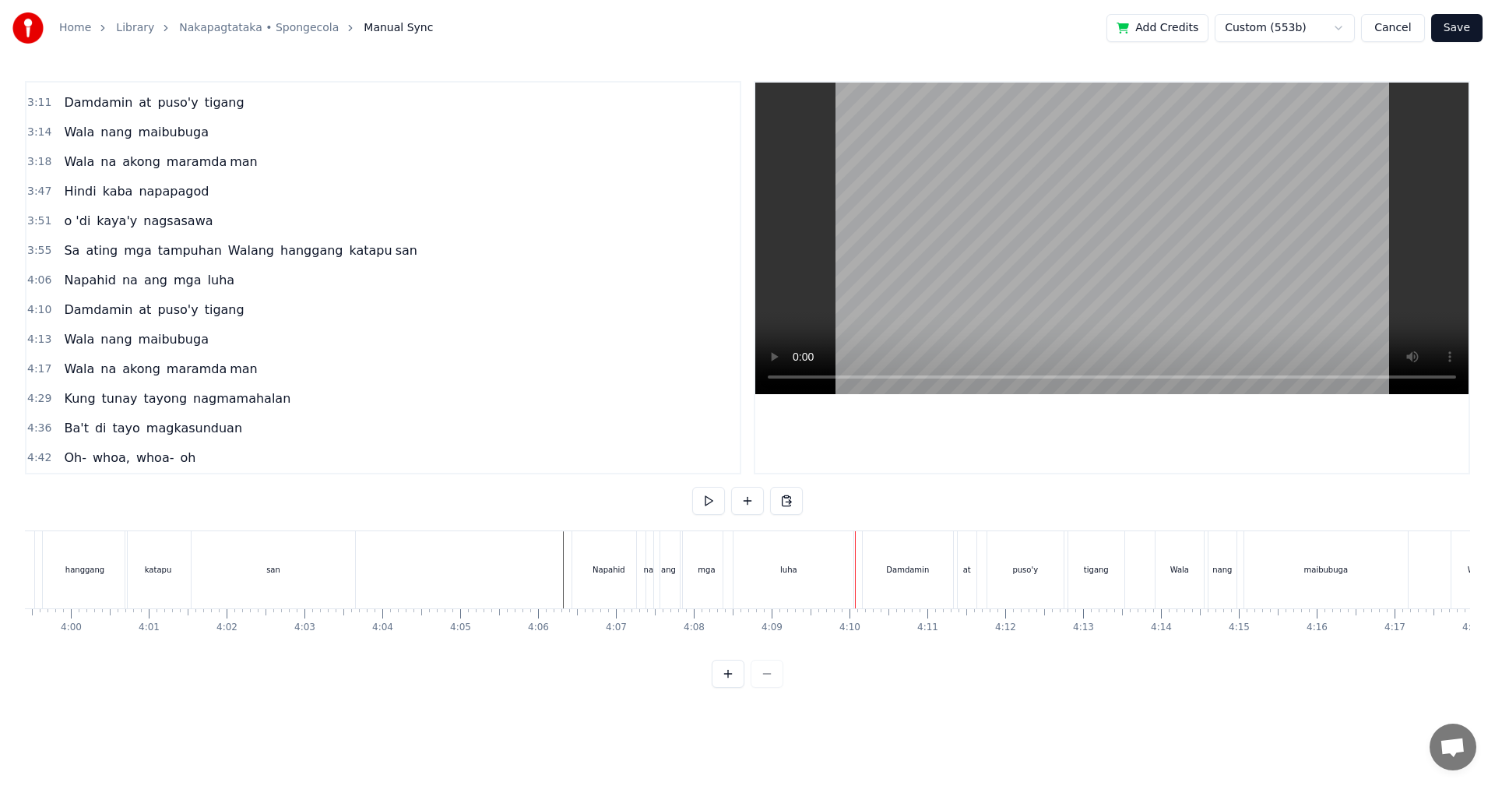
click at [801, 582] on div "luha" at bounding box center [788, 569] width 130 height 77
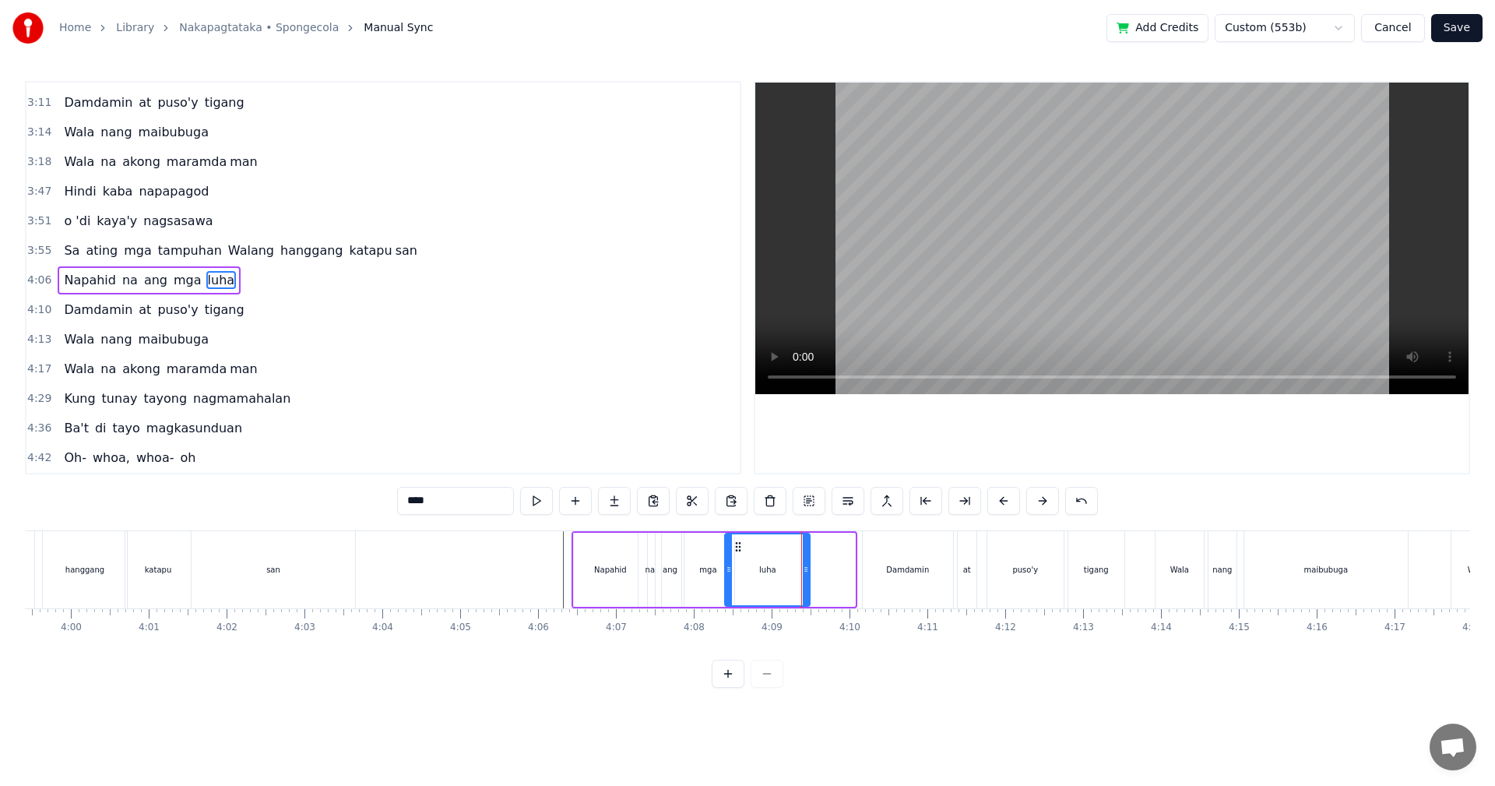
drag, startPoint x: 850, startPoint y: 574, endPoint x: 802, endPoint y: 578, distance: 48.4
click at [804, 577] on div at bounding box center [806, 569] width 6 height 71
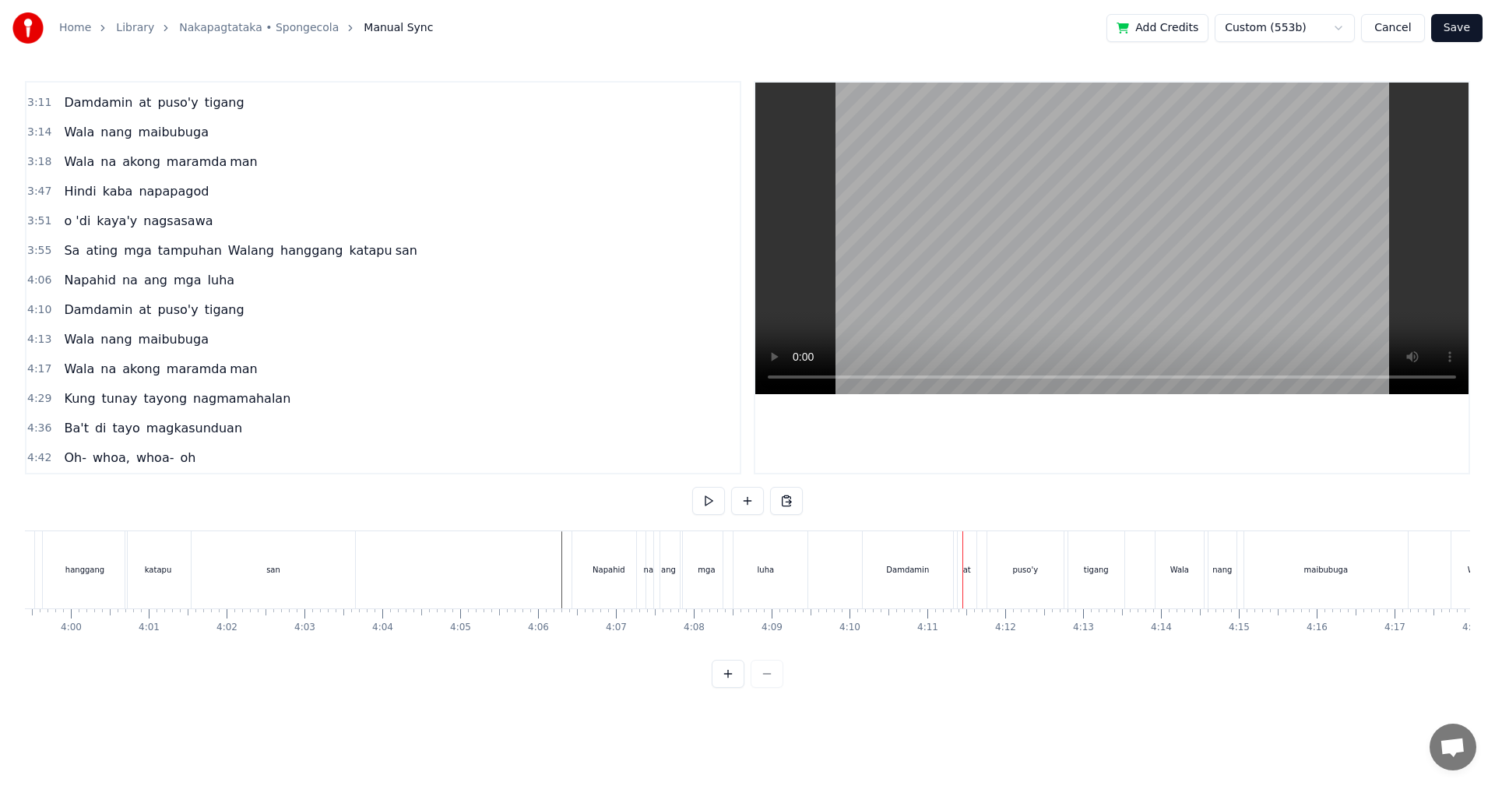
click at [919, 587] on div "Damdamin" at bounding box center [908, 569] width 90 height 77
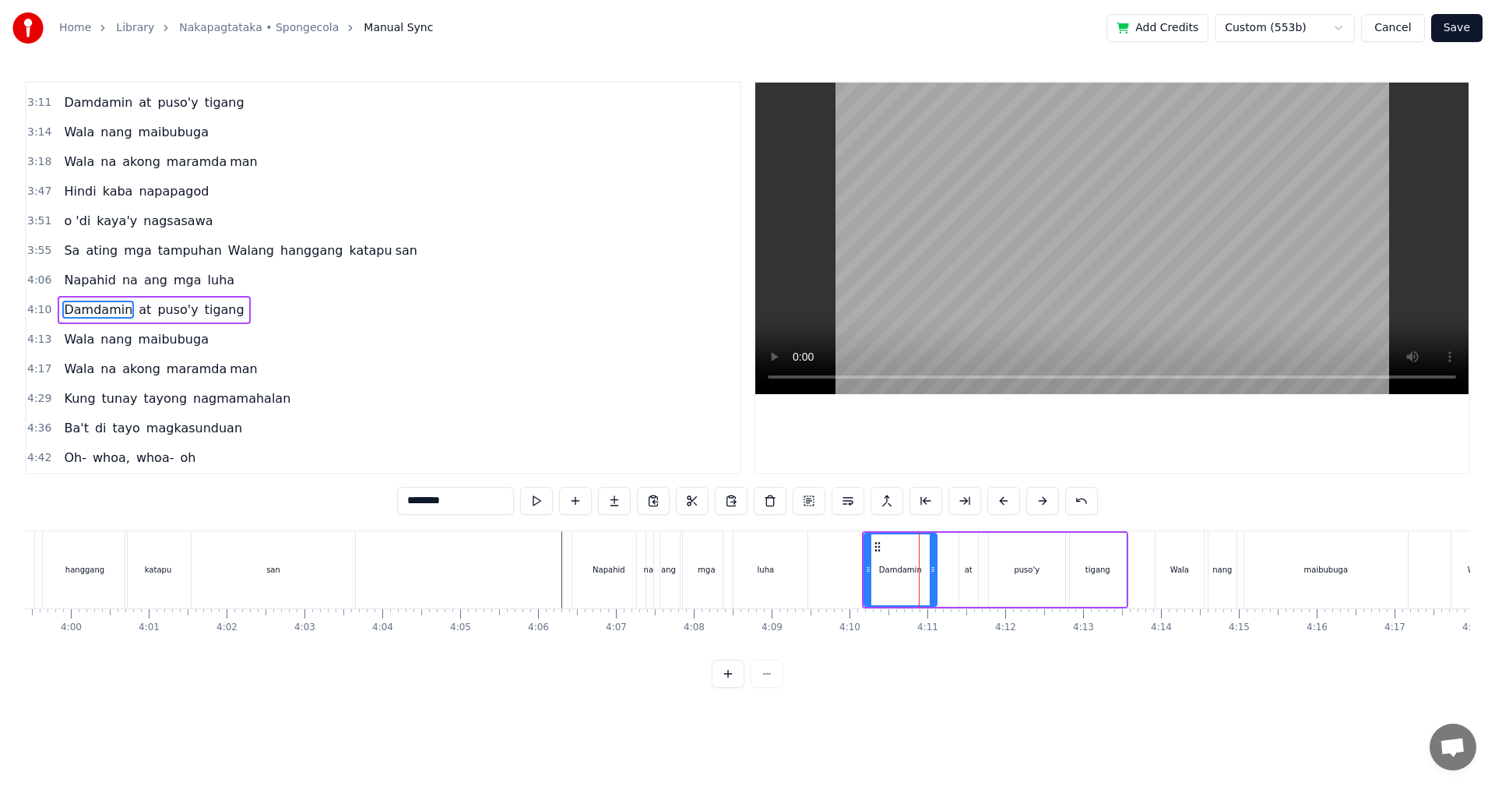
drag, startPoint x: 953, startPoint y: 582, endPoint x: 935, endPoint y: 583, distance: 18.0
click at [935, 583] on div at bounding box center [933, 569] width 6 height 71
click at [975, 581] on div "at" at bounding box center [968, 570] width 19 height 74
drag, startPoint x: 964, startPoint y: 581, endPoint x: 948, endPoint y: 582, distance: 16.4
click at [948, 582] on div at bounding box center [947, 569] width 6 height 71
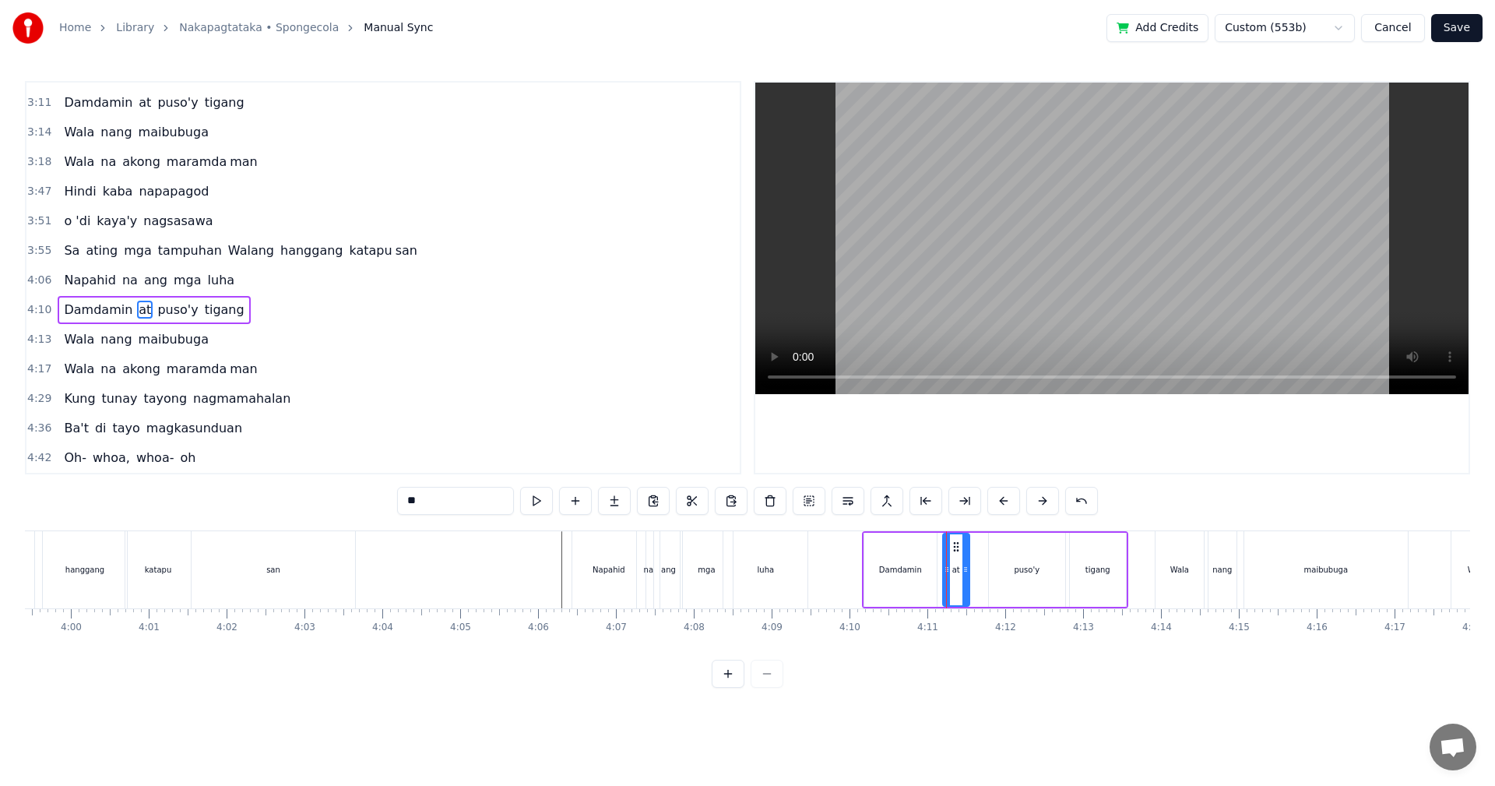
drag, startPoint x: 976, startPoint y: 580, endPoint x: 966, endPoint y: 582, distance: 9.6
click at [966, 582] on div at bounding box center [965, 569] width 6 height 71
click at [1038, 583] on div "puso'y" at bounding box center [1027, 570] width 76 height 74
drag, startPoint x: 991, startPoint y: 581, endPoint x: 975, endPoint y: 584, distance: 16.6
click at [975, 584] on div at bounding box center [976, 569] width 6 height 71
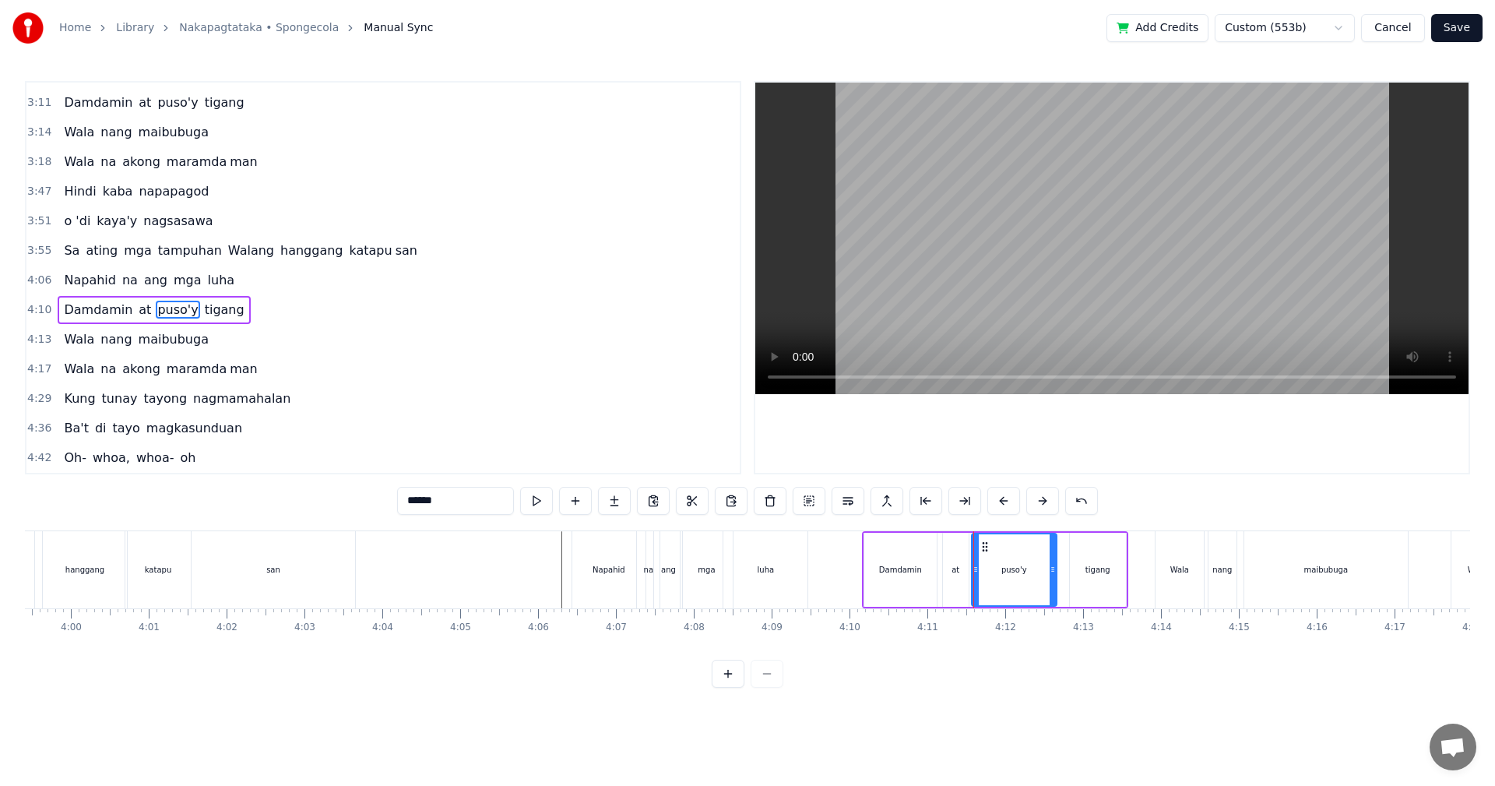
drag, startPoint x: 1060, startPoint y: 576, endPoint x: 1092, endPoint y: 582, distance: 32.4
click at [1050, 581] on div at bounding box center [1053, 569] width 6 height 71
click at [1102, 579] on div "tigang" at bounding box center [1098, 570] width 56 height 74
type input "******"
drag, startPoint x: 1074, startPoint y: 579, endPoint x: 1027, endPoint y: 584, distance: 47.0
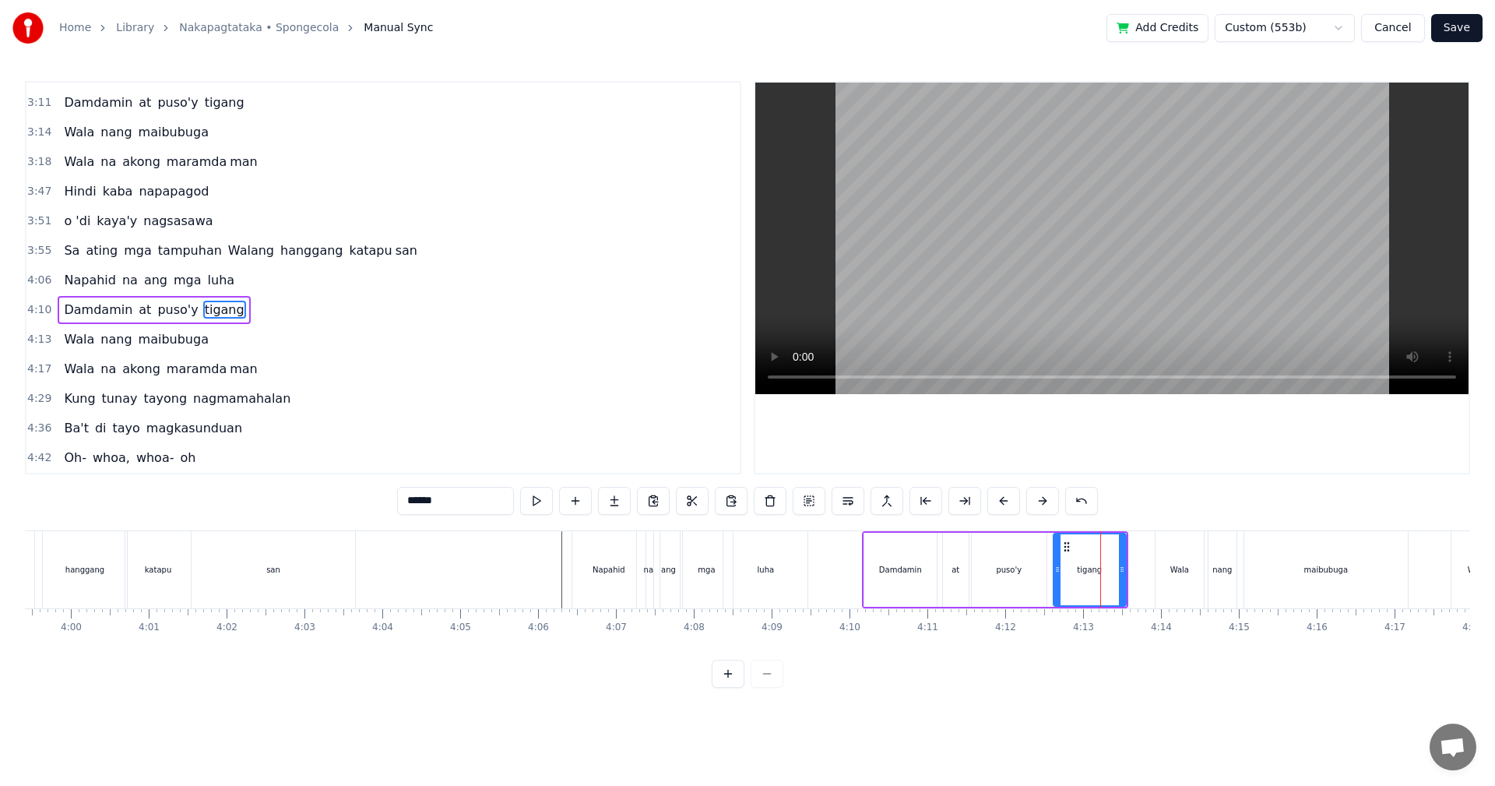
click at [1057, 582] on div at bounding box center [1057, 569] width 6 height 71
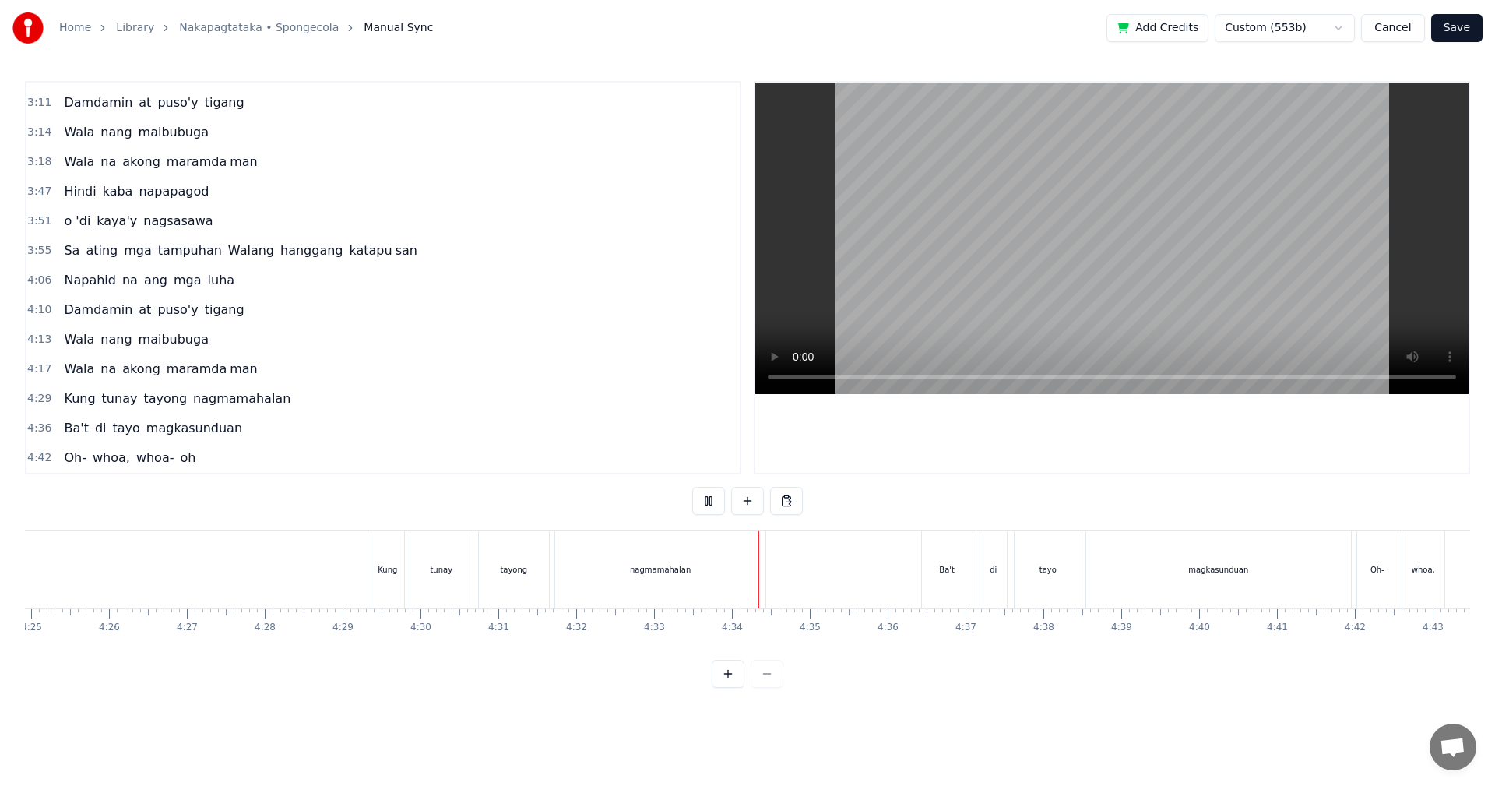
scroll to position [0, 21243]
click at [1461, 32] on button "Save" at bounding box center [1456, 28] width 51 height 28
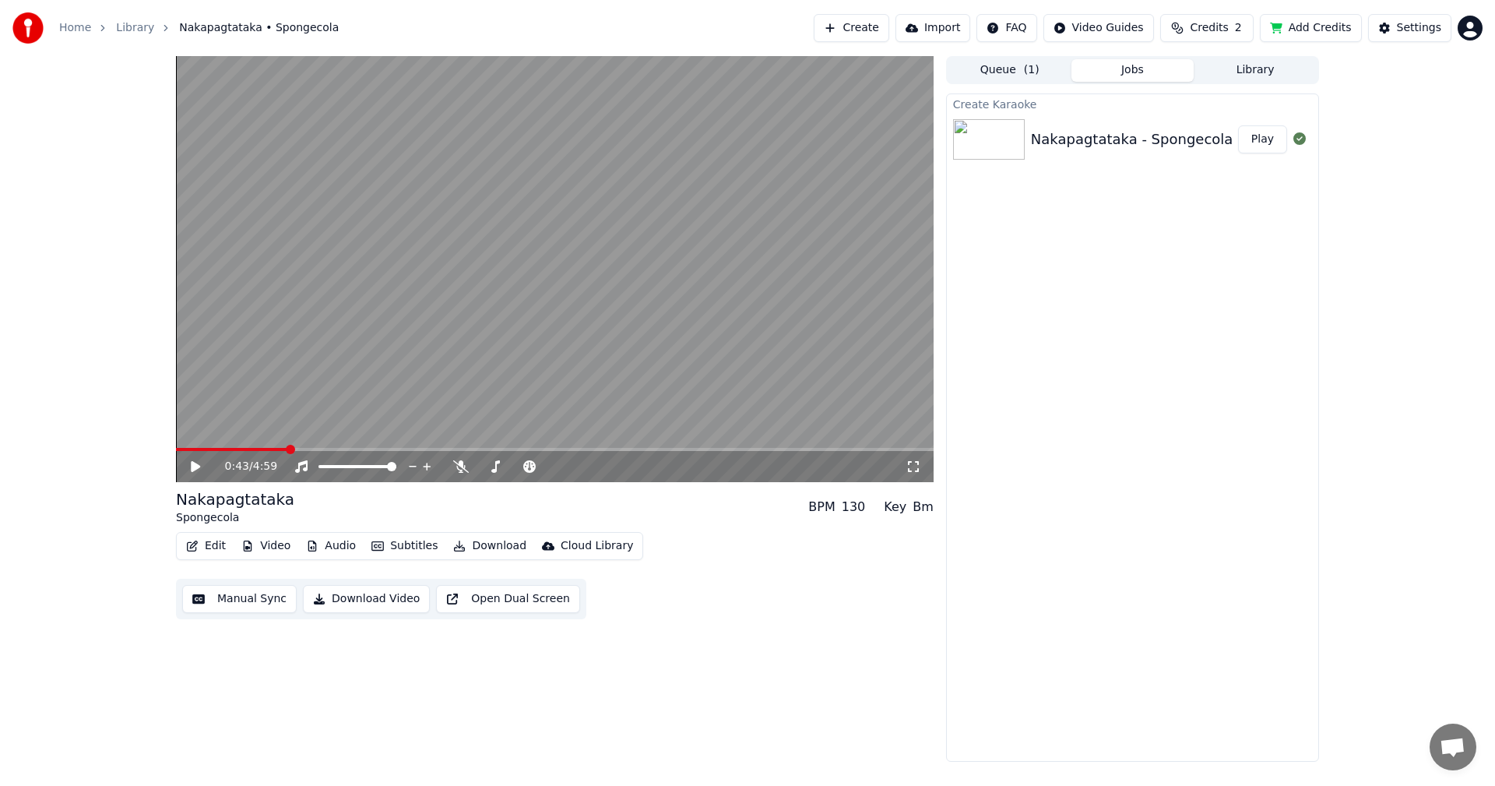
click at [235, 602] on button "Manual Sync" at bounding box center [239, 599] width 114 height 28
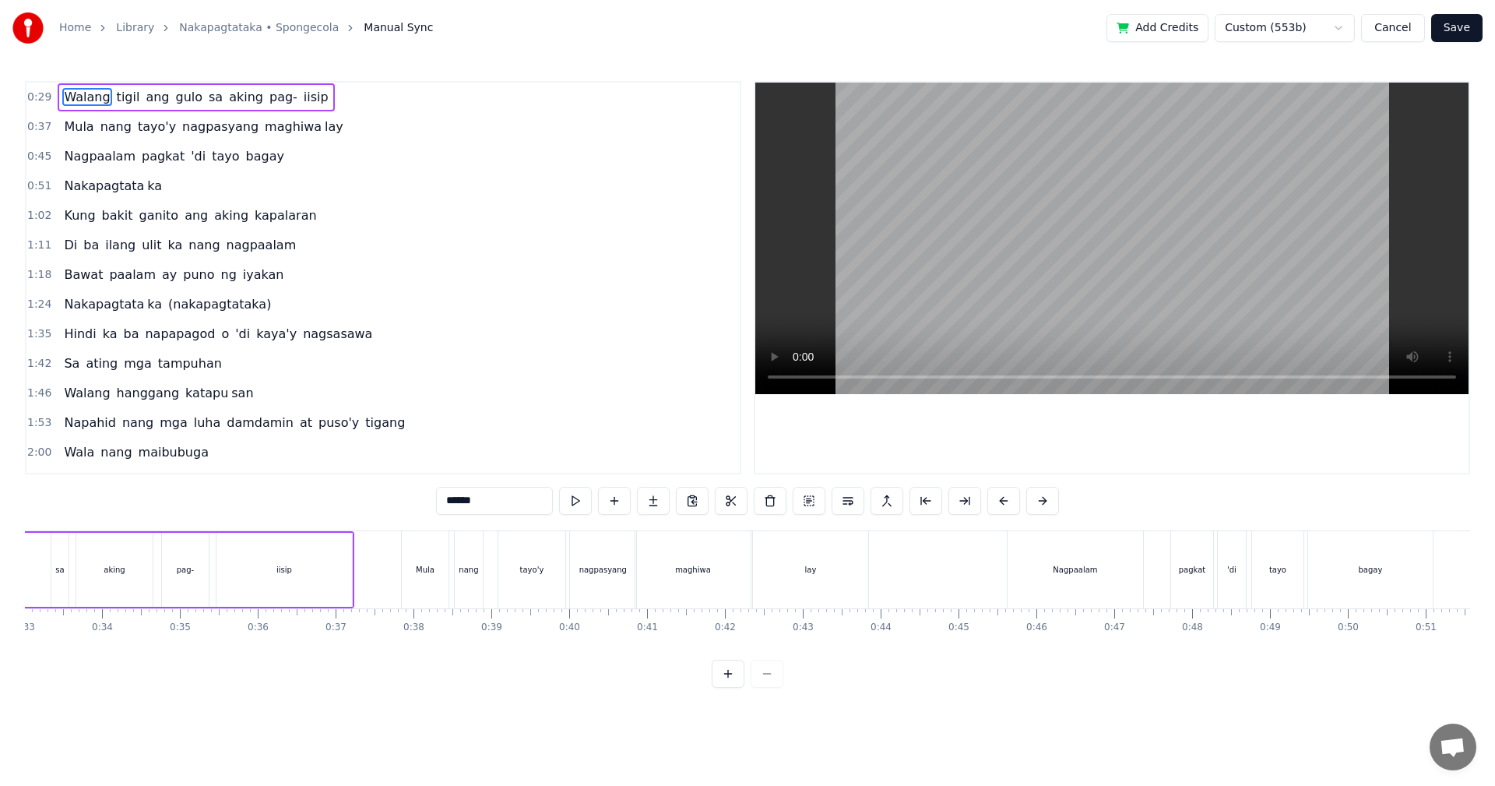
scroll to position [0, 2557]
click at [426, 583] on div "Mula" at bounding box center [438, 569] width 47 height 77
type input "****"
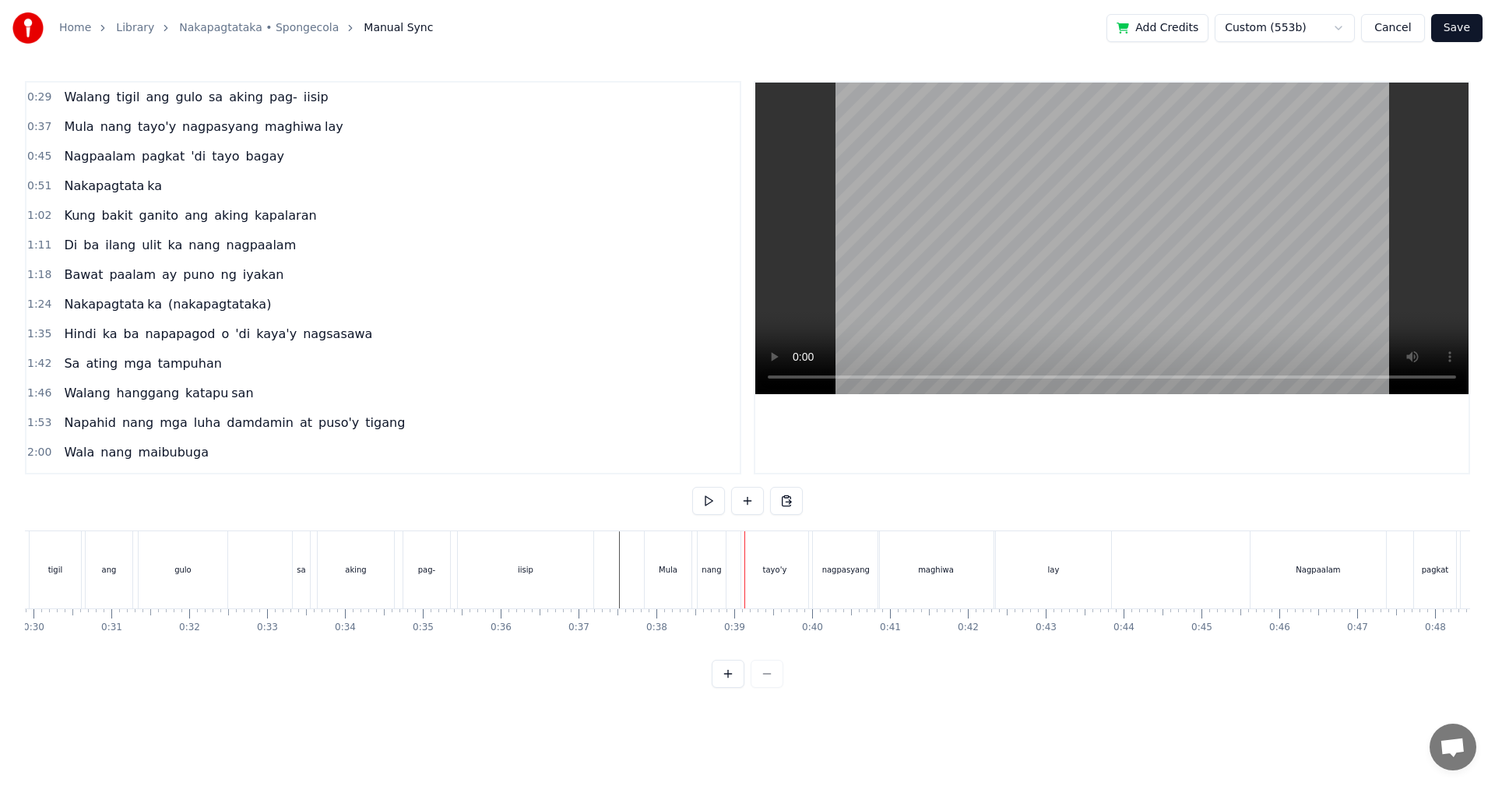
scroll to position [0, 2314]
click at [982, 579] on div "maghiwa" at bounding box center [949, 569] width 115 height 77
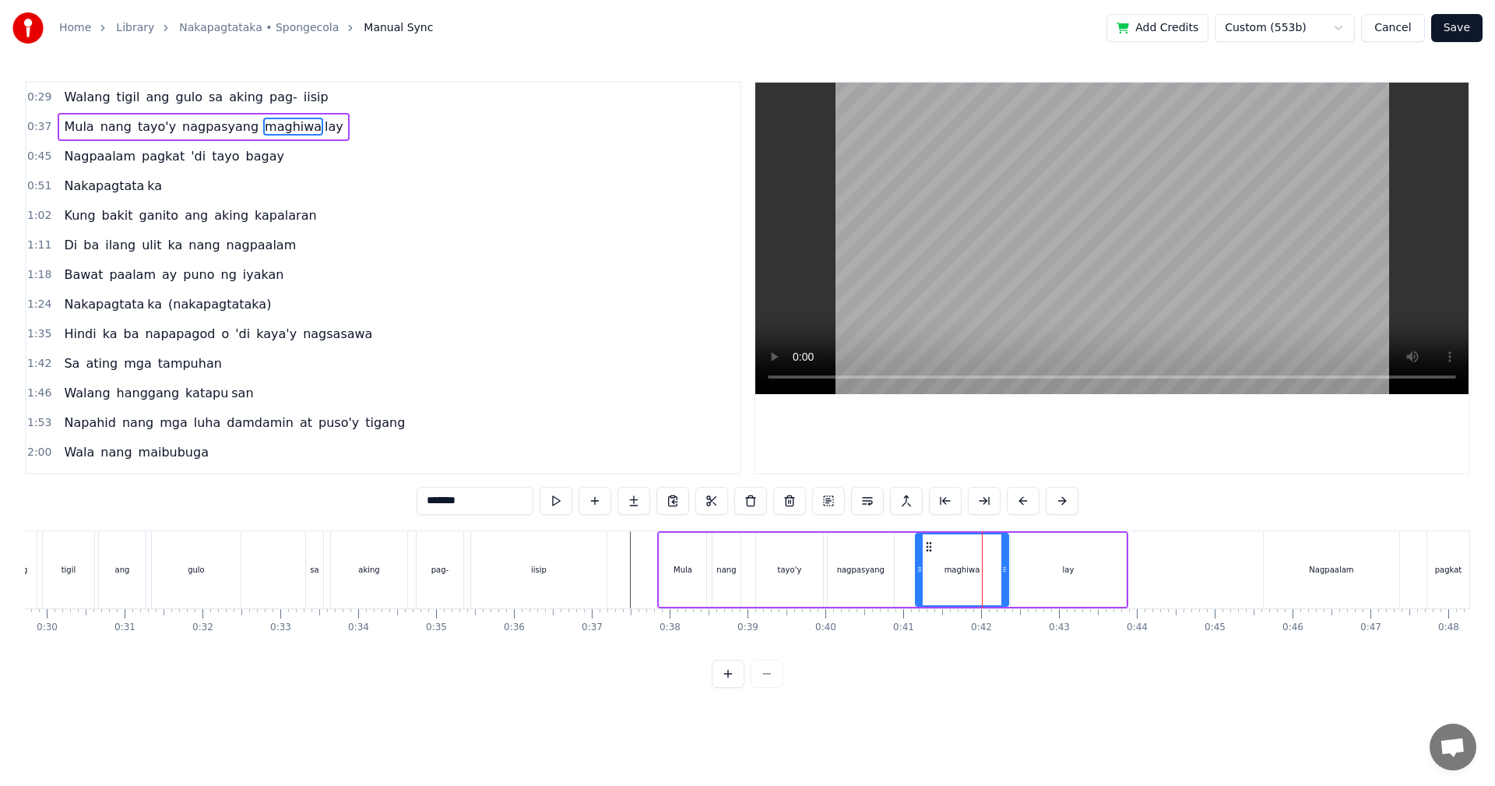
drag, startPoint x: 895, startPoint y: 574, endPoint x: 918, endPoint y: 575, distance: 22.6
click at [918, 575] on icon at bounding box center [919, 569] width 6 height 12
click at [877, 576] on div "nagpasyang" at bounding box center [861, 570] width 66 height 74
type input "**********"
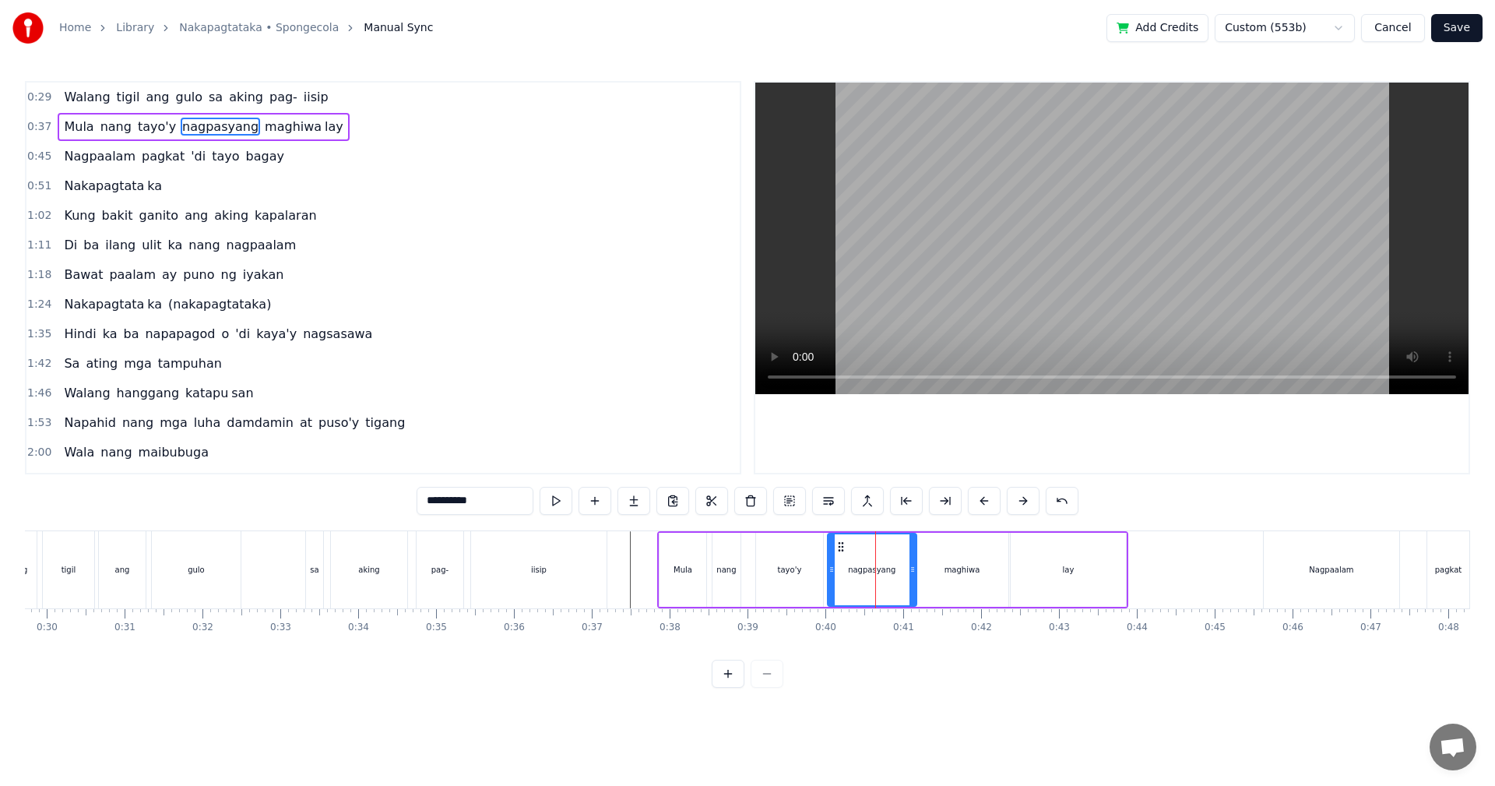
drag, startPoint x: 890, startPoint y: 580, endPoint x: 913, endPoint y: 580, distance: 22.6
click at [913, 580] on div at bounding box center [912, 569] width 6 height 71
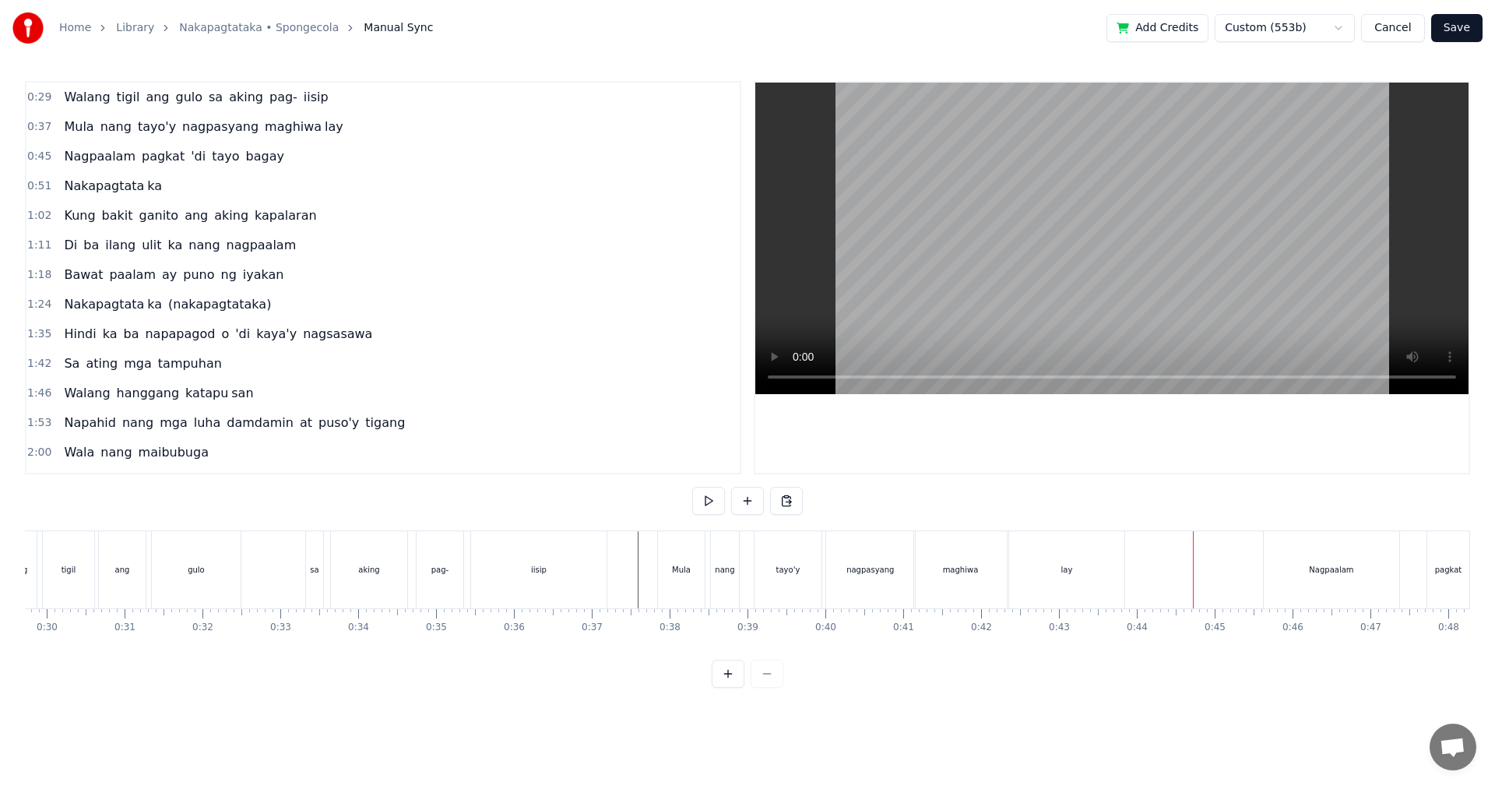
click at [962, 589] on div "maghiwa" at bounding box center [960, 569] width 93 height 77
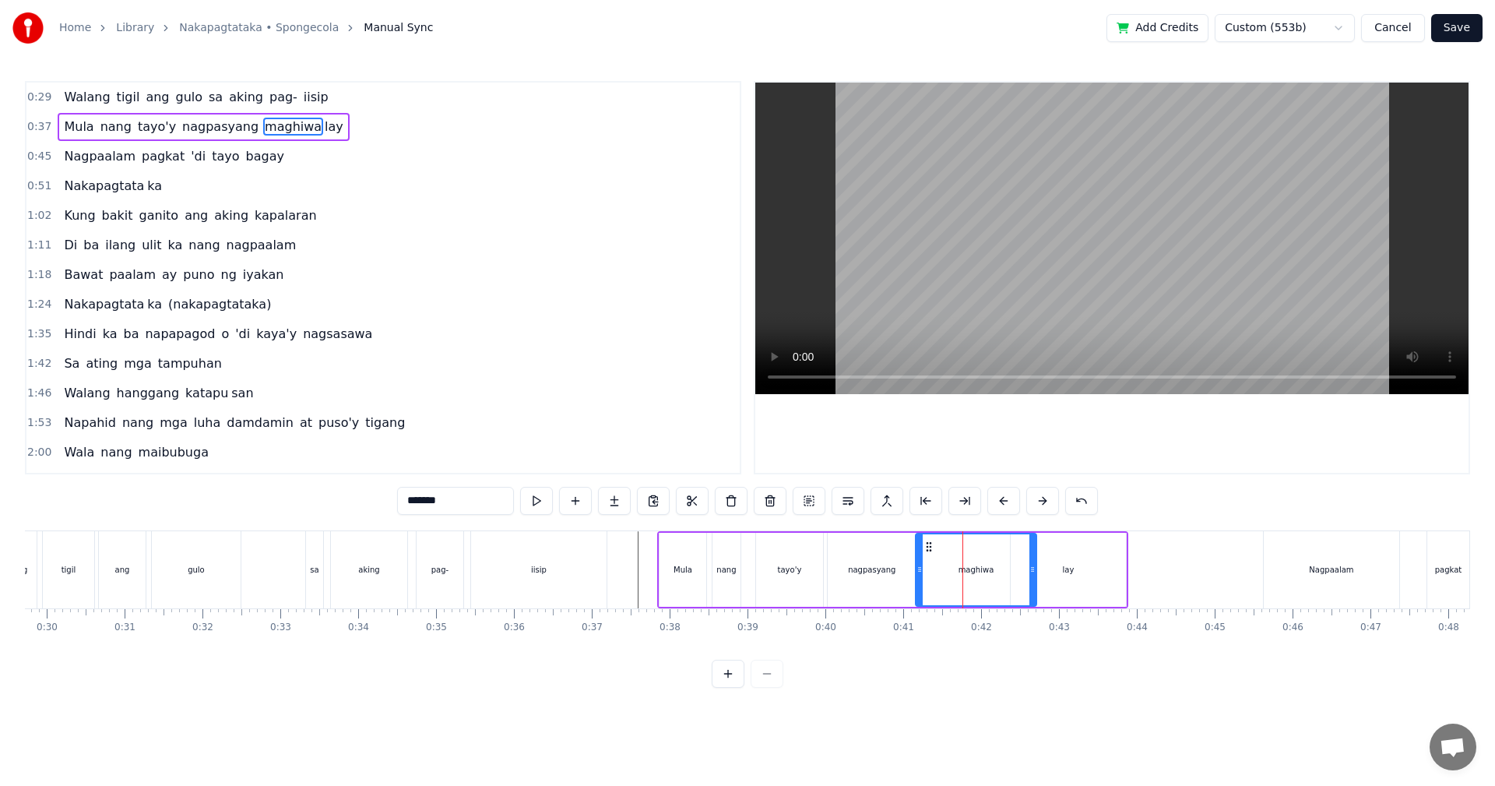
drag, startPoint x: 1005, startPoint y: 584, endPoint x: 1033, endPoint y: 584, distance: 28.0
click at [1033, 584] on div at bounding box center [1032, 569] width 6 height 71
click at [1060, 586] on div "lay" at bounding box center [1068, 570] width 115 height 74
type input "***"
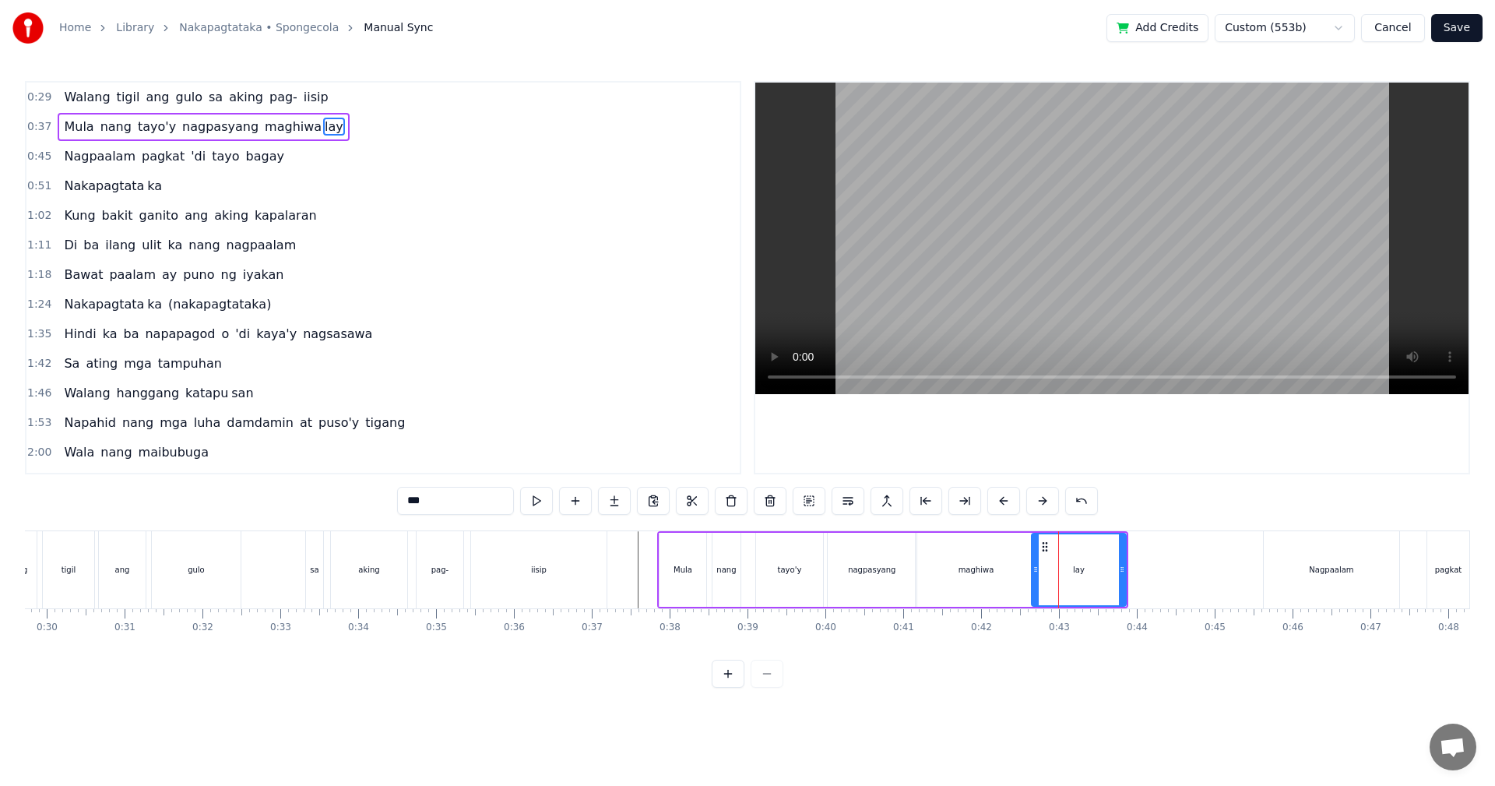
drag, startPoint x: 1015, startPoint y: 578, endPoint x: 1036, endPoint y: 579, distance: 21.0
click at [1036, 579] on div at bounding box center [1035, 569] width 6 height 71
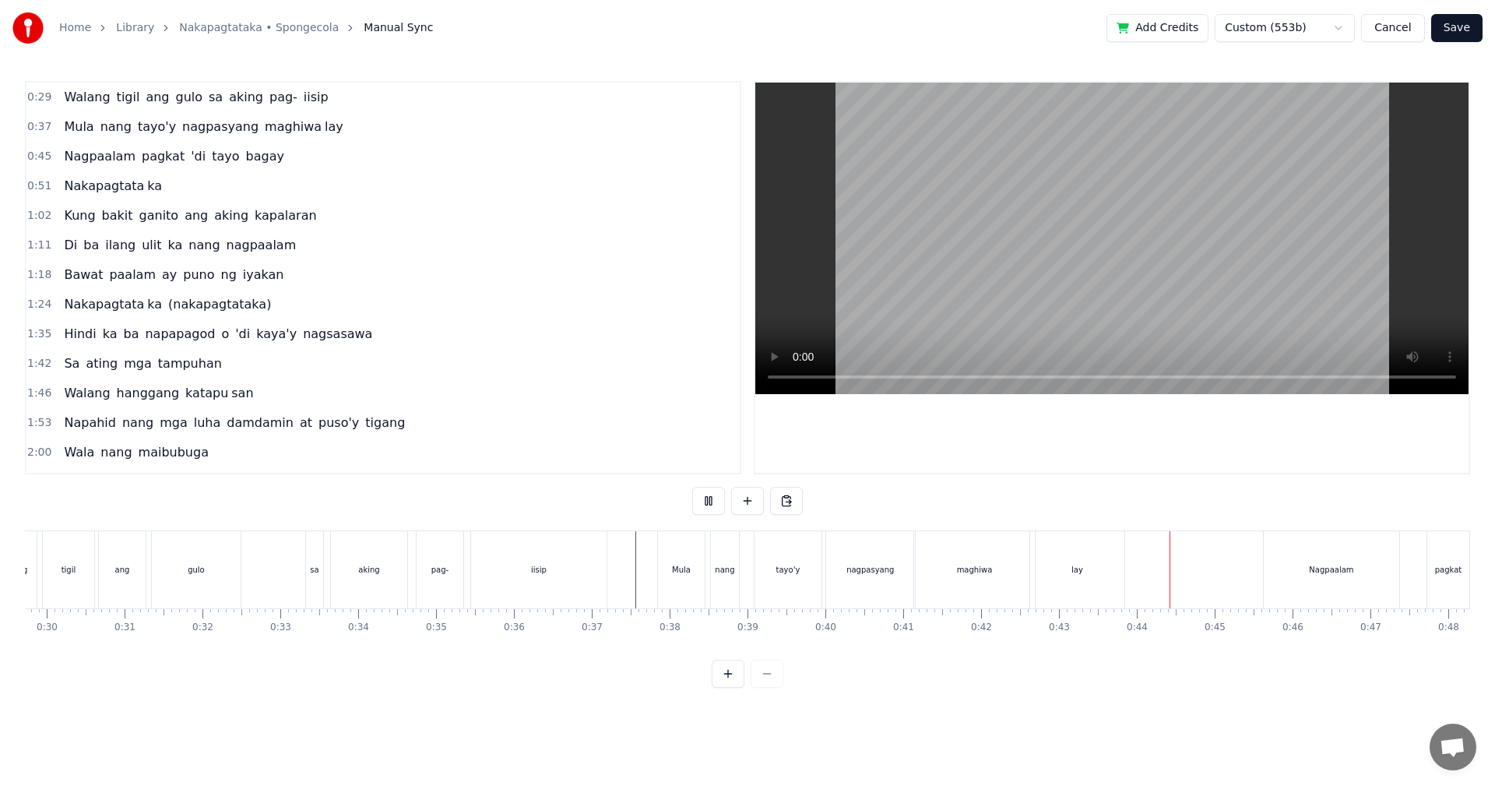
click at [1451, 35] on button "Save" at bounding box center [1456, 28] width 51 height 28
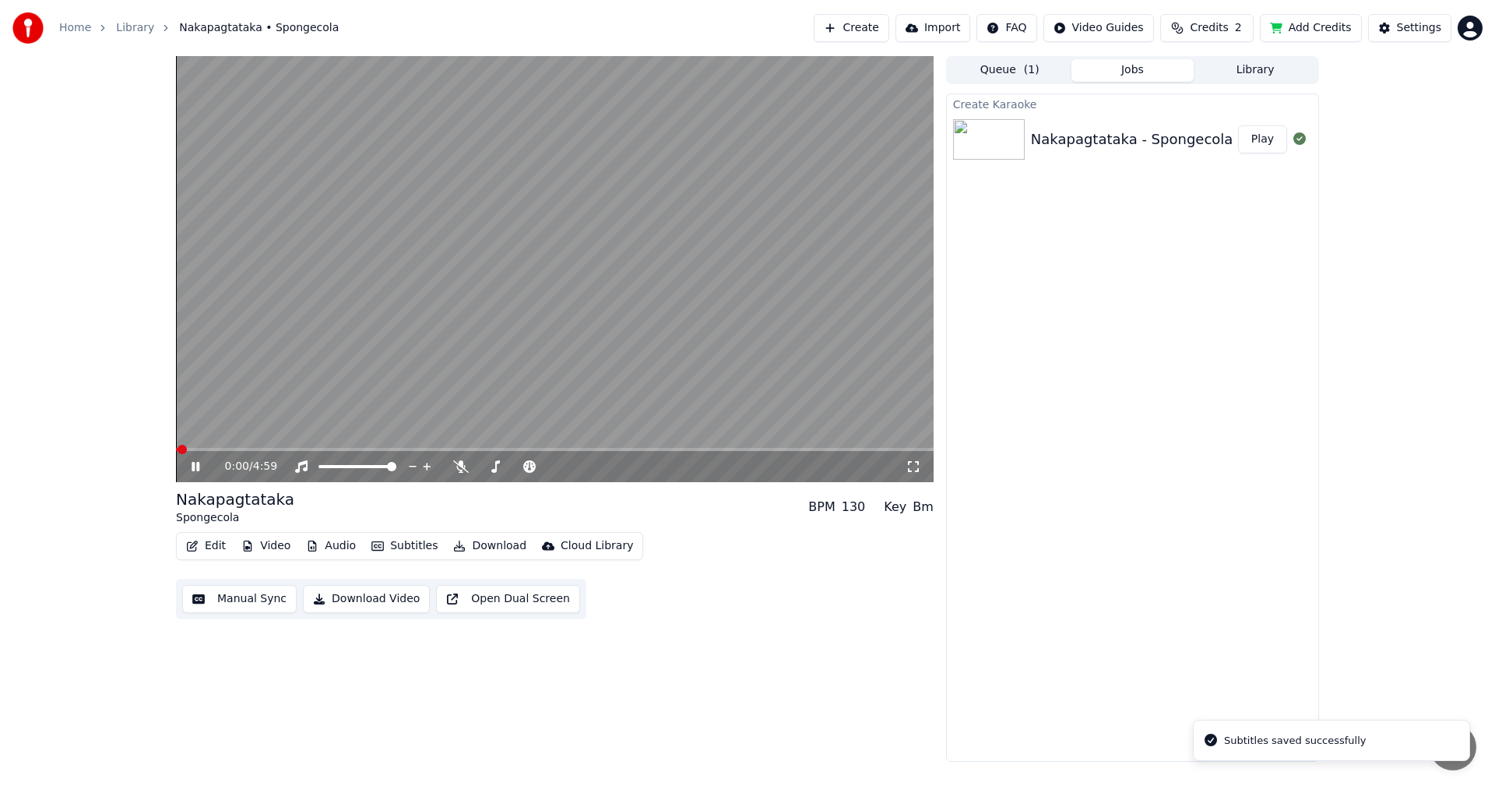
click at [277, 450] on span at bounding box center [555, 449] width 758 height 3
click at [264, 448] on span at bounding box center [220, 449] width 89 height 3
click at [200, 466] on icon at bounding box center [206, 466] width 37 height 12
click at [229, 593] on button "Manual Sync" at bounding box center [239, 599] width 114 height 28
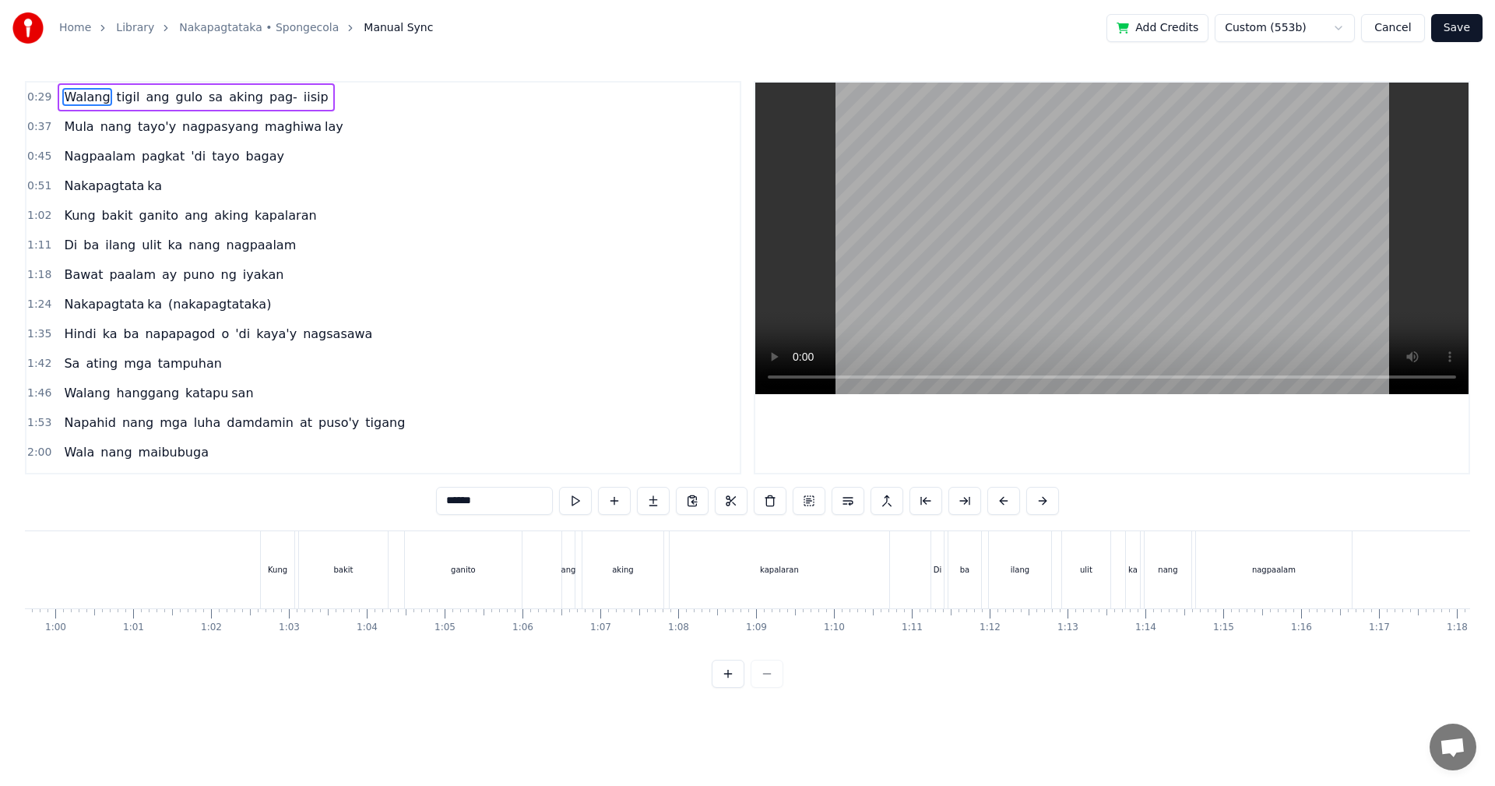
scroll to position [0, 4423]
click at [505, 591] on div "Kung" at bounding box center [495, 569] width 33 height 77
type input "****"
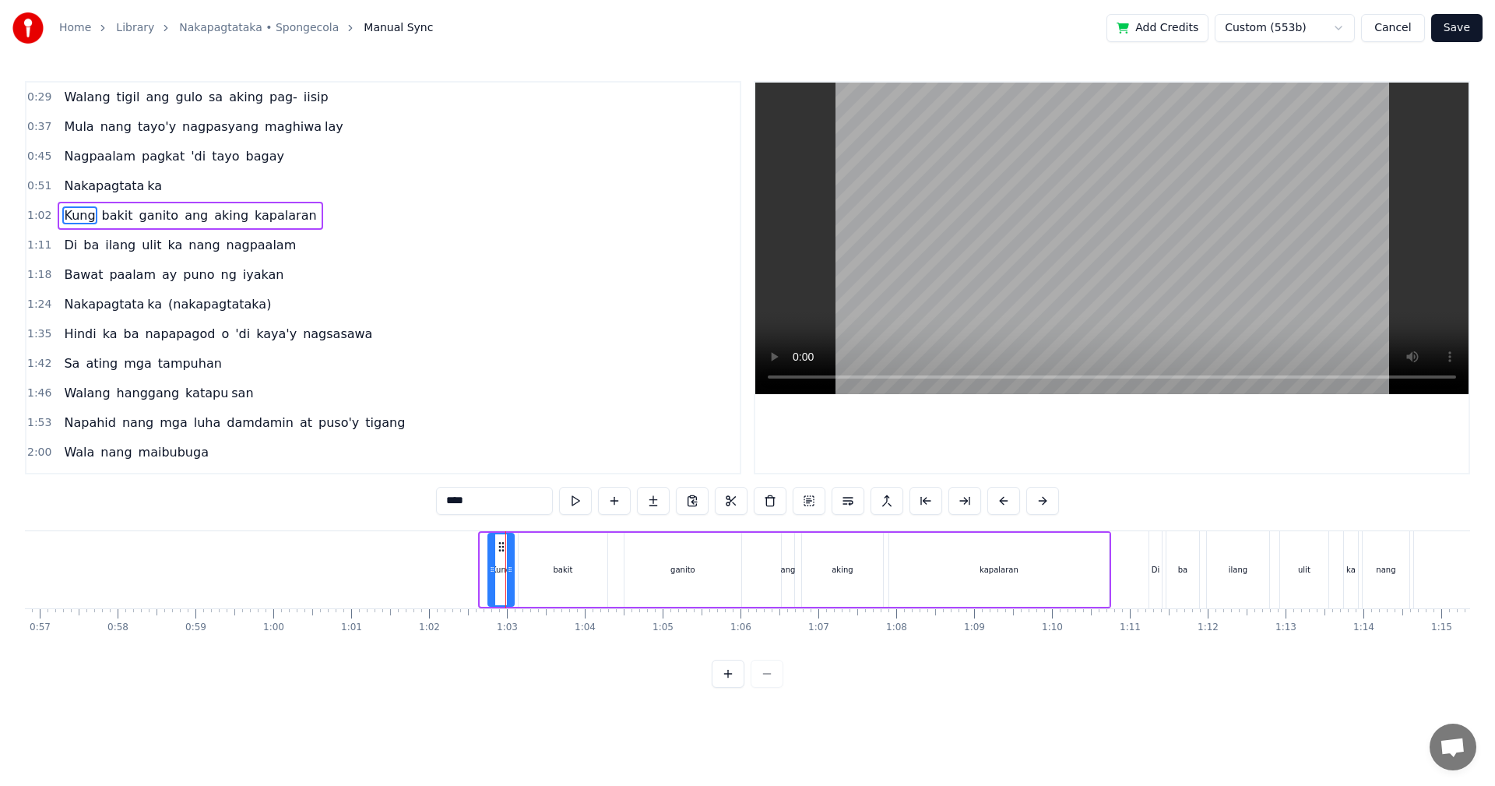
click at [489, 588] on div at bounding box center [492, 569] width 6 height 71
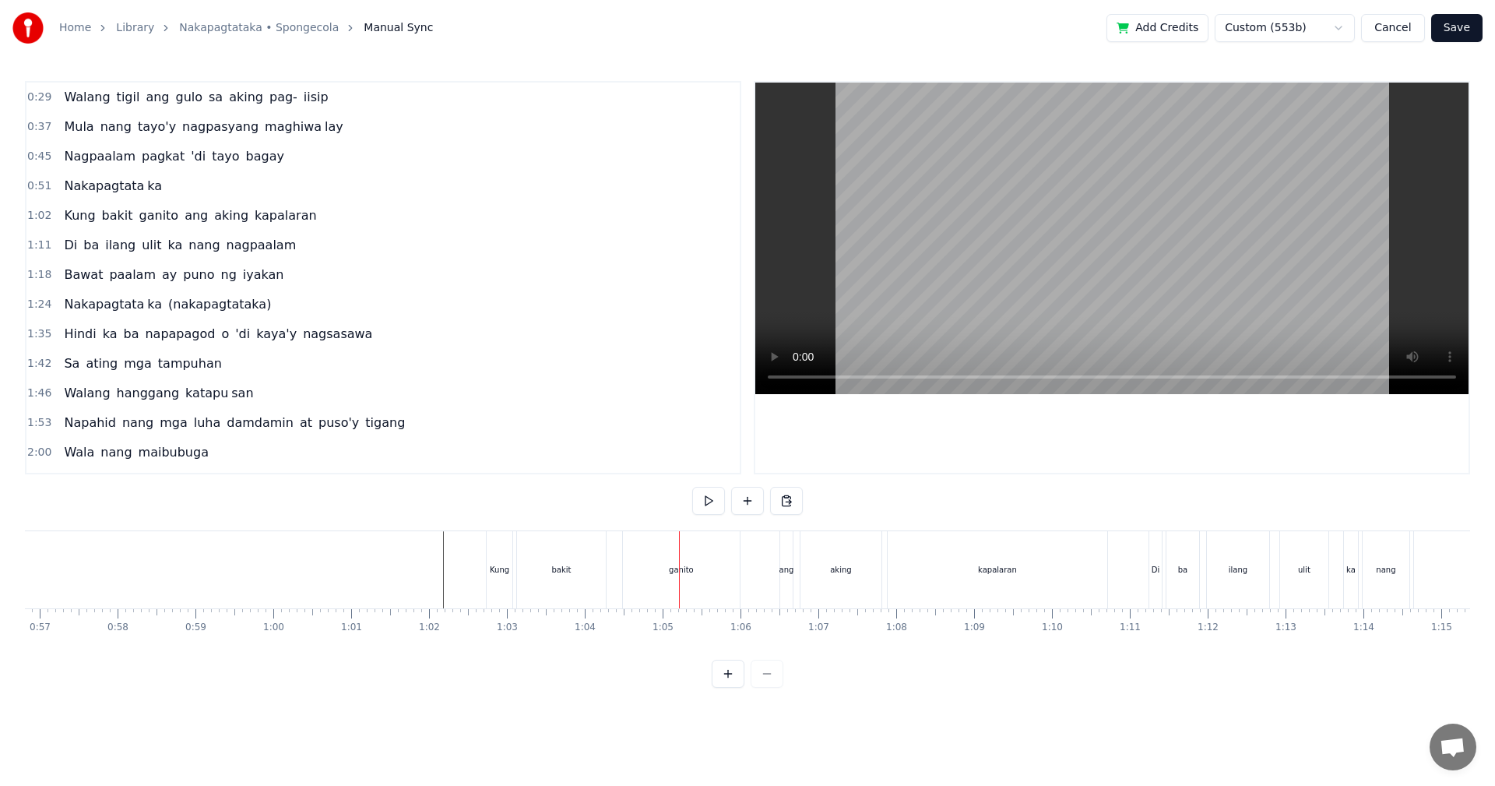
click at [500, 566] on div "Kung" at bounding box center [499, 570] width 19 height 12
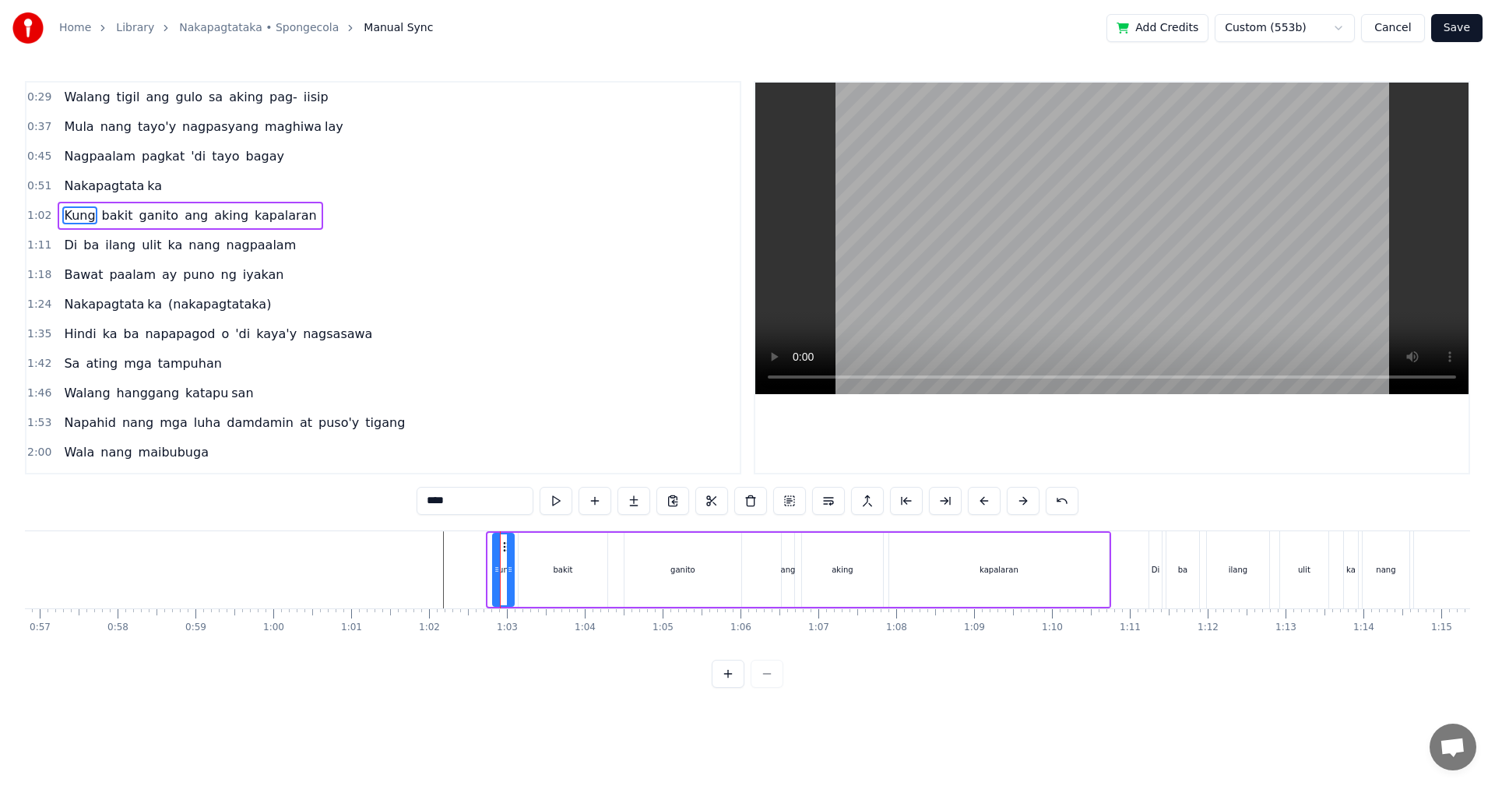
click at [495, 561] on div at bounding box center [497, 569] width 6 height 71
click at [1469, 24] on button "Save" at bounding box center [1456, 28] width 51 height 28
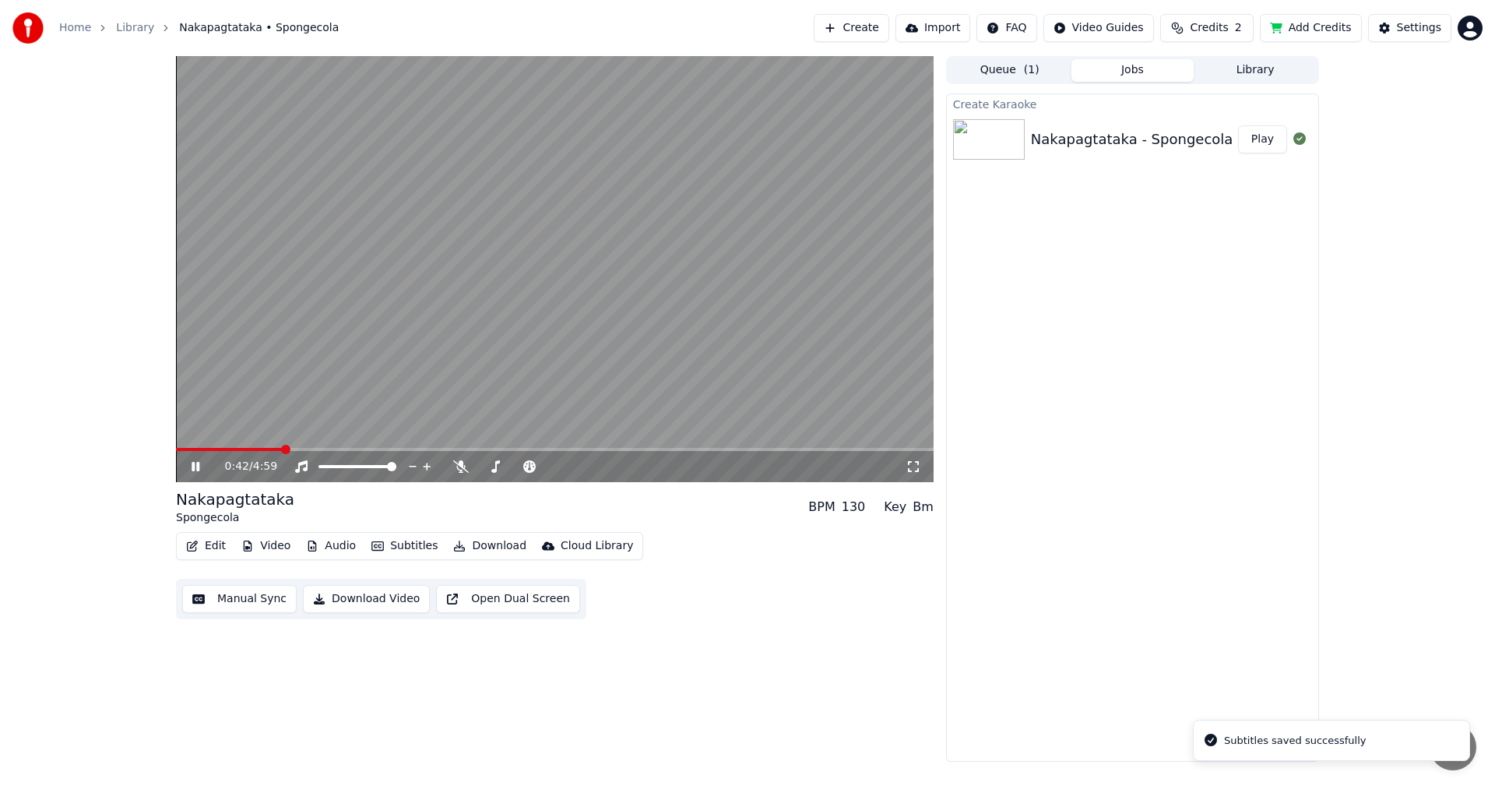
click at [281, 451] on span at bounding box center [555, 449] width 758 height 3
click at [316, 447] on video at bounding box center [555, 269] width 758 height 426
click at [317, 451] on span at bounding box center [555, 449] width 758 height 3
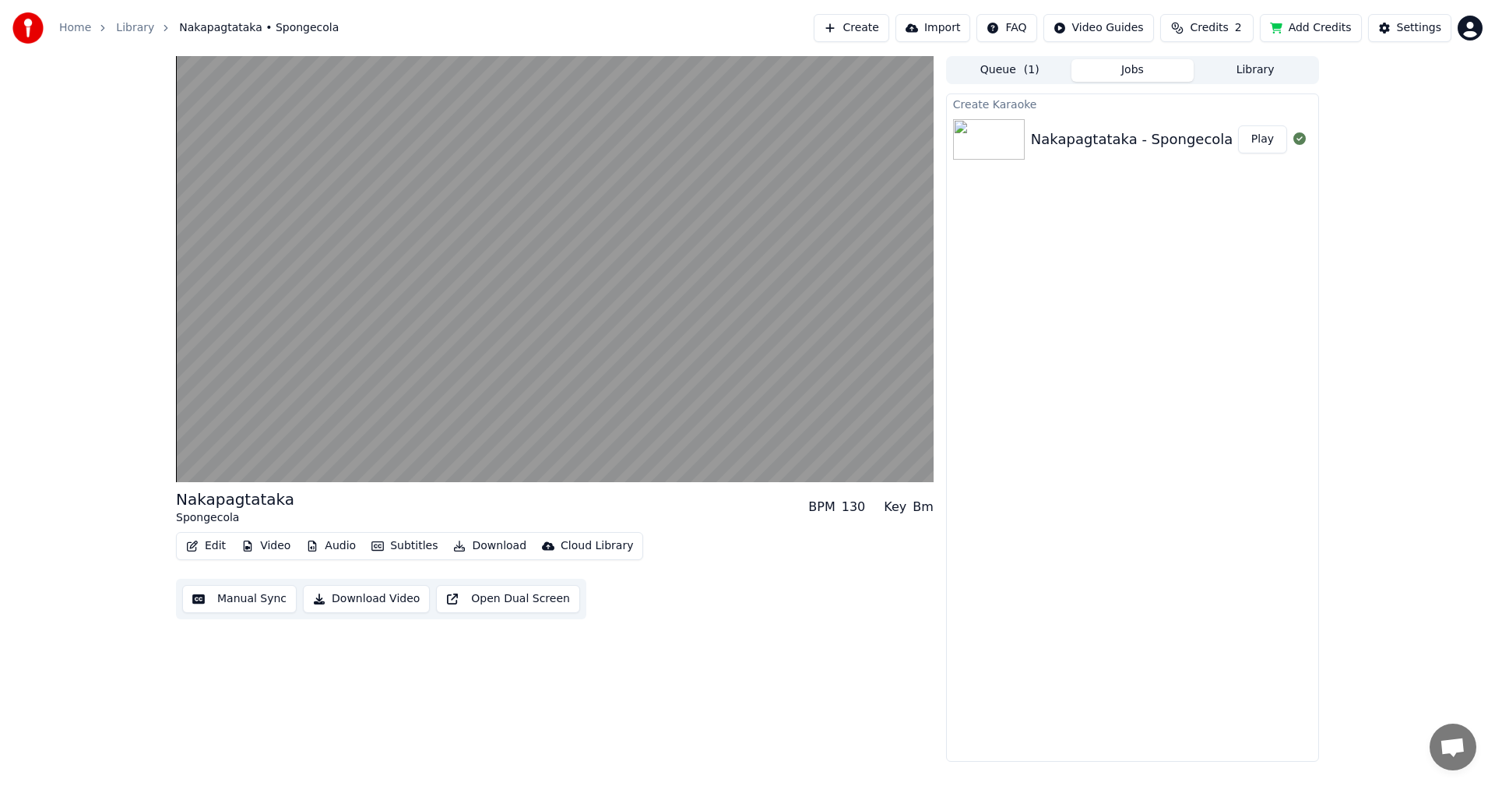
click at [231, 599] on button "Manual Sync" at bounding box center [239, 599] width 114 height 28
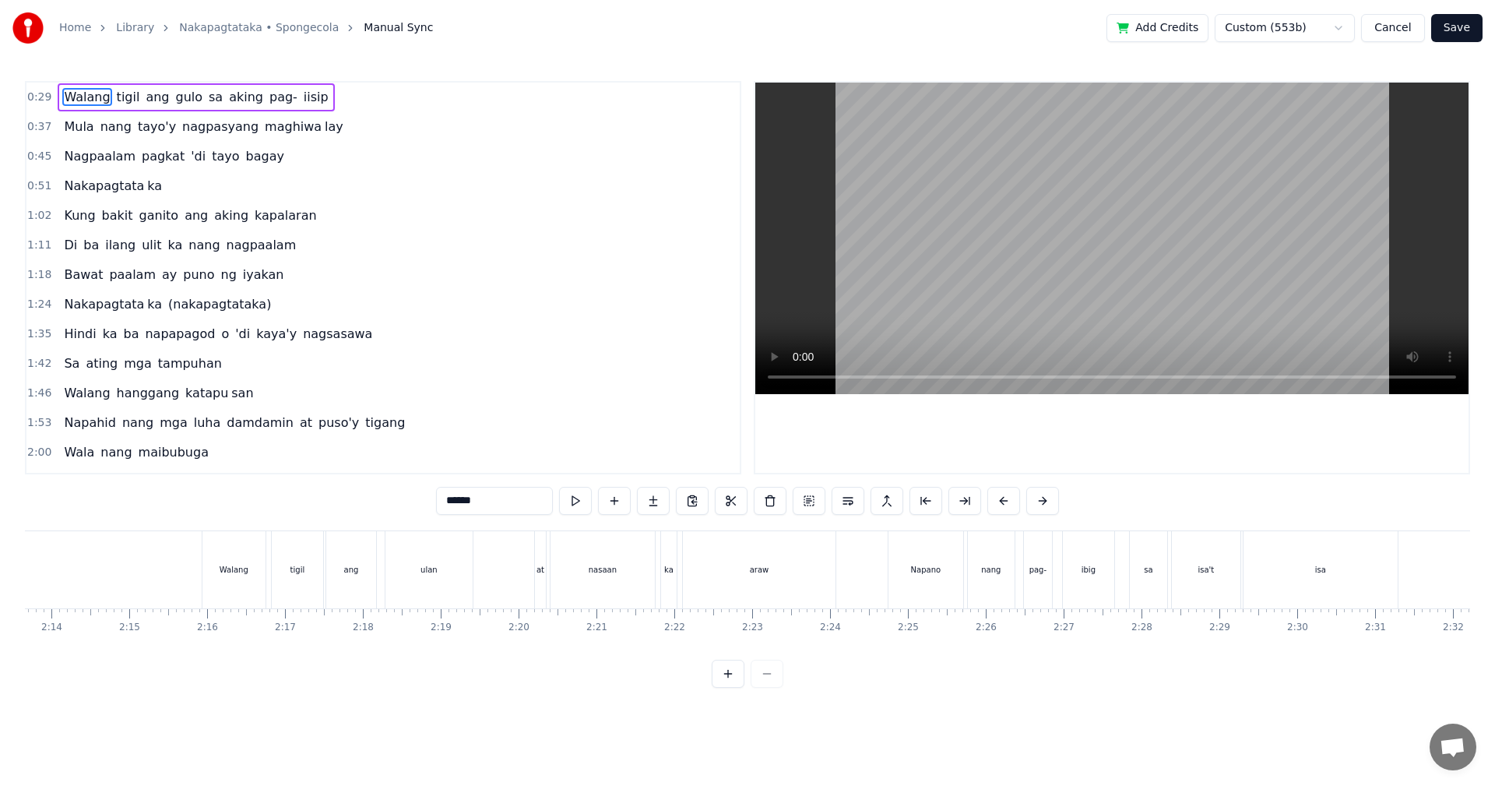
scroll to position [0, 10318]
click at [336, 596] on div "Walang" at bounding box center [323, 569] width 63 height 77
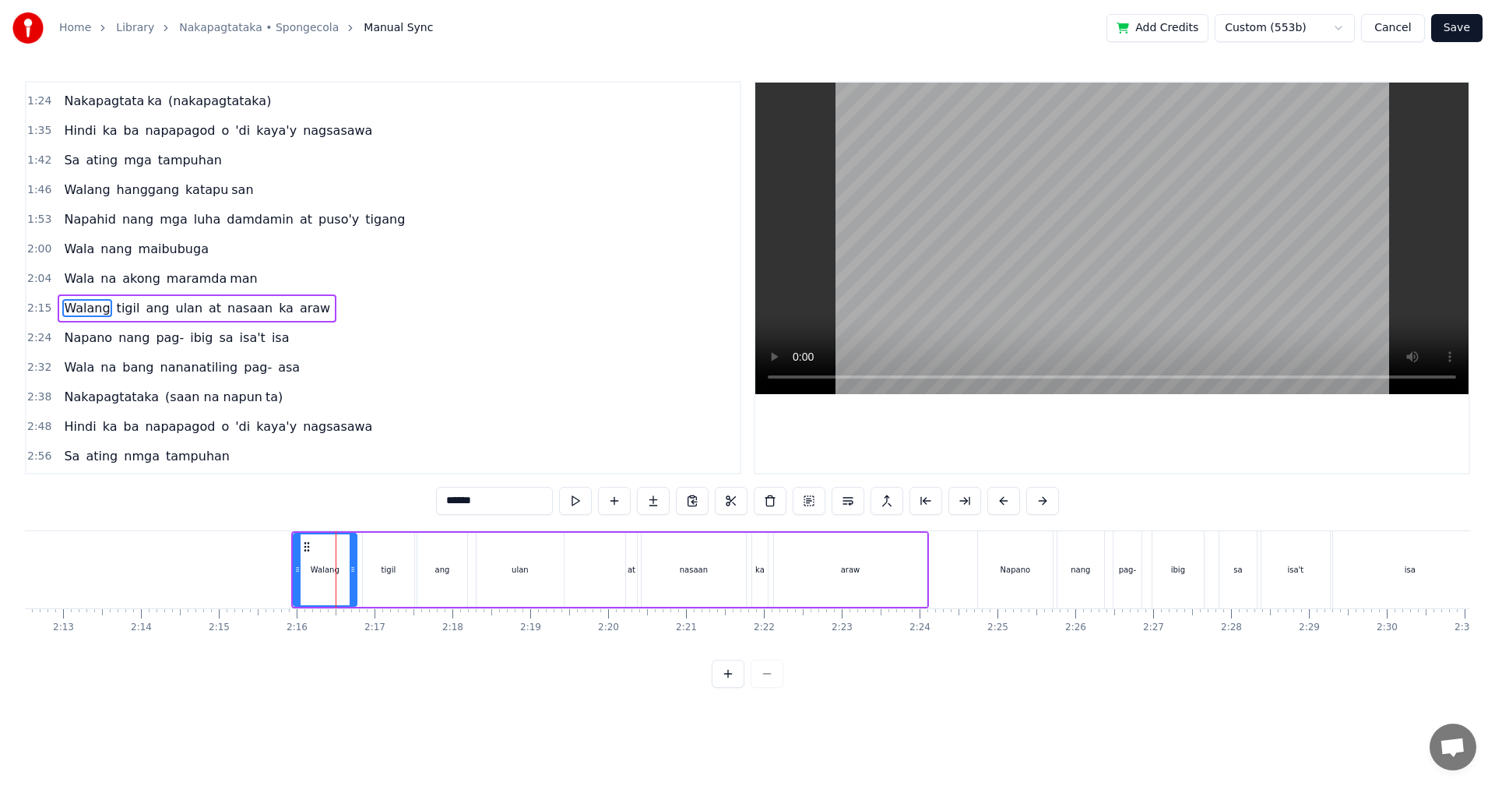
scroll to position [234, 0]
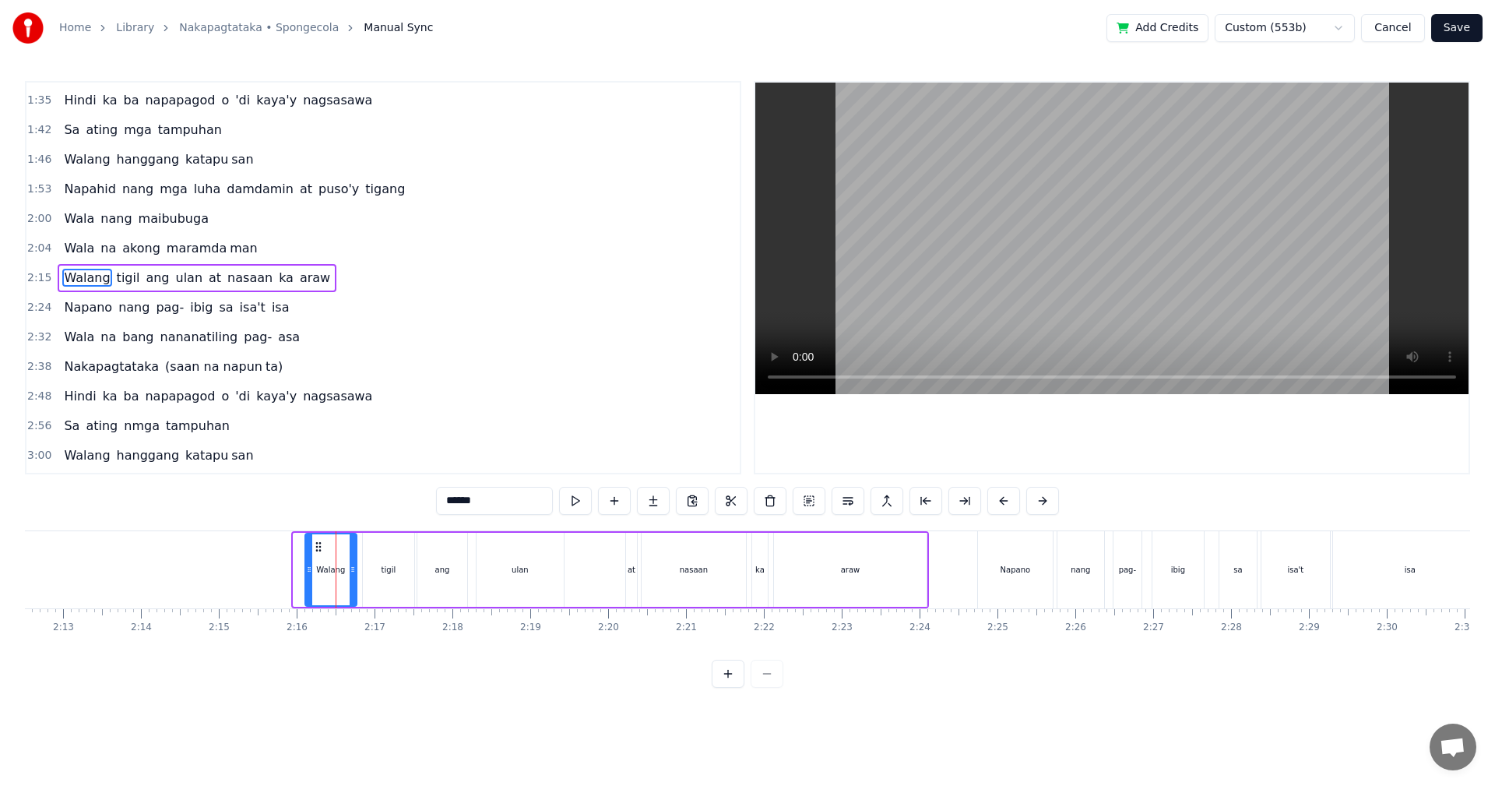
drag, startPoint x: 295, startPoint y: 588, endPoint x: 307, endPoint y: 589, distance: 11.7
click at [307, 589] on div at bounding box center [309, 569] width 6 height 71
click at [1457, 30] on button "Save" at bounding box center [1456, 28] width 51 height 28
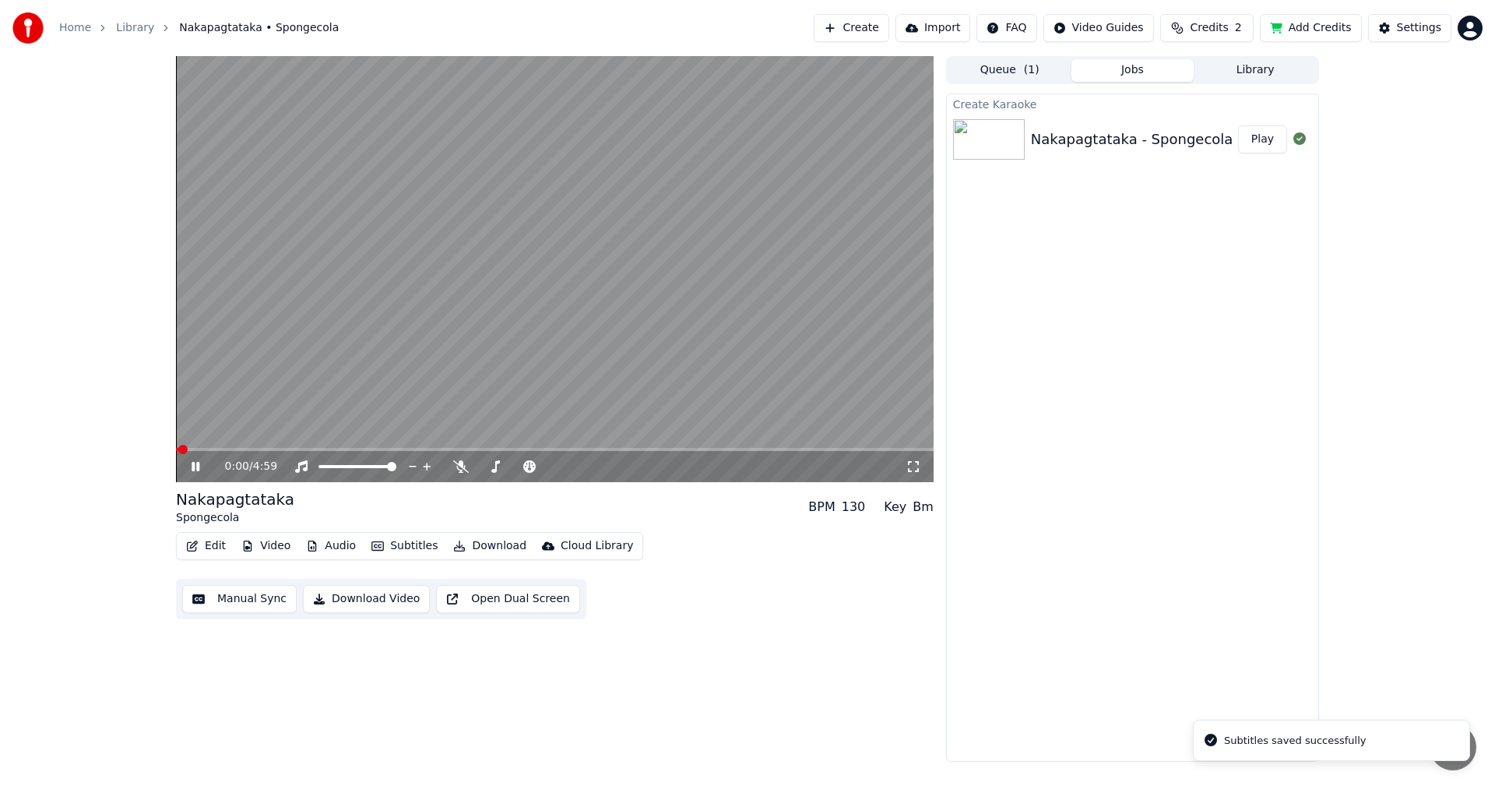
click at [364, 448] on span at bounding box center [555, 449] width 758 height 3
click at [414, 445] on video at bounding box center [555, 269] width 758 height 426
click at [502, 450] on span at bounding box center [555, 449] width 758 height 3
click at [550, 449] on span at bounding box center [555, 449] width 758 height 3
click at [502, 451] on span at bounding box center [502, 449] width 9 height 9
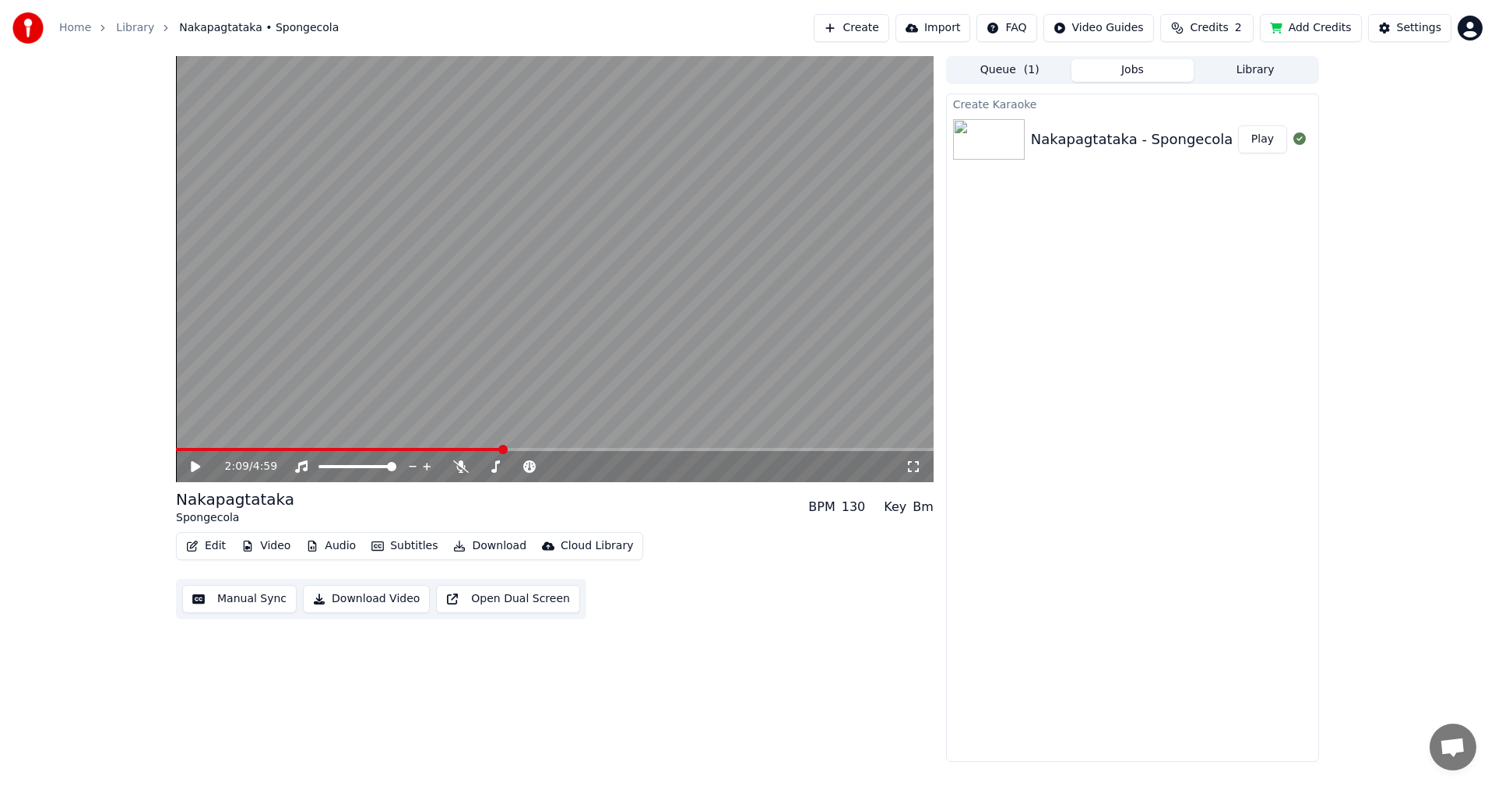
click at [194, 466] on icon at bounding box center [195, 466] width 9 height 11
click at [232, 603] on button "Manual Sync" at bounding box center [239, 599] width 114 height 28
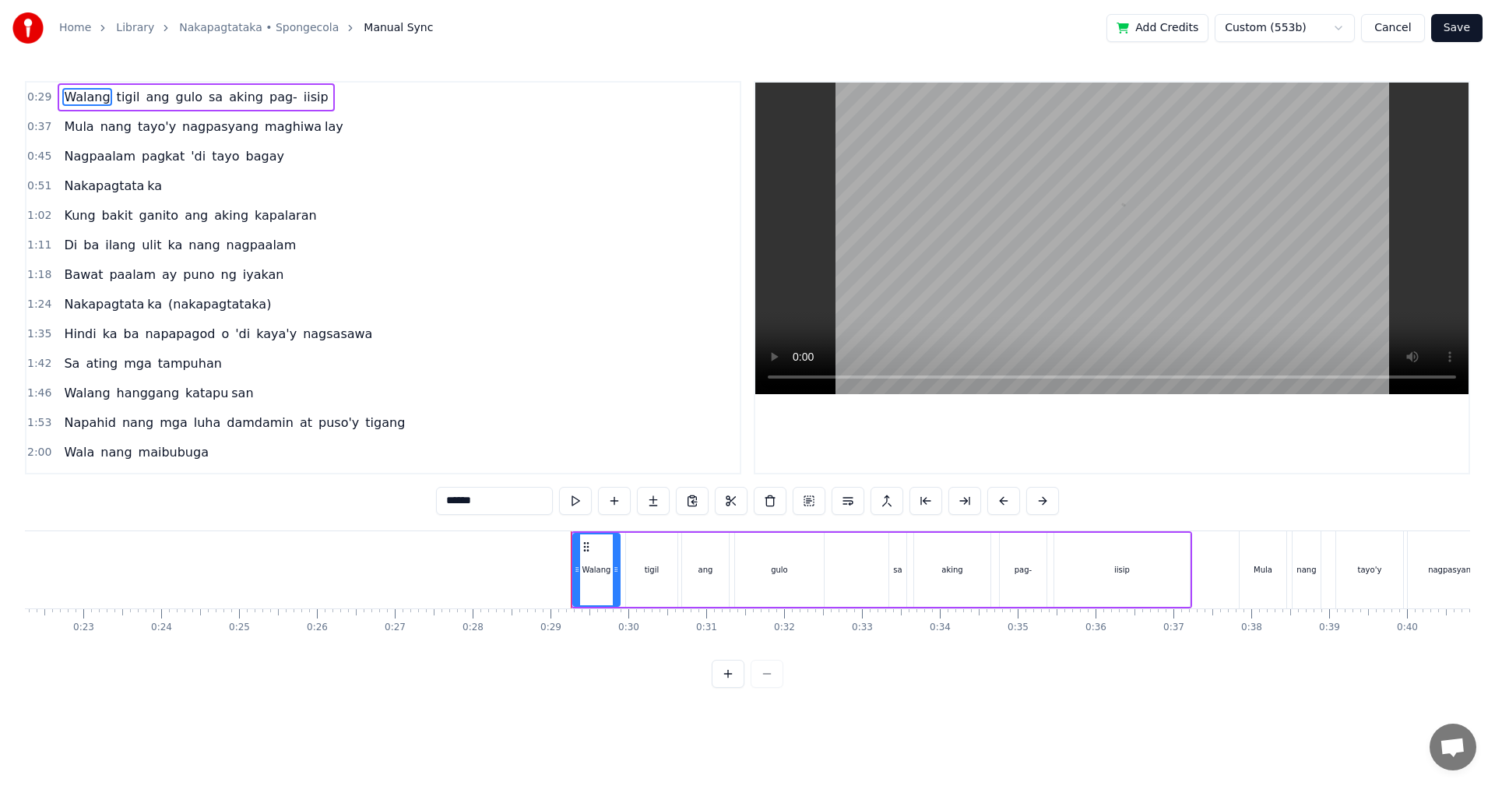
scroll to position [0, 2200]
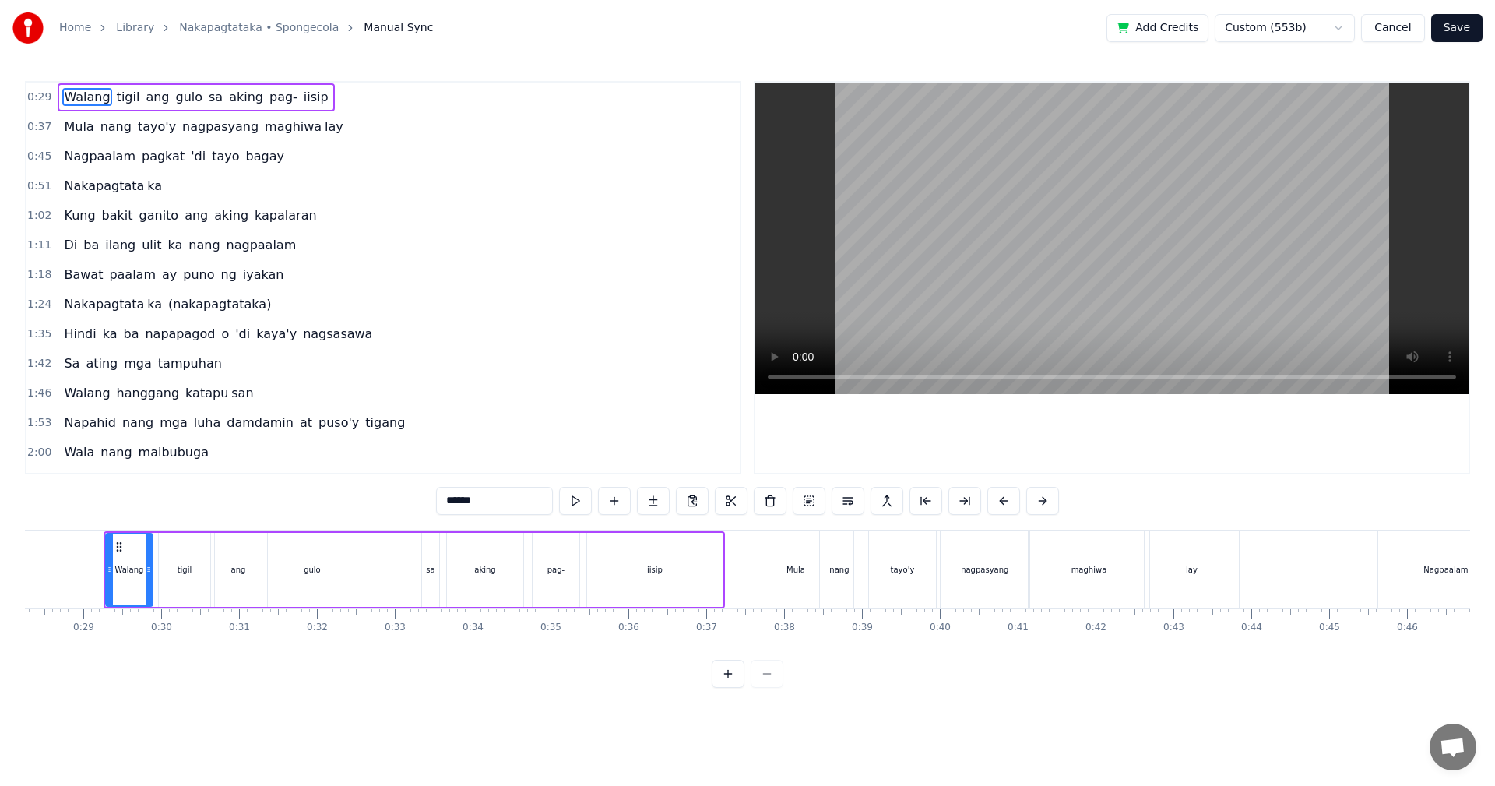
click at [123, 582] on div "Walang" at bounding box center [129, 569] width 45 height 71
drag, startPoint x: 149, startPoint y: 581, endPoint x: 160, endPoint y: 581, distance: 10.9
click at [160, 581] on div at bounding box center [160, 569] width 6 height 71
drag, startPoint x: 107, startPoint y: 581, endPoint x: 123, endPoint y: 581, distance: 15.6
click at [123, 581] on div at bounding box center [125, 569] width 6 height 71
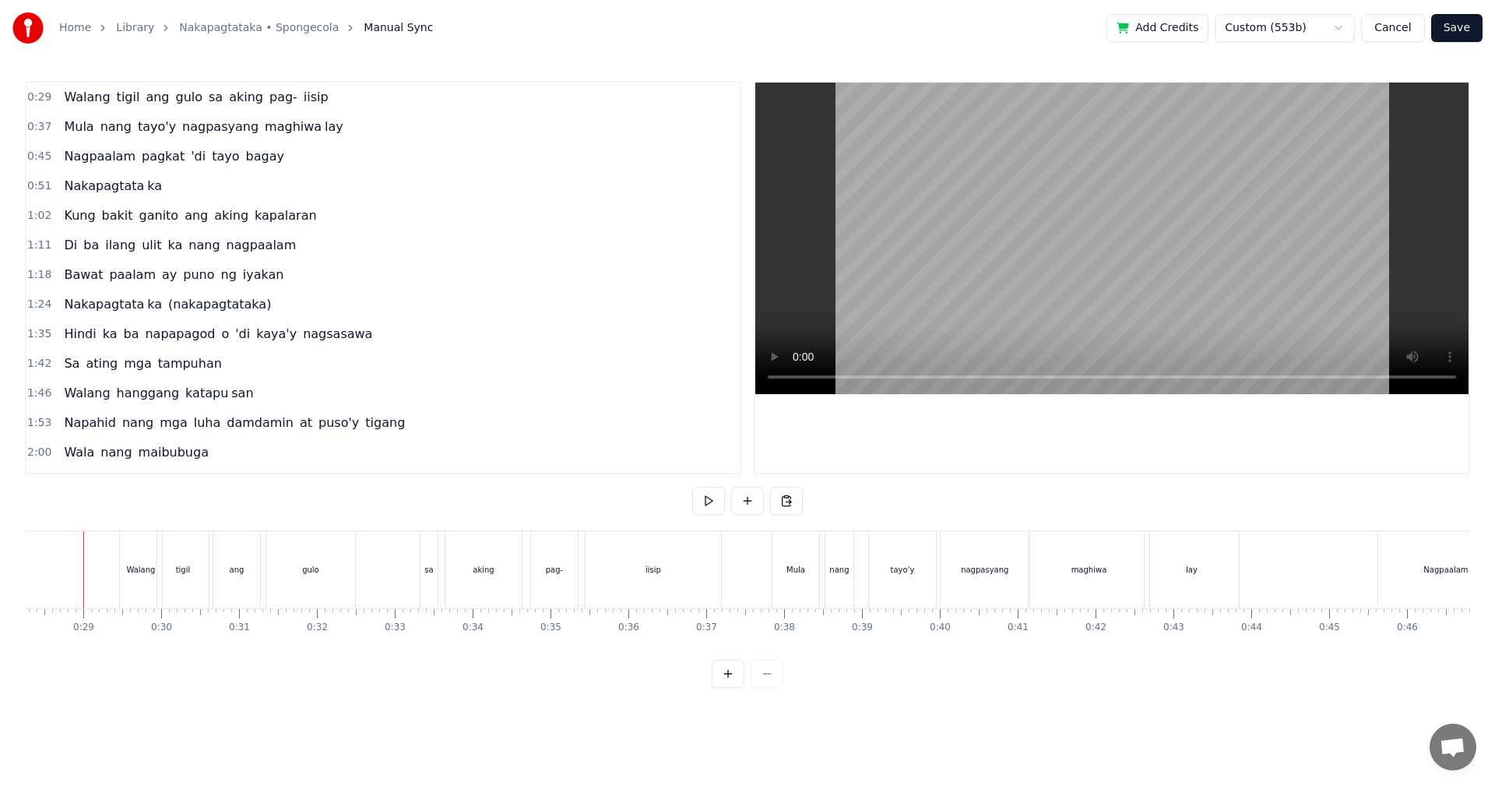
scroll to position [0, 2180]
click at [1464, 27] on button "Save" at bounding box center [1456, 28] width 51 height 28
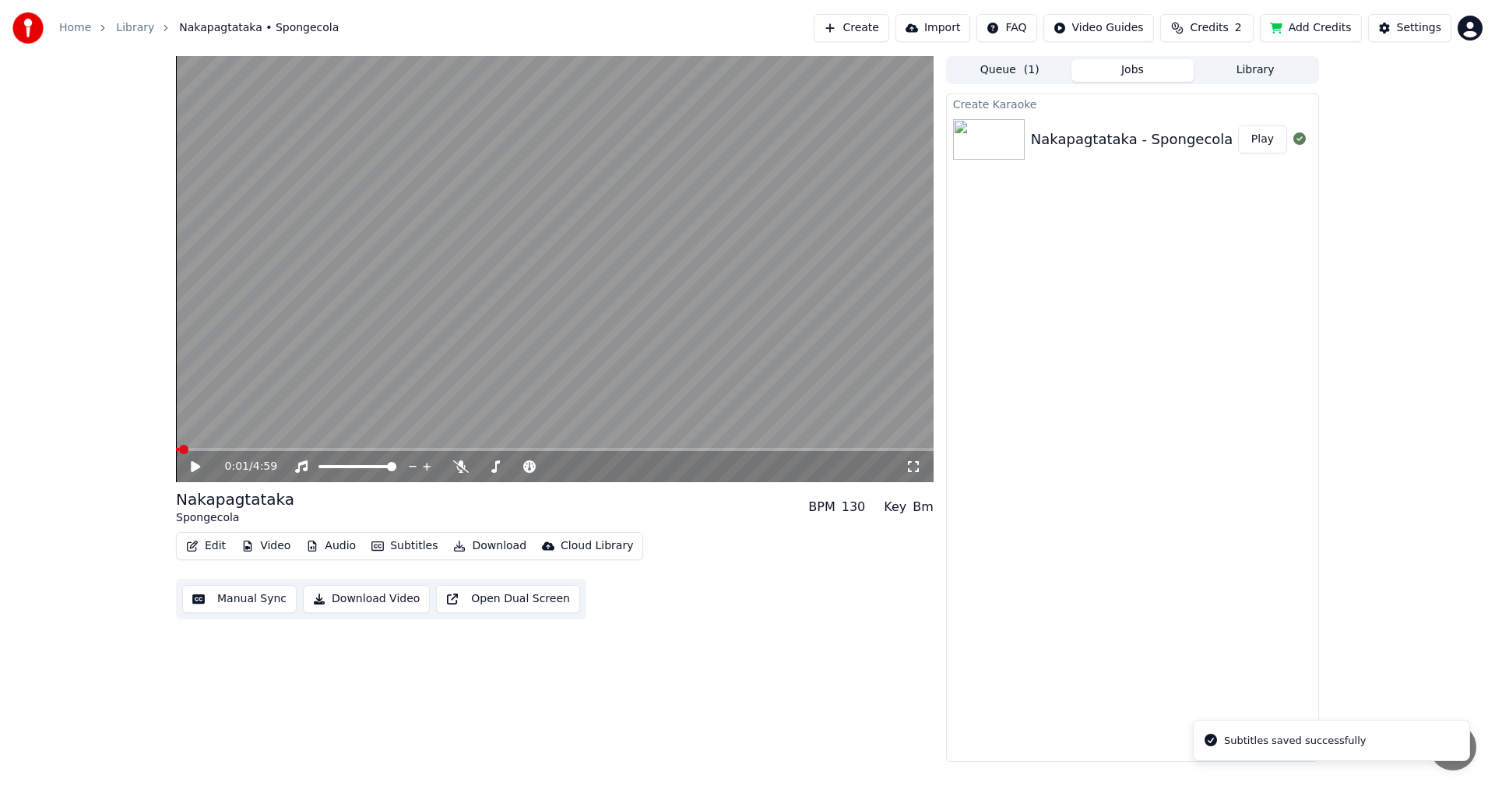
click at [410, 452] on div "0:01 / 4:59" at bounding box center [555, 466] width 758 height 31
click at [410, 449] on span at bounding box center [555, 449] width 758 height 3
click at [507, 445] on span at bounding box center [508, 449] width 9 height 9
click at [202, 466] on icon at bounding box center [206, 466] width 37 height 12
click at [234, 596] on button "Manual Sync" at bounding box center [239, 599] width 114 height 28
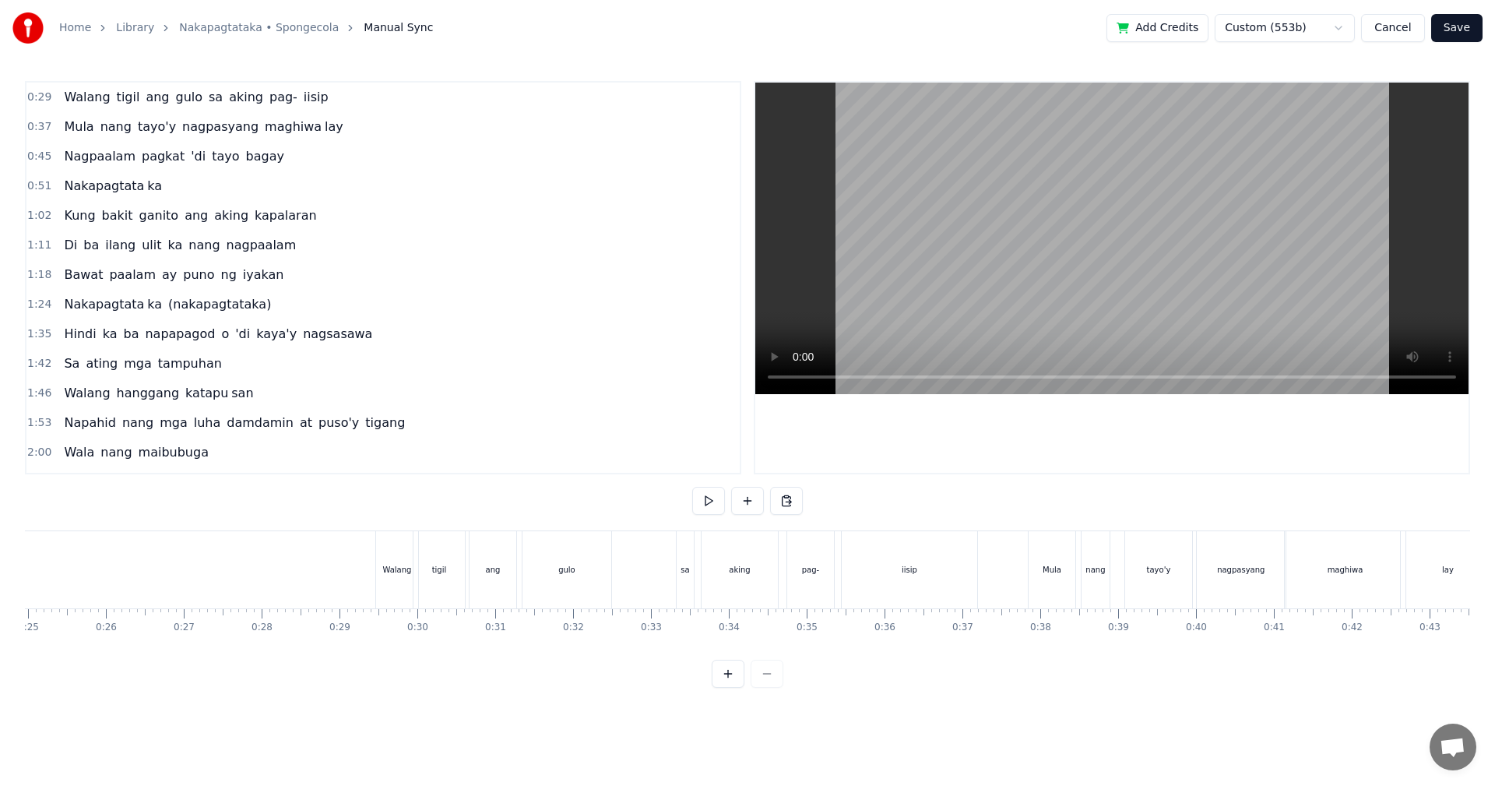
scroll to position [0, 1956]
click at [371, 588] on div "Walang" at bounding box center [385, 569] width 42 height 77
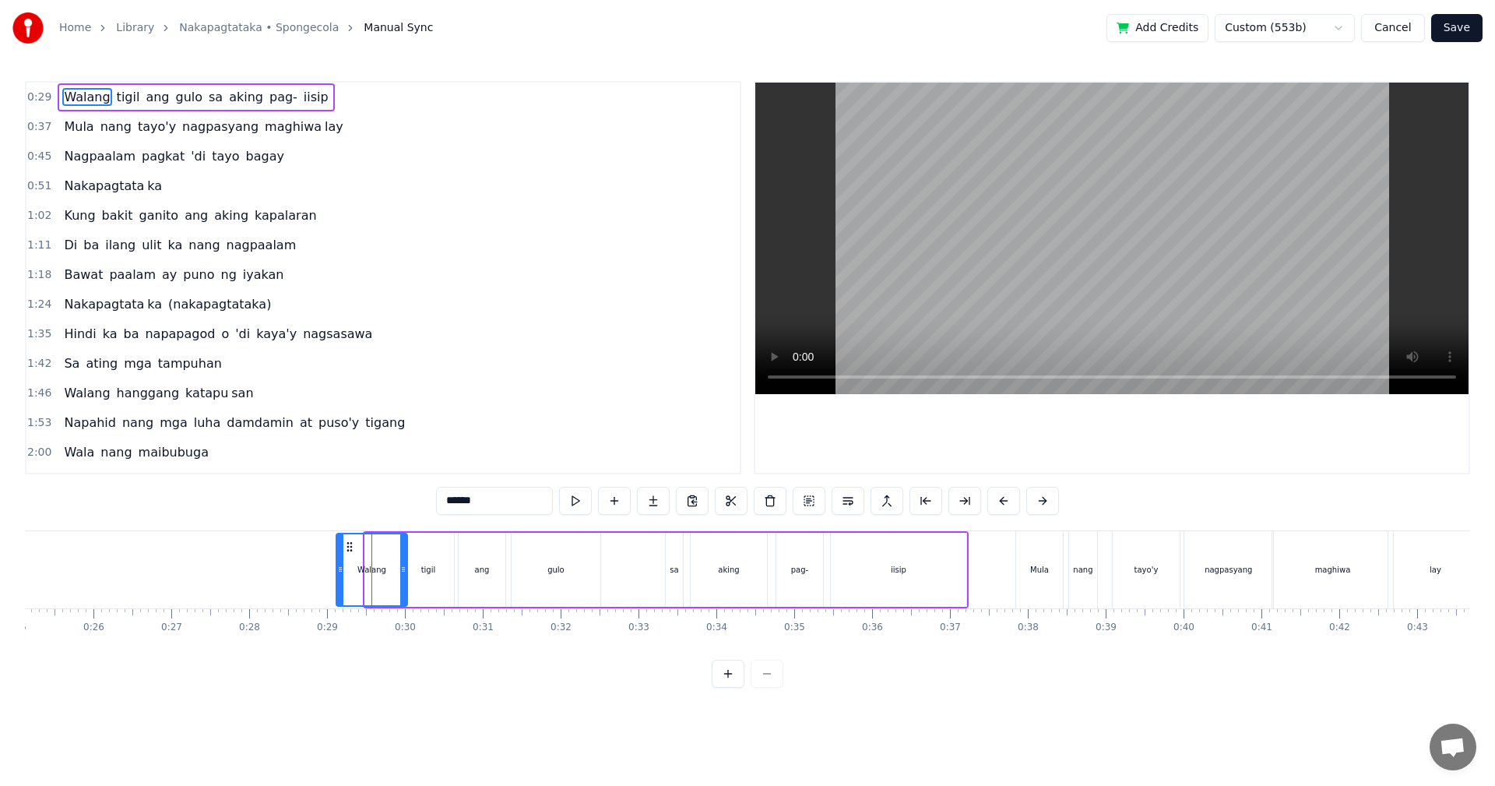
drag, startPoint x: 365, startPoint y: 586, endPoint x: 336, endPoint y: 586, distance: 28.8
click at [337, 586] on div at bounding box center [340, 569] width 6 height 71
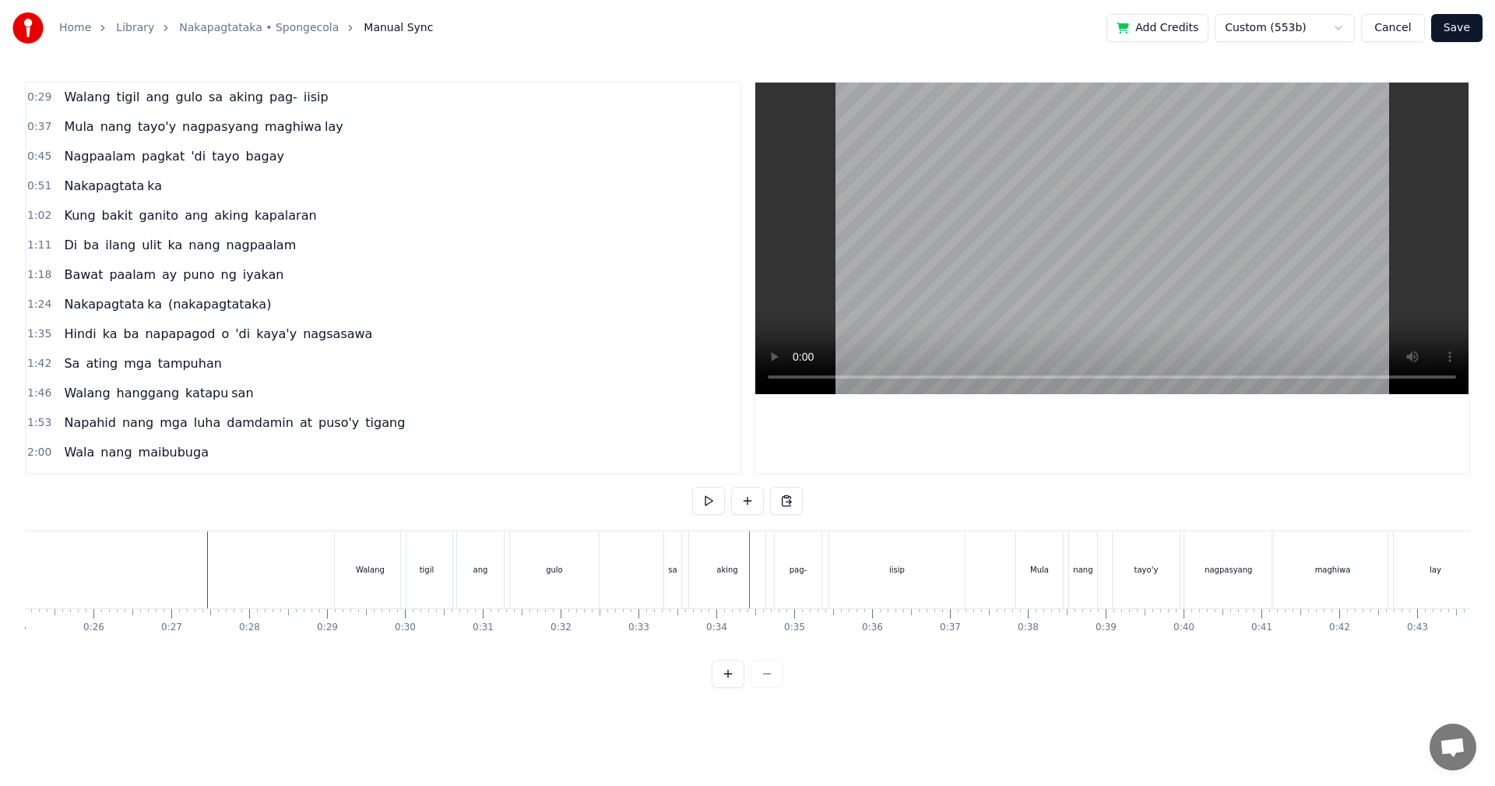
click at [357, 586] on div "Walang" at bounding box center [370, 569] width 71 height 77
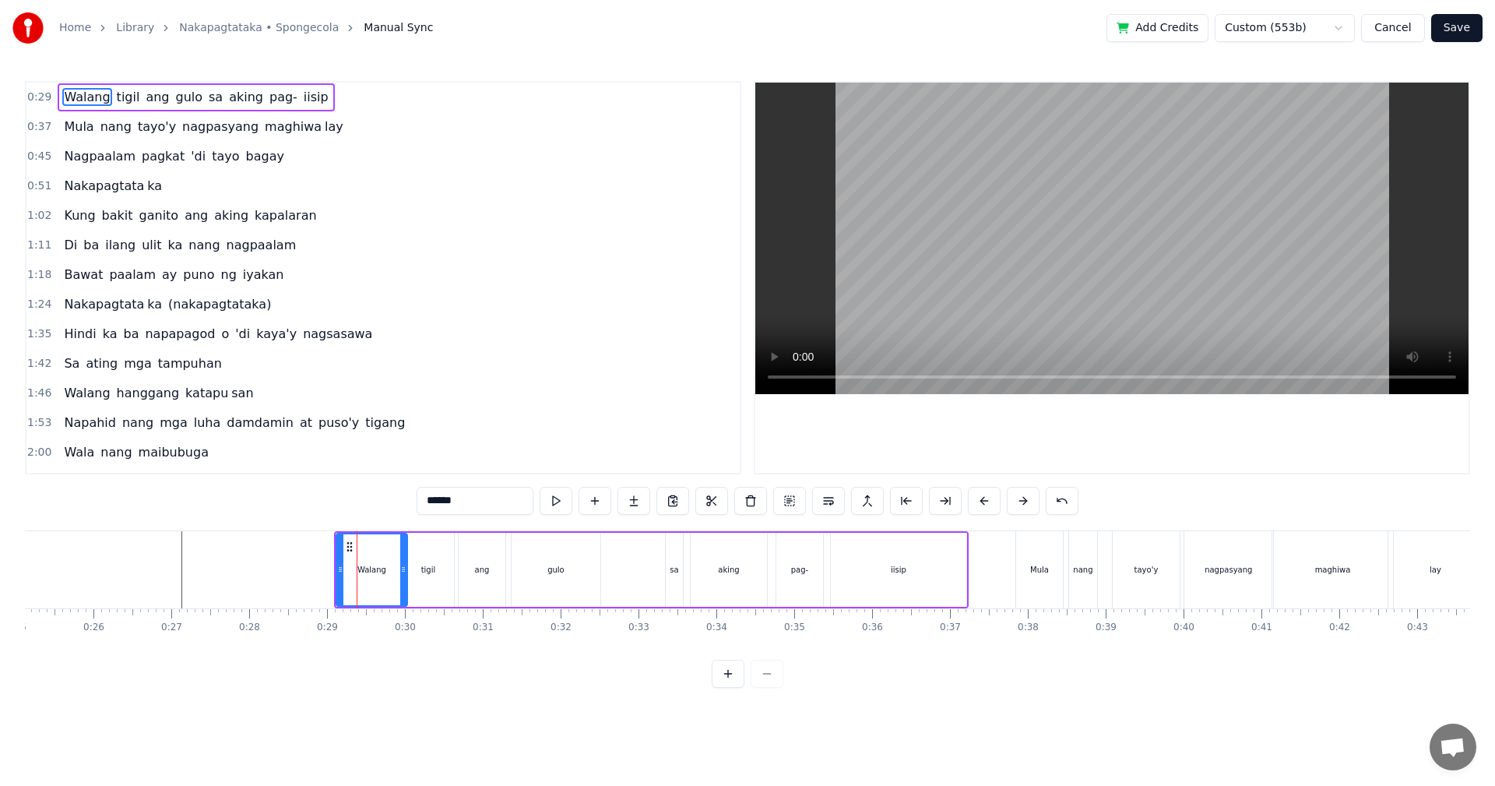
click at [336, 577] on div "Walang" at bounding box center [372, 570] width 72 height 74
drag, startPoint x: 338, startPoint y: 578, endPoint x: 327, endPoint y: 578, distance: 10.9
click at [327, 578] on div at bounding box center [330, 569] width 6 height 71
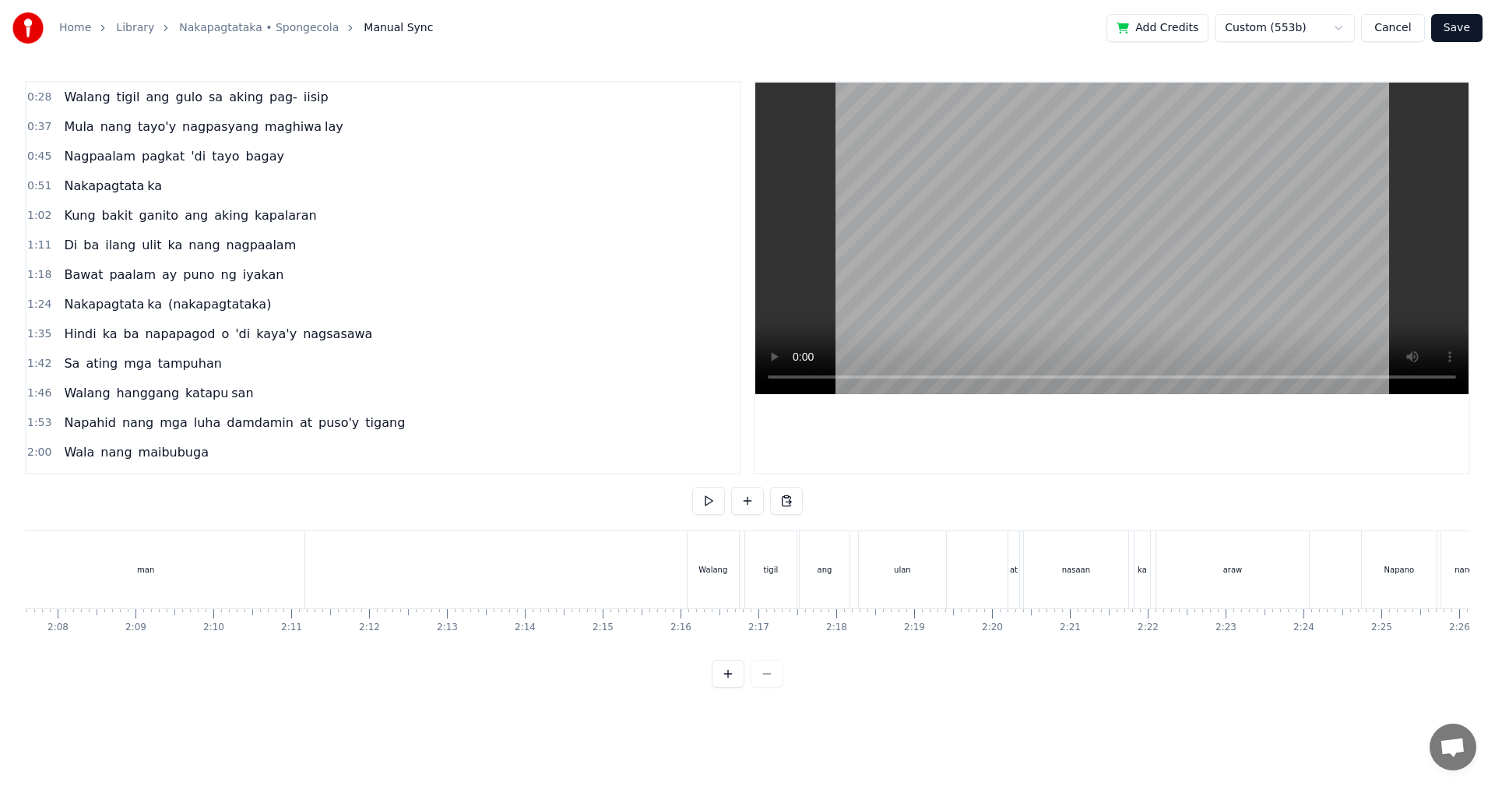
scroll to position [0, 10011]
click at [637, 589] on div "Walang" at bounding box center [635, 569] width 51 height 77
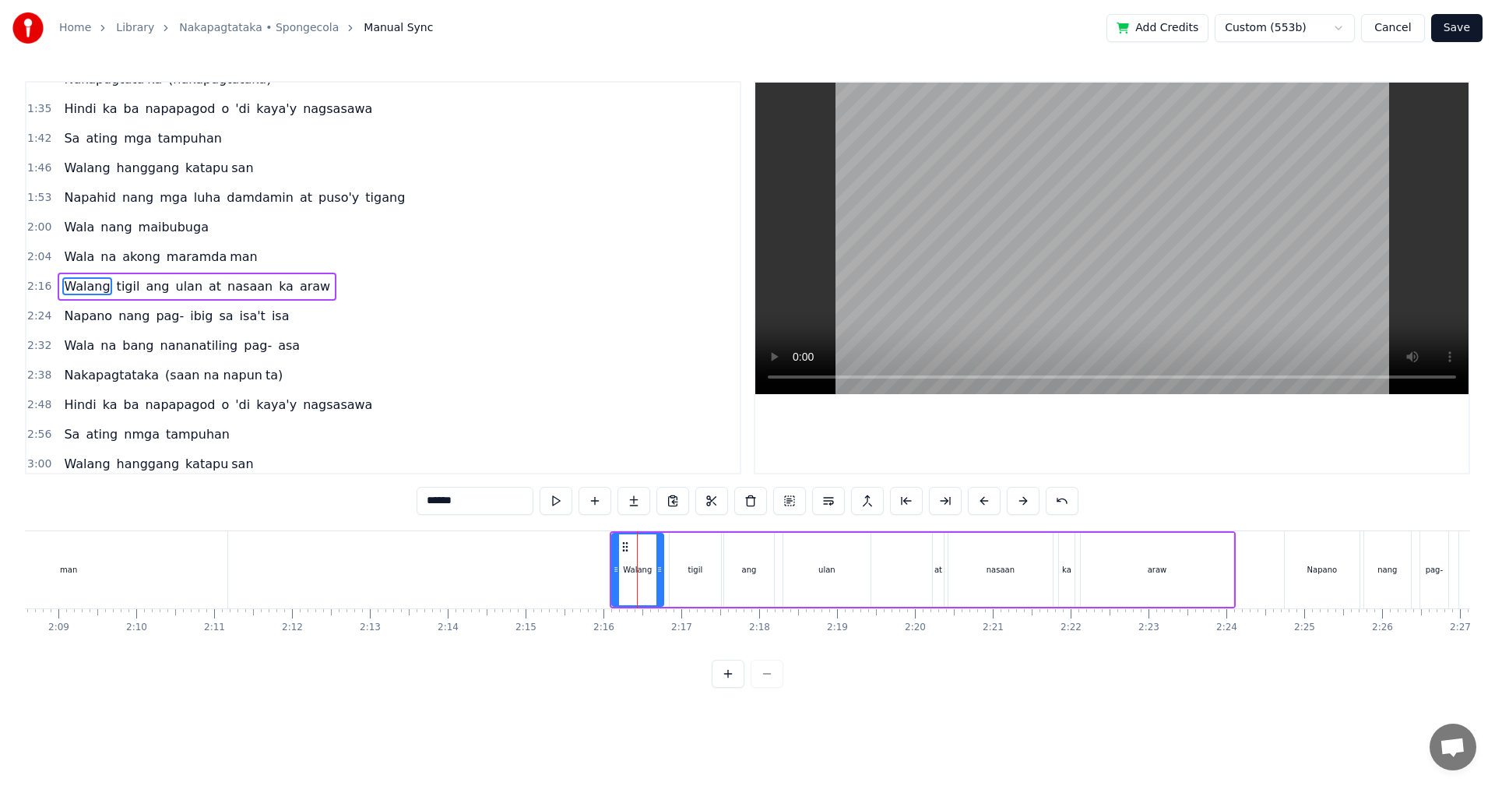
scroll to position [234, 0]
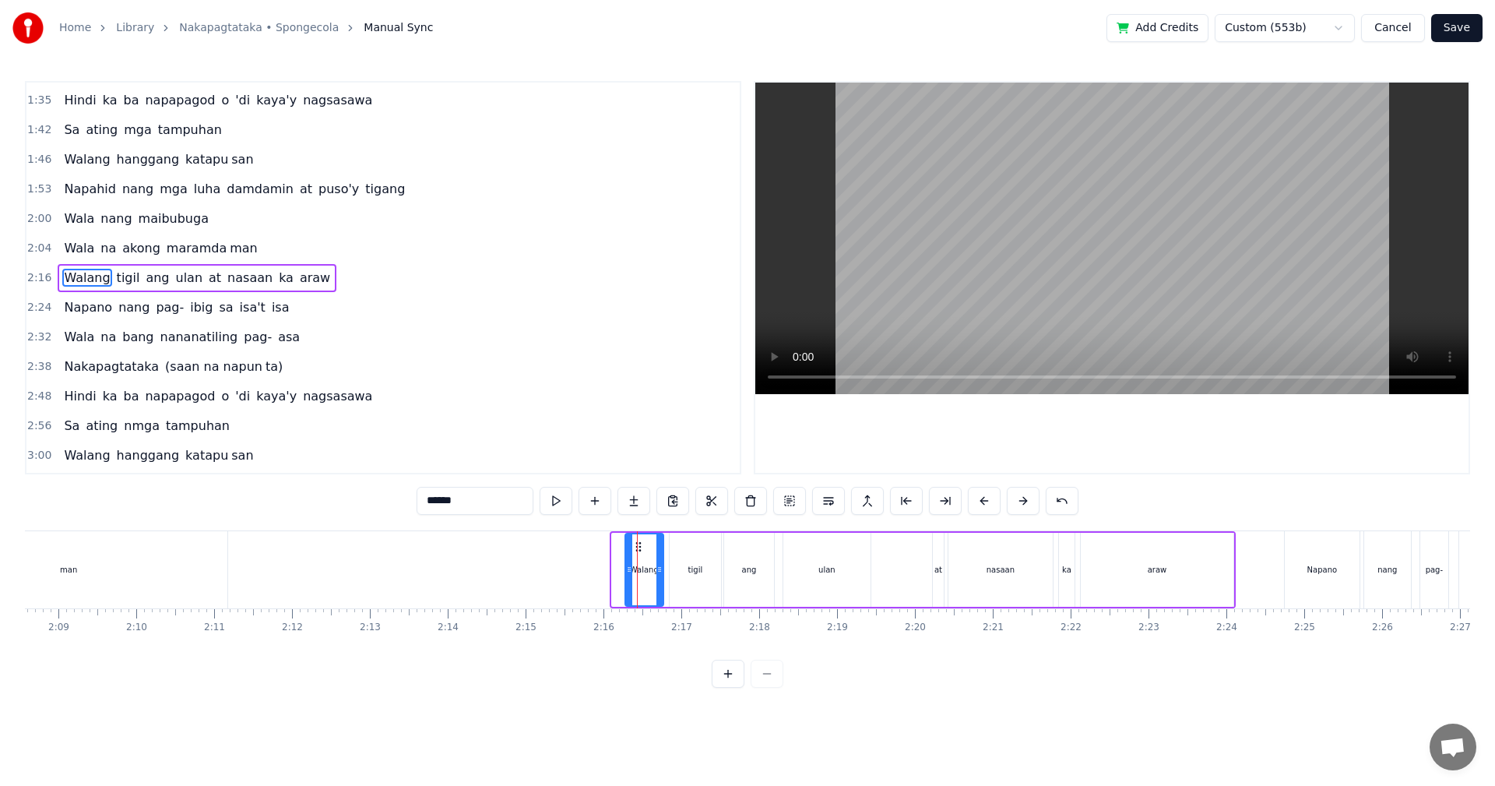
drag, startPoint x: 612, startPoint y: 584, endPoint x: 626, endPoint y: 586, distance: 14.2
click at [626, 586] on div at bounding box center [629, 569] width 6 height 71
click at [1468, 35] on button "Save" at bounding box center [1456, 28] width 51 height 28
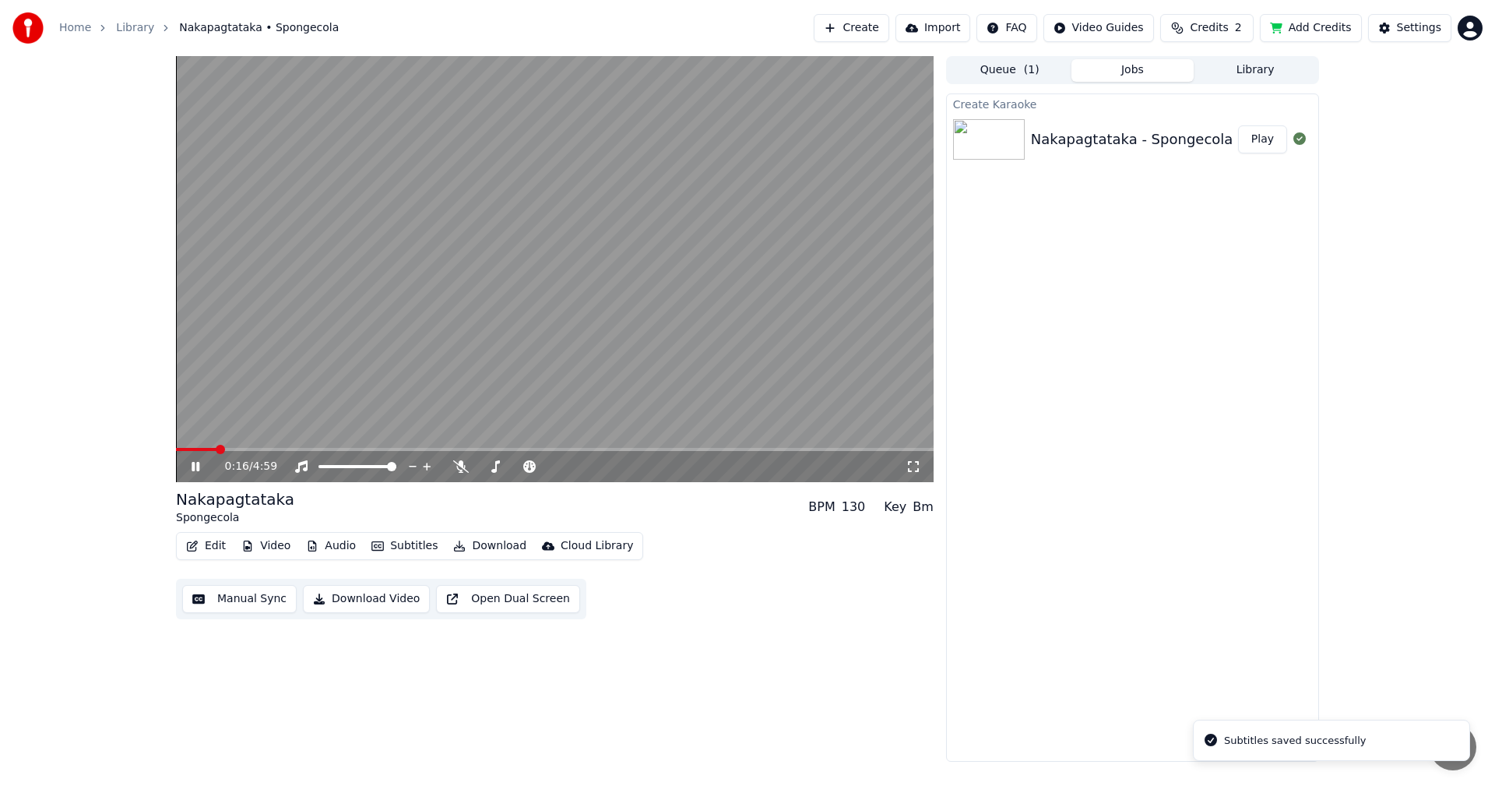
click at [216, 448] on span at bounding box center [555, 449] width 758 height 3
click at [243, 450] on span at bounding box center [555, 449] width 758 height 3
click at [247, 602] on button "Manual Sync" at bounding box center [239, 599] width 114 height 28
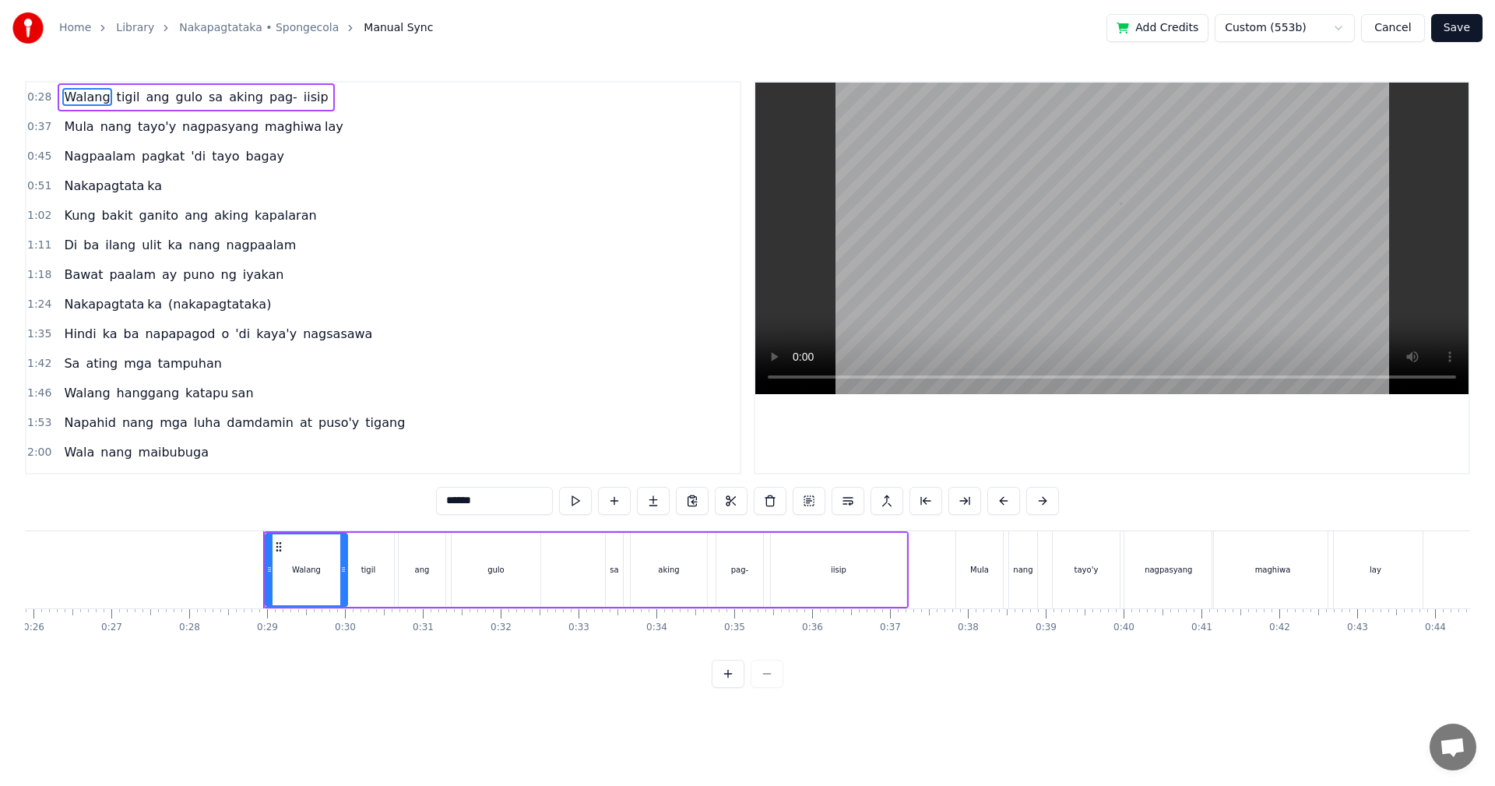
scroll to position [0, 2176]
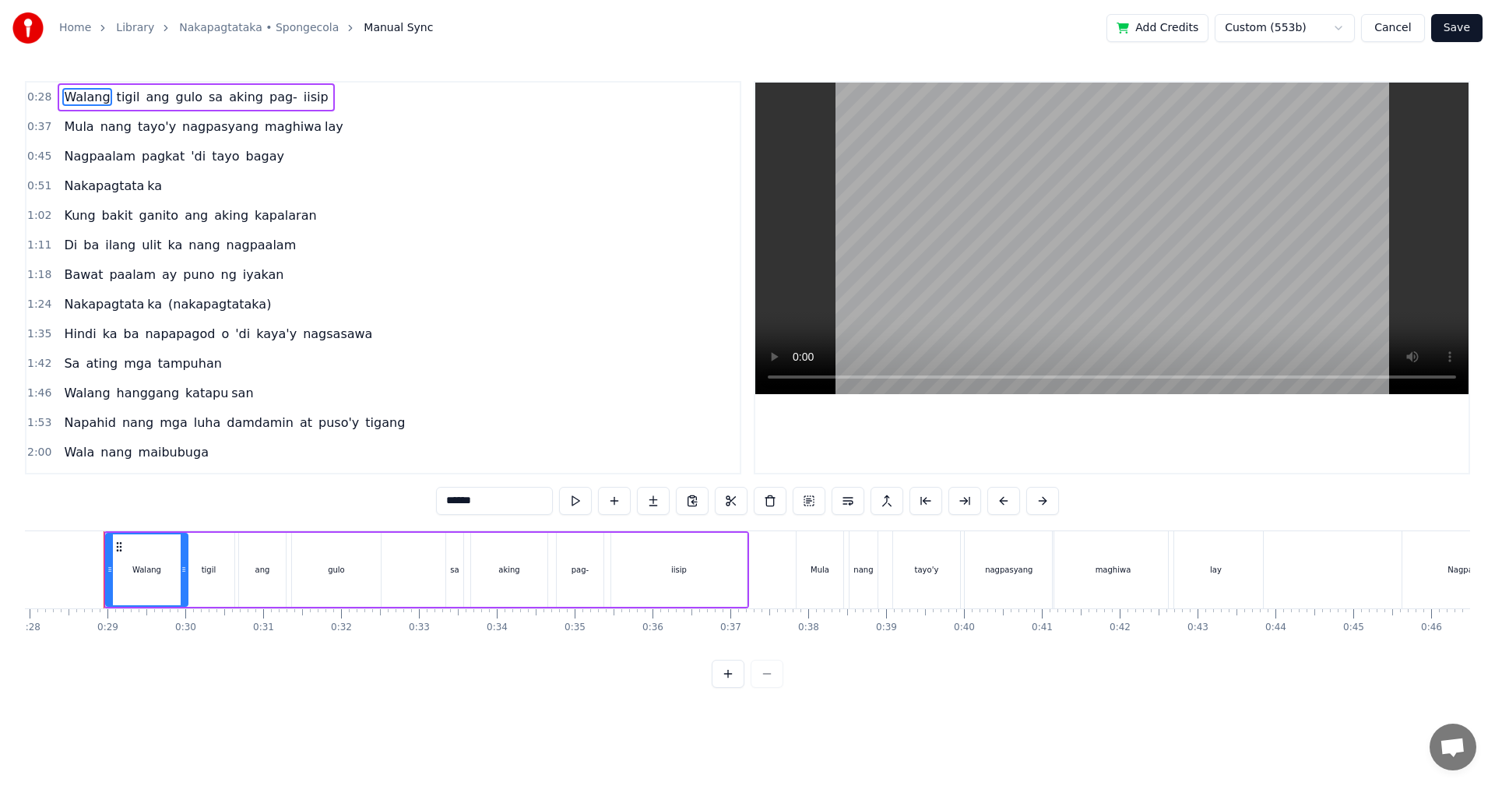
click at [158, 585] on div "Walang" at bounding box center [147, 569] width 80 height 71
drag, startPoint x: 107, startPoint y: 578, endPoint x: 116, endPoint y: 578, distance: 8.6
click at [116, 578] on div at bounding box center [118, 569] width 6 height 71
click at [1476, 23] on button "Save" at bounding box center [1456, 28] width 51 height 28
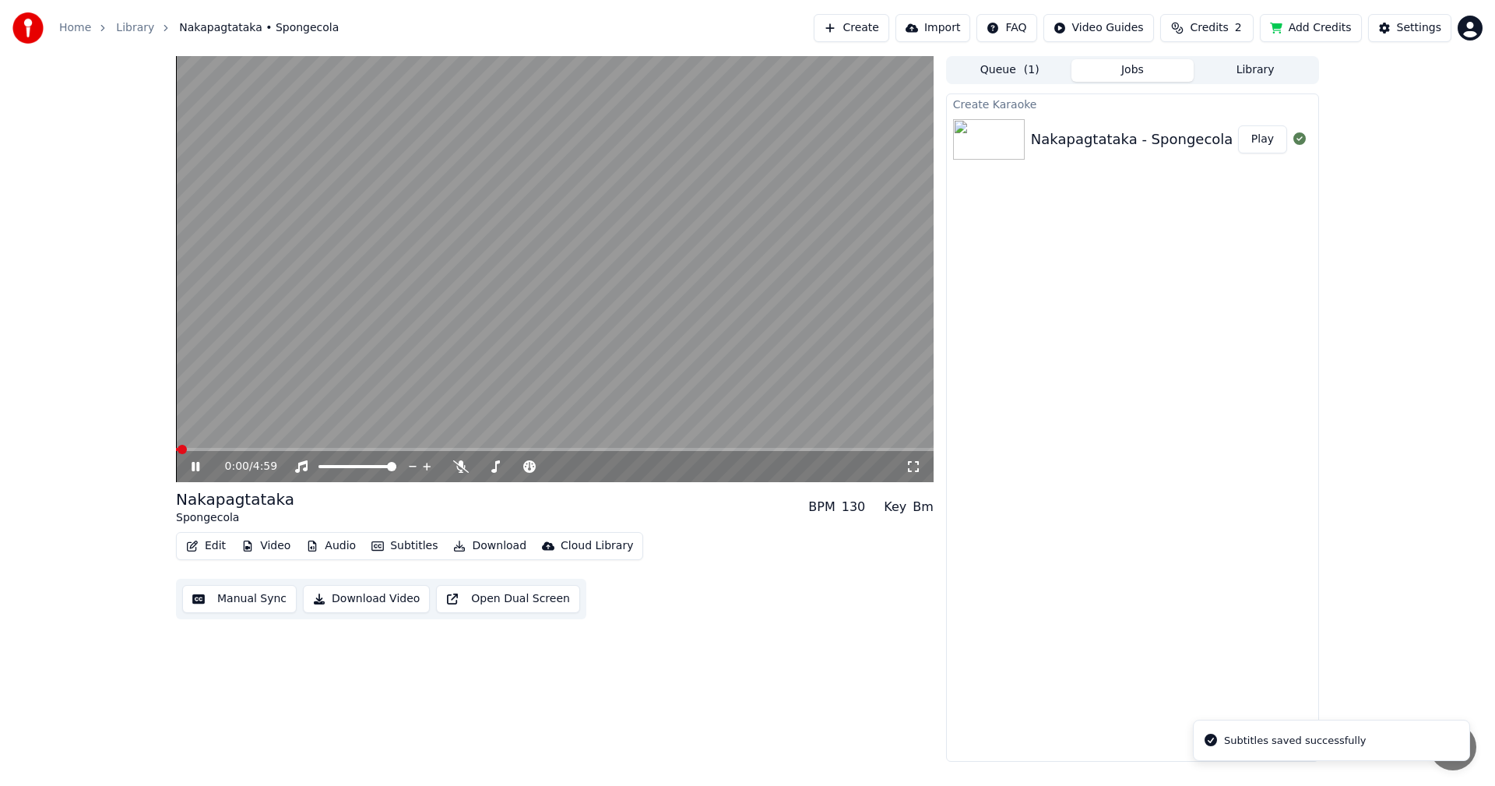
click at [250, 449] on span at bounding box center [555, 449] width 758 height 3
click at [241, 449] on span at bounding box center [209, 449] width 66 height 3
click at [234, 451] on span at bounding box center [209, 449] width 66 height 3
click at [238, 452] on span at bounding box center [242, 449] width 9 height 9
click at [508, 452] on span at bounding box center [508, 449] width 9 height 9
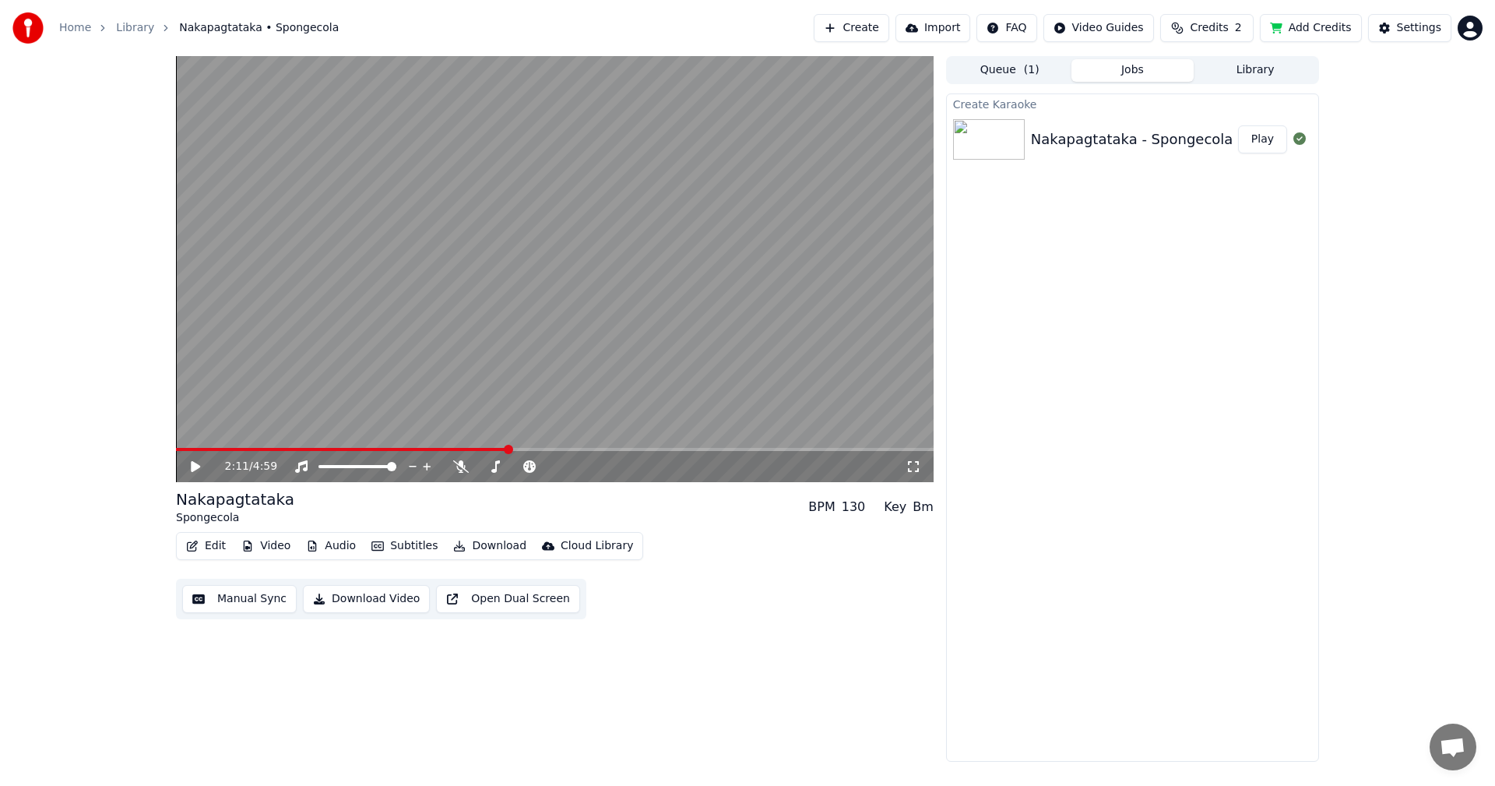
drag, startPoint x: 190, startPoint y: 467, endPoint x: 252, endPoint y: 505, distance: 72.4
click at [191, 467] on icon at bounding box center [206, 466] width 37 height 12
click at [243, 600] on button "Manual Sync" at bounding box center [239, 599] width 114 height 28
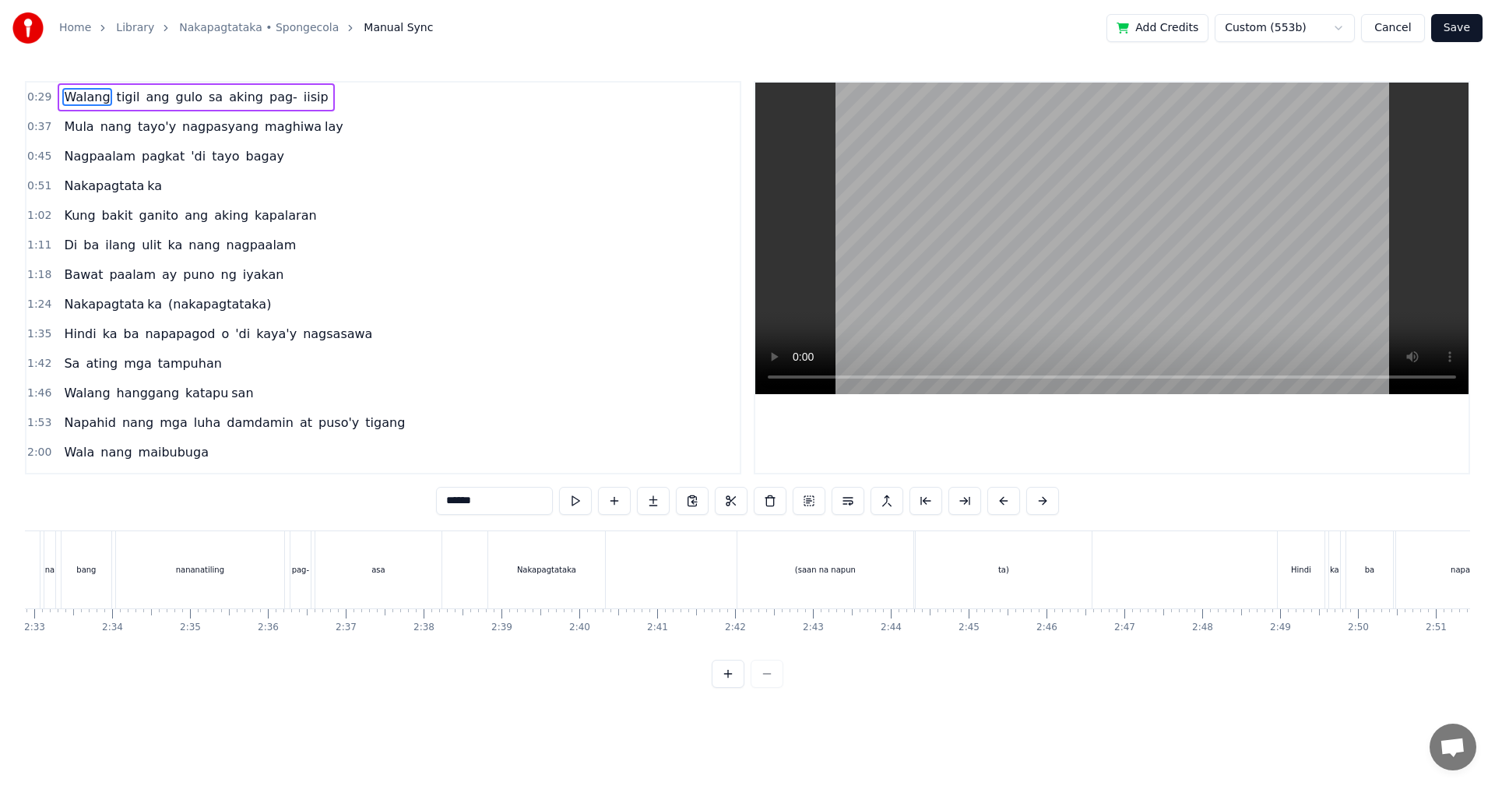
scroll to position [0, 11915]
click at [547, 582] on div "Nakapagtataka" at bounding box center [535, 569] width 117 height 77
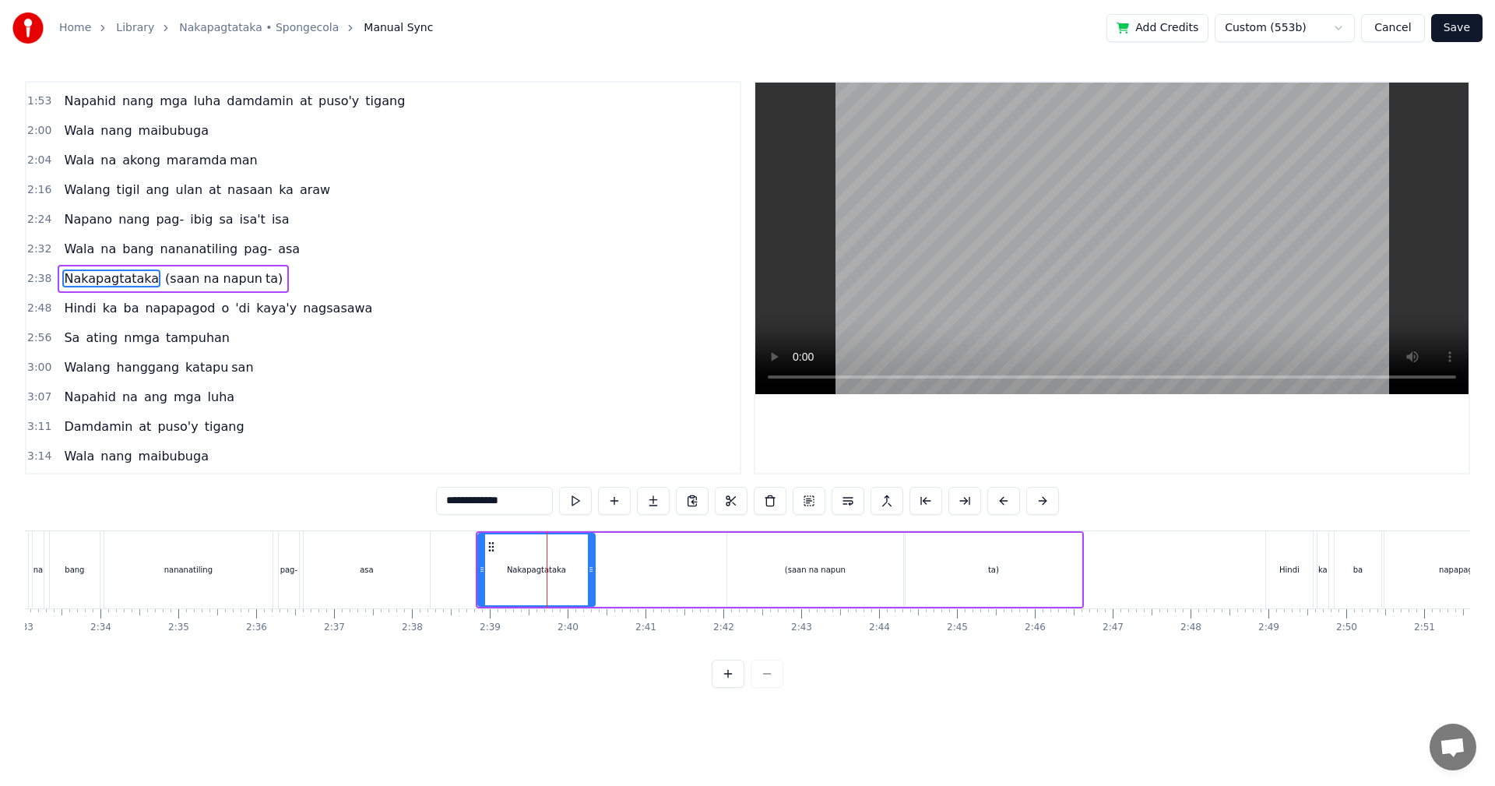
scroll to position [322, 0]
drag, startPoint x: 590, startPoint y: 579, endPoint x: 674, endPoint y: 579, distance: 83.3
click at [674, 579] on div at bounding box center [674, 569] width 6 height 71
drag, startPoint x: 837, startPoint y: 591, endPoint x: 846, endPoint y: 591, distance: 8.6
click at [838, 591] on div "(saan na napun" at bounding box center [815, 570] width 176 height 74
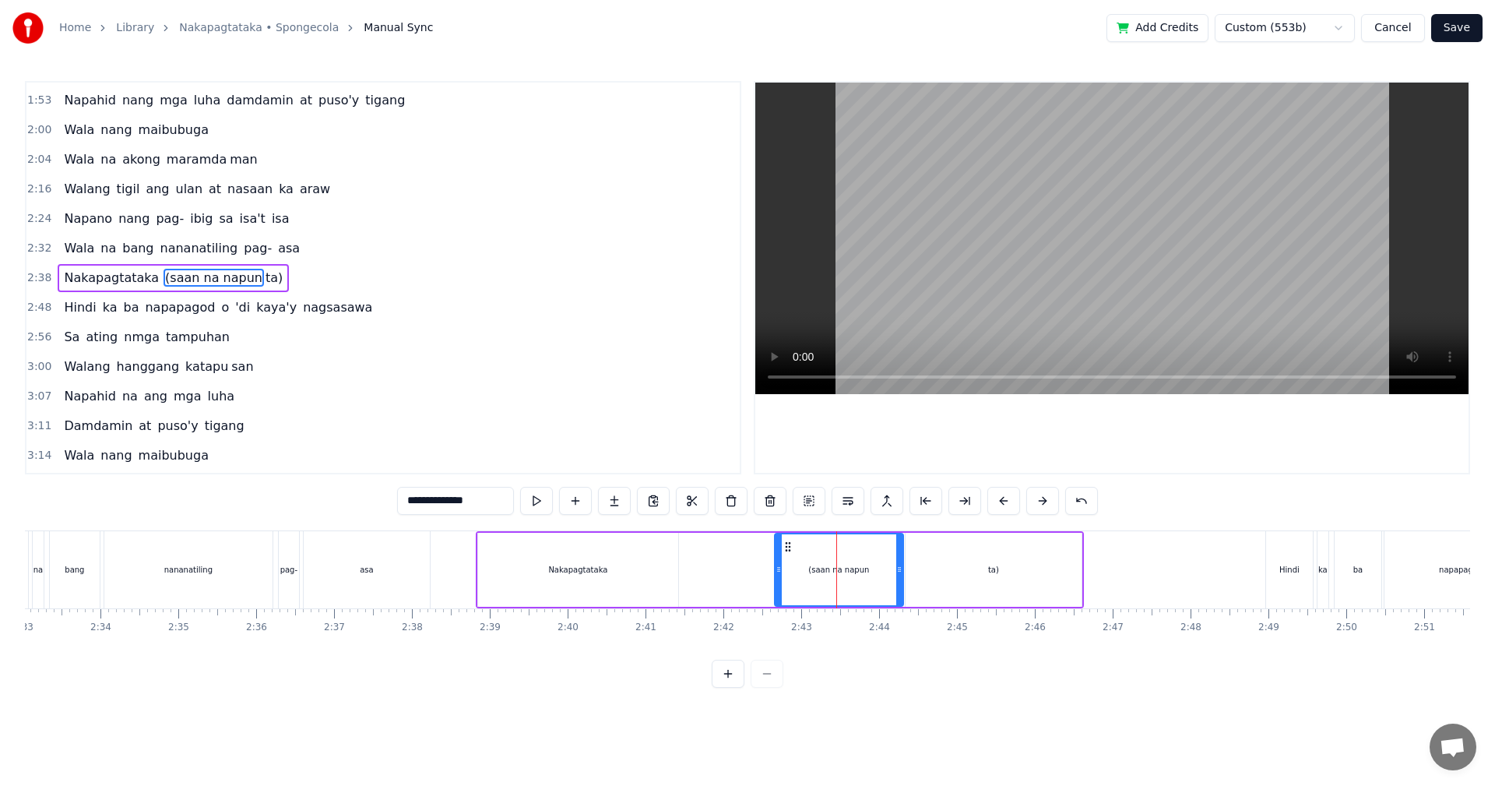
drag, startPoint x: 727, startPoint y: 583, endPoint x: 776, endPoint y: 579, distance: 49.3
click at [776, 579] on div at bounding box center [779, 569] width 6 height 71
drag, startPoint x: 899, startPoint y: 585, endPoint x: 945, endPoint y: 585, distance: 45.9
click at [945, 585] on div at bounding box center [943, 569] width 6 height 71
click at [1061, 579] on div "ta)" at bounding box center [994, 570] width 176 height 74
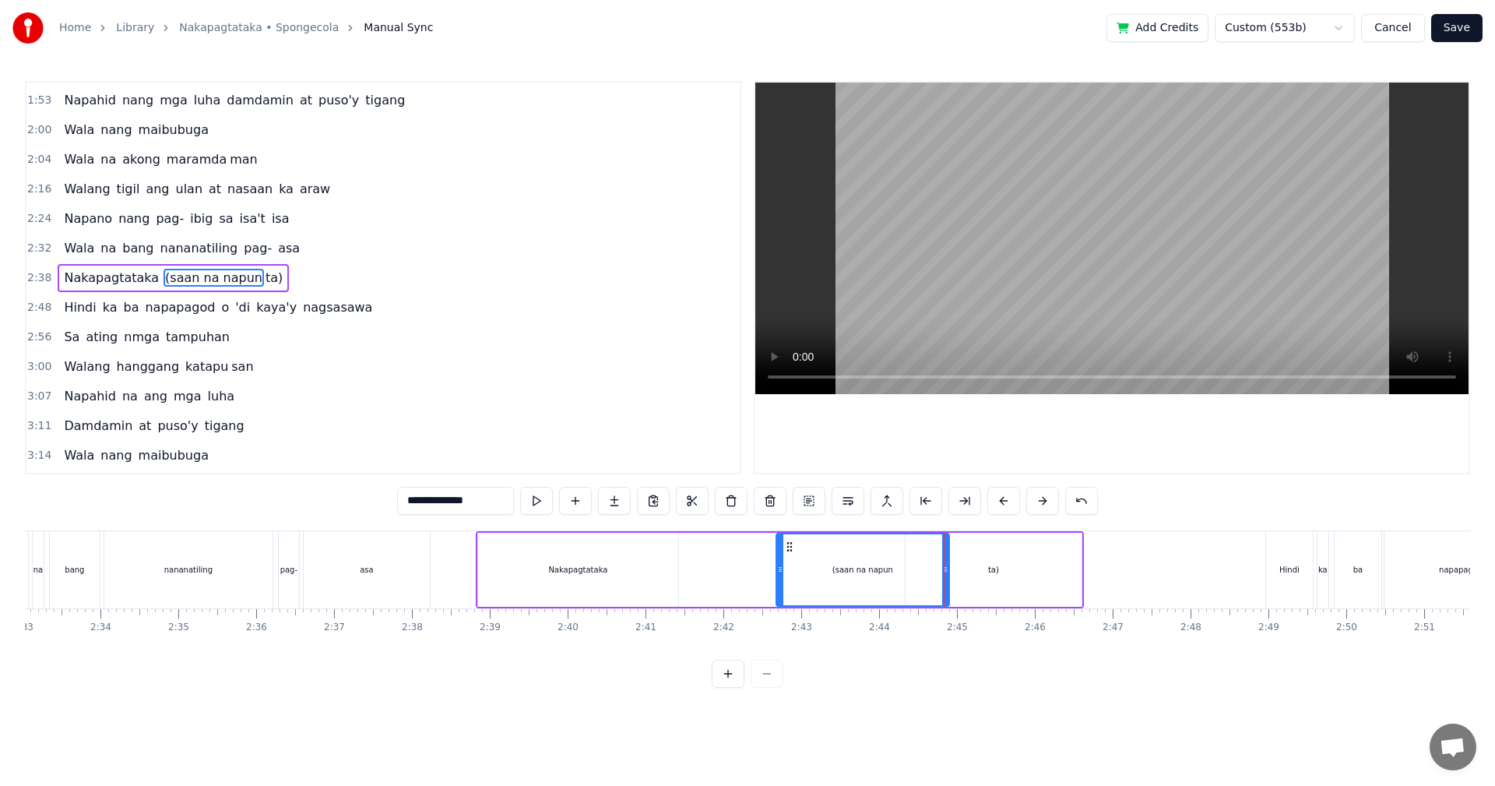
type input "***"
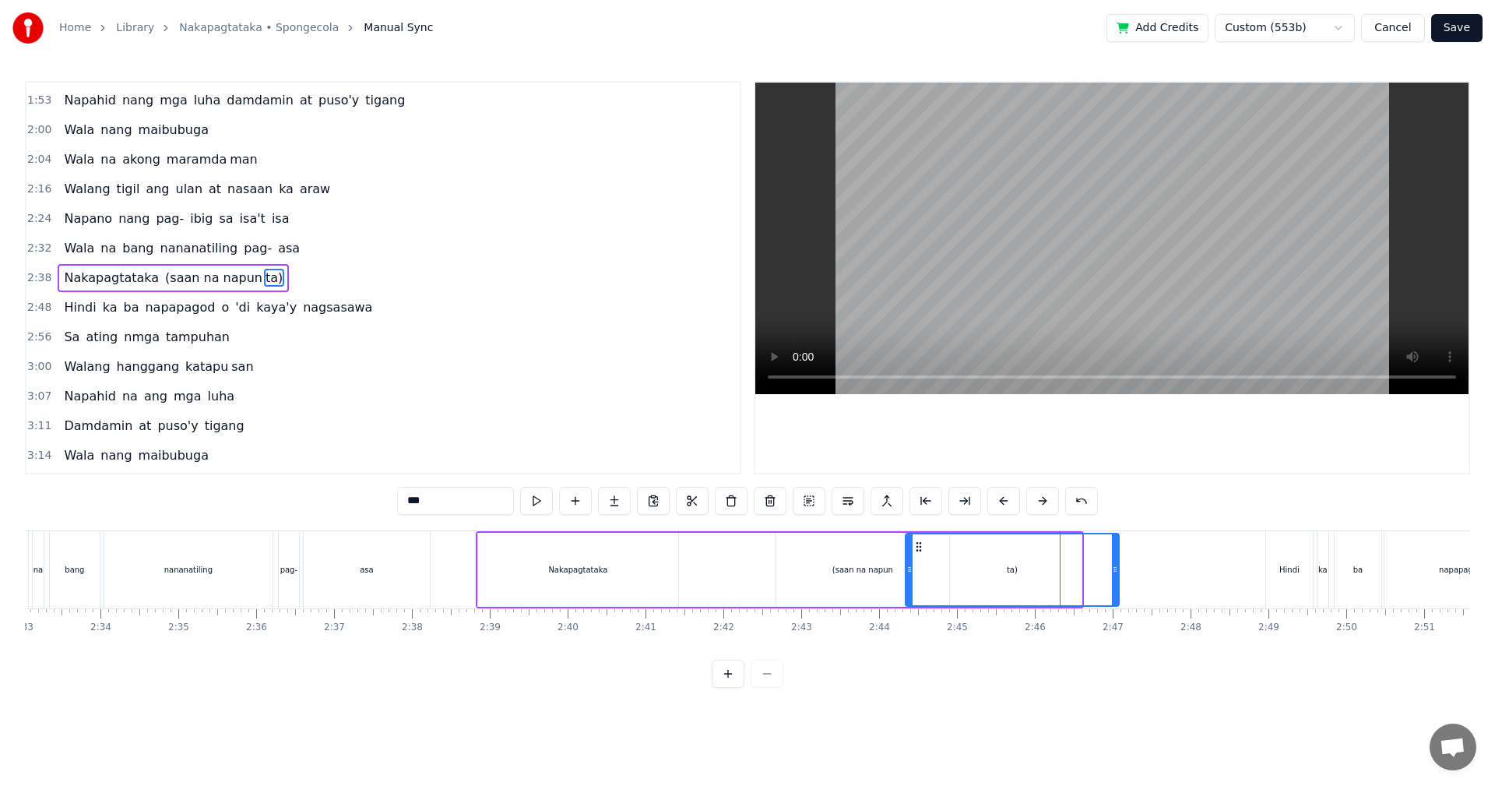
drag, startPoint x: 1078, startPoint y: 573, endPoint x: 1129, endPoint y: 575, distance: 50.7
click at [1118, 575] on div at bounding box center [1115, 569] width 6 height 71
click at [1465, 24] on button "Save" at bounding box center [1456, 28] width 51 height 28
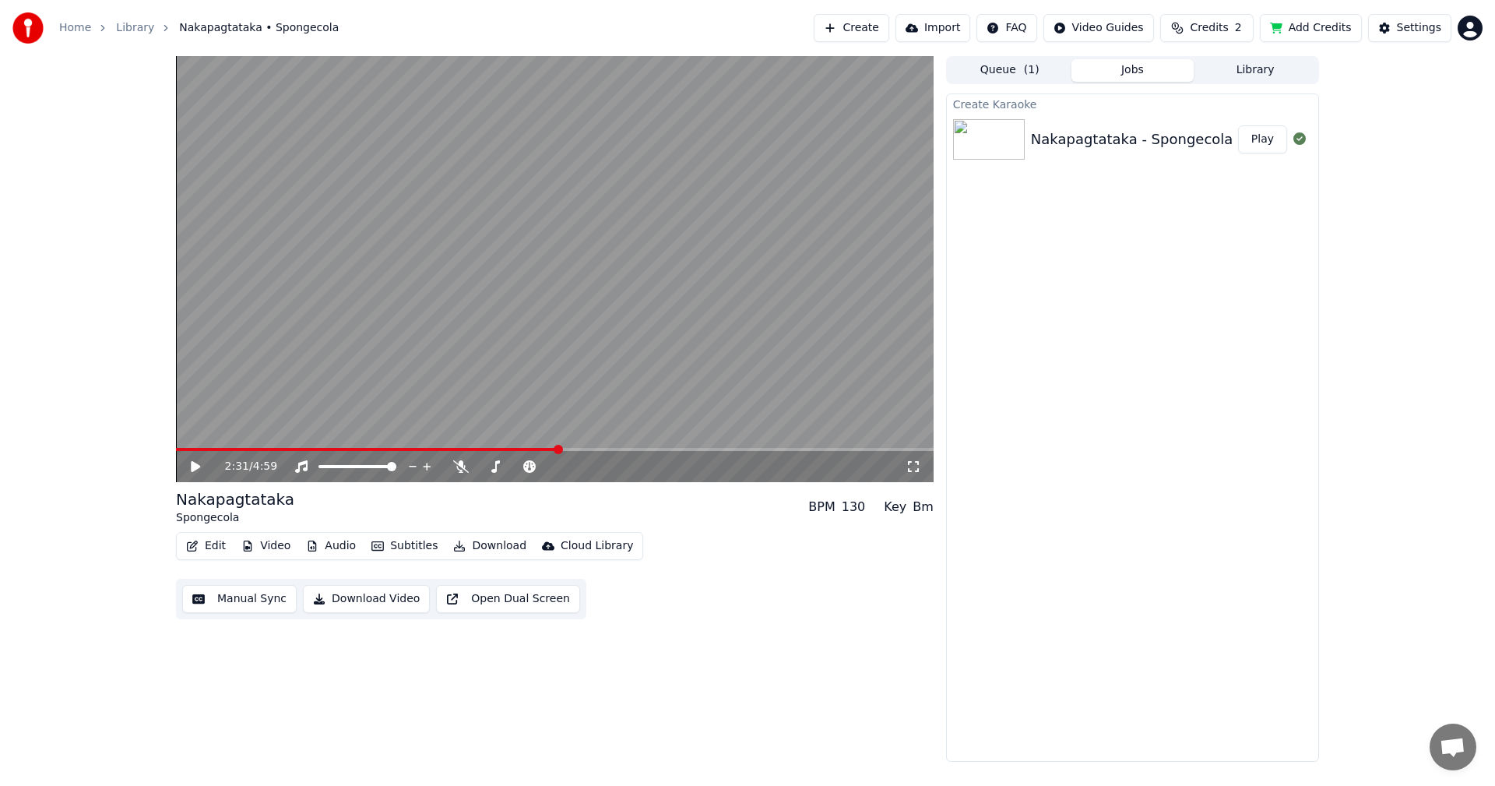
click at [557, 445] on span at bounding box center [558, 449] width 9 height 9
click at [188, 469] on icon at bounding box center [206, 466] width 37 height 12
click at [189, 466] on icon at bounding box center [206, 466] width 37 height 12
click at [250, 601] on button "Manual Sync" at bounding box center [239, 599] width 114 height 28
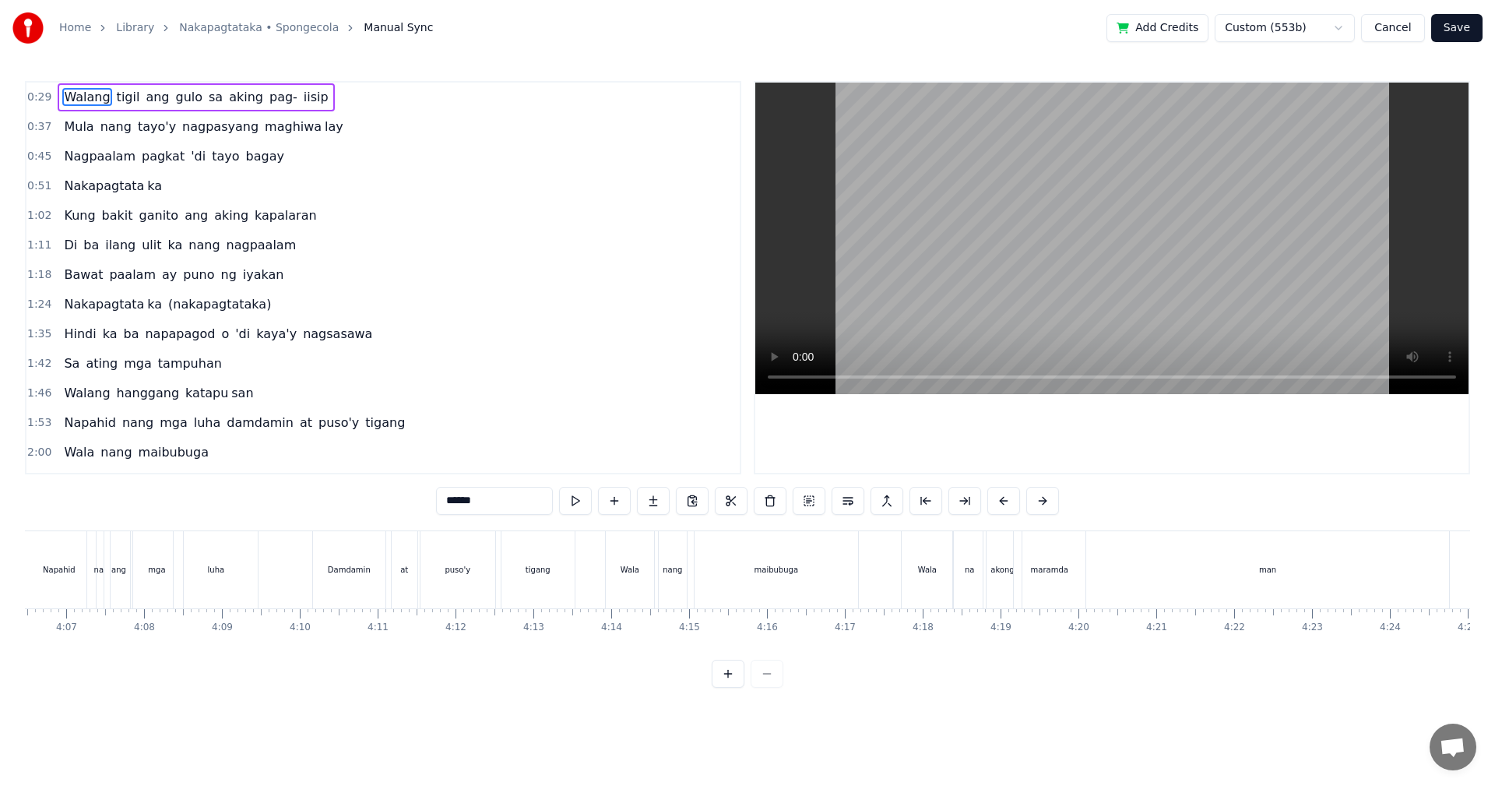
scroll to position [0, 19204]
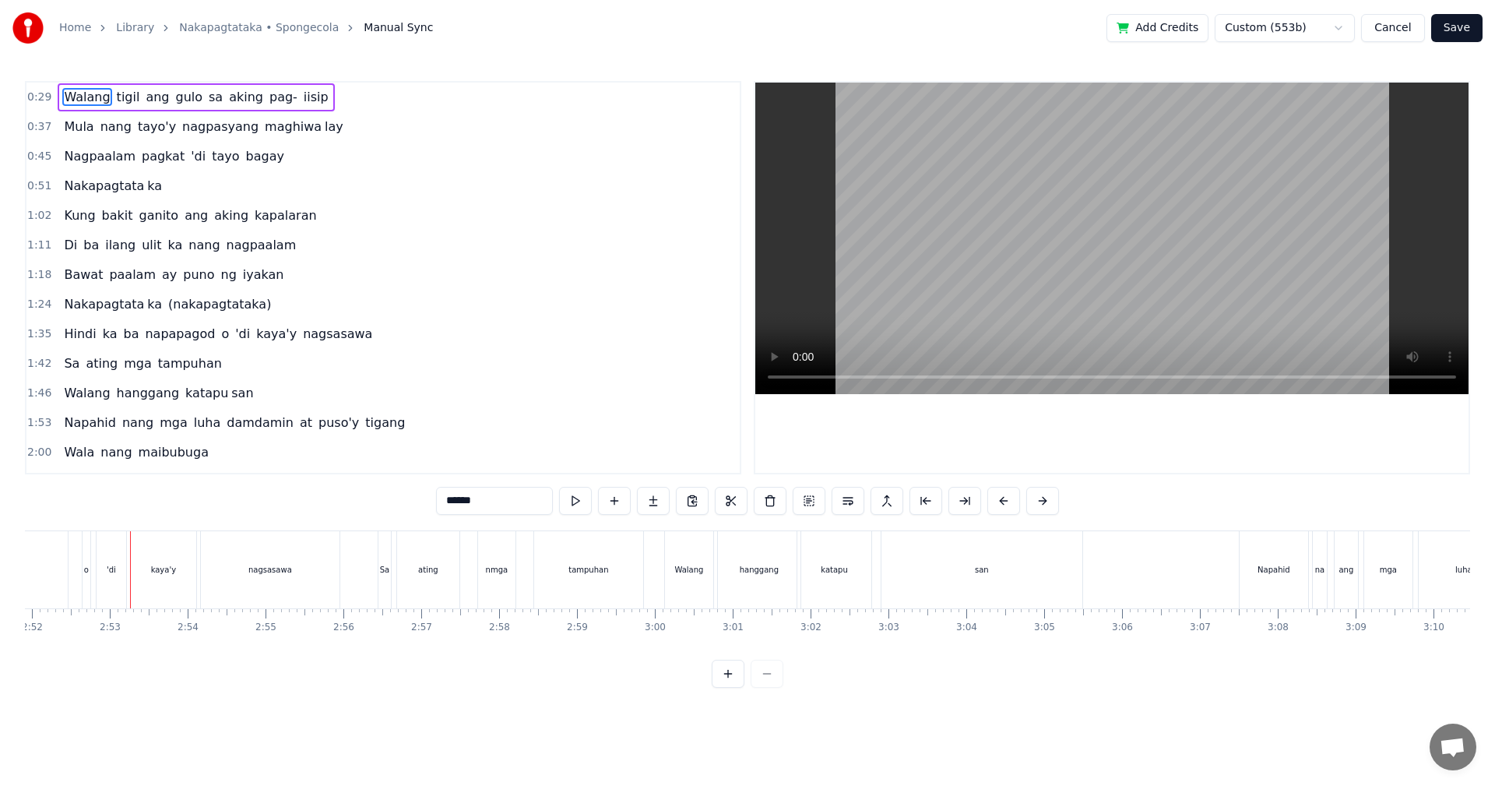
click at [501, 583] on div "nmga" at bounding box center [496, 569] width 37 height 77
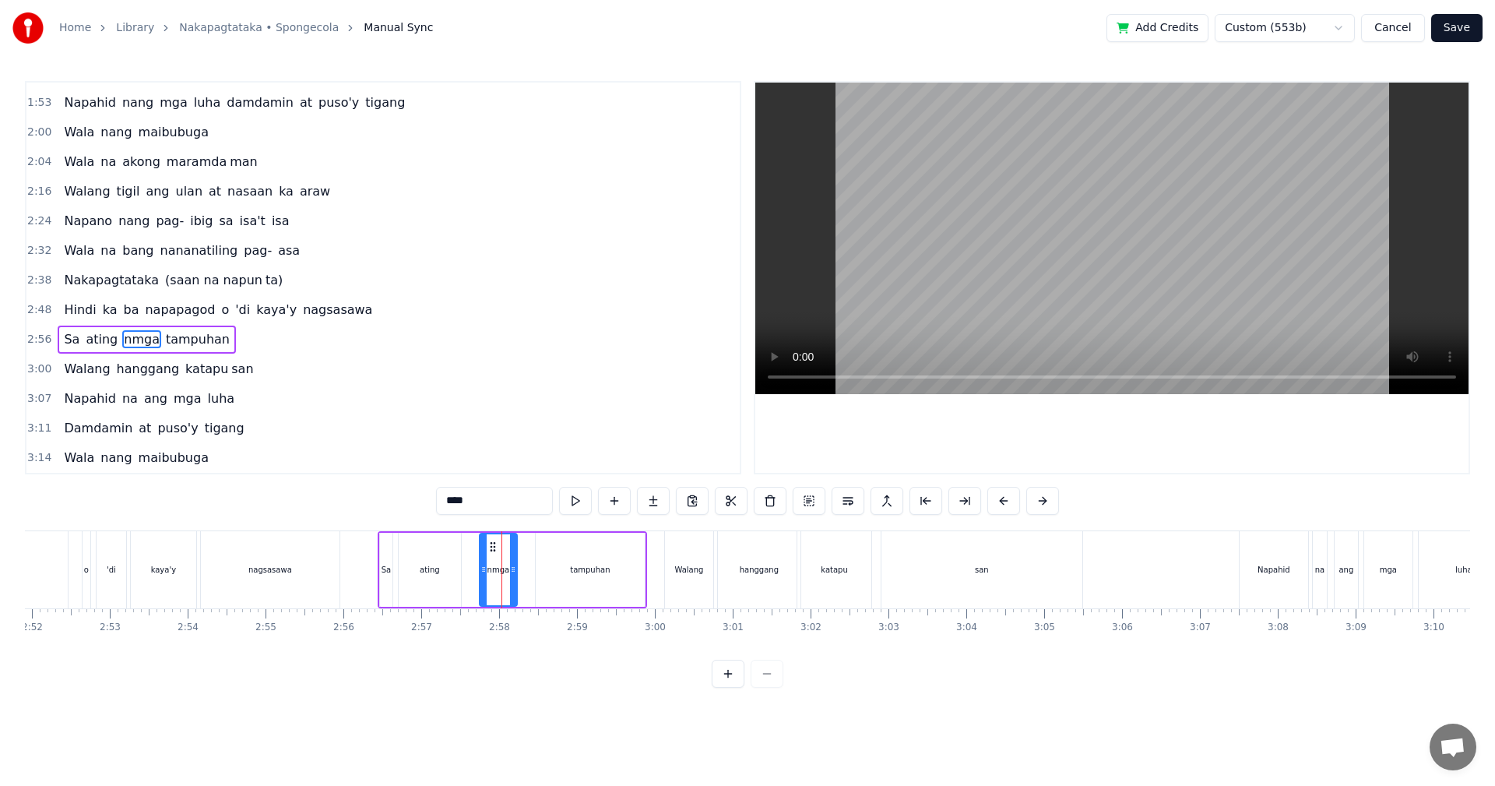
scroll to position [382, 0]
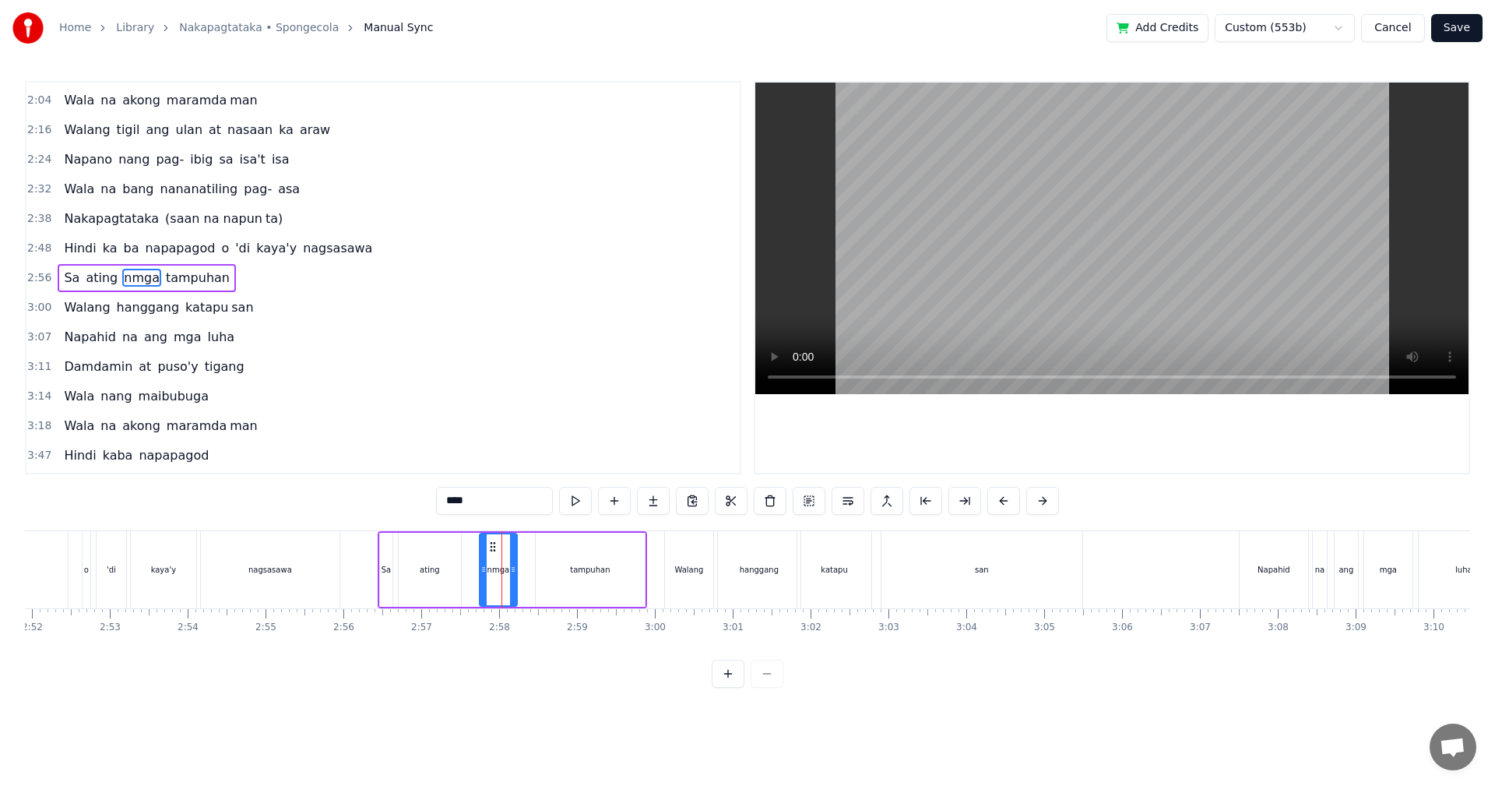
click at [457, 503] on input "****" at bounding box center [494, 501] width 117 height 28
type input "***"
click at [1465, 32] on button "Save" at bounding box center [1456, 28] width 51 height 28
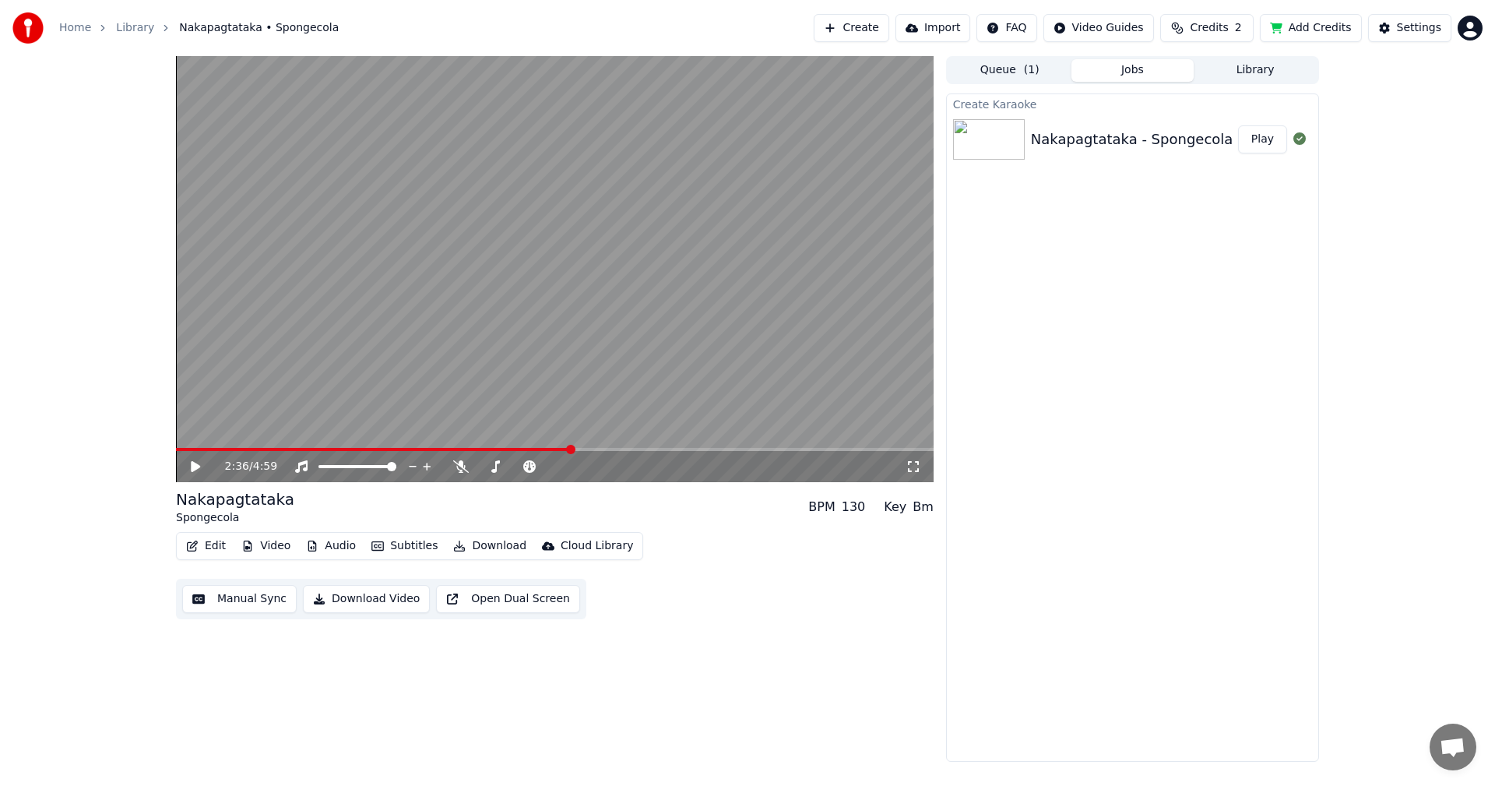
click at [571, 446] on span at bounding box center [570, 449] width 9 height 9
click at [605, 446] on span at bounding box center [603, 449] width 9 height 9
click at [193, 466] on icon at bounding box center [195, 466] width 9 height 11
click at [343, 600] on button "Download Video" at bounding box center [366, 599] width 127 height 28
